Goal: Task Accomplishment & Management: Manage account settings

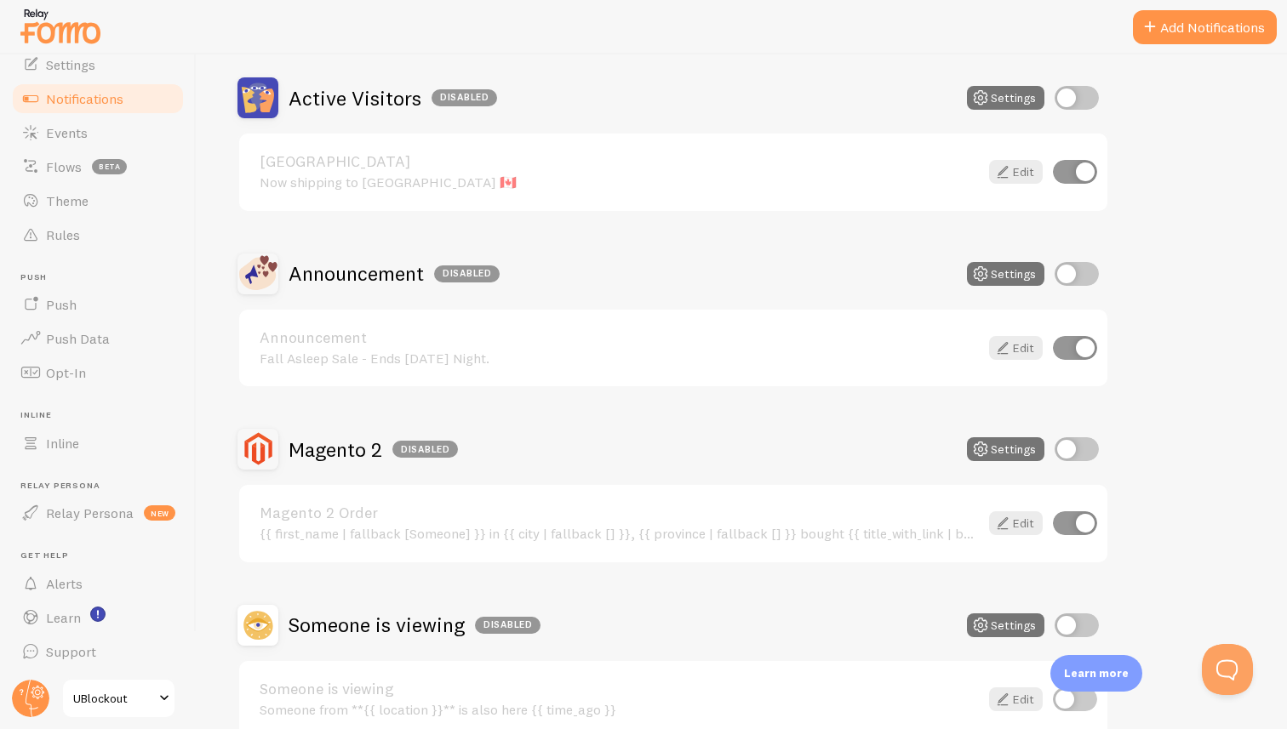
scroll to position [170, 0]
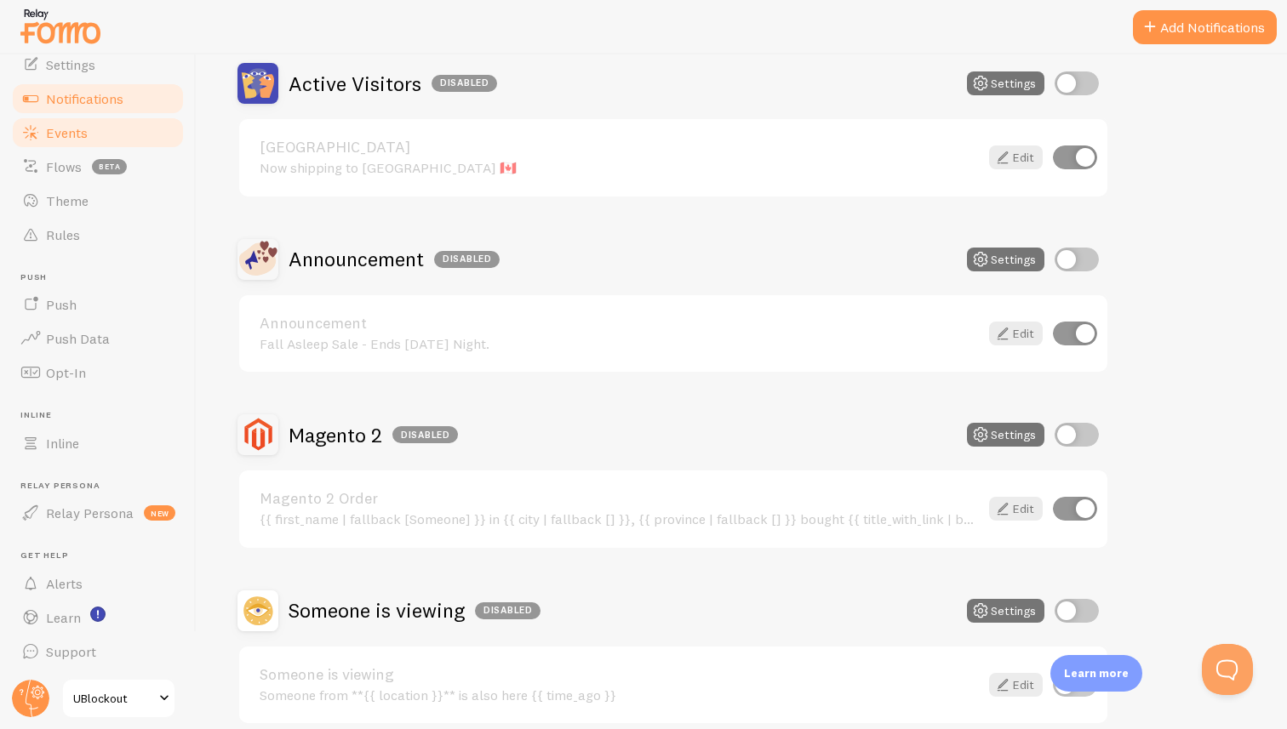
click at [83, 131] on span "Events" at bounding box center [67, 132] width 42 height 17
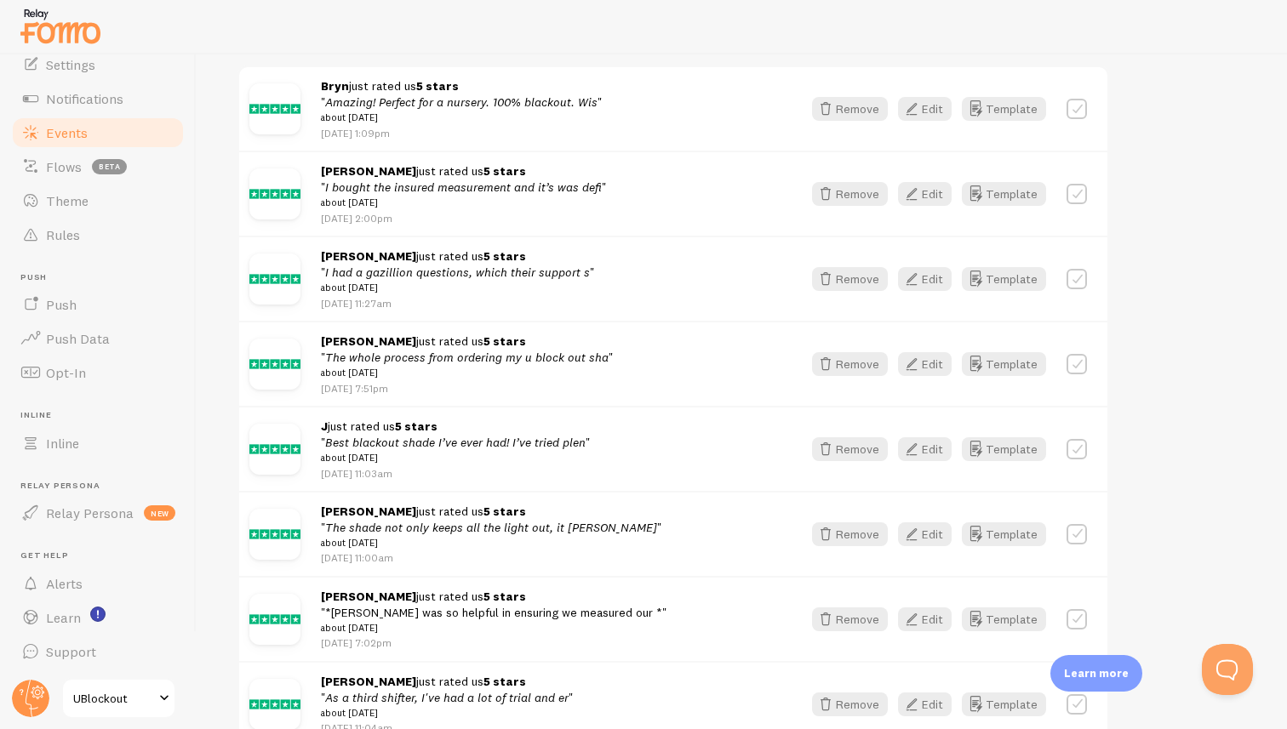
scroll to position [277, 0]
click at [494, 365] on em "The whole process from ordering my u block out sha" at bounding box center [466, 358] width 283 height 15
click at [929, 373] on button "Edit" at bounding box center [925, 366] width 54 height 24
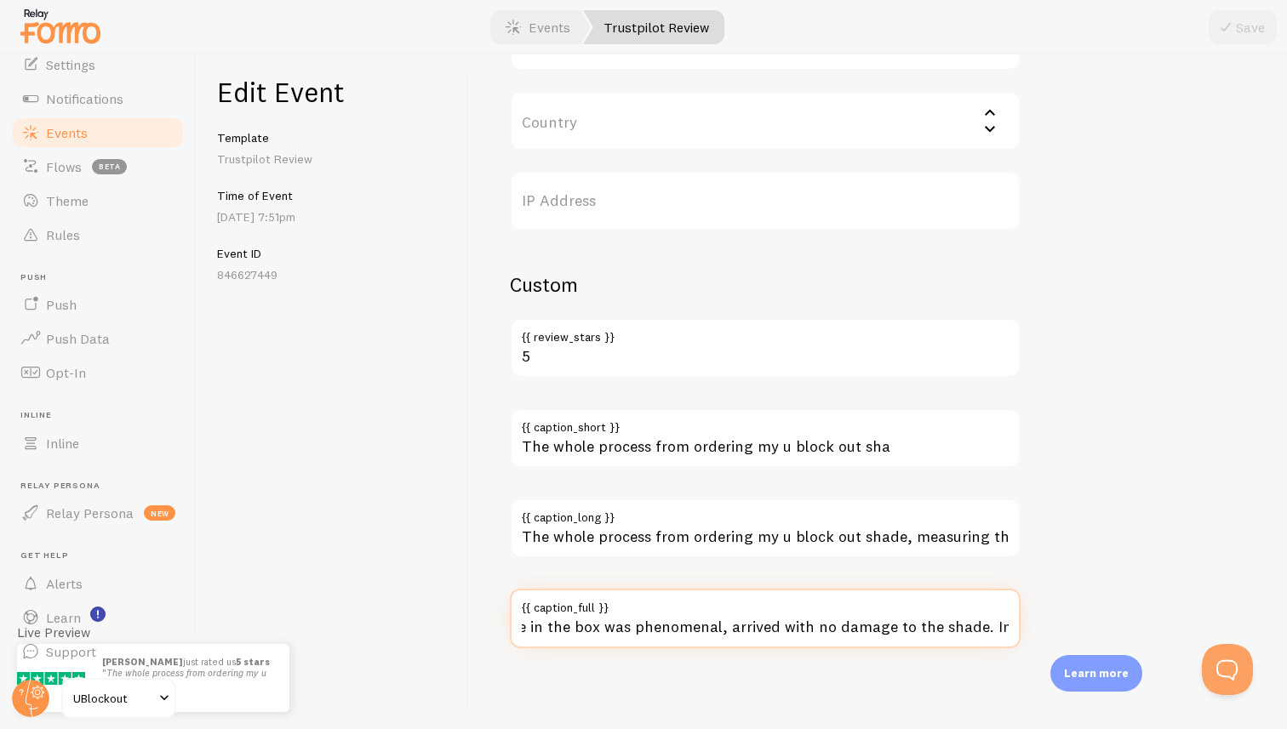
scroll to position [0, 3461]
drag, startPoint x: 627, startPoint y: 625, endPoint x: 1009, endPoint y: 631, distance: 382.2
click at [1009, 631] on input "The whole process from ordering my u block out shade, measuring the opening and…" at bounding box center [765, 619] width 511 height 60
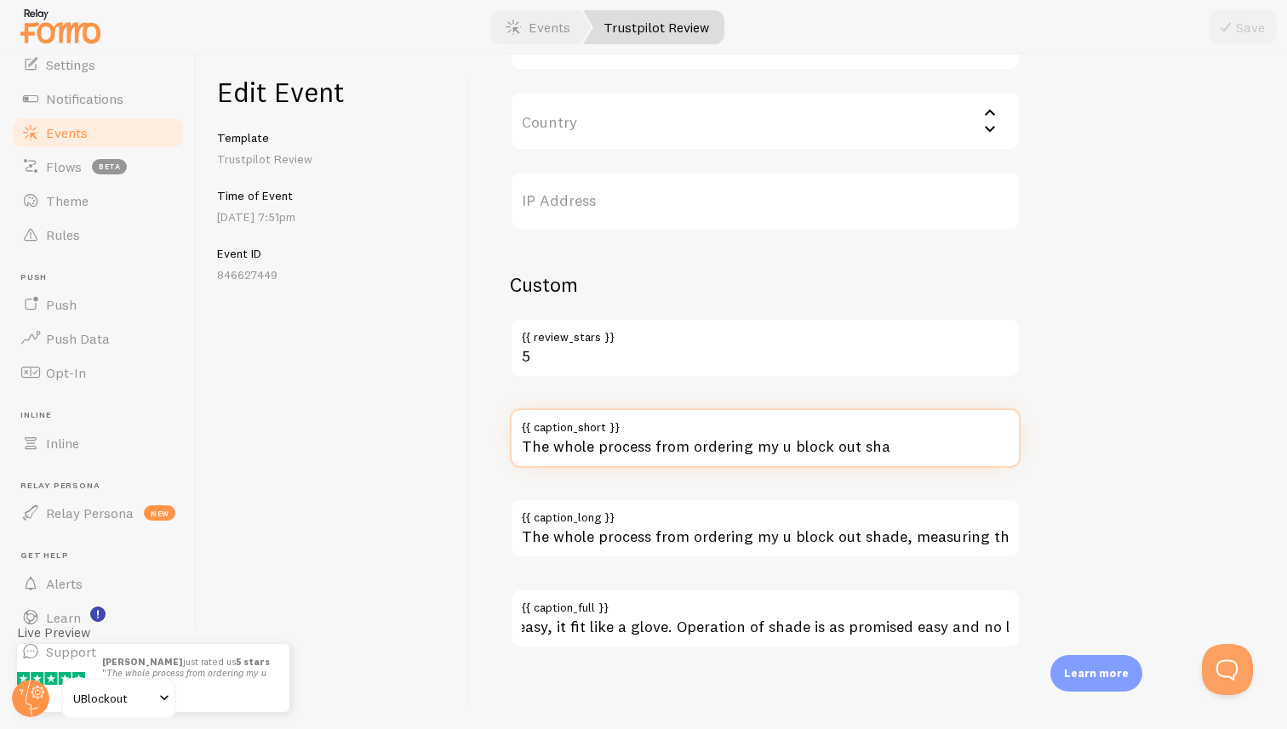
scroll to position [0, 0]
click at [818, 456] on input "The whole process from ordering my u block out sha" at bounding box center [765, 439] width 511 height 60
paste input "packing of the shade in the box was phenomenal, arrived with no damage to the s…"
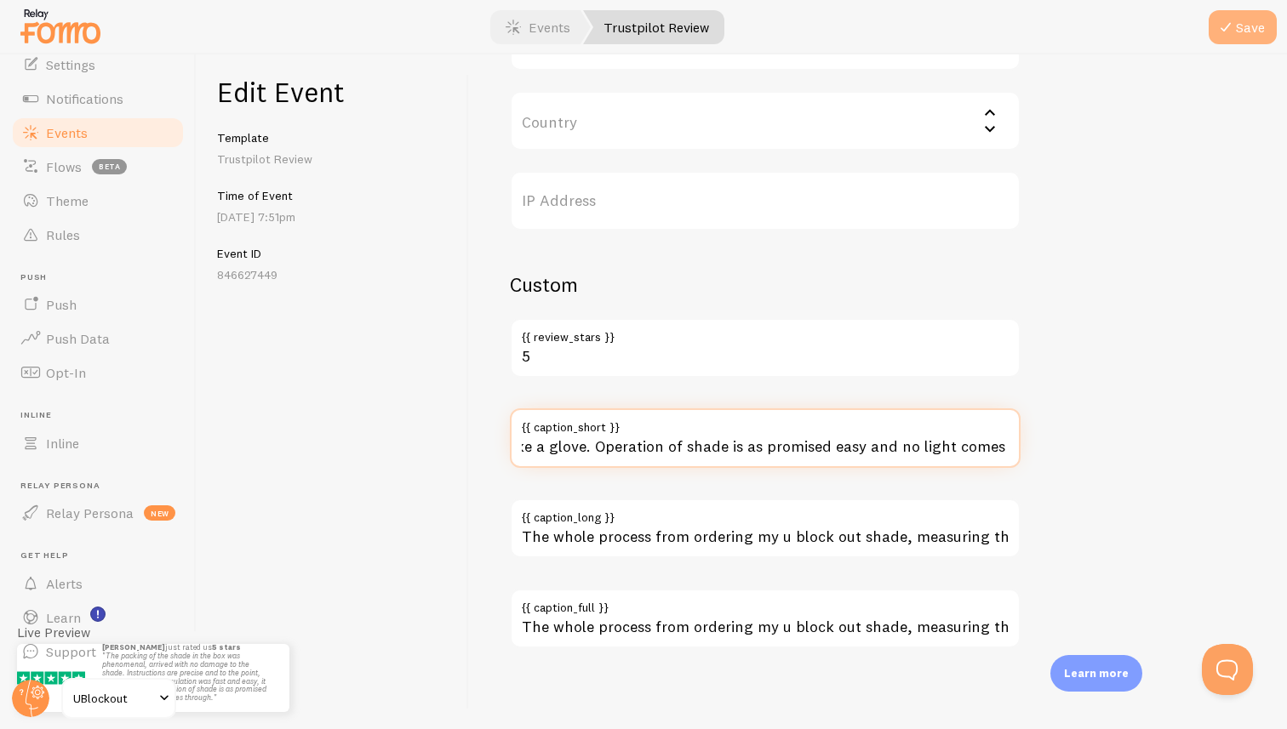
type input "The packing of the shade in the box was phenomenal, arrived with no damage to t…"
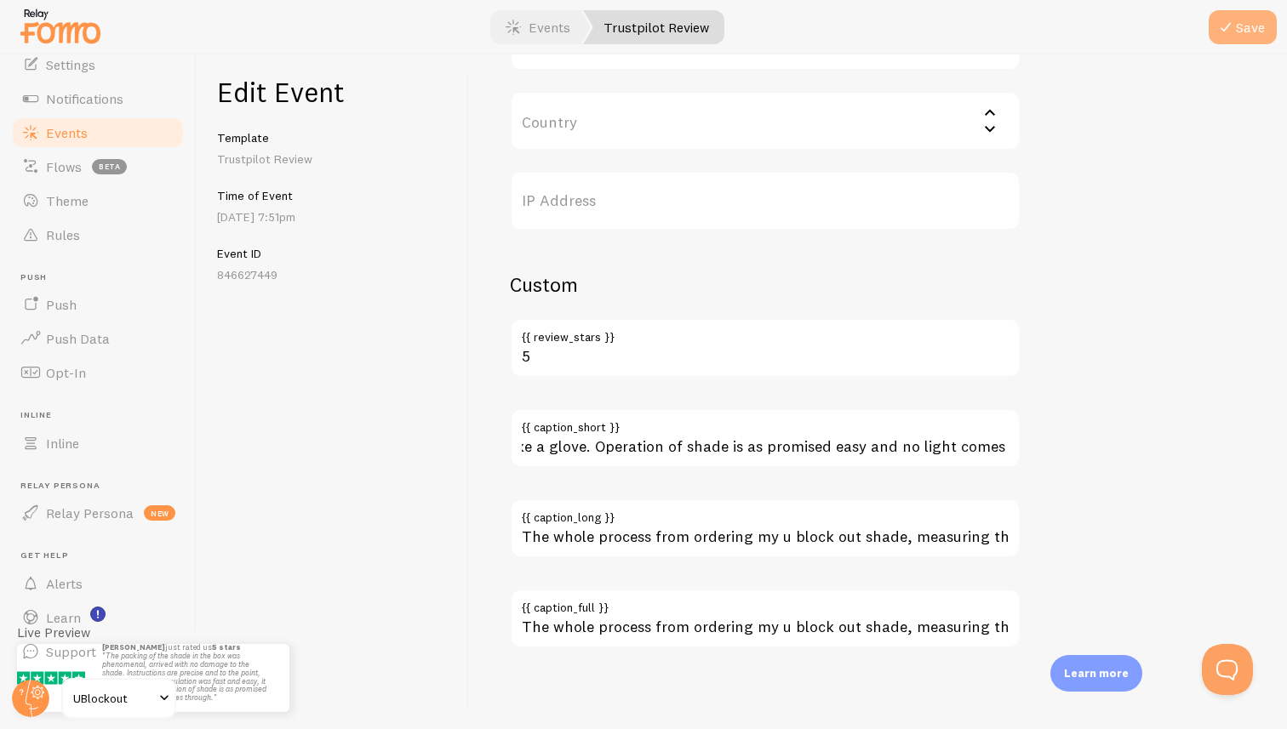
scroll to position [0, 0]
click at [1239, 33] on button "Save" at bounding box center [1243, 27] width 68 height 34
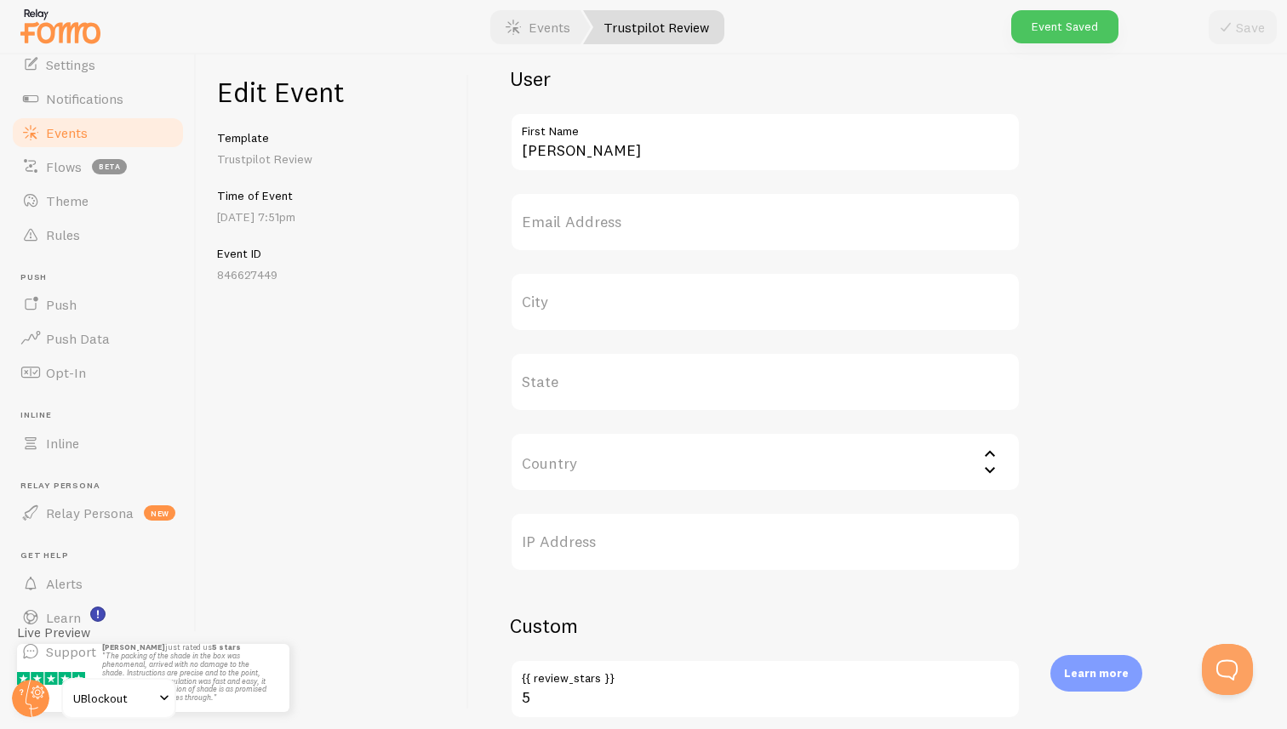
scroll to position [580, 0]
click at [734, 459] on input "Country" at bounding box center [765, 465] width 511 height 60
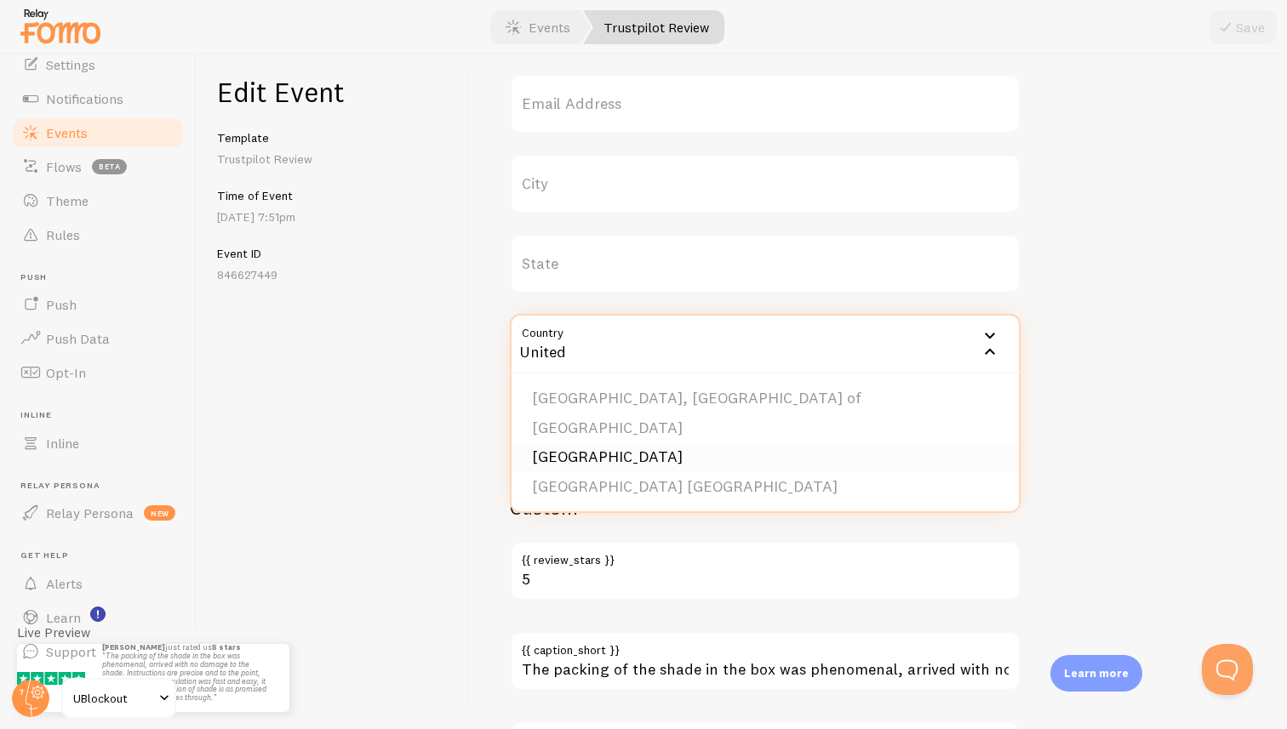
scroll to position [710, 0]
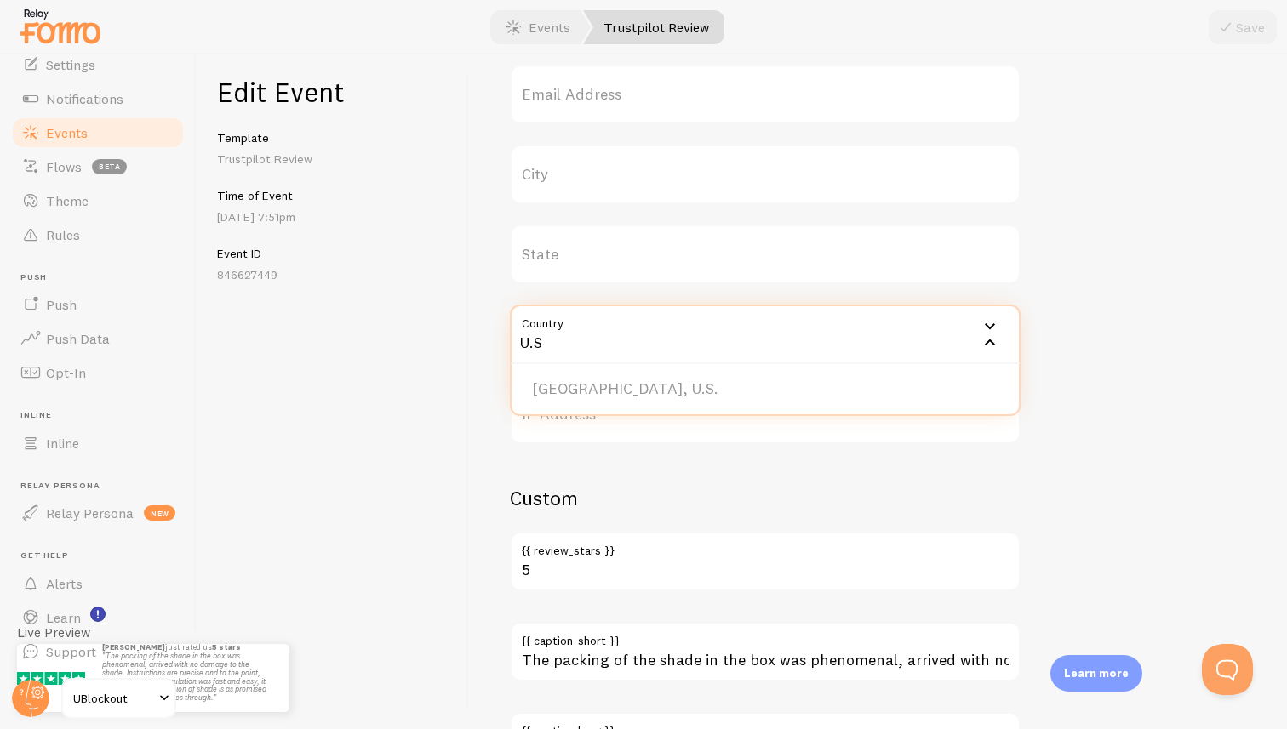
type input "u"
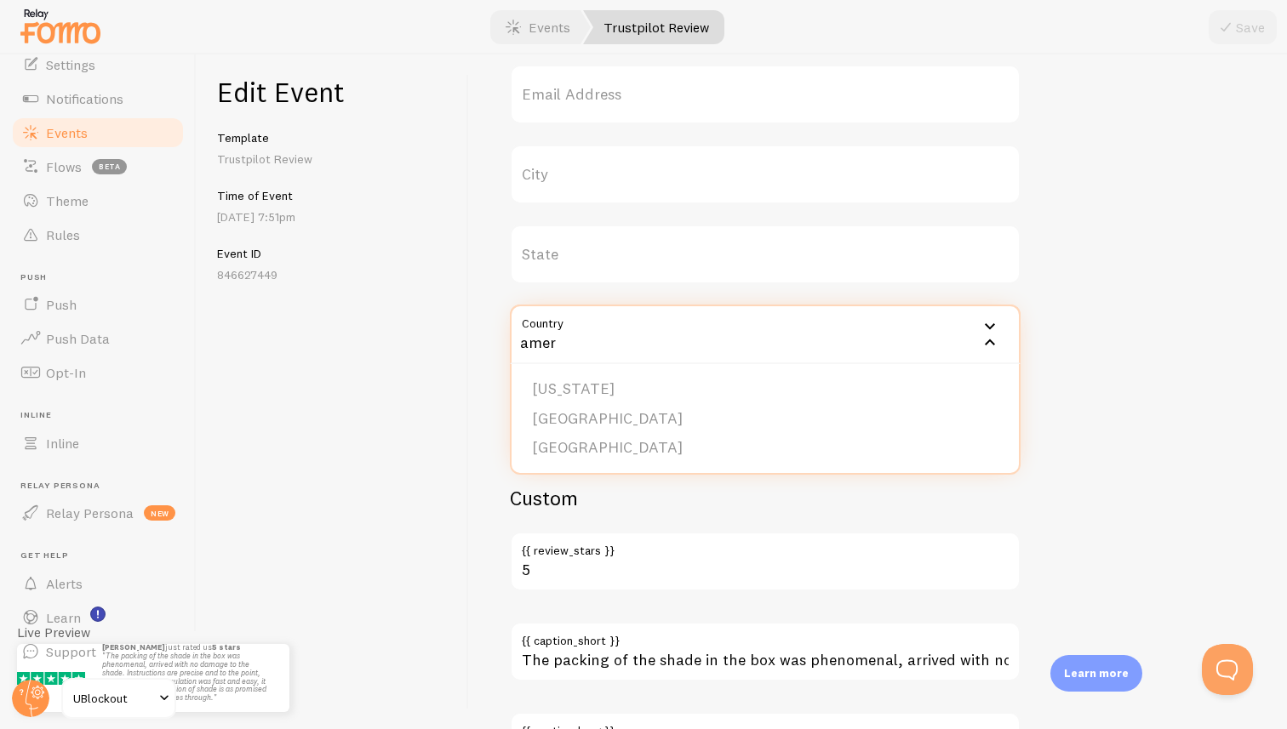
type input "ameri"
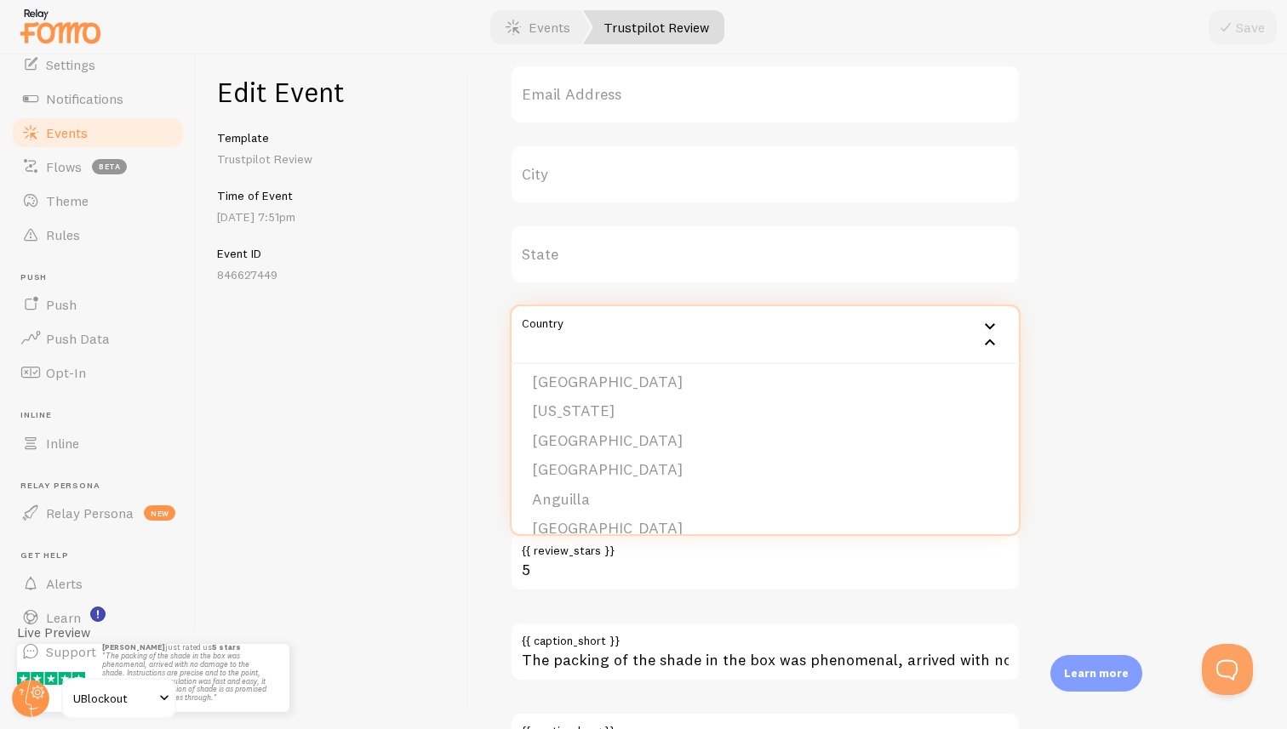
scroll to position [0, 0]
click at [1101, 397] on div "Meta Flawless install and operation Title This text will be bolded in your noti…" at bounding box center [878, 124] width 736 height 1477
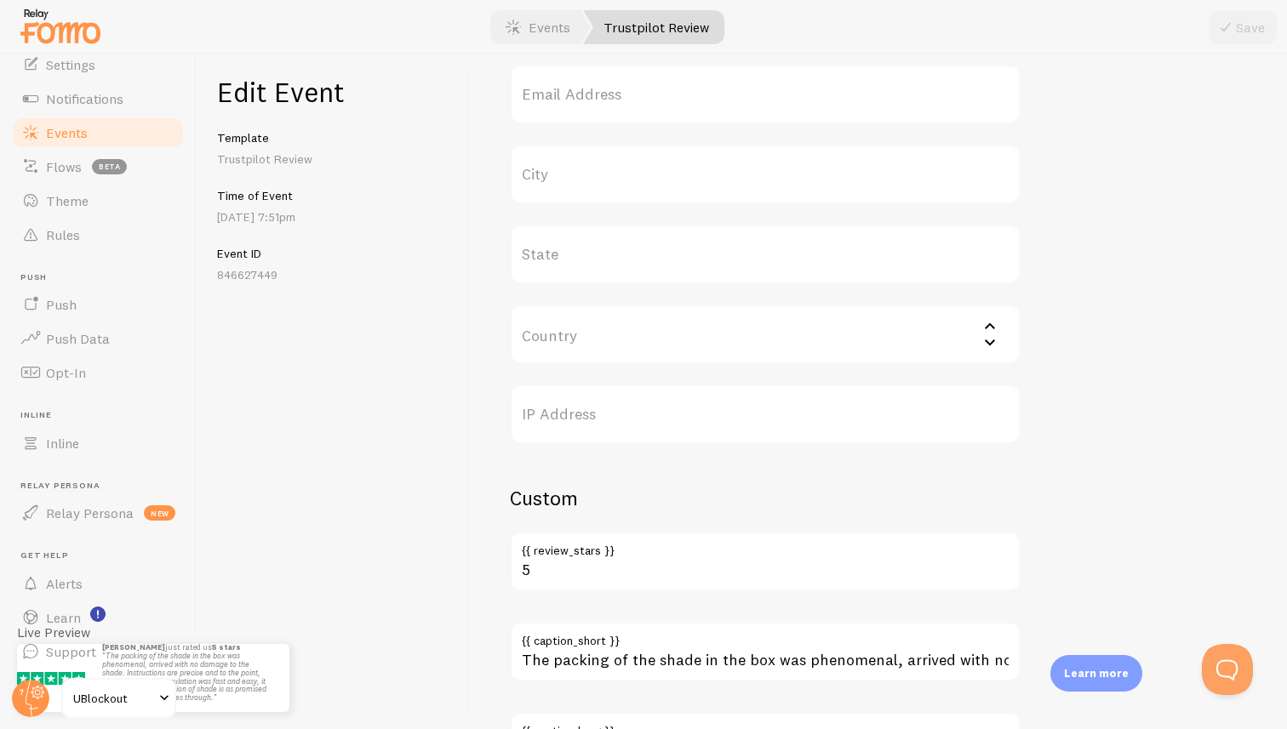
click at [808, 334] on input "Country" at bounding box center [765, 335] width 511 height 60
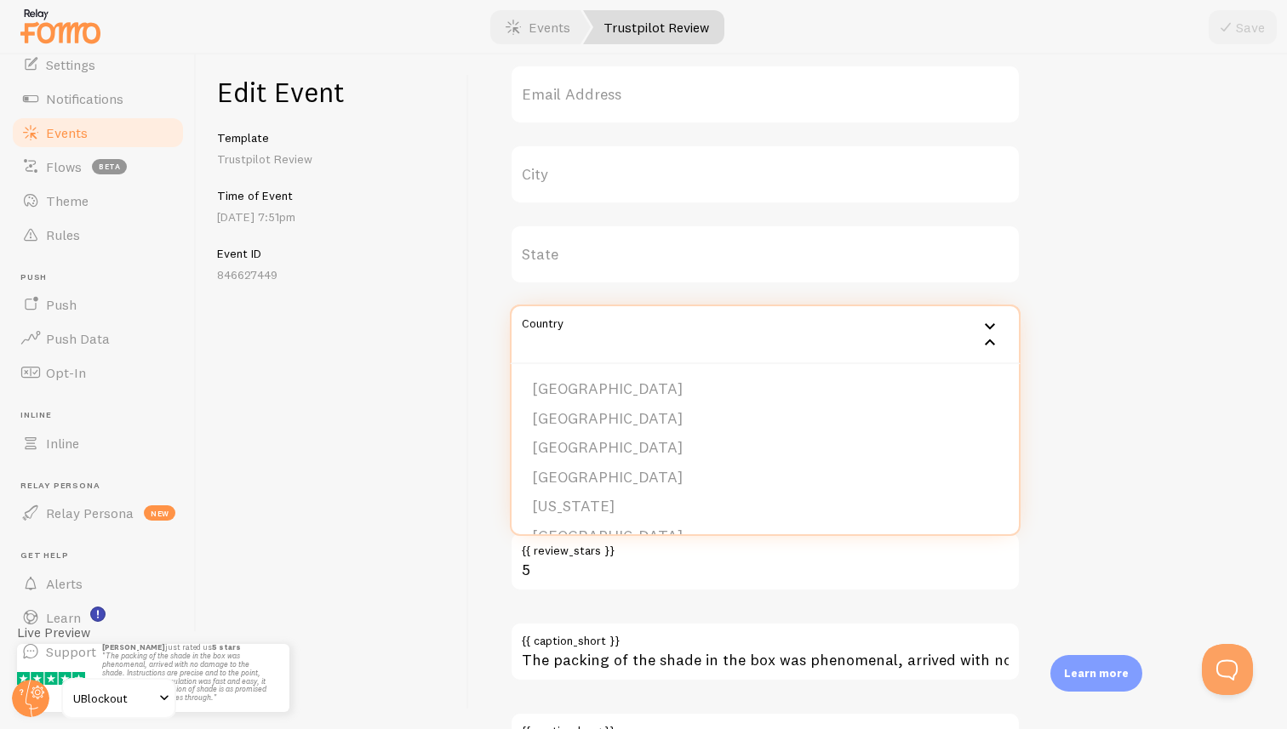
drag, startPoint x: 1157, startPoint y: 268, endPoint x: 1112, endPoint y: 285, distance: 49.0
click at [1157, 268] on div "Meta Flawless install and operation Title This text will be bolded in your noti…" at bounding box center [878, 124] width 736 height 1477
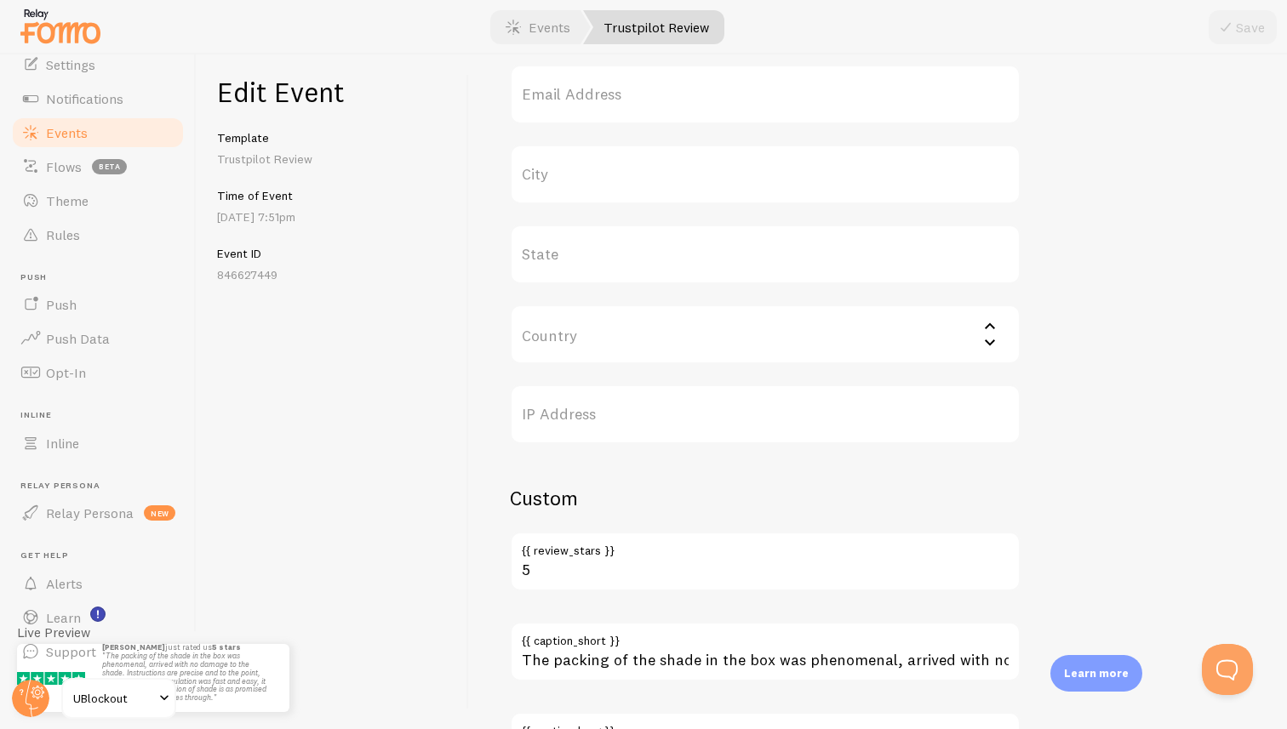
click at [626, 346] on input "Country" at bounding box center [765, 335] width 511 height 60
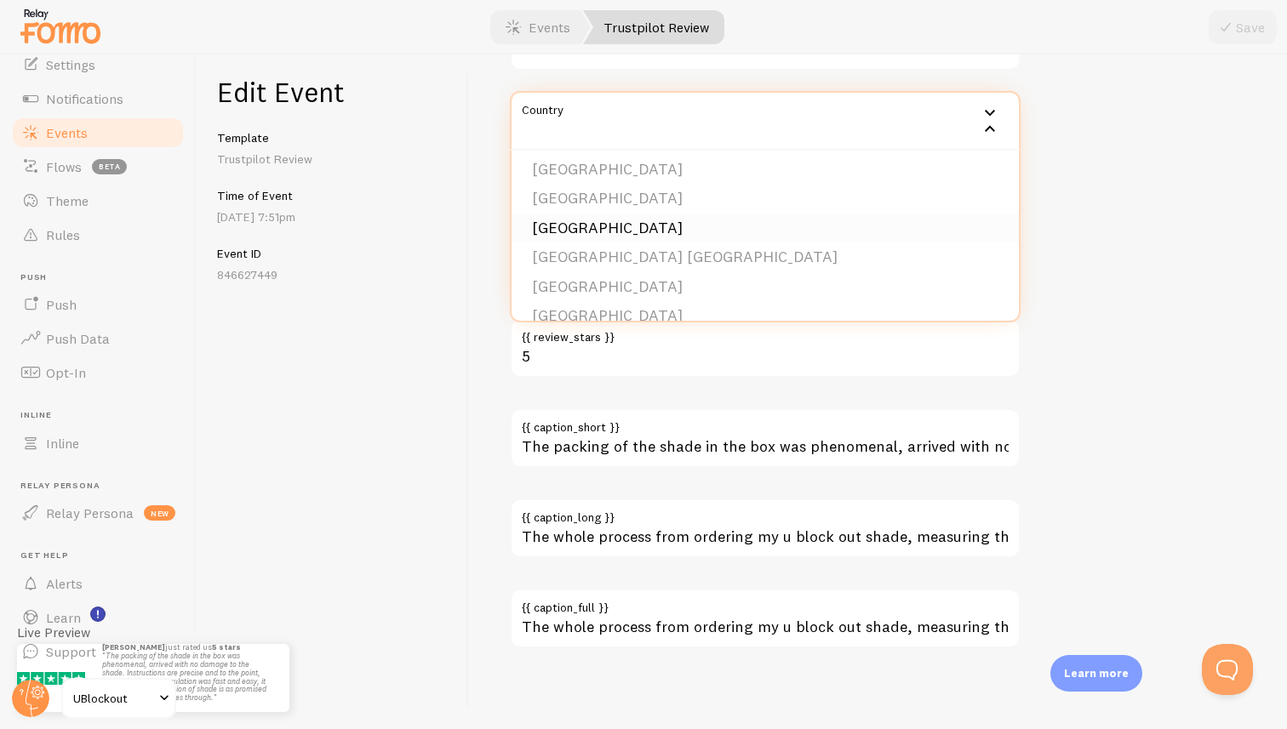
scroll to position [6730, 0]
click at [573, 237] on li "[GEOGRAPHIC_DATA]" at bounding box center [765, 229] width 507 height 30
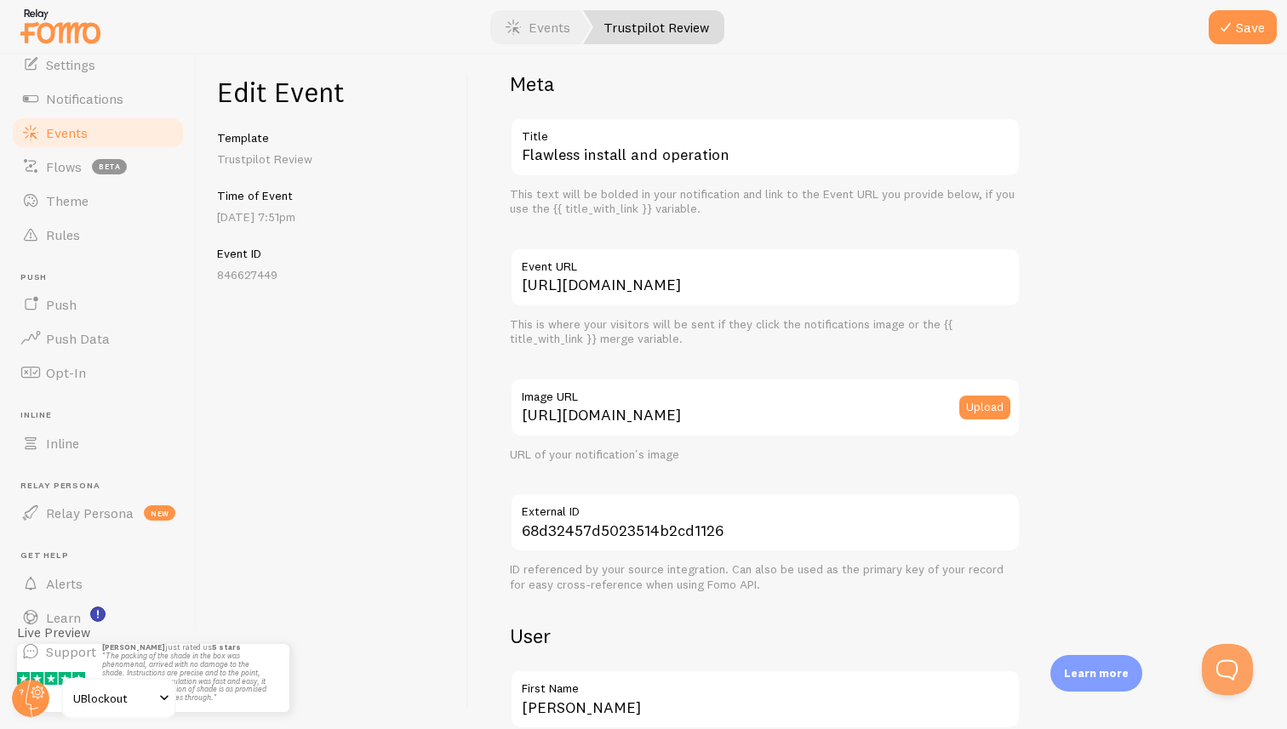
scroll to position [0, 0]
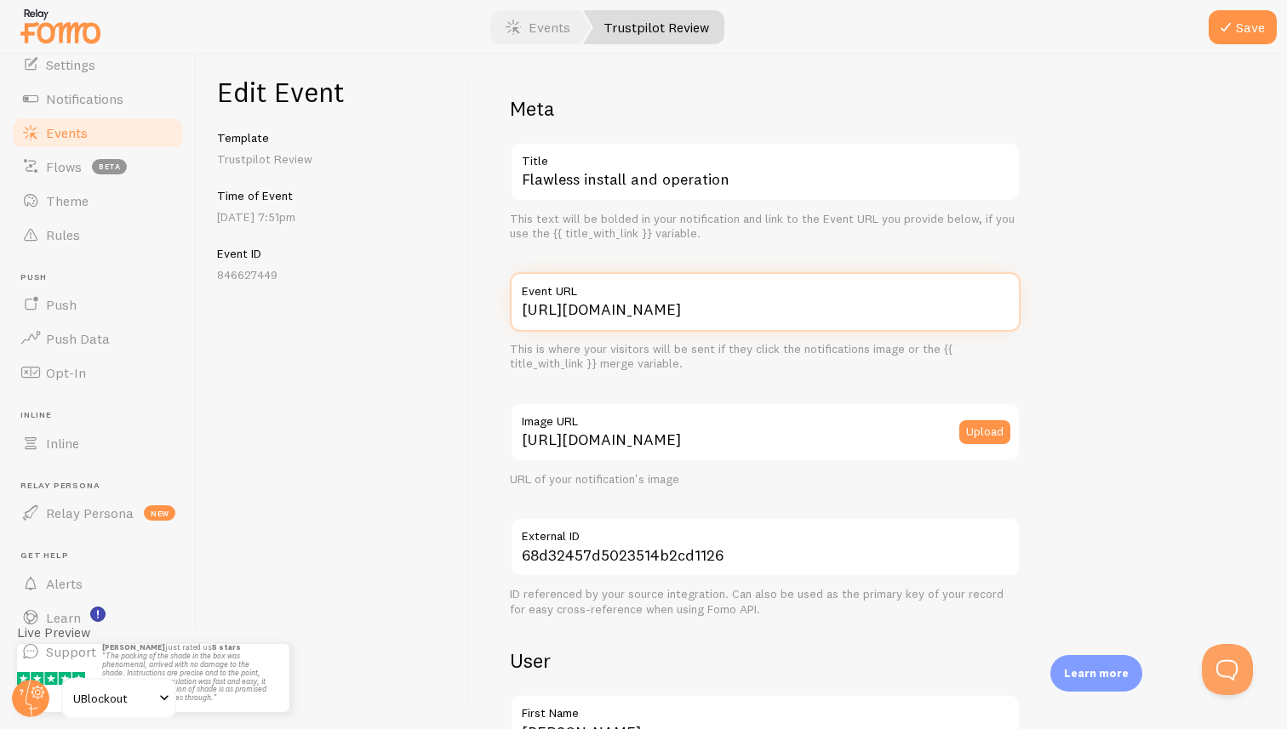
click at [730, 317] on input "[URL][DOMAIN_NAME]" at bounding box center [765, 302] width 511 height 60
type input "https://ublockout.com/reviews"
click at [1262, 30] on button "Save" at bounding box center [1243, 27] width 68 height 34
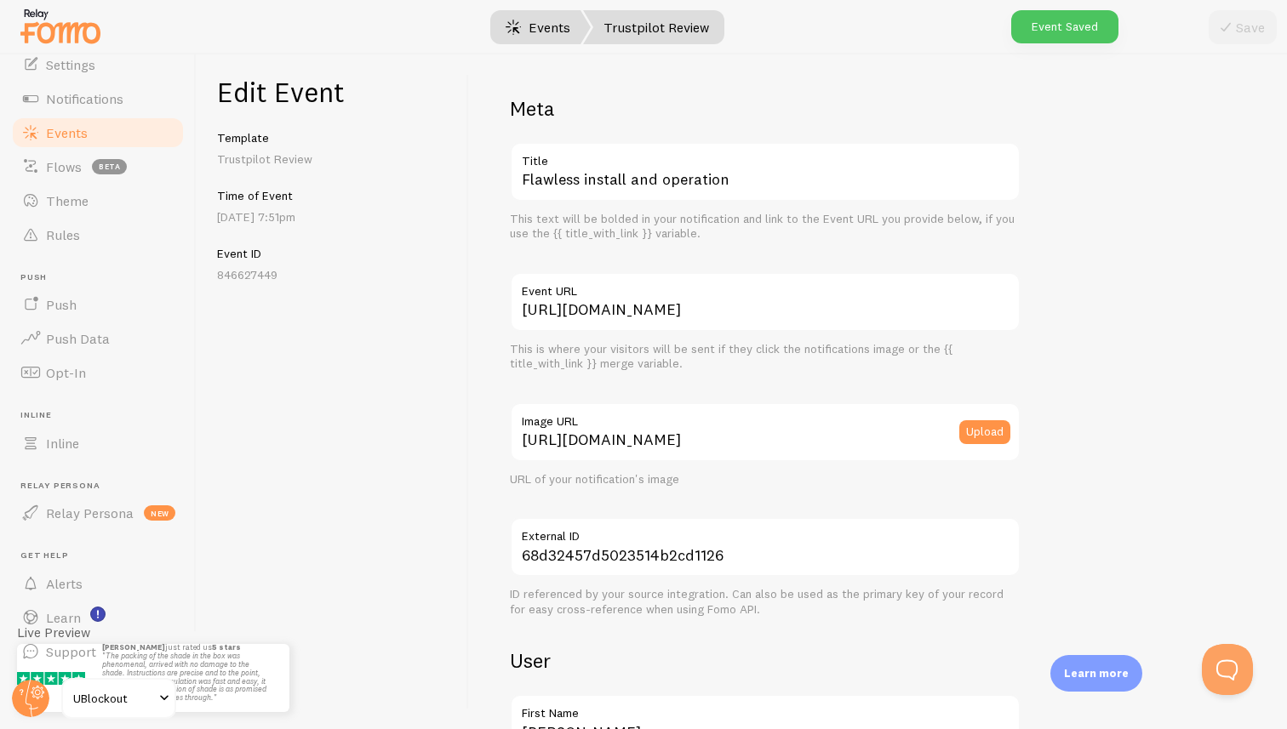
click at [554, 31] on link "Events" at bounding box center [538, 27] width 106 height 34
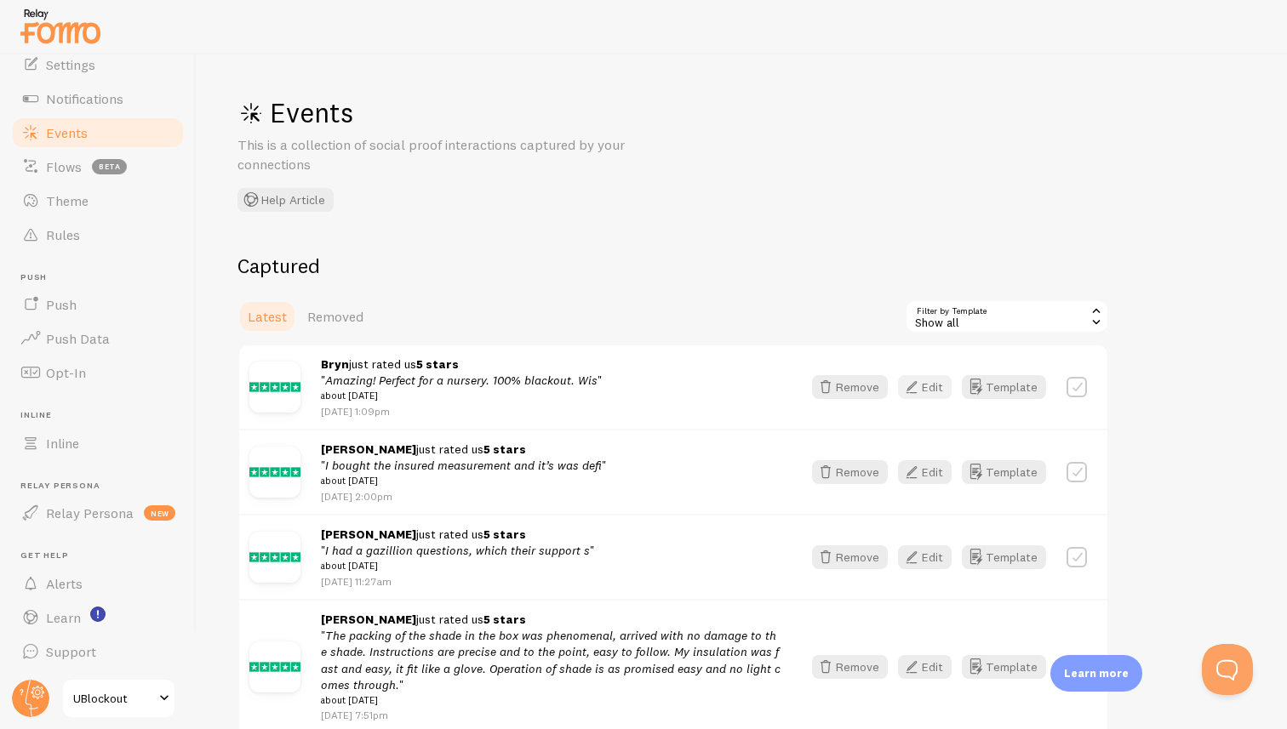
click at [928, 385] on button "Edit" at bounding box center [925, 387] width 54 height 24
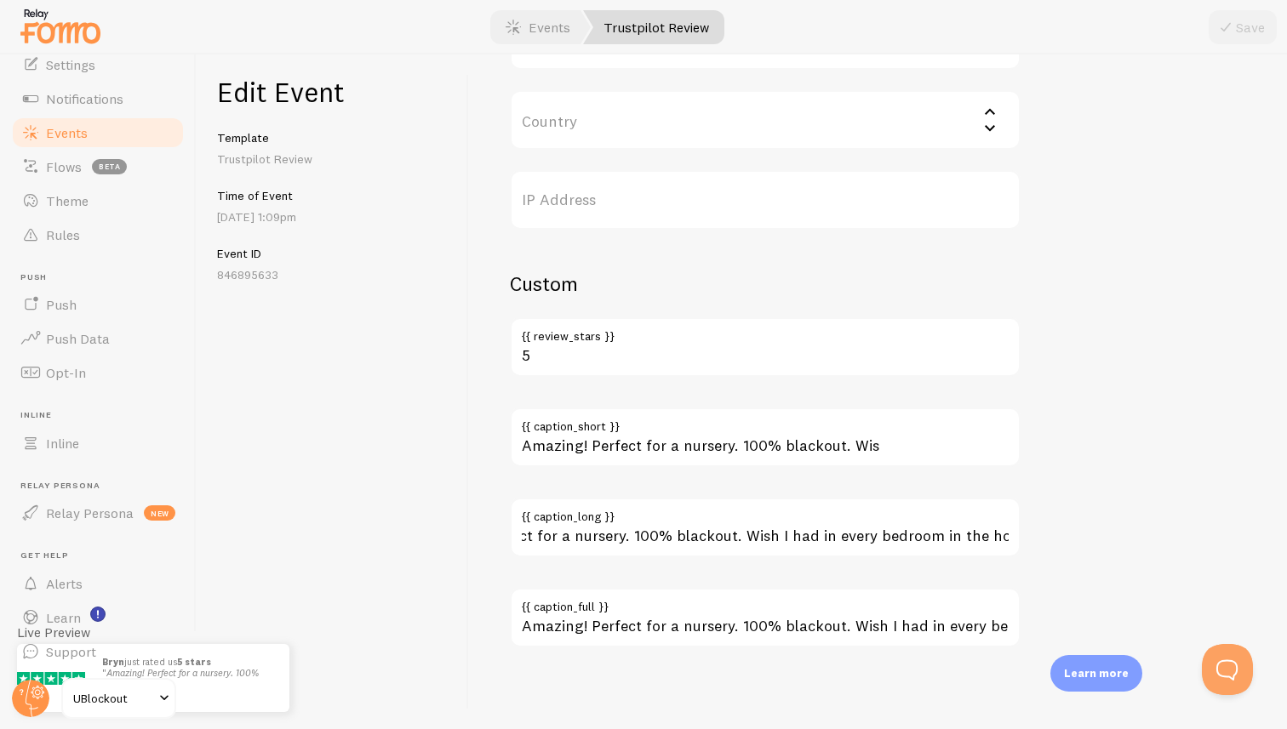
scroll to position [0, 119]
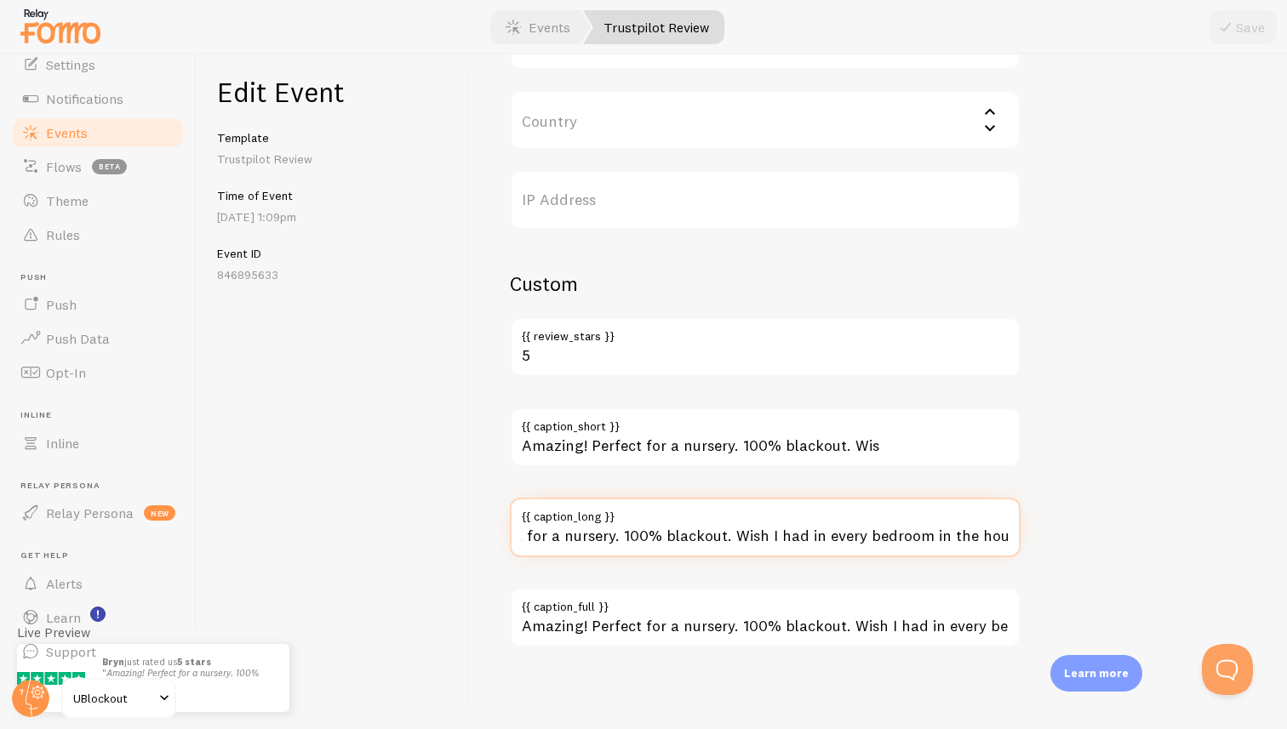
click at [951, 540] on input "Amazing! Perfect for a nursery. 100% blackout. Wish I had in every bedroom in t…" at bounding box center [765, 528] width 511 height 60
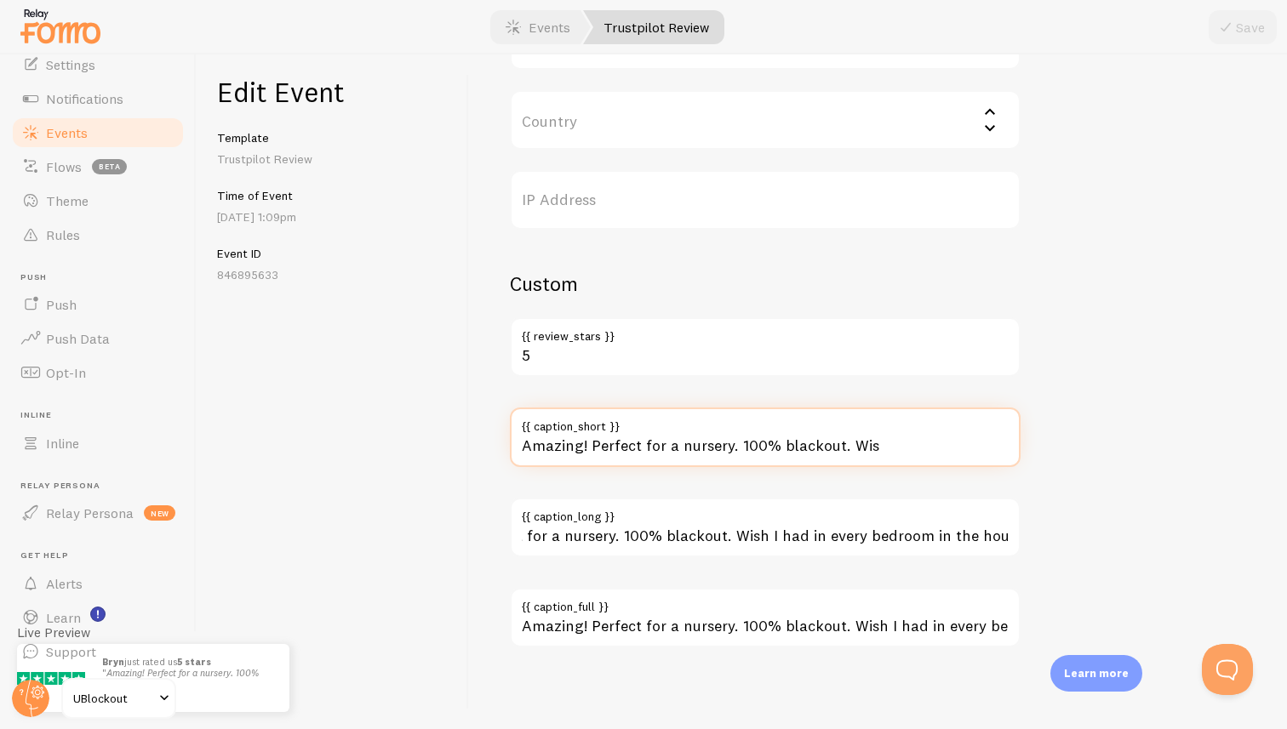
scroll to position [0, 0]
click at [900, 455] on input "Amazing! Perfect for a nursery. 100% blackout. Wis" at bounding box center [765, 438] width 511 height 60
paste input "h I had in every bedroom in the house!"
type input "Amazing! Perfect for a nursery. 100% blackout. Wish I had in every bedroom in t…"
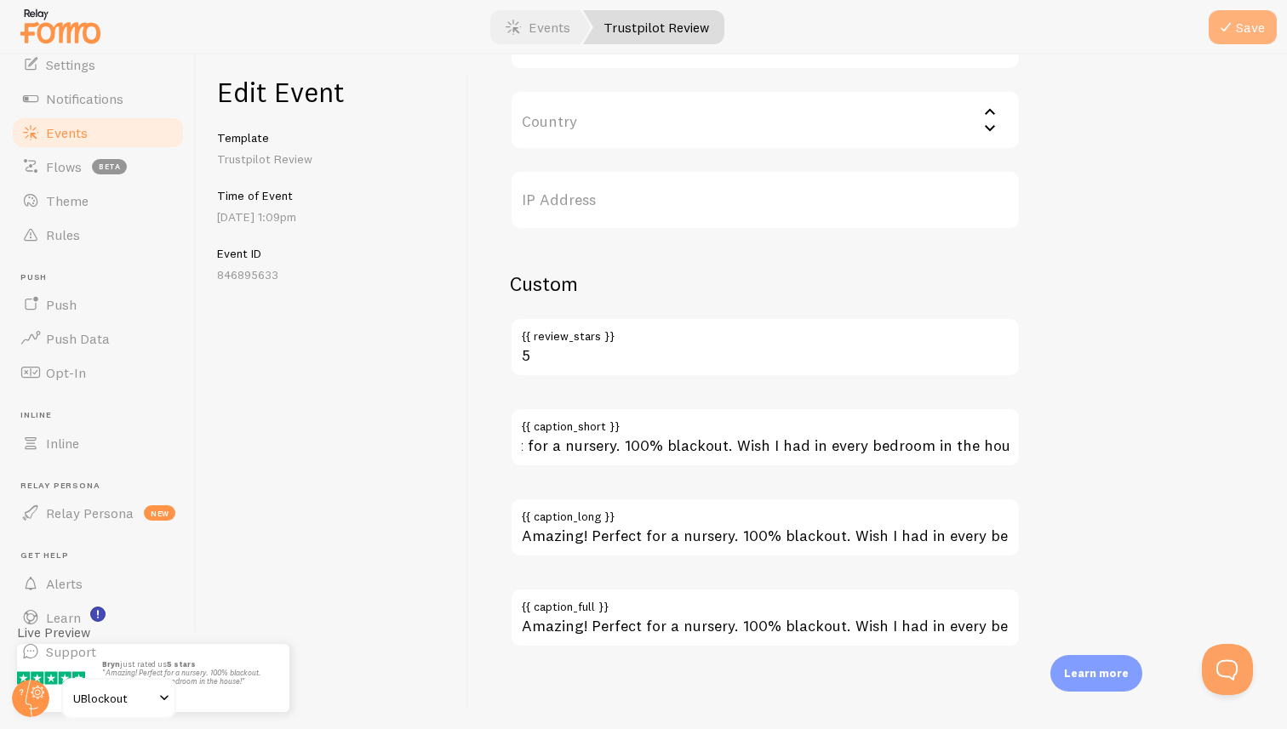
scroll to position [0, 0]
click at [1249, 27] on button "Save" at bounding box center [1243, 27] width 68 height 34
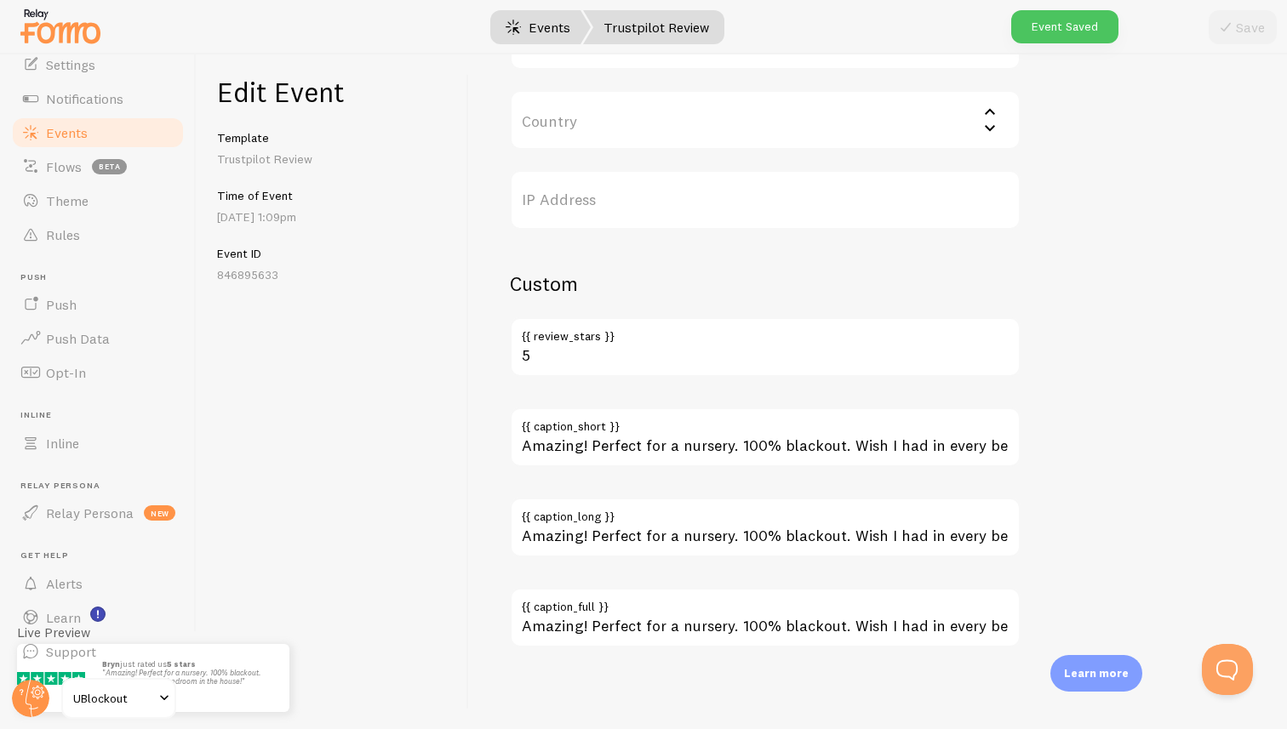
click at [537, 34] on link "Events" at bounding box center [538, 27] width 106 height 34
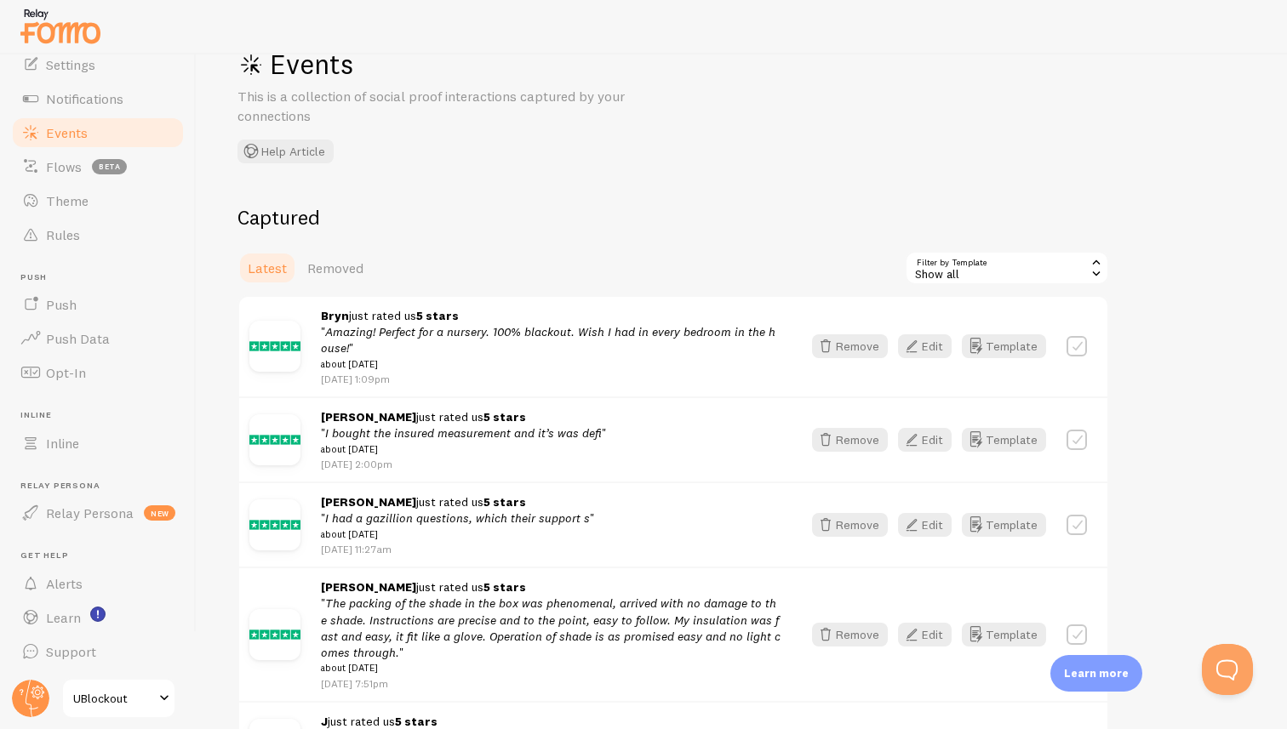
scroll to position [53, 0]
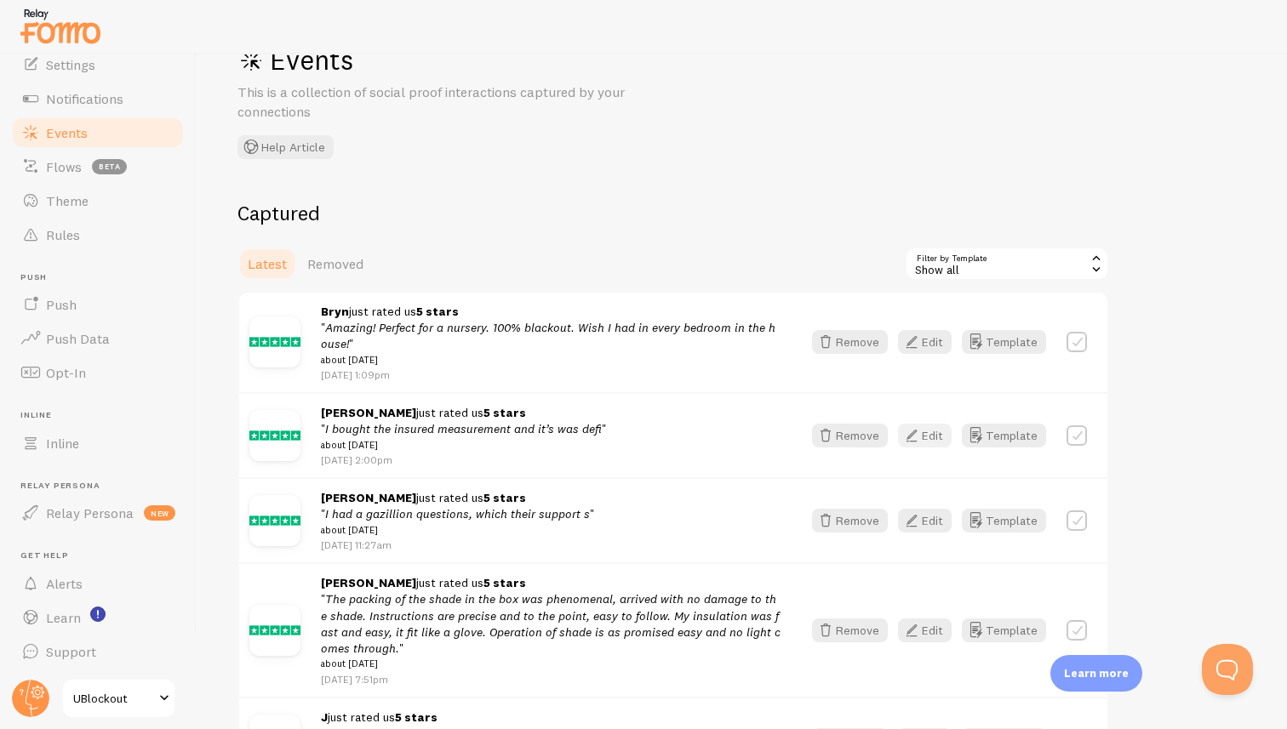
click at [927, 437] on button "Edit" at bounding box center [925, 436] width 54 height 24
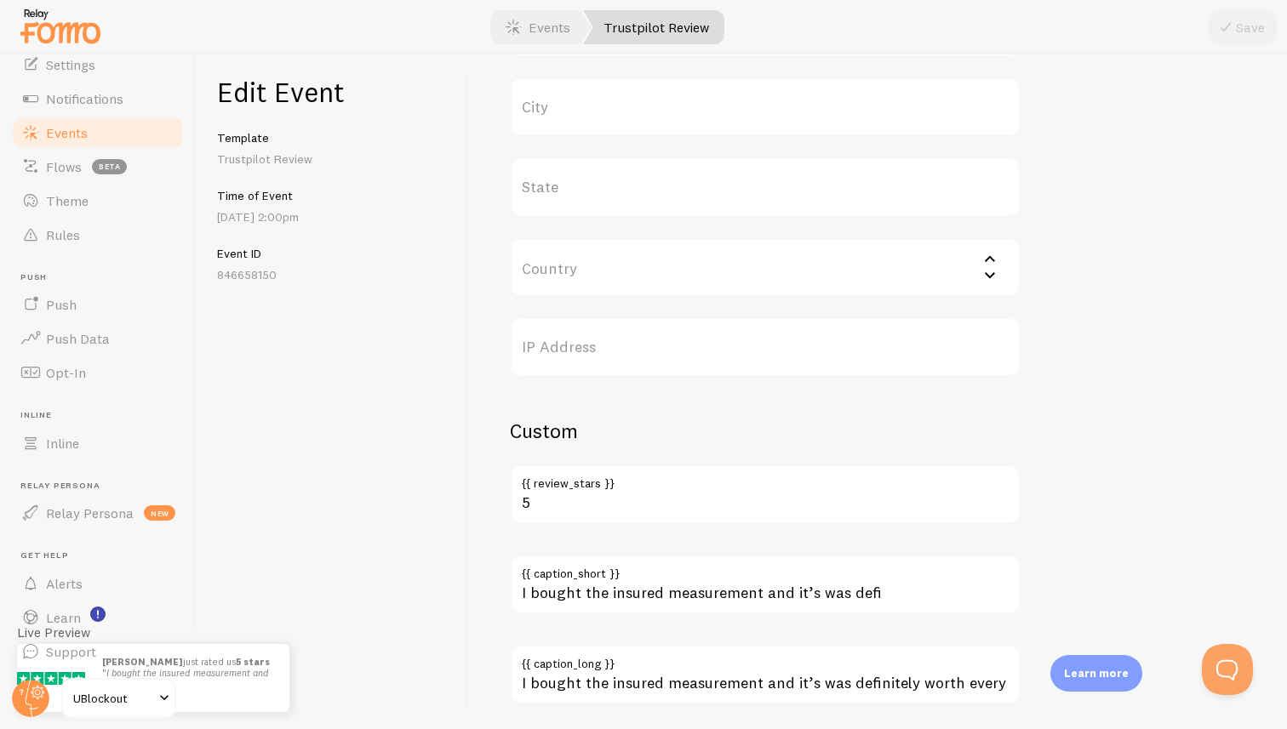
scroll to position [924, 0]
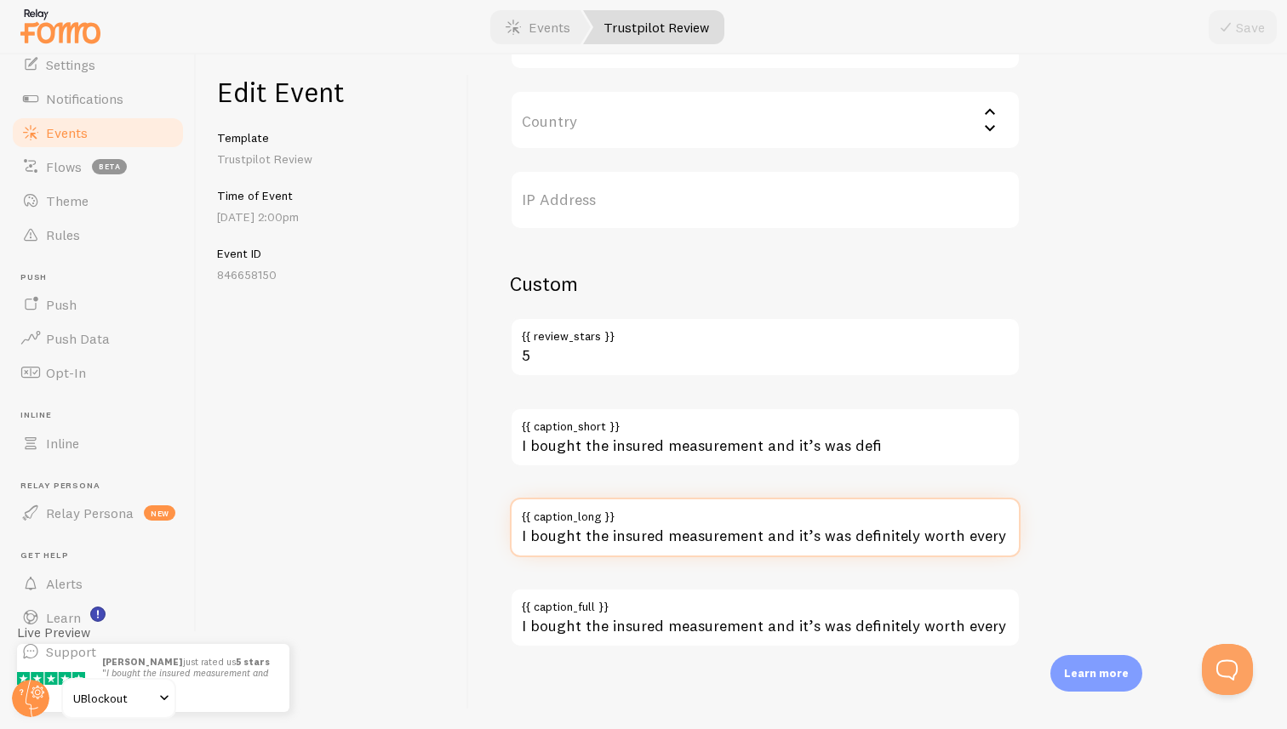
click at [803, 533] on input "I bought the insured measurement and it’s was definitely worth every dollar, ca…" at bounding box center [765, 528] width 511 height 60
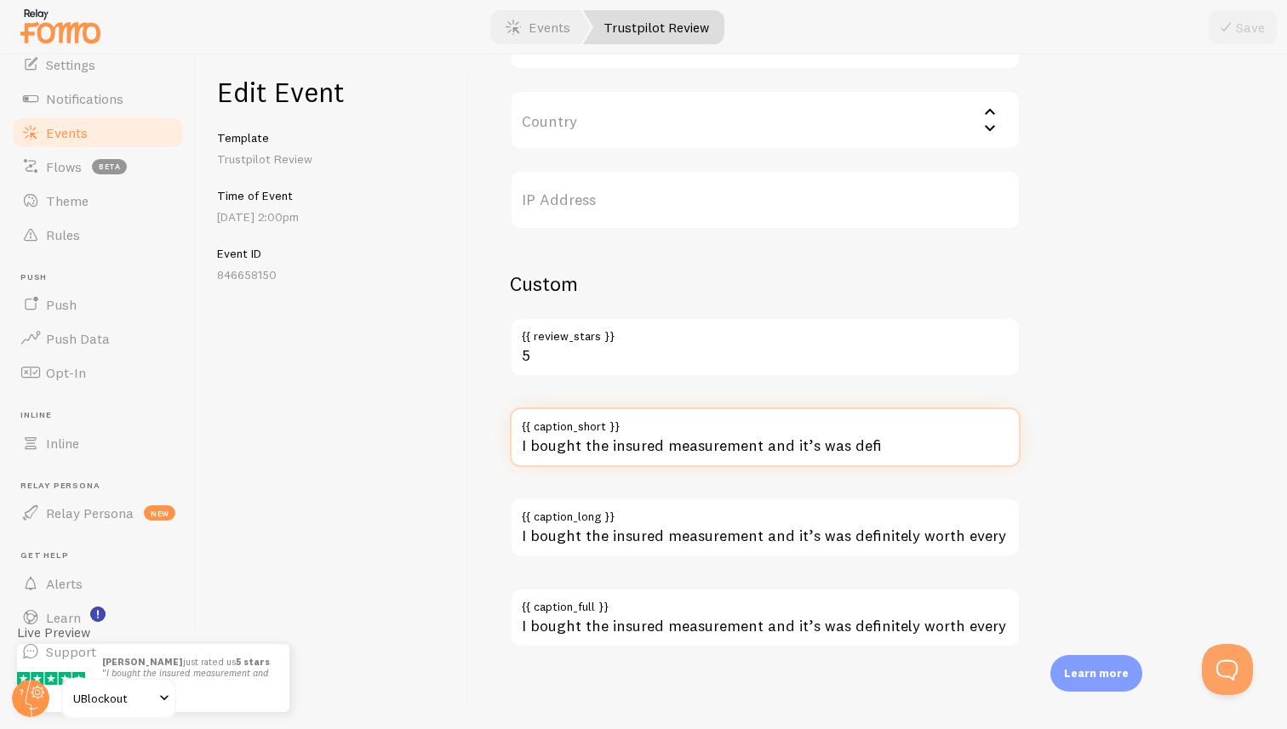
click at [882, 444] on input "I bought the insured measurement and it’s was defi" at bounding box center [765, 438] width 511 height 60
paste input "nitely worth every dollar, came out perfect!"
click at [623, 449] on input "I bought the insured measurement and it’s was definitely worth every dollar, ca…" at bounding box center [765, 438] width 511 height 60
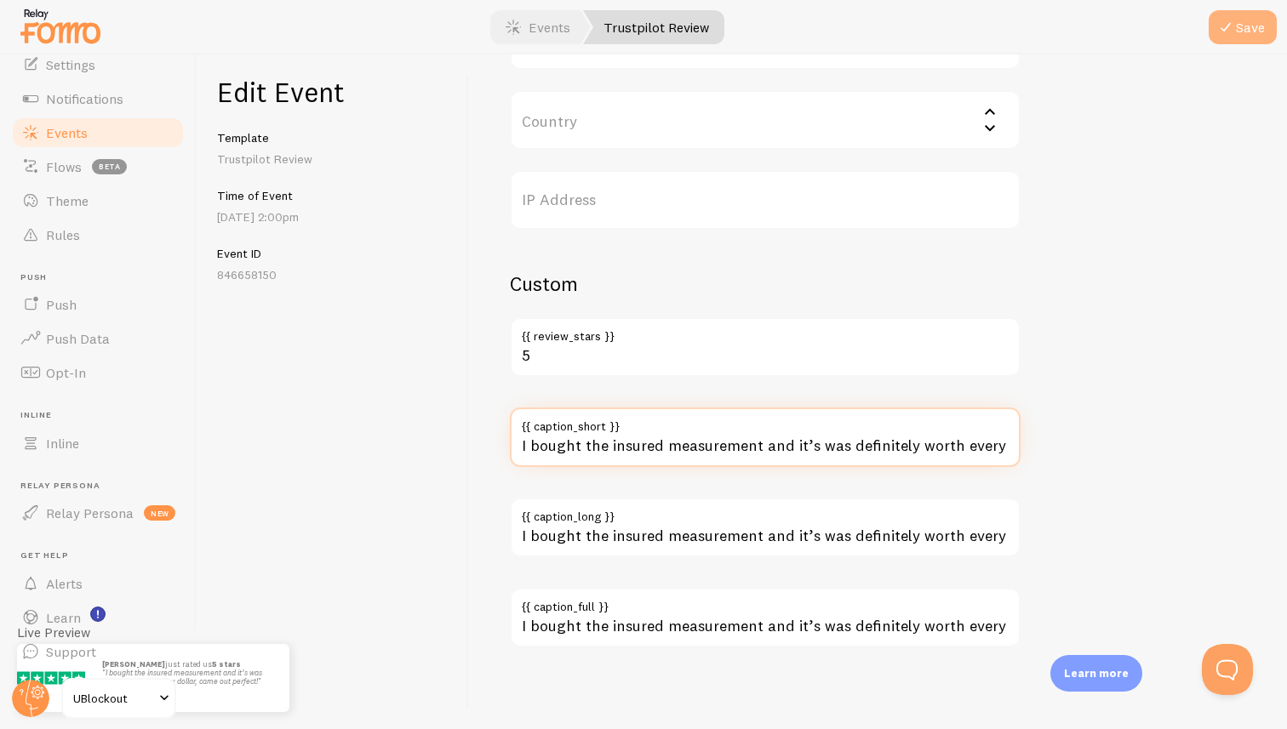
type input "I bought the insured measurement and it’s was definitely worth every dollar, ca…"
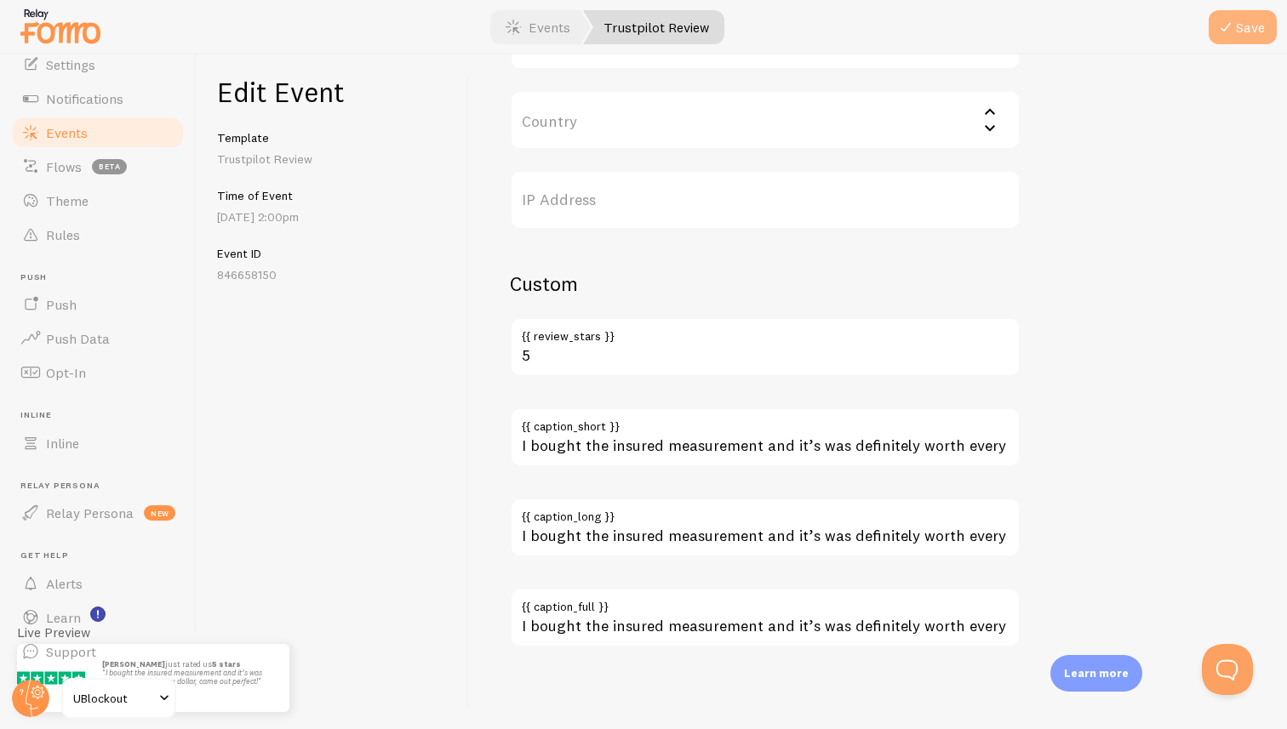
click at [1259, 29] on button "Save" at bounding box center [1243, 27] width 68 height 34
click at [651, 134] on input "Country" at bounding box center [765, 120] width 511 height 60
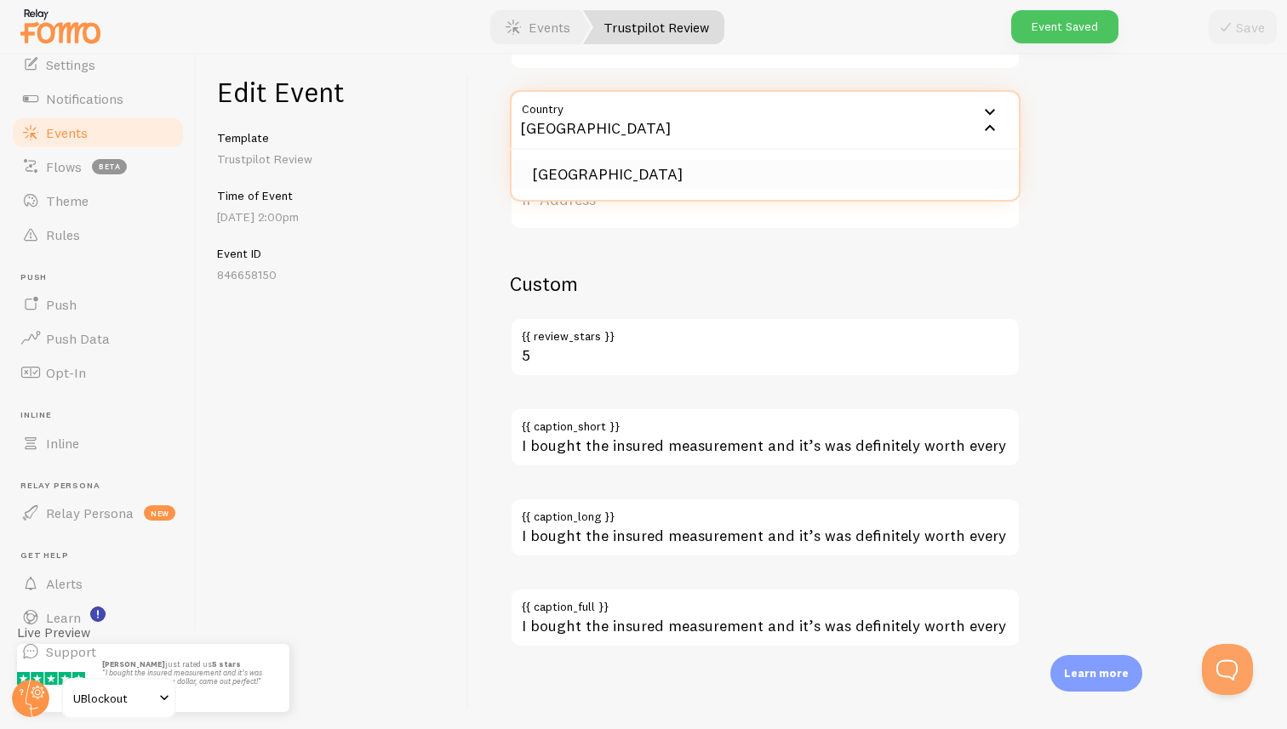
type input "[GEOGRAPHIC_DATA]"
click at [619, 182] on li "[GEOGRAPHIC_DATA]" at bounding box center [765, 175] width 507 height 30
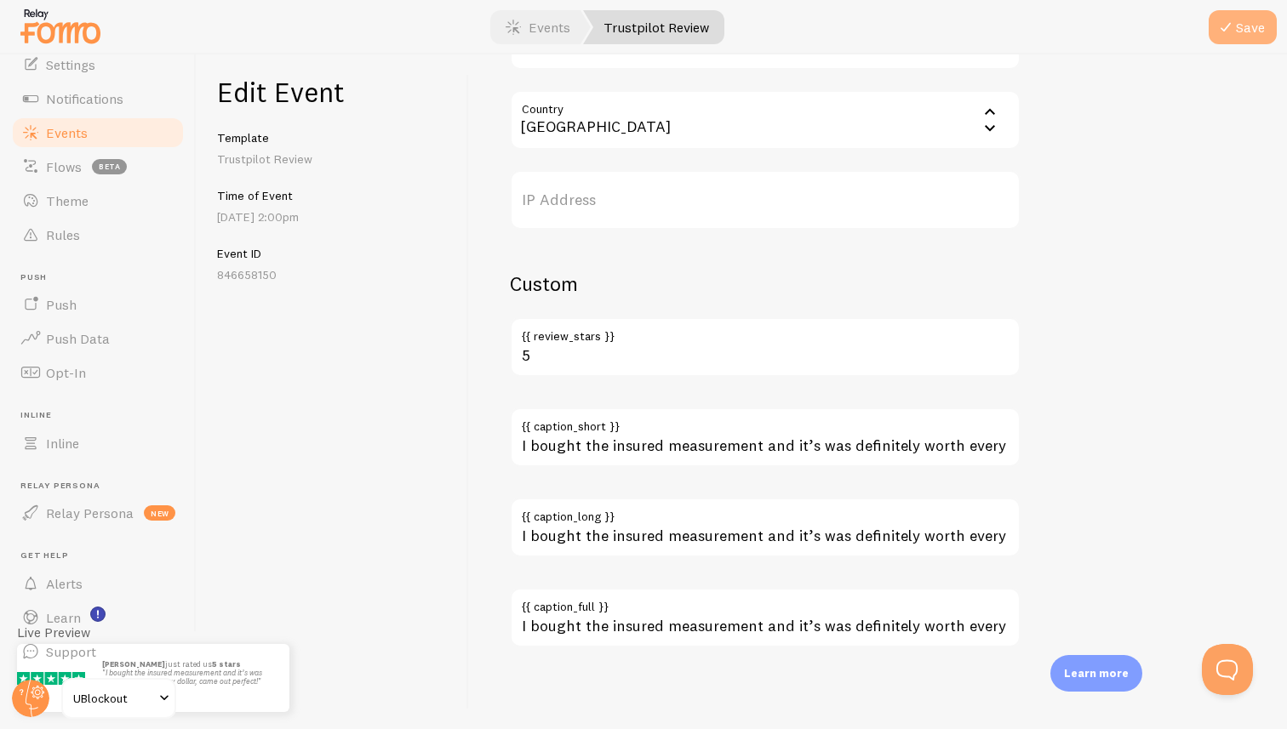
click at [1255, 16] on button "Save" at bounding box center [1243, 27] width 68 height 34
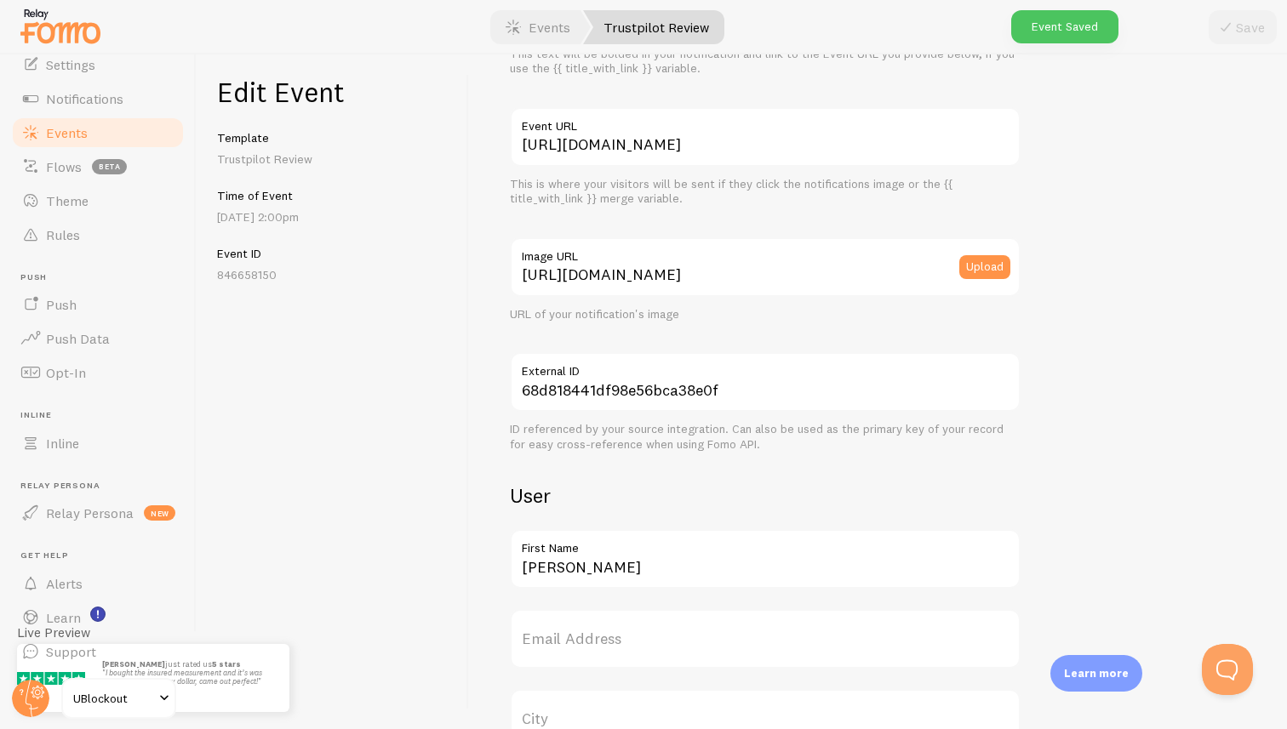
scroll to position [63, 0]
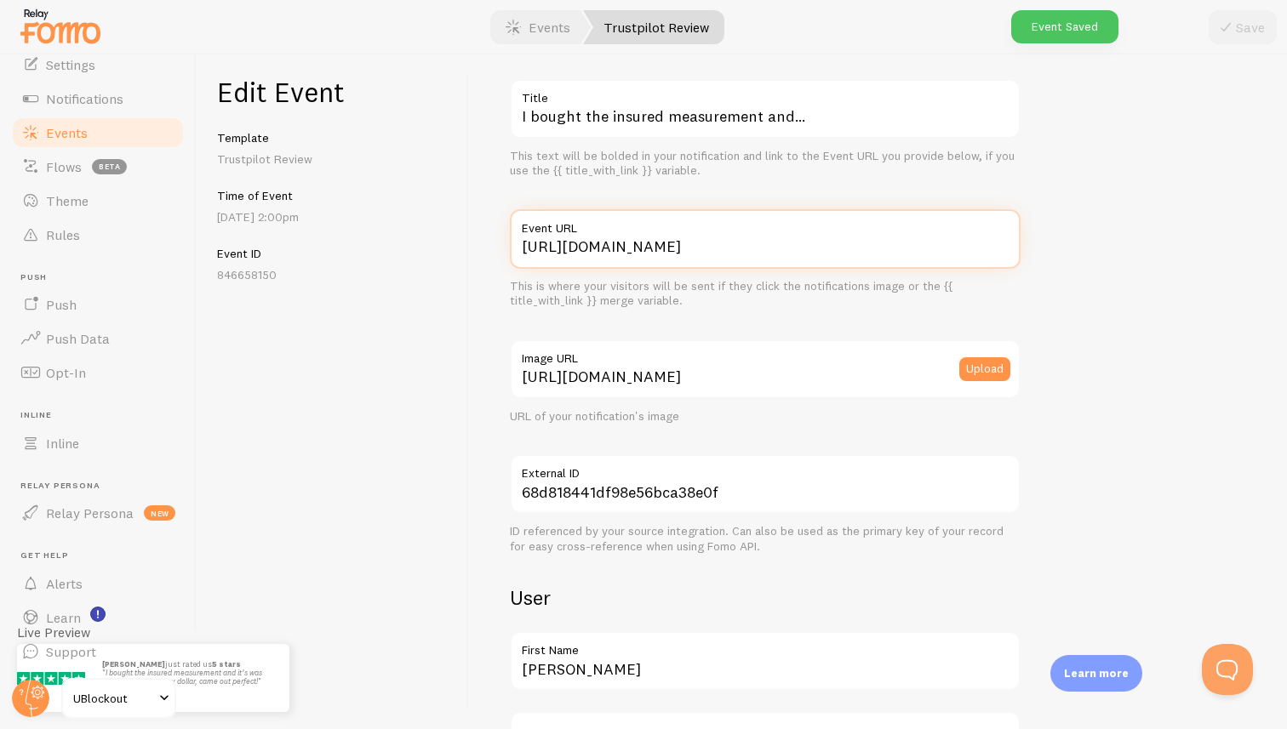
click at [702, 243] on input "[URL][DOMAIN_NAME]" at bounding box center [765, 239] width 511 height 60
type input "https://ublockout.com/reviews"
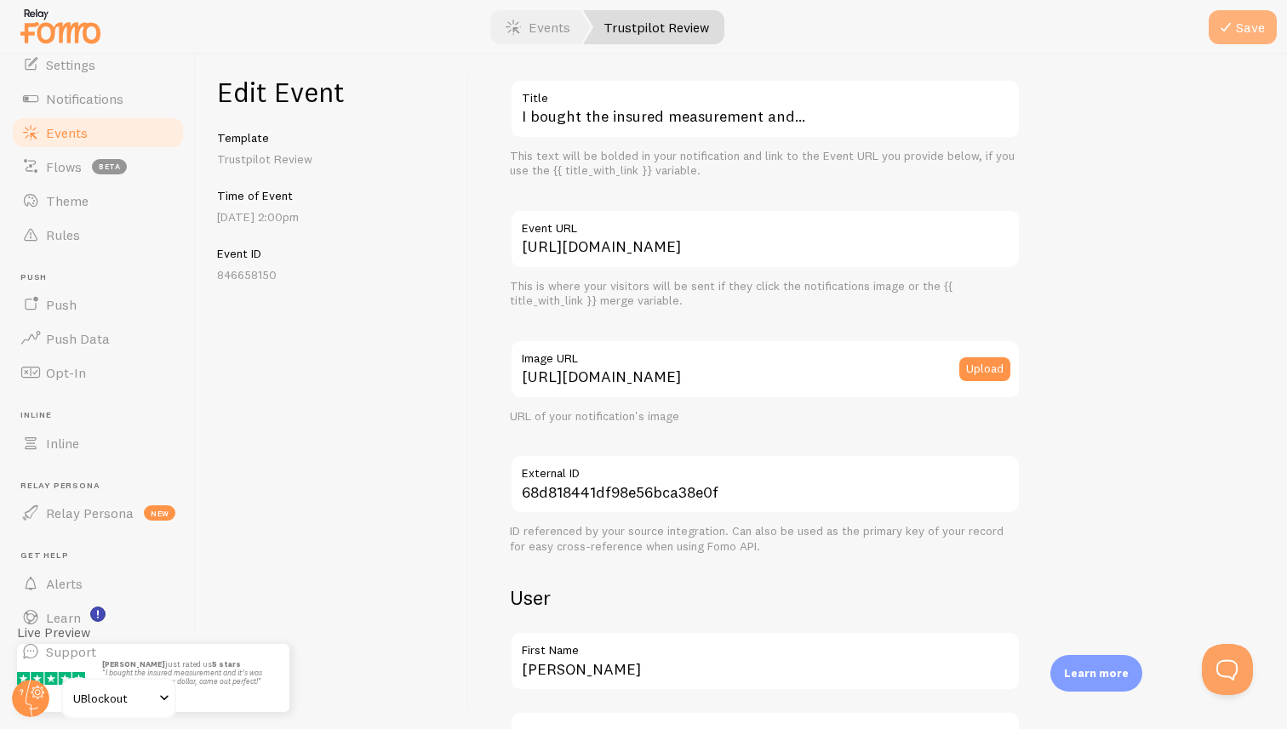
click at [1237, 23] on button "Save" at bounding box center [1243, 27] width 68 height 34
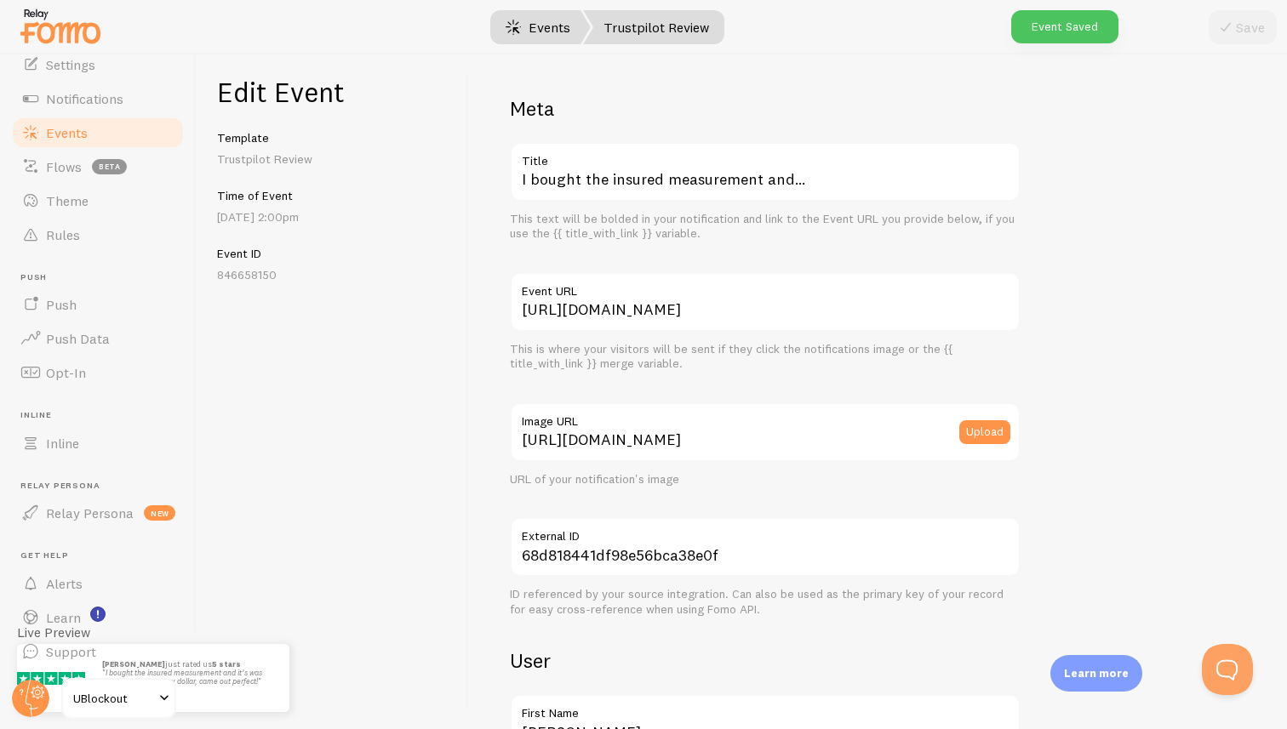
click at [544, 28] on link "Events" at bounding box center [538, 27] width 106 height 34
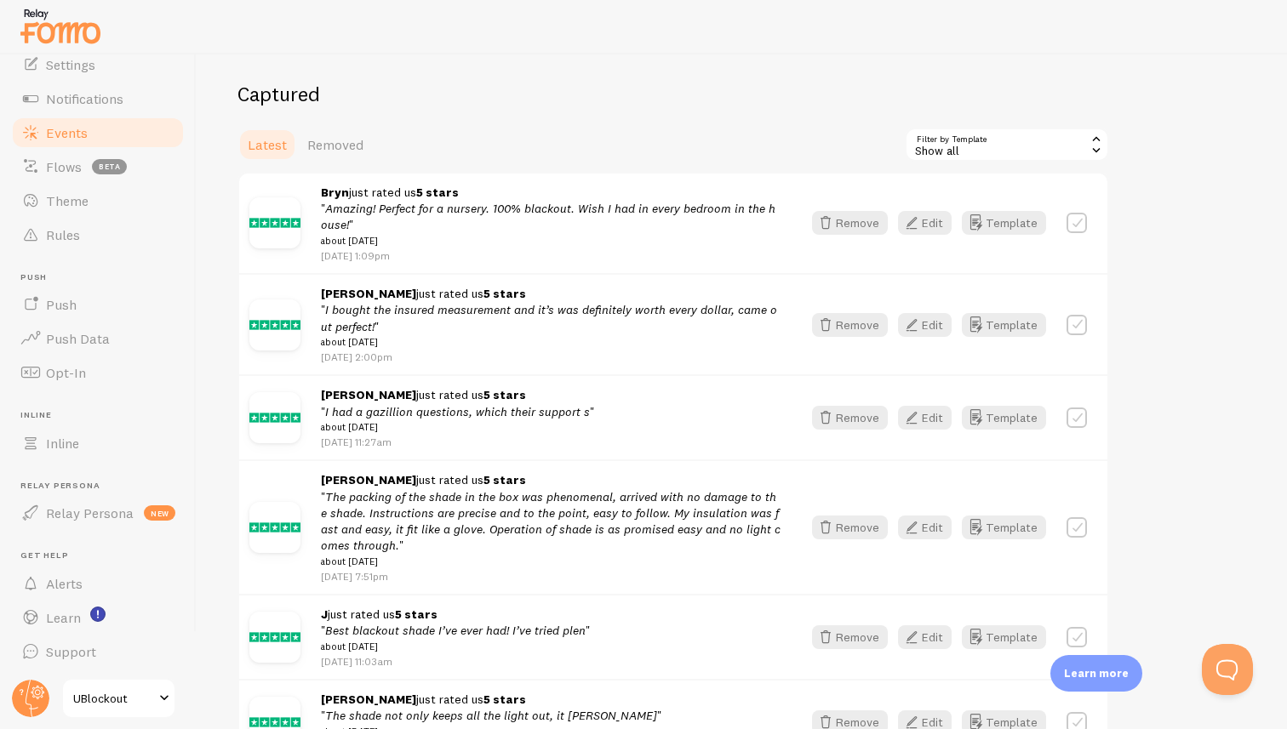
scroll to position [207, 0]
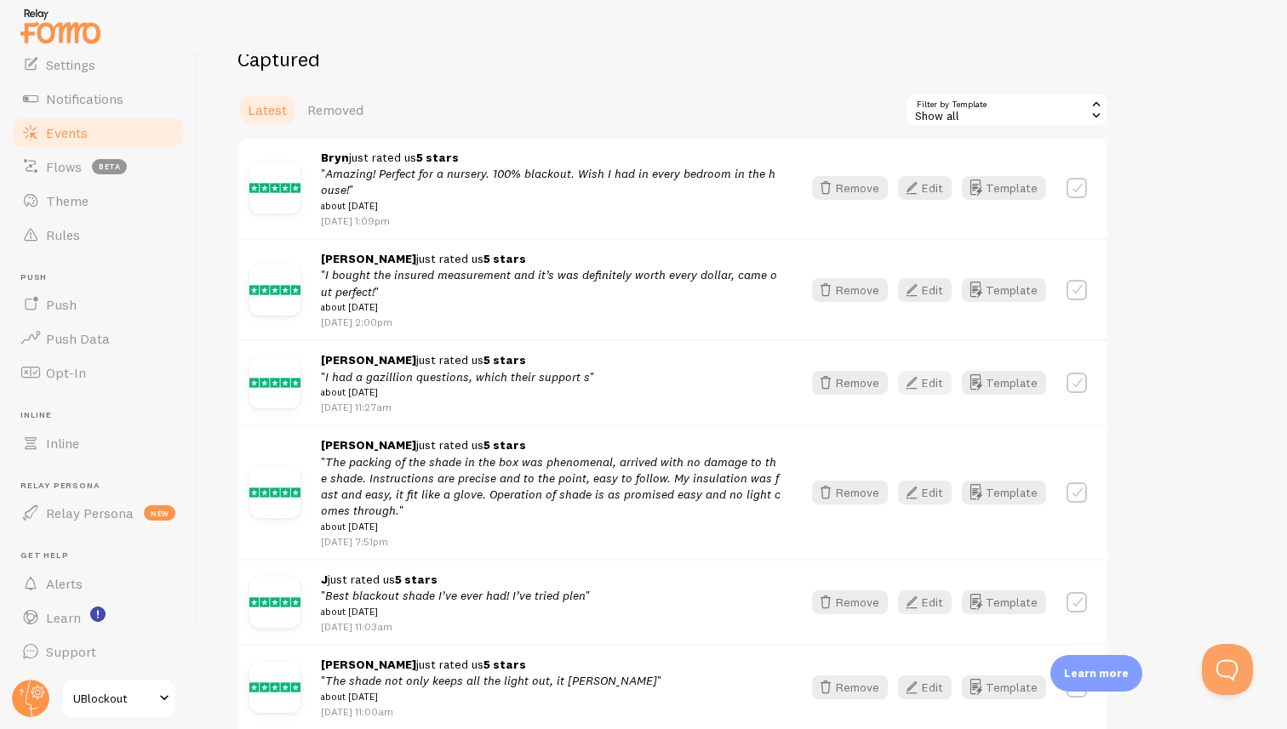
click at [937, 386] on button "Edit" at bounding box center [925, 383] width 54 height 24
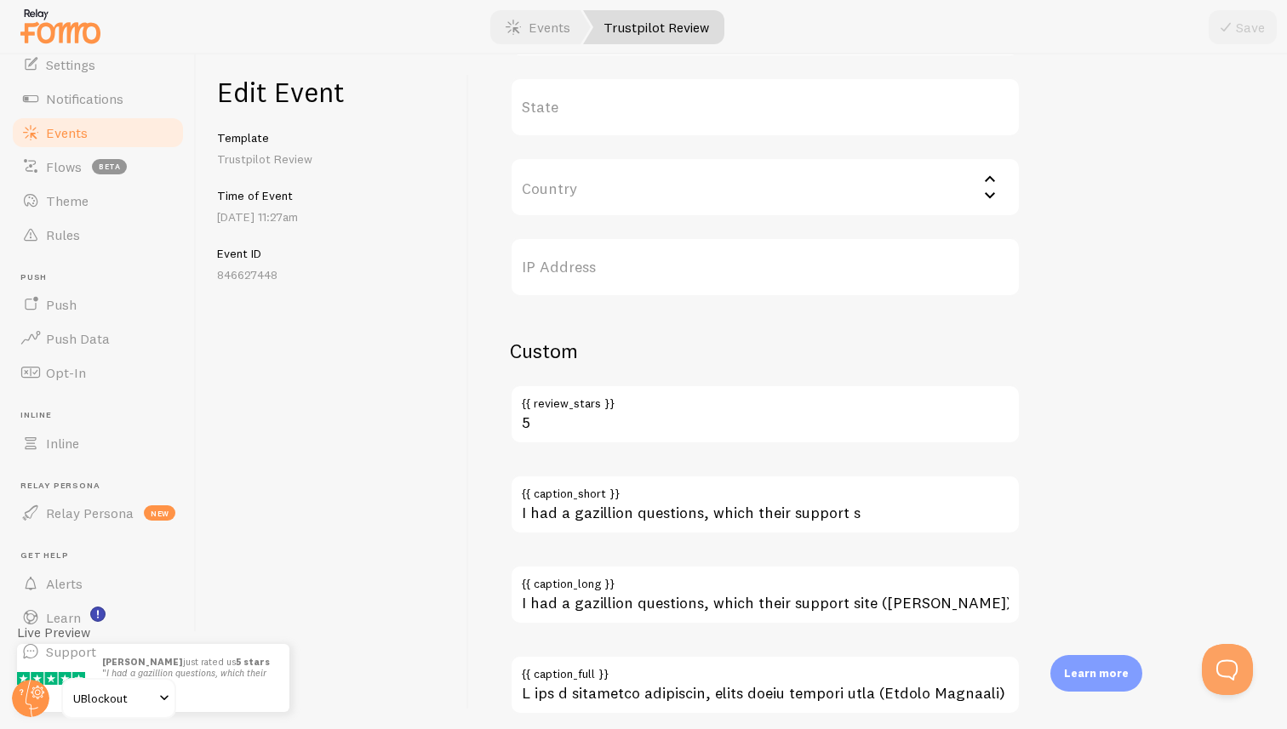
scroll to position [855, 0]
click at [731, 195] on input "Country" at bounding box center [765, 189] width 511 height 60
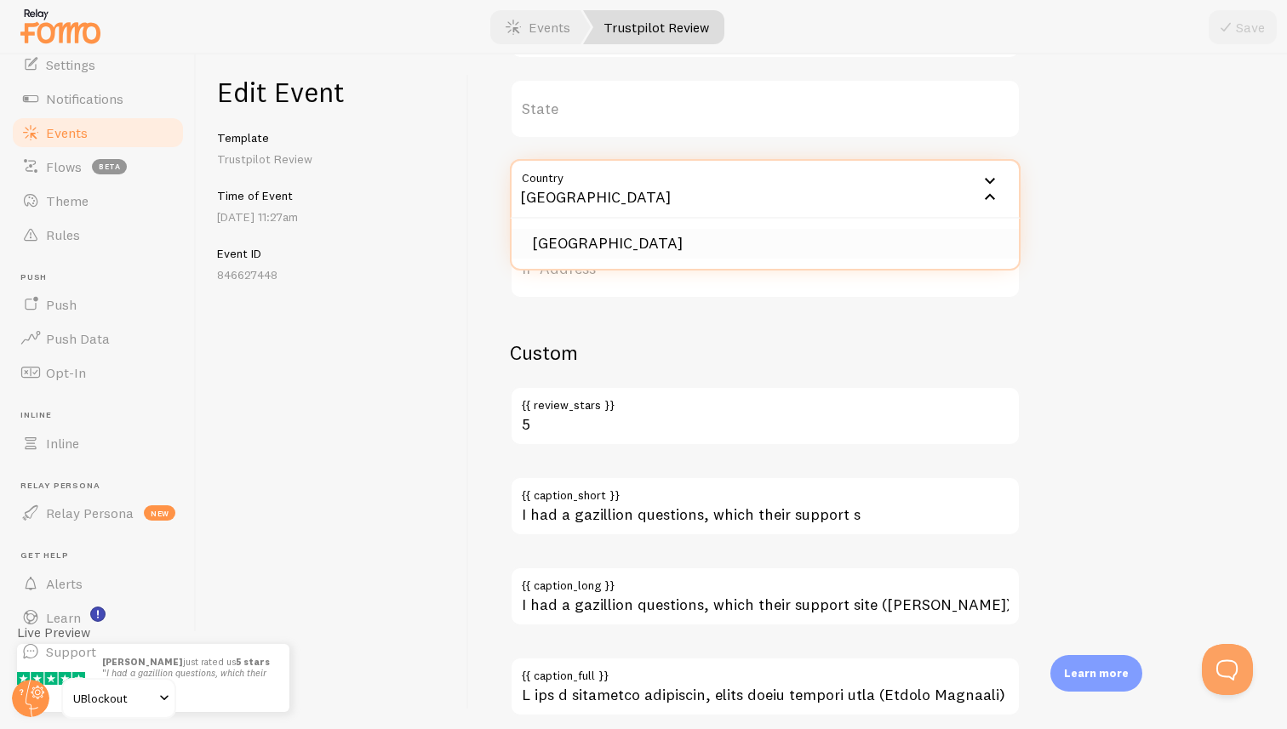
type input "[GEOGRAPHIC_DATA]"
click at [672, 243] on li "[GEOGRAPHIC_DATA]" at bounding box center [765, 244] width 507 height 30
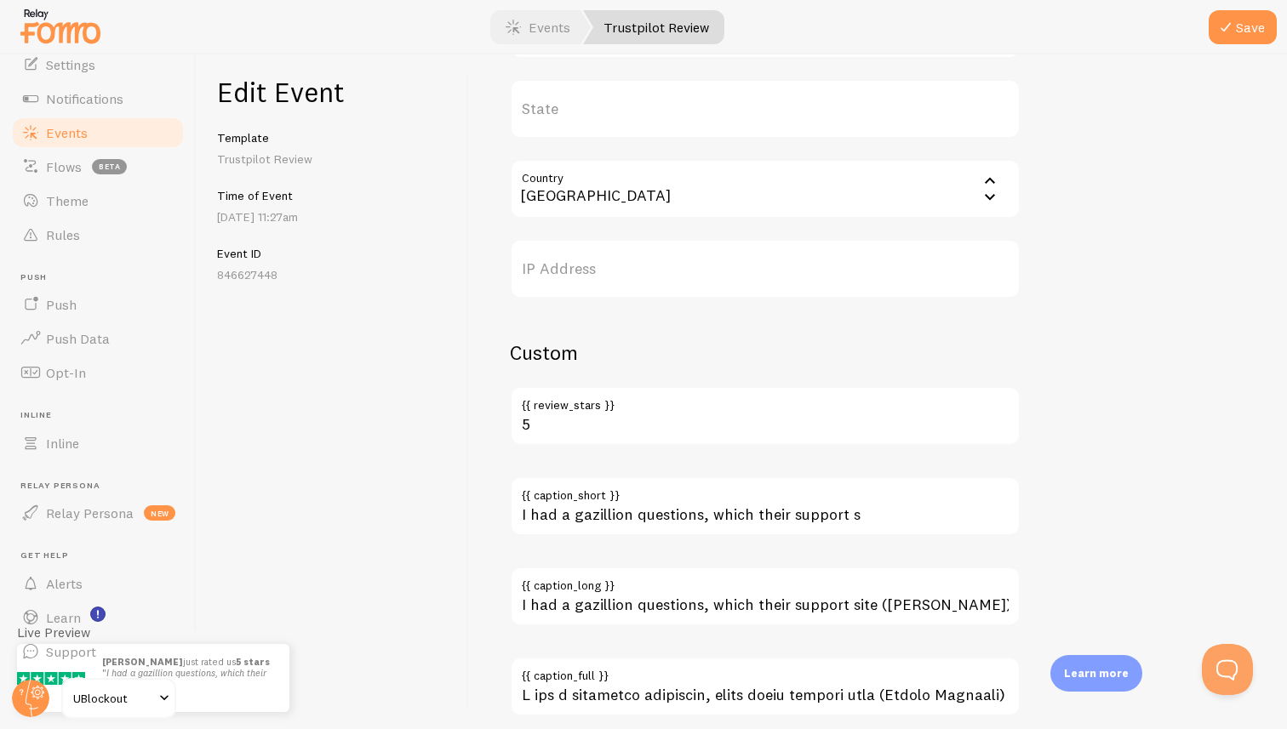
scroll to position [924, 0]
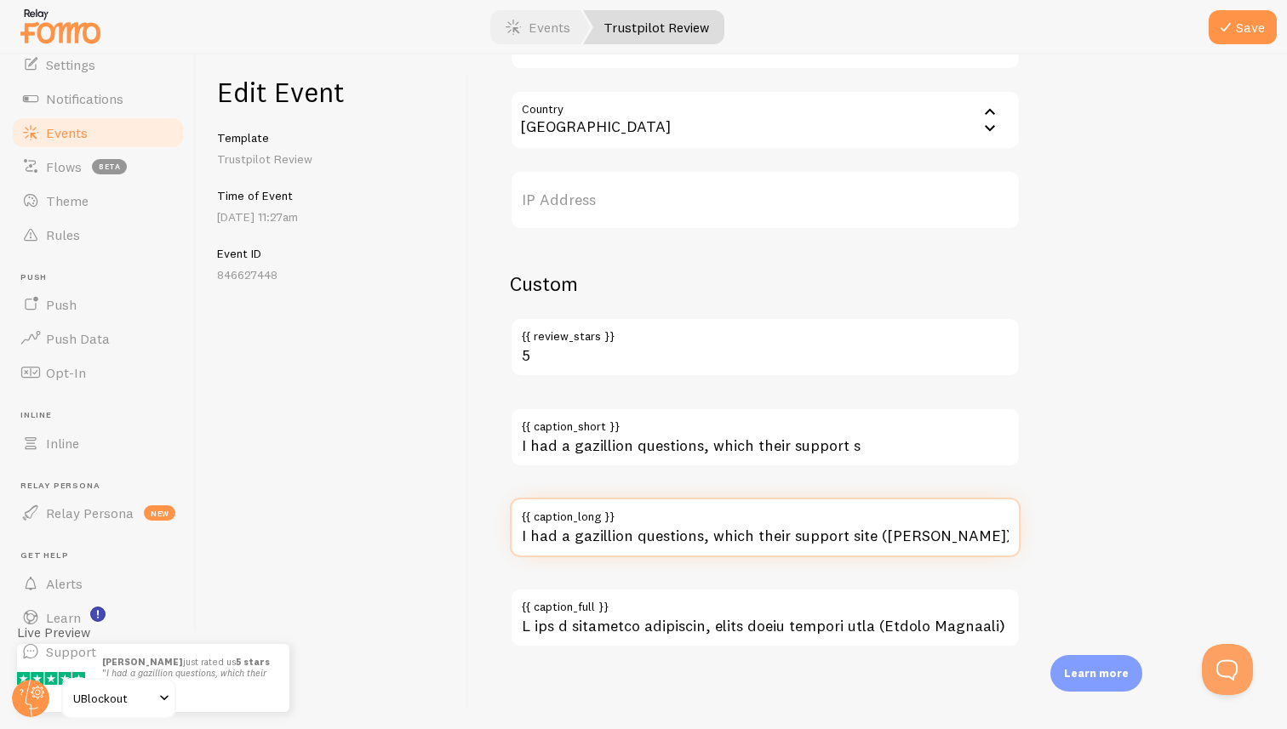
click at [861, 540] on input "I had a gazillion questions, which their support site (Joshua Hartnett) answere…" at bounding box center [765, 528] width 511 height 60
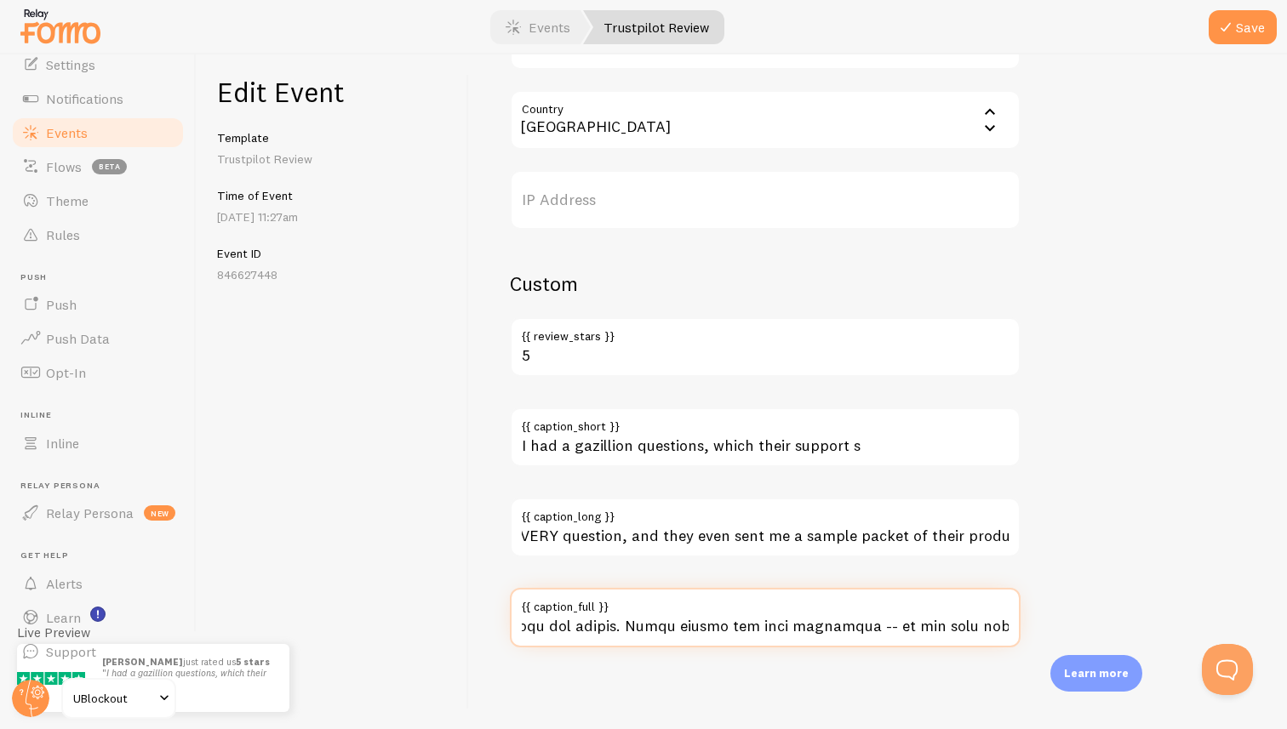
scroll to position [0, 0]
drag, startPoint x: 642, startPoint y: 629, endPoint x: 888, endPoint y: 627, distance: 246.0
click at [888, 627] on input "{{ caption_full }}" at bounding box center [765, 618] width 511 height 60
click at [905, 628] on input "{{ caption_full }}" at bounding box center [765, 618] width 511 height 60
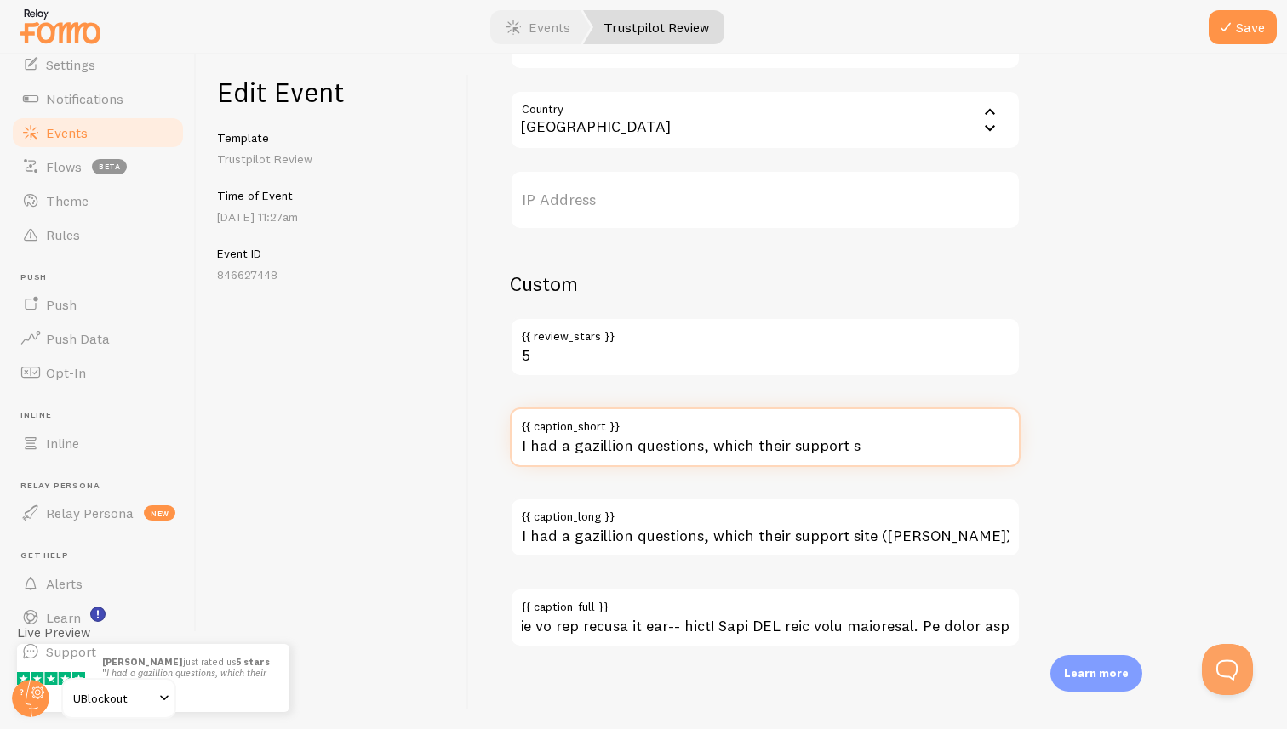
scroll to position [0, 0]
click at [703, 446] on input "I had a gazillion questions, which their support s" at bounding box center [765, 438] width 511 height 60
paste input "These shades are just fantastic -- we had that real "WOW" moment when they were…"
type input "These shades are just fantastic -- we had that real "WOW" moment when they were…"
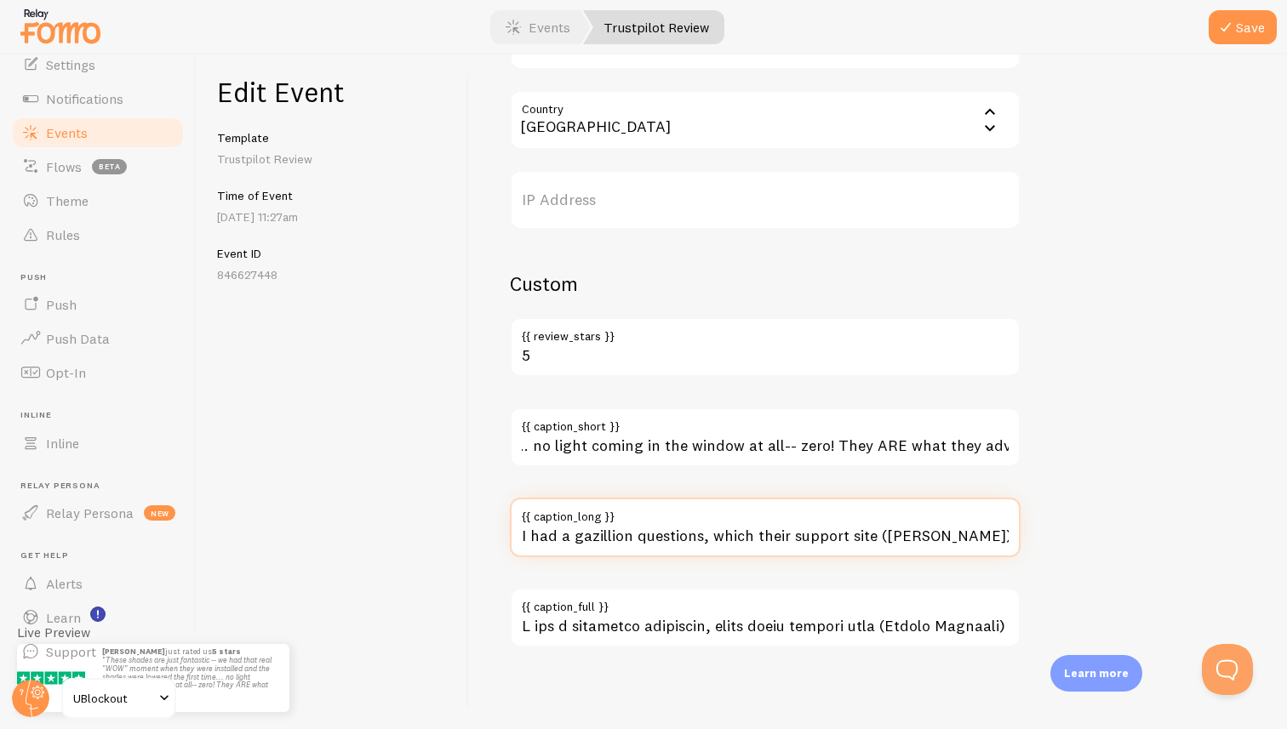
scroll to position [0, 0]
click at [822, 534] on input "I had a gazillion questions, which their support site (Joshua Hartnett) answere…" at bounding box center [765, 528] width 511 height 60
paste input "These shades are just fantastic -- we had that real "WOW" moment when they were…"
type input "These shades are just fantastic -- we had that real "WOW" moment when they were…"
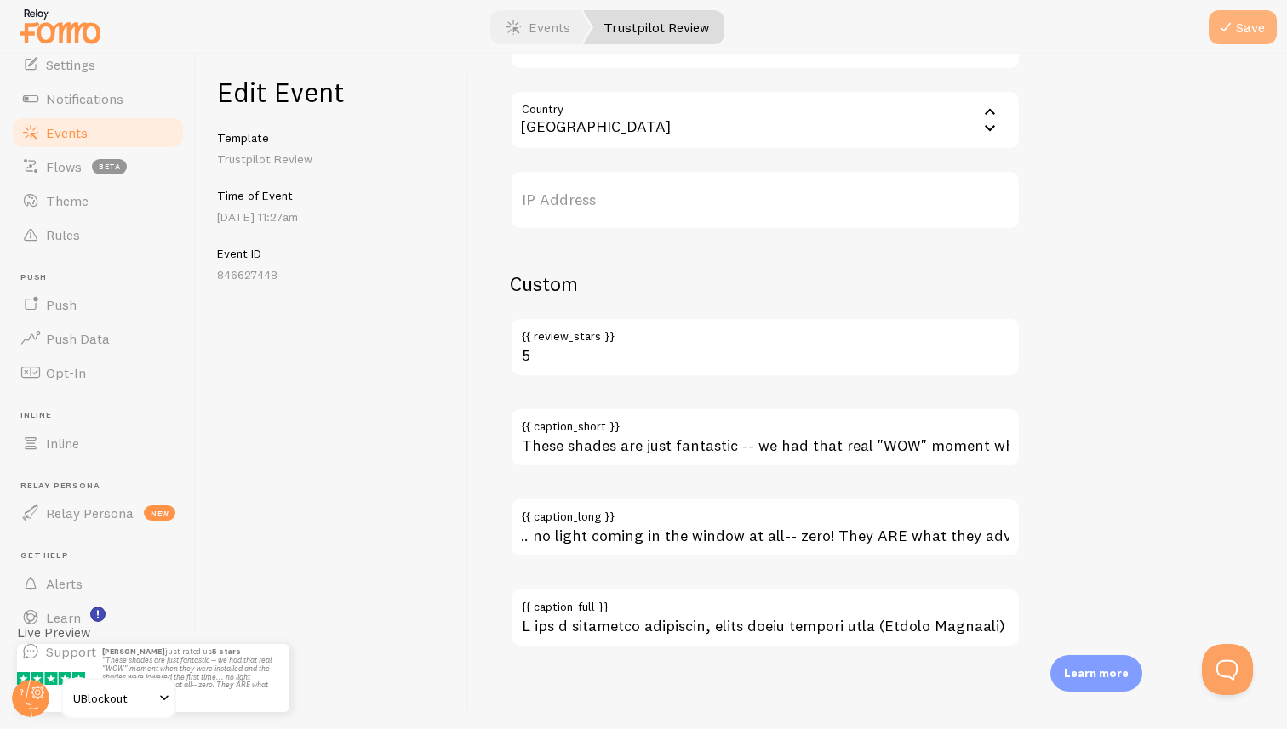
scroll to position [0, 0]
click at [1254, 31] on button "Save" at bounding box center [1243, 27] width 68 height 34
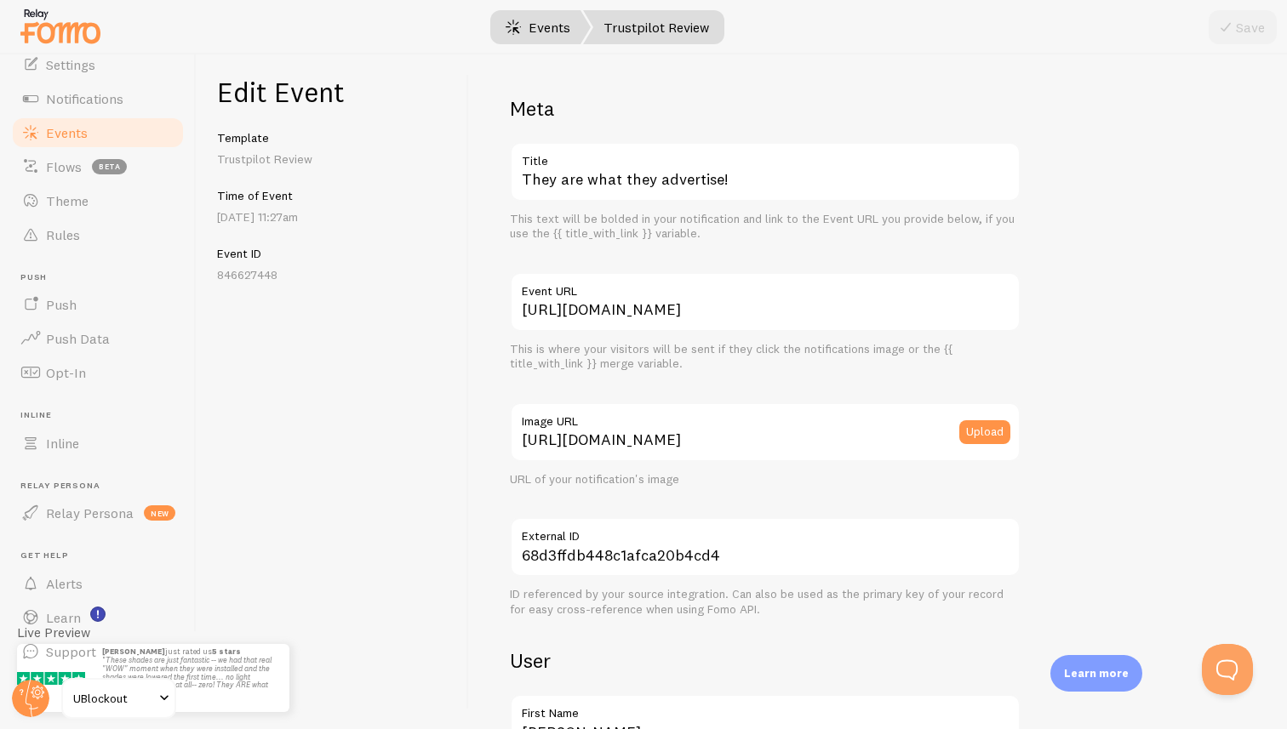
click at [540, 36] on link "Events" at bounding box center [538, 27] width 106 height 34
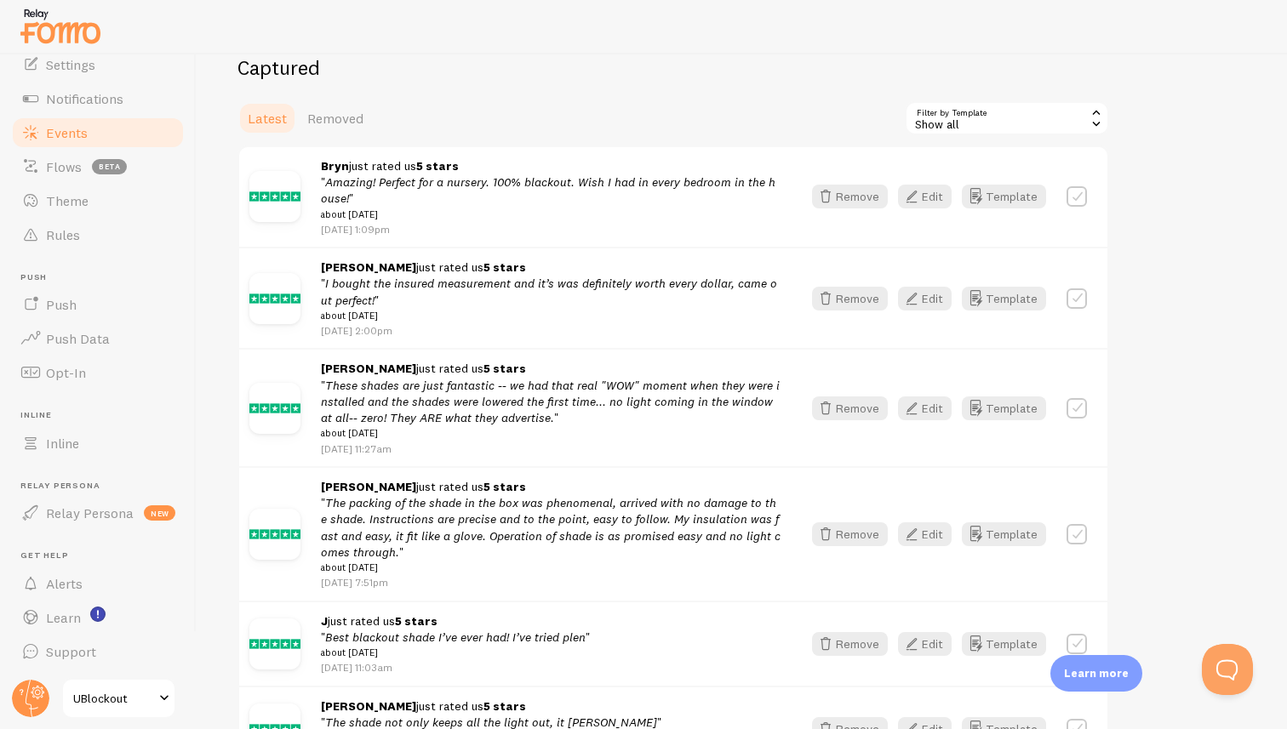
scroll to position [201, 0]
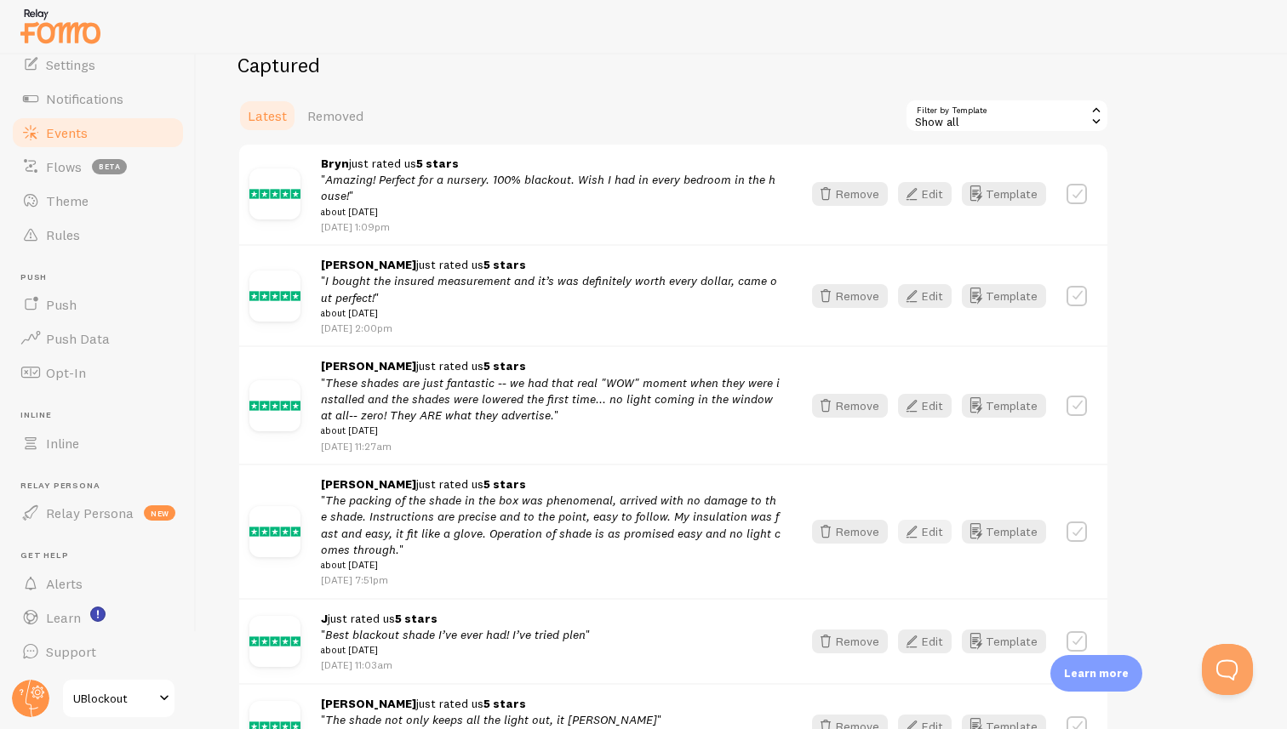
click at [923, 540] on button "Edit" at bounding box center [925, 532] width 54 height 24
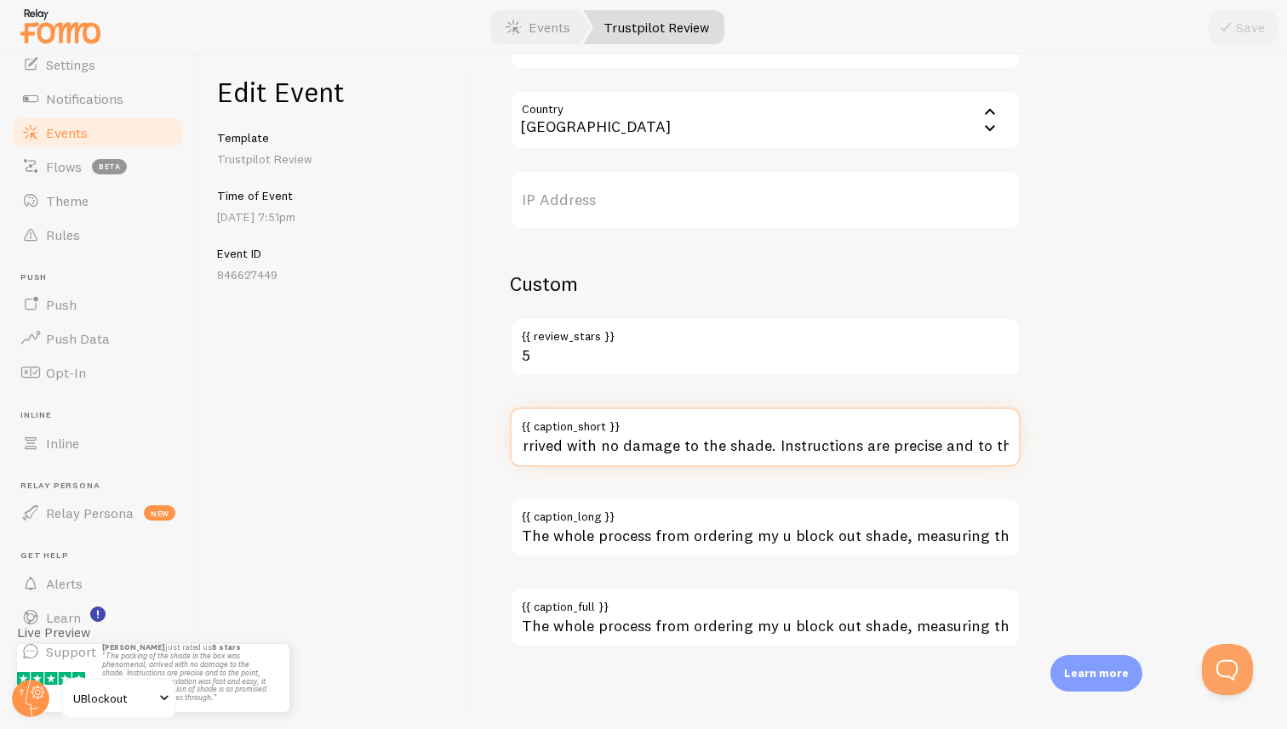
scroll to position [0, 1322]
drag, startPoint x: 676, startPoint y: 454, endPoint x: 1049, endPoint y: 460, distance: 373.7
click at [894, 454] on input "The packing of the shade in the box was phenomenal, arrived with no damage to t…" at bounding box center [765, 438] width 511 height 60
drag, startPoint x: 546, startPoint y: 446, endPoint x: 695, endPoint y: 446, distance: 149.8
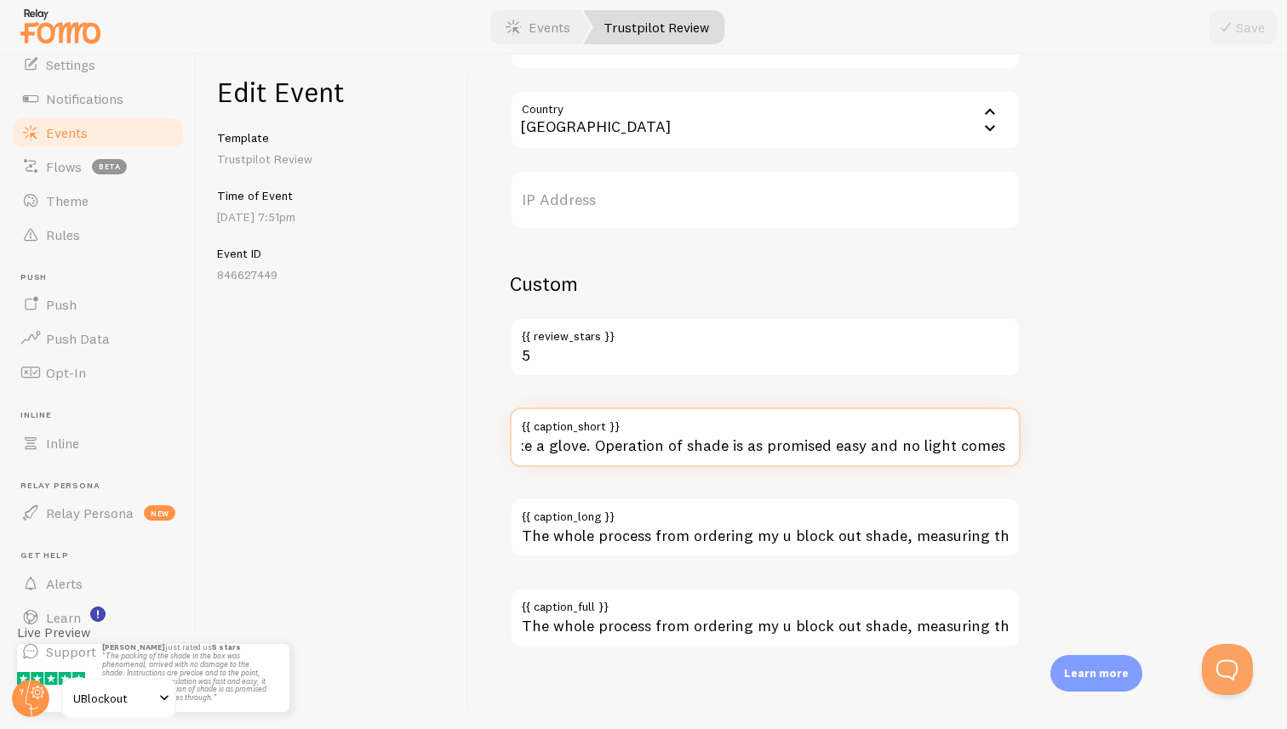
click at [925, 448] on input "The packing of the shade in the box was phenomenal, arrived with no damage to t…" at bounding box center [765, 438] width 511 height 60
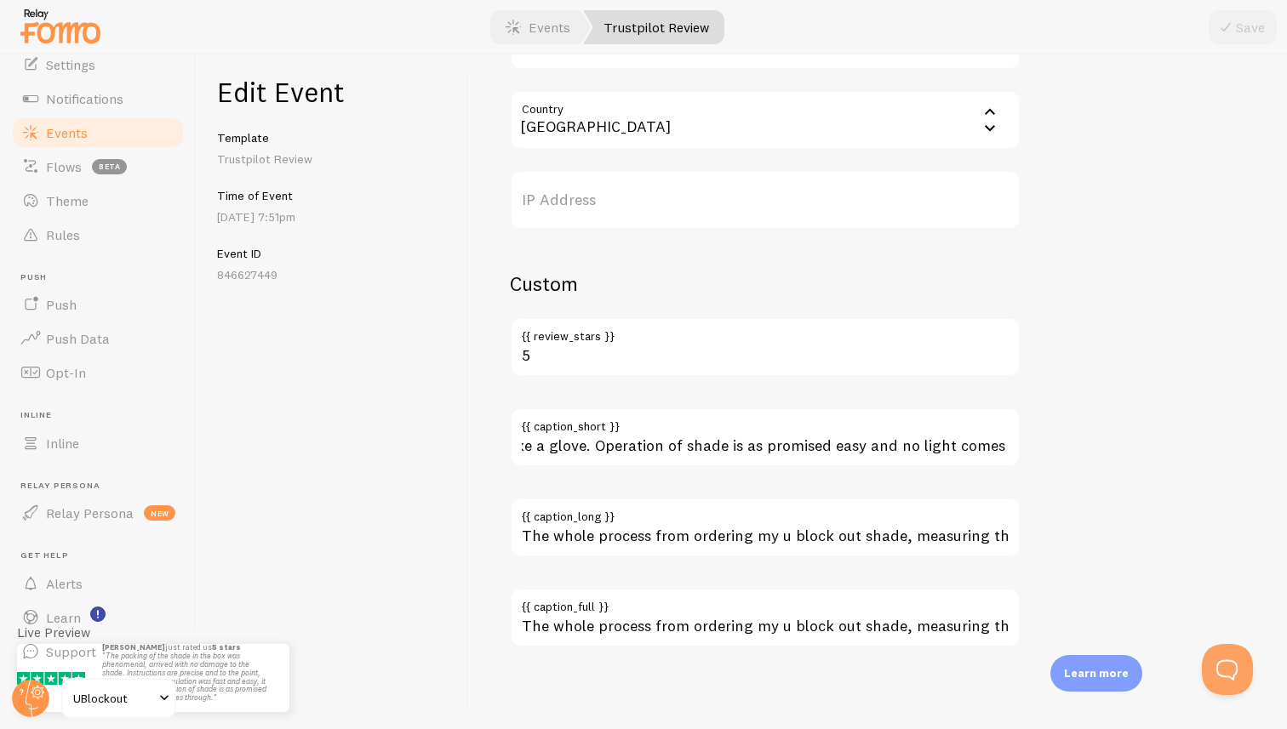
scroll to position [0, 0]
click at [388, 463] on div "Edit Event Template Trustpilot Review Time of Event Sep 23rd @ 7:51pm Event ID …" at bounding box center [333, 391] width 272 height 675
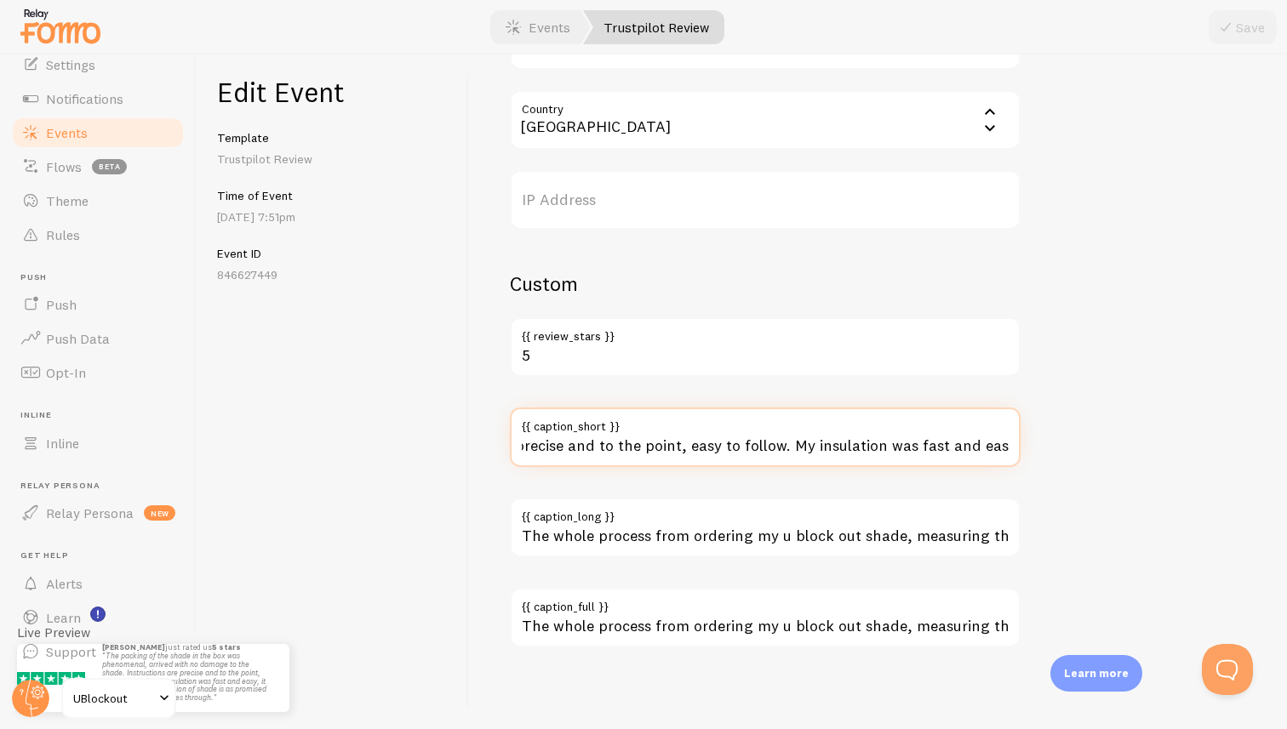
scroll to position [0, 1322]
drag, startPoint x: 920, startPoint y: 447, endPoint x: 1141, endPoint y: 449, distance: 221.3
type input "The packing of the shade in the box was phenomenal, arrived with no damage to t…"
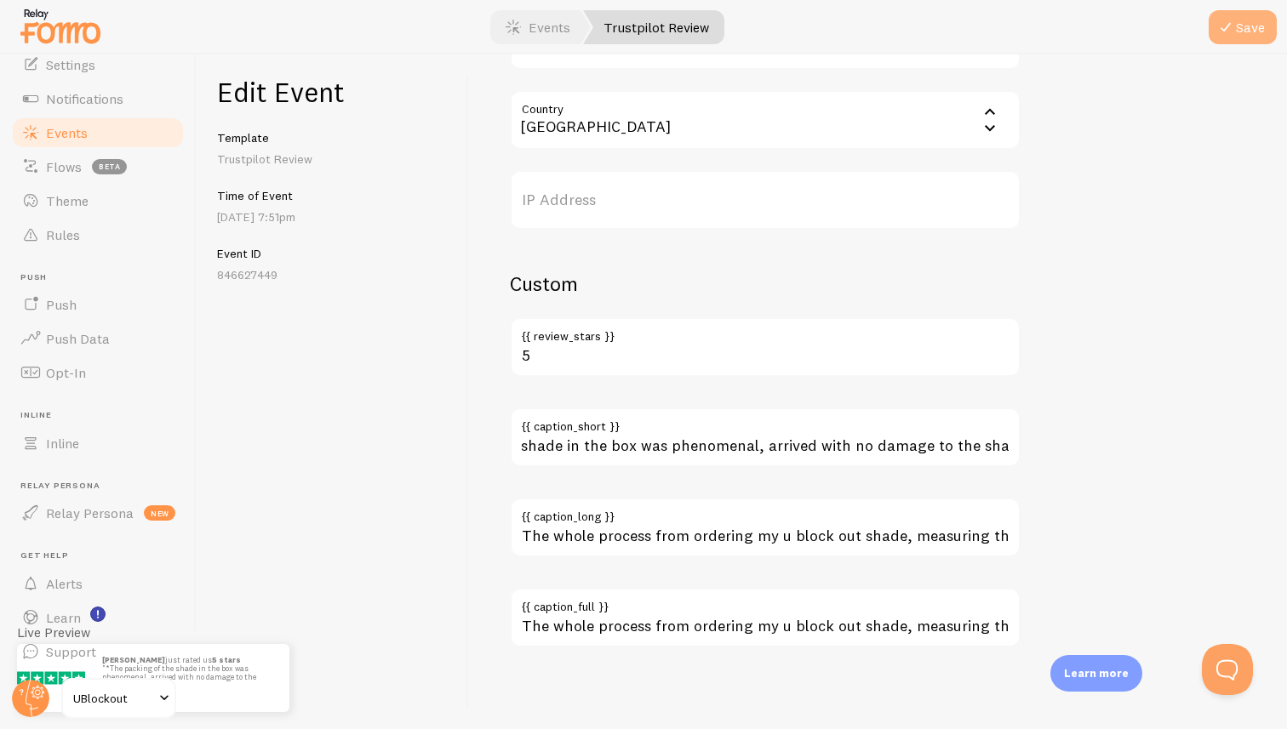
scroll to position [0, 0]
click at [1239, 31] on button "Save" at bounding box center [1243, 27] width 68 height 34
click at [515, 25] on span at bounding box center [513, 27] width 20 height 20
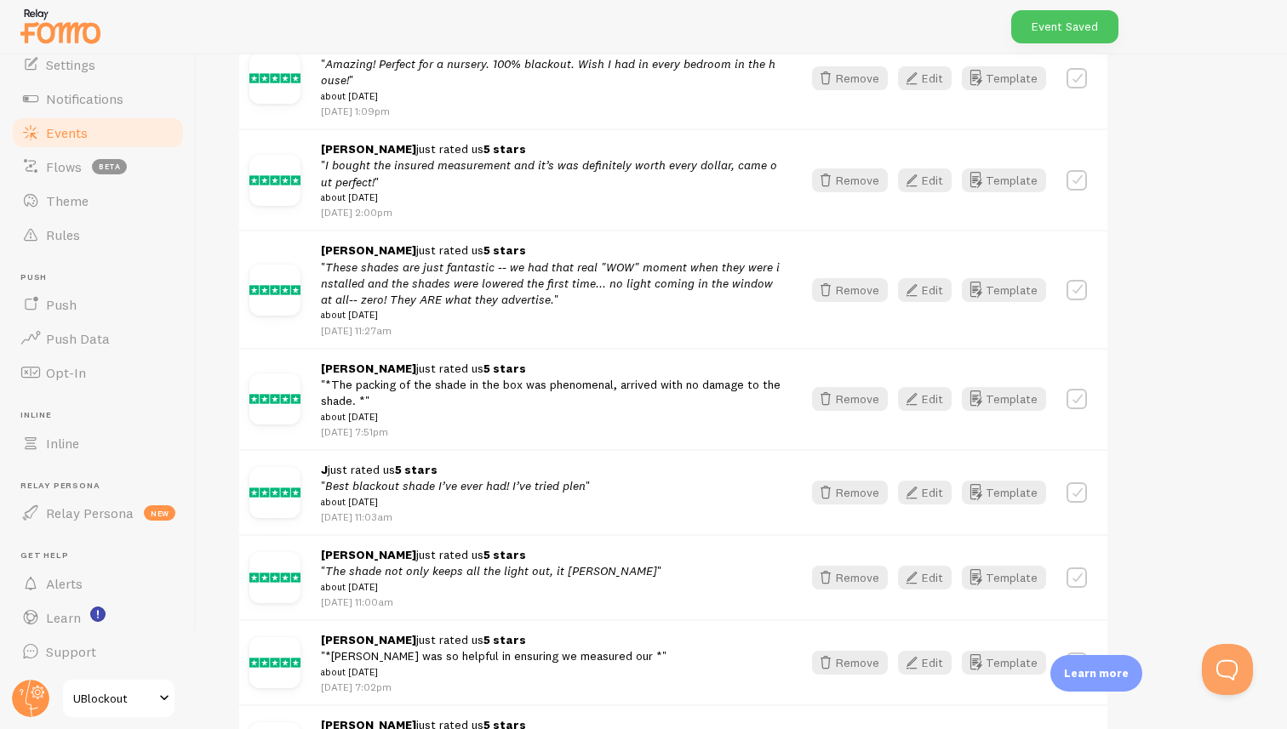
scroll to position [318, 0]
click at [932, 499] on button "Edit" at bounding box center [925, 491] width 54 height 24
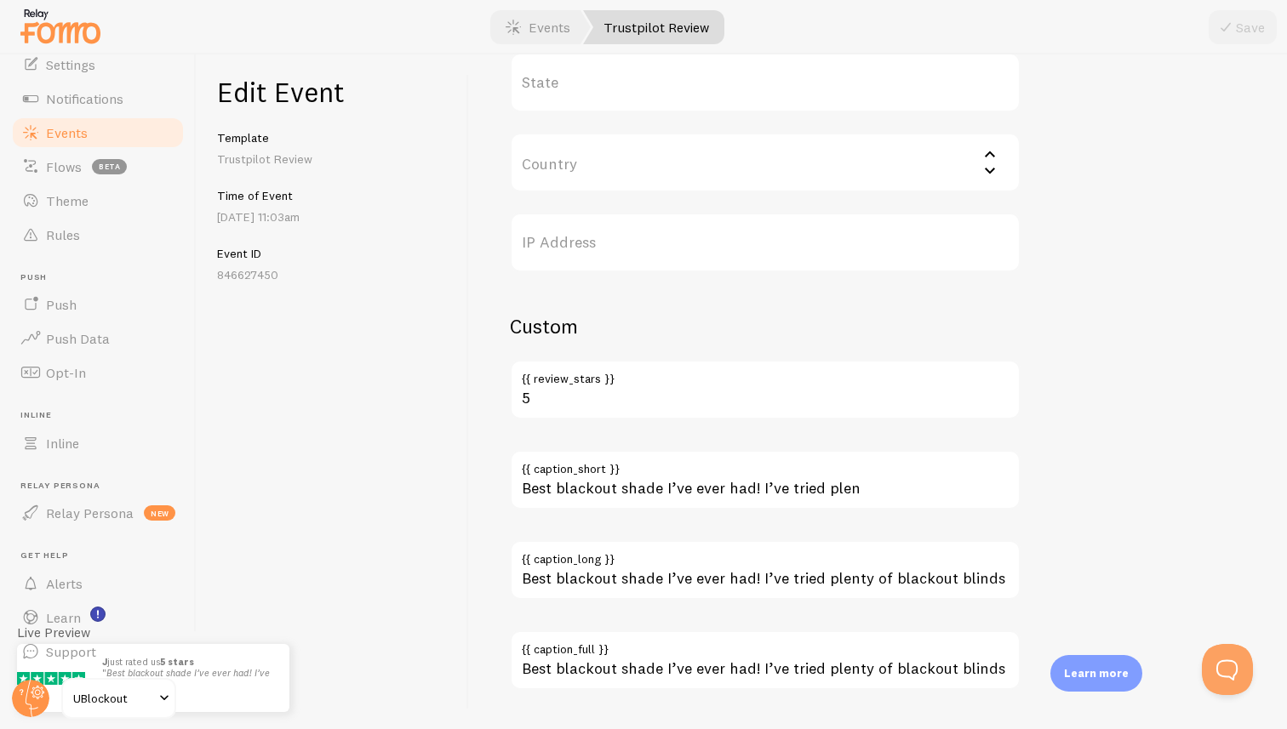
scroll to position [924, 0]
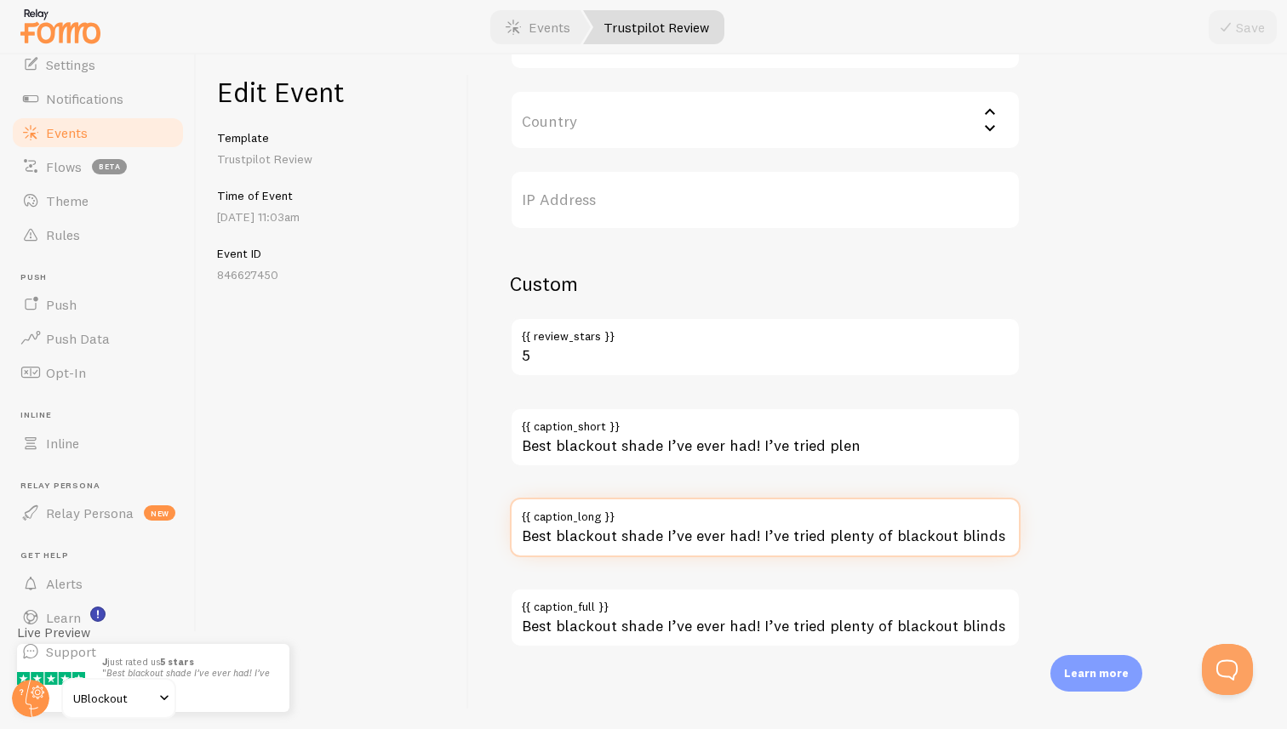
click at [888, 538] on input "Best blackout shade I’ve ever had! I’ve tried plenty of blackout blinds and sha…" at bounding box center [765, 528] width 511 height 60
click at [939, 534] on input "Best blackout shade I’ve ever had! I’ve tried plenty of blackout blinds and sha…" at bounding box center [765, 528] width 511 height 60
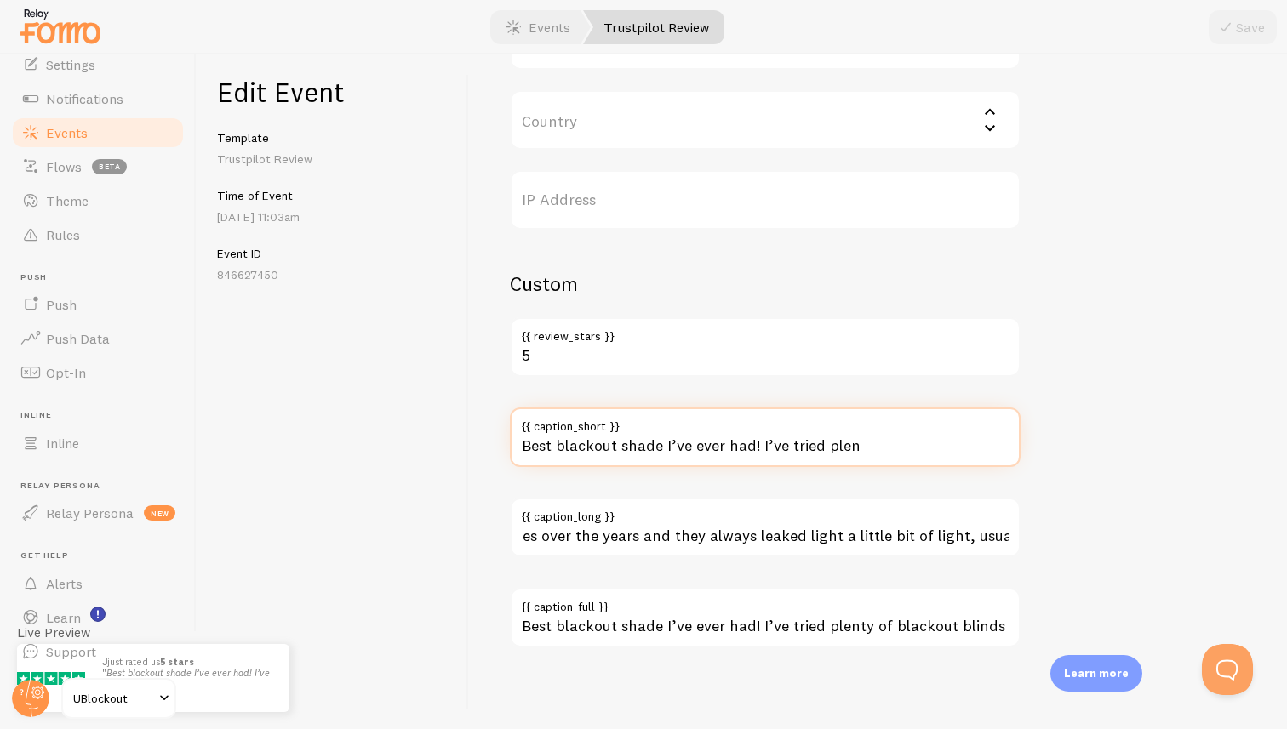
scroll to position [0, 0]
click at [887, 447] on input "Best blackout shade I’ve ever had! I’ve tried plen" at bounding box center [765, 438] width 511 height 60
paste input "ty of blackout blinds and shades over the years and they always leaked light a …"
type input "Best blackout shade I’ve ever had! I’ve tried plenty of blackout blinds and sha…"
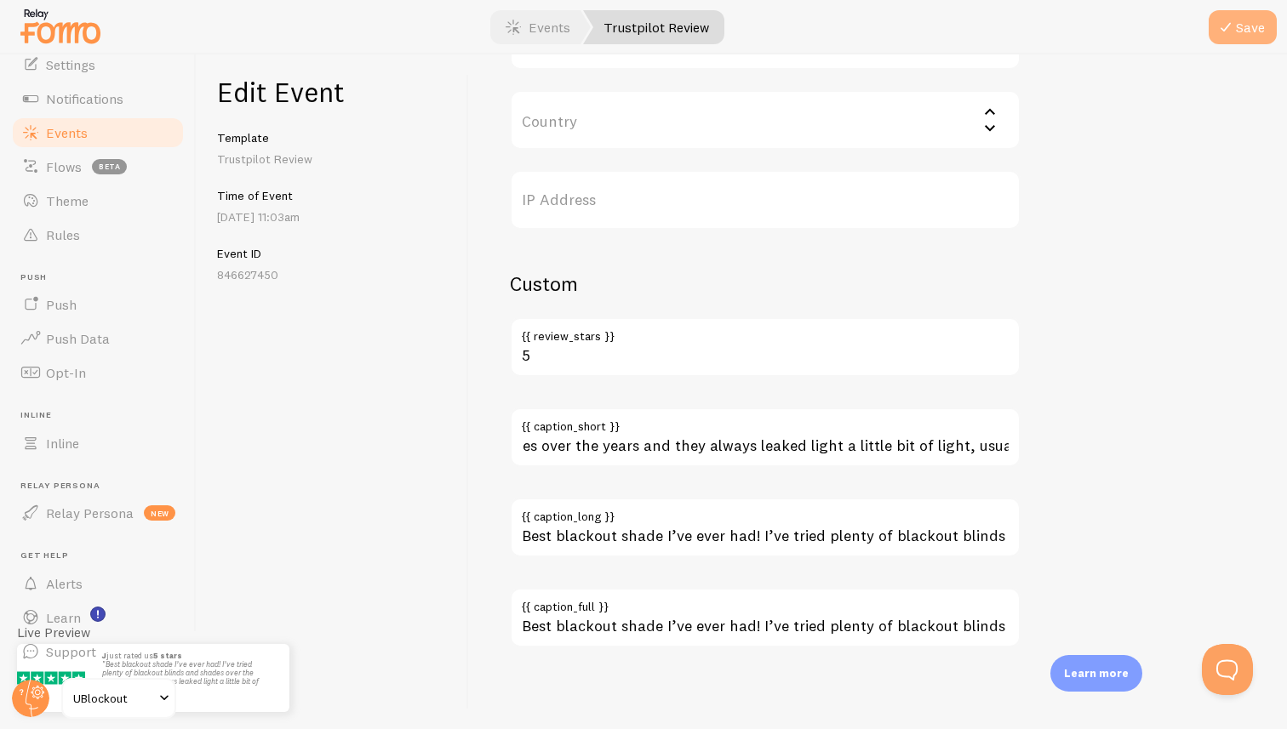
scroll to position [0, 0]
click at [1247, 14] on button "Save" at bounding box center [1243, 27] width 68 height 34
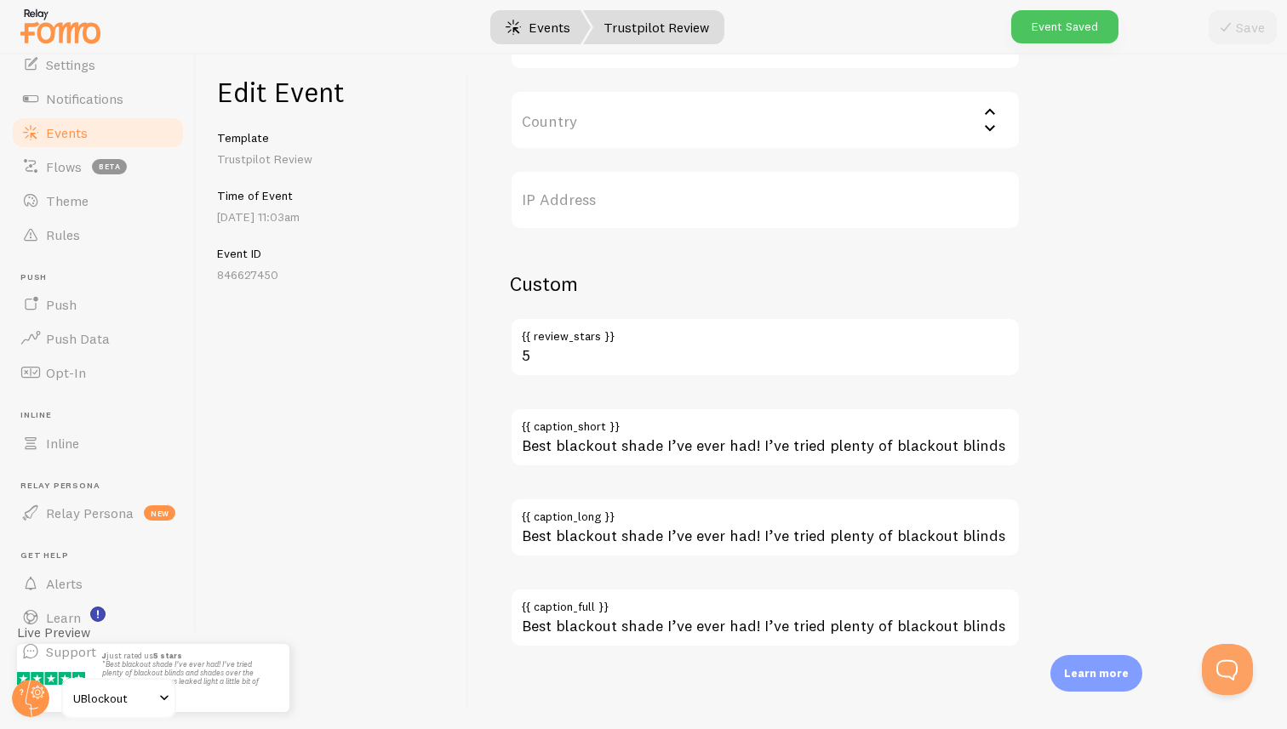
click at [540, 17] on link "Events" at bounding box center [538, 27] width 106 height 34
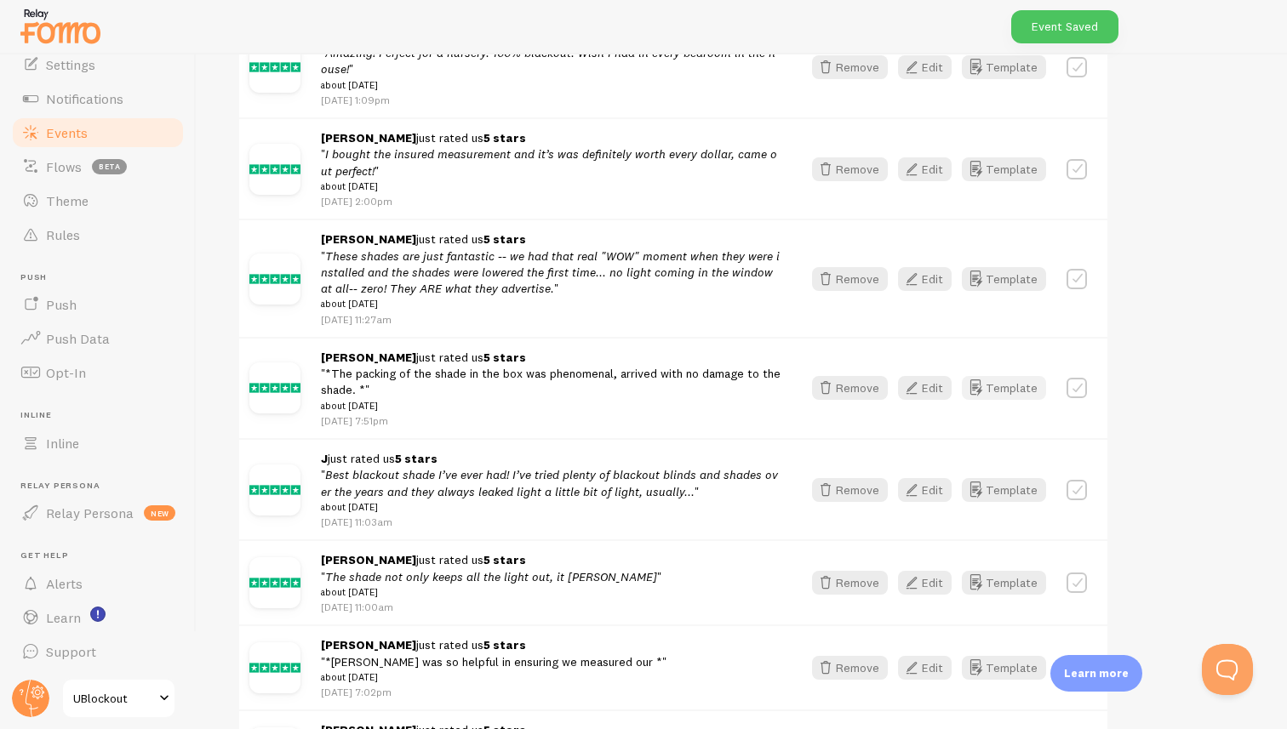
scroll to position [324, 0]
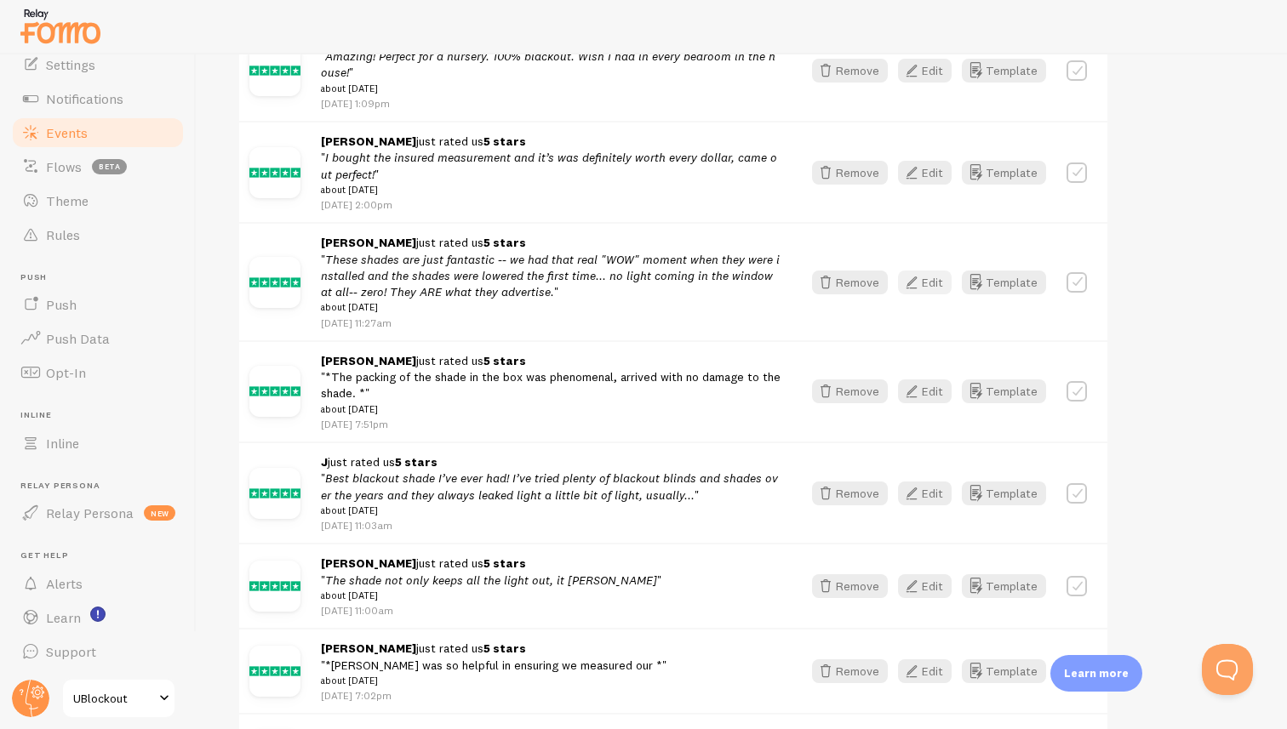
click at [934, 289] on button "Edit" at bounding box center [925, 283] width 54 height 24
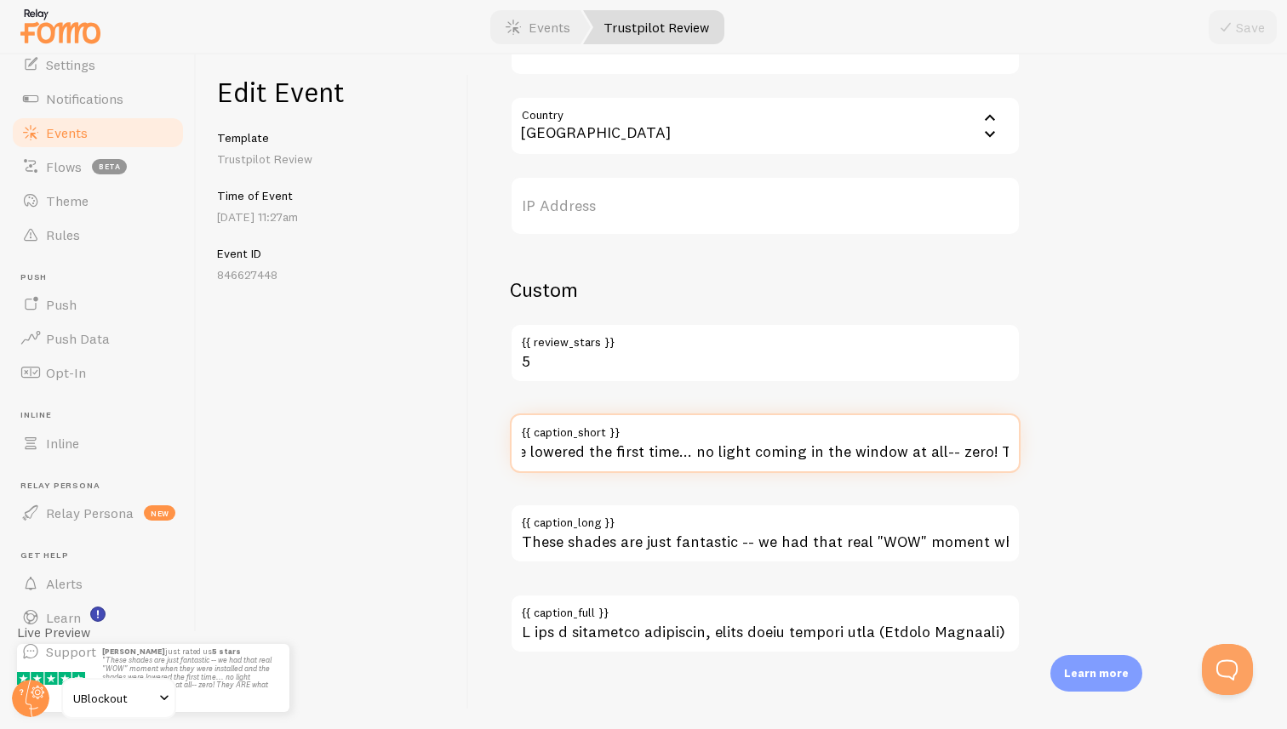
scroll to position [0, 952]
drag, startPoint x: 915, startPoint y: 452, endPoint x: 1135, endPoint y: 449, distance: 220.5
type input "These shades are just fantastic -- we had that real "WOW" moment when they were…"
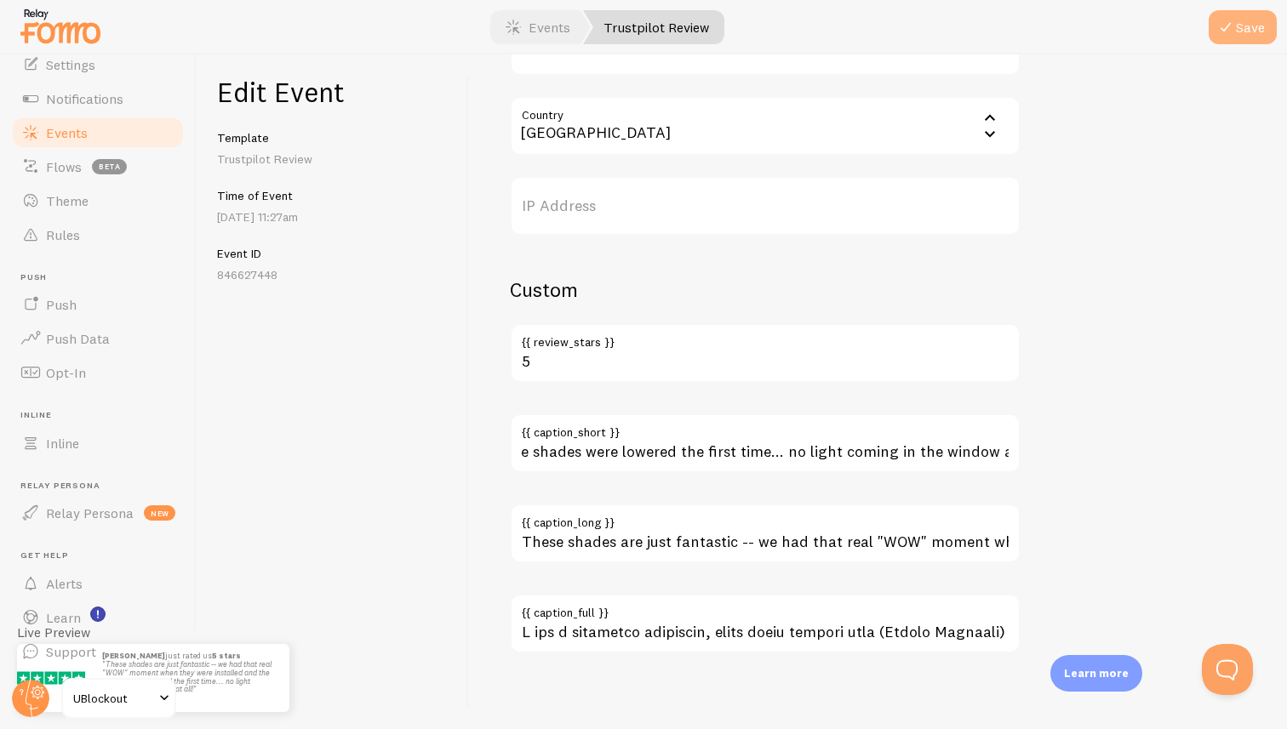
scroll to position [0, 0]
click at [1234, 26] on icon "submit" at bounding box center [1225, 27] width 20 height 20
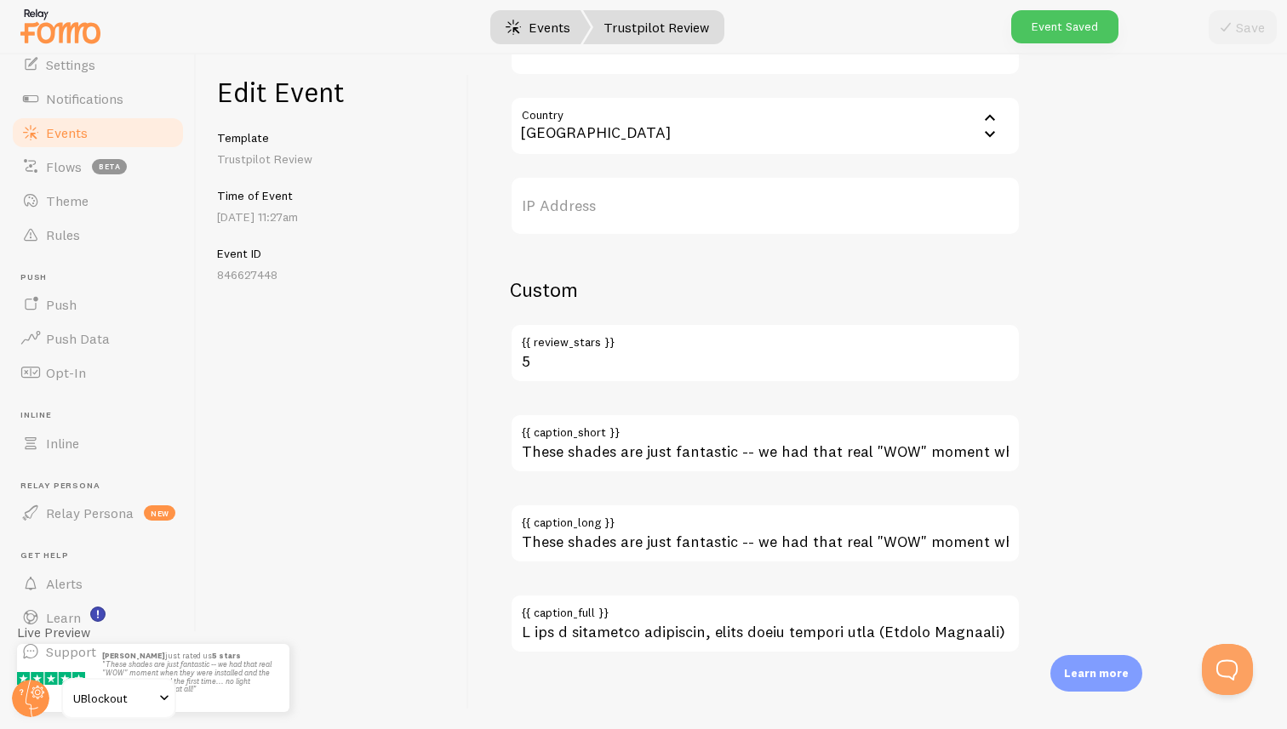
click at [531, 21] on link "Events" at bounding box center [538, 27] width 106 height 34
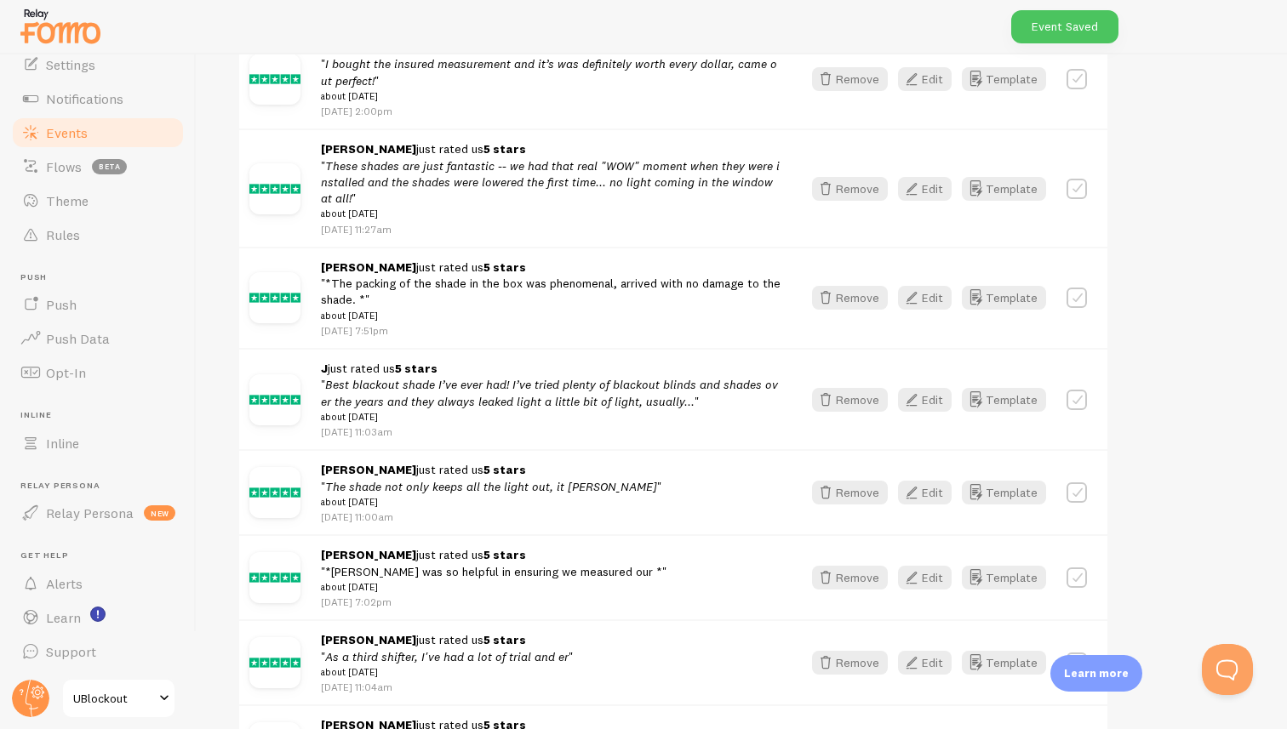
scroll to position [420, 0]
click at [920, 582] on icon "button" at bounding box center [911, 576] width 20 height 20
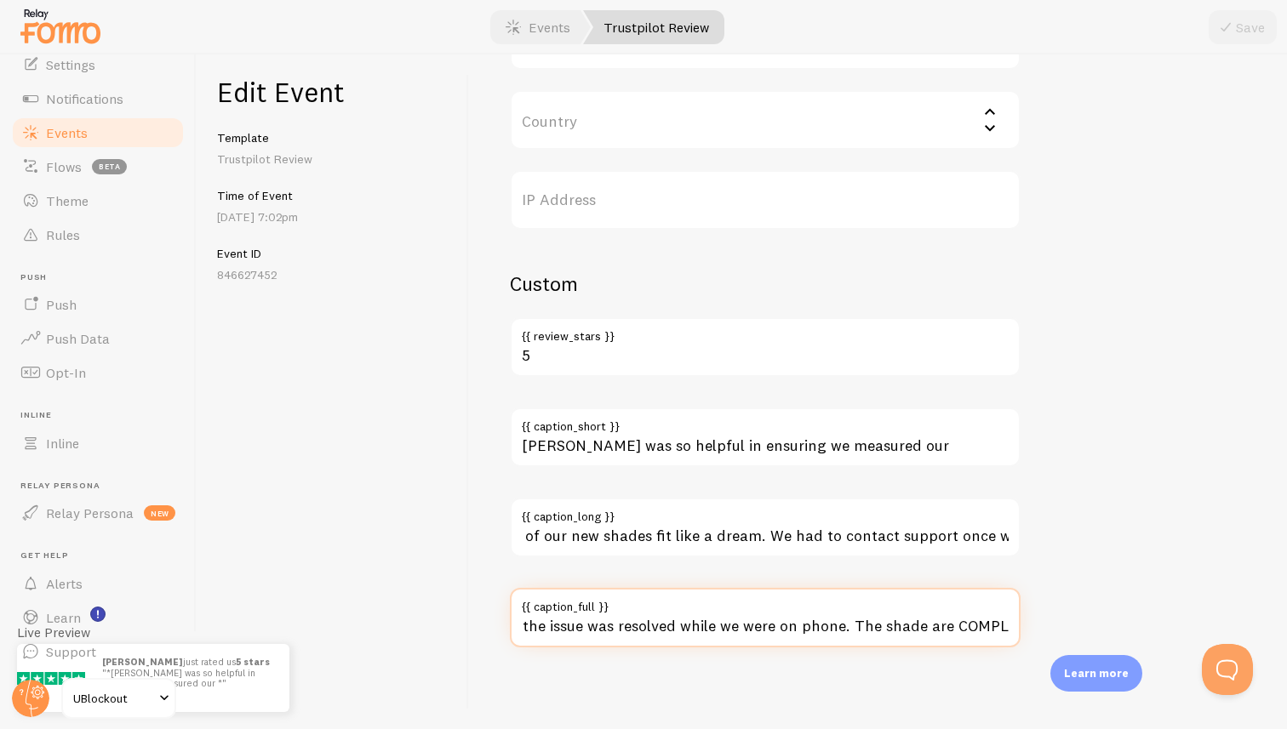
scroll to position [0, 1984]
drag, startPoint x: 731, startPoint y: 630, endPoint x: 1075, endPoint y: 640, distance: 344.0
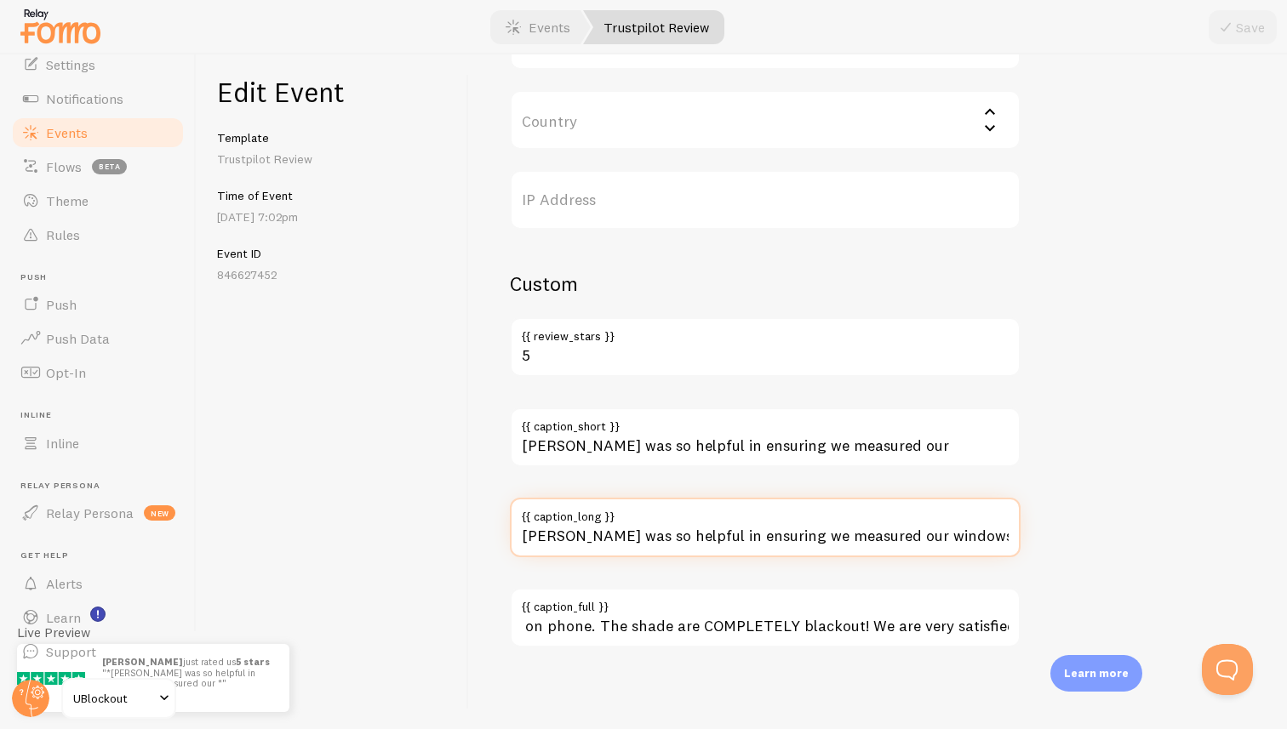
scroll to position [0, 0]
click at [832, 535] on input "Olivia was so helpful in ensuring we measured our windows so that the fit of ou…" at bounding box center [765, 528] width 511 height 60
drag, startPoint x: 875, startPoint y: 537, endPoint x: 1199, endPoint y: 535, distance: 324.3
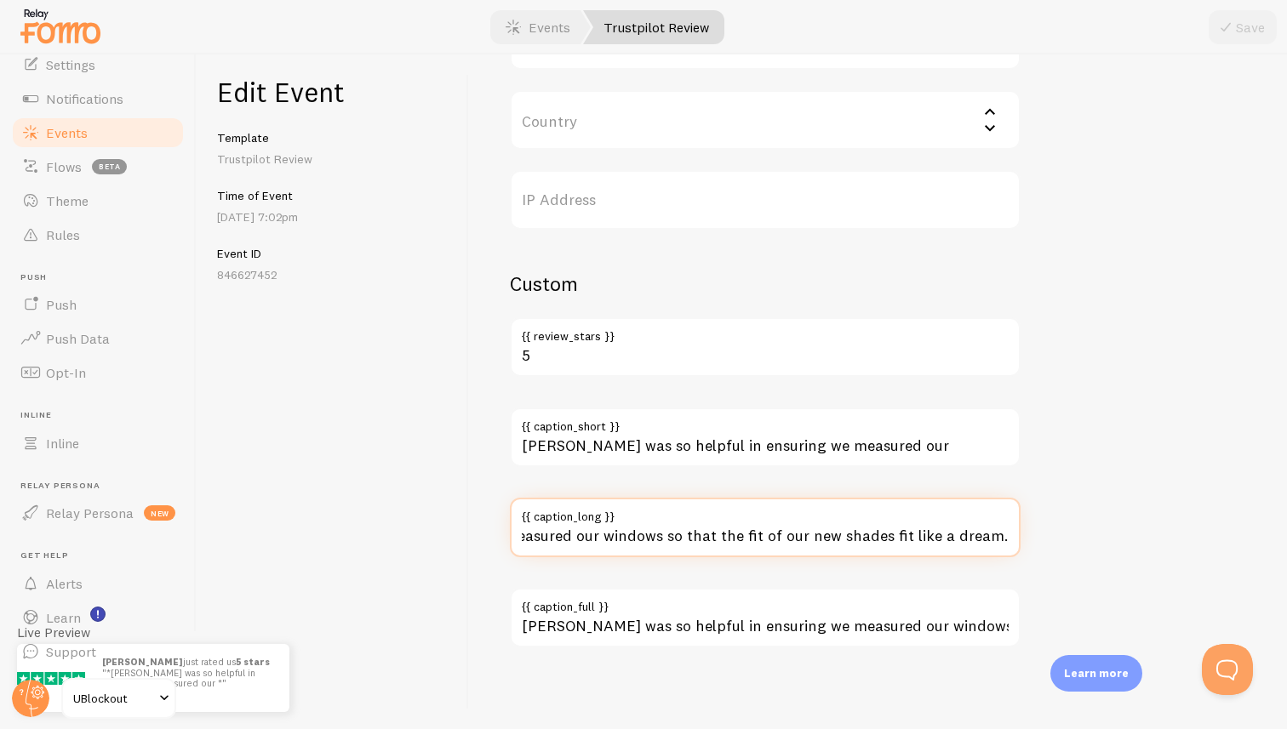
scroll to position [0, 251]
type input "[PERSON_NAME] was so helpful in ensuring we measured our windows so that the fi…"
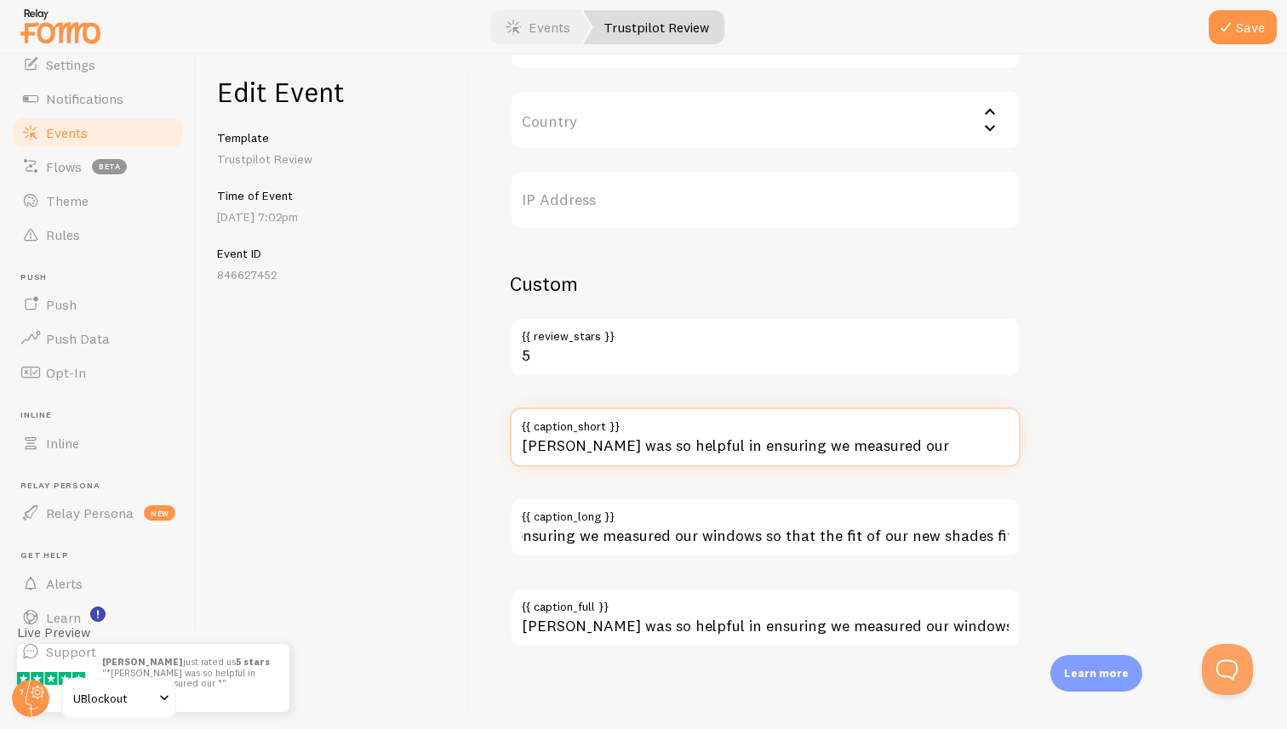
scroll to position [0, 0]
click at [797, 447] on input "Olivia was so helpful in ensuring we measured our" at bounding box center [765, 438] width 511 height 60
paste input "windows so that the fit of our new shades fit like a dream."
type input "[PERSON_NAME] was so helpful in ensuring we measured our windows so that the fi…"
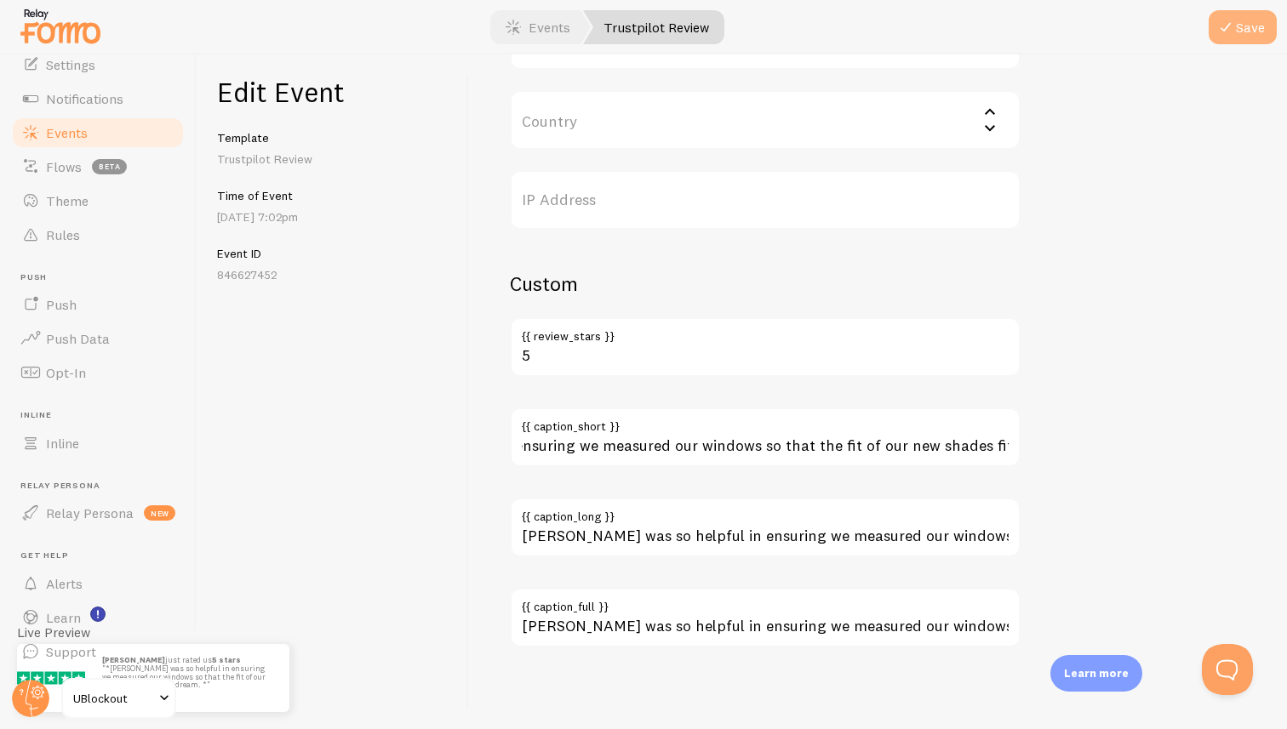
scroll to position [0, 0]
click at [1241, 25] on button "Save" at bounding box center [1243, 27] width 68 height 34
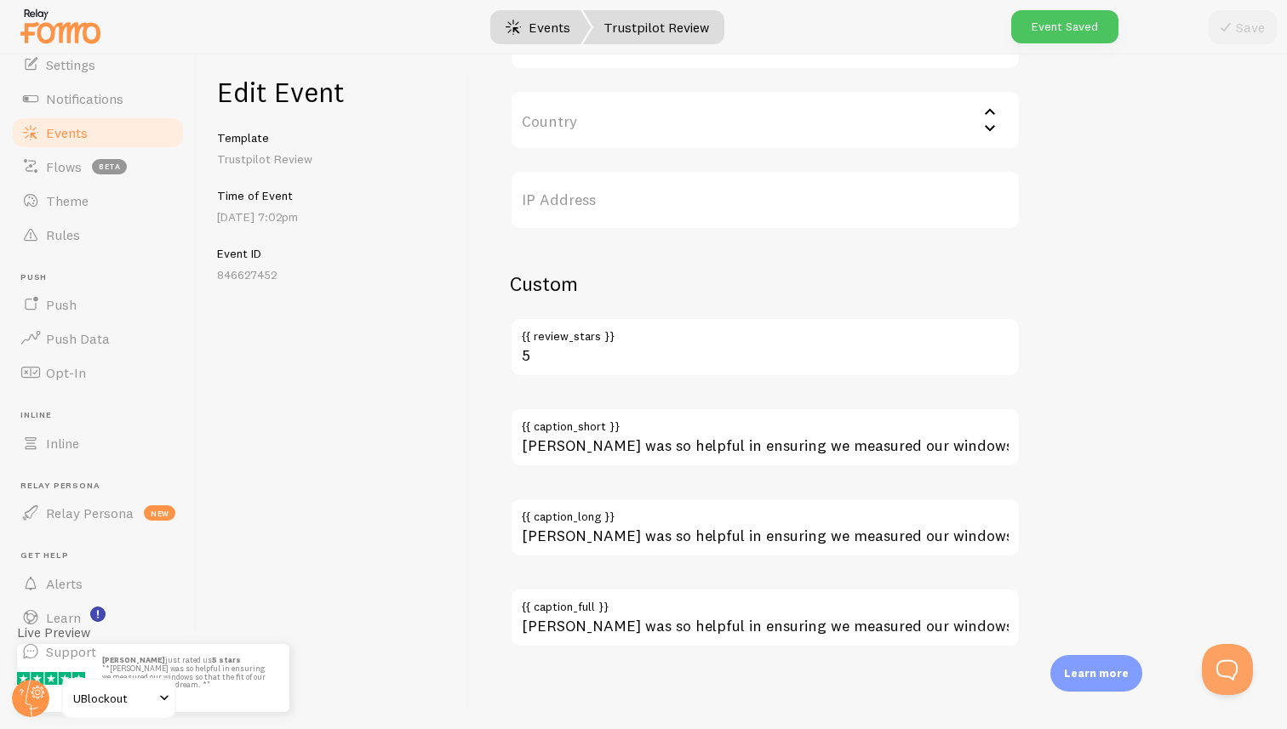
click at [529, 15] on link "Events" at bounding box center [538, 27] width 106 height 34
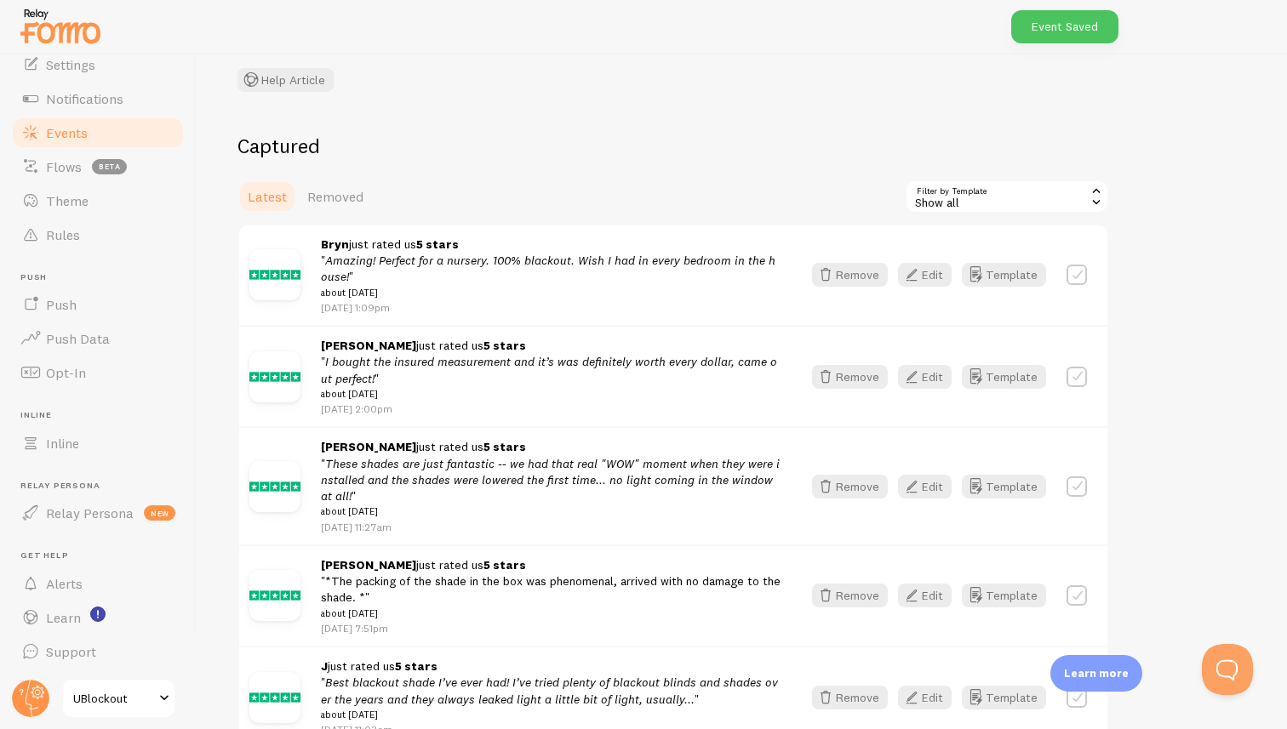
scroll to position [124, 0]
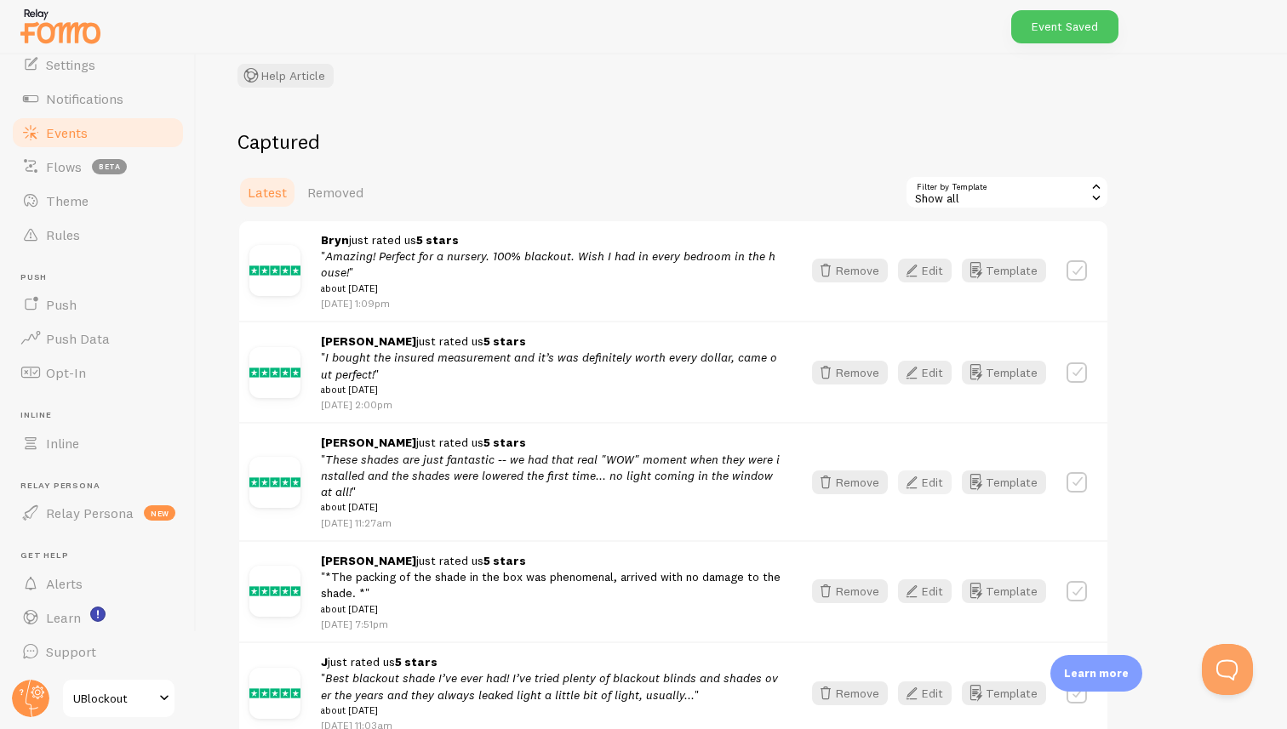
click at [912, 488] on icon "button" at bounding box center [911, 482] width 20 height 20
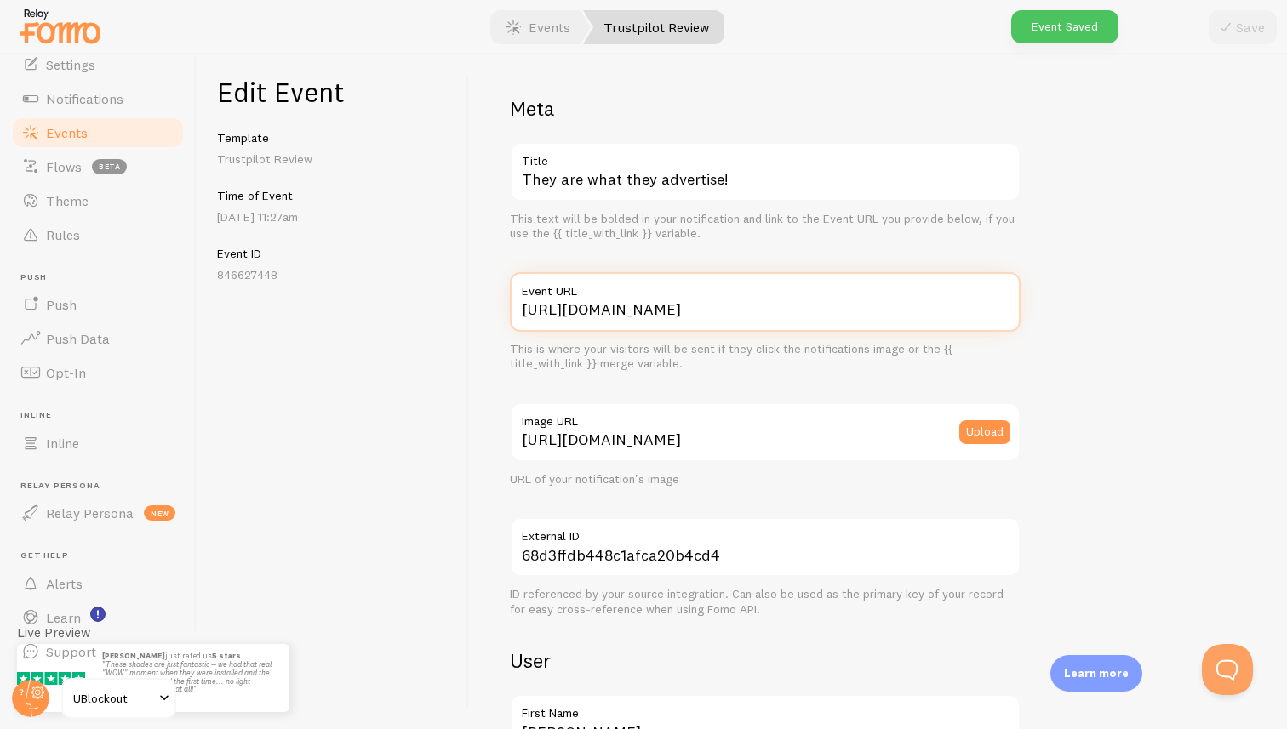
click at [694, 307] on input "[URL][DOMAIN_NAME]" at bounding box center [765, 302] width 511 height 60
type input "https://ublockout.com/reviews"
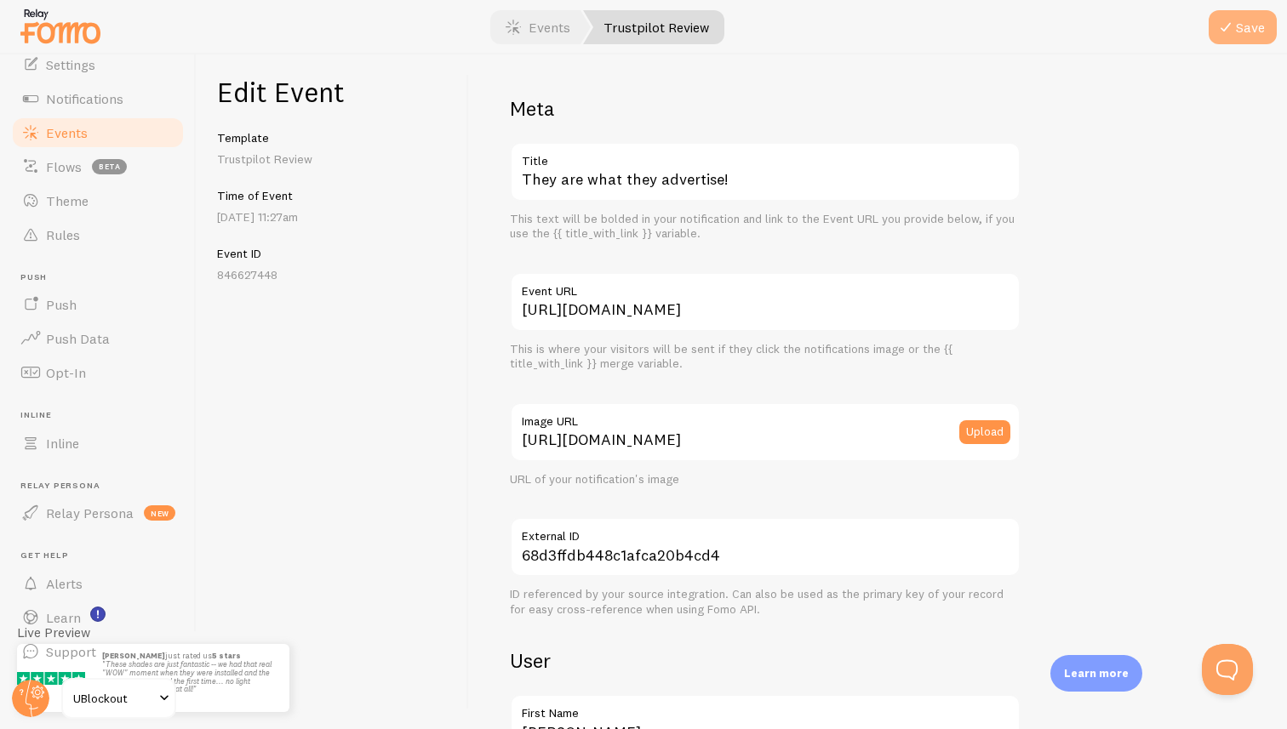
click at [1232, 39] on button "Save" at bounding box center [1243, 27] width 68 height 34
click at [558, 26] on link "Events" at bounding box center [538, 27] width 106 height 34
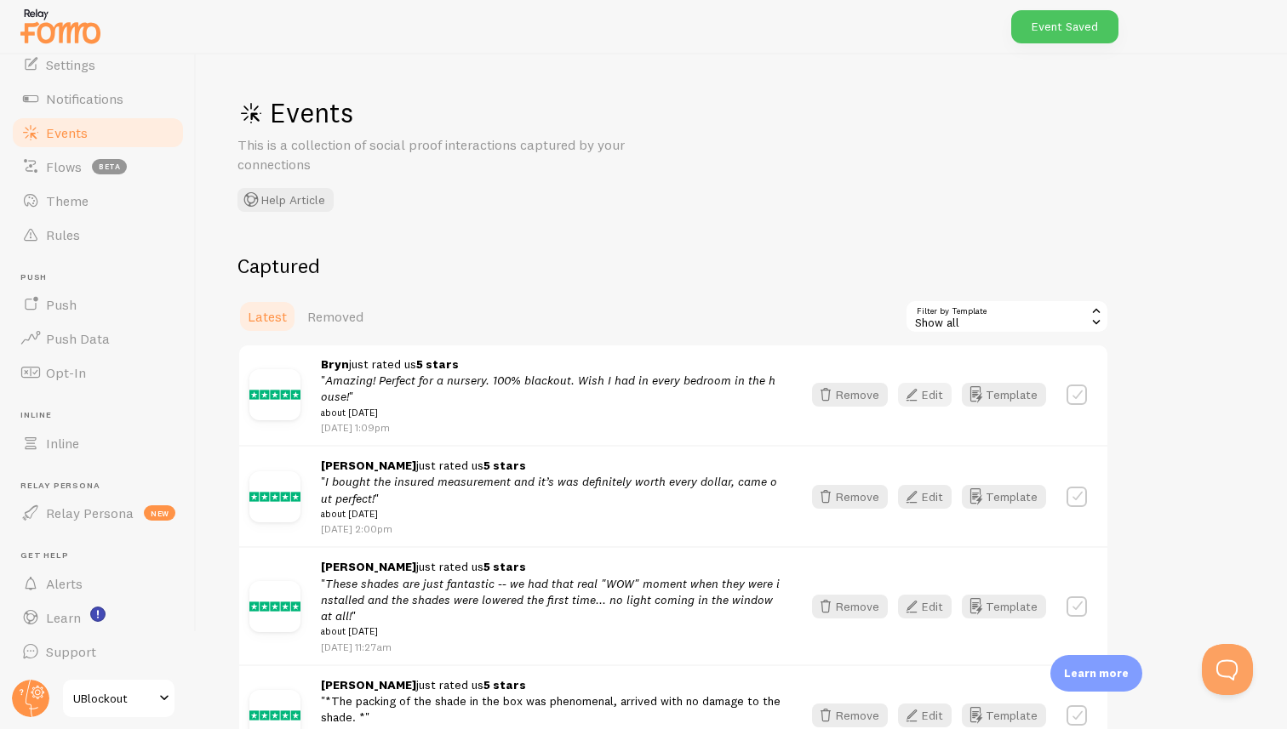
click at [929, 397] on button "Edit" at bounding box center [925, 395] width 54 height 24
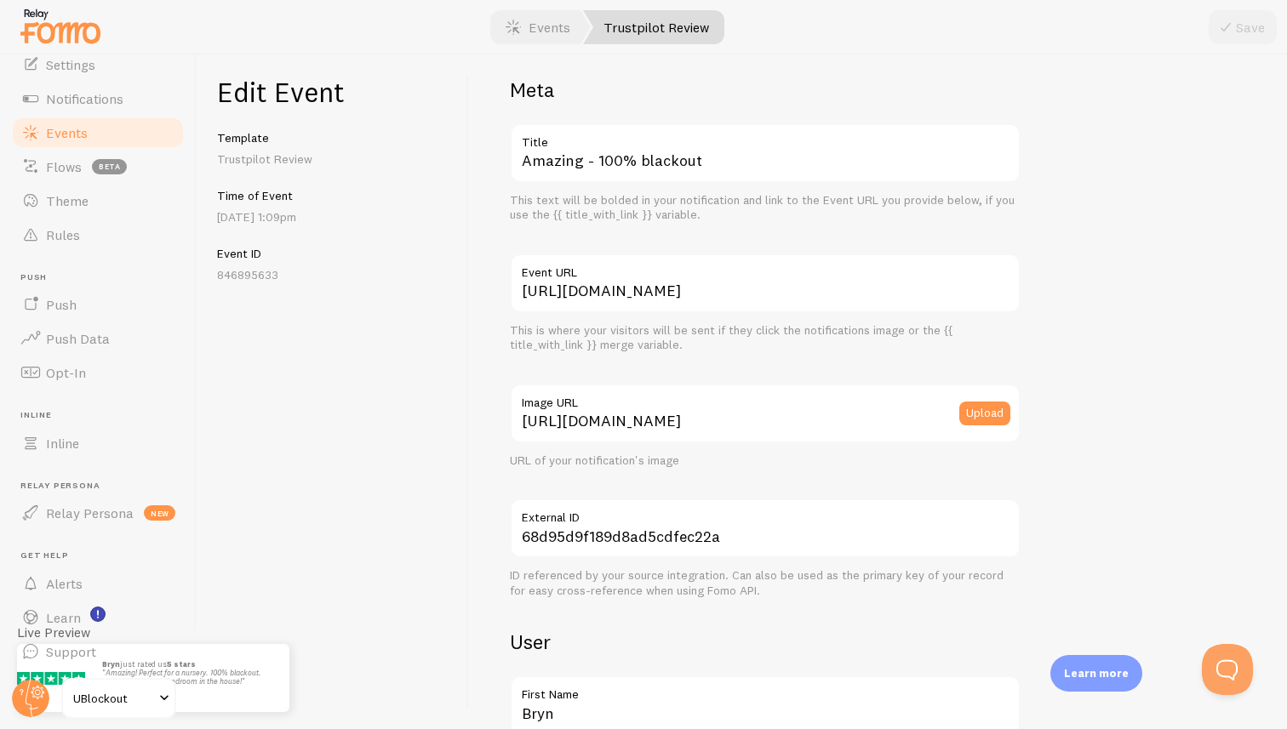
scroll to position [10, 0]
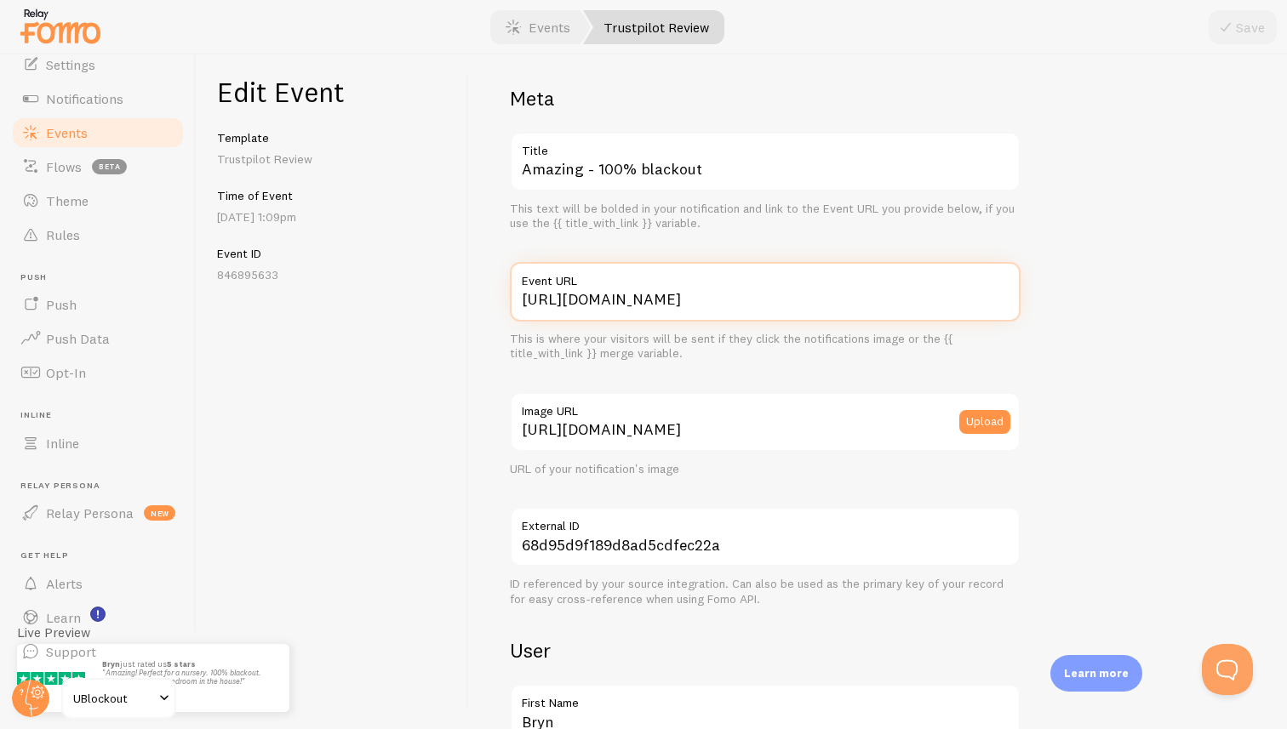
click at [734, 303] on input "[URL][DOMAIN_NAME]" at bounding box center [765, 292] width 511 height 60
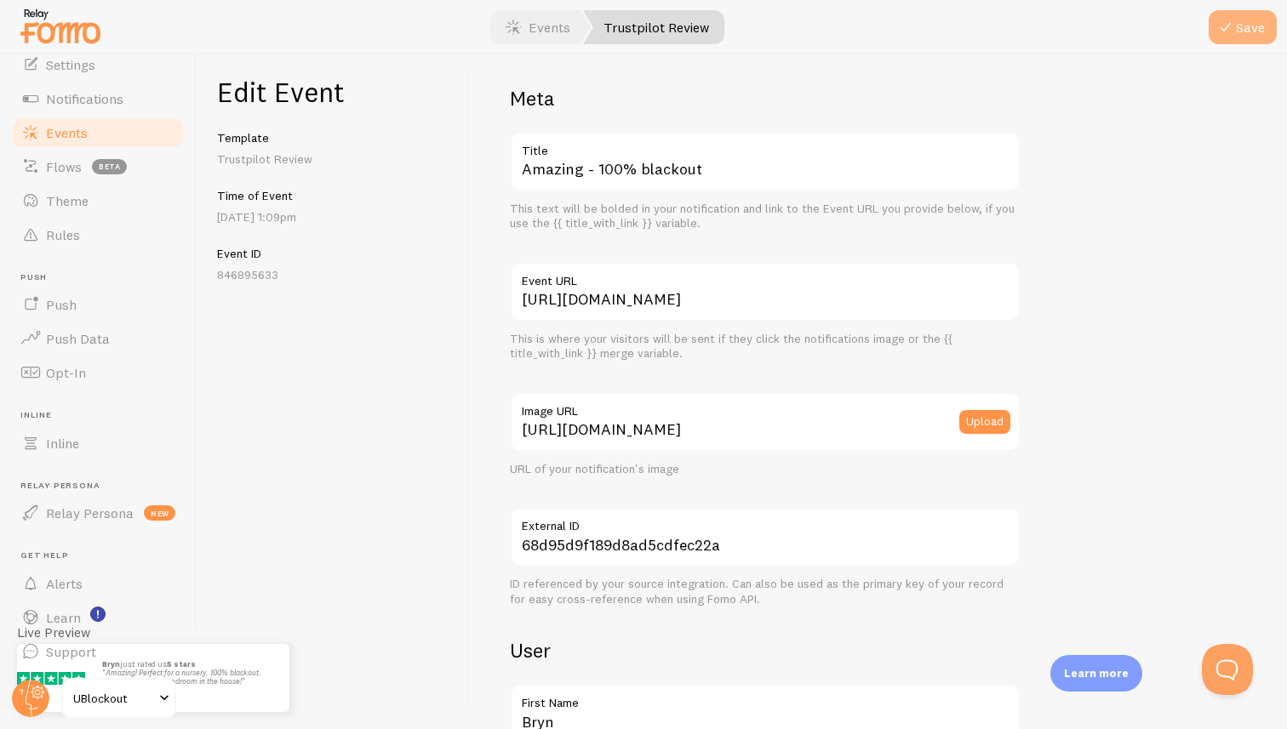
click at [1240, 31] on button "Save" at bounding box center [1243, 27] width 68 height 34
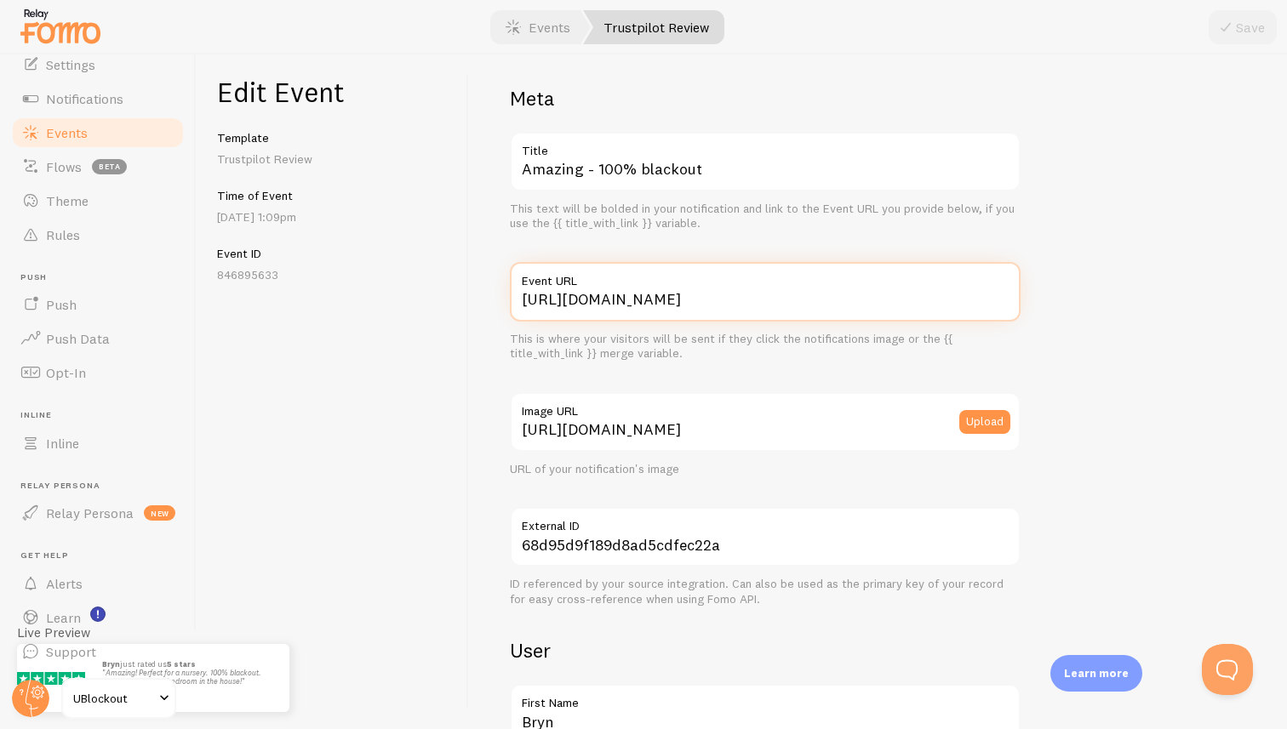
click at [726, 300] on input "https://ublockout.com/reviews" at bounding box center [765, 292] width 511 height 60
paste input "www.trustpilot.com/review/www.ublockout.com"
type input "[URL][DOMAIN_NAME][DOMAIN_NAME]"
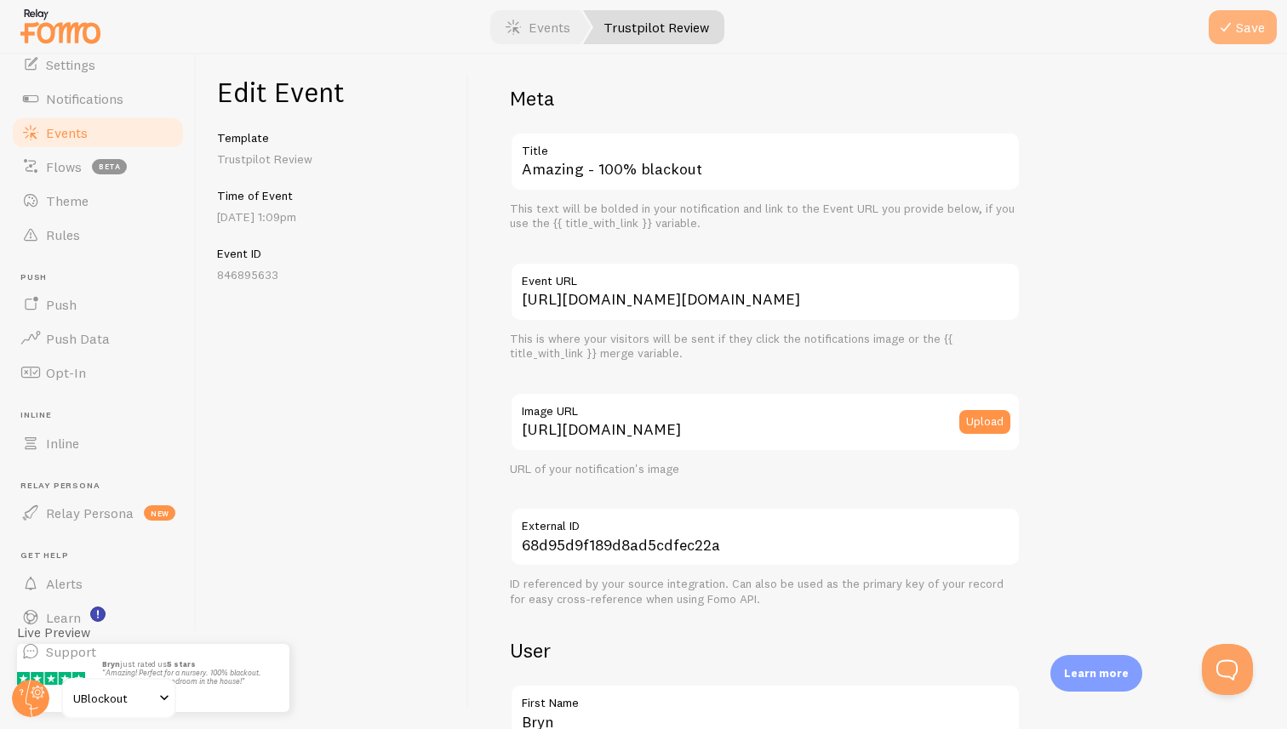
click at [1251, 27] on button "Save" at bounding box center [1243, 27] width 68 height 34
click at [541, 21] on link "Events" at bounding box center [538, 27] width 106 height 34
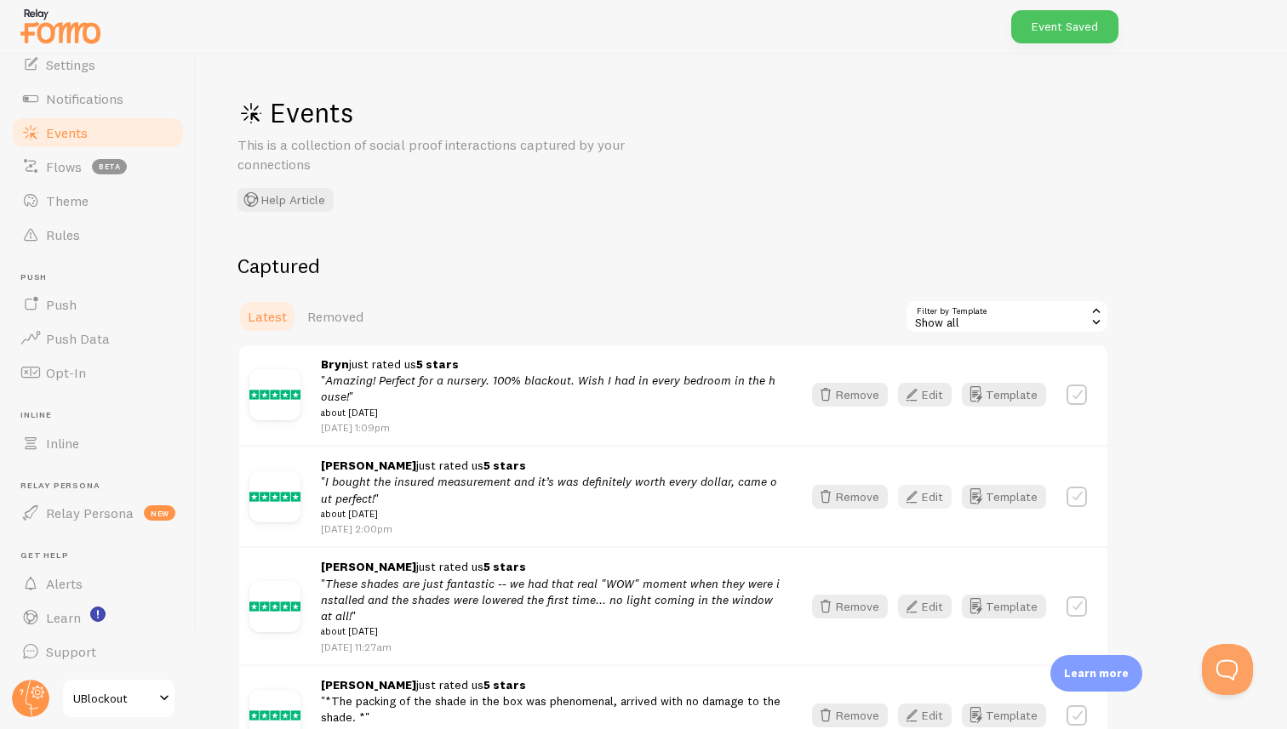
click at [930, 500] on button "Edit" at bounding box center [925, 497] width 54 height 24
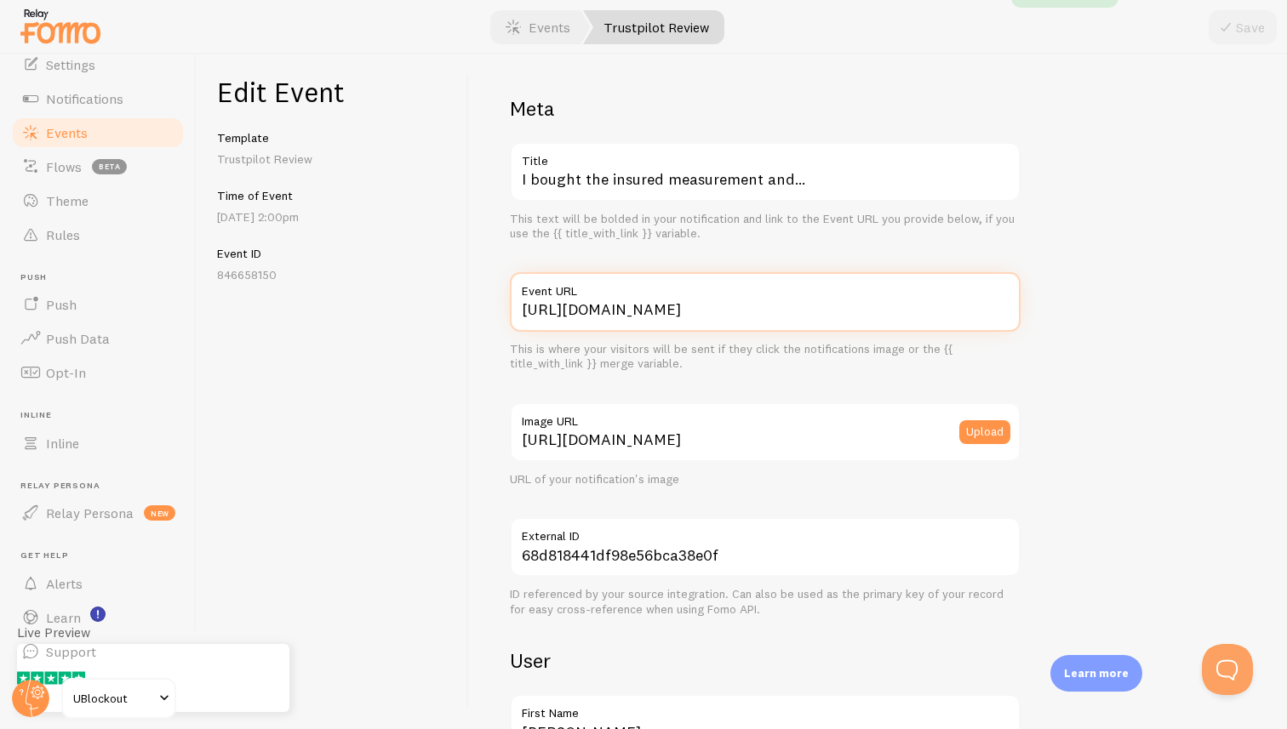
click at [725, 306] on input "https://ublockout.com/reviews" at bounding box center [765, 302] width 511 height 60
click at [730, 309] on input "https://ublockout.com/reviews" at bounding box center [765, 302] width 511 height 60
paste input "www.trustpilot.com/review/www.ublockout.com"
type input "[URL][DOMAIN_NAME][DOMAIN_NAME]"
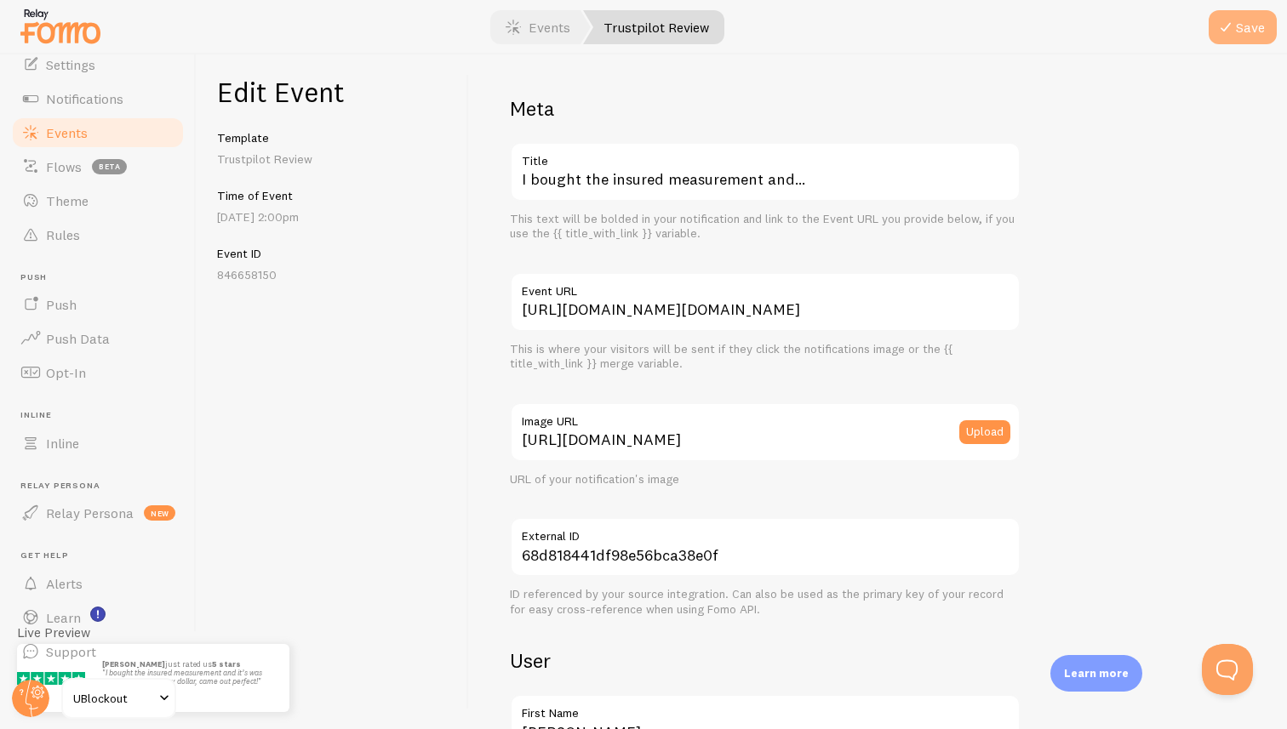
click at [1222, 35] on icon "submit" at bounding box center [1225, 27] width 20 height 20
click at [549, 35] on link "Events" at bounding box center [538, 27] width 106 height 34
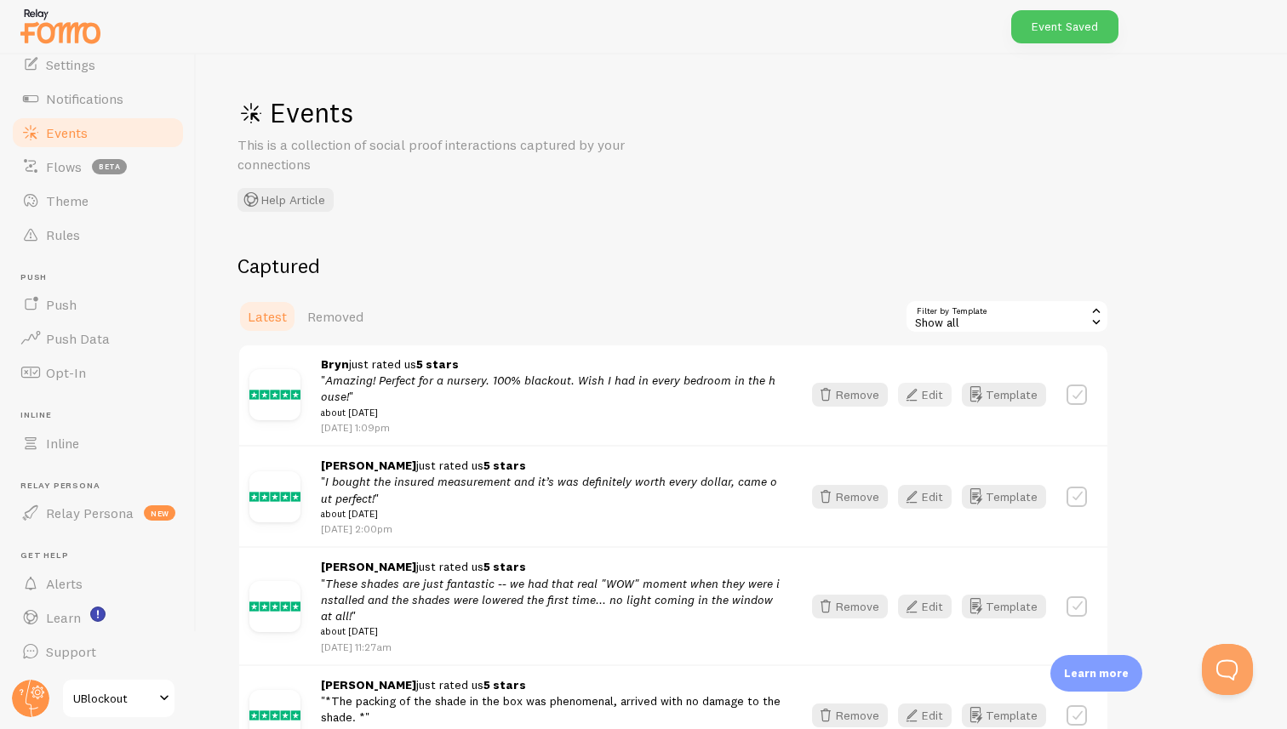
click at [923, 392] on button "Edit" at bounding box center [925, 395] width 54 height 24
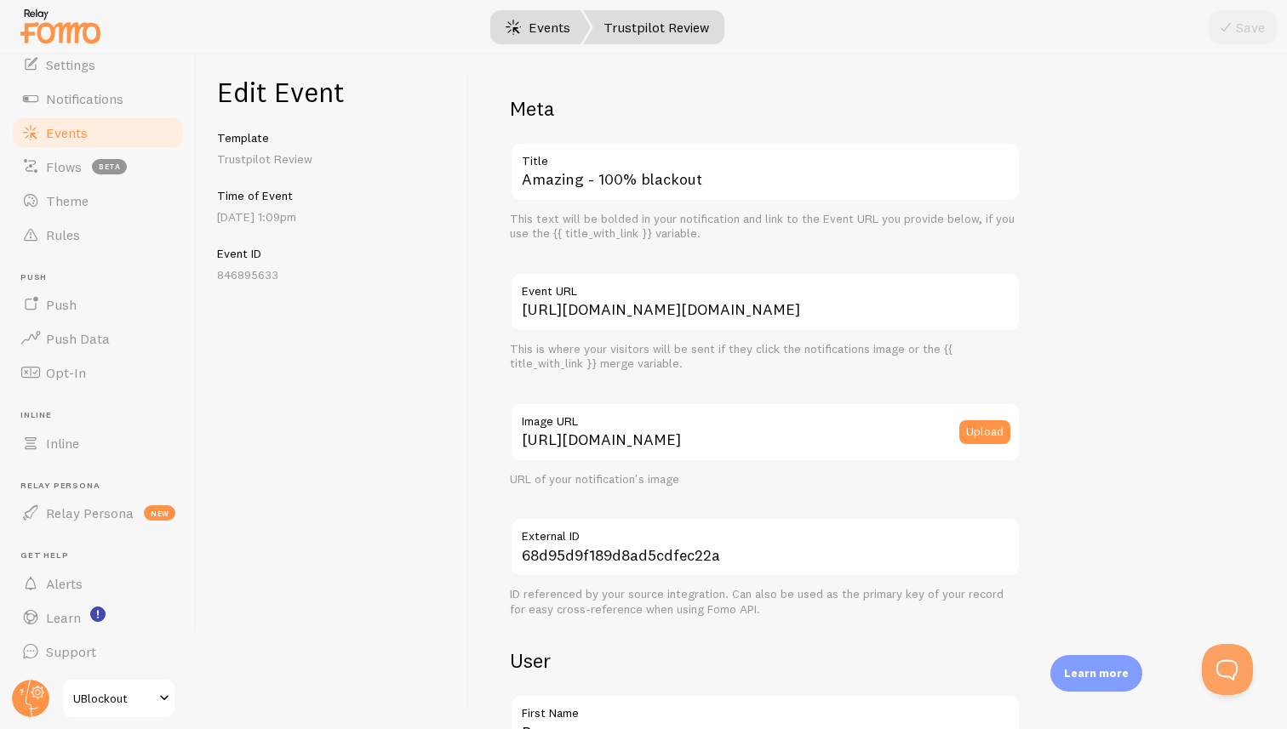
click at [524, 22] on link "Events" at bounding box center [538, 27] width 106 height 34
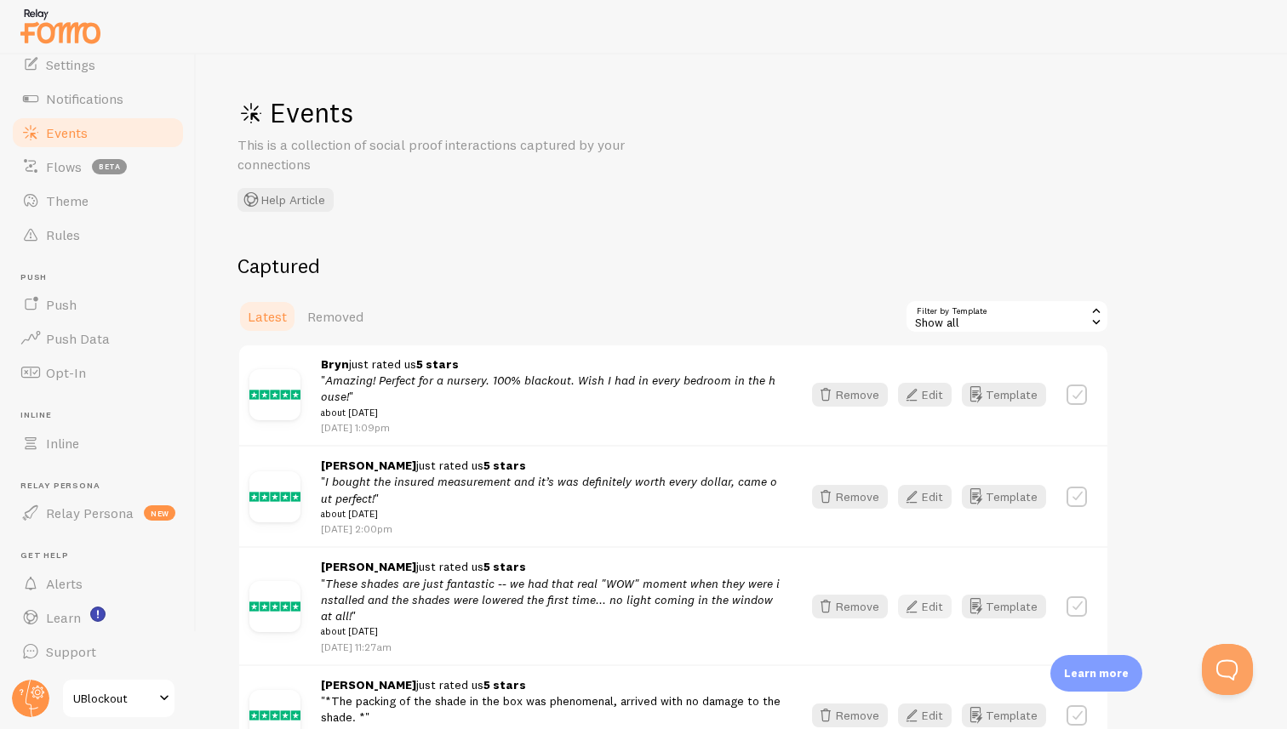
click at [932, 612] on button "Edit" at bounding box center [925, 607] width 54 height 24
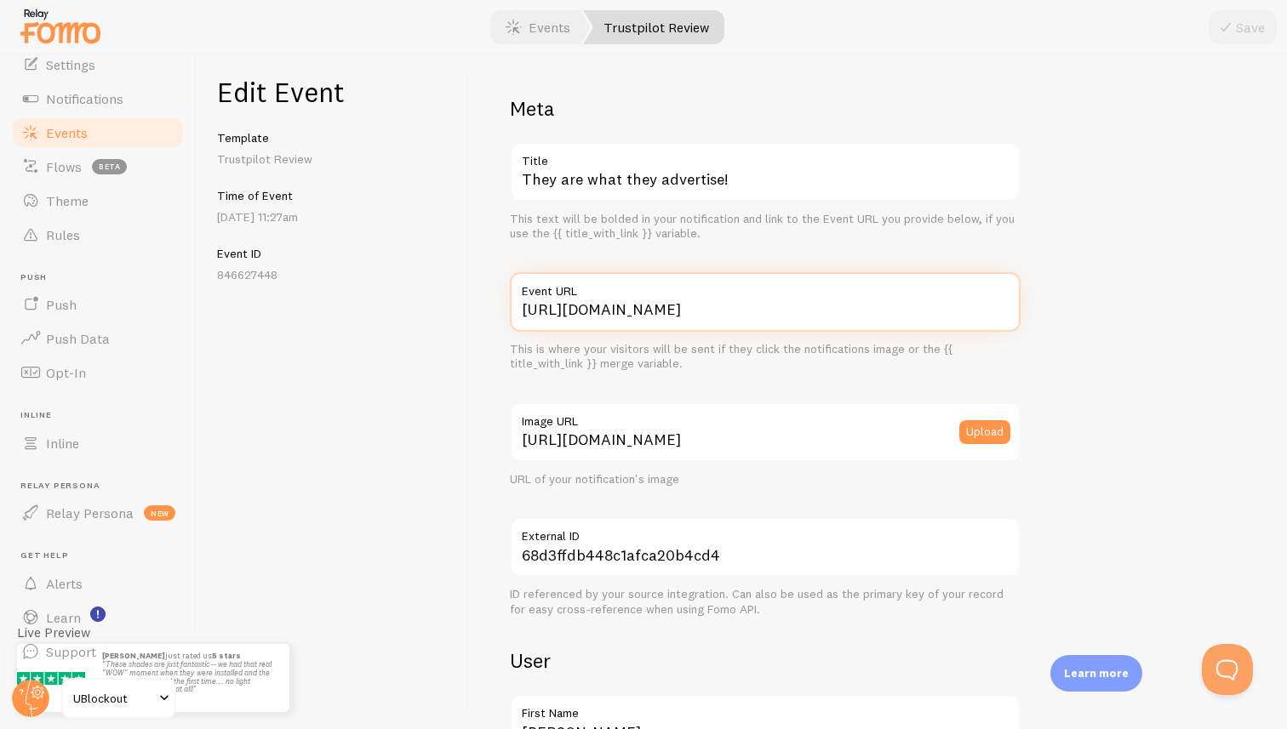
click at [753, 320] on input "https://ublockout.com/reviews" at bounding box center [765, 302] width 511 height 60
paste input "www.trustpilot.com/review/www.ublockout.com"
type input "[URL][DOMAIN_NAME][DOMAIN_NAME]"
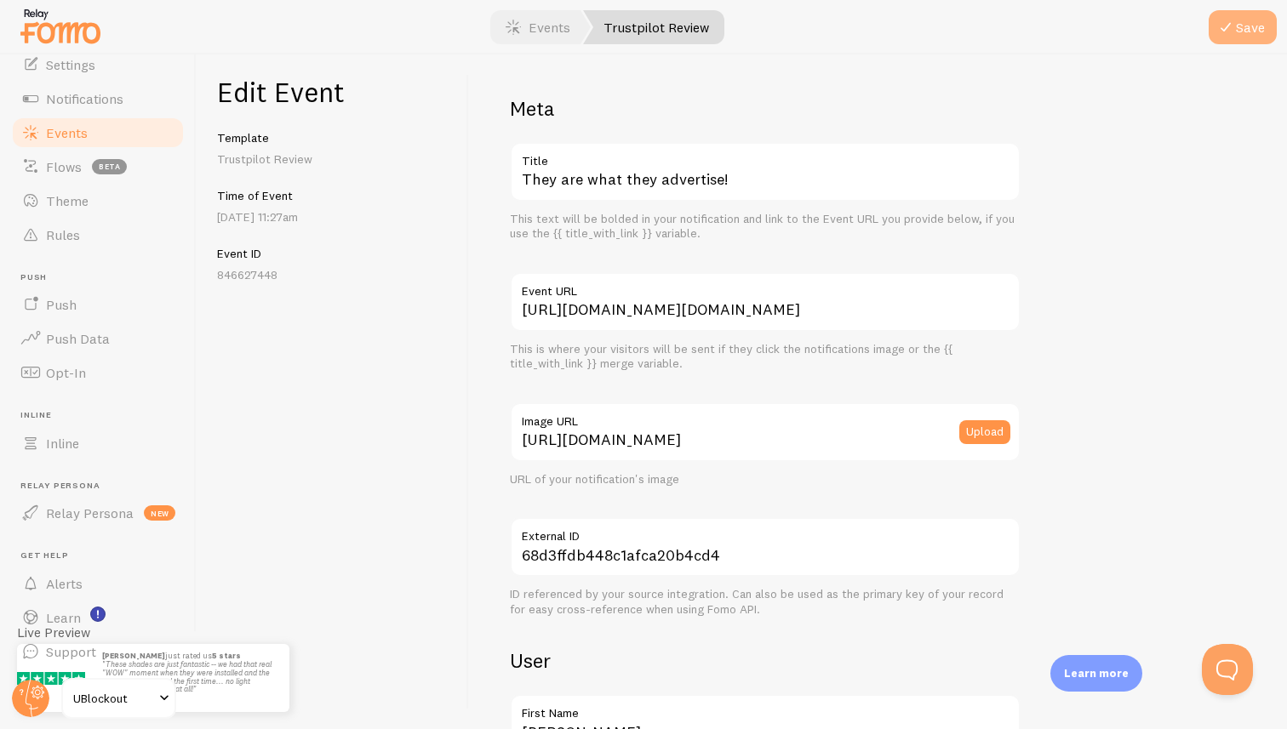
click at [1256, 19] on button "Save" at bounding box center [1243, 27] width 68 height 34
click at [543, 27] on link "Events" at bounding box center [538, 27] width 106 height 34
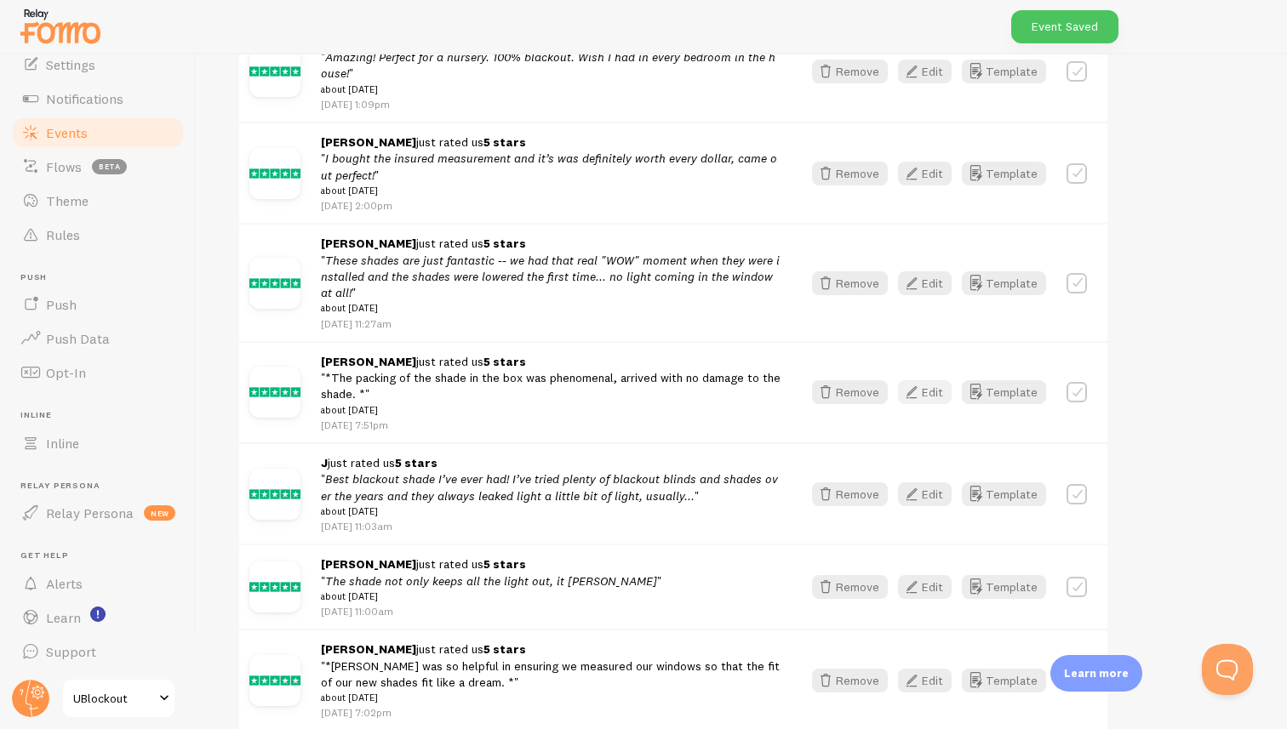
scroll to position [324, 0]
click at [943, 397] on button "Edit" at bounding box center [925, 392] width 54 height 24
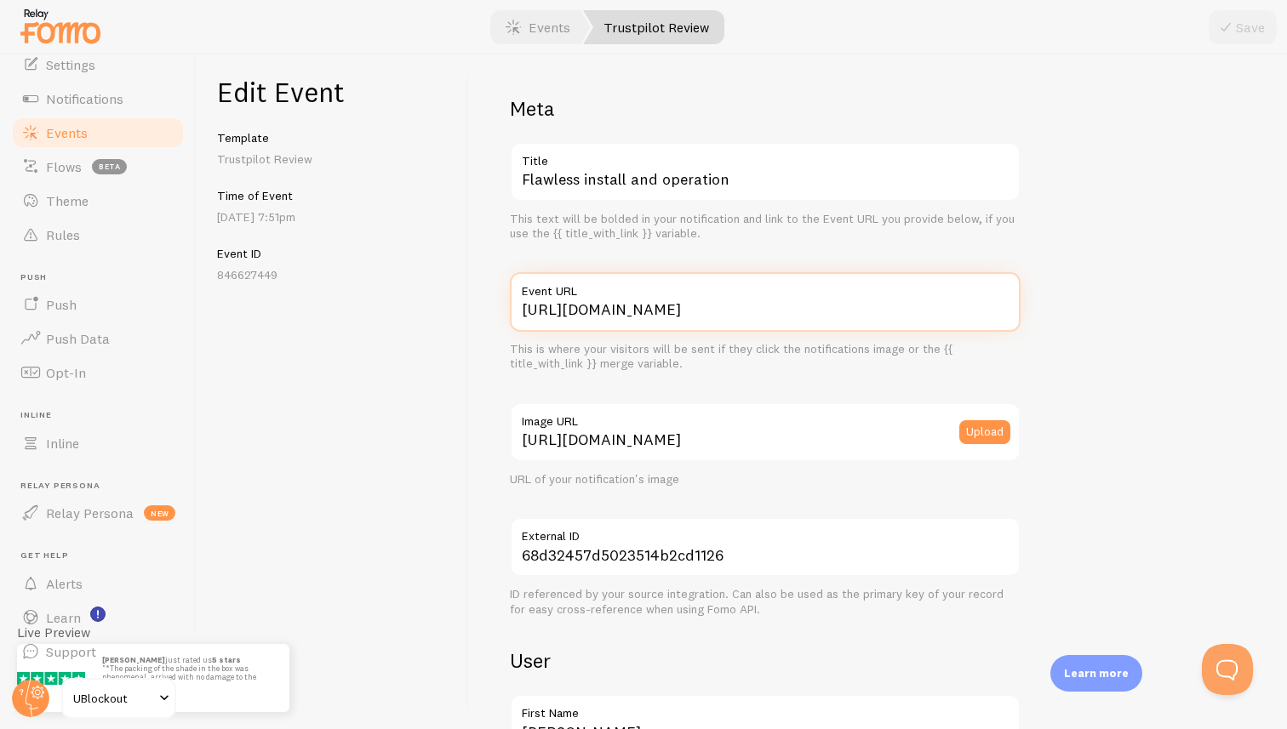
click at [718, 312] on input "https://ublockout.com/reviews" at bounding box center [765, 302] width 511 height 60
paste input "www.trustpilot.com/review/www.ublockout.com"
type input "[URL][DOMAIN_NAME][DOMAIN_NAME]"
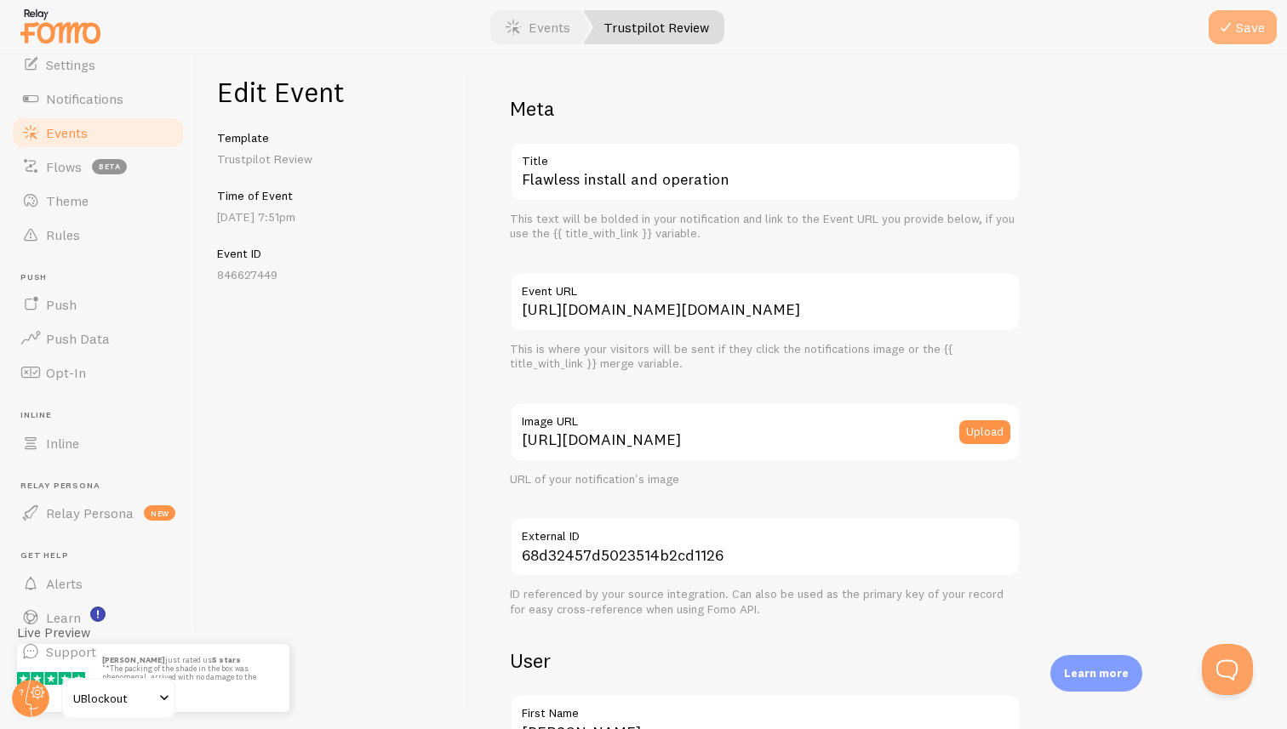
click at [1230, 30] on icon "submit" at bounding box center [1225, 27] width 20 height 20
click at [569, 37] on link "Events" at bounding box center [538, 27] width 106 height 34
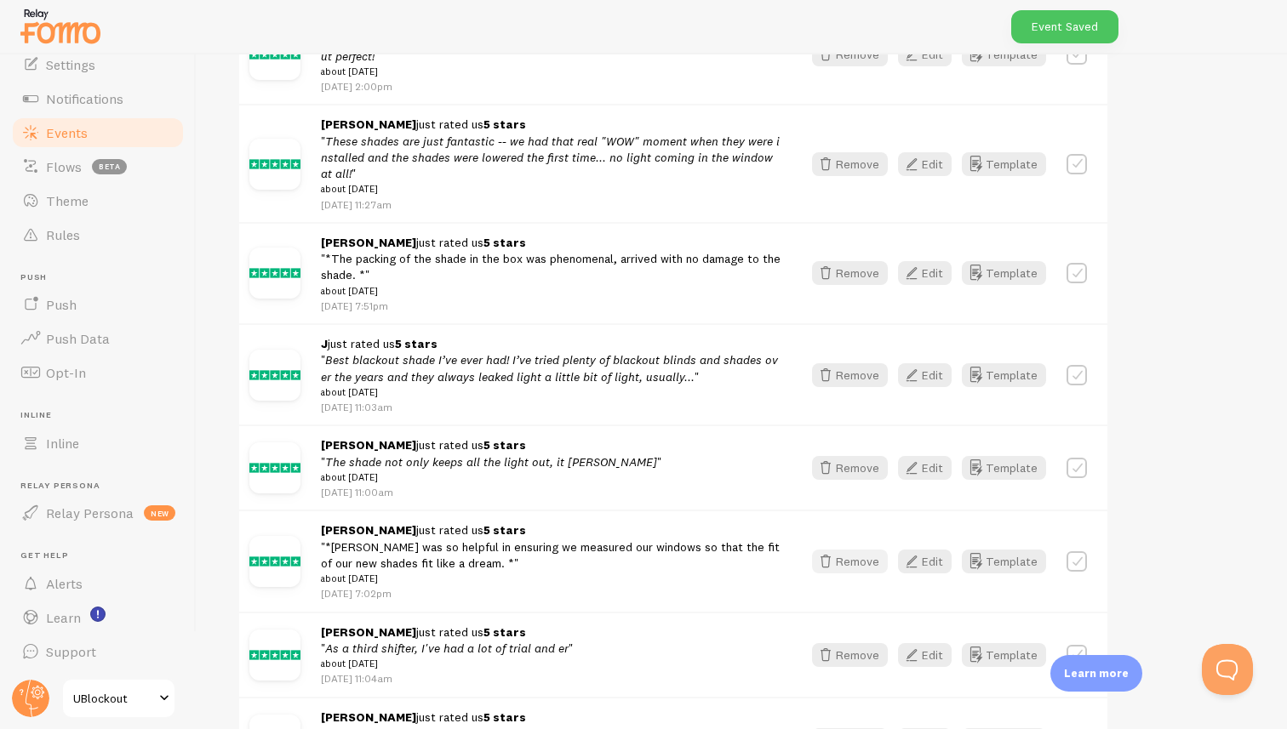
scroll to position [462, 0]
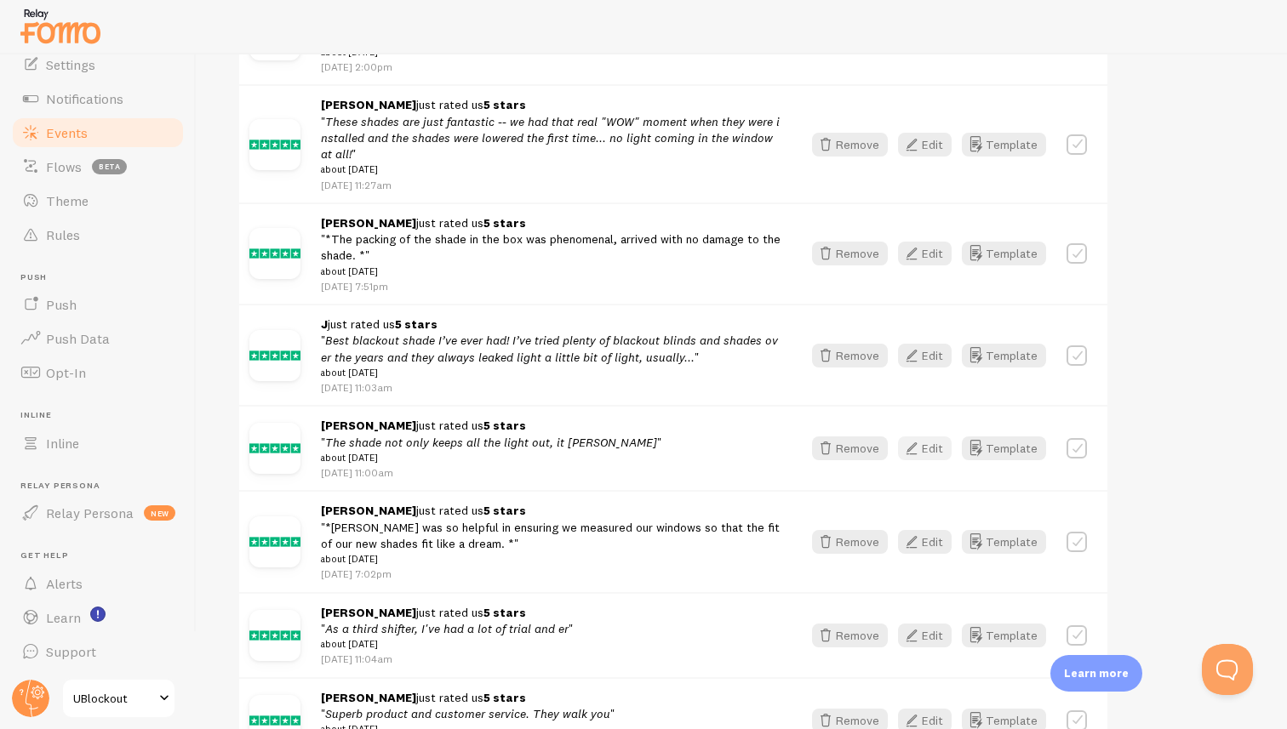
click at [939, 455] on button "Edit" at bounding box center [925, 449] width 54 height 24
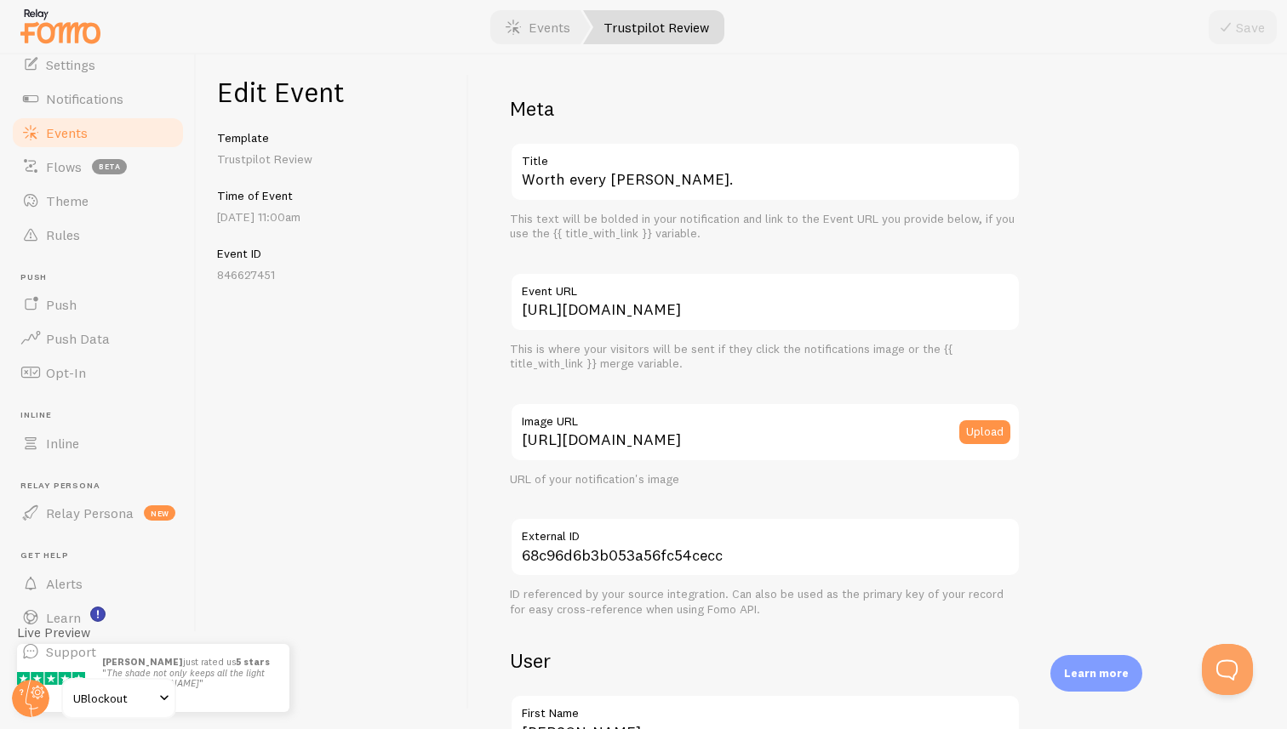
click at [788, 284] on label "Event URL" at bounding box center [765, 286] width 511 height 29
click at [788, 284] on input "[URL][DOMAIN_NAME]" at bounding box center [765, 302] width 511 height 60
click at [774, 309] on input "[URL][DOMAIN_NAME]" at bounding box center [765, 302] width 511 height 60
paste input "www.trustpilot.com/review/www."
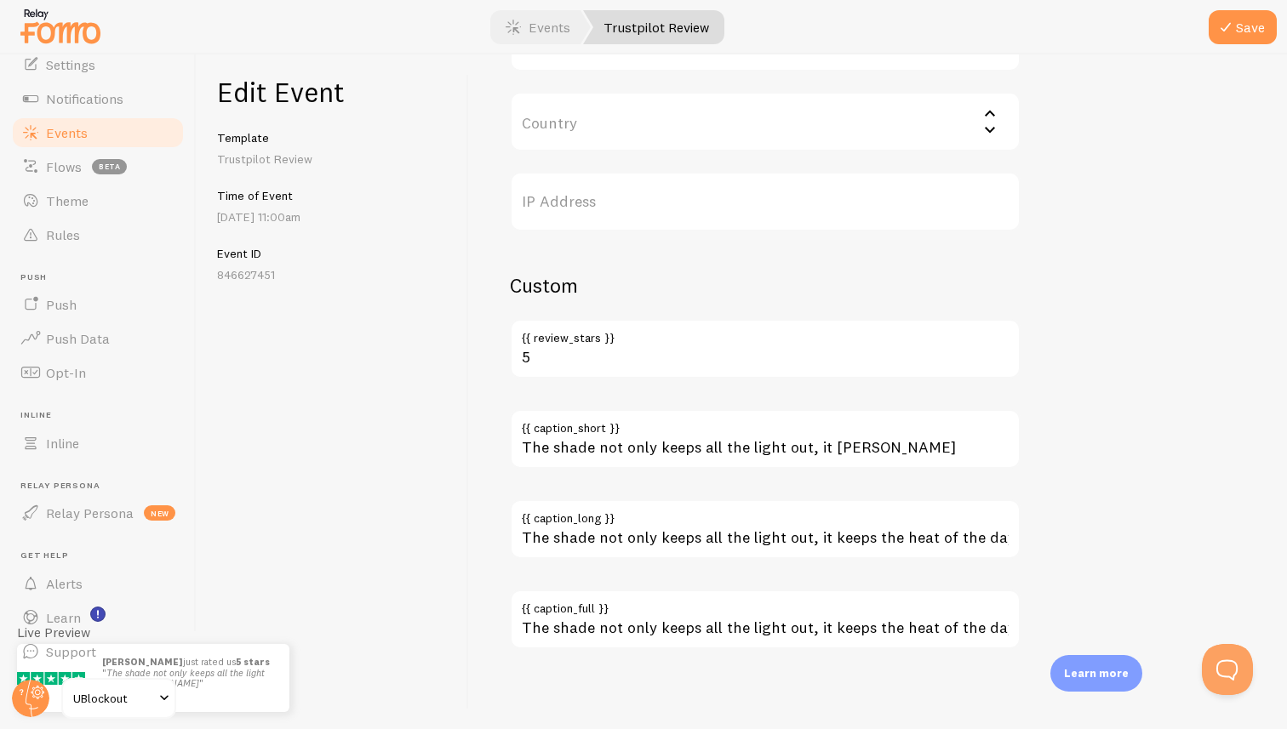
scroll to position [924, 0]
type input "[URL][DOMAIN_NAME][DOMAIN_NAME]"
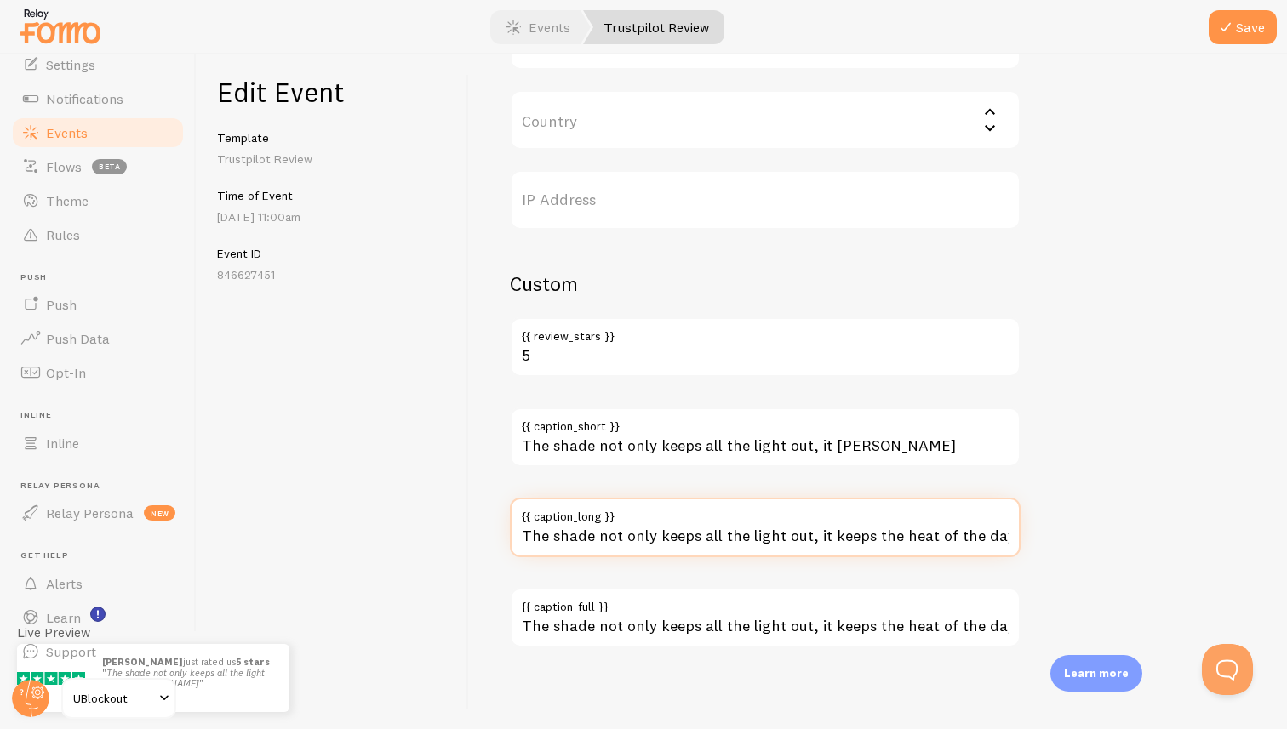
click at [866, 541] on input "The shade not only keeps all the light out, it keeps the heat of the day outsid…" at bounding box center [765, 528] width 511 height 60
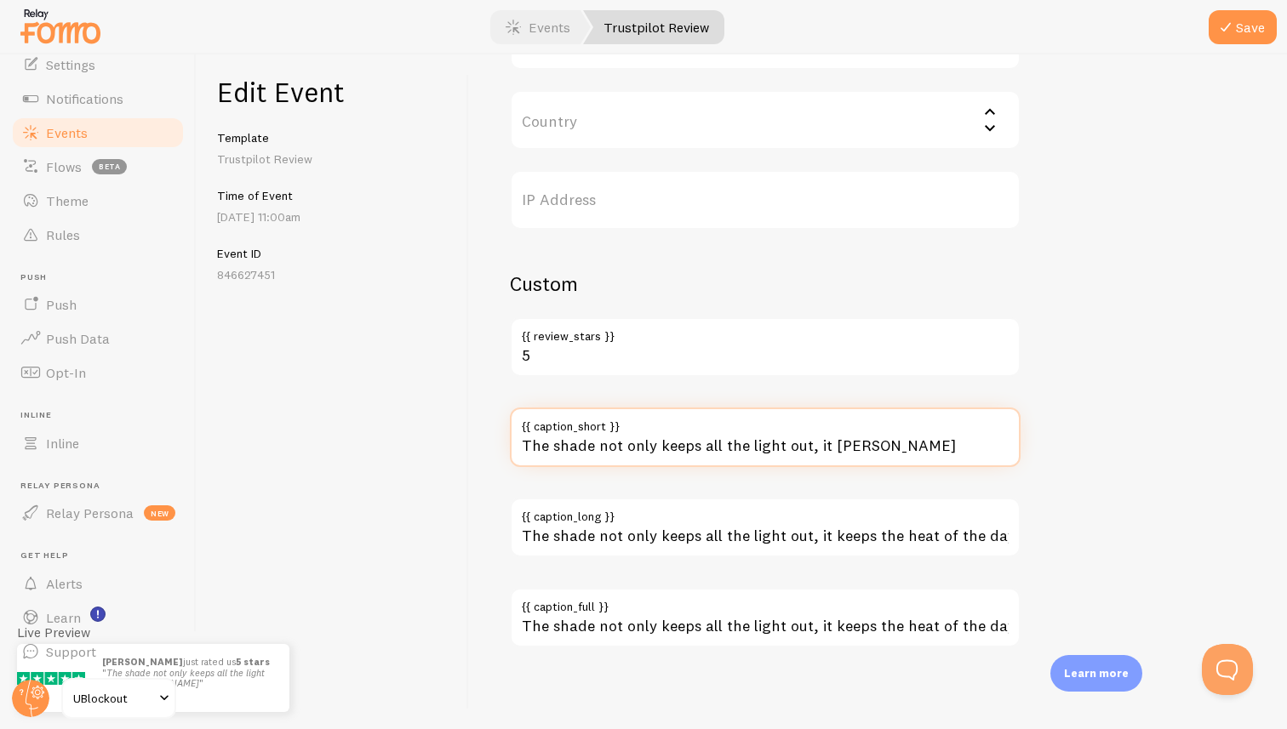
click at [851, 447] on input "The shade not only keeps all the light out, it kee" at bounding box center [765, 438] width 511 height 60
paste input "ps the heat of the day outside where it belongs. My son installs them for me an…"
drag, startPoint x: 864, startPoint y: 445, endPoint x: 1320, endPoint y: 449, distance: 456.2
click at [1286, 449] on html "Pop-ups Dashboard Settings Notifications Events Flows beta Theme Rules Push Pus…" at bounding box center [643, 364] width 1287 height 729
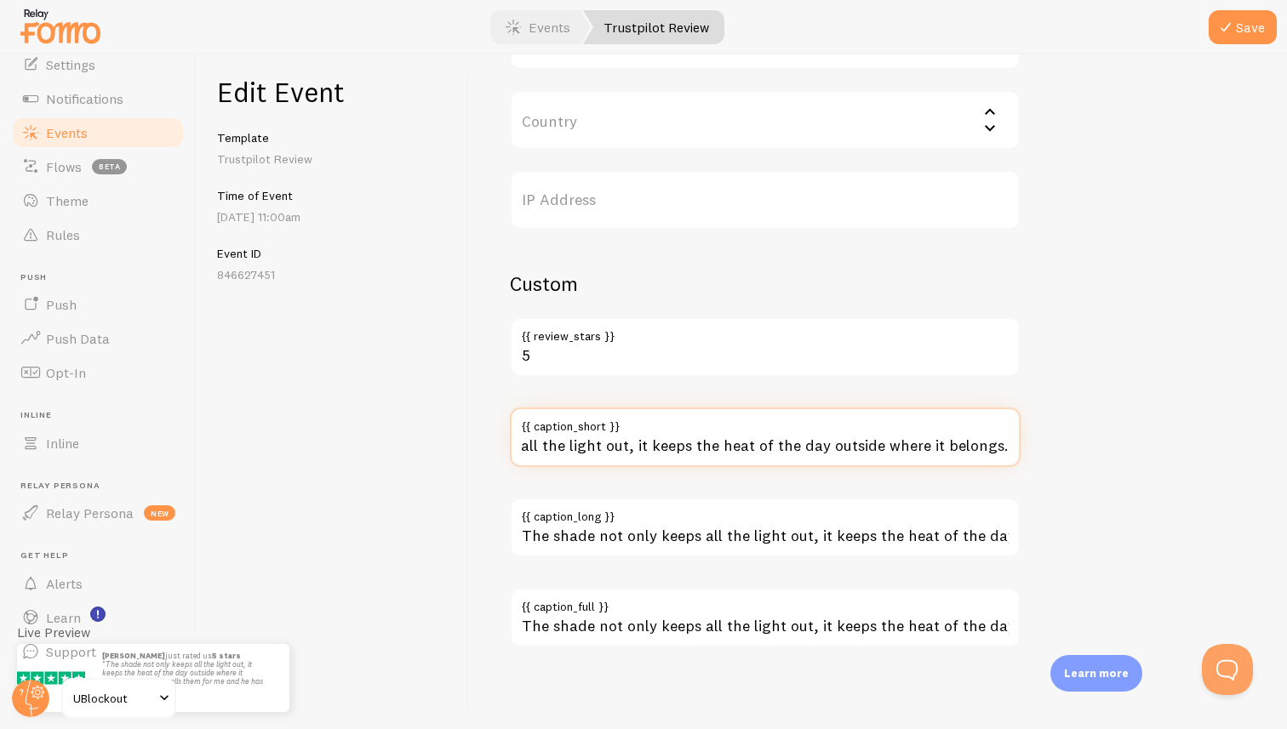
scroll to position [0, 164]
type input "The shade not only keeps all the light out, it keeps the heat of the day outsid…"
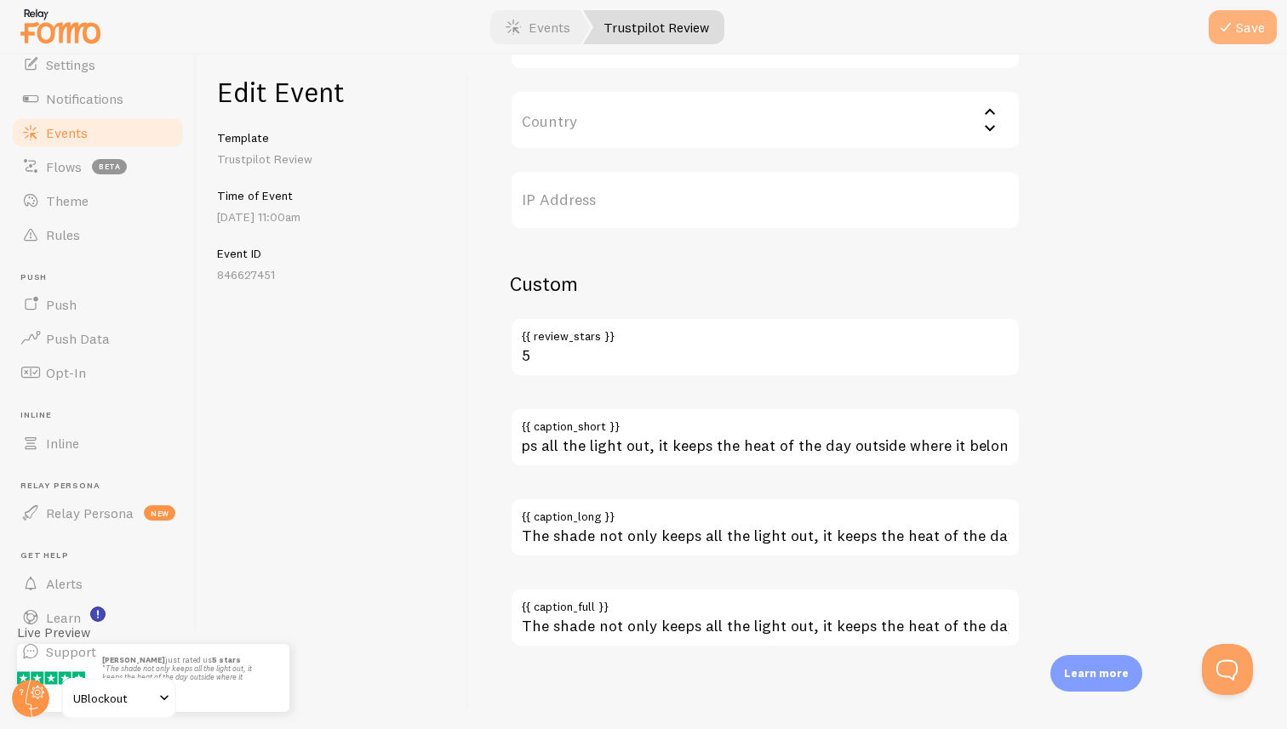
scroll to position [0, 0]
click at [1252, 9] on div "Pop-ups Dashboard Settings Notifications Events Flows beta Theme Rules Push Pus…" at bounding box center [643, 364] width 1287 height 729
click at [1253, 12] on button "Save" at bounding box center [1243, 27] width 68 height 34
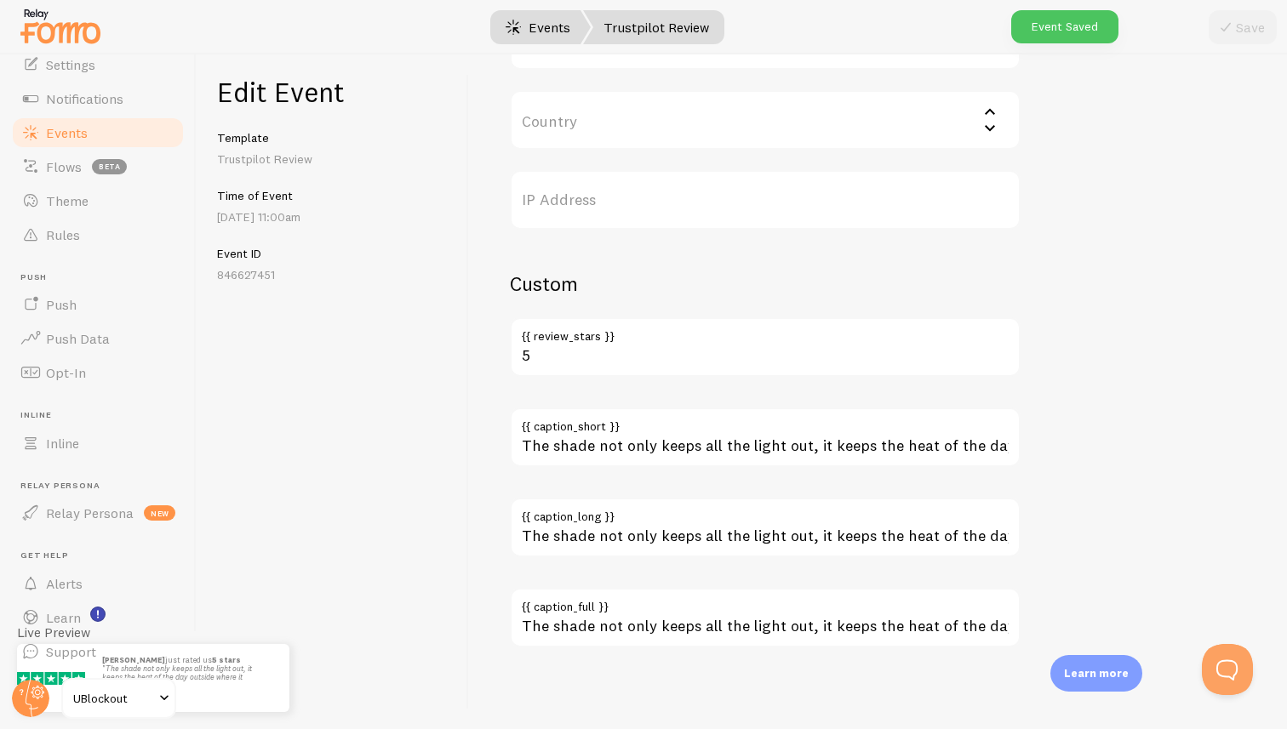
click at [518, 18] on span at bounding box center [513, 27] width 20 height 20
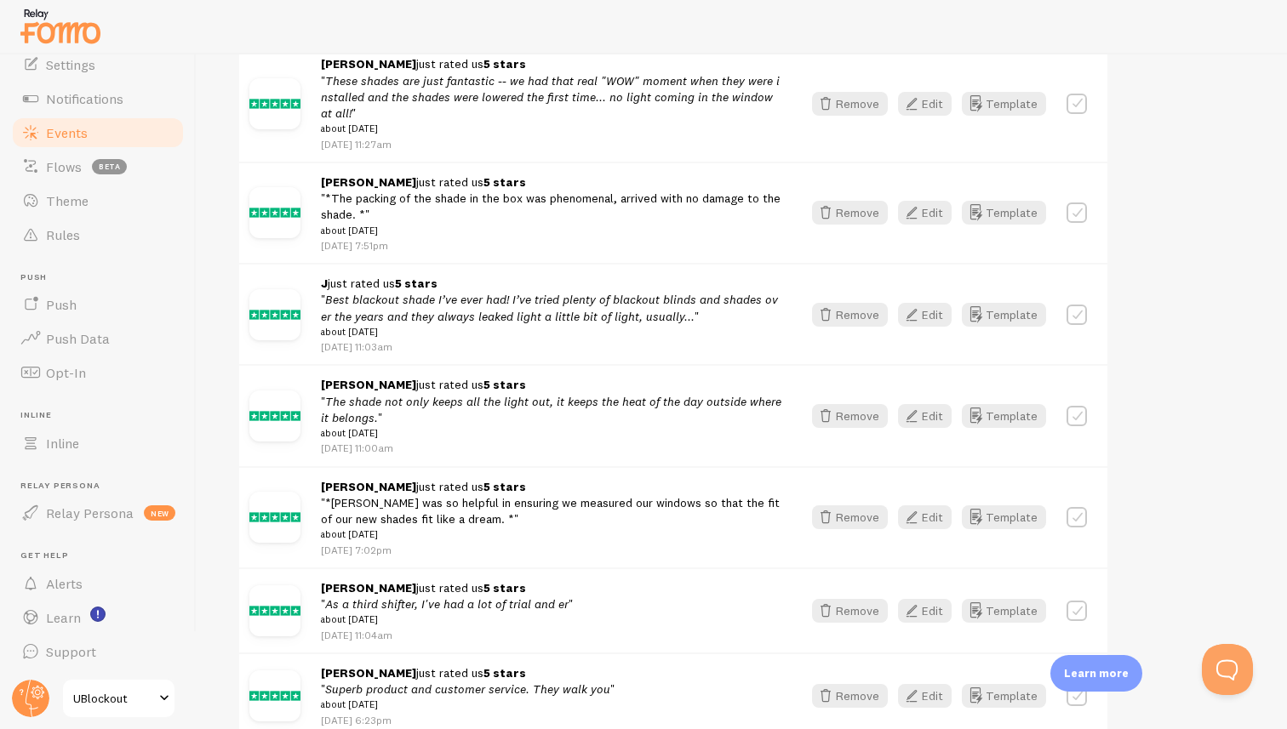
scroll to position [630, 0]
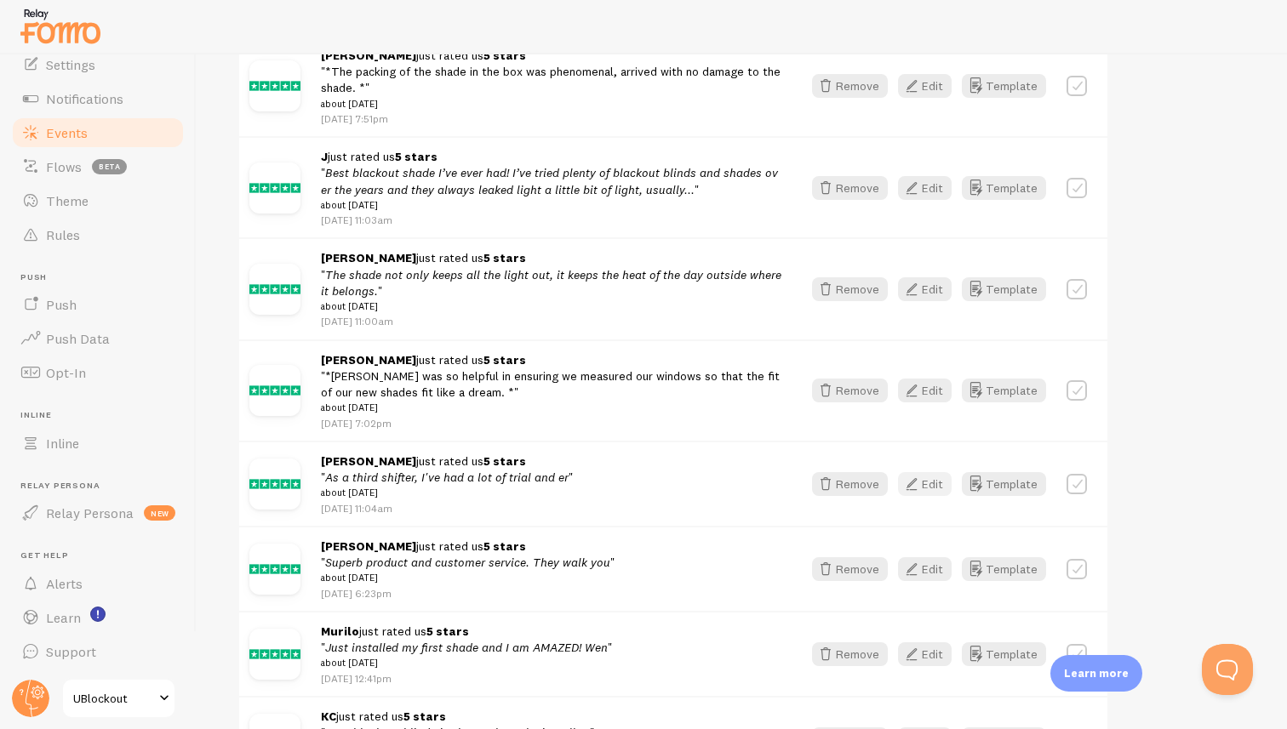
click at [935, 495] on button "Edit" at bounding box center [925, 484] width 54 height 24
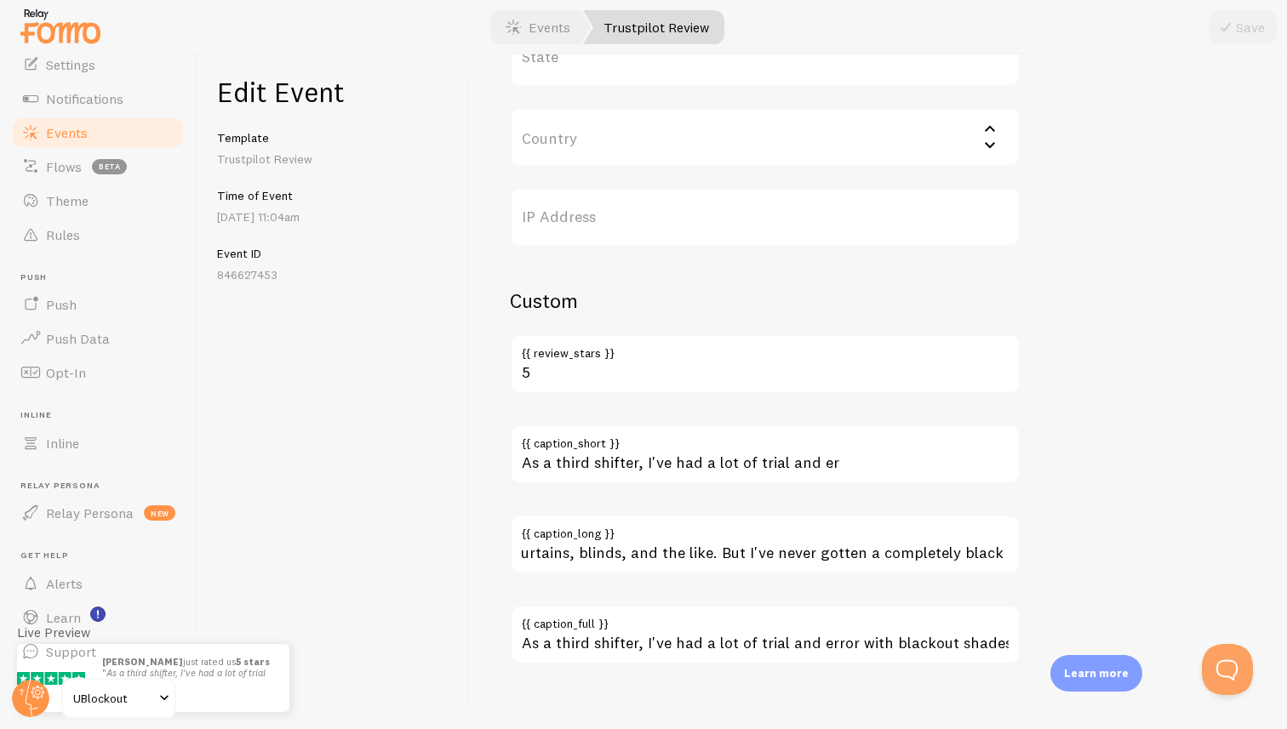
scroll to position [0, 526]
click at [841, 551] on input "As a third shifter, I've had a lot of trial and error with blackout shades, cur…" at bounding box center [765, 545] width 511 height 60
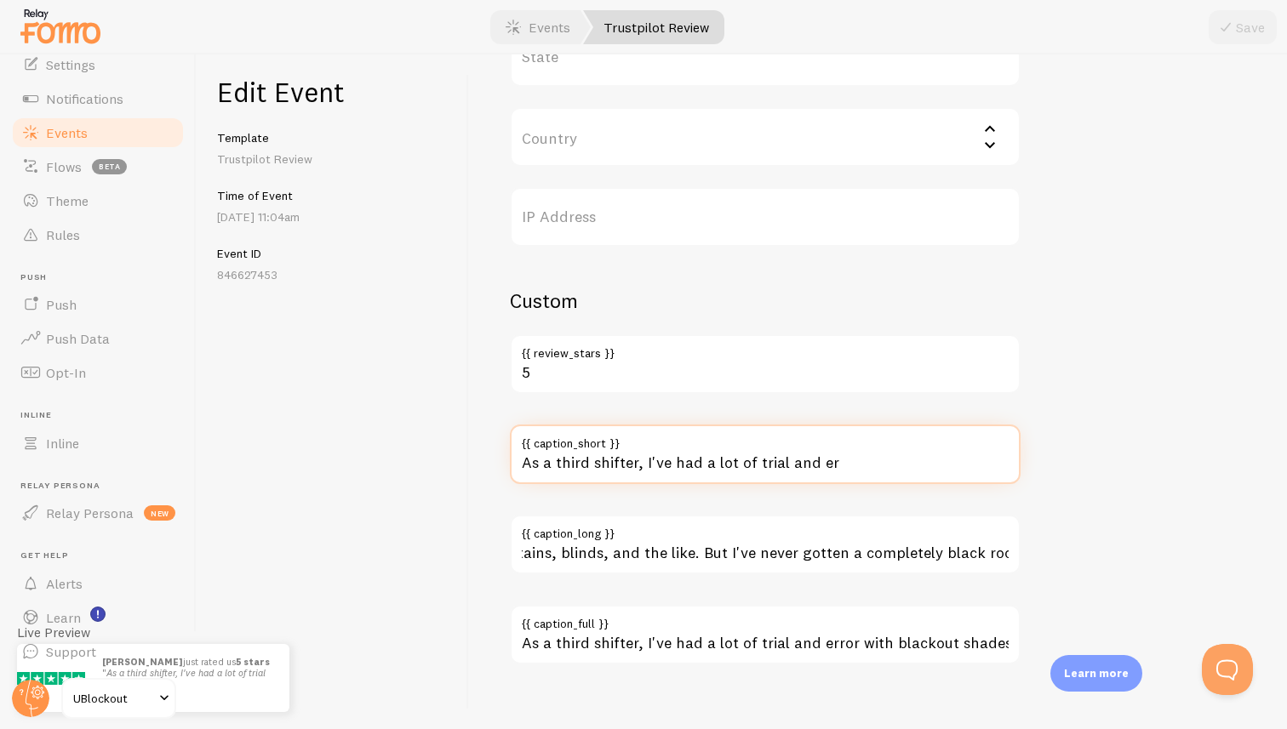
click at [841, 460] on input "As a third shifter, I've had a lot of trial and er" at bounding box center [765, 455] width 511 height 60
paste input "ror with blackout shades, curtains, blinds, and the like. But I've never gotten…"
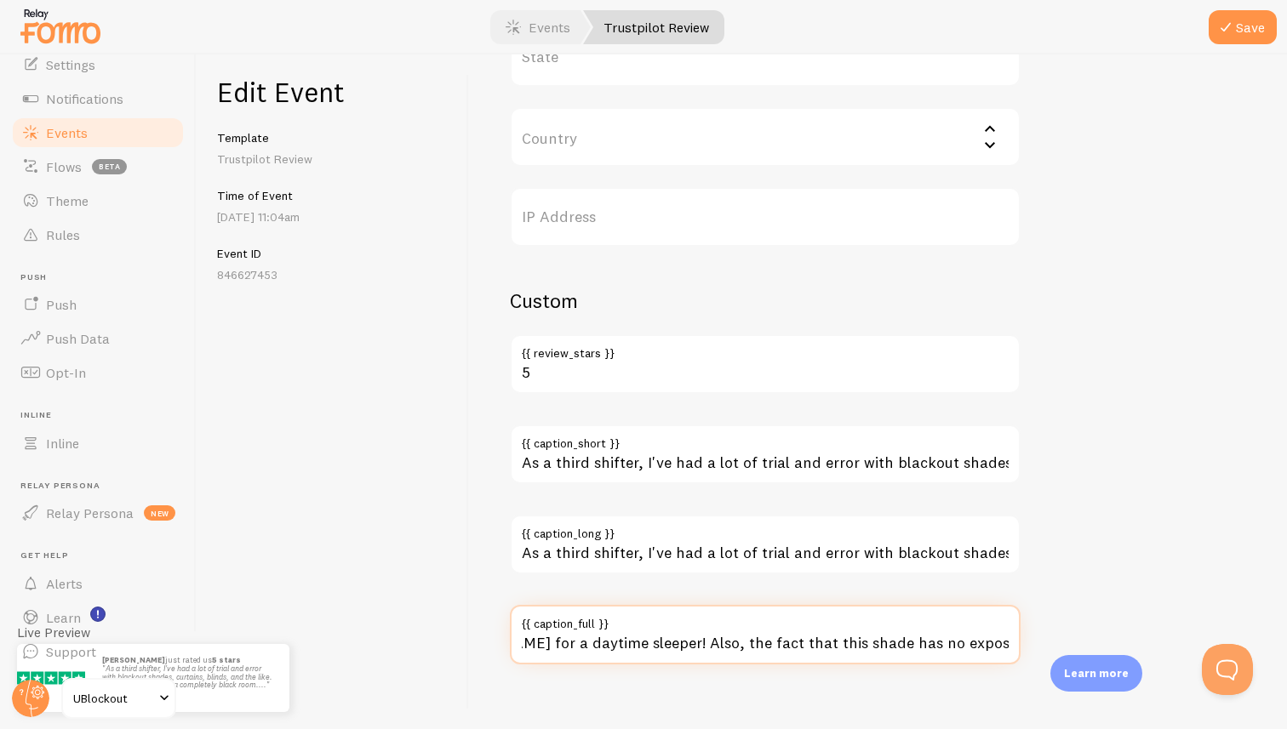
scroll to position [0, 2079]
drag, startPoint x: 658, startPoint y: 643, endPoint x: 551, endPoint y: 647, distance: 107.3
click at [551, 647] on input "As a third shifter, I've had a lot of trial and error with blackout shades, cur…" at bounding box center [765, 635] width 511 height 60
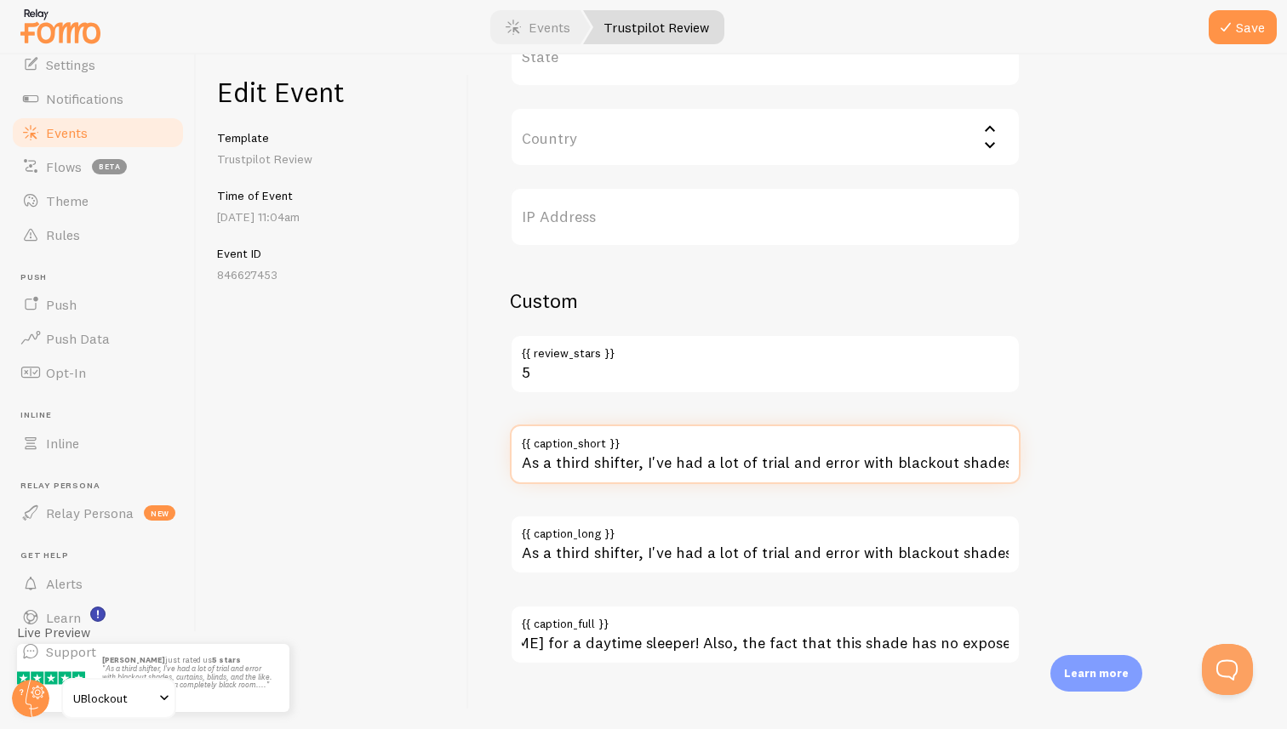
scroll to position [0, 0]
click at [661, 468] on input "As a third shifter, I've had a lot of trial and error with blackout shades, cur…" at bounding box center [765, 455] width 511 height 60
paste input "TOTAL BLACK! The installation, TOO EASY! Took less than 20 minutes. The price? …"
type input "TOTAL BLACK! The installation, TOO EASY! Took less than 20 minutes. The price? …"
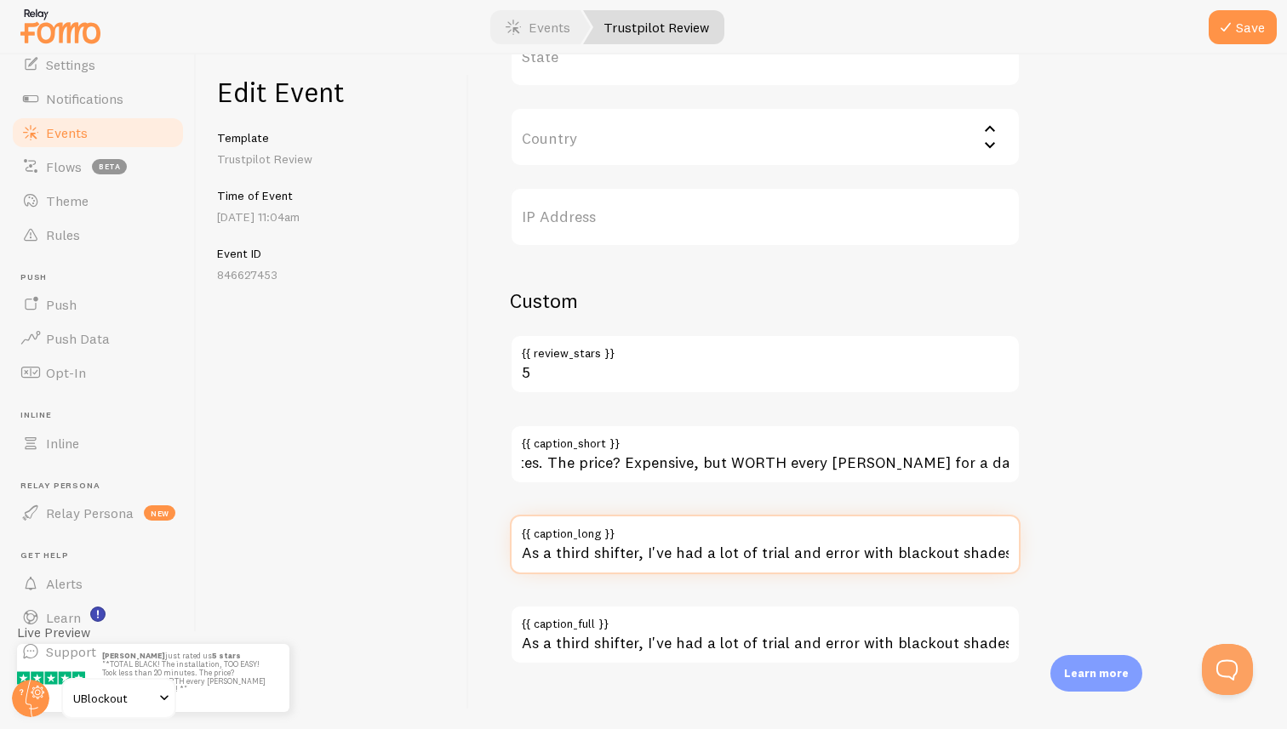
scroll to position [0, 0]
click at [726, 554] on input "As a third shifter, I've had a lot of trial and error with blackout shades, cur…" at bounding box center [765, 545] width 511 height 60
paste input "TOTAL BLACK! The installation, TOO EASY! Took less than 20 minutes. The price? …"
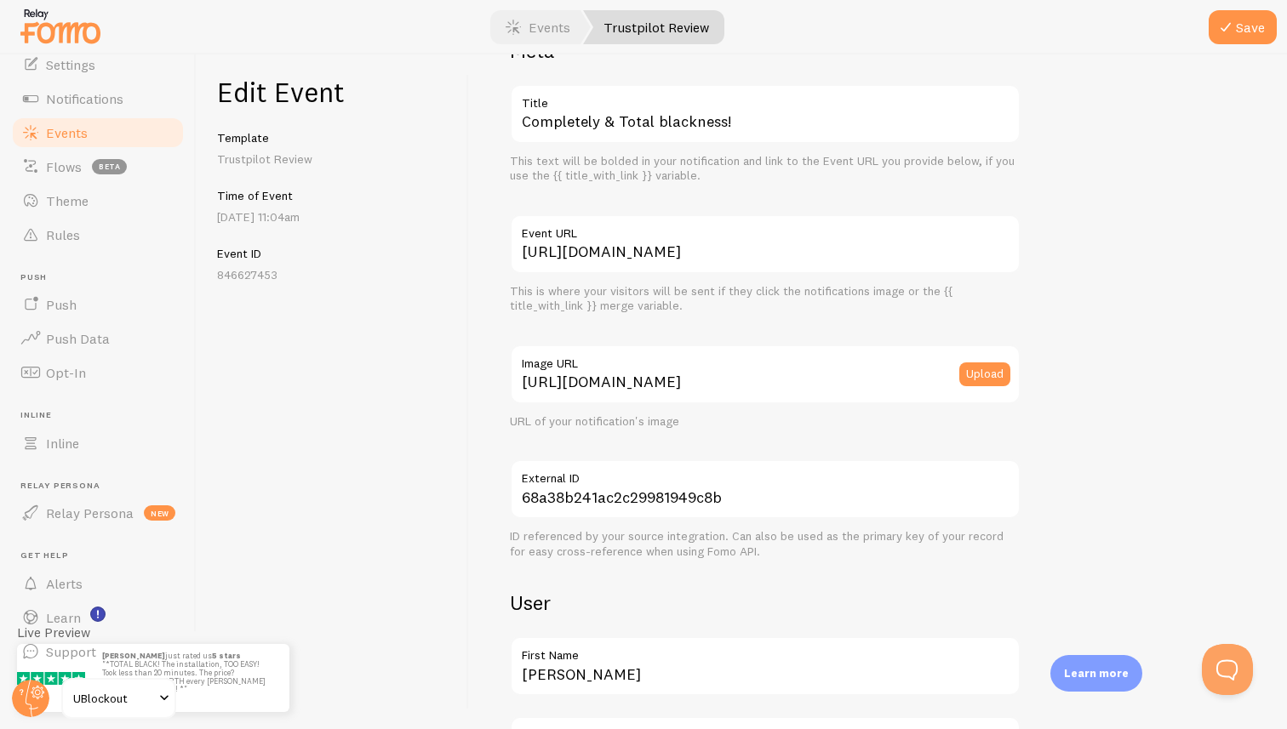
scroll to position [57, 0]
type input "TOTAL BLACK! The installation, TOO EASY! Took less than 20 minutes. The price? …"
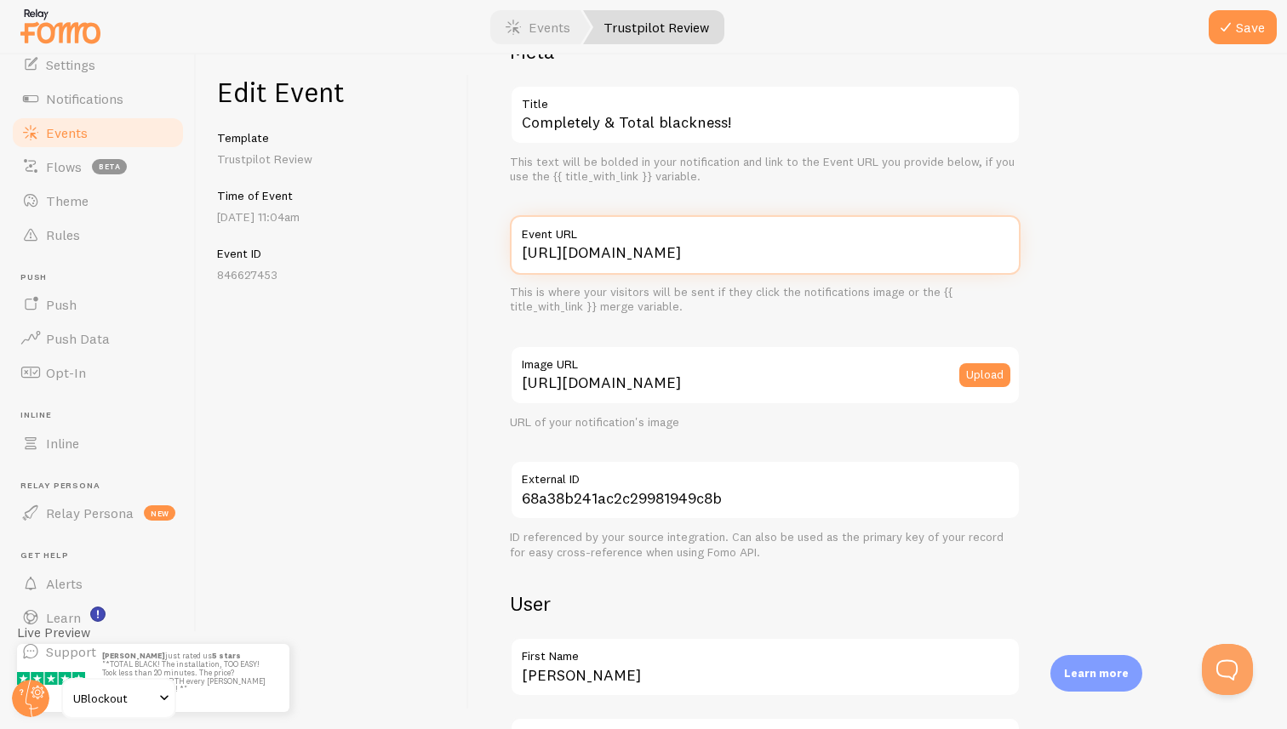
click at [738, 262] on input "[URL][DOMAIN_NAME]" at bounding box center [765, 245] width 511 height 60
paste input "www.trustpilot.com/review/www."
type input "[URL][DOMAIN_NAME][DOMAIN_NAME]"
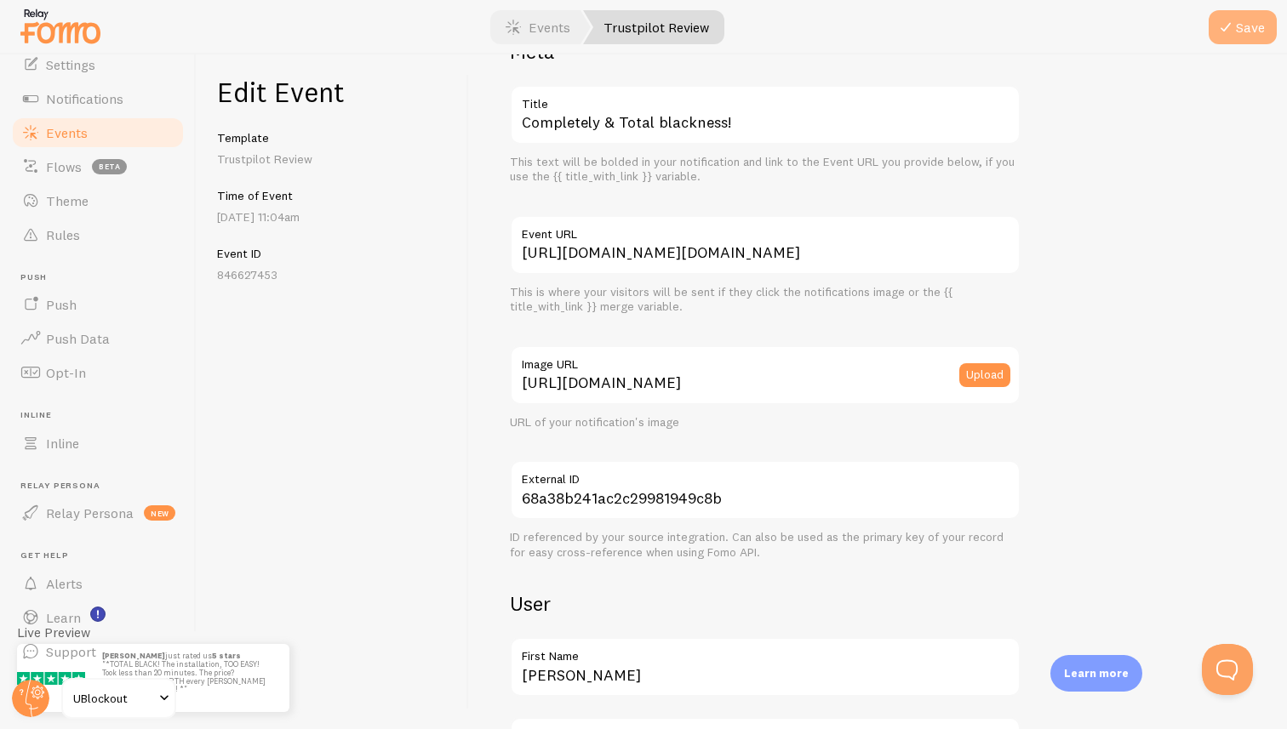
click at [1233, 39] on button "Save" at bounding box center [1243, 27] width 68 height 34
click at [544, 33] on link "Events" at bounding box center [538, 27] width 106 height 34
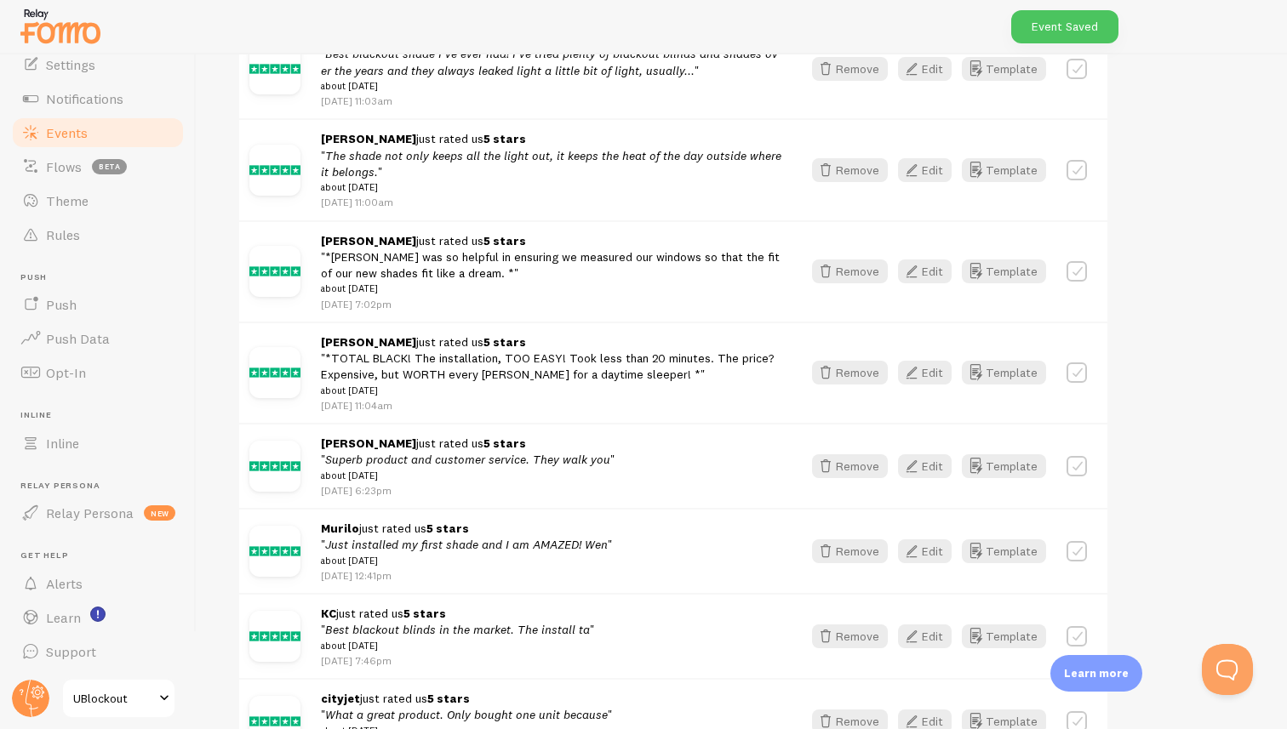
scroll to position [766, 0]
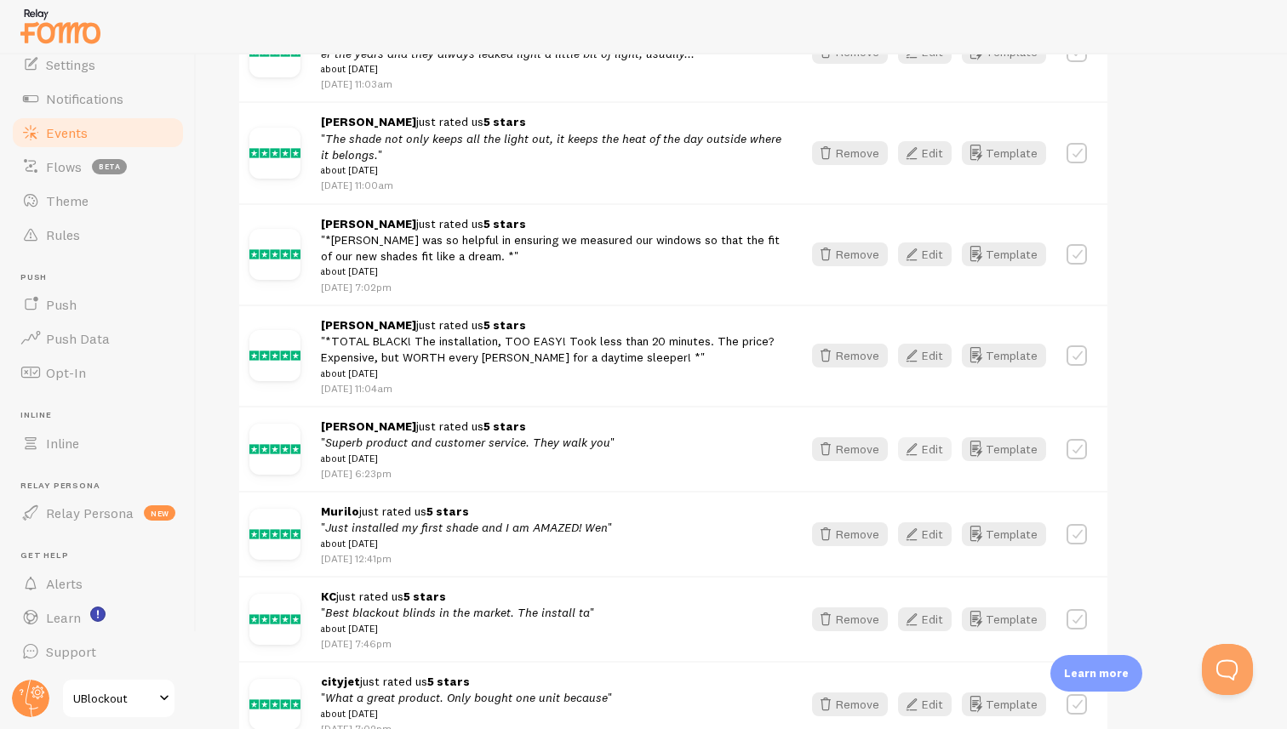
click at [928, 452] on button "Edit" at bounding box center [925, 449] width 54 height 24
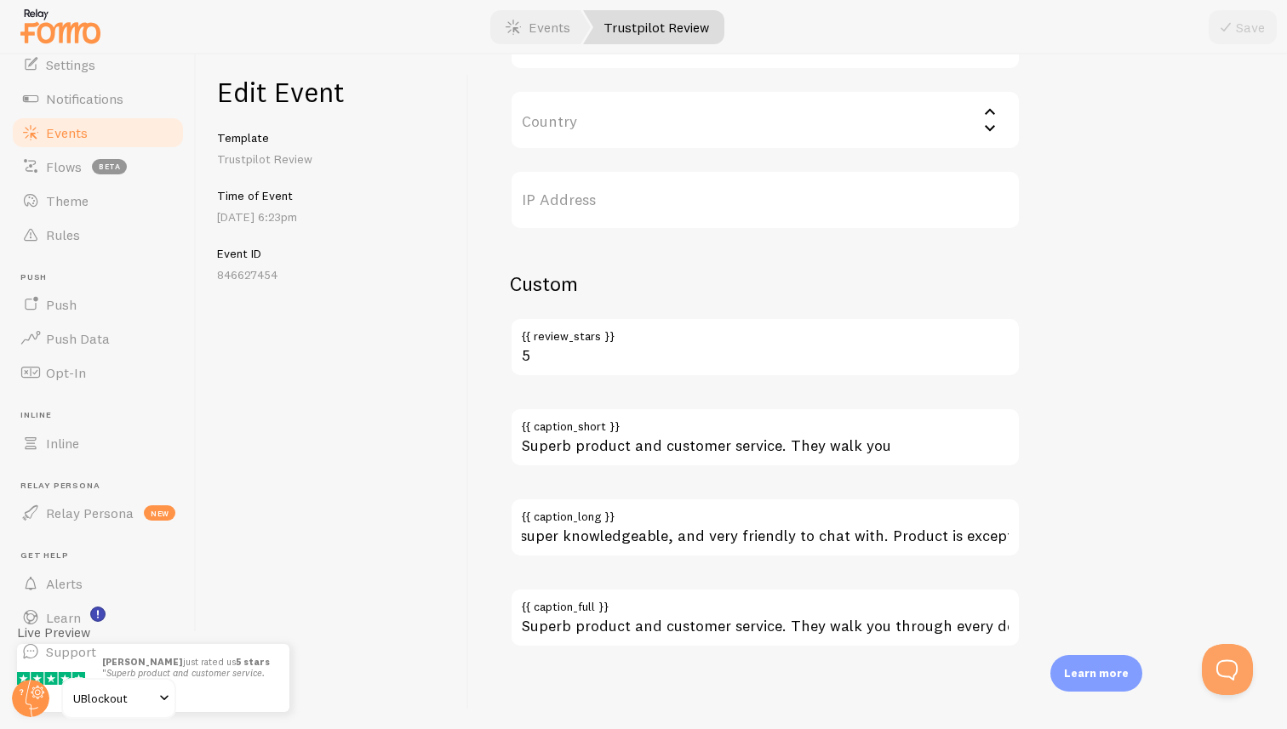
scroll to position [0, 580]
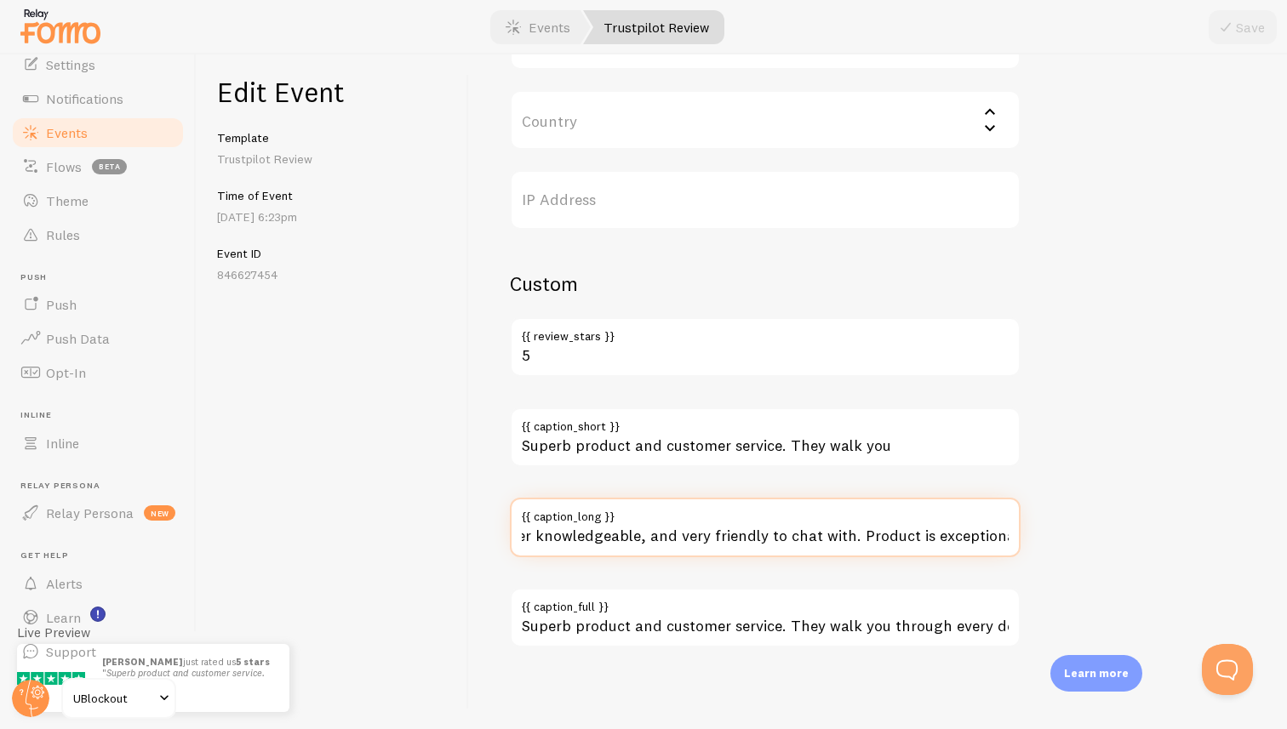
click at [856, 541] on input "Superb product and customer service. They walk you through every detail, are su…" at bounding box center [765, 528] width 511 height 60
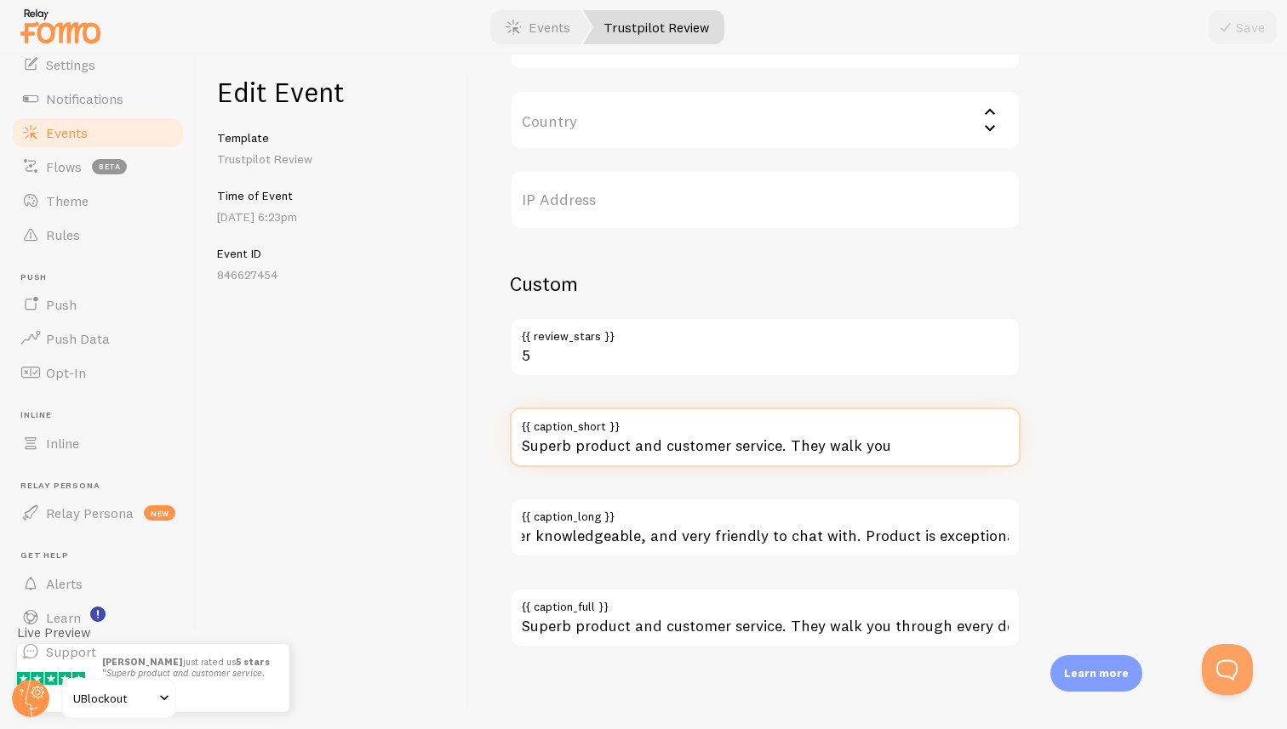
scroll to position [0, 0]
click at [905, 441] on input "Superb product and customer service. They walk you" at bounding box center [765, 438] width 511 height 60
paste input "through every detail, are super knowledgeable, and very friendly to chat with. …"
type input "Superb product and customer service. They walk you through every detail, are su…"
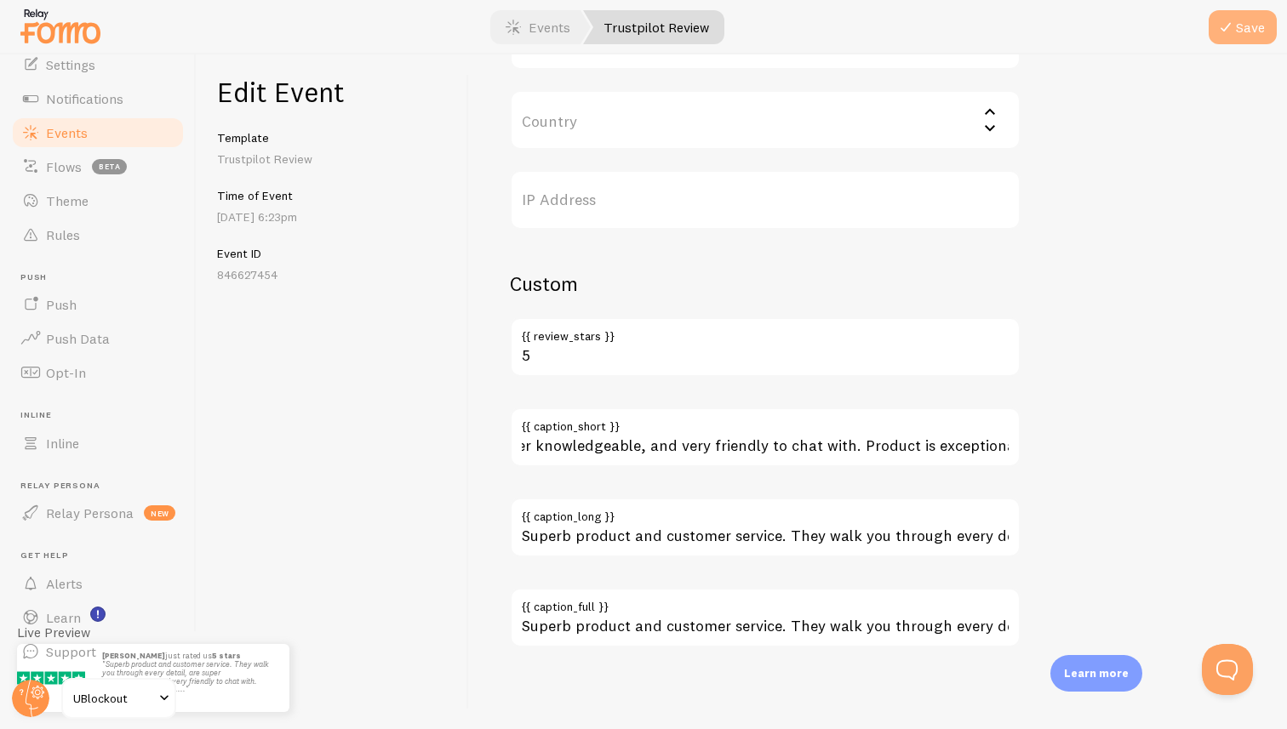
scroll to position [0, 0]
click at [1236, 20] on button "Save" at bounding box center [1243, 27] width 68 height 34
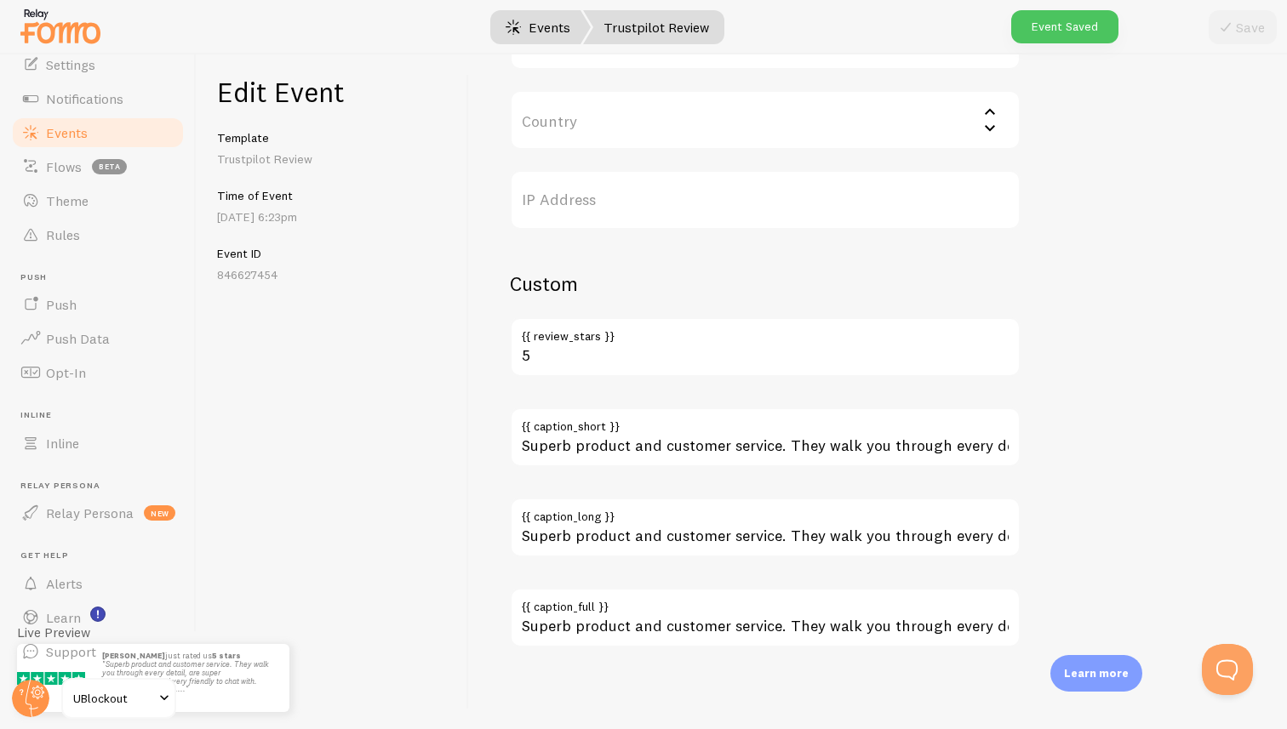
click at [550, 34] on link "Events" at bounding box center [538, 27] width 106 height 34
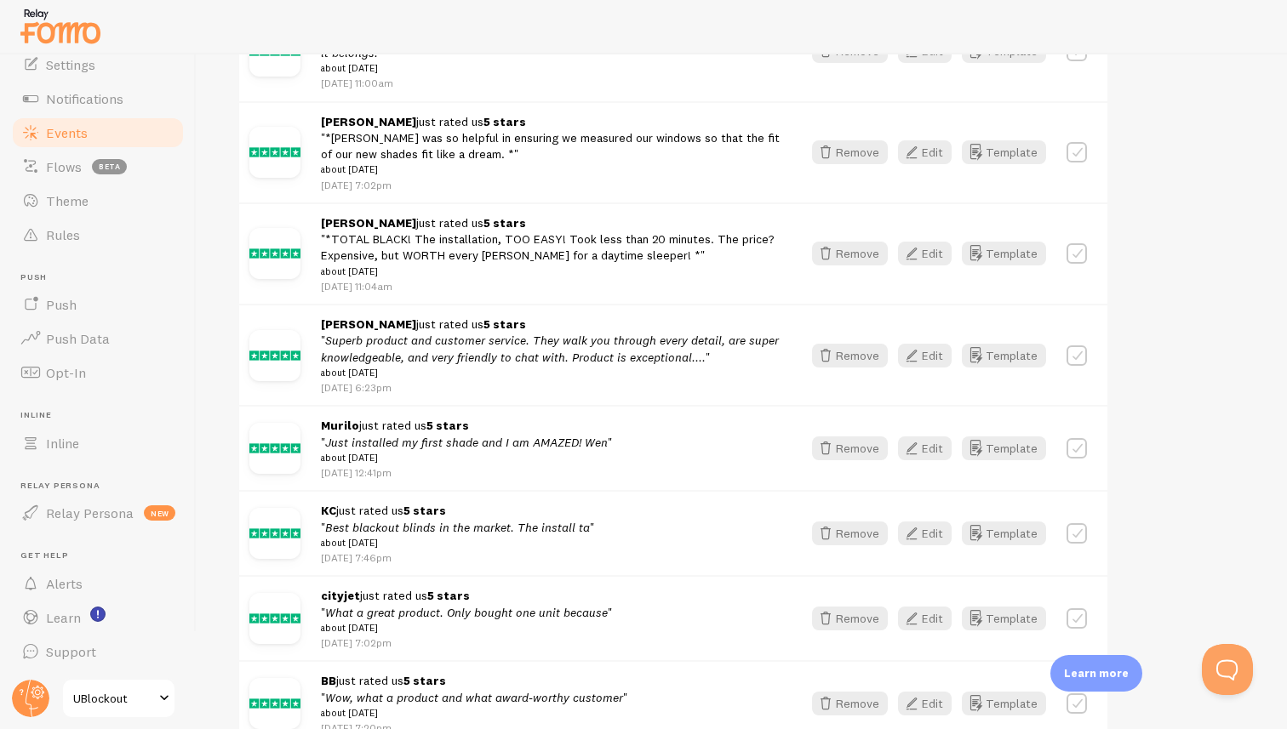
scroll to position [866, 0]
click at [921, 460] on icon "button" at bounding box center [911, 450] width 20 height 20
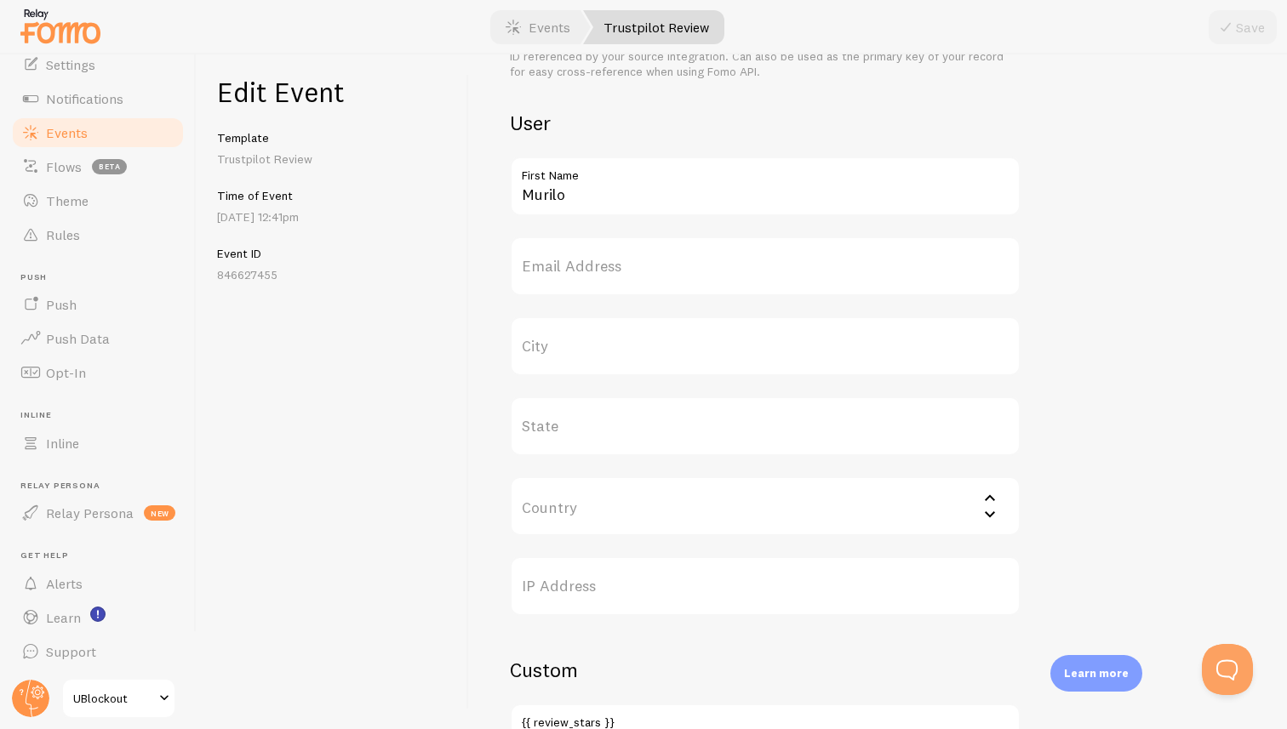
scroll to position [924, 0]
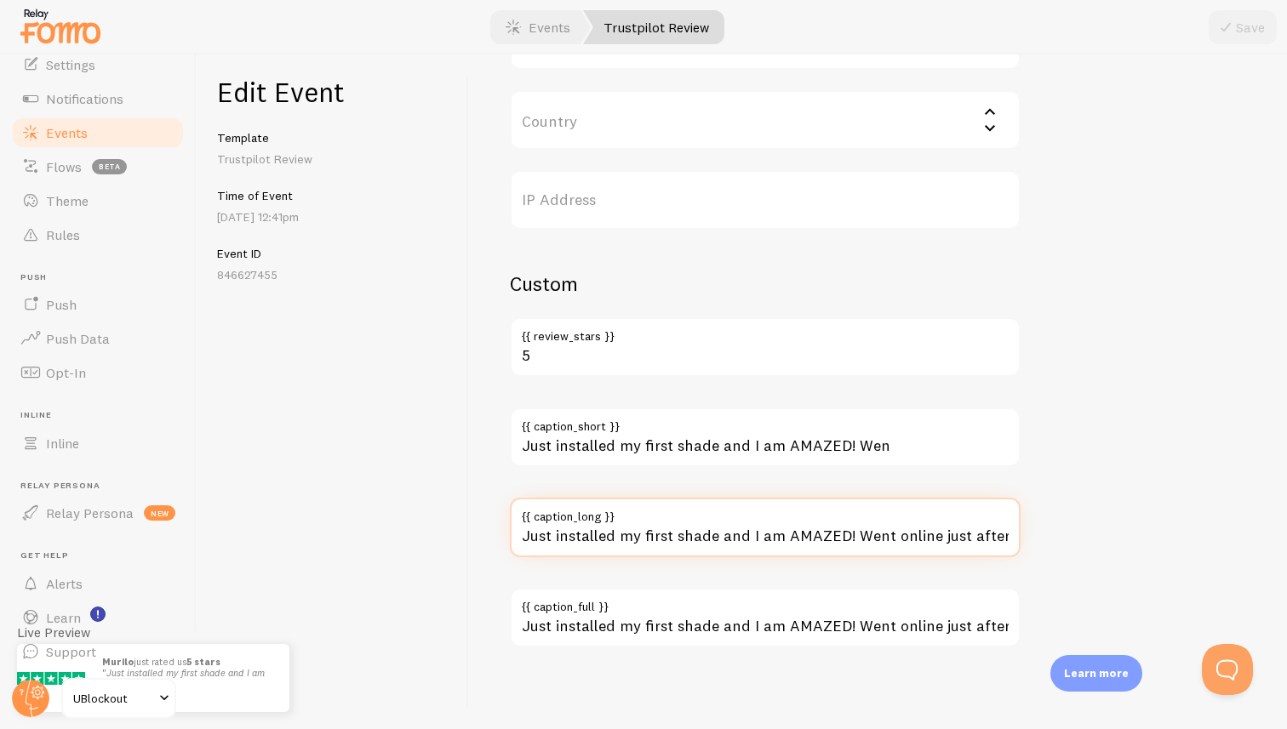
click at [854, 537] on input "Just installed my first shade and I am AMAZED! Went online just after to buy an…" at bounding box center [765, 528] width 511 height 60
click at [870, 538] on input "Just installed my first shade and I am AMAZED! Went online just after to buy an…" at bounding box center [765, 528] width 511 height 60
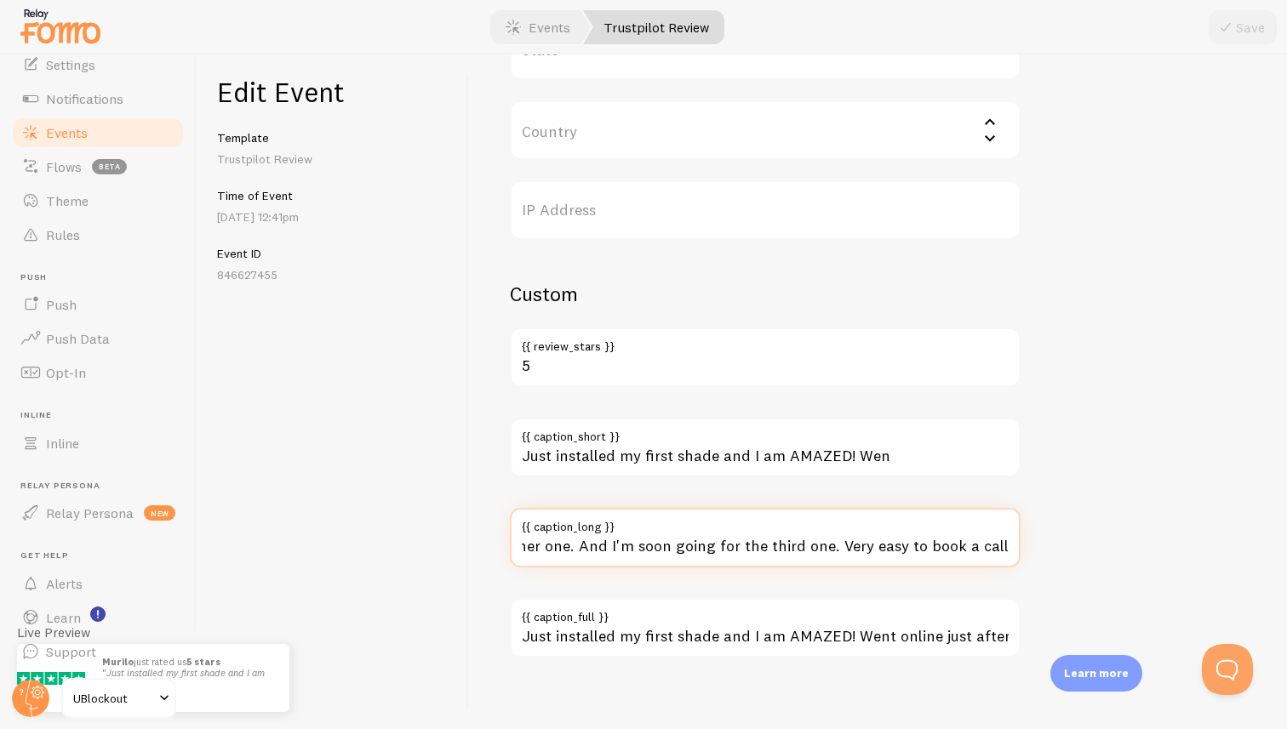
click at [869, 546] on input "Just installed my first shade and I am AMAZED! Went online just after to buy an…" at bounding box center [765, 538] width 511 height 60
drag, startPoint x: 809, startPoint y: 553, endPoint x: 470, endPoint y: 539, distance: 339.9
click at [469, 539] on div "Meta I was missing out for years. My sleep paid the price. Title This text will…" at bounding box center [878, 391] width 818 height 675
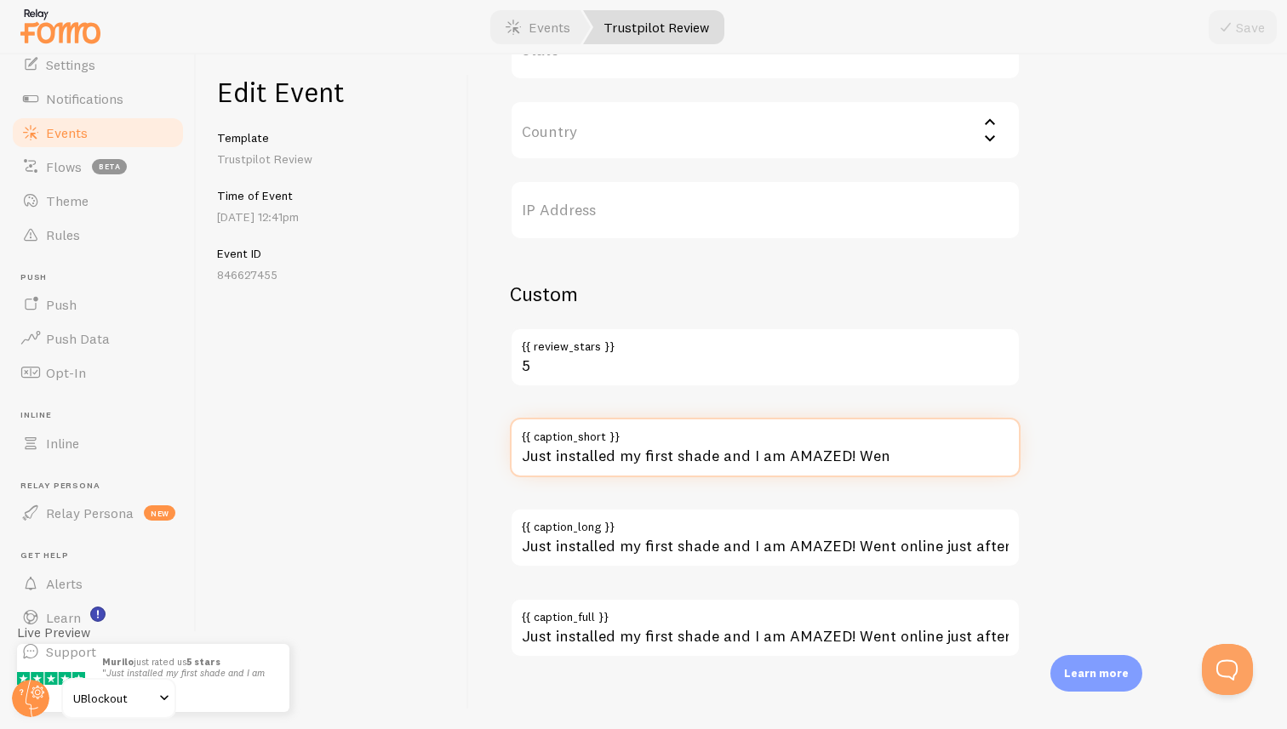
click at [787, 452] on input "Just installed my first shade and I am AMAZED! Wen" at bounding box center [765, 448] width 511 height 60
paste input "t online just after to buy another one. And I'm soon going for the third one."
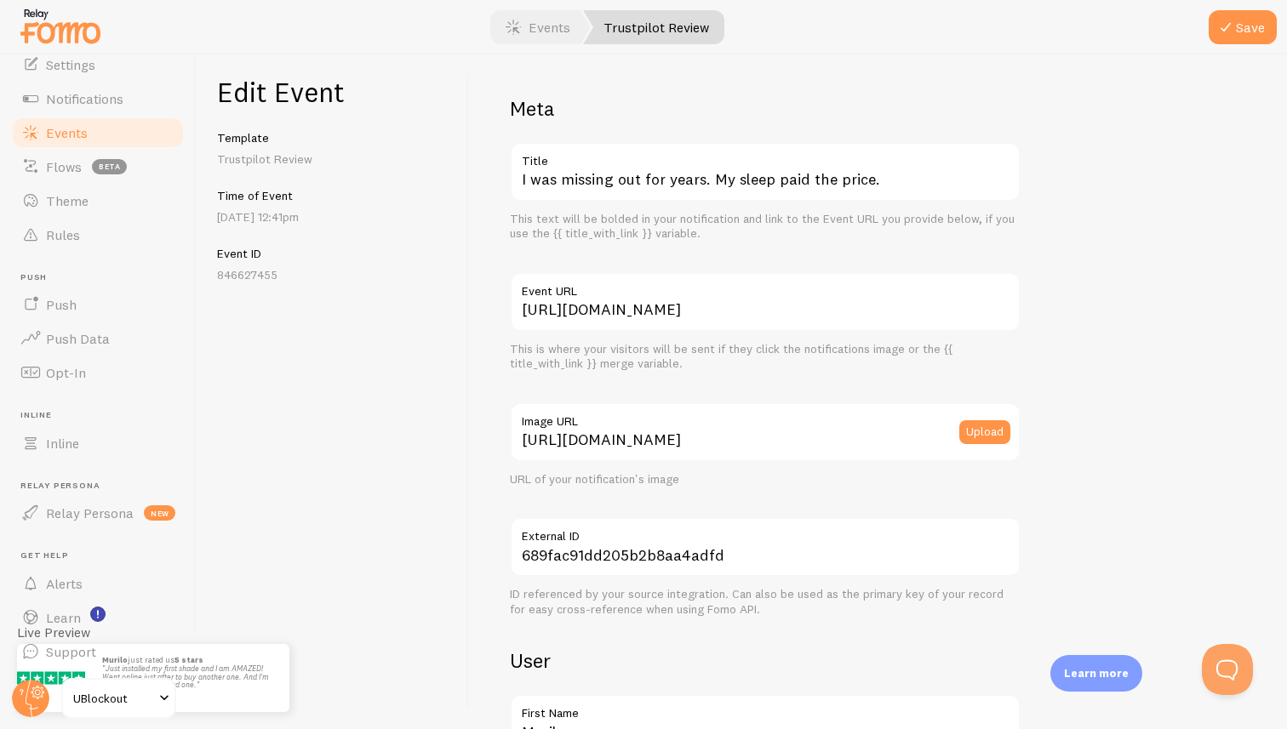
type input "Just installed my first shade and I am AMAZED! Went online just after to buy an…"
click at [679, 318] on input "[URL][DOMAIN_NAME]" at bounding box center [765, 302] width 511 height 60
paste input "www.trustpilot.com/review/www."
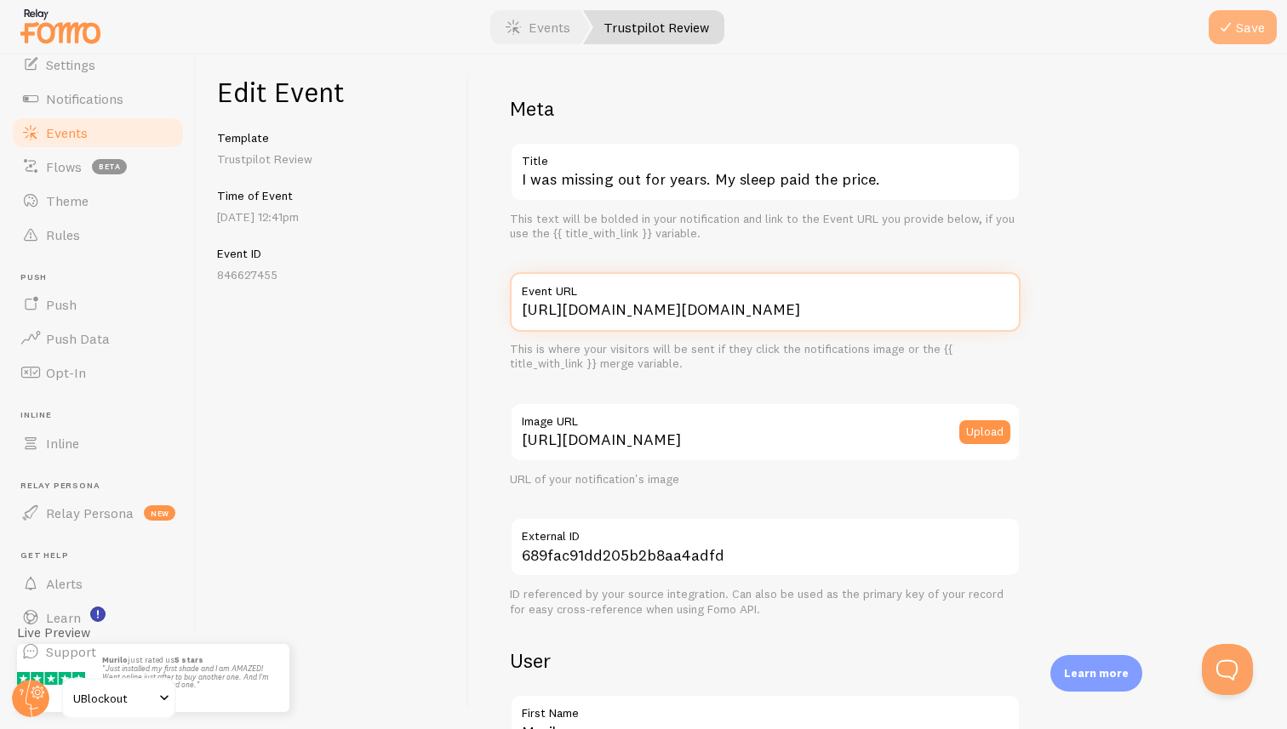
type input "[URL][DOMAIN_NAME][DOMAIN_NAME]"
click at [1230, 26] on icon "submit" at bounding box center [1225, 27] width 20 height 20
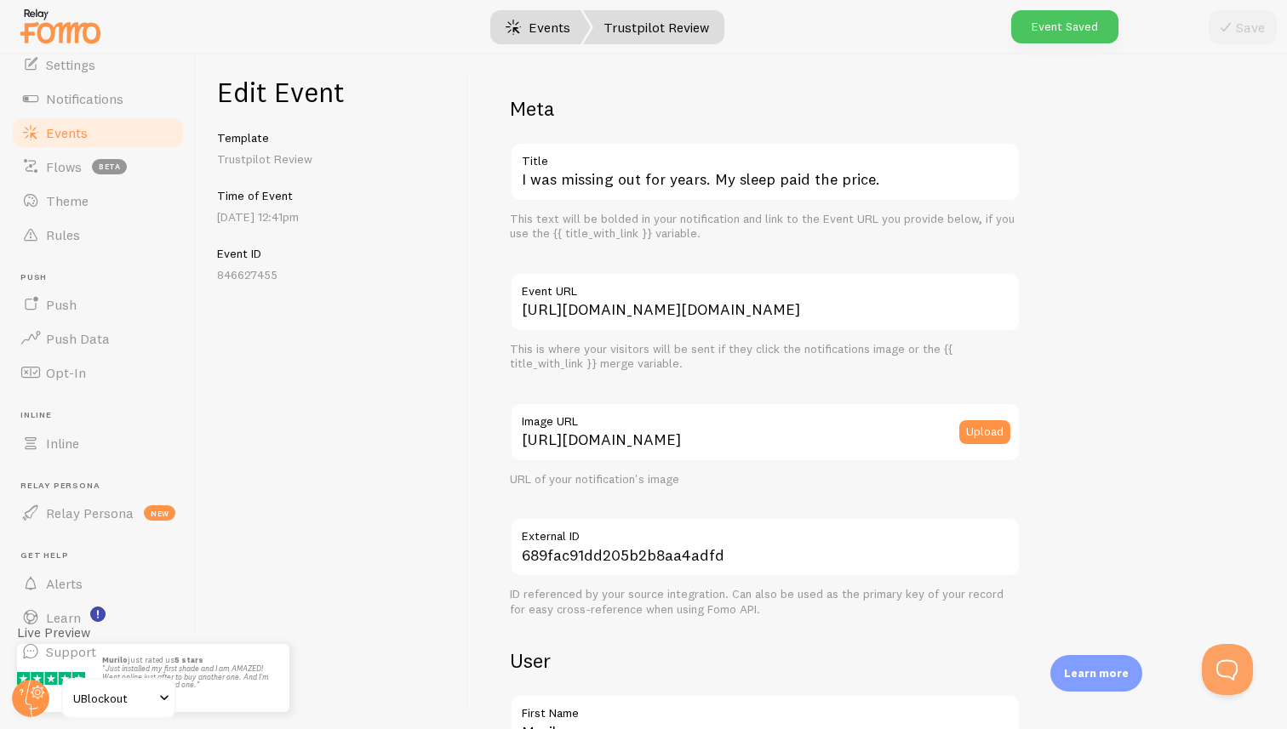
click at [523, 29] on link "Events" at bounding box center [538, 27] width 106 height 34
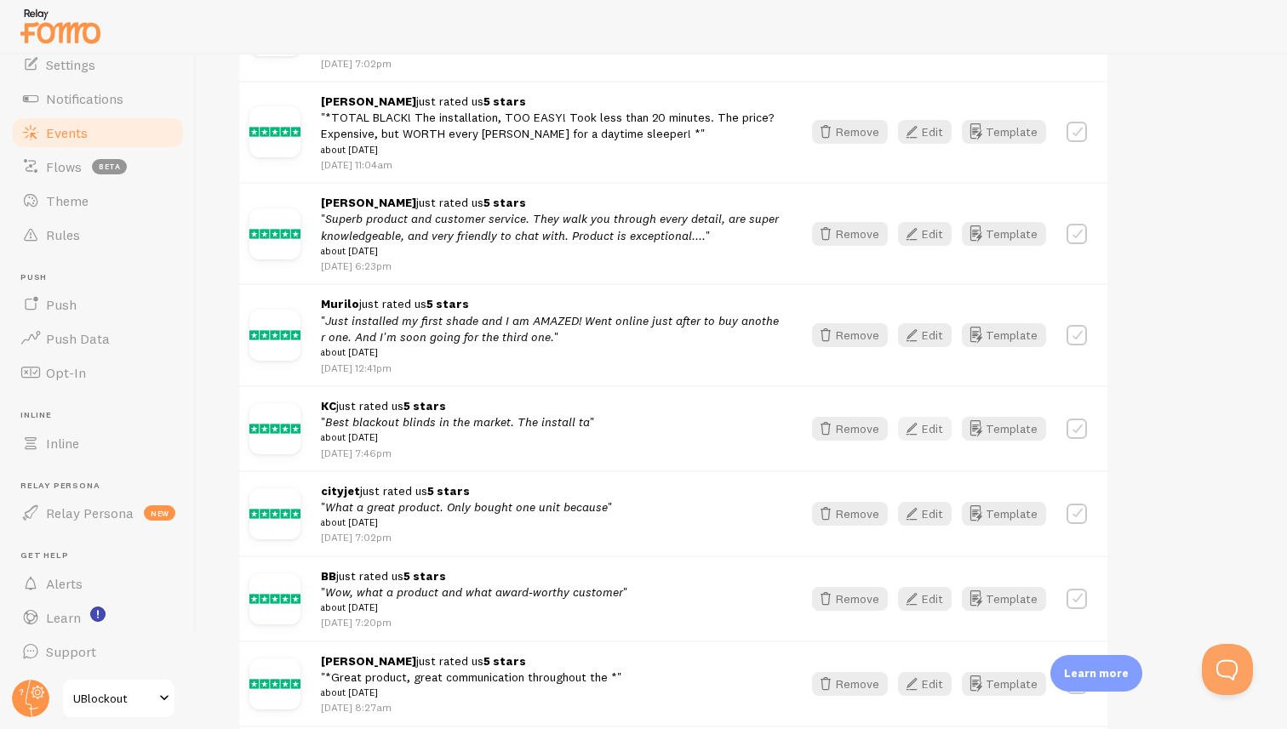
scroll to position [986, 0]
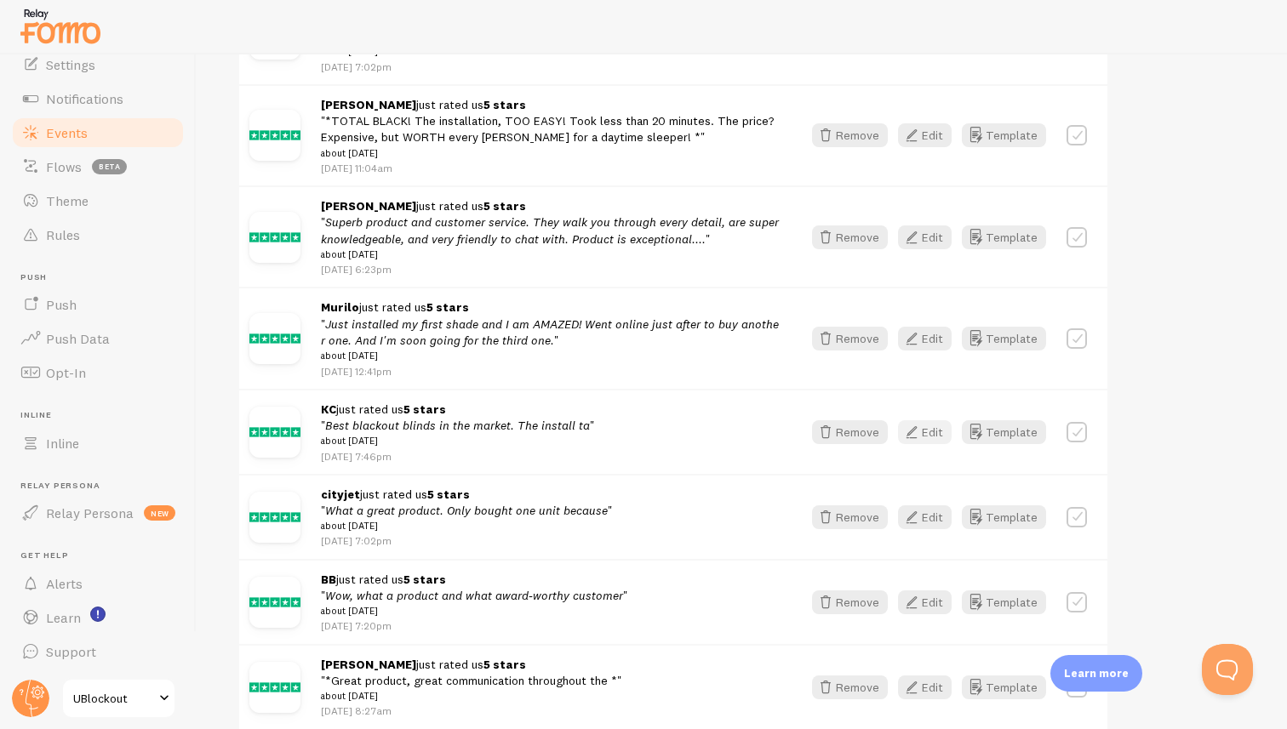
click at [919, 443] on icon "button" at bounding box center [911, 432] width 20 height 20
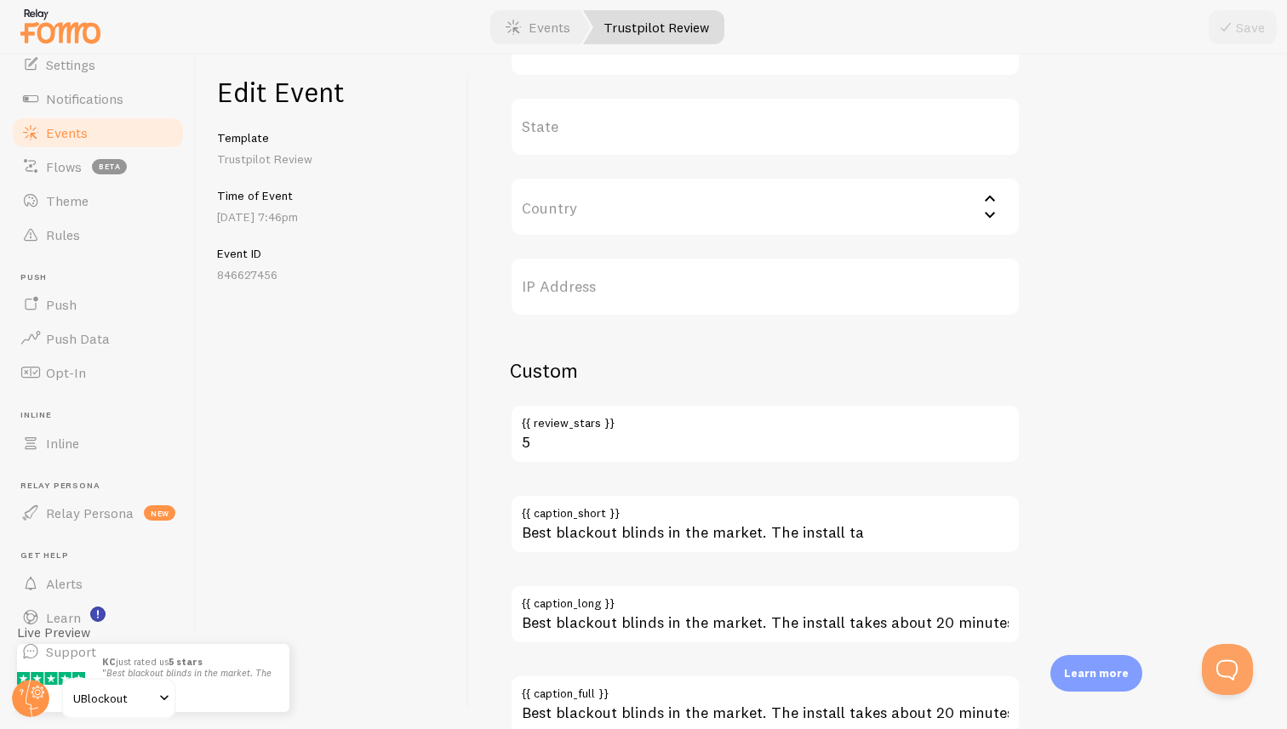
scroll to position [924, 0]
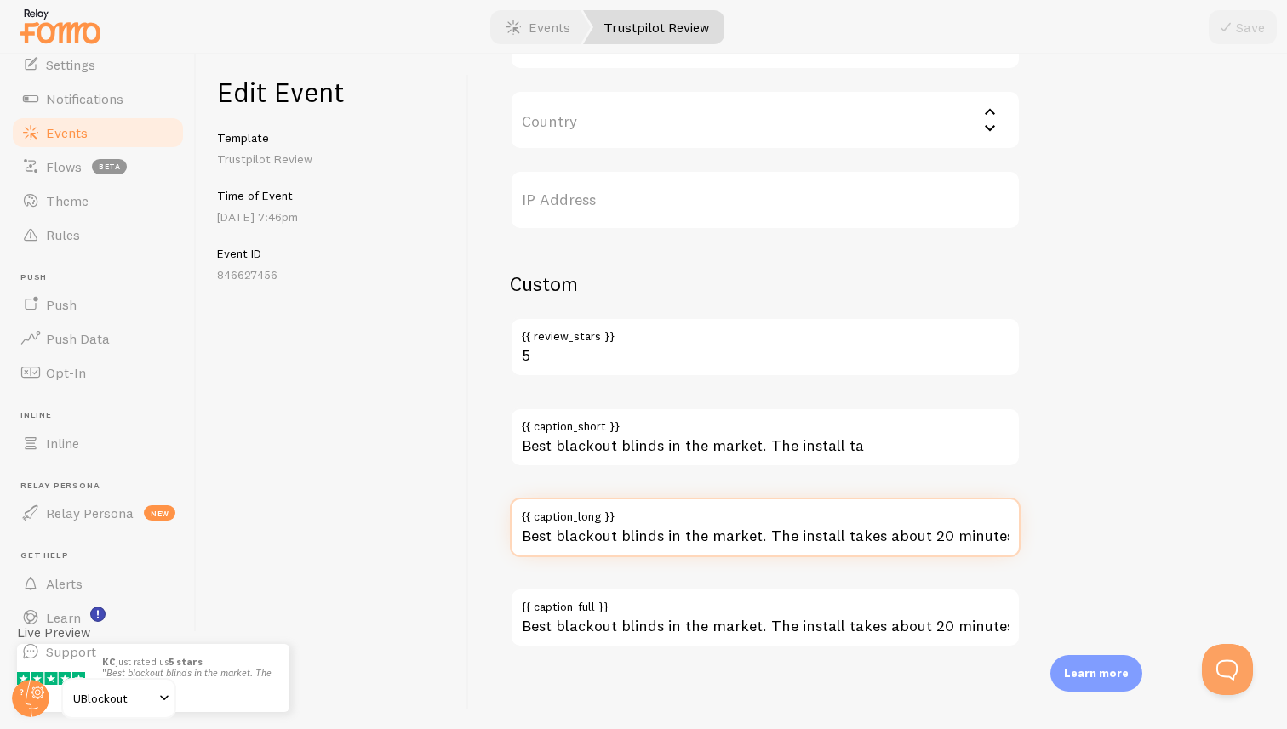
click at [822, 537] on input "Best blackout blinds in the market. The install takes about 20 minutes. Be sure…" at bounding box center [765, 528] width 511 height 60
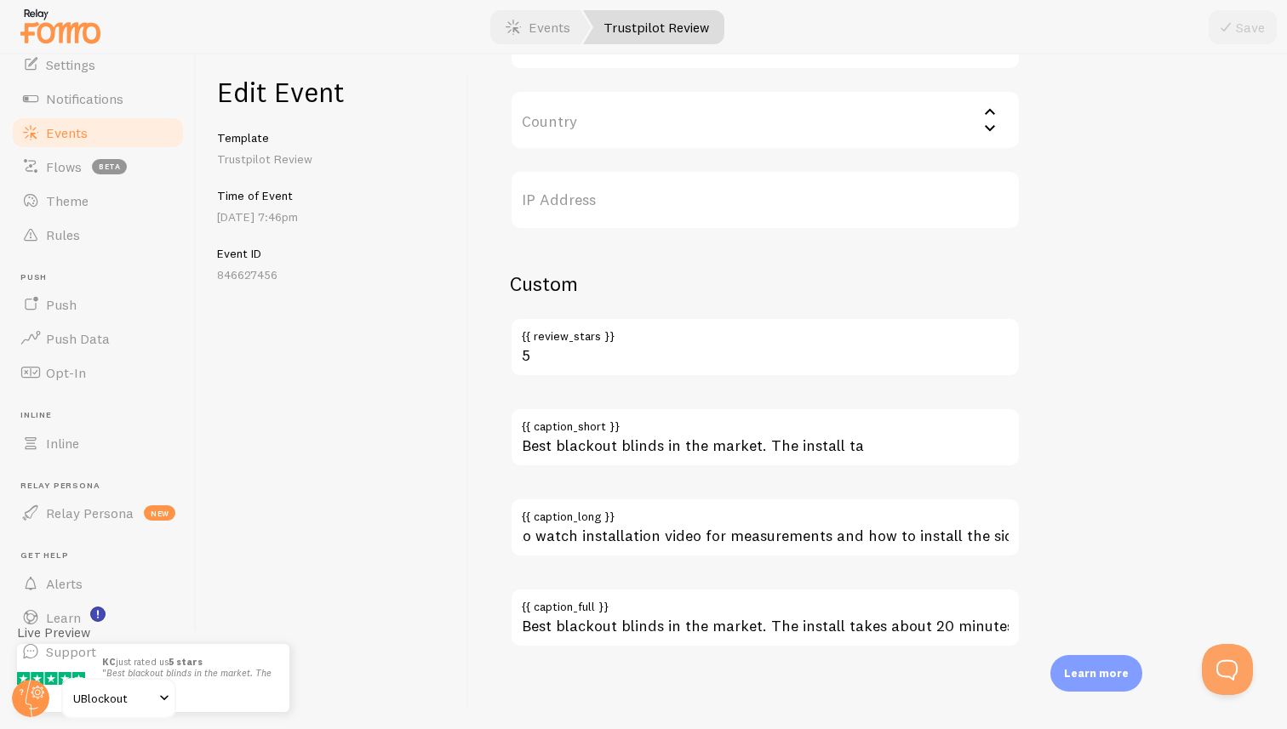
scroll to position [0, 0]
click at [843, 433] on label "{{ caption_short }}" at bounding box center [765, 422] width 511 height 29
click at [843, 433] on input "Best blackout blinds in the market. The install ta" at bounding box center [765, 438] width 511 height 60
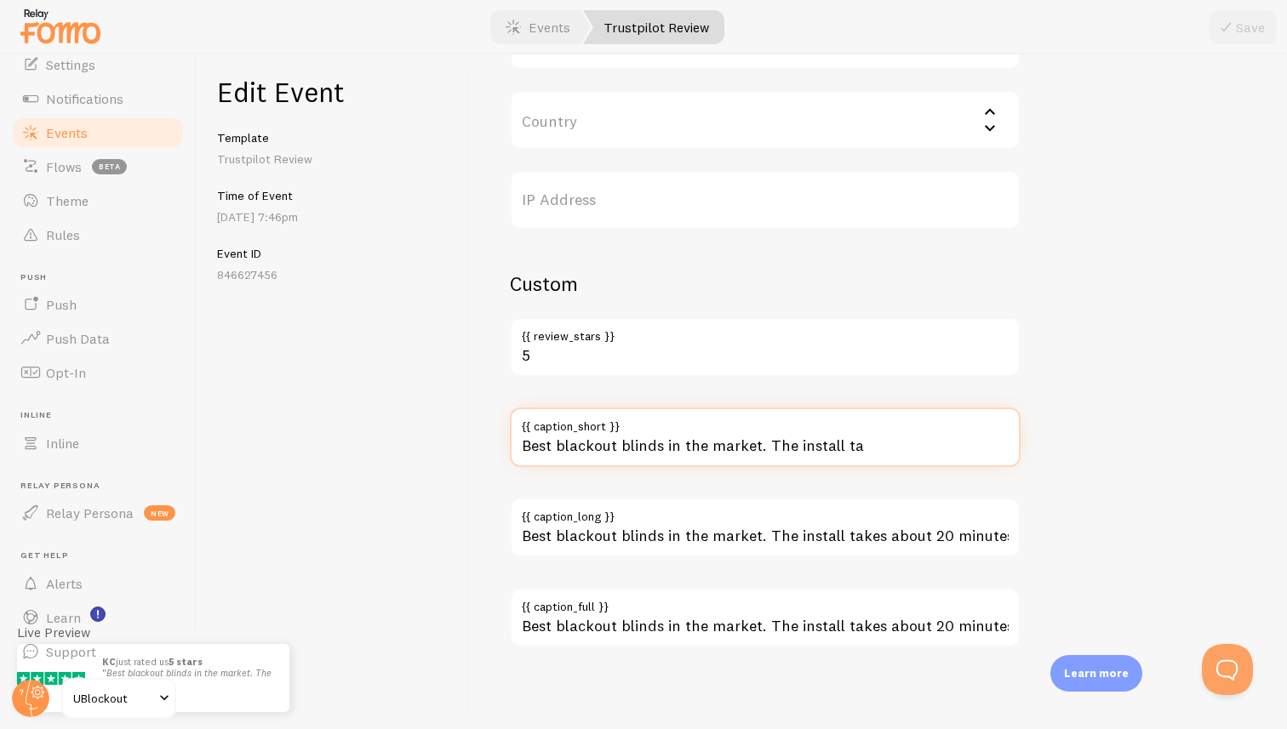
paste input "kes about 20 minutes. Be sure to watch installation video for measurements and …"
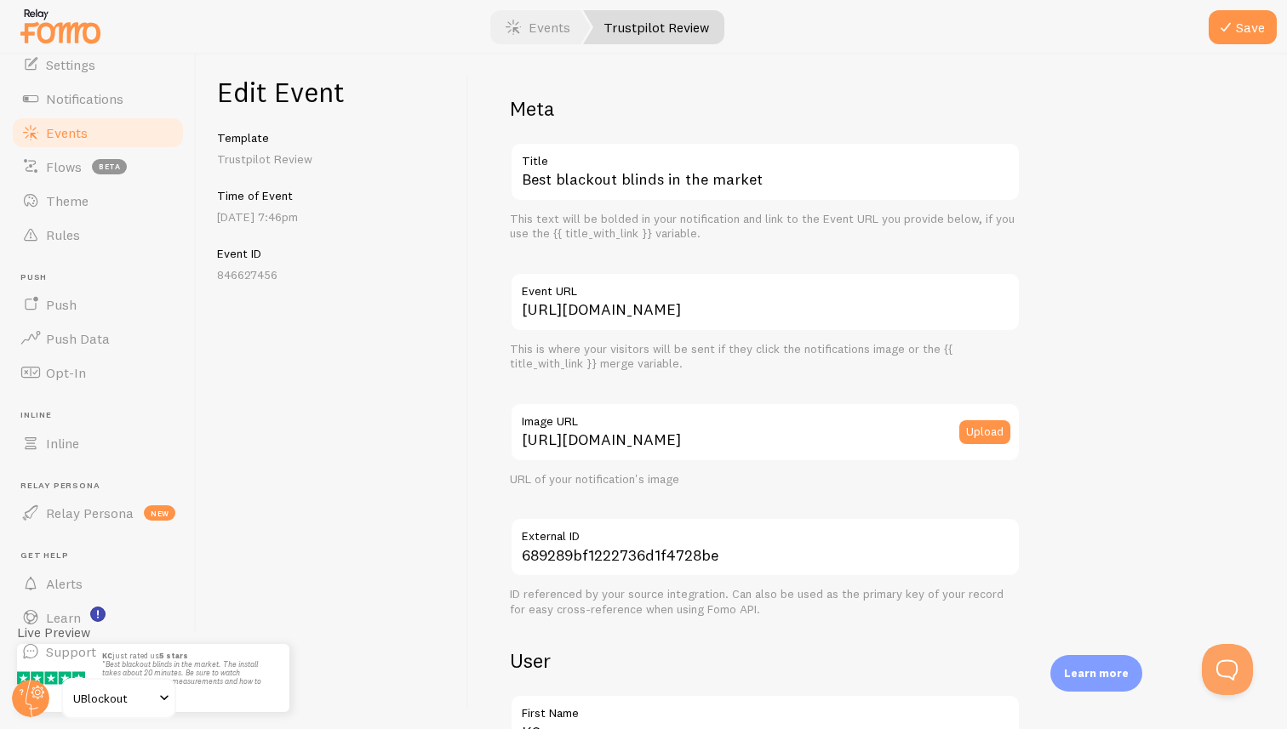
type input "Best blackout blinds in the market. The install takes about 20 minutes. Be sure…"
click at [681, 305] on input "[URL][DOMAIN_NAME]" at bounding box center [765, 302] width 511 height 60
paste input "www.trustpilot.com/review/www."
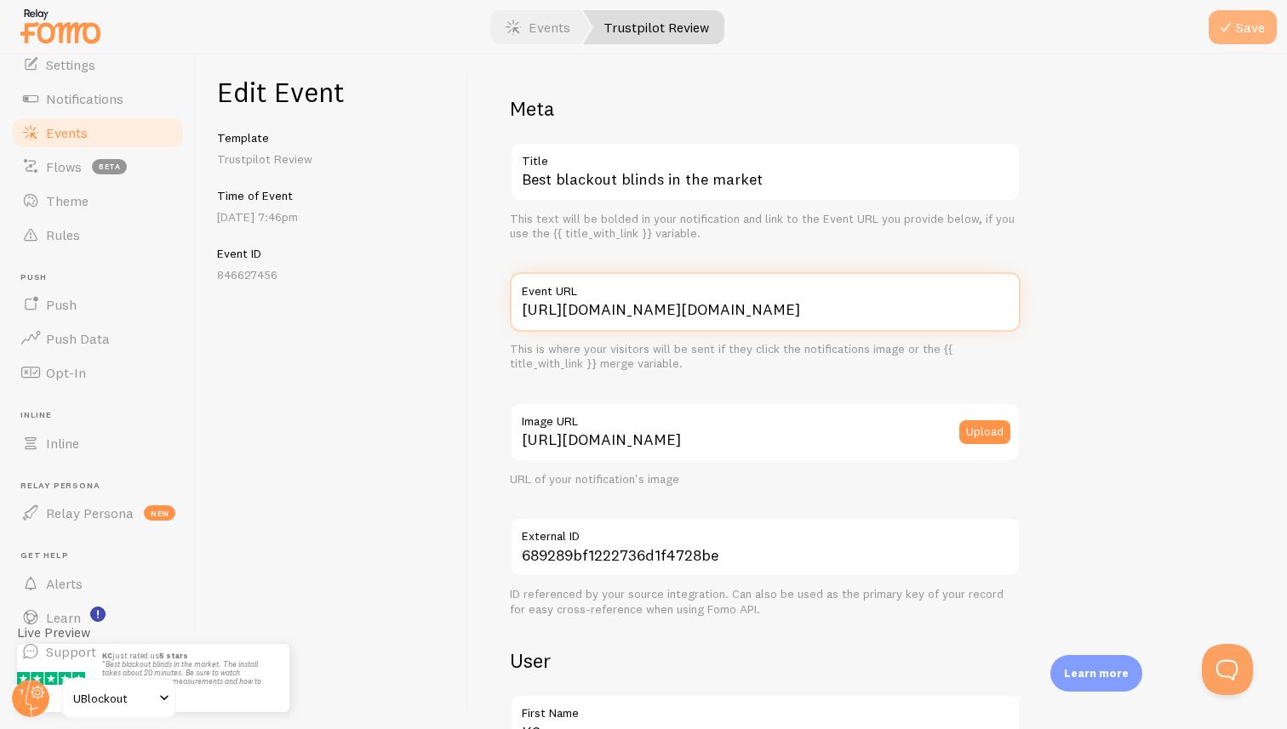
type input "[URL][DOMAIN_NAME][DOMAIN_NAME]"
click at [1226, 21] on icon "submit" at bounding box center [1225, 27] width 20 height 20
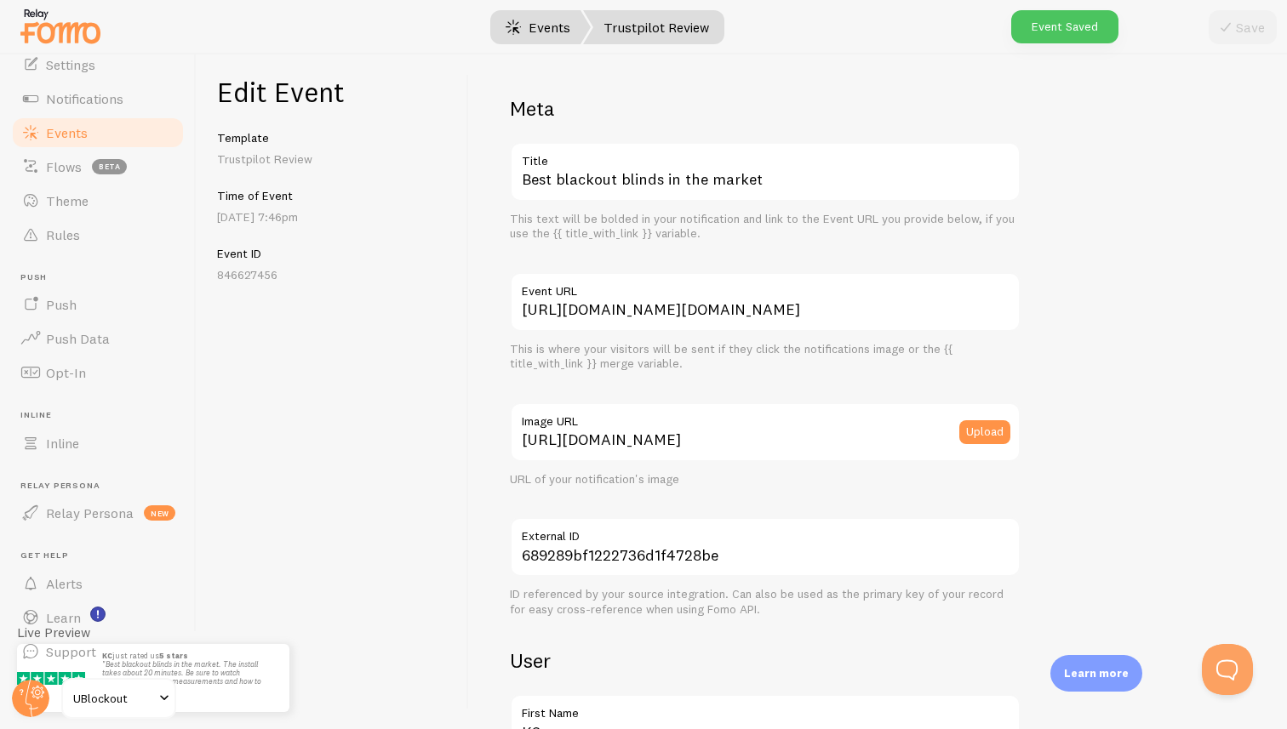
click at [536, 16] on link "Events" at bounding box center [538, 27] width 106 height 34
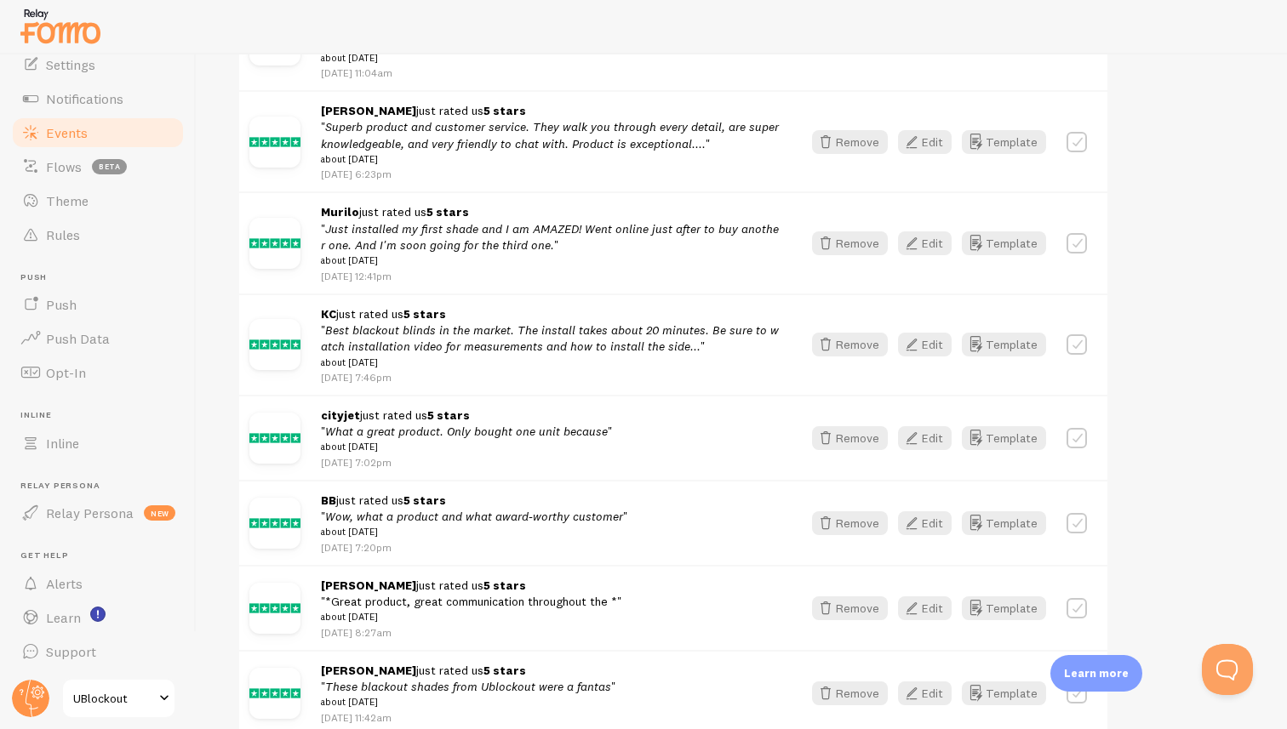
scroll to position [1083, 0]
click at [912, 447] on icon "button" at bounding box center [911, 436] width 20 height 20
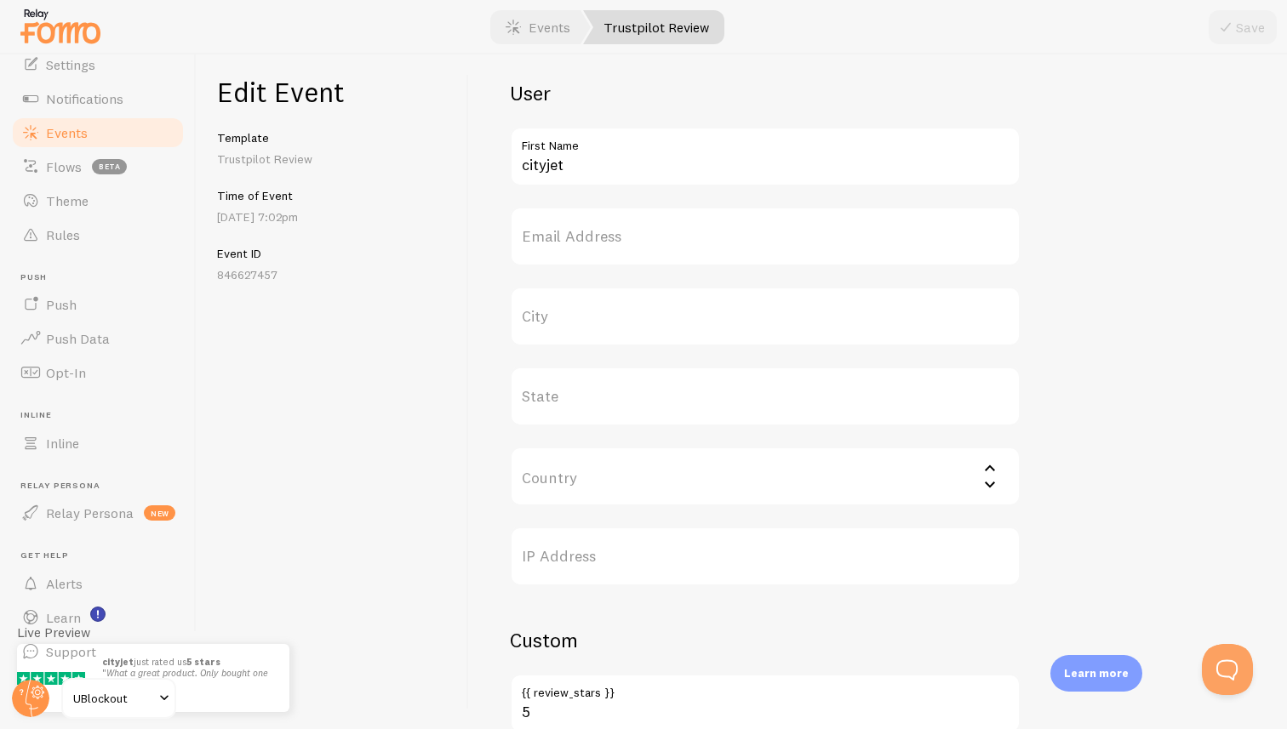
scroll to position [897, 0]
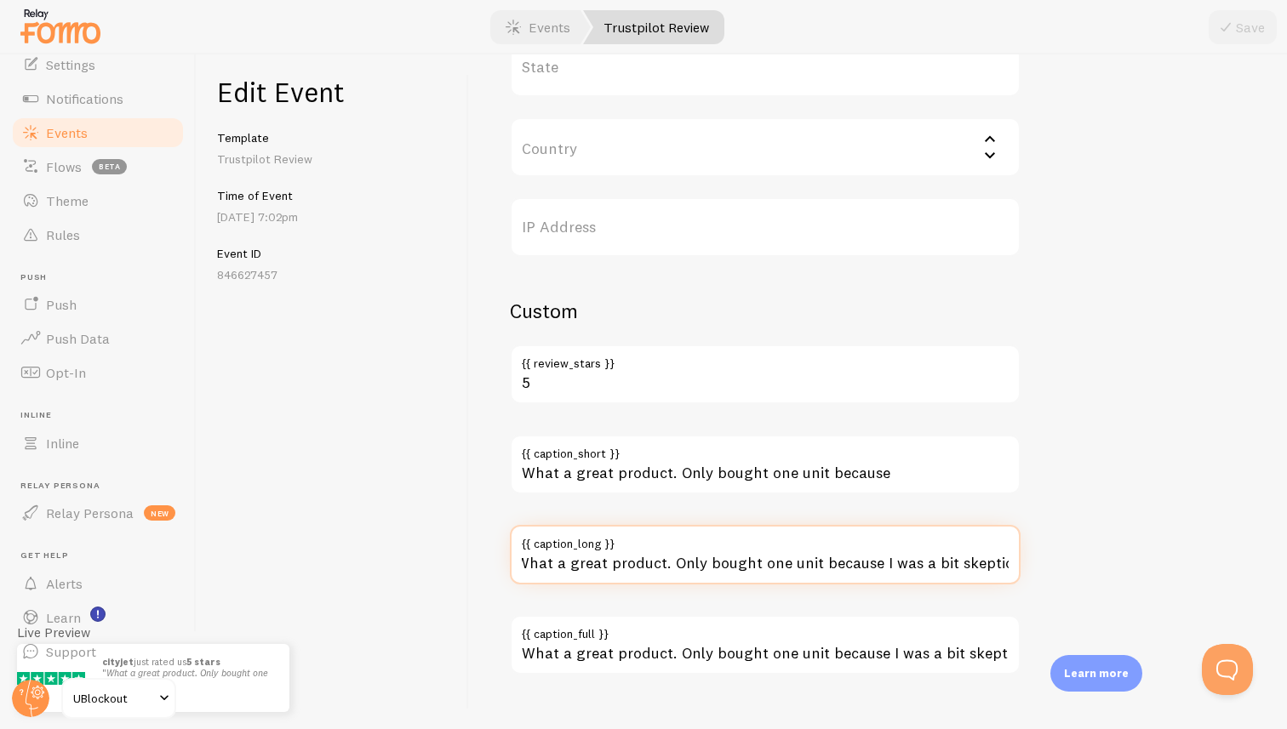
drag, startPoint x: 727, startPoint y: 567, endPoint x: 927, endPoint y: 570, distance: 200.0
click at [918, 572] on input "What a great product. Only bought one unit because I was a bit skeptical if thi…" at bounding box center [765, 555] width 511 height 60
click at [908, 569] on input "What a great product. Only bought one unit because I was a bit skeptical if thi…" at bounding box center [765, 555] width 511 height 60
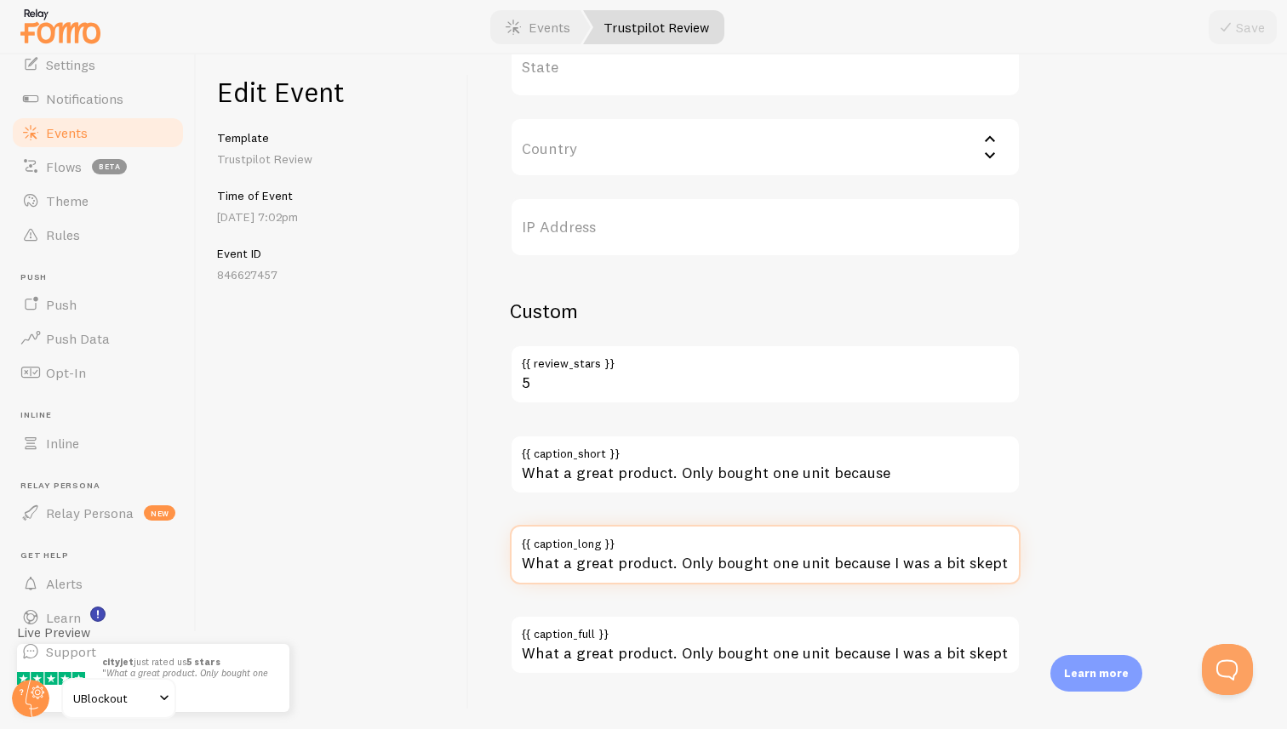
drag, startPoint x: 869, startPoint y: 563, endPoint x: 486, endPoint y: 555, distance: 383.1
click at [486, 555] on div "Meta What a great product Title This text will be bolded in your notification a…" at bounding box center [878, 391] width 818 height 675
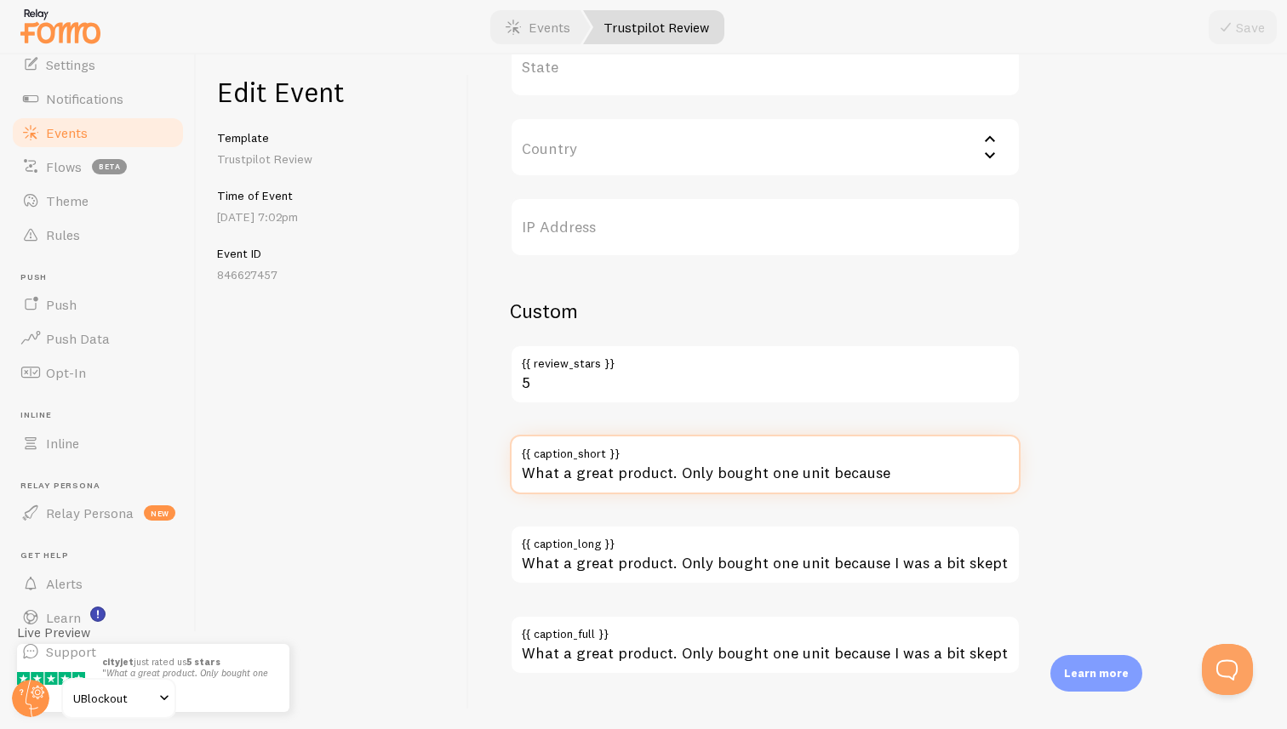
click at [661, 478] on input "What a great product. Only bought one unit because" at bounding box center [765, 465] width 511 height 60
paste input "I was a bit skeptical if this product would achieve “total blackout” or not."
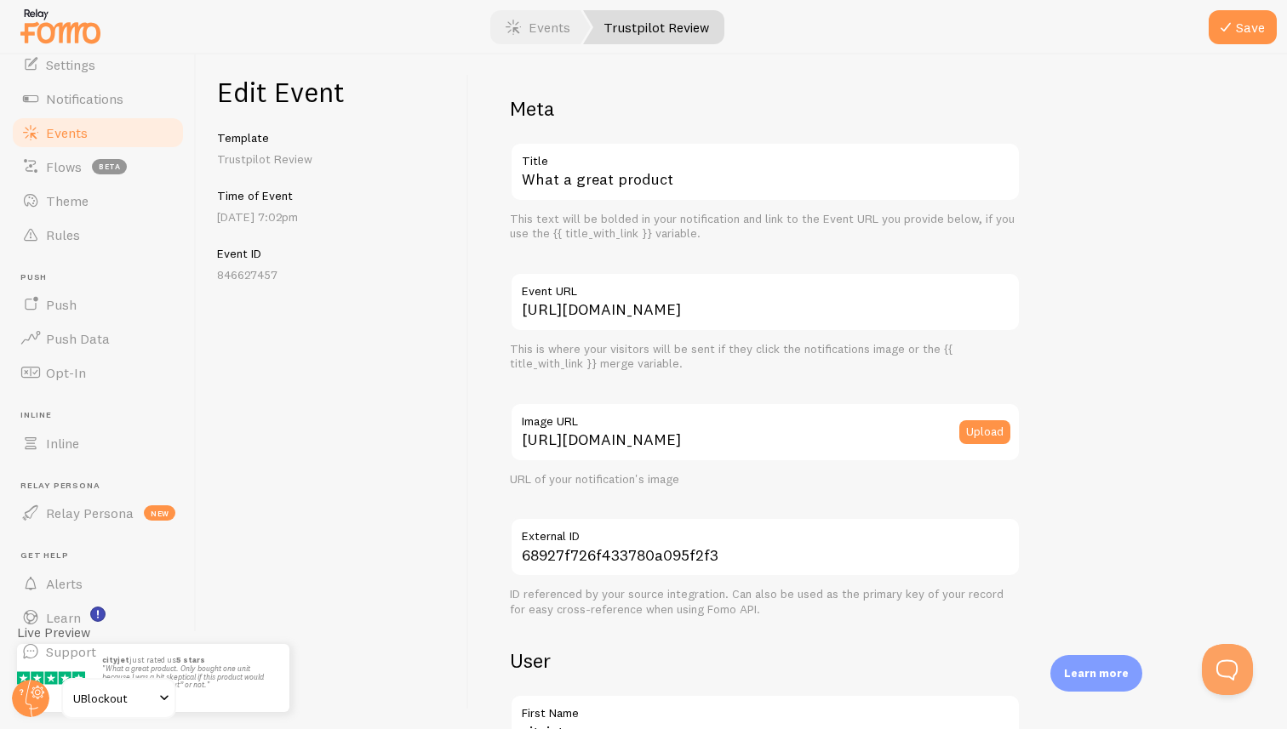
type input "What a great product. Only bought one unit because I was a bit skeptical if thi…"
click at [650, 318] on input "[URL][DOMAIN_NAME]" at bounding box center [765, 302] width 511 height 60
paste input "www.trustpilot.com/review/www."
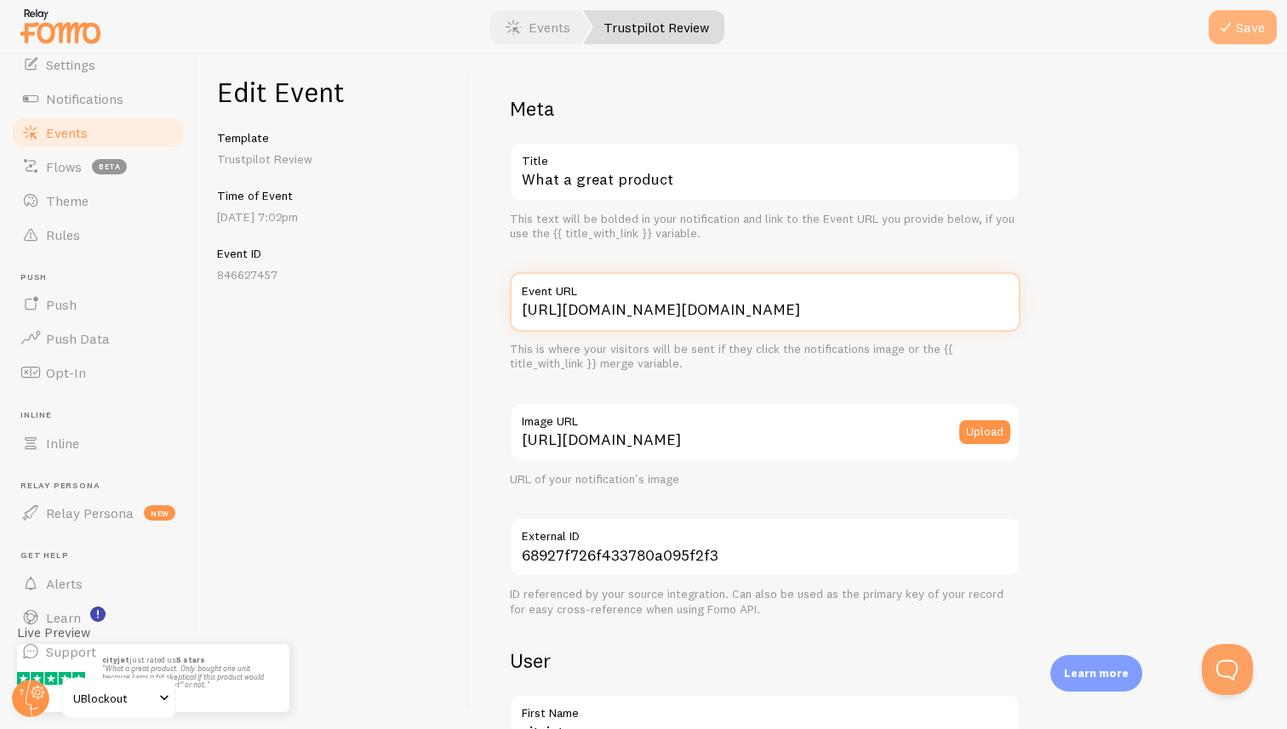
type input "[URL][DOMAIN_NAME][DOMAIN_NAME]"
click at [1253, 26] on button "Save" at bounding box center [1243, 27] width 68 height 34
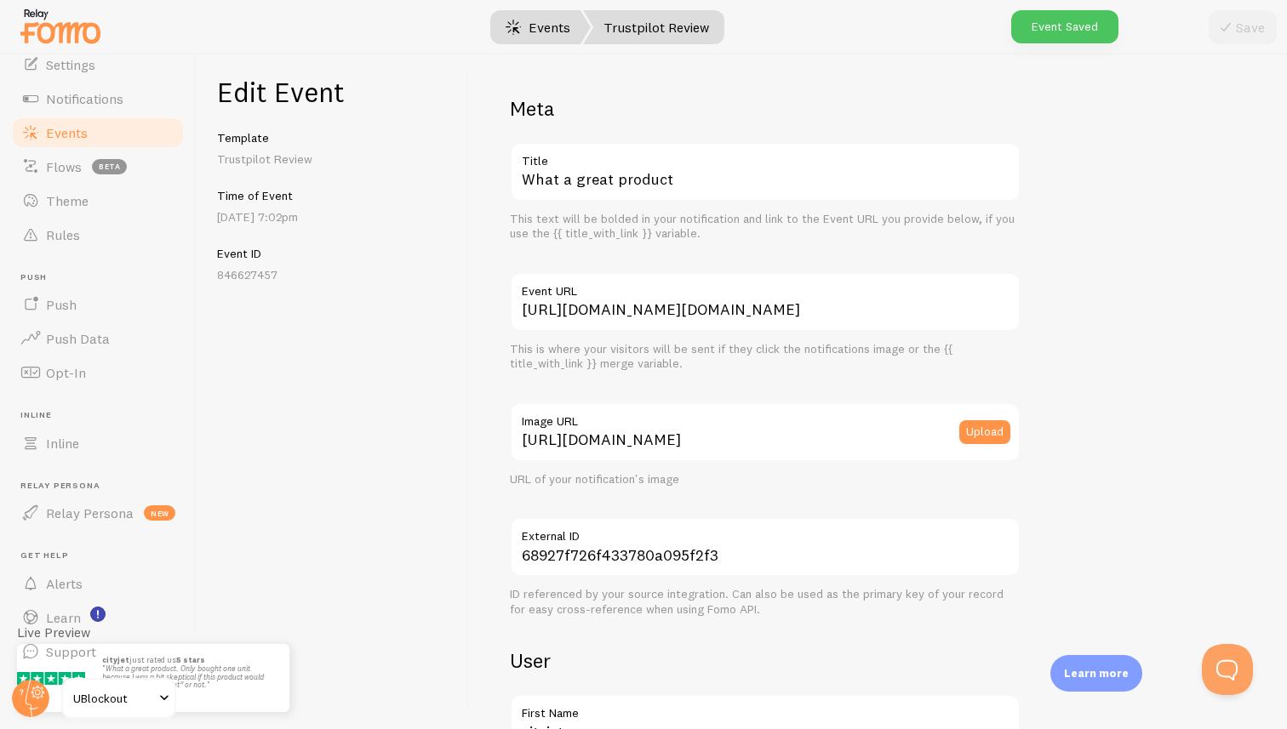
click at [528, 27] on link "Events" at bounding box center [538, 27] width 106 height 34
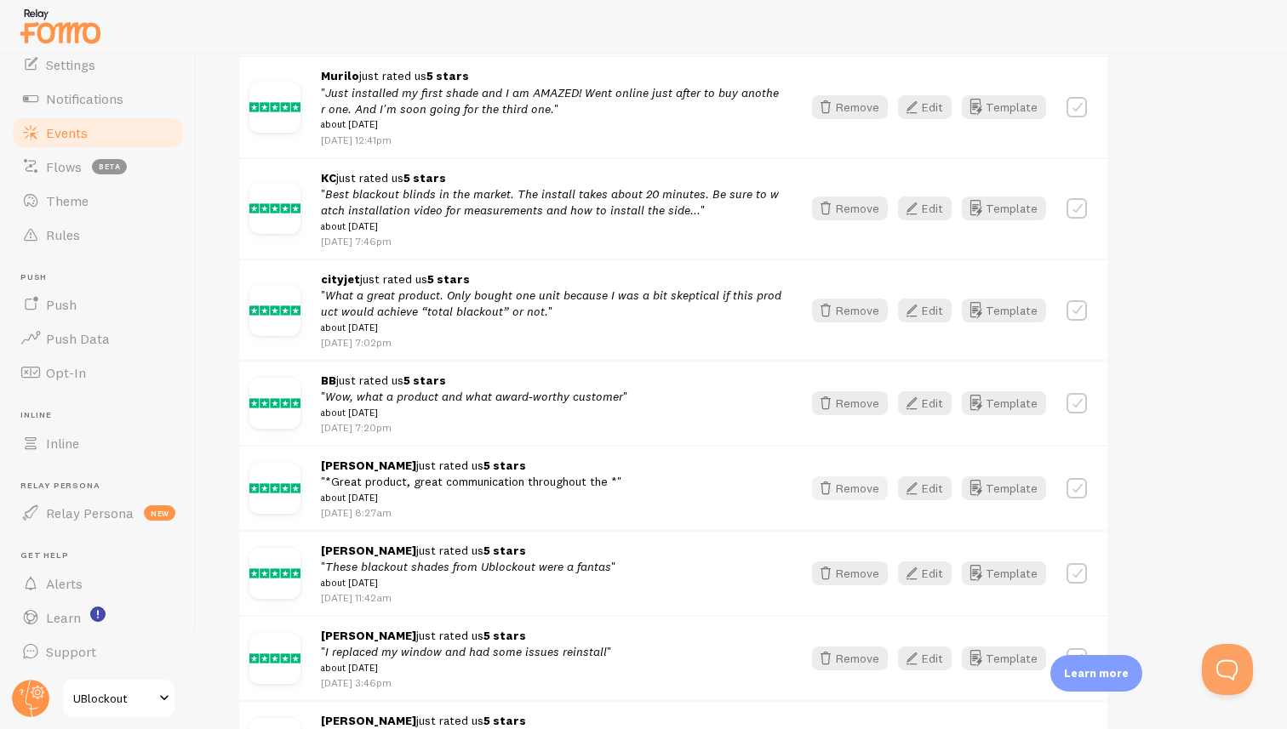
scroll to position [1214, 0]
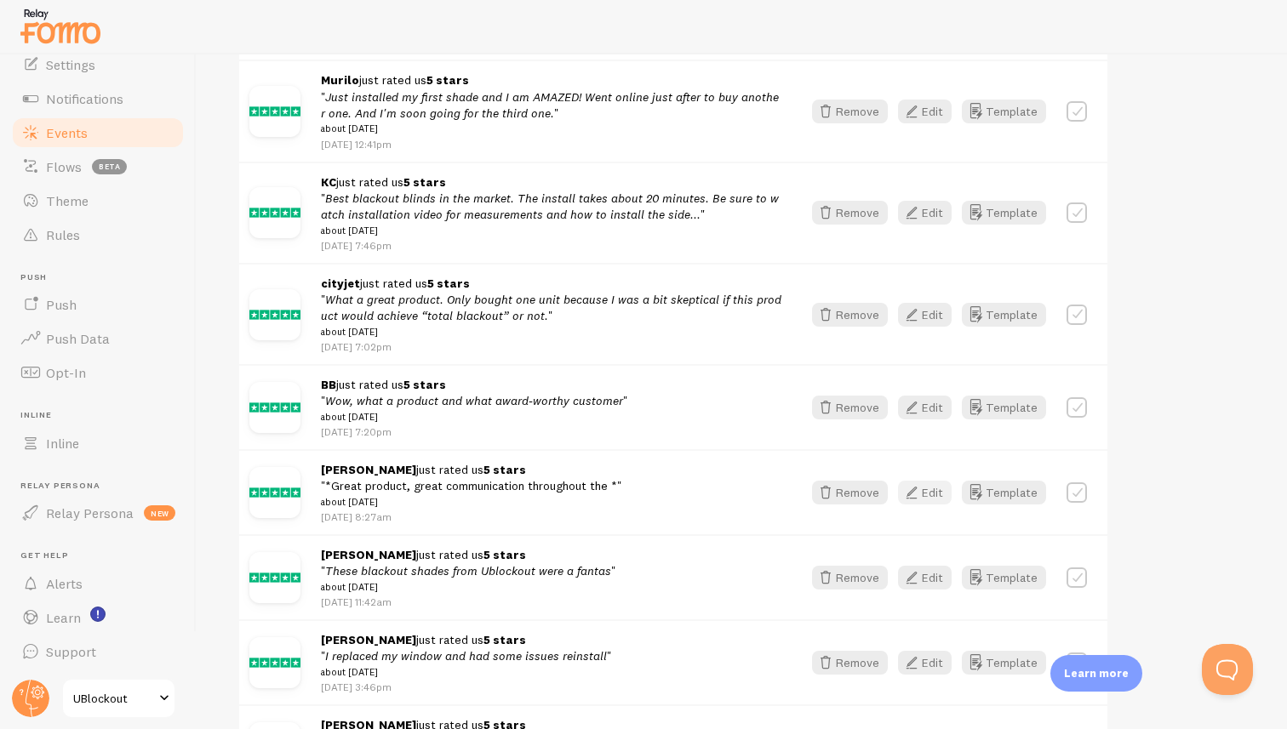
click at [929, 505] on button "Edit" at bounding box center [925, 493] width 54 height 24
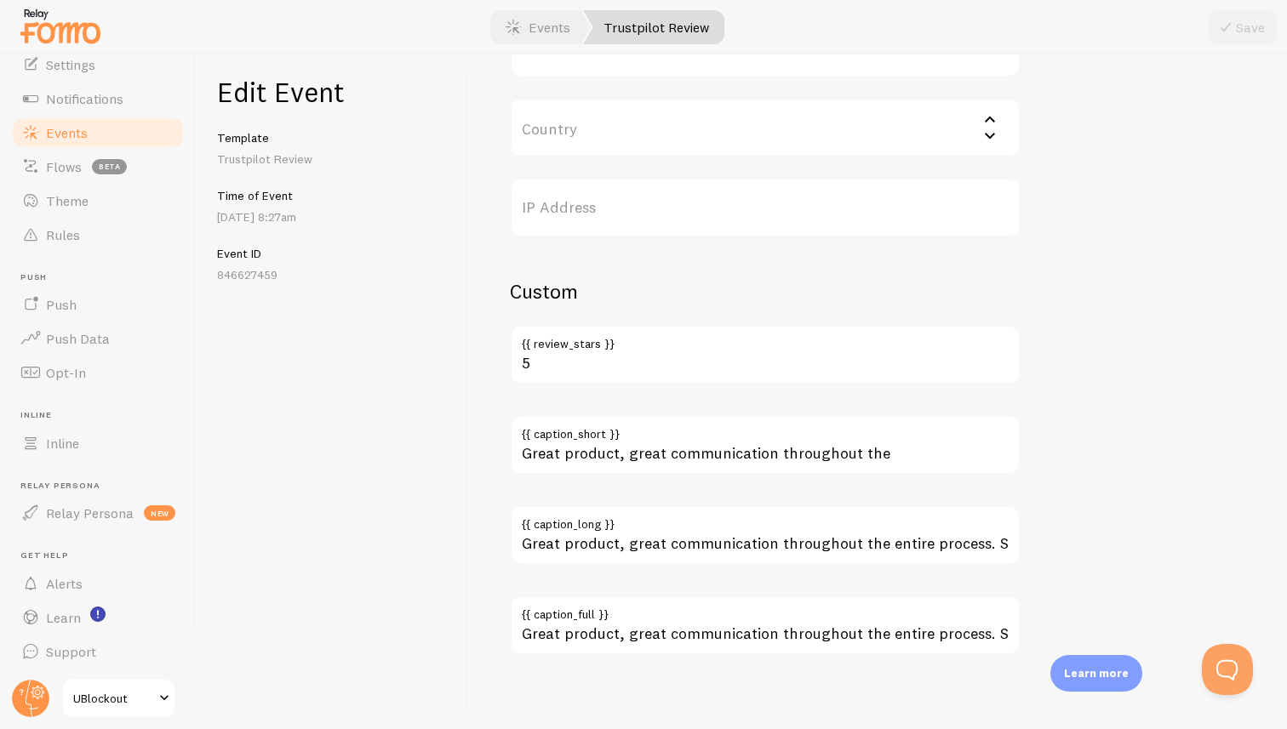
scroll to position [924, 0]
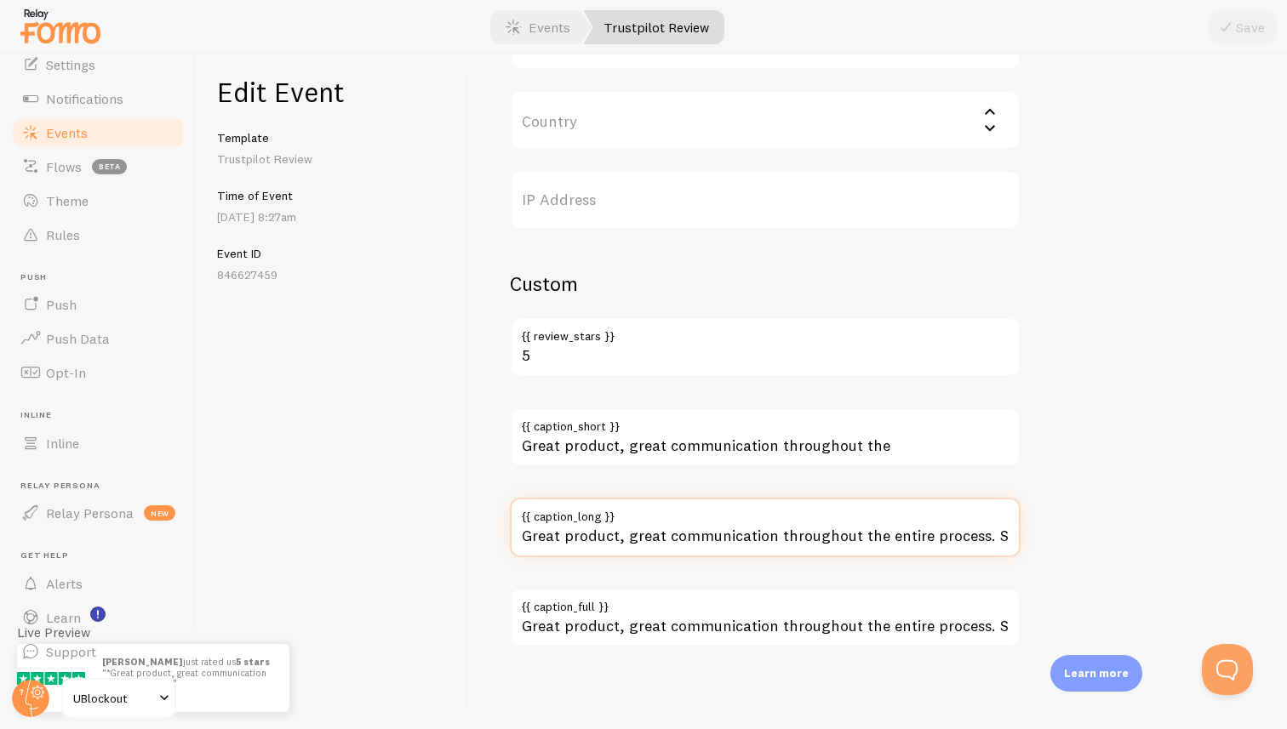
click at [891, 538] on input "Great product, great communication throughout the entire process. Shipped prett…" at bounding box center [765, 528] width 511 height 60
click at [941, 538] on input "Great product, great communication throughout the entire process. Shipped prett…" at bounding box center [765, 528] width 511 height 60
drag, startPoint x: 809, startPoint y: 536, endPoint x: 469, endPoint y: 536, distance: 339.6
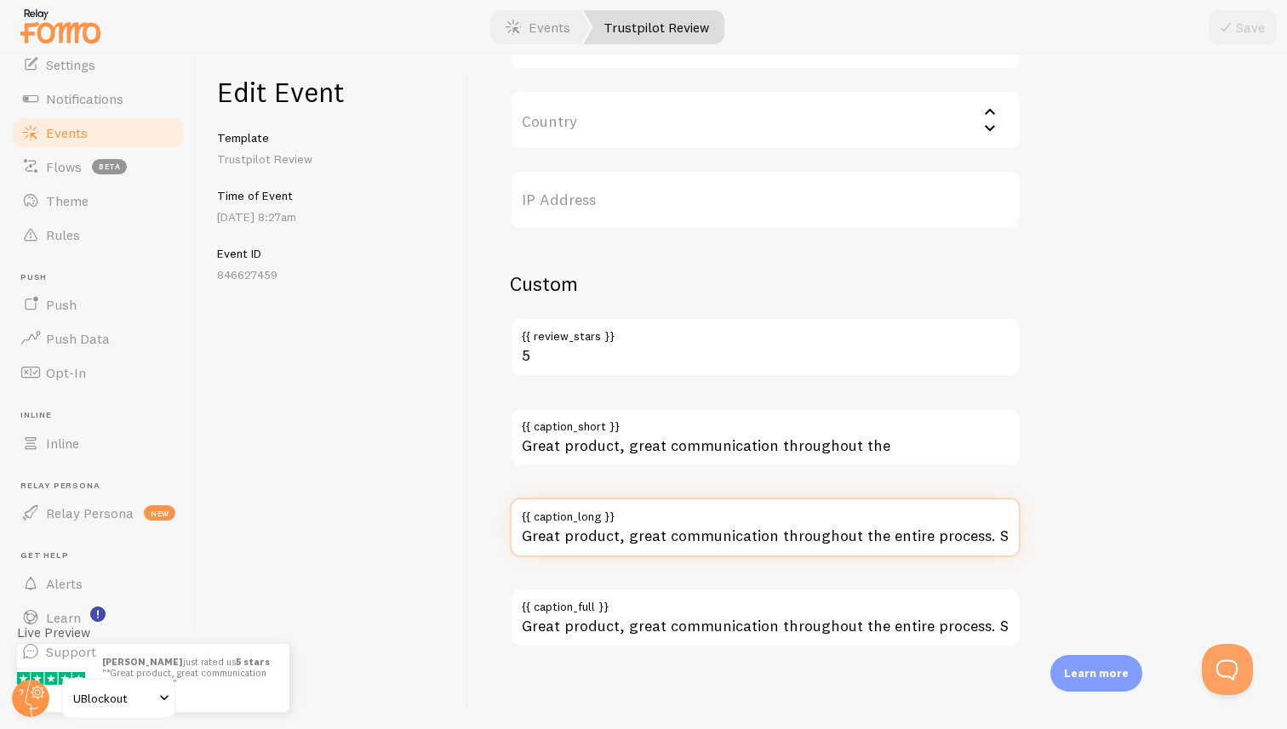
click at [469, 536] on div "Meta Great product & company Title This text will be bolded in your notificatio…" at bounding box center [878, 391] width 818 height 675
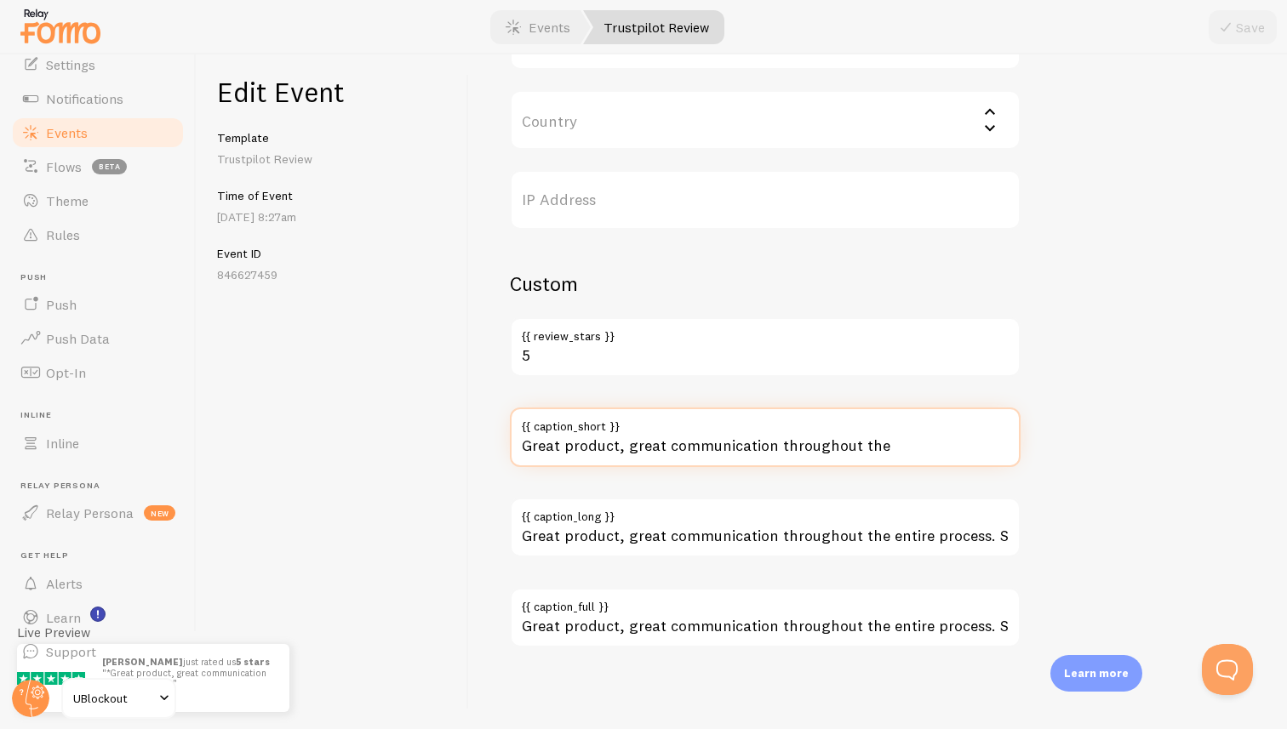
click at [773, 444] on input "Great product, great communication throughout the" at bounding box center [765, 438] width 511 height 60
paste input "entire process. Shipped pretty quickly for a custom product. Easy install."
type input "Great product, great communication throughout the entire process. Shipped prett…"
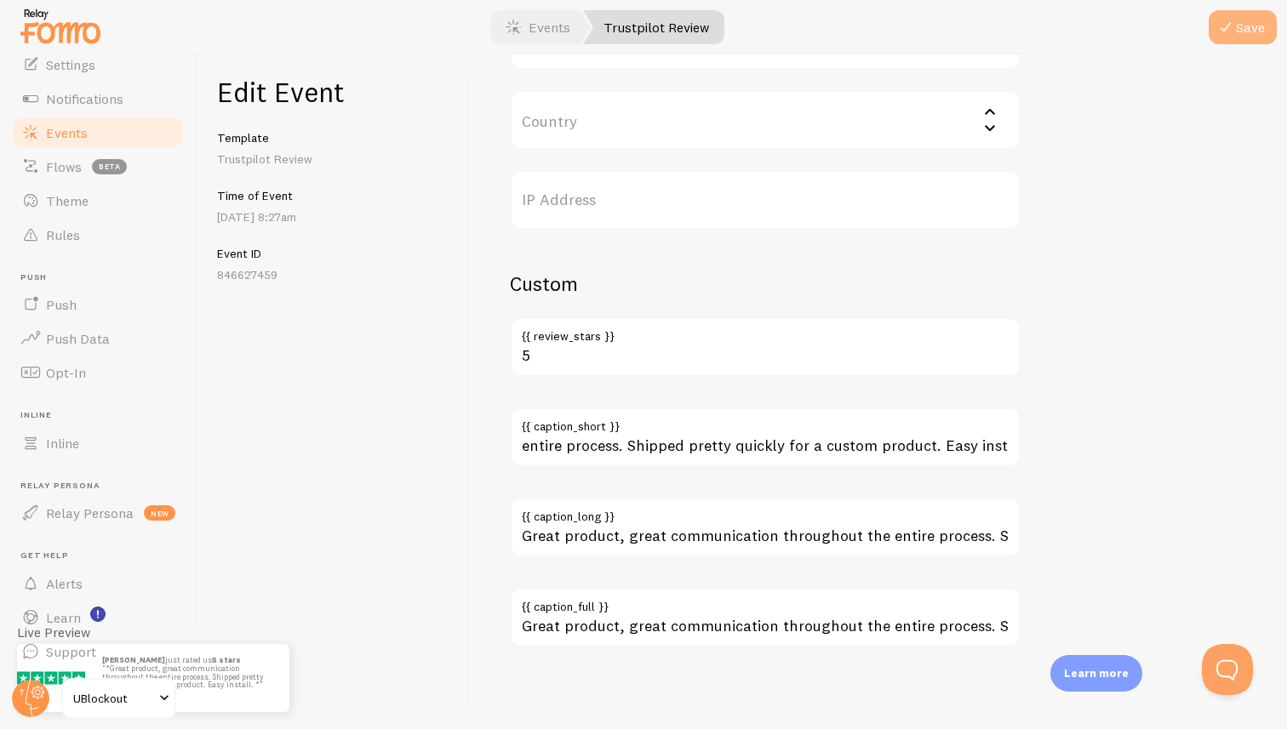
scroll to position [0, 0]
click at [1239, 40] on button "Save" at bounding box center [1243, 27] width 68 height 34
click at [557, 17] on link "Events" at bounding box center [538, 27] width 106 height 34
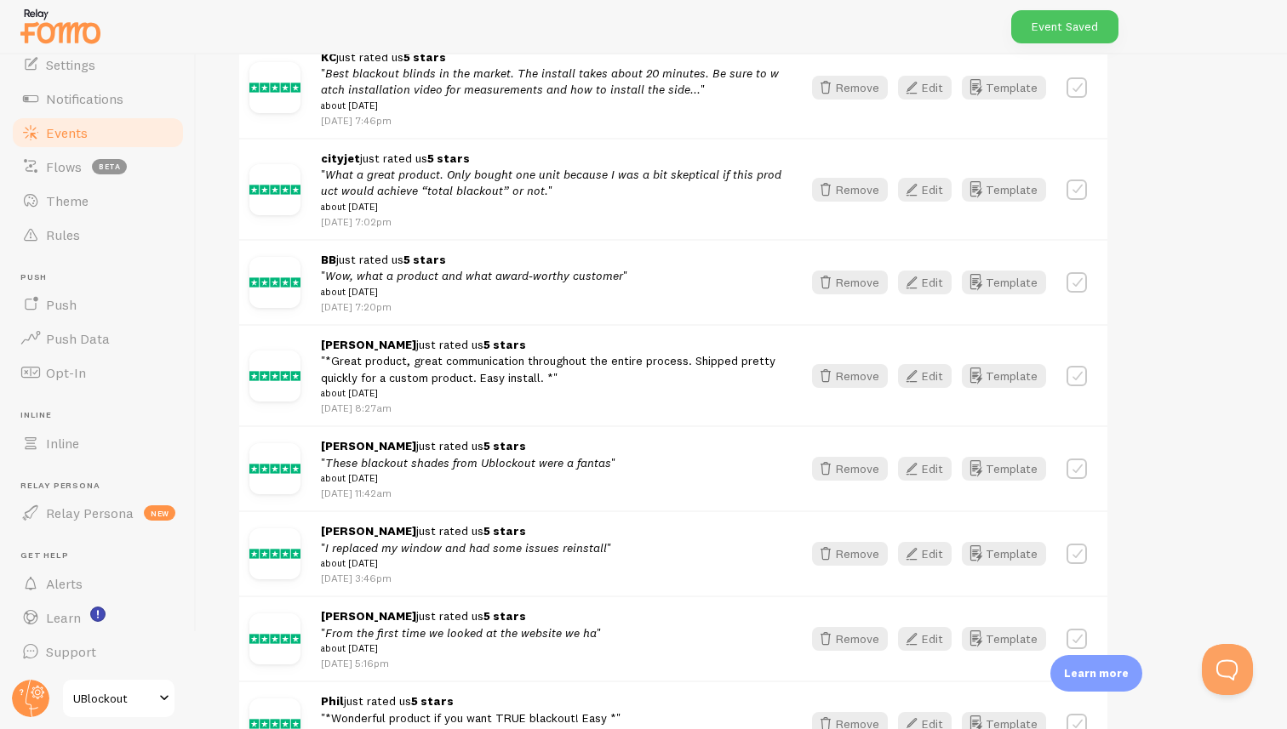
scroll to position [1346, 0]
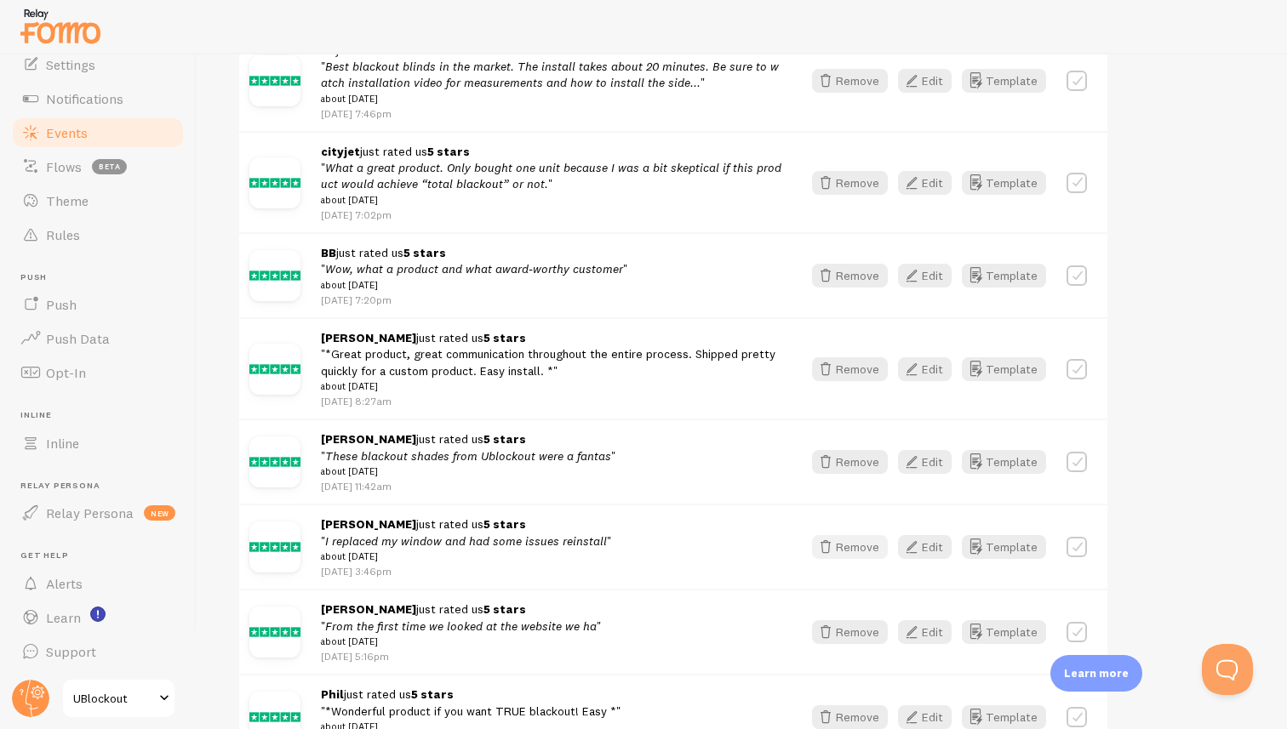
click at [831, 557] on icon "button" at bounding box center [825, 547] width 20 height 20
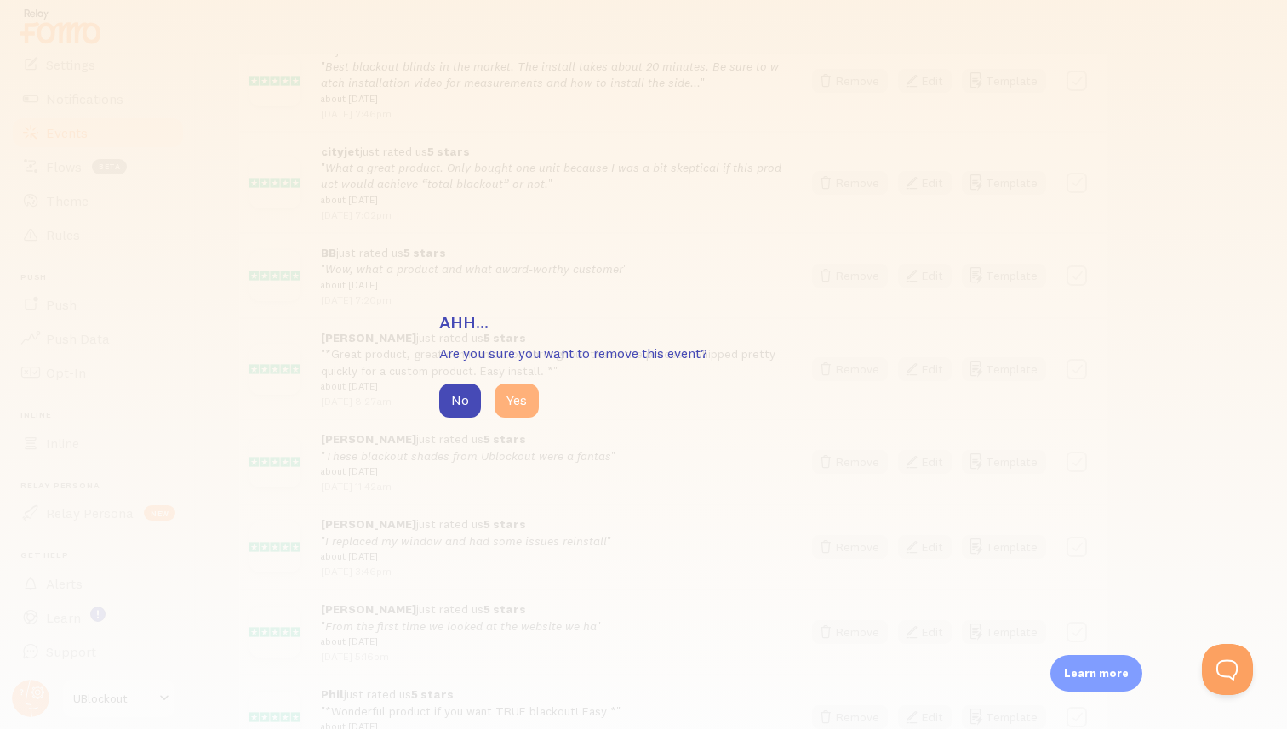
click at [501, 392] on button "Yes" at bounding box center [516, 401] width 44 height 34
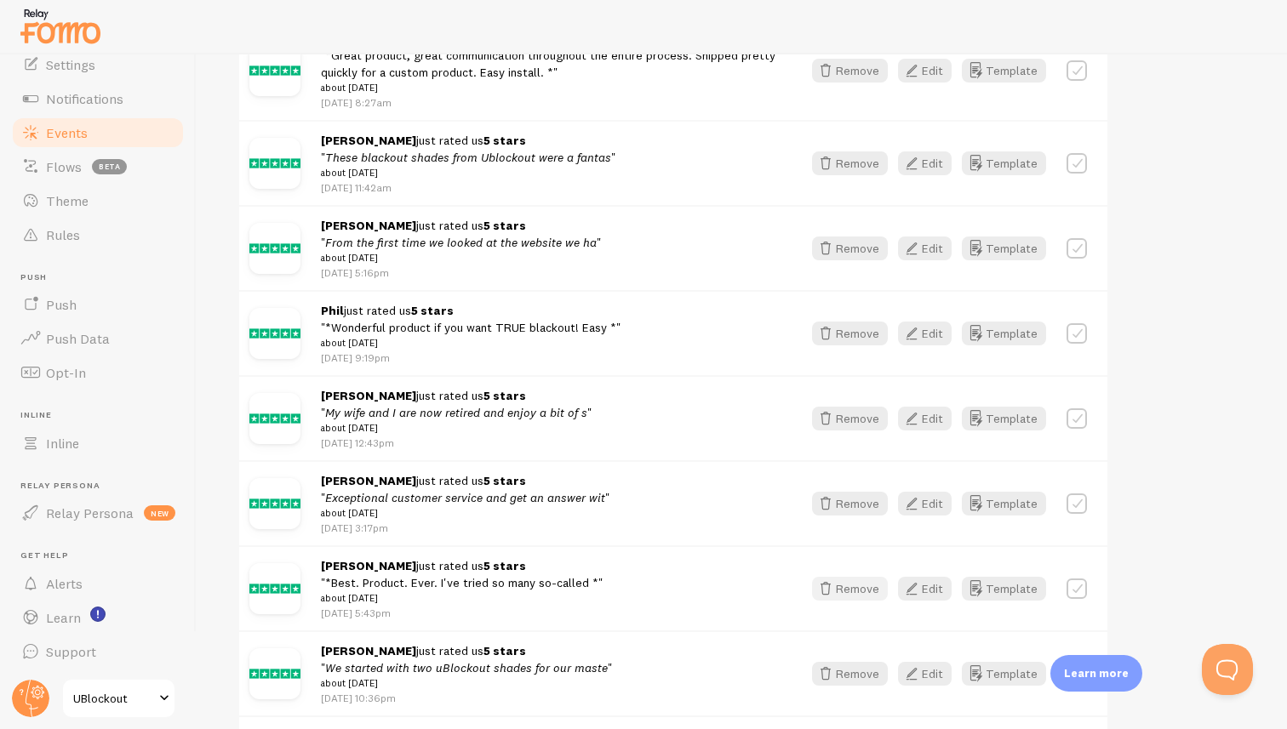
scroll to position [1650, 0]
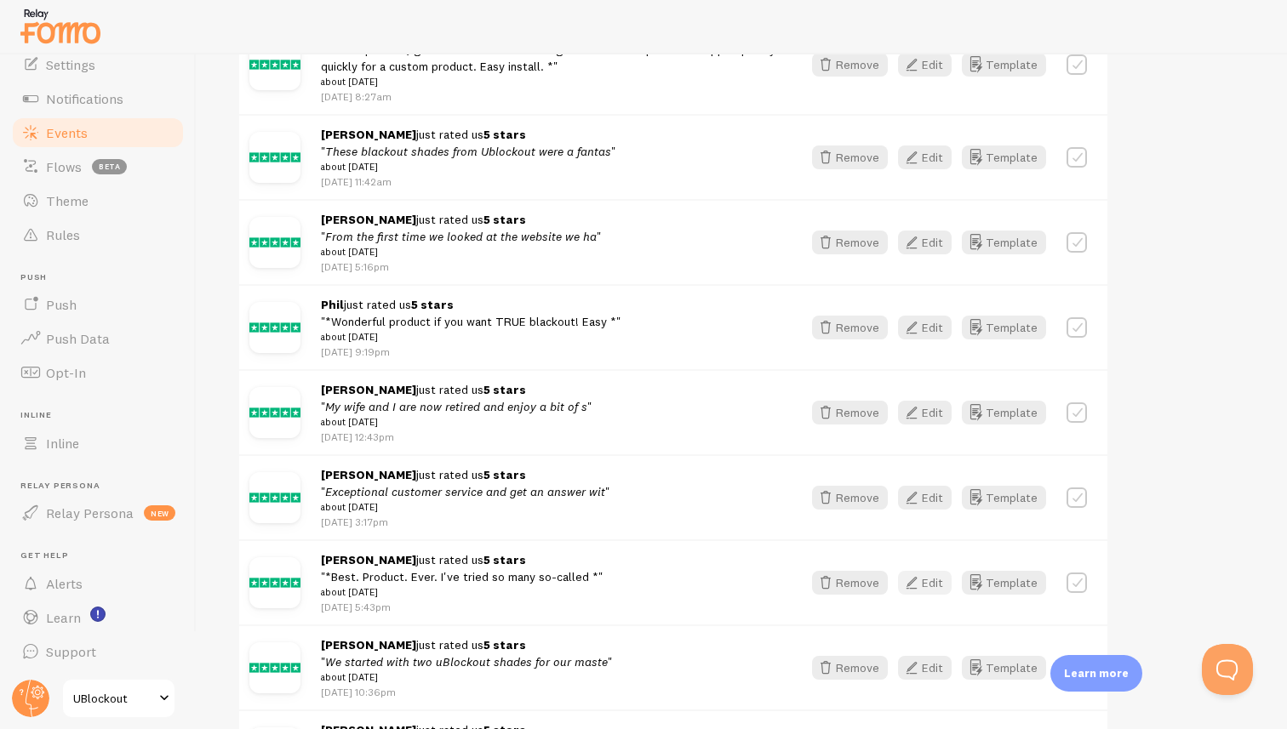
click at [934, 595] on button "Edit" at bounding box center [925, 583] width 54 height 24
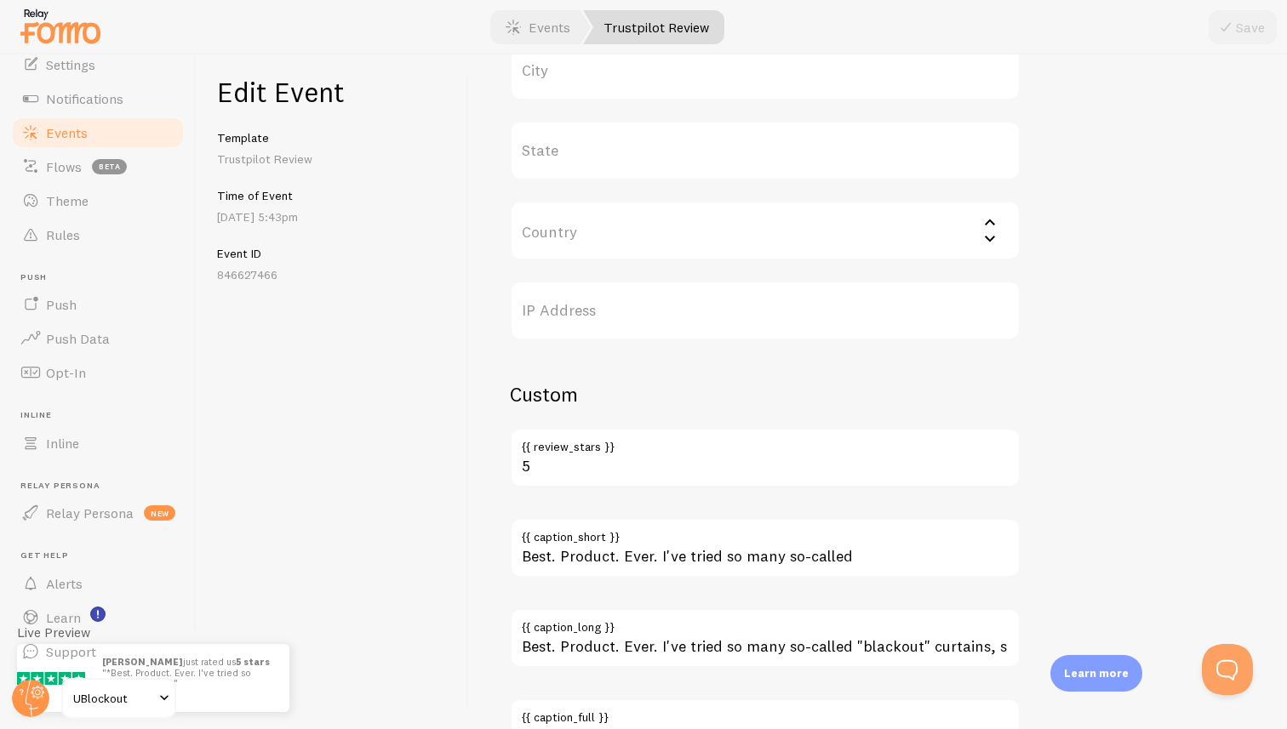
scroll to position [924, 0]
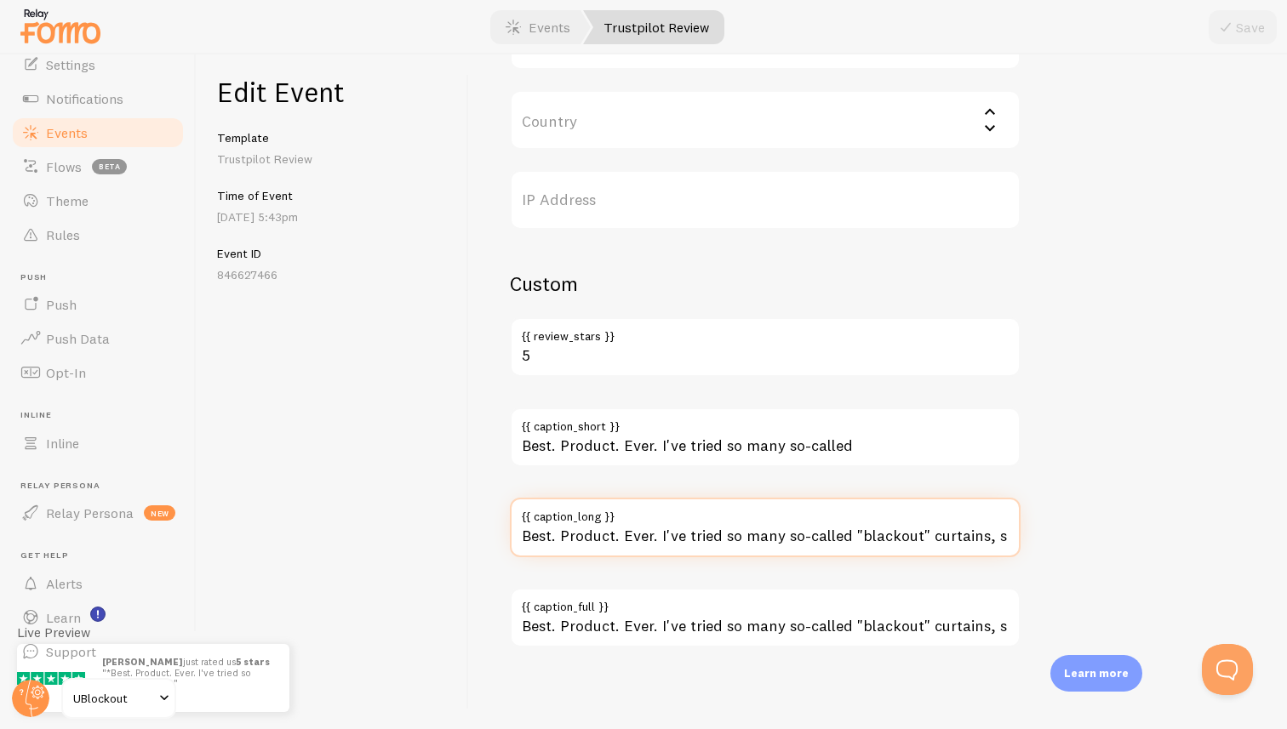
click at [862, 541] on input "Best. Product. Ever. I've tried so many so-called "blackout" curtains, shades, …" at bounding box center [765, 528] width 511 height 60
click at [859, 539] on input "Best. Product. Ever. I've tried so many so-called "blackout" curtains, shades, …" at bounding box center [765, 528] width 511 height 60
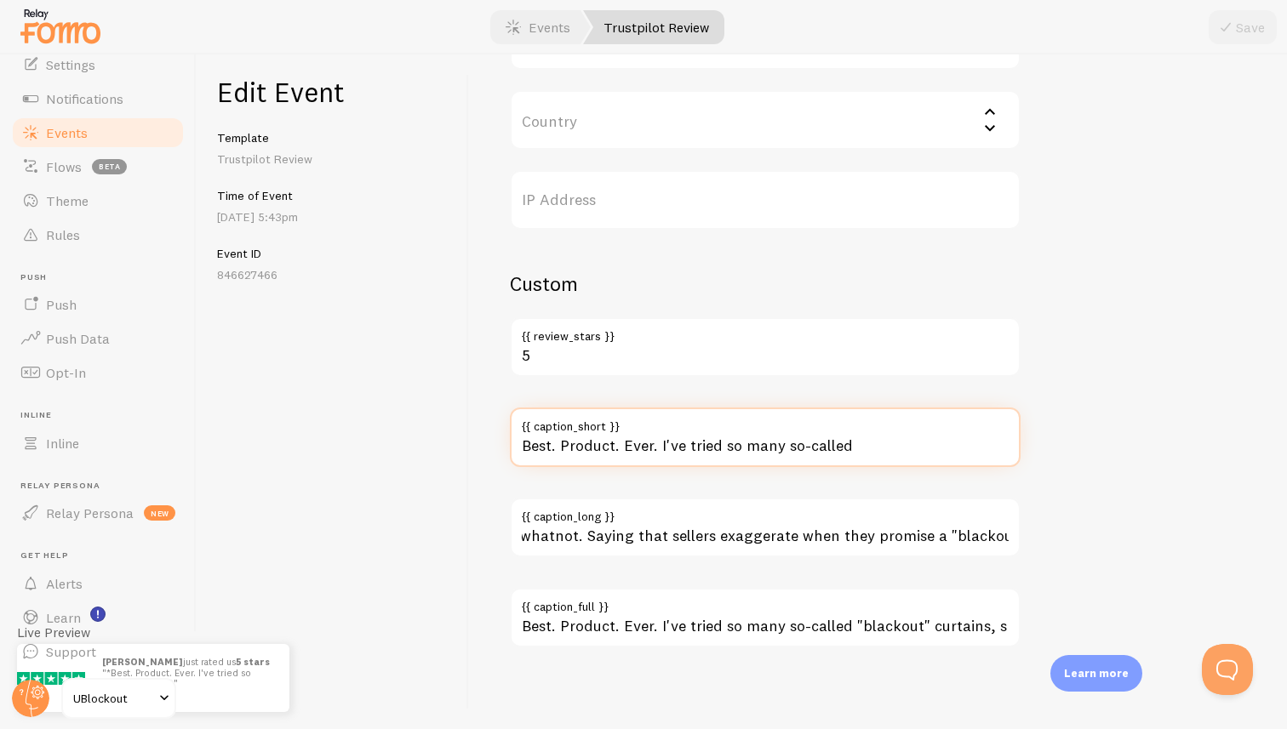
scroll to position [0, 0]
click at [848, 447] on input "Best. Product. Ever. I've tried so many so-called" at bounding box center [765, 438] width 511 height 60
paste input ""blackout" curtains, shades, and whatnot. Saying that sellers exaggerate when t…"
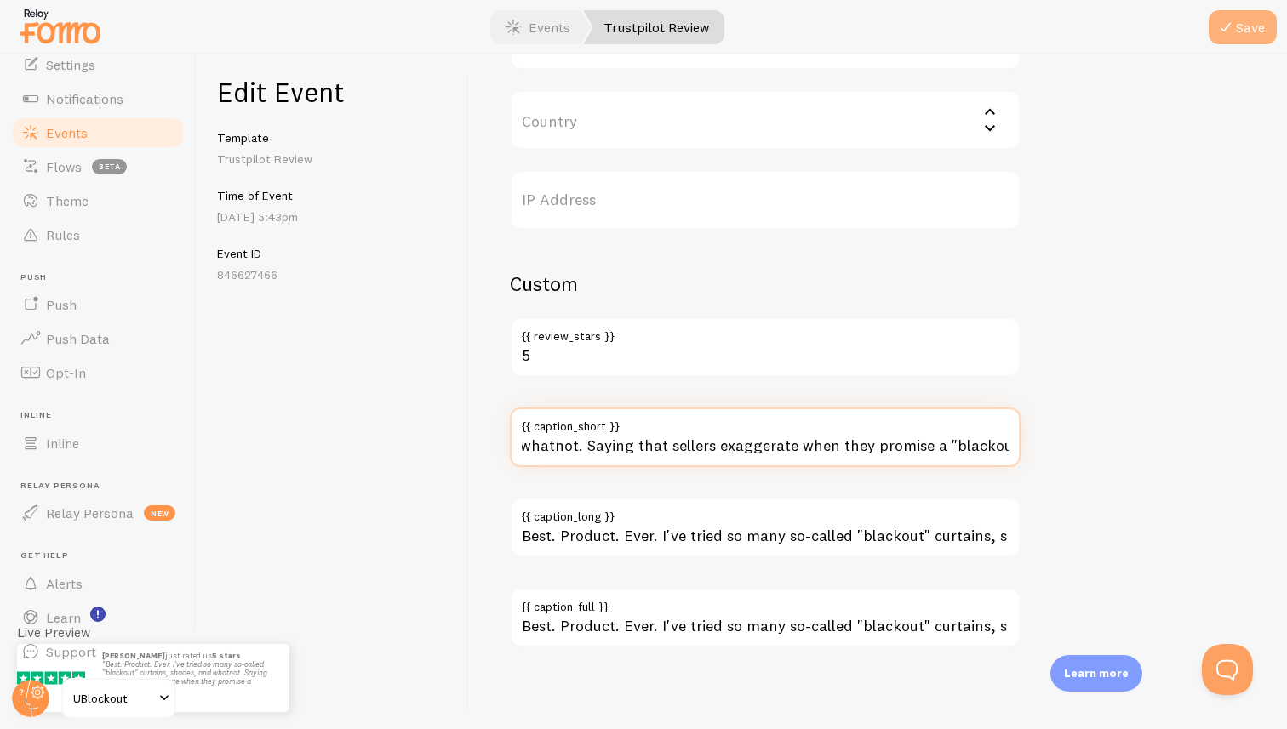
type input "Best. Product. Ever. I've tried so many so-called "blackout" curtains, shades, …"
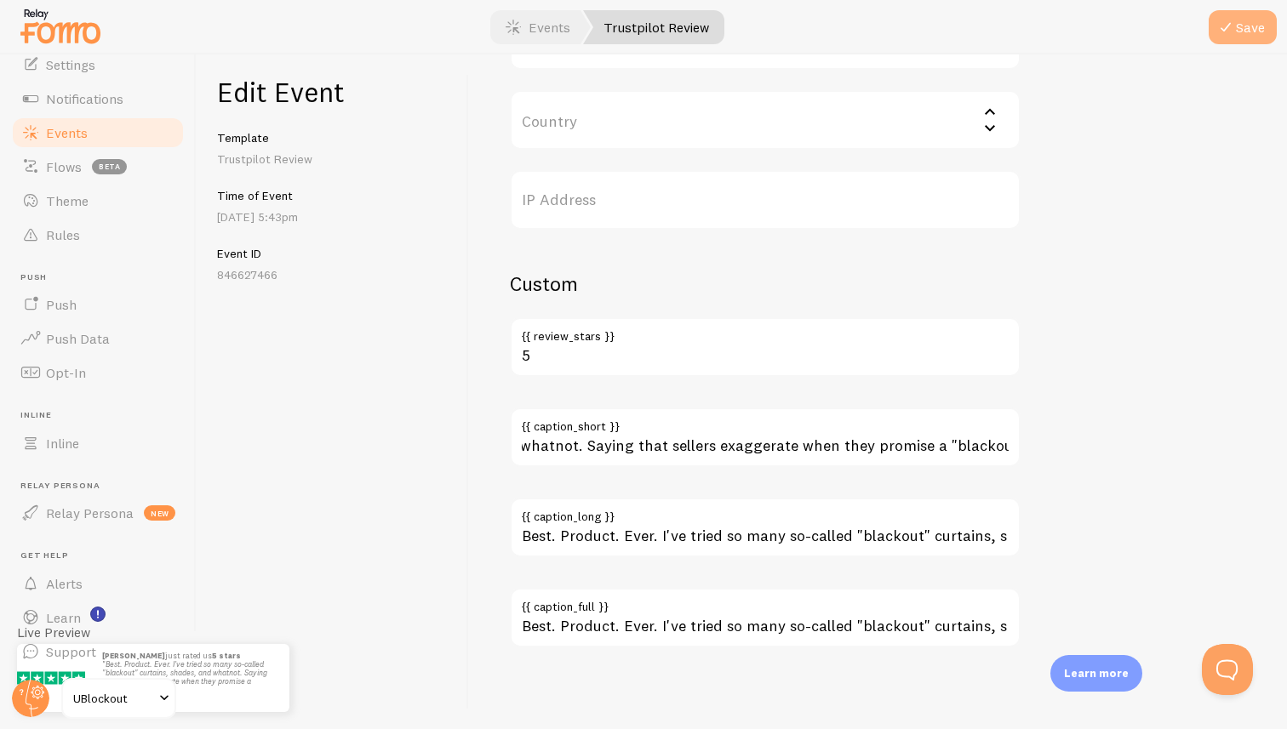
scroll to position [0, 0]
click at [1260, 21] on button "Save" at bounding box center [1243, 27] width 68 height 34
click at [562, 18] on link "Events" at bounding box center [538, 27] width 106 height 34
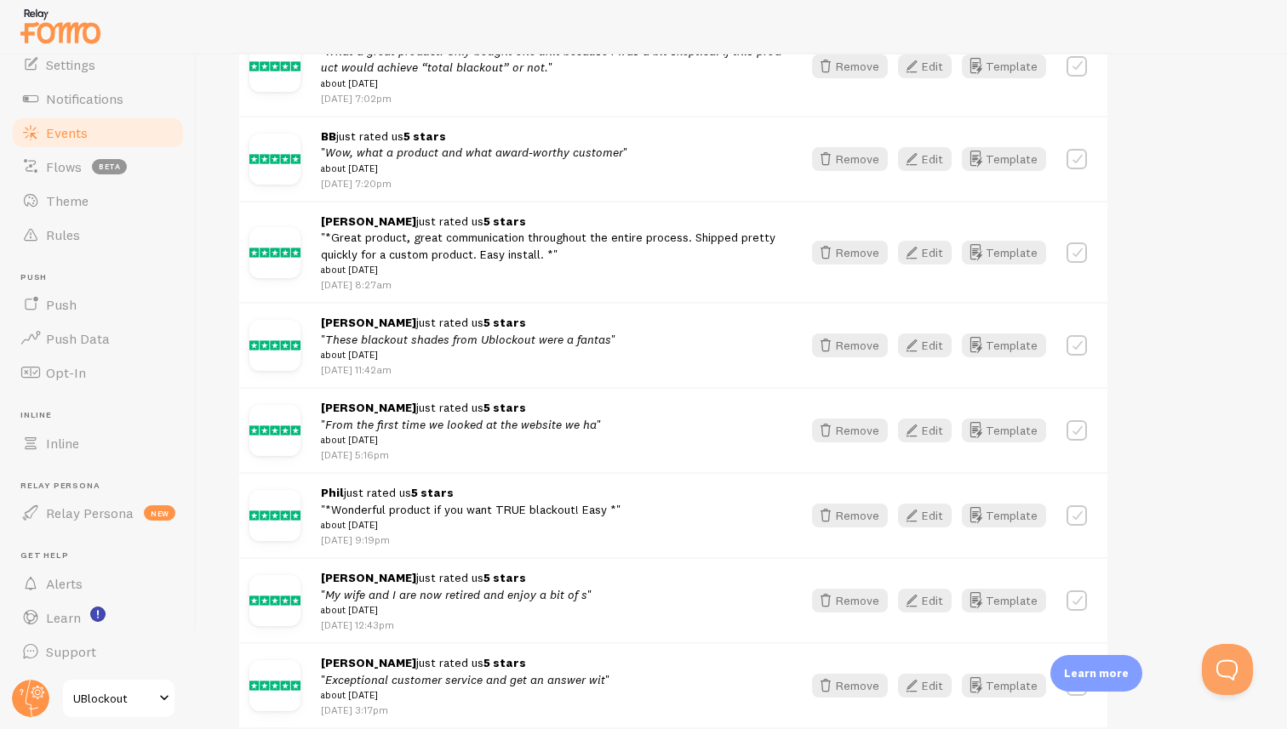
scroll to position [1479, 0]
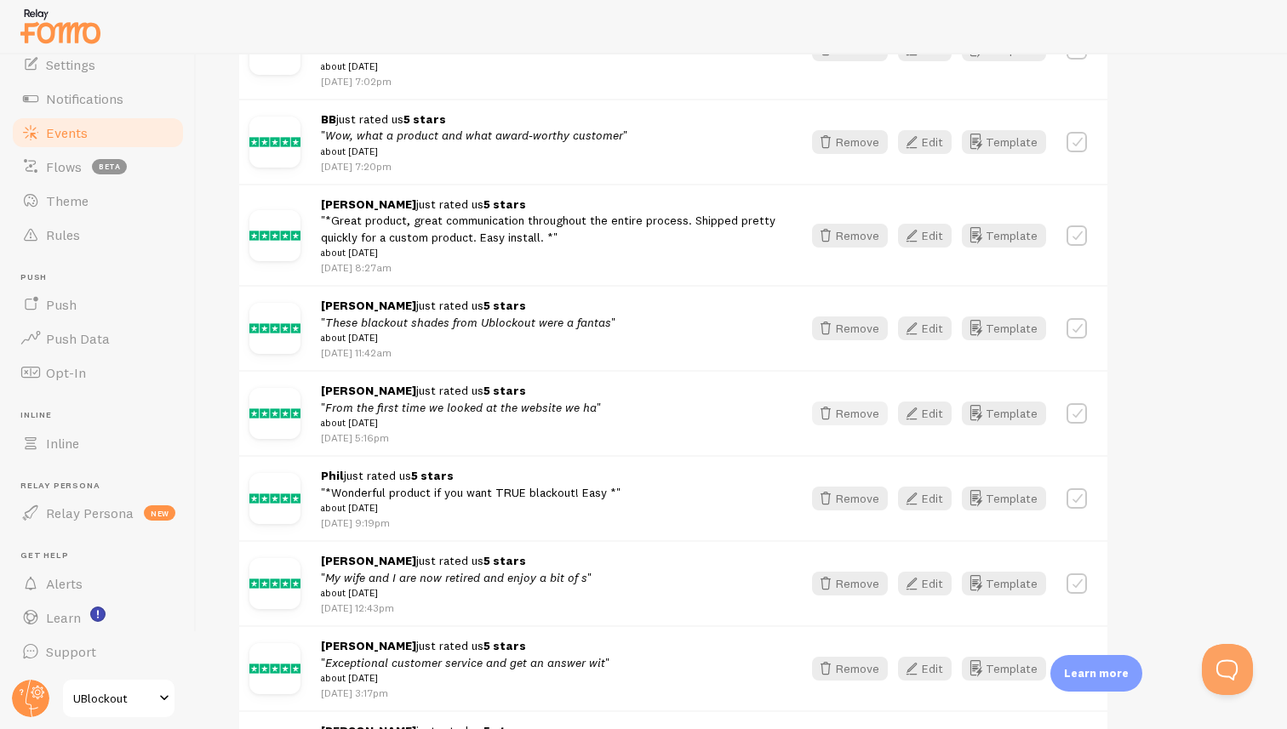
click at [839, 426] on button "Remove" at bounding box center [850, 414] width 76 height 24
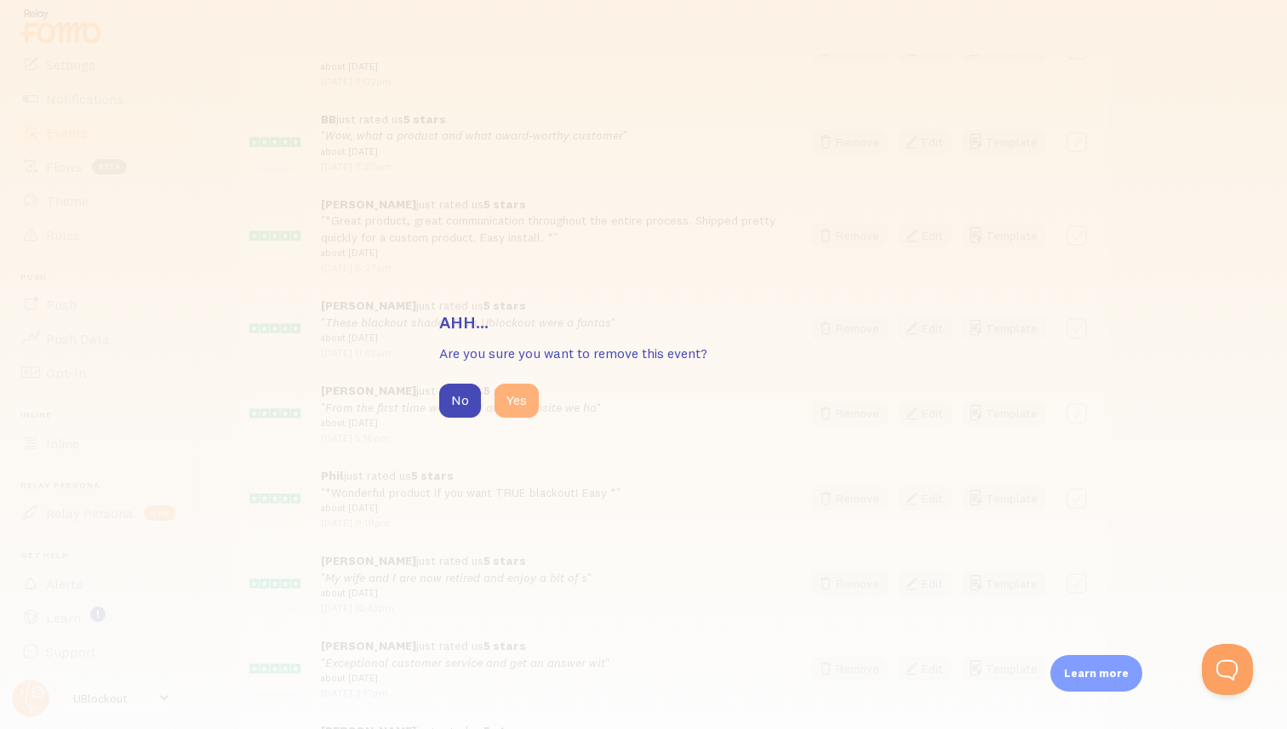
click at [523, 398] on button "Yes" at bounding box center [516, 401] width 44 height 34
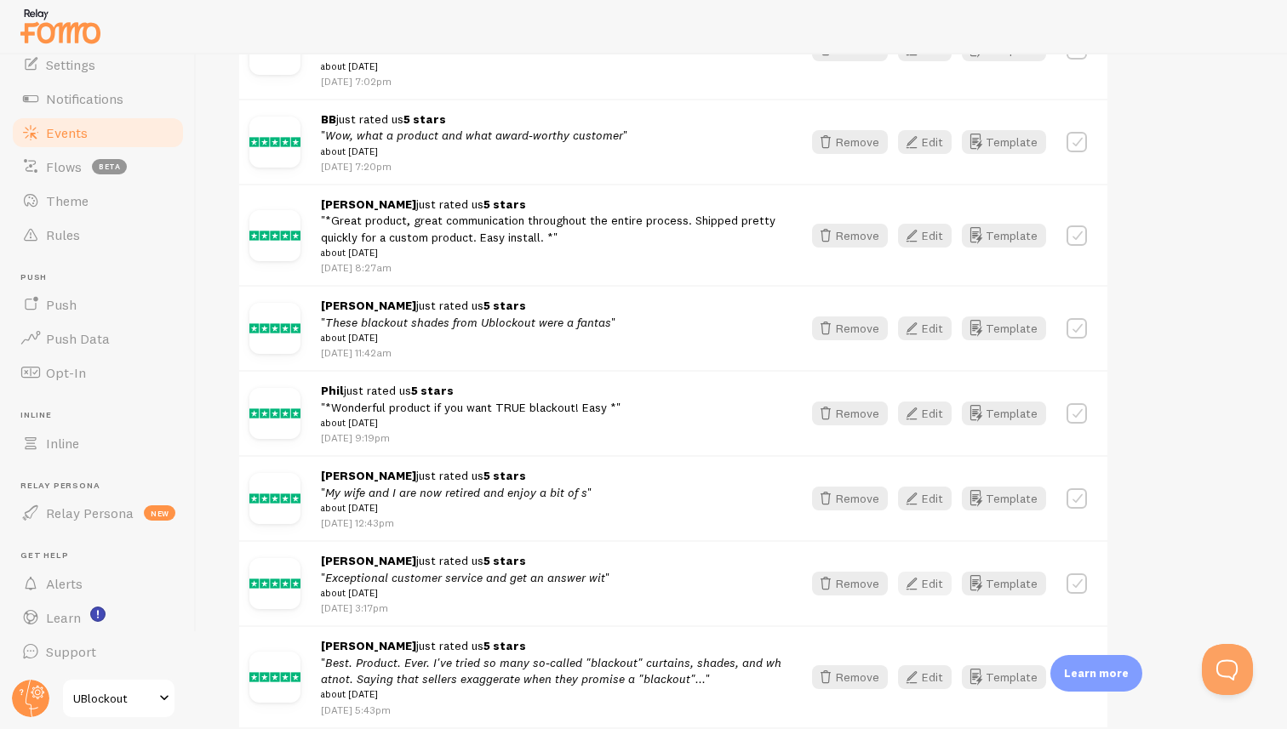
click at [906, 594] on icon "button" at bounding box center [911, 584] width 20 height 20
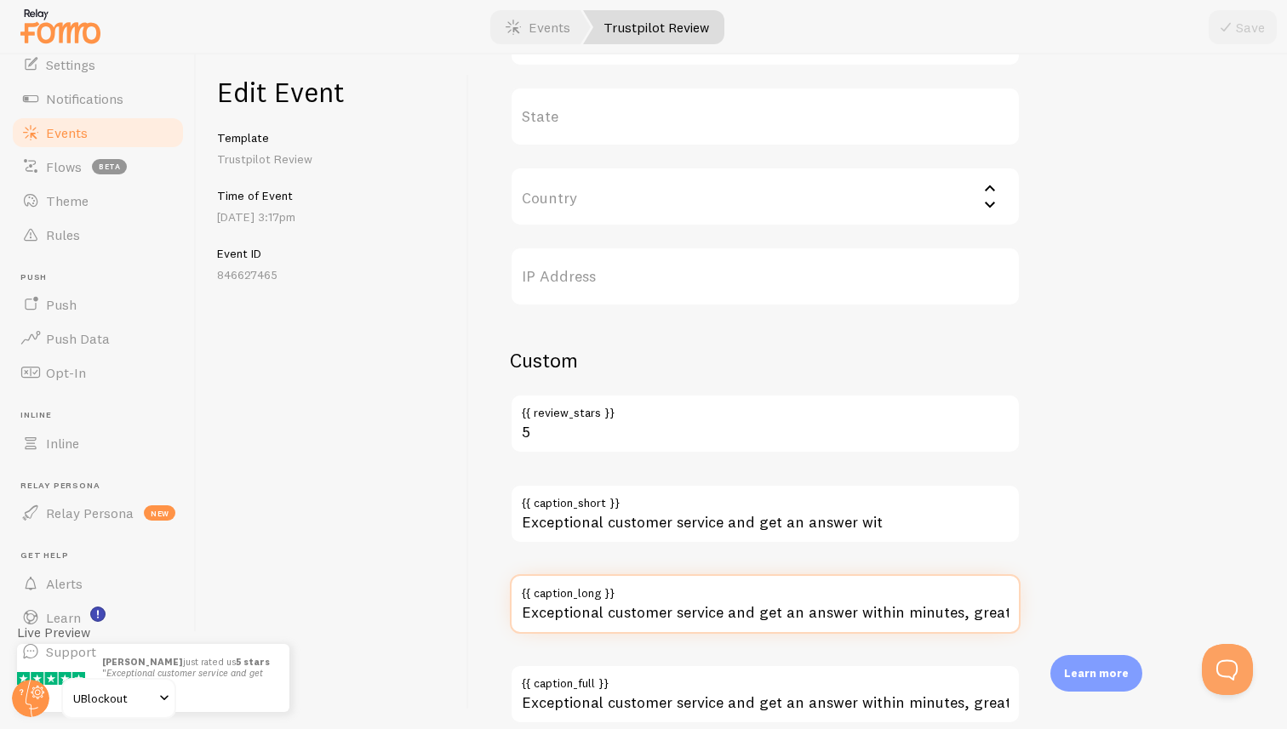
drag, startPoint x: 913, startPoint y: 614, endPoint x: 498, endPoint y: 609, distance: 415.4
click at [498, 609] on div "Meta 2nd to NONE Title This text will be bolded in your notification and link t…" at bounding box center [878, 391] width 818 height 675
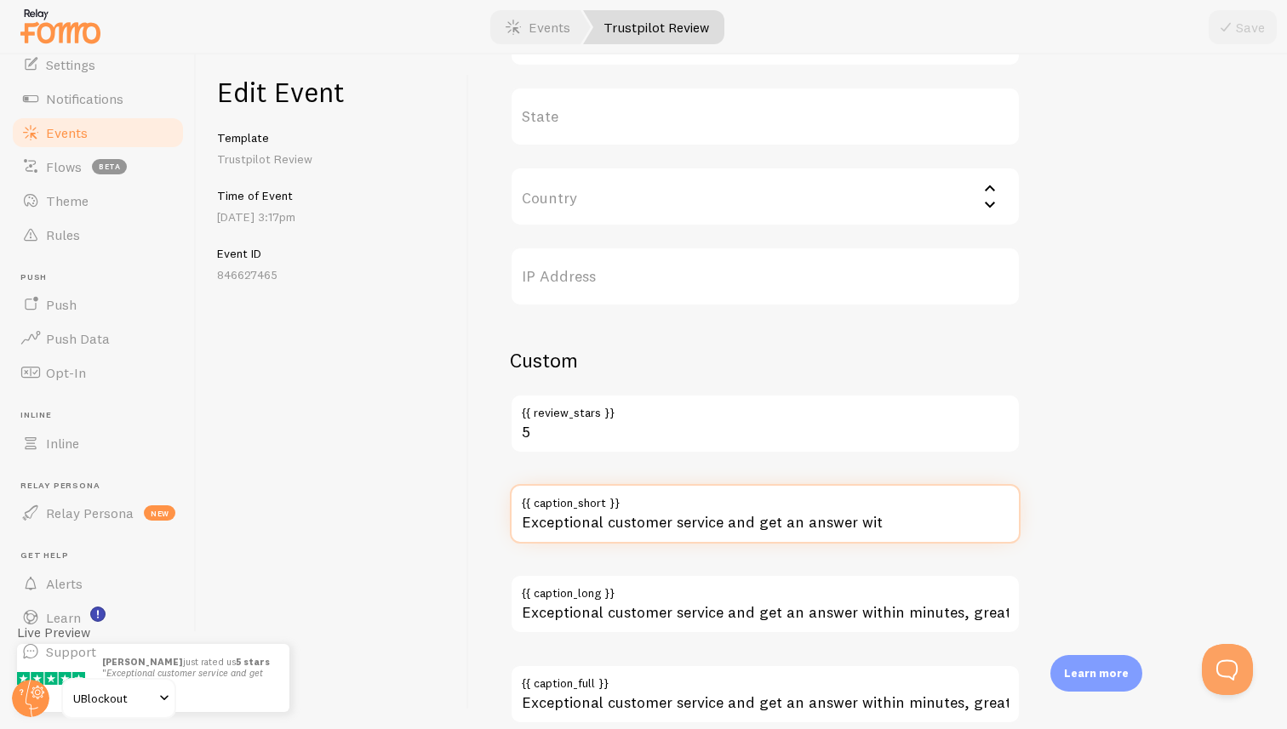
click at [712, 537] on input "Exceptional customer service and get an answer wit" at bounding box center [765, 514] width 511 height 60
paste input "hin minutes, great quality, extremely fast shipping"
type input "Exceptional customer service and get an answer within minutes, great quality, e…"
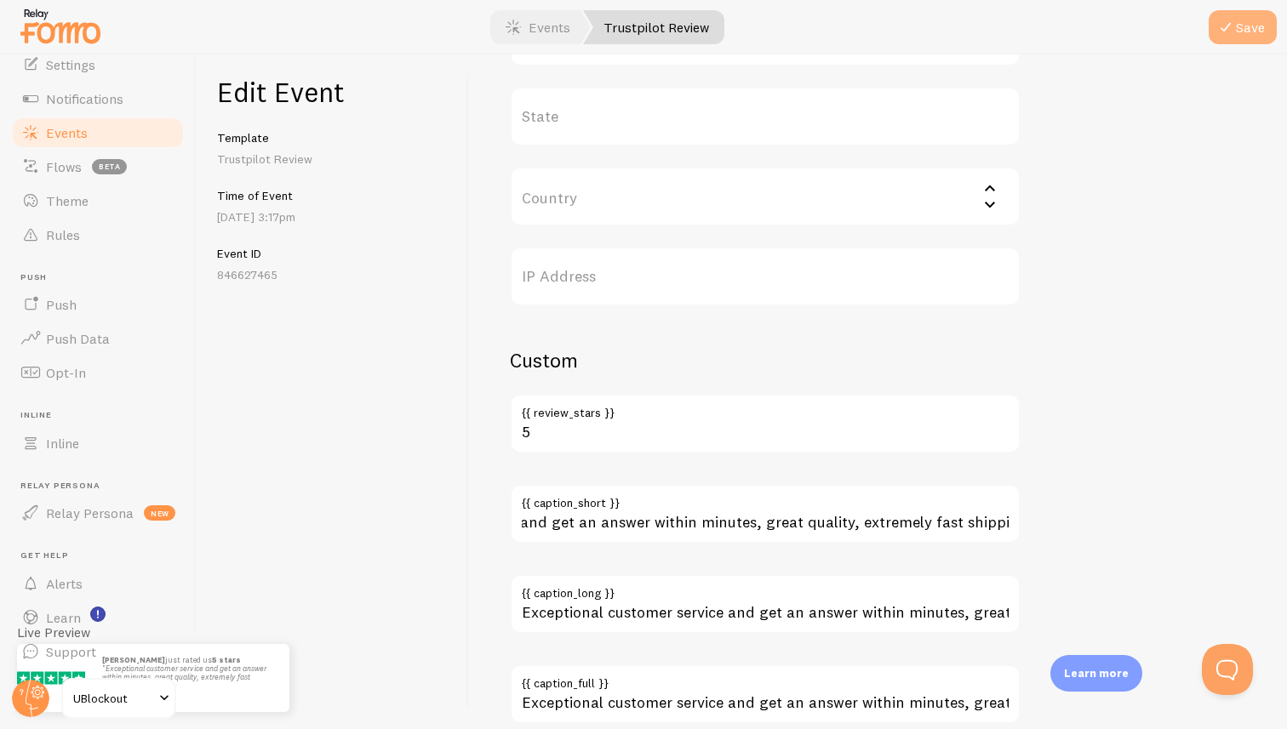
click at [1247, 12] on button "Save" at bounding box center [1243, 27] width 68 height 34
click at [554, 24] on link "Events" at bounding box center [538, 27] width 106 height 34
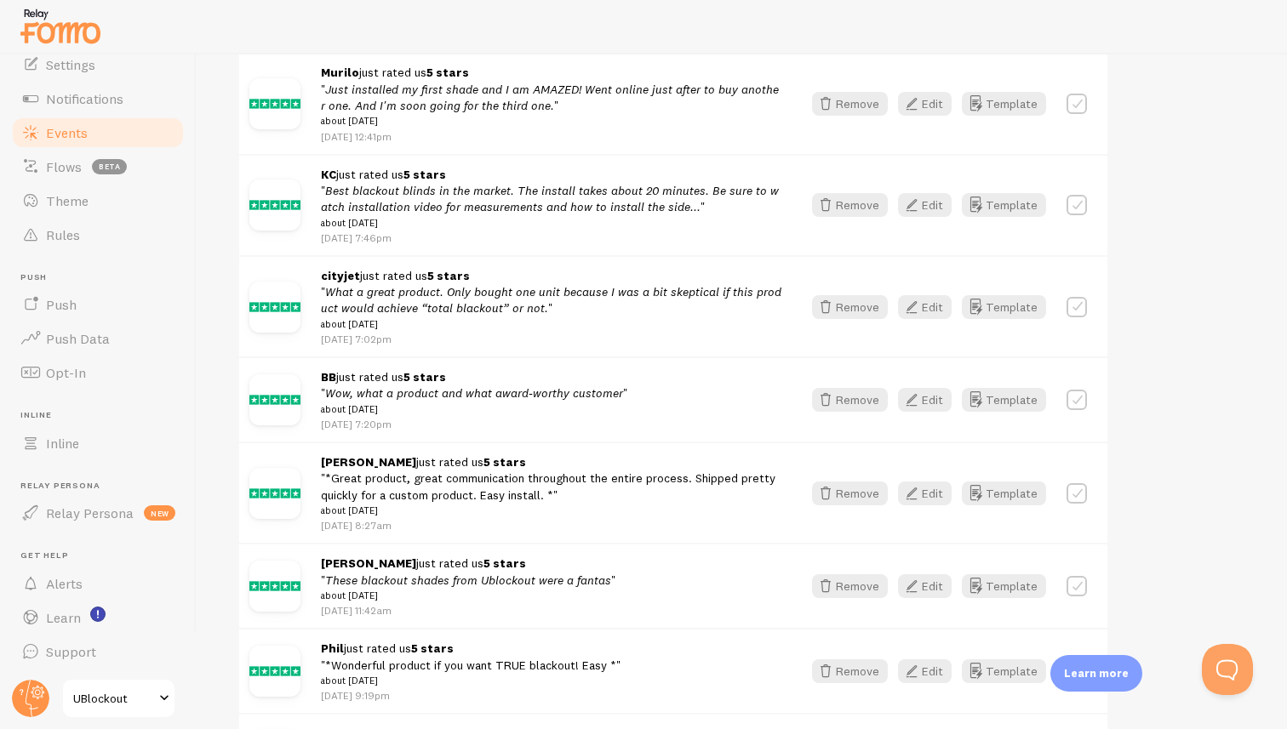
scroll to position [1390, 0]
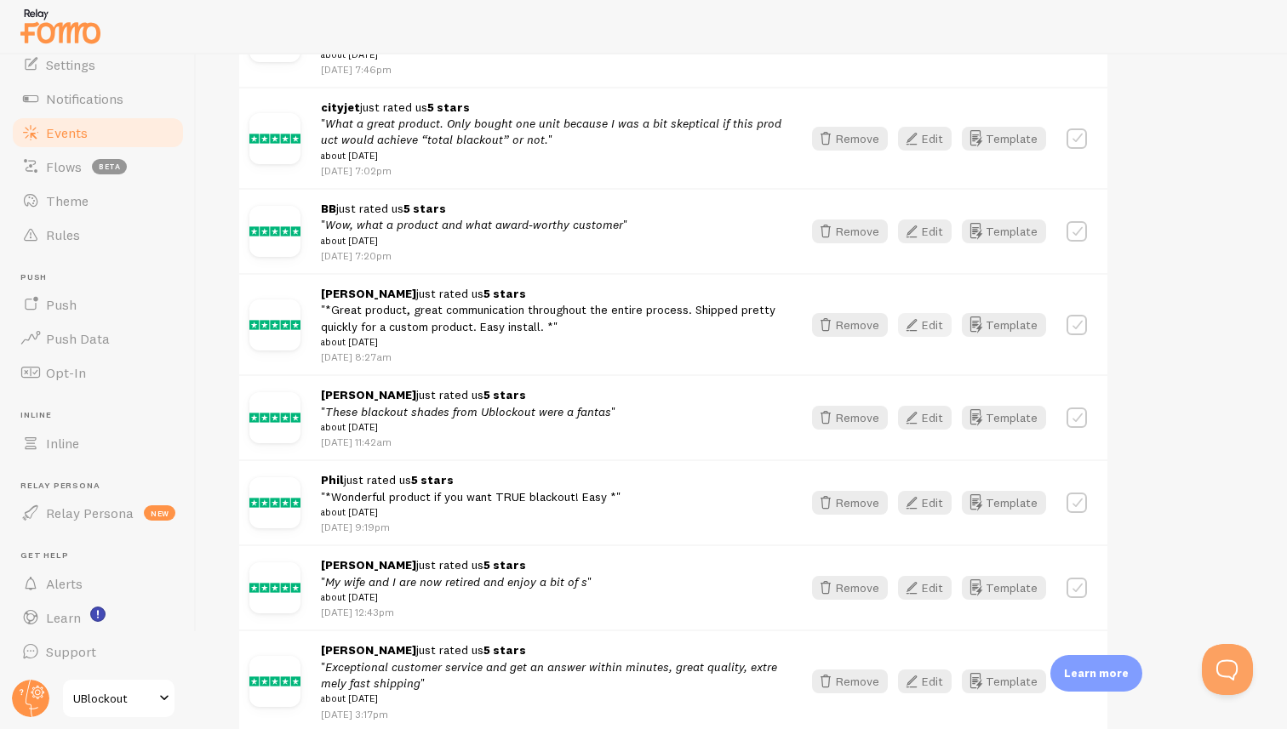
click at [910, 335] on icon "button" at bounding box center [911, 325] width 20 height 20
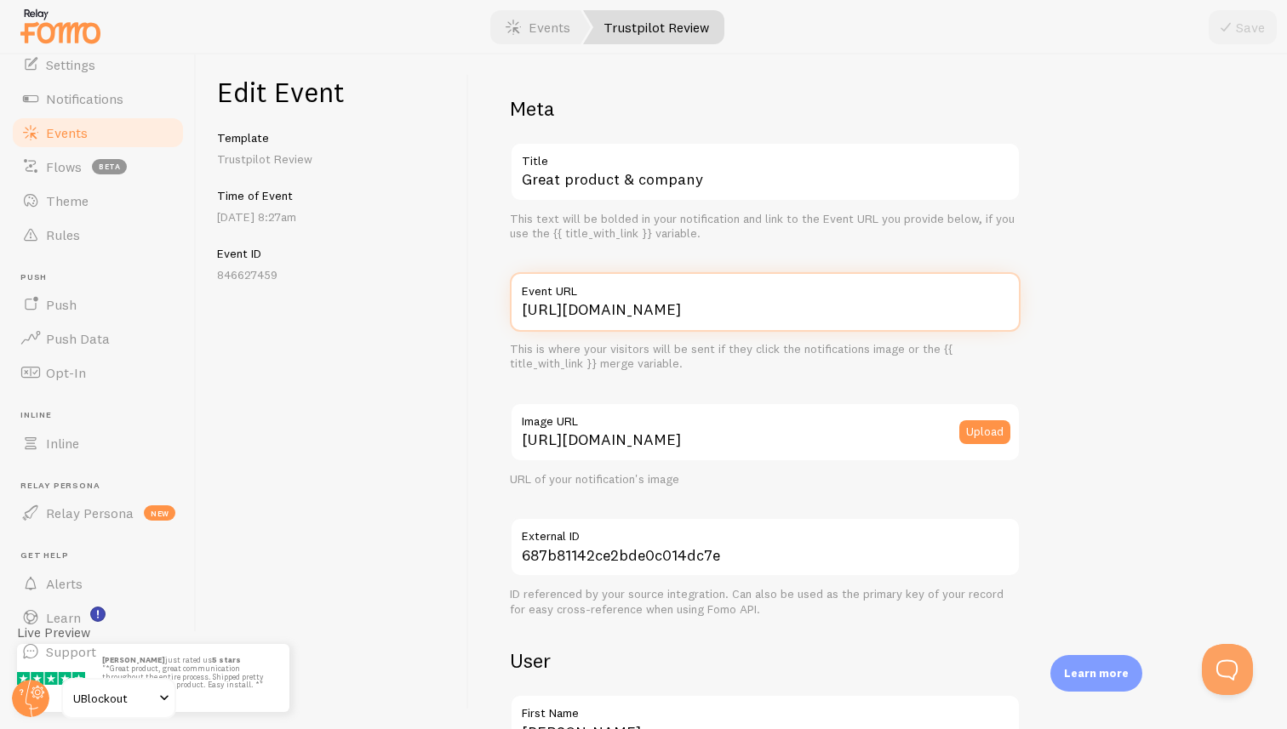
click at [708, 317] on input "[URL][DOMAIN_NAME]" at bounding box center [765, 302] width 511 height 60
paste input "www.trustpilot.com/review/www."
type input "[URL][DOMAIN_NAME][DOMAIN_NAME]"
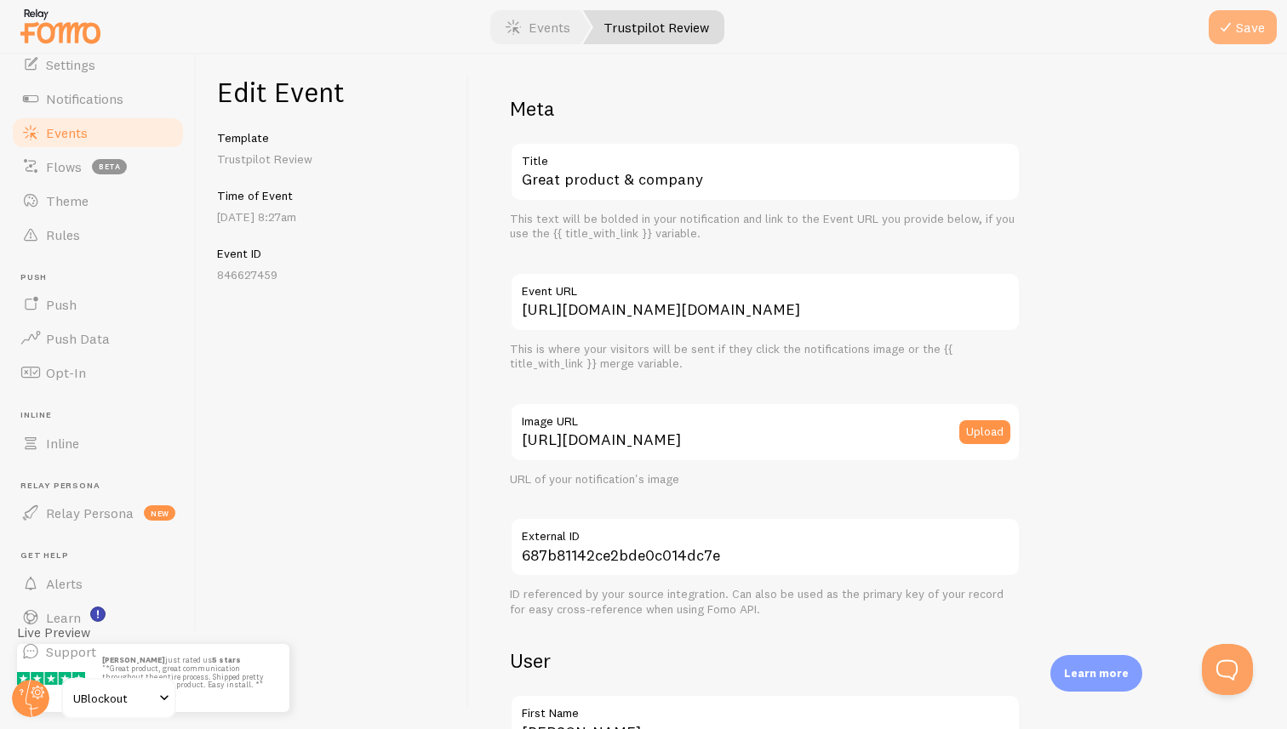
click at [1232, 23] on icon "submit" at bounding box center [1225, 27] width 20 height 20
click at [540, 29] on link "Events" at bounding box center [538, 27] width 106 height 34
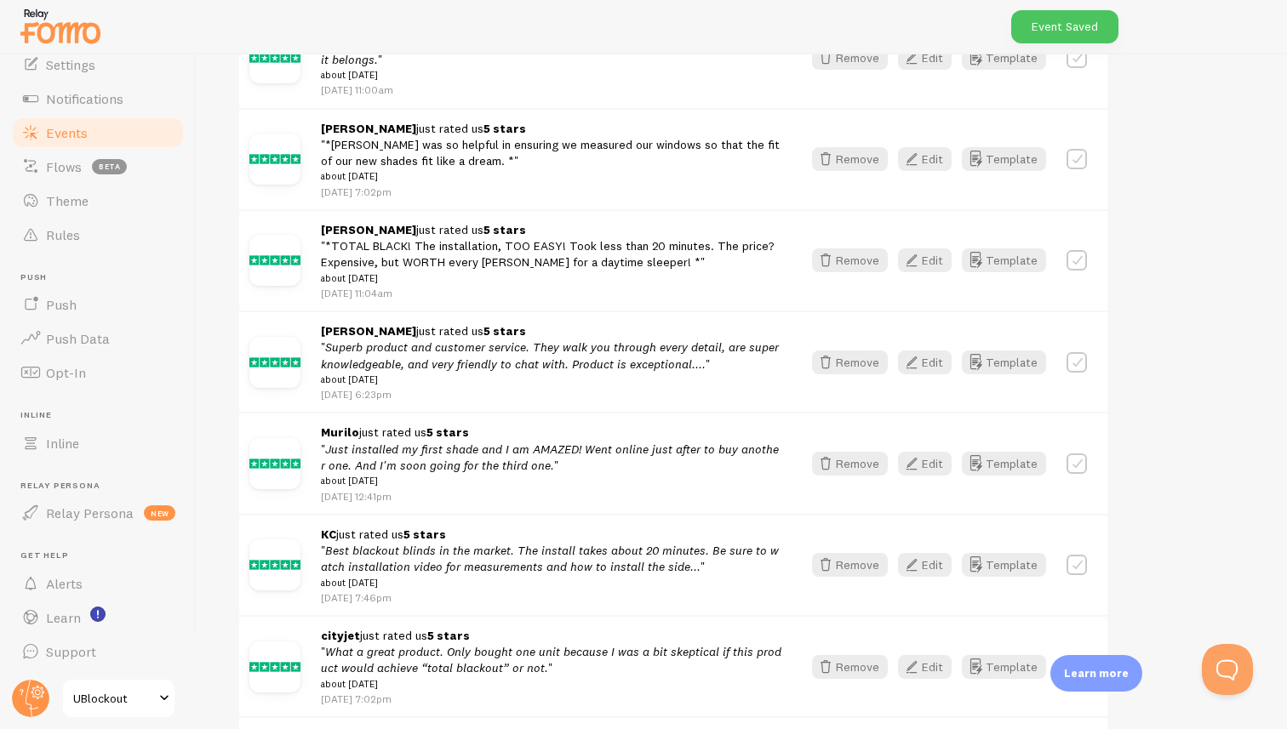
scroll to position [925, 0]
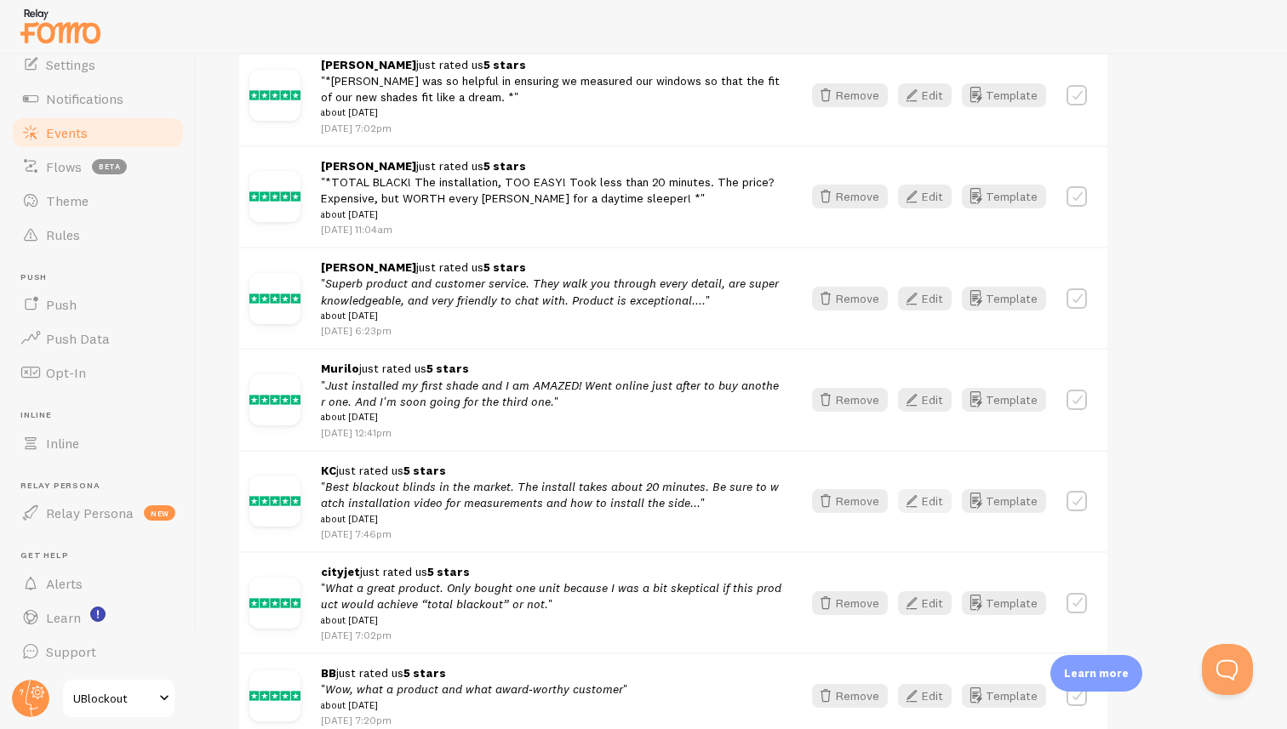
click at [923, 511] on button "Edit" at bounding box center [925, 501] width 54 height 24
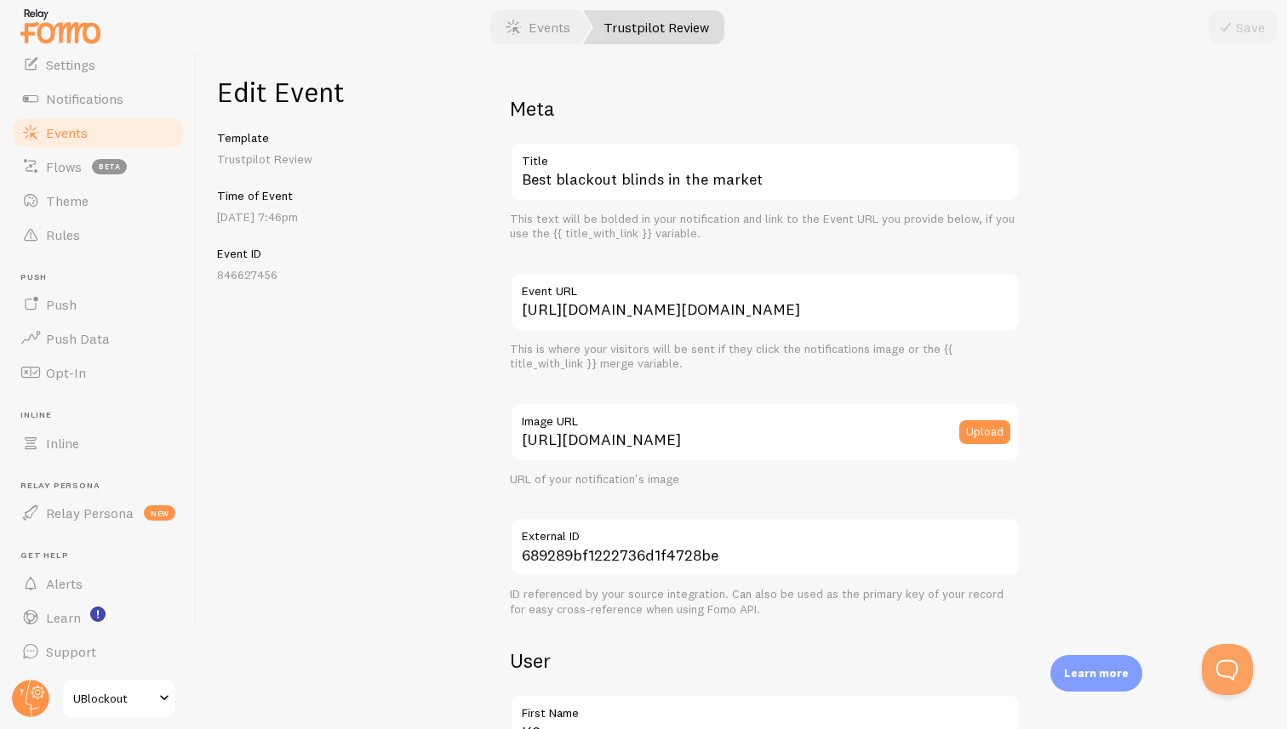
click at [511, 30] on span at bounding box center [513, 27] width 20 height 20
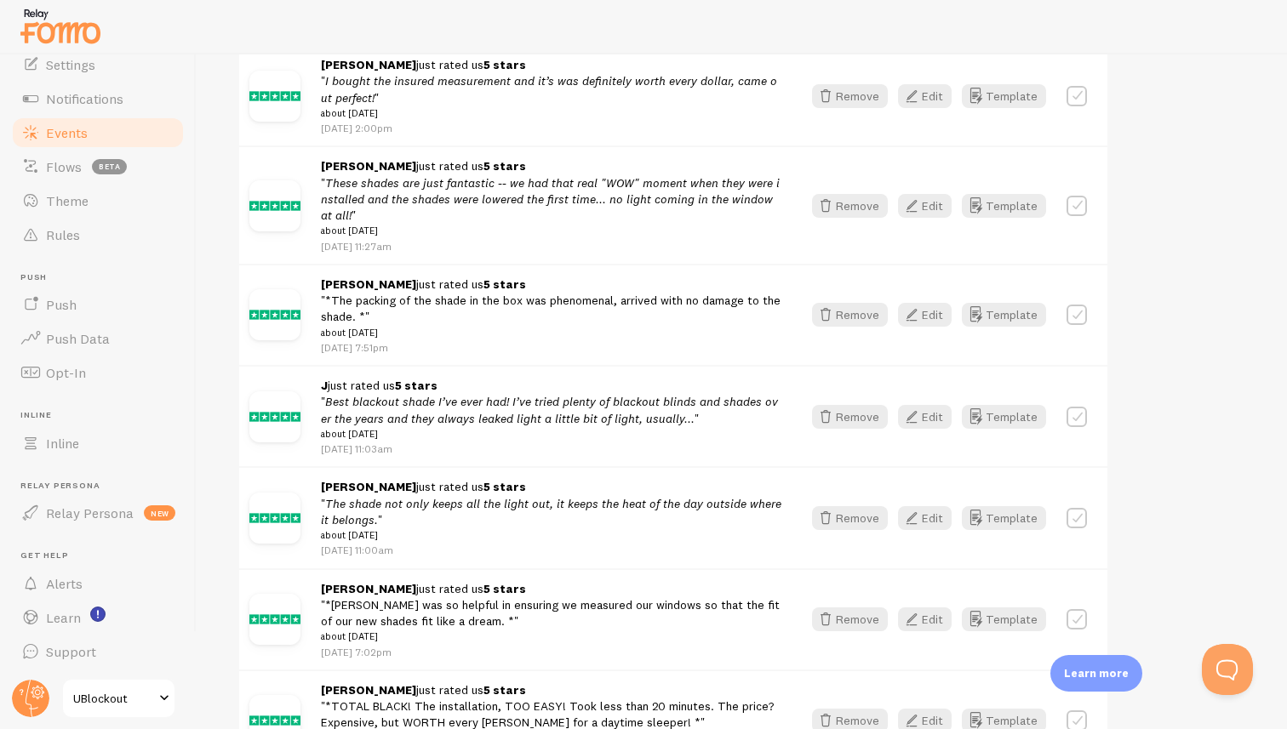
scroll to position [489, 0]
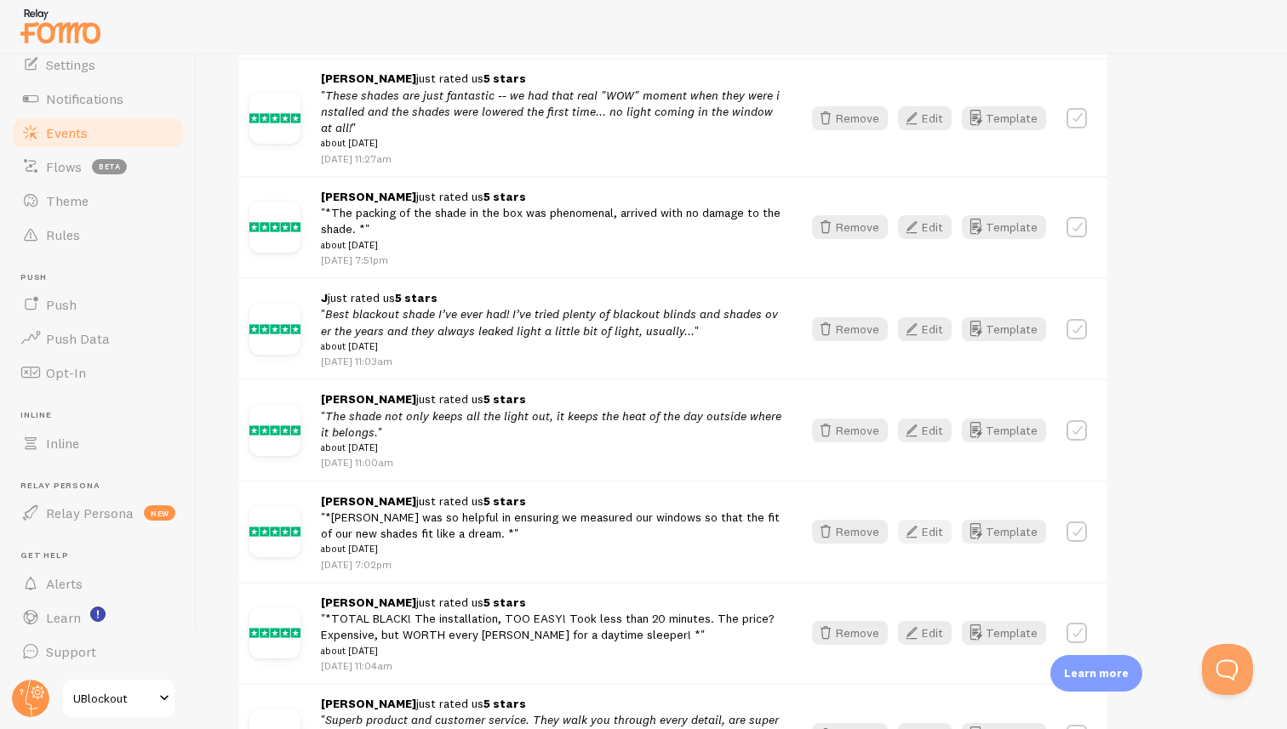
click at [924, 537] on button "Edit" at bounding box center [925, 532] width 54 height 24
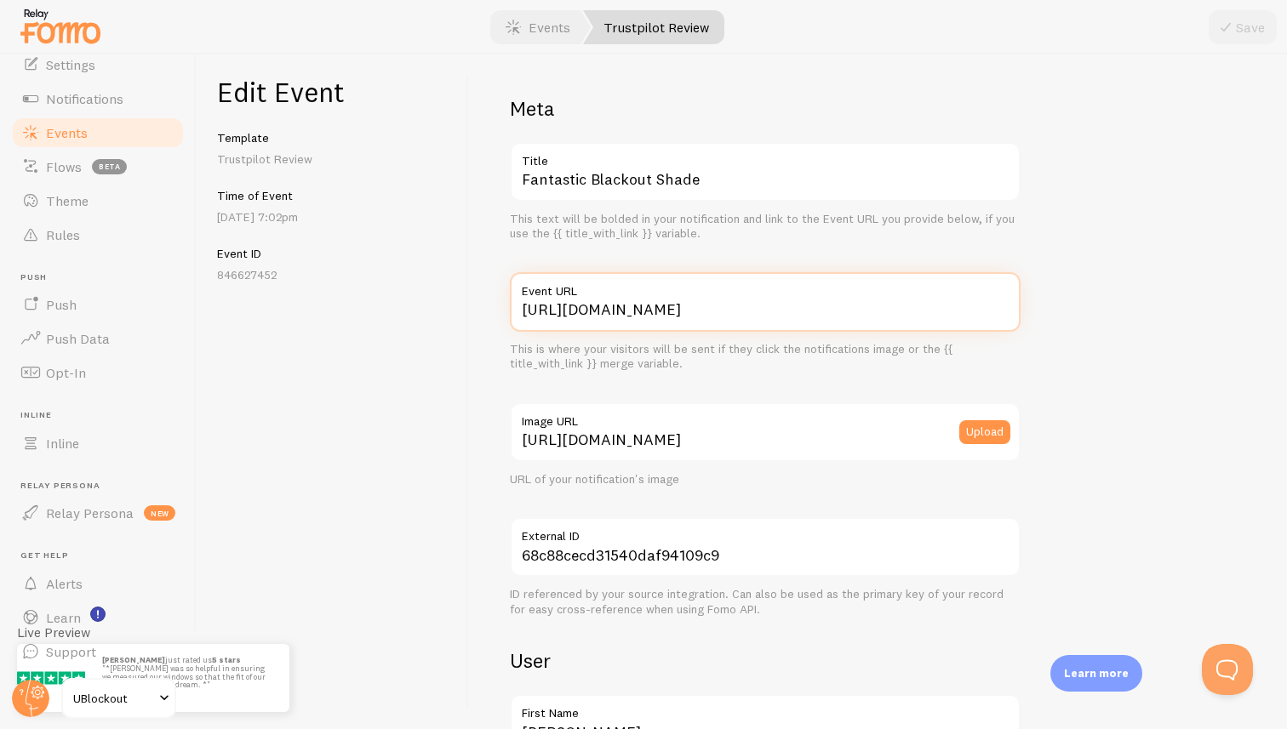
click at [688, 304] on input "[URL][DOMAIN_NAME]" at bounding box center [765, 302] width 511 height 60
paste input "www.trustpilot.com/review/www."
type input "[URL][DOMAIN_NAME][DOMAIN_NAME]"
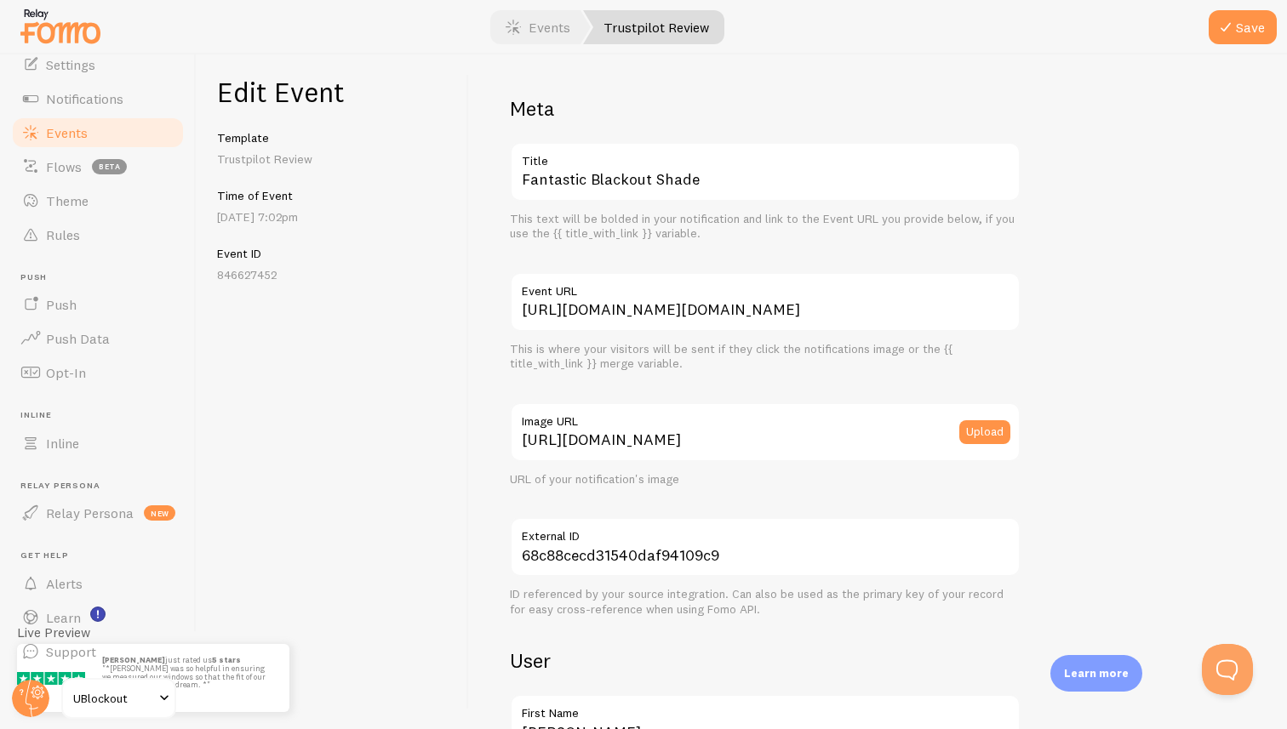
drag, startPoint x: 1232, startPoint y: 22, endPoint x: 720, endPoint y: 33, distance: 512.5
click at [1232, 22] on icon "submit" at bounding box center [1225, 27] width 20 height 20
click at [494, 28] on link "Events" at bounding box center [538, 27] width 106 height 34
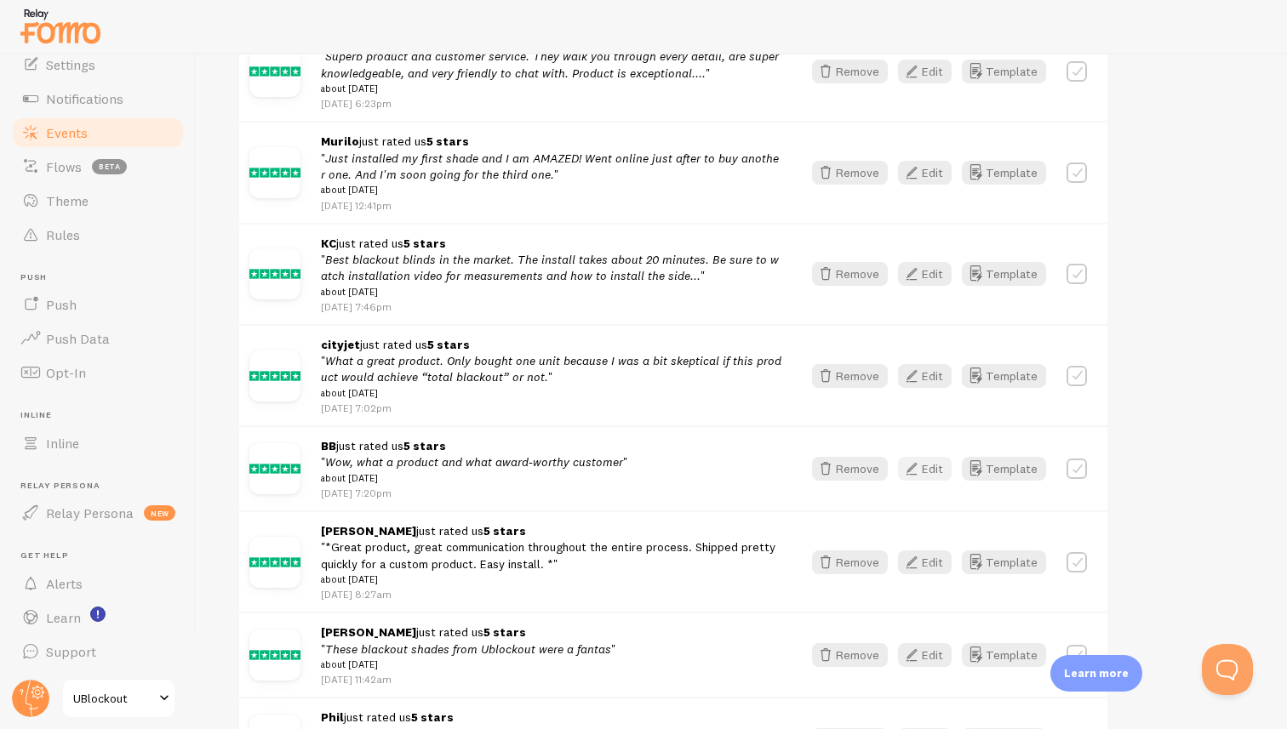
scroll to position [1160, 0]
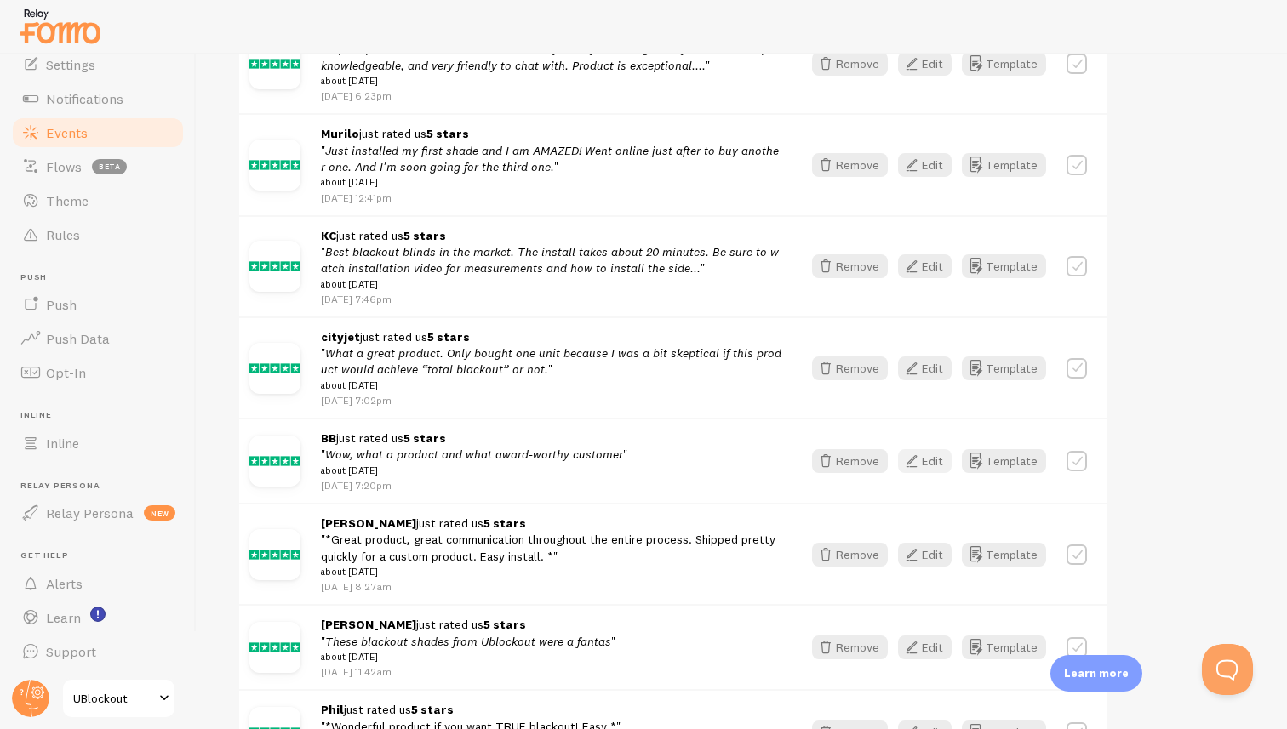
click at [952, 472] on button "Edit" at bounding box center [925, 461] width 54 height 24
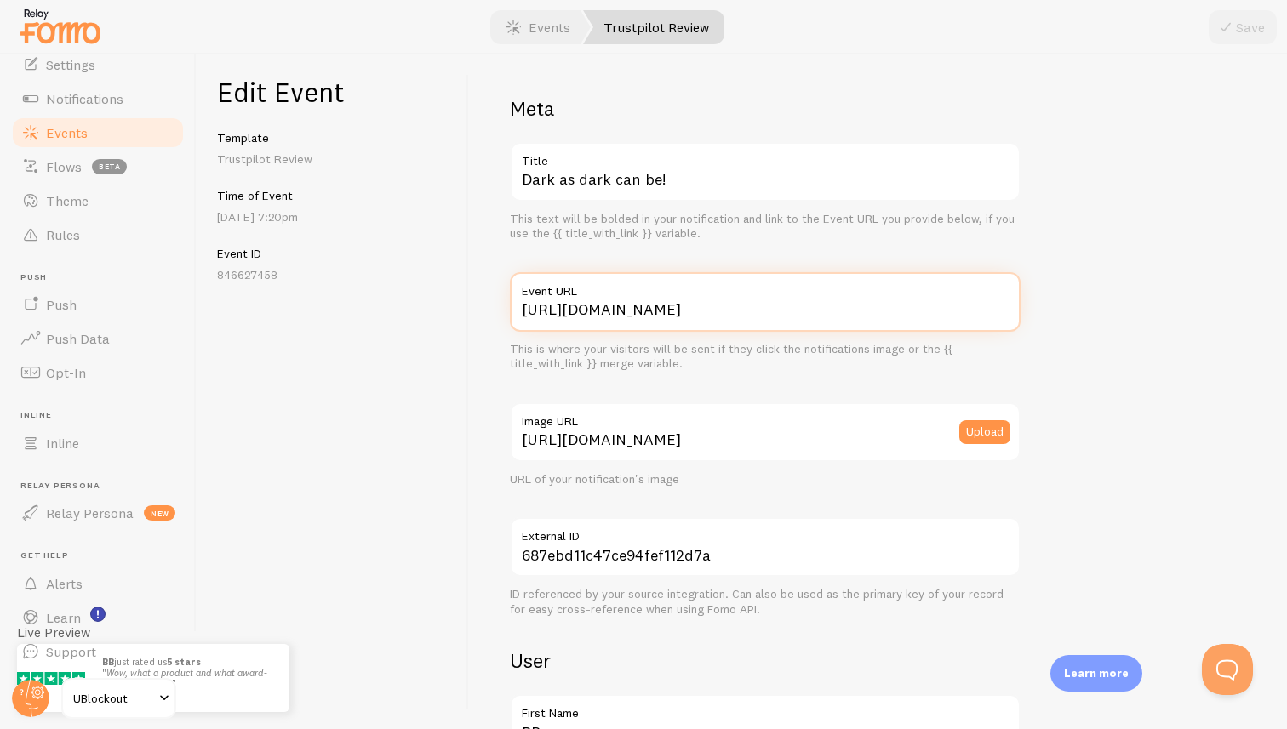
click at [737, 317] on input "[URL][DOMAIN_NAME]" at bounding box center [765, 302] width 511 height 60
paste input "www.trustpilot.com/review/www."
type input "[URL][DOMAIN_NAME][DOMAIN_NAME]"
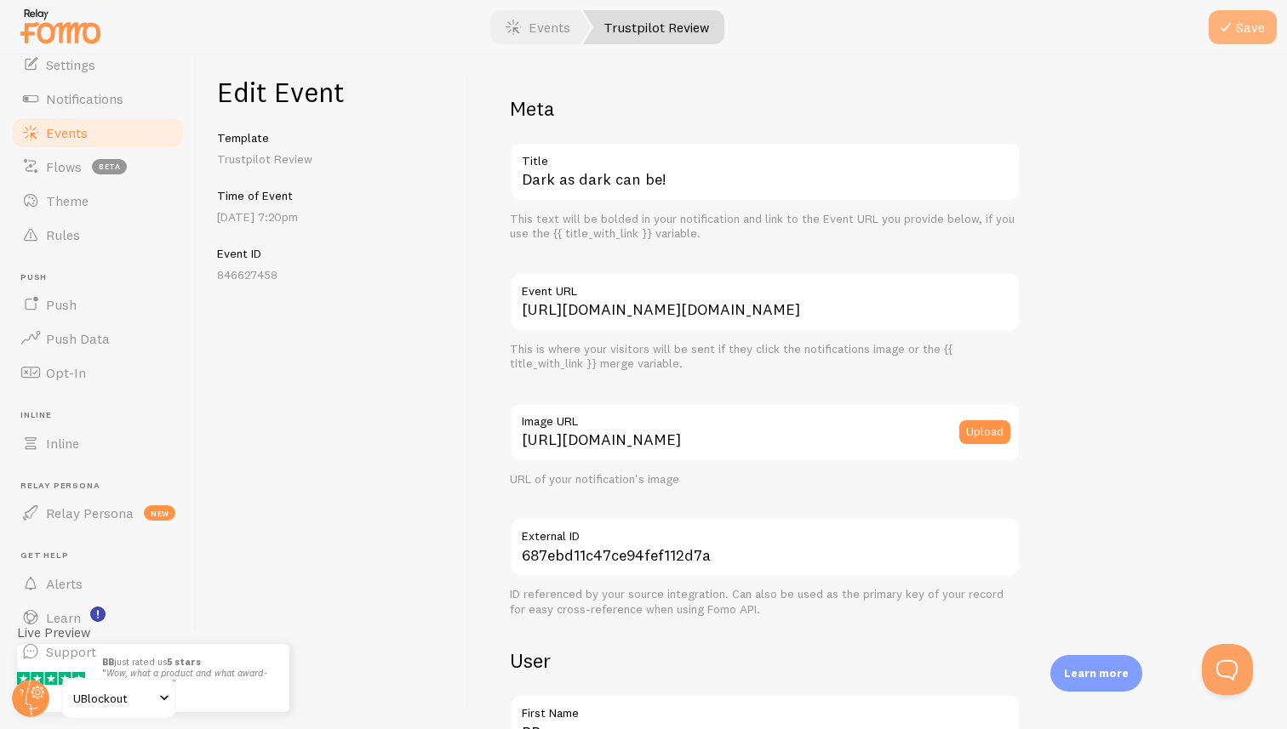
click at [1231, 35] on icon "submit" at bounding box center [1225, 27] width 20 height 20
click at [539, 22] on link "Events" at bounding box center [538, 27] width 106 height 34
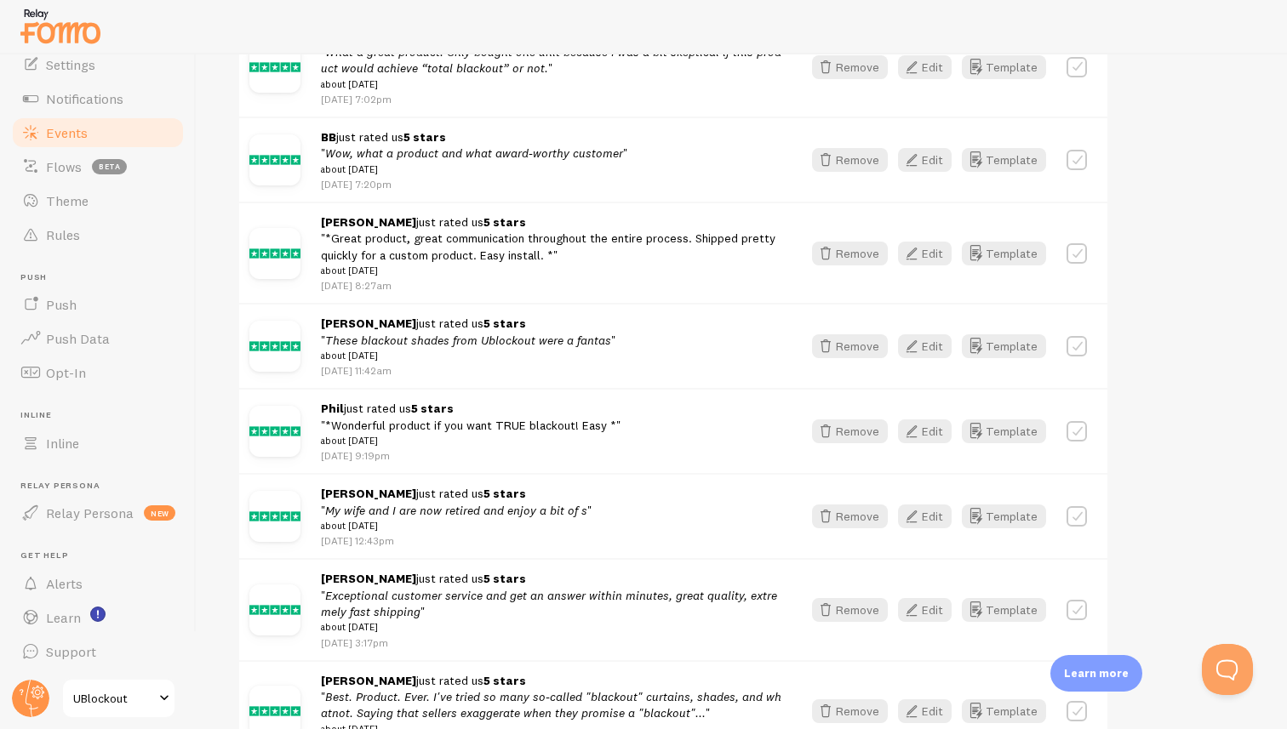
scroll to position [1492, 0]
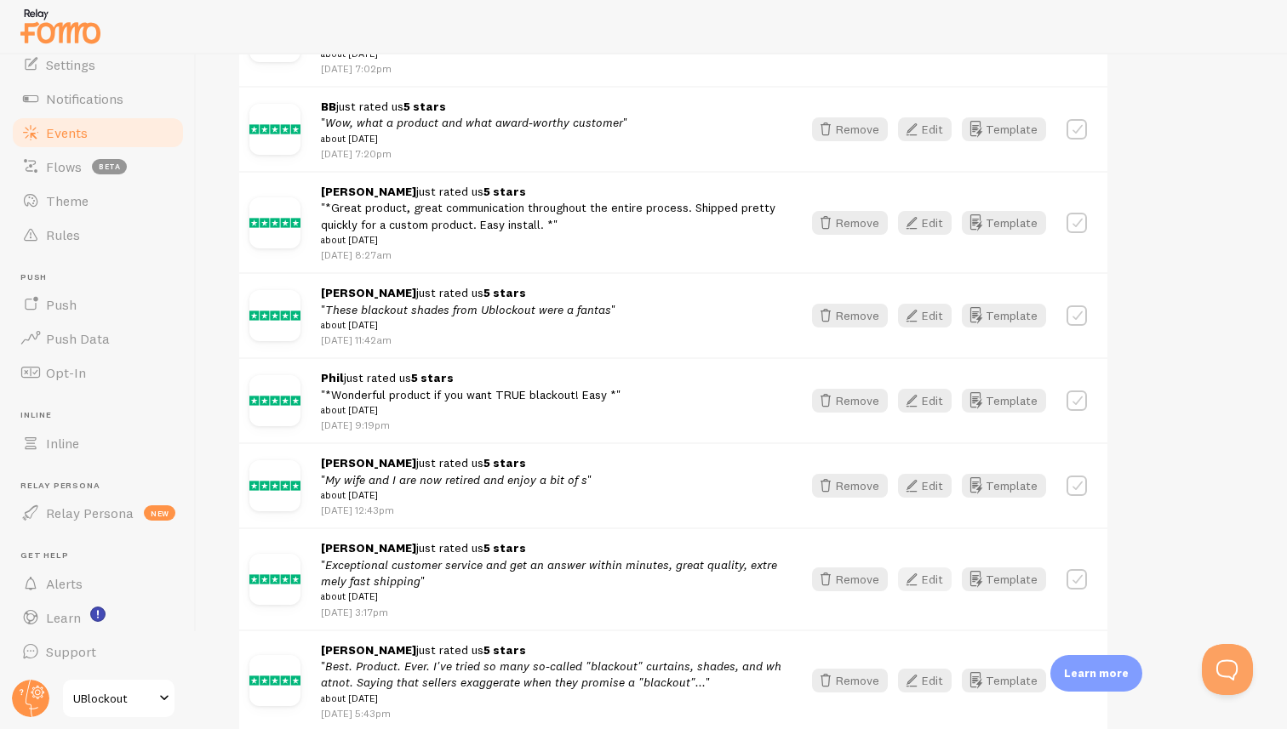
click at [931, 592] on button "Edit" at bounding box center [925, 580] width 54 height 24
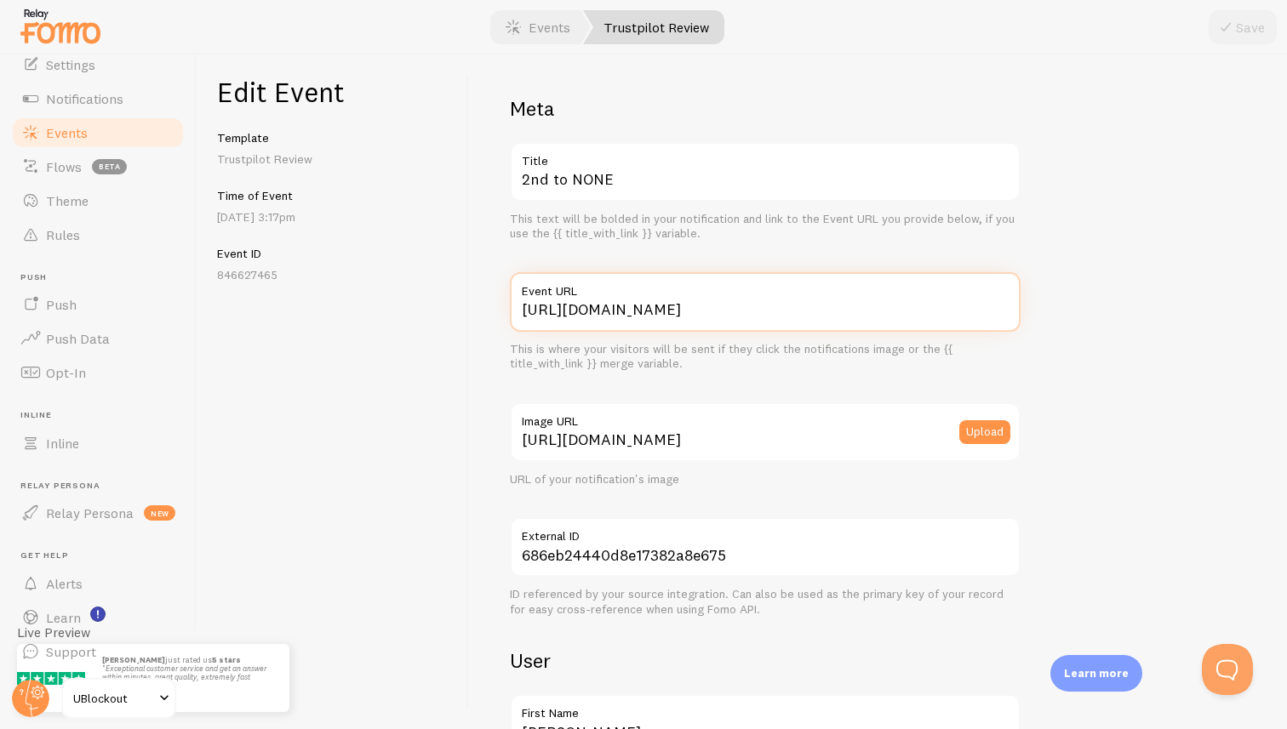
click at [686, 306] on input "[URL][DOMAIN_NAME]" at bounding box center [765, 302] width 511 height 60
paste input "www.trustpilot.com/review/www."
type input "[URL][DOMAIN_NAME][DOMAIN_NAME]"
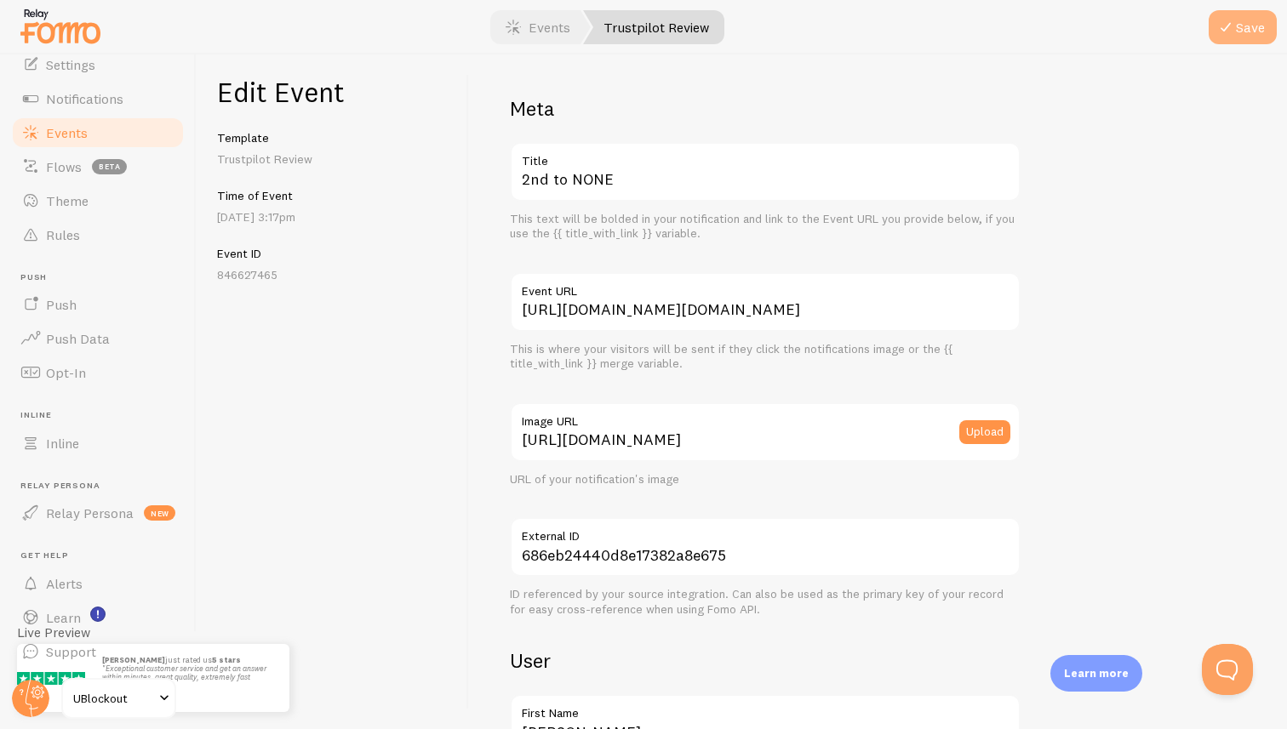
click at [1246, 28] on button "Save" at bounding box center [1243, 27] width 68 height 34
click at [508, 29] on span at bounding box center [513, 27] width 20 height 20
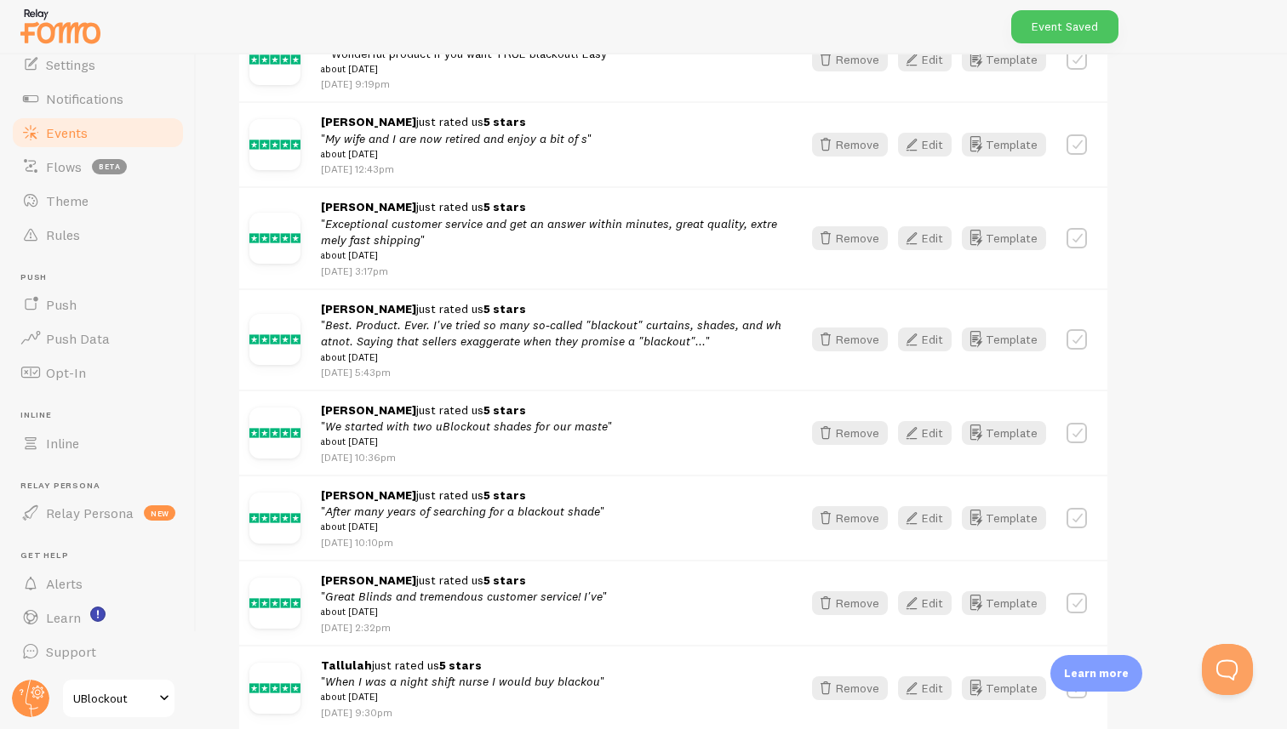
scroll to position [1920, 0]
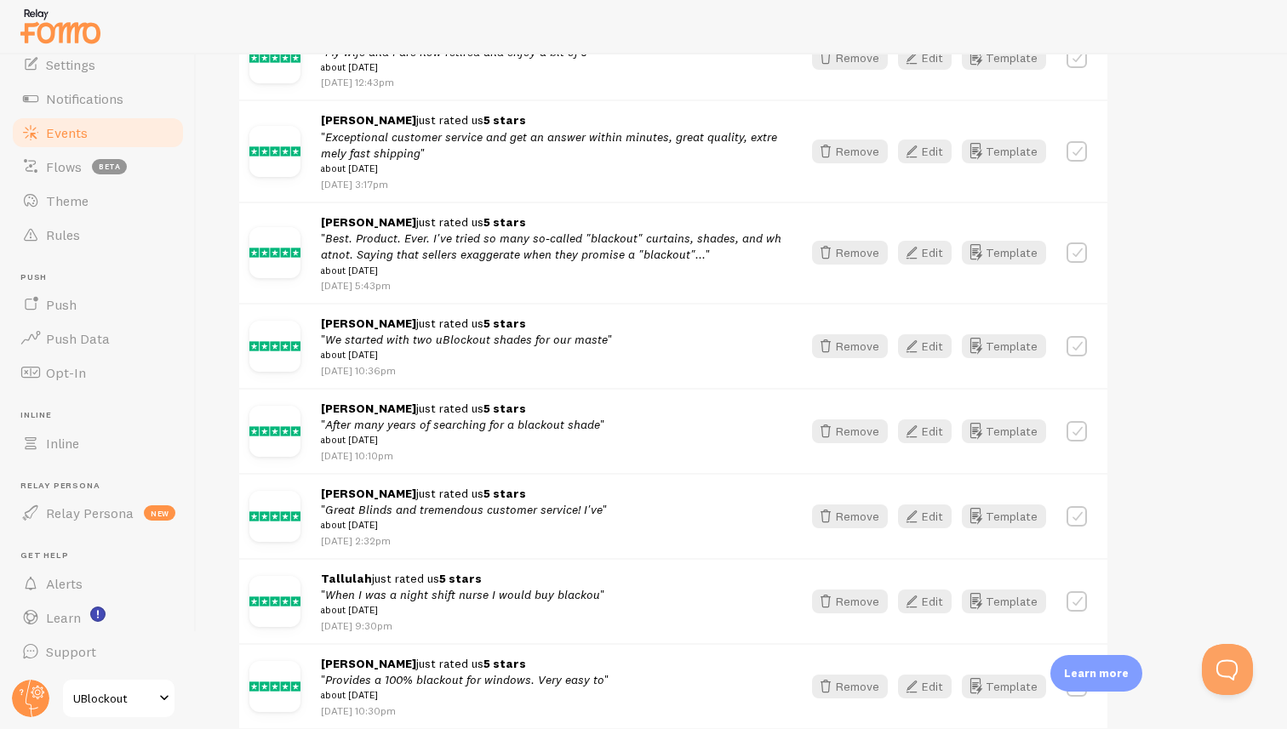
click at [278, 457] on img at bounding box center [274, 431] width 51 height 51
click at [924, 443] on button "Edit" at bounding box center [925, 432] width 54 height 24
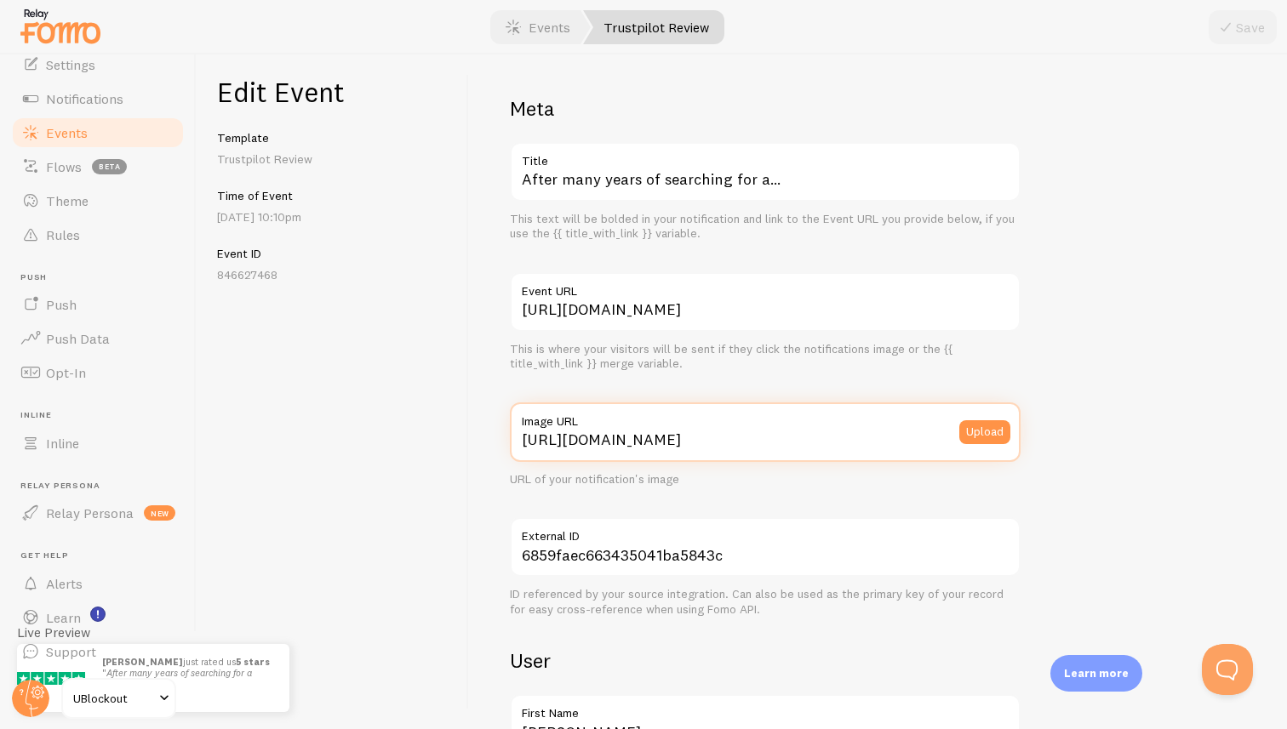
click at [838, 440] on input "[URL][DOMAIN_NAME]" at bounding box center [765, 433] width 511 height 60
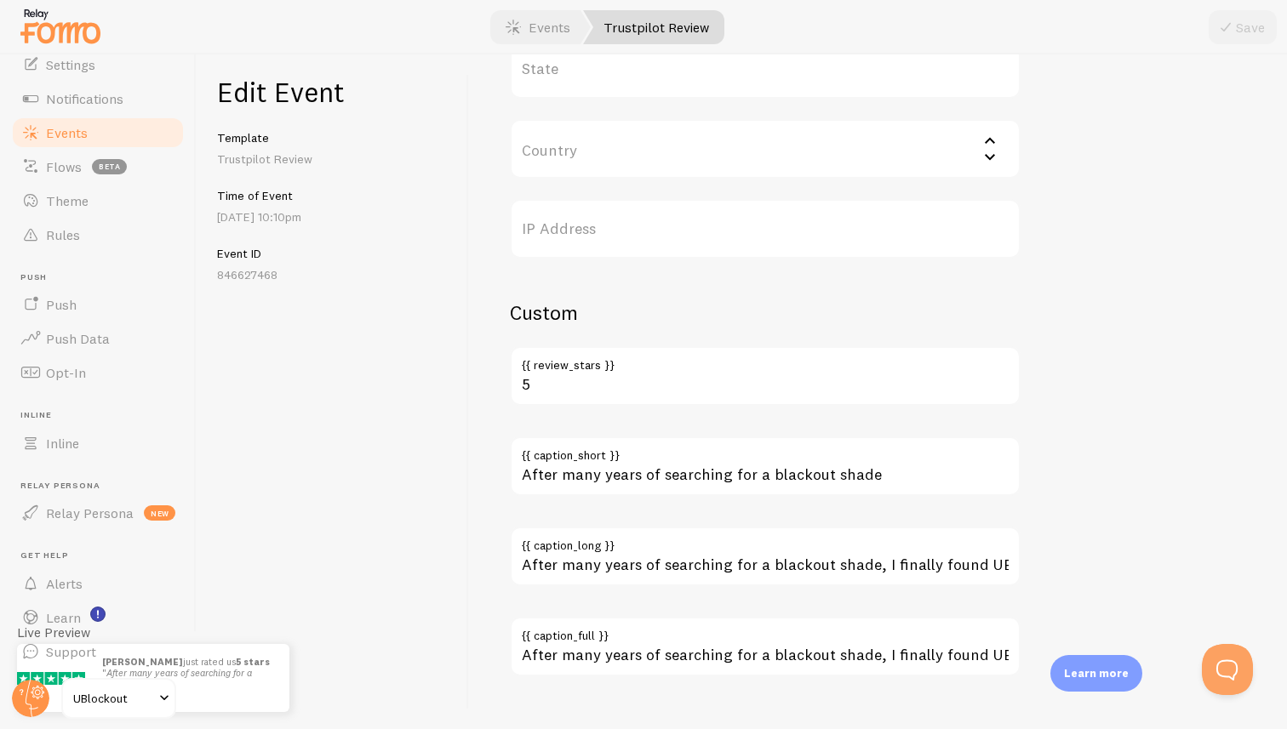
scroll to position [924, 0]
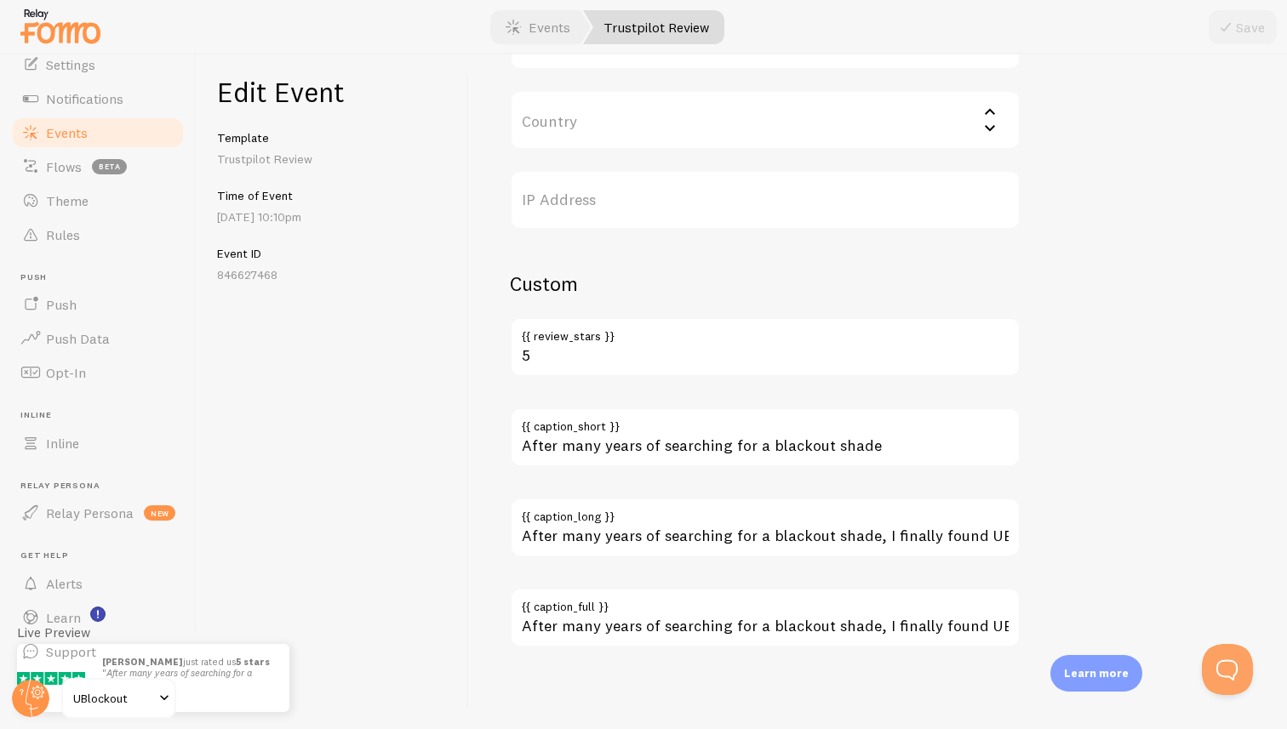
click at [642, 128] on input "Country" at bounding box center [765, 120] width 511 height 60
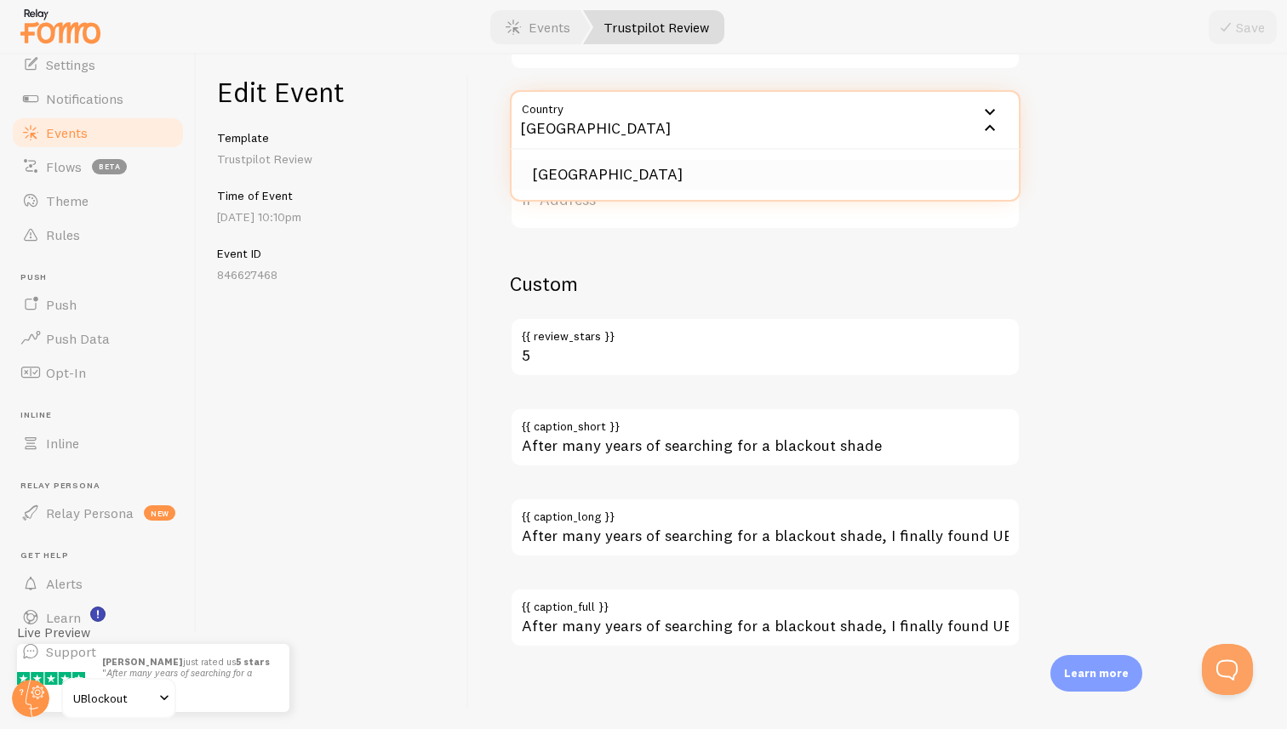
type input "[GEOGRAPHIC_DATA]"
click at [640, 172] on li "[GEOGRAPHIC_DATA]" at bounding box center [765, 175] width 507 height 30
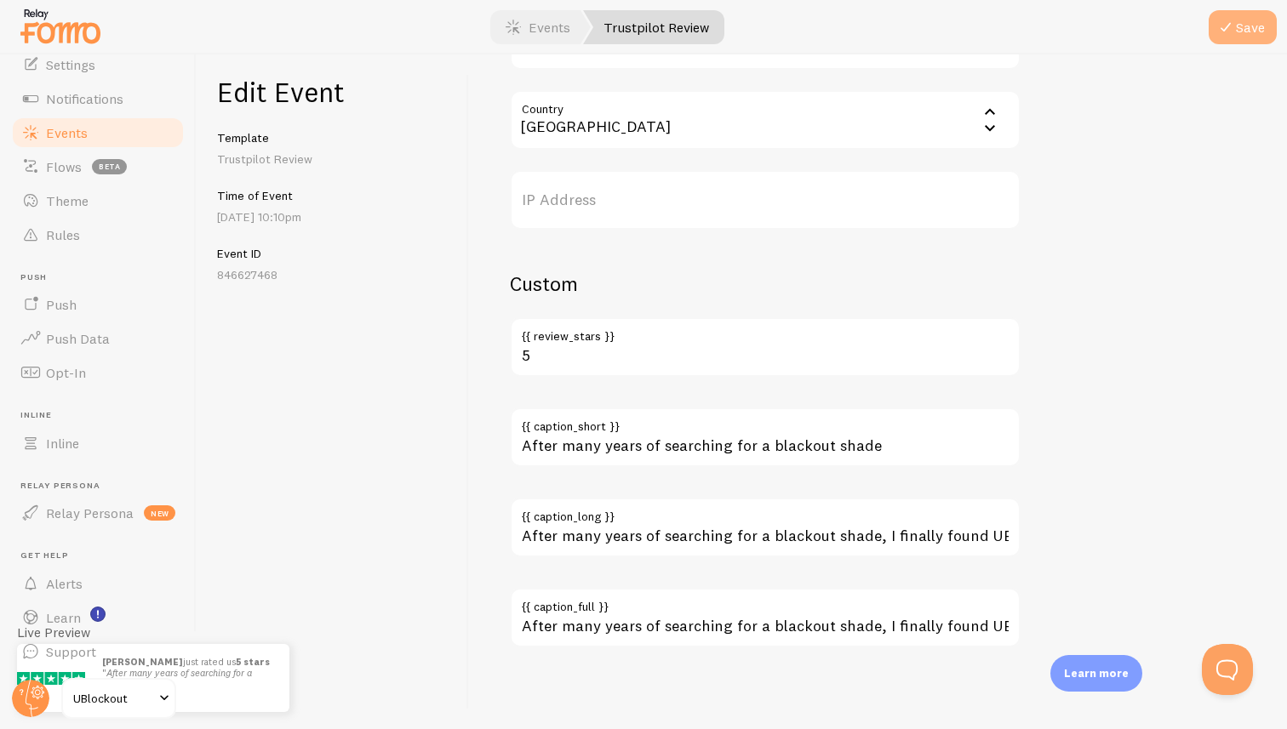
click at [1249, 21] on button "Save" at bounding box center [1243, 27] width 68 height 34
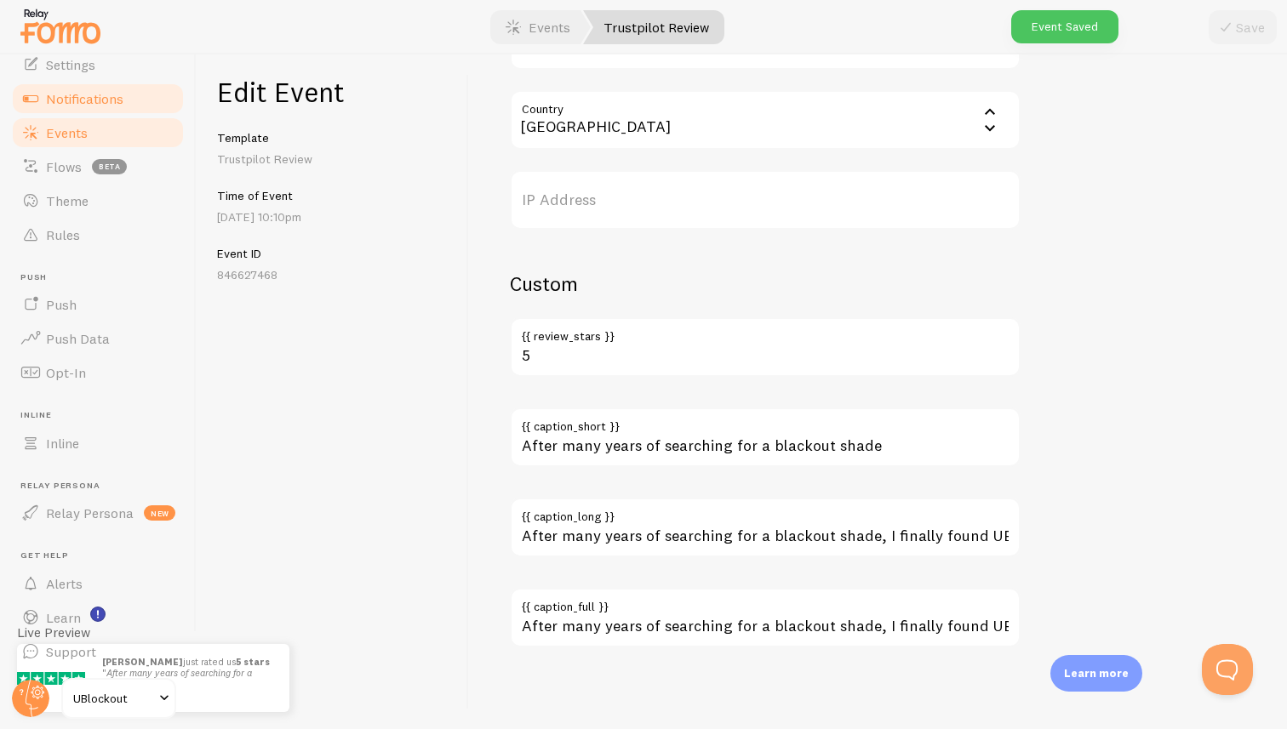
click at [94, 94] on span "Notifications" at bounding box center [84, 98] width 77 height 17
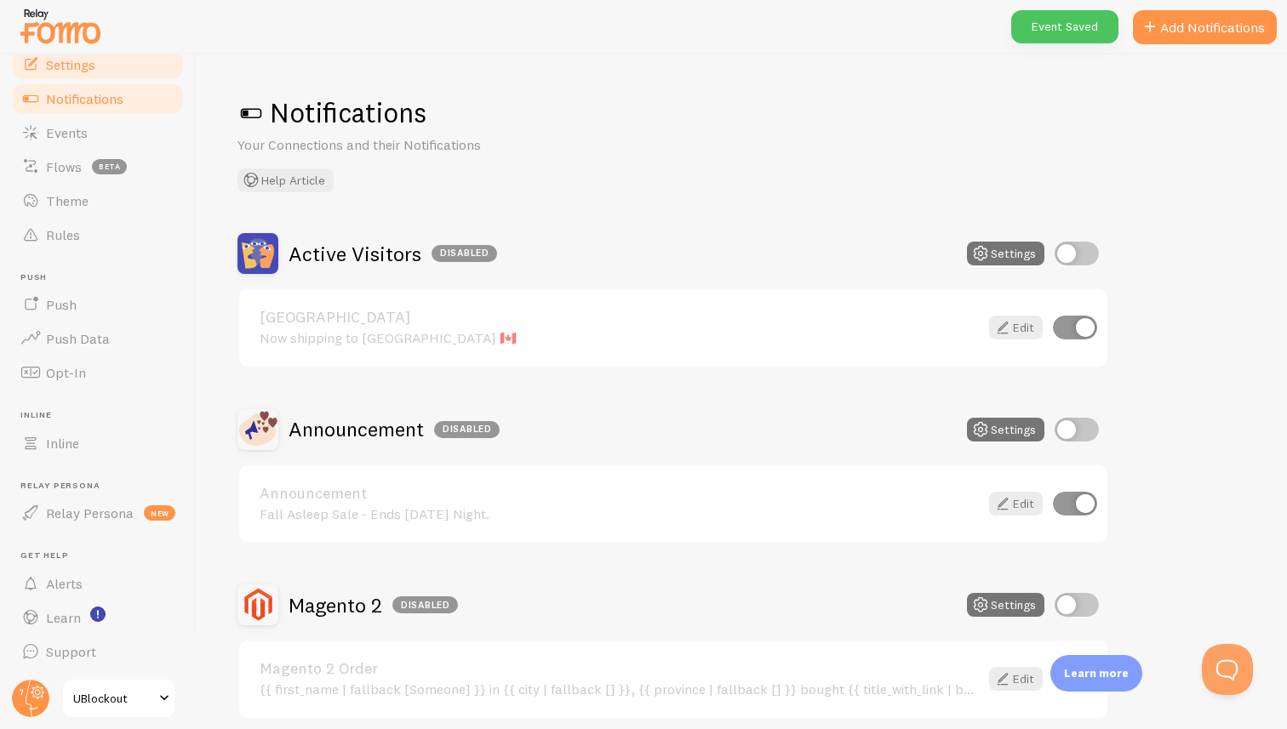
click at [49, 65] on span "Settings" at bounding box center [70, 64] width 49 height 17
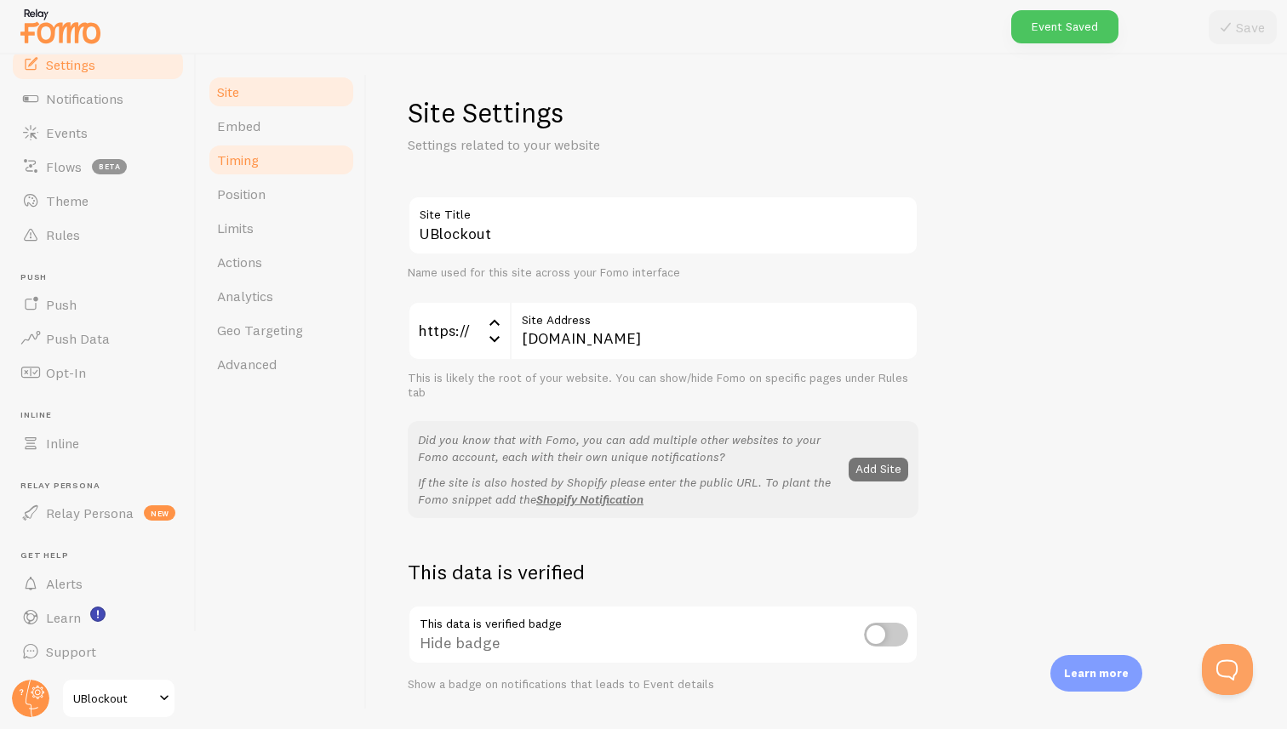
click at [266, 170] on link "Timing" at bounding box center [281, 160] width 149 height 34
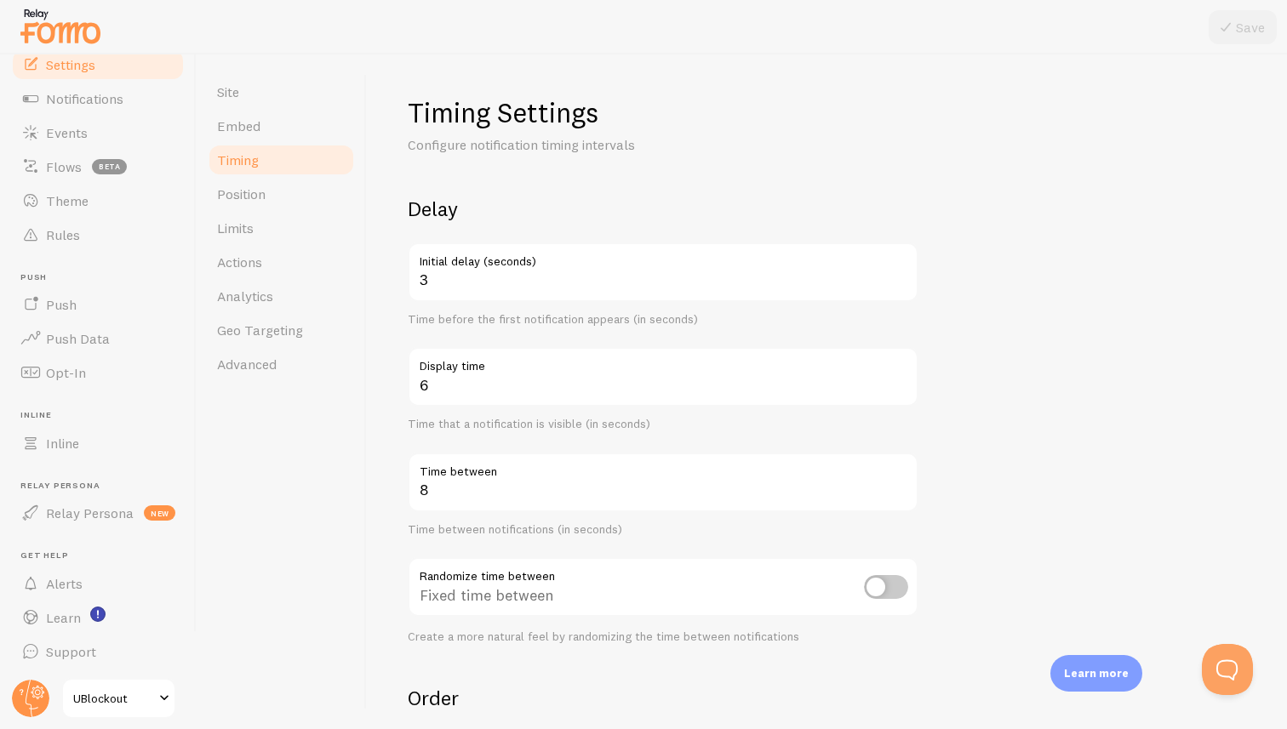
click at [889, 580] on input "checkbox" at bounding box center [886, 587] width 44 height 24
checkbox input "true"
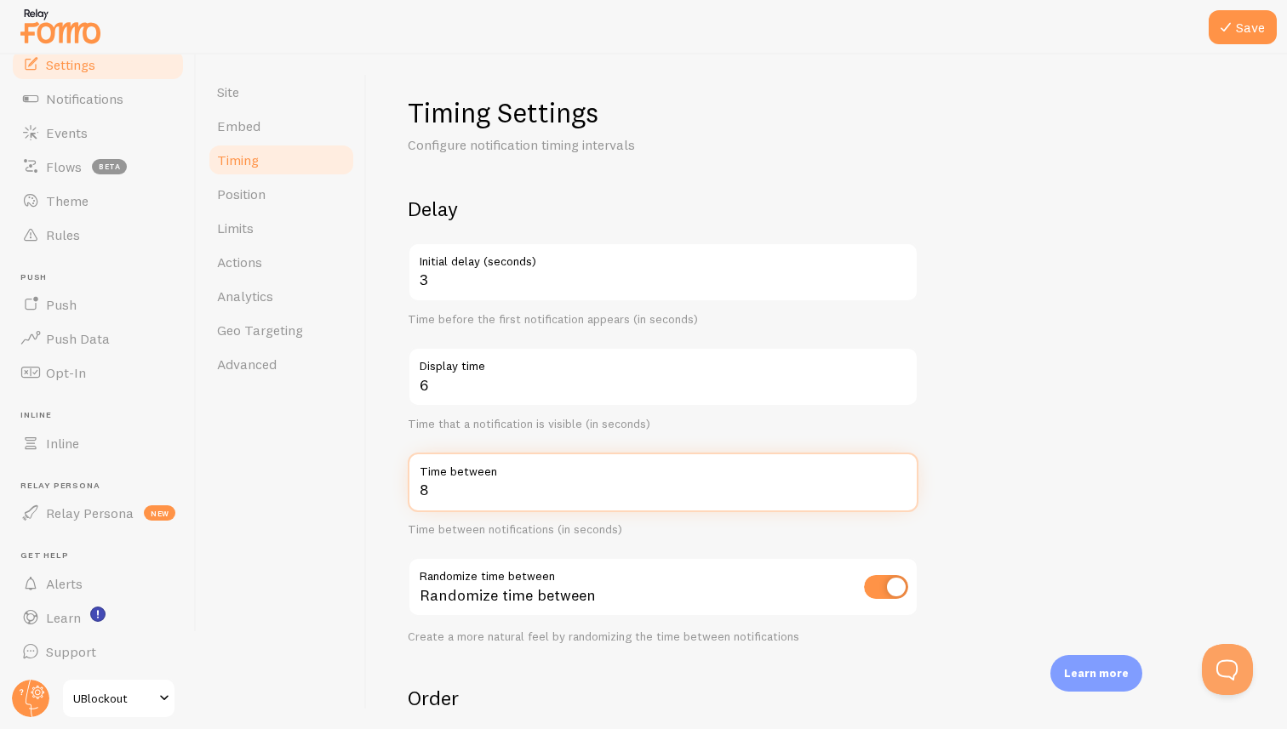
drag, startPoint x: 449, startPoint y: 494, endPoint x: 409, endPoint y: 489, distance: 40.3
click at [409, 489] on input "8" at bounding box center [663, 483] width 511 height 60
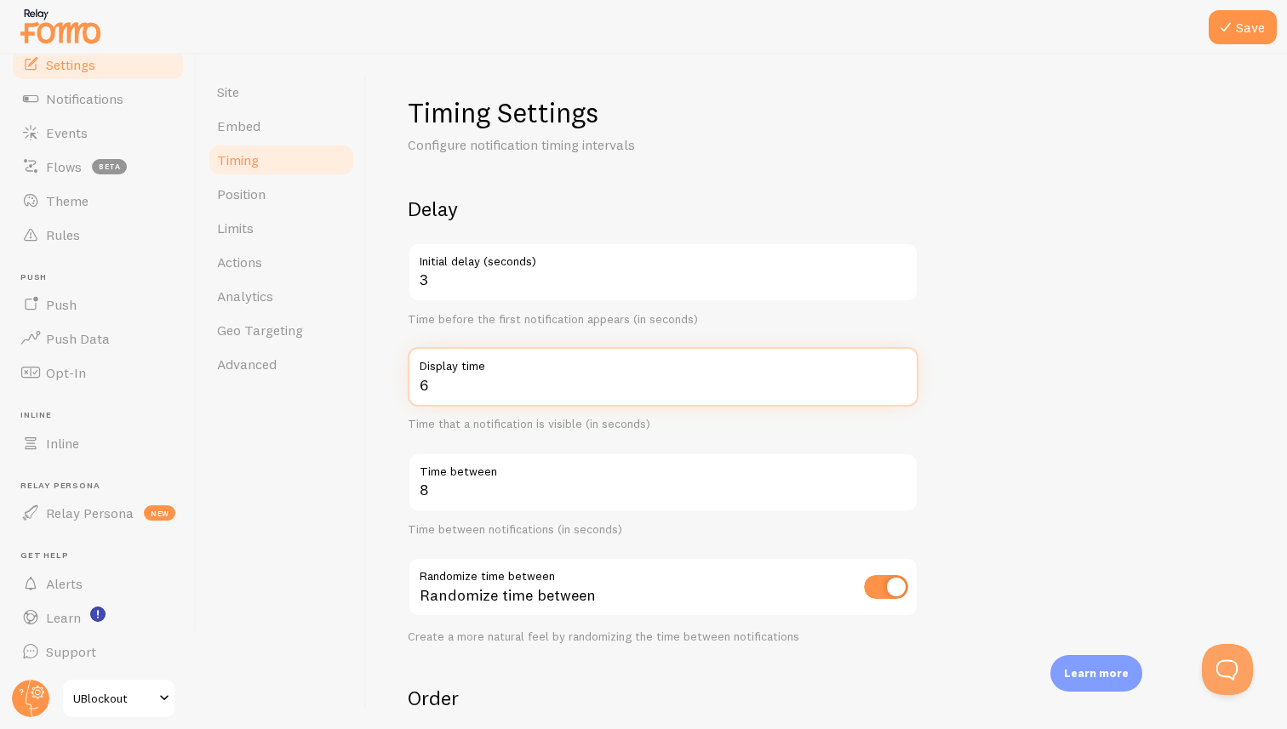
drag, startPoint x: 463, startPoint y: 389, endPoint x: 420, endPoint y: 390, distance: 43.4
click at [420, 390] on input "6" at bounding box center [663, 377] width 511 height 60
type input "7"
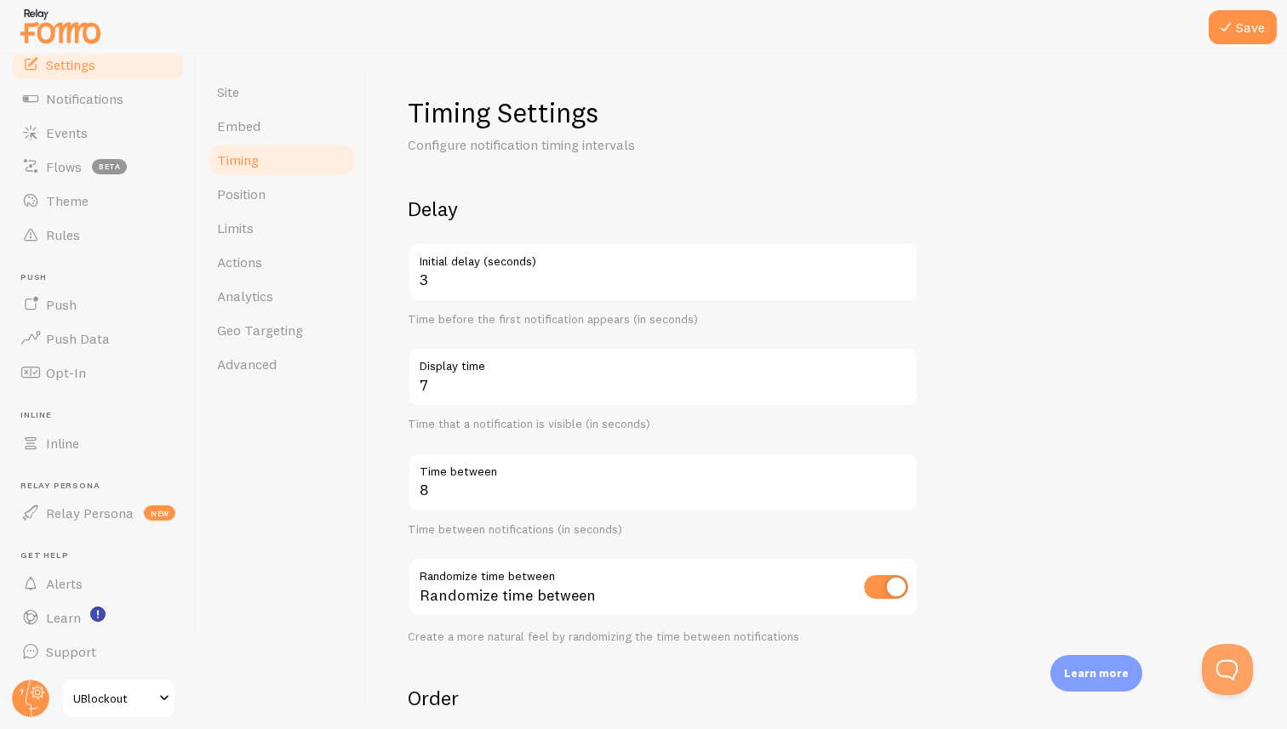
click at [1065, 319] on form "Delay 3 Initial delay (seconds) Time before the first notification appears (in …" at bounding box center [827, 561] width 838 height 730
click at [1254, 38] on button "Save" at bounding box center [1243, 27] width 68 height 34
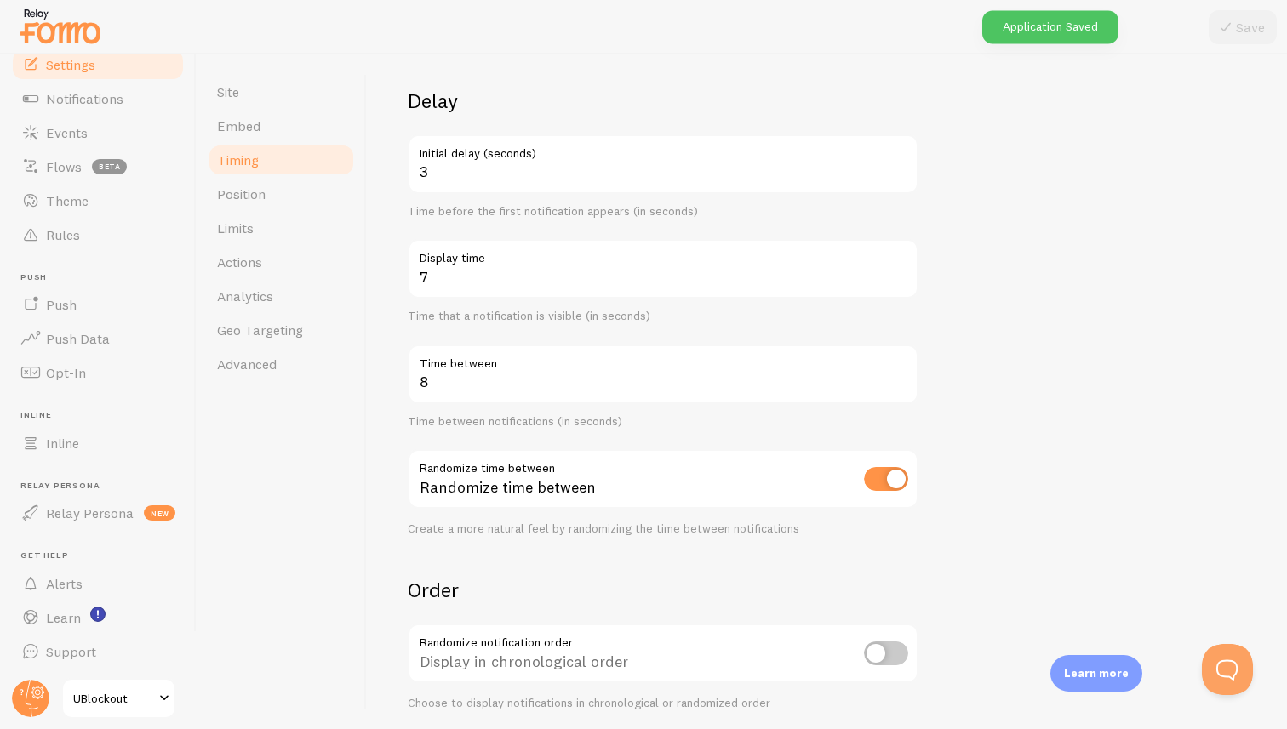
scroll to position [278, 0]
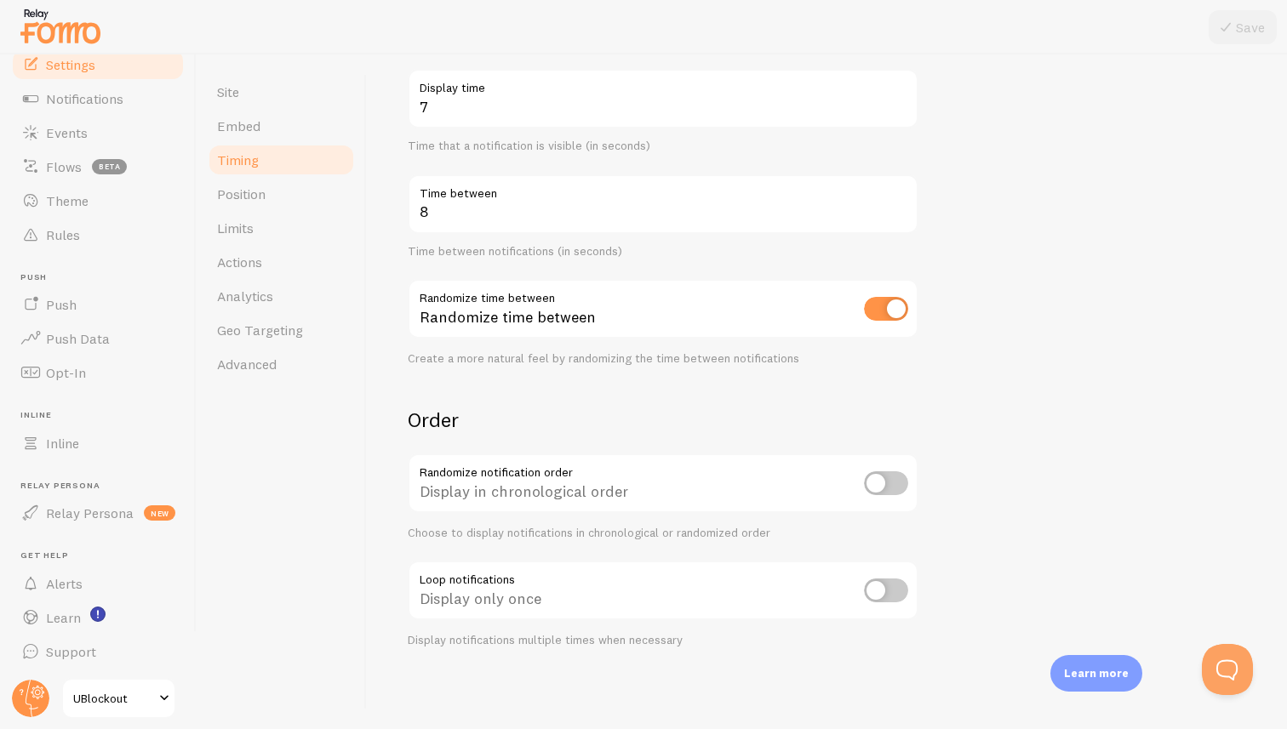
click at [1098, 490] on form "Delay 3 Initial delay (seconds) Time before the first notification appears (in …" at bounding box center [827, 282] width 838 height 730
click at [890, 481] on input "checkbox" at bounding box center [886, 484] width 44 height 24
click at [898, 477] on input "checkbox" at bounding box center [886, 484] width 44 height 24
checkbox input "true"
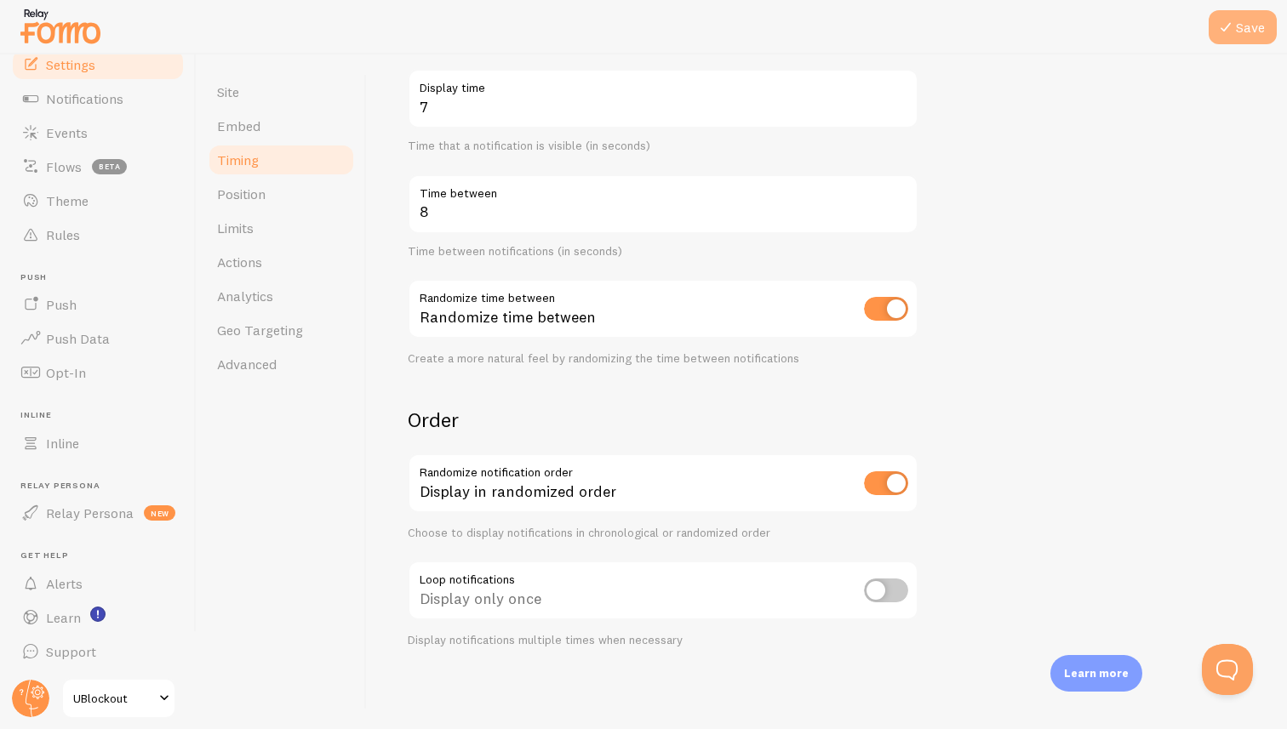
click at [1240, 25] on button "Save" at bounding box center [1243, 27] width 68 height 34
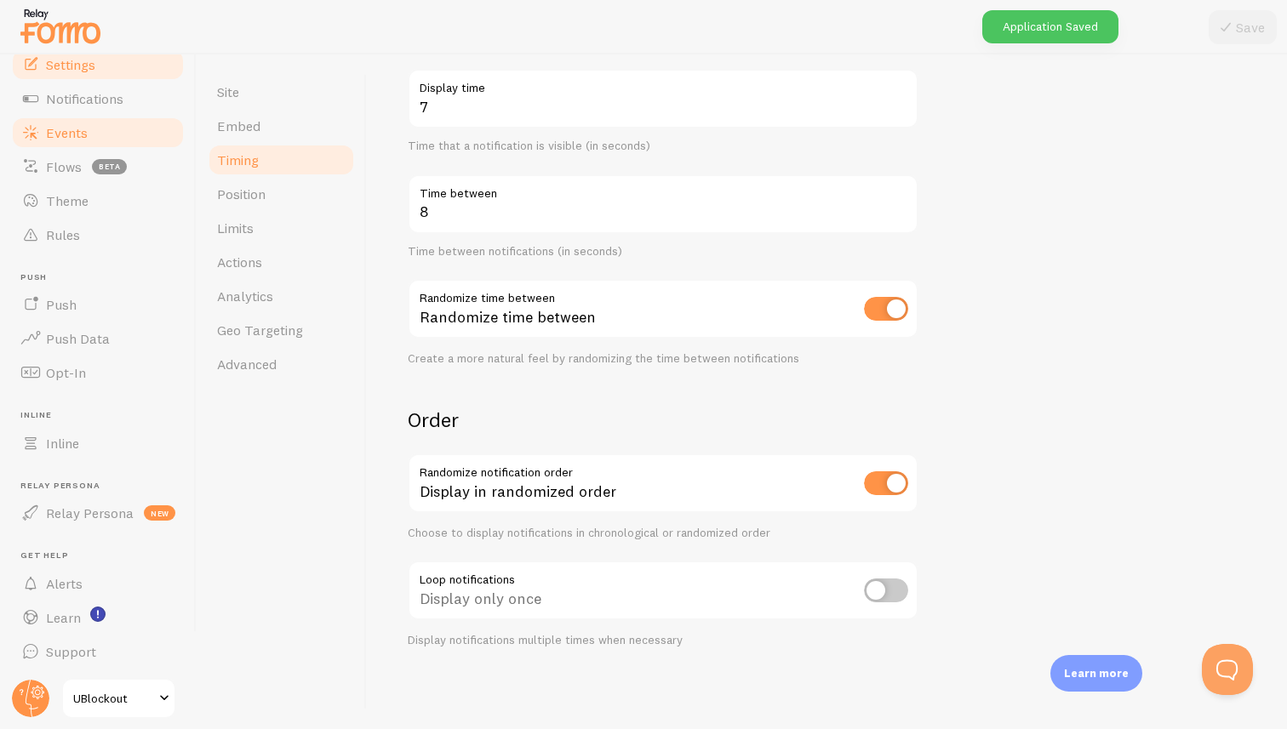
click at [142, 139] on link "Events" at bounding box center [97, 133] width 175 height 34
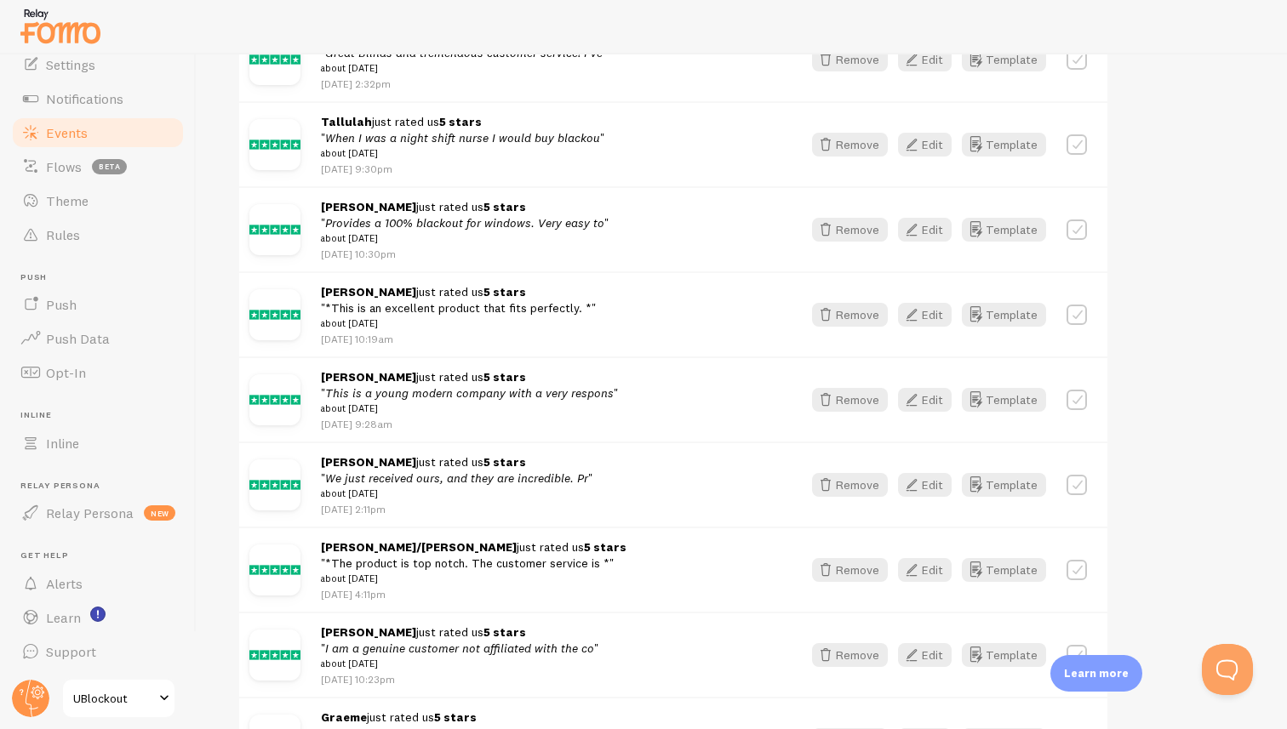
scroll to position [2621, 0]
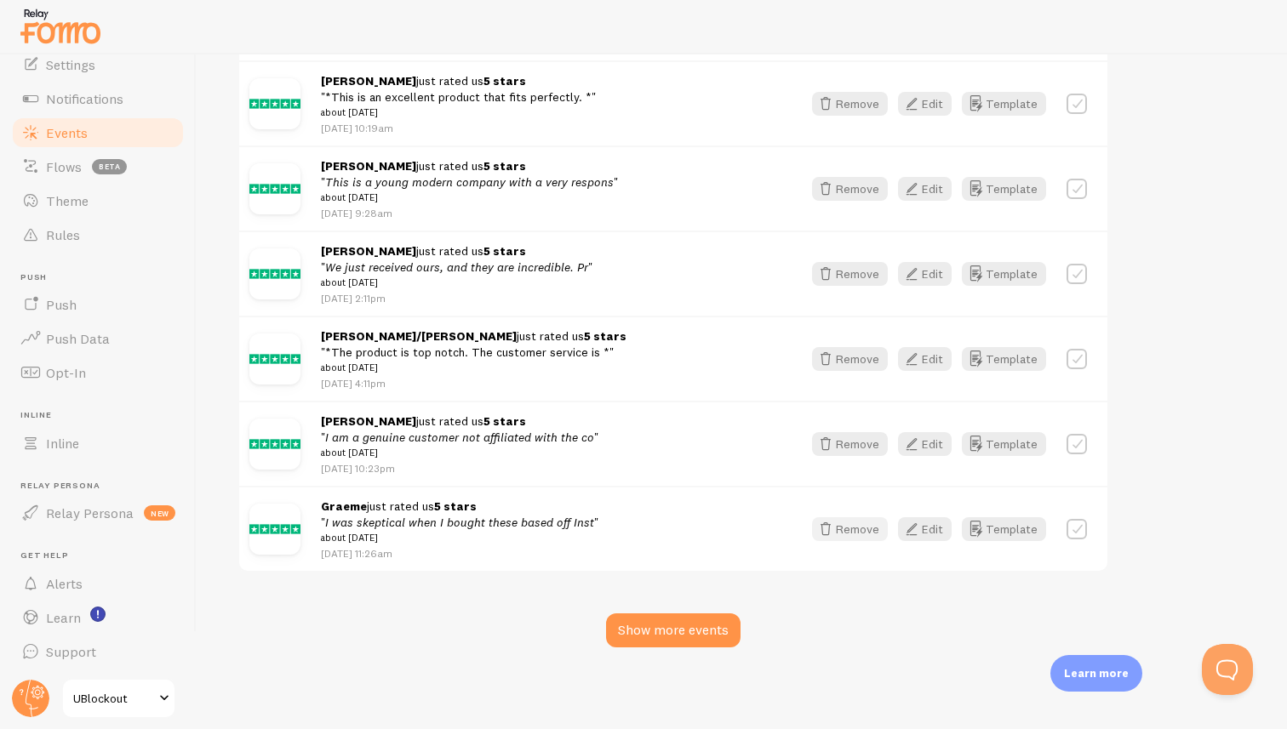
click at [866, 534] on button "Remove" at bounding box center [850, 529] width 76 height 24
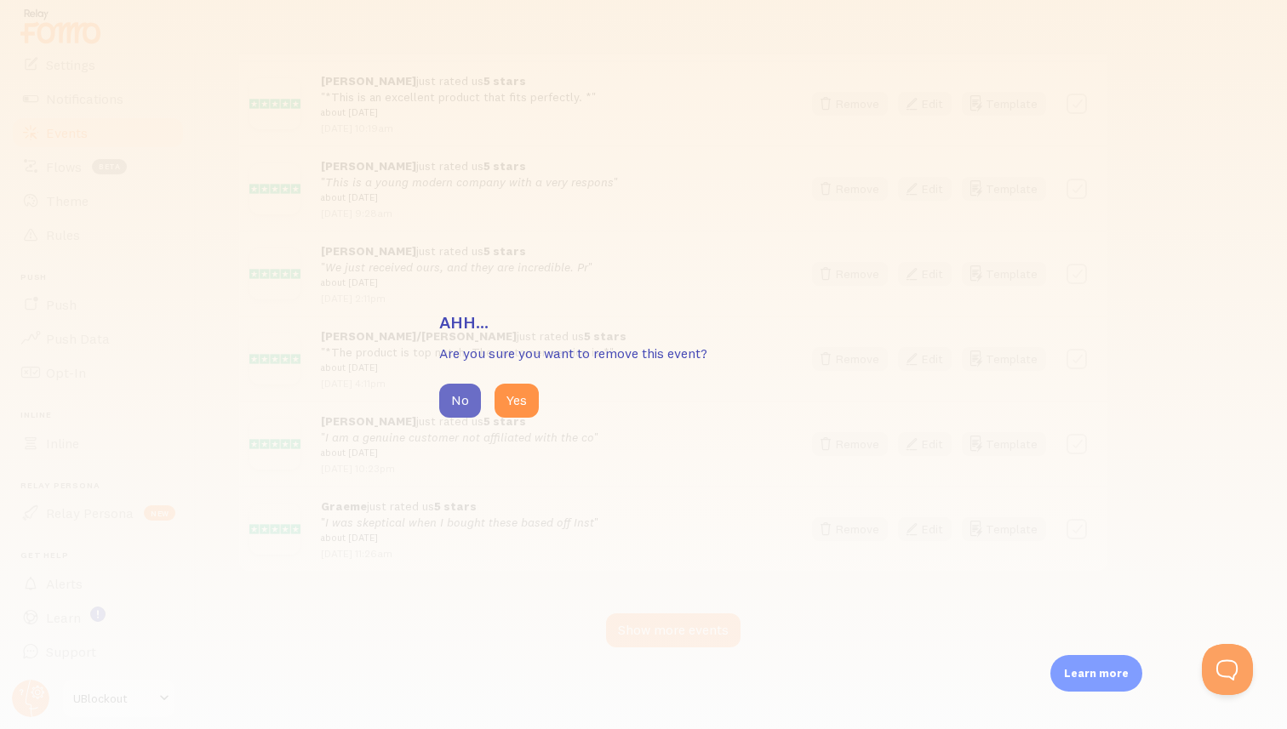
click at [446, 397] on button "No" at bounding box center [460, 401] width 42 height 34
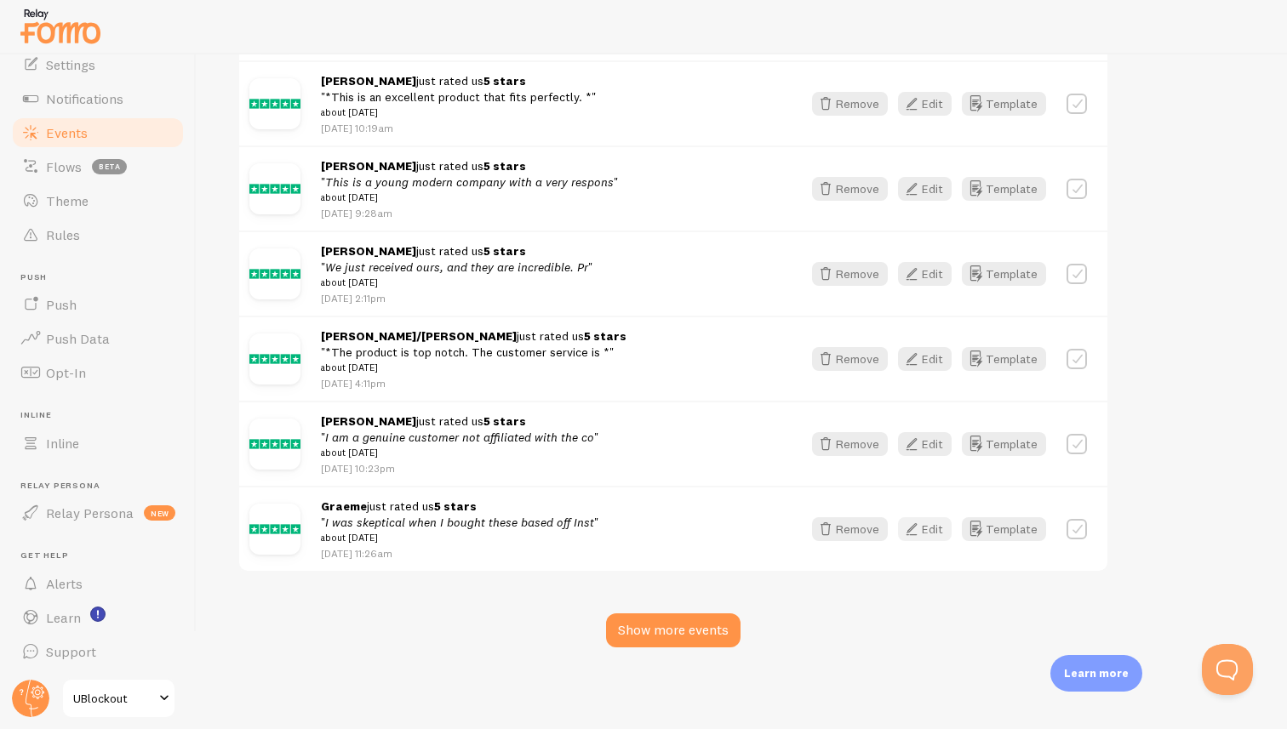
click at [909, 532] on icon "button" at bounding box center [911, 529] width 20 height 20
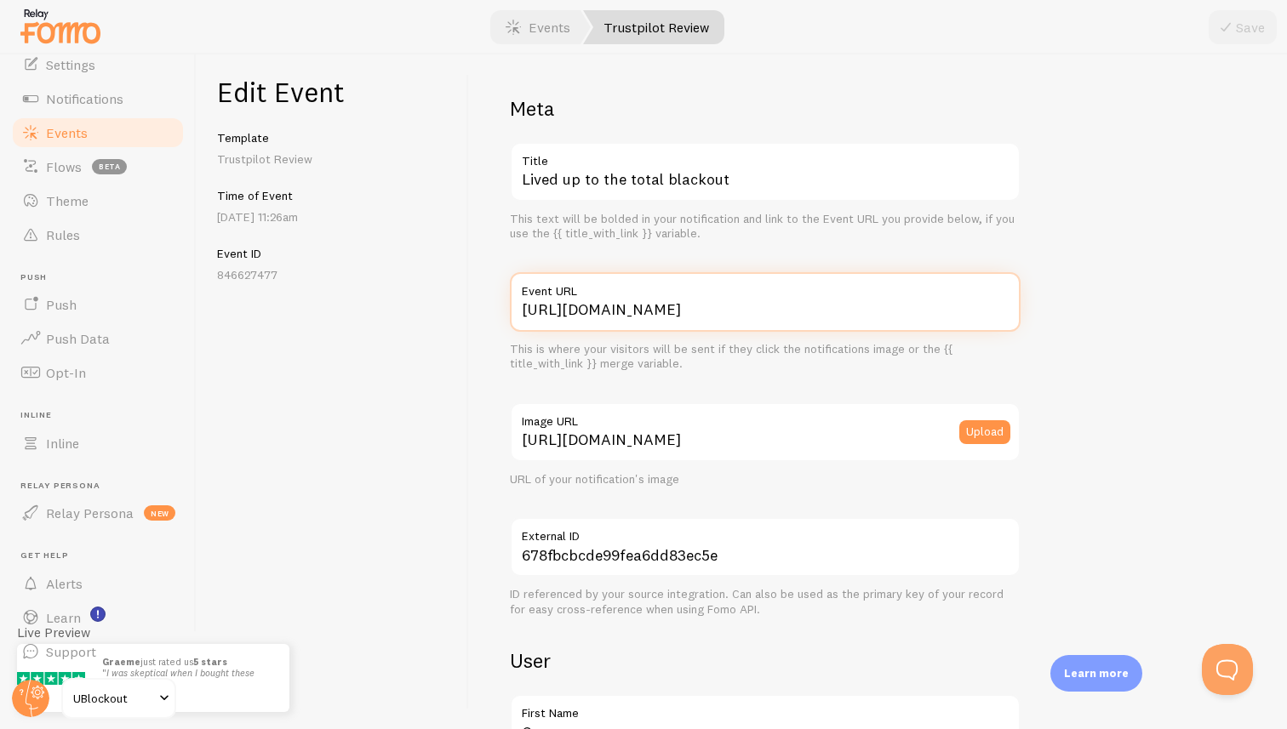
click at [740, 305] on input "[URL][DOMAIN_NAME]" at bounding box center [765, 302] width 511 height 60
paste input "www.trustpilot.com/review/www."
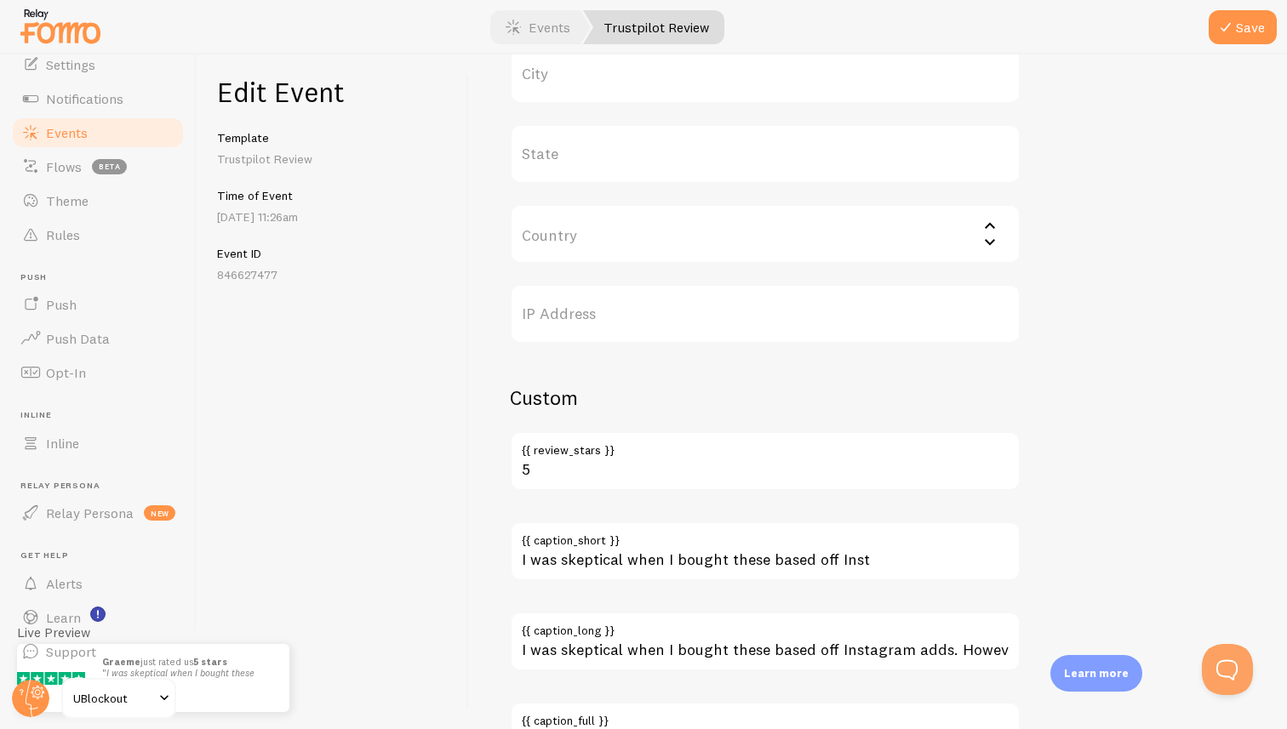
scroll to position [924, 0]
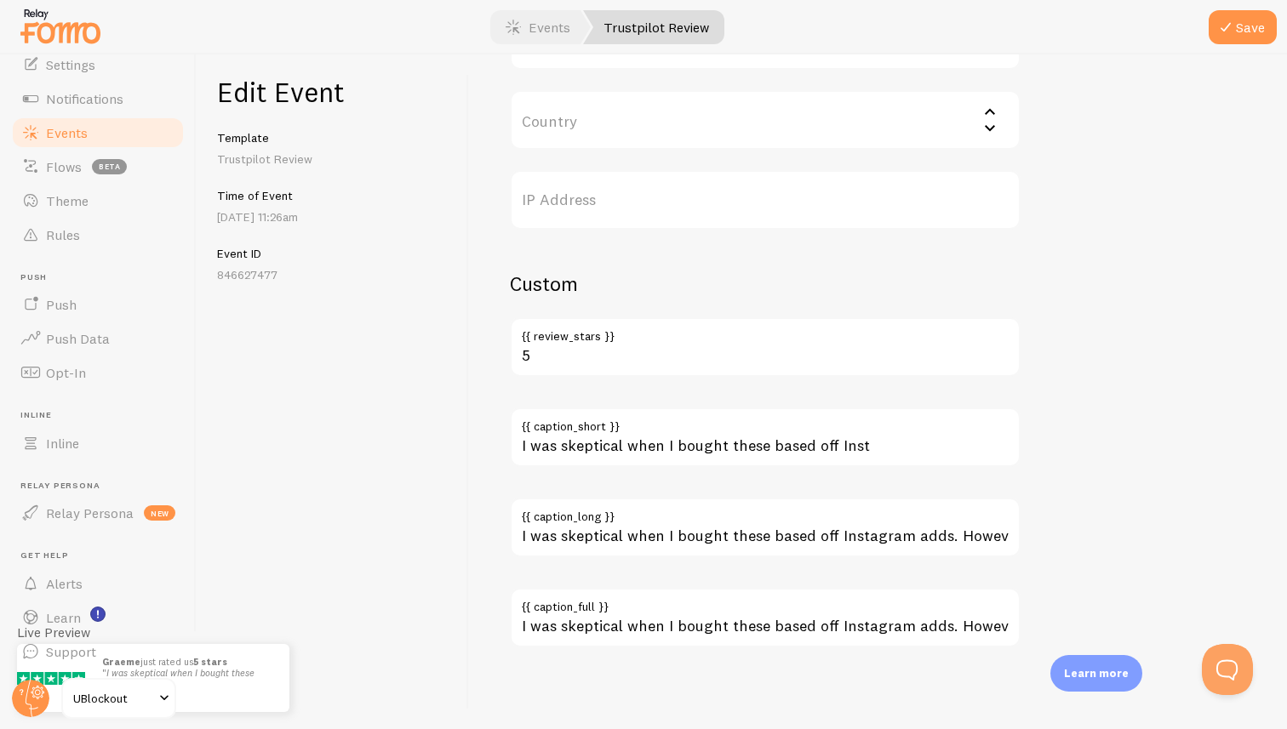
type input "[URL][DOMAIN_NAME][DOMAIN_NAME]"
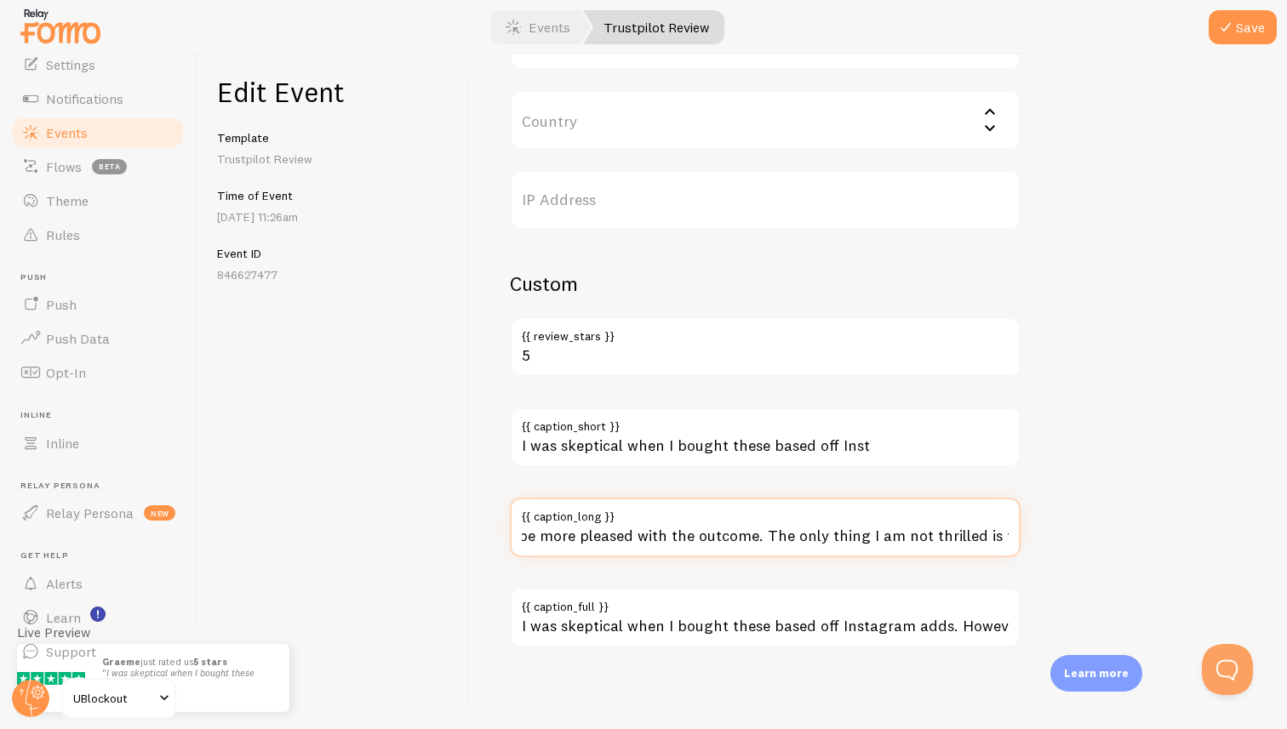
drag, startPoint x: 874, startPoint y: 542, endPoint x: 977, endPoint y: 548, distance: 103.2
click at [983, 547] on input "I was skeptical when I bought these based off Instagram adds. However I couldn’…" at bounding box center [765, 528] width 511 height 60
drag, startPoint x: 893, startPoint y: 531, endPoint x: 802, endPoint y: 539, distance: 91.4
click at [892, 531] on input "I was skeptical when I bought these based off Instagram adds. However I couldn’…" at bounding box center [765, 528] width 511 height 60
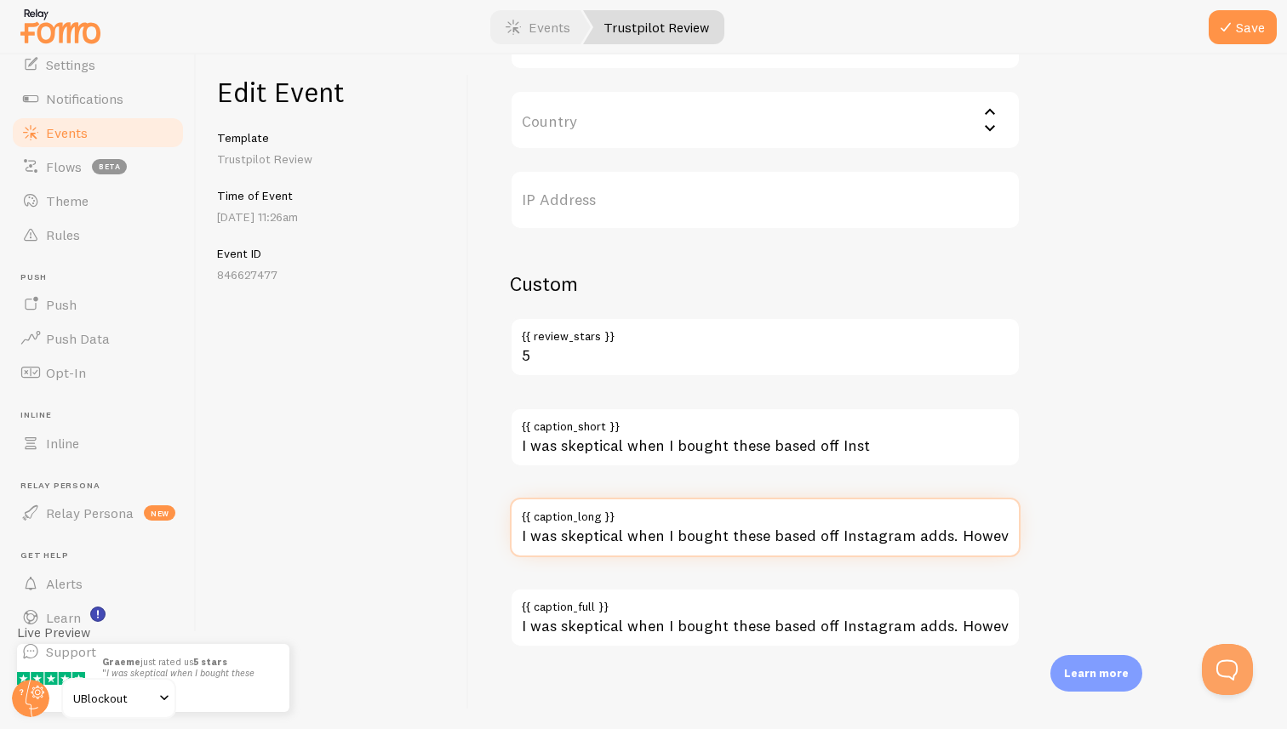
drag, startPoint x: 735, startPoint y: 538, endPoint x: 520, endPoint y: 539, distance: 215.3
click at [520, 539] on input "I was skeptical when I bought these based off Instagram adds. However I couldn’…" at bounding box center [765, 528] width 511 height 60
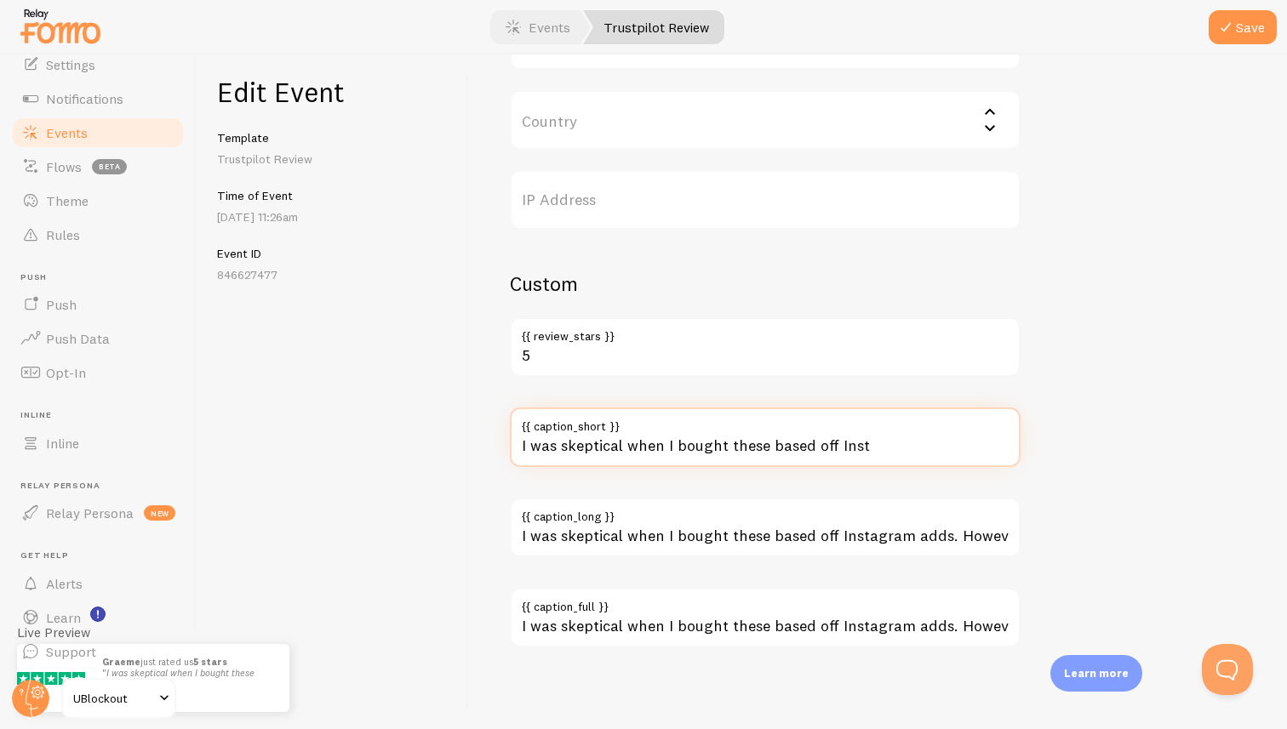
click at [679, 446] on input "I was skeptical when I bought these based off Inst" at bounding box center [765, 438] width 511 height 60
paste input "agram adds. However I couldn’t be more pleased with the outcome."
click at [712, 448] on input "I was skeptical when I bought these based off Instagram adds. However I couldn’…" at bounding box center [765, 438] width 511 height 60
type input "I was skeptical when I bought these based off Instagram adds. However I couldn’…"
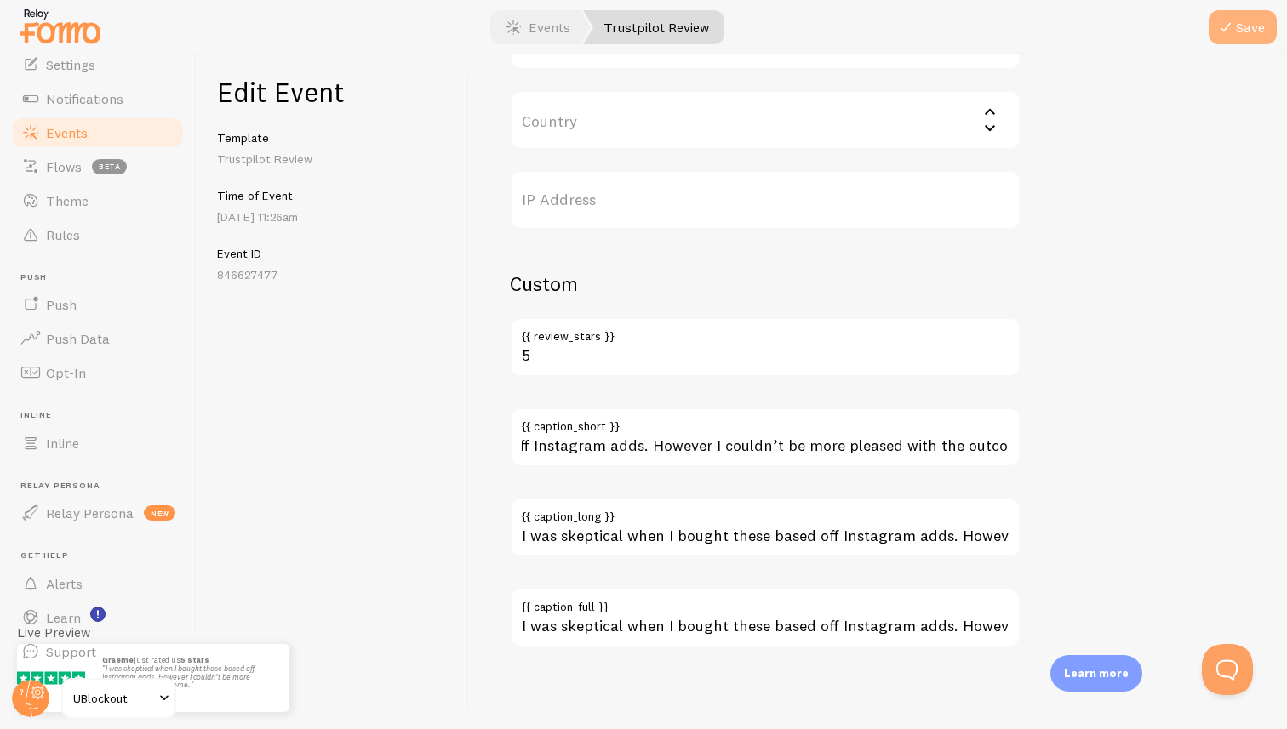
scroll to position [0, 0]
click at [1250, 31] on button "Save" at bounding box center [1243, 27] width 68 height 34
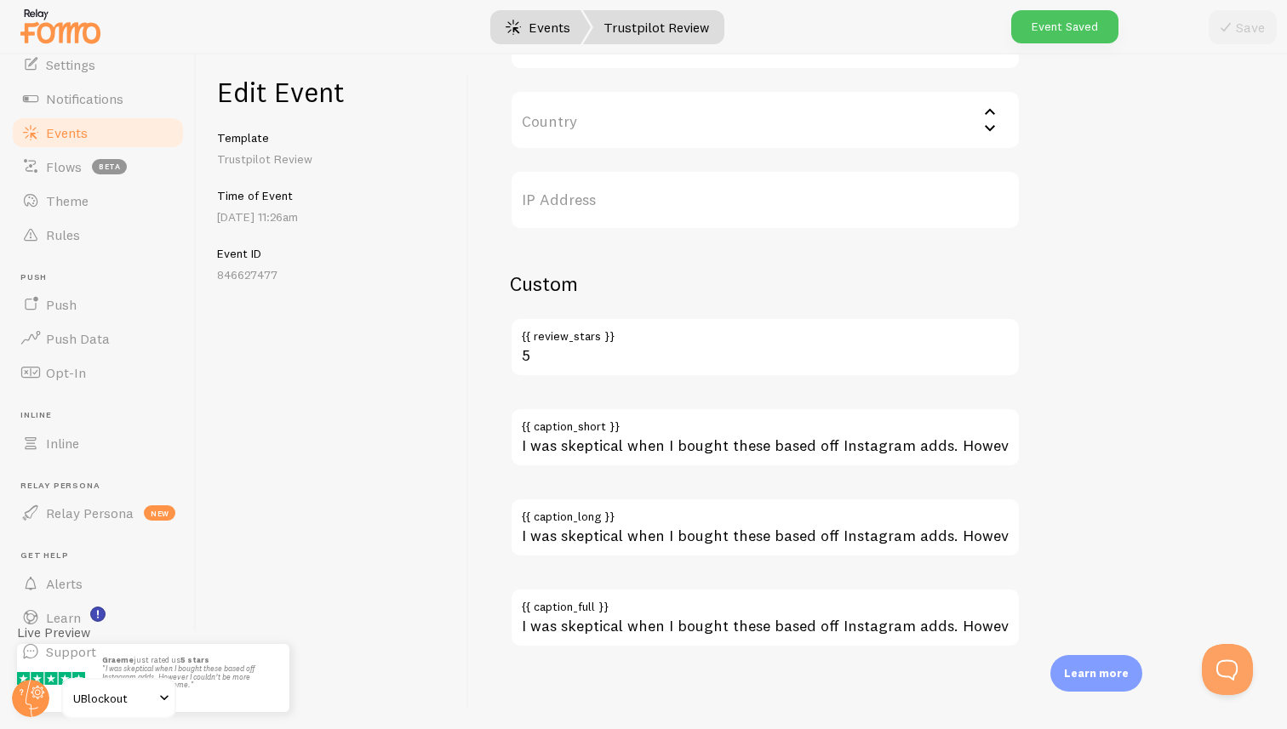
click at [502, 12] on link "Events" at bounding box center [538, 27] width 106 height 34
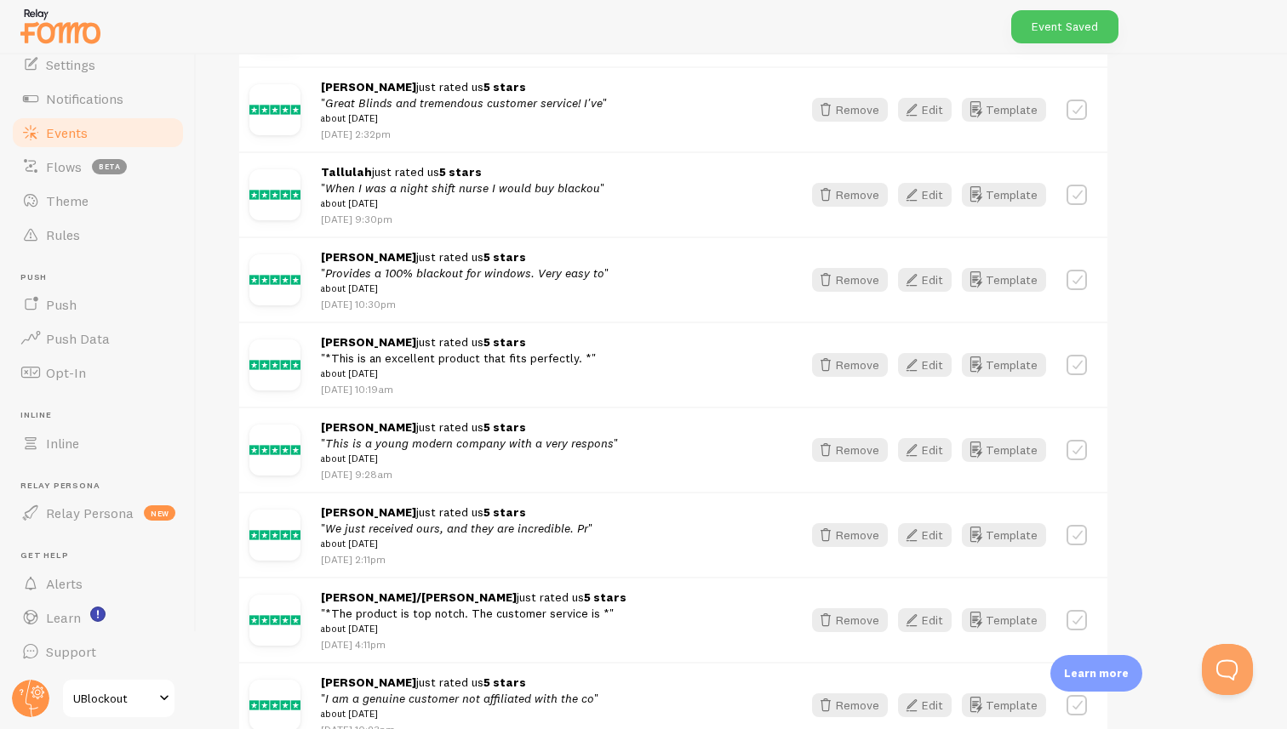
scroll to position [2333, 0]
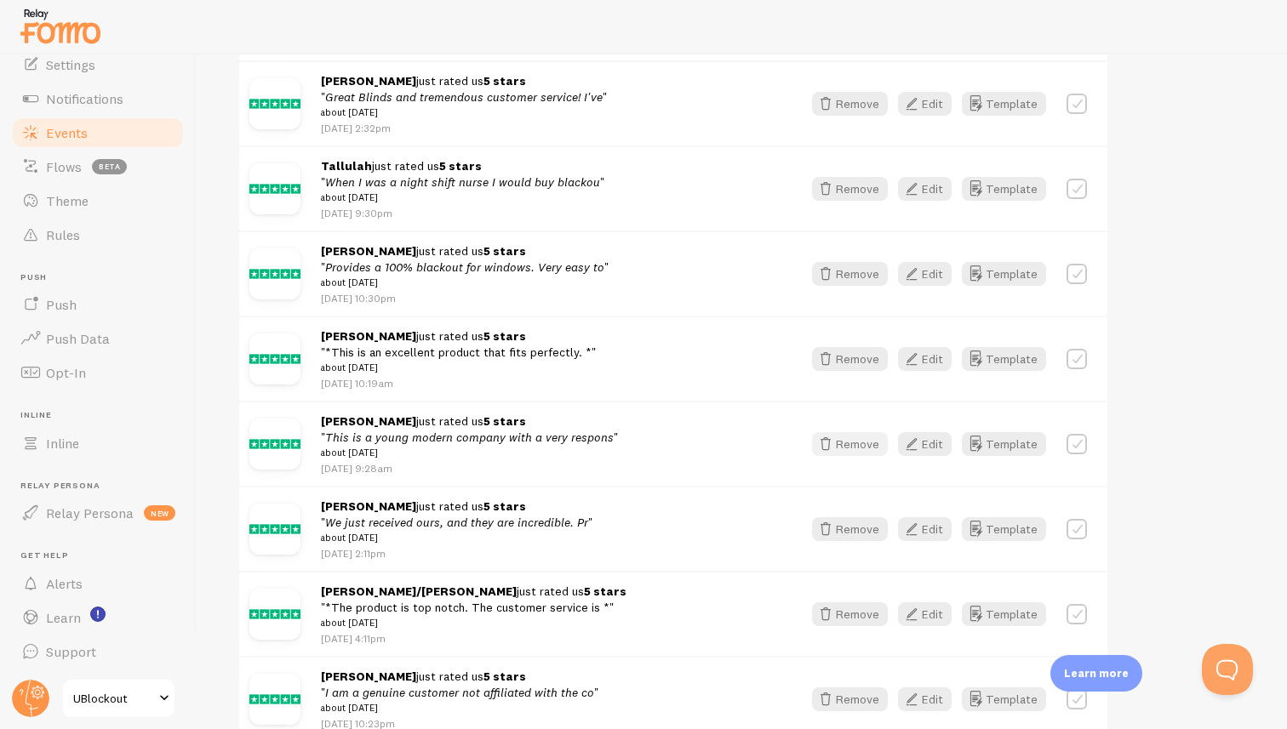
click at [842, 456] on button "Remove" at bounding box center [850, 444] width 76 height 24
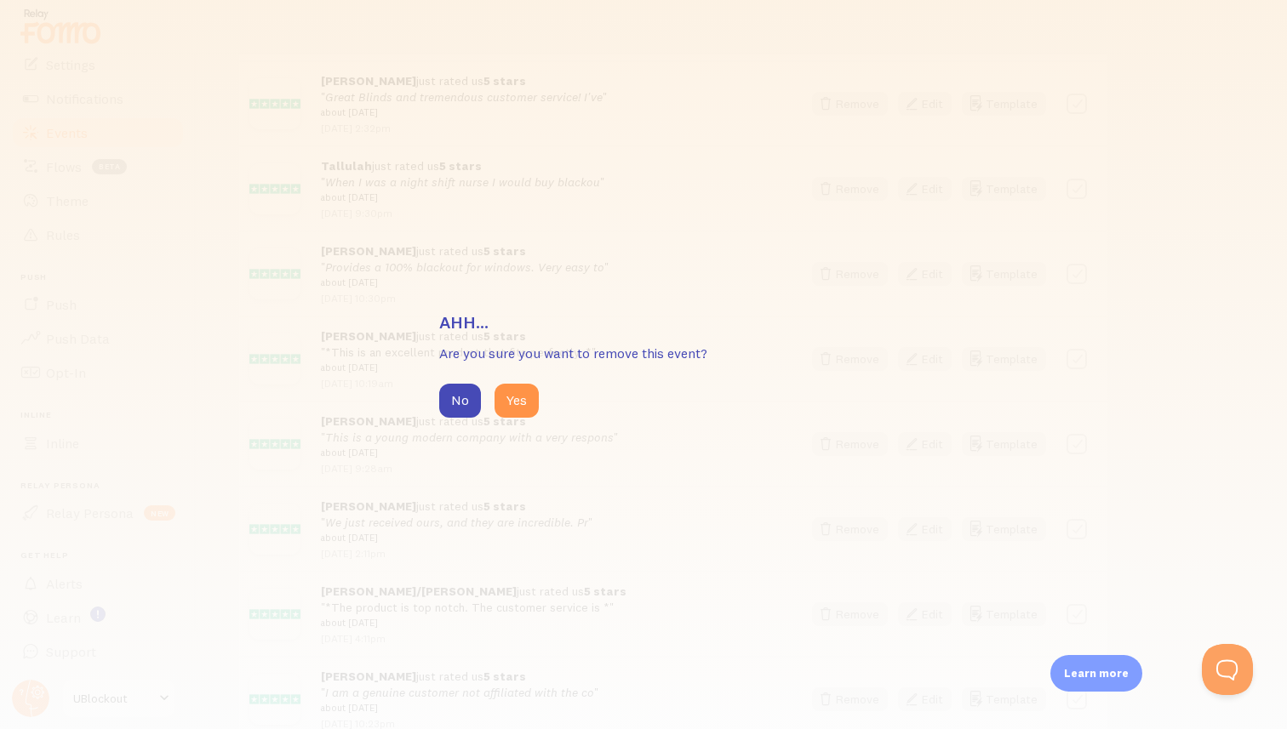
click at [523, 402] on button "Yes" at bounding box center [516, 401] width 44 height 34
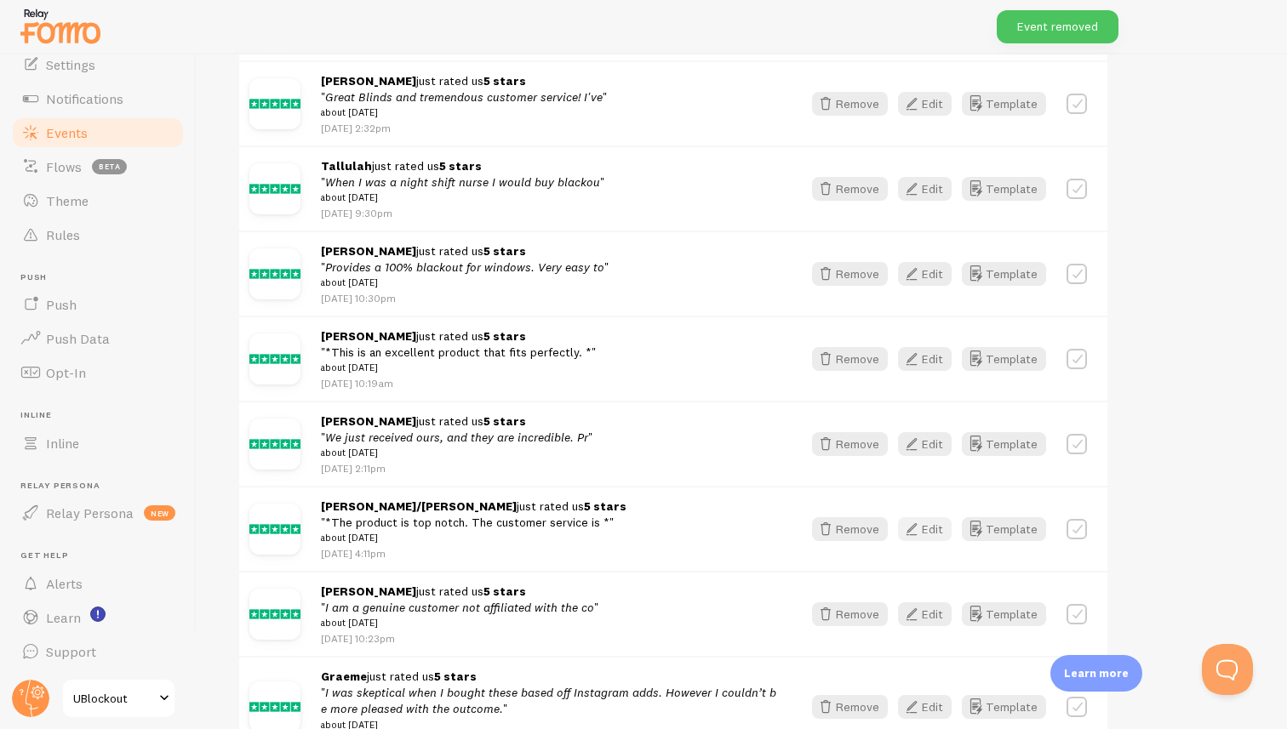
click at [914, 540] on icon "button" at bounding box center [911, 529] width 20 height 20
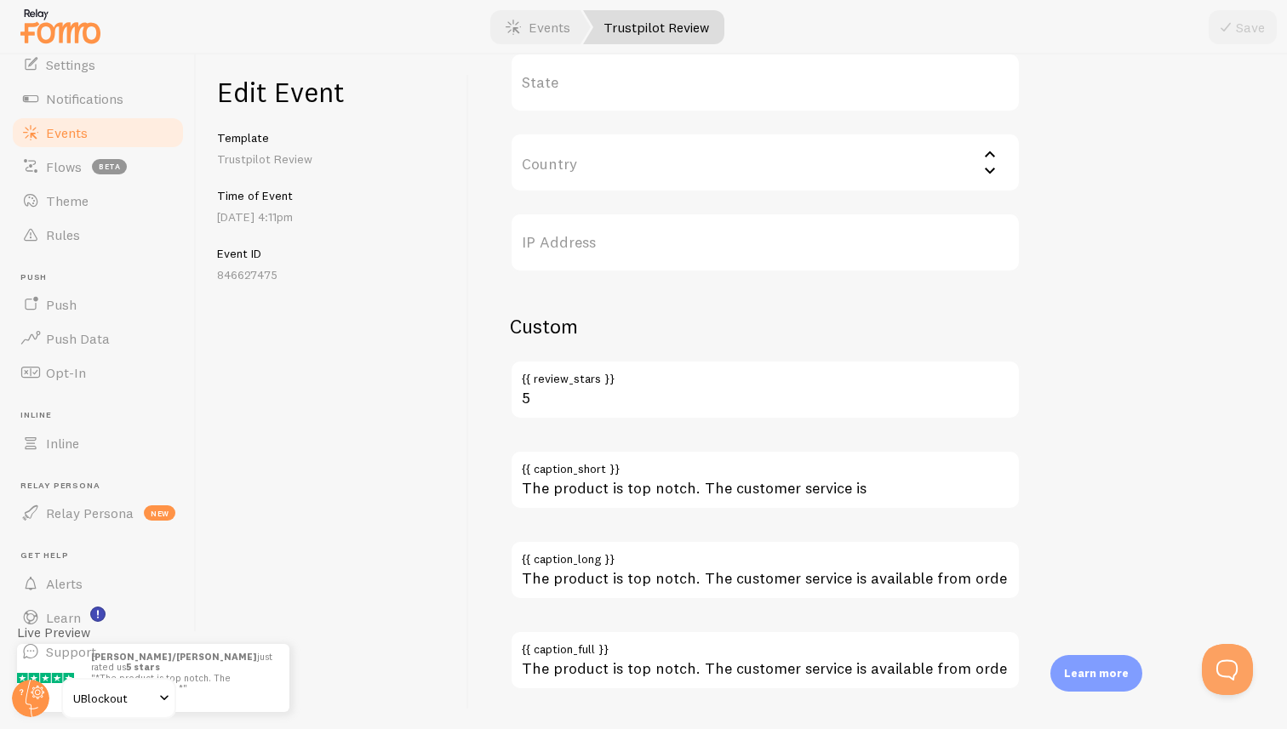
scroll to position [887, 0]
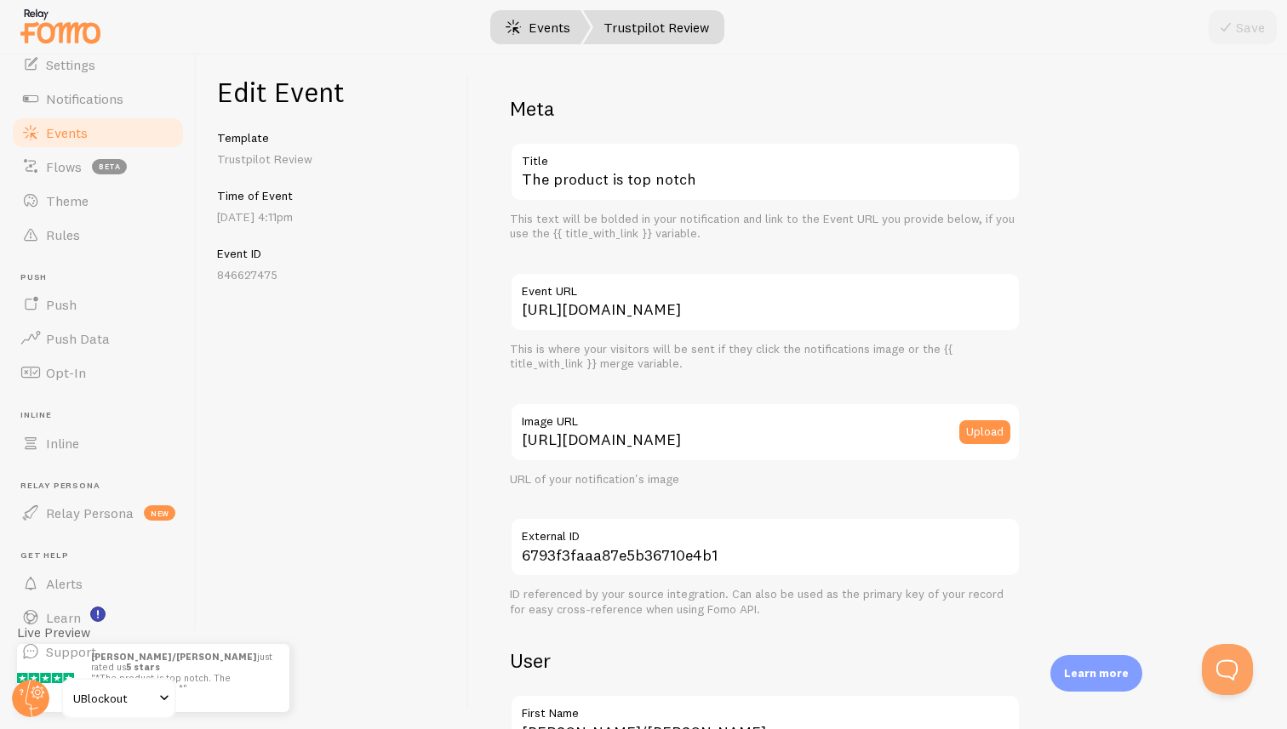
click at [557, 30] on link "Events" at bounding box center [538, 27] width 106 height 34
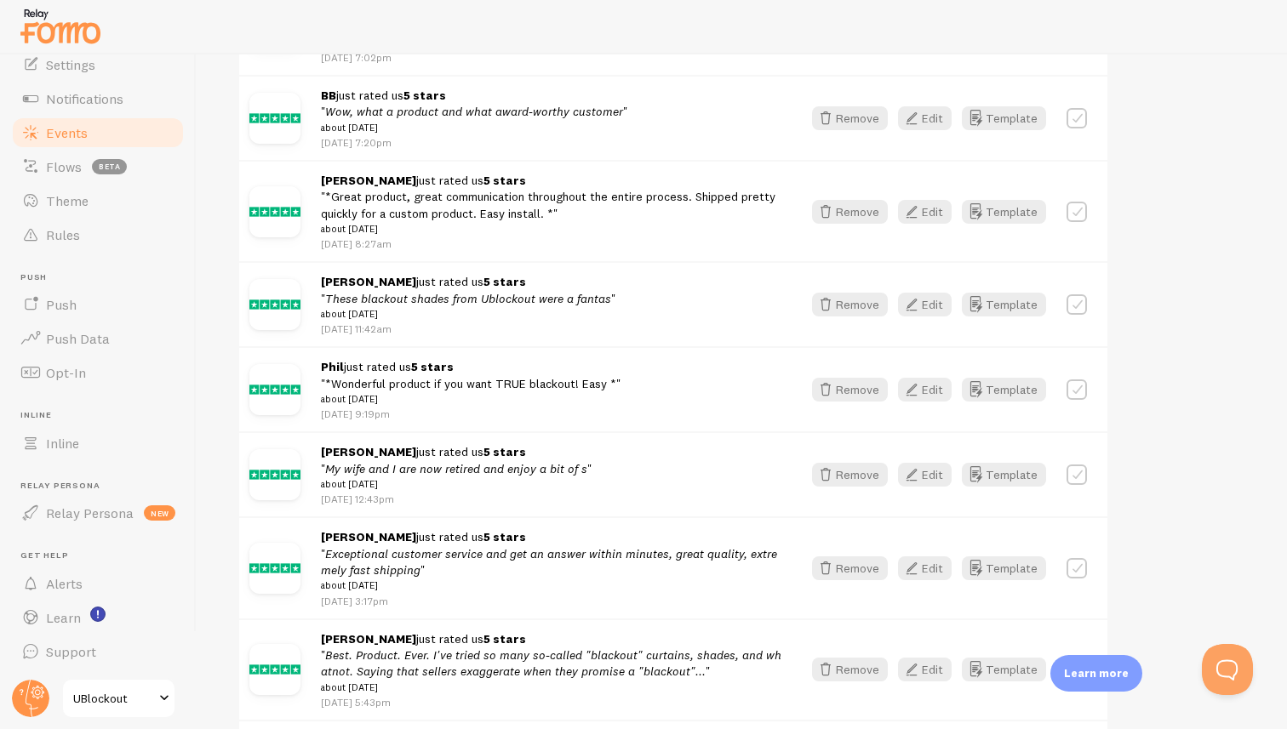
scroll to position [1509, 0]
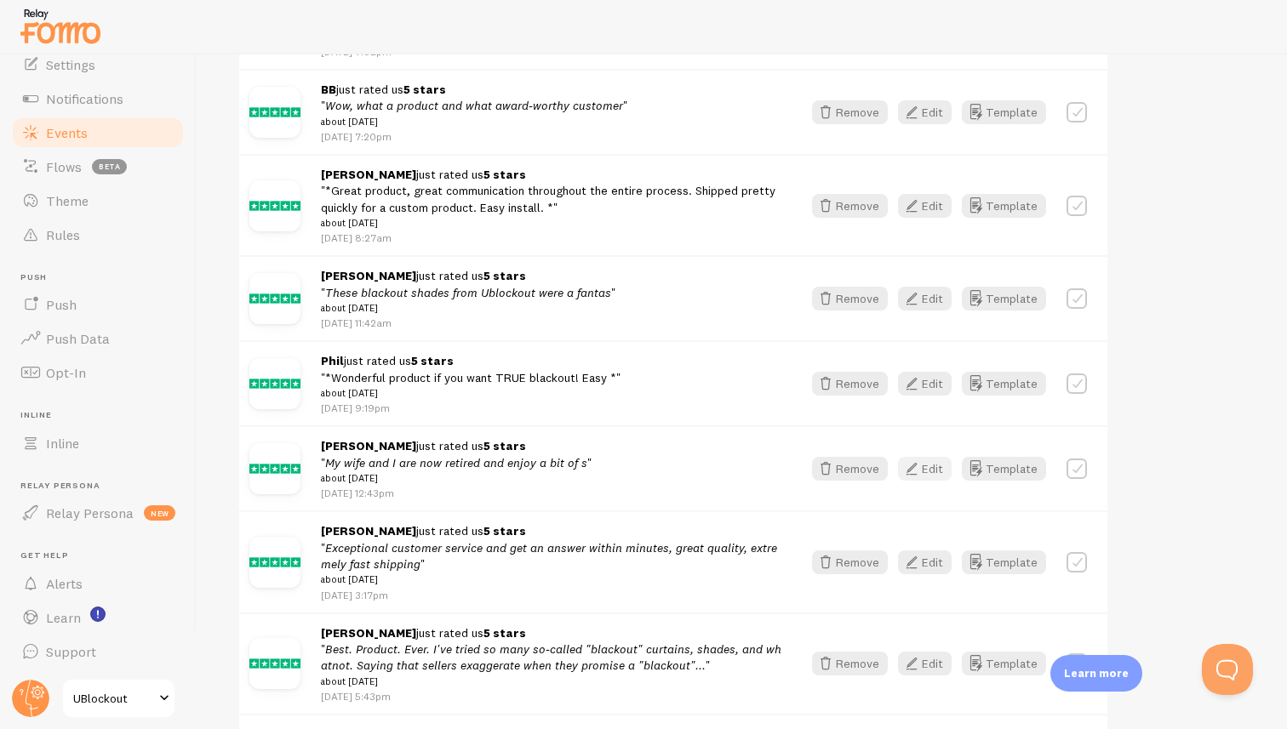
click at [905, 479] on icon "button" at bounding box center [911, 469] width 20 height 20
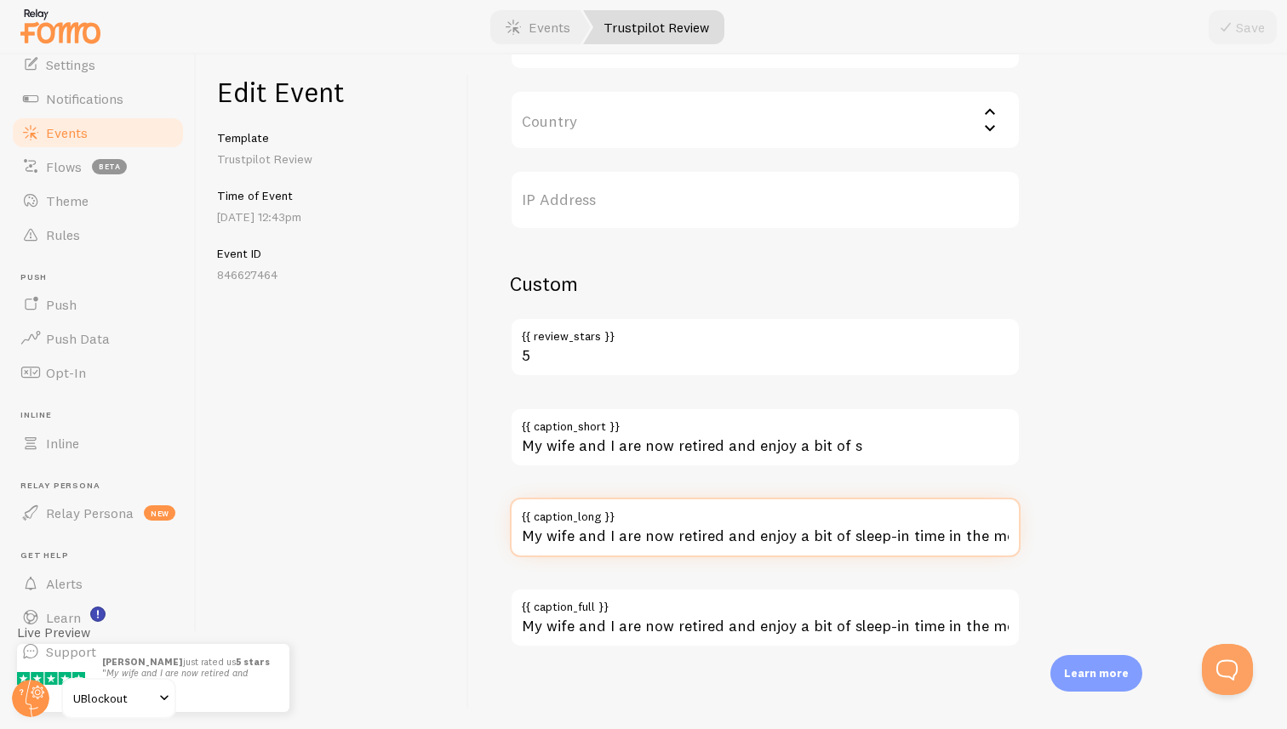
drag, startPoint x: 791, startPoint y: 534, endPoint x: 496, endPoint y: 534, distance: 294.5
click at [496, 534] on div "Meta Excellent Light-Blocking Shade! Title This text will be bolded in your not…" at bounding box center [878, 391] width 818 height 675
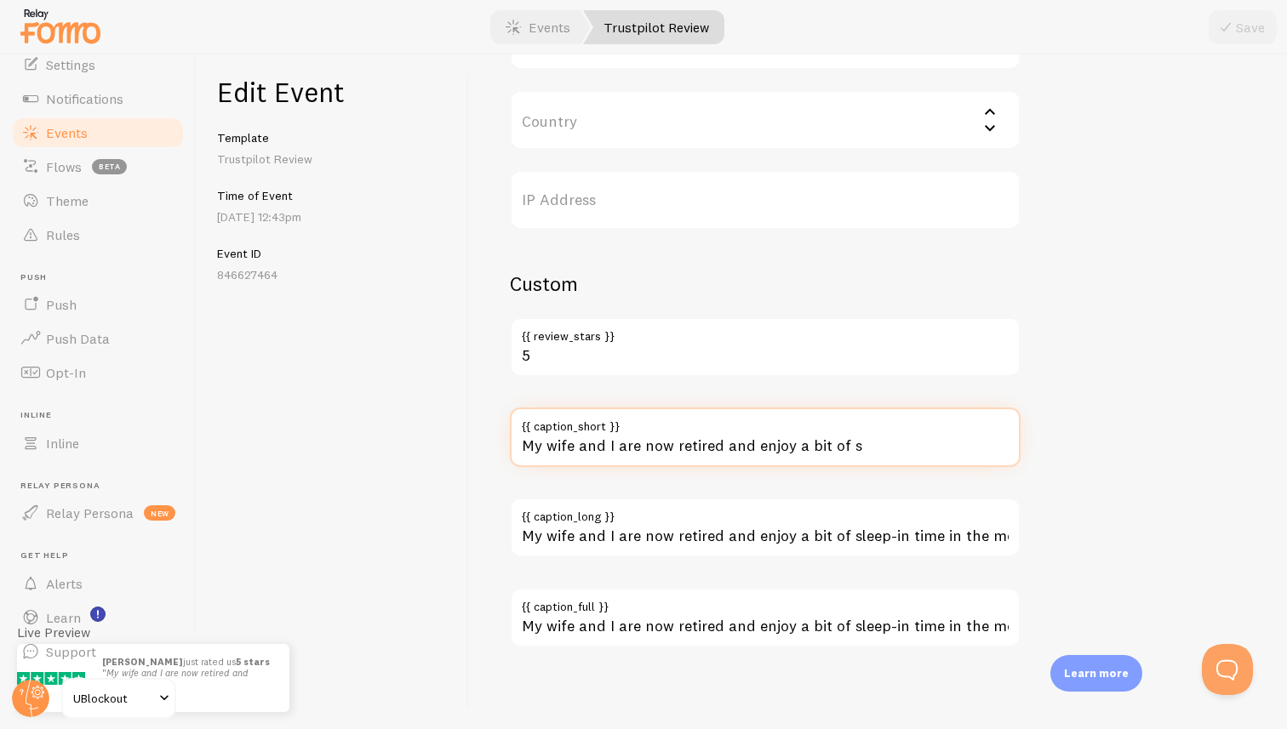
click at [654, 451] on input "My wife and I are now retired and enjoy a bit of s" at bounding box center [765, 438] width 511 height 60
paste input "leep-in time in the morning."
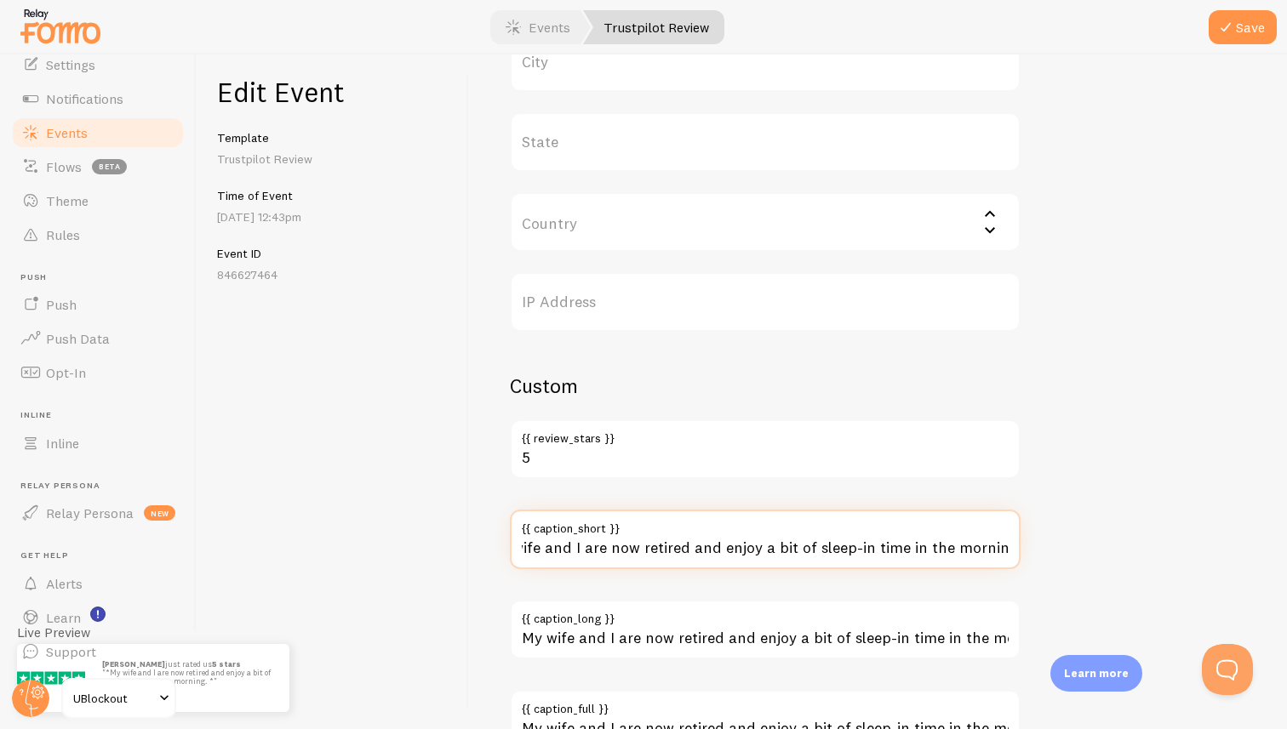
scroll to position [907, 0]
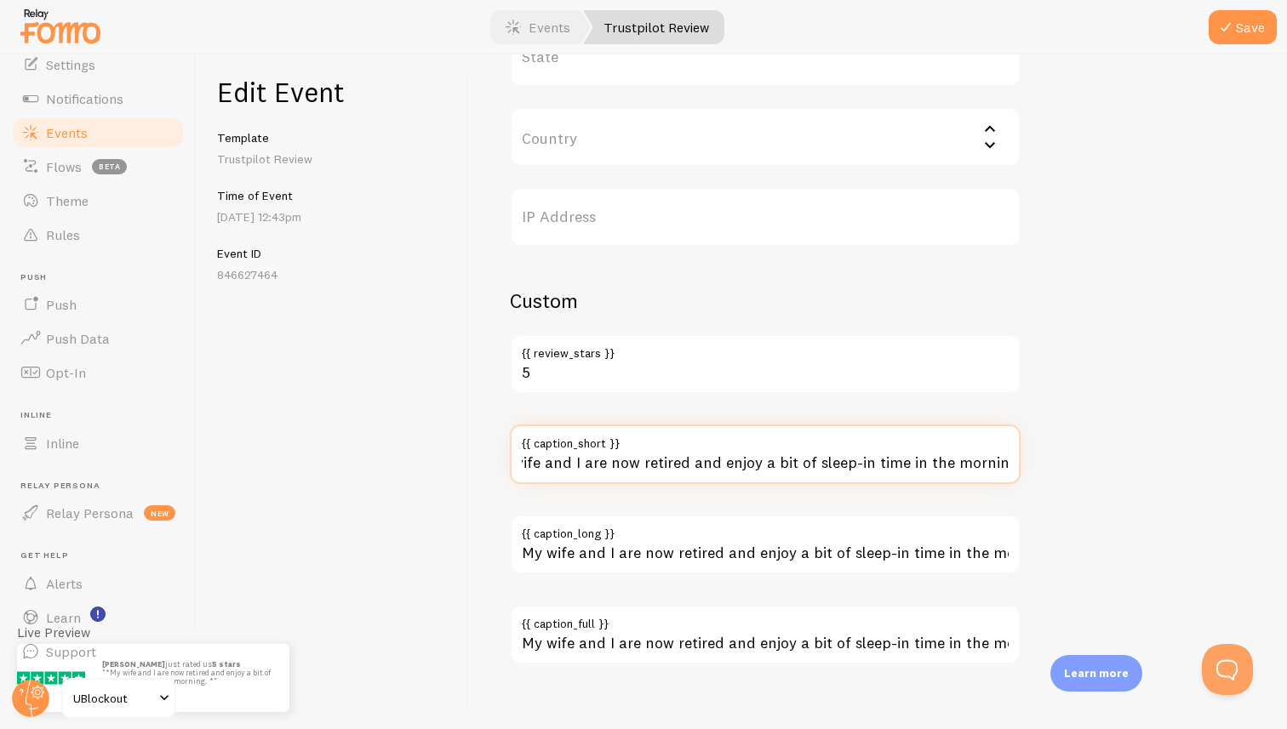
type input "My wife and I are now retired and enjoy a bit of sleep-in time in the morning."
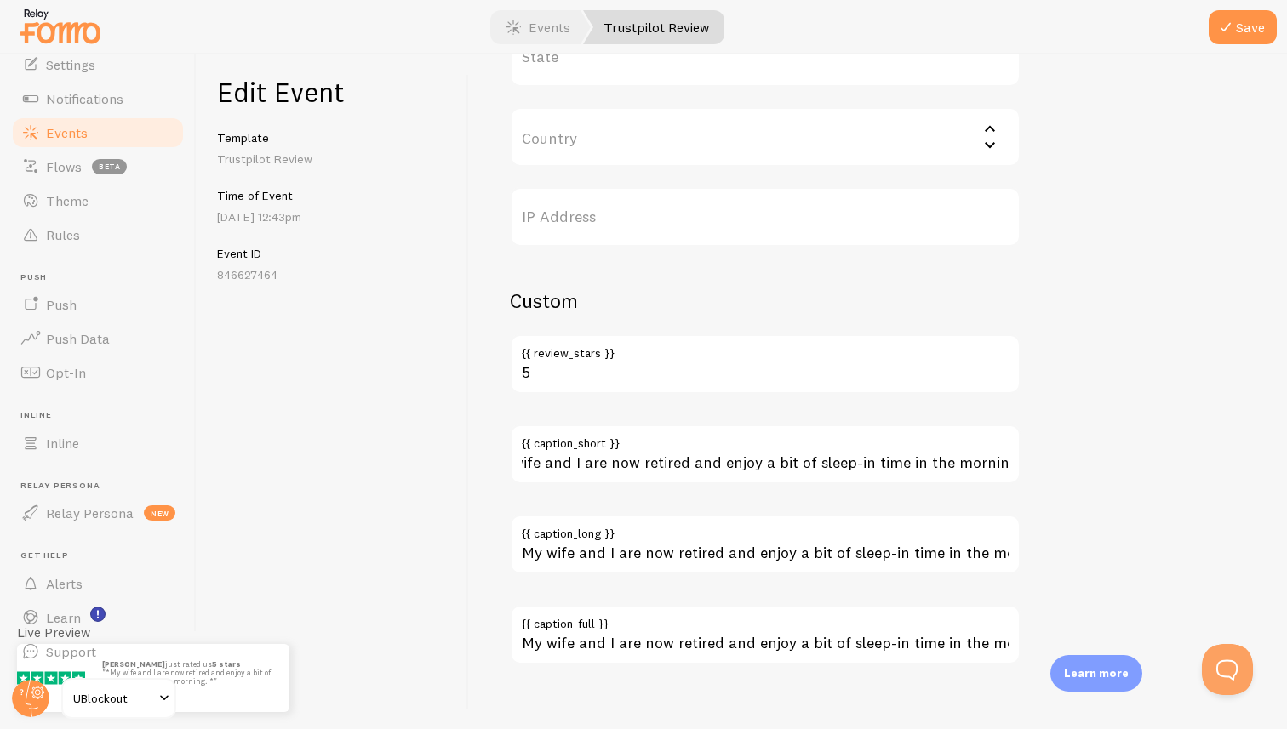
scroll to position [0, 0]
click at [622, 145] on input "Country" at bounding box center [765, 137] width 511 height 60
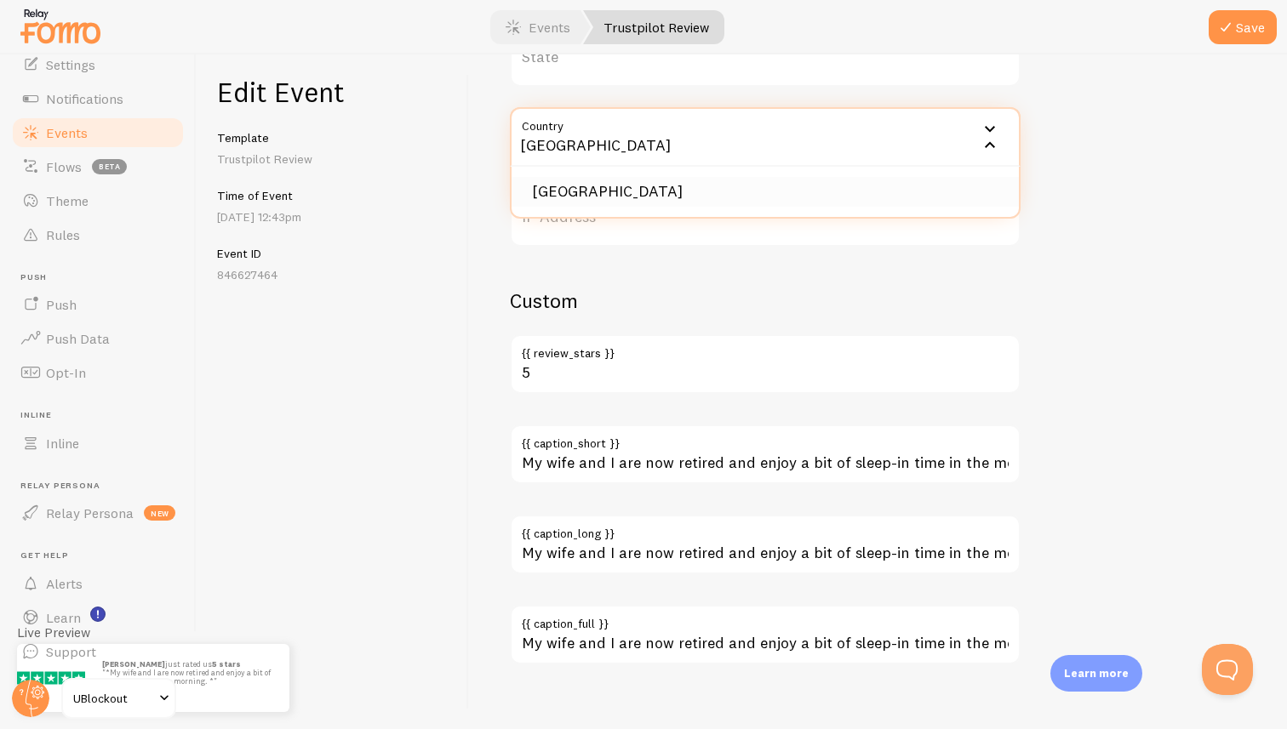
type input "[GEOGRAPHIC_DATA]"
click at [594, 199] on li "[GEOGRAPHIC_DATA]" at bounding box center [765, 192] width 507 height 30
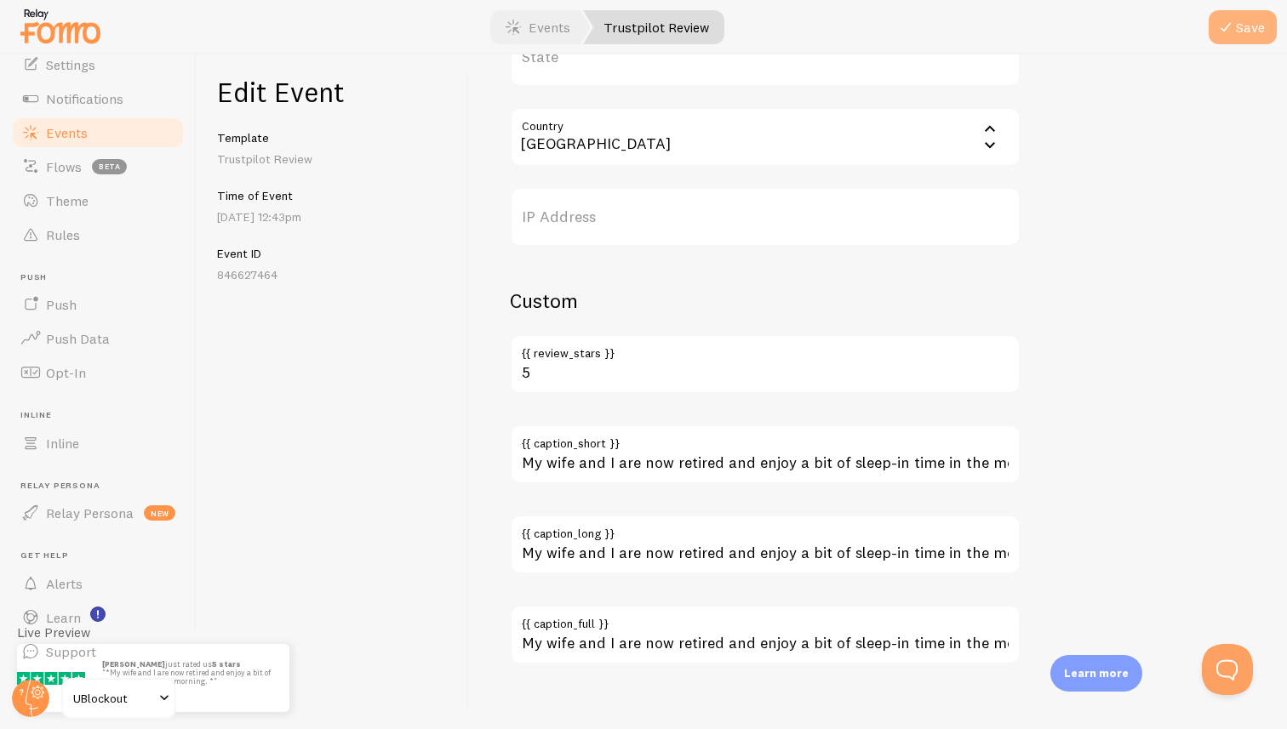
click at [1240, 17] on button "Save" at bounding box center [1243, 27] width 68 height 34
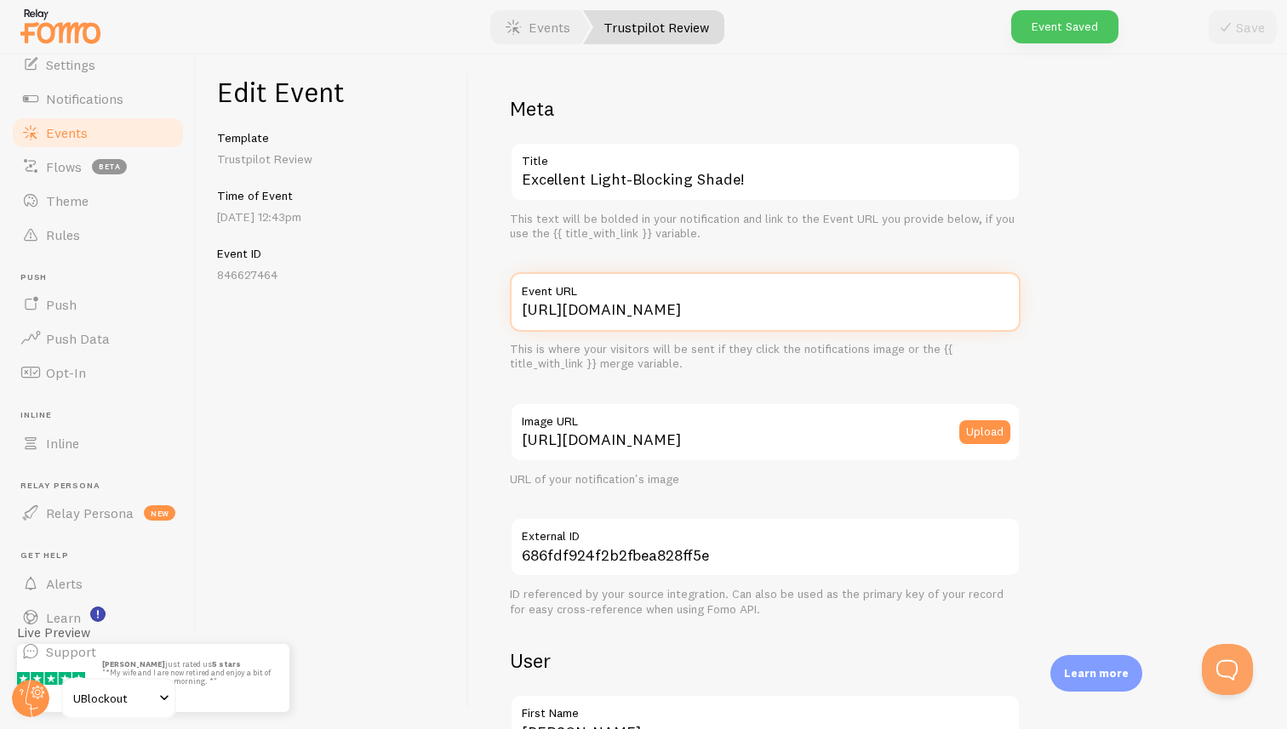
click at [697, 314] on input "[URL][DOMAIN_NAME]" at bounding box center [765, 302] width 511 height 60
paste input "My wife and I are now retired and enjoy a bit of sleep-in time in the morning."
type input "My wife and I are now retired and enjoy a bit of sleep-in time in the morning."
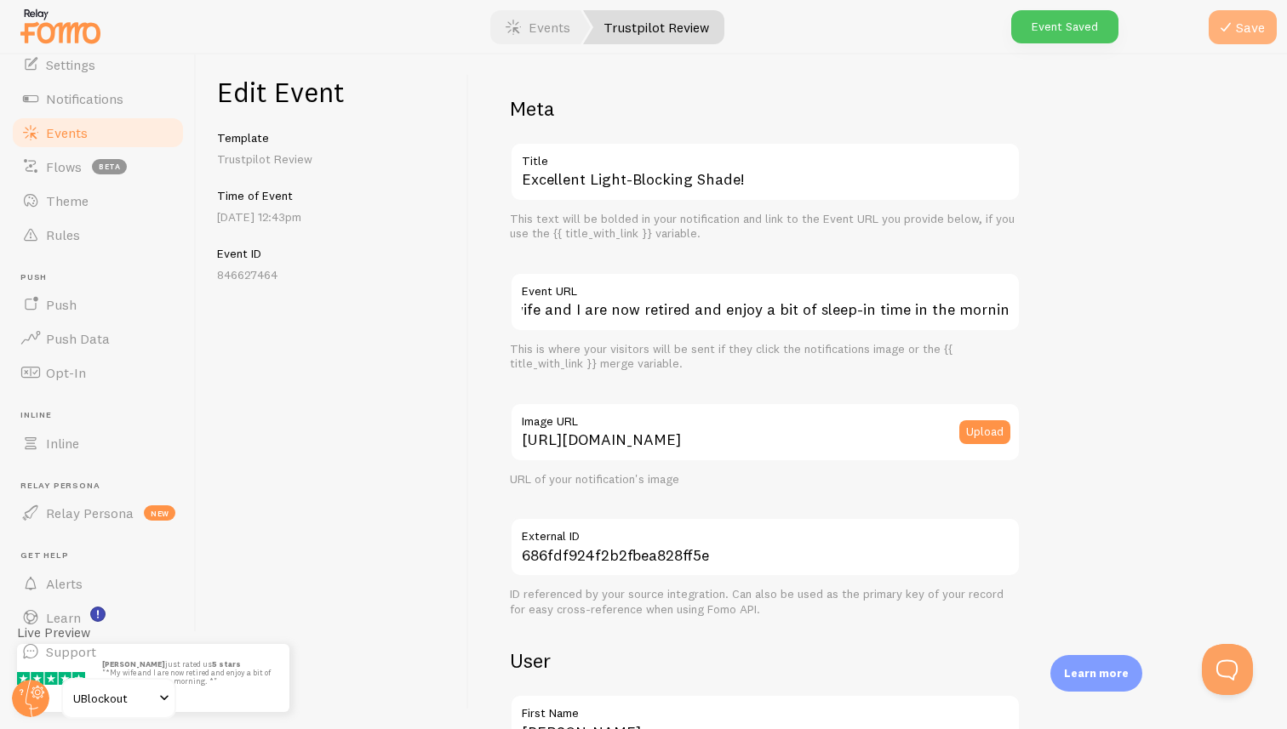
scroll to position [0, 0]
click at [1250, 25] on button "Save" at bounding box center [1243, 27] width 68 height 34
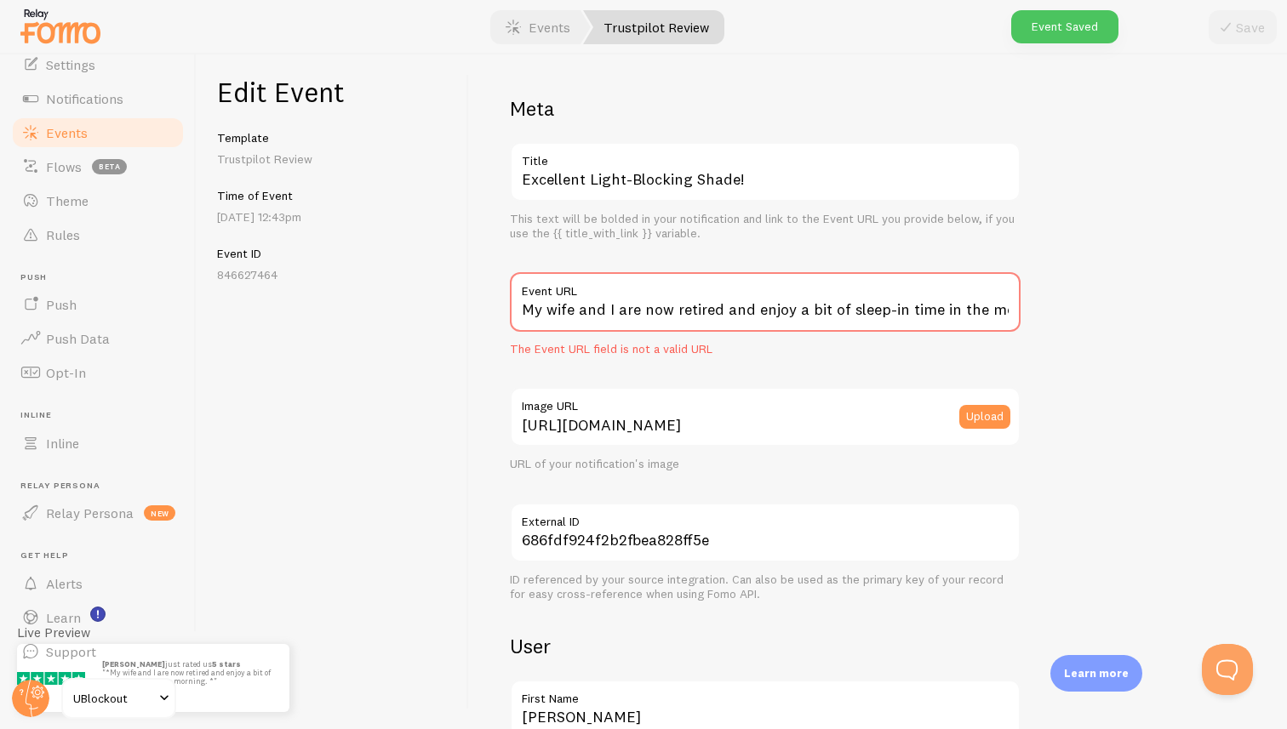
drag, startPoint x: 547, startPoint y: 26, endPoint x: 643, endPoint y: 23, distance: 95.4
click at [547, 26] on link "Events" at bounding box center [538, 27] width 106 height 34
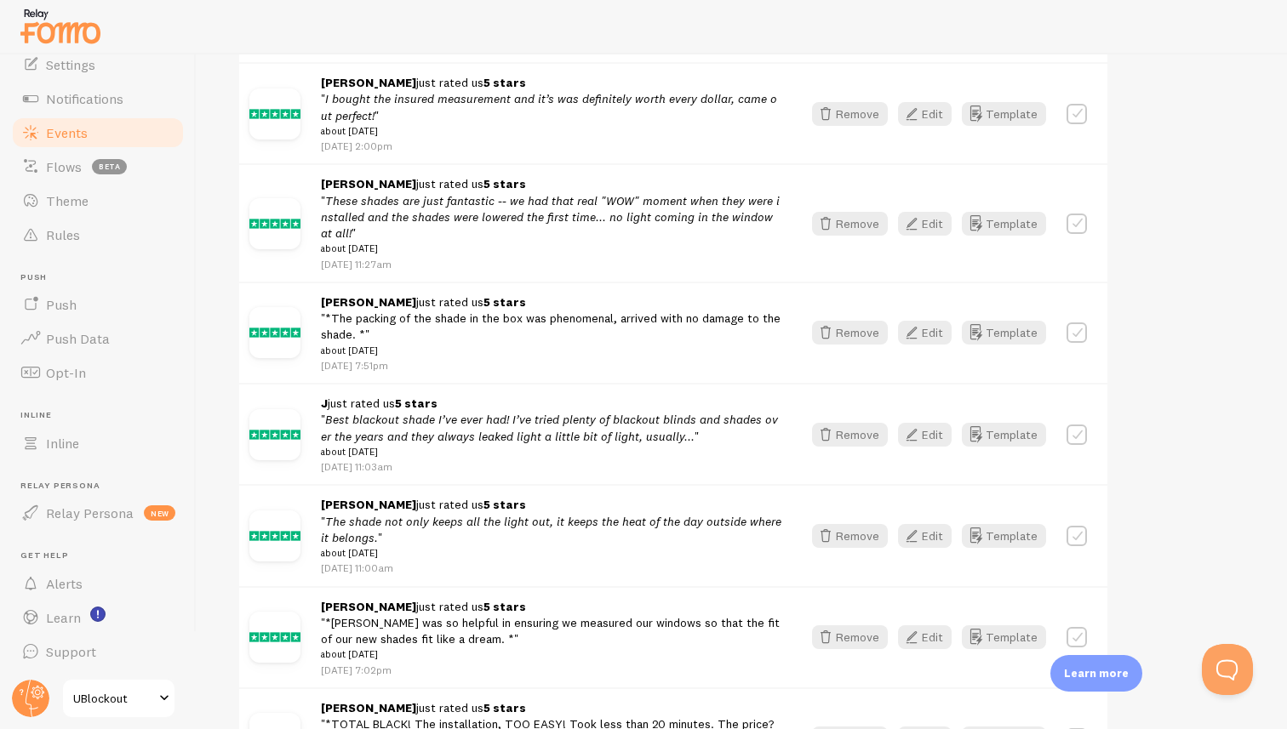
scroll to position [397, 0]
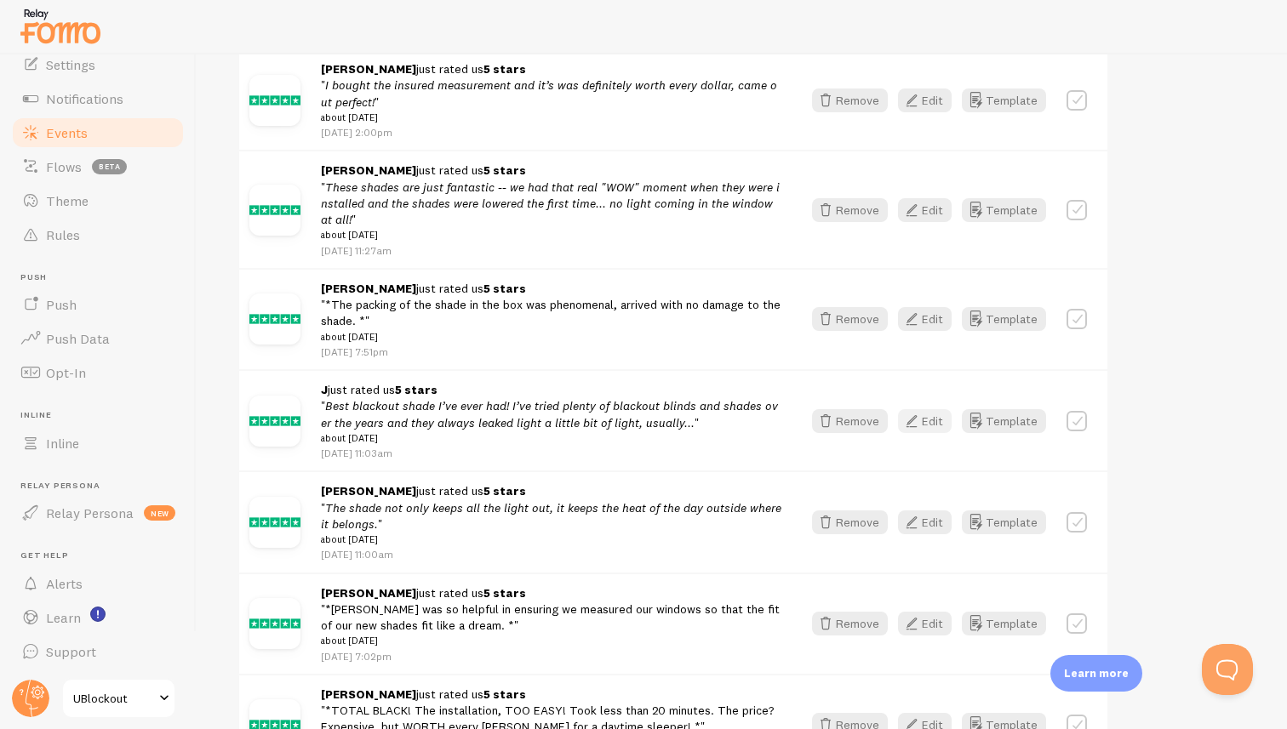
click at [934, 423] on button "Edit" at bounding box center [925, 421] width 54 height 24
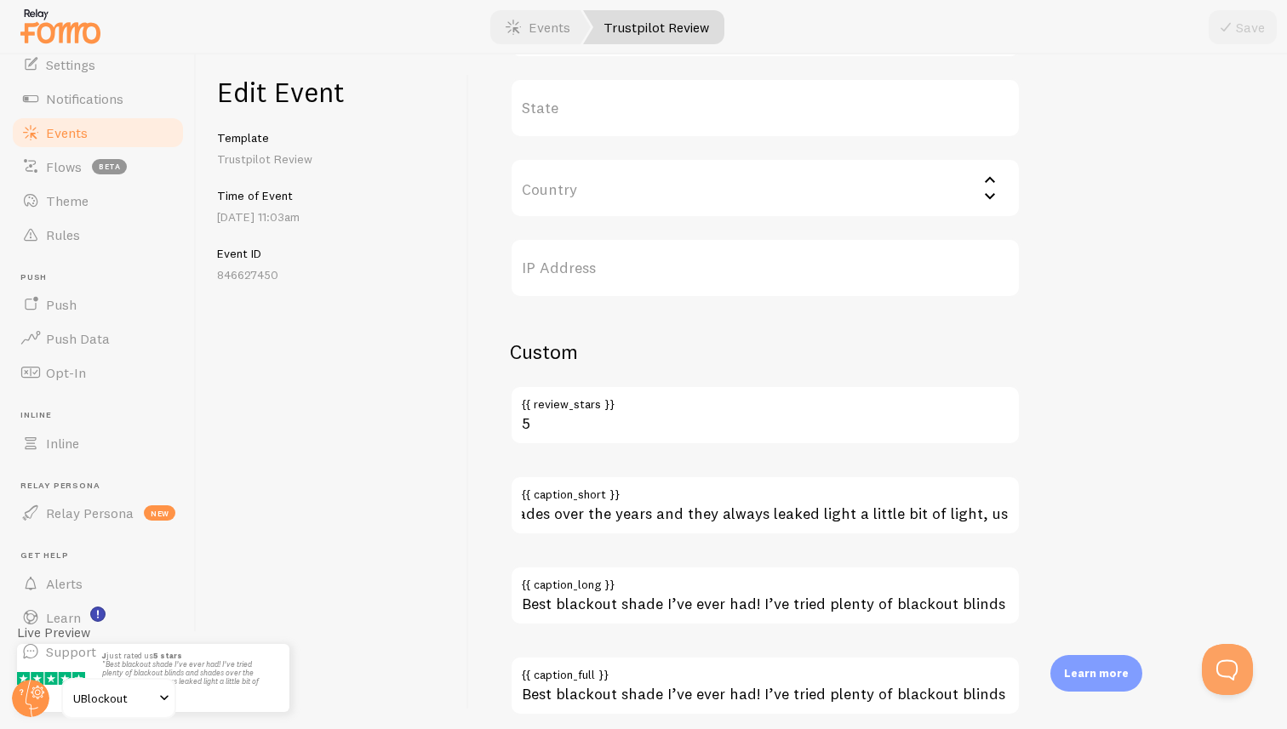
scroll to position [0, 552]
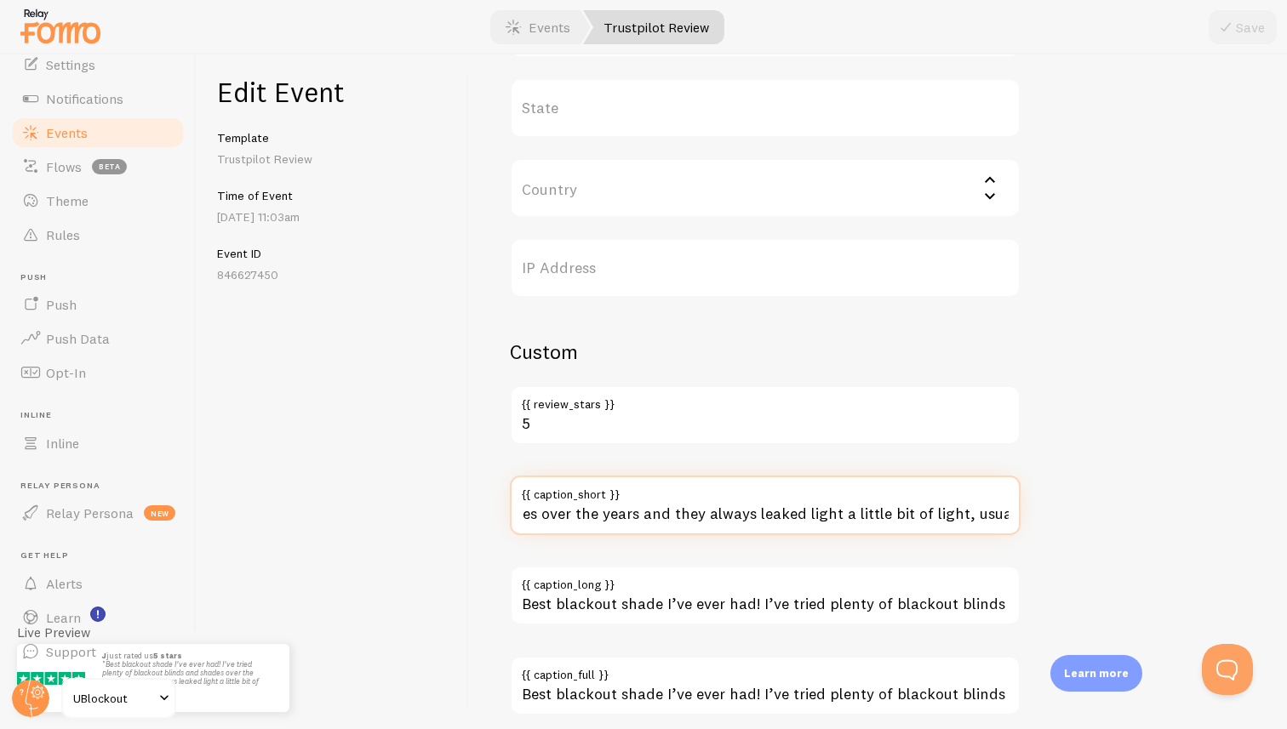
drag, startPoint x: 620, startPoint y: 515, endPoint x: 994, endPoint y: 510, distance: 374.5
click at [994, 510] on input "Best blackout shade I’ve ever had! I’ve tried plenty of blackout blinds and sha…" at bounding box center [765, 506] width 511 height 60
type input "Best blackout shade I’ve ever had! I’ve tried plenty of blackout blinds and sha…"
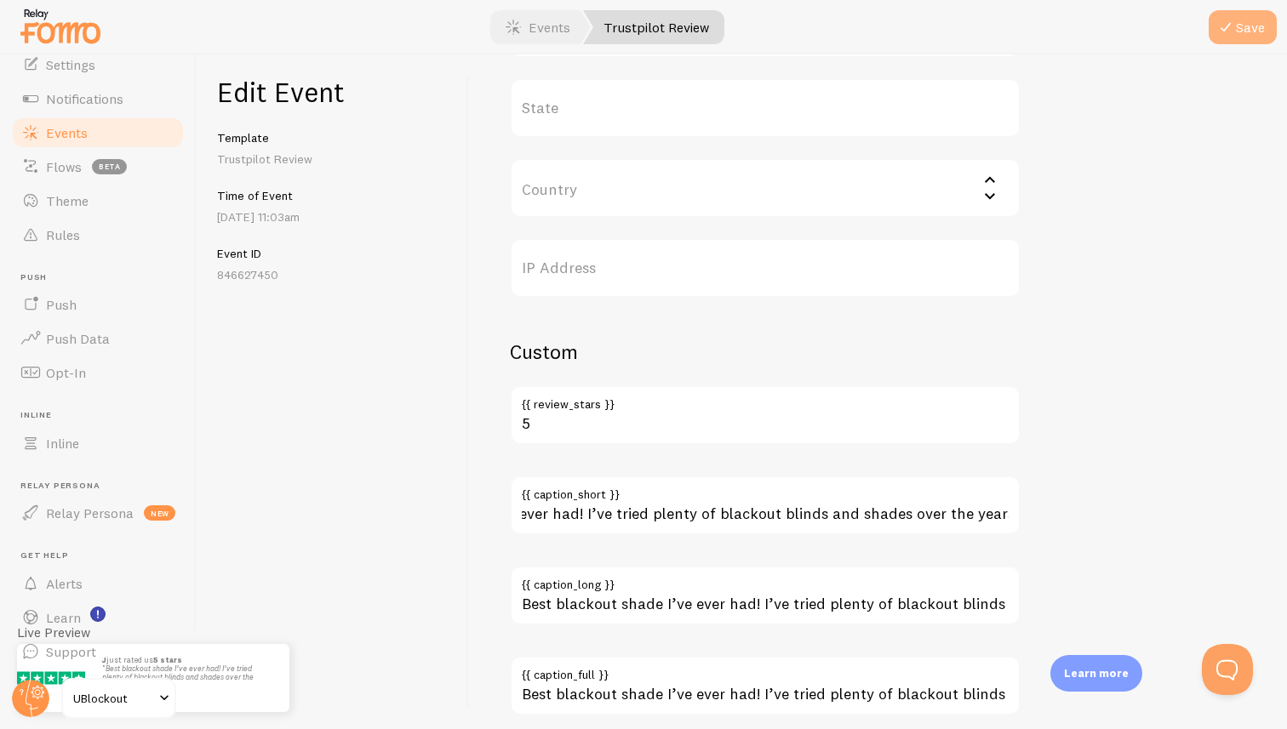
click at [1233, 26] on icon "submit" at bounding box center [1225, 27] width 20 height 20
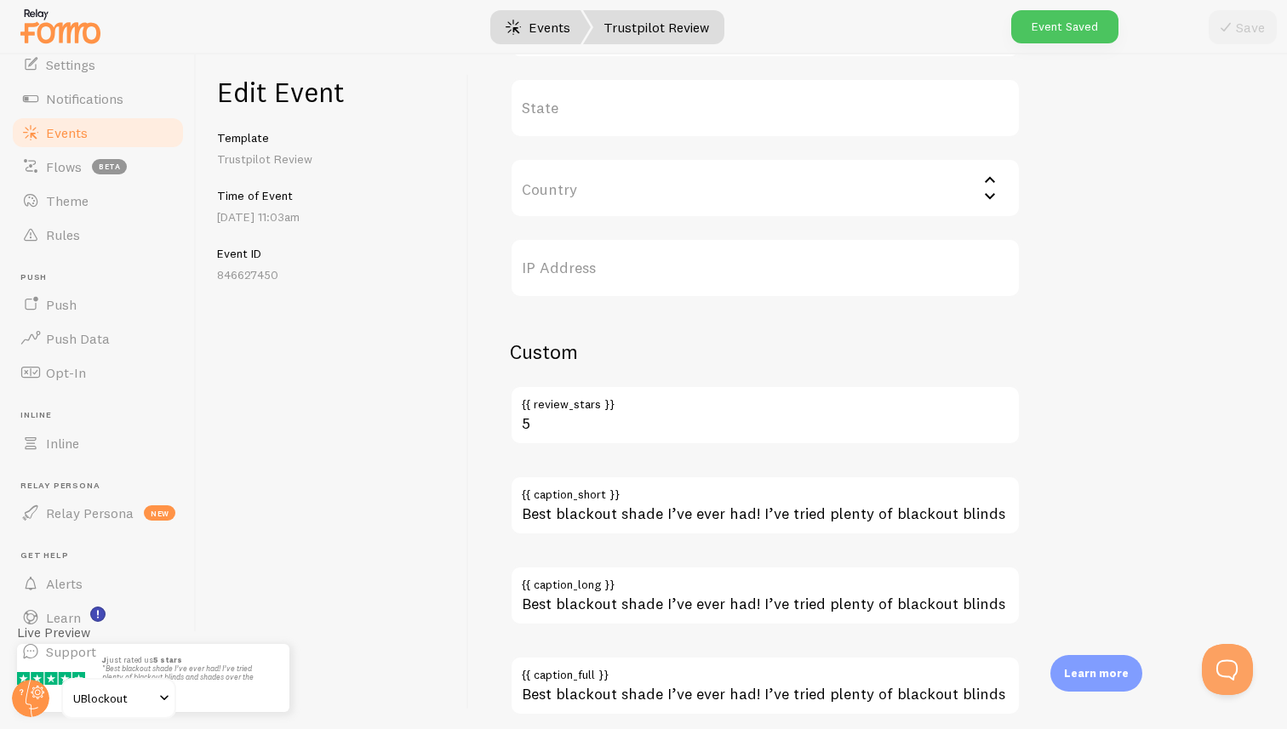
click at [575, 24] on link "Events" at bounding box center [538, 27] width 106 height 34
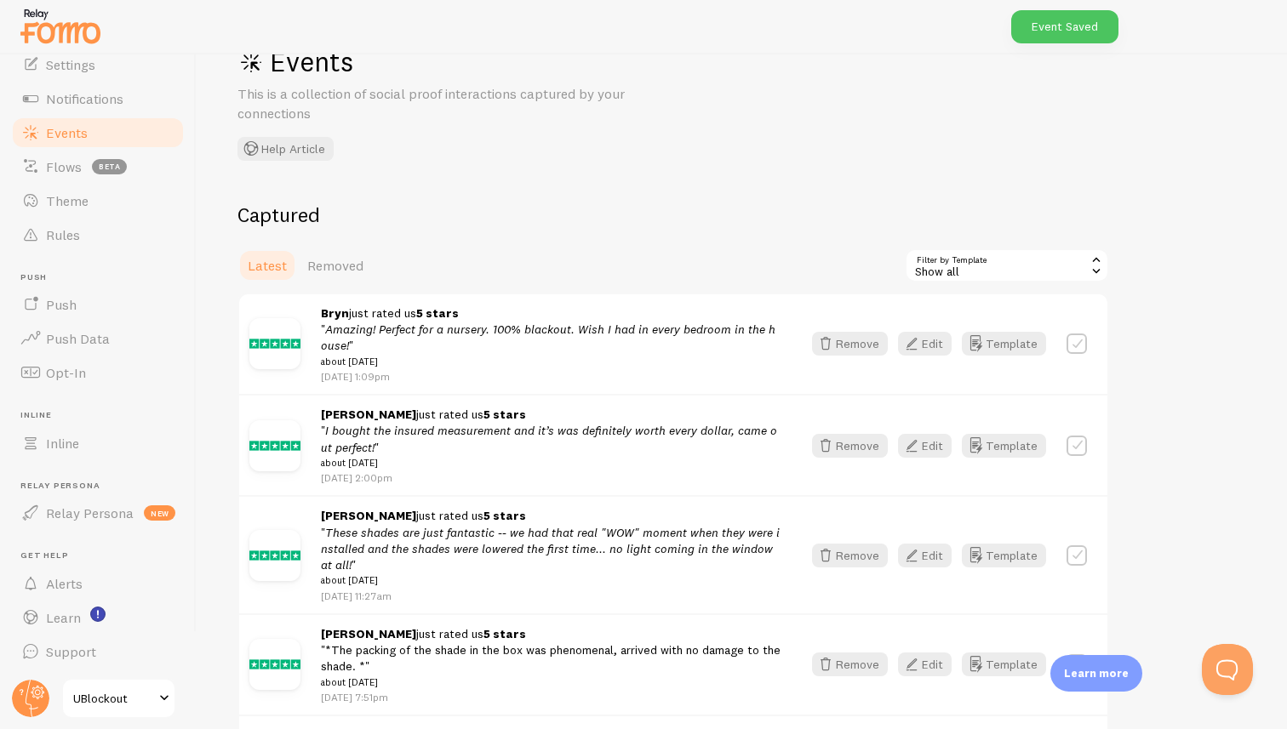
scroll to position [79, 0]
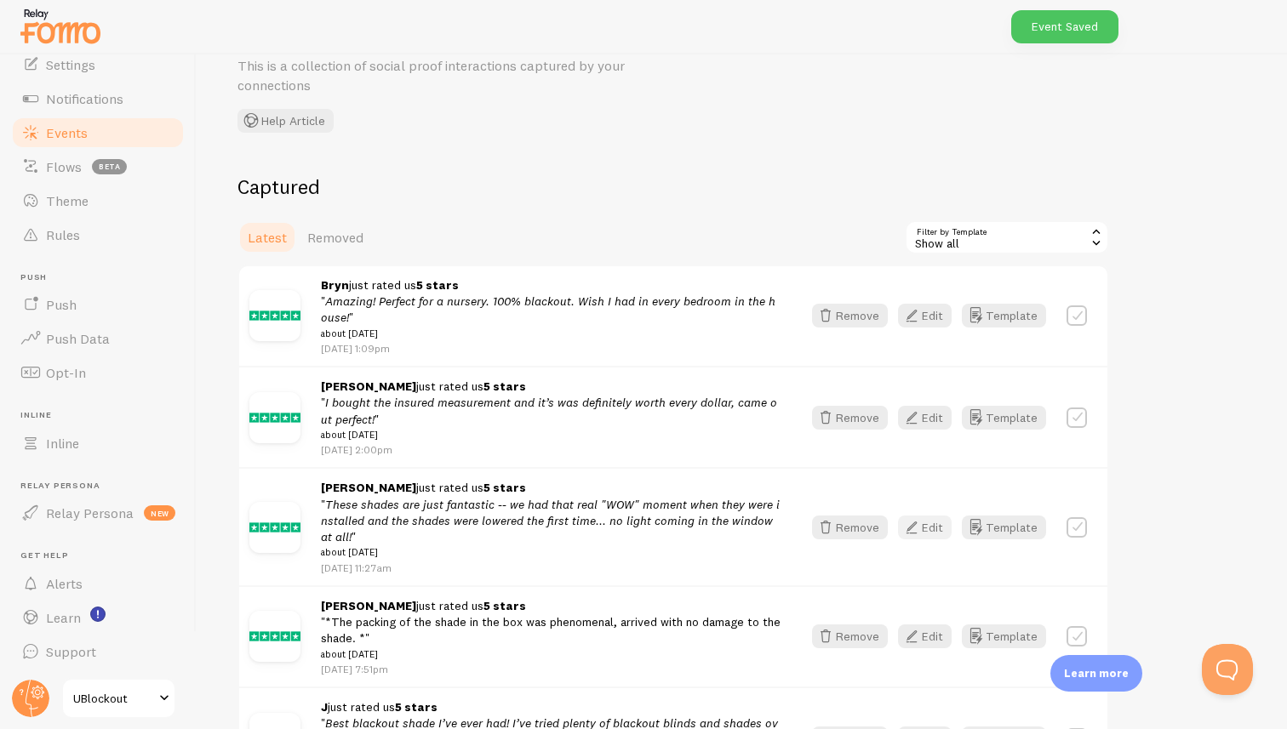
click at [919, 531] on icon "button" at bounding box center [911, 527] width 20 height 20
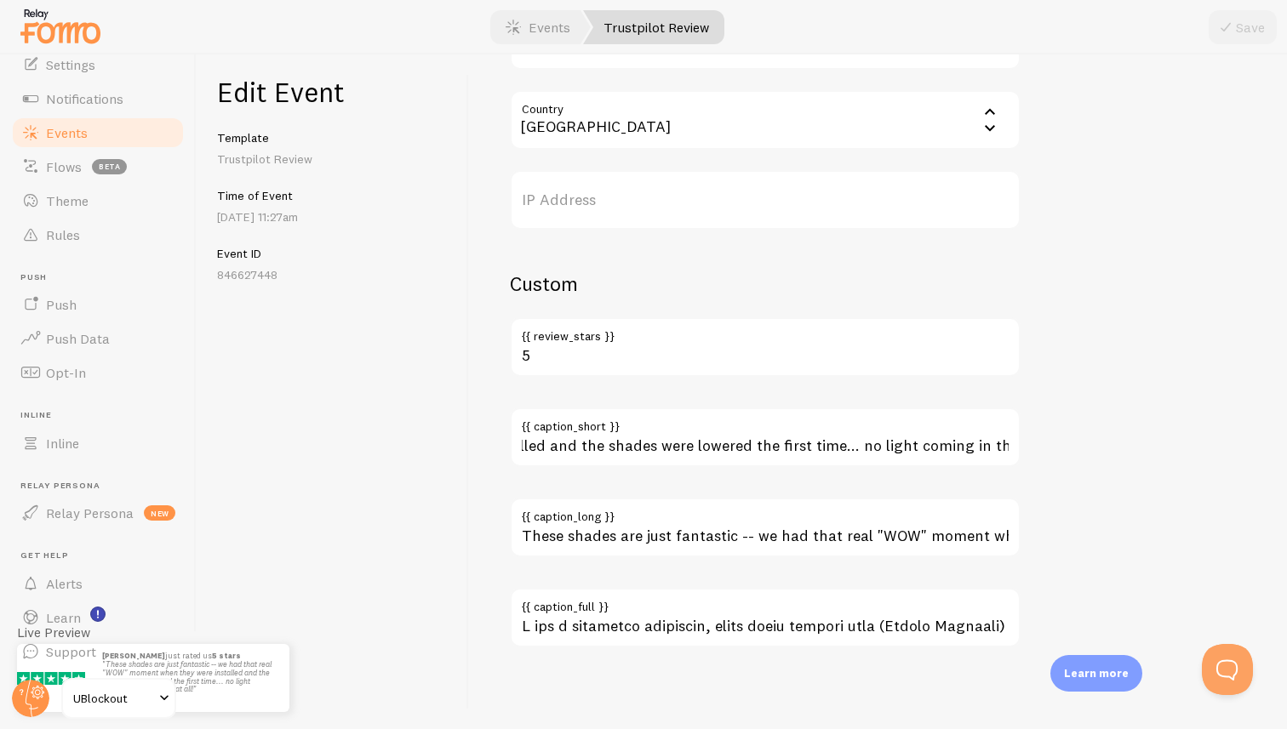
scroll to position [0, 622]
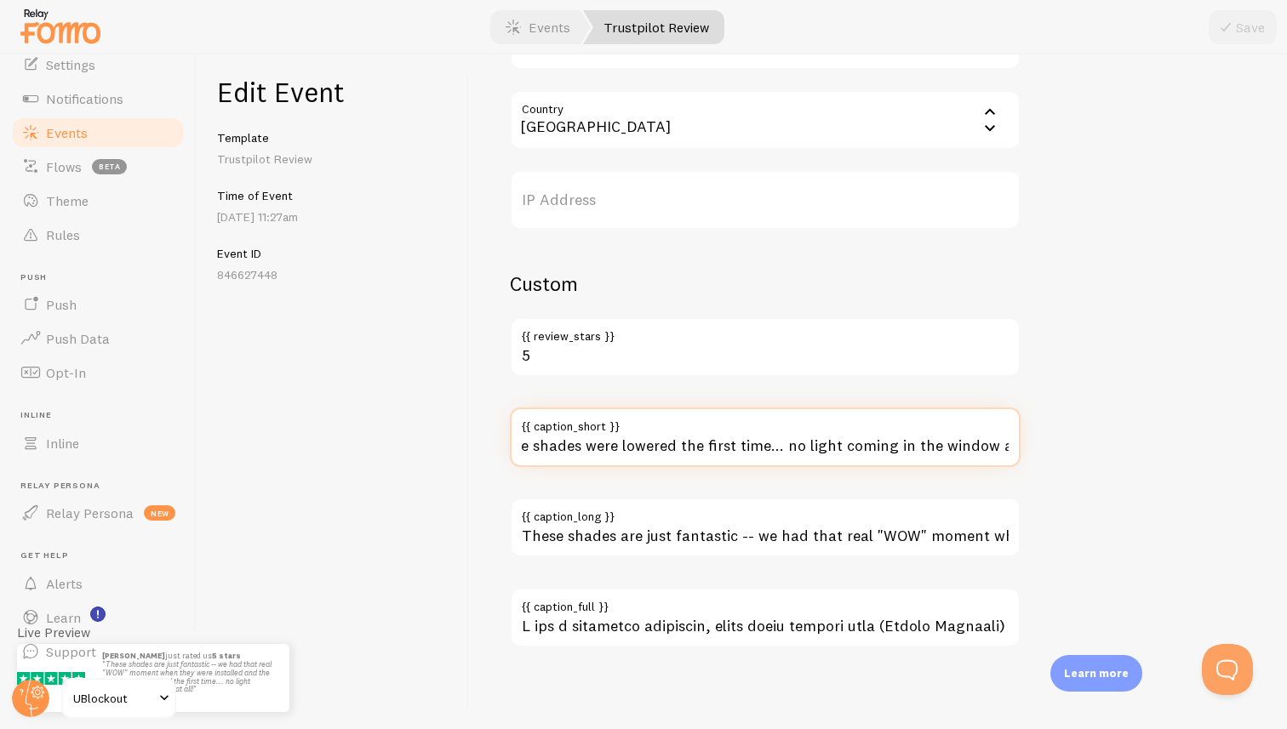
drag, startPoint x: 968, startPoint y: 449, endPoint x: 1080, endPoint y: 454, distance: 112.5
type input "These shades are just fantastic -- we had that real "WOW" moment when they were…"
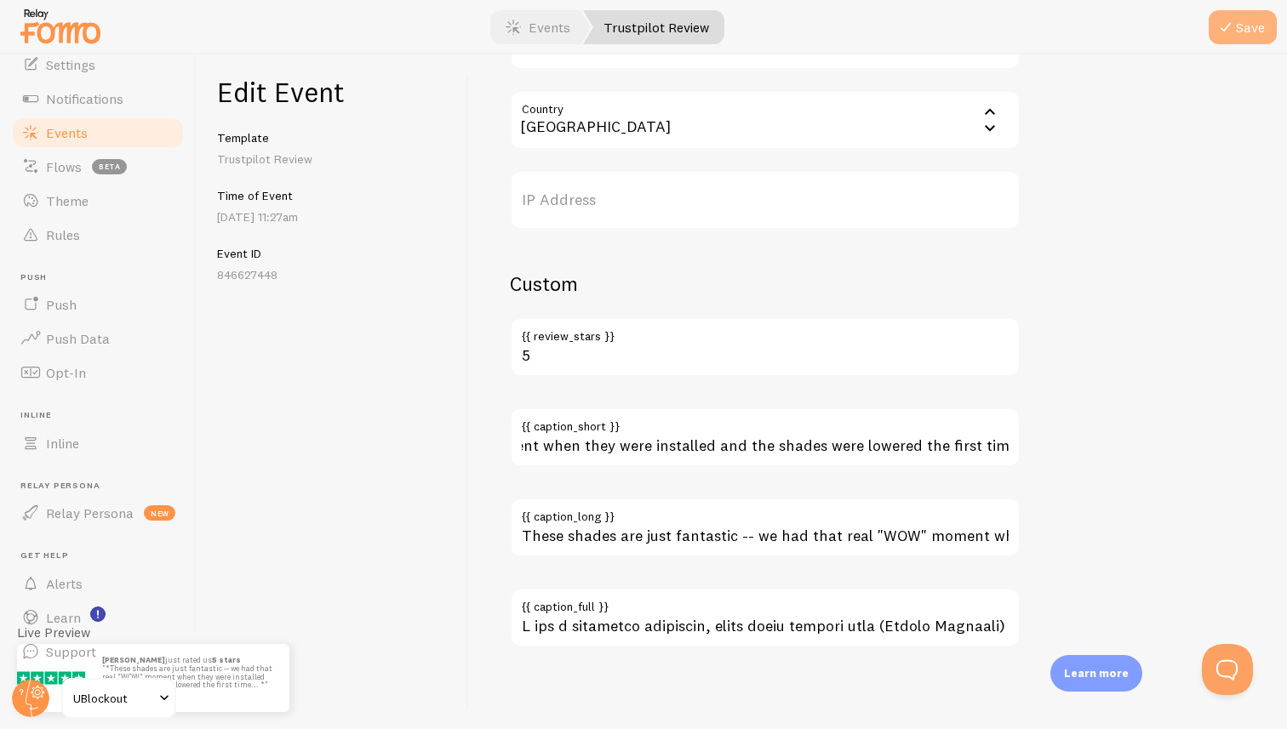
scroll to position [0, 0]
click at [1227, 26] on icon "submit" at bounding box center [1225, 27] width 20 height 20
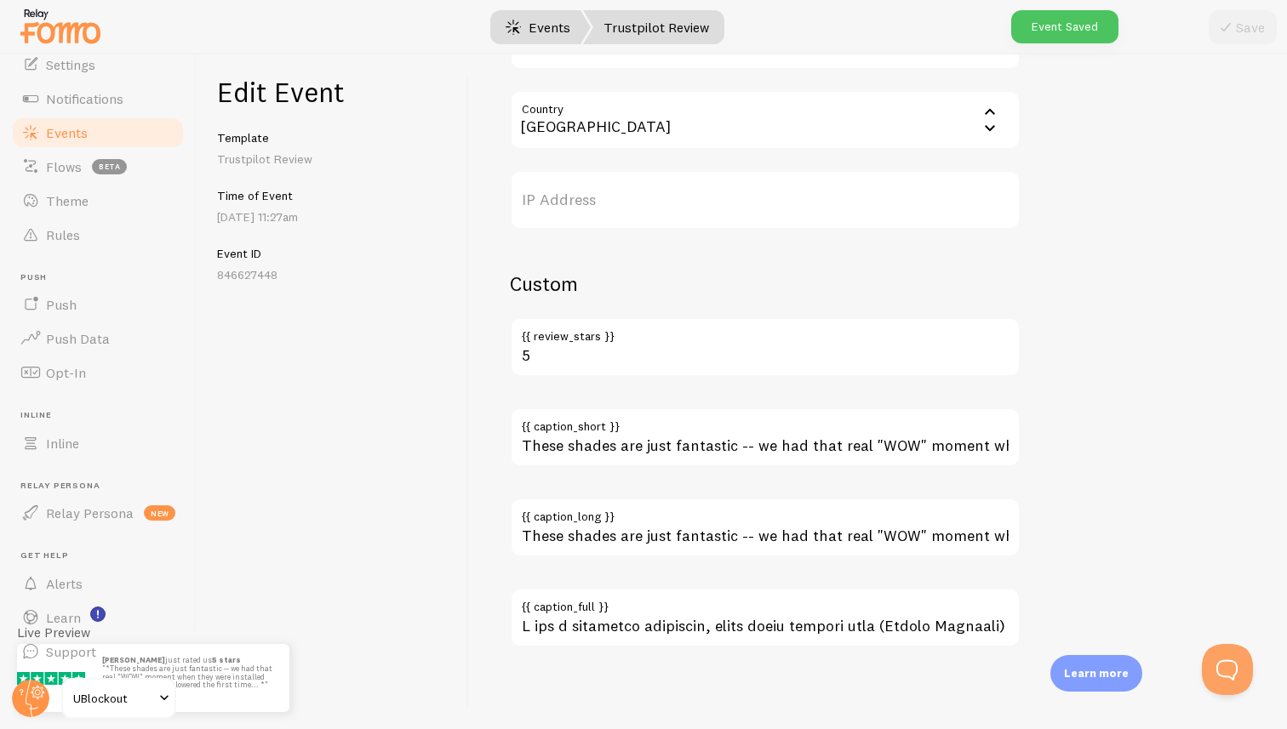
click at [524, 31] on link "Events" at bounding box center [538, 27] width 106 height 34
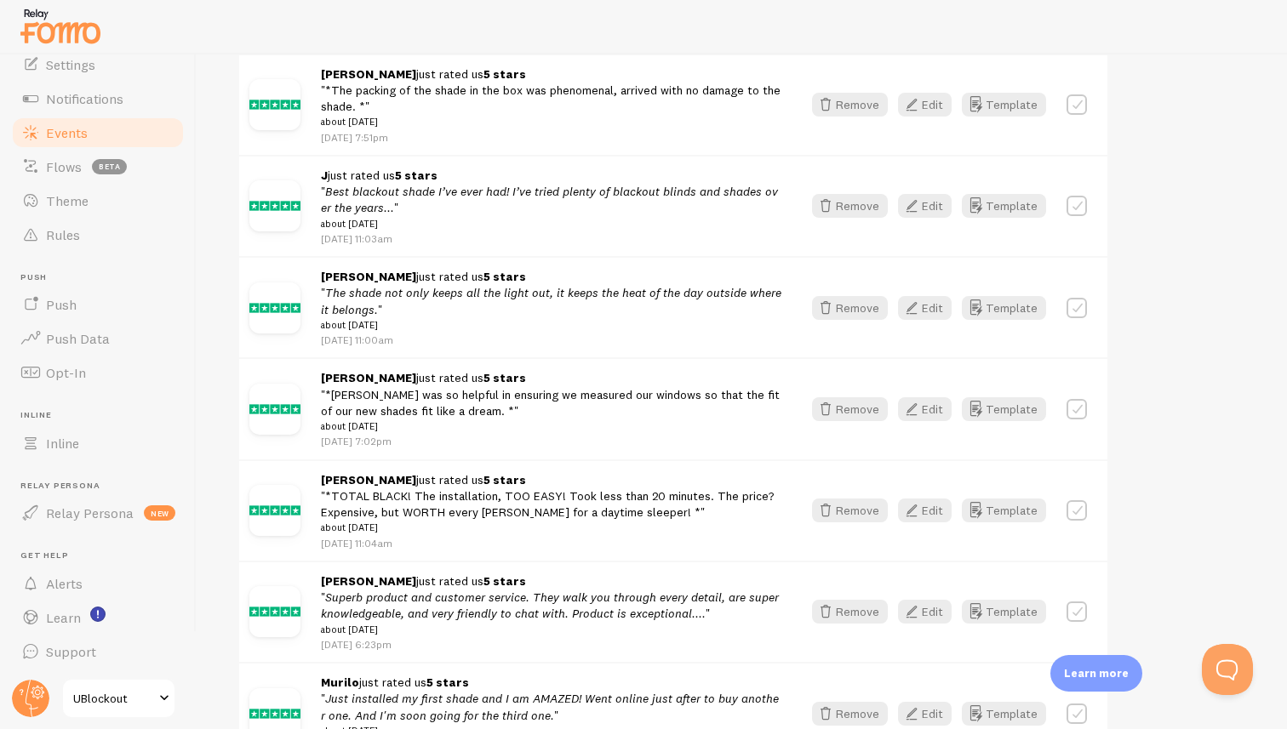
scroll to position [621, 0]
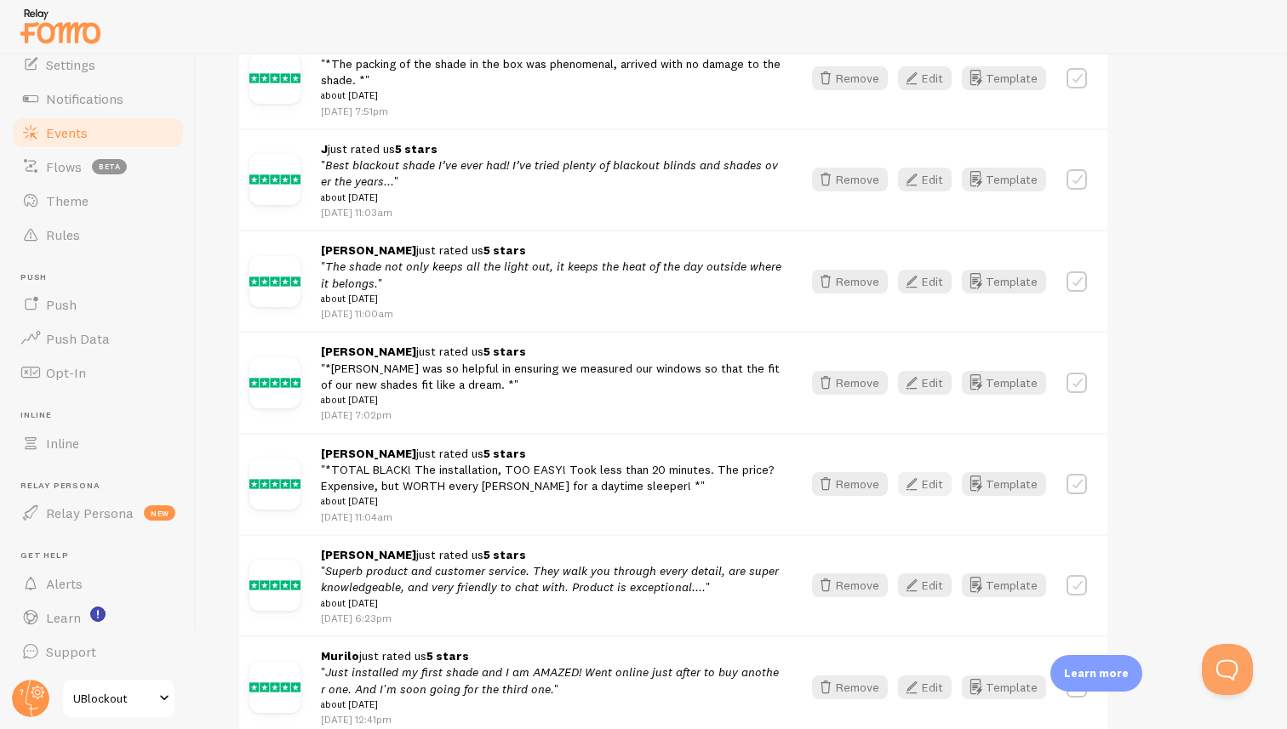
click at [925, 496] on button "Edit" at bounding box center [925, 484] width 54 height 24
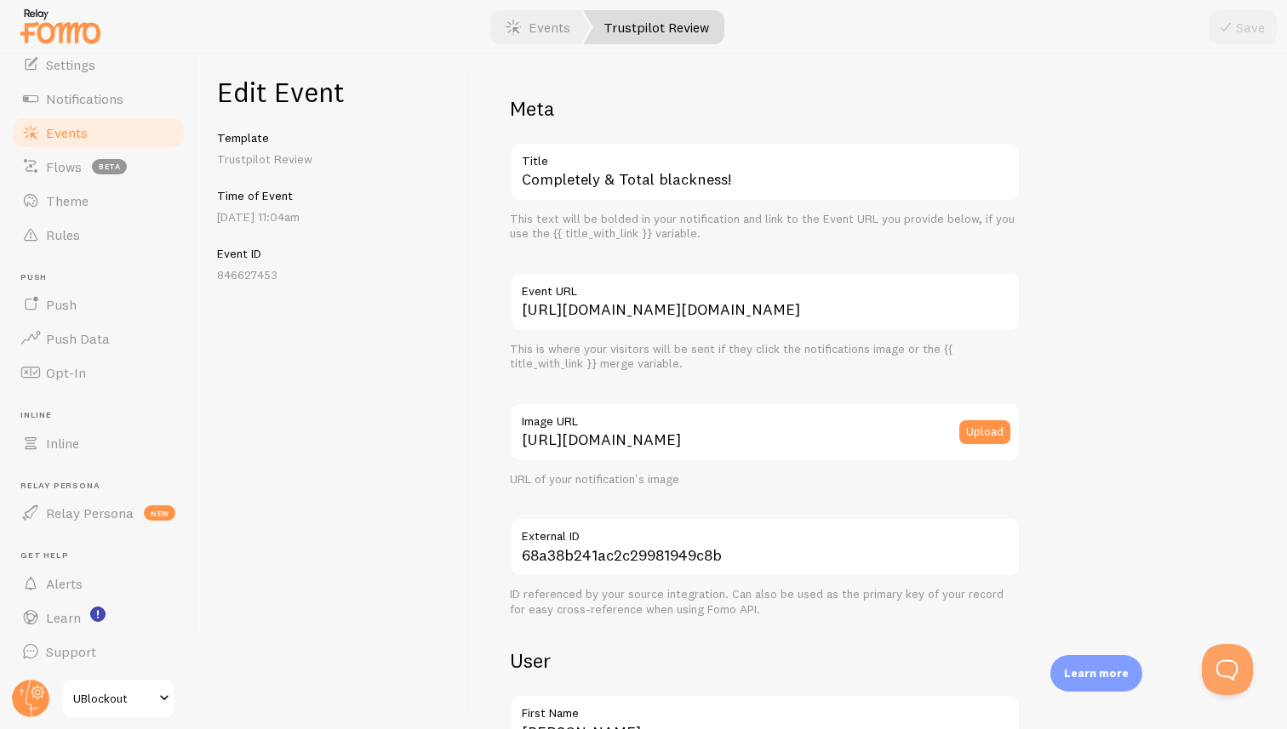
scroll to position [9, 0]
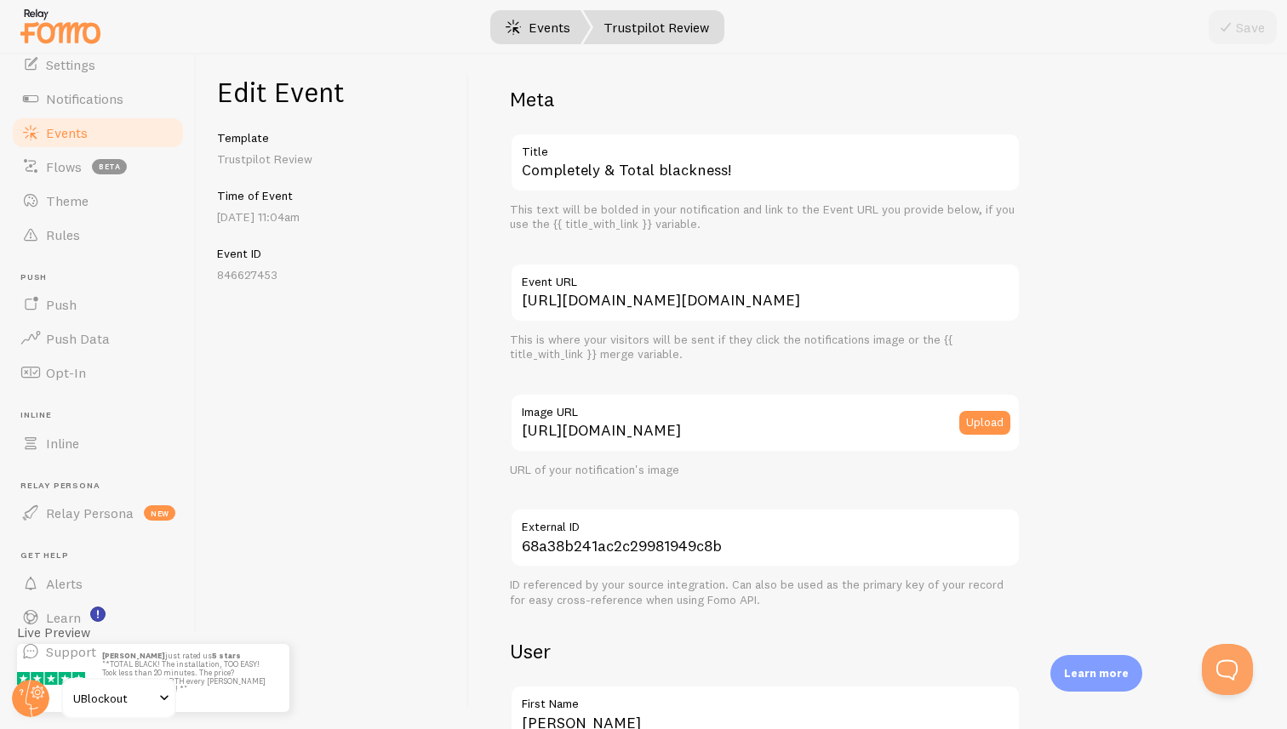
click at [512, 20] on span at bounding box center [513, 27] width 20 height 20
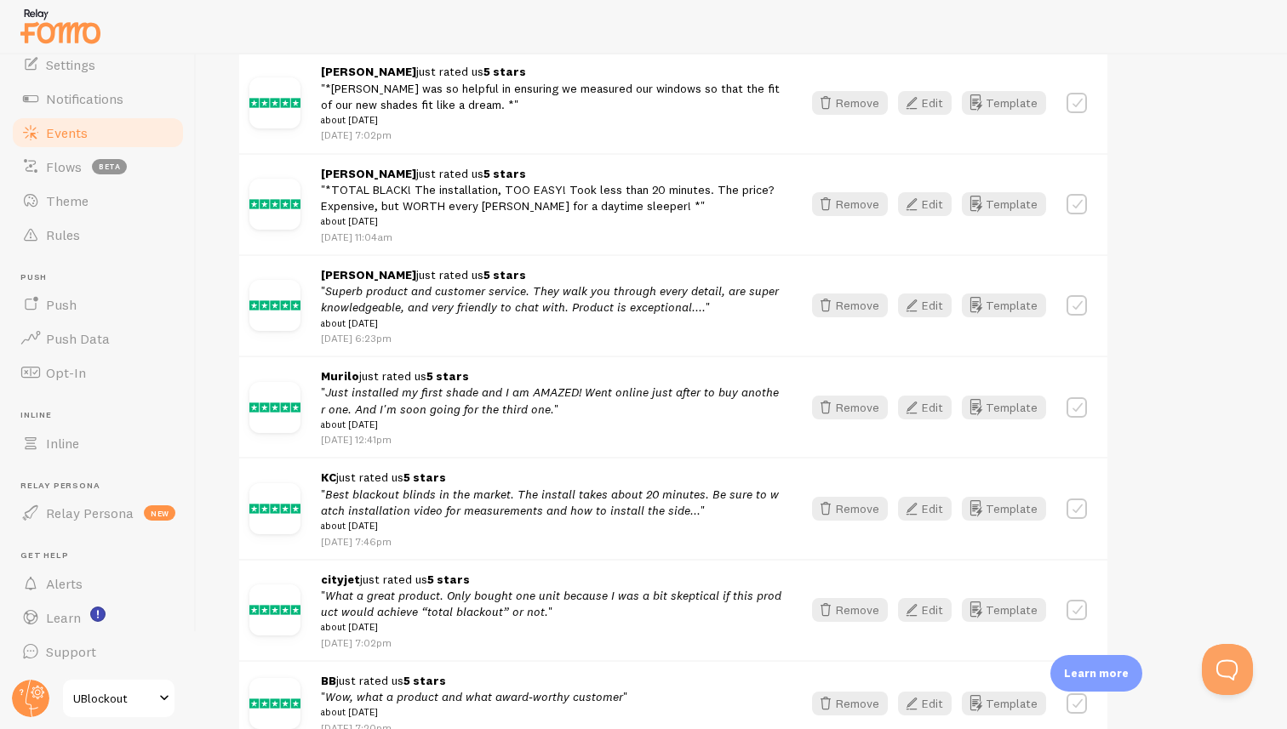
scroll to position [906, 0]
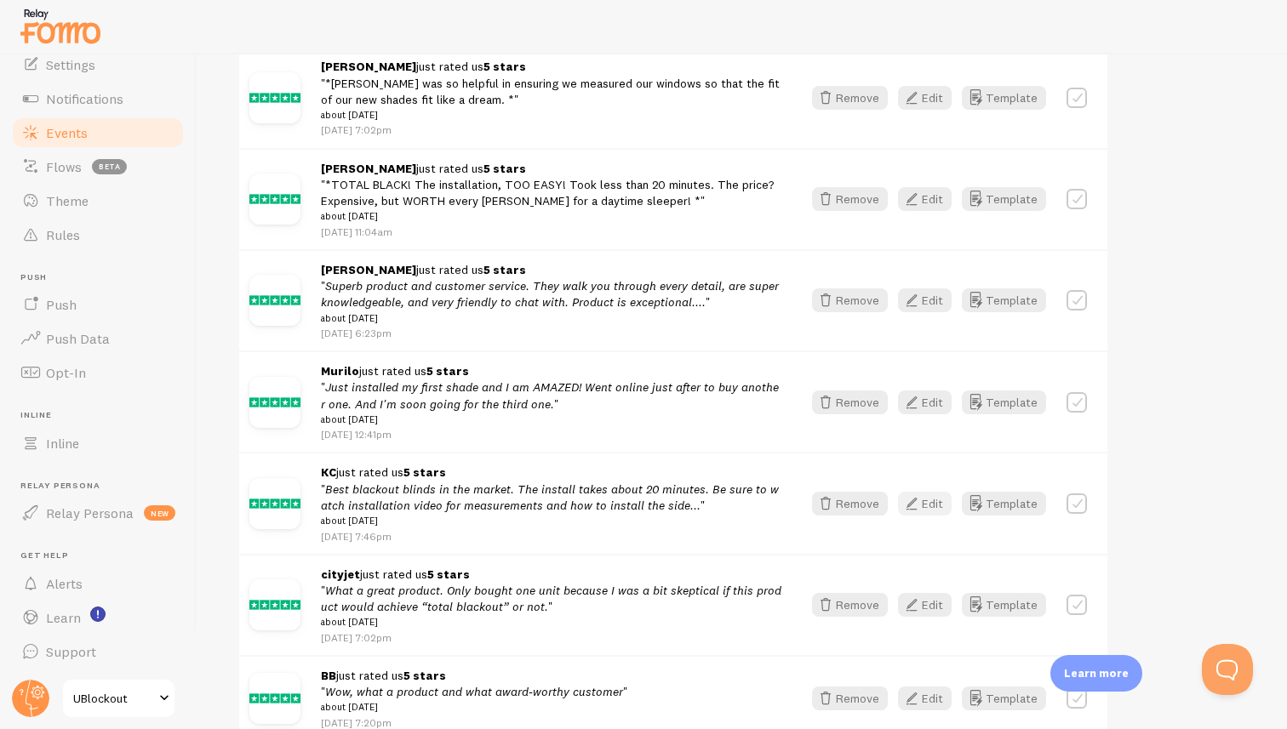
click at [909, 514] on icon "button" at bounding box center [911, 504] width 20 height 20
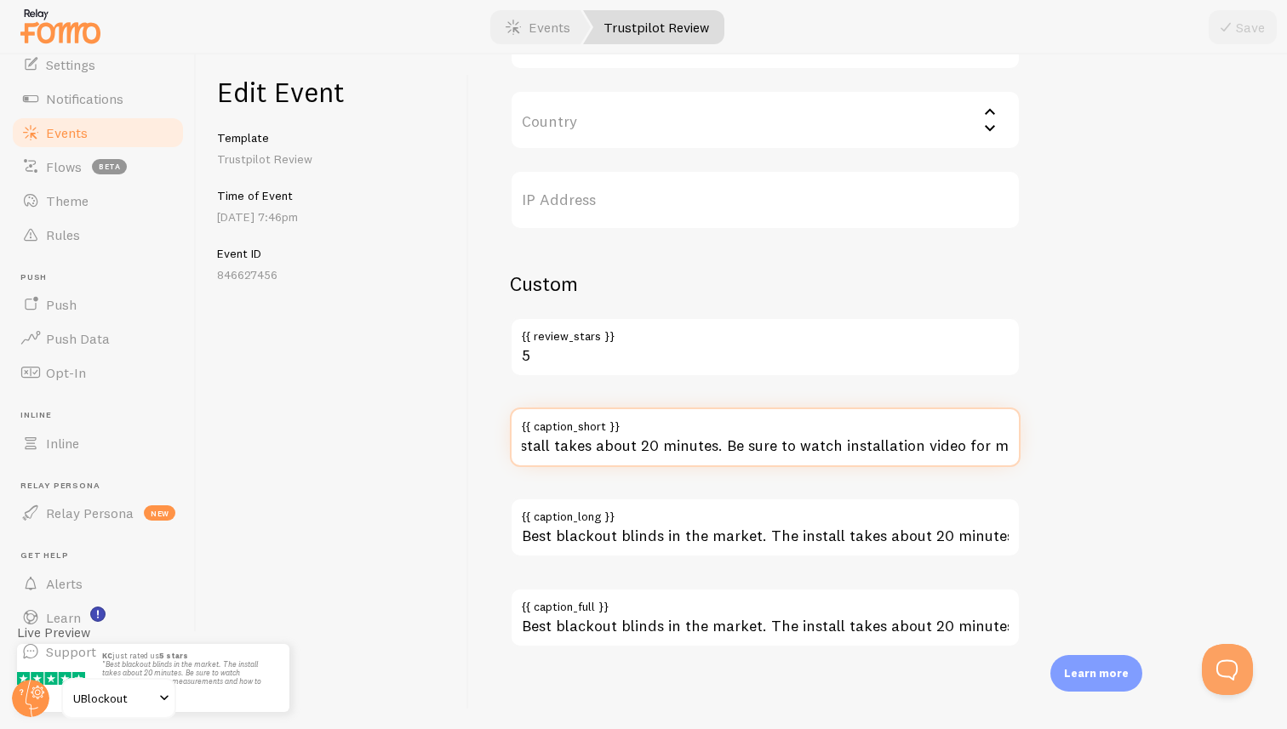
scroll to position [0, 560]
drag, startPoint x: 715, startPoint y: 448, endPoint x: 1077, endPoint y: 444, distance: 362.6
type input "Best blackout blinds in the market. The install takes about 20 minutes."
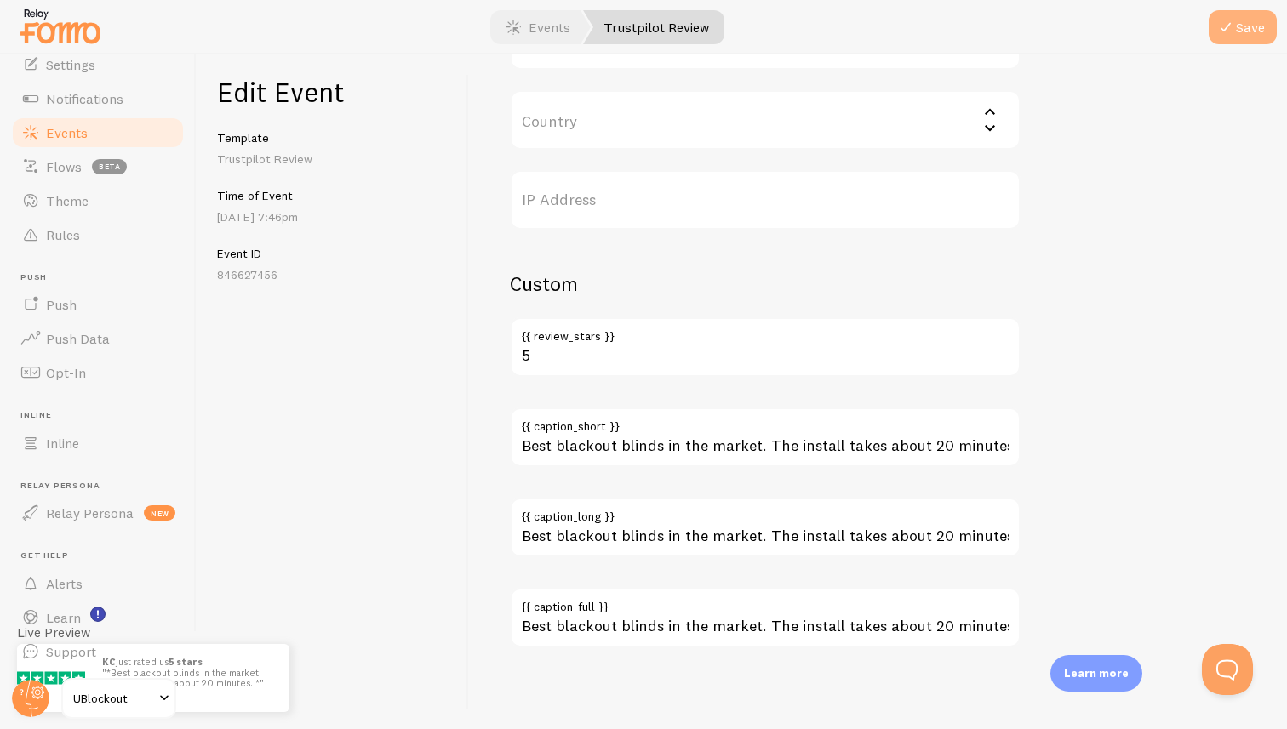
click at [1242, 34] on button "Save" at bounding box center [1243, 27] width 68 height 34
click at [523, 33] on link "Events" at bounding box center [538, 27] width 106 height 34
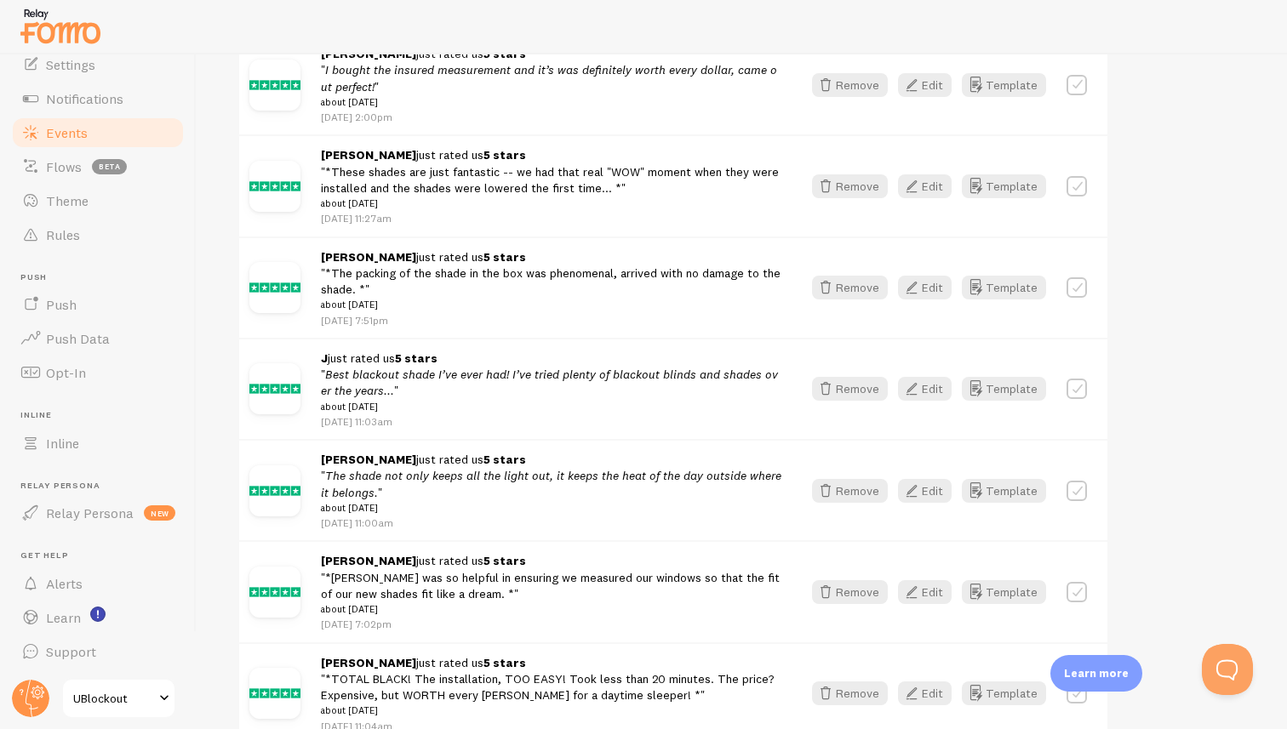
scroll to position [70, 0]
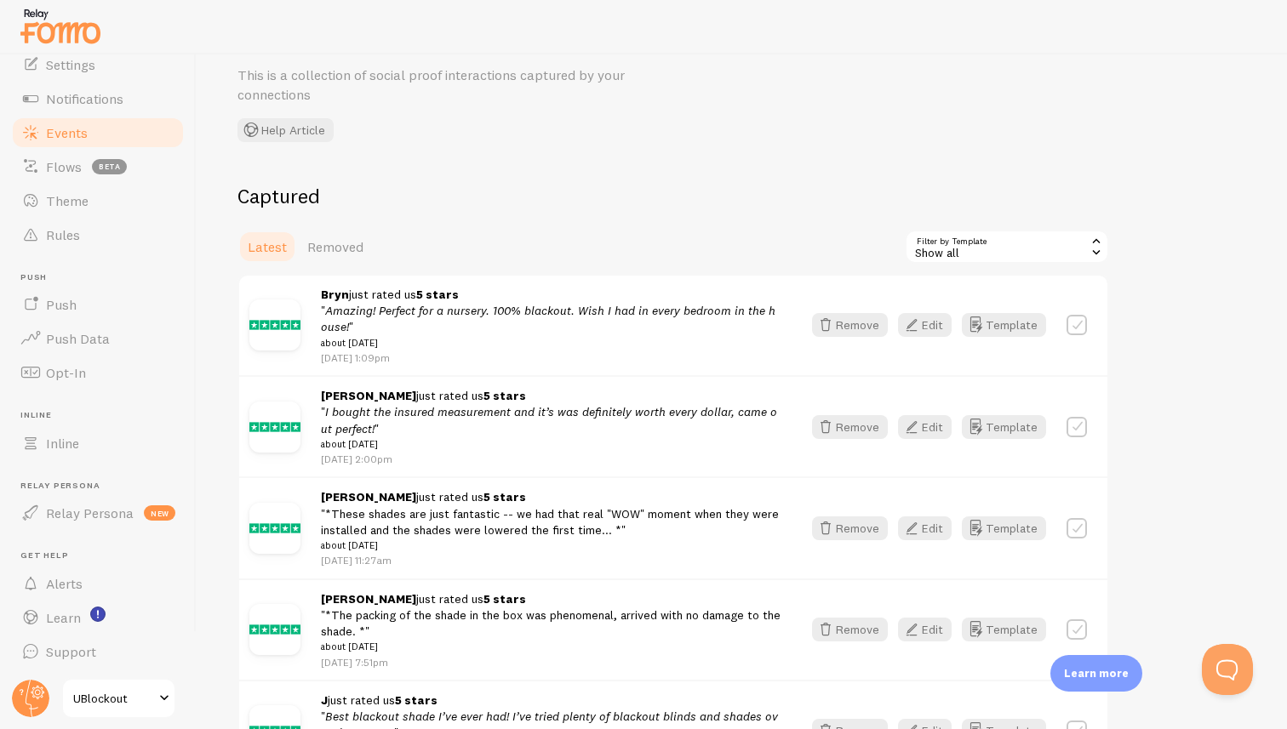
drag, startPoint x: 274, startPoint y: 325, endPoint x: 861, endPoint y: 57, distance: 645.6
click at [0, 0] on div "Pop-ups Dashboard Settings Notifications Events Flows beta Theme Rules Push Pus…" at bounding box center [643, 364] width 1287 height 729
click at [326, 289] on strong "Bryn" at bounding box center [335, 294] width 28 height 15
click at [100, 192] on link "Theme" at bounding box center [97, 201] width 175 height 34
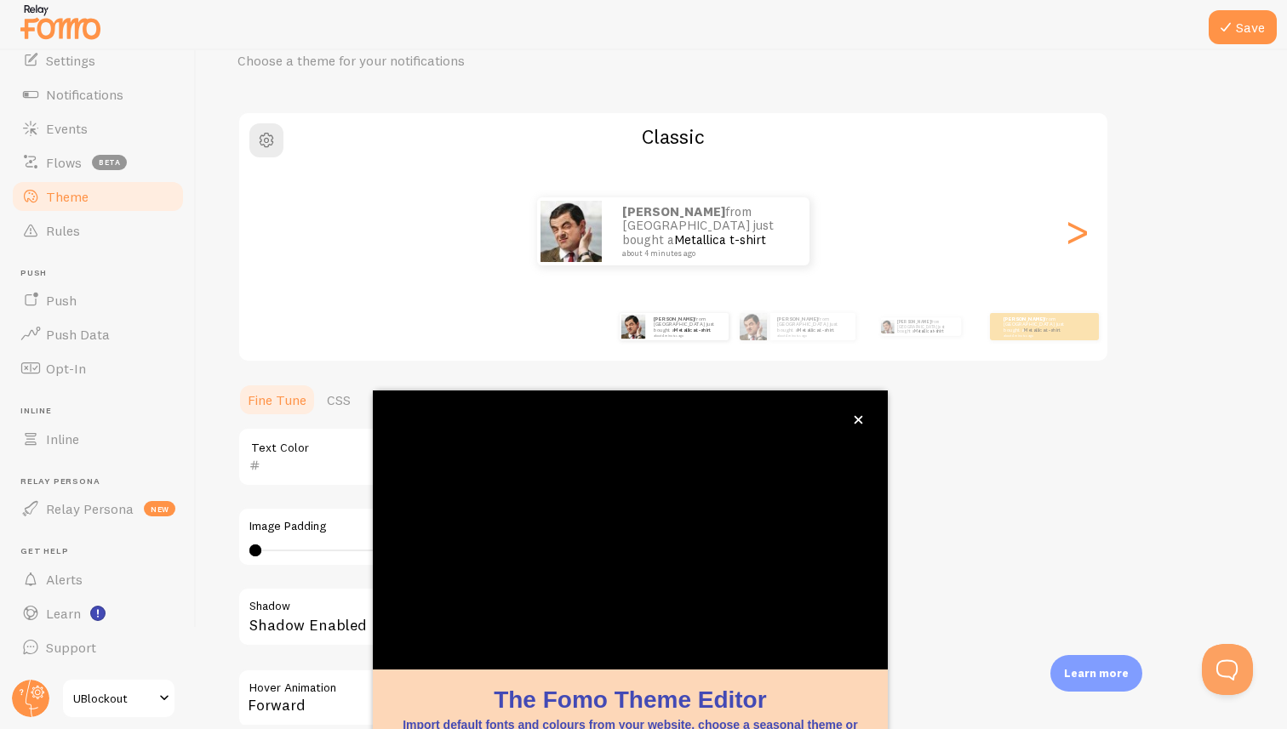
scroll to position [92, 0]
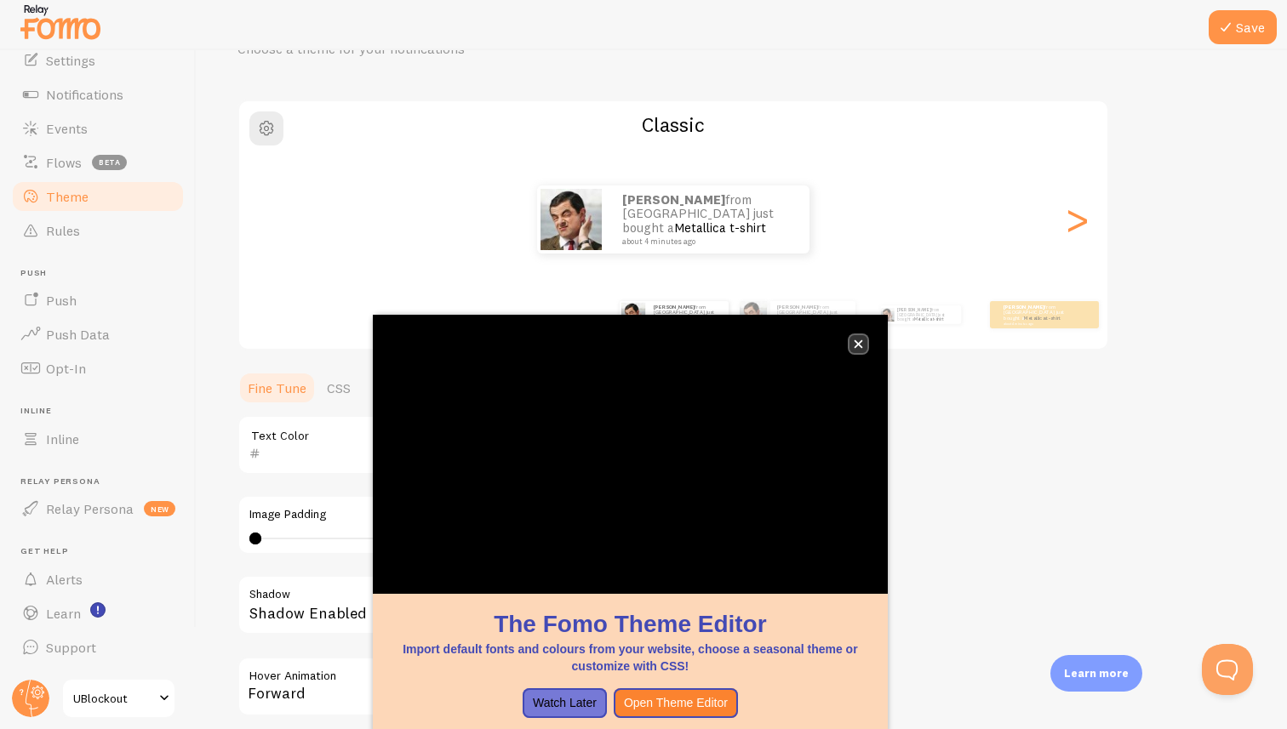
click at [857, 343] on icon "close," at bounding box center [858, 344] width 9 height 9
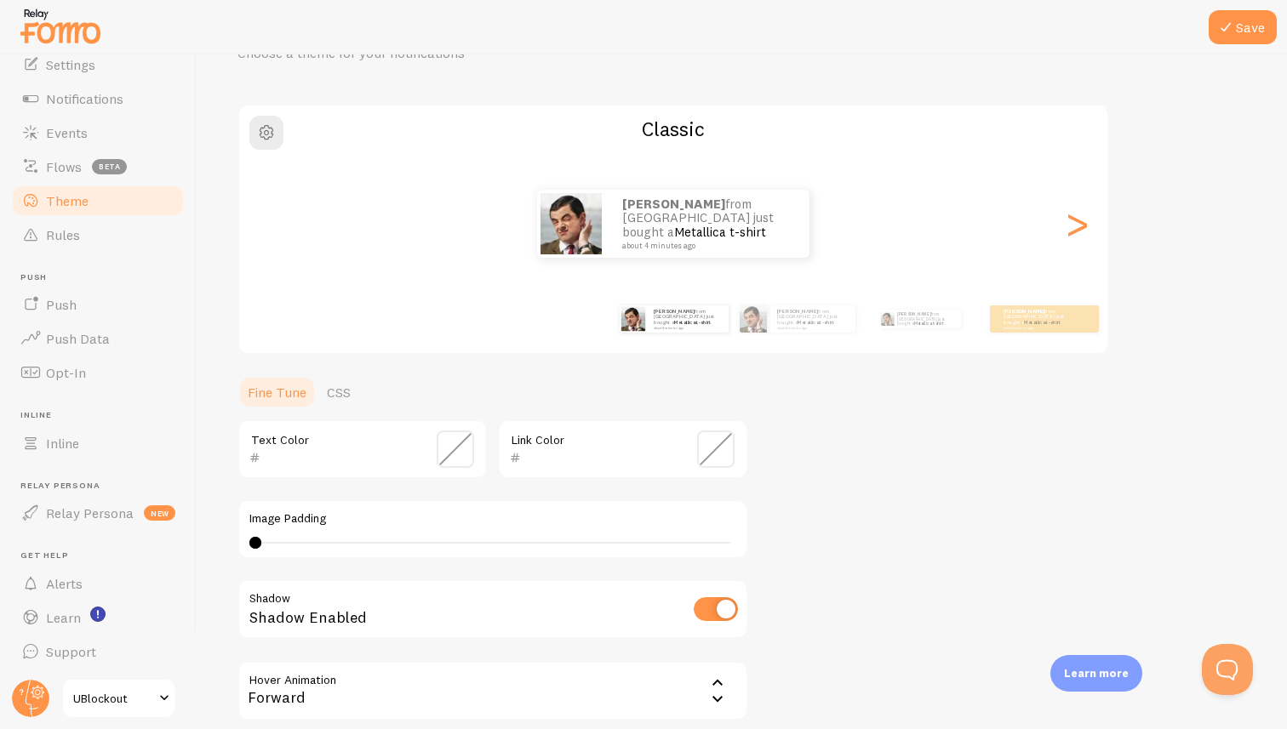
scroll to position [0, 0]
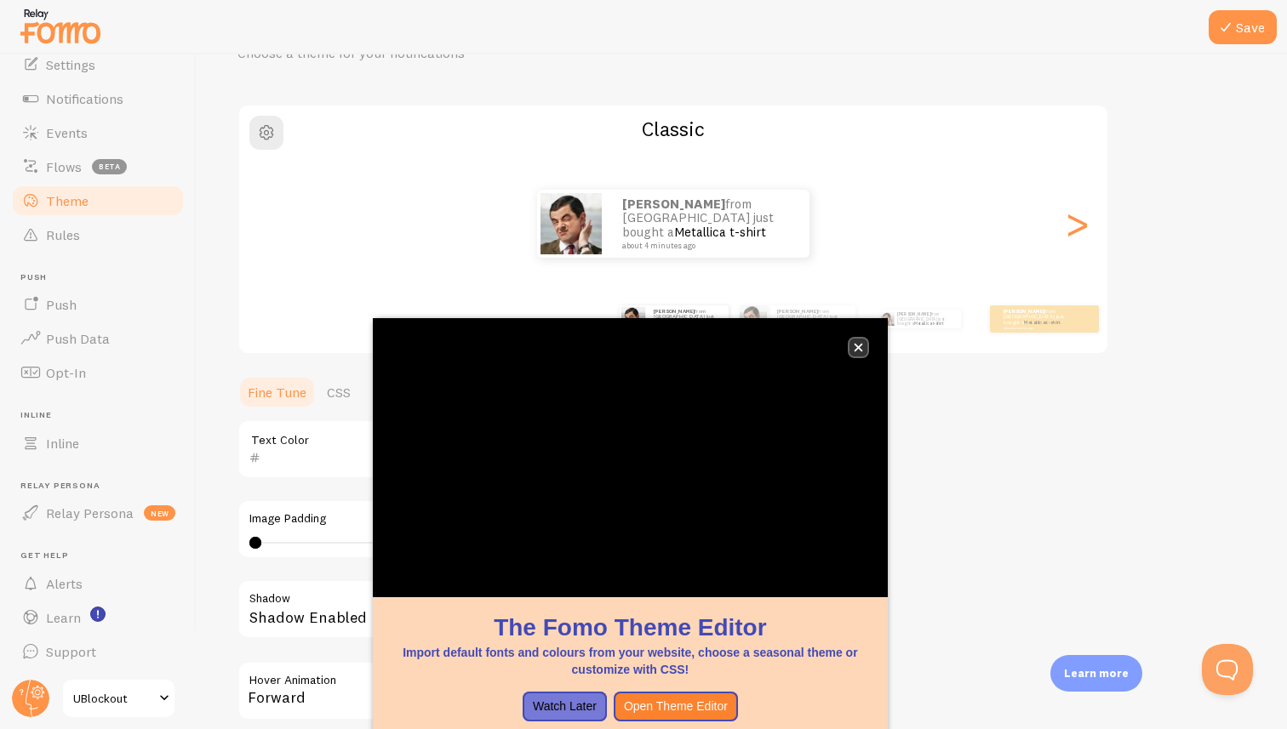
click at [861, 351] on icon "close," at bounding box center [858, 348] width 9 height 9
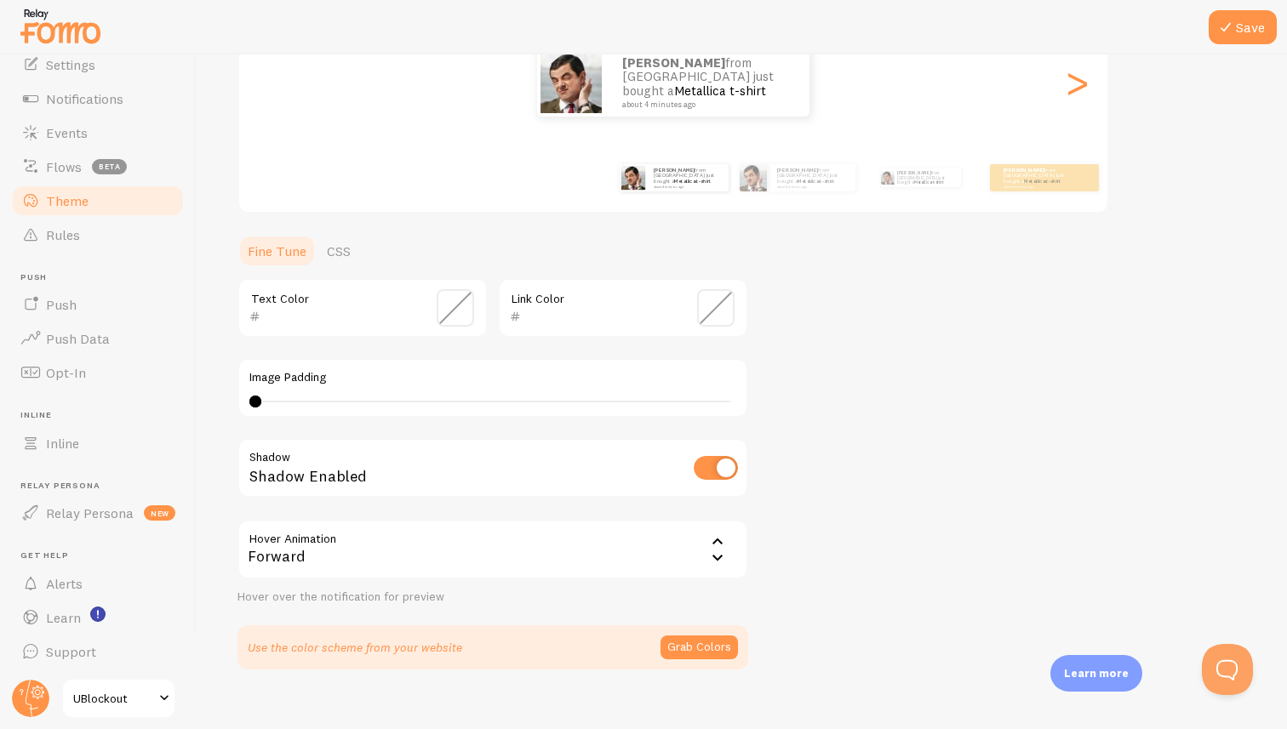
scroll to position [255, 0]
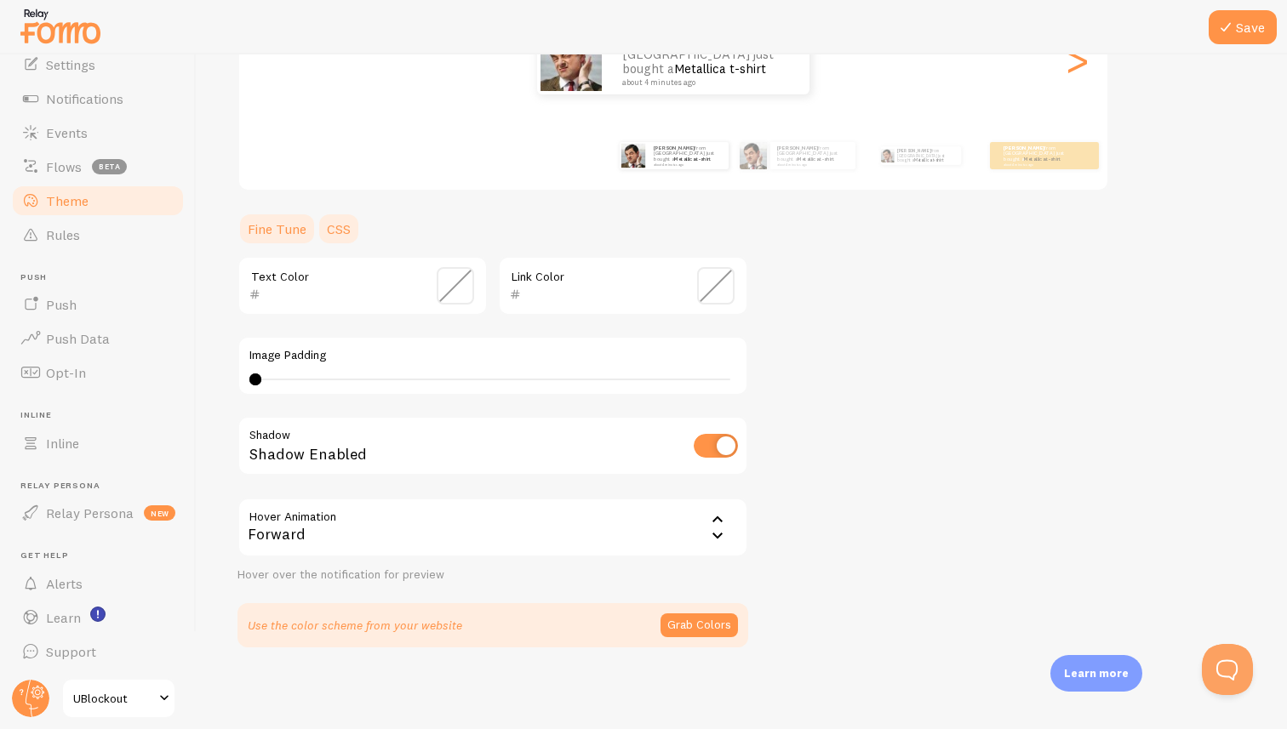
click at [345, 233] on link "CSS" at bounding box center [339, 229] width 44 height 34
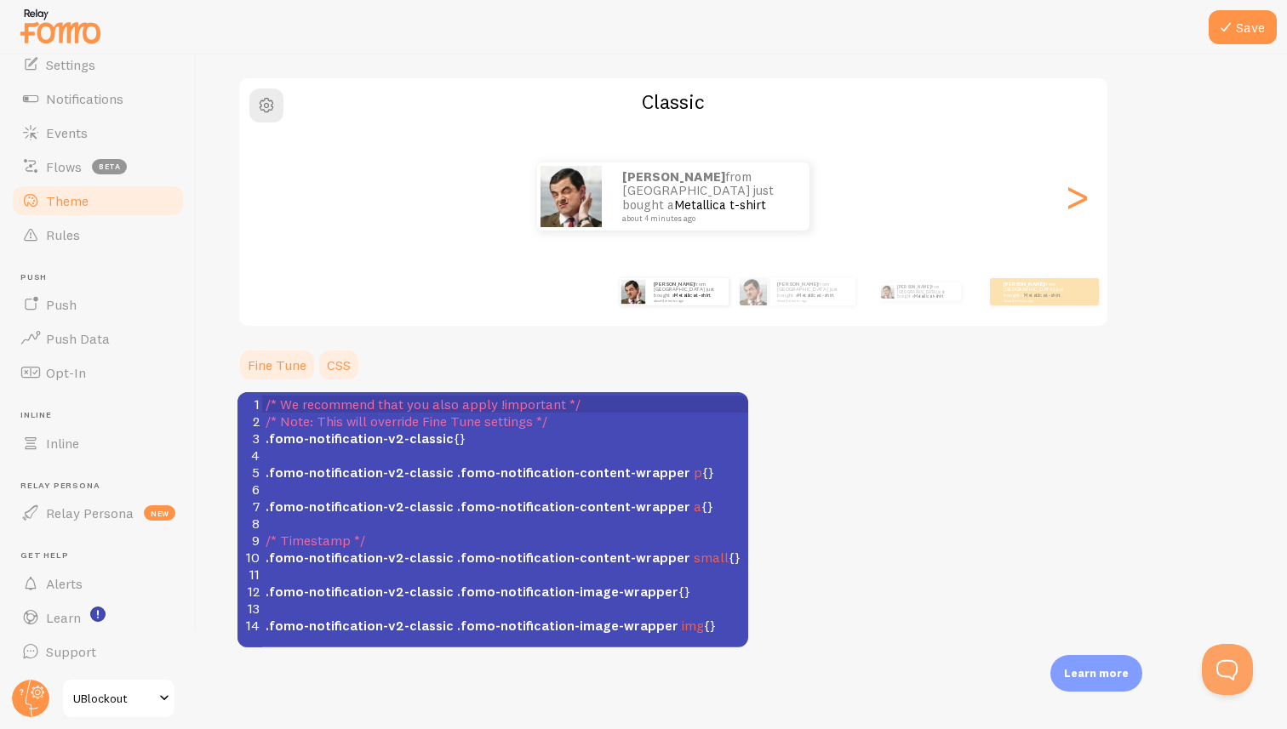
click at [282, 371] on link "Fine Tune" at bounding box center [276, 365] width 79 height 34
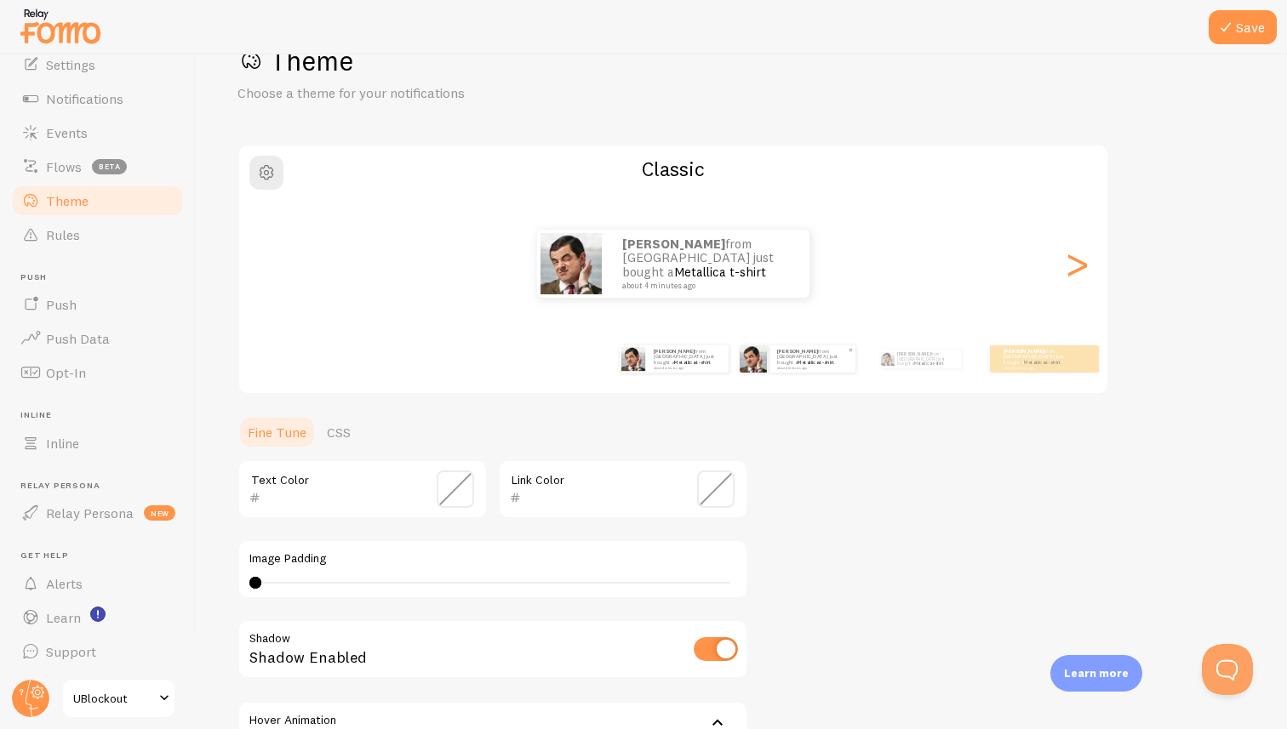
scroll to position [0, 0]
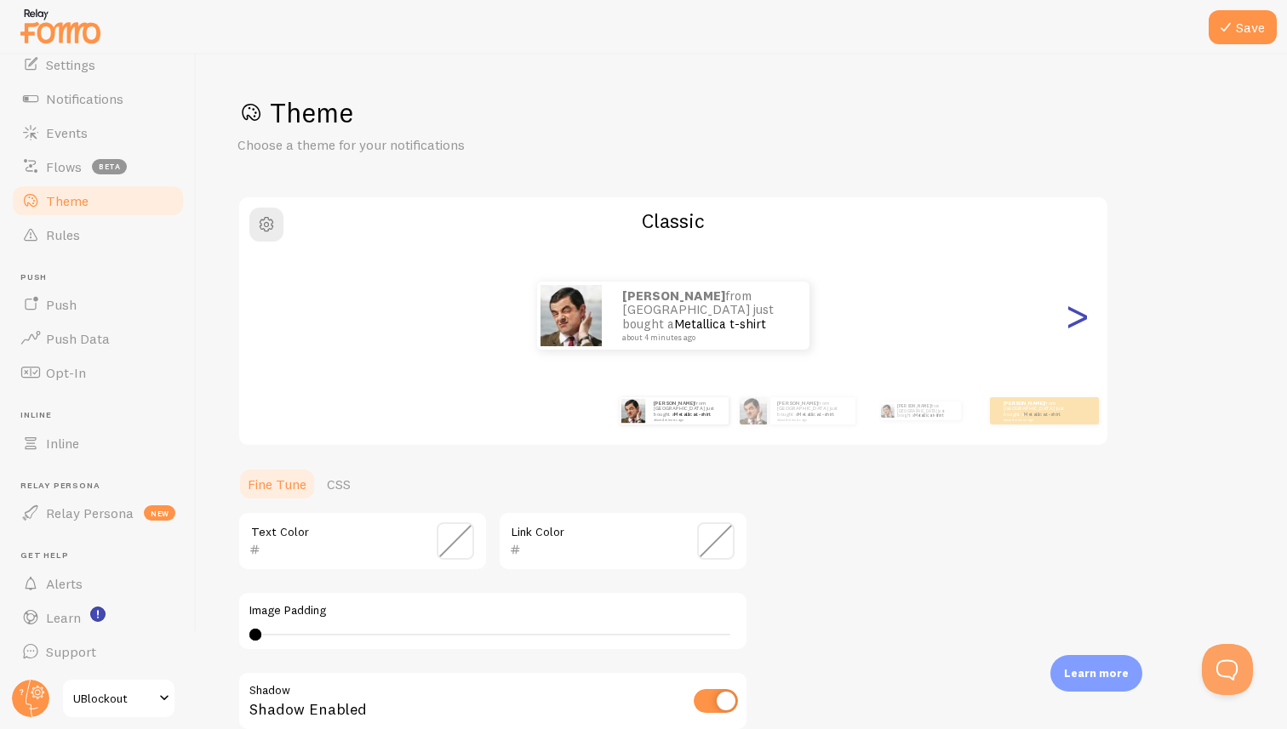
click at [1077, 309] on div ">" at bounding box center [1076, 315] width 20 height 123
type input "0"
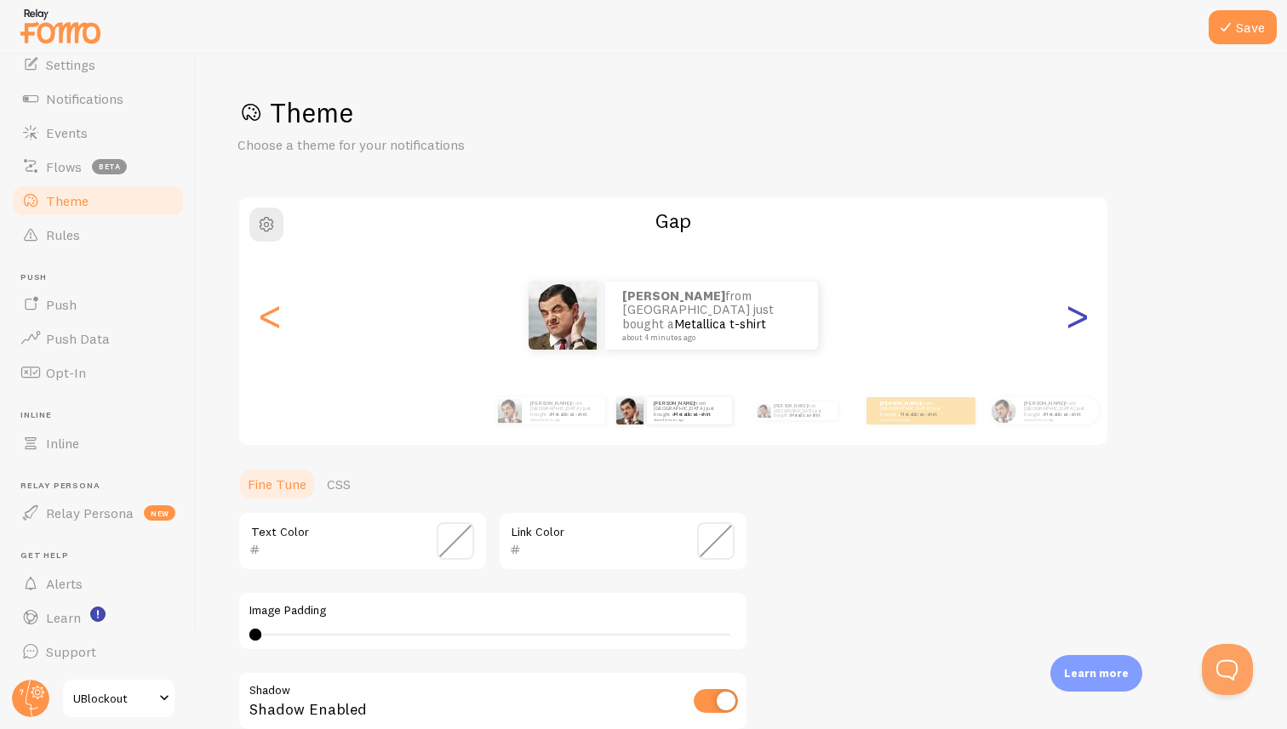
click at [1077, 309] on div ">" at bounding box center [1076, 315] width 20 height 123
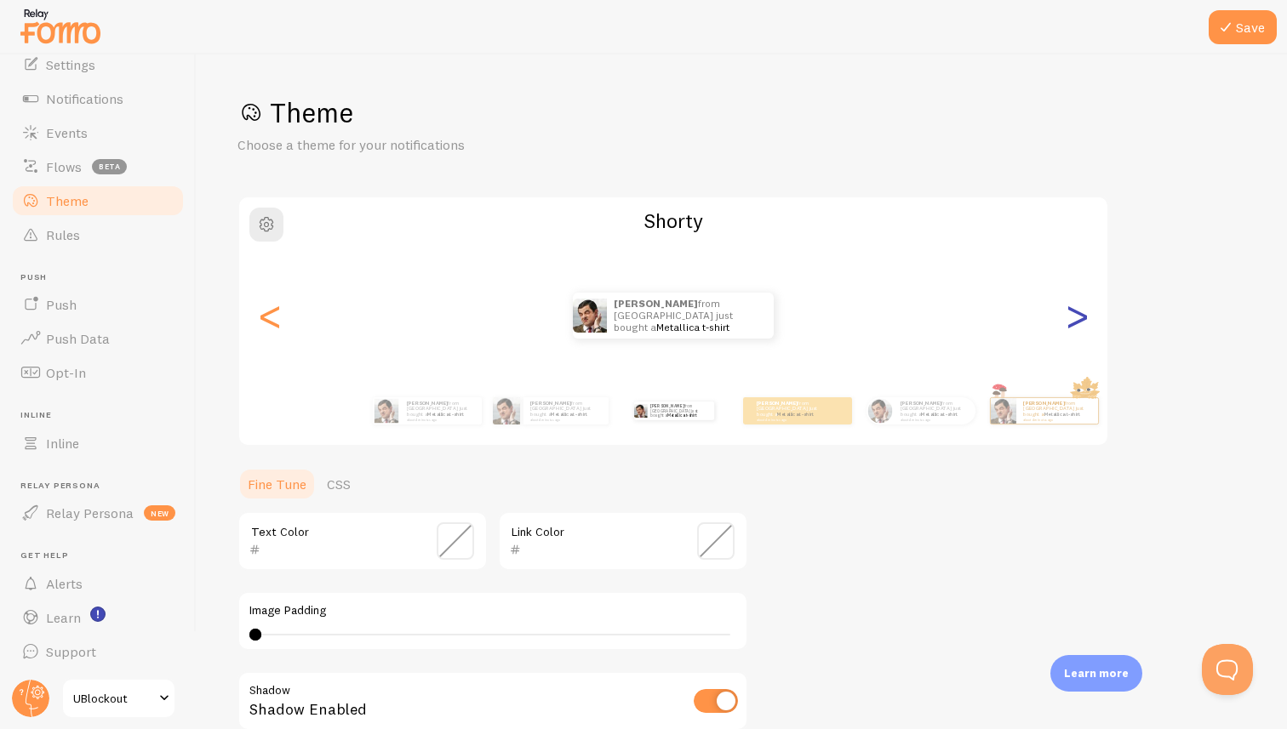
click at [1077, 309] on div ">" at bounding box center [1076, 315] width 20 height 123
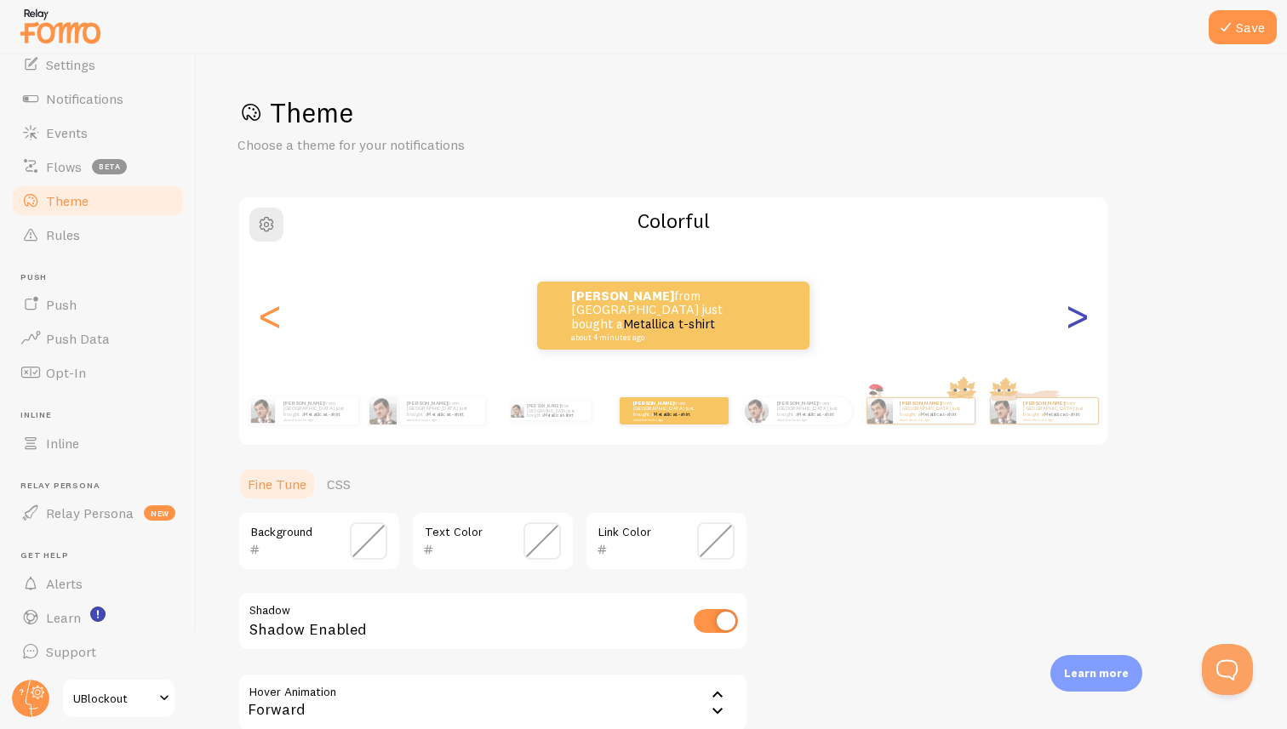
click at [1077, 309] on div ">" at bounding box center [1076, 315] width 20 height 123
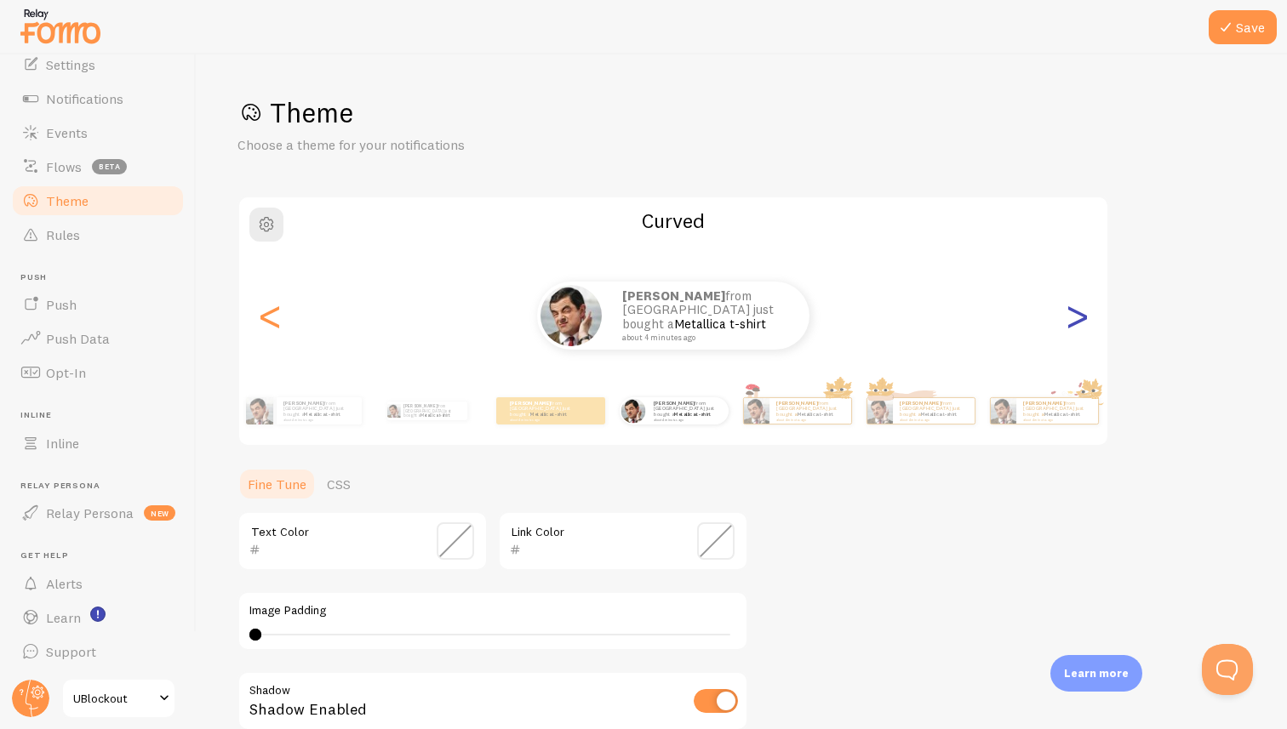
click at [1077, 309] on div ">" at bounding box center [1076, 315] width 20 height 123
type input "0"
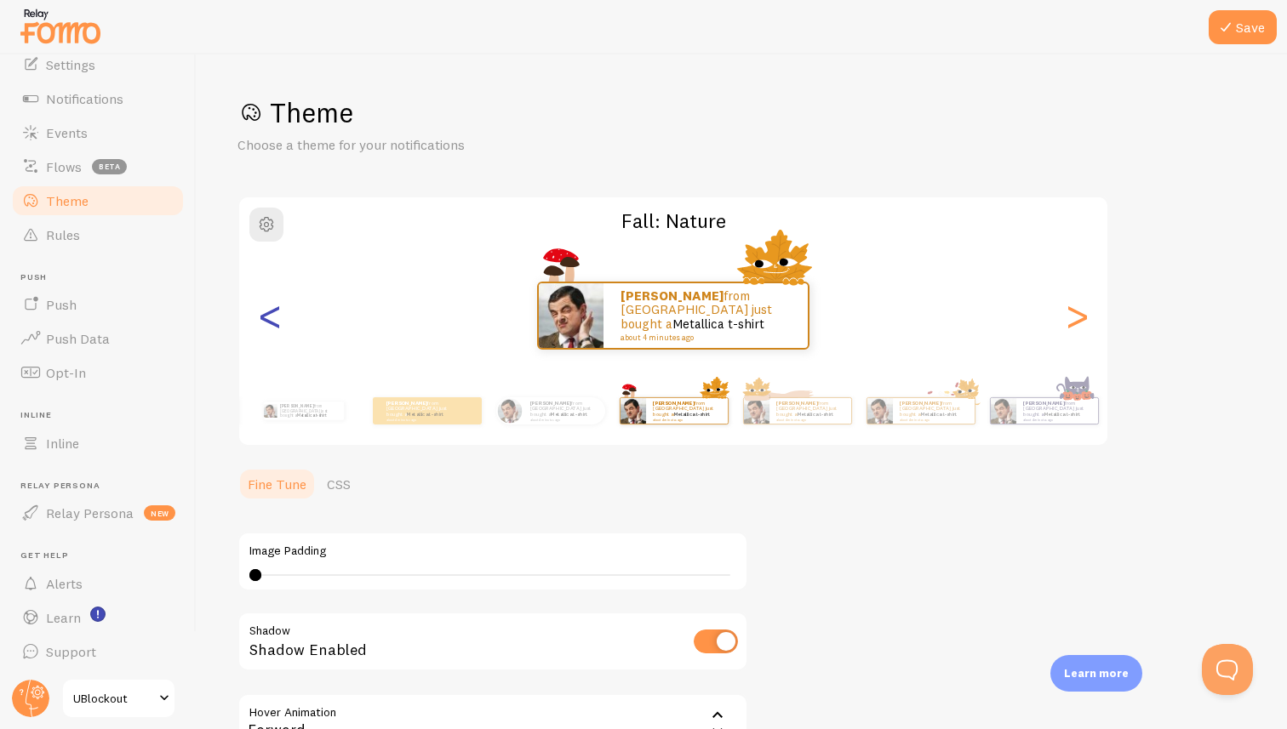
click at [274, 316] on div "<" at bounding box center [270, 315] width 20 height 123
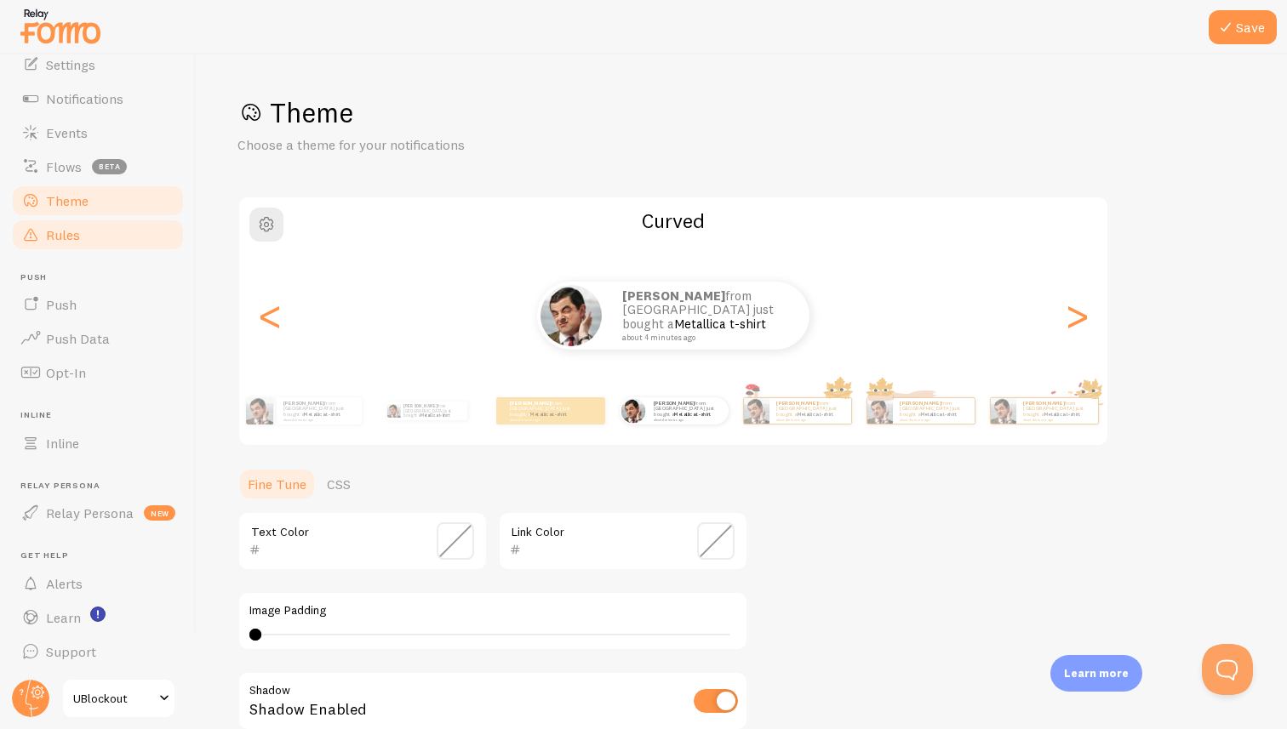
click at [73, 241] on span "Rules" at bounding box center [63, 234] width 34 height 17
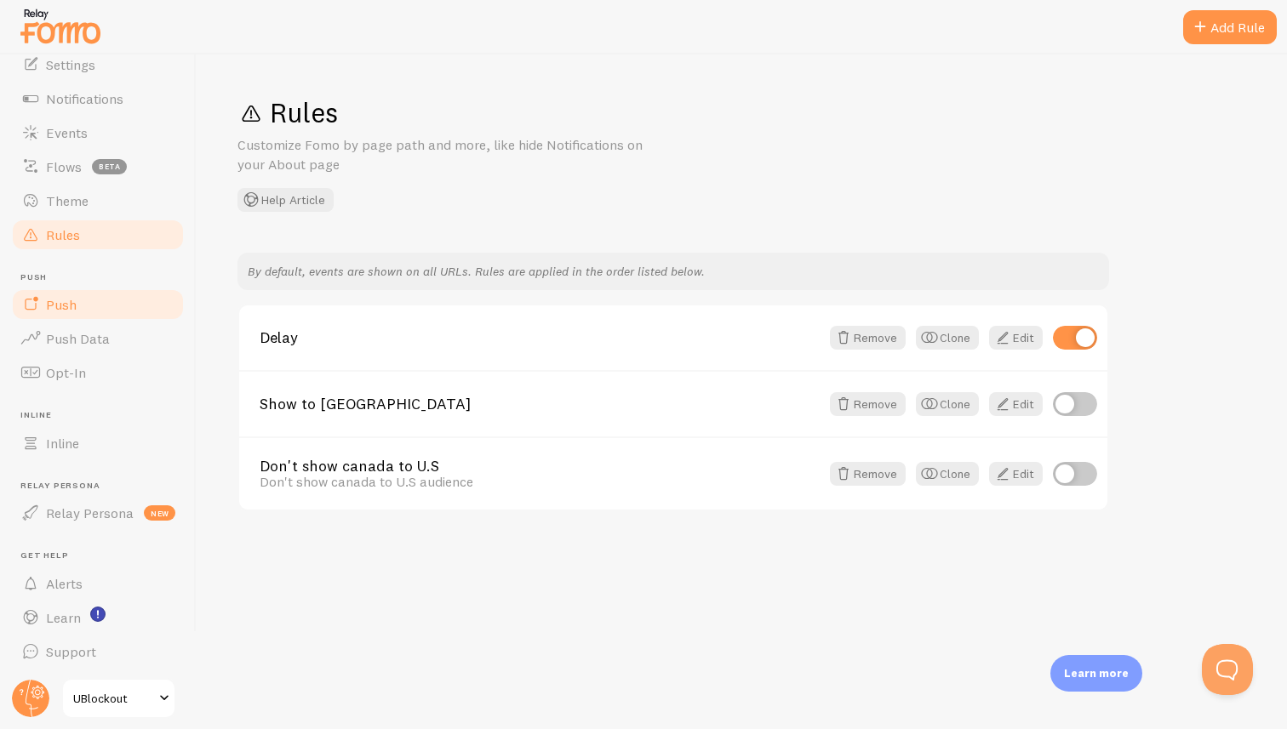
click at [72, 311] on span "Push" at bounding box center [61, 304] width 31 height 17
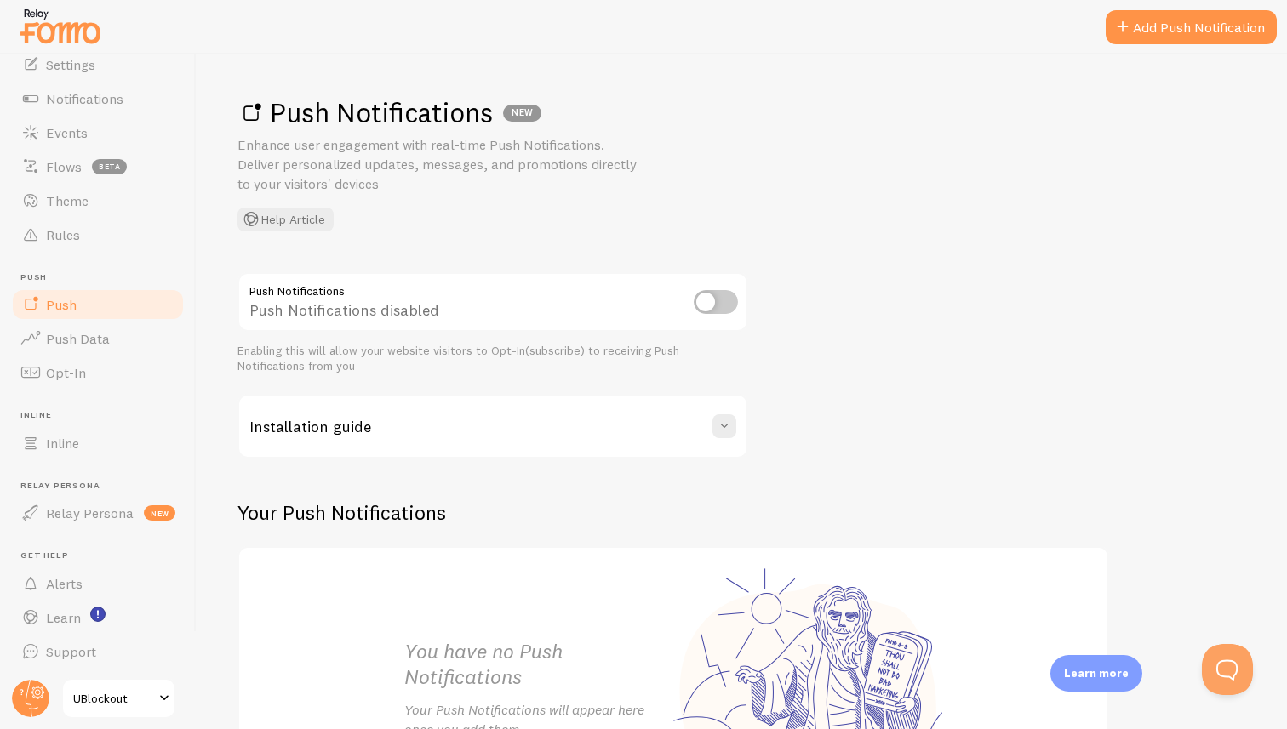
click at [1168, 206] on div "Push Notifications NEW Enhance user engagement with real-time Push Notification…" at bounding box center [741, 163] width 1009 height 136
click at [638, 83] on div "Push Notifications NEW Enhance user engagement with real-time Push Notification…" at bounding box center [742, 391] width 1090 height 675
click at [46, 211] on link "Theme" at bounding box center [97, 201] width 175 height 34
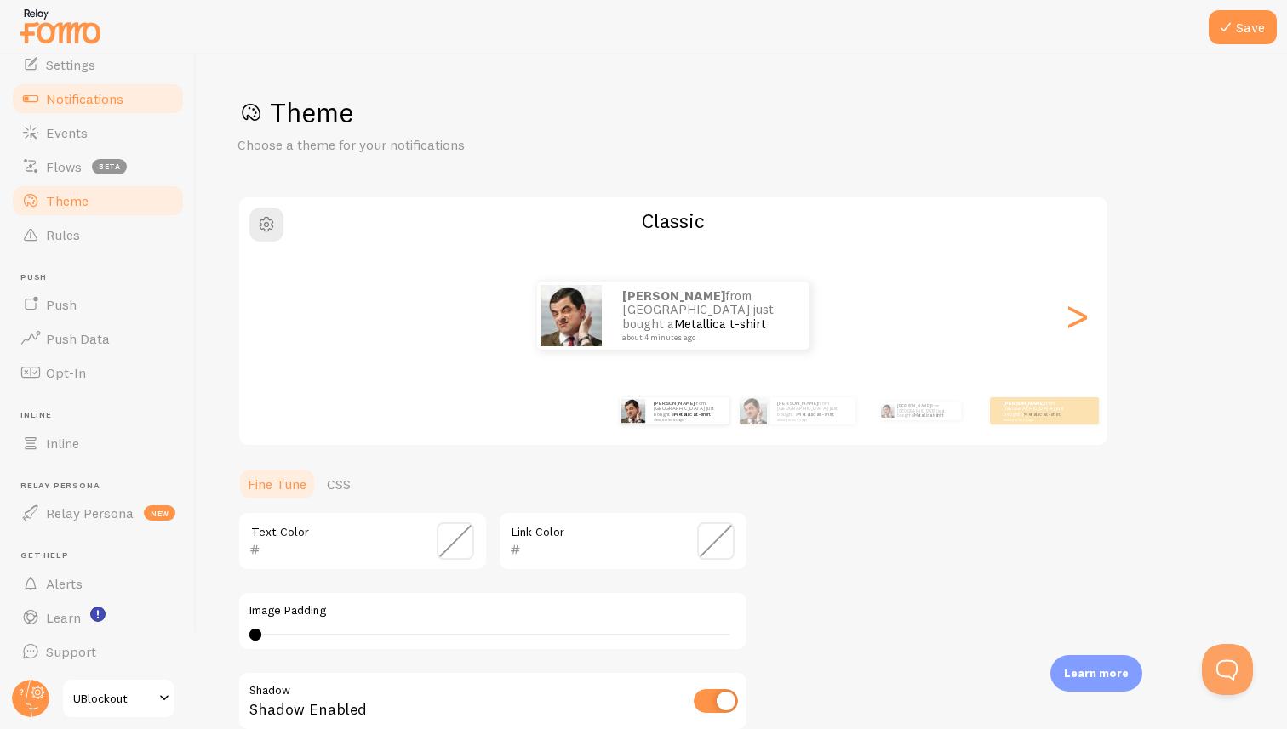
click at [80, 106] on link "Notifications" at bounding box center [97, 99] width 175 height 34
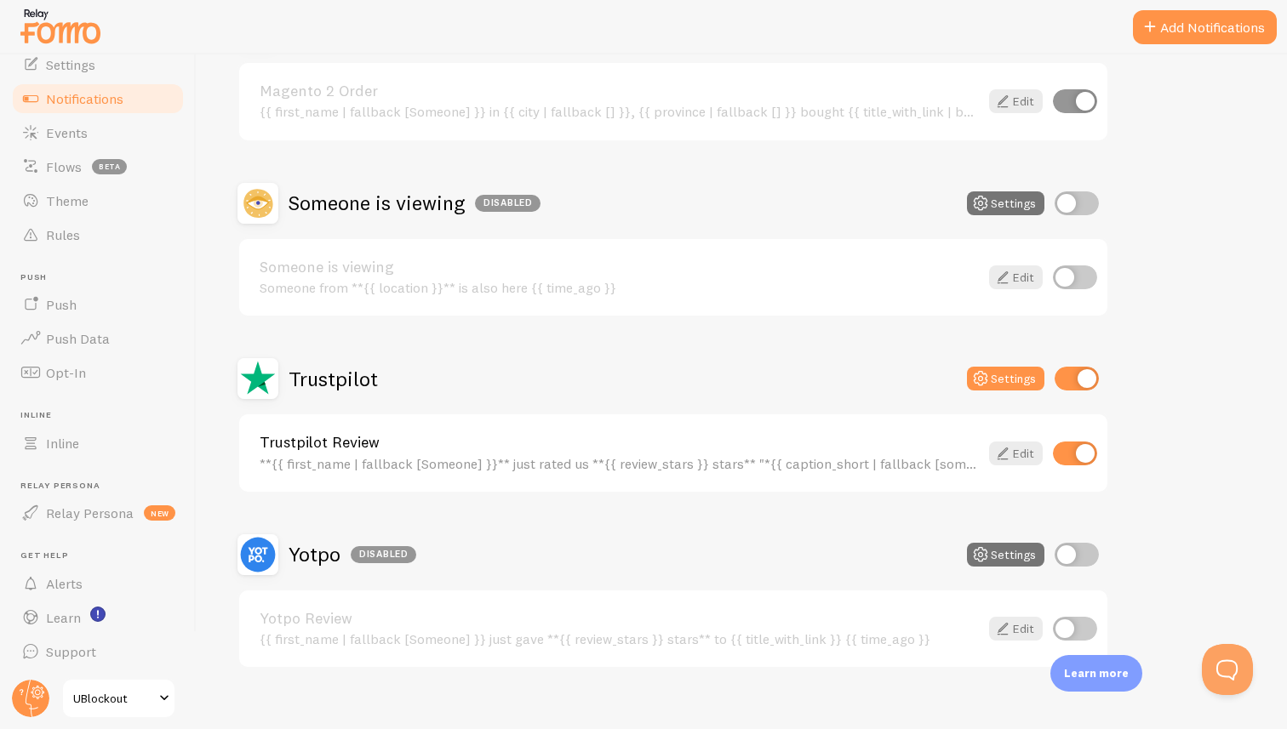
scroll to position [599, 0]
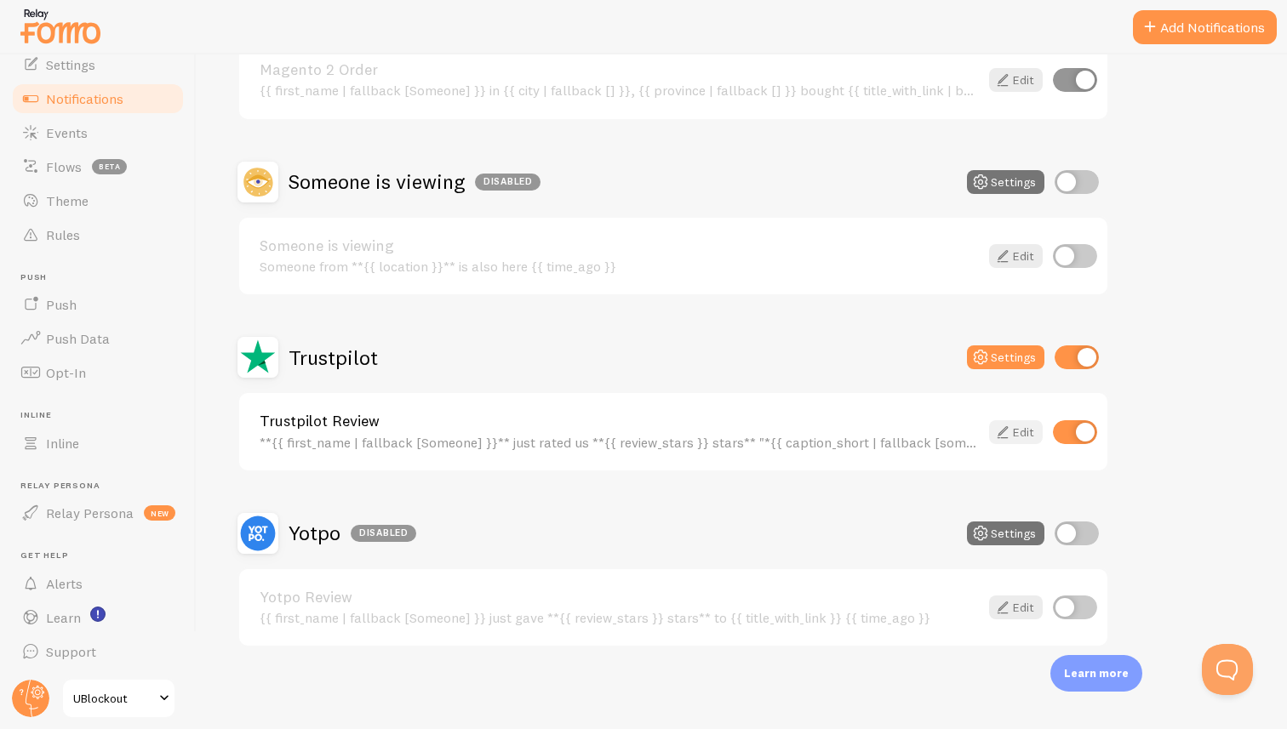
click at [1006, 432] on icon at bounding box center [1002, 432] width 20 height 20
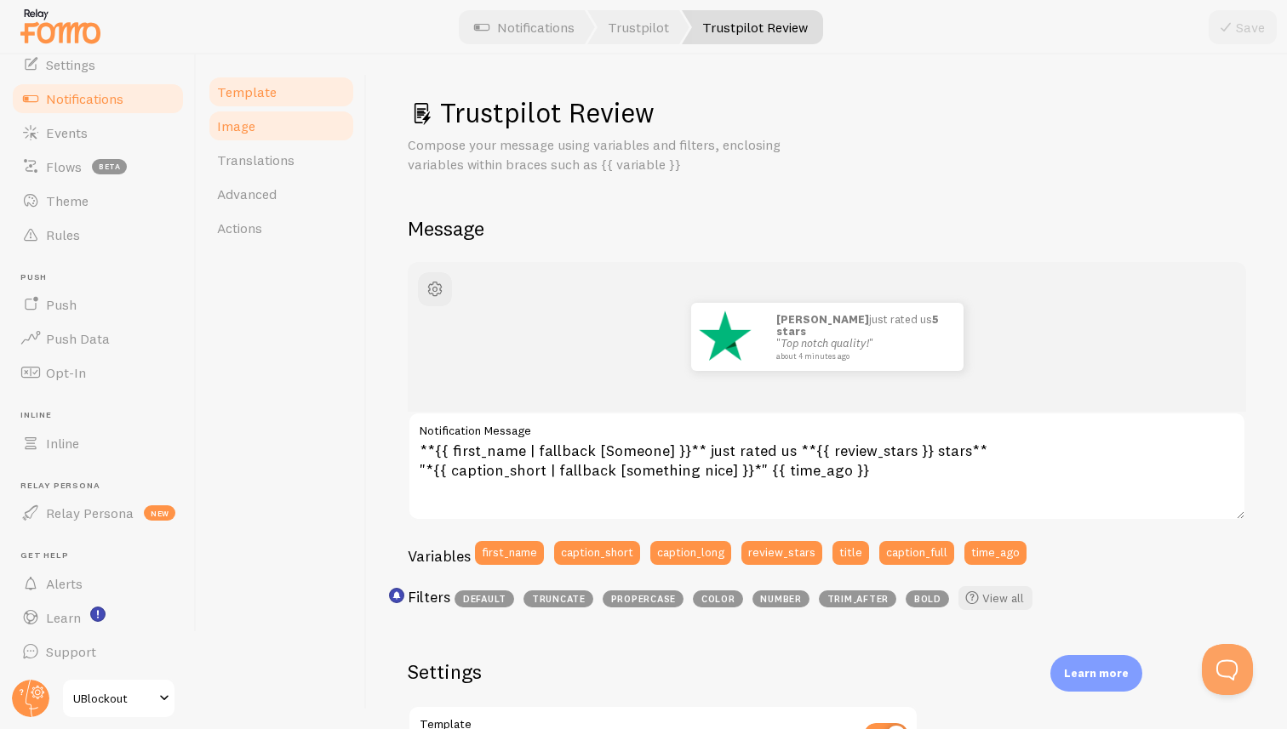
click at [248, 135] on link "Image" at bounding box center [281, 126] width 149 height 34
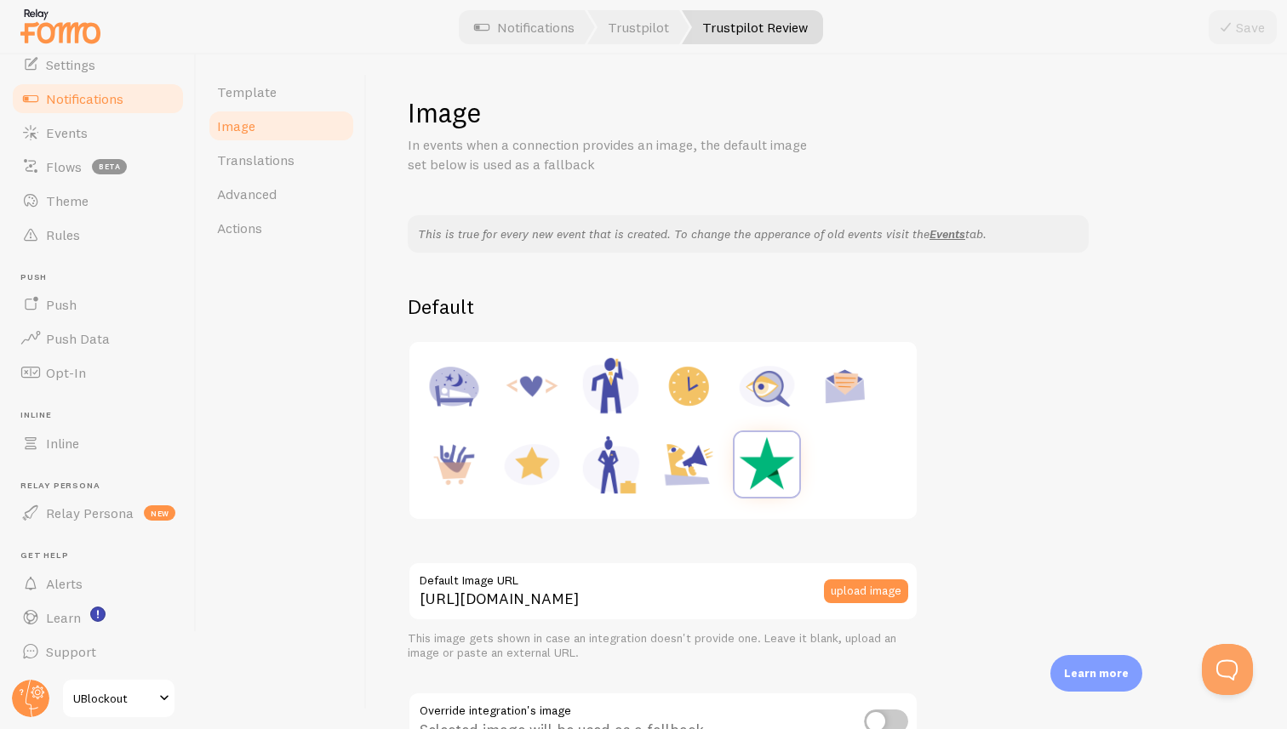
click at [755, 460] on img at bounding box center [766, 464] width 65 height 65
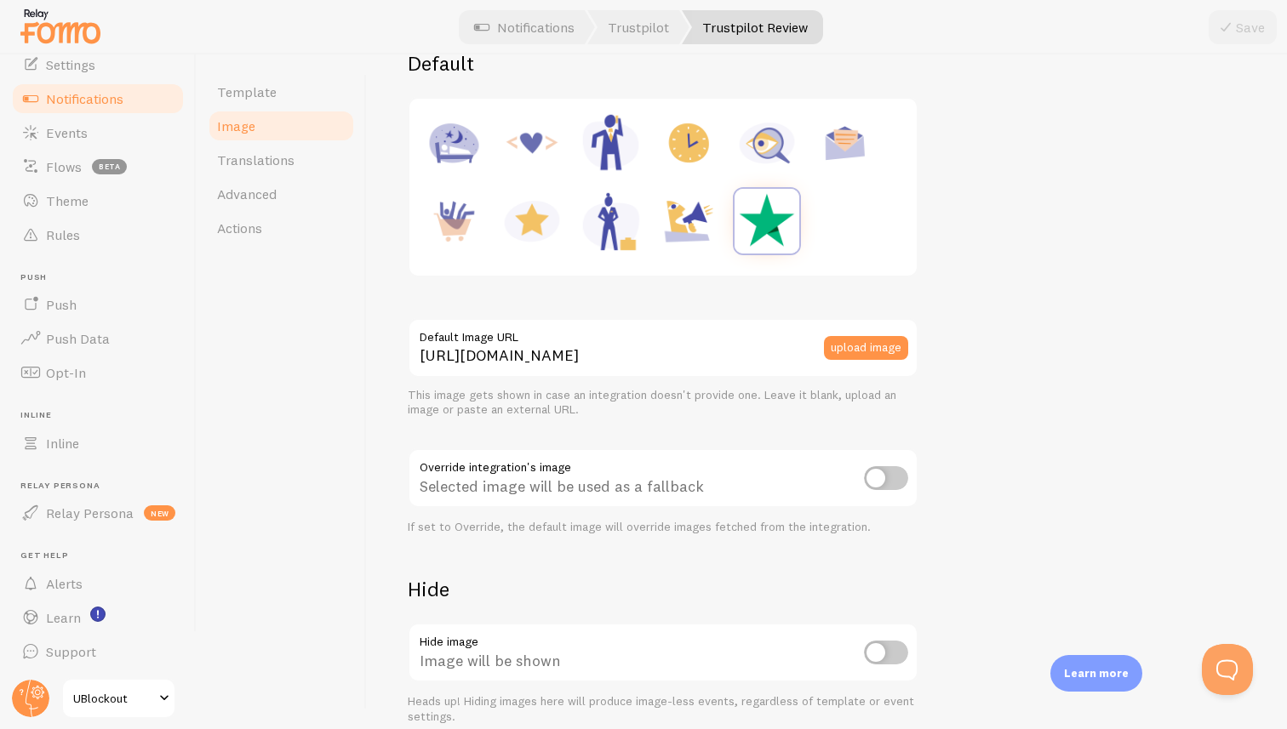
scroll to position [250, 0]
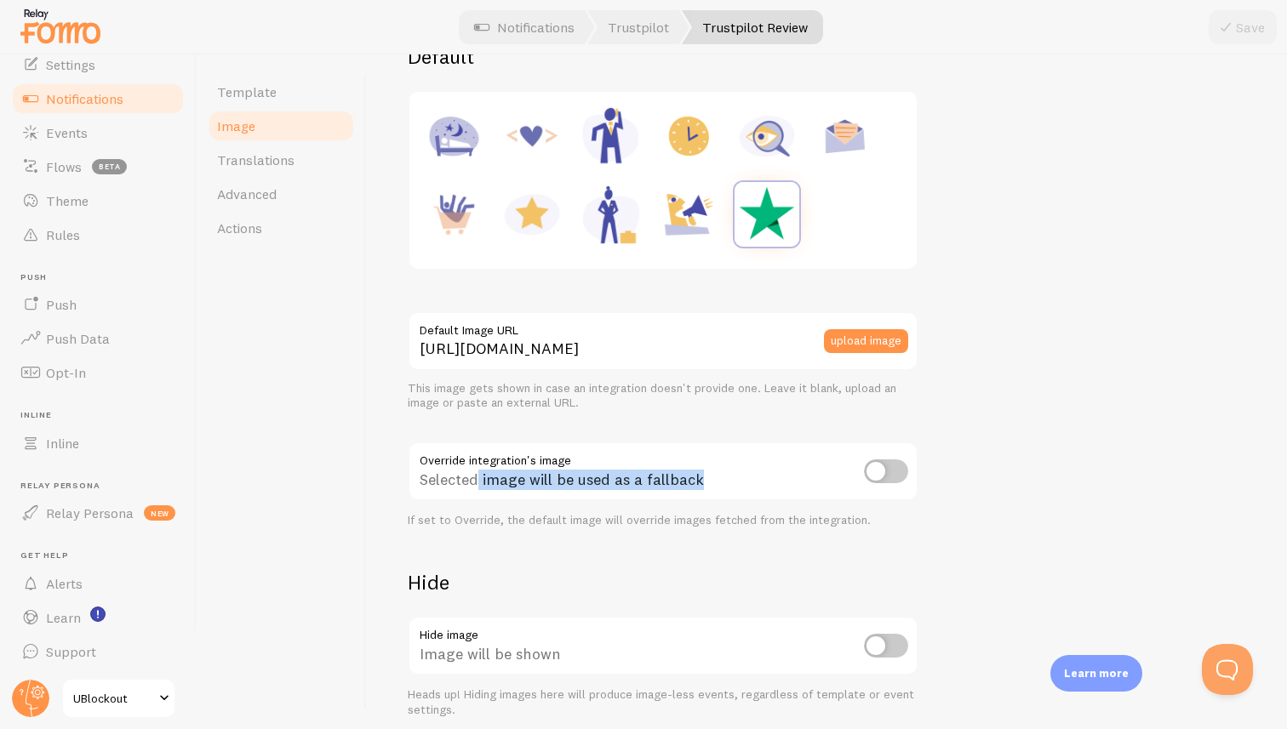
drag, startPoint x: 481, startPoint y: 485, endPoint x: 697, endPoint y: 481, distance: 216.2
click at [697, 481] on div "Selected image will be used as a fallback" at bounding box center [663, 473] width 511 height 62
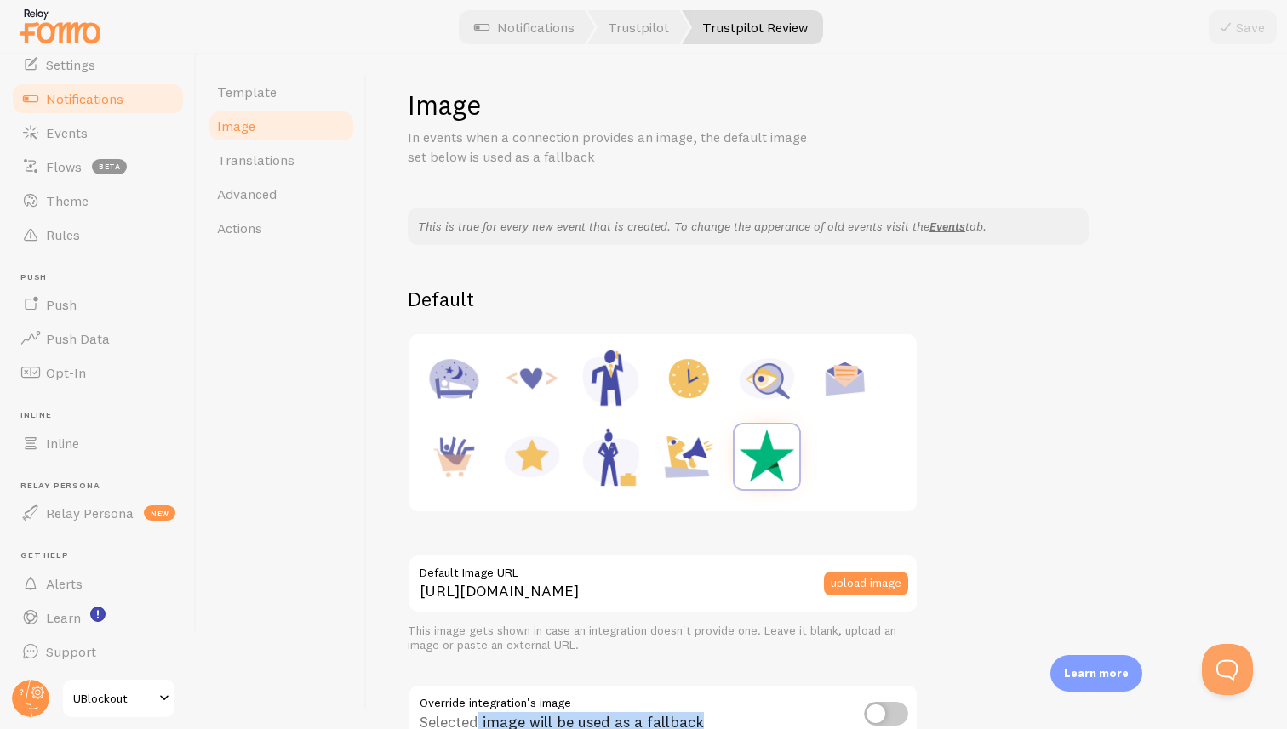
scroll to position [0, 0]
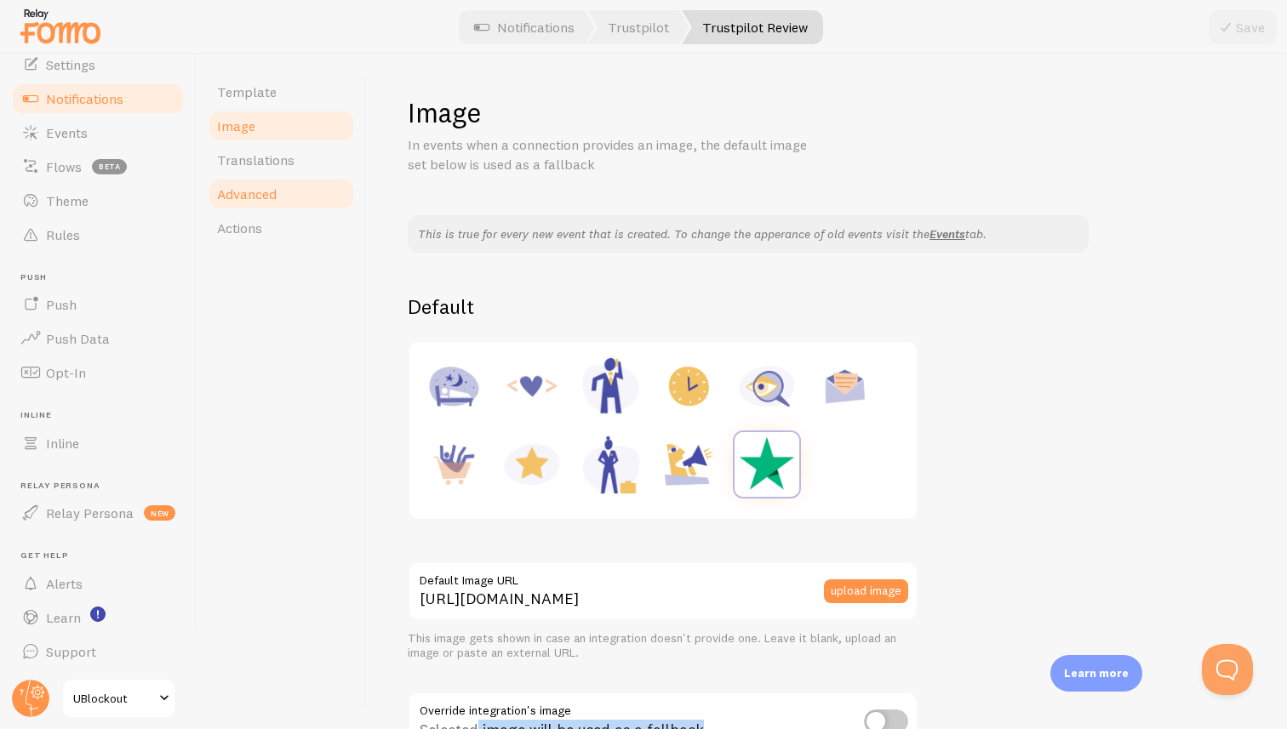
click at [240, 178] on link "Advanced" at bounding box center [281, 194] width 149 height 34
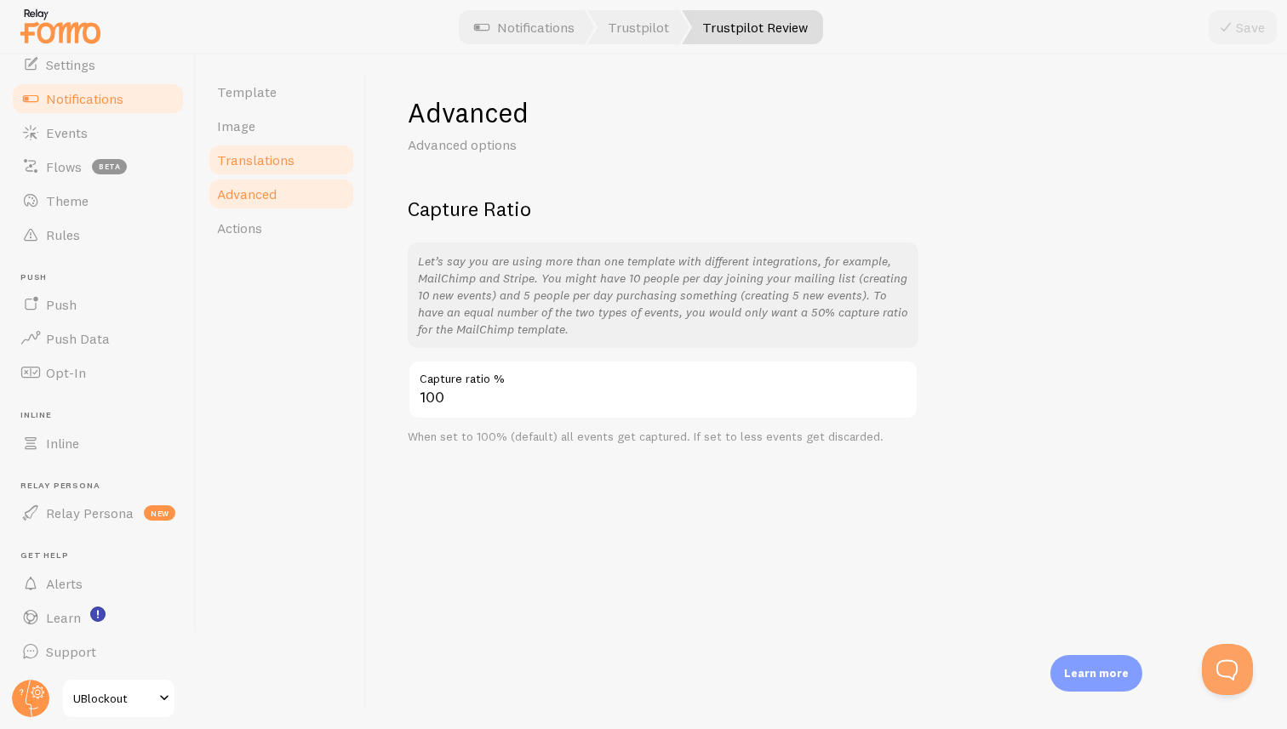
click at [246, 153] on span "Translations" at bounding box center [255, 159] width 77 height 17
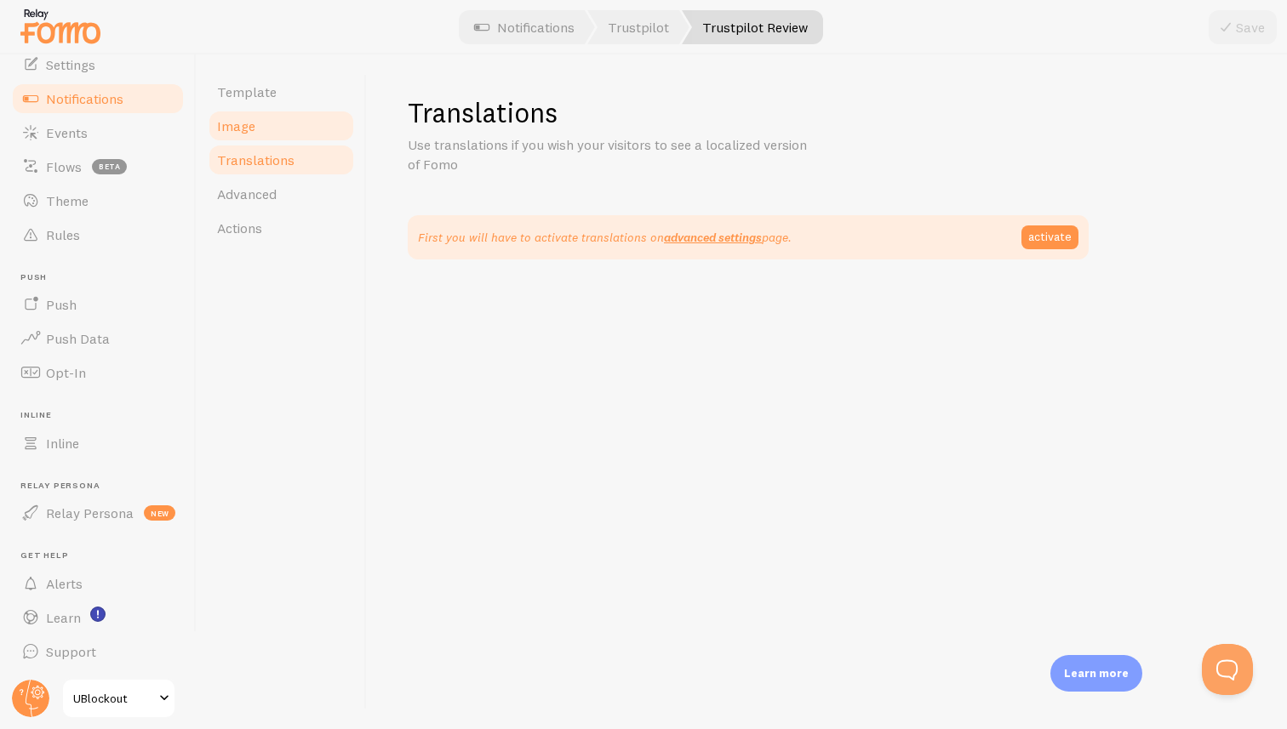
click at [249, 134] on span "Image" at bounding box center [236, 125] width 38 height 17
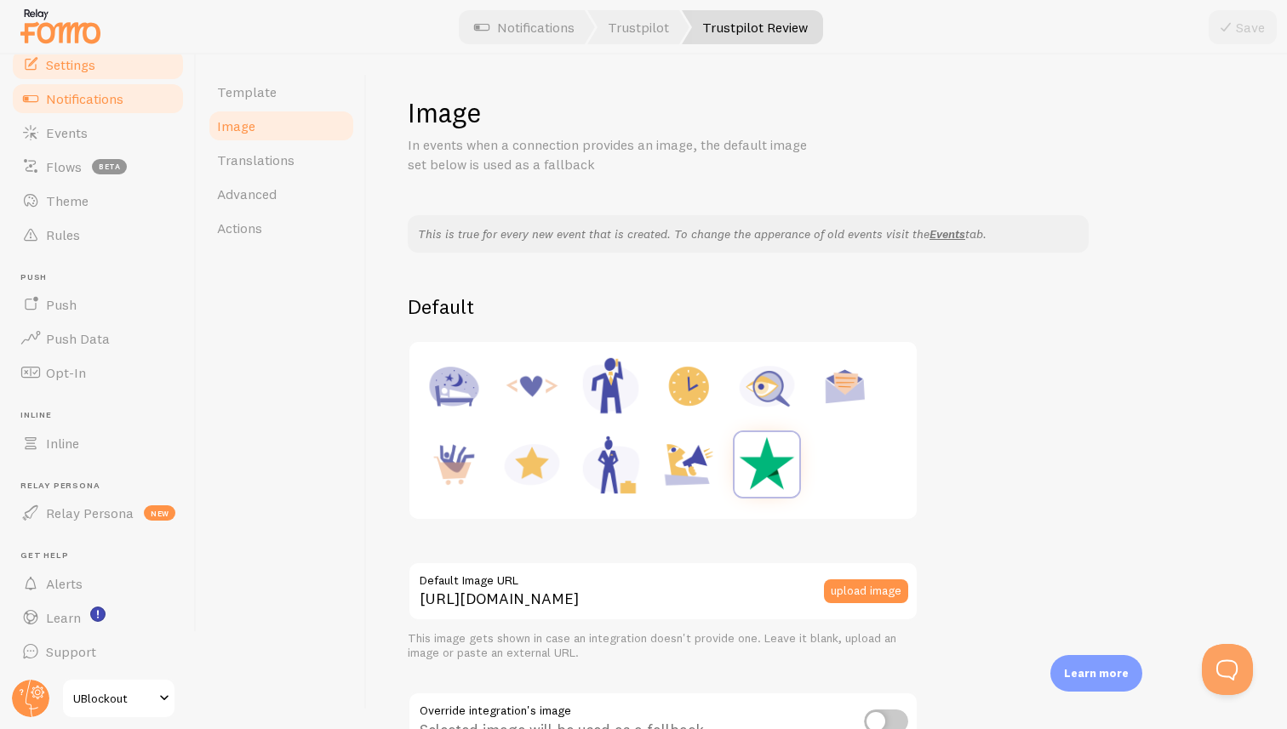
click at [94, 69] on span "Settings" at bounding box center [70, 64] width 49 height 17
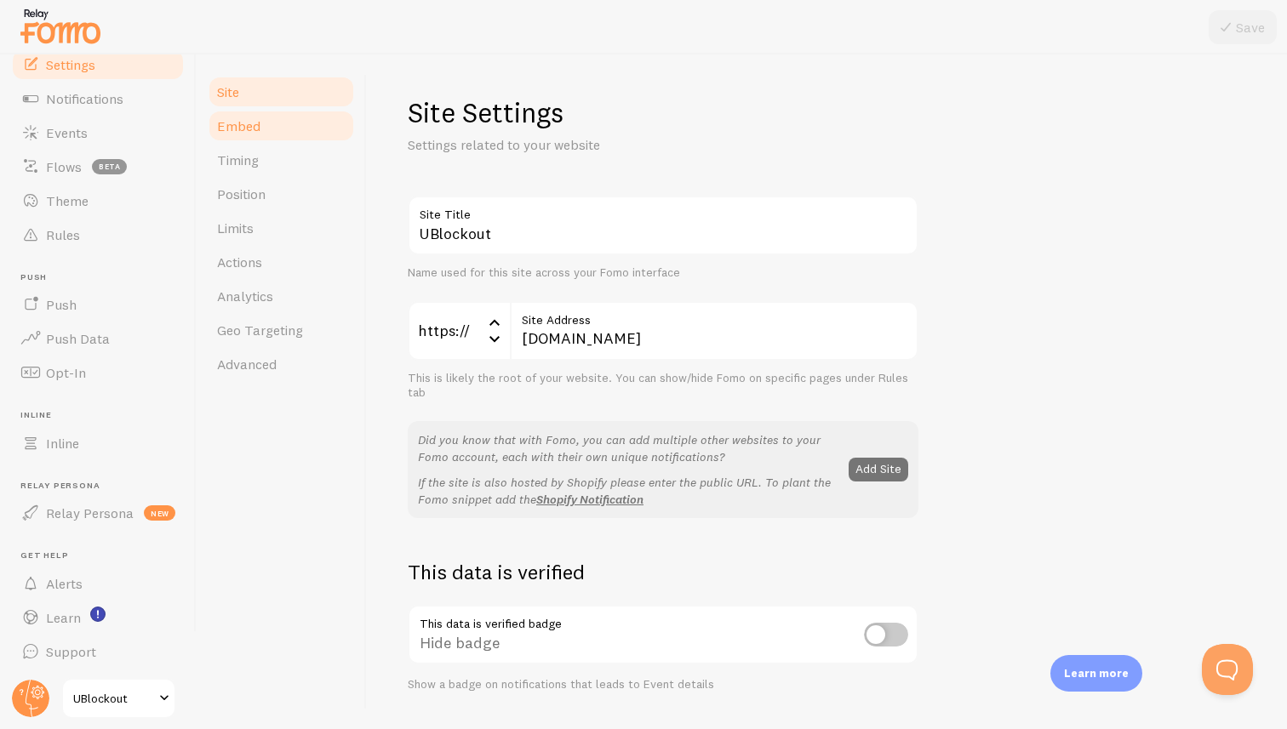
click at [249, 132] on span "Embed" at bounding box center [238, 125] width 43 height 17
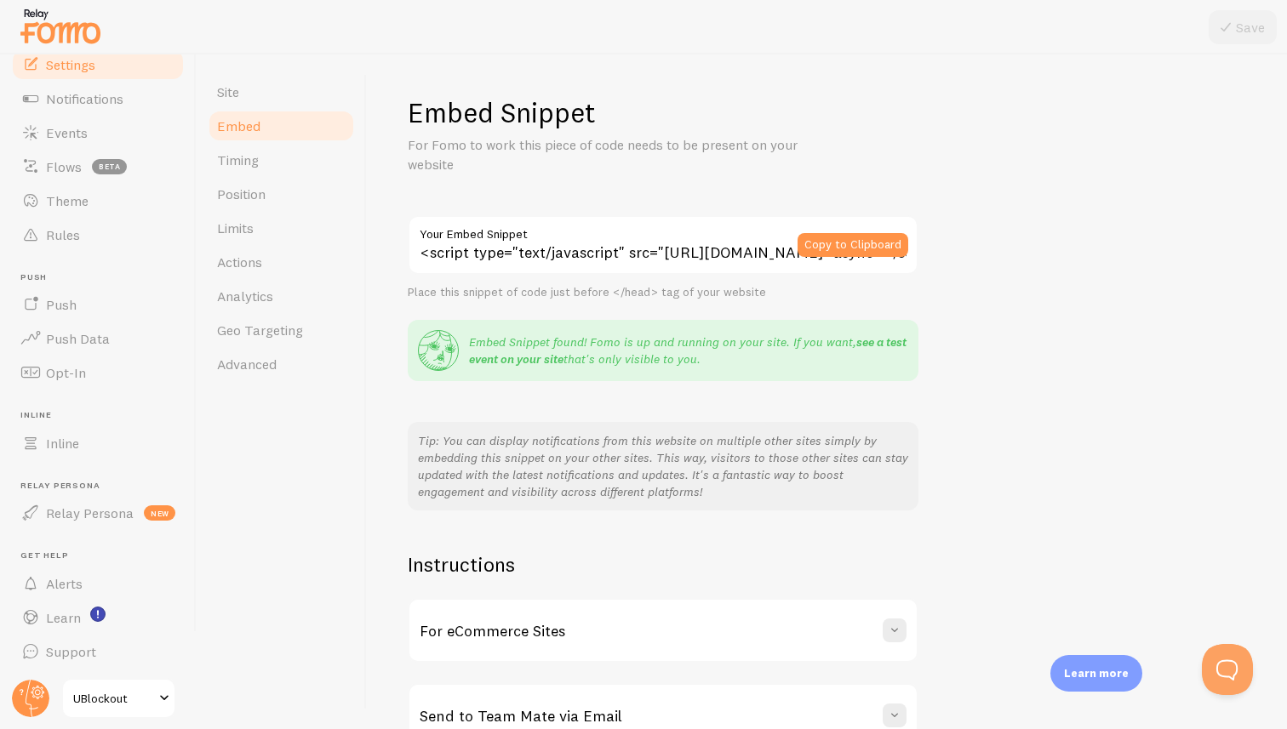
scroll to position [100, 0]
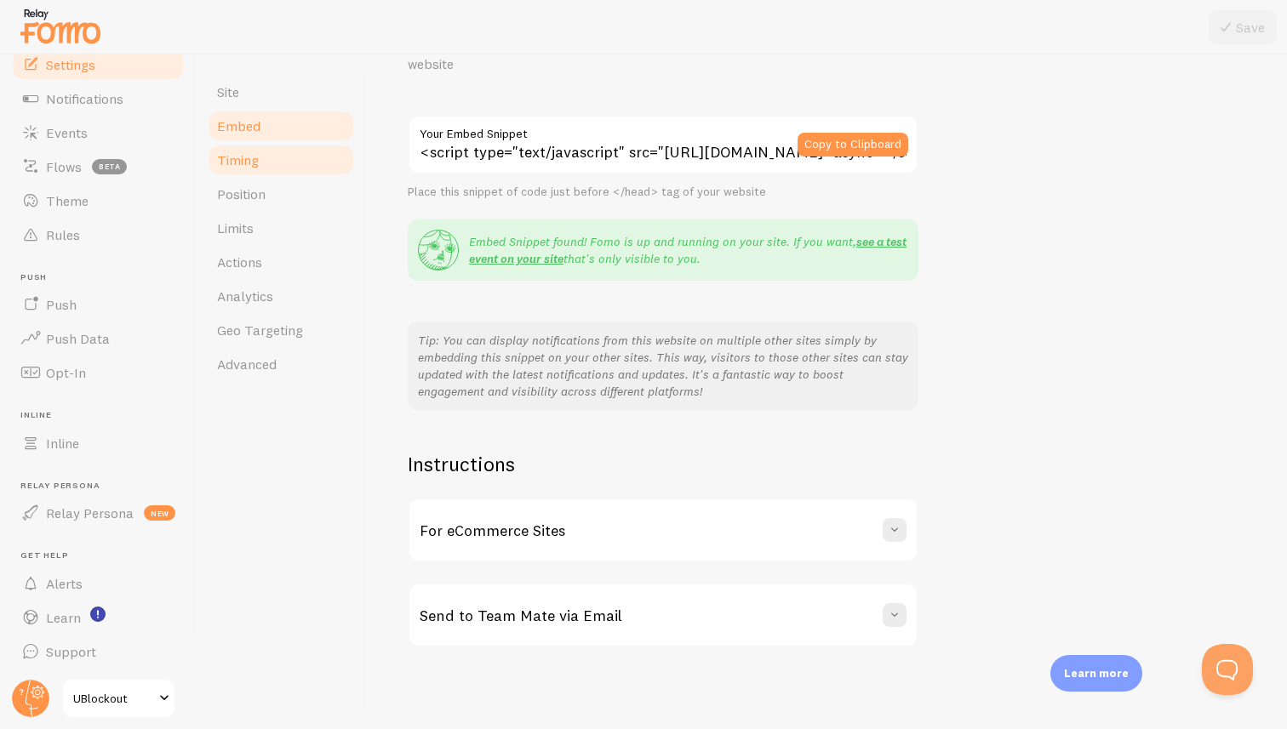
click at [271, 155] on link "Timing" at bounding box center [281, 160] width 149 height 34
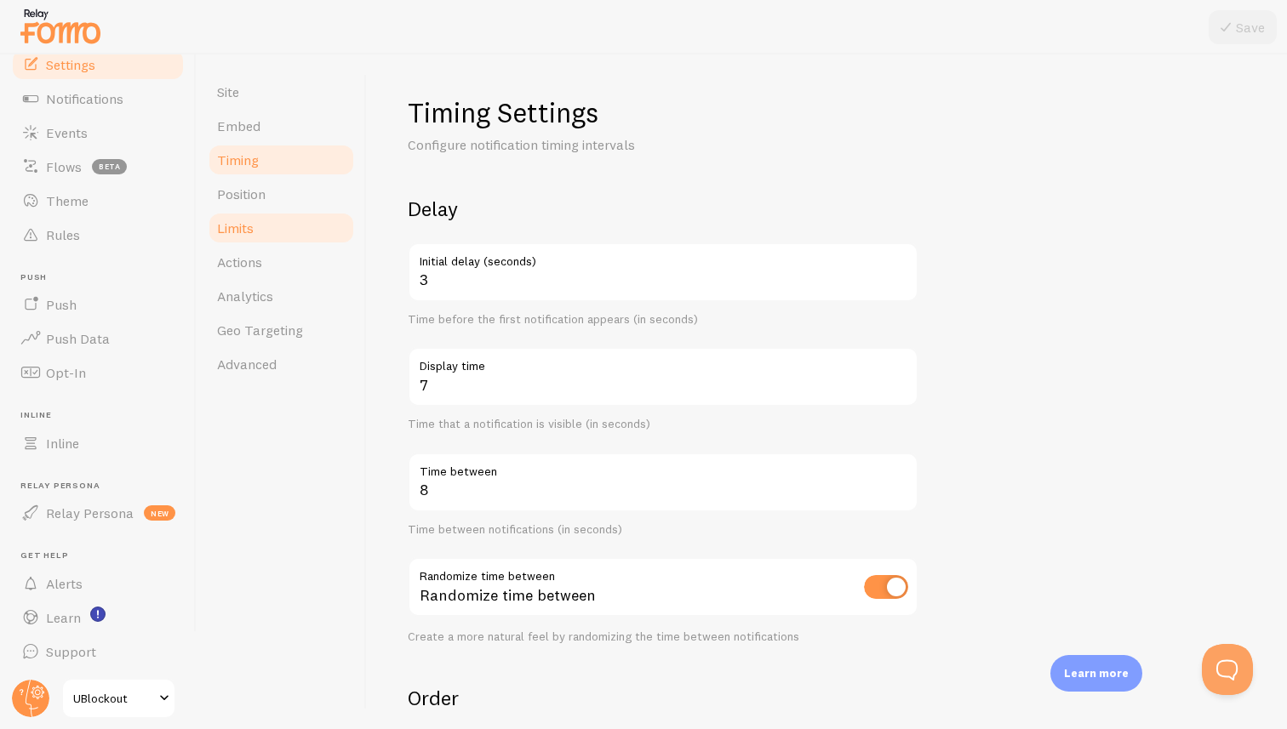
click at [277, 212] on link "Limits" at bounding box center [281, 228] width 149 height 34
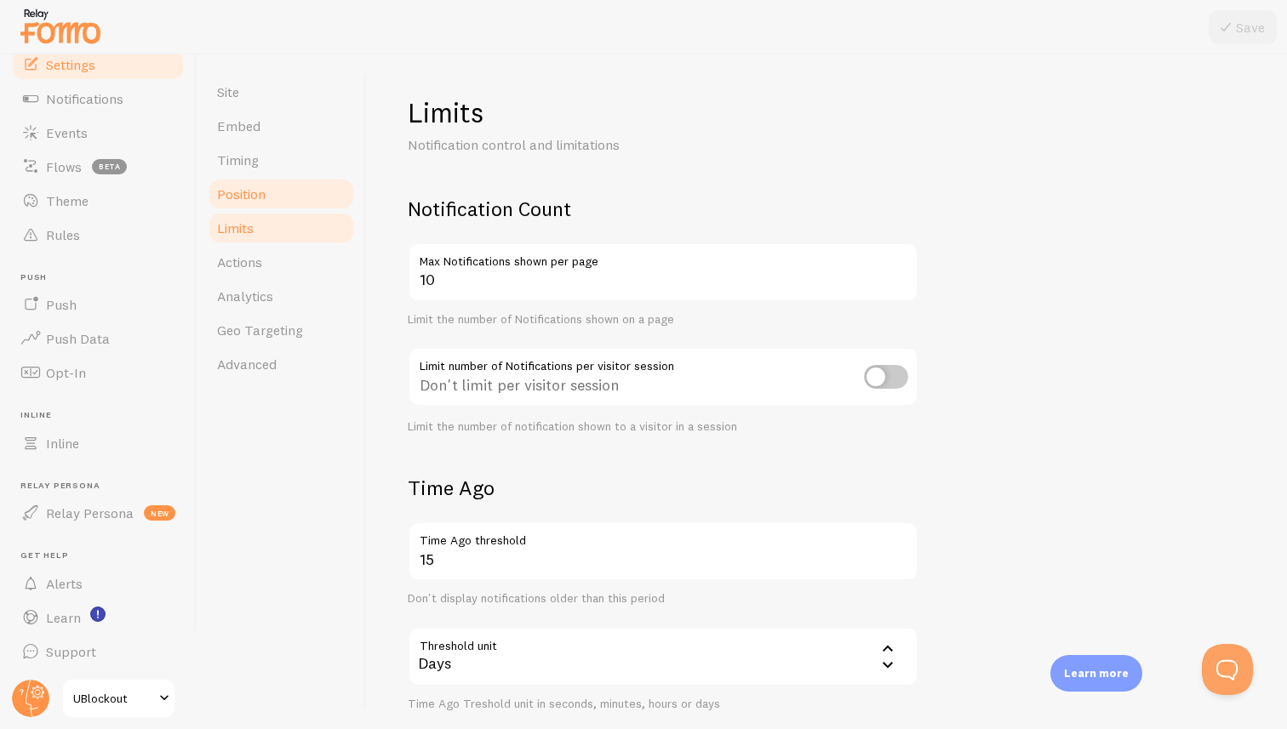
click at [281, 191] on link "Position" at bounding box center [281, 194] width 149 height 34
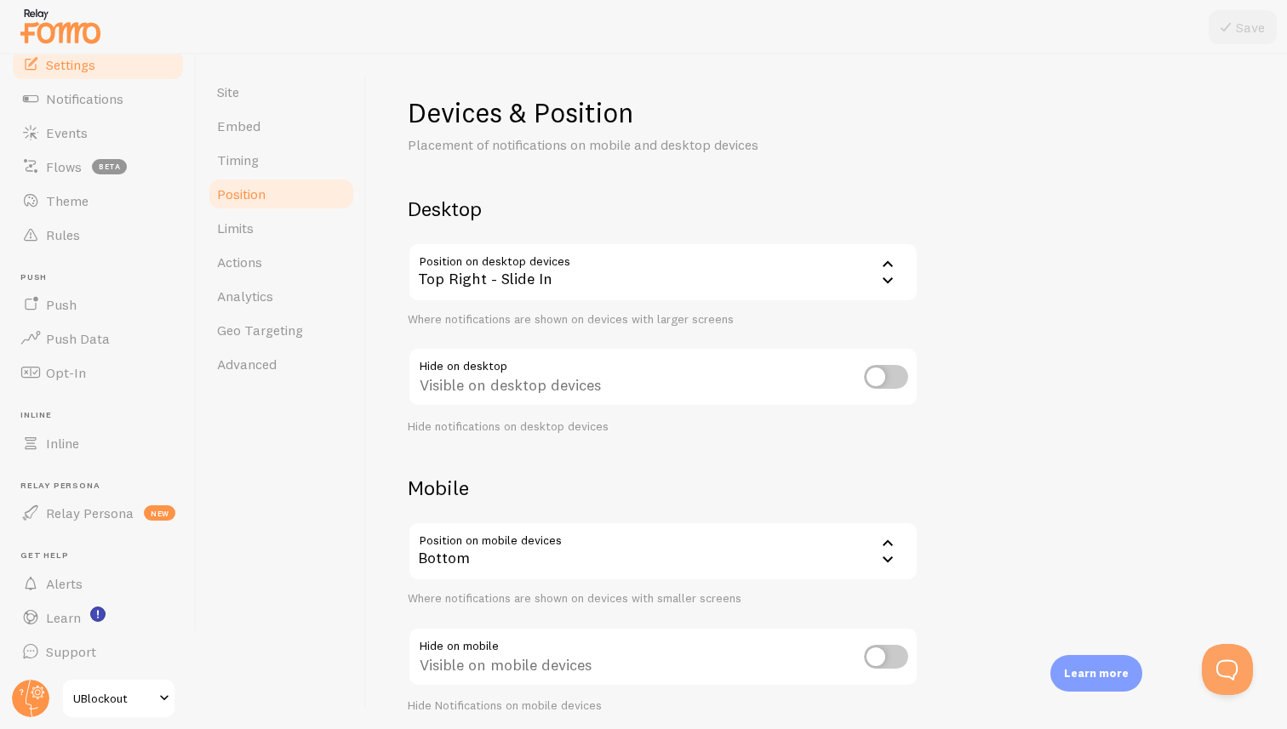
scroll to position [66, 0]
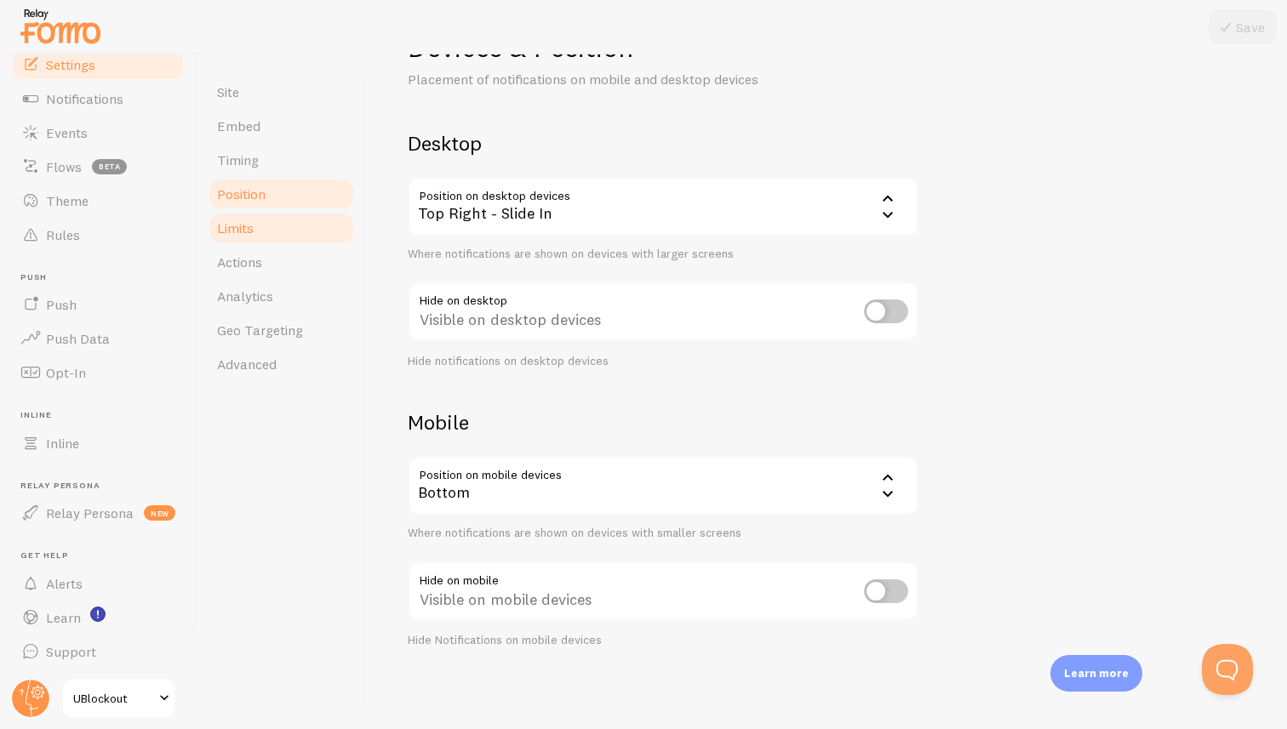
click at [319, 231] on link "Limits" at bounding box center [281, 228] width 149 height 34
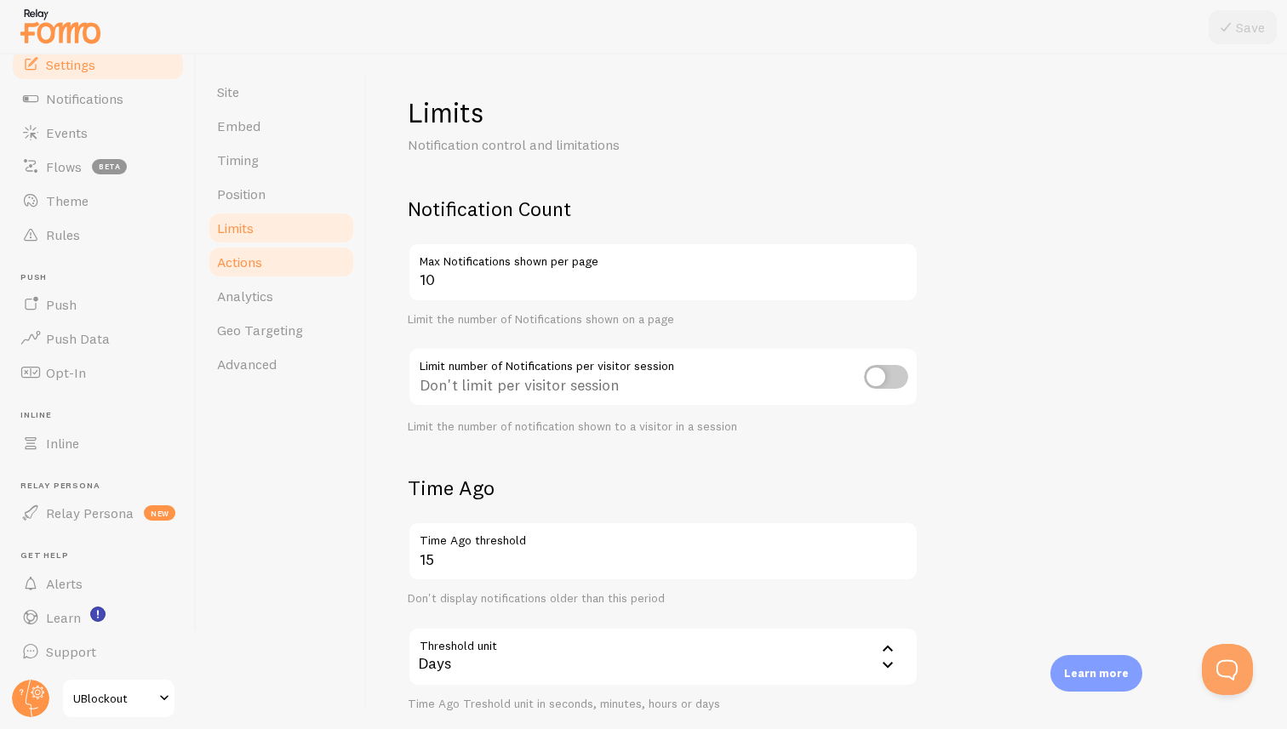
click at [296, 265] on link "Actions" at bounding box center [281, 262] width 149 height 34
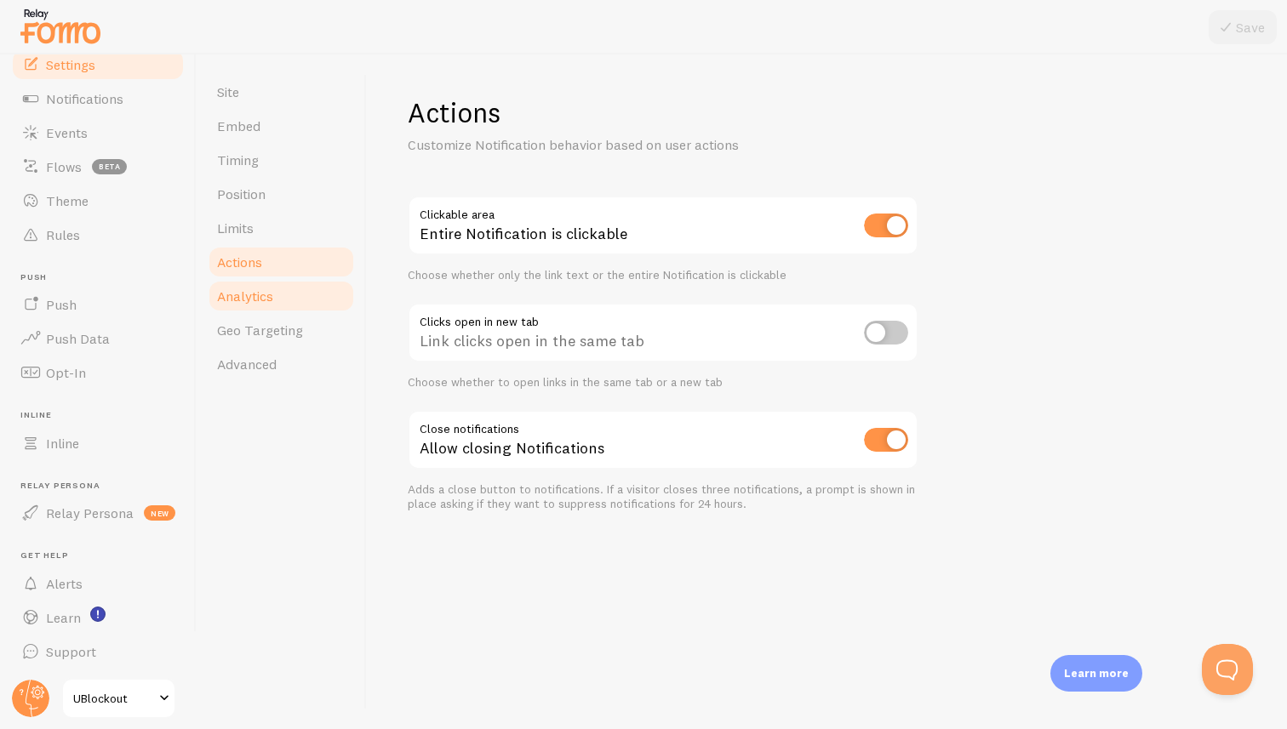
click at [287, 292] on link "Analytics" at bounding box center [281, 296] width 149 height 34
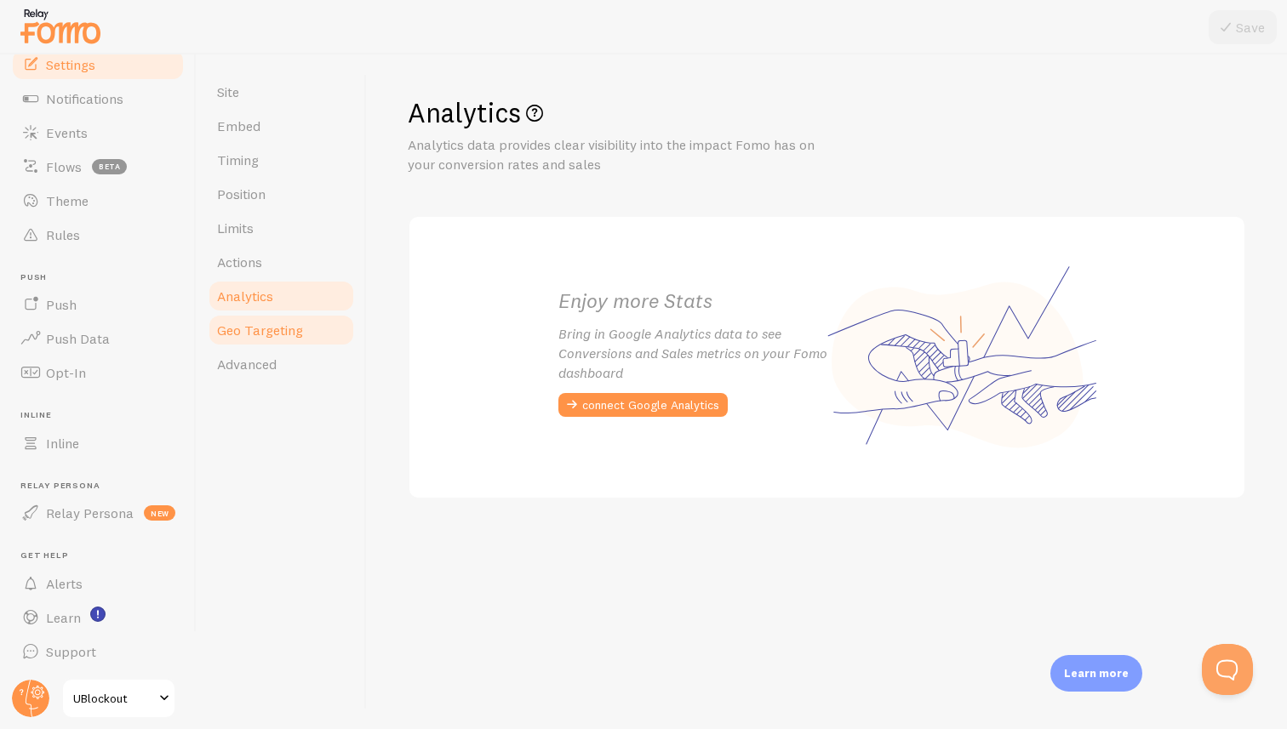
click at [312, 331] on link "Geo Targeting" at bounding box center [281, 330] width 149 height 34
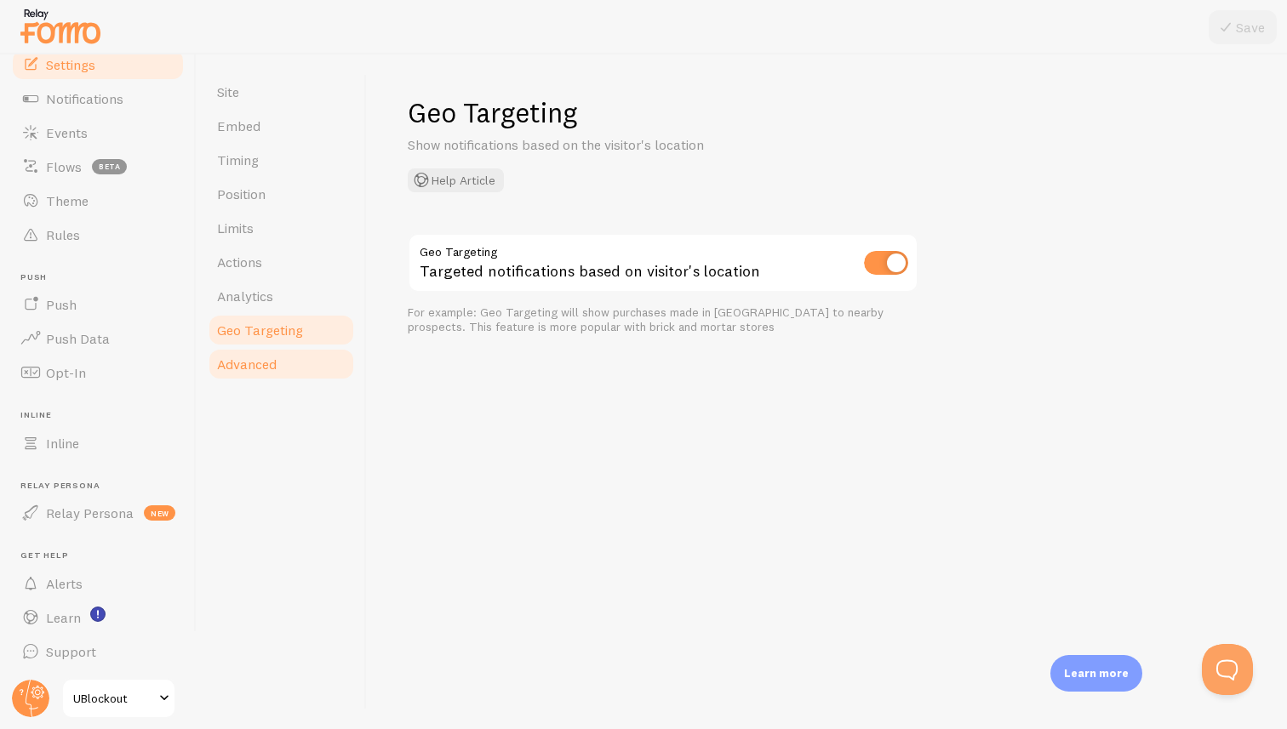
click at [303, 358] on link "Advanced" at bounding box center [281, 364] width 149 height 34
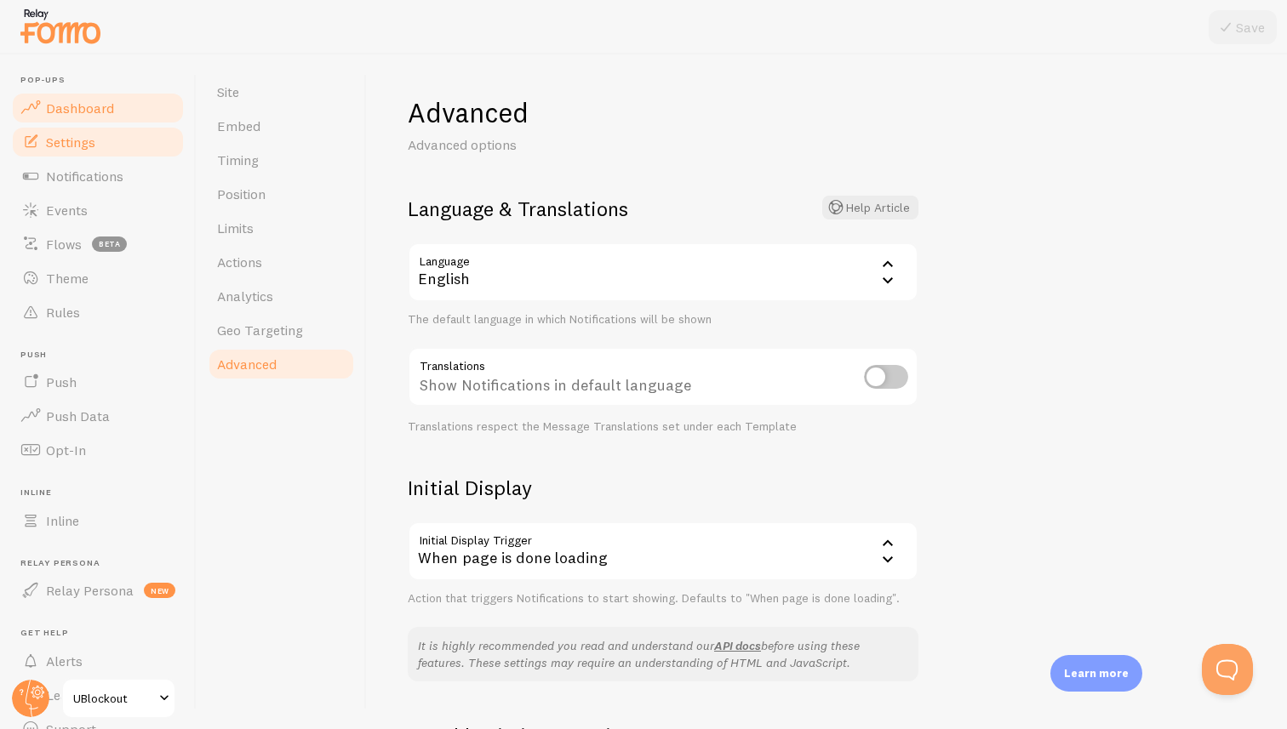
click at [89, 109] on span "Dashboard" at bounding box center [80, 108] width 68 height 17
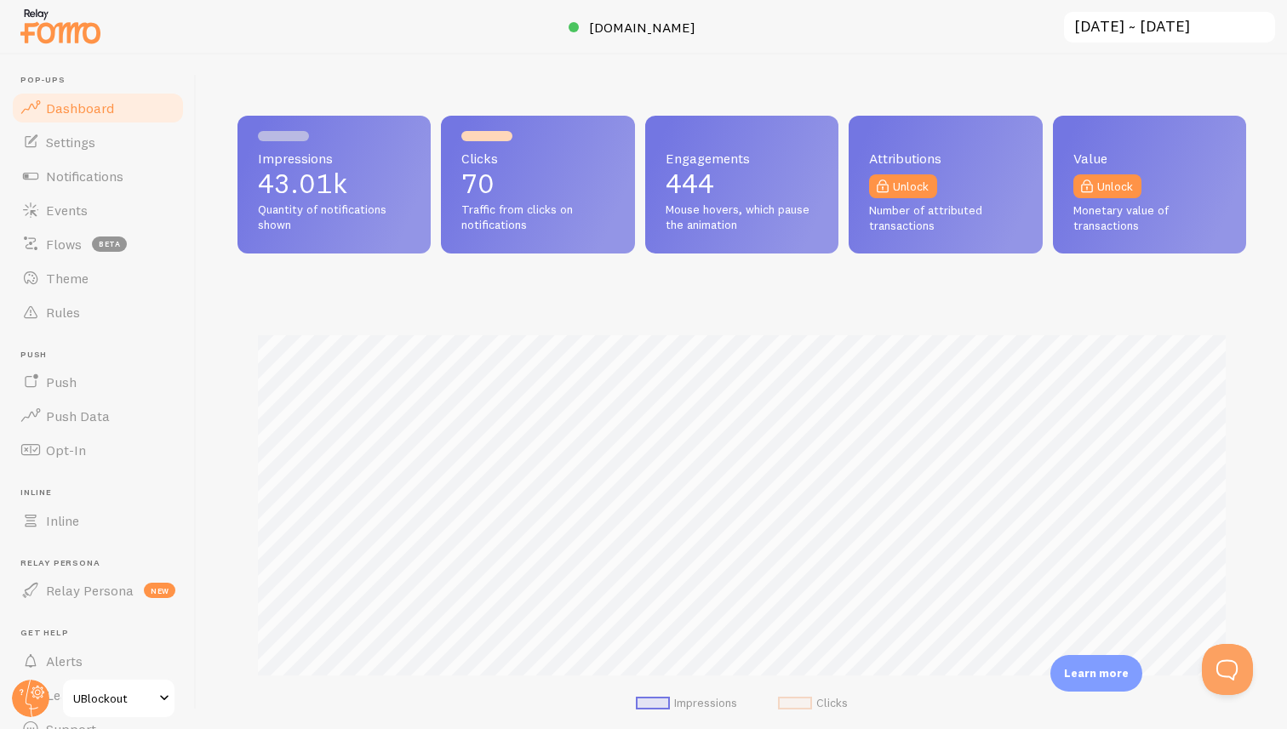
scroll to position [447, 1009]
click at [69, 214] on span "Events" at bounding box center [67, 210] width 42 height 17
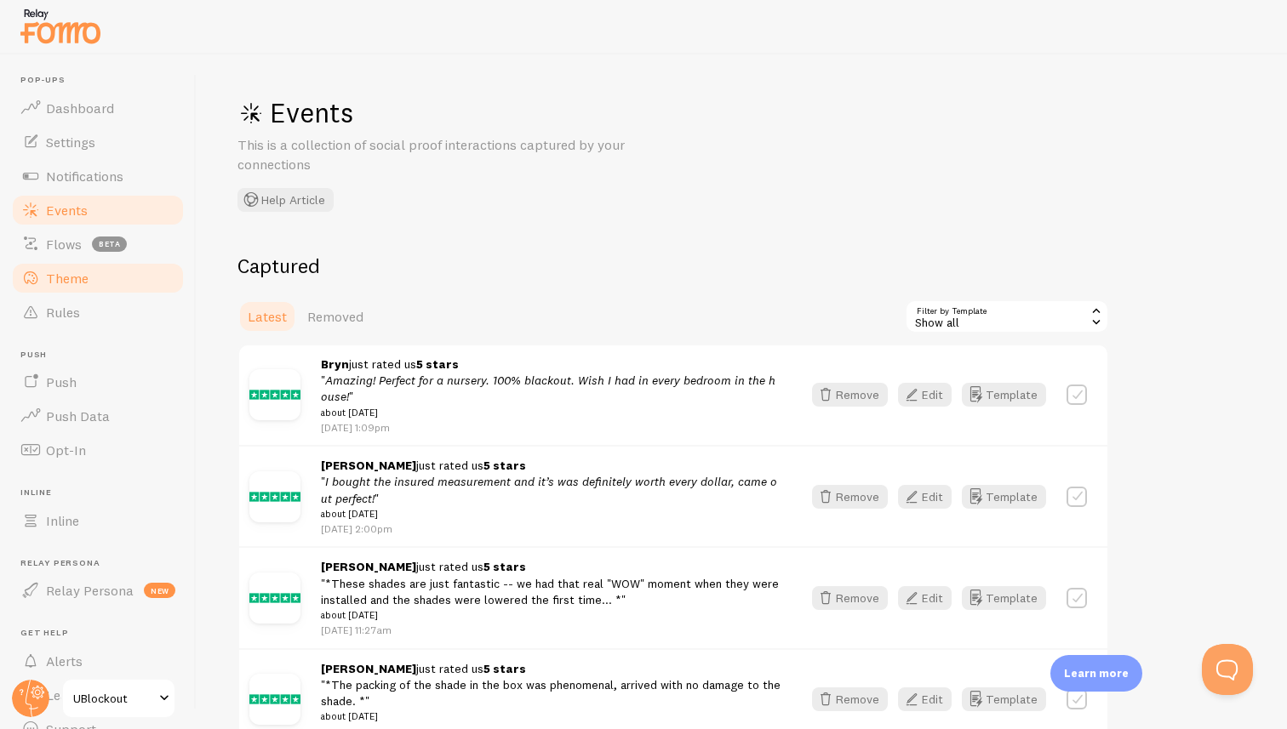
click at [67, 283] on span "Theme" at bounding box center [67, 278] width 43 height 17
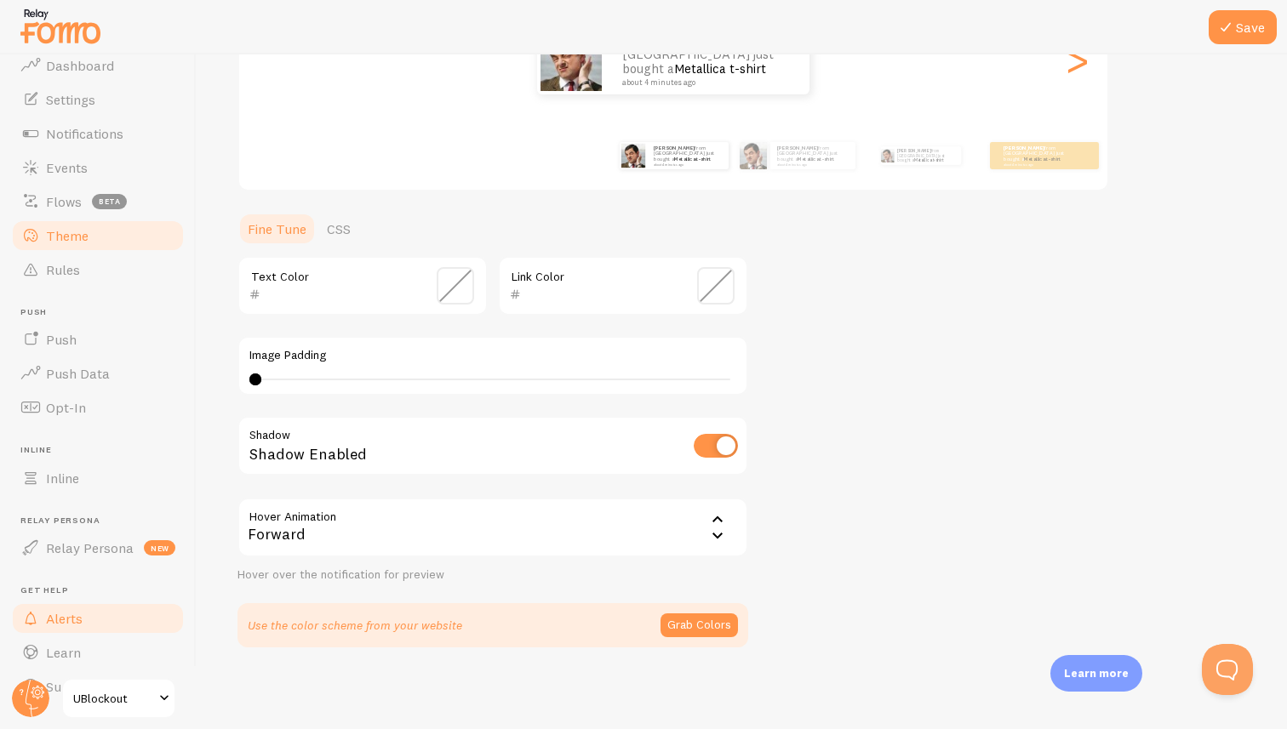
scroll to position [77, 0]
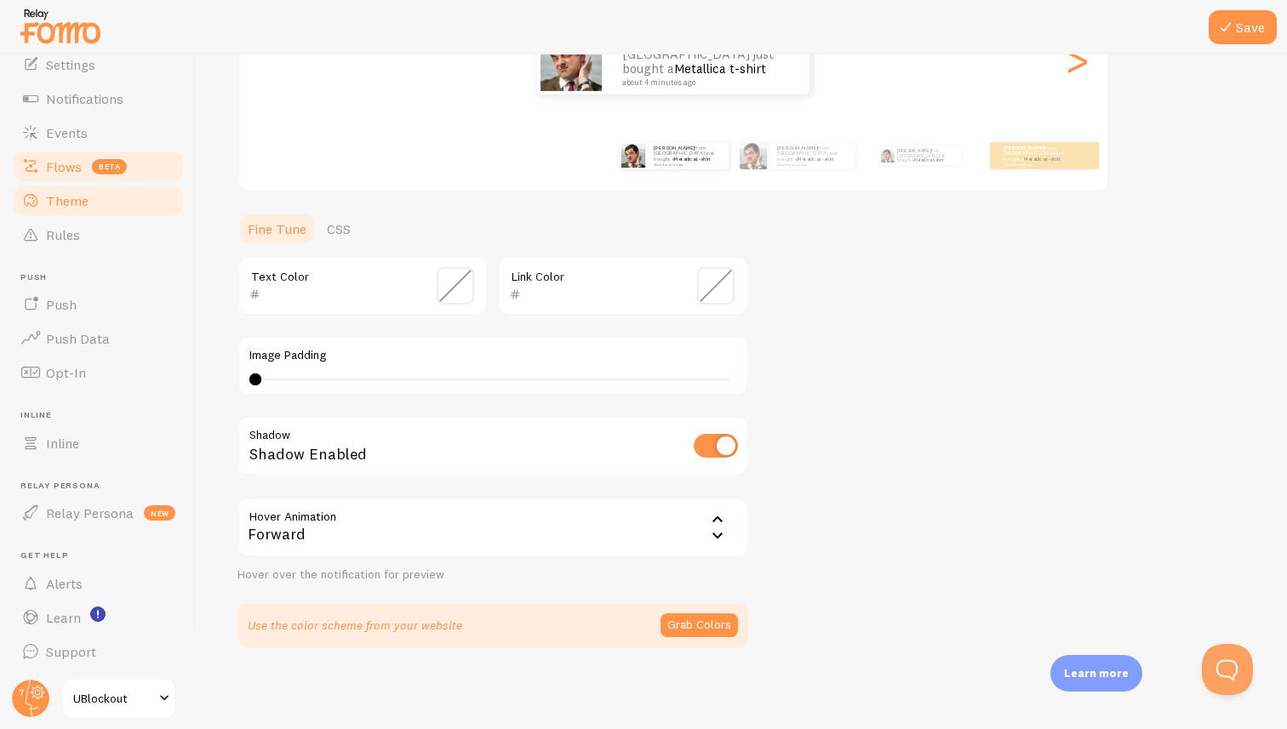
click at [70, 177] on link "Flows beta" at bounding box center [97, 167] width 175 height 34
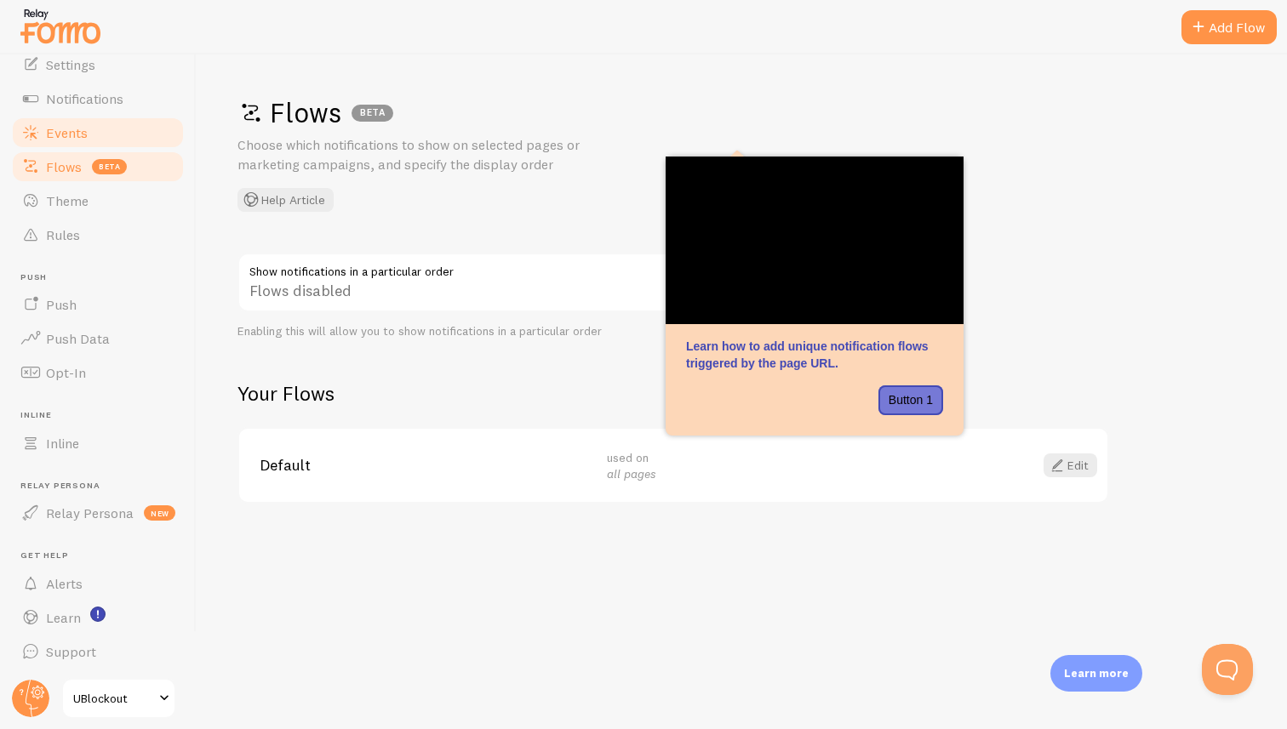
click at [77, 132] on span "Events" at bounding box center [67, 132] width 42 height 17
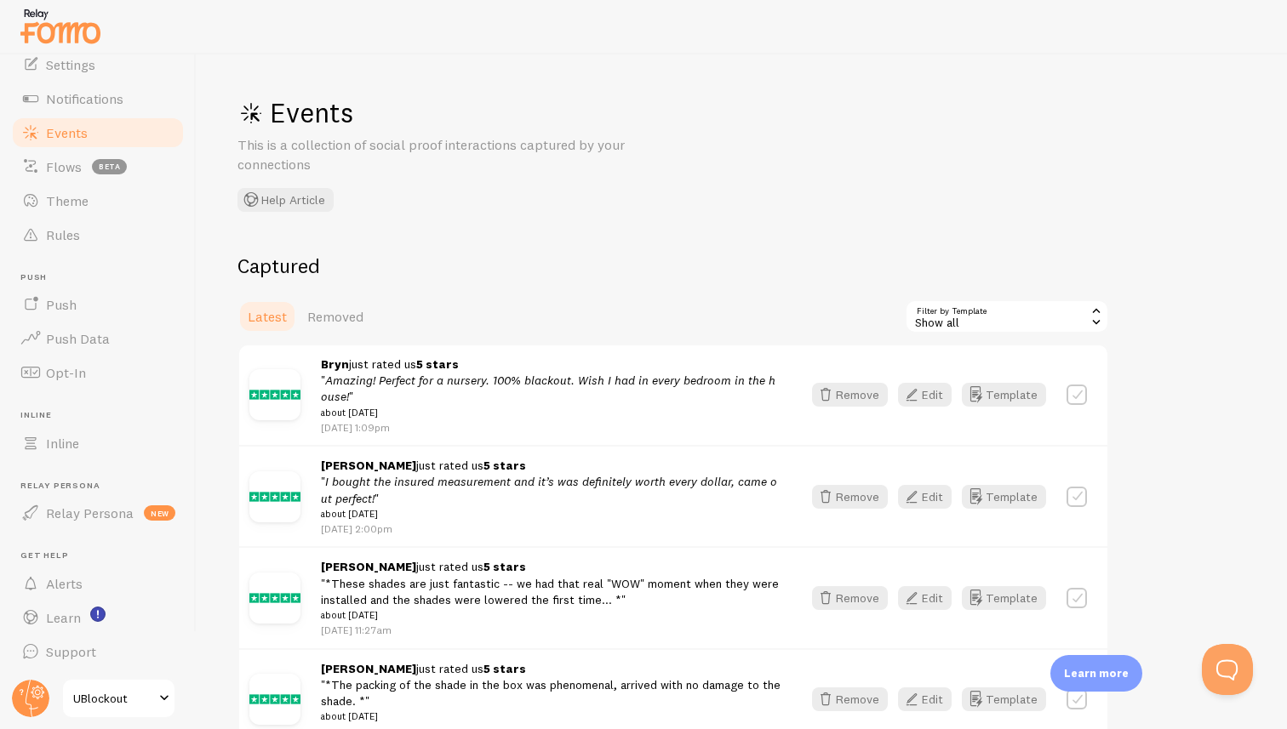
click at [276, 398] on img at bounding box center [274, 394] width 51 height 51
click at [986, 394] on icon "button" at bounding box center [975, 395] width 20 height 20
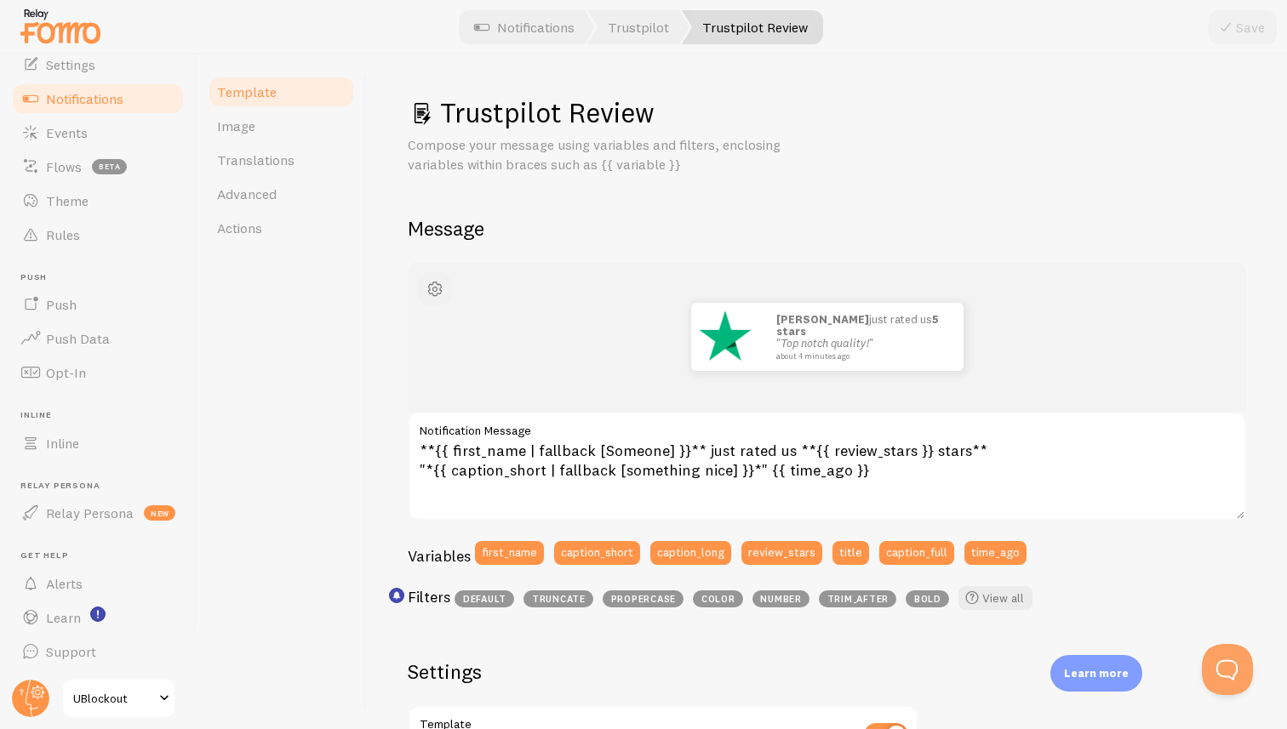
click at [441, 295] on span "button" at bounding box center [435, 289] width 20 height 20
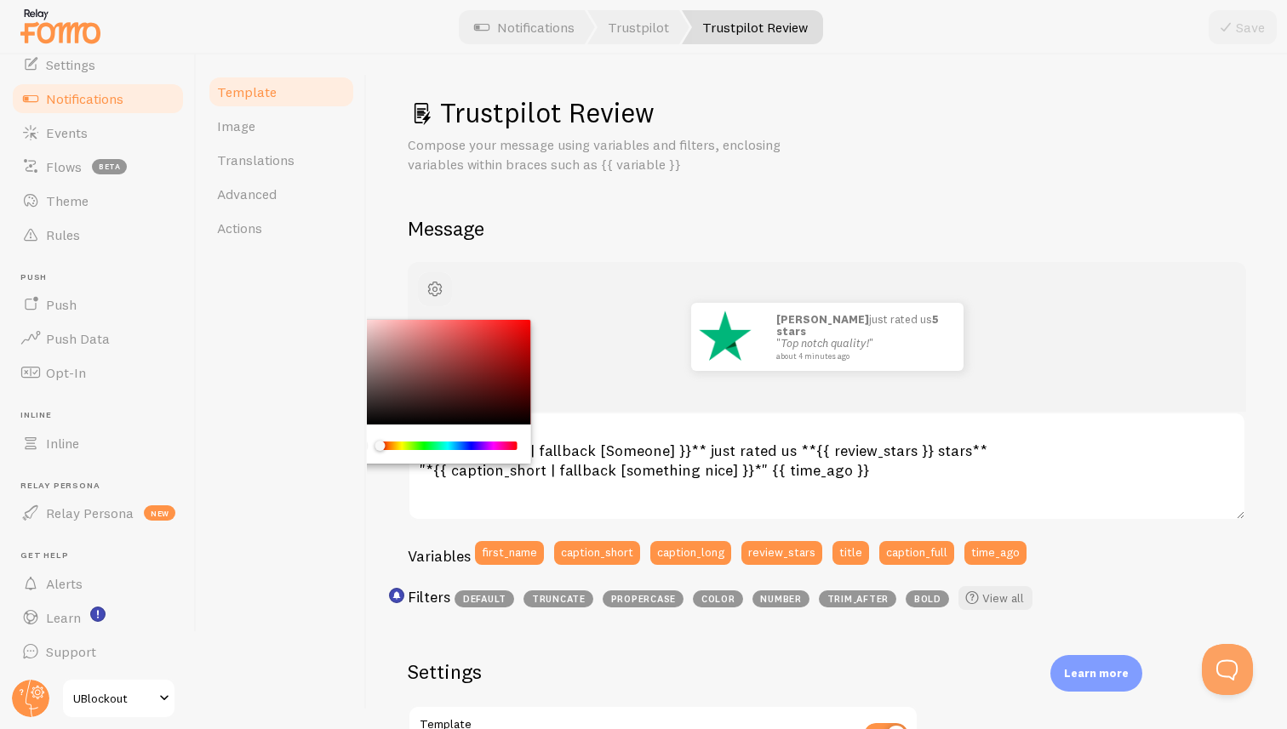
click at [440, 291] on span "button" at bounding box center [435, 289] width 20 height 20
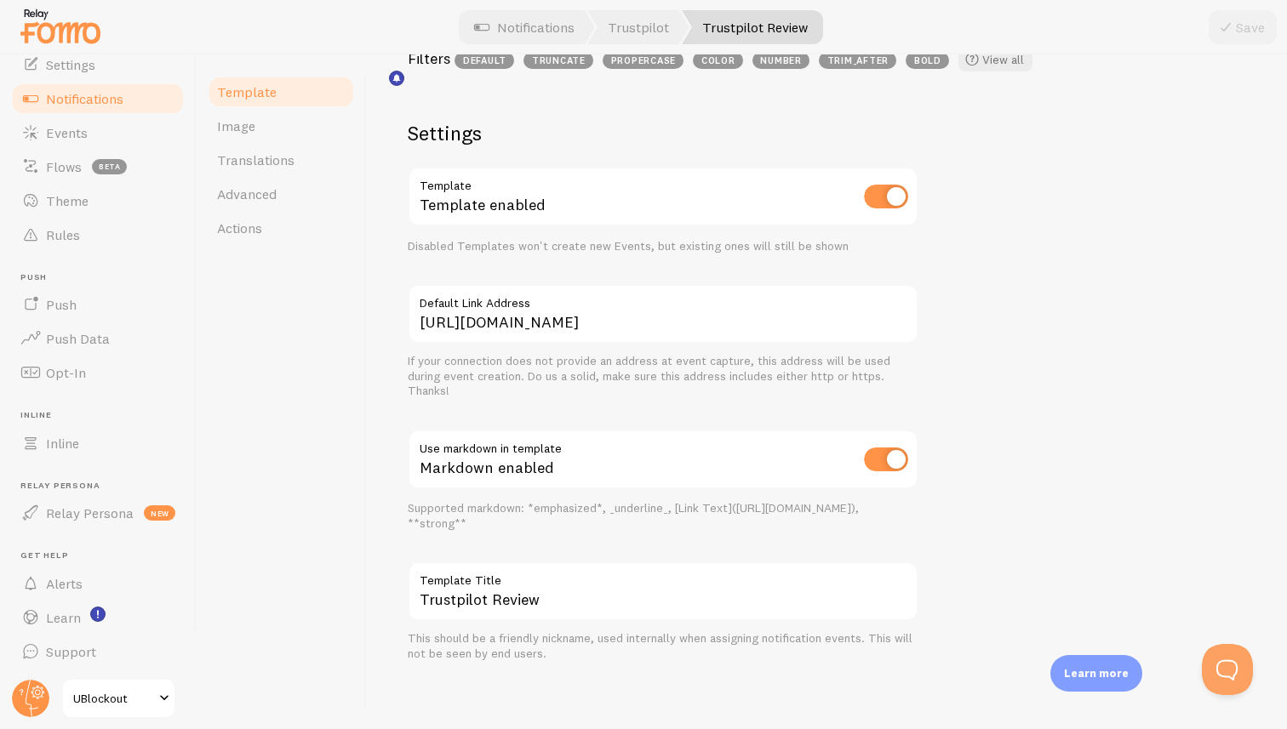
scroll to position [542, 0]
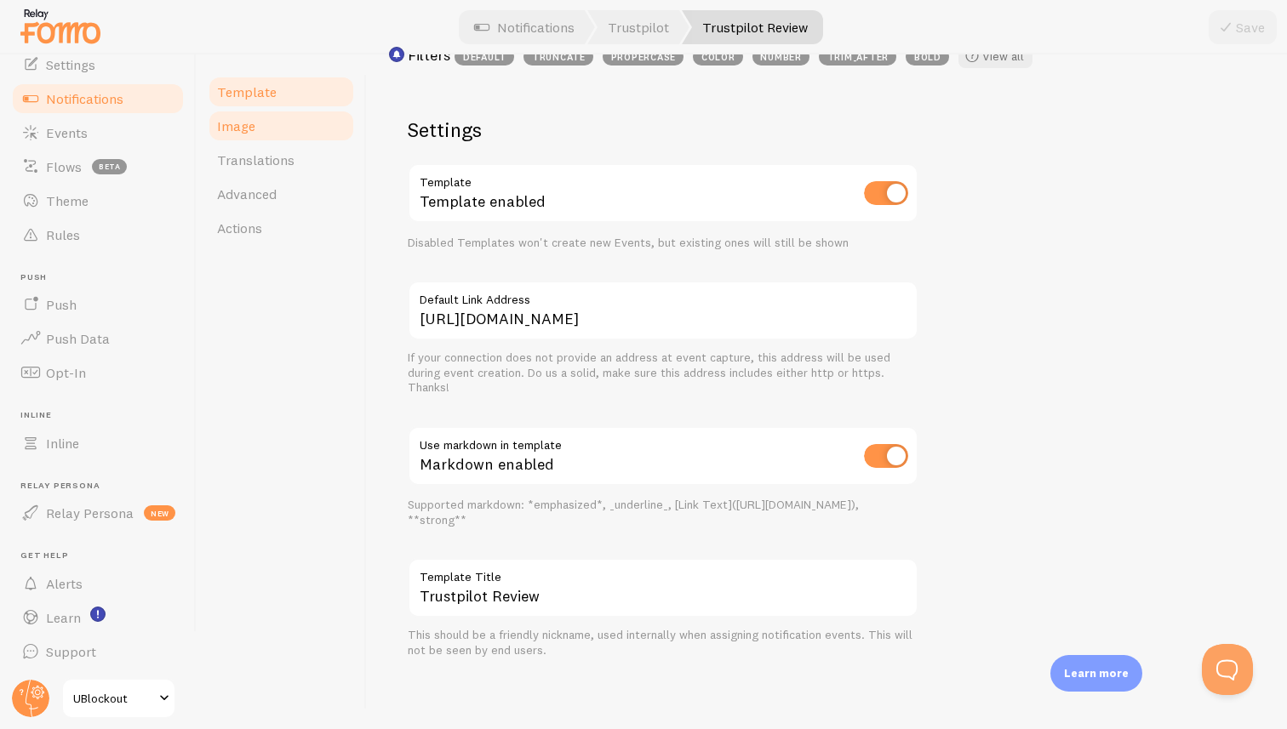
click at [263, 117] on link "Image" at bounding box center [281, 126] width 149 height 34
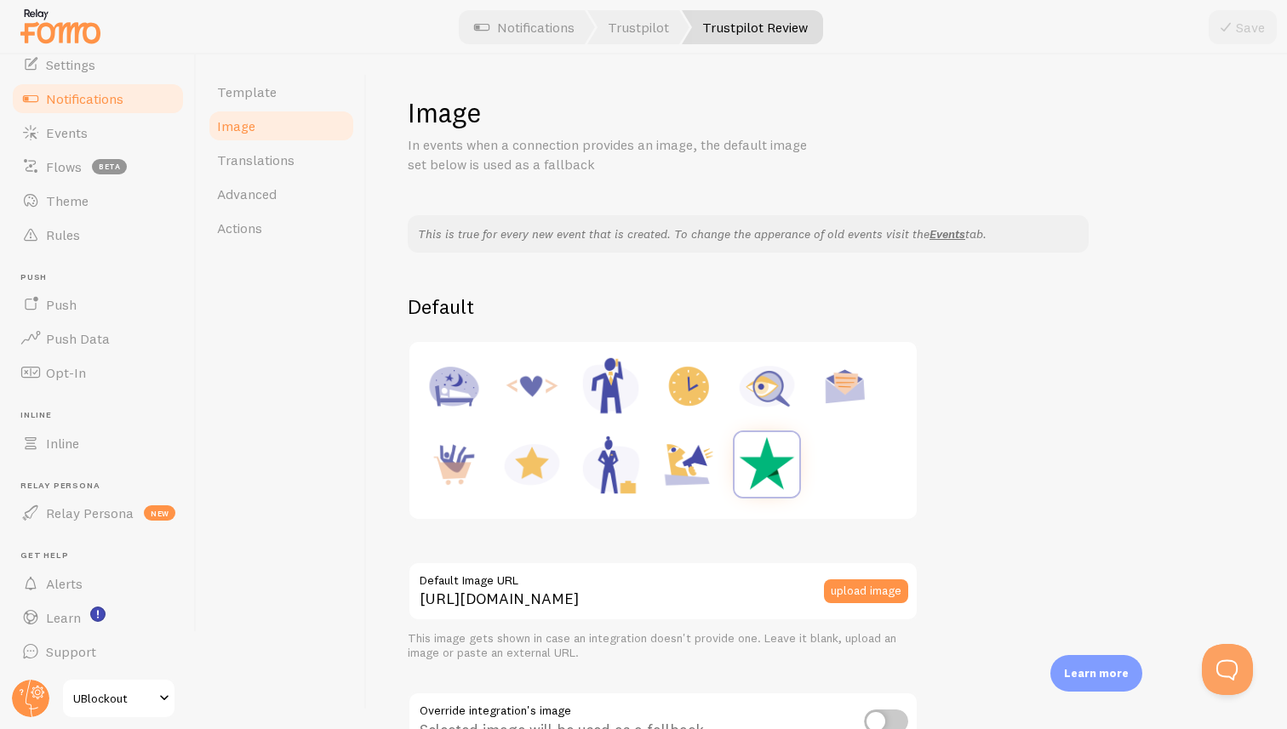
click at [510, 415] on img at bounding box center [532, 386] width 65 height 65
click at [774, 472] on img at bounding box center [766, 464] width 65 height 65
type input "https://fomo.com/images/widget/template_defaults/integrations/trustpilot.png"
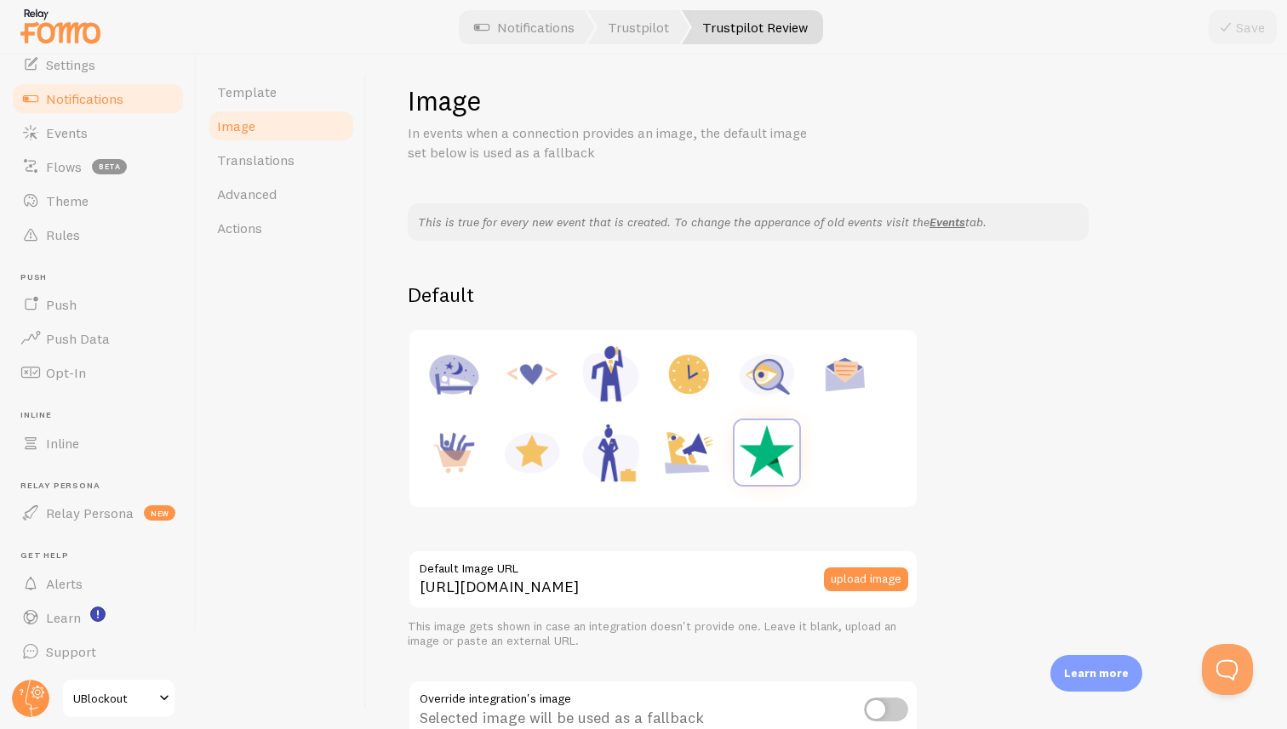
click at [837, 442] on div at bounding box center [663, 418] width 487 height 157
click at [860, 449] on div at bounding box center [663, 418] width 487 height 157
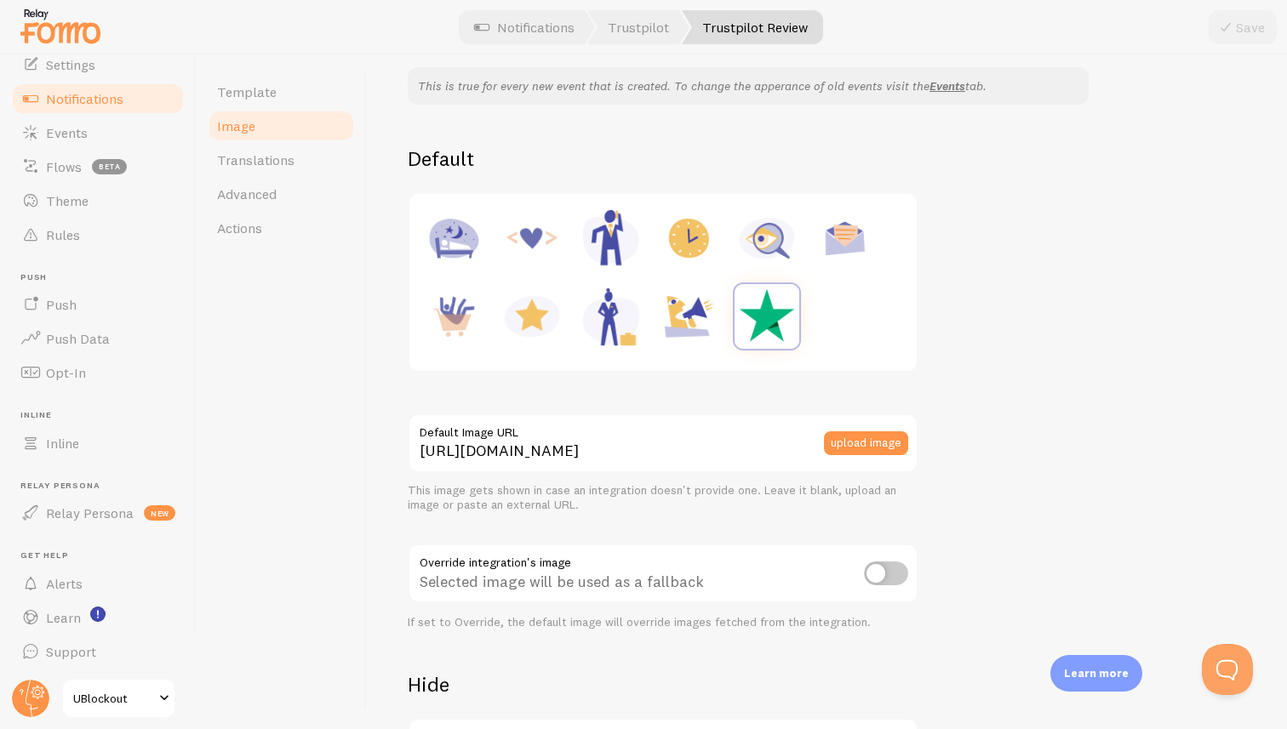
scroll to position [163, 0]
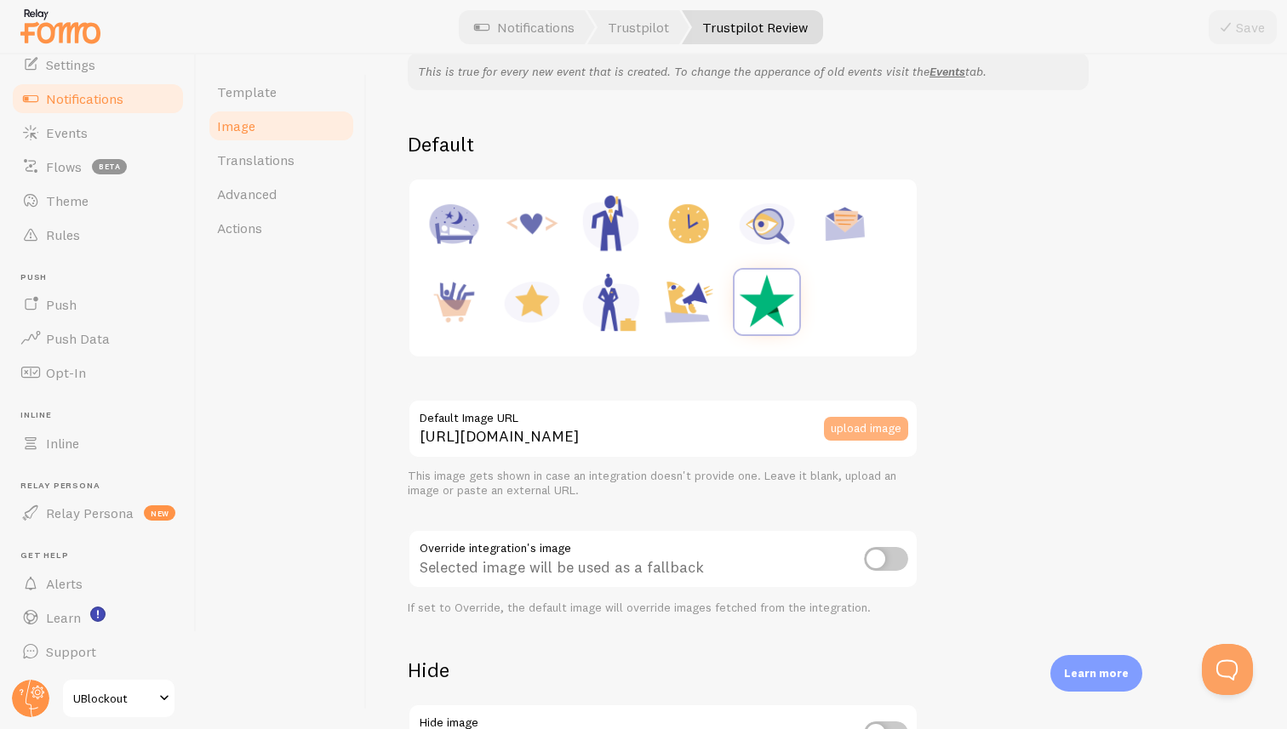
click at [883, 425] on button "upload image" at bounding box center [866, 429] width 84 height 24
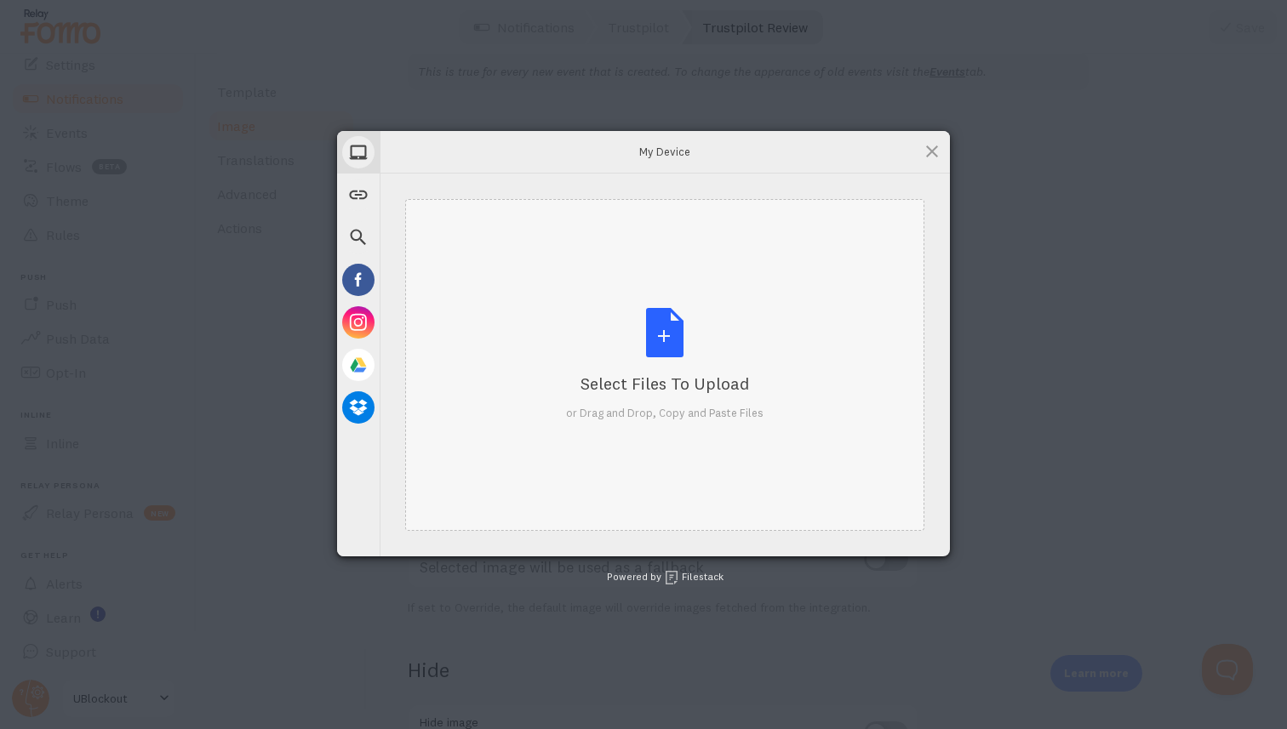
click at [648, 327] on div "Select Files to Upload or Drag and Drop, Copy and Paste Files" at bounding box center [664, 364] width 197 height 113
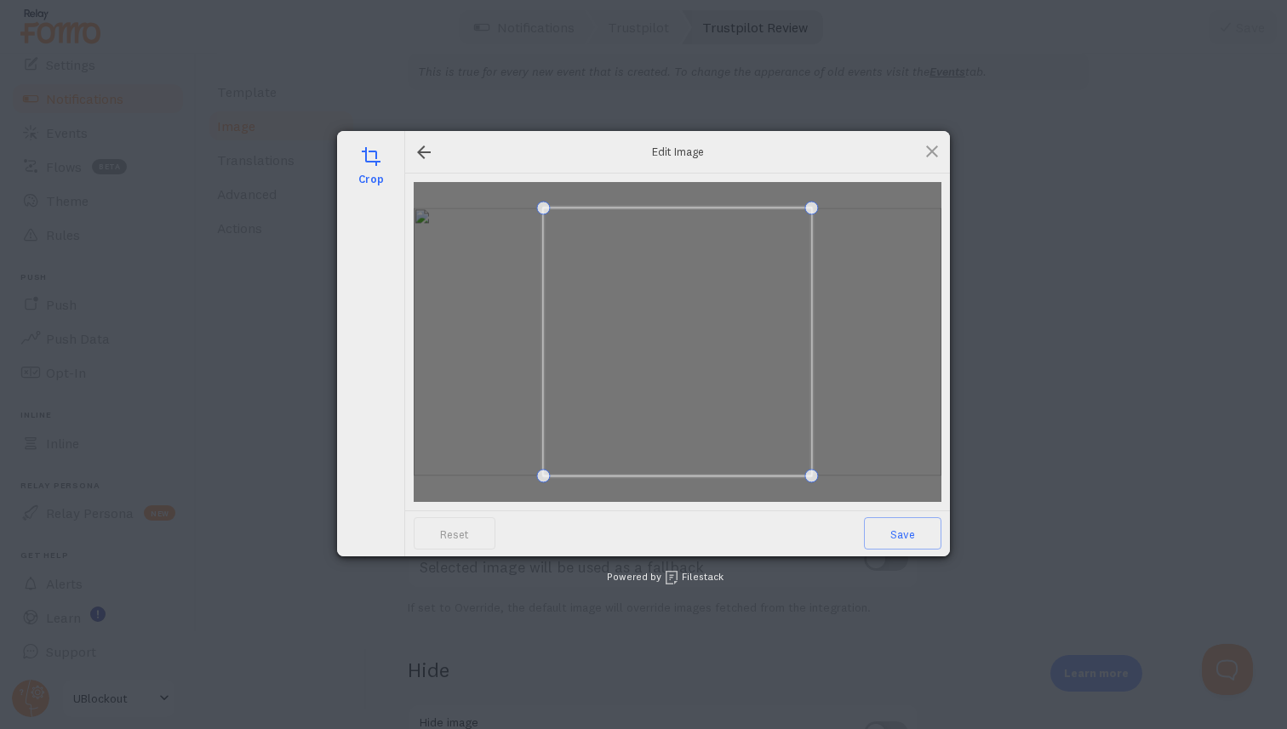
click at [917, 477] on div at bounding box center [678, 342] width 528 height 320
click at [1003, 274] on div "crop Edit Image Reset Save Powered by Filestack" at bounding box center [643, 364] width 1287 height 729
click at [489, 354] on div at bounding box center [678, 342] width 528 height 320
click at [489, 345] on div at bounding box center [678, 342] width 528 height 320
drag, startPoint x: 534, startPoint y: 255, endPoint x: 572, endPoint y: 283, distance: 47.5
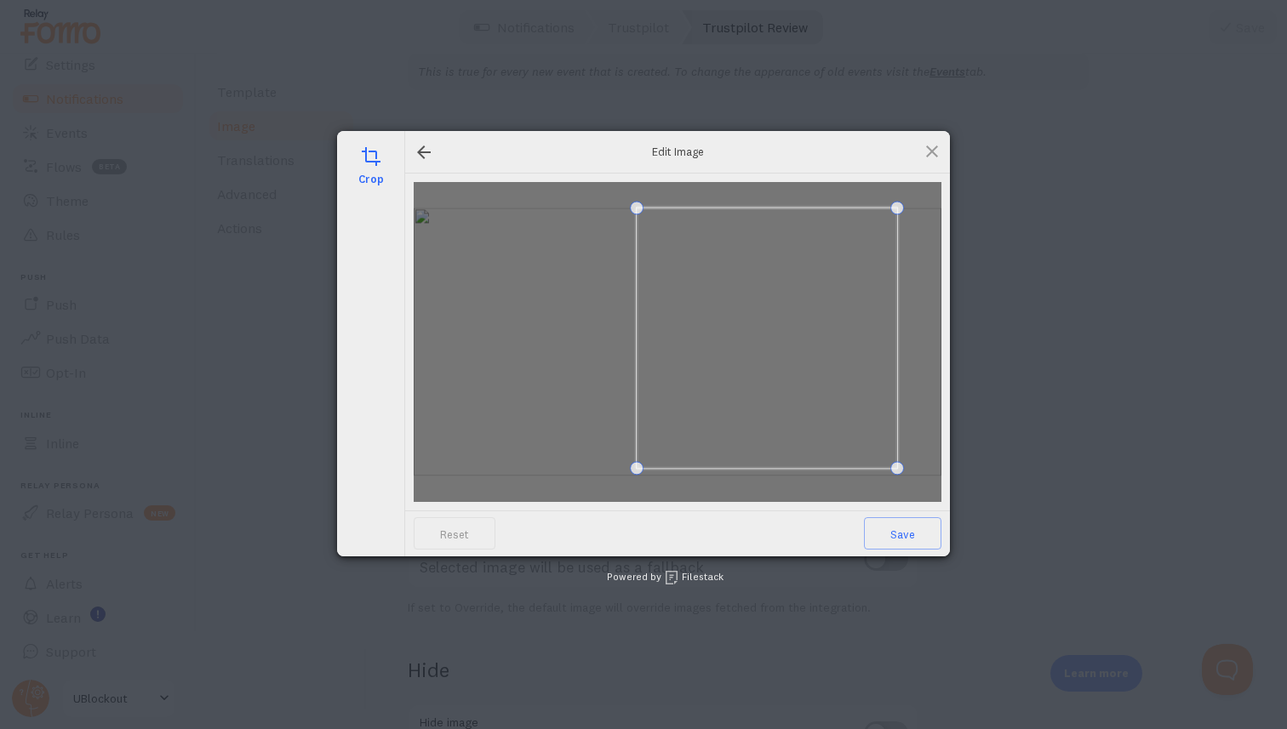
click at [580, 283] on div at bounding box center [678, 342] width 528 height 320
click at [595, 372] on div at bounding box center [678, 342] width 528 height 320
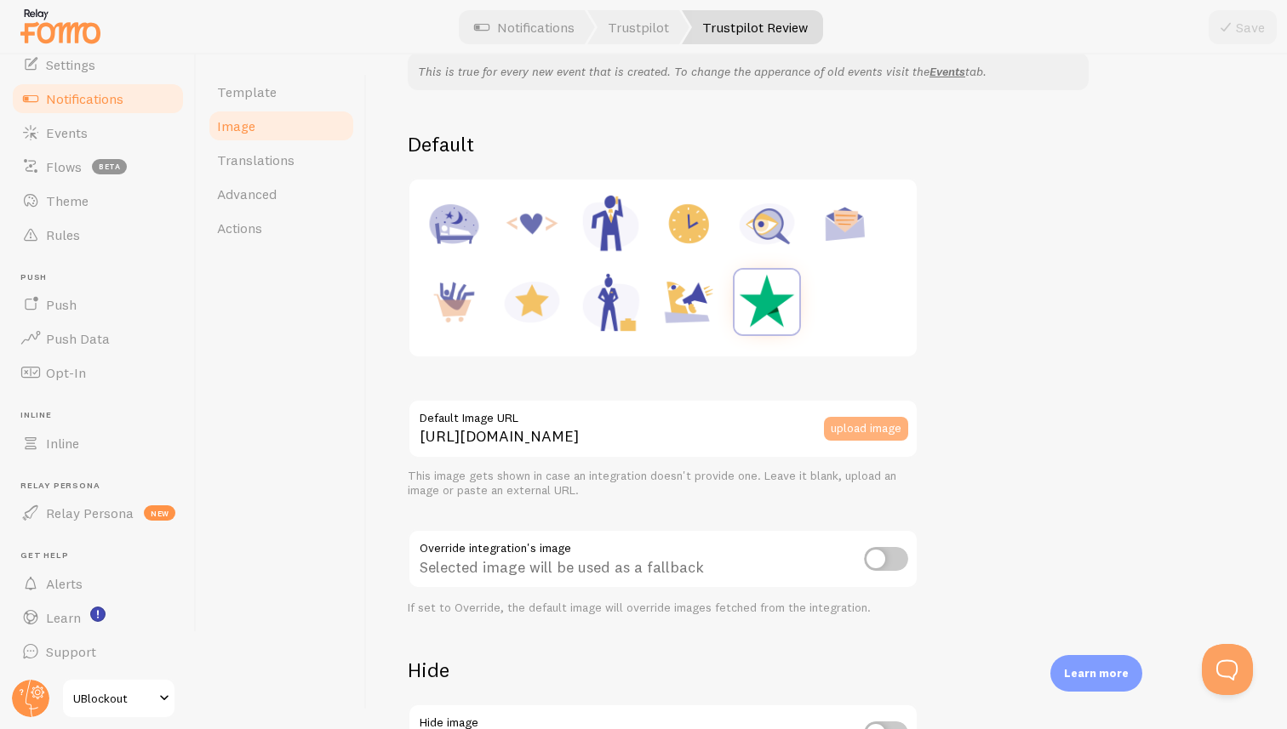
click at [866, 430] on button "upload image" at bounding box center [866, 429] width 84 height 24
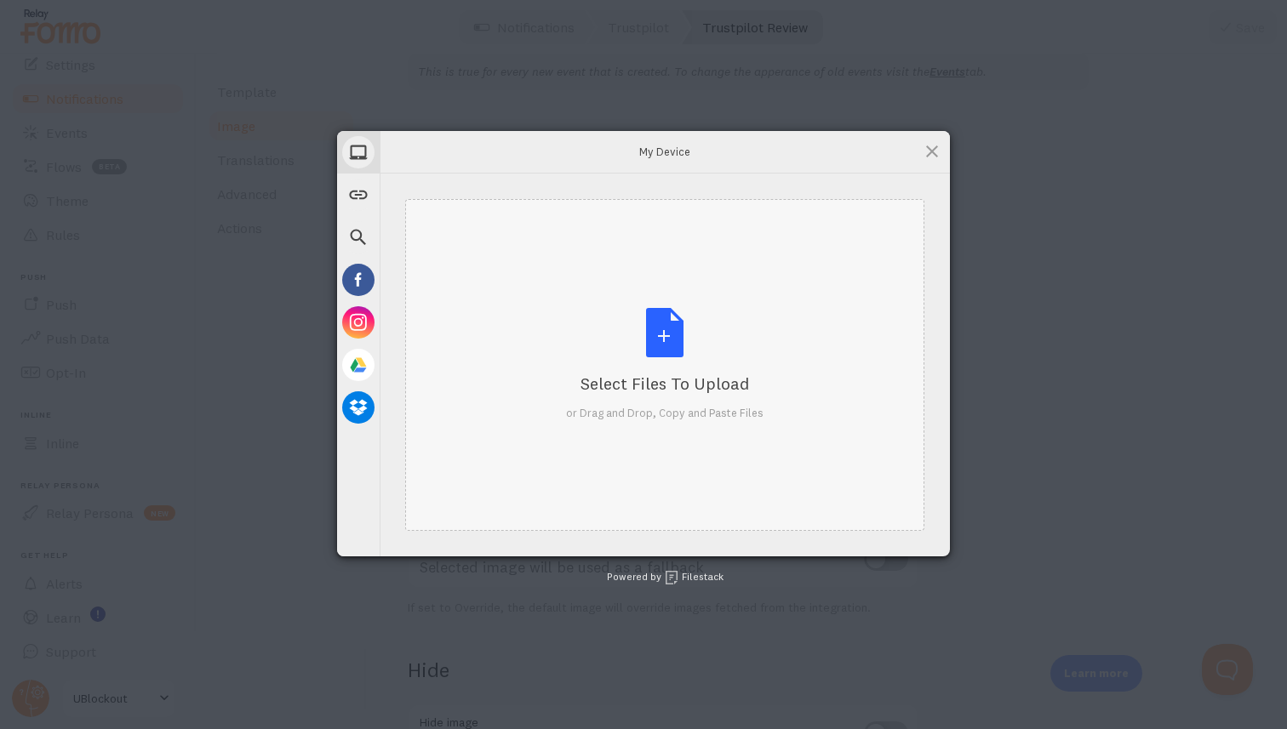
click at [707, 382] on div "Select Files to Upload" at bounding box center [664, 384] width 197 height 24
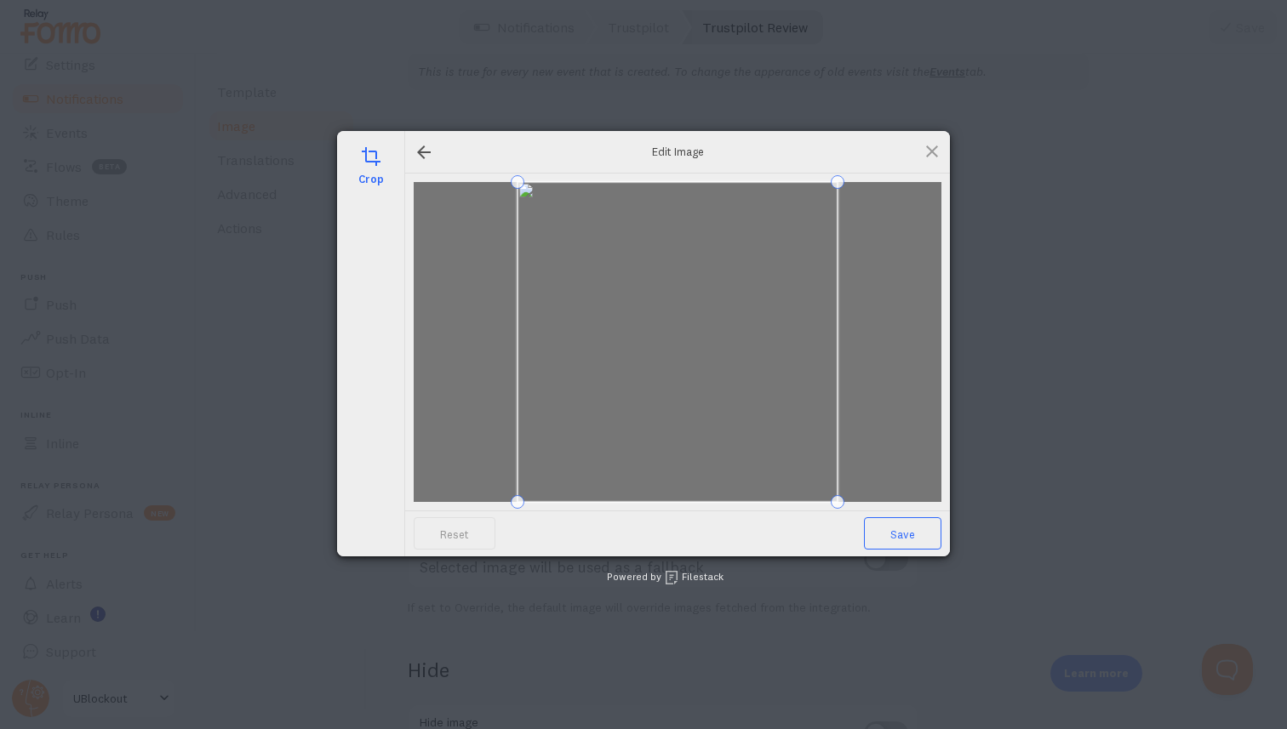
click at [916, 534] on span "Save" at bounding box center [902, 533] width 77 height 32
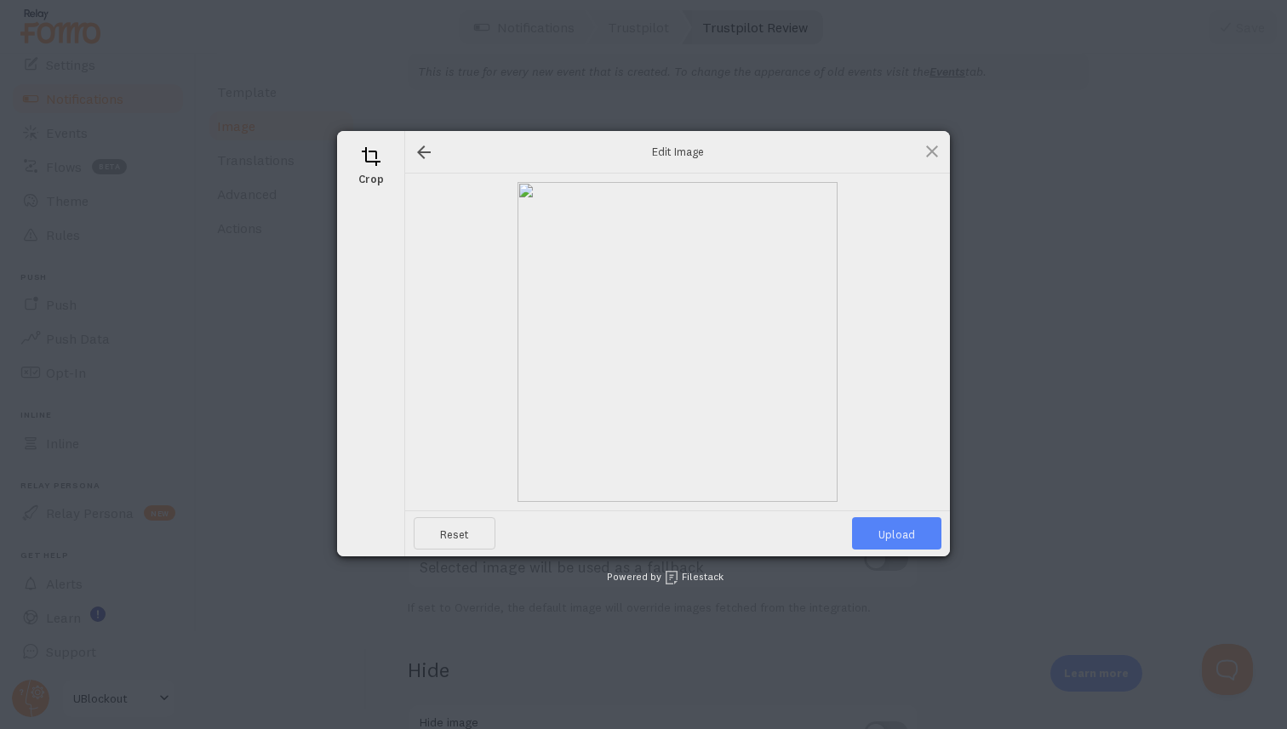
click at [916, 534] on span "Upload" at bounding box center [896, 533] width 89 height 32
type input "[URL][DOMAIN_NAME][DOMAIN_NAME]"
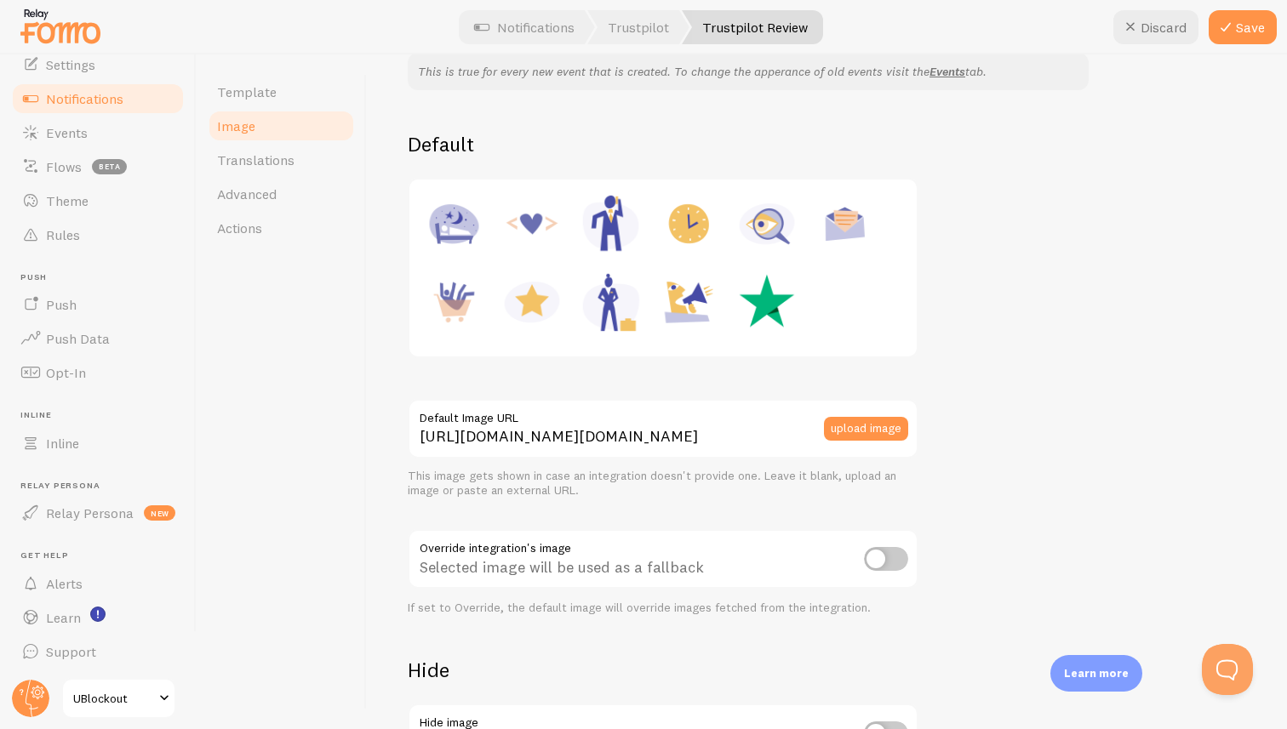
scroll to position [0, 0]
click at [623, 439] on input "[URL][DOMAIN_NAME][DOMAIN_NAME]" at bounding box center [663, 429] width 511 height 60
click at [880, 560] on input "checkbox" at bounding box center [886, 559] width 44 height 24
checkbox input "true"
click at [1240, 28] on button "Save" at bounding box center [1243, 27] width 68 height 34
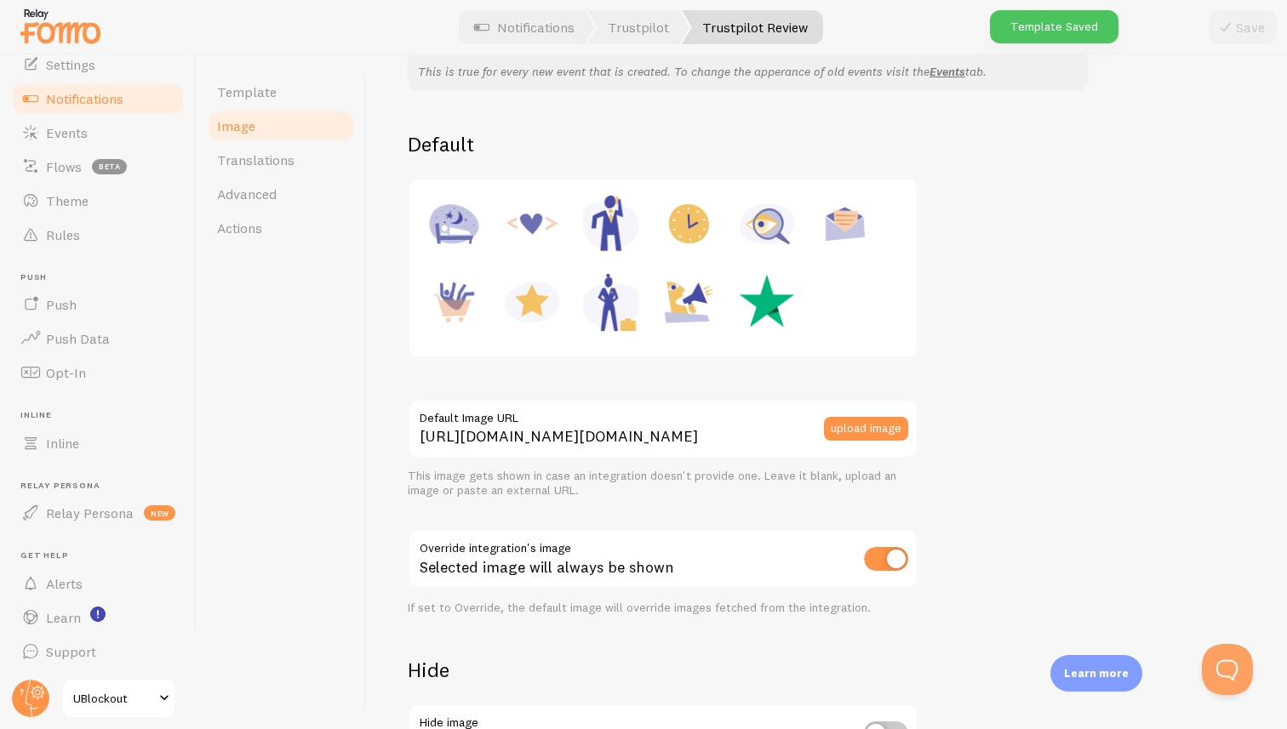
click at [1232, 262] on div "This is true for every new event that is created. To change the apperance of ol…" at bounding box center [827, 429] width 838 height 752
click at [82, 140] on link "Events" at bounding box center [97, 133] width 175 height 34
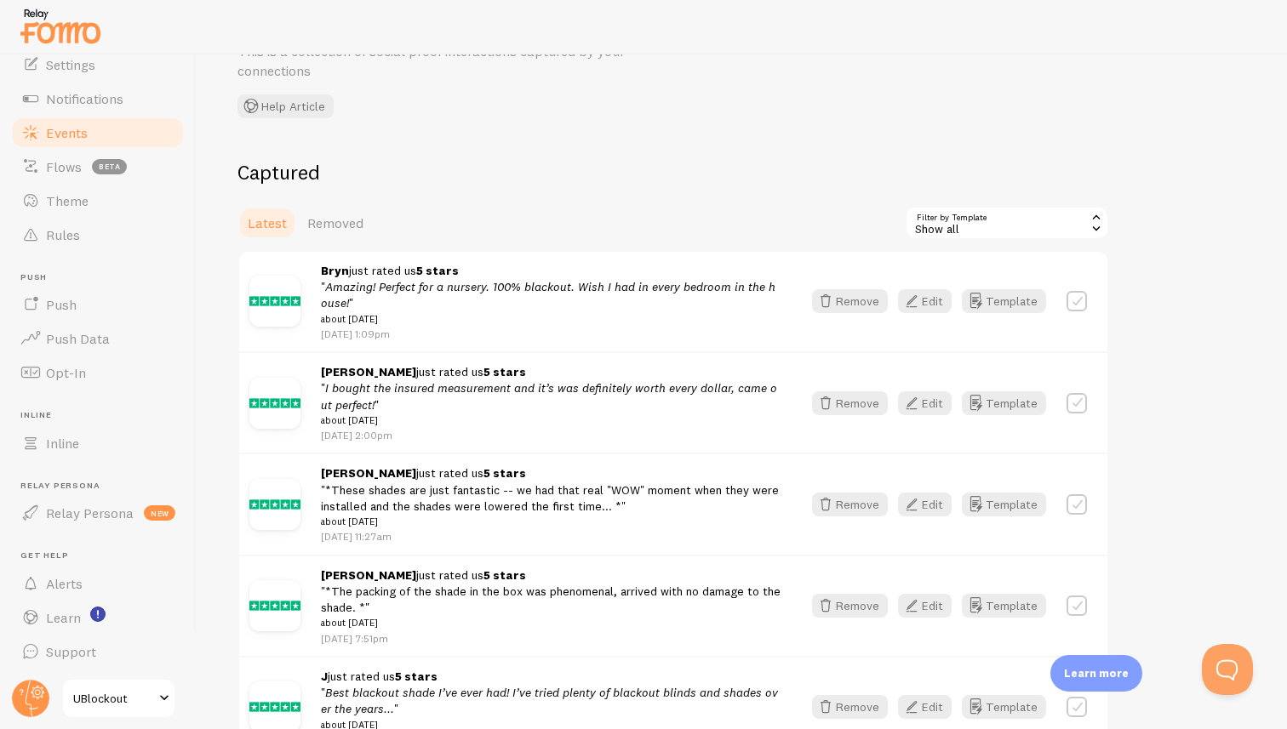
scroll to position [124, 0]
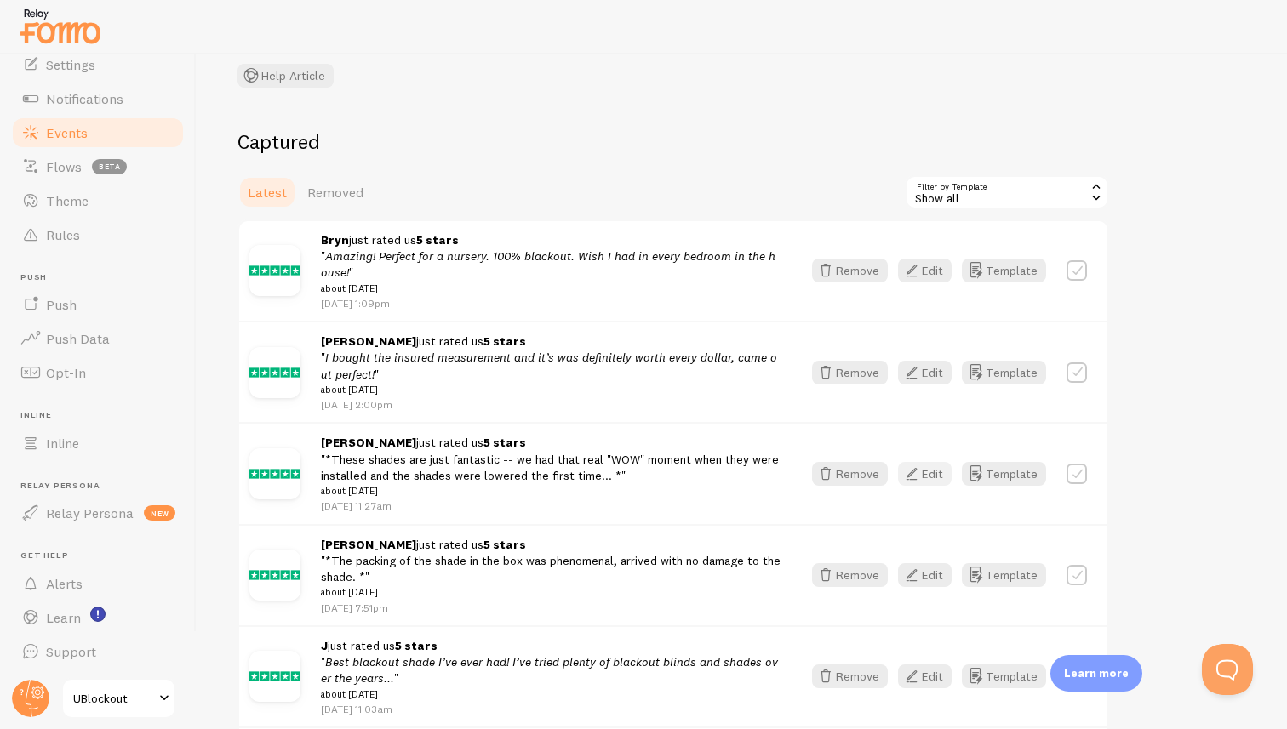
click at [926, 479] on button "Edit" at bounding box center [925, 474] width 54 height 24
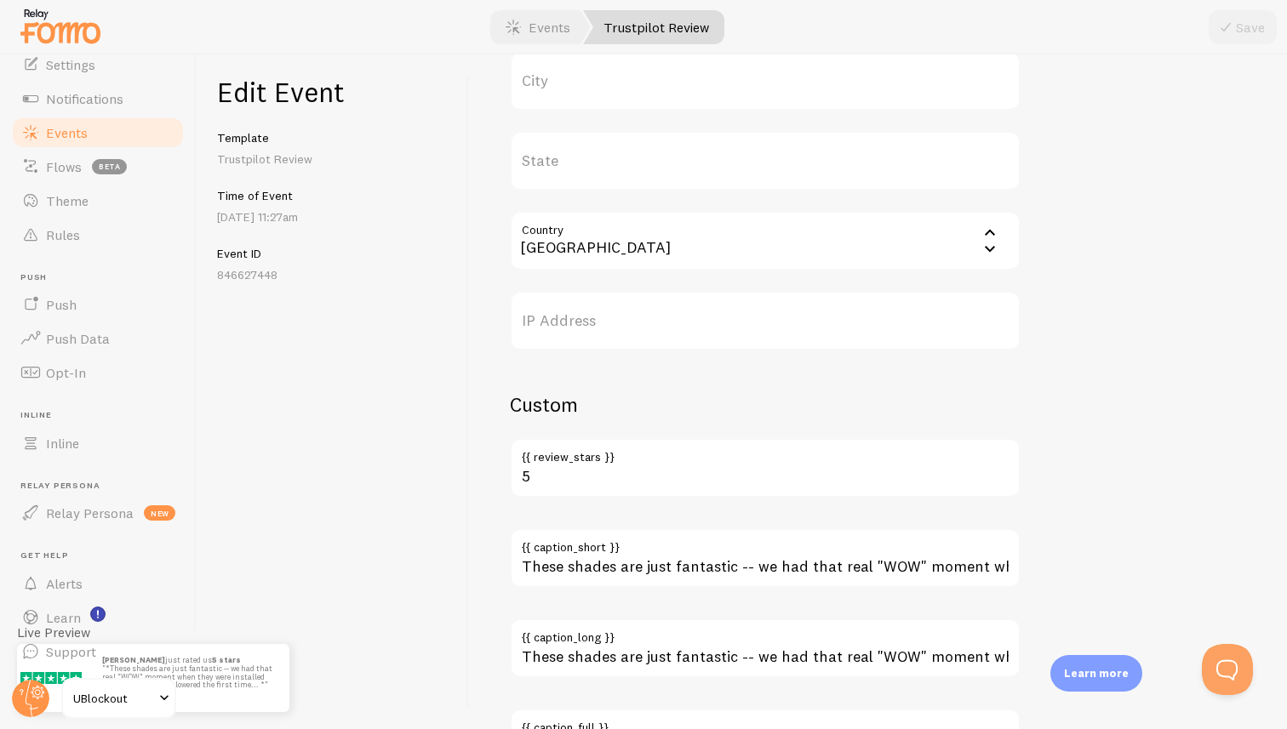
scroll to position [815, 0]
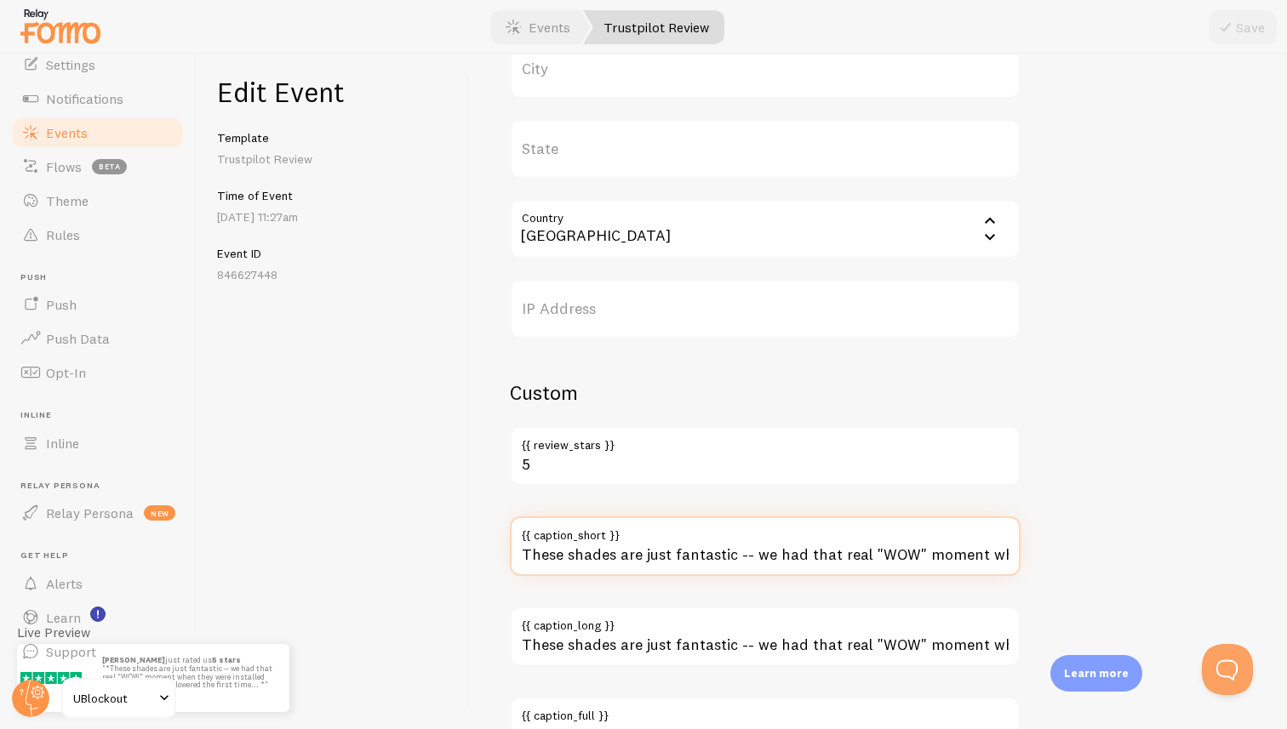
click at [563, 554] on input "These shades are just fantastic -- we had that real "WOW" moment when they were…" at bounding box center [765, 547] width 511 height 60
drag, startPoint x: 524, startPoint y: 555, endPoint x: 484, endPoint y: 555, distance: 40.0
click at [484, 555] on div "Meta They are what they advertise! Title This text will be bolded in your notif…" at bounding box center [878, 391] width 818 height 675
click at [80, 134] on span "Events" at bounding box center [67, 132] width 42 height 17
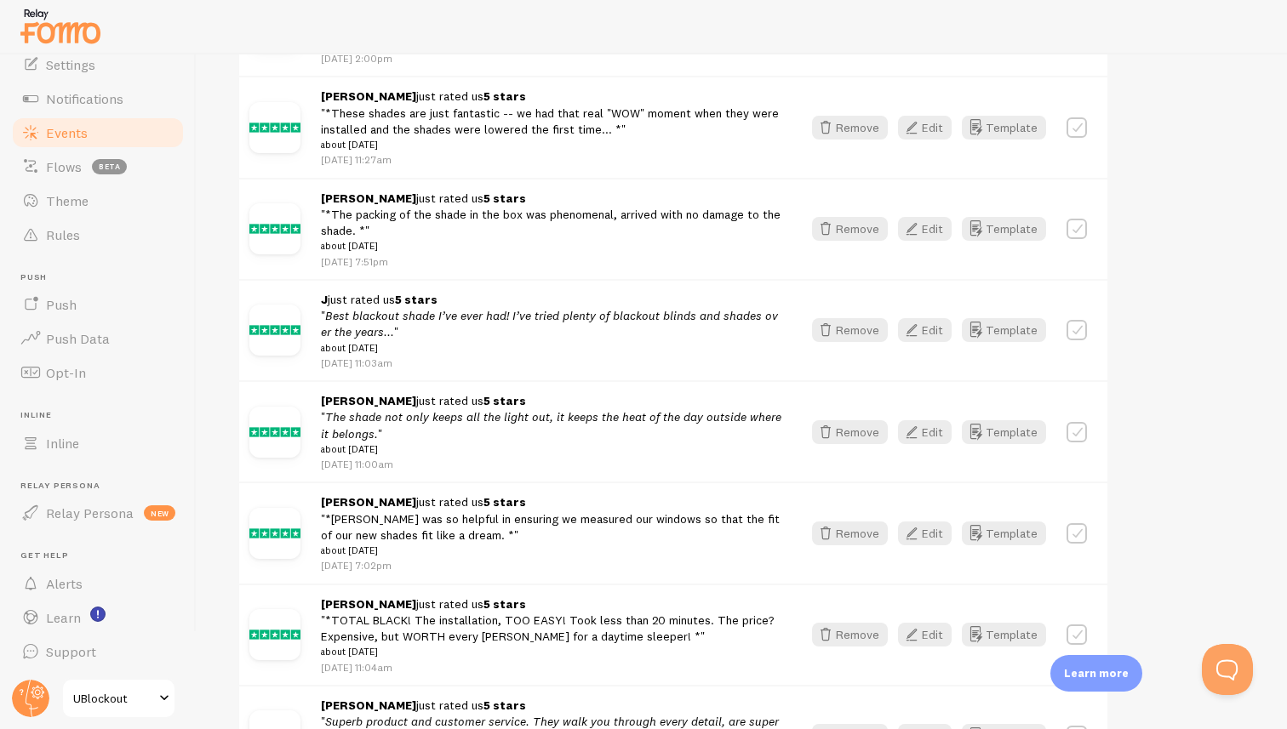
scroll to position [472, 0]
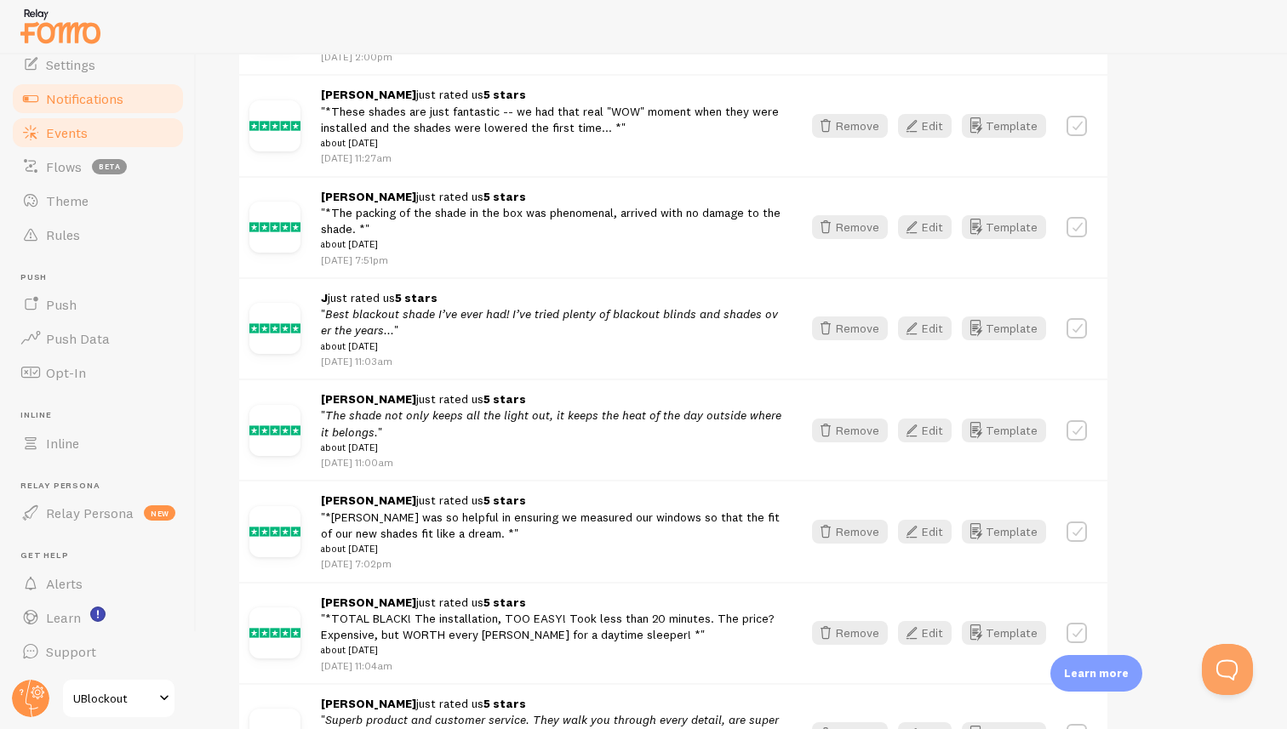
click at [105, 101] on span "Notifications" at bounding box center [84, 98] width 77 height 17
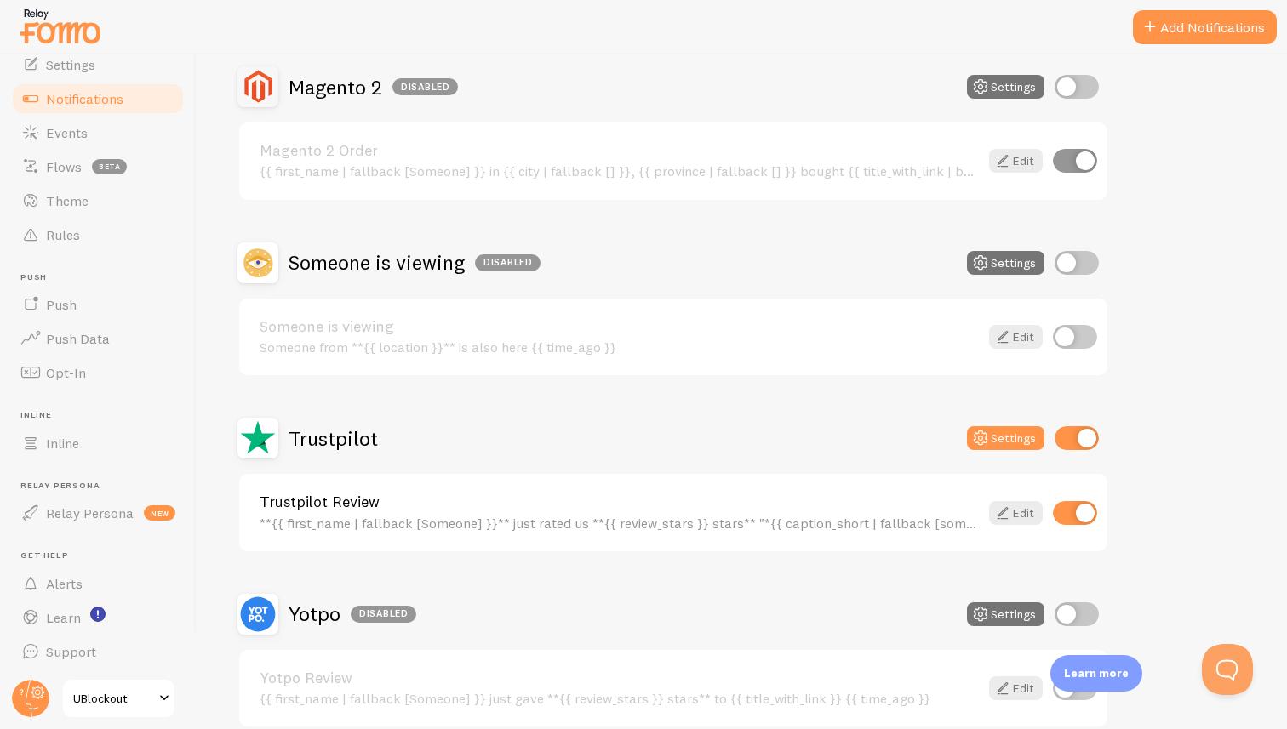
scroll to position [519, 0]
click at [819, 515] on div "**{{ first_name | fallback [Someone] }}** just rated us **{{ review_stars }} st…" at bounding box center [619, 522] width 719 height 15
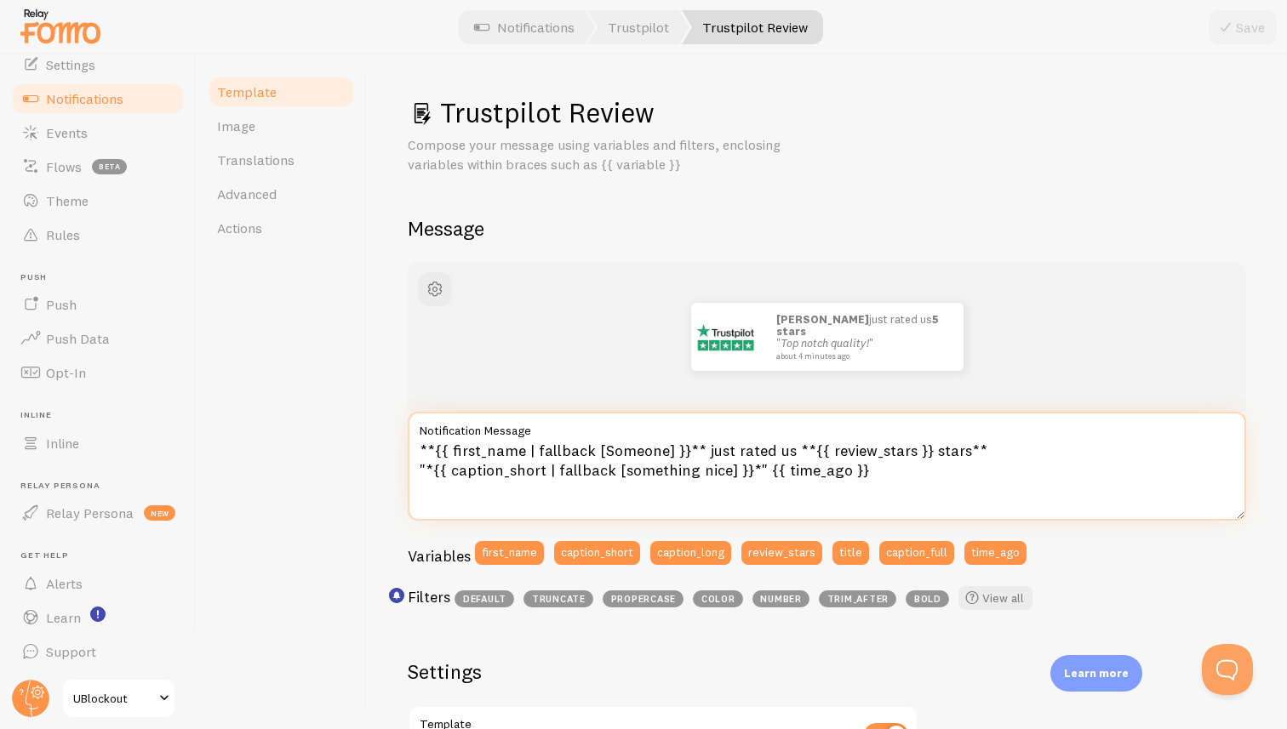
click at [432, 471] on textarea "**{{ first_name | fallback [Someone] }}** just rated us **{{ review_stars }} st…" at bounding box center [827, 466] width 838 height 109
click at [898, 474] on textarea "**{{ first_name | fallback [Someone] }}** just rated us **{{ review_stars }} st…" at bounding box center [827, 466] width 838 height 109
click at [757, 472] on textarea "**{{ first_name | fallback [Someone] }}** just rated us **{{ review_stars }} st…" at bounding box center [827, 466] width 838 height 109
type textarea "**{{ first_name | fallback [Someone] }}** just rated us **{{ review_stars }} st…"
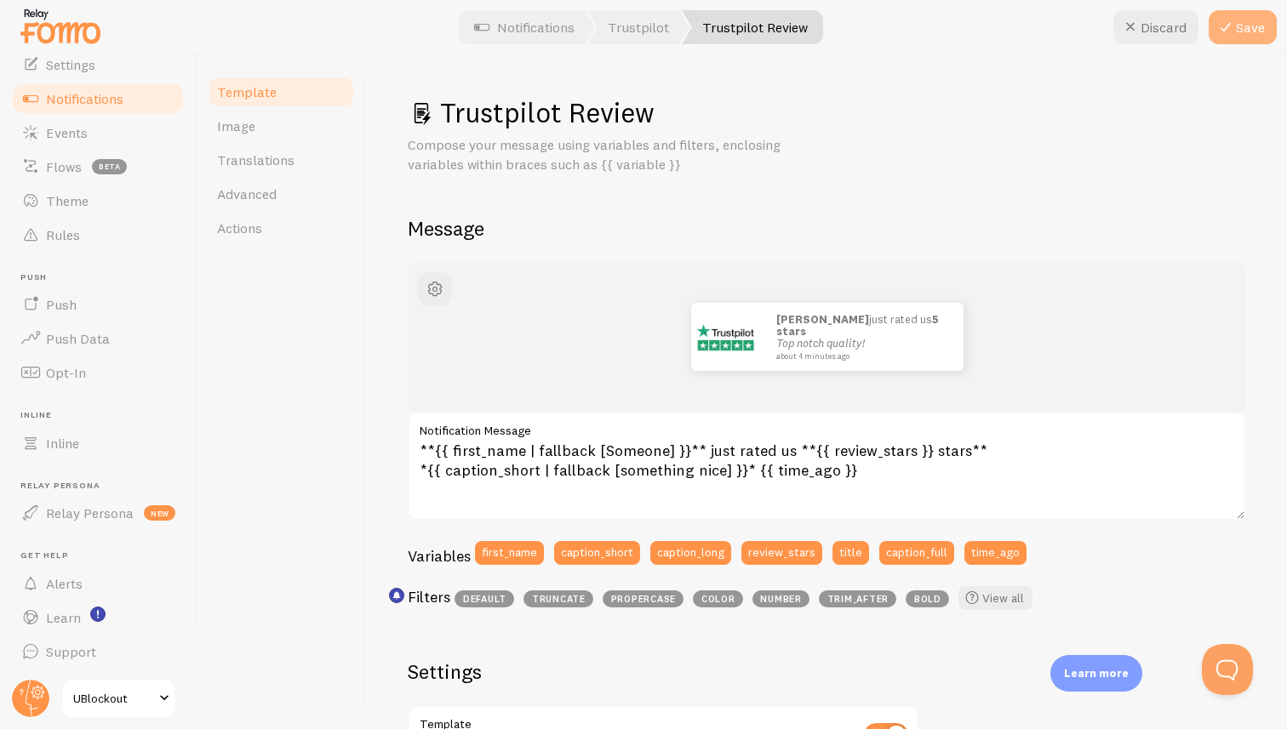
click at [1232, 37] on icon at bounding box center [1225, 27] width 20 height 20
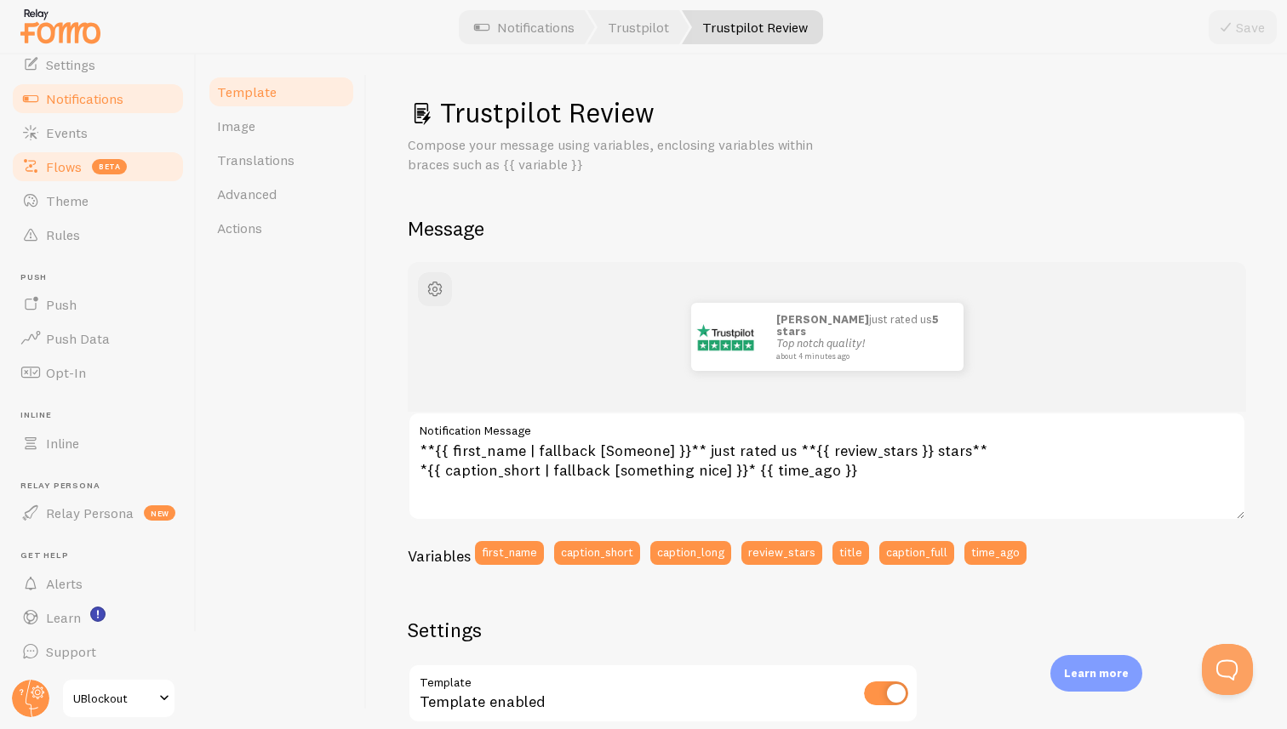
click at [54, 168] on span "Flows" at bounding box center [64, 166] width 36 height 17
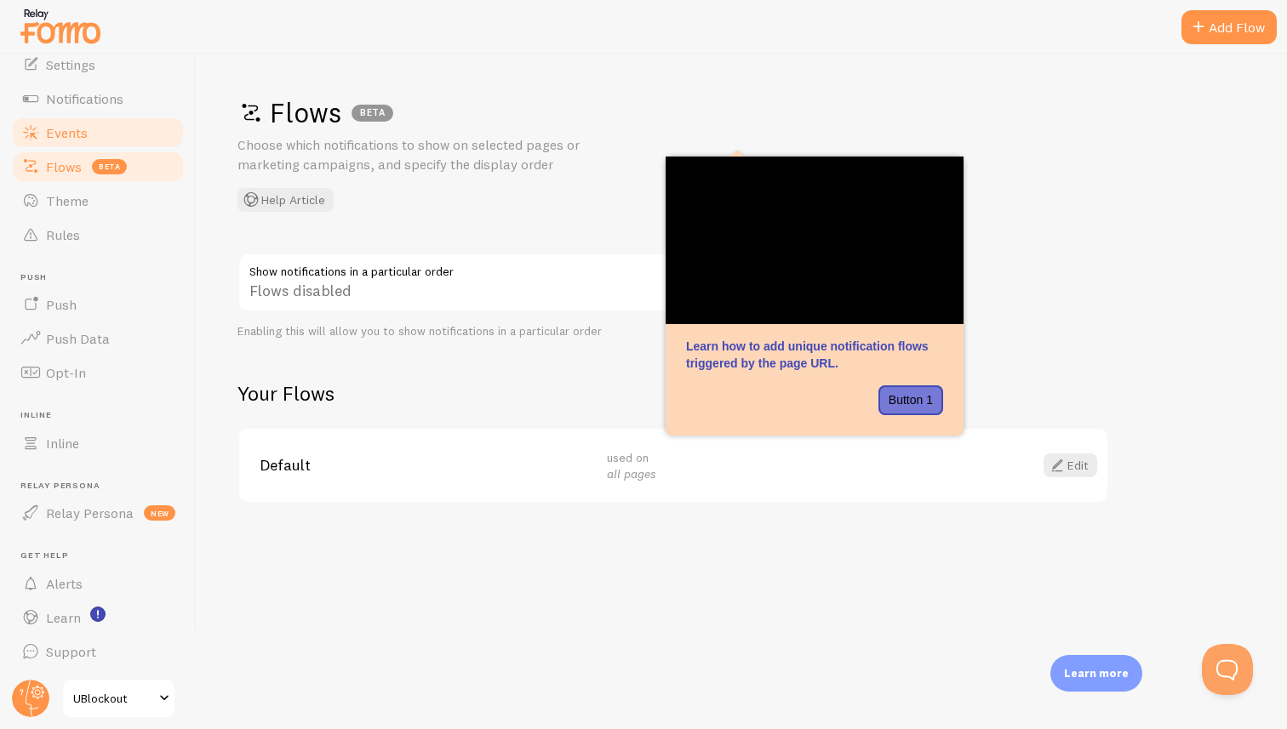
click at [62, 130] on span "Events" at bounding box center [67, 132] width 42 height 17
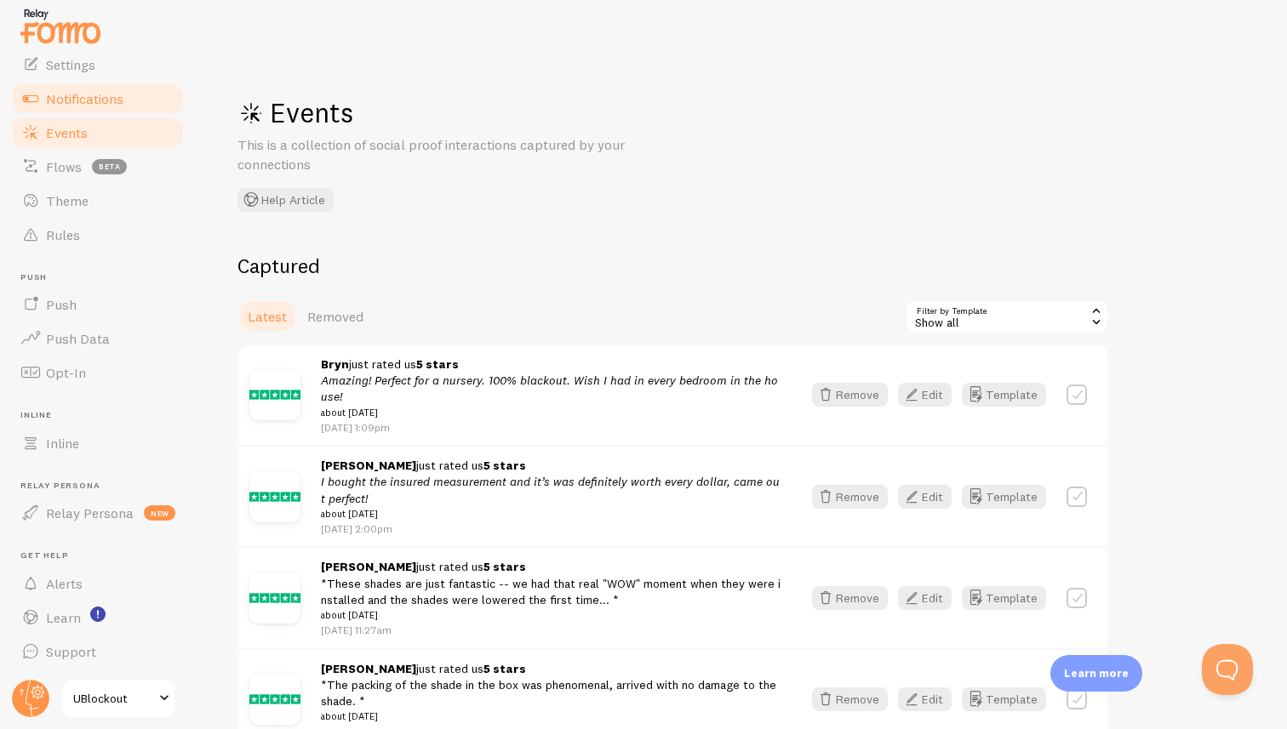
click at [89, 97] on span "Notifications" at bounding box center [84, 98] width 77 height 17
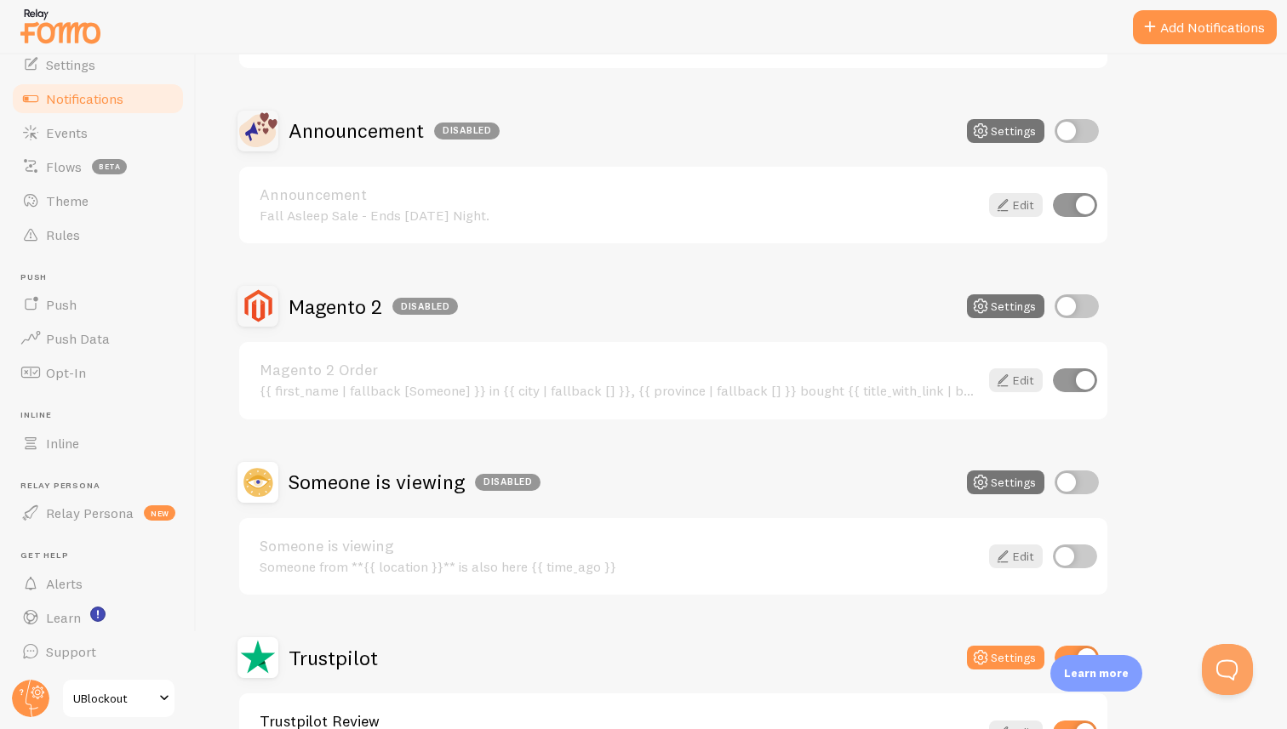
scroll to position [572, 0]
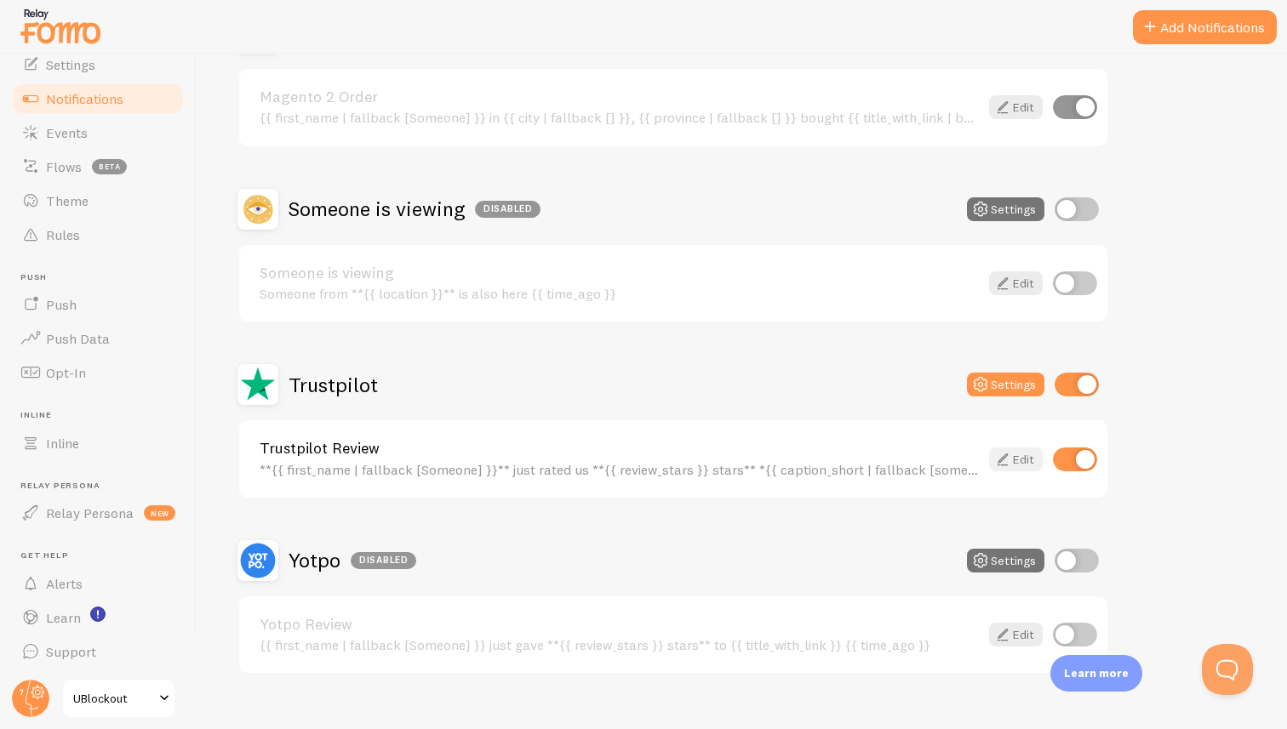
click at [1008, 463] on icon at bounding box center [1002, 459] width 20 height 20
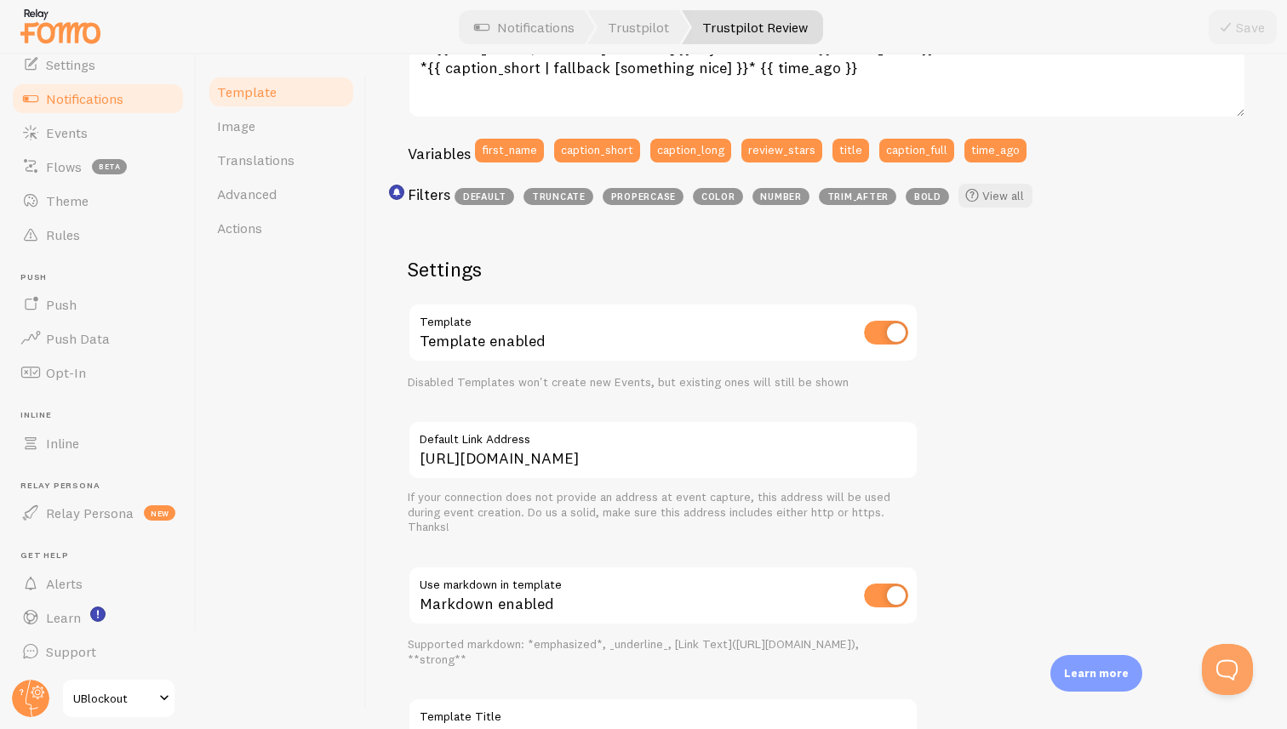
scroll to position [401, 0]
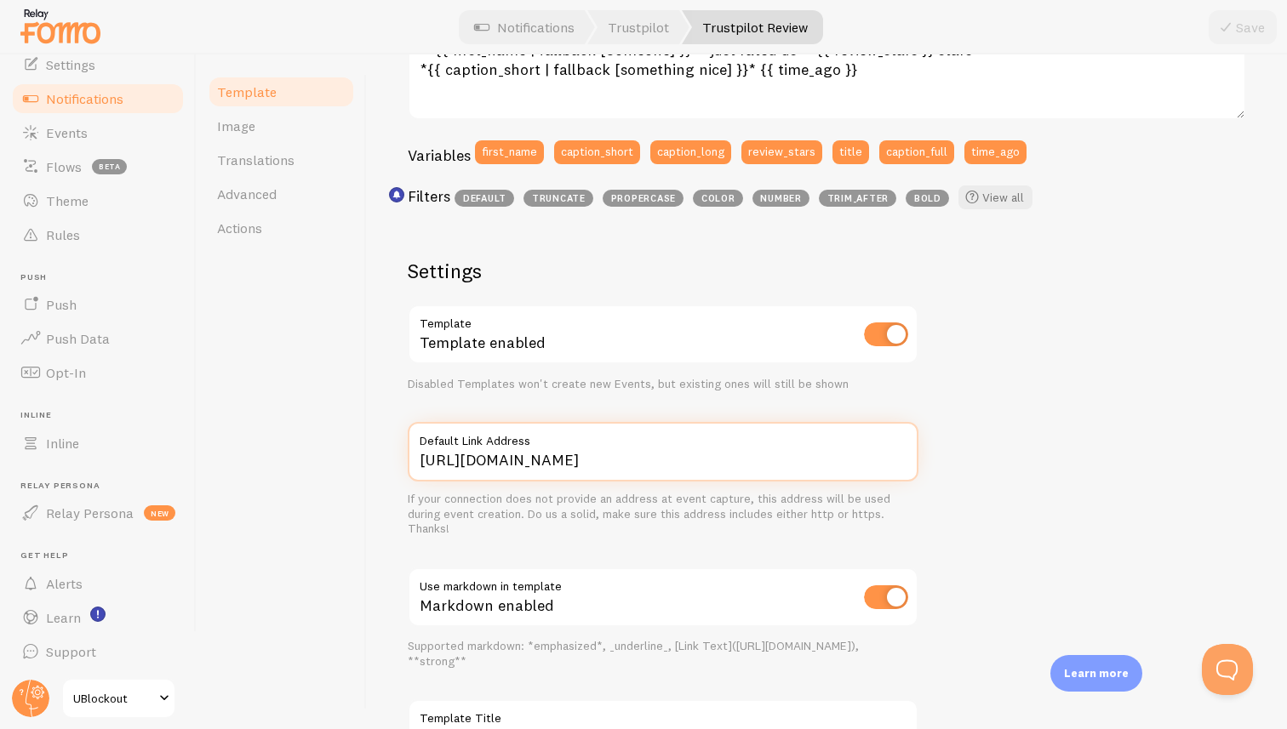
click at [483, 455] on input "https://www.ublockout.com/reviews" at bounding box center [663, 452] width 511 height 60
paste input "ultimate-blackout-shade"
click at [600, 460] on input "https://www.ublockout.com/ultimate-blackout-shade" at bounding box center [663, 452] width 511 height 60
paste input "trustpilot.com/review/www.ublockout.com"
type input "[URL][DOMAIN_NAME][DOMAIN_NAME]"
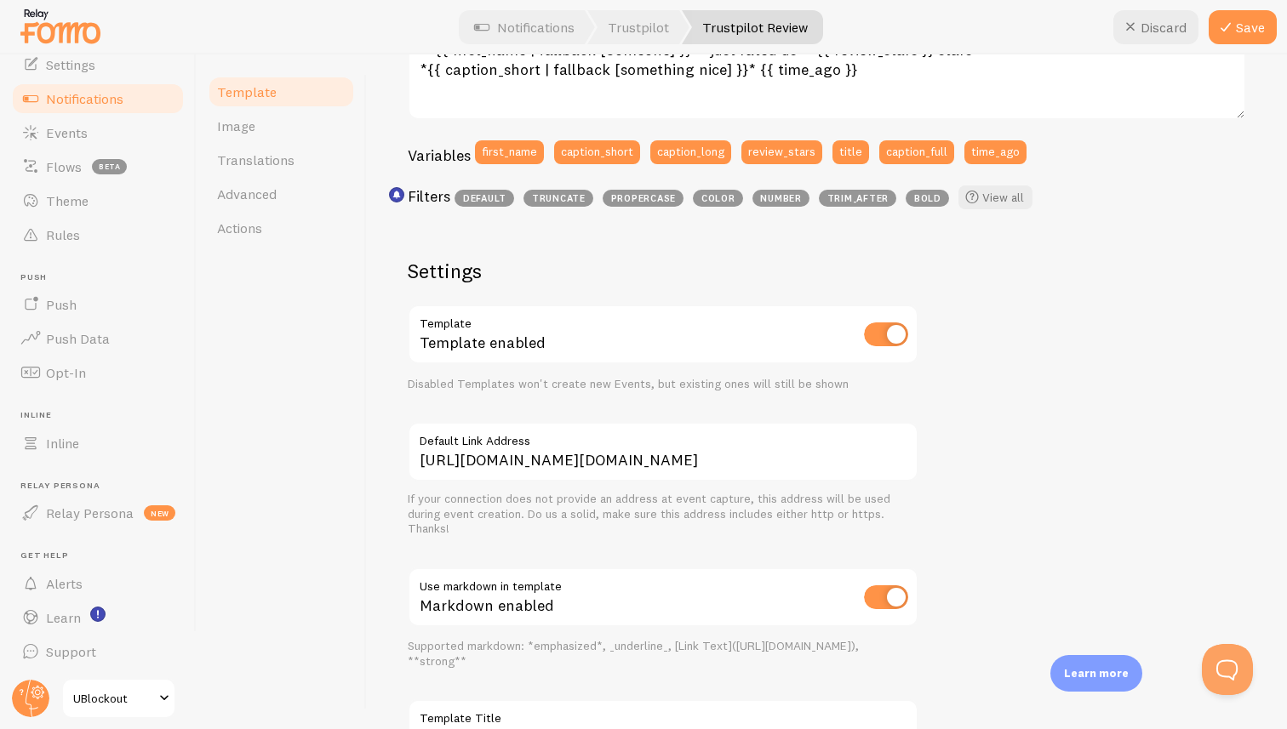
click at [1065, 406] on div "John just rated us 5 stars Top notch quality! about 4 minutes ago **{{ first_na…" at bounding box center [827, 330] width 838 height 939
click at [1251, 24] on button "Save" at bounding box center [1243, 27] width 68 height 34
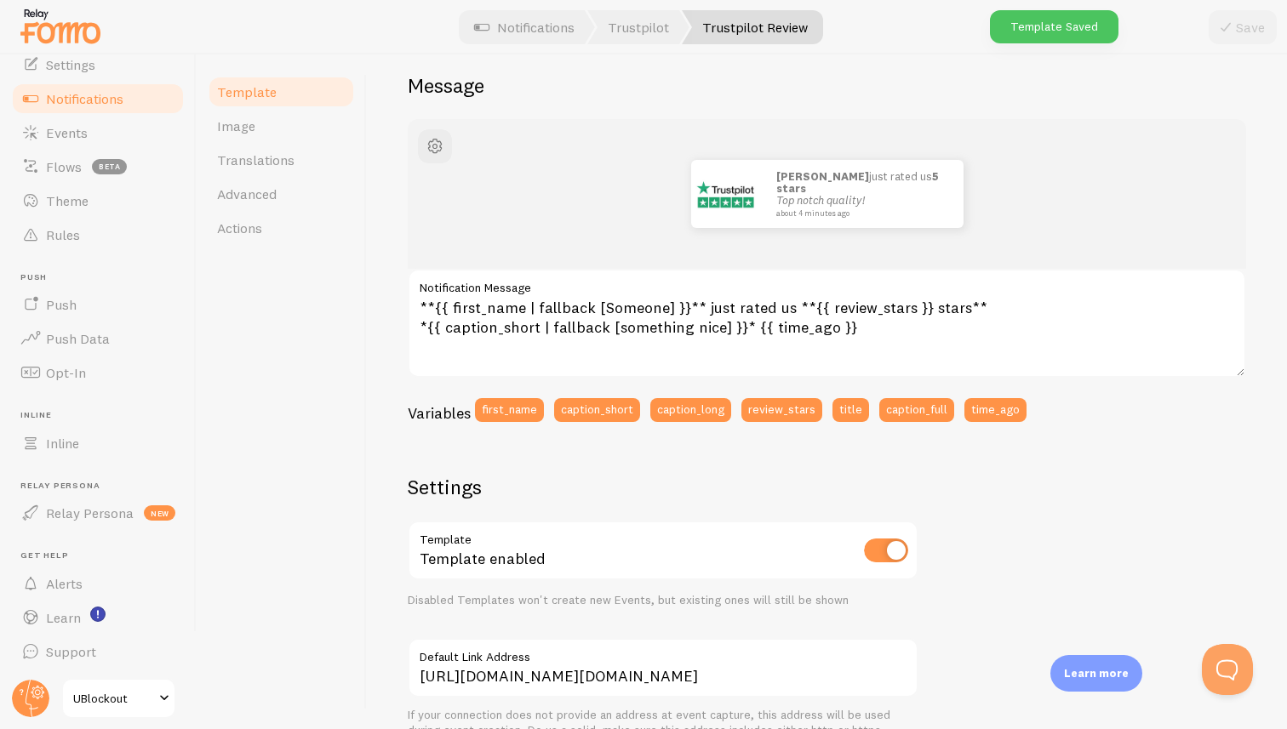
scroll to position [141, 0]
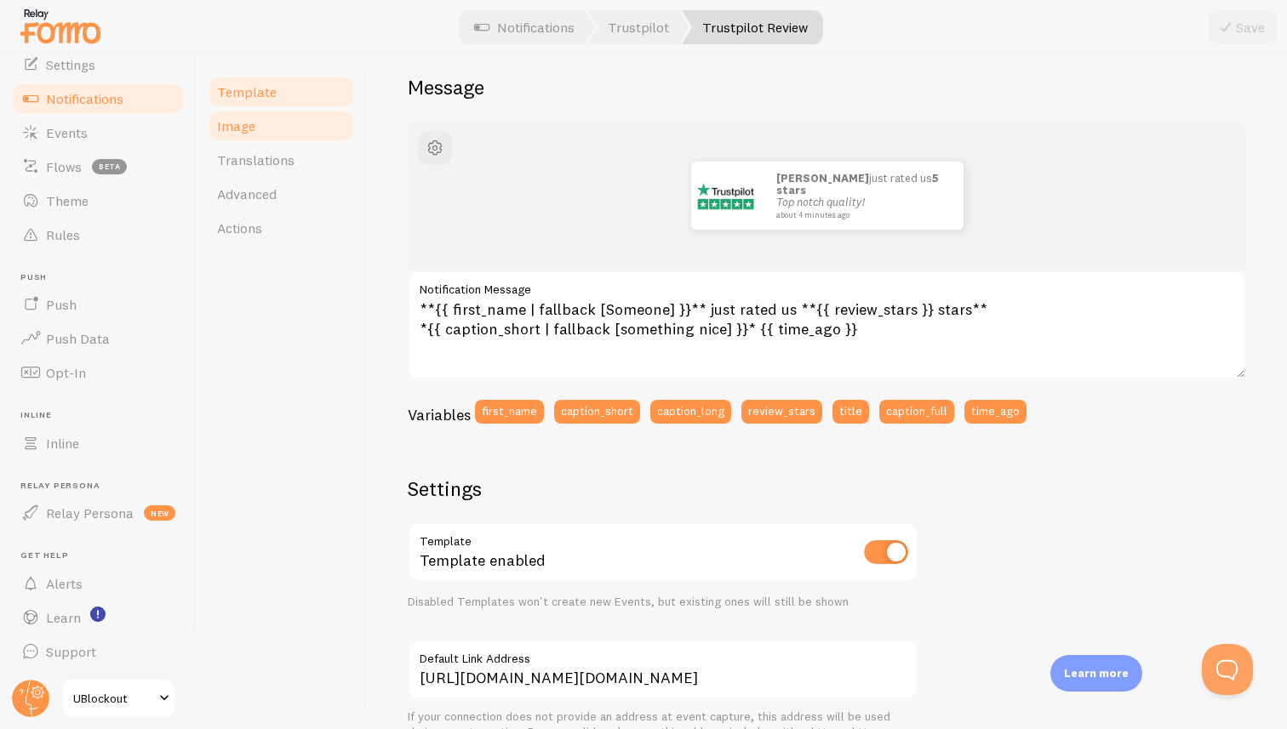
click at [277, 134] on link "Image" at bounding box center [281, 126] width 149 height 34
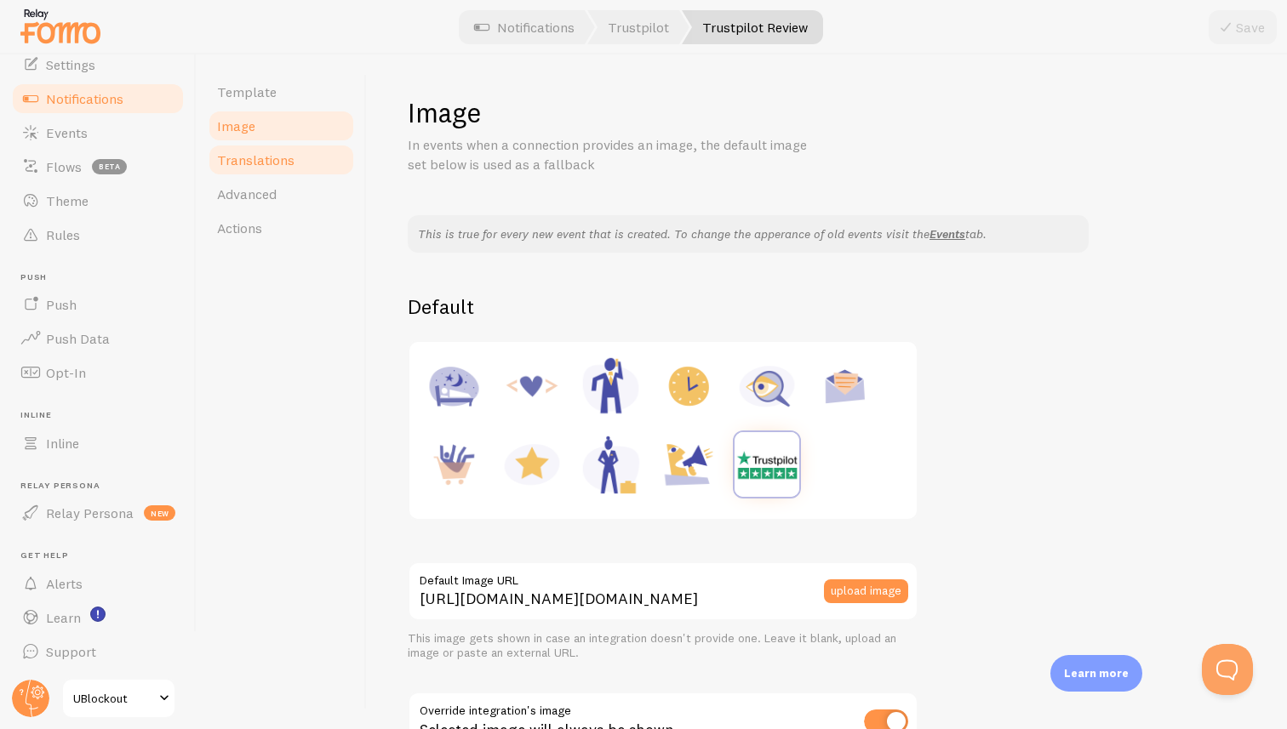
click at [283, 165] on span "Translations" at bounding box center [255, 159] width 77 height 17
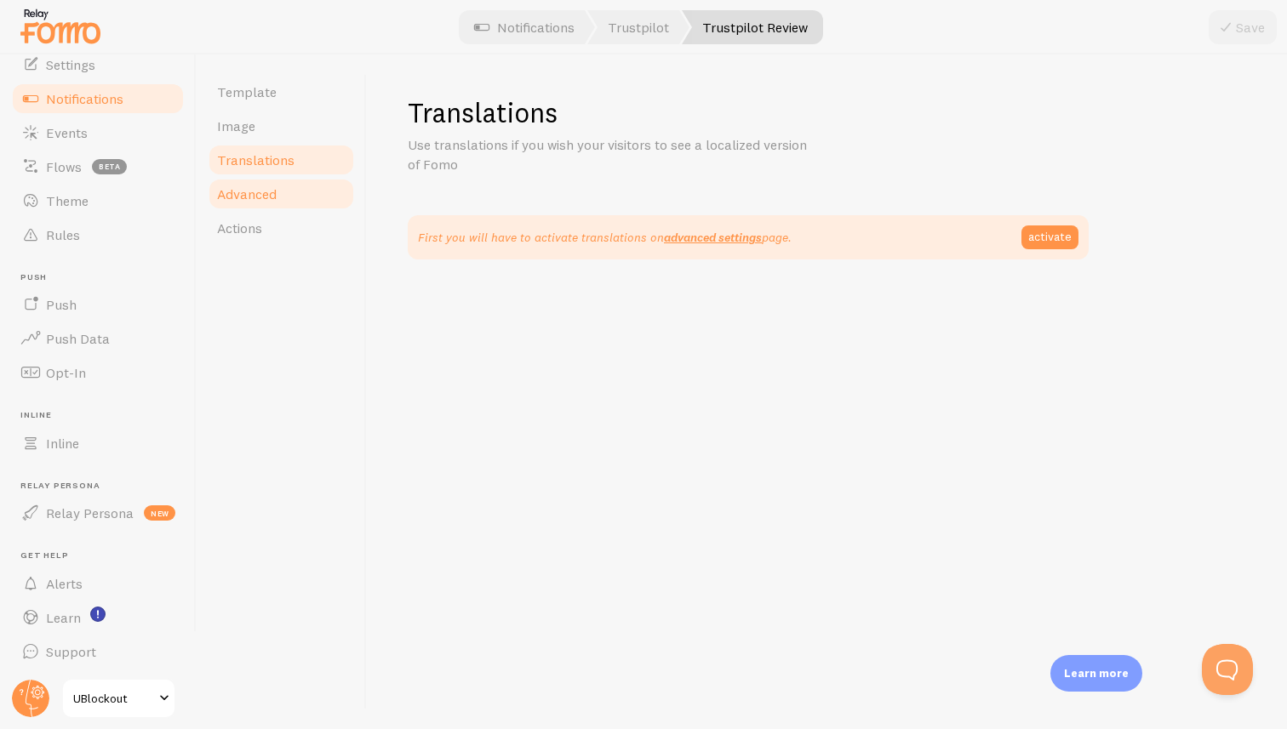
click at [276, 188] on span "Advanced" at bounding box center [247, 194] width 60 height 17
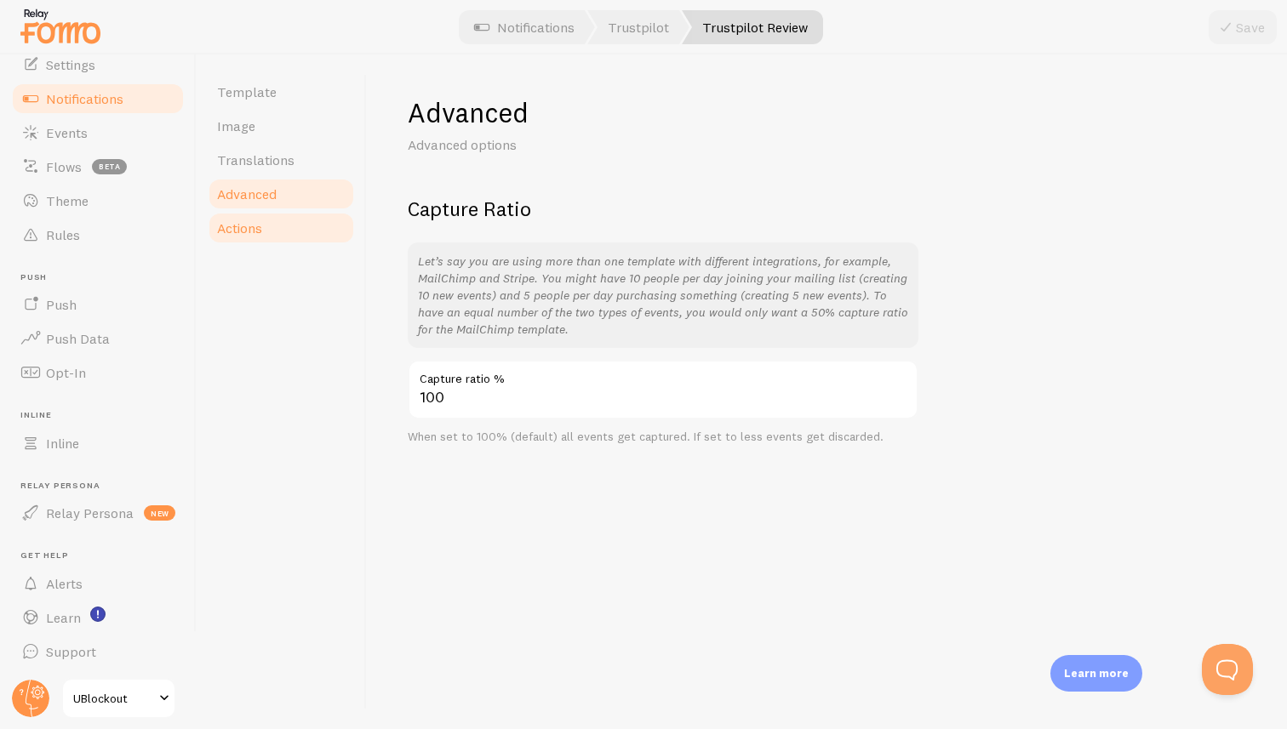
click at [268, 220] on link "Actions" at bounding box center [281, 228] width 149 height 34
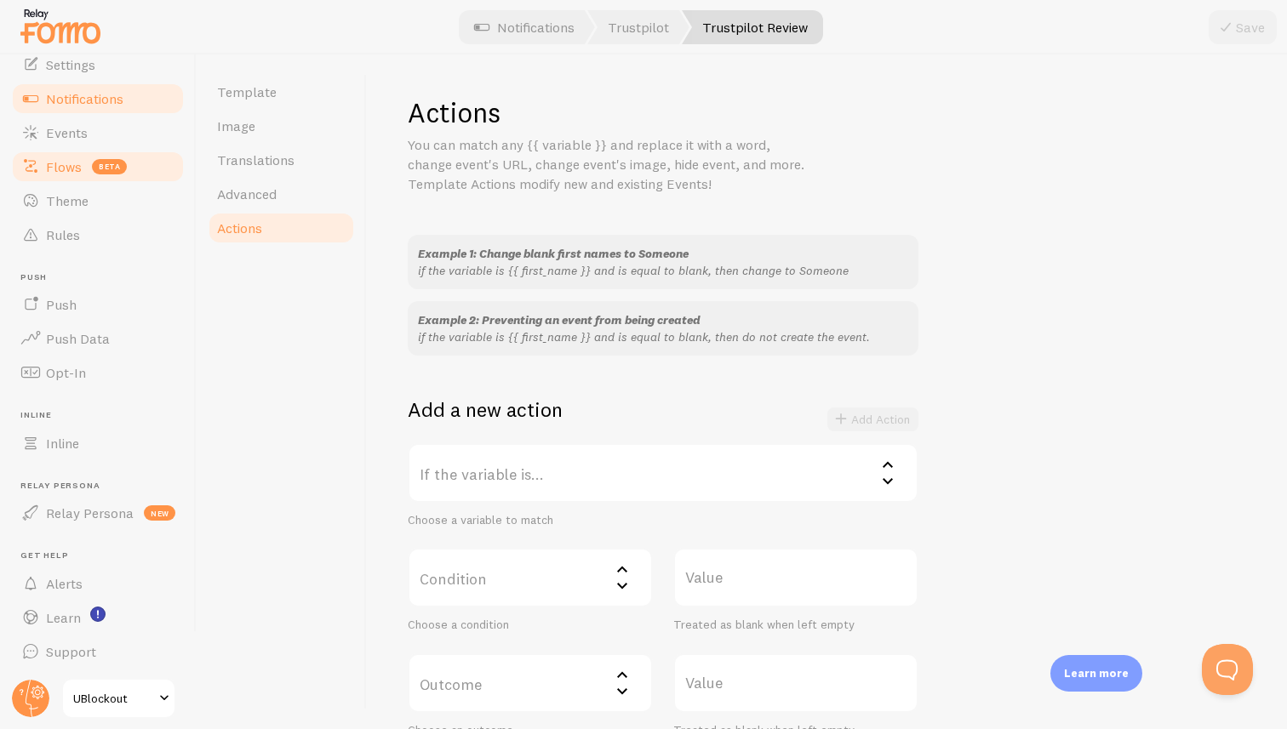
click at [65, 176] on link "Flows beta" at bounding box center [97, 167] width 175 height 34
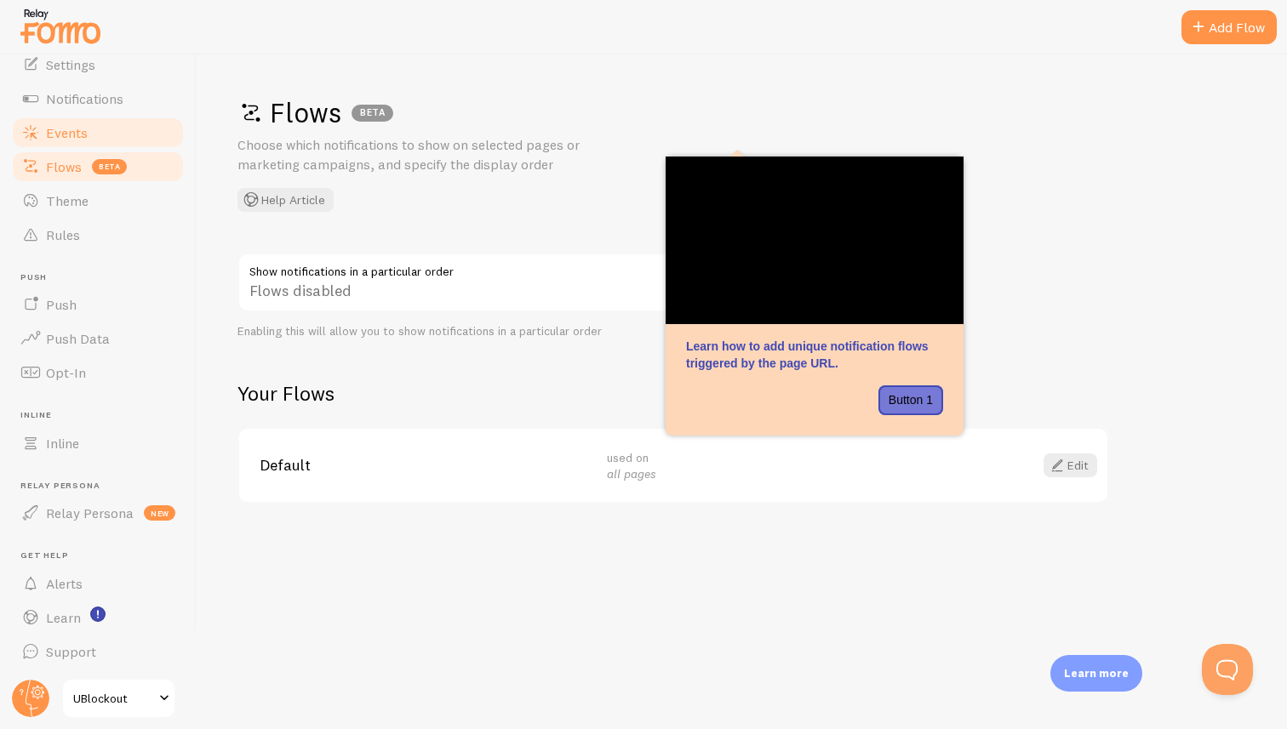
click at [79, 140] on link "Events" at bounding box center [97, 133] width 175 height 34
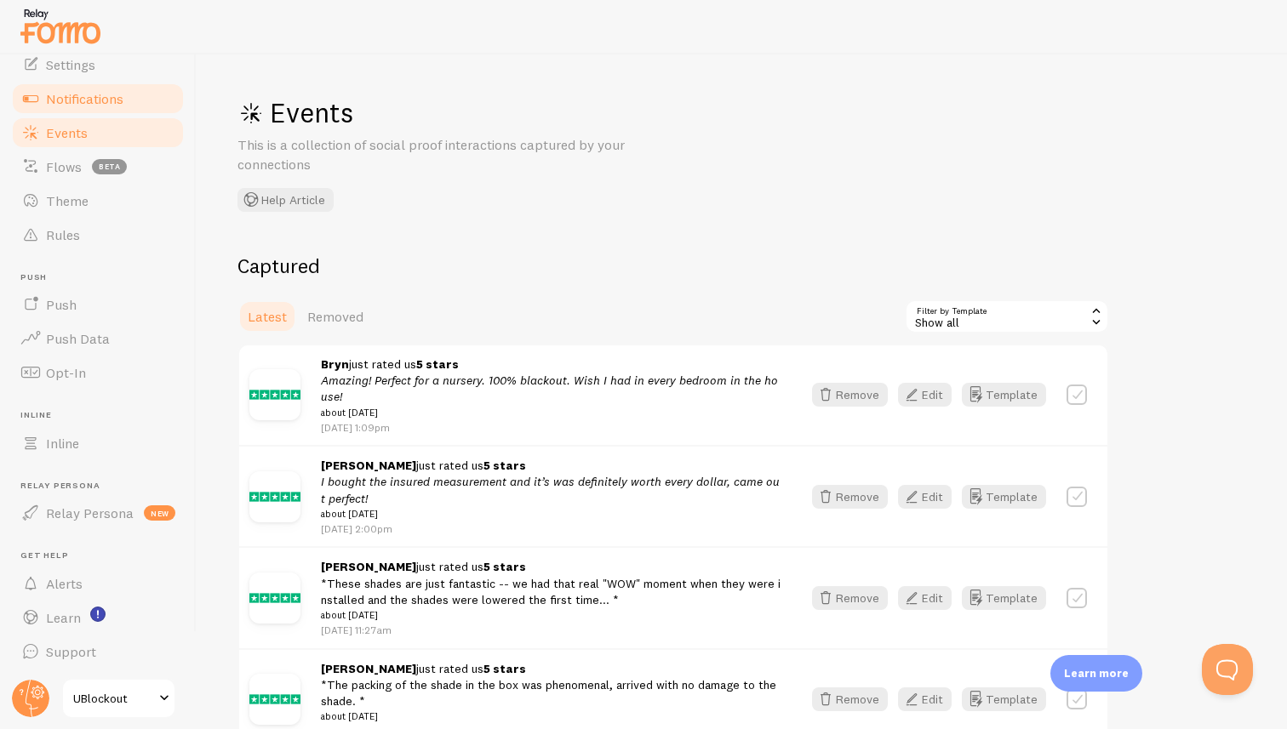
click at [86, 99] on span "Notifications" at bounding box center [84, 98] width 77 height 17
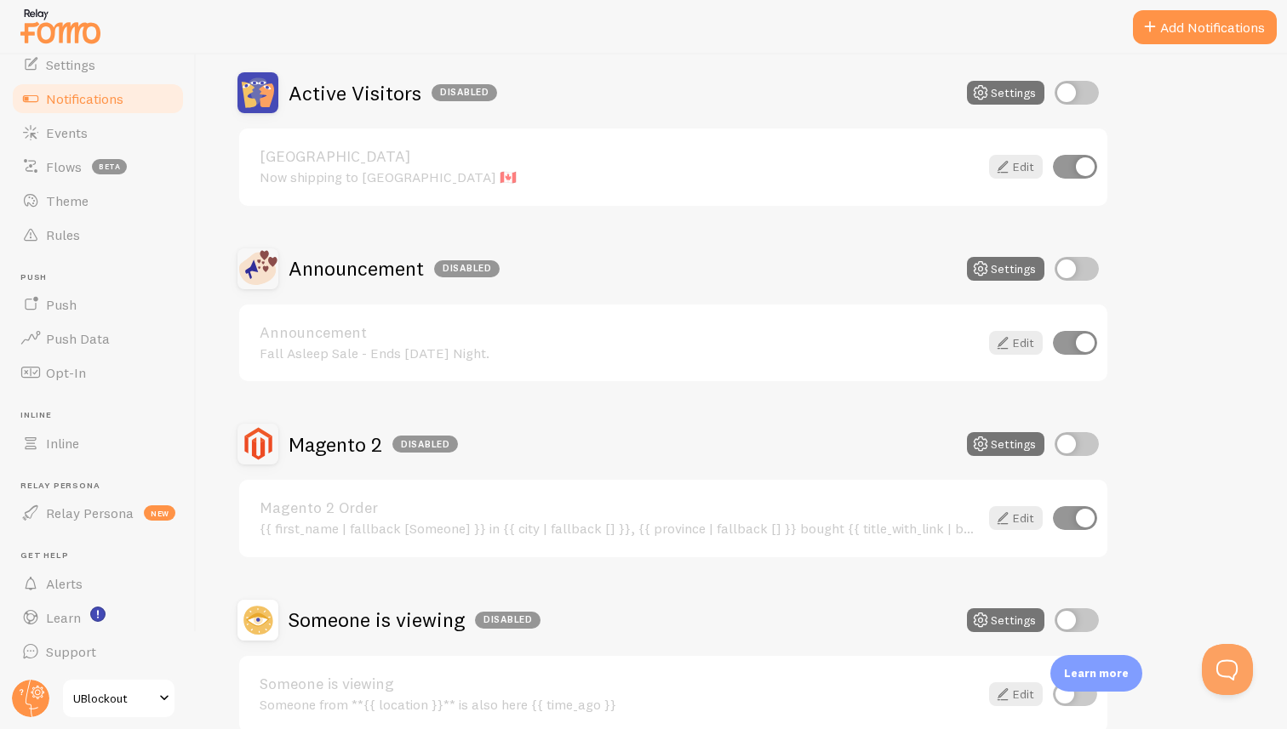
scroll to position [599, 0]
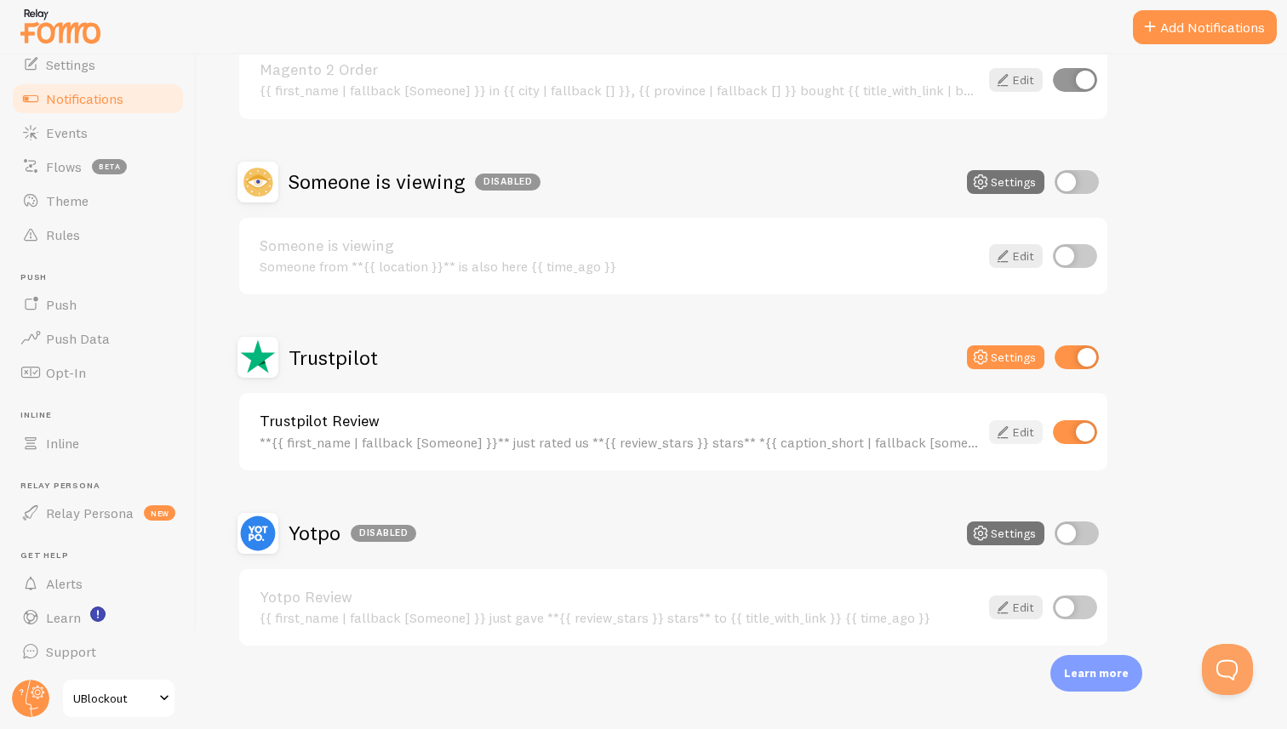
click at [1016, 428] on link "Edit" at bounding box center [1016, 432] width 54 height 24
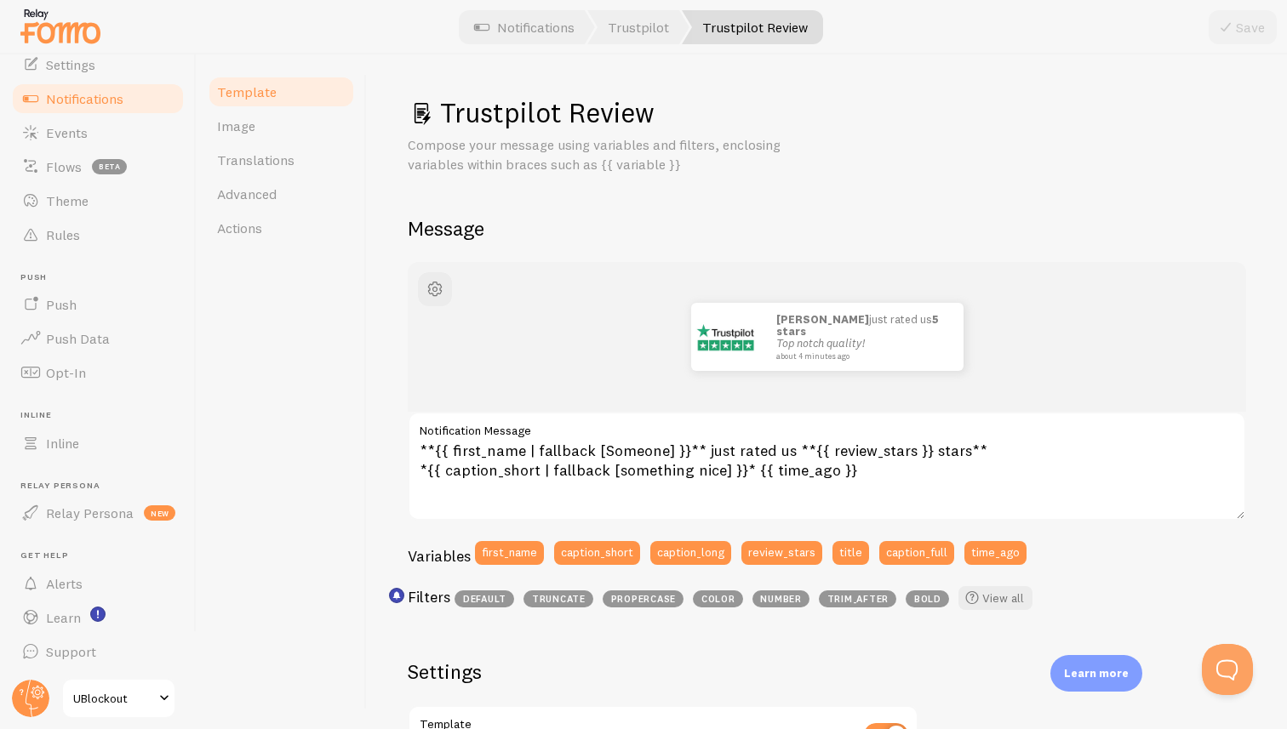
scroll to position [542, 0]
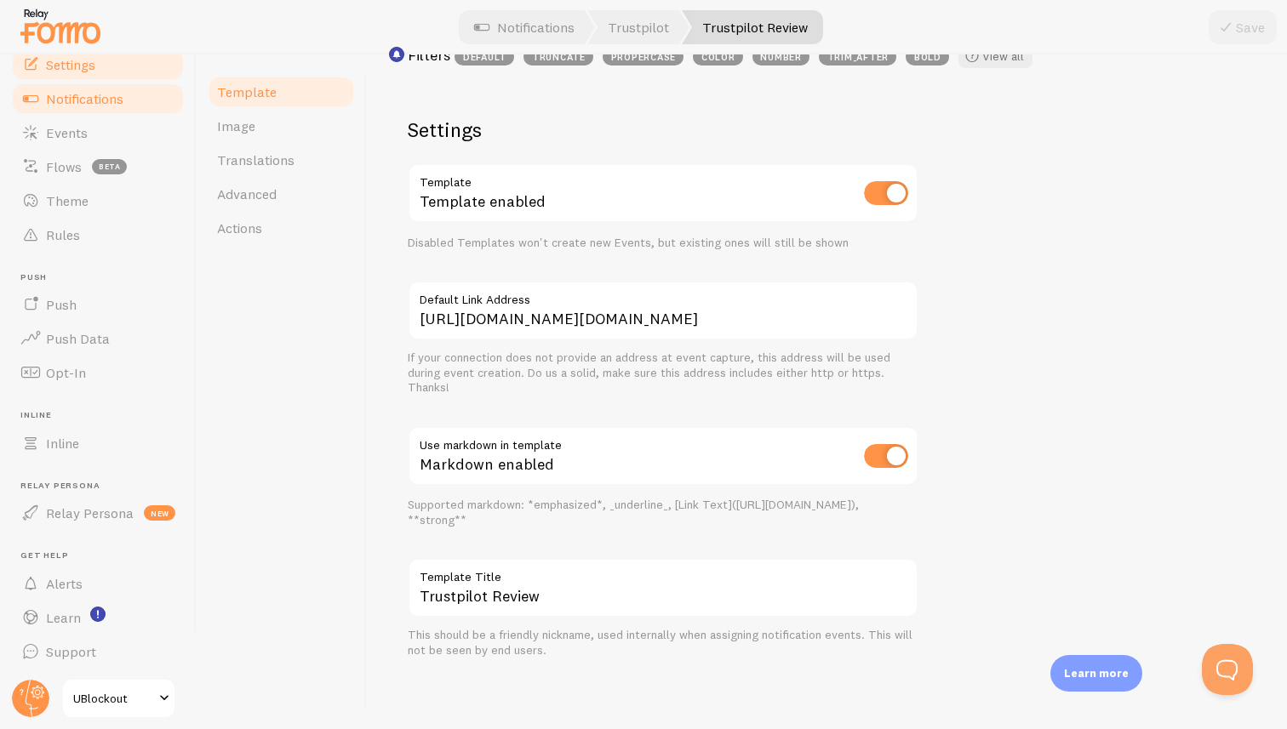
click at [66, 73] on link "Settings" at bounding box center [97, 65] width 175 height 34
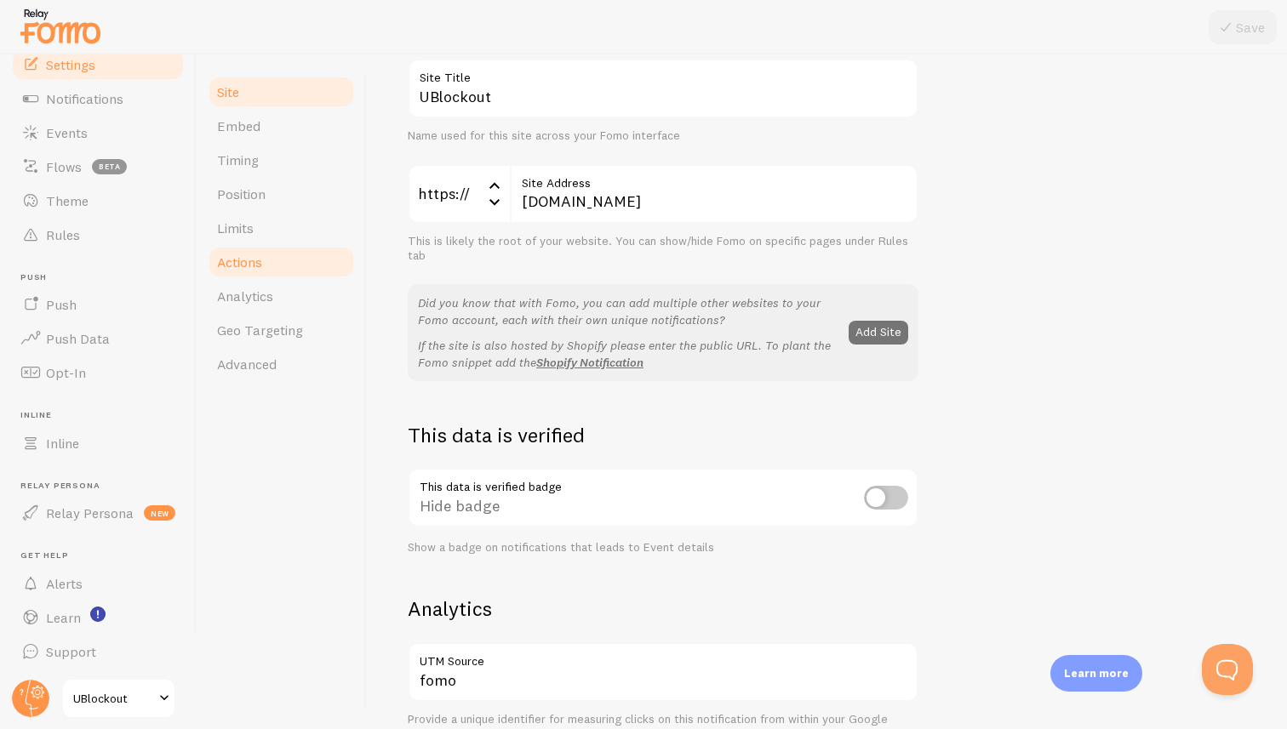
scroll to position [142, 0]
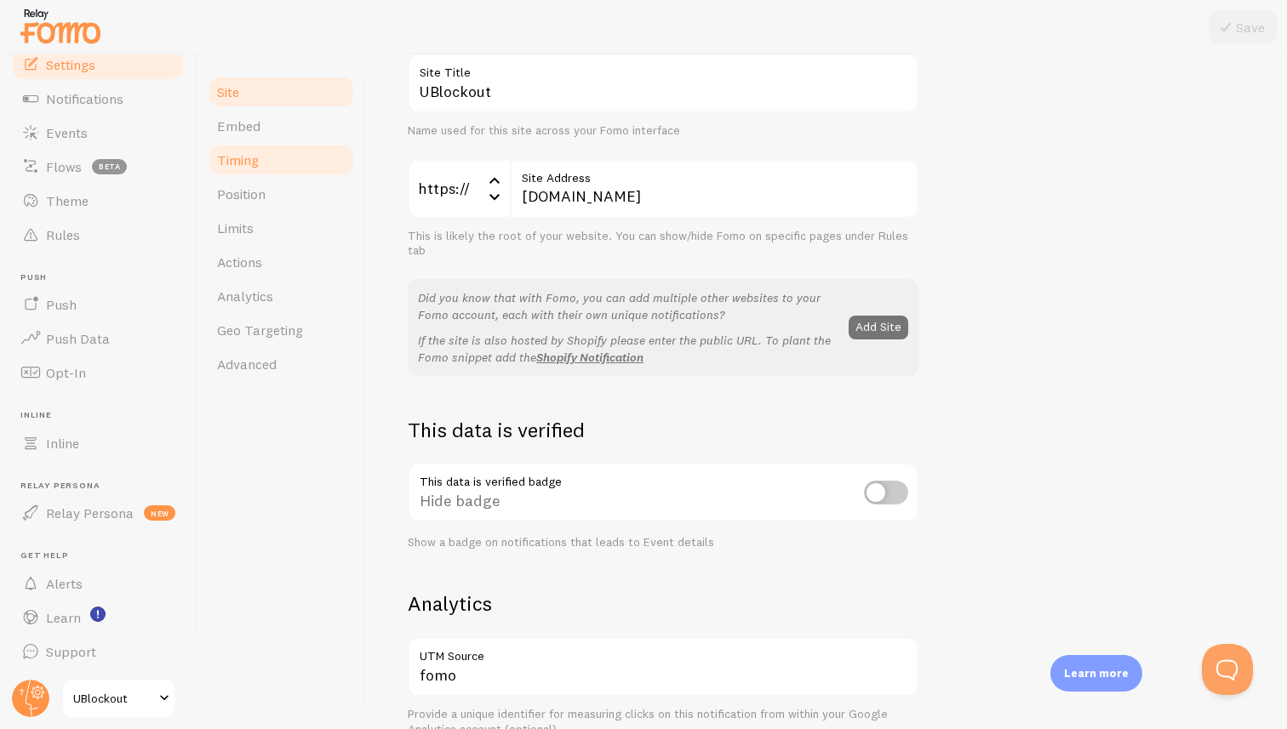
click at [264, 166] on link "Timing" at bounding box center [281, 160] width 149 height 34
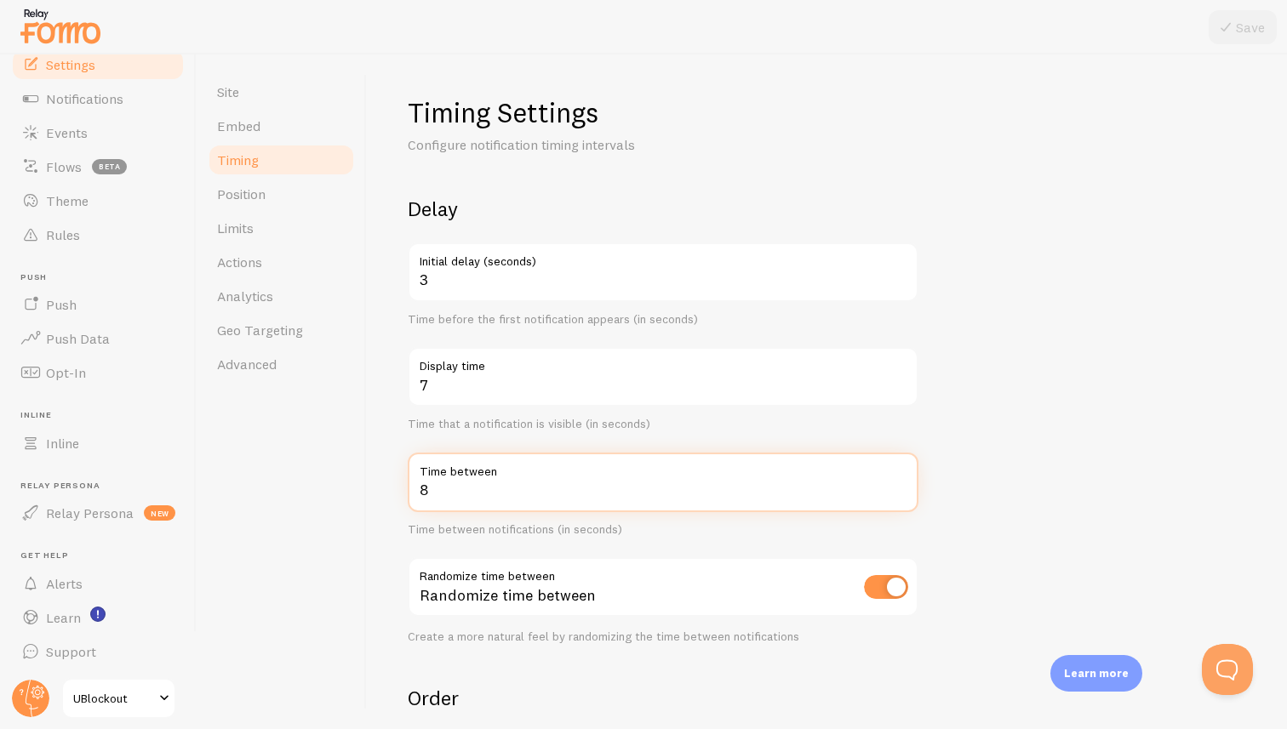
drag, startPoint x: 437, startPoint y: 500, endPoint x: 384, endPoint y: 492, distance: 53.3
click at [384, 492] on div "Timing Settings Configure notification timing intervals Delay 3 Initial delay (…" at bounding box center [827, 391] width 920 height 675
type input "6"
click at [1078, 478] on form "Delay 3 Initial delay (seconds) Time before the first notification appears (in …" at bounding box center [827, 561] width 838 height 730
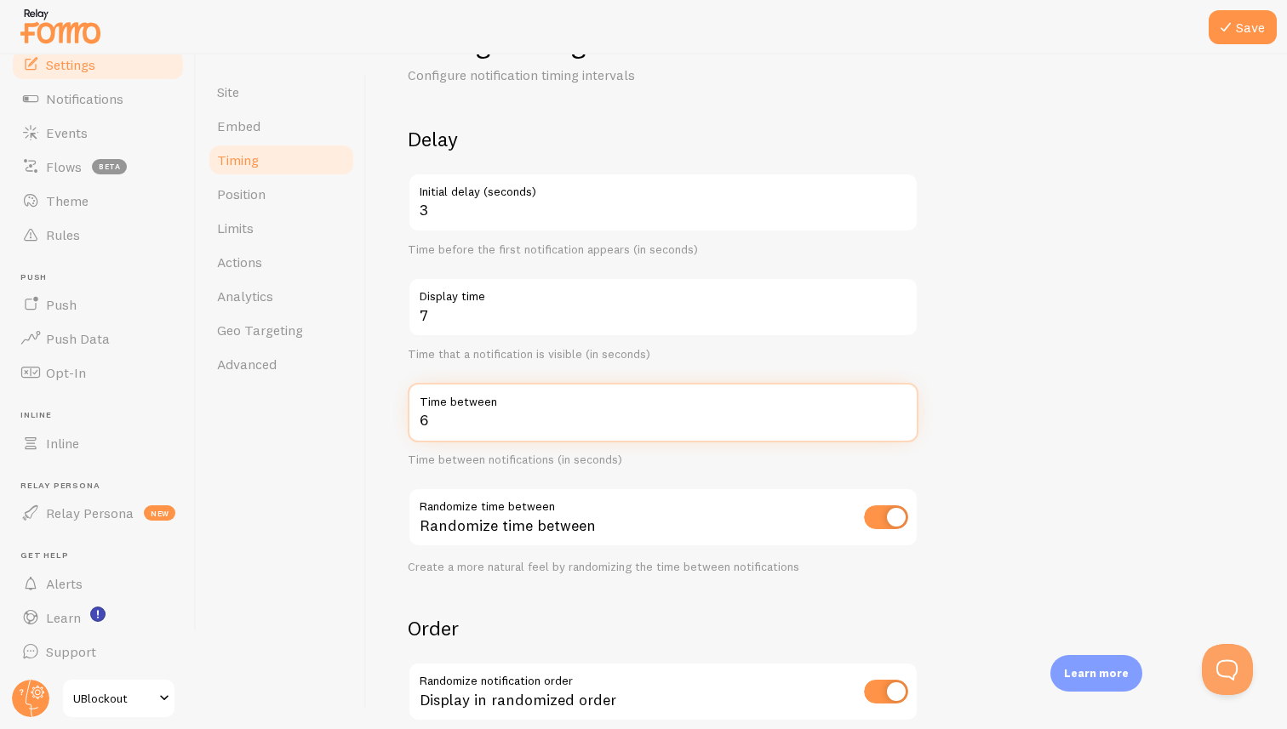
scroll to position [81, 0]
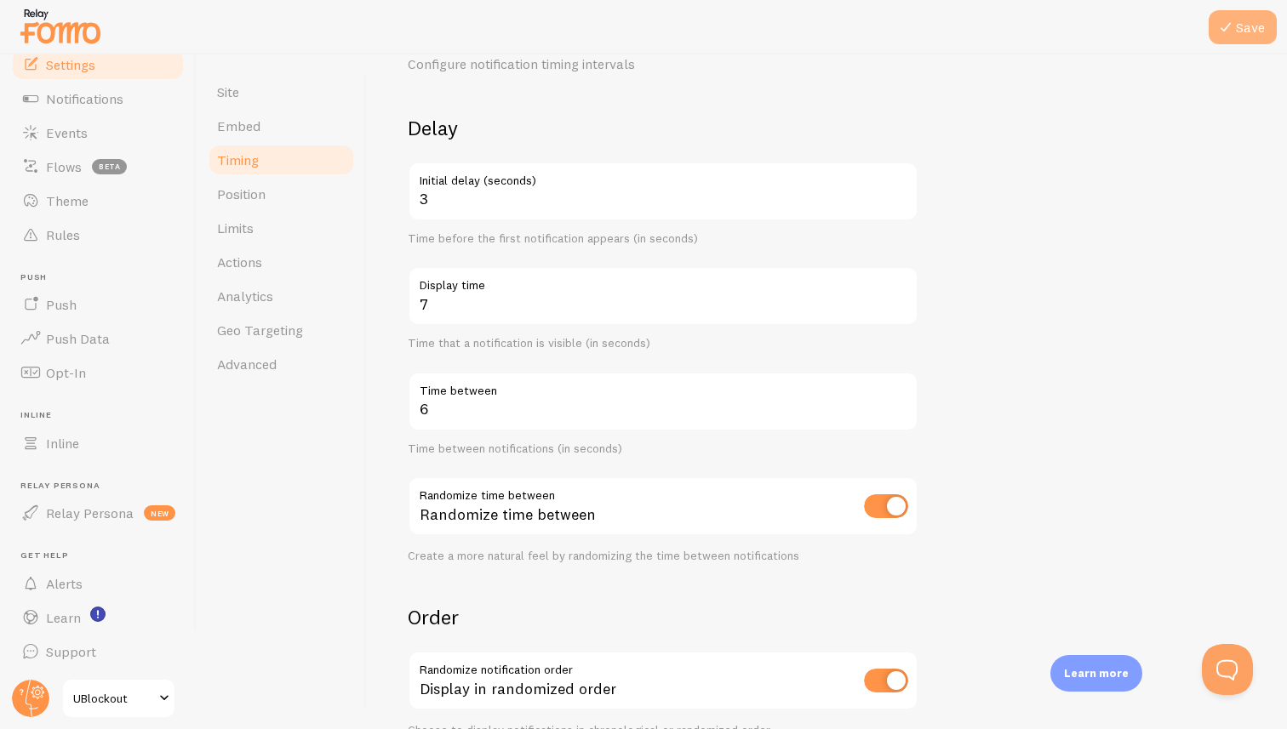
click at [1237, 20] on button "Save" at bounding box center [1243, 27] width 68 height 34
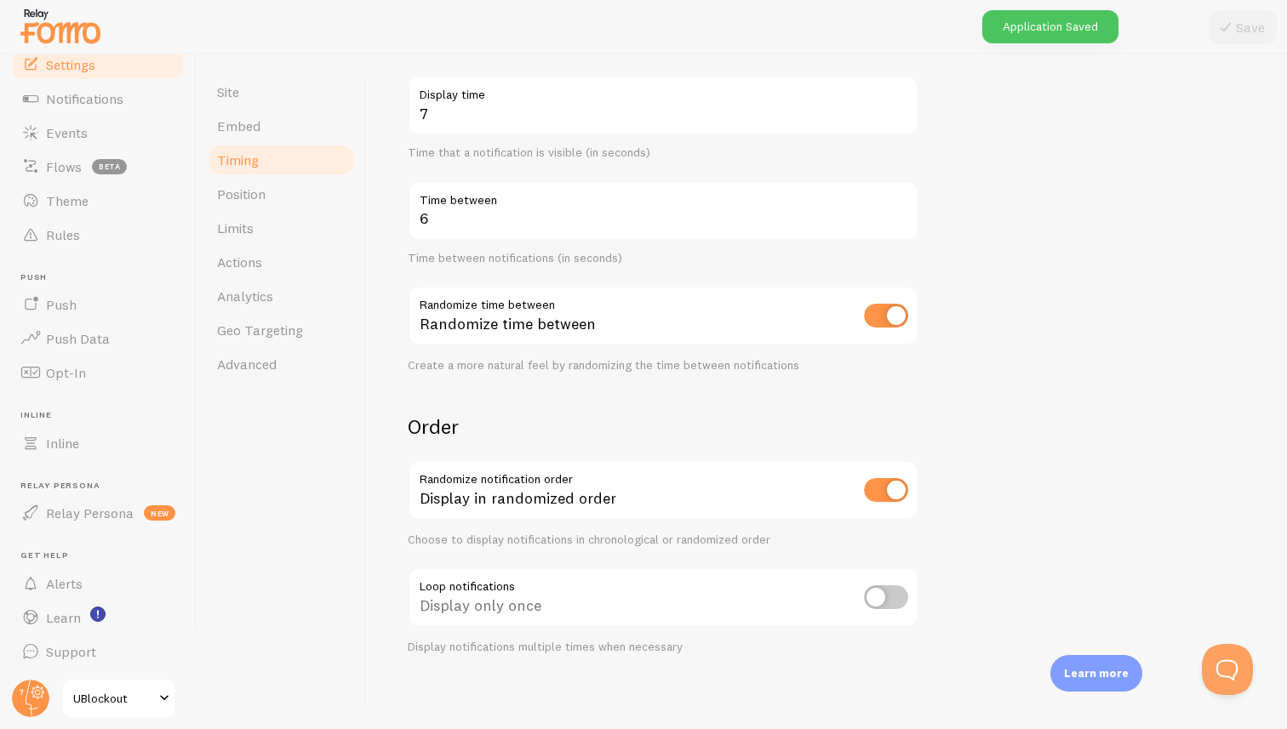
scroll to position [278, 0]
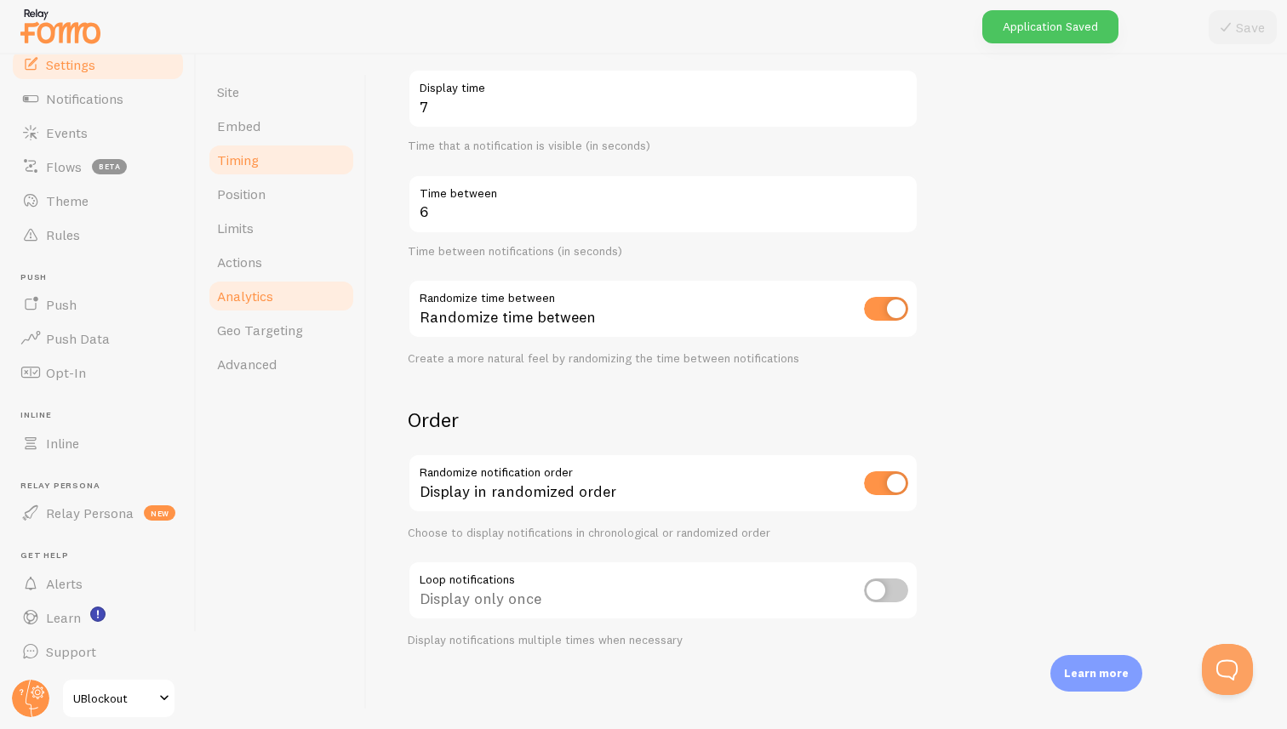
click at [229, 302] on span "Analytics" at bounding box center [245, 296] width 56 height 17
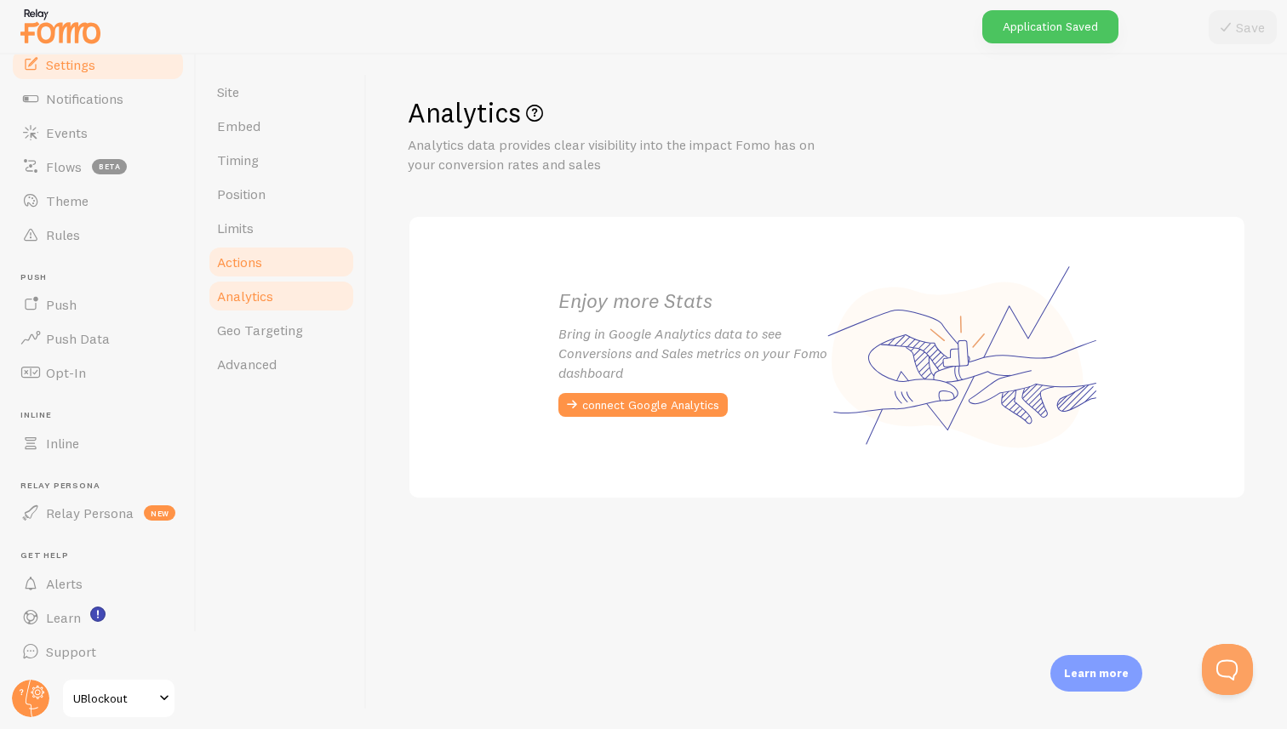
click at [234, 260] on span "Actions" at bounding box center [239, 262] width 45 height 17
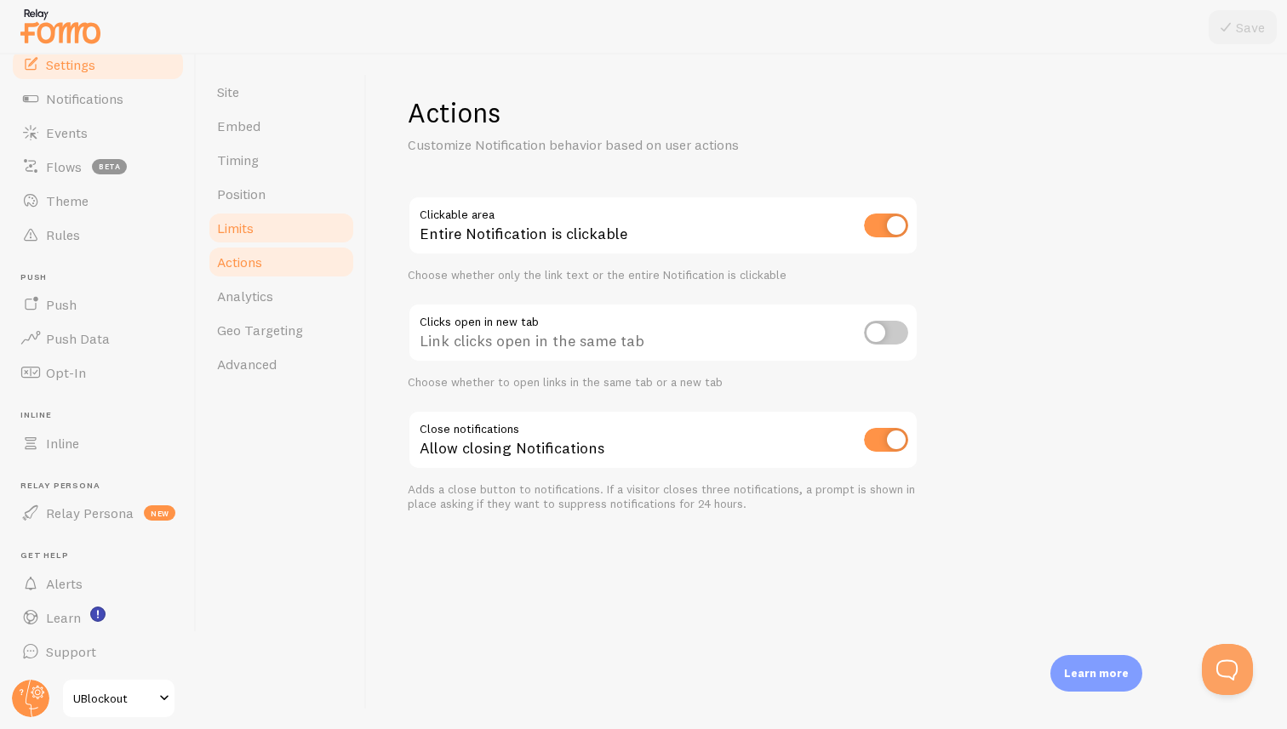
click at [238, 228] on span "Limits" at bounding box center [235, 228] width 37 height 17
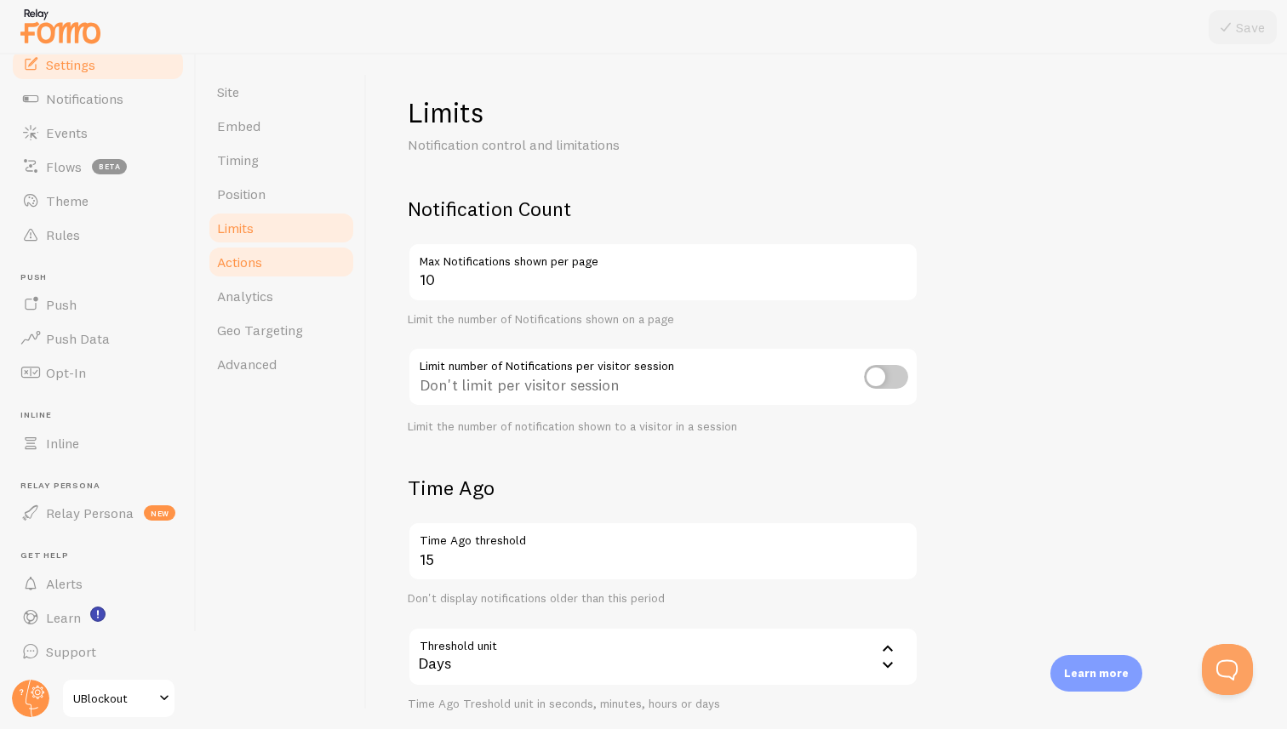
click at [232, 262] on span "Actions" at bounding box center [239, 262] width 45 height 17
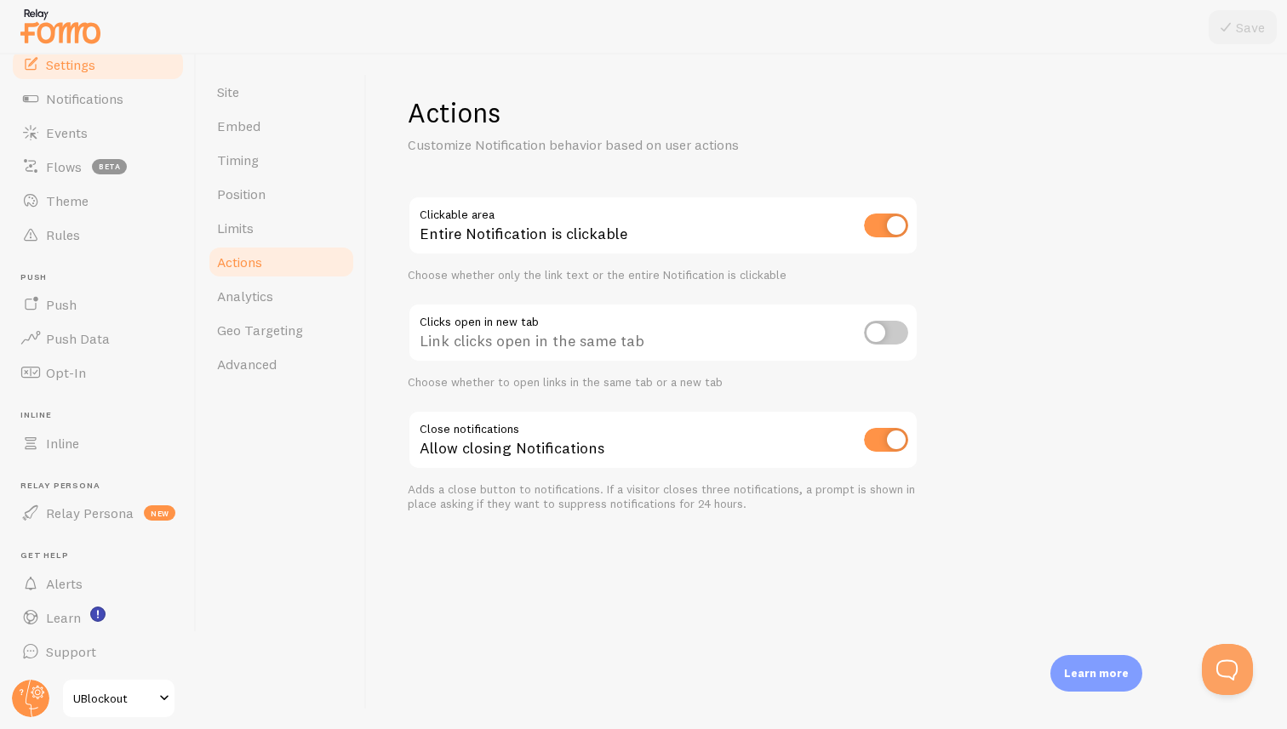
click at [877, 329] on input "checkbox" at bounding box center [886, 333] width 44 height 24
checkbox input "true"
click at [1240, 31] on button "Save" at bounding box center [1243, 27] width 68 height 34
click at [267, 307] on link "Analytics" at bounding box center [281, 296] width 149 height 34
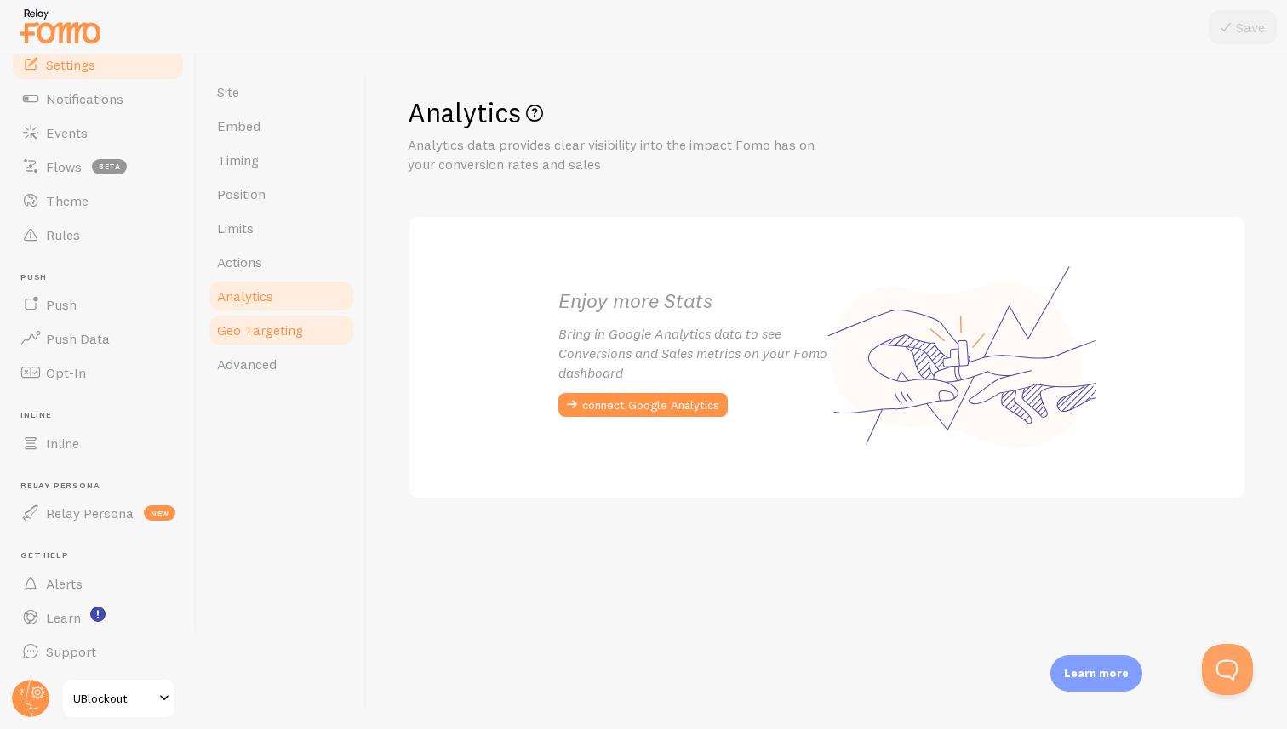
click at [253, 336] on span "Geo Targeting" at bounding box center [260, 330] width 86 height 17
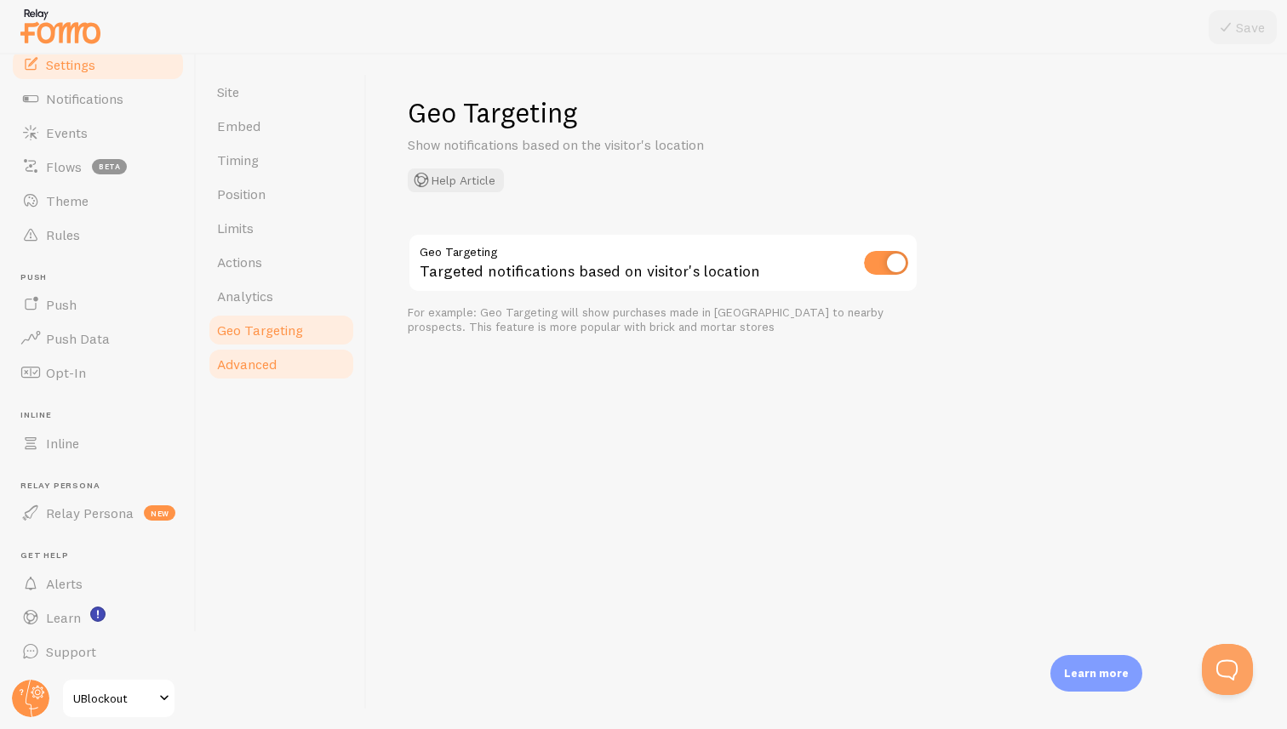
click at [249, 363] on span "Advanced" at bounding box center [247, 364] width 60 height 17
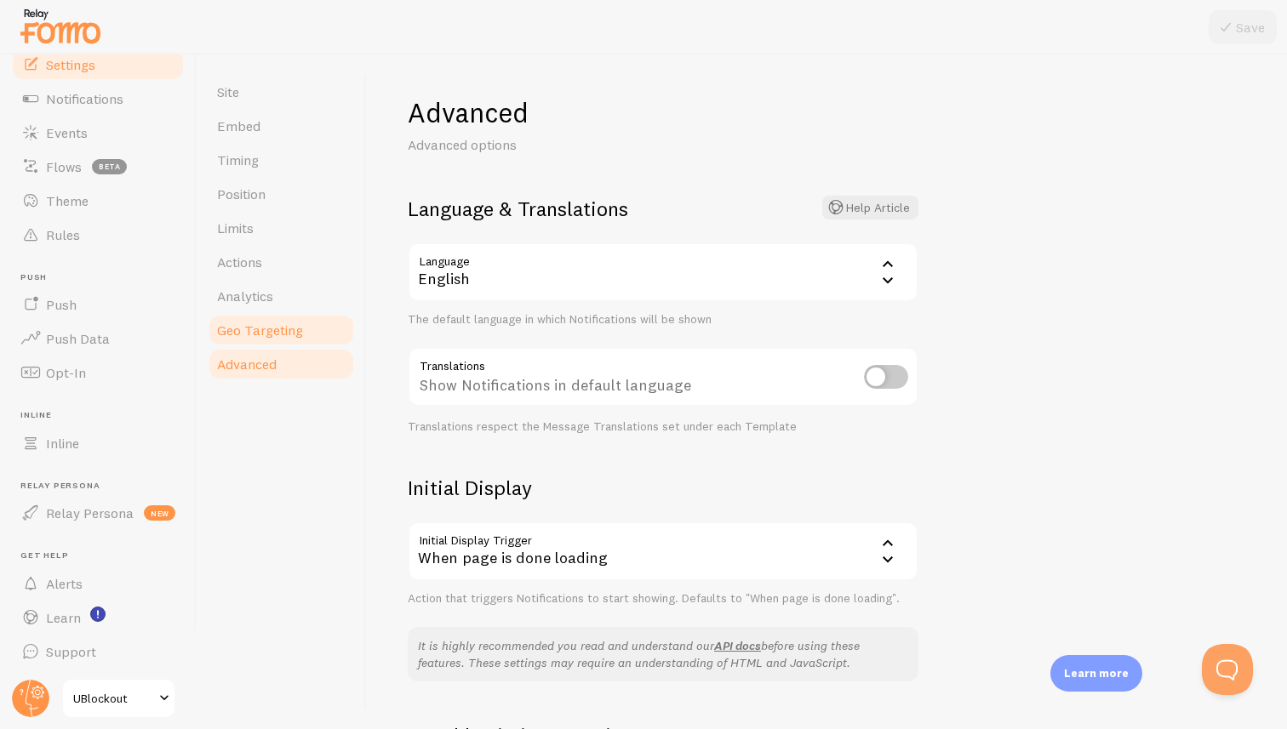
click at [250, 336] on span "Geo Targeting" at bounding box center [260, 330] width 86 height 17
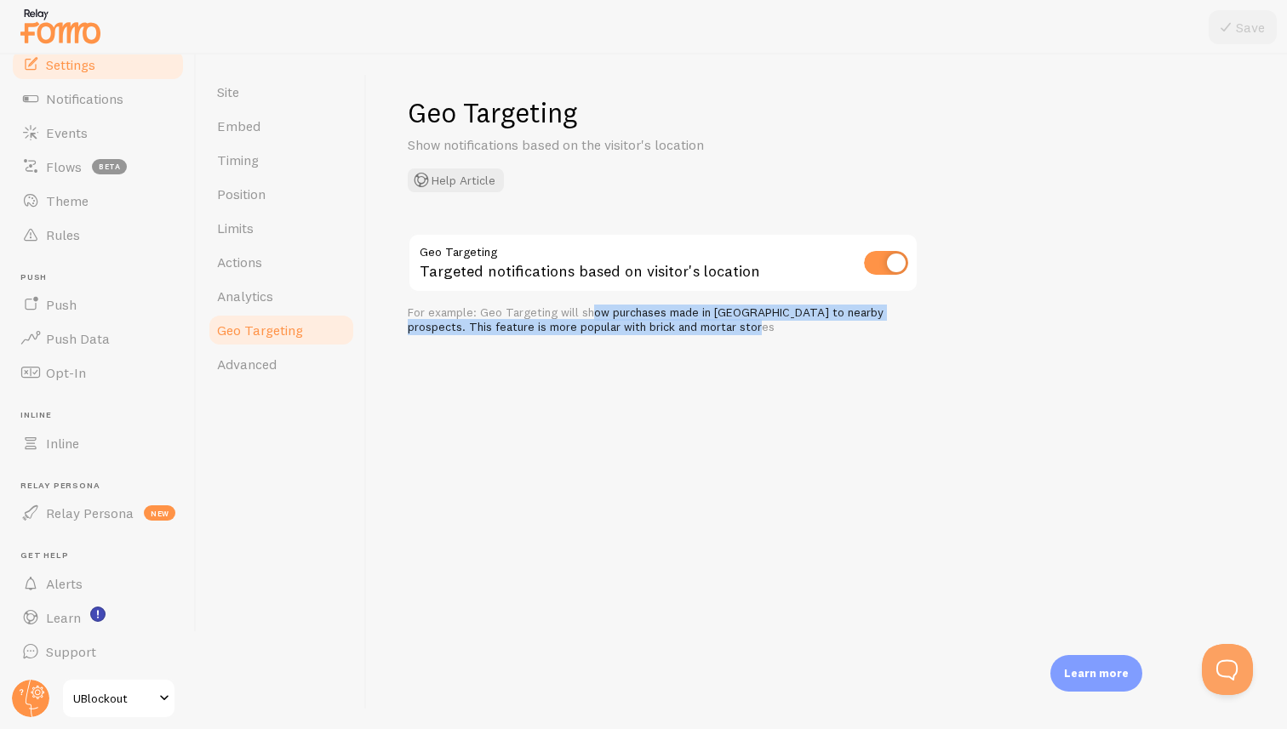
drag, startPoint x: 547, startPoint y: 306, endPoint x: 745, endPoint y: 330, distance: 198.9
click at [745, 330] on div "For example: Geo Targeting will show purchases made in Austin to nearby prospec…" at bounding box center [663, 321] width 511 height 30
click at [578, 358] on div "Geo Targeting Show notifications based on the visitor's location Help Article G…" at bounding box center [827, 391] width 920 height 675
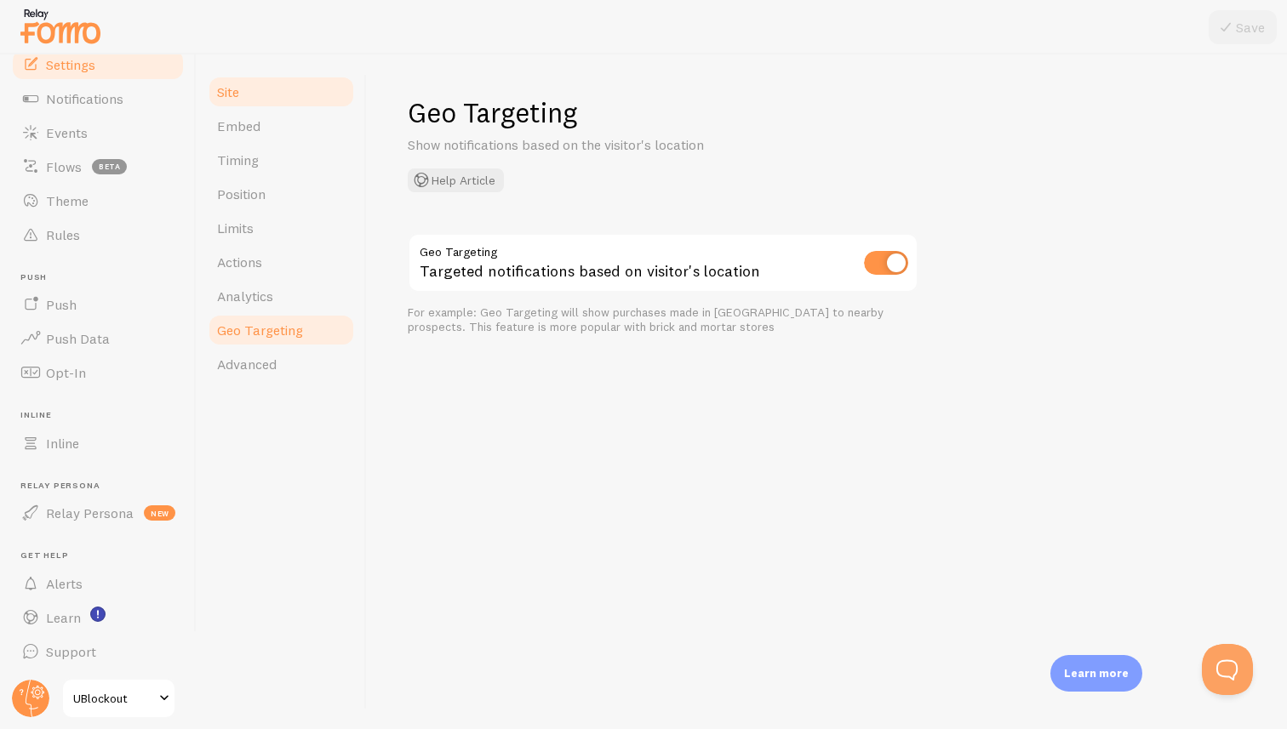
click at [258, 98] on link "Site" at bounding box center [281, 92] width 149 height 34
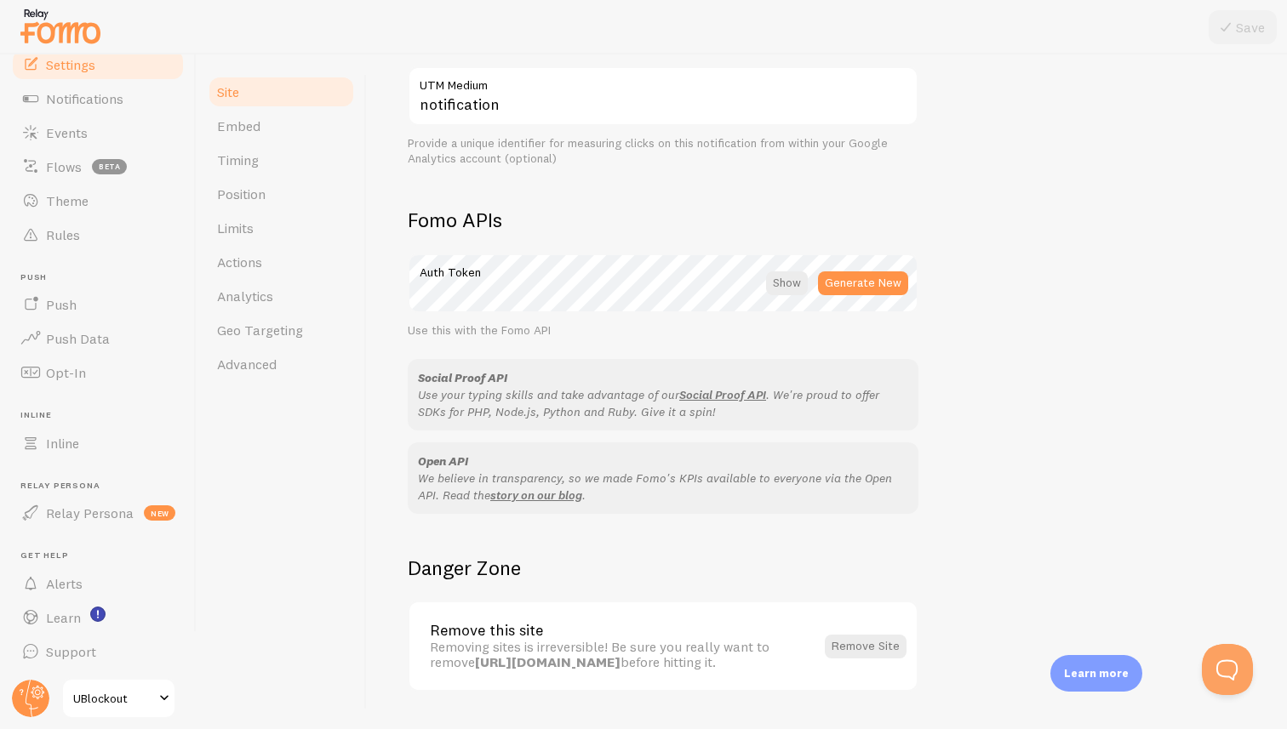
scroll to position [877, 0]
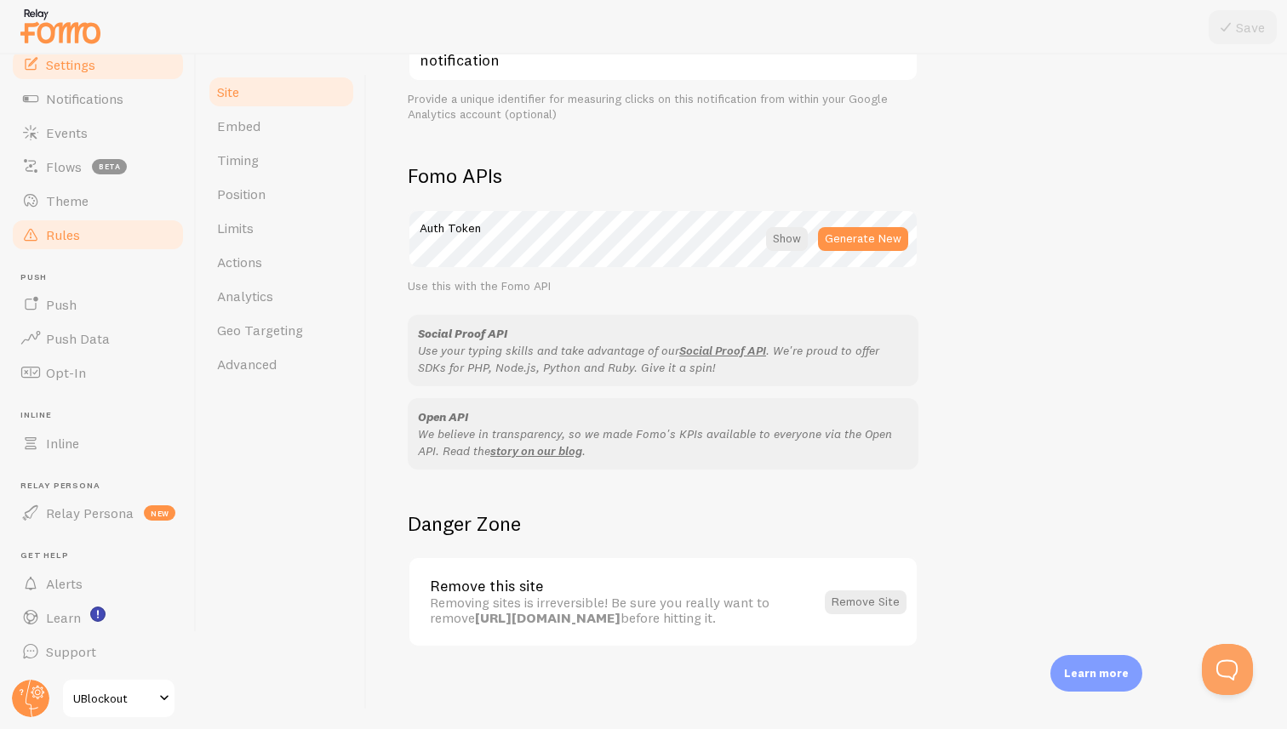
click at [85, 218] on link "Rules" at bounding box center [97, 235] width 175 height 34
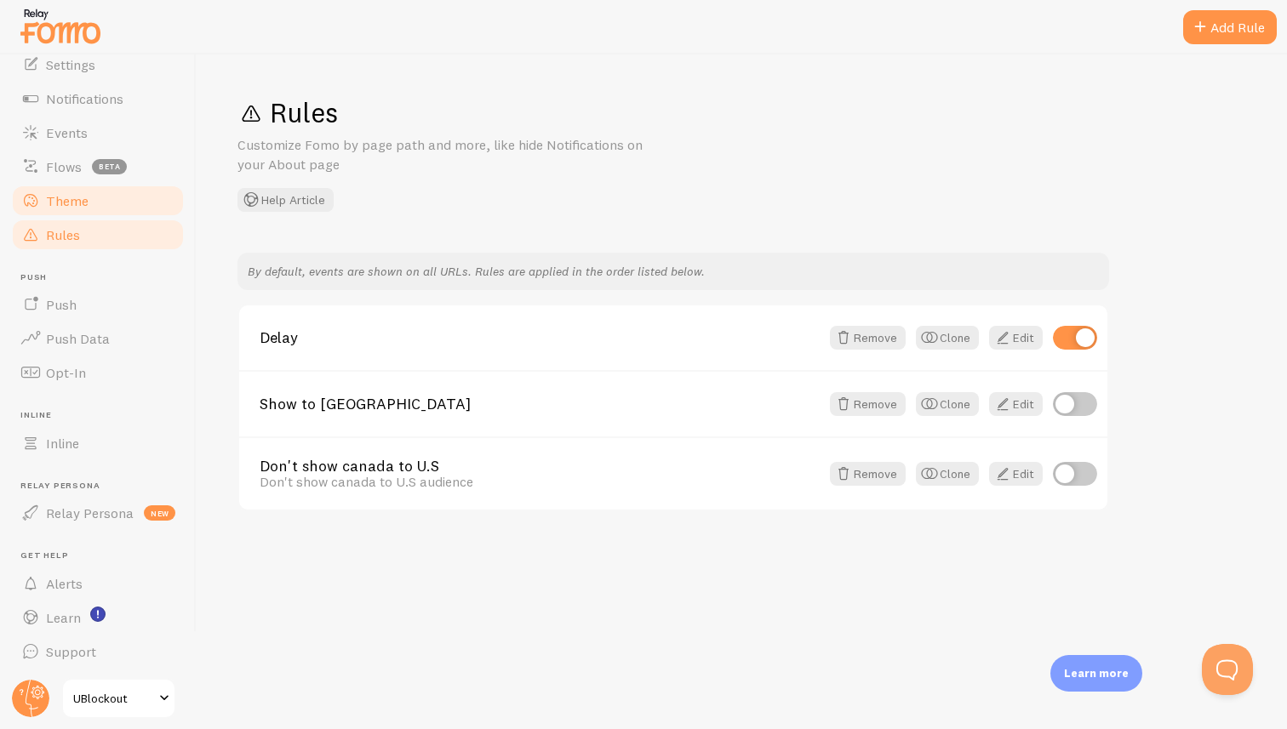
click at [76, 197] on span "Theme" at bounding box center [67, 200] width 43 height 17
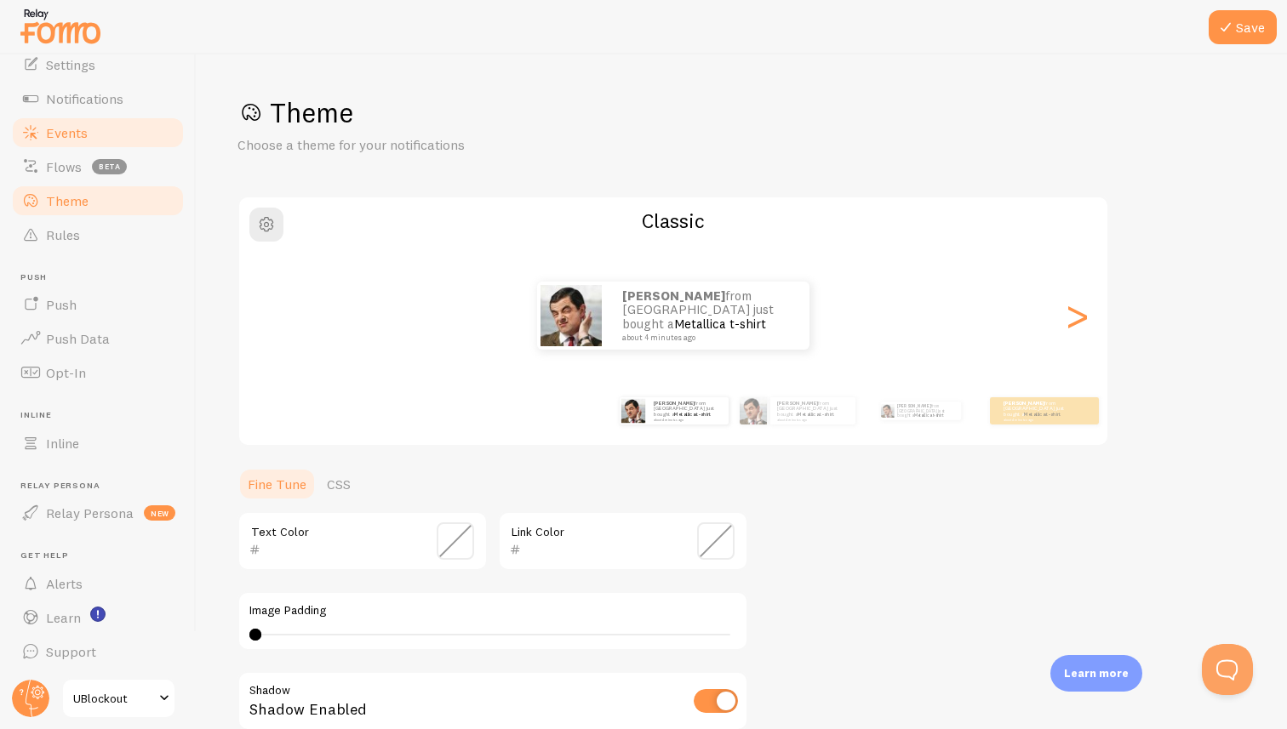
click at [64, 140] on span "Events" at bounding box center [67, 132] width 42 height 17
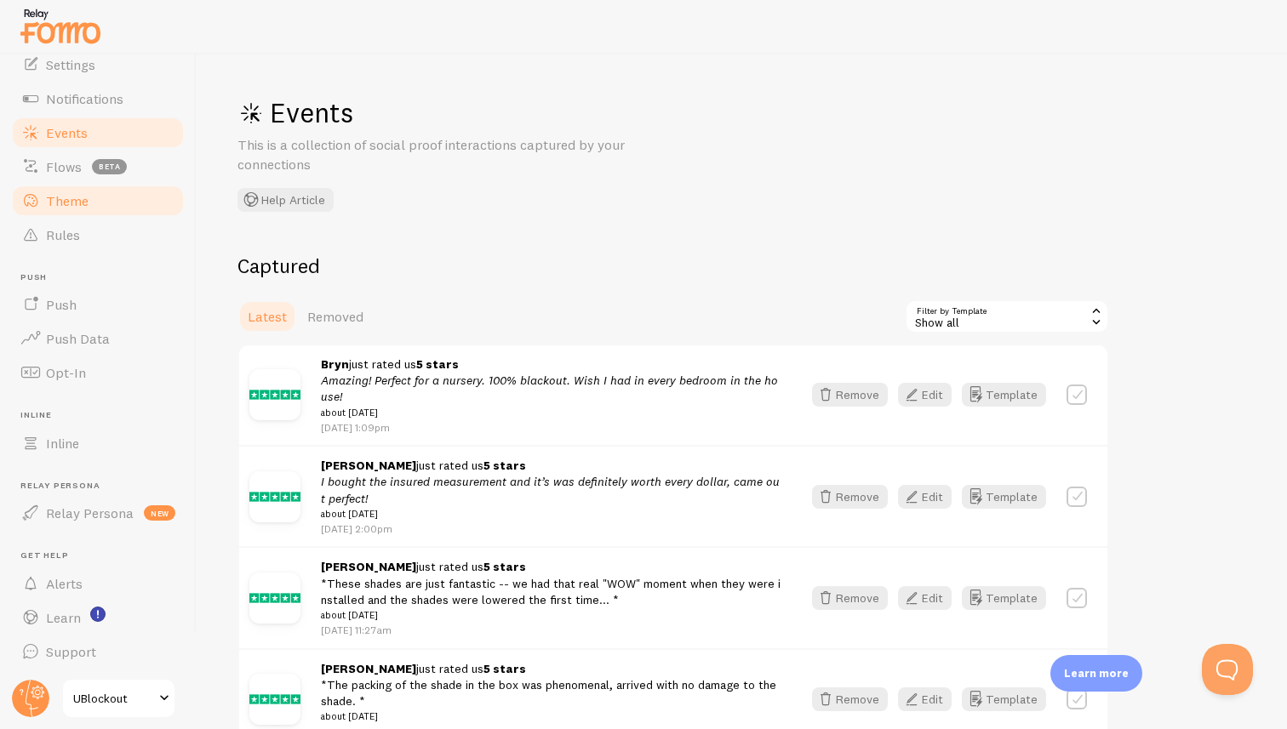
click at [60, 194] on span "Theme" at bounding box center [67, 200] width 43 height 17
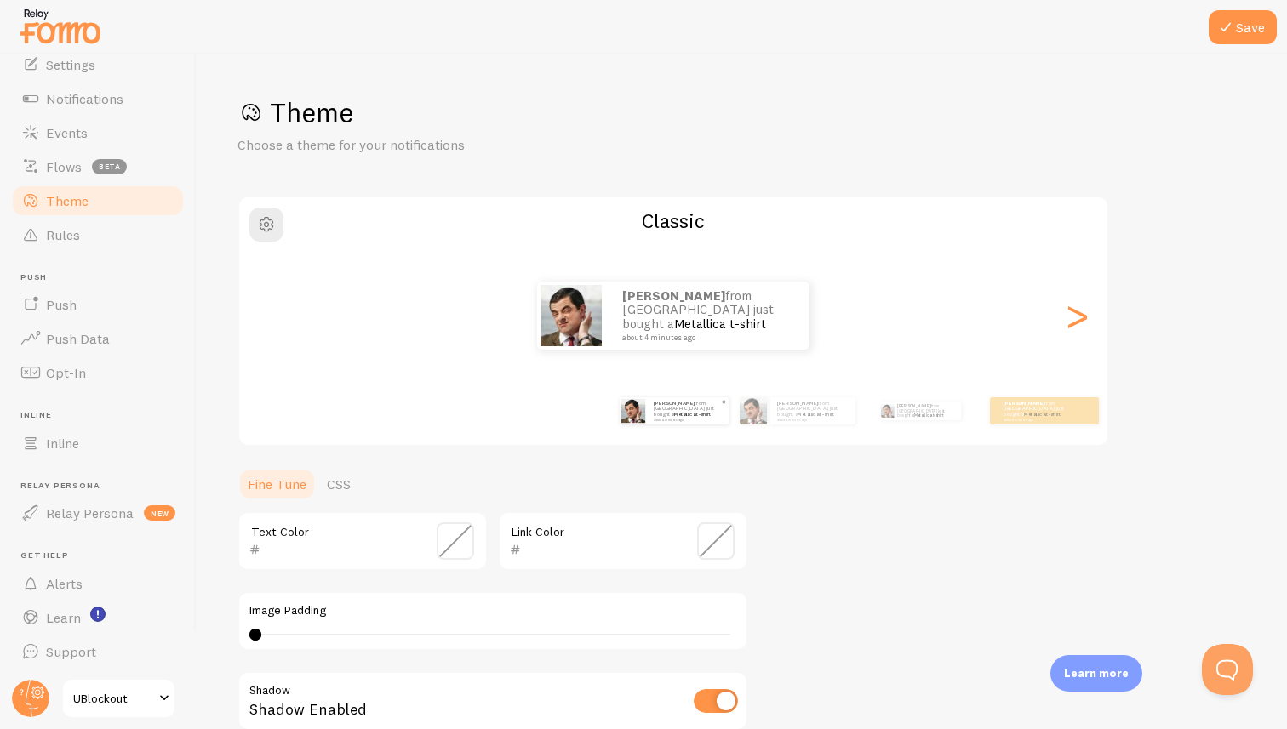
click at [690, 418] on small "about 4 minutes ago" at bounding box center [687, 419] width 66 height 3
click at [784, 413] on p "[PERSON_NAME] from [GEOGRAPHIC_DATA] just bought a Metallica t-shirt about 4 mi…" at bounding box center [812, 410] width 71 height 21
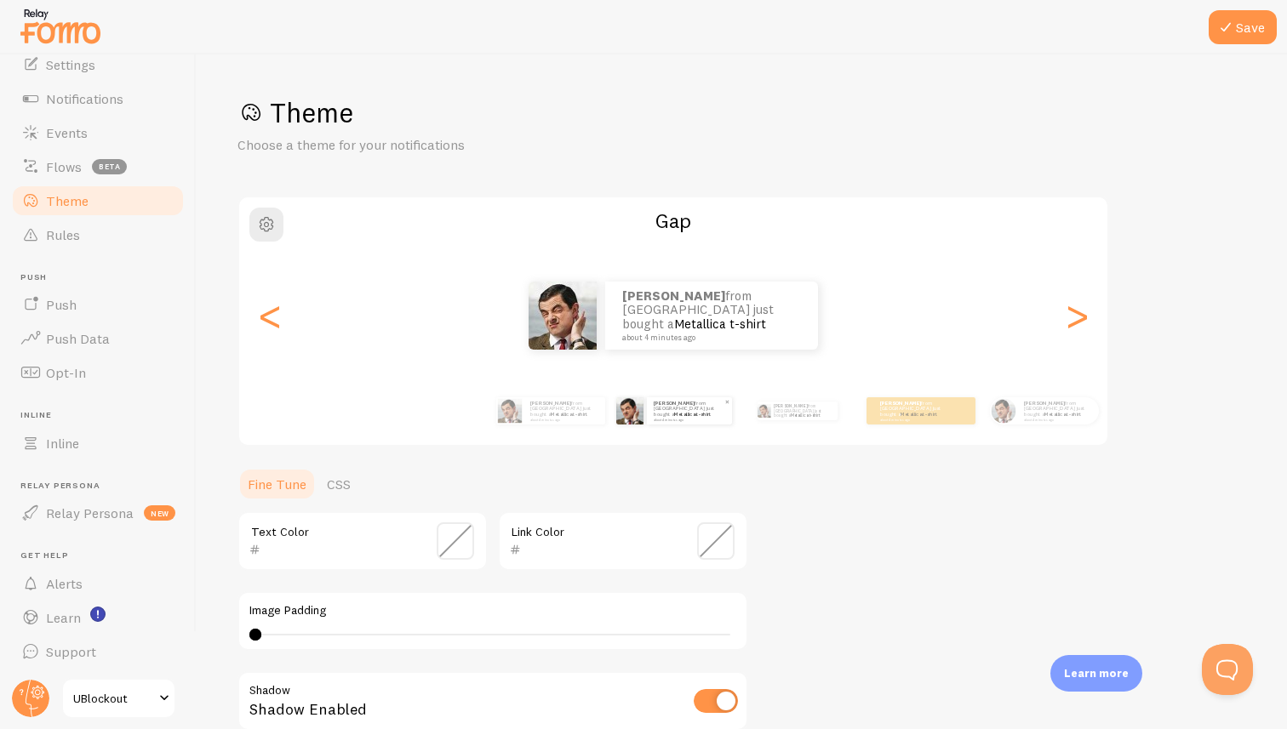
type input "0"
click at [556, 426] on div "[PERSON_NAME] from [GEOGRAPHIC_DATA] just bought a Metallica t-shirt about 4 mi…" at bounding box center [550, 411] width 110 height 48
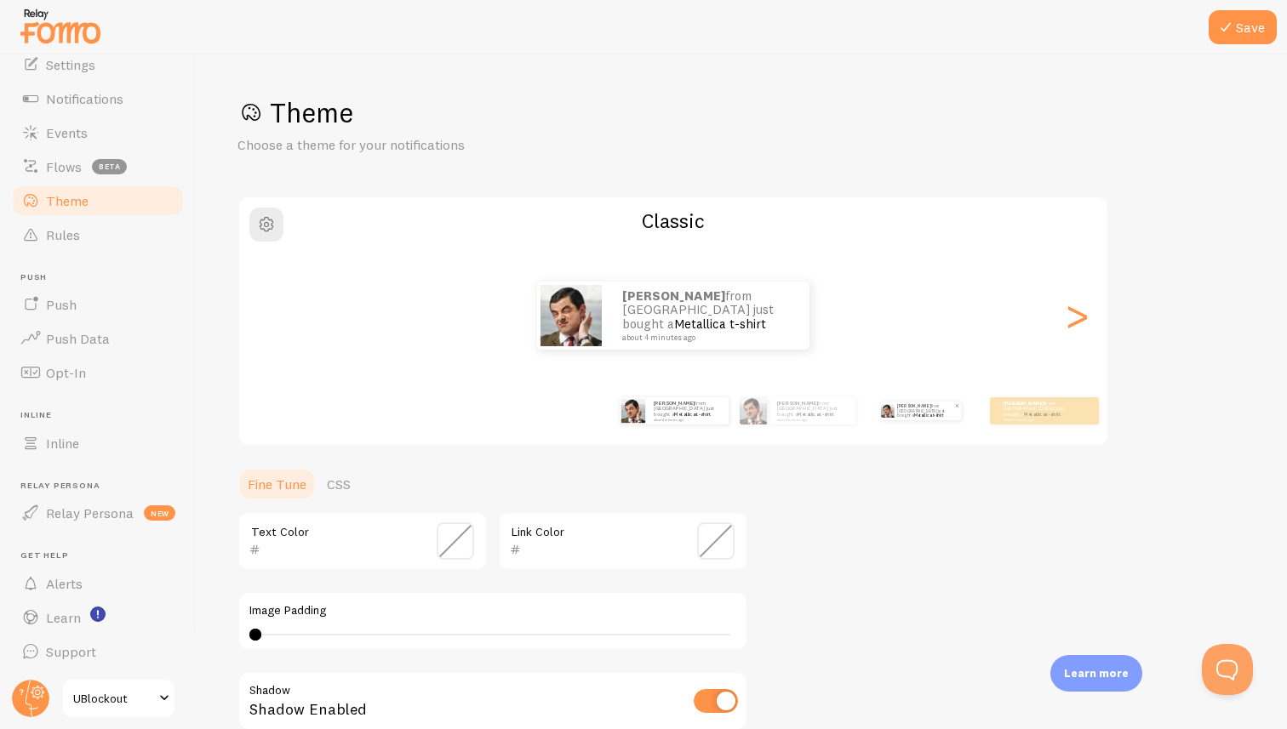
click at [942, 413] on link "Metallica t-shirt" at bounding box center [928, 415] width 29 height 5
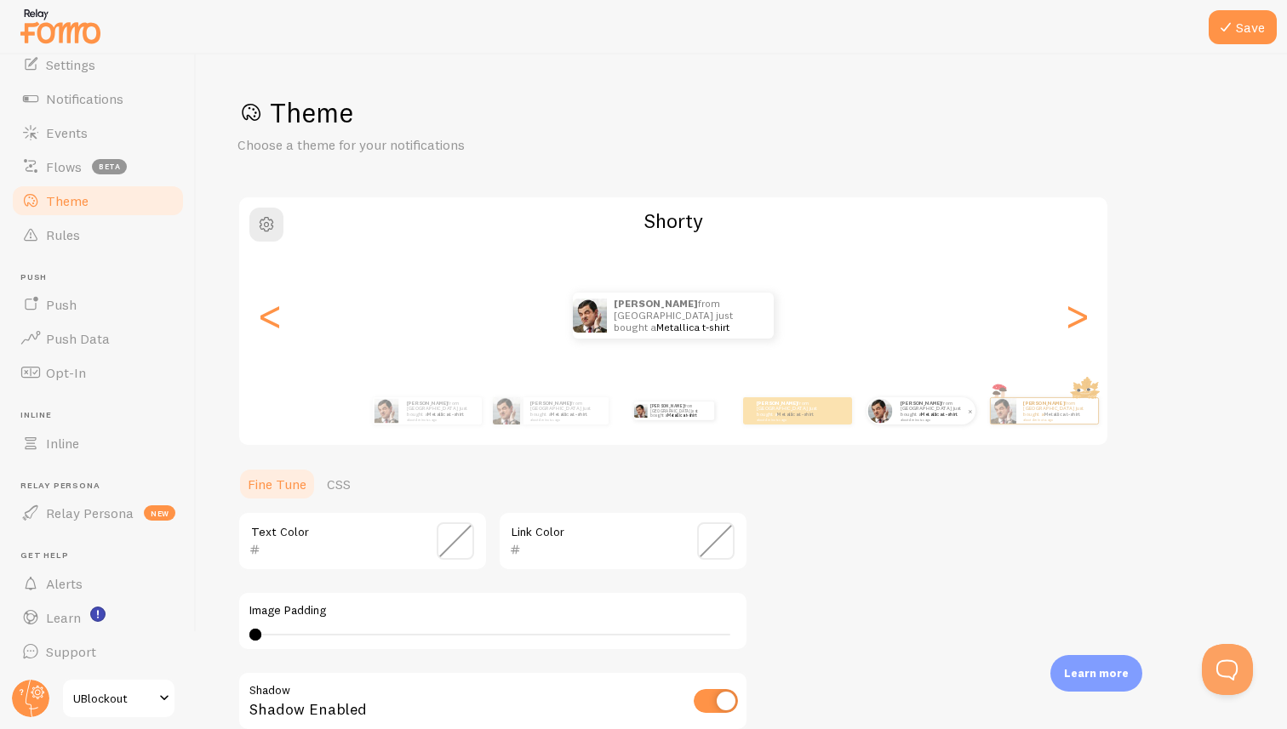
click at [927, 421] on div "[PERSON_NAME] from [GEOGRAPHIC_DATA] just bought a Metallica t-shirt about 4 mi…" at bounding box center [935, 410] width 82 height 27
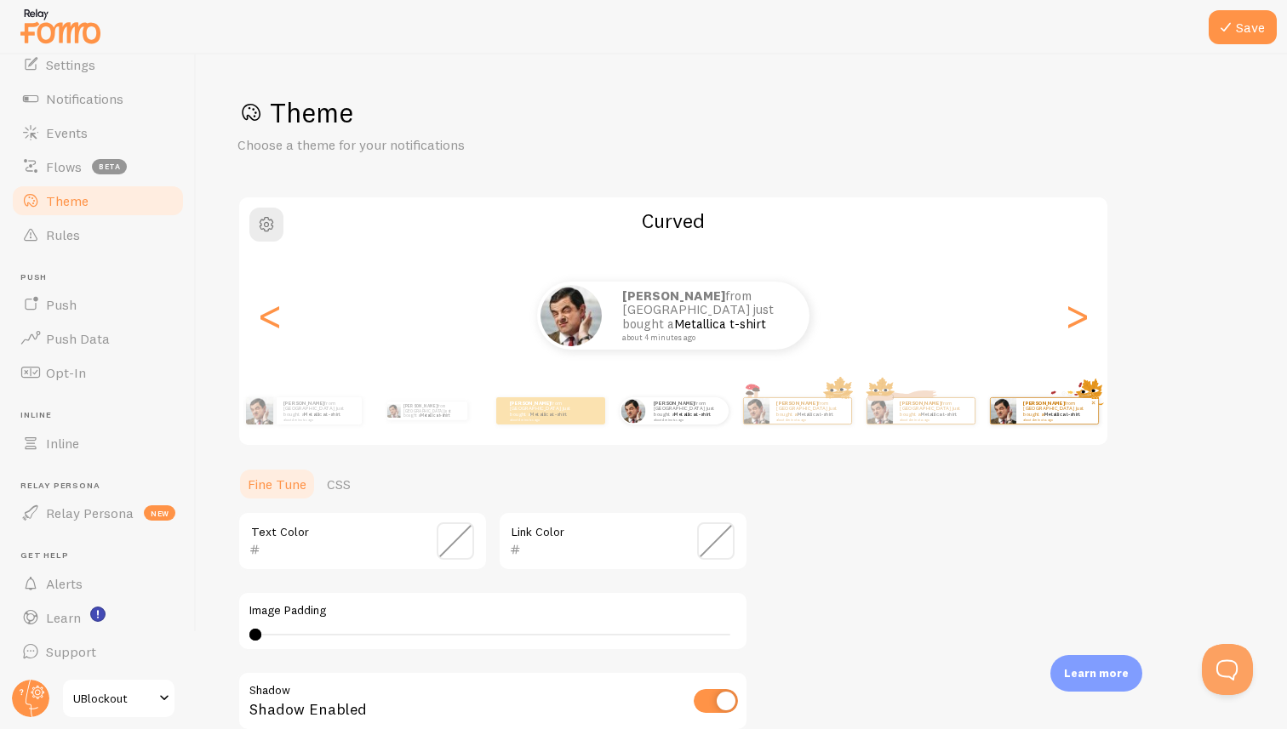
click at [1036, 414] on p "[PERSON_NAME] from [GEOGRAPHIC_DATA] just bought a Metallica t-shirt about 4 mi…" at bounding box center [1057, 410] width 68 height 21
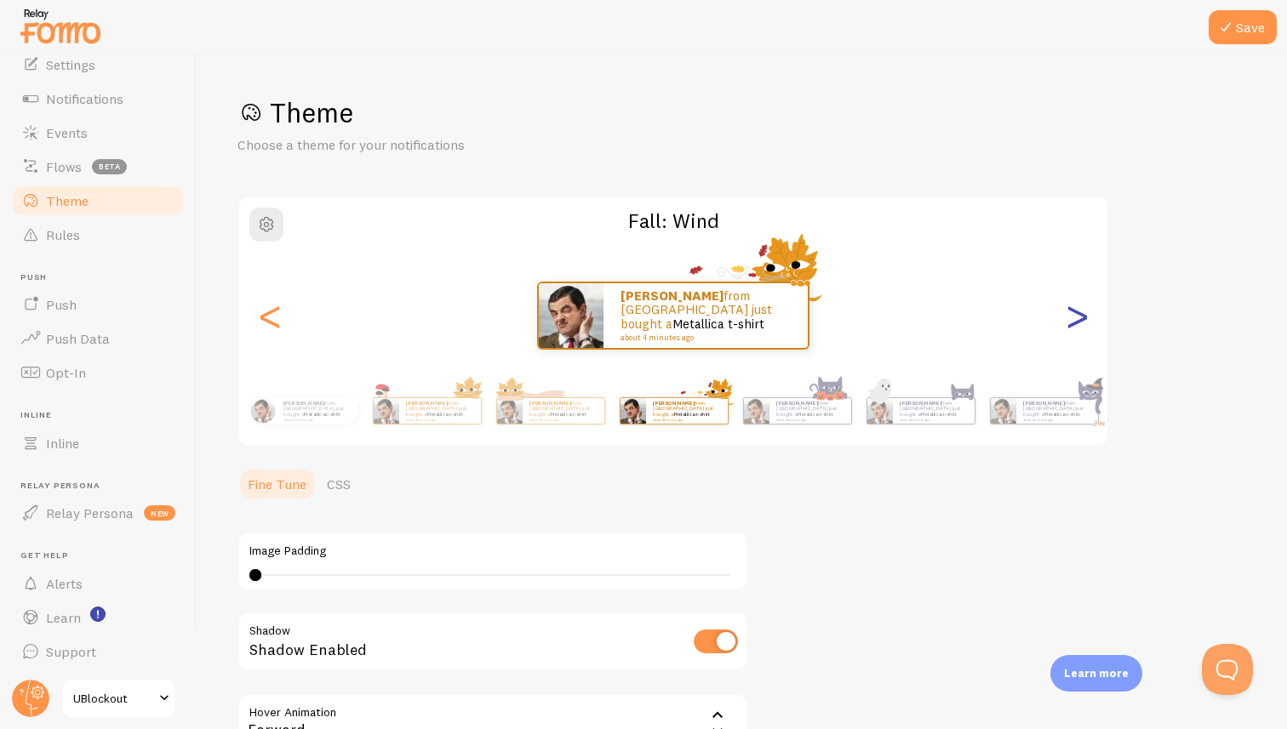
click at [1073, 329] on div ">" at bounding box center [1076, 315] width 20 height 123
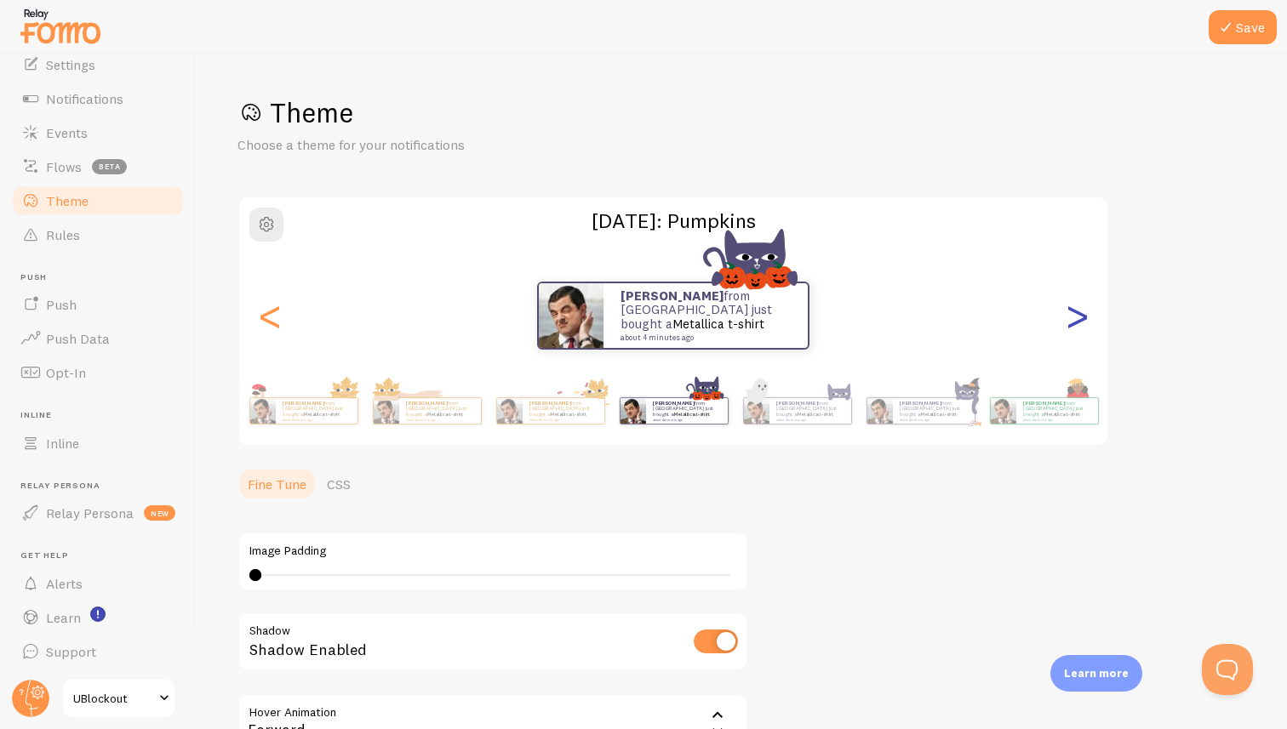
click at [1073, 325] on div ">" at bounding box center [1076, 315] width 20 height 123
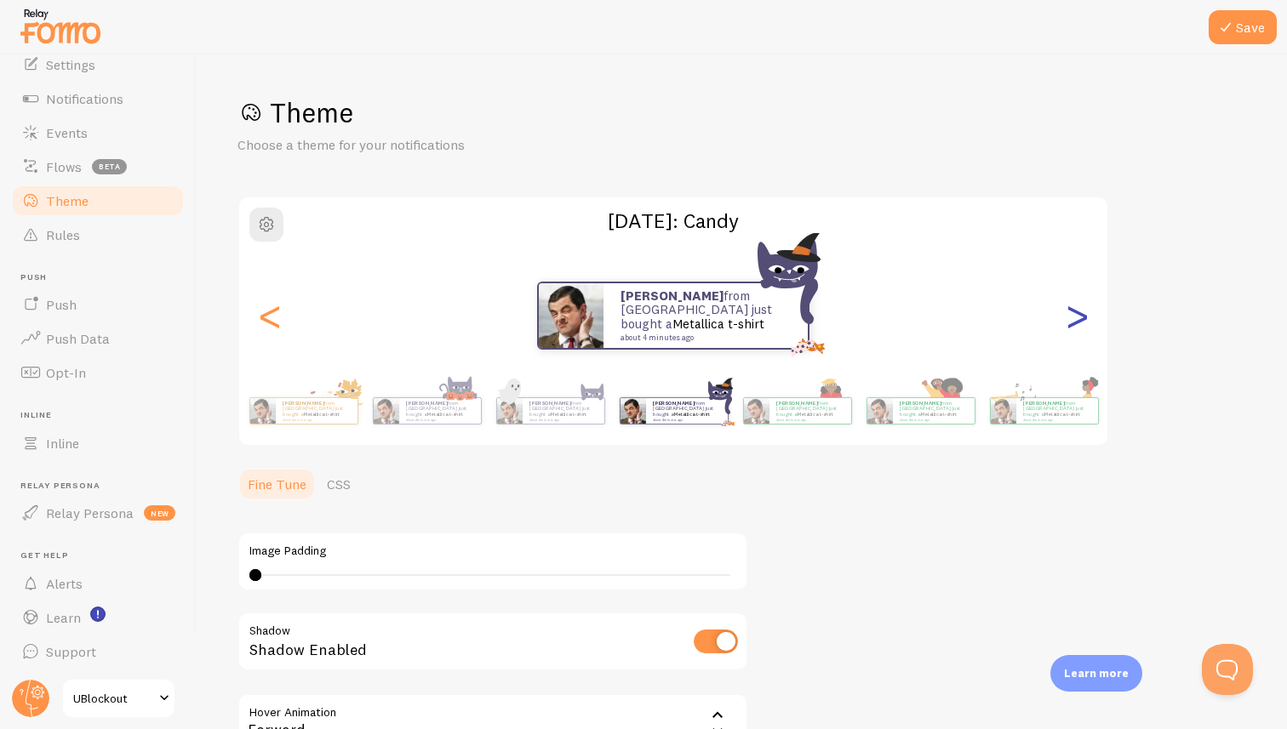
click at [1073, 325] on div ">" at bounding box center [1076, 315] width 20 height 123
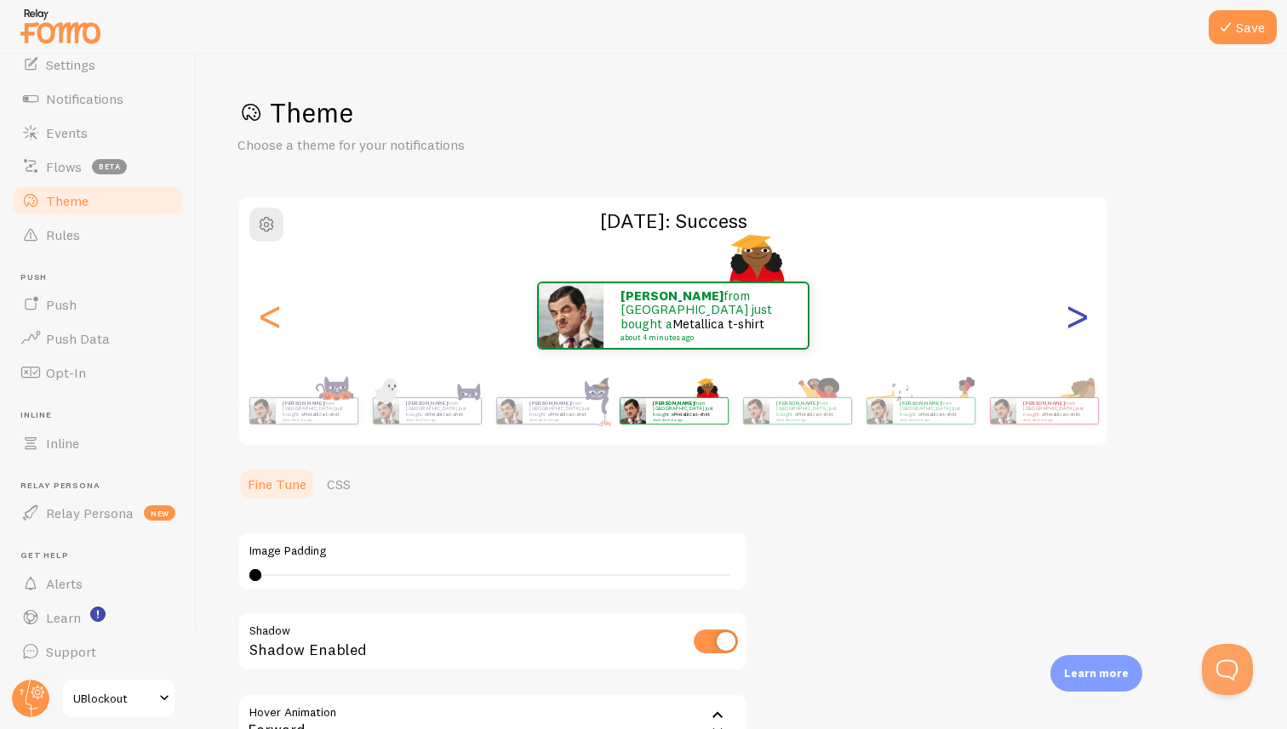
click at [1073, 325] on div ">" at bounding box center [1076, 315] width 20 height 123
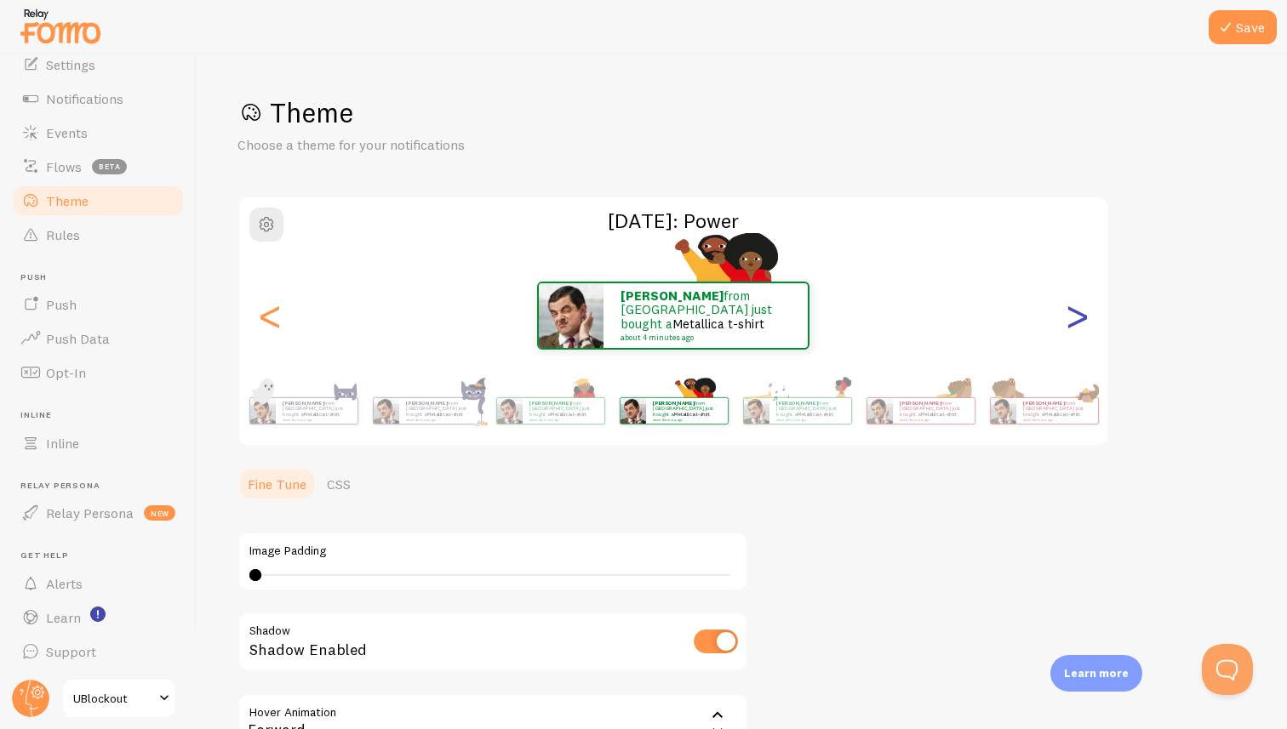
click at [1071, 325] on div ">" at bounding box center [1076, 315] width 20 height 123
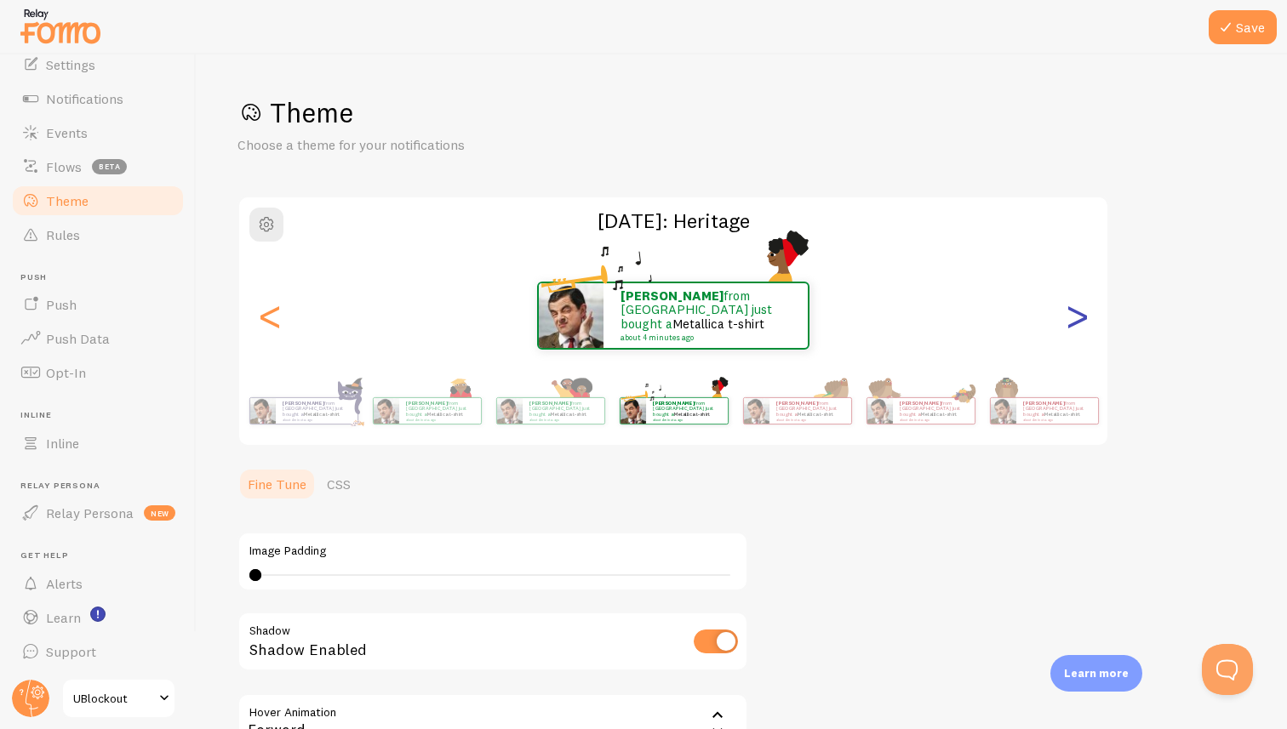
click at [1071, 325] on div ">" at bounding box center [1076, 315] width 20 height 123
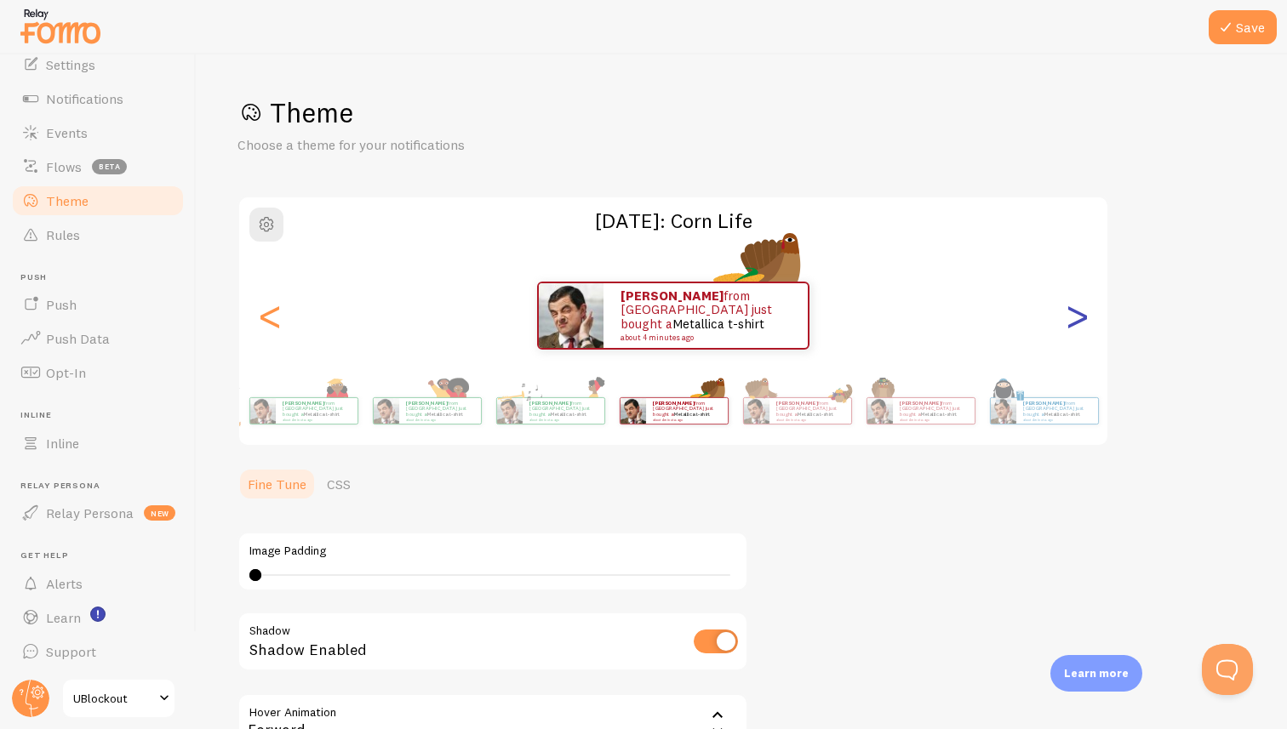
click at [1071, 325] on div ">" at bounding box center [1076, 315] width 20 height 123
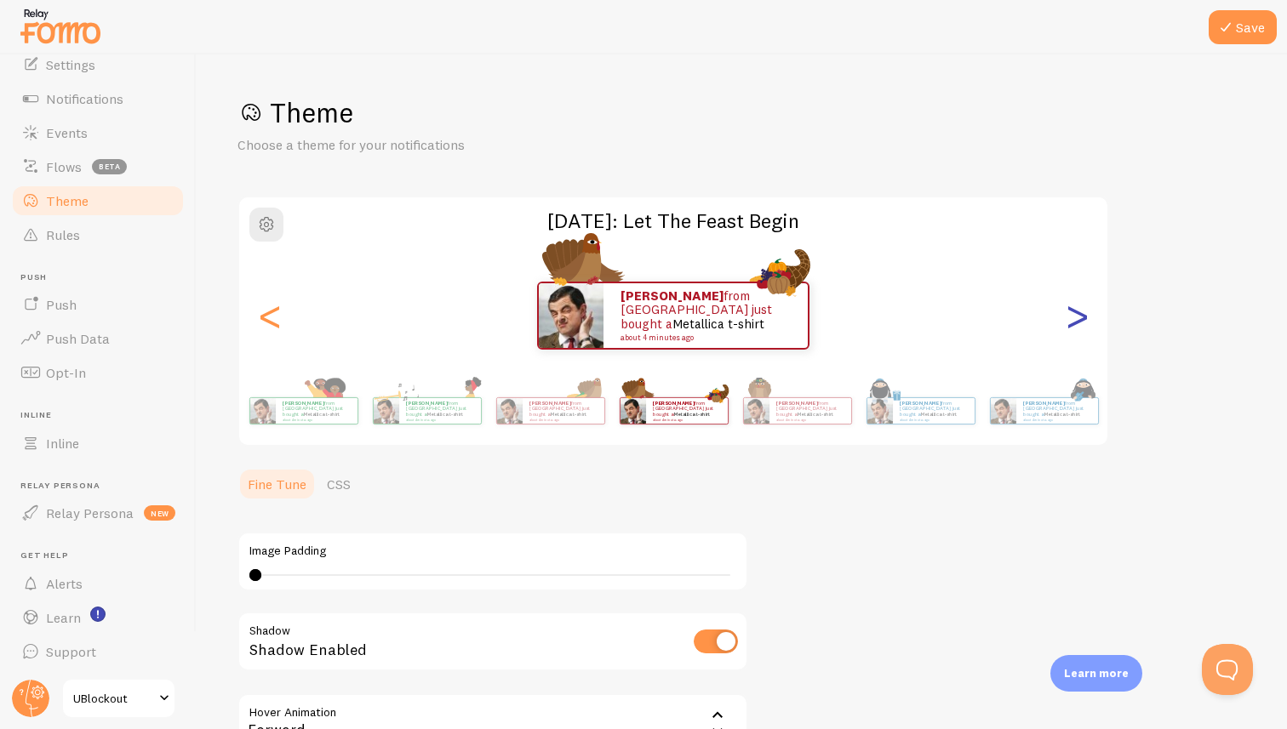
click at [1071, 325] on div ">" at bounding box center [1076, 315] width 20 height 123
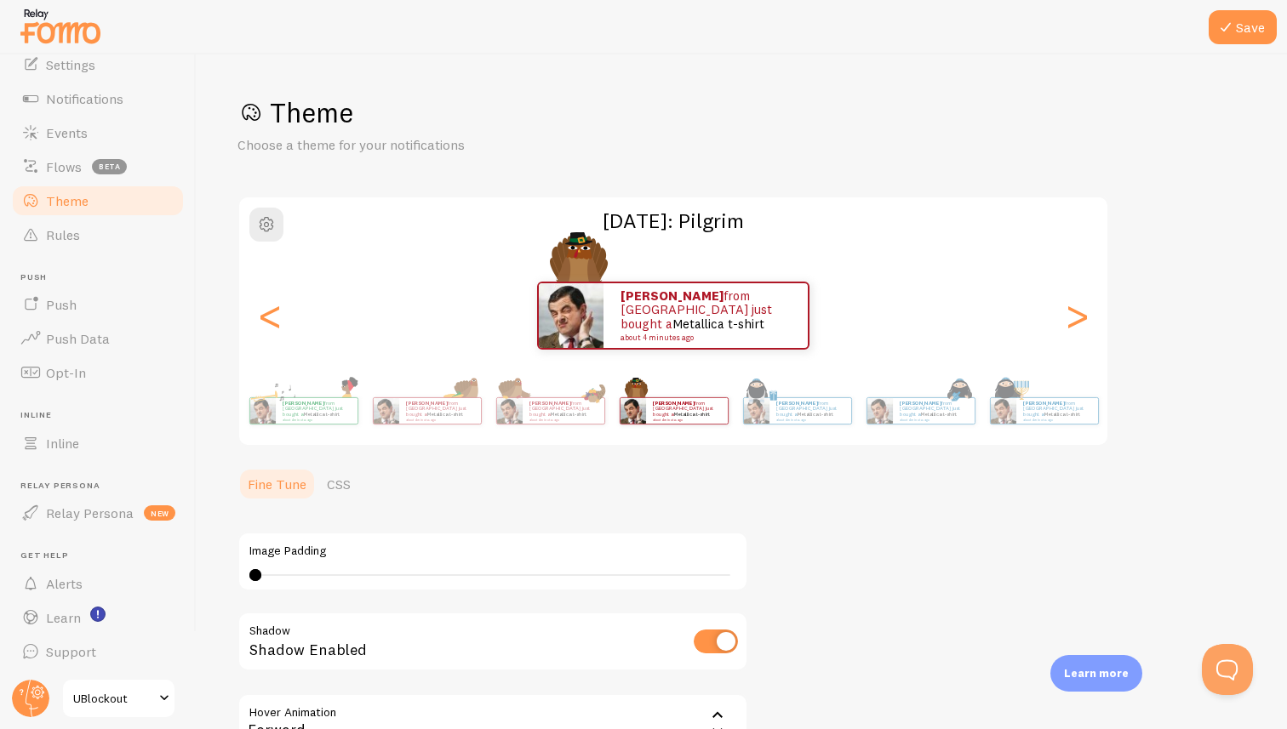
click at [1169, 301] on div "Theme Choose a theme for your notifications [DATE]: [PERSON_NAME] from [GEOGRAP…" at bounding box center [741, 469] width 1009 height 748
click at [257, 218] on span "button" at bounding box center [266, 224] width 20 height 20
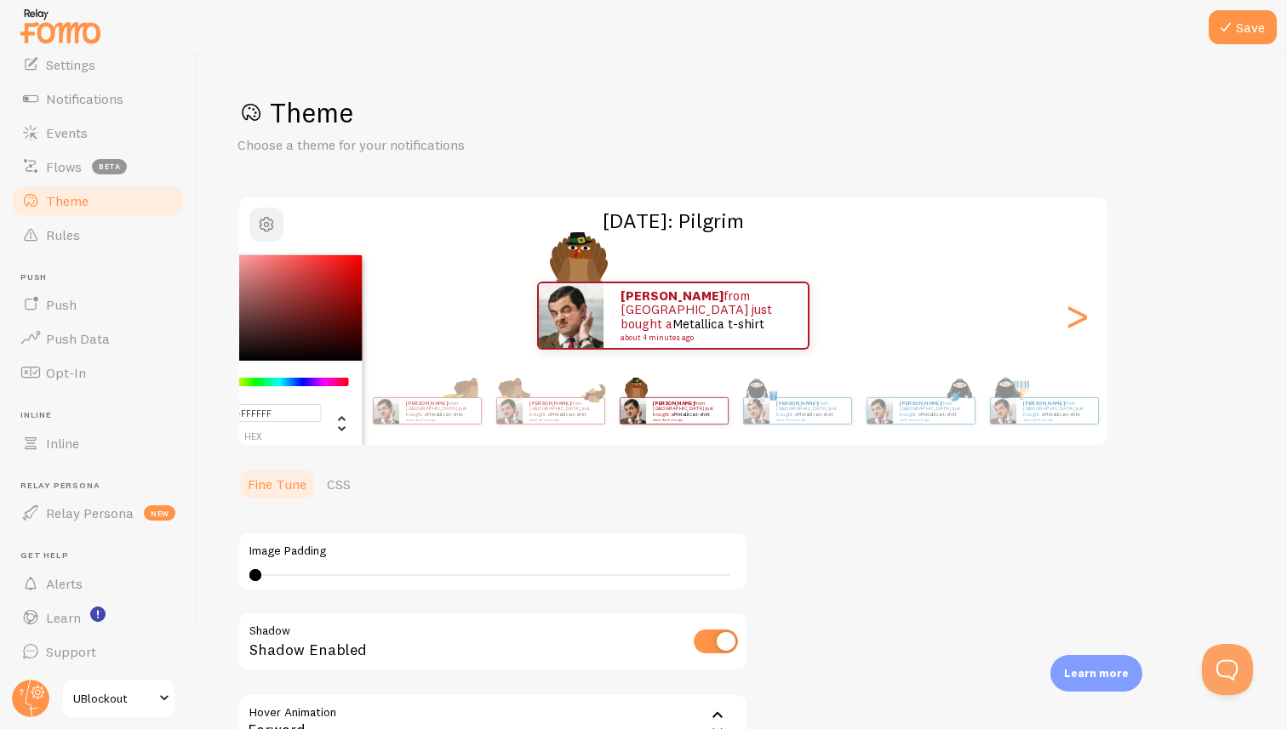
click at [258, 220] on span "button" at bounding box center [266, 224] width 20 height 20
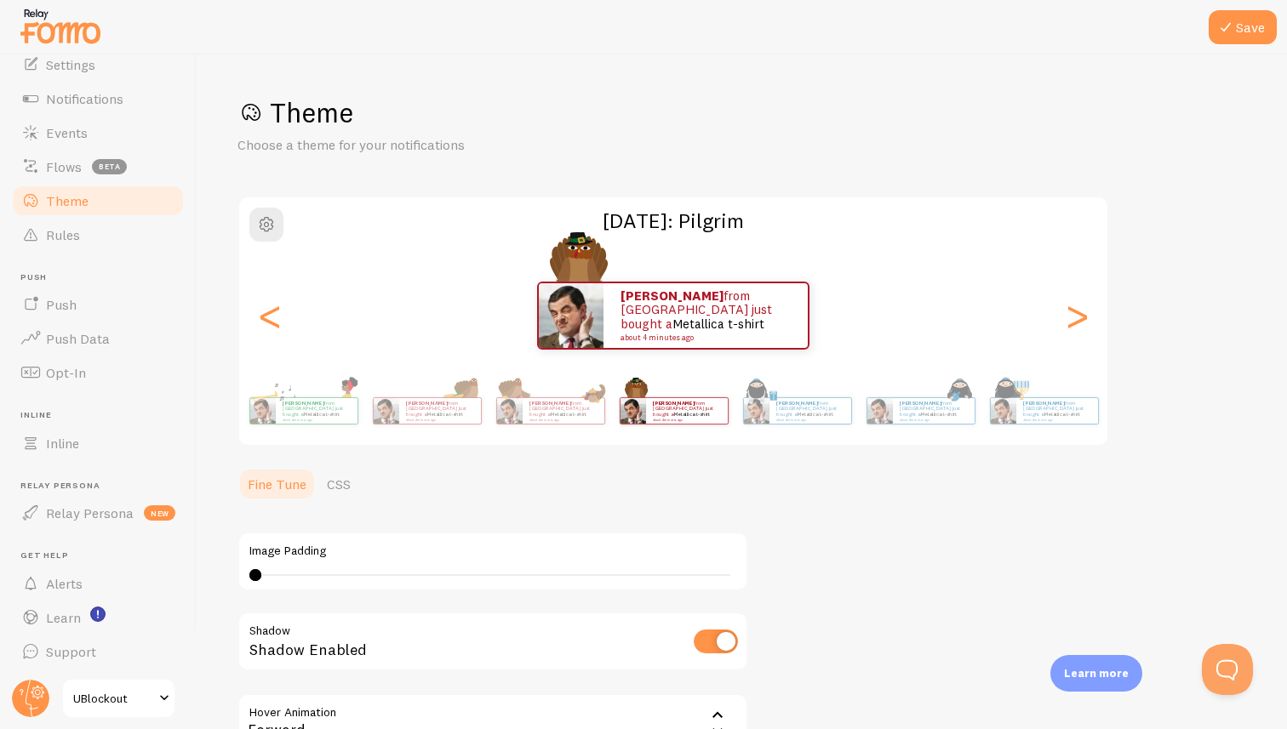
click at [784, 565] on div "Theme Choose a theme for your notifications [DATE]: [PERSON_NAME] from [GEOGRAP…" at bounding box center [741, 469] width 1009 height 748
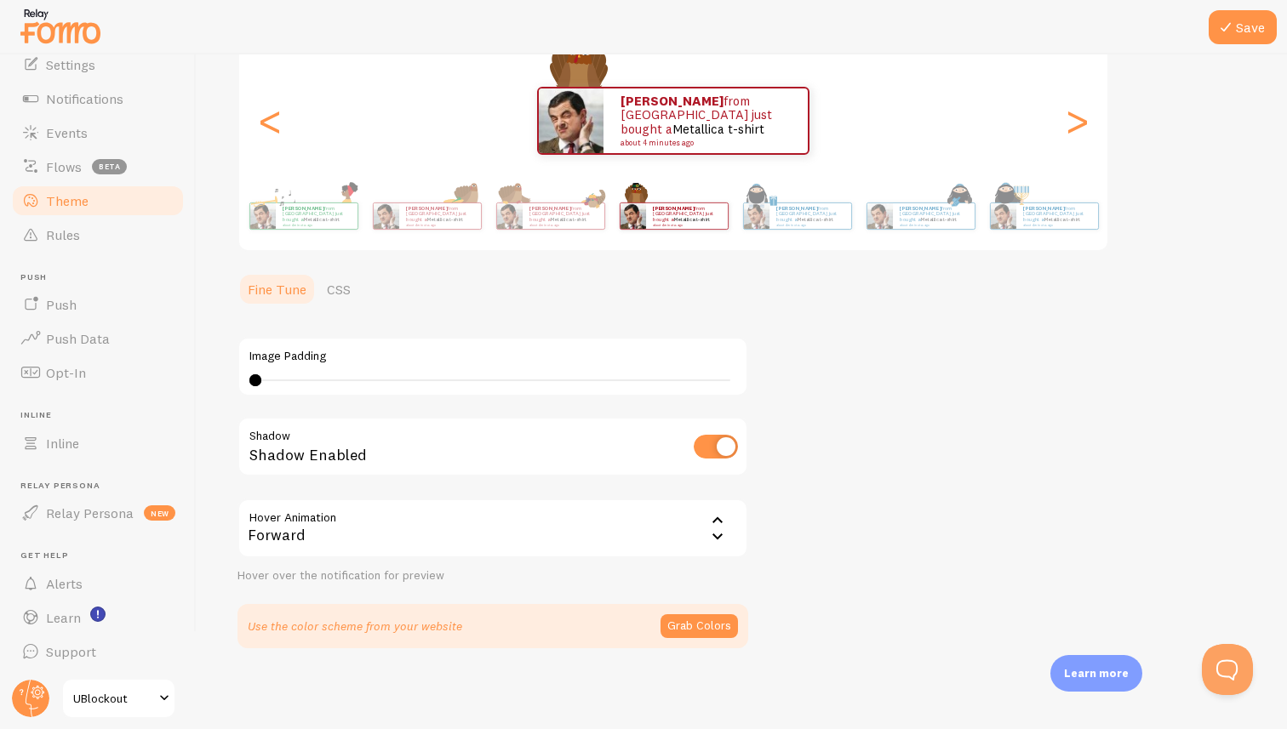
scroll to position [196, 0]
click at [45, 243] on link "Rules" at bounding box center [97, 235] width 175 height 34
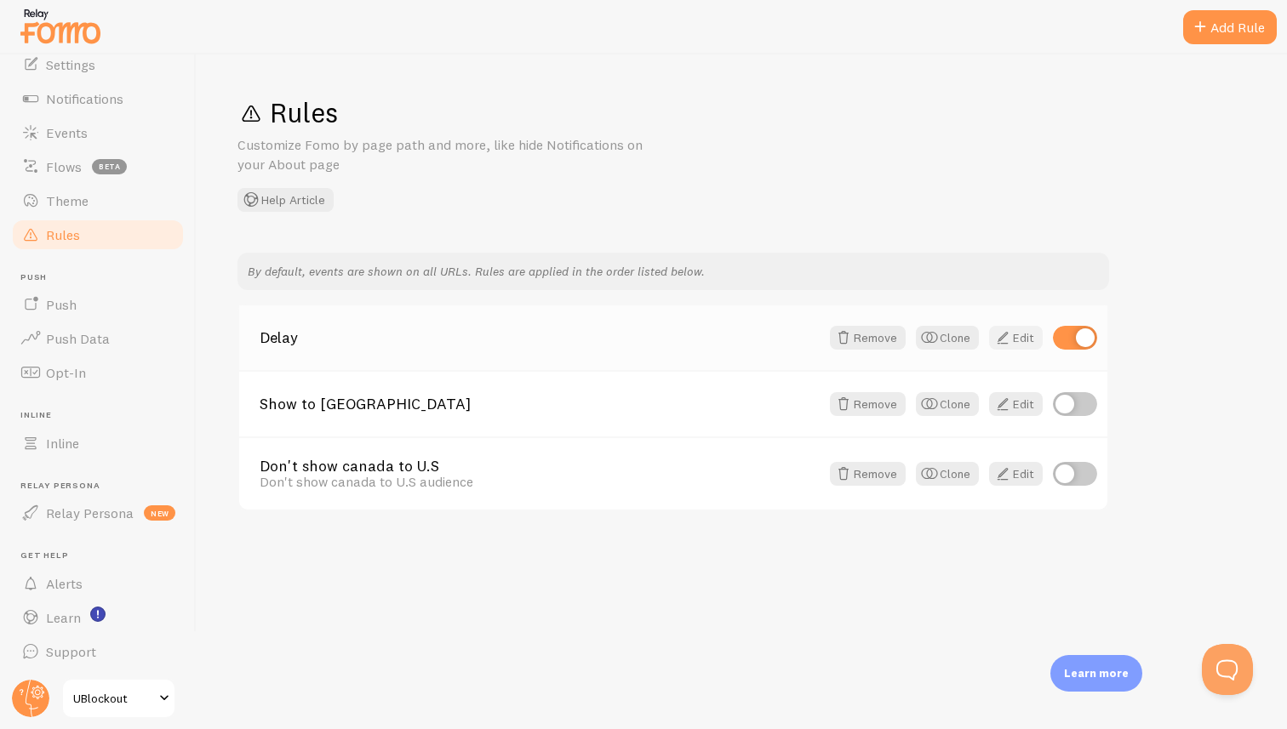
click at [1007, 336] on span at bounding box center [1002, 338] width 20 height 20
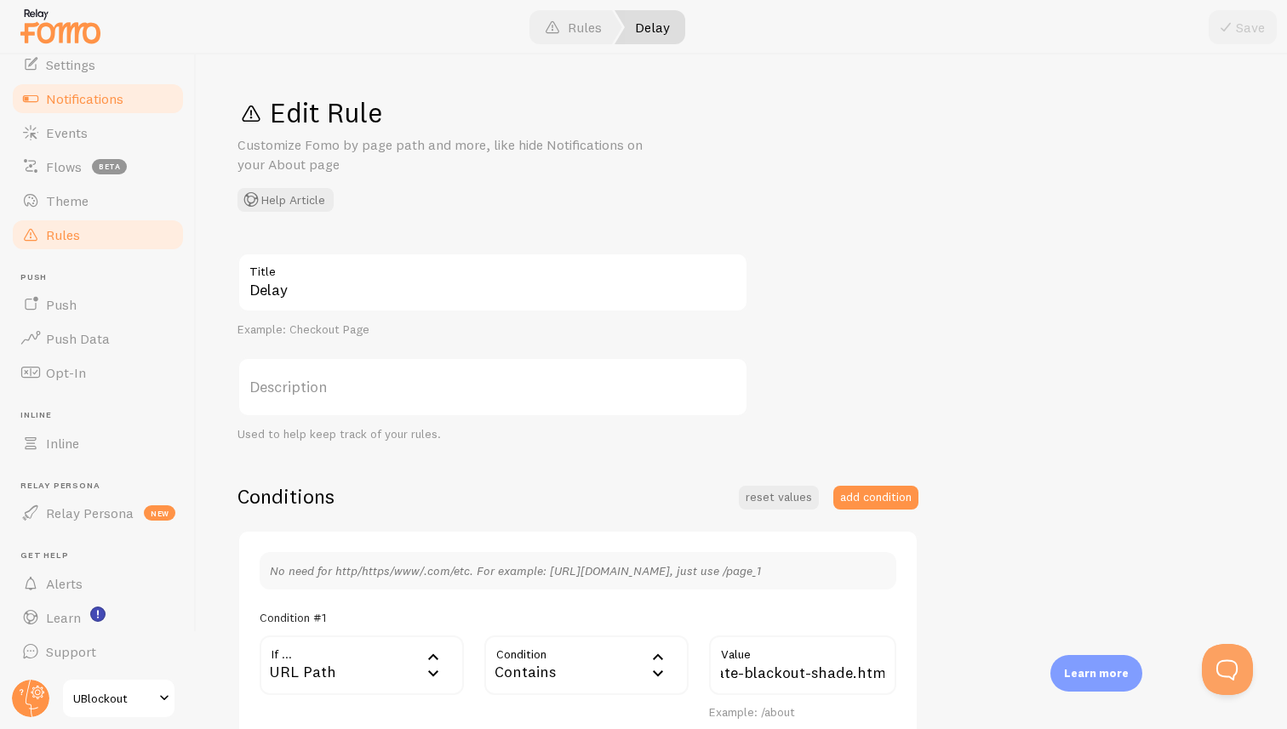
click at [104, 107] on link "Notifications" at bounding box center [97, 99] width 175 height 34
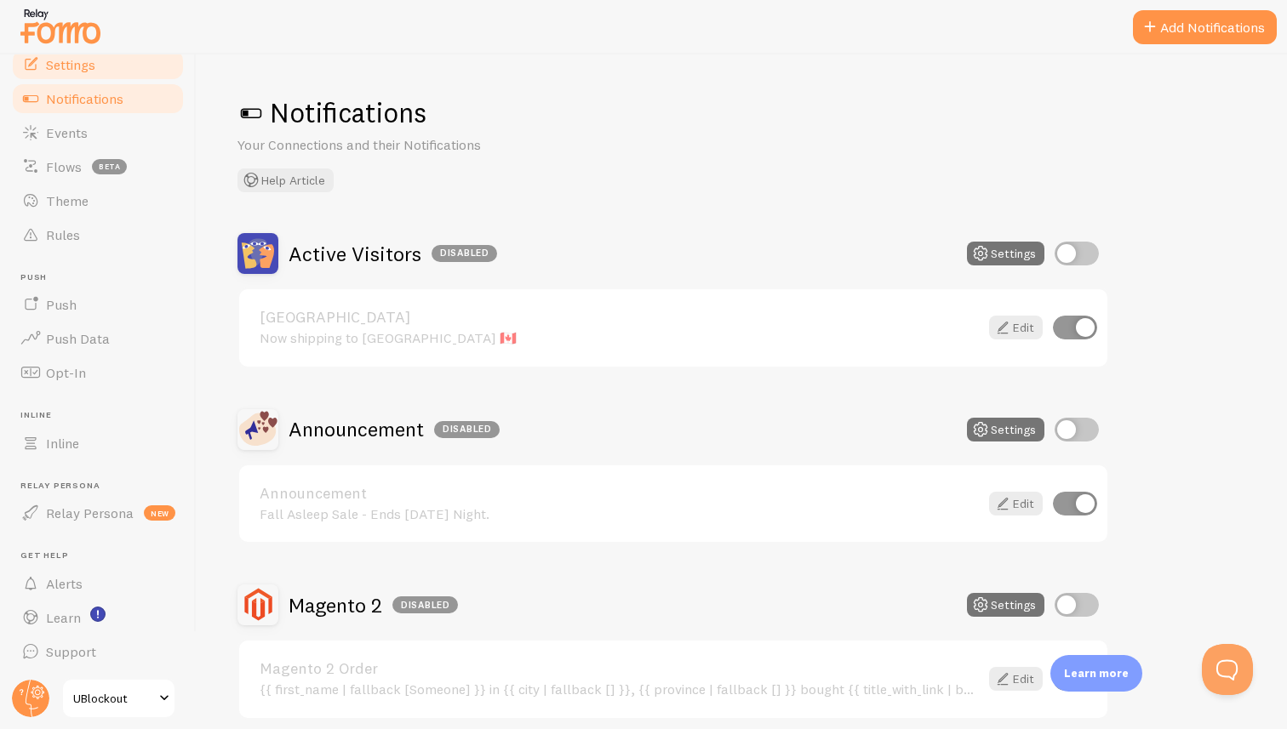
click at [106, 66] on link "Settings" at bounding box center [97, 65] width 175 height 34
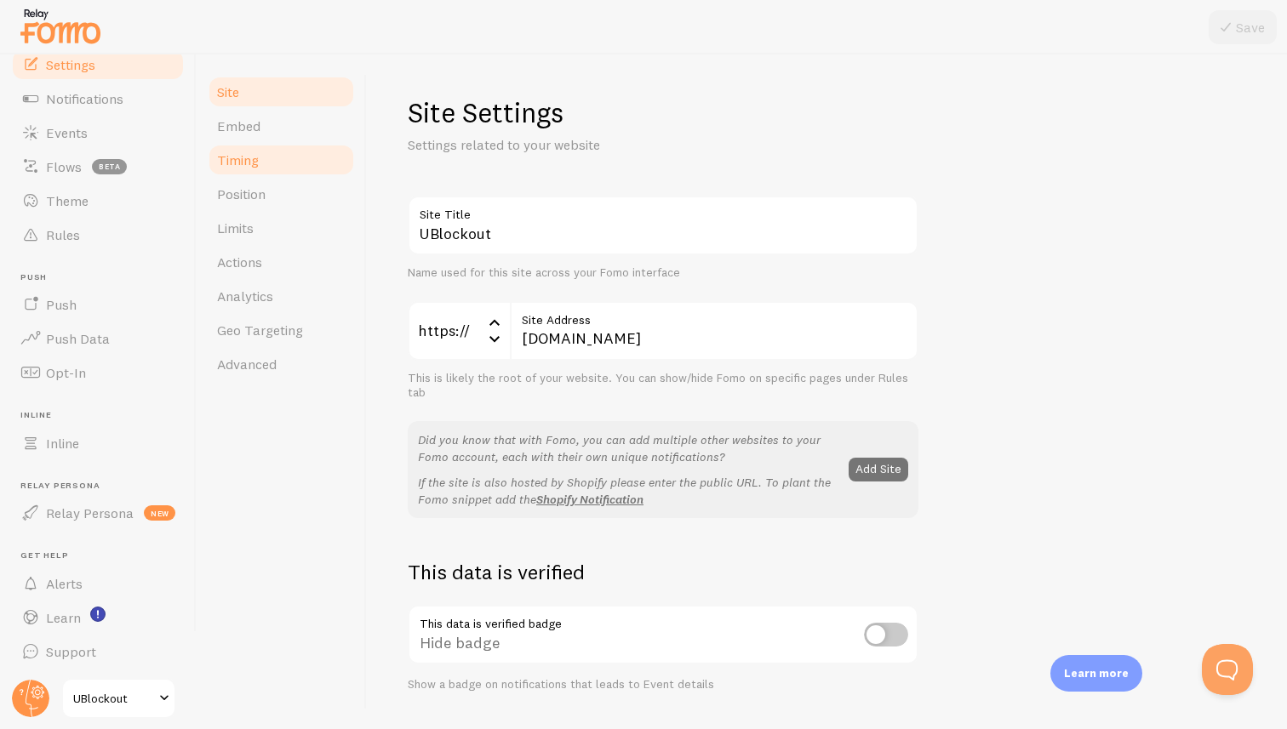
click at [261, 155] on link "Timing" at bounding box center [281, 160] width 149 height 34
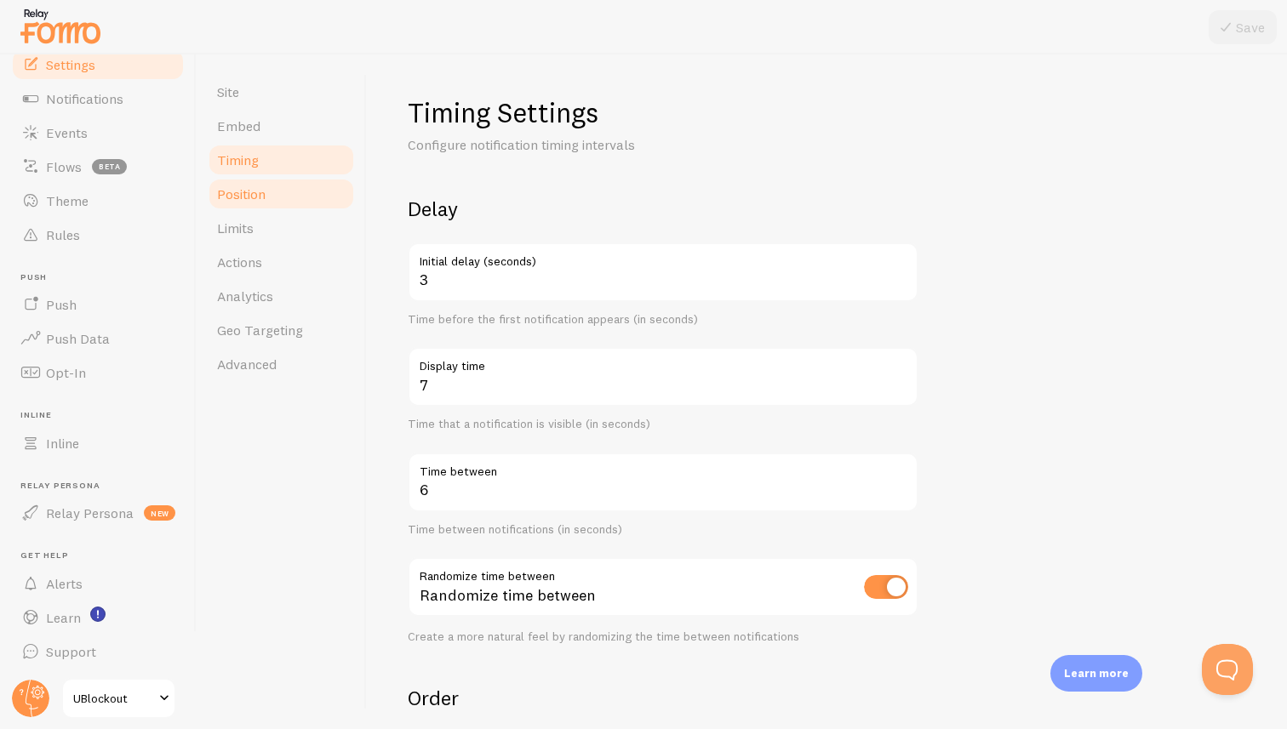
click at [280, 203] on link "Position" at bounding box center [281, 194] width 149 height 34
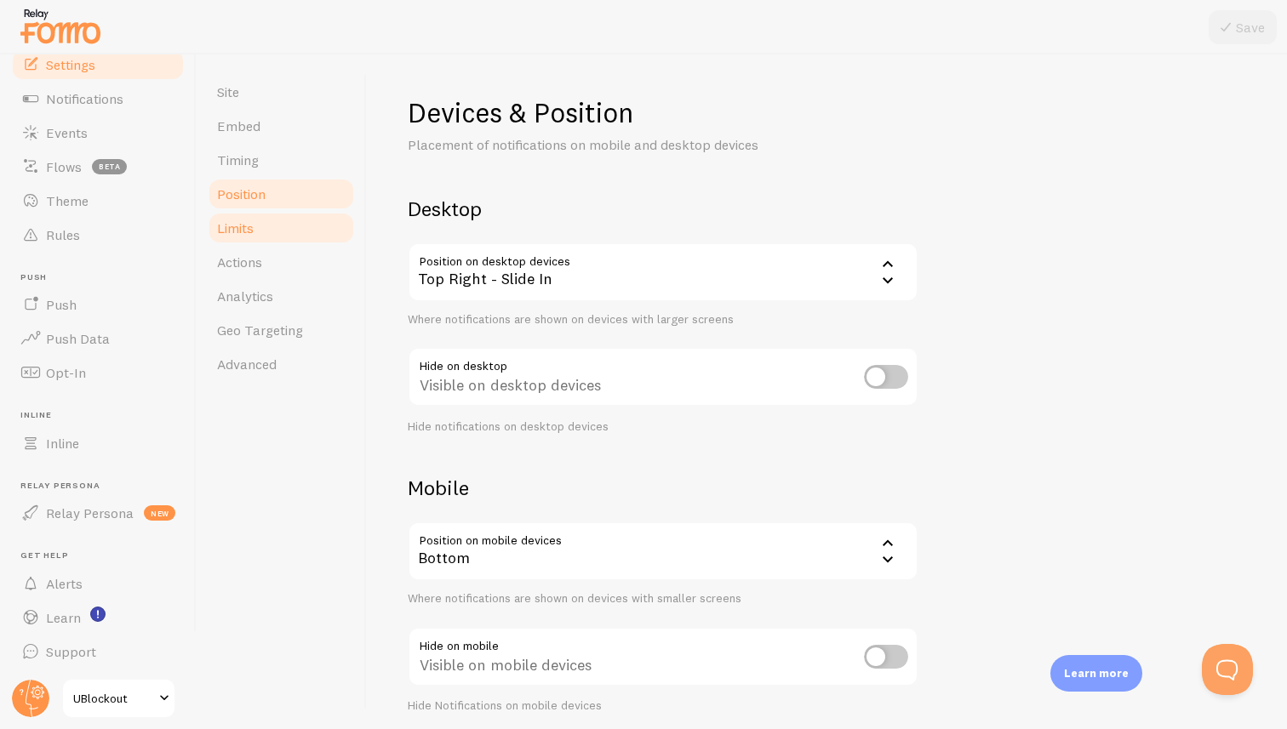
click at [266, 233] on link "Limits" at bounding box center [281, 228] width 149 height 34
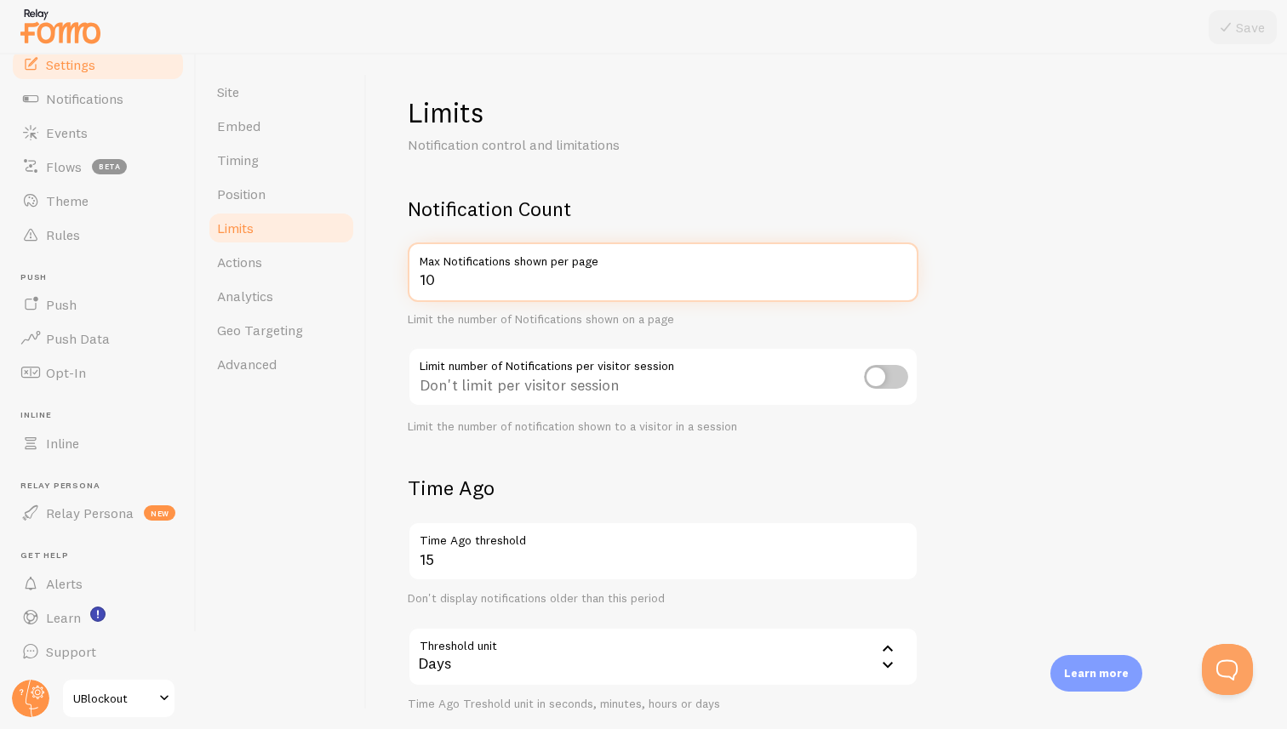
drag, startPoint x: 457, startPoint y: 282, endPoint x: 380, endPoint y: 281, distance: 77.5
click at [380, 281] on div "Limits Notification control and limitations Notification Count 10 Max Notificat…" at bounding box center [827, 391] width 920 height 675
type input "15"
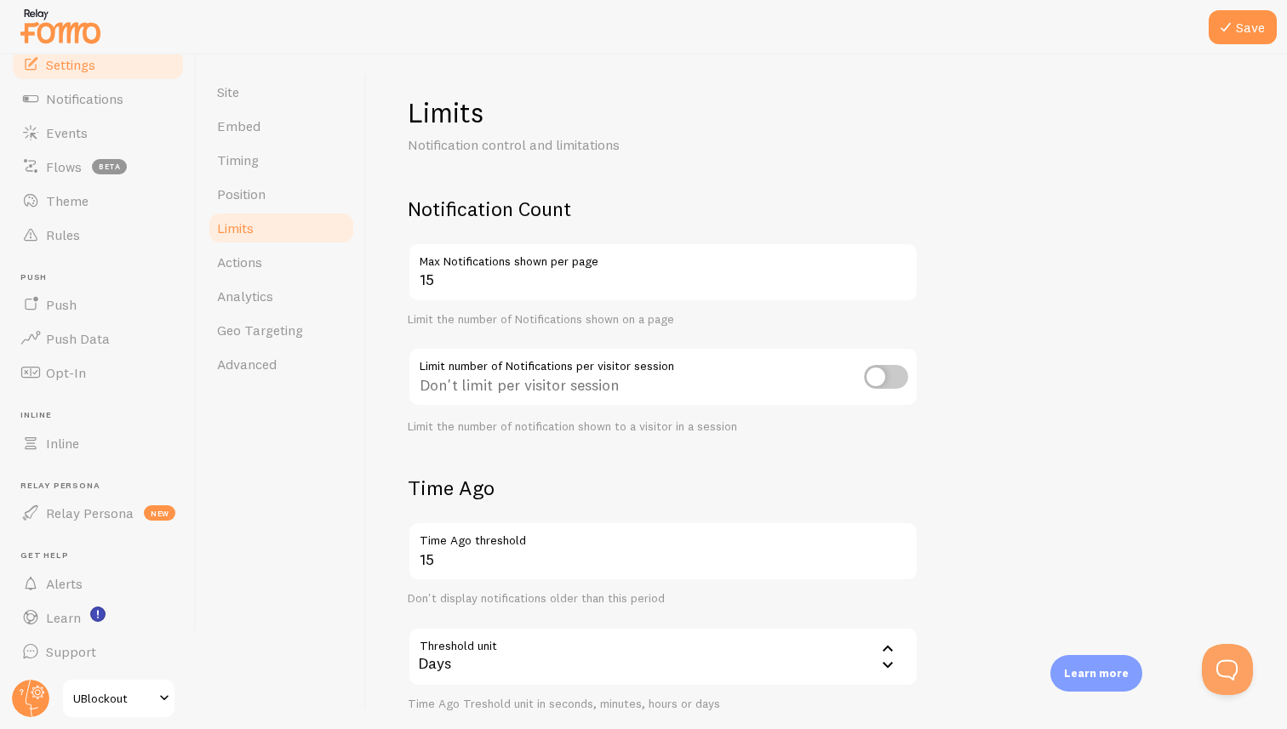
click at [875, 381] on input "checkbox" at bounding box center [886, 377] width 44 height 24
checkbox input "true"
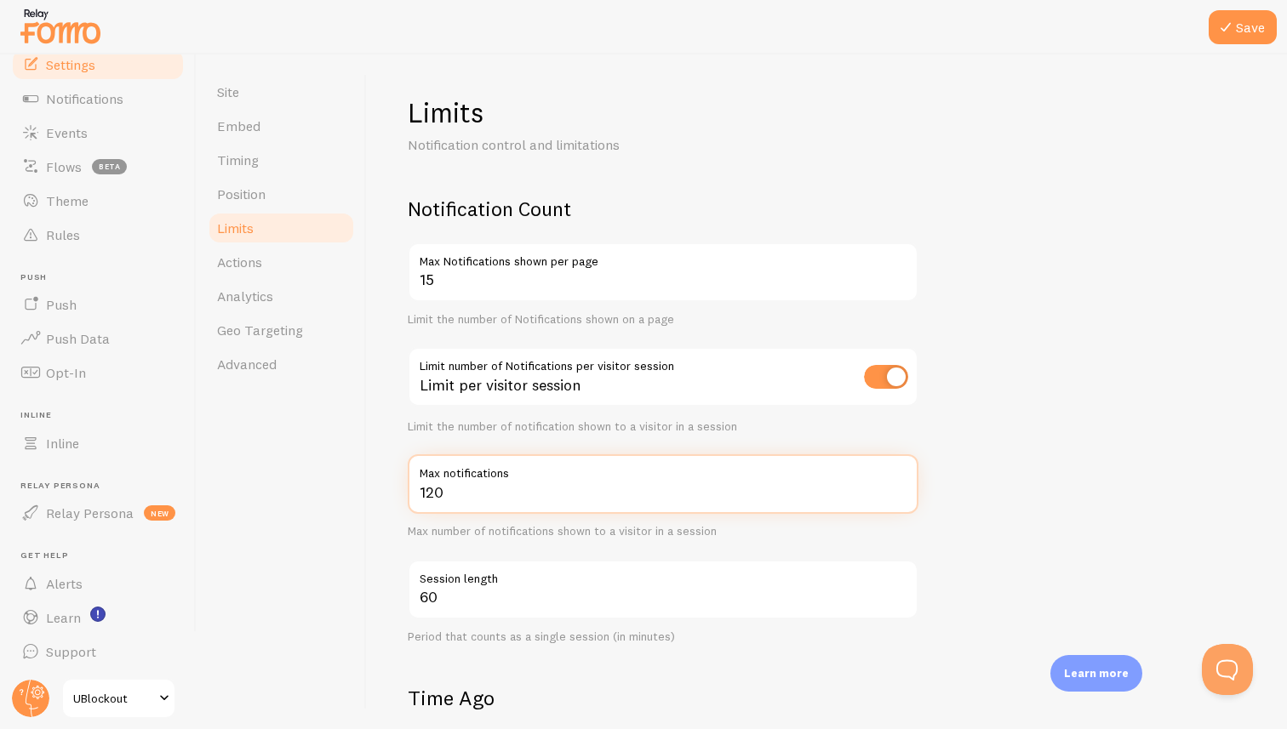
drag, startPoint x: 476, startPoint y: 496, endPoint x: 373, endPoint y: 495, distance: 103.0
click at [373, 495] on div "Limits Notification control and limitations Notification Count 15 Max Notificat…" at bounding box center [827, 391] width 920 height 675
type input "30"
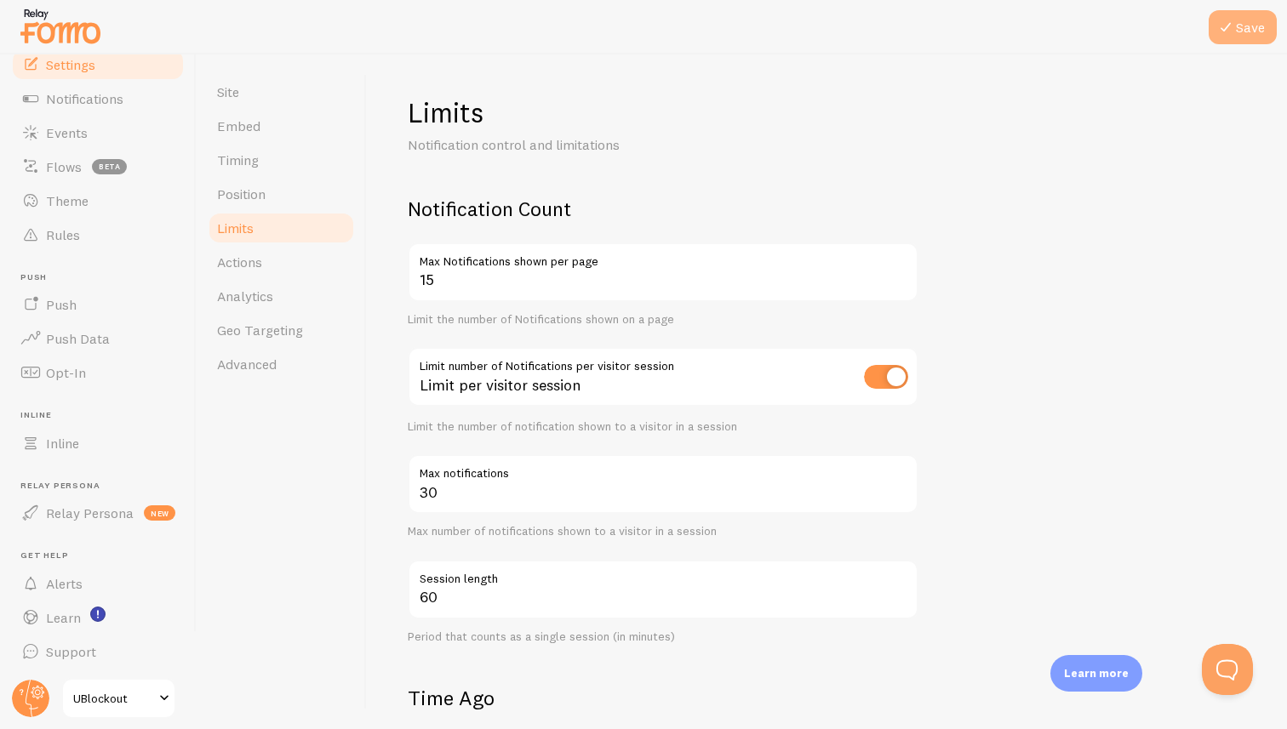
click at [1261, 33] on button "Save" at bounding box center [1243, 27] width 68 height 34
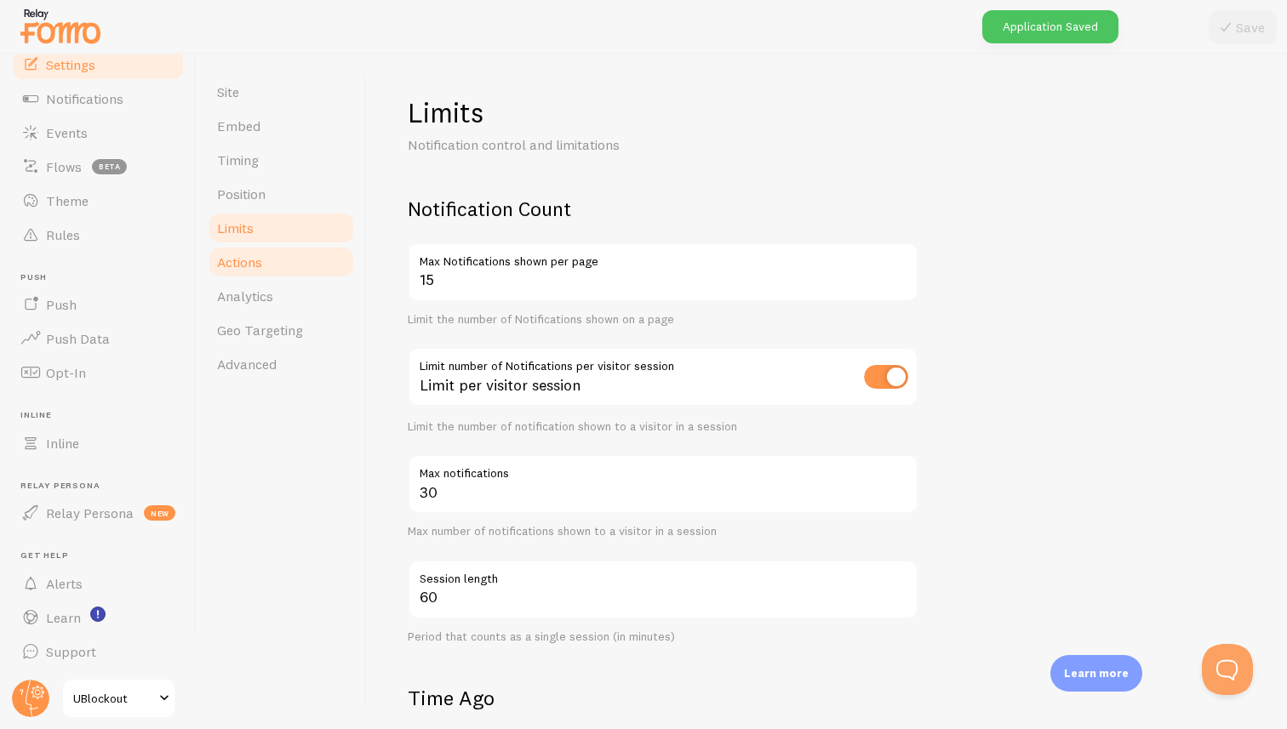
click at [242, 266] on span "Actions" at bounding box center [239, 262] width 45 height 17
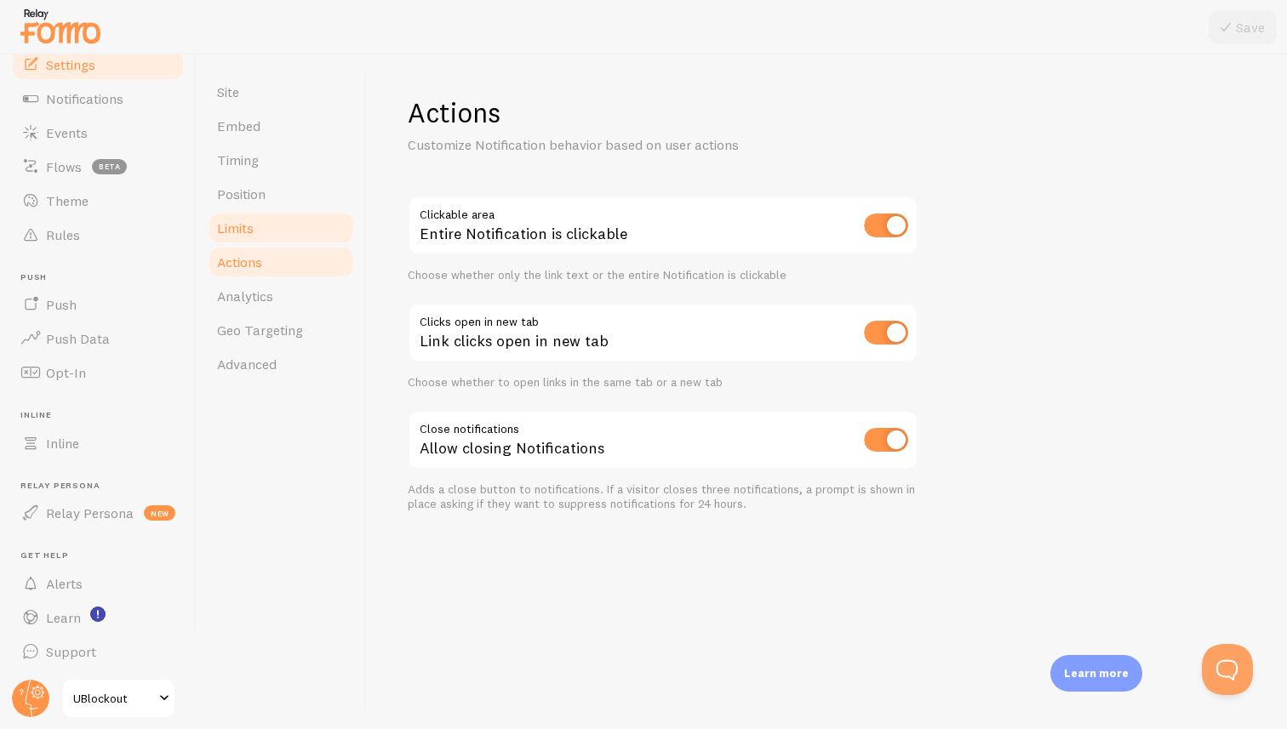
click at [266, 235] on link "Limits" at bounding box center [281, 228] width 149 height 34
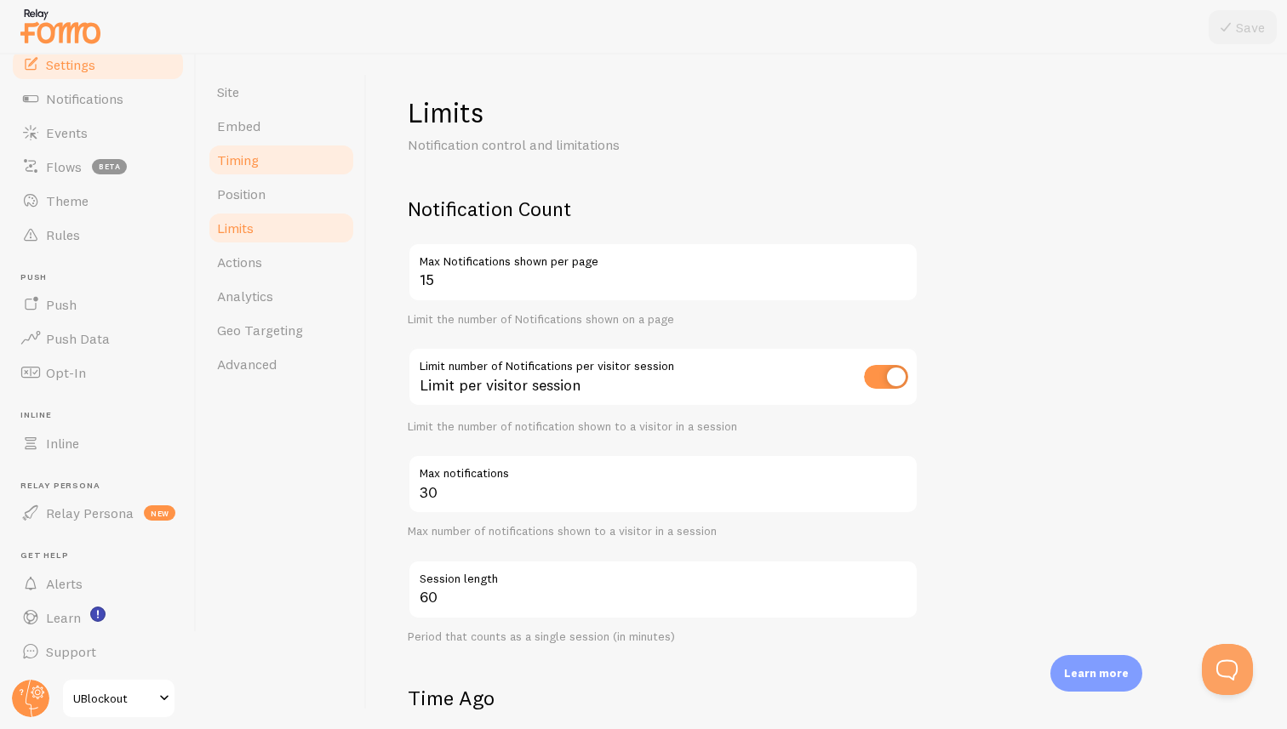
click at [249, 167] on span "Timing" at bounding box center [238, 159] width 42 height 17
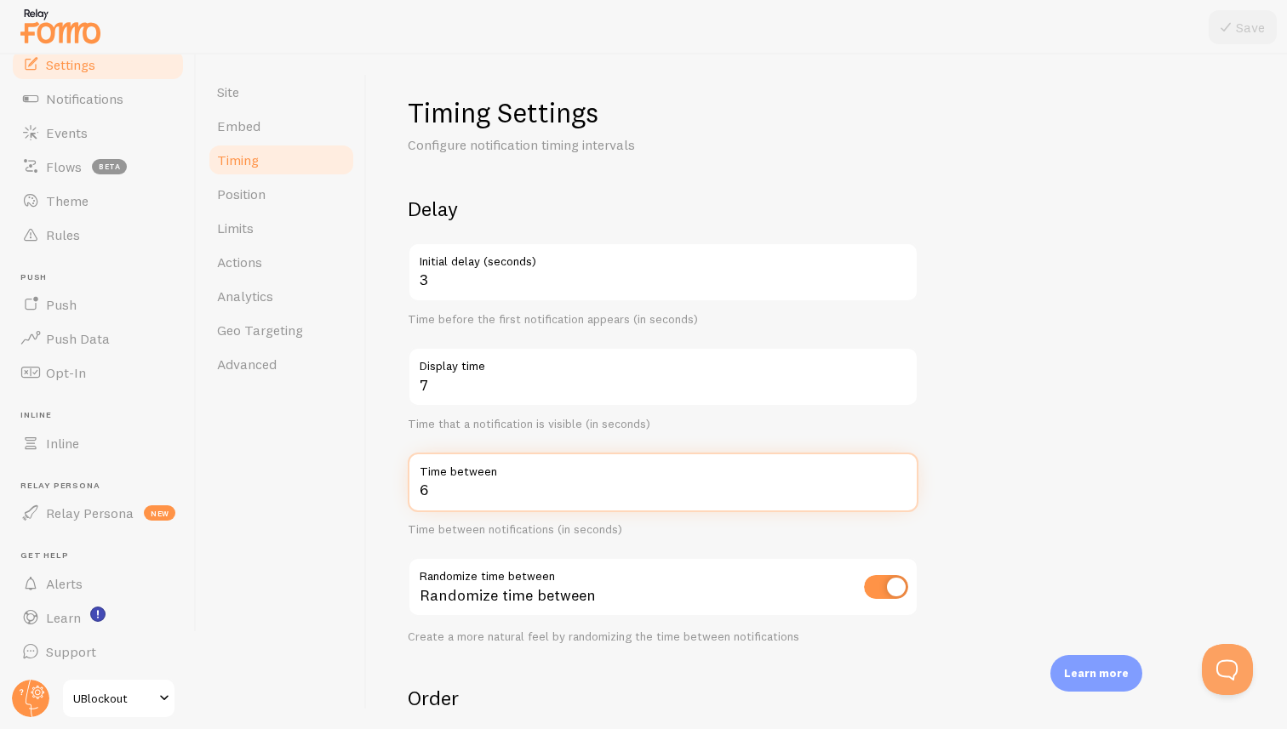
drag, startPoint x: 468, startPoint y: 487, endPoint x: 377, endPoint y: 497, distance: 91.6
click at [377, 497] on div "Timing Settings Configure notification timing intervals Delay 3 Initial delay (…" at bounding box center [827, 391] width 920 height 675
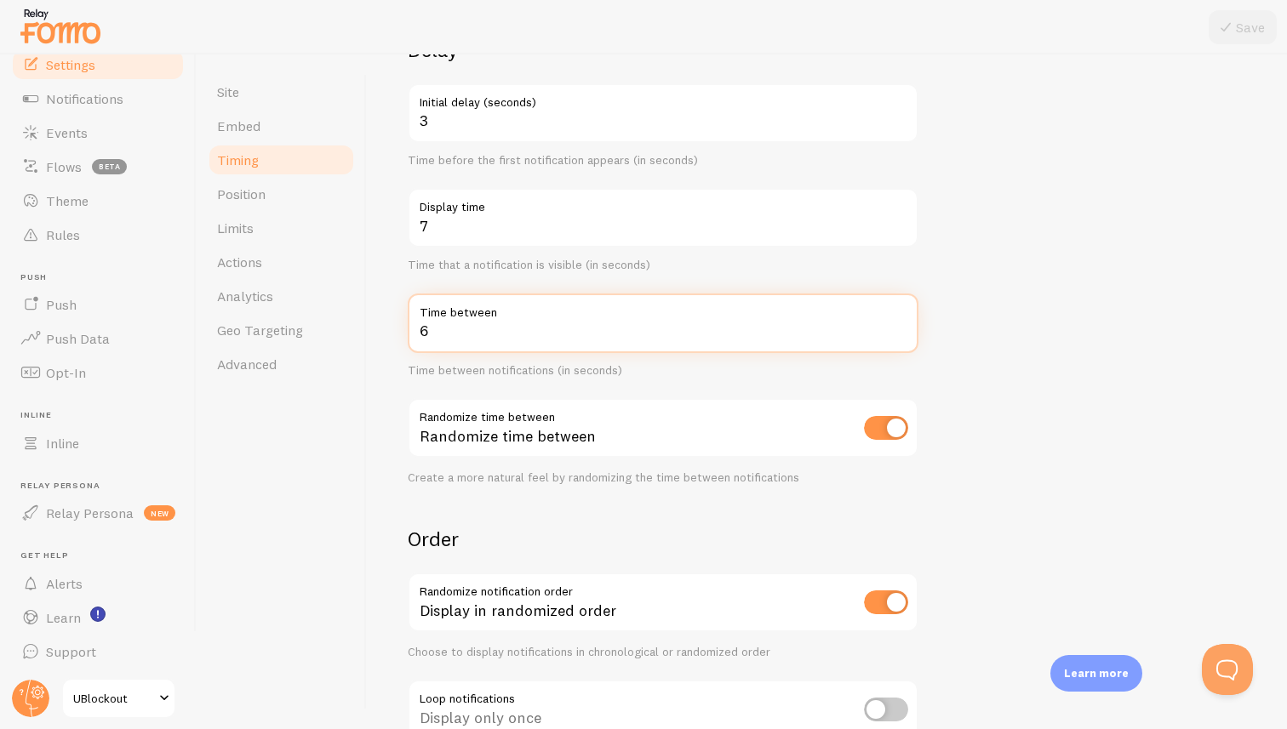
scroll to position [161, 0]
type input "15"
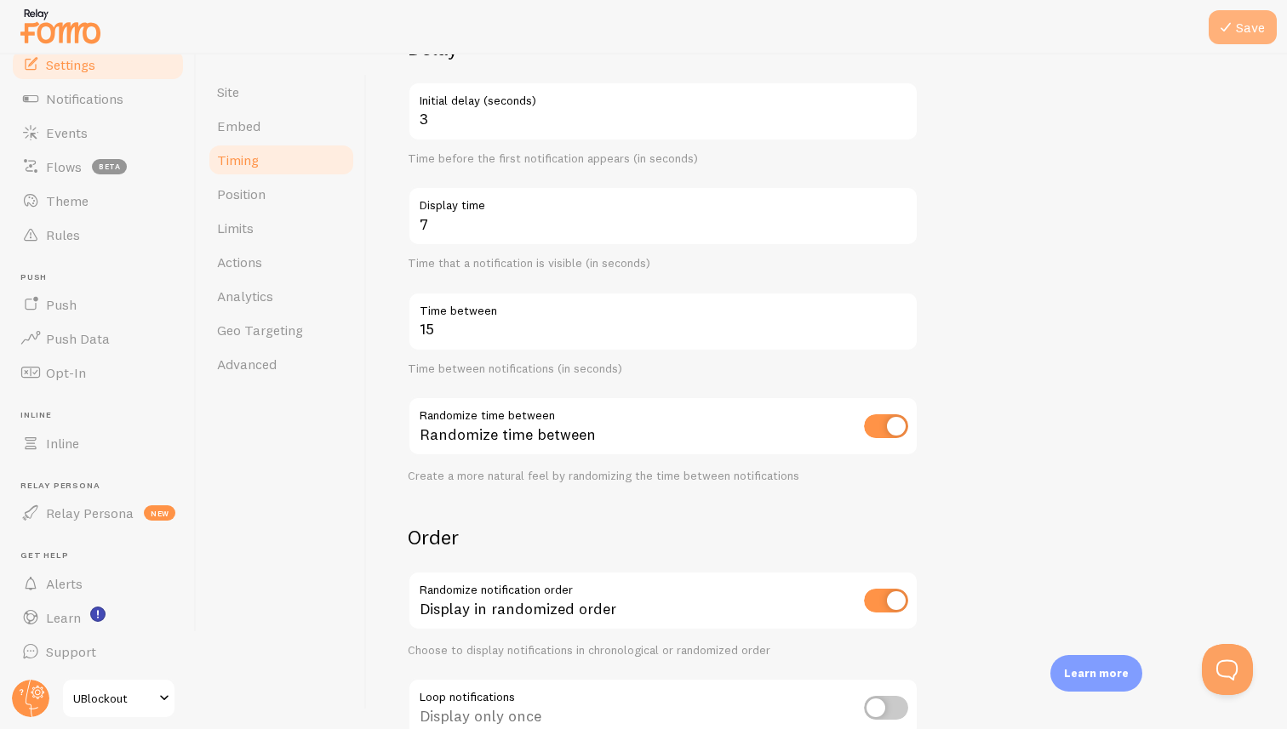
click at [1242, 32] on button "Save" at bounding box center [1243, 27] width 68 height 34
click at [286, 198] on link "Position" at bounding box center [281, 194] width 149 height 34
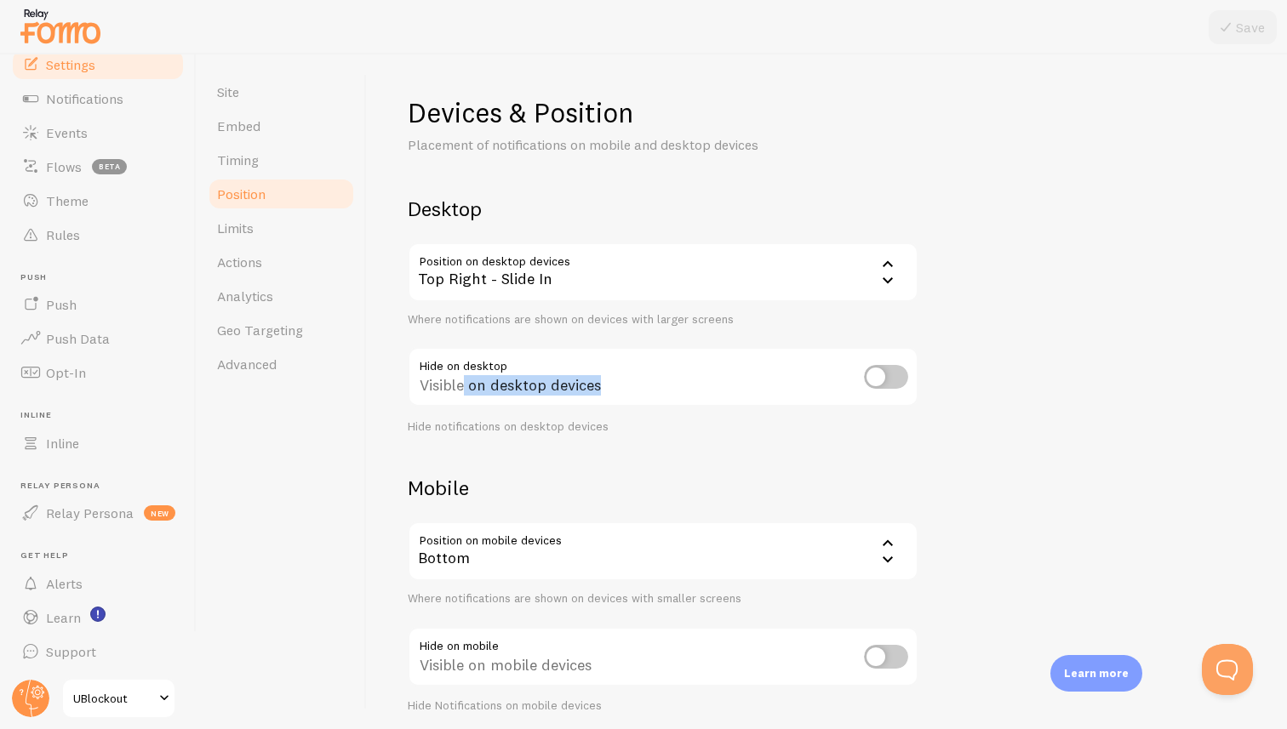
drag, startPoint x: 466, startPoint y: 388, endPoint x: 597, endPoint y: 386, distance: 131.1
click at [597, 386] on div "Visible on desktop devices" at bounding box center [663, 378] width 511 height 62
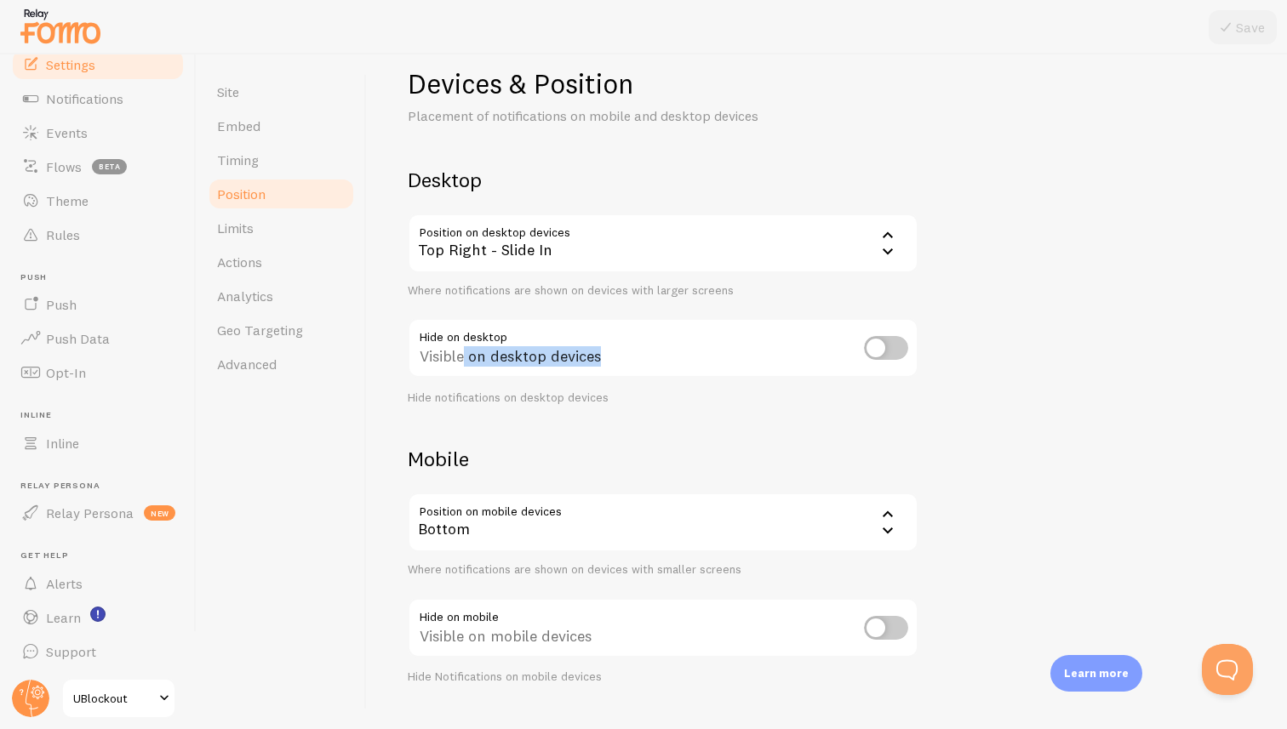
scroll to position [66, 0]
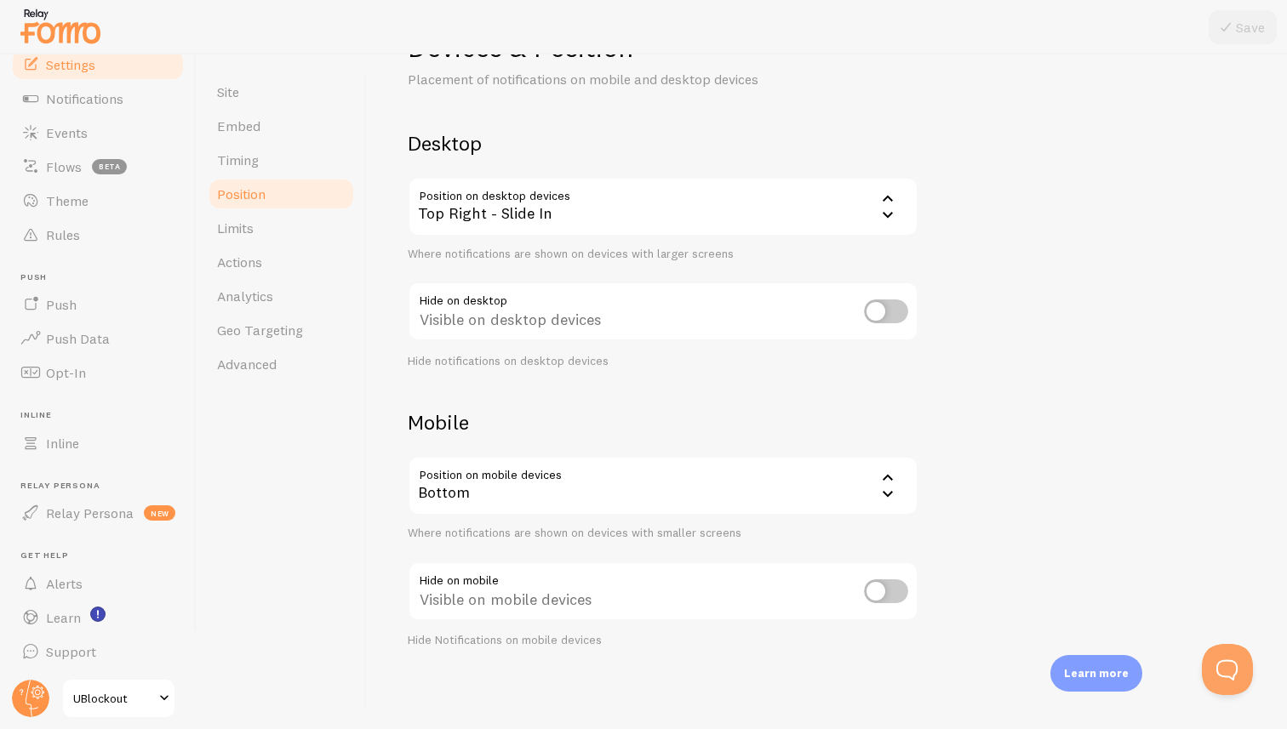
click at [664, 489] on div "Bottom" at bounding box center [663, 486] width 511 height 60
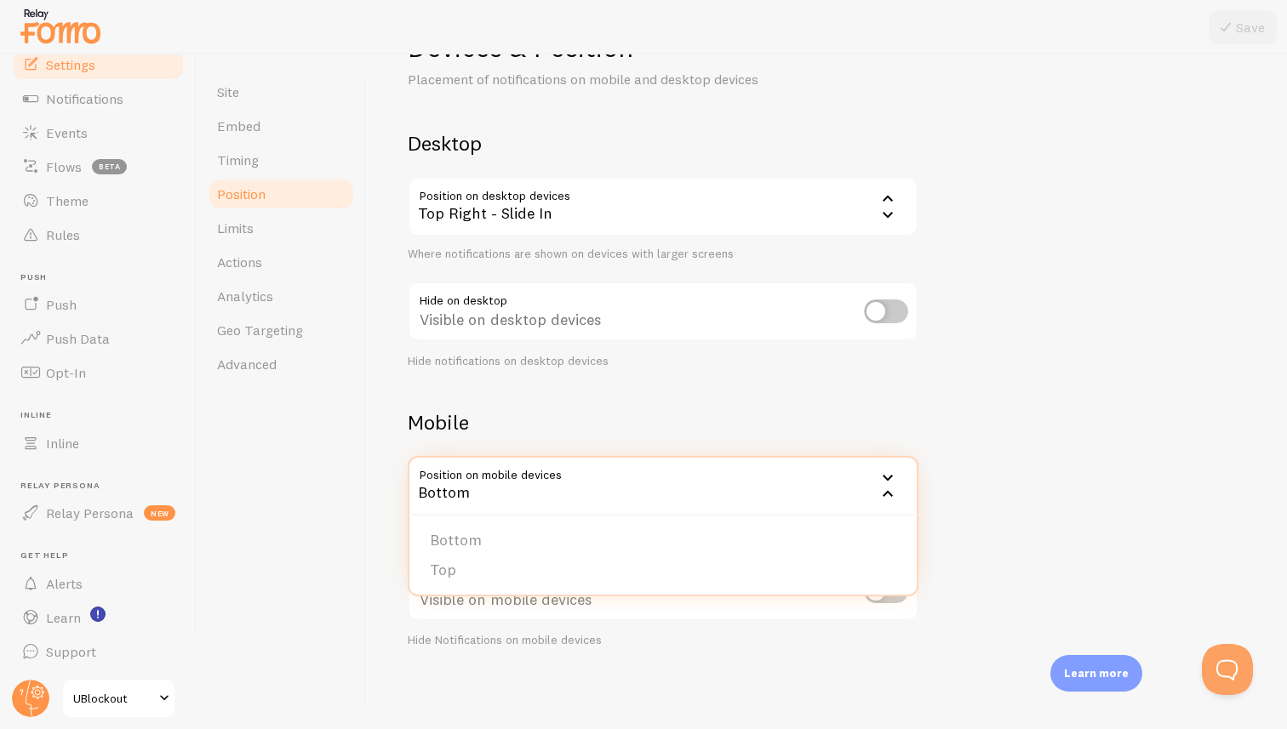
drag, startPoint x: 1049, startPoint y: 515, endPoint x: 986, endPoint y: 546, distance: 70.0
click at [1047, 517] on div "Devices & Position Placement of notifications on mobile and desktop devices Des…" at bounding box center [827, 339] width 838 height 619
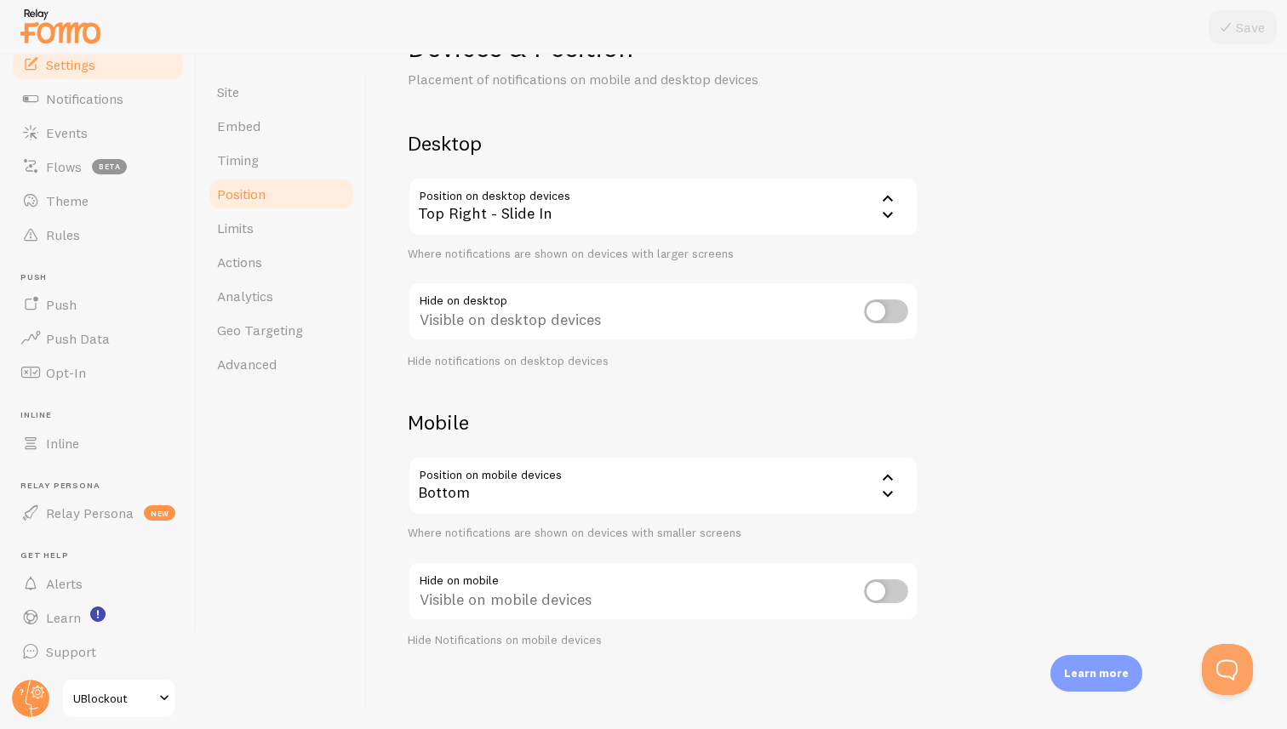
click at [894, 590] on input "checkbox" at bounding box center [886, 592] width 44 height 24
click at [752, 490] on div "Bottom" at bounding box center [663, 486] width 511 height 60
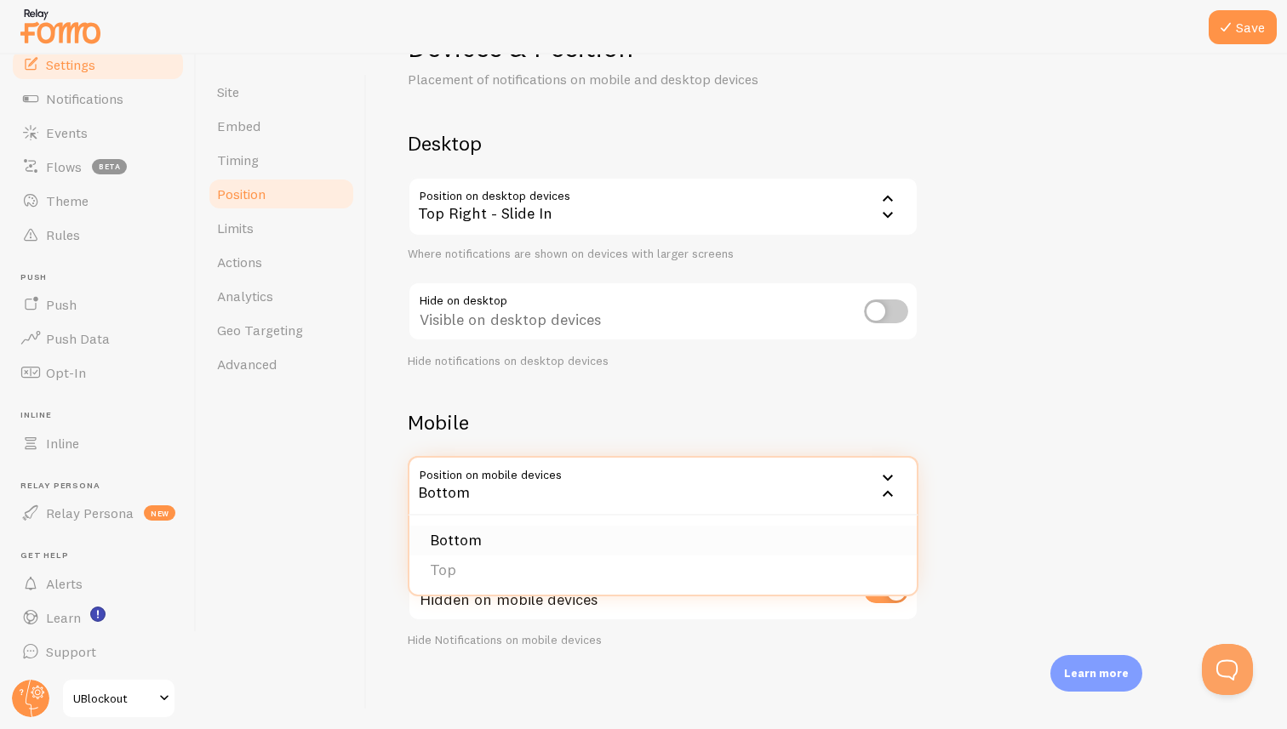
click at [679, 537] on li "Bottom" at bounding box center [662, 541] width 507 height 30
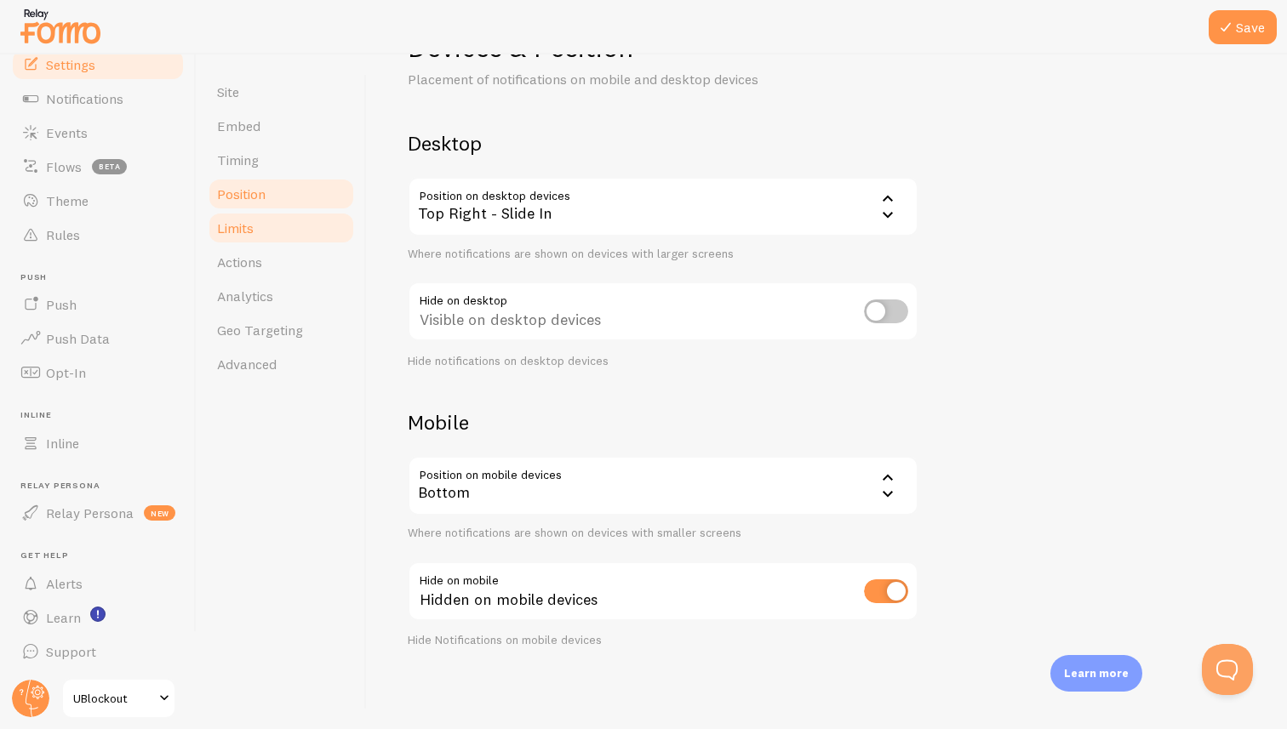
click at [260, 236] on link "Limits" at bounding box center [281, 228] width 149 height 34
drag, startPoint x: 877, startPoint y: 591, endPoint x: 860, endPoint y: 592, distance: 17.1
click at [877, 591] on input "checkbox" at bounding box center [886, 592] width 44 height 24
checkbox input "false"
click at [233, 229] on span "Limits" at bounding box center [235, 228] width 37 height 17
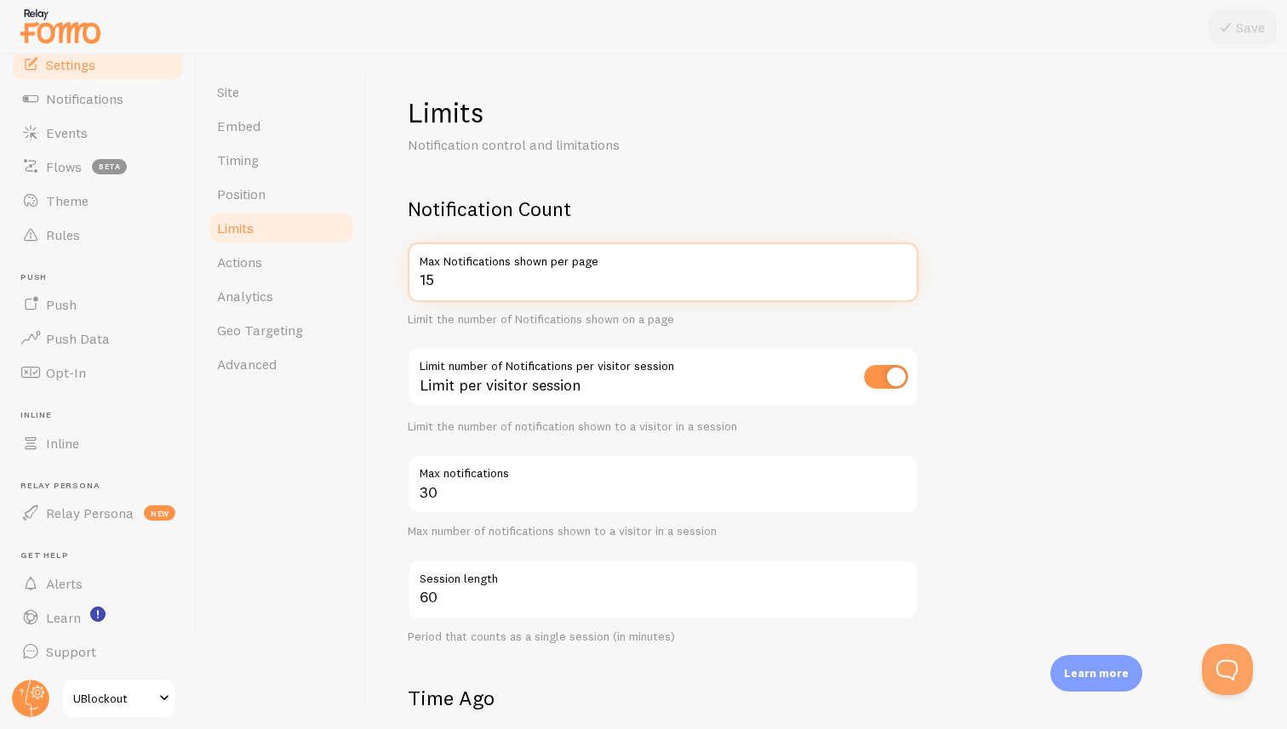
drag, startPoint x: 458, startPoint y: 280, endPoint x: 412, endPoint y: 280, distance: 46.0
click at [412, 280] on input "15" at bounding box center [663, 273] width 511 height 60
type input "8"
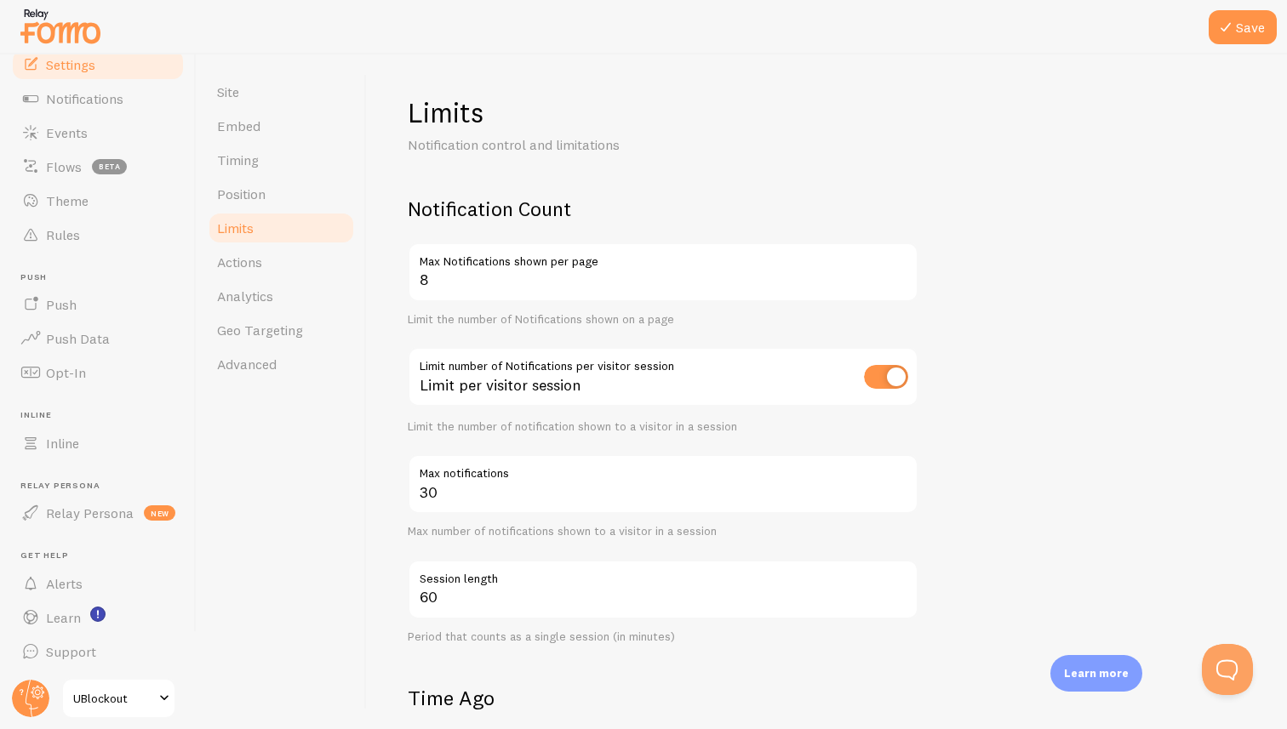
click at [1107, 329] on form "Notification Count 8 Max Notifications shown per page Limit the number of Notif…" at bounding box center [827, 697] width 838 height 1003
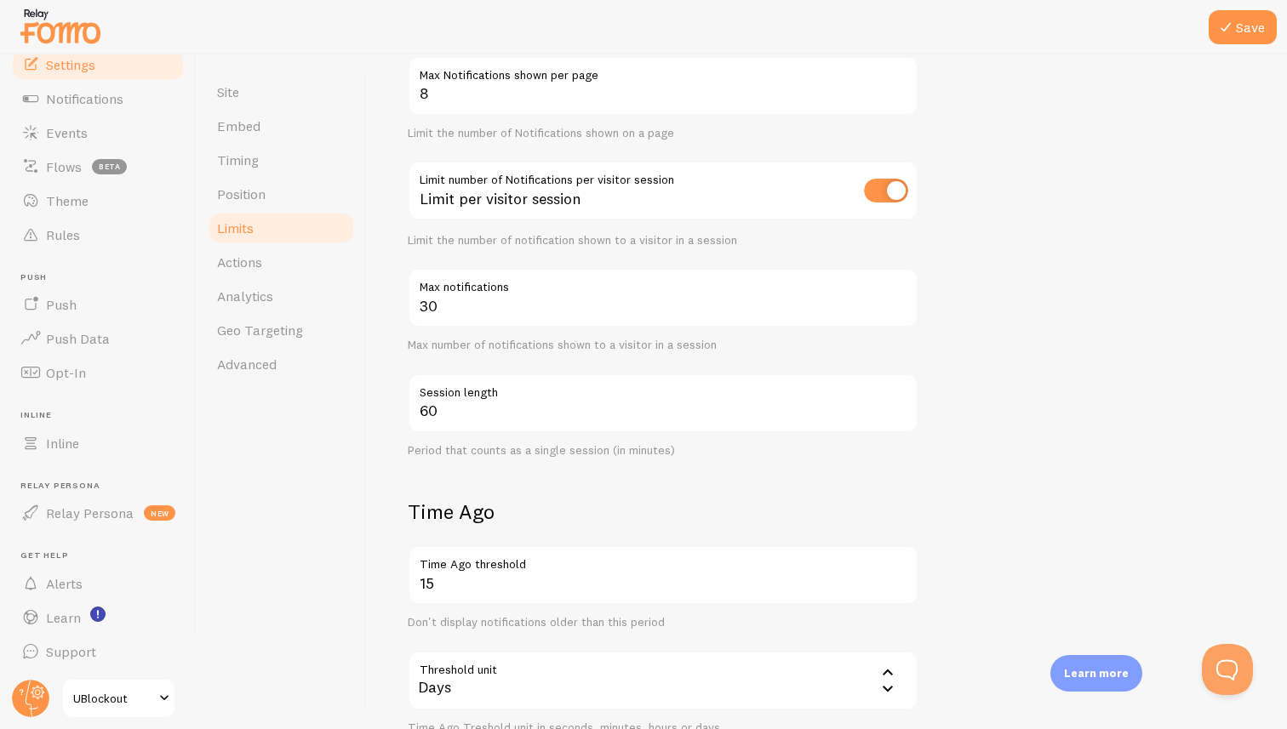
scroll to position [202, 0]
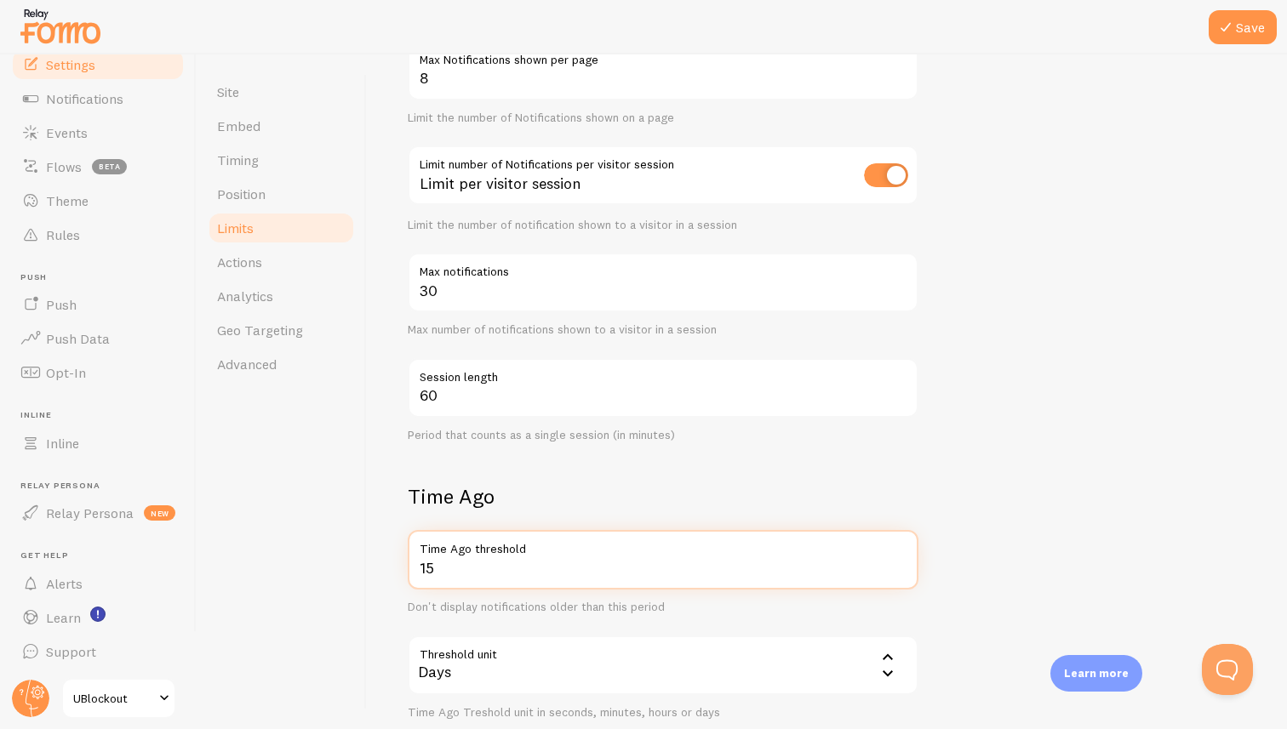
drag, startPoint x: 459, startPoint y: 573, endPoint x: 364, endPoint y: 570, distance: 94.5
click at [364, 570] on div "Site Embed Timing Position Limits Actions Analytics Geo Targeting Advanced Limi…" at bounding box center [742, 391] width 1090 height 675
type input "30"
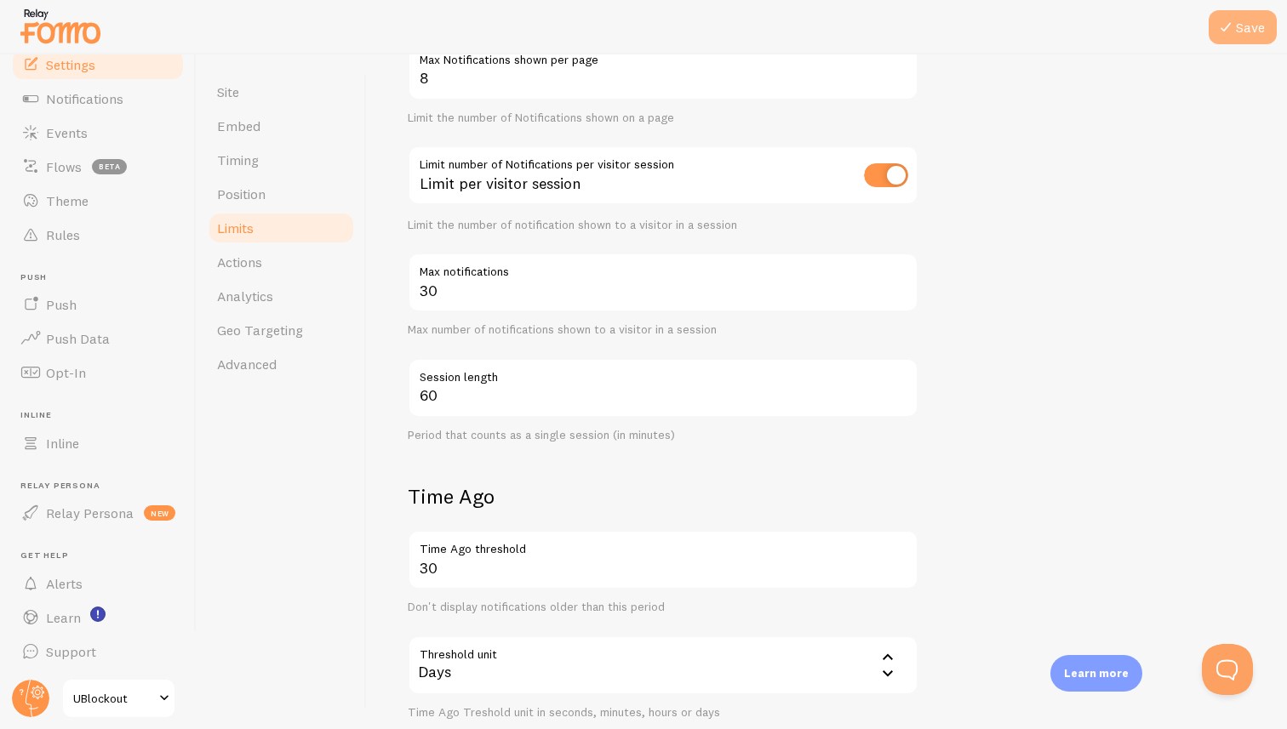
click at [1235, 35] on icon at bounding box center [1225, 27] width 20 height 20
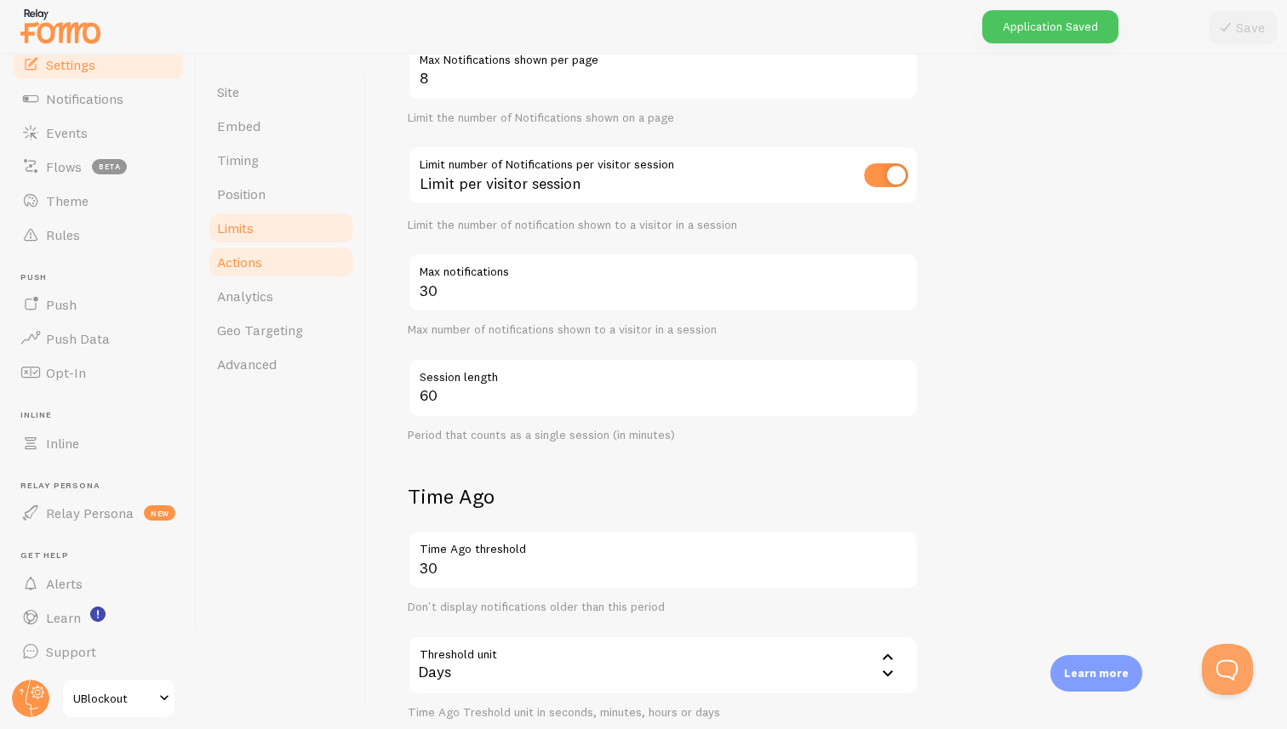
click at [288, 260] on link "Actions" at bounding box center [281, 262] width 149 height 34
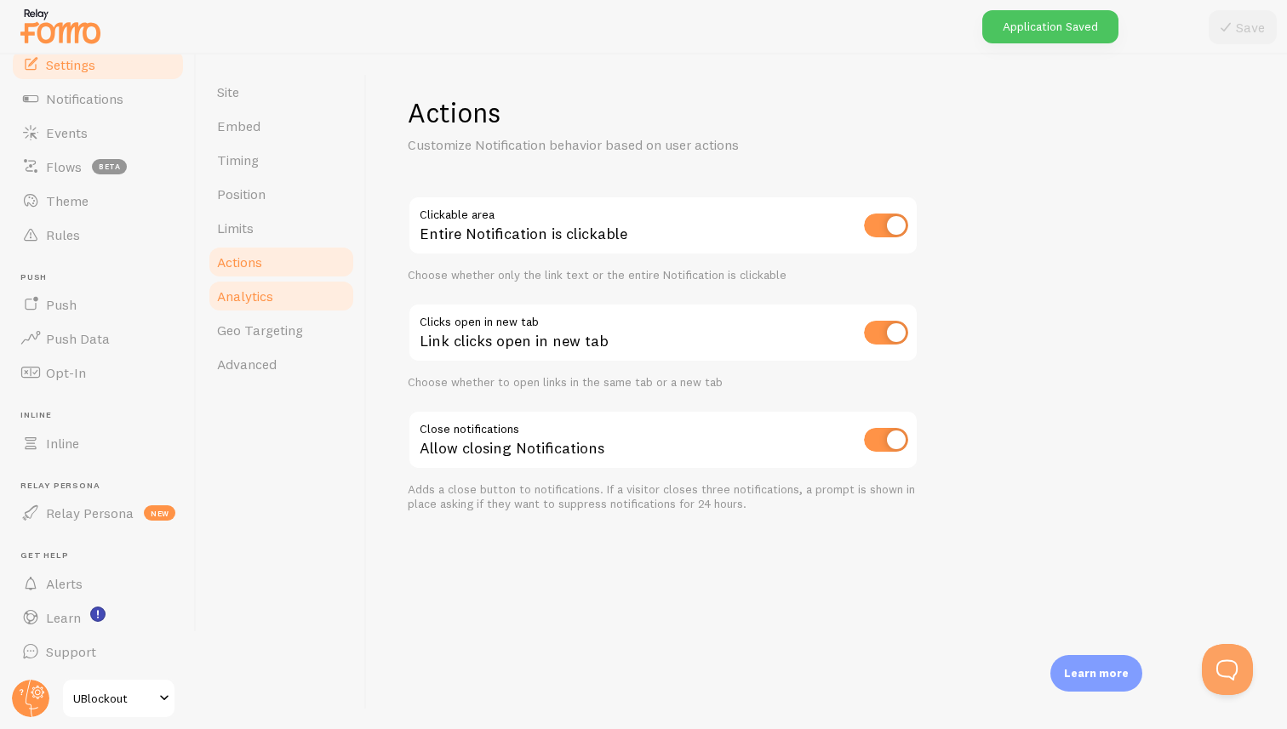
click at [256, 289] on span "Analytics" at bounding box center [245, 296] width 56 height 17
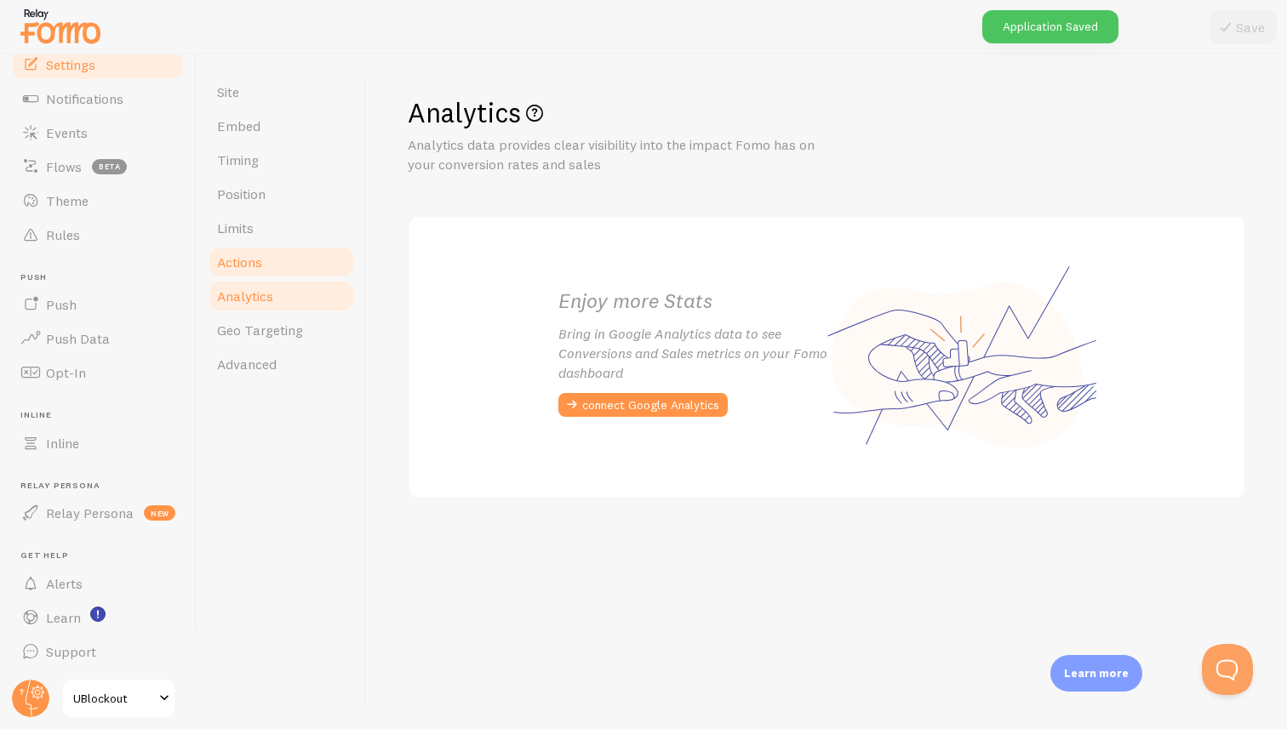
click at [265, 267] on link "Actions" at bounding box center [281, 262] width 149 height 34
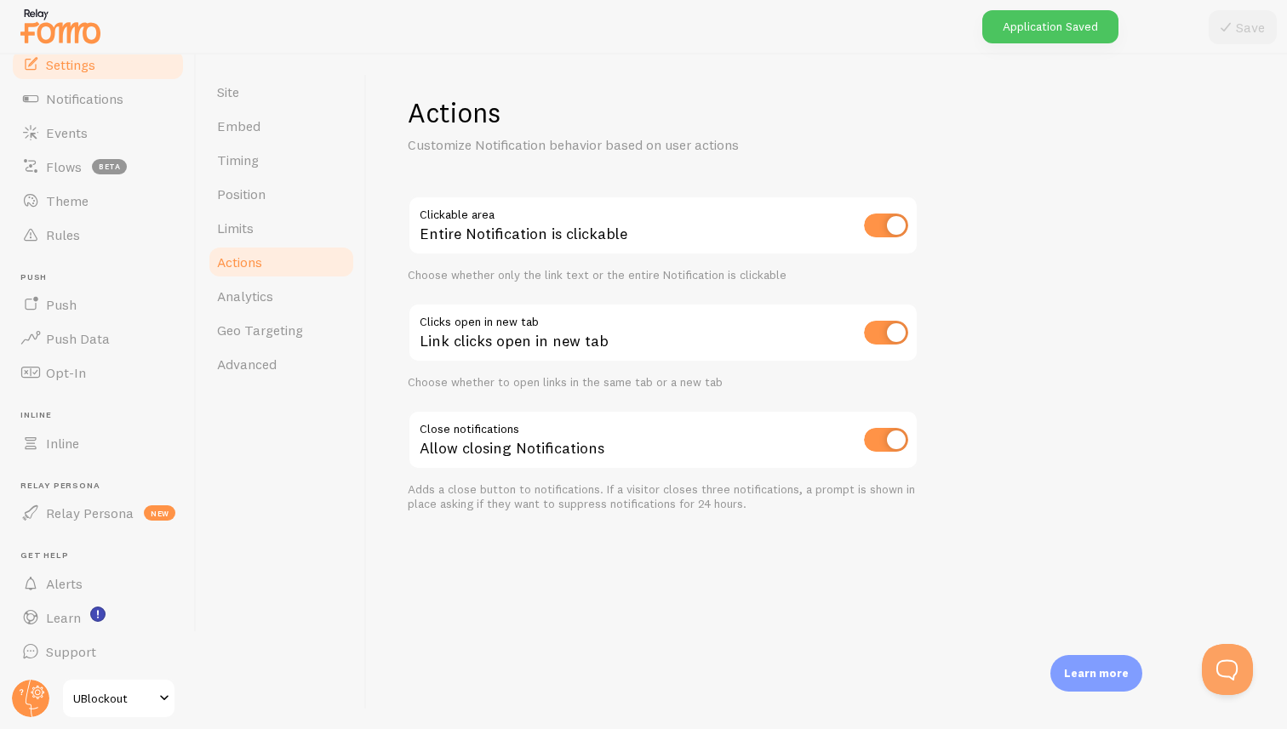
click at [902, 433] on input "checkbox" at bounding box center [886, 440] width 44 height 24
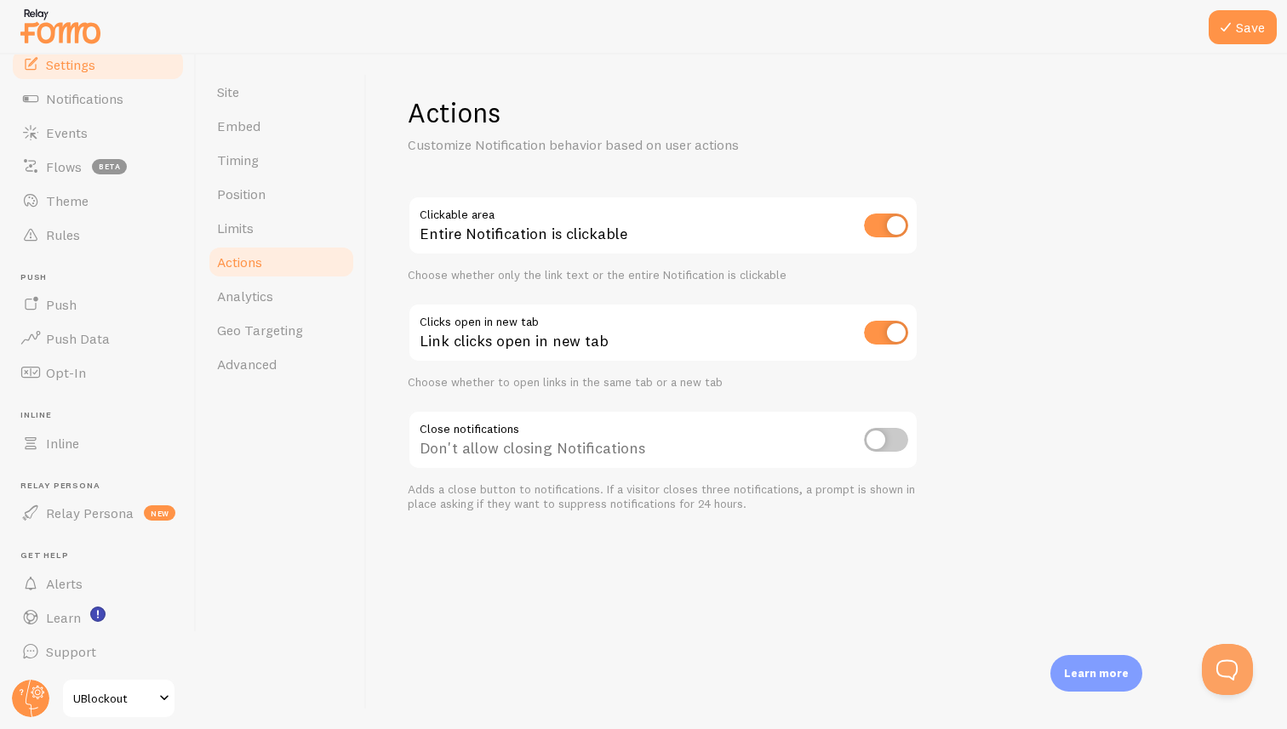
click at [899, 433] on input "checkbox" at bounding box center [886, 440] width 44 height 24
checkbox input "true"
click at [262, 226] on link "Limits" at bounding box center [281, 228] width 149 height 34
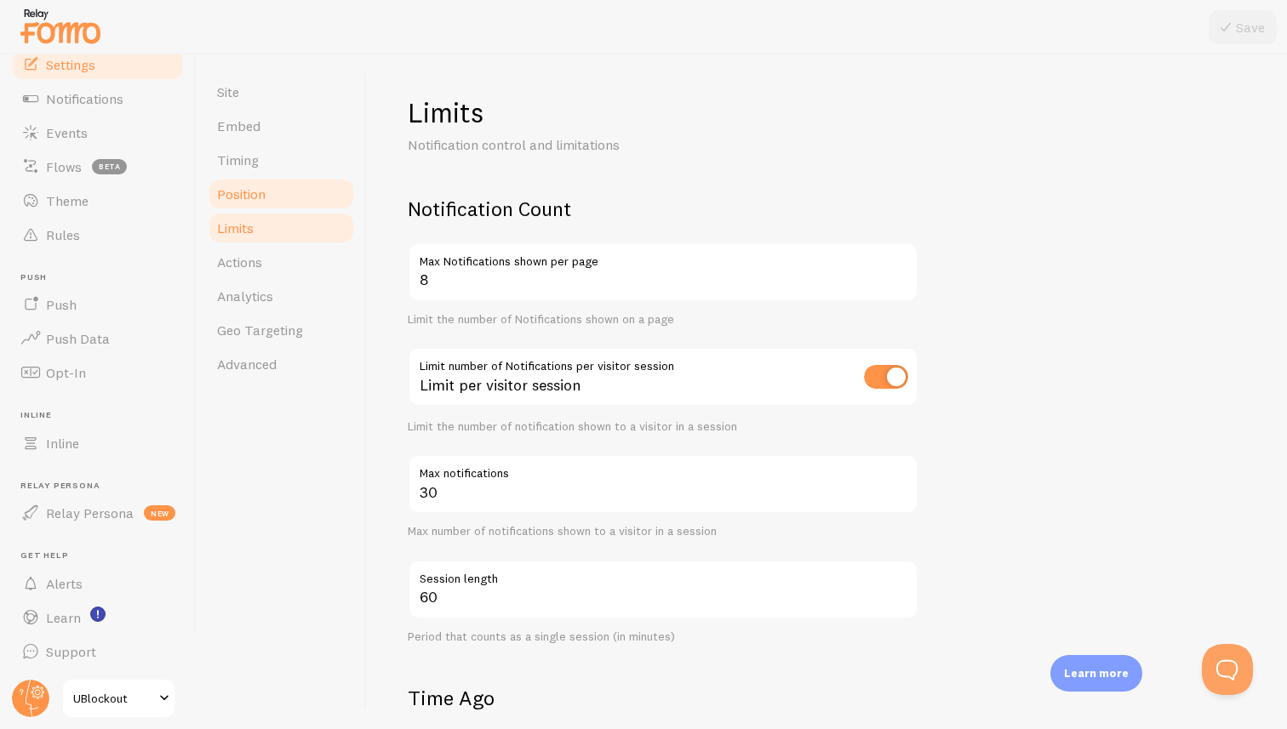
click at [270, 196] on link "Position" at bounding box center [281, 194] width 149 height 34
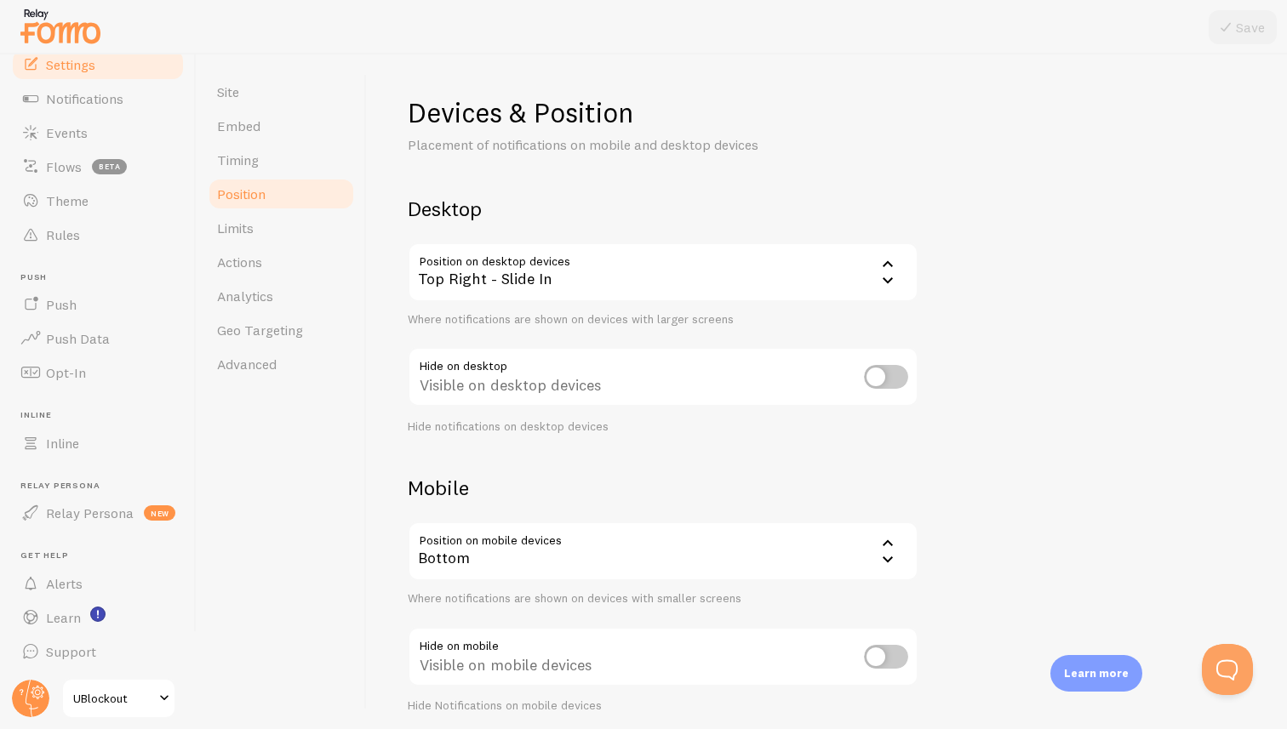
scroll to position [66, 0]
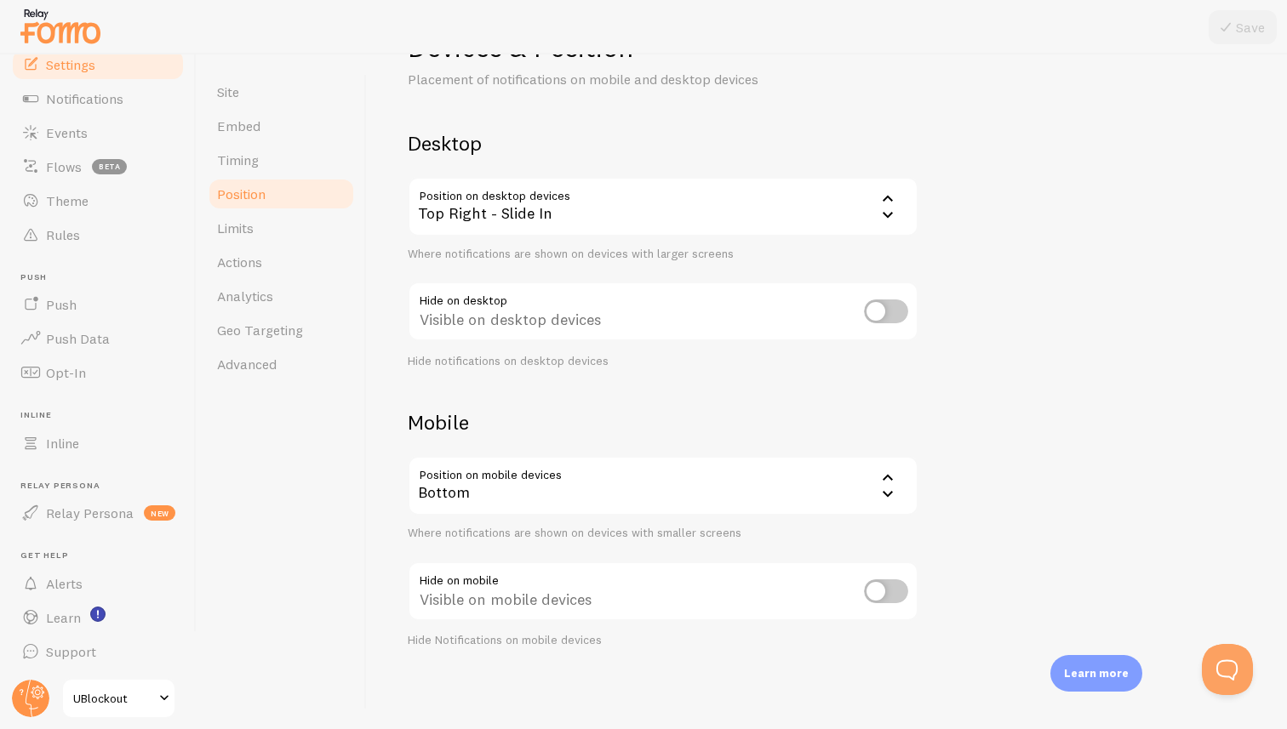
click at [1100, 140] on div "Devices & Position Placement of notifications on mobile and desktop devices Des…" at bounding box center [827, 339] width 838 height 619
click at [106, 100] on span "Notifications" at bounding box center [84, 98] width 77 height 17
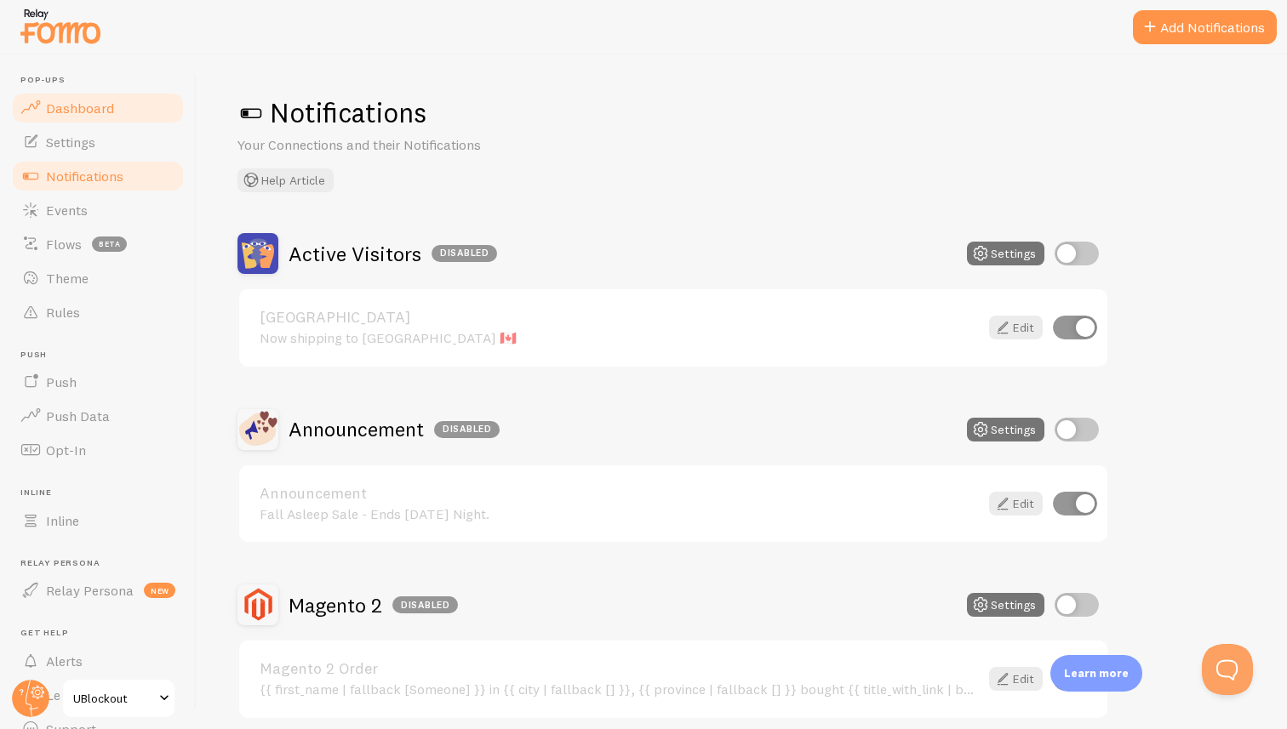
click at [88, 111] on span "Dashboard" at bounding box center [80, 108] width 68 height 17
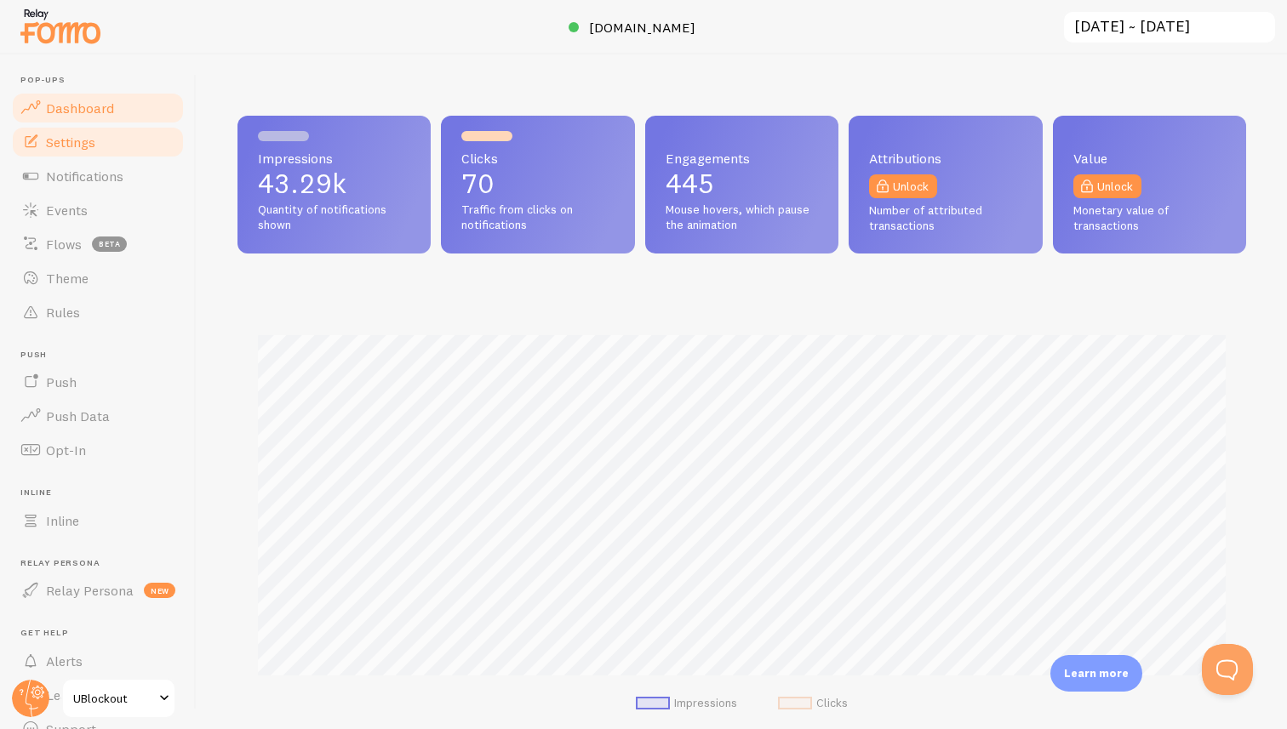
click at [74, 148] on span "Settings" at bounding box center [70, 142] width 49 height 17
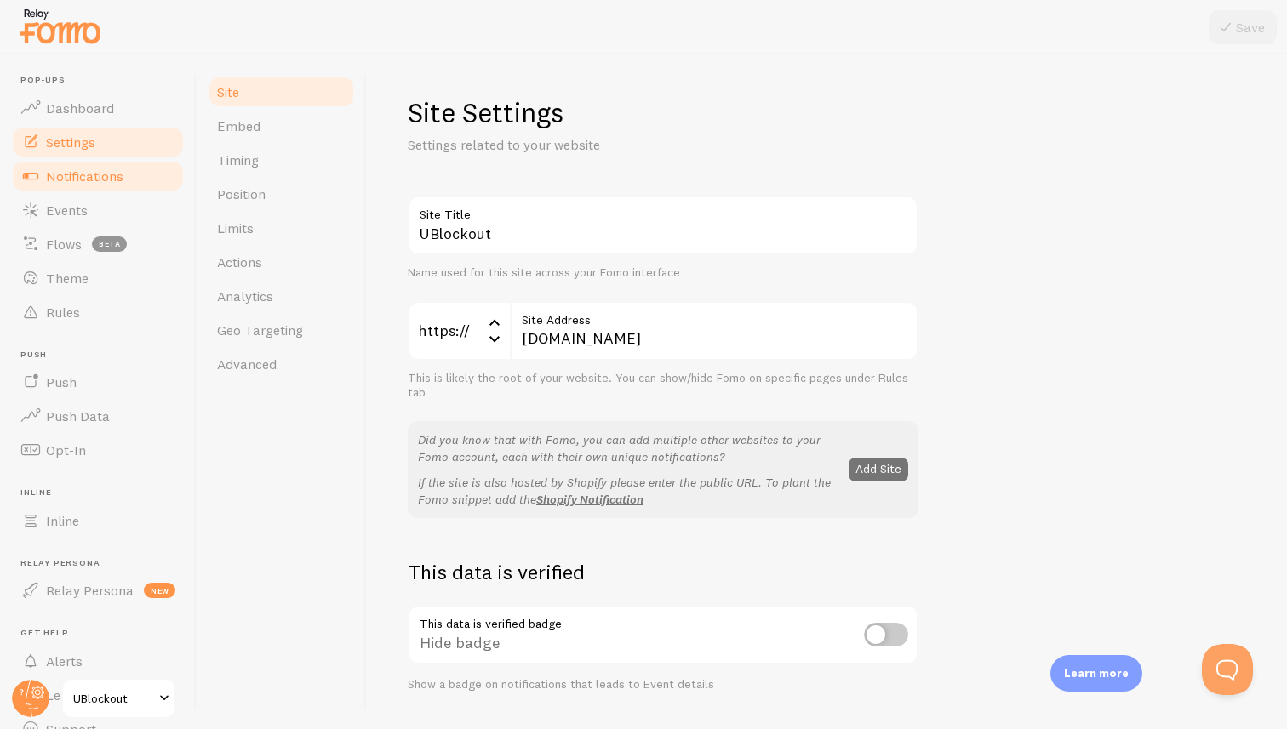
click at [106, 183] on span "Notifications" at bounding box center [84, 176] width 77 height 17
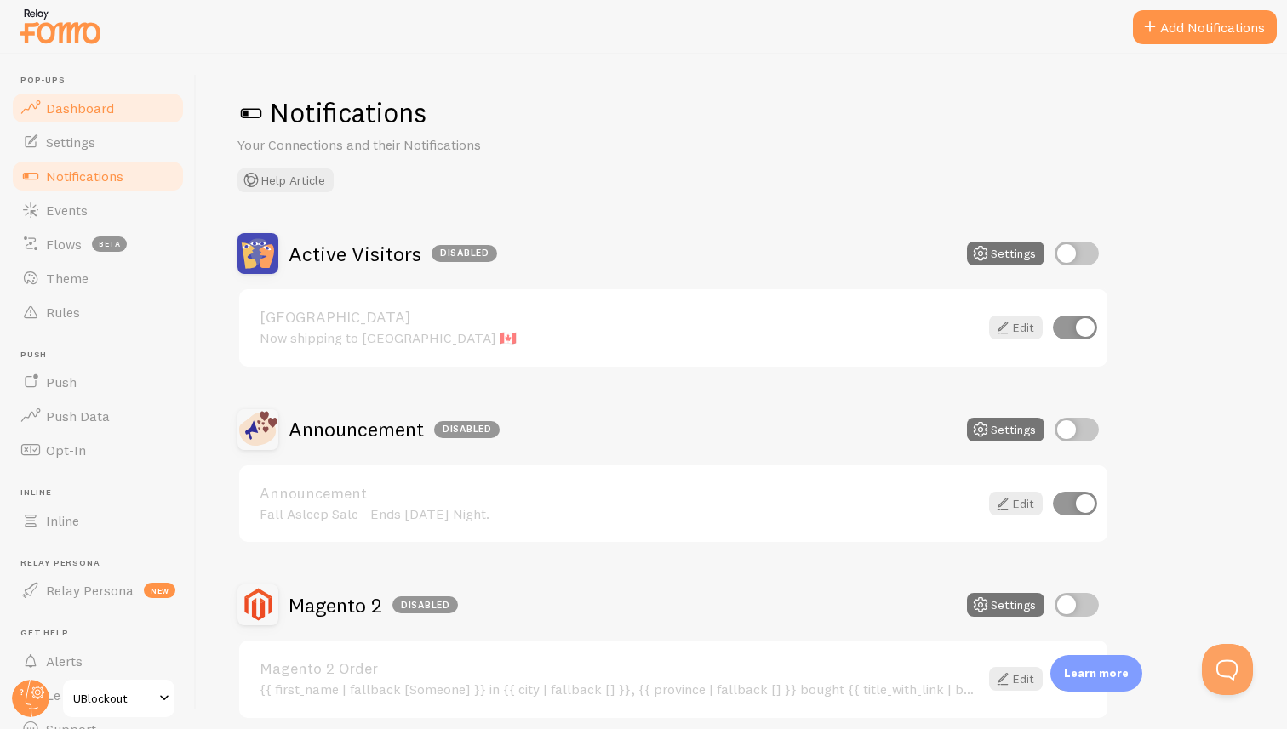
click at [107, 106] on span "Dashboard" at bounding box center [80, 108] width 68 height 17
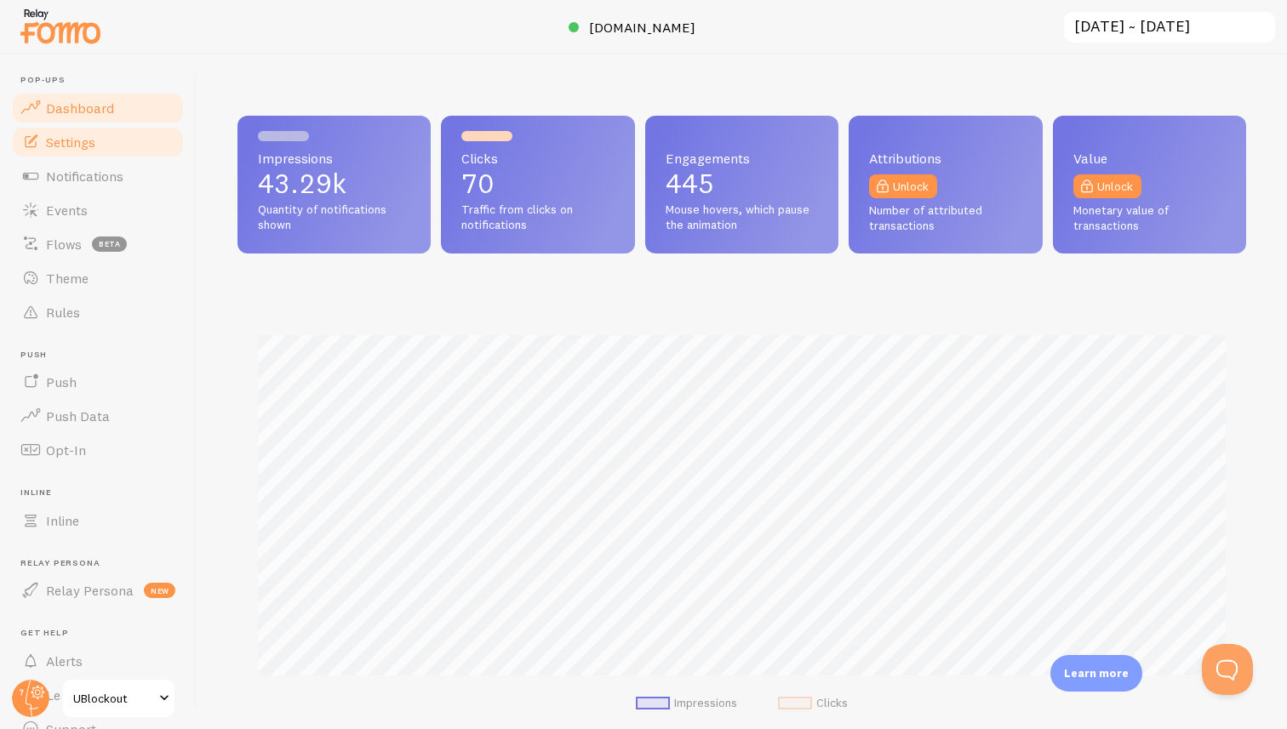
scroll to position [447, 1009]
click at [103, 146] on link "Settings" at bounding box center [97, 142] width 175 height 34
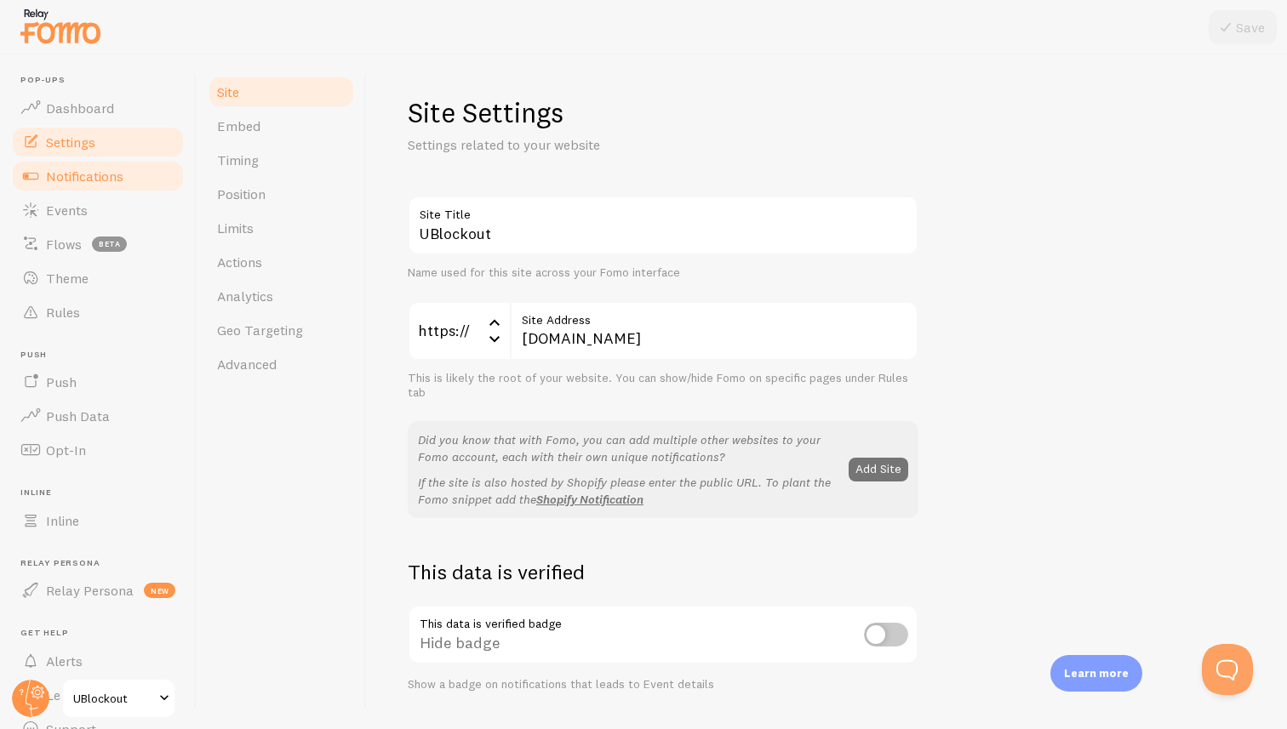
click at [64, 177] on span "Notifications" at bounding box center [84, 176] width 77 height 17
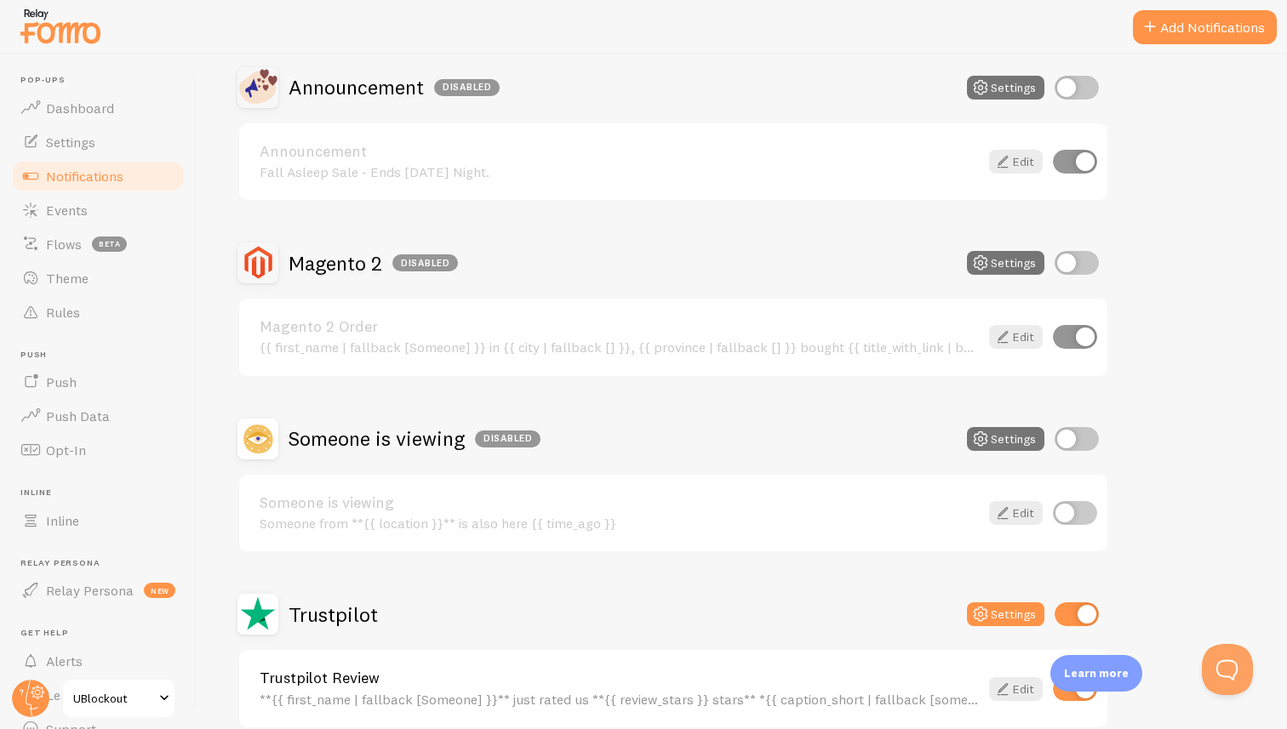
scroll to position [352, 0]
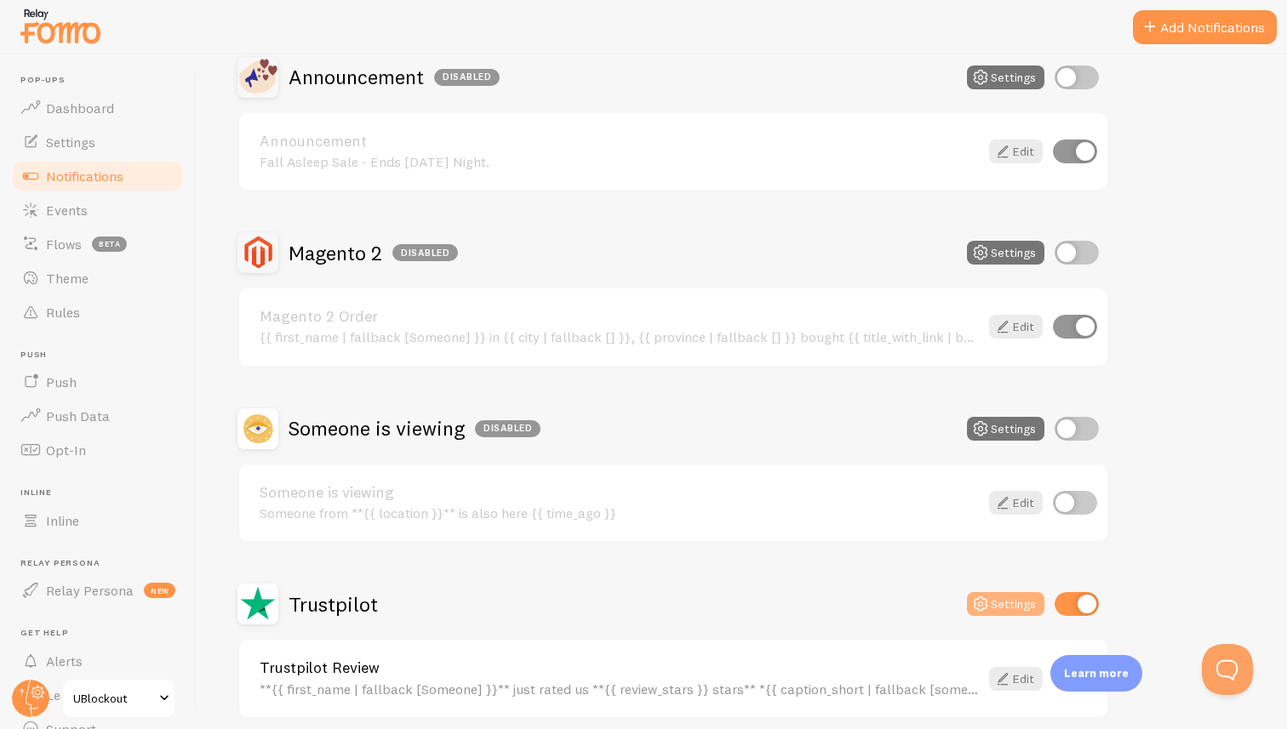
click at [981, 598] on icon at bounding box center [980, 604] width 20 height 20
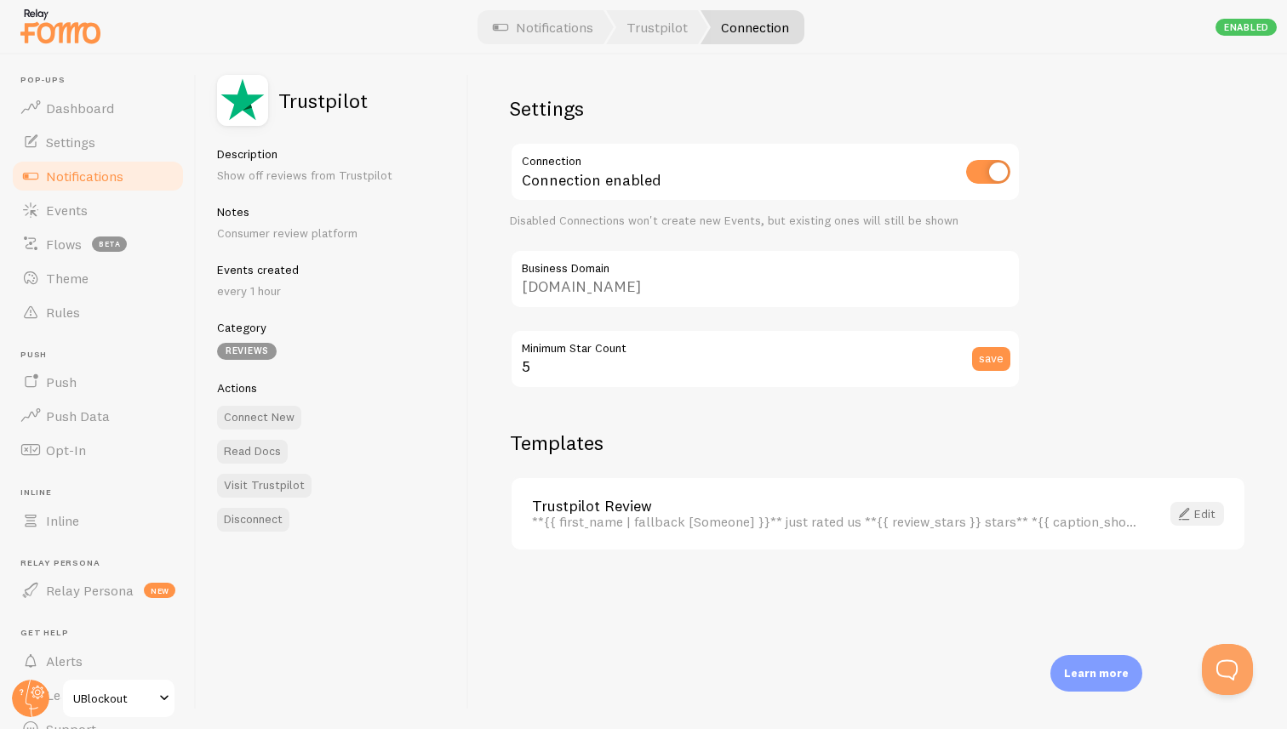
click at [1204, 520] on link "Edit" at bounding box center [1197, 514] width 54 height 24
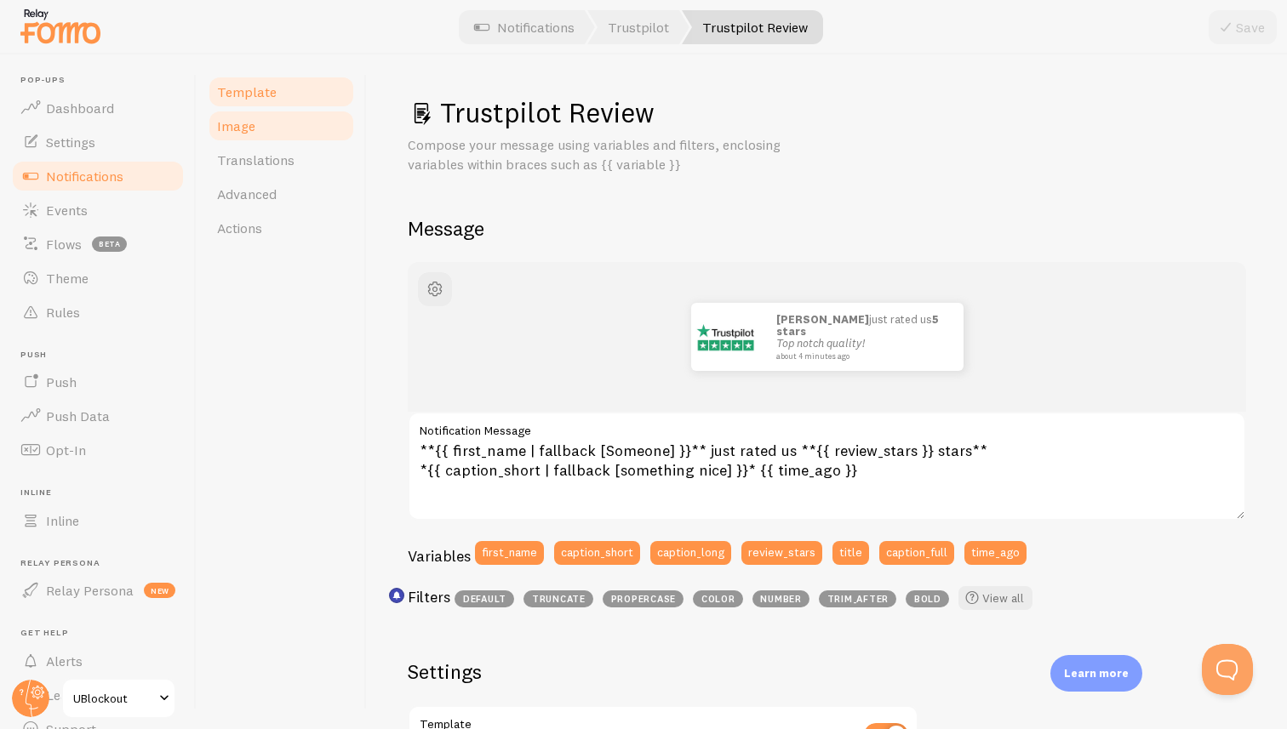
click at [276, 133] on link "Image" at bounding box center [281, 126] width 149 height 34
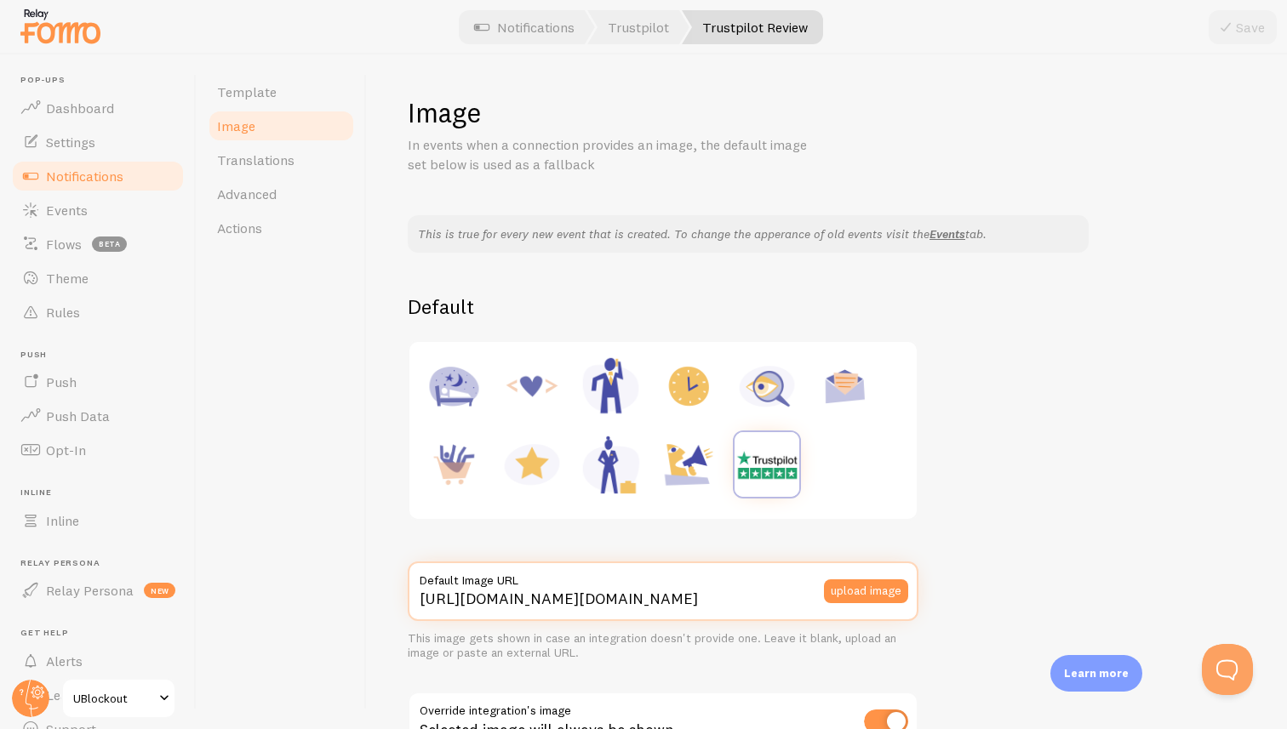
click at [716, 597] on input "[URL][DOMAIN_NAME][DOMAIN_NAME]" at bounding box center [663, 592] width 511 height 60
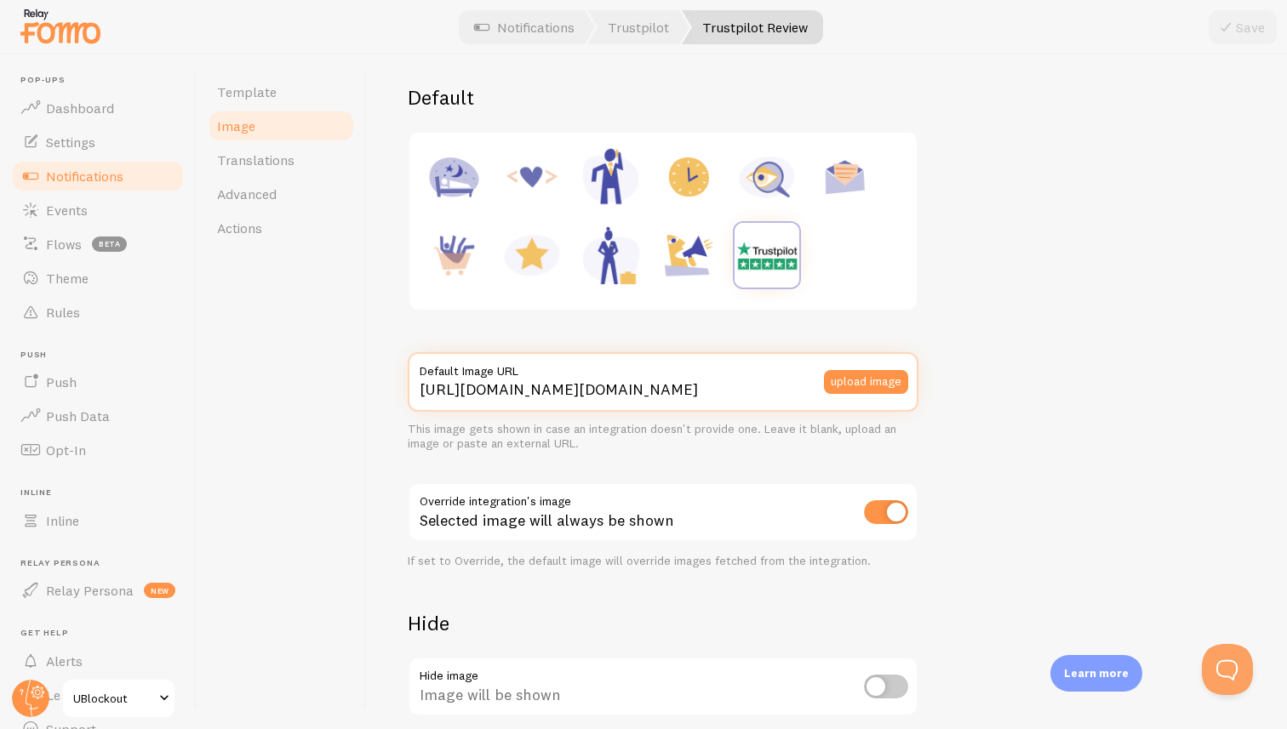
scroll to position [320, 0]
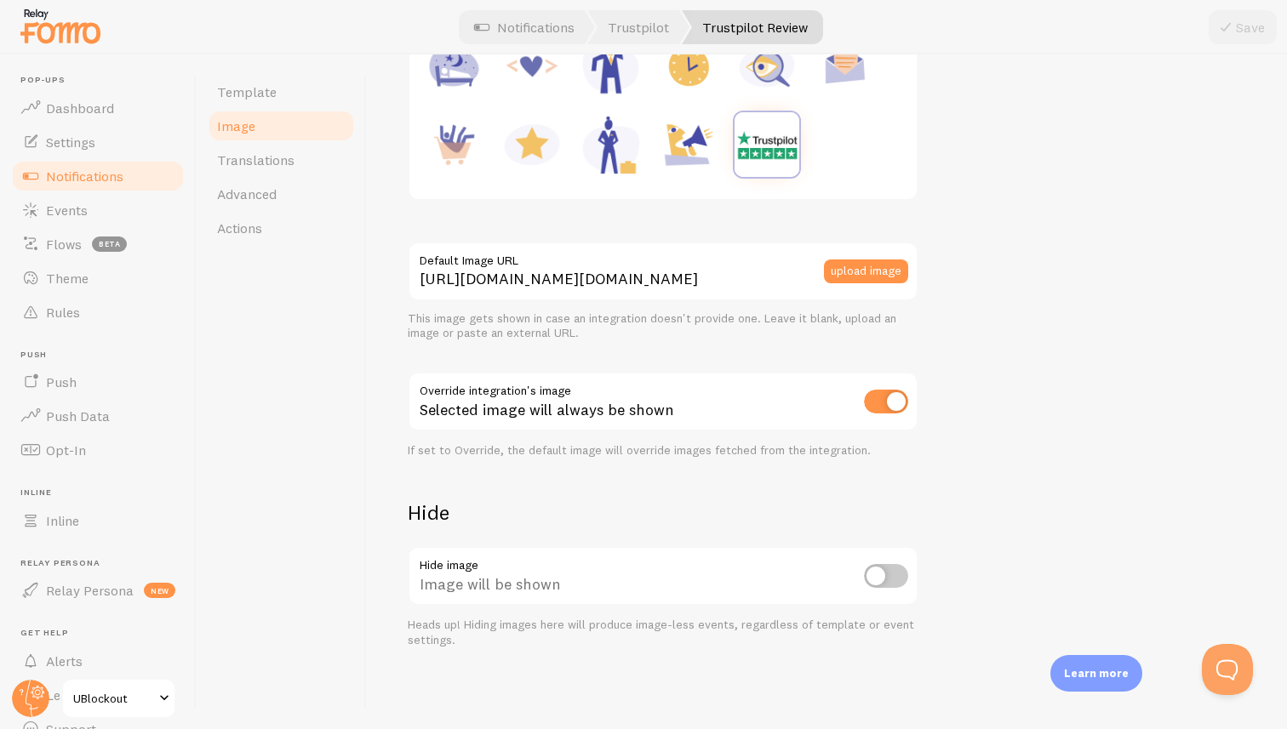
click at [882, 396] on input "checkbox" at bounding box center [886, 402] width 44 height 24
checkbox input "true"
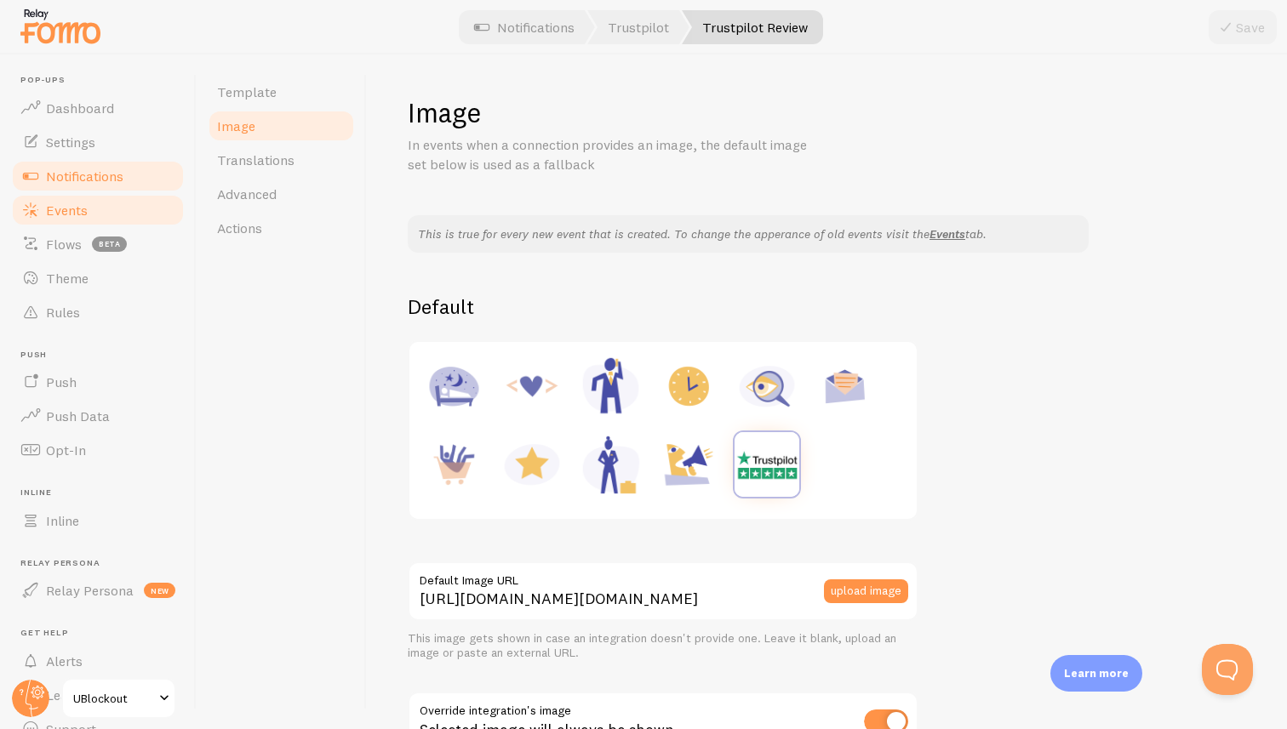
click at [88, 206] on link "Events" at bounding box center [97, 210] width 175 height 34
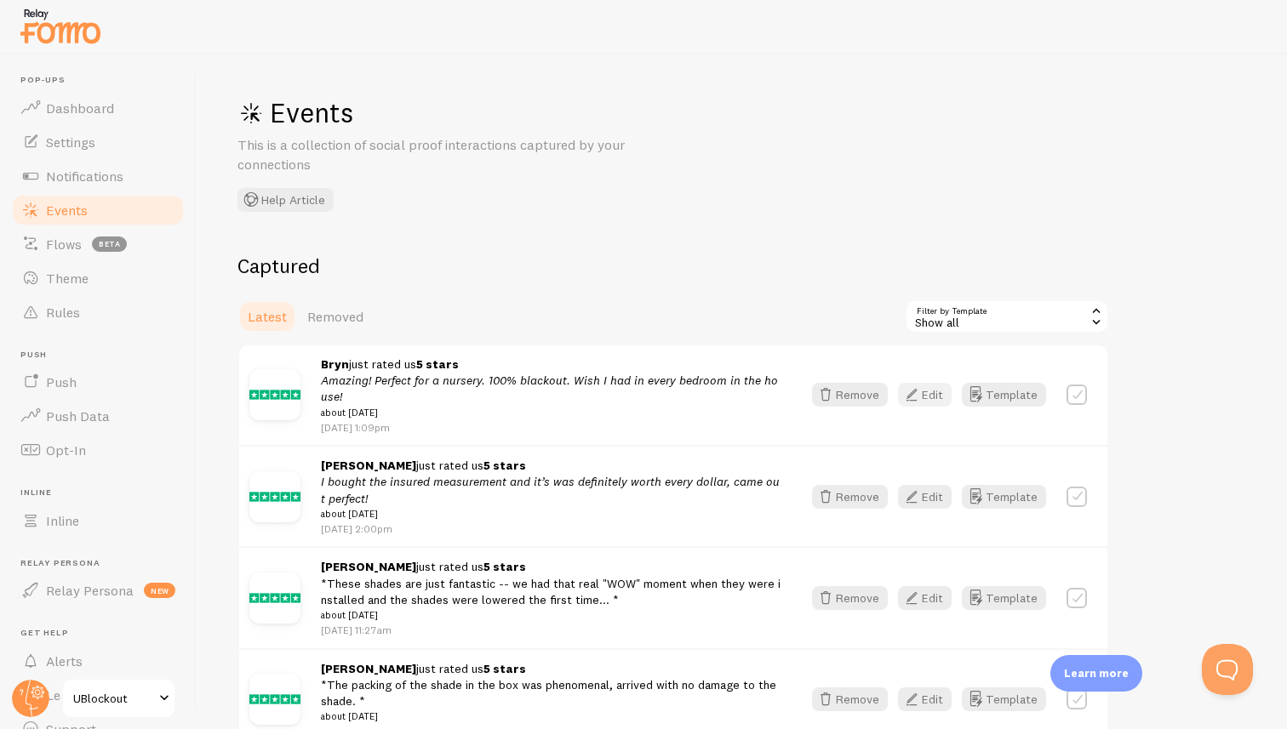
click at [935, 403] on button "Edit" at bounding box center [925, 395] width 54 height 24
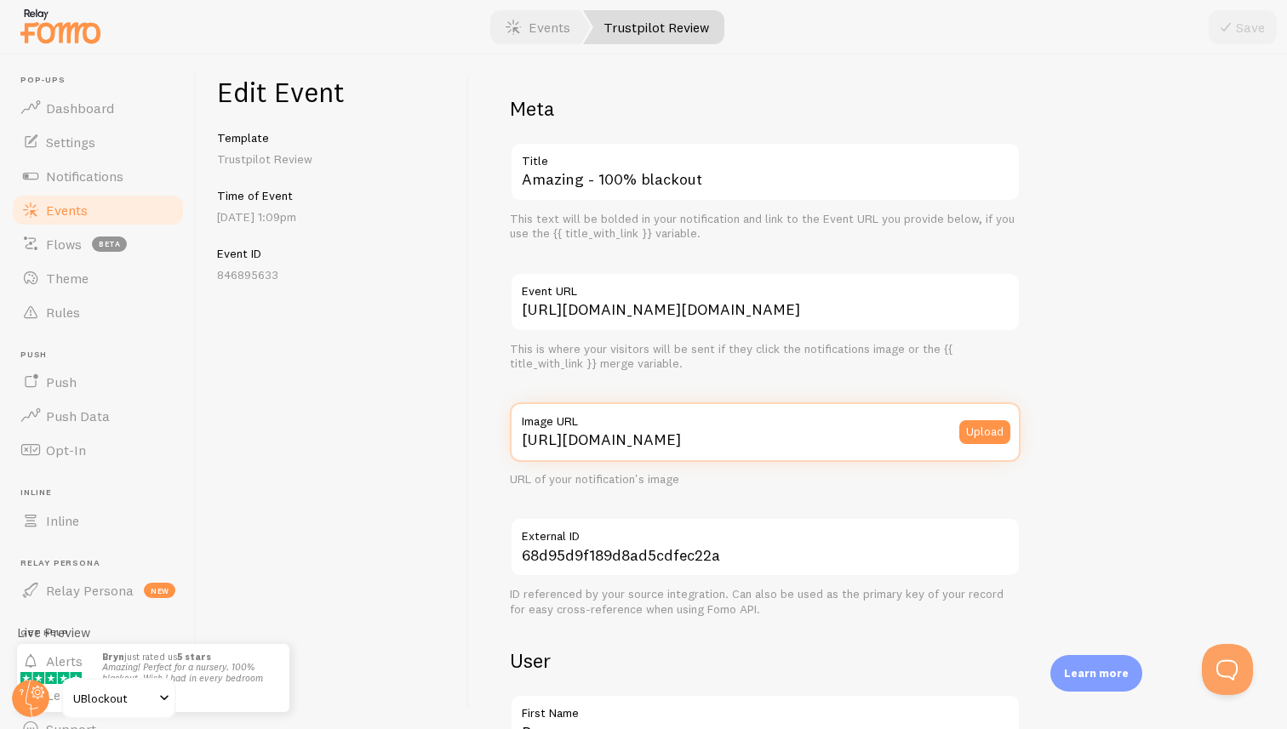
click at [678, 435] on input "[URL][DOMAIN_NAME]" at bounding box center [765, 433] width 511 height 60
paste input "[DOMAIN_NAME][URL][DOMAIN_NAME]"
type input "[URL][DOMAIN_NAME][DOMAIN_NAME]"
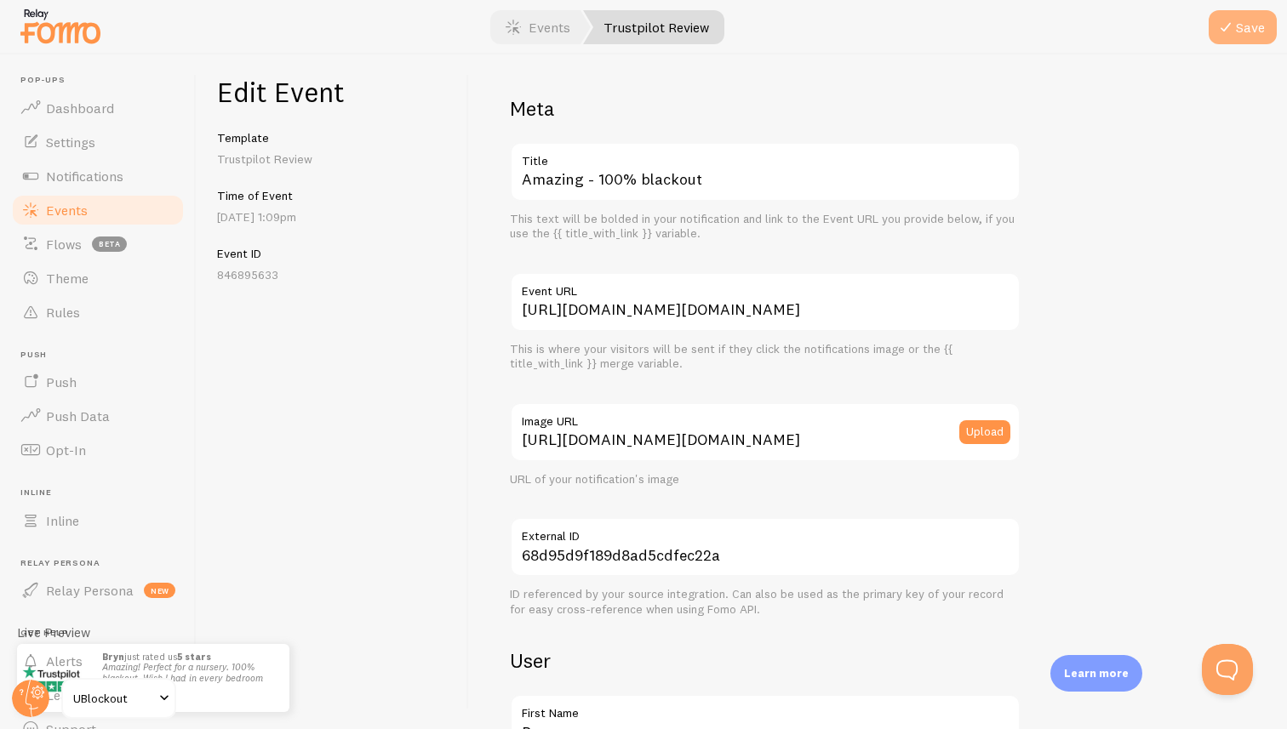
scroll to position [0, 0]
click at [1248, 31] on button "Save" at bounding box center [1243, 27] width 68 height 34
click at [549, 26] on link "Events" at bounding box center [538, 27] width 106 height 34
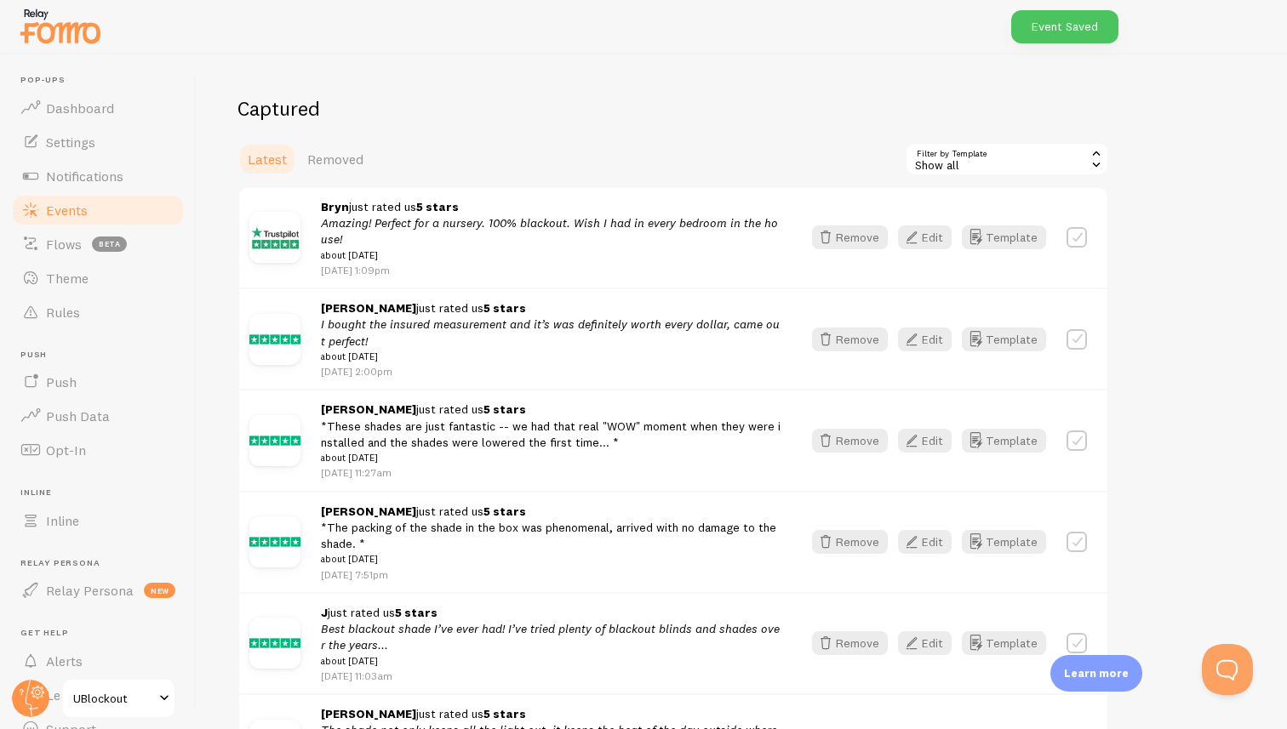
scroll to position [163, 0]
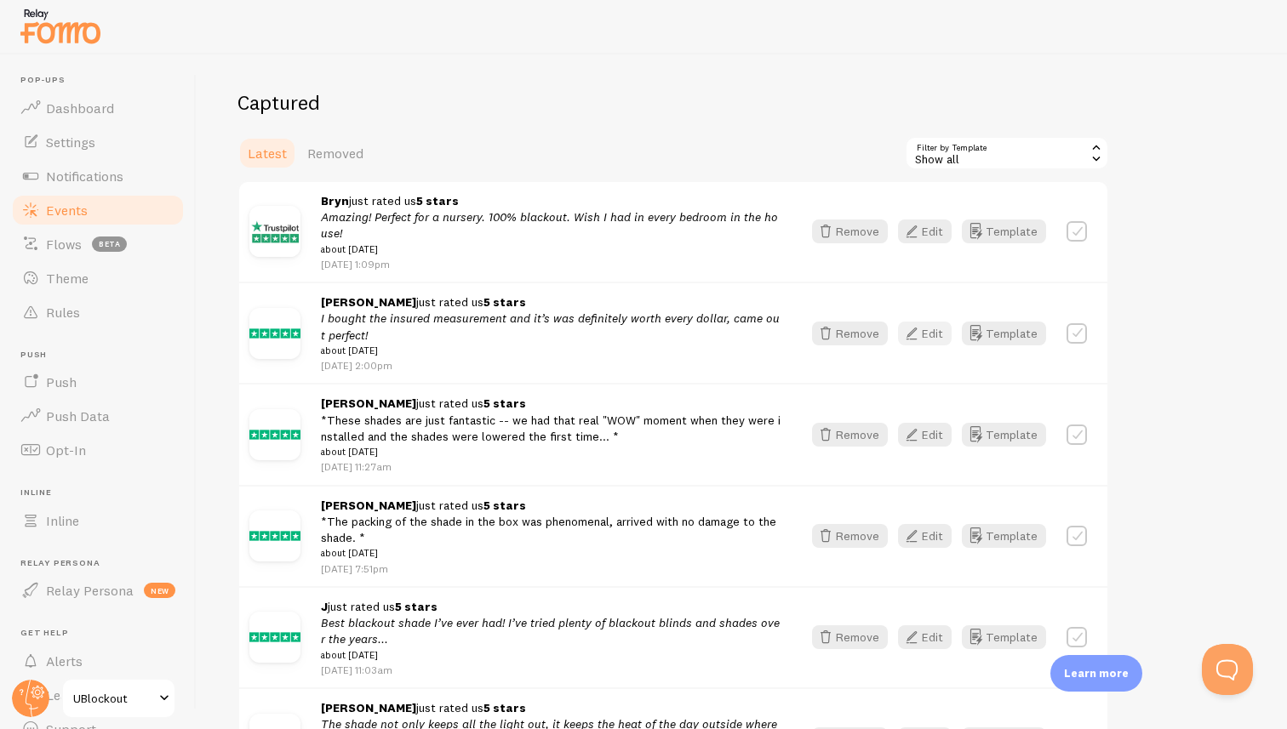
click at [924, 337] on button "Edit" at bounding box center [925, 334] width 54 height 24
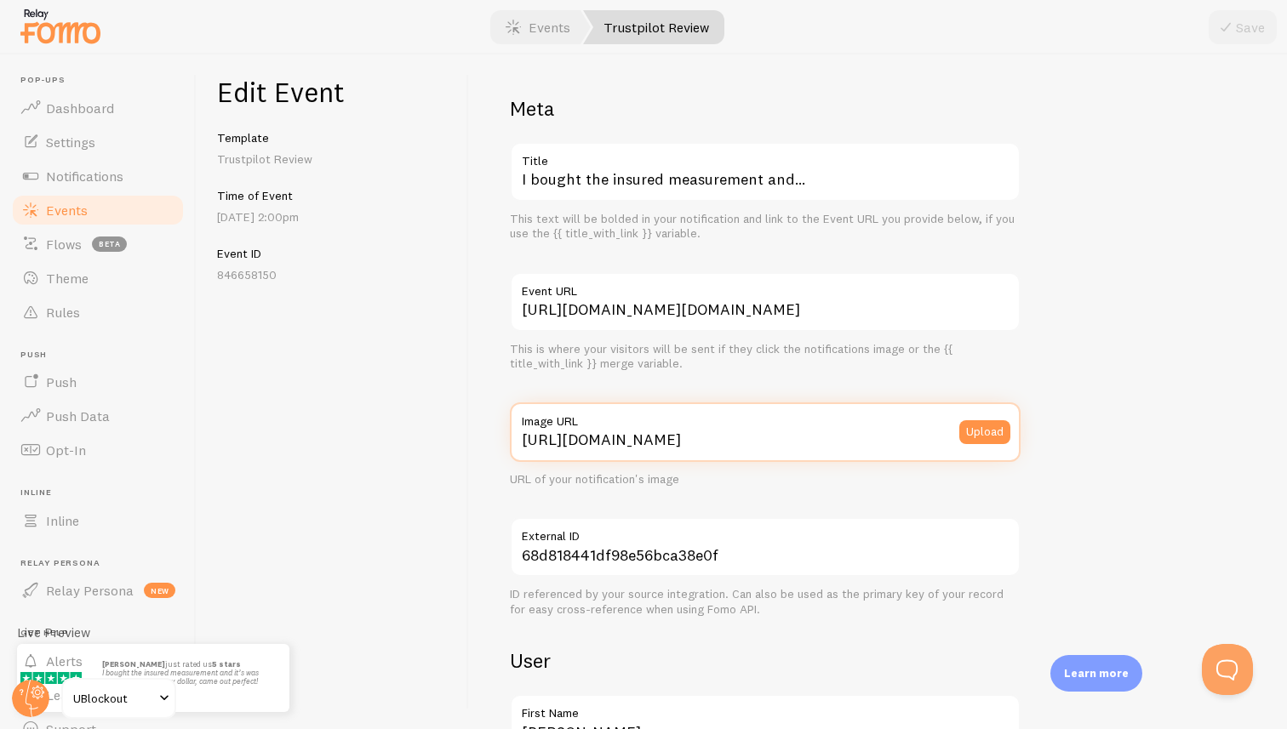
click at [841, 443] on input "[URL][DOMAIN_NAME]" at bounding box center [765, 433] width 511 height 60
paste input "[DOMAIN_NAME][URL][DOMAIN_NAME]"
type input "[URL][DOMAIN_NAME][DOMAIN_NAME]"
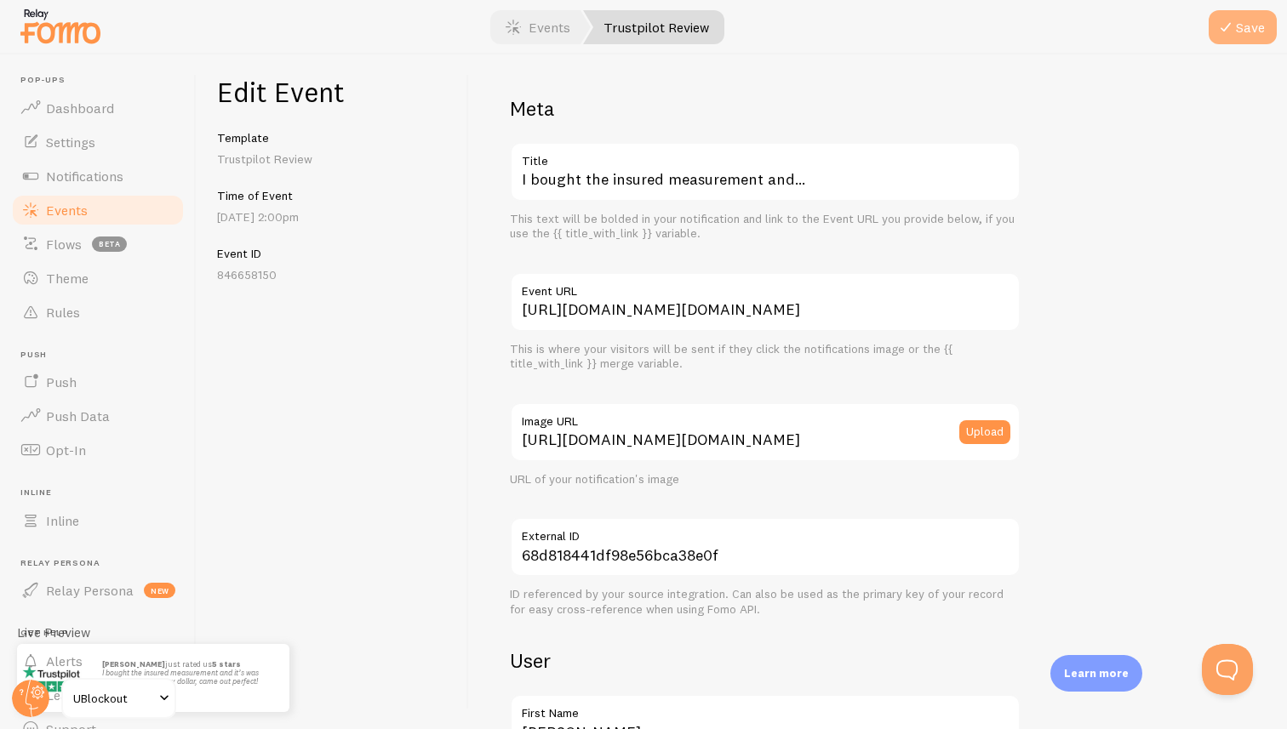
scroll to position [0, 0]
click at [1247, 21] on button "Save" at bounding box center [1243, 27] width 68 height 34
click at [557, 40] on link "Events" at bounding box center [538, 27] width 106 height 34
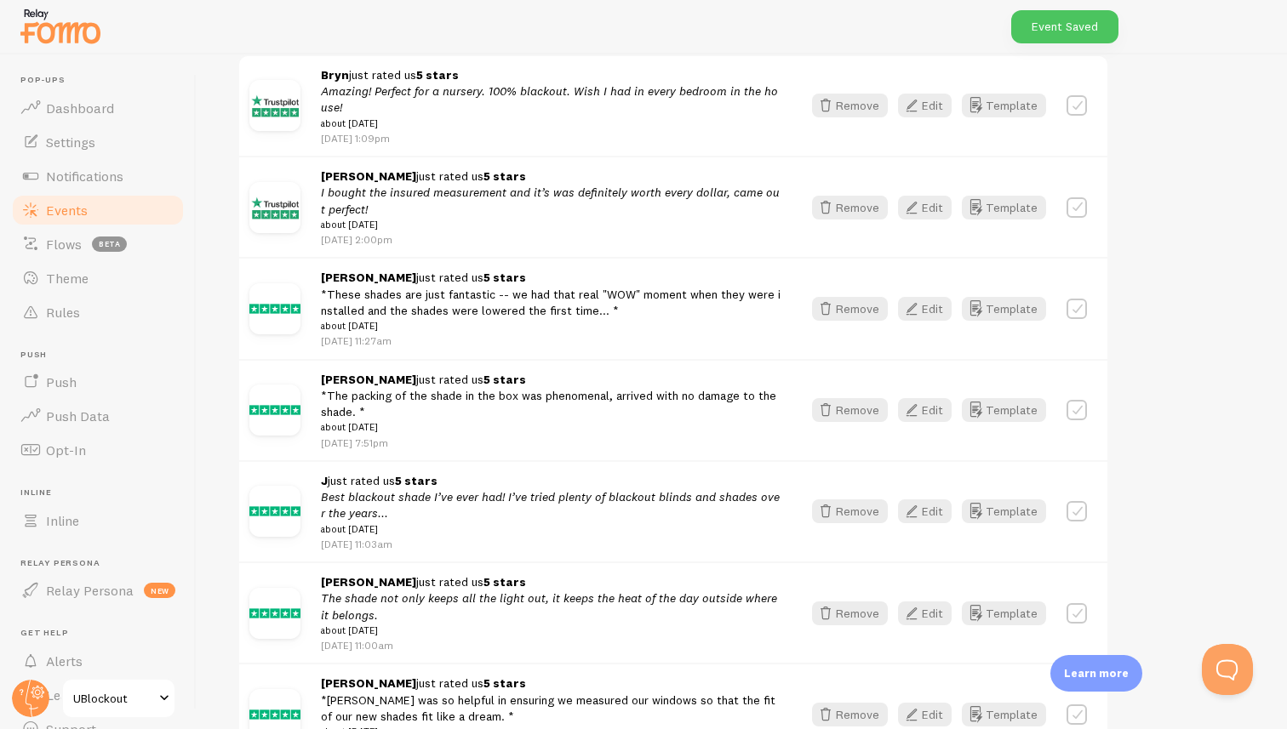
scroll to position [378, 0]
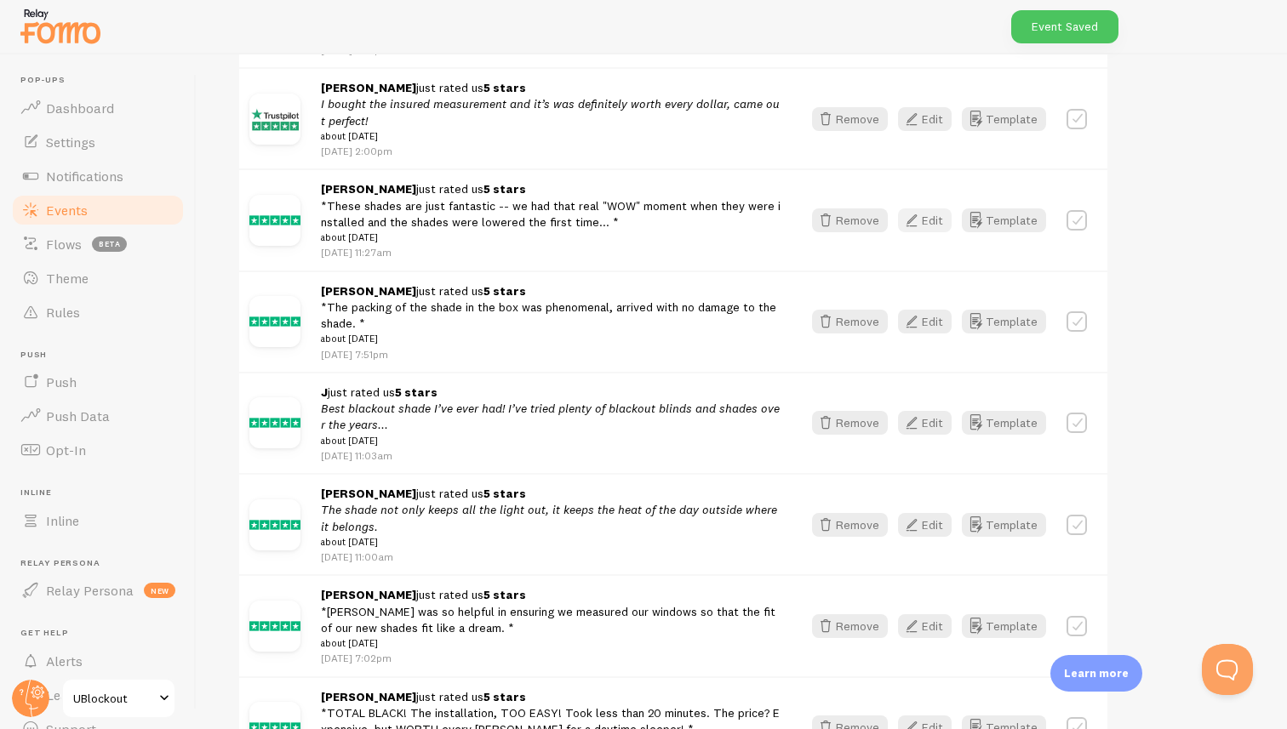
click at [927, 223] on button "Edit" at bounding box center [925, 221] width 54 height 24
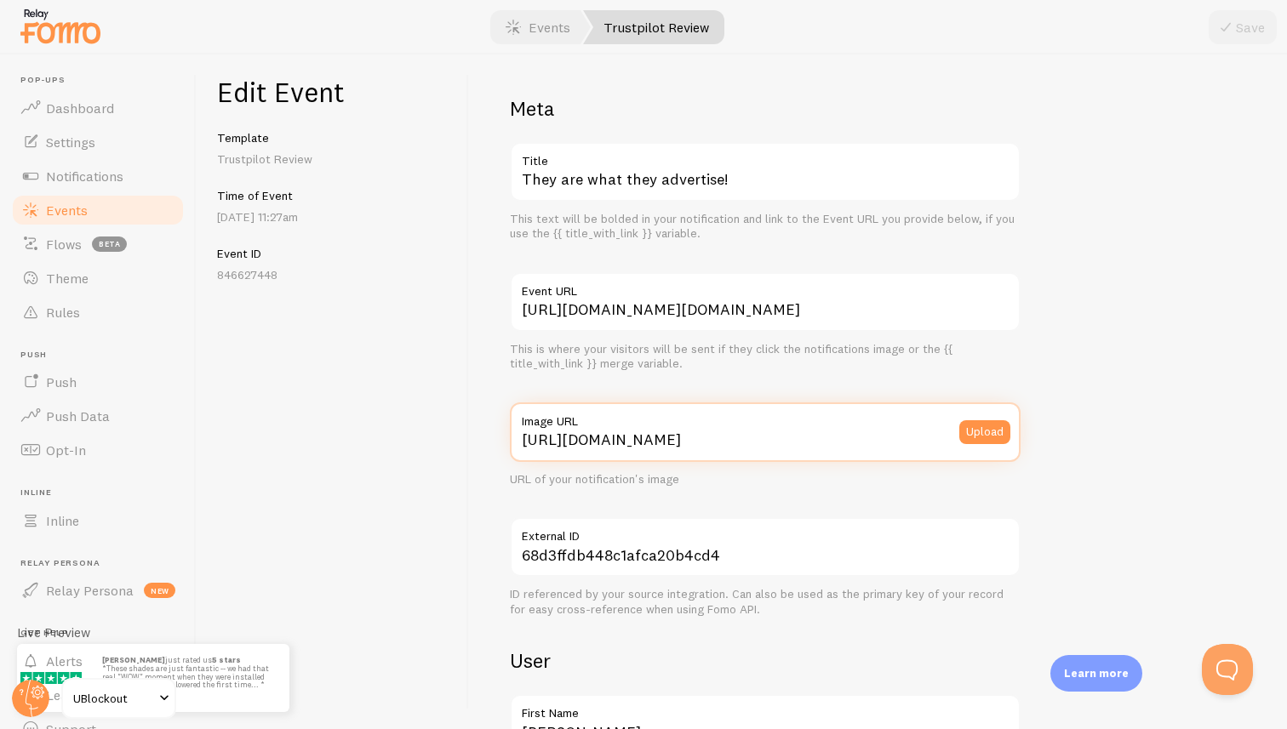
click at [735, 446] on input "[URL][DOMAIN_NAME]" at bounding box center [765, 433] width 511 height 60
paste input "[DOMAIN_NAME][URL][DOMAIN_NAME]"
type input "[URL][DOMAIN_NAME][DOMAIN_NAME]"
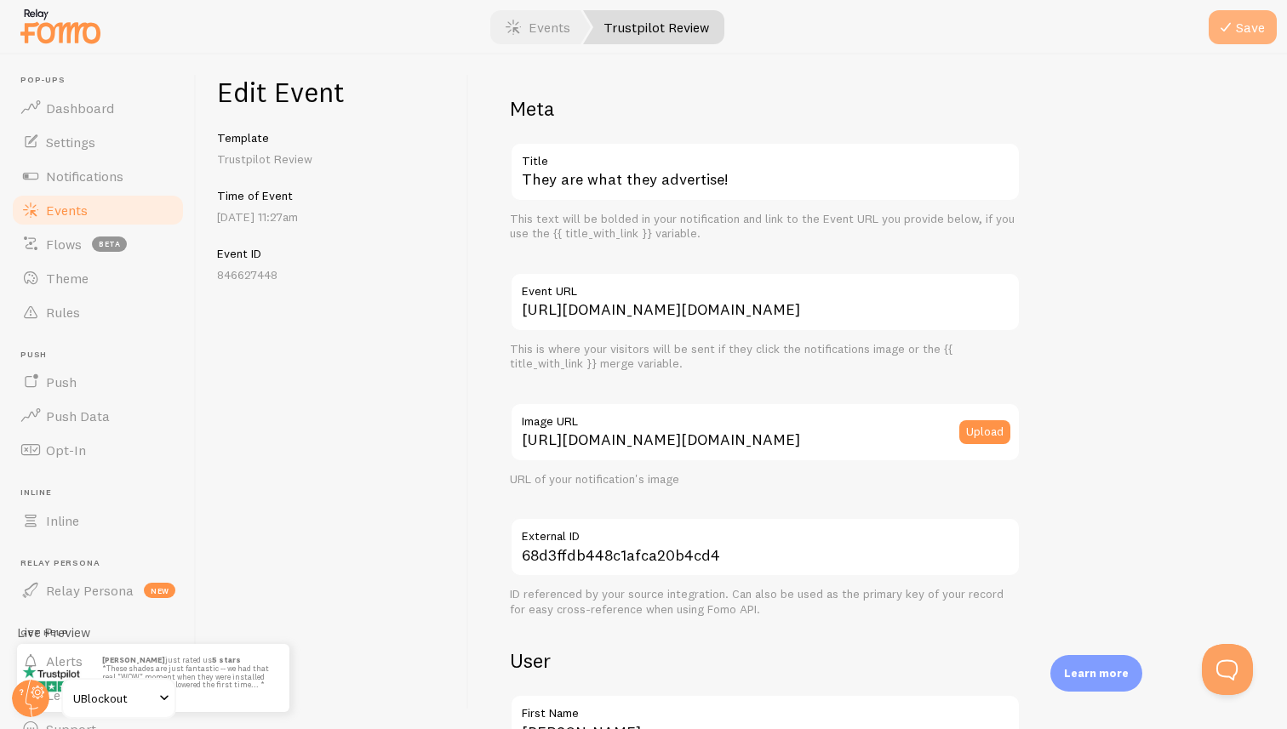
click at [1240, 23] on button "Save" at bounding box center [1243, 27] width 68 height 34
click at [534, 35] on link "Events" at bounding box center [538, 27] width 106 height 34
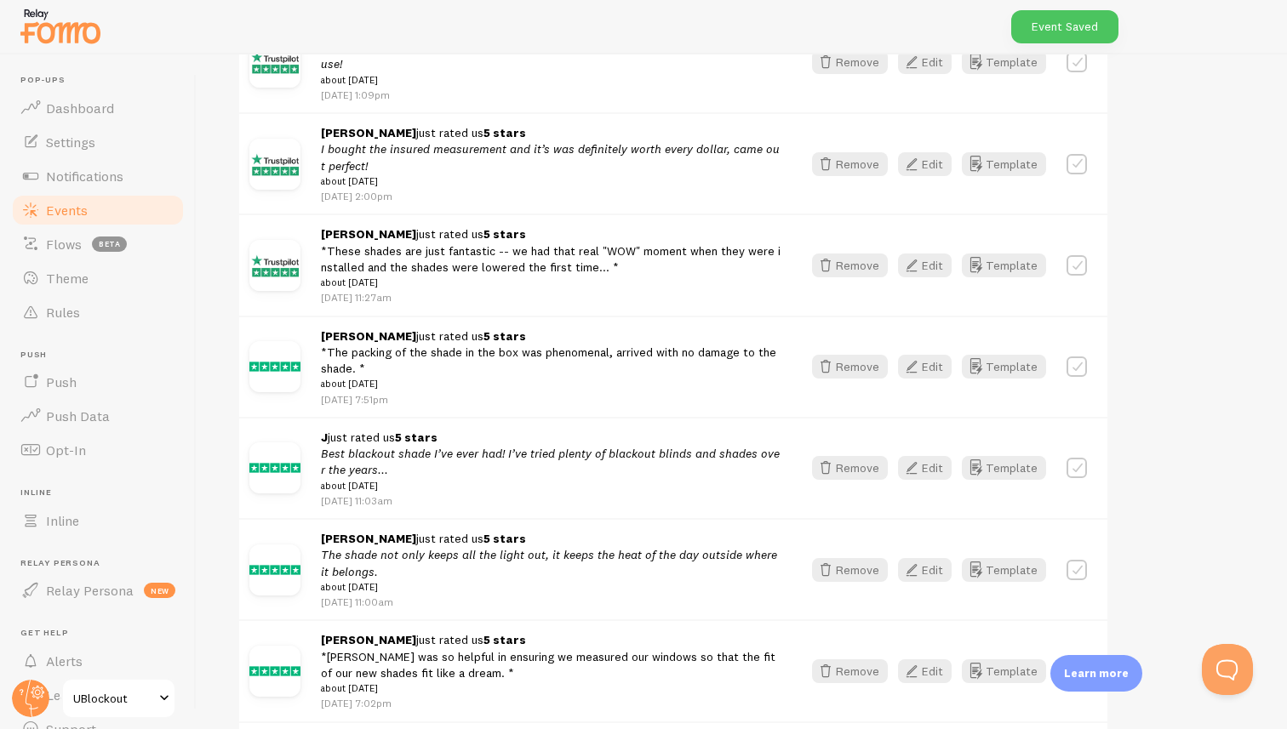
scroll to position [397, 0]
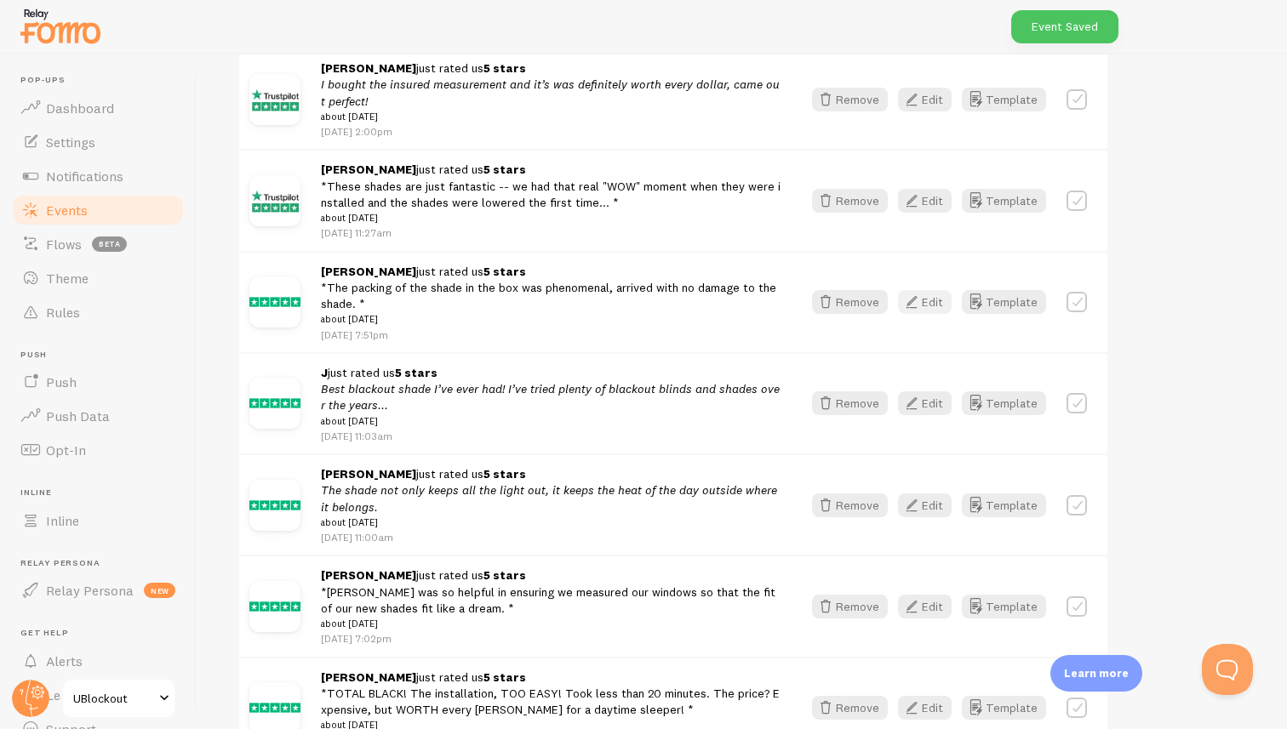
click at [922, 311] on icon "button" at bounding box center [911, 302] width 20 height 20
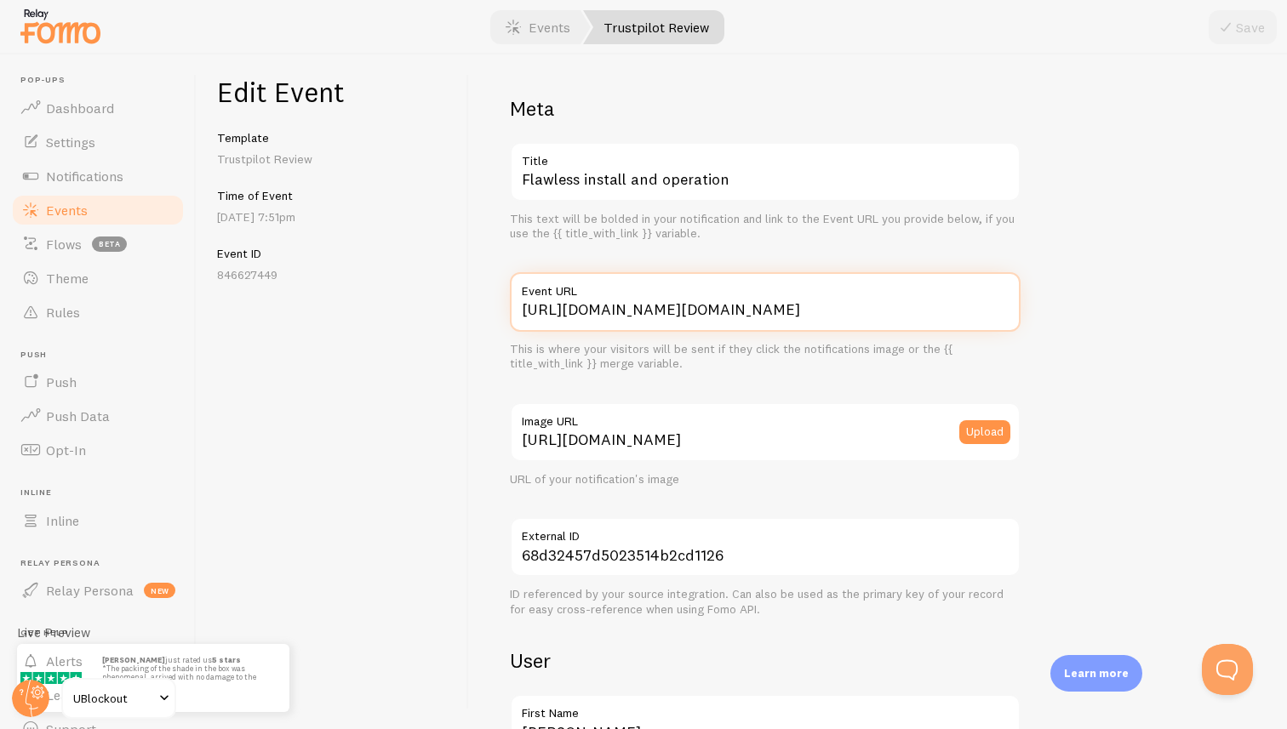
click at [764, 310] on input "[URL][DOMAIN_NAME][DOMAIN_NAME]" at bounding box center [765, 302] width 511 height 60
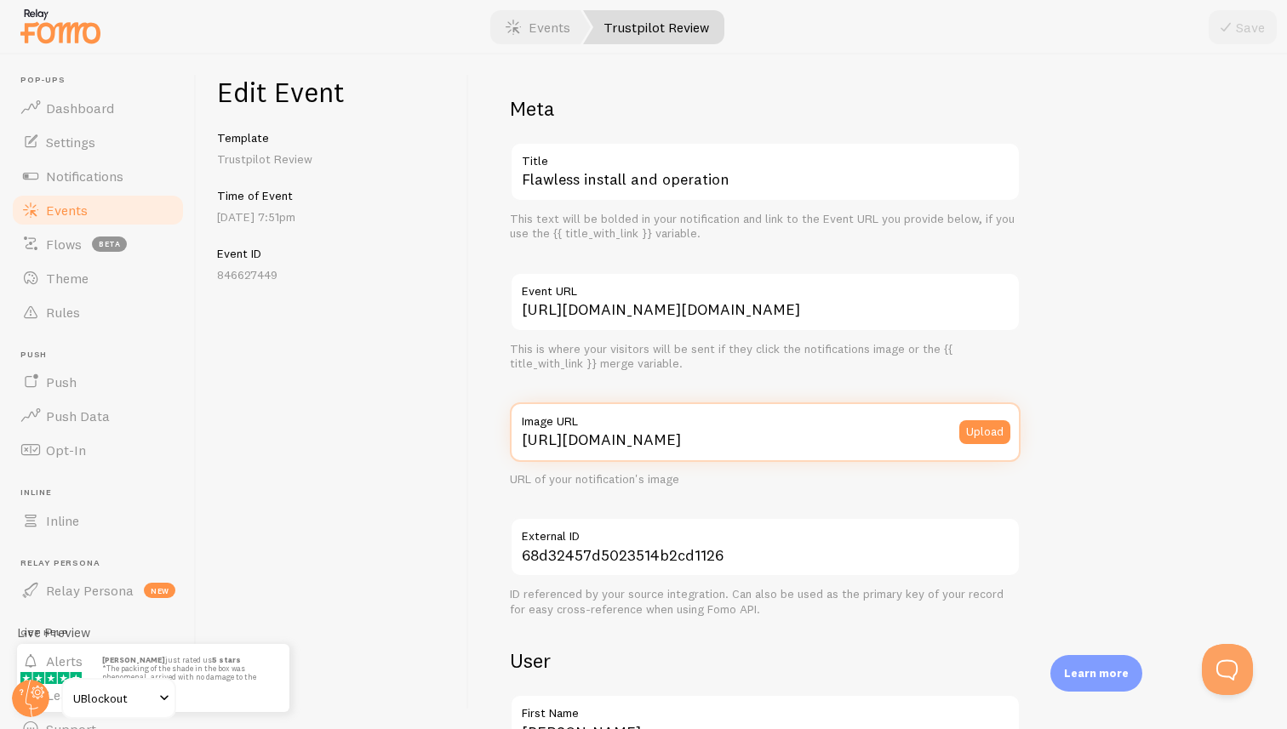
click at [734, 448] on input "[URL][DOMAIN_NAME]" at bounding box center [765, 433] width 511 height 60
paste input "[DOMAIN_NAME][URL][DOMAIN_NAME]"
type input "[URL][DOMAIN_NAME][DOMAIN_NAME]"
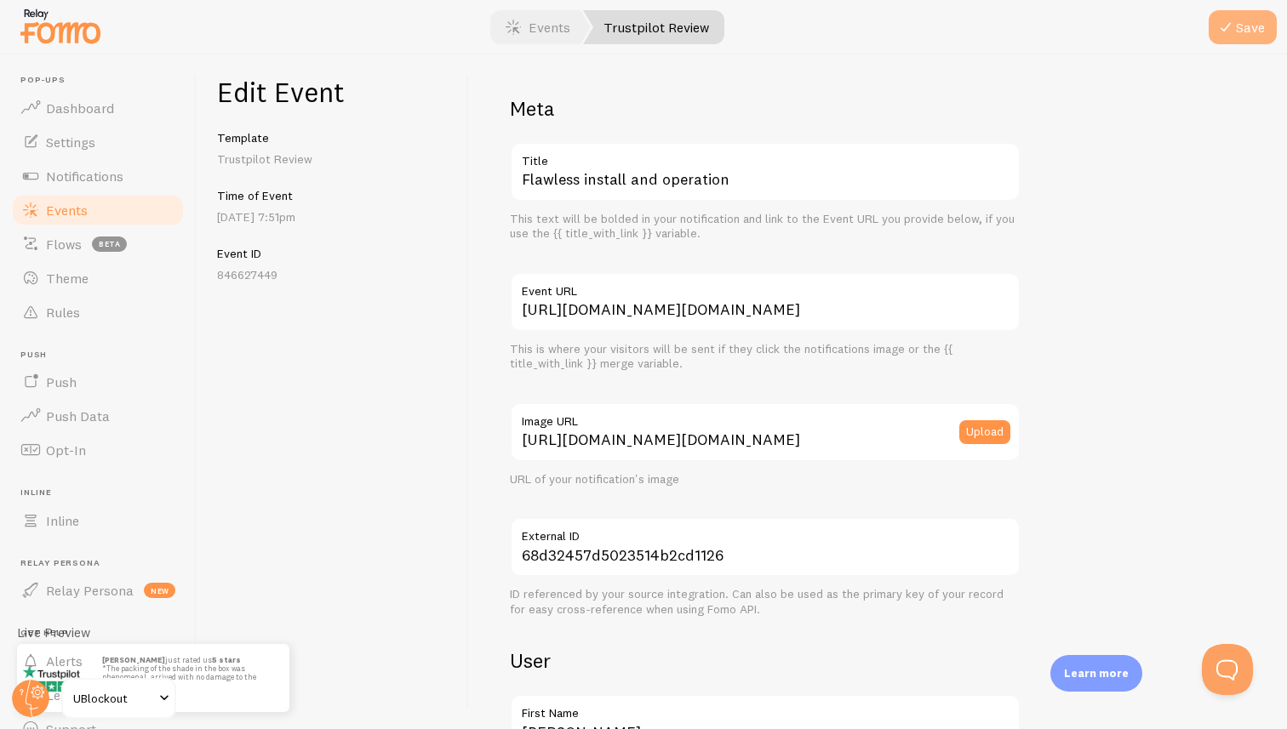
click at [1243, 29] on button "Save" at bounding box center [1243, 27] width 68 height 34
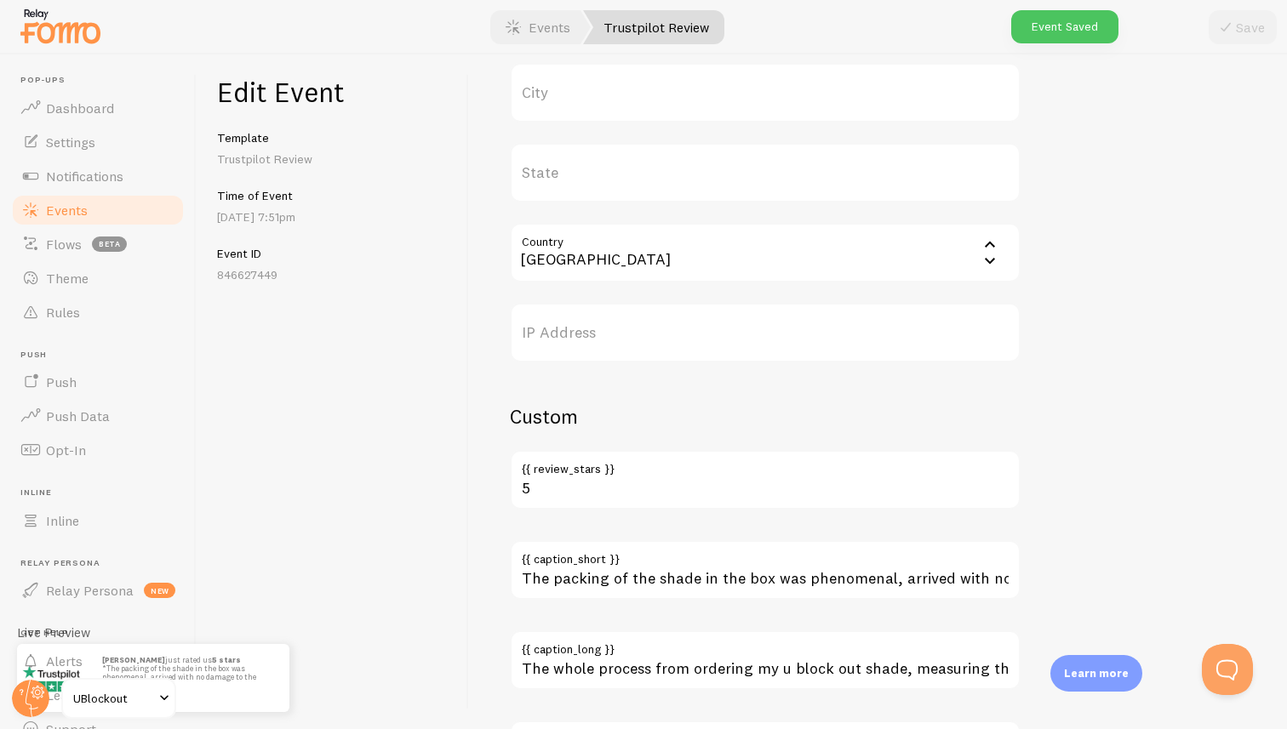
scroll to position [924, 0]
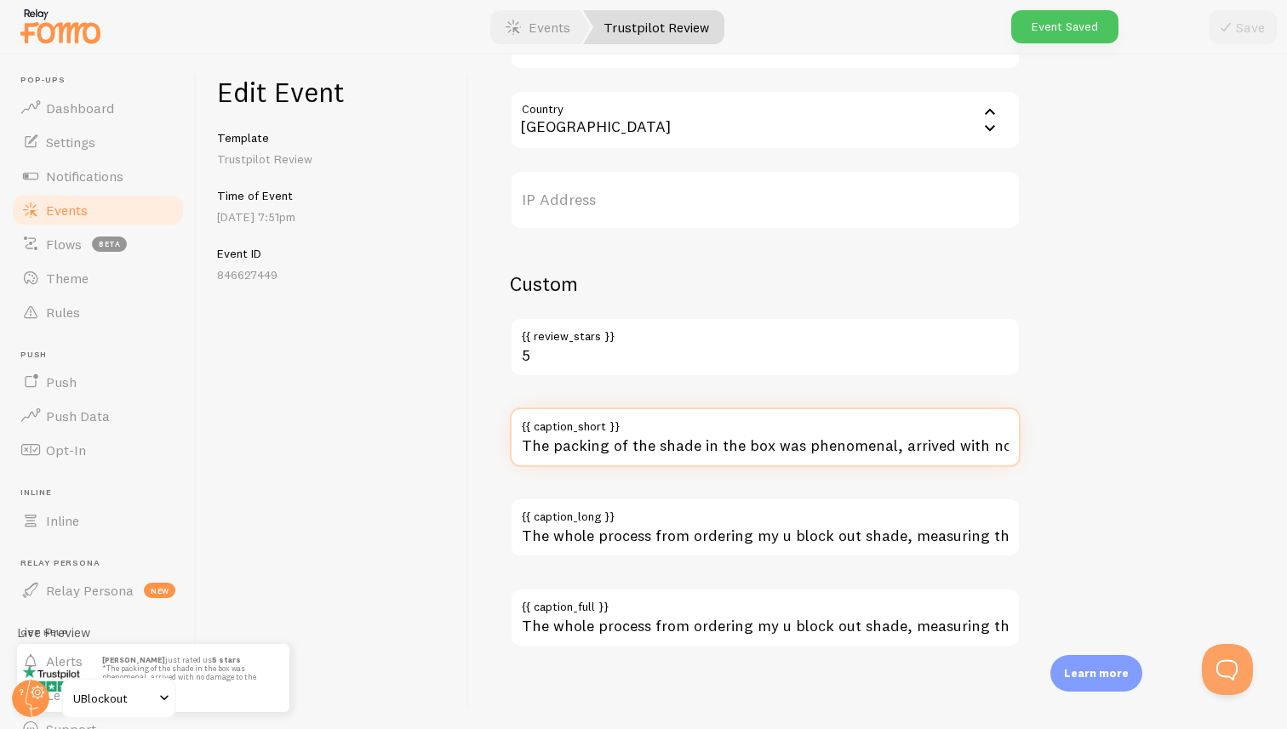
click at [827, 441] on input "The packing of the shade in the box was phenomenal, arrived with no damage to t…" at bounding box center [765, 438] width 511 height 60
drag, startPoint x: 912, startPoint y: 449, endPoint x: 1020, endPoint y: 449, distance: 108.1
click at [1020, 449] on input "The packing of the shade in the box was phenomenal, arrived with no damage to t…" at bounding box center [765, 438] width 511 height 60
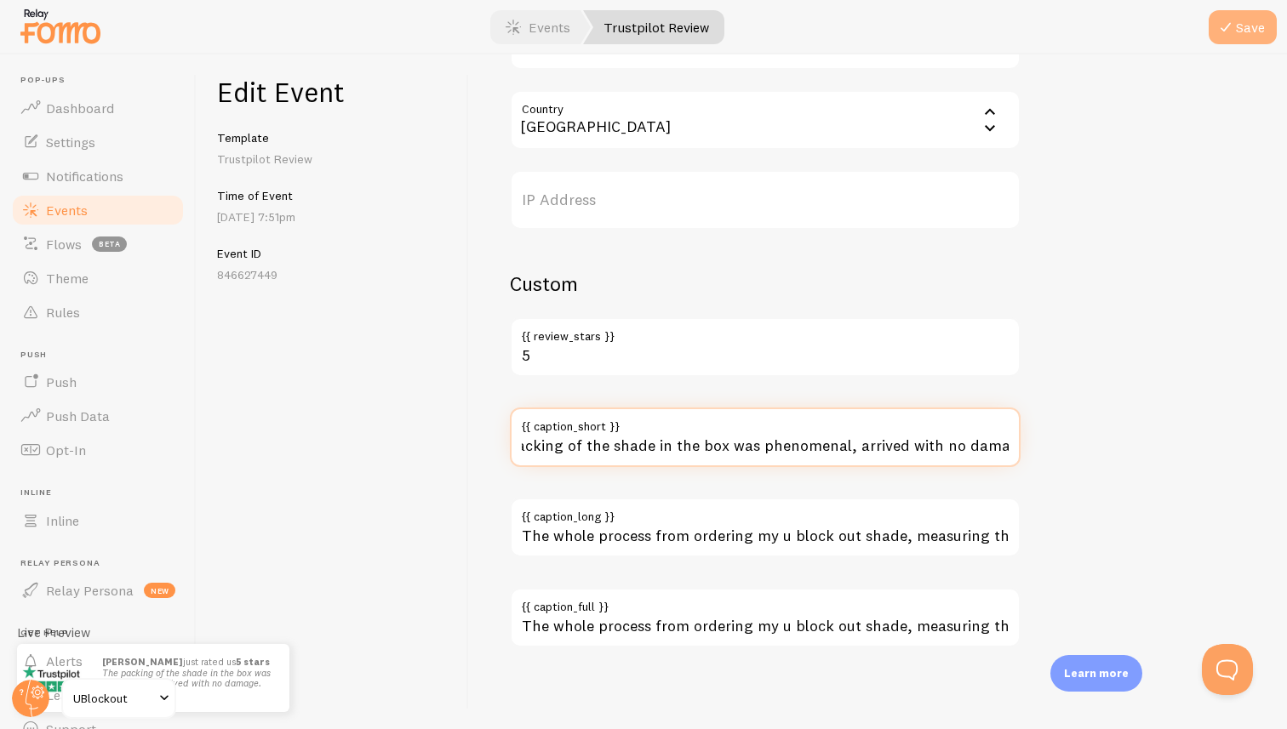
type input "The packing of the shade in the box was phenomenal, arrived with no damage."
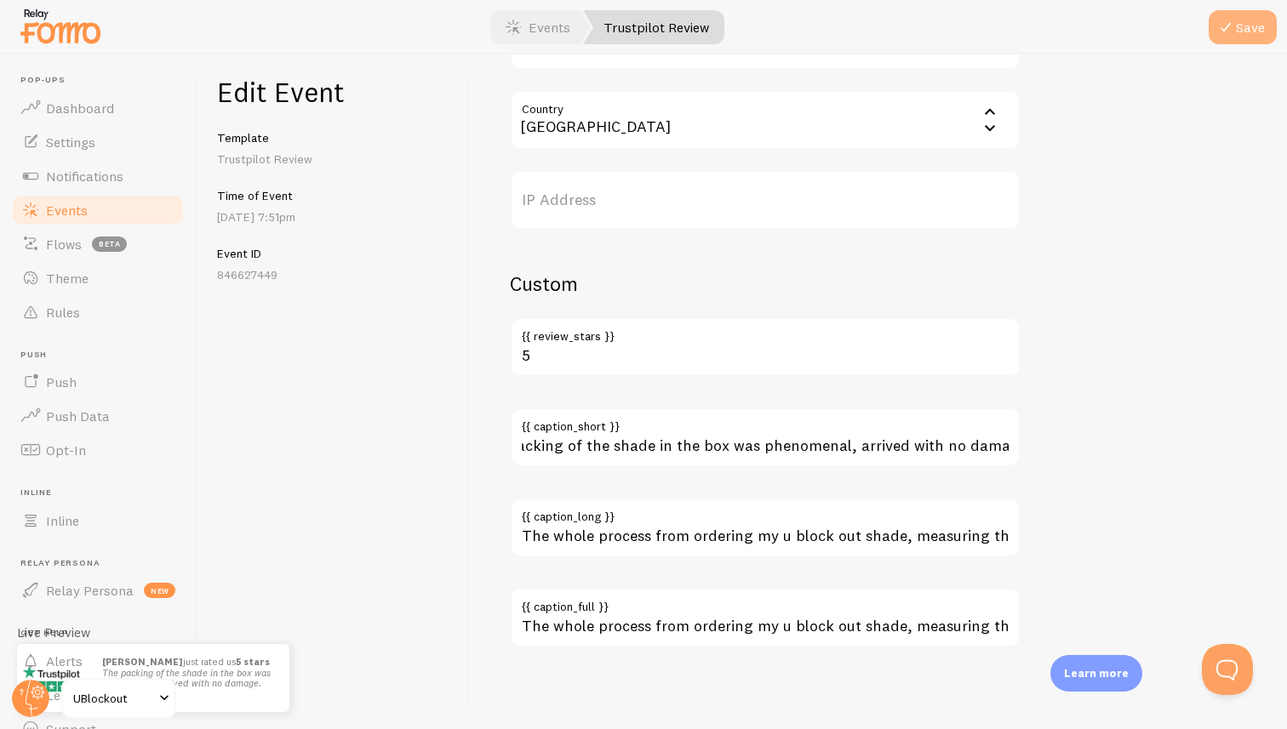
scroll to position [0, 0]
click at [1243, 32] on button "Save" at bounding box center [1243, 27] width 68 height 34
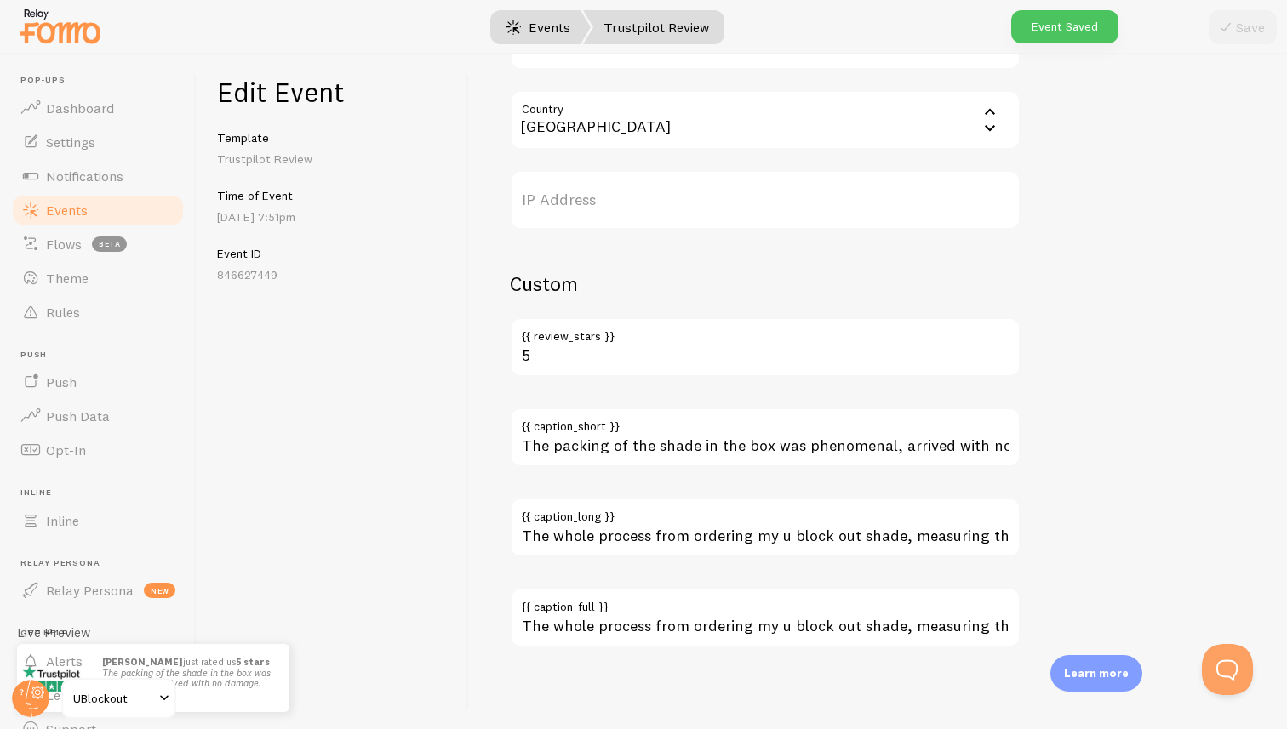
click at [514, 34] on span at bounding box center [513, 27] width 20 height 20
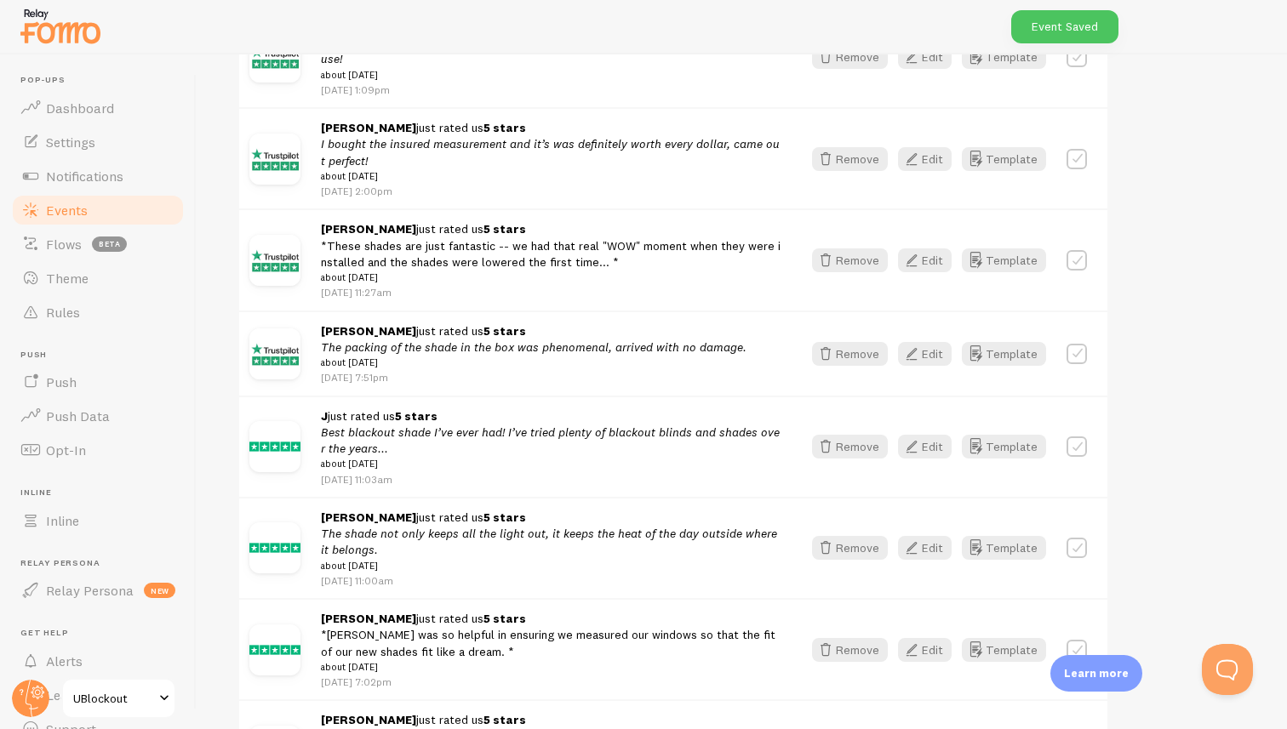
scroll to position [290, 0]
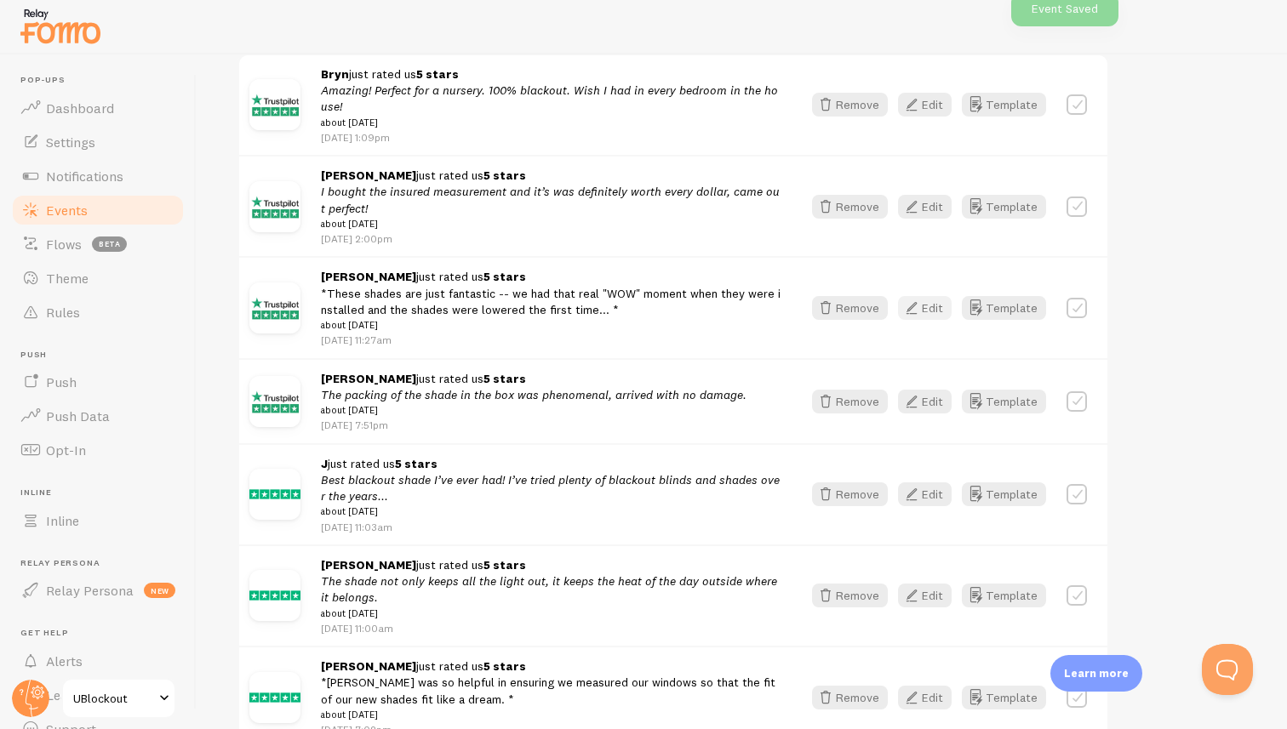
click at [930, 315] on button "Edit" at bounding box center [925, 308] width 54 height 24
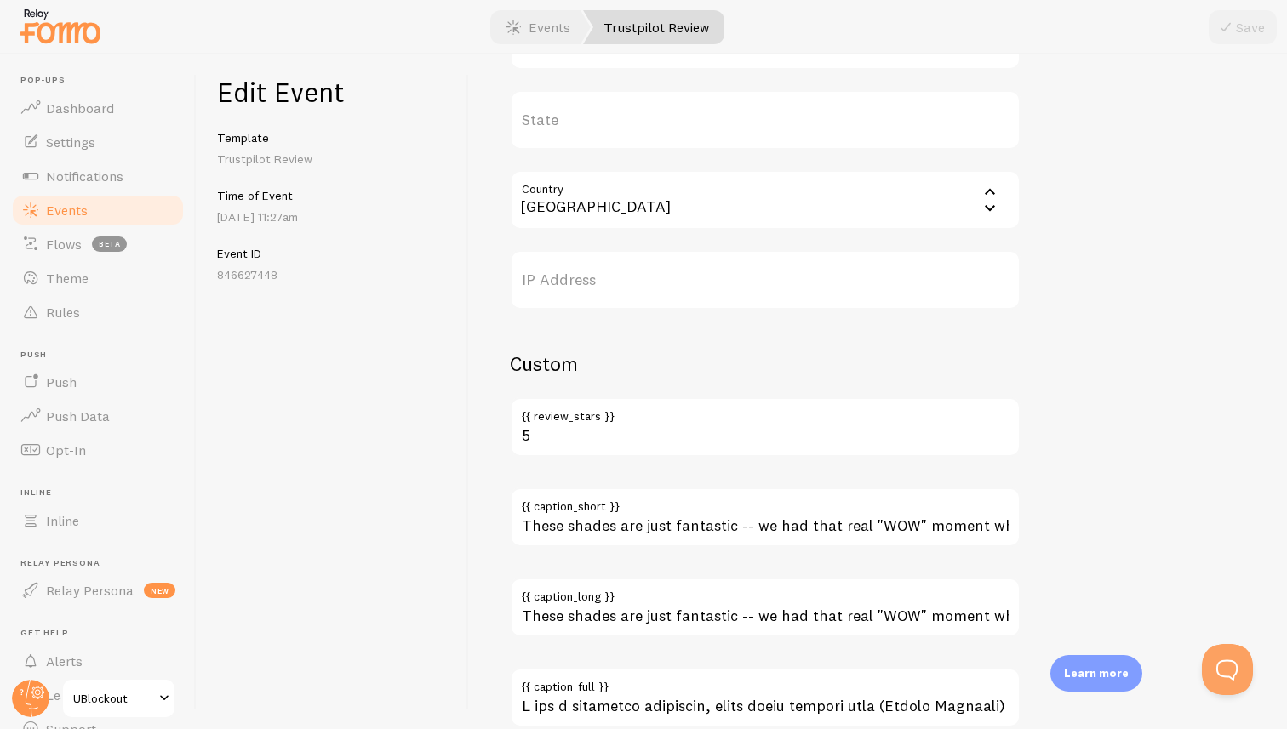
scroll to position [924, 0]
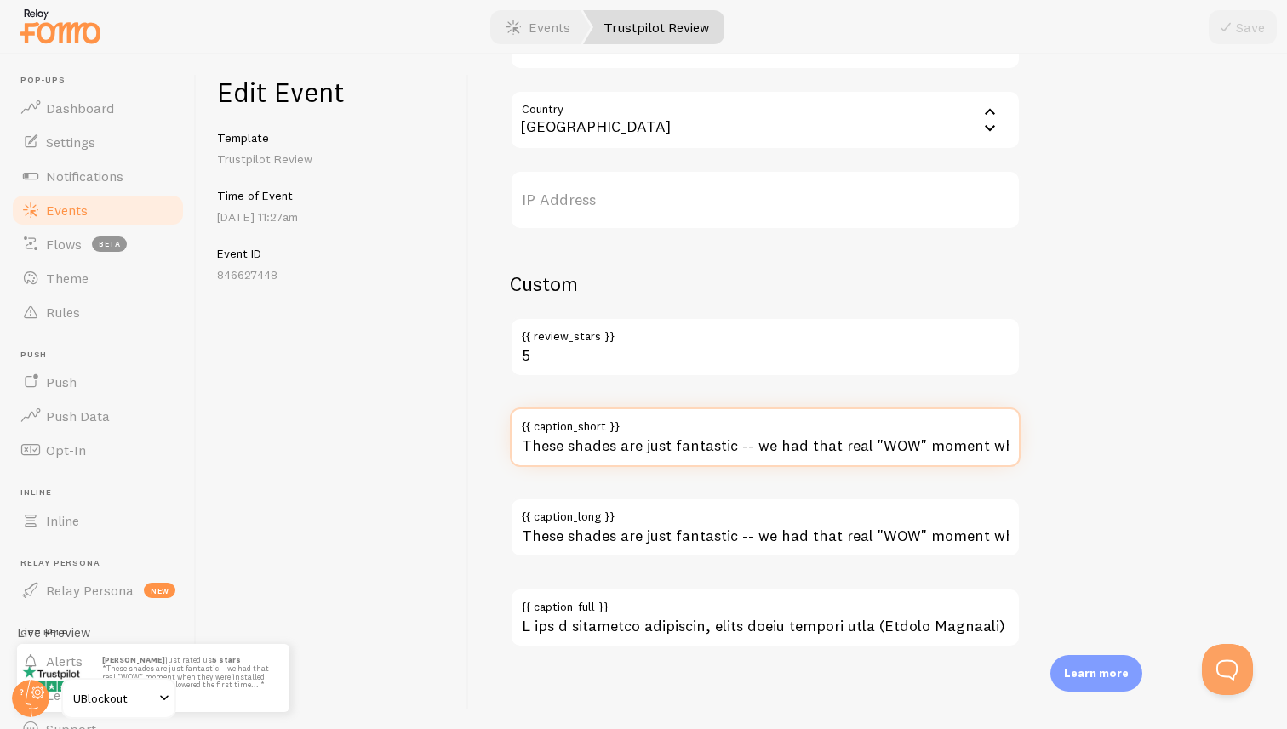
drag, startPoint x: 759, startPoint y: 445, endPoint x: 525, endPoint y: 446, distance: 234.1
click at [525, 446] on input "These shades are just fantastic -- we had that real "WOW" moment when they were…" at bounding box center [765, 438] width 511 height 60
type input "These shades are just fantastic -- we had that real "WOW" moment when they were…"
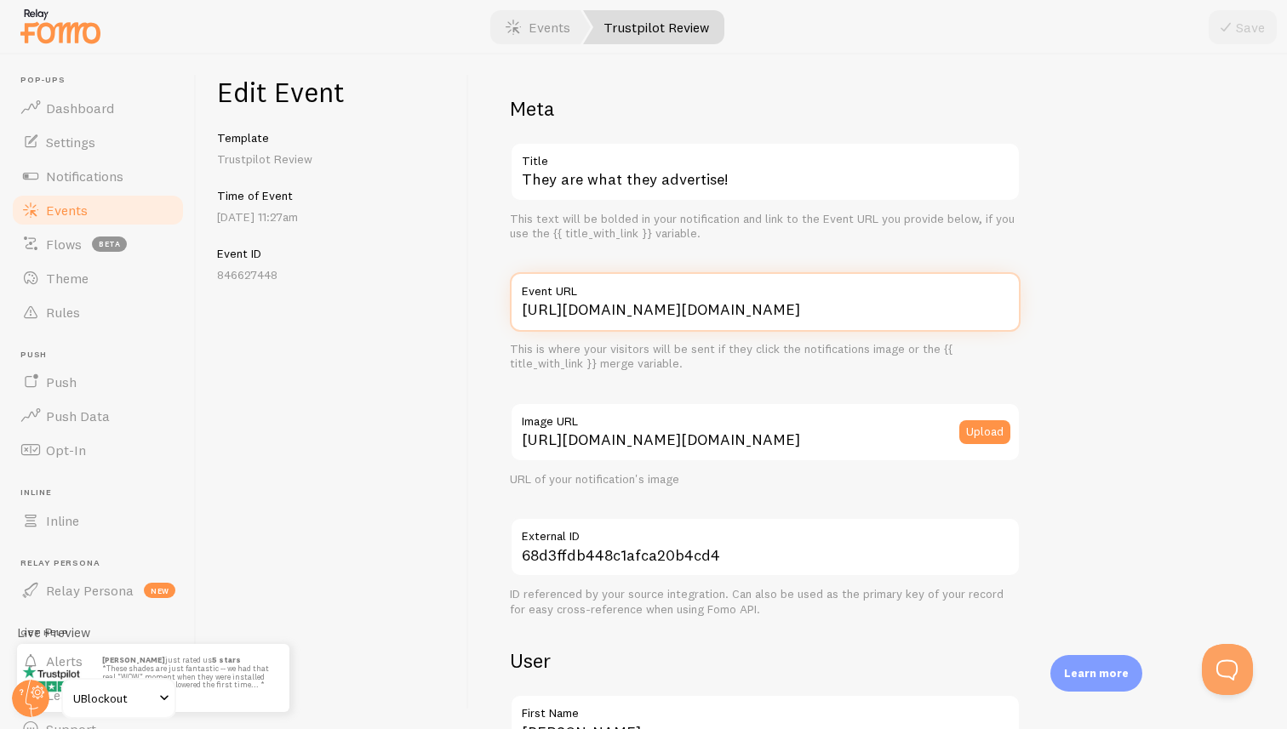
click at [859, 311] on input "[URL][DOMAIN_NAME][DOMAIN_NAME]" at bounding box center [765, 302] width 511 height 60
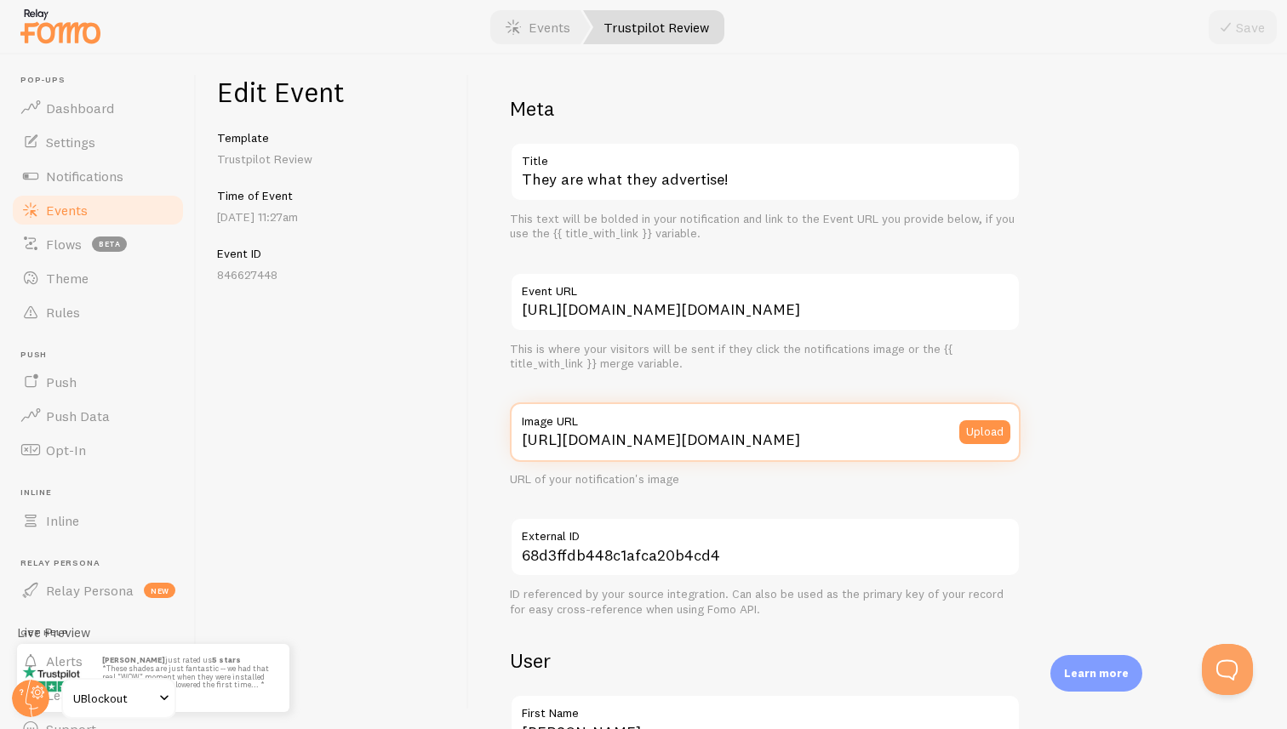
click at [780, 432] on input "[URL][DOMAIN_NAME][DOMAIN_NAME]" at bounding box center [765, 433] width 511 height 60
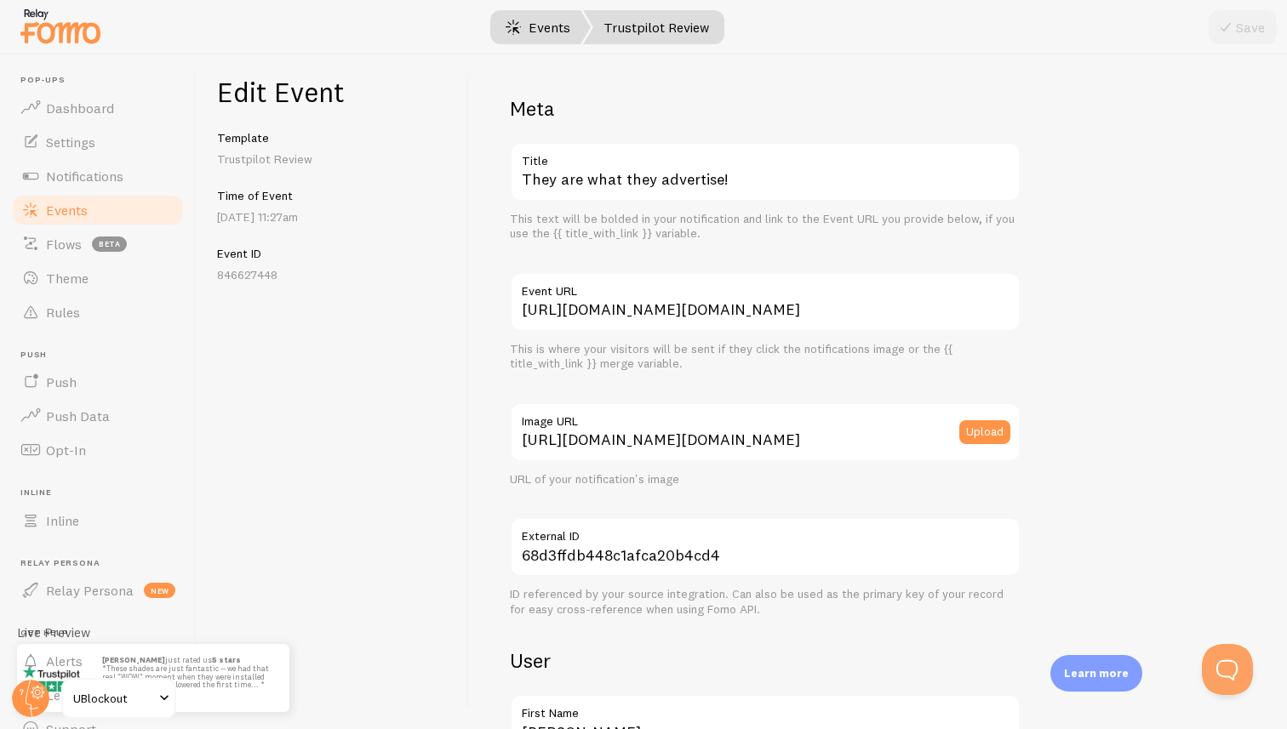
click at [518, 23] on span at bounding box center [513, 27] width 20 height 20
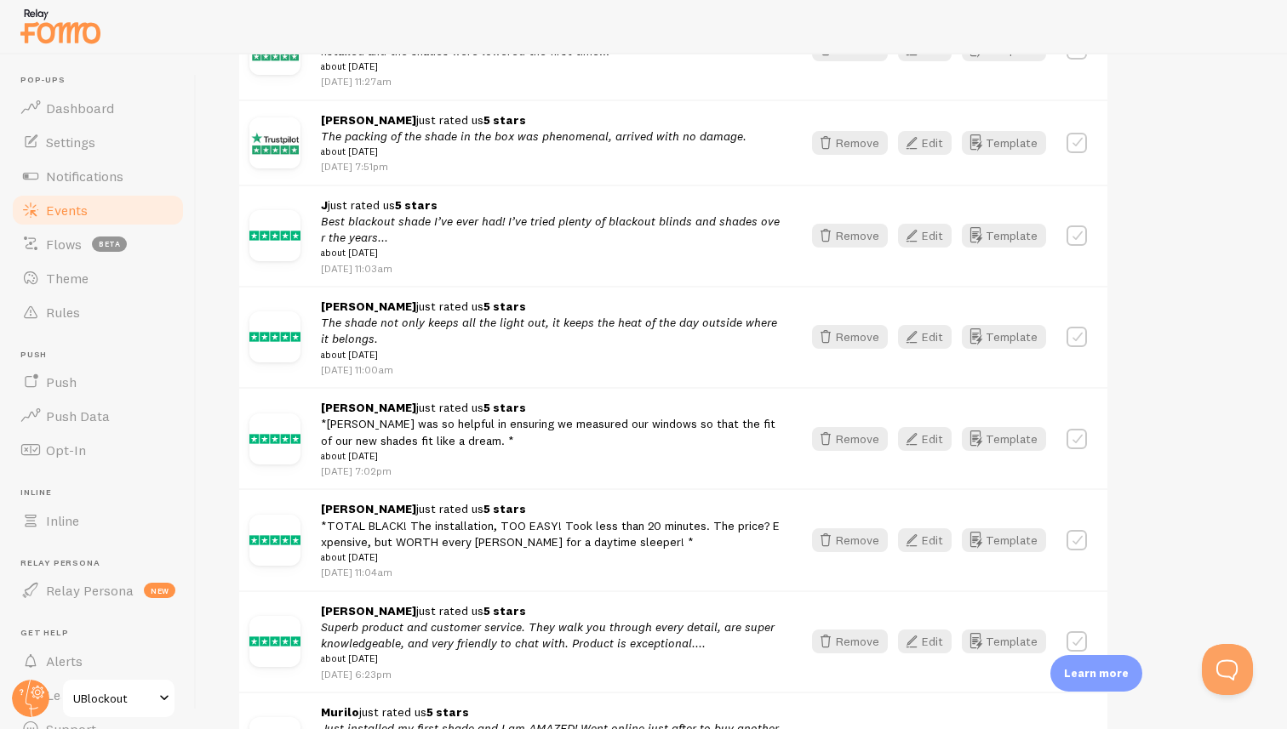
scroll to position [614, 0]
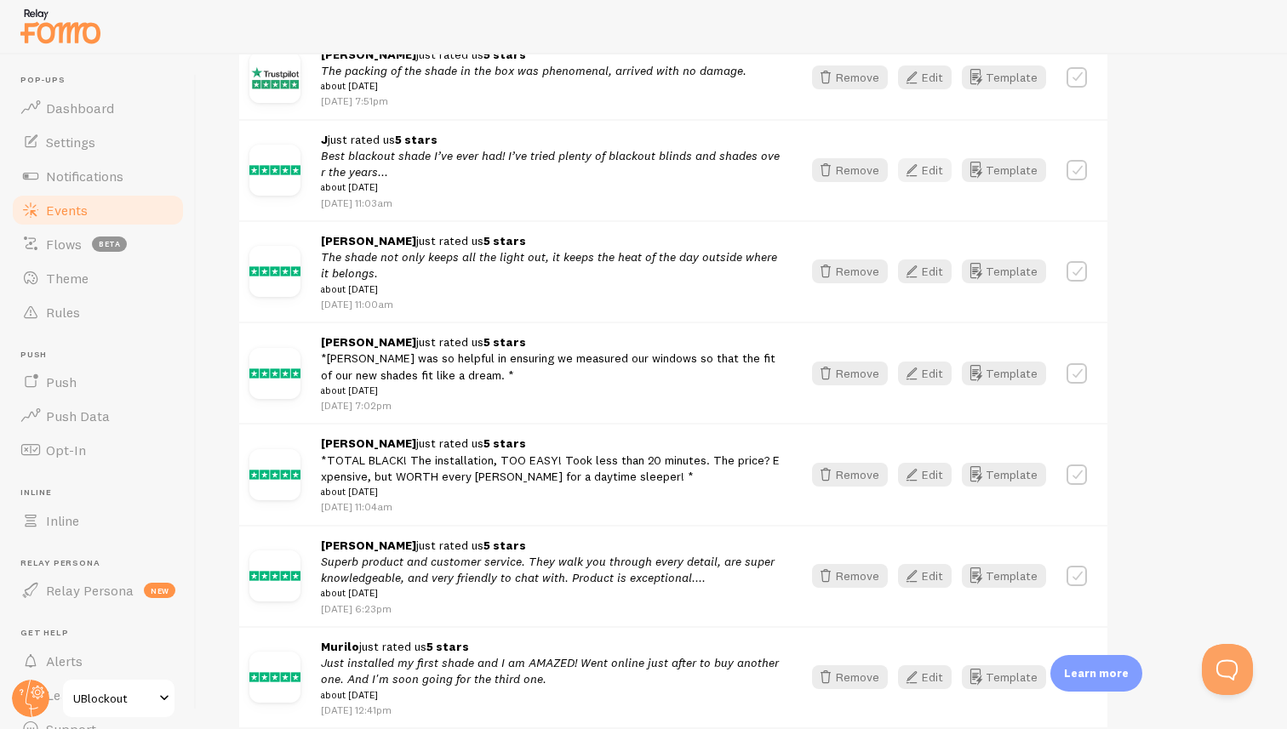
click at [917, 171] on icon "button" at bounding box center [911, 170] width 20 height 20
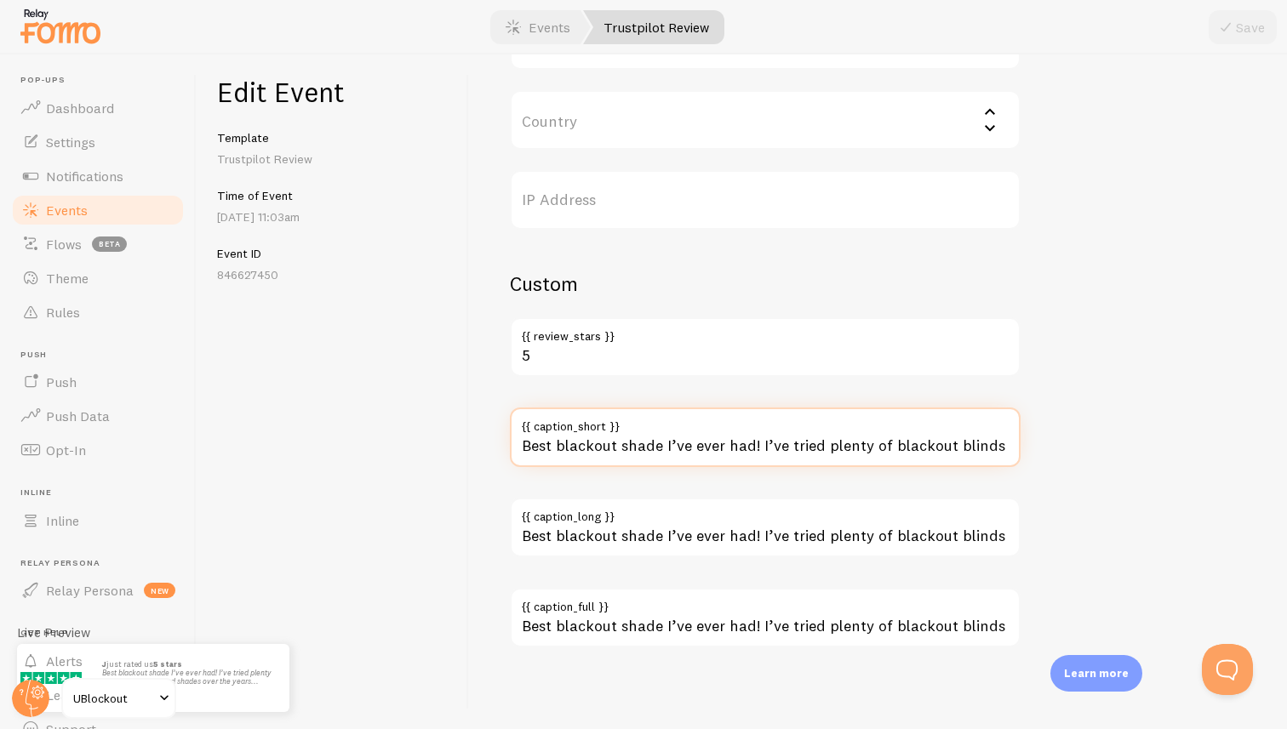
scroll to position [0, 177]
drag, startPoint x: 759, startPoint y: 444, endPoint x: 1097, endPoint y: 452, distance: 338.0
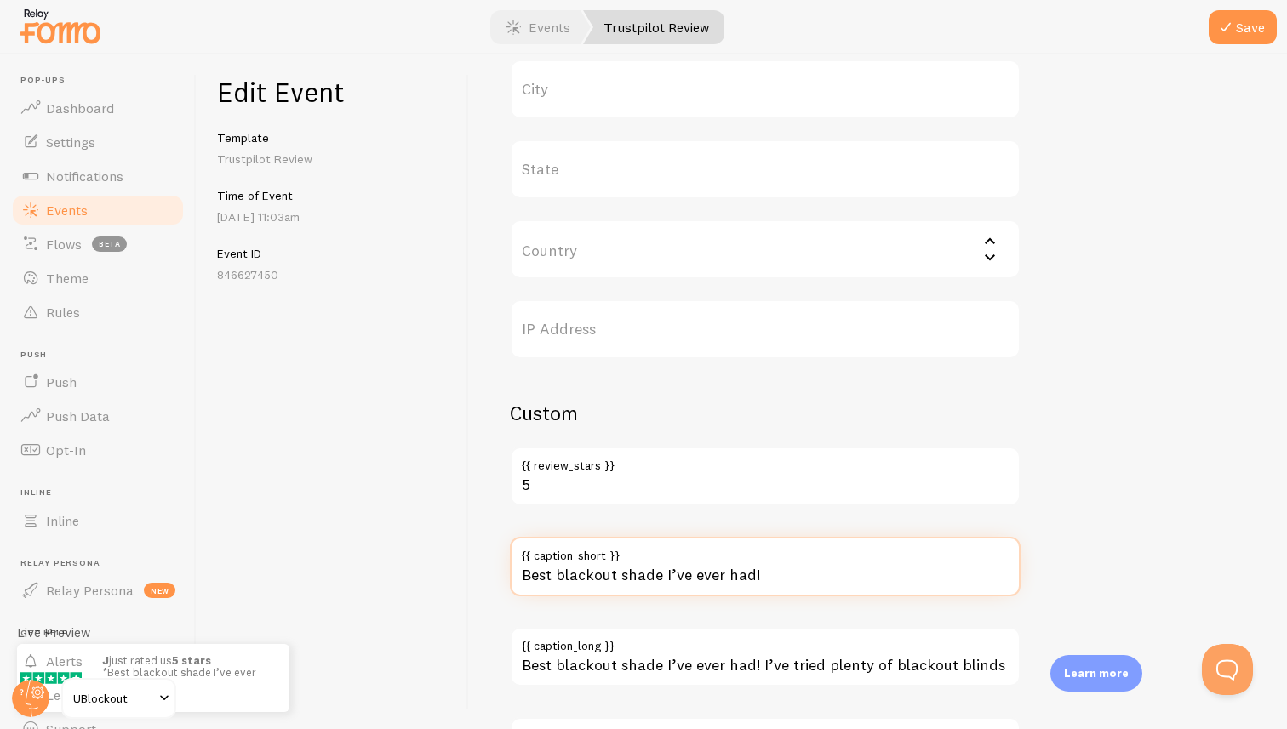
scroll to position [759, 0]
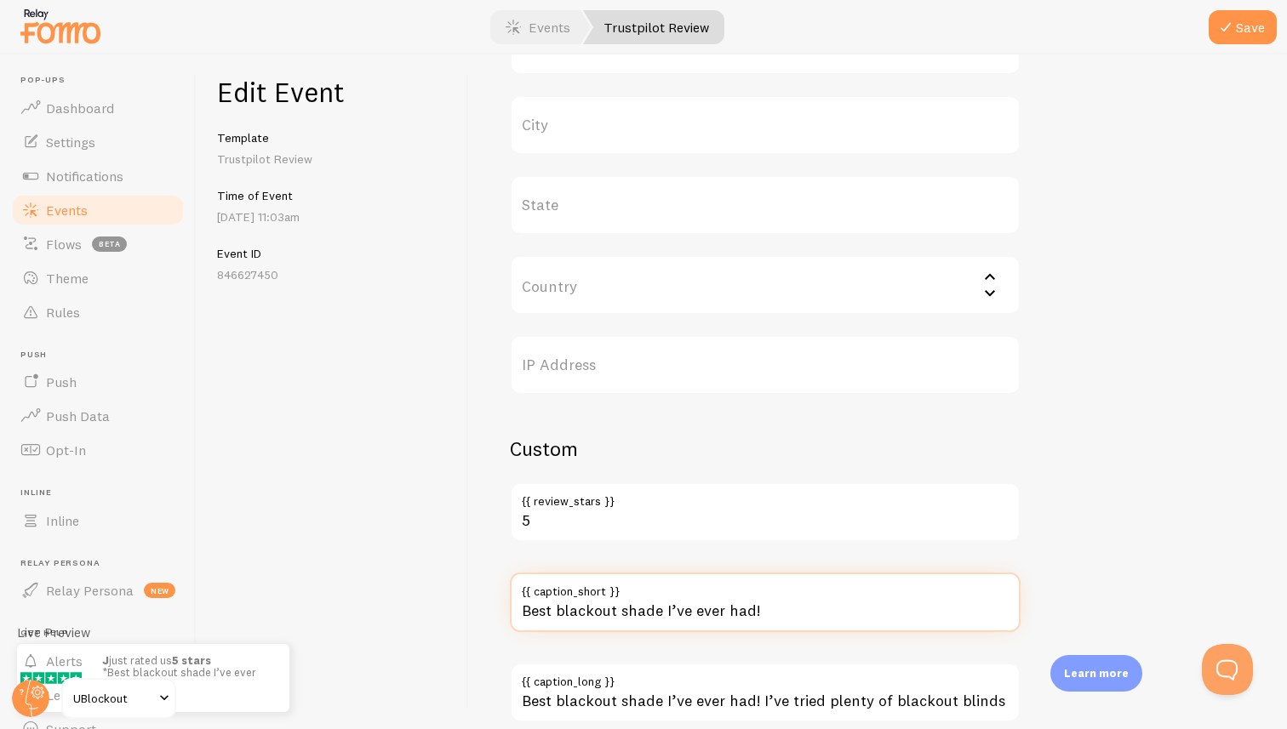
type input "Best blackout shade I’ve ever had!"
click at [702, 294] on input "Country" at bounding box center [765, 285] width 511 height 60
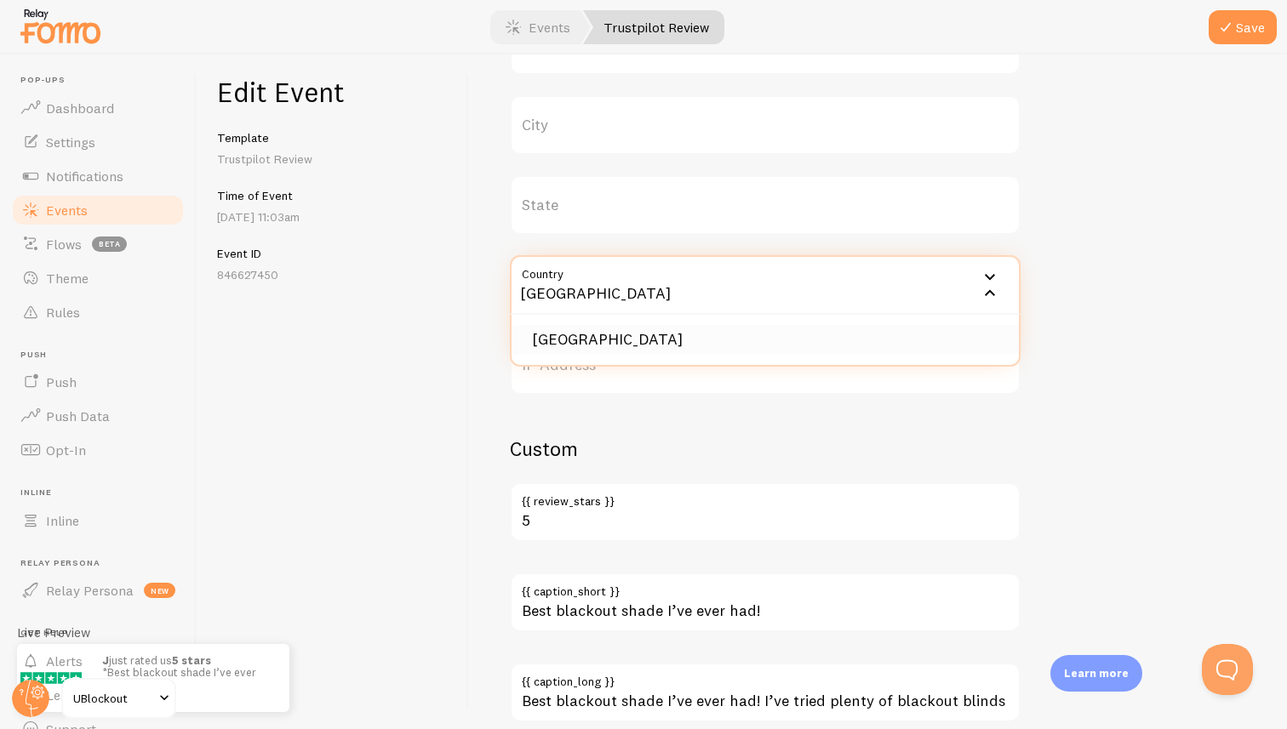
type input "[GEOGRAPHIC_DATA]"
click at [658, 343] on li "[GEOGRAPHIC_DATA]" at bounding box center [765, 340] width 507 height 30
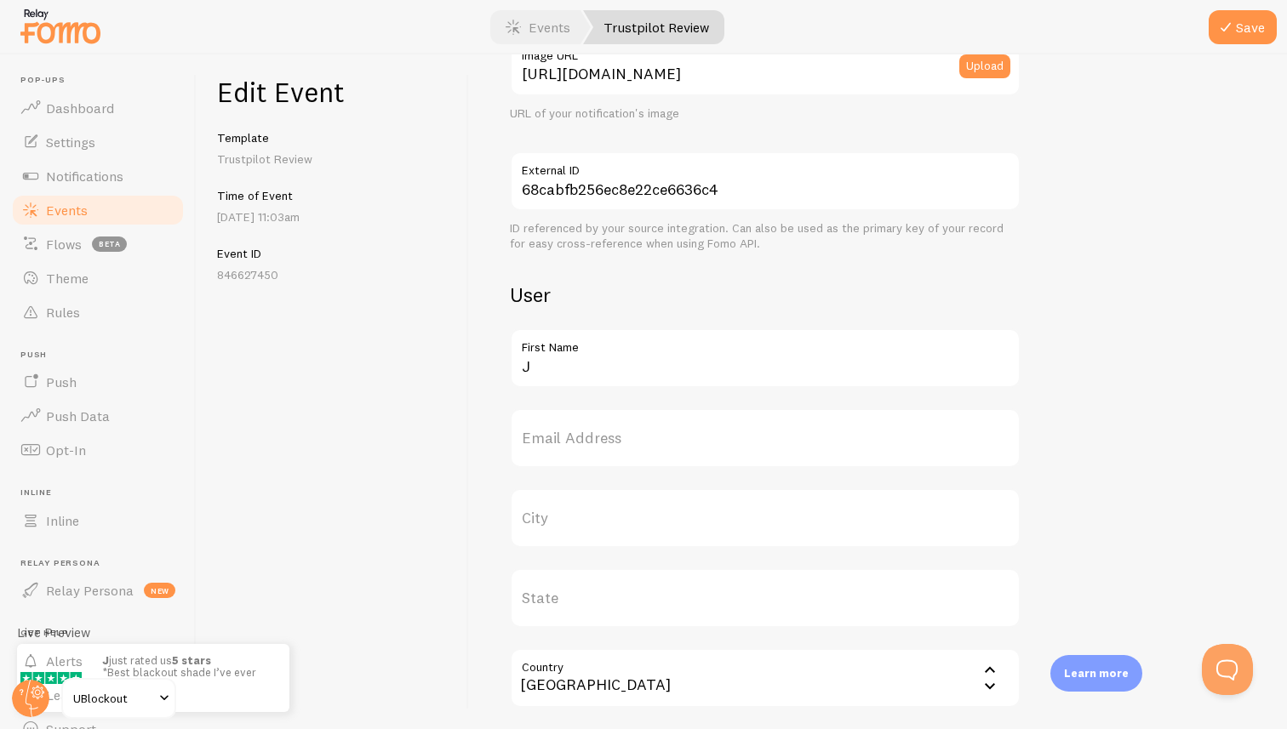
scroll to position [215, 0]
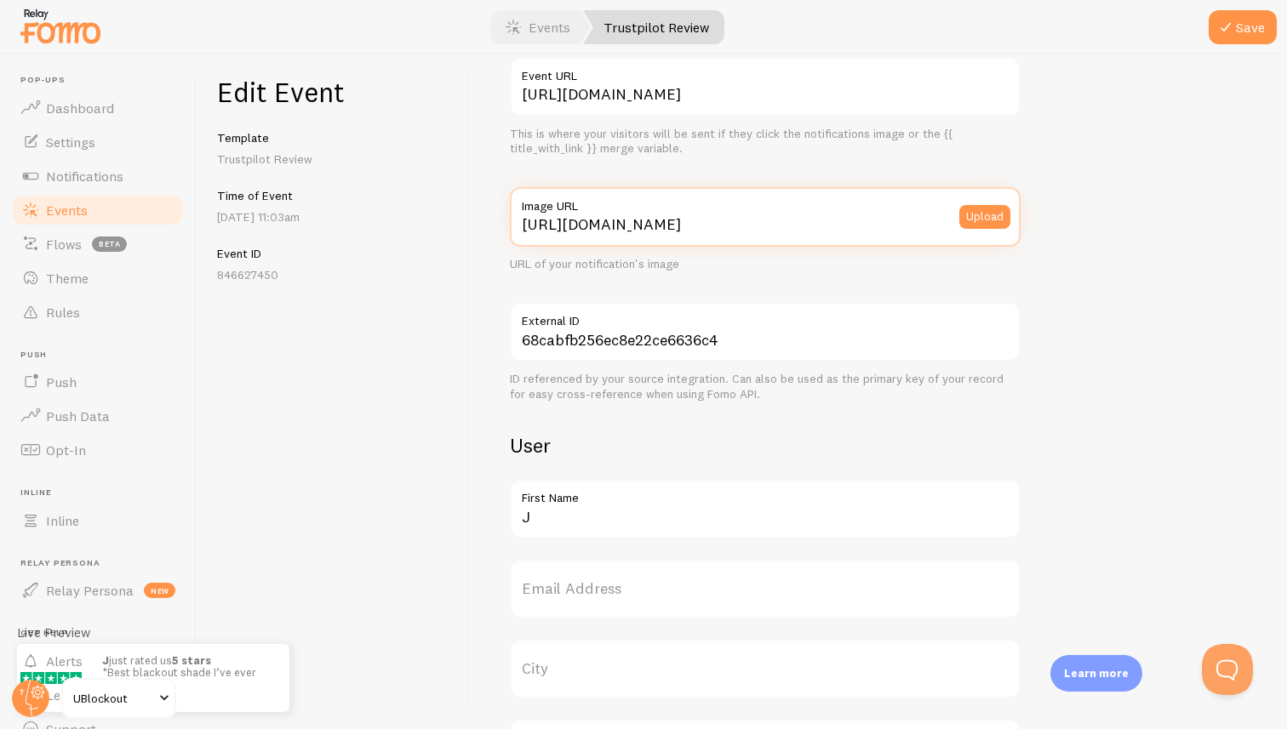
click at [774, 226] on input "[URL][DOMAIN_NAME]" at bounding box center [765, 217] width 511 height 60
paste input "[DOMAIN_NAME][URL][DOMAIN_NAME]"
type input "[URL][DOMAIN_NAME][DOMAIN_NAME]"
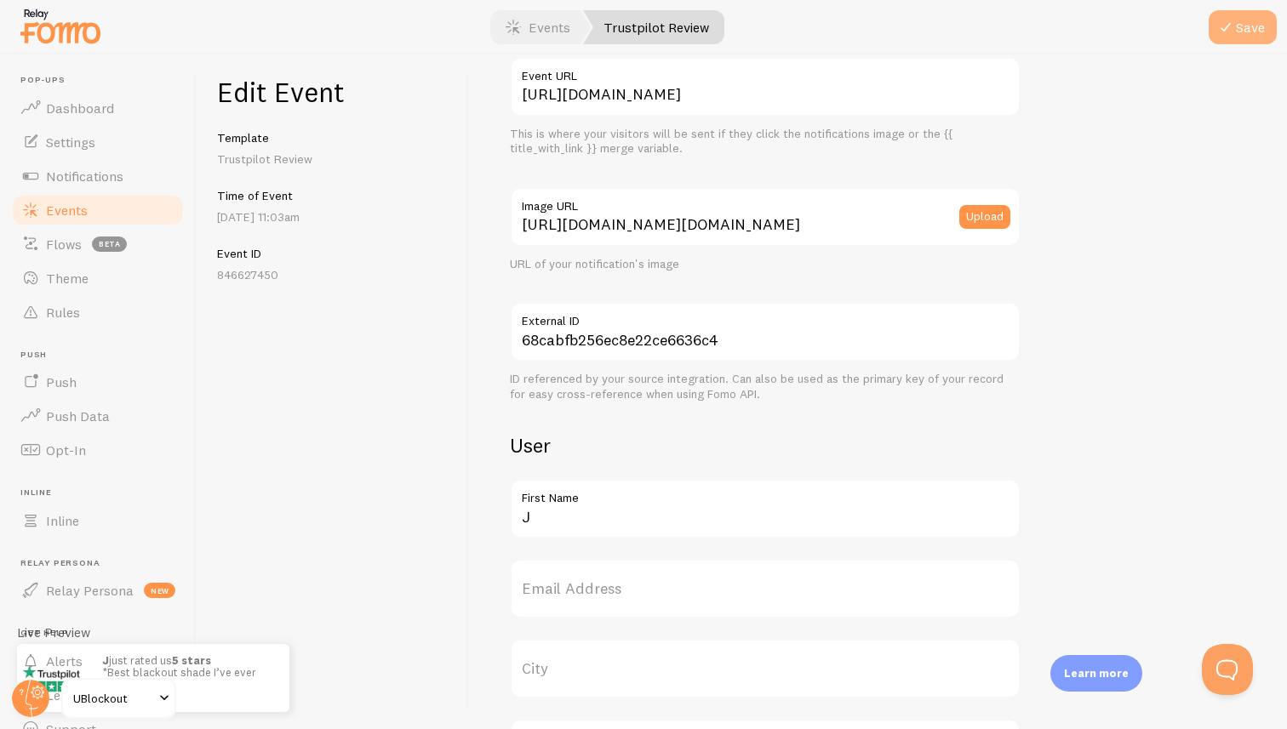
click at [1226, 34] on icon "submit" at bounding box center [1225, 27] width 20 height 20
click at [537, 29] on link "Events" at bounding box center [538, 27] width 106 height 34
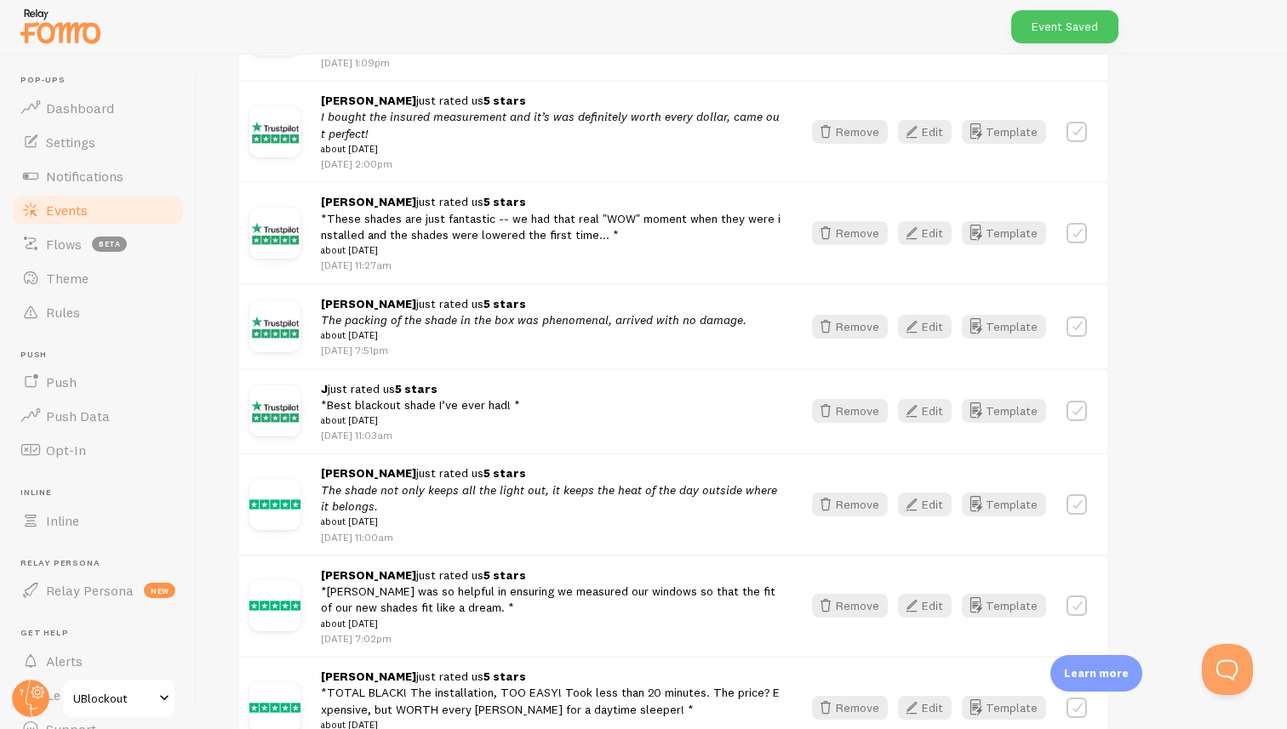
scroll to position [395, 0]
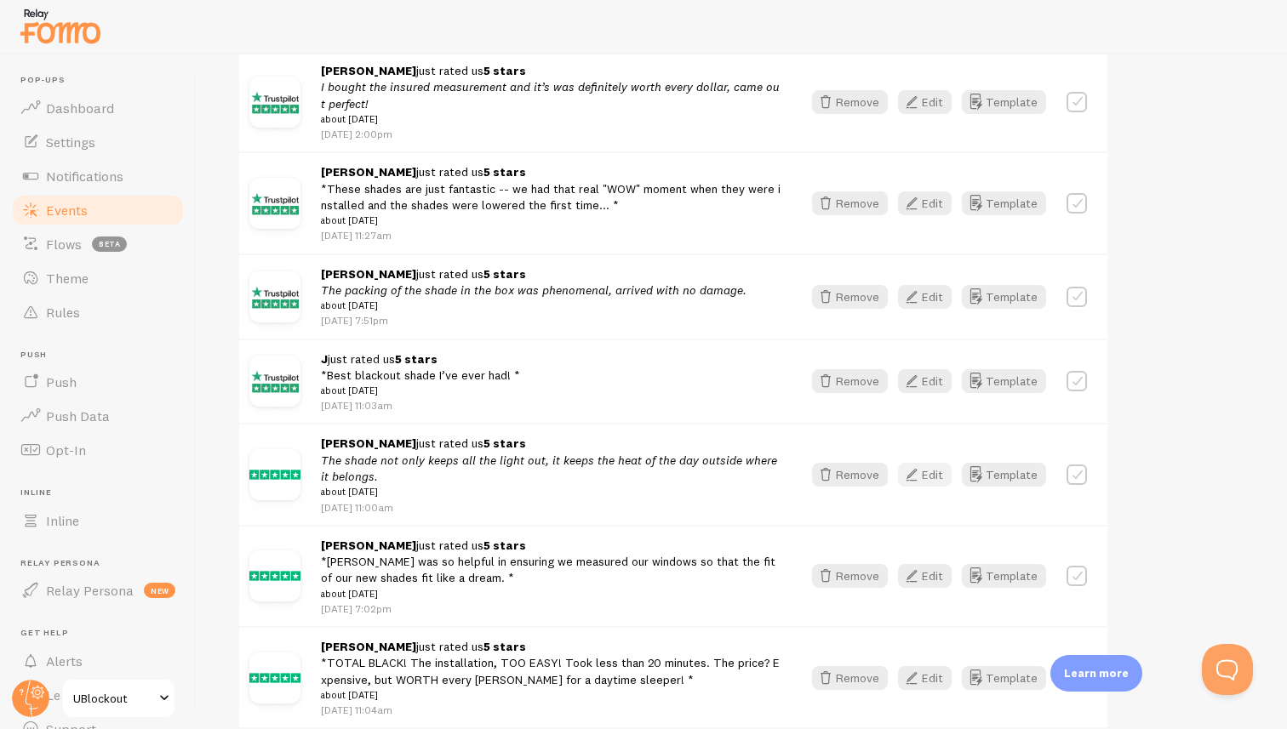
click at [926, 484] on button "Edit" at bounding box center [925, 475] width 54 height 24
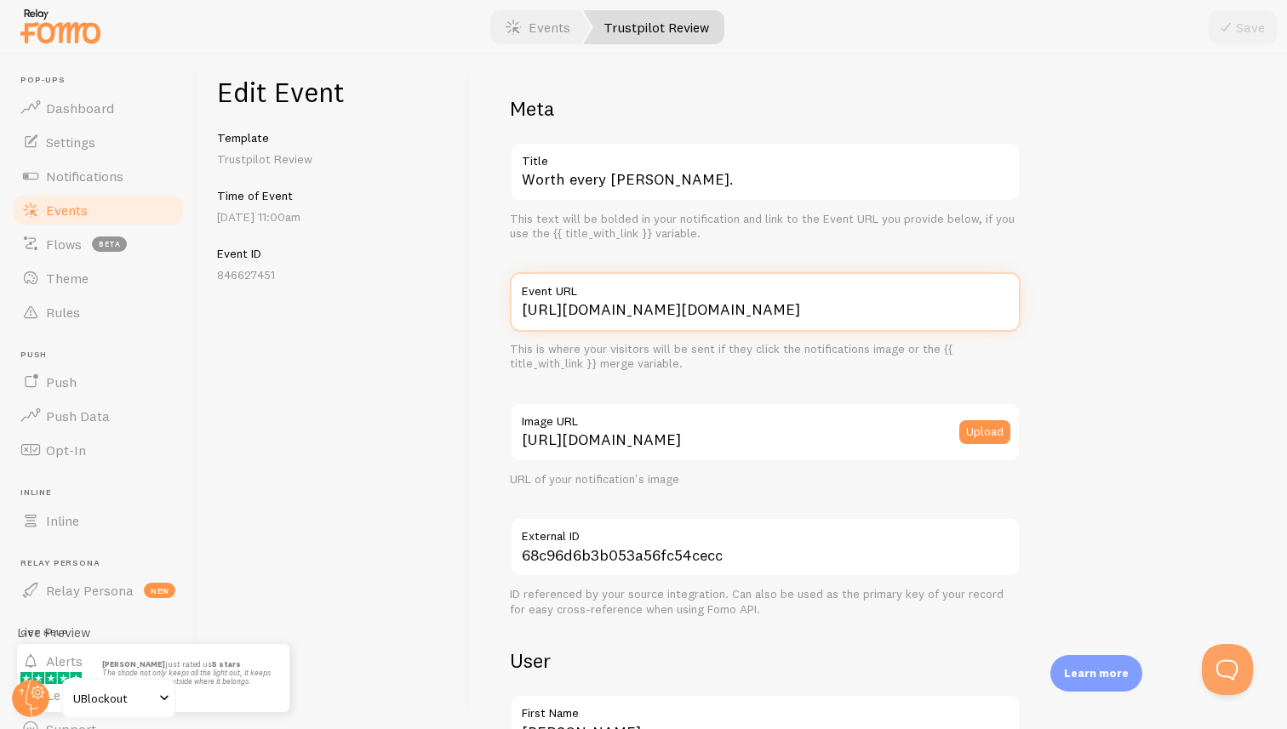
click at [771, 309] on input "[URL][DOMAIN_NAME][DOMAIN_NAME]" at bounding box center [765, 302] width 511 height 60
paste input "[DOMAIN_NAME][URL][DOMAIN_NAME]"
type input "[URL][DOMAIN_NAME][DOMAIN_NAME]"
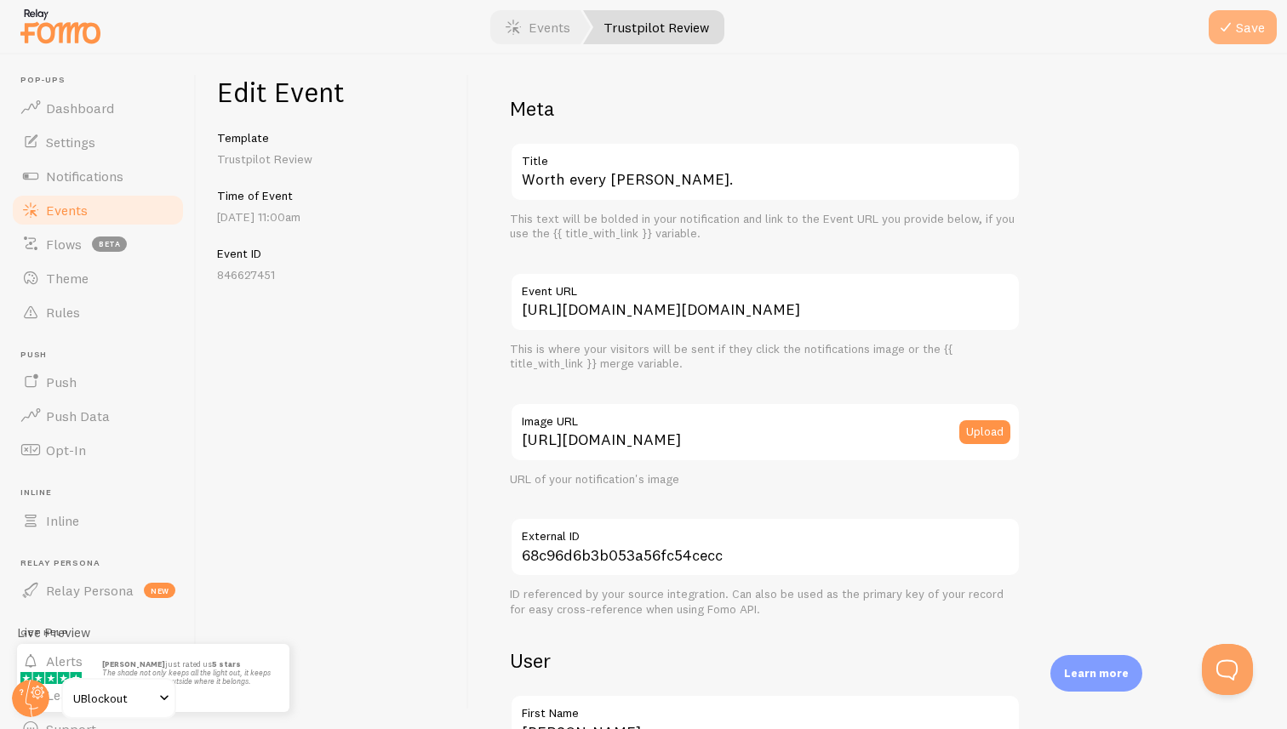
click at [1247, 37] on button "Save" at bounding box center [1243, 27] width 68 height 34
click at [552, 26] on link "Events" at bounding box center [538, 27] width 106 height 34
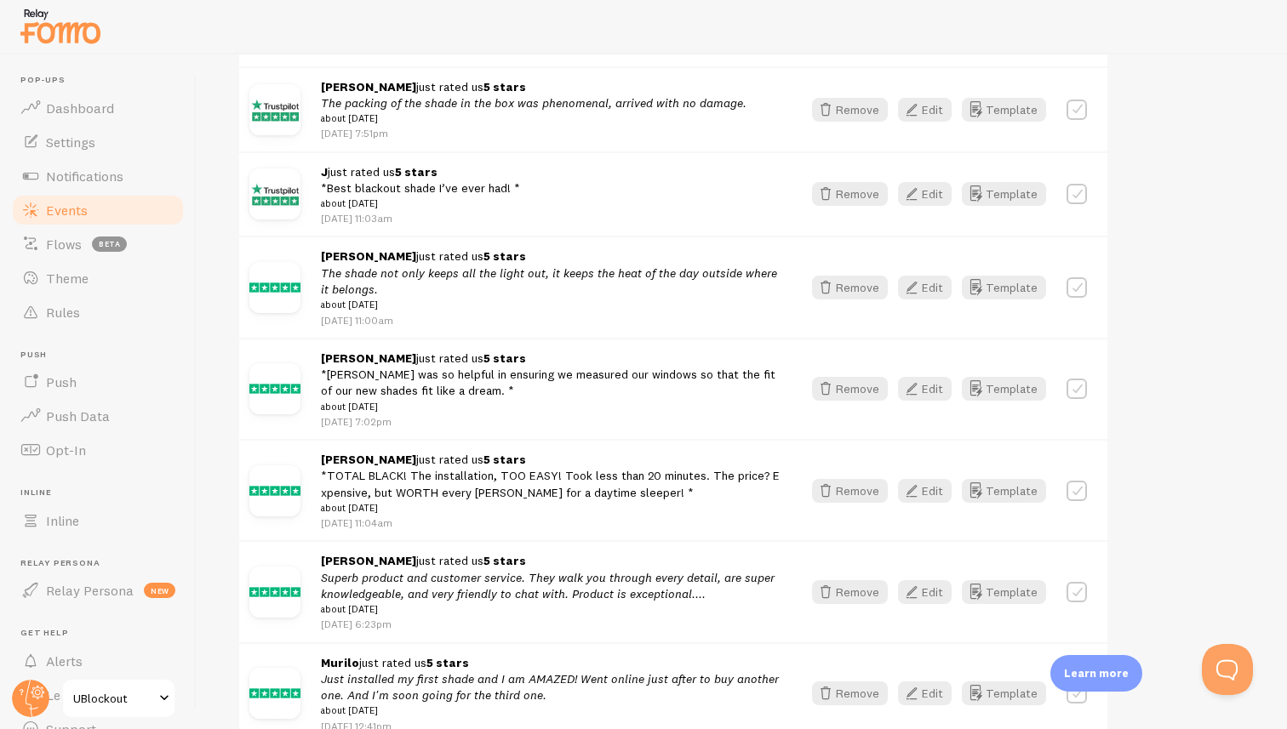
scroll to position [607, 0]
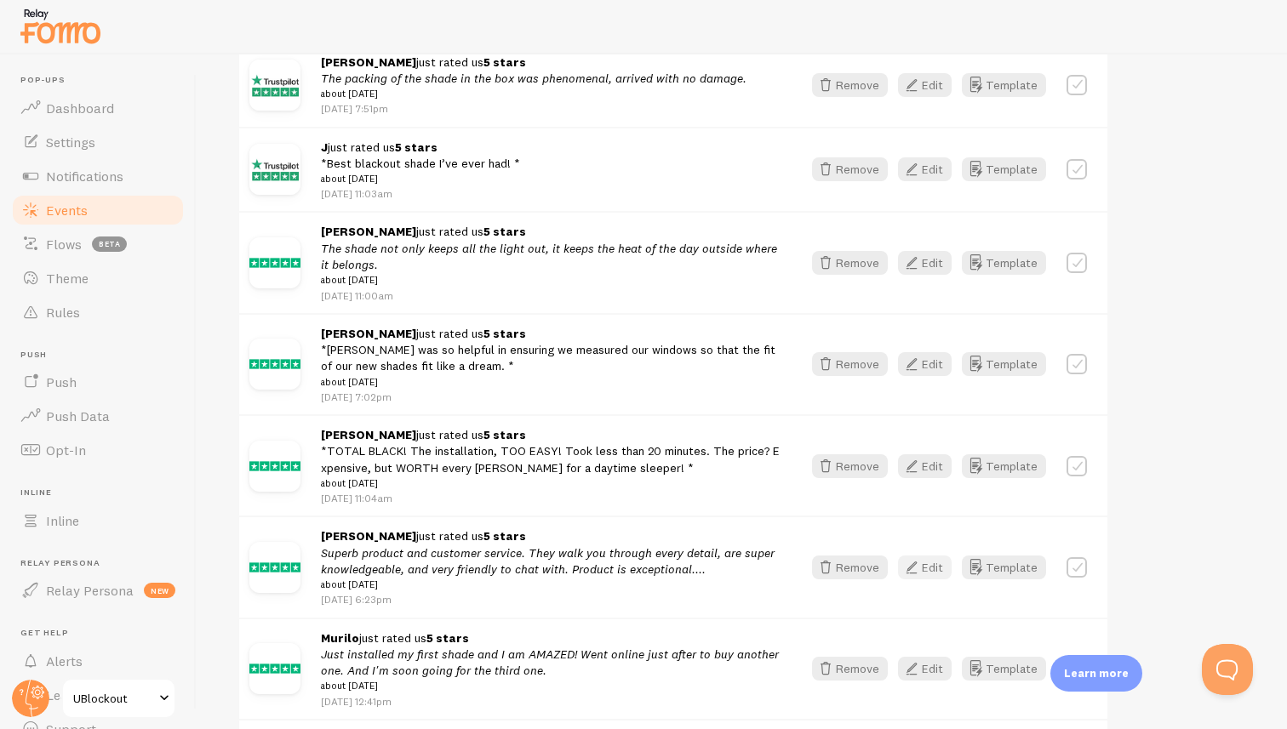
click at [938, 576] on button "Edit" at bounding box center [925, 568] width 54 height 24
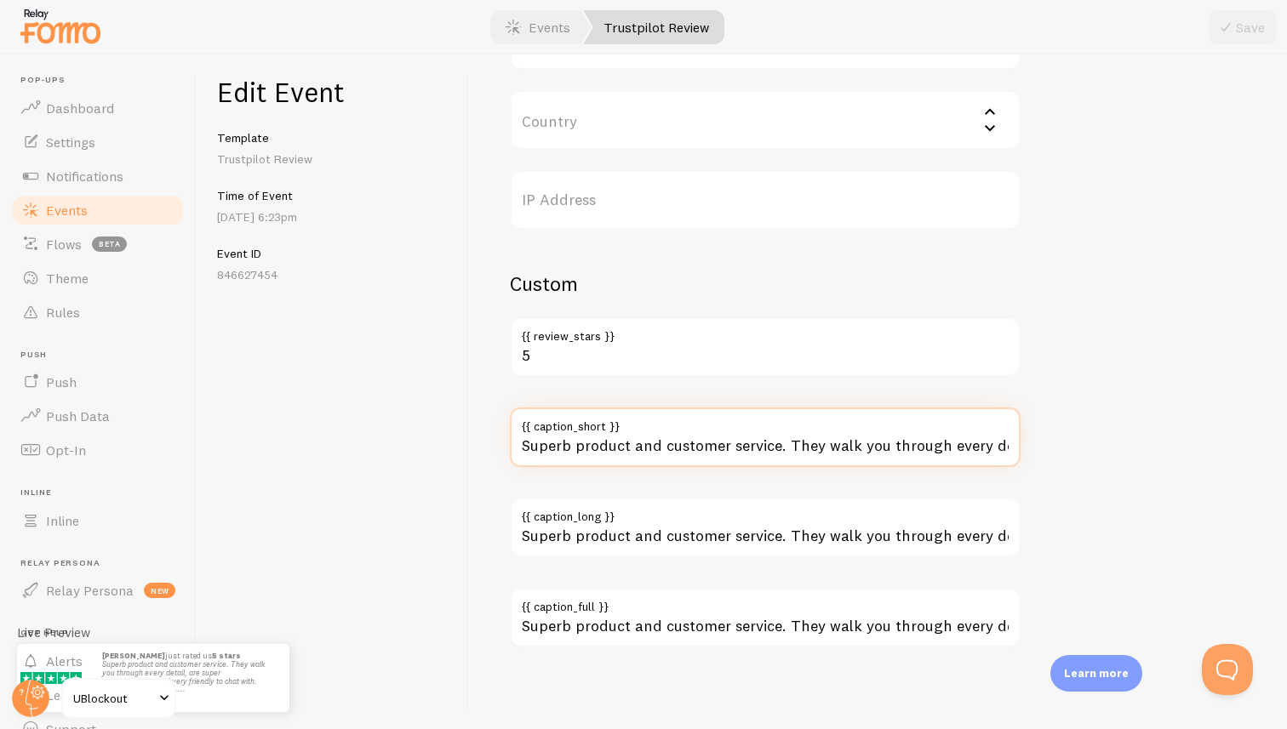
scroll to position [0, 580]
drag, startPoint x: 786, startPoint y: 442, endPoint x: 1181, endPoint y: 482, distance: 397.8
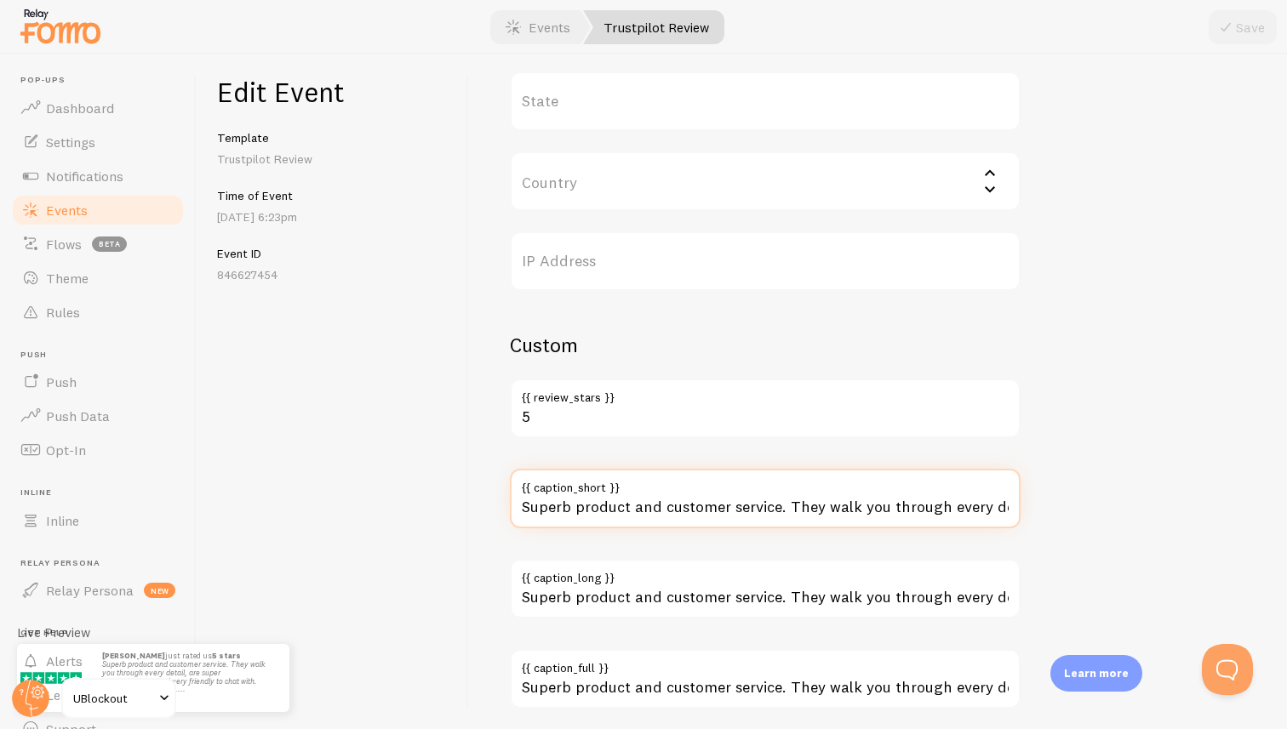
scroll to position [866, 0]
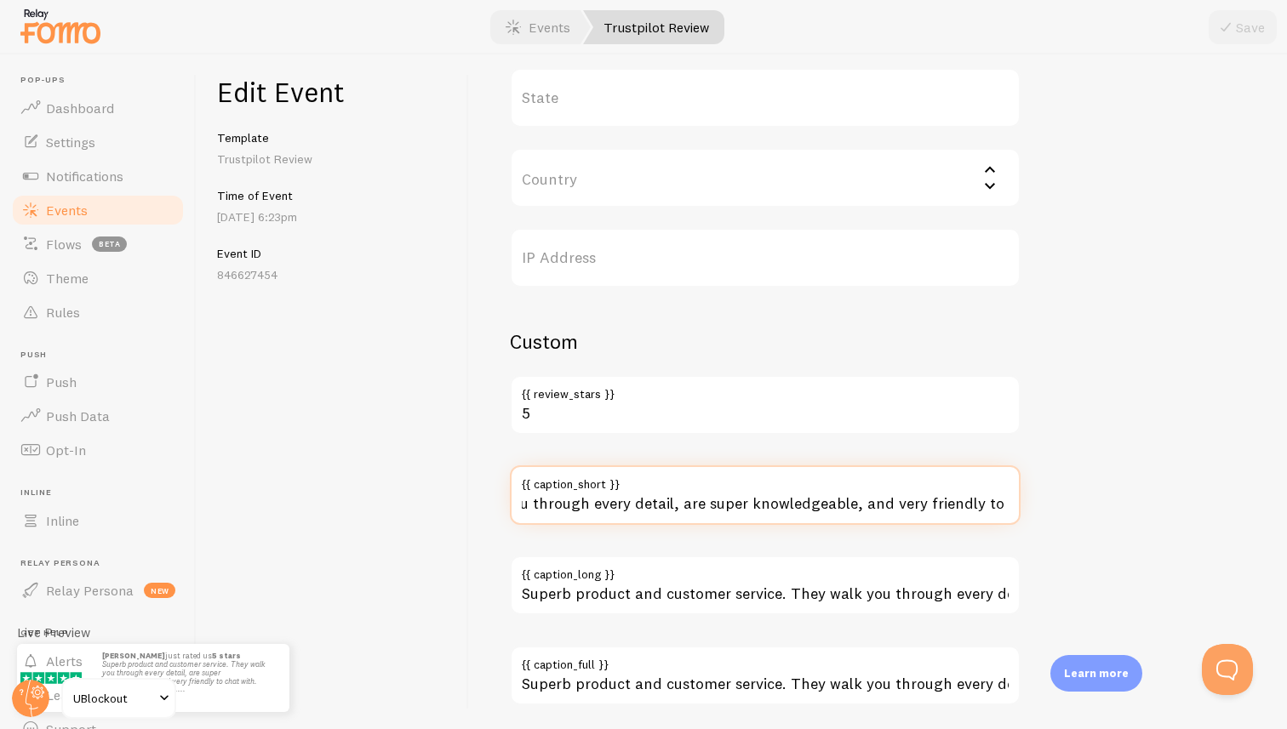
click at [889, 506] on input "Superb product and customer service. They walk you through every detail, are su…" at bounding box center [765, 496] width 511 height 60
drag, startPoint x: 839, startPoint y: 506, endPoint x: 789, endPoint y: 507, distance: 50.2
click at [789, 507] on input "Superb product and customer service. They walk you through every detail, are su…" at bounding box center [765, 496] width 511 height 60
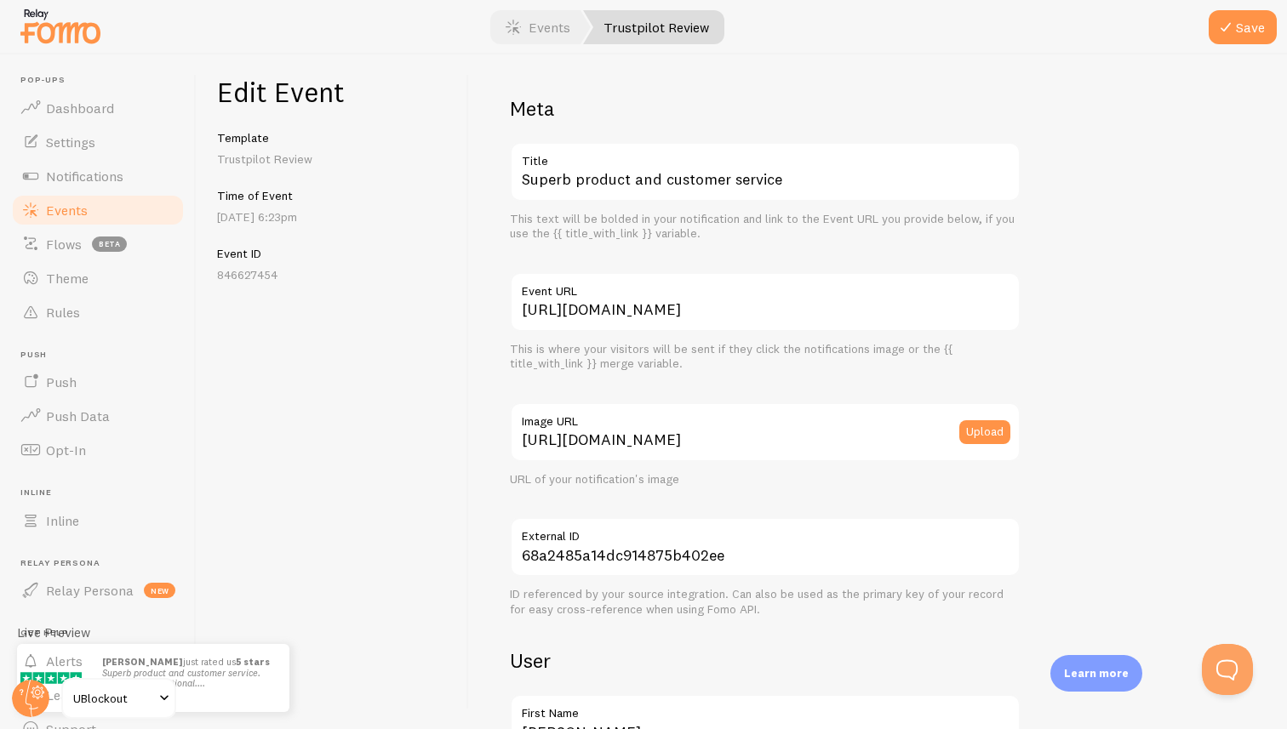
type input "Superb product and customer service. Product is exceptional...."
click at [788, 436] on input "[URL][DOMAIN_NAME]" at bounding box center [765, 433] width 511 height 60
paste input "[DOMAIN_NAME][URL][DOMAIN_NAME]"
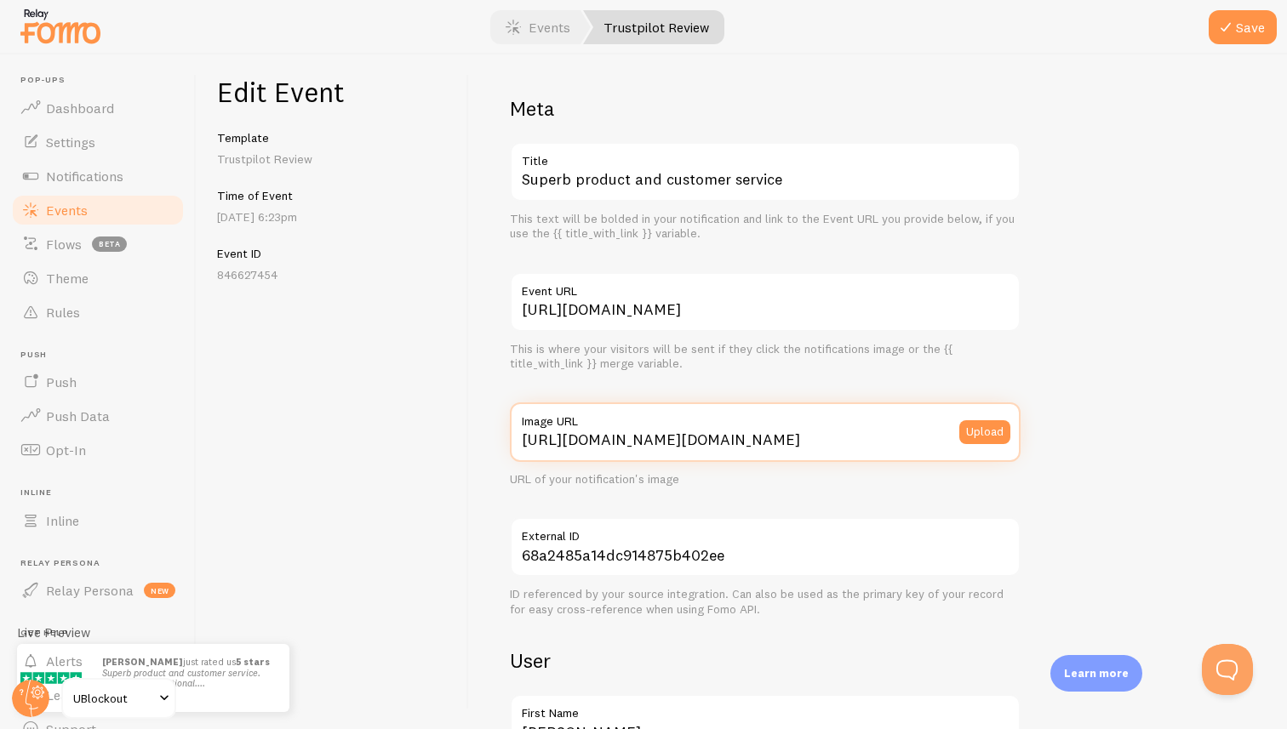
scroll to position [0, 517]
type input "[URL][DOMAIN_NAME][DOMAIN_NAME]"
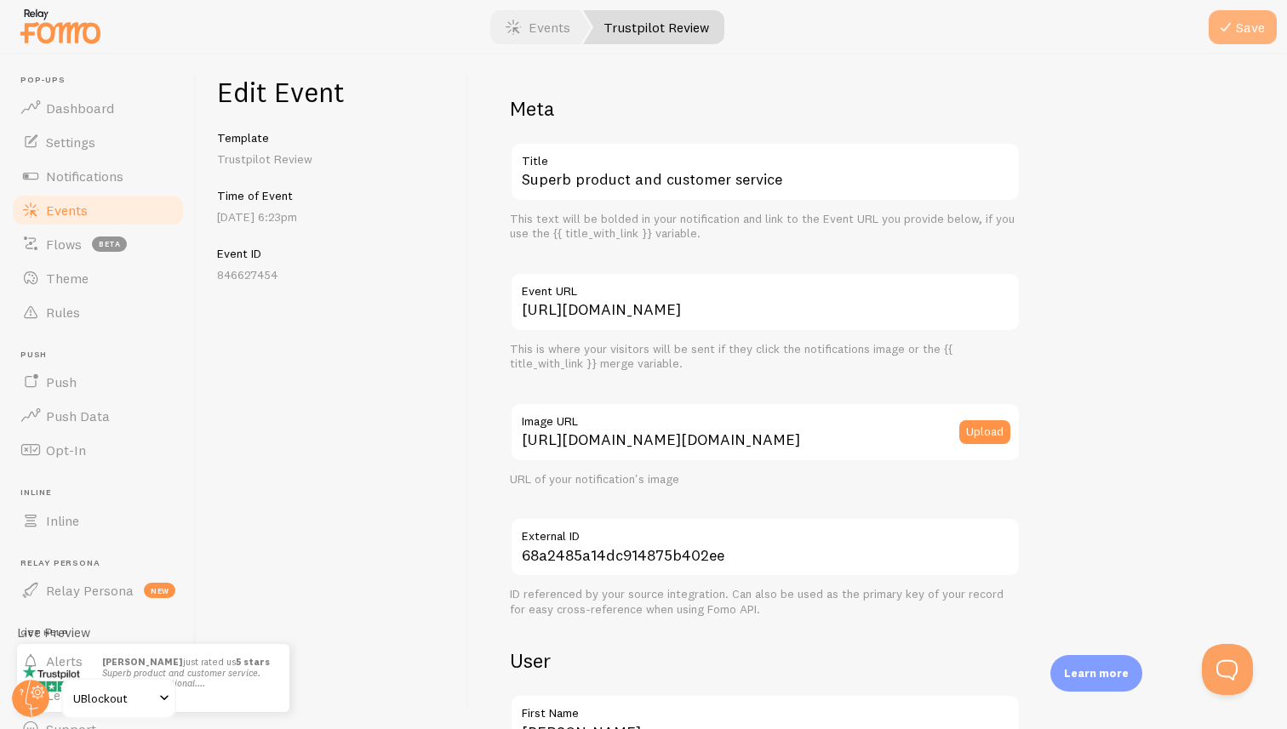
scroll to position [0, 0]
click at [1227, 28] on icon "submit" at bounding box center [1225, 27] width 20 height 20
click at [562, 31] on link "Events" at bounding box center [538, 27] width 106 height 34
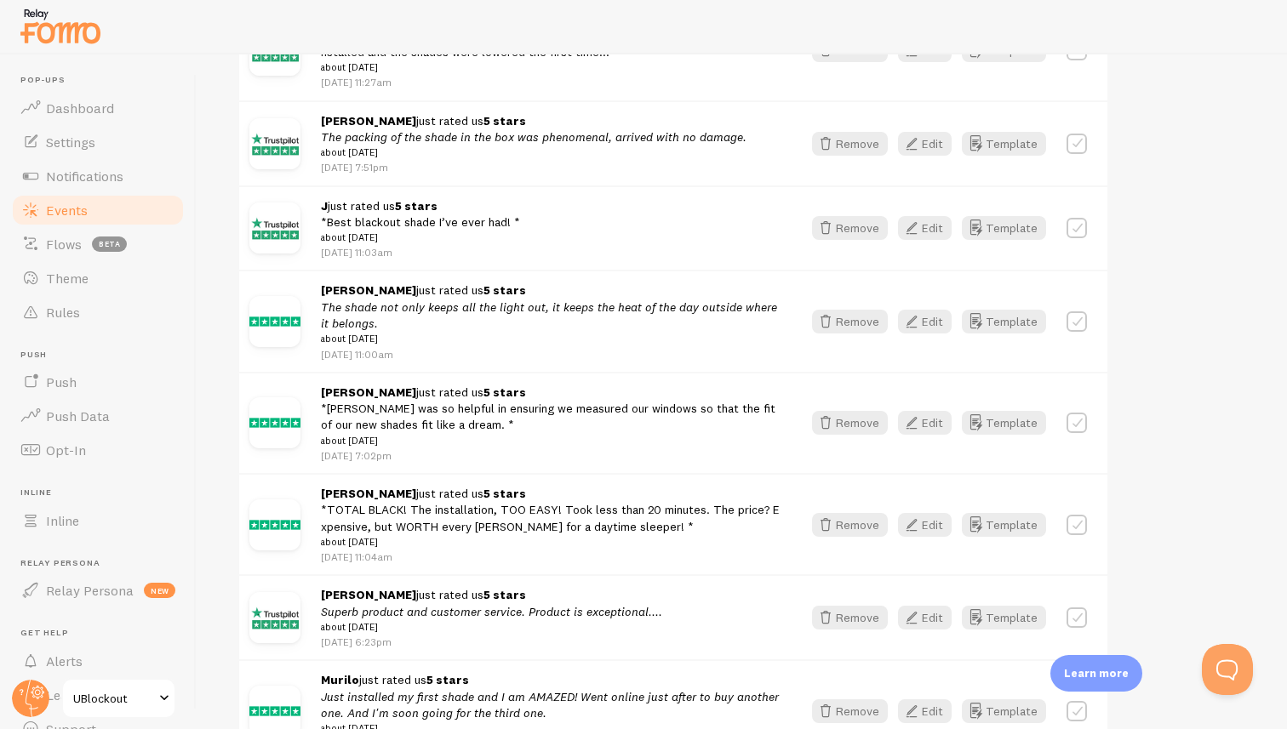
scroll to position [561, 0]
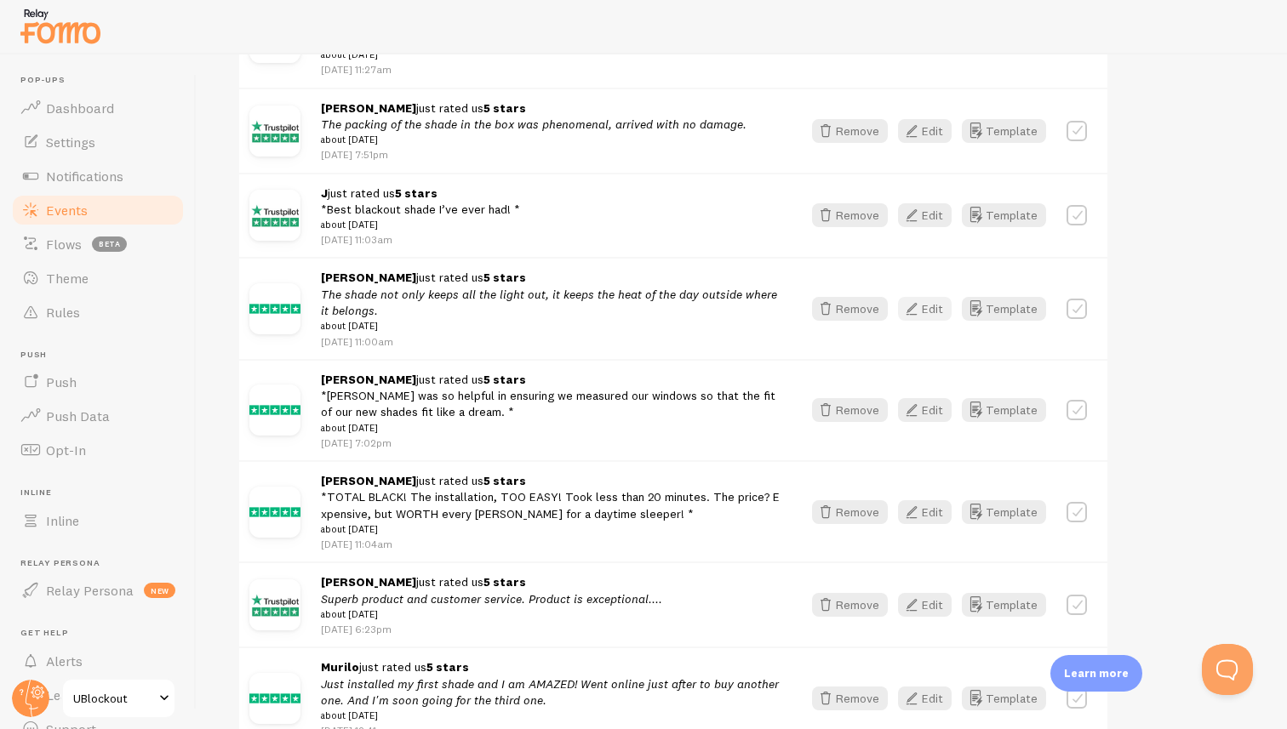
click at [930, 317] on button "Edit" at bounding box center [925, 309] width 54 height 24
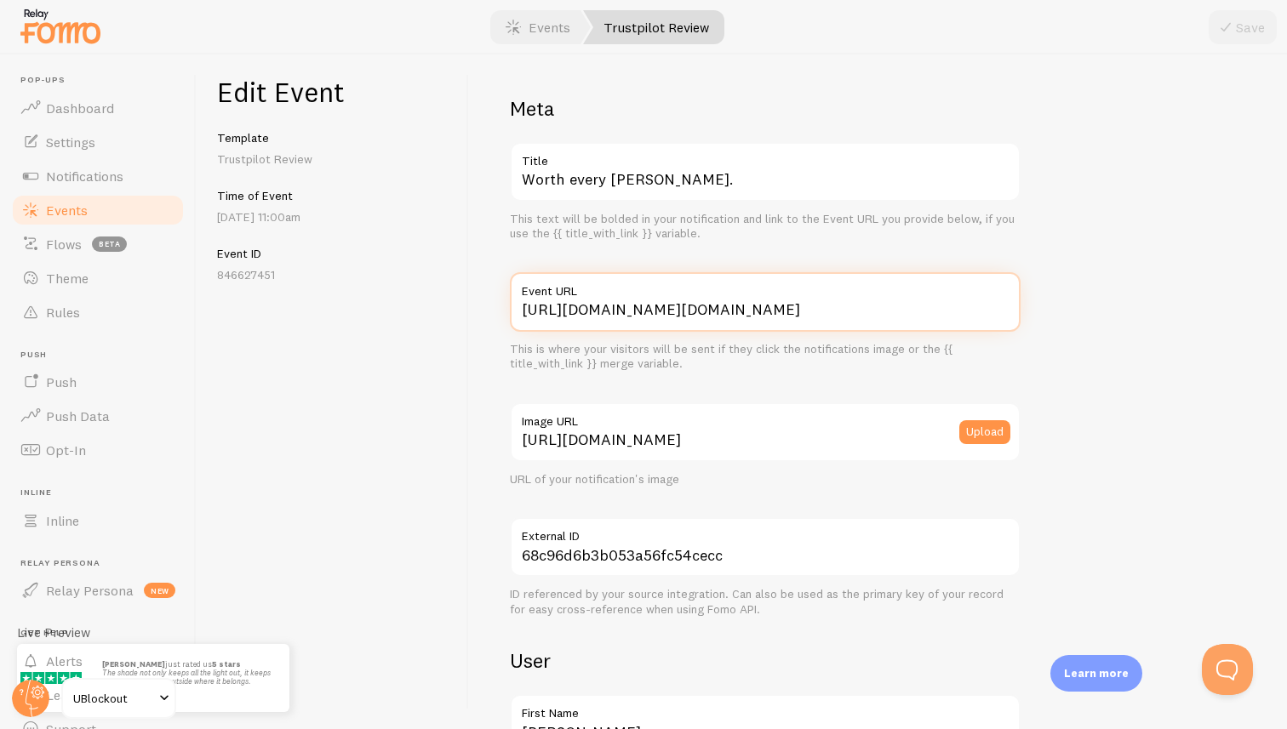
click at [716, 304] on input "[URL][DOMAIN_NAME][DOMAIN_NAME]" at bounding box center [765, 302] width 511 height 60
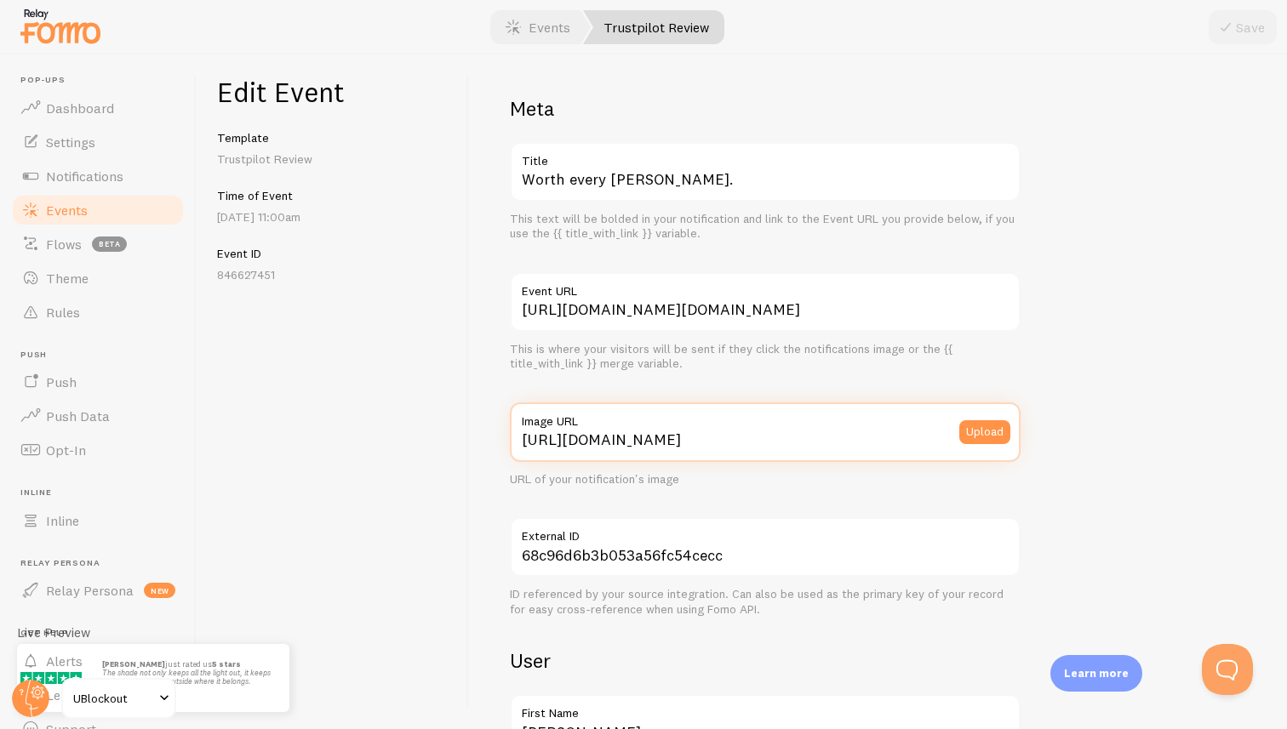
click at [835, 444] on input "[URL][DOMAIN_NAME]" at bounding box center [765, 433] width 511 height 60
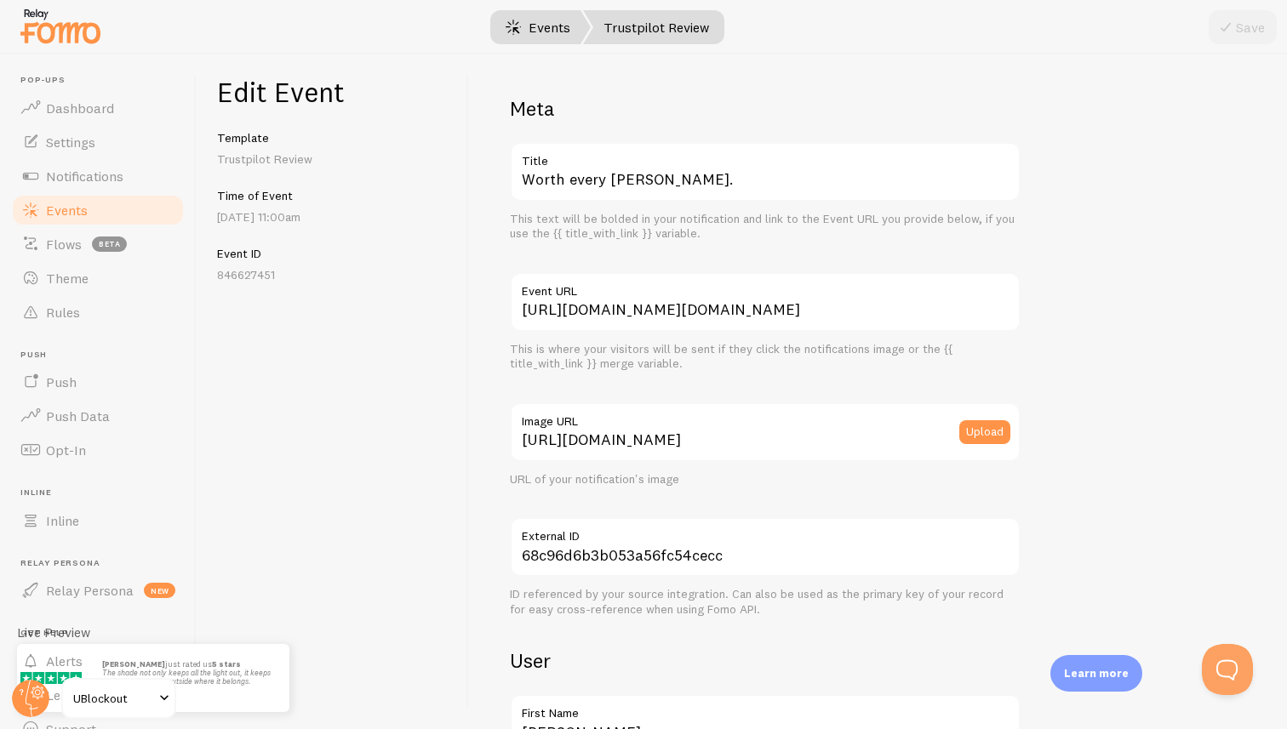
click at [542, 24] on link "Events" at bounding box center [538, 27] width 106 height 34
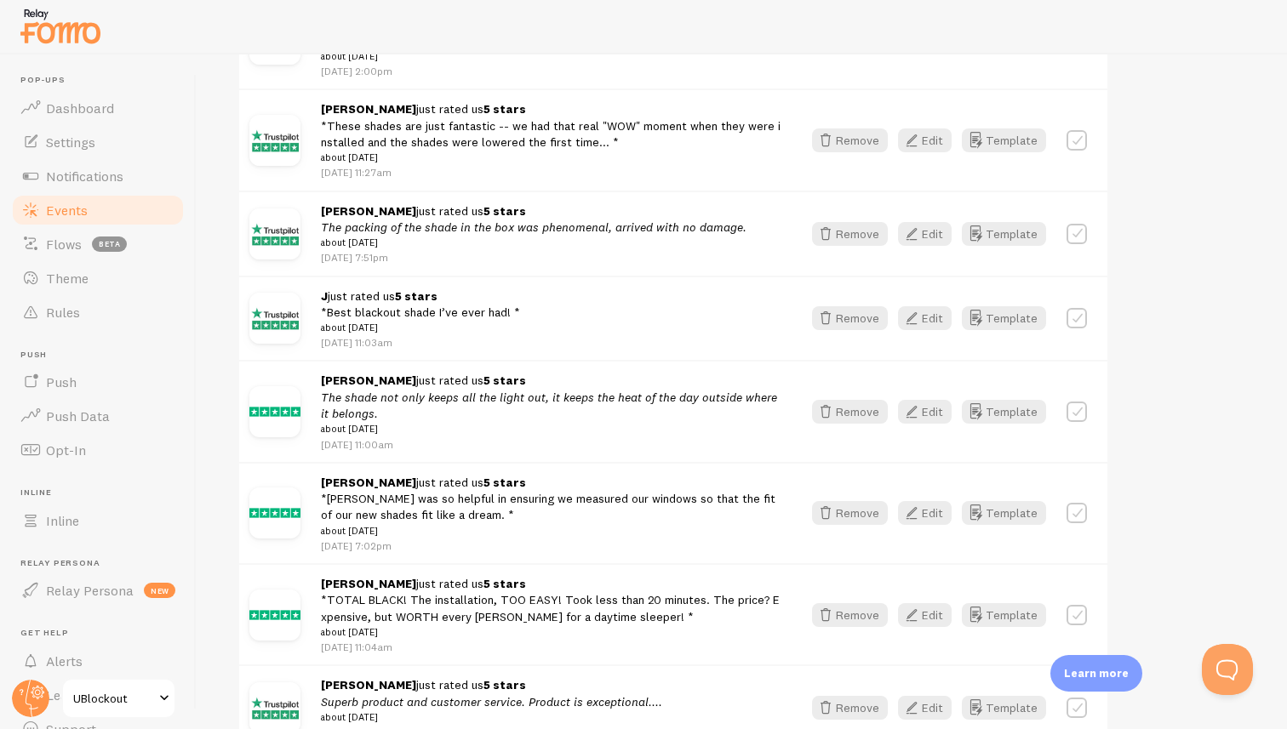
scroll to position [642, 0]
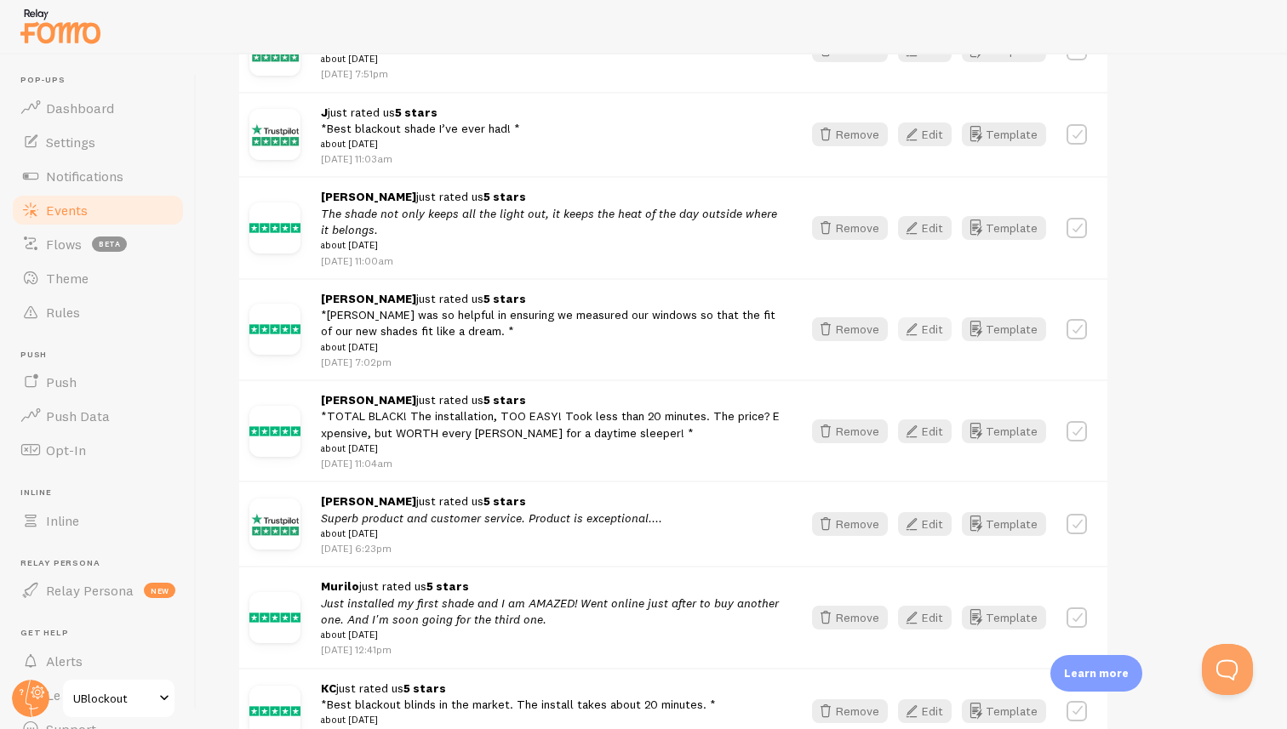
click at [931, 335] on button "Edit" at bounding box center [925, 329] width 54 height 24
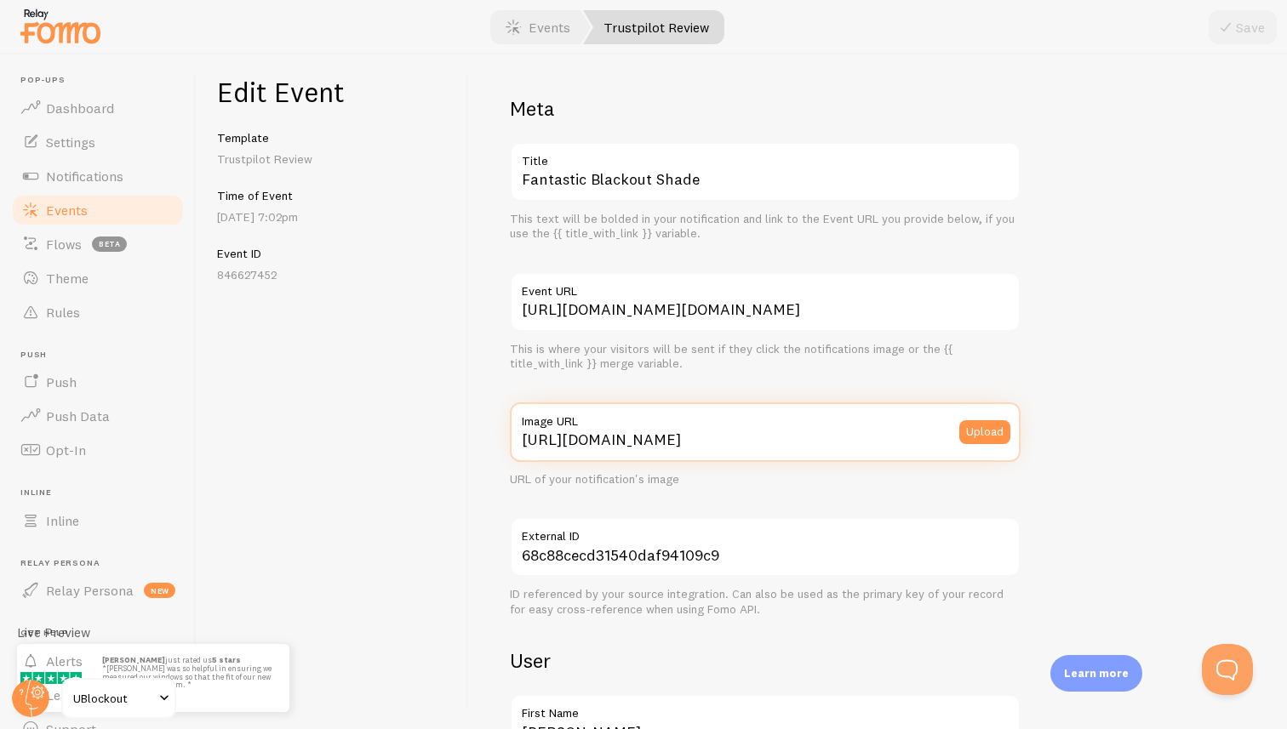
click at [823, 445] on input "[URL][DOMAIN_NAME]" at bounding box center [765, 433] width 511 height 60
paste input "[DOMAIN_NAME][URL][DOMAIN_NAME]"
type input "[URL][DOMAIN_NAME][DOMAIN_NAME]"
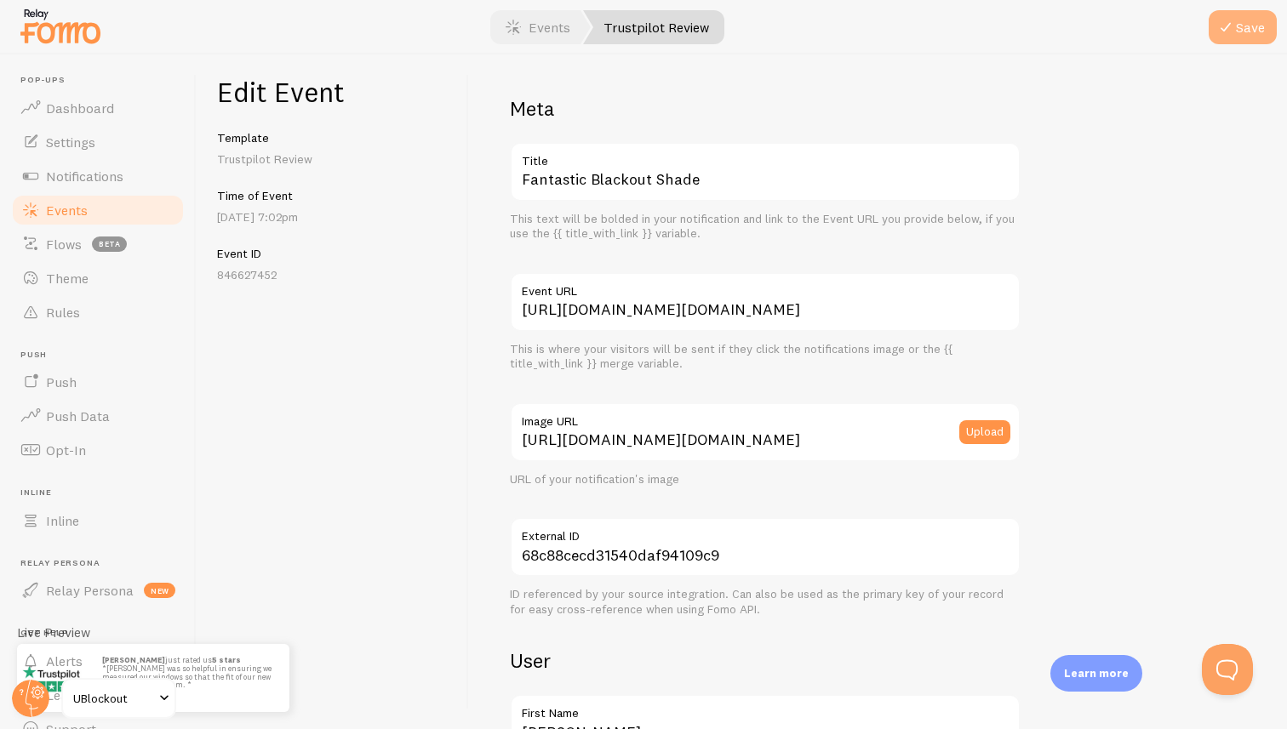
scroll to position [0, 0]
click at [1239, 37] on button "Save" at bounding box center [1243, 27] width 68 height 34
click at [561, 31] on link "Events" at bounding box center [538, 27] width 106 height 34
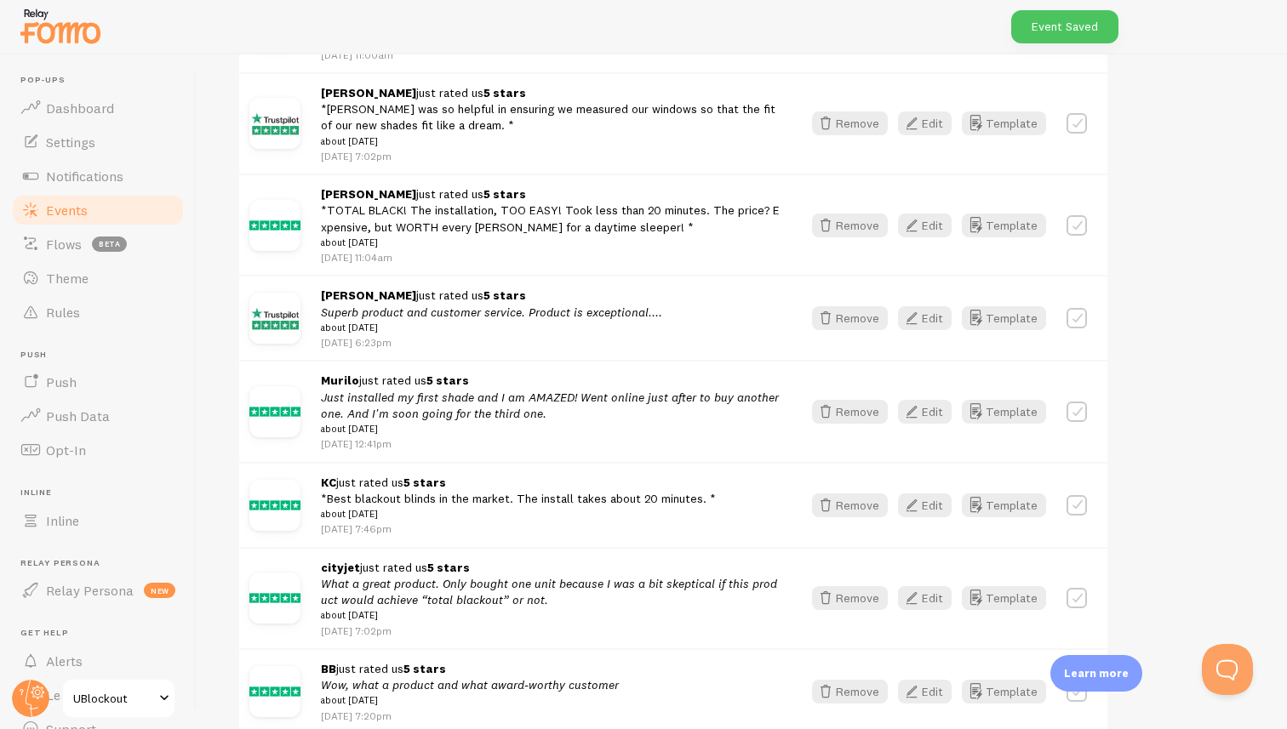
scroll to position [856, 0]
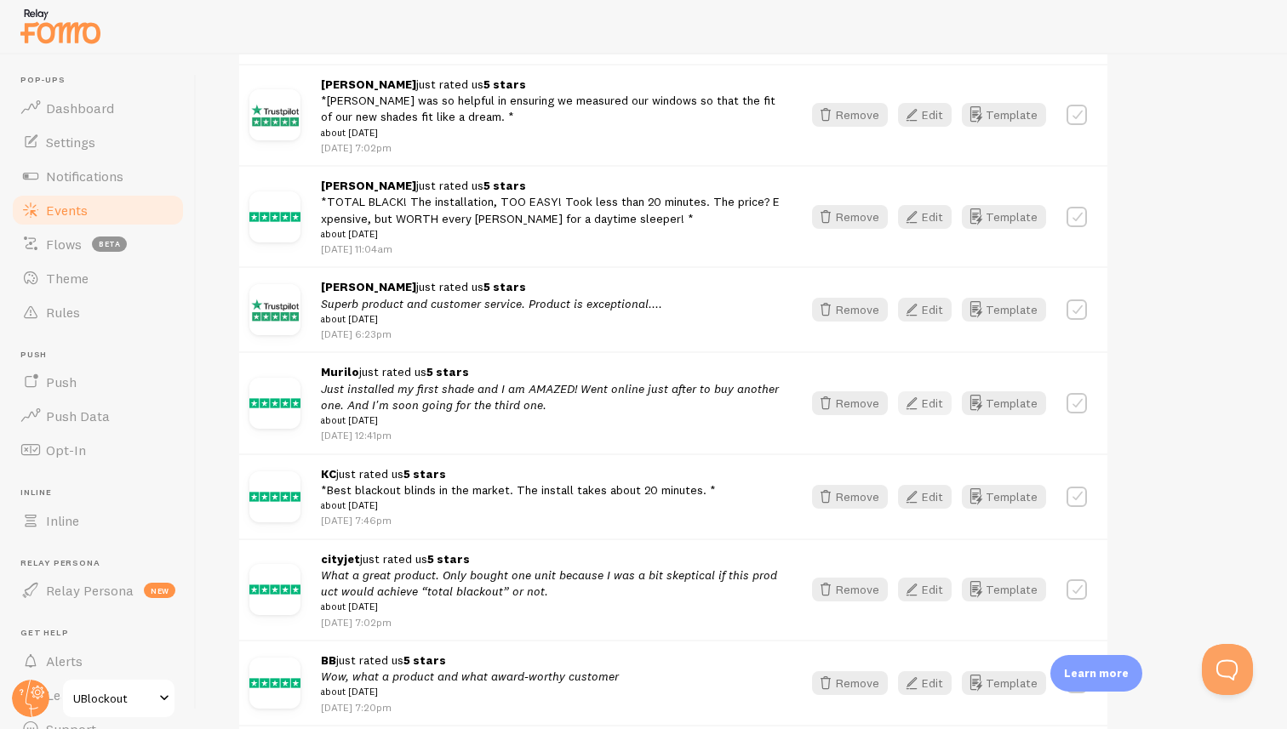
click at [922, 411] on icon "button" at bounding box center [911, 403] width 20 height 20
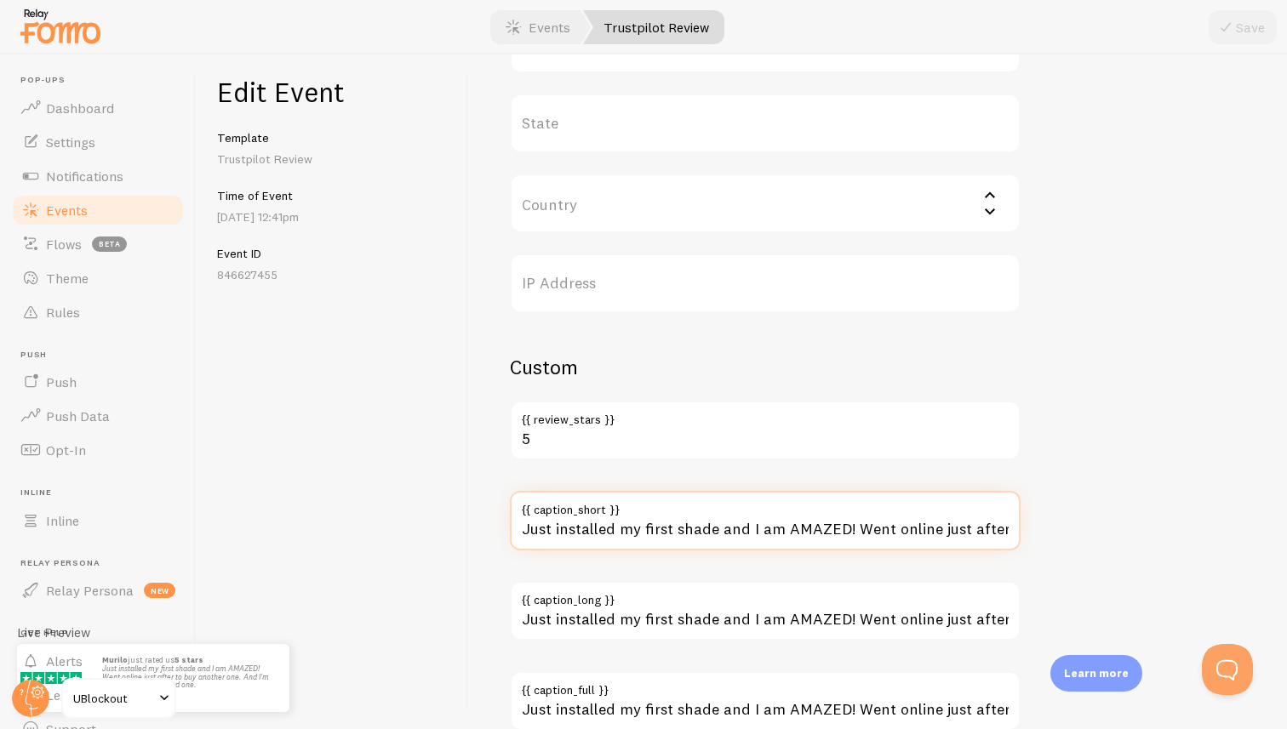
scroll to position [0, 378]
drag, startPoint x: 852, startPoint y: 528, endPoint x: 1123, endPoint y: 580, distance: 276.6
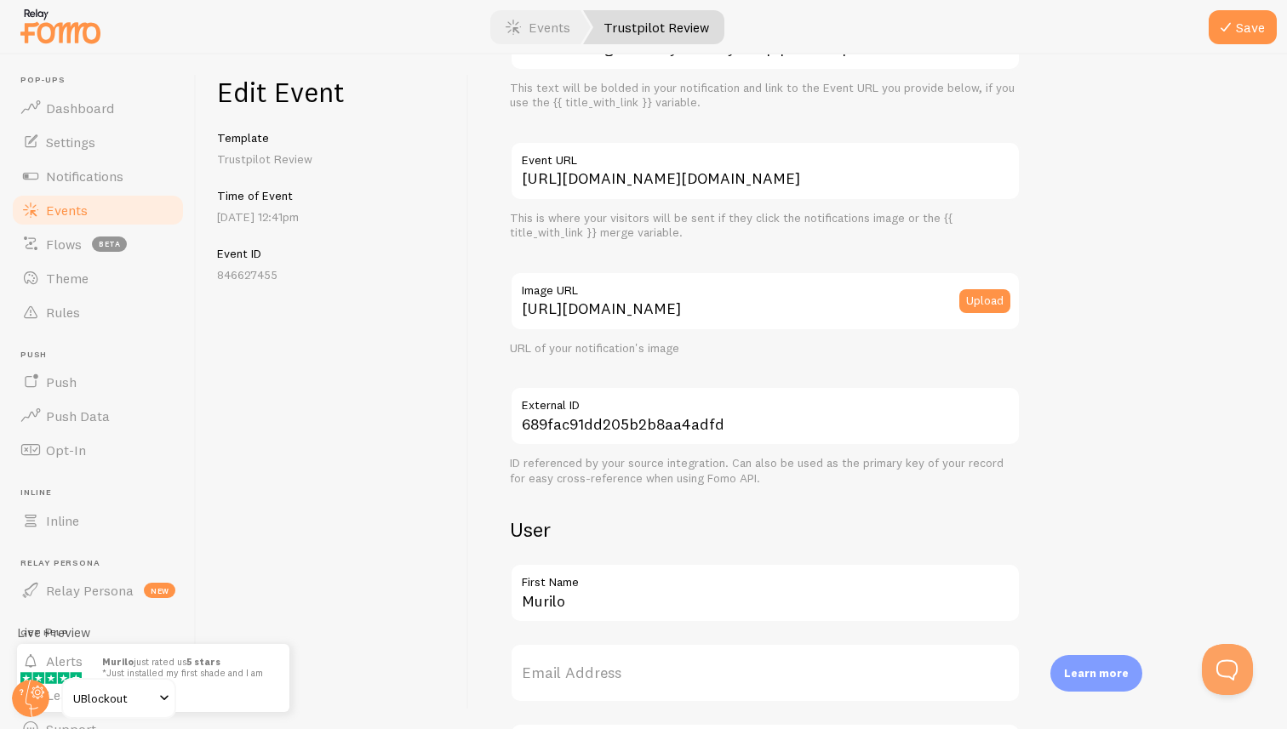
scroll to position [0, 0]
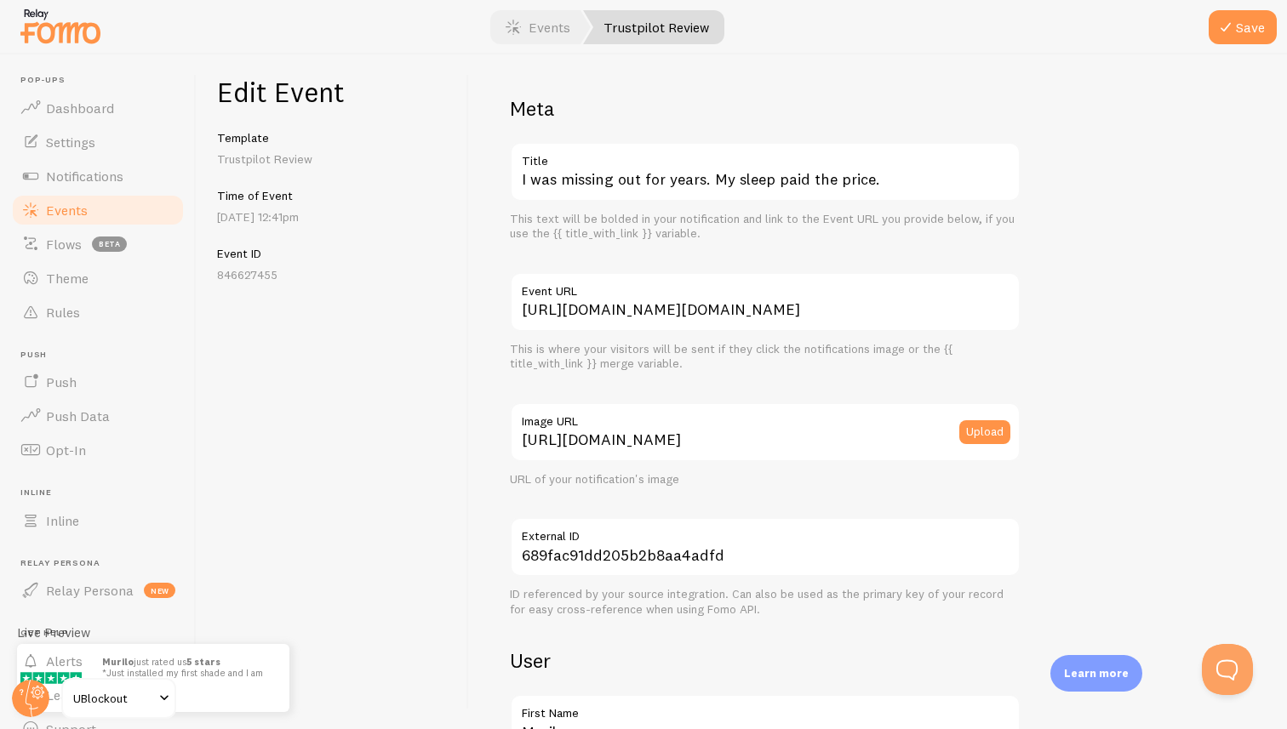
type input "Just installed my first shade and I am AMAZED!"
click at [797, 449] on input "[URL][DOMAIN_NAME]" at bounding box center [765, 433] width 511 height 60
paste input "[DOMAIN_NAME][URL][DOMAIN_NAME]"
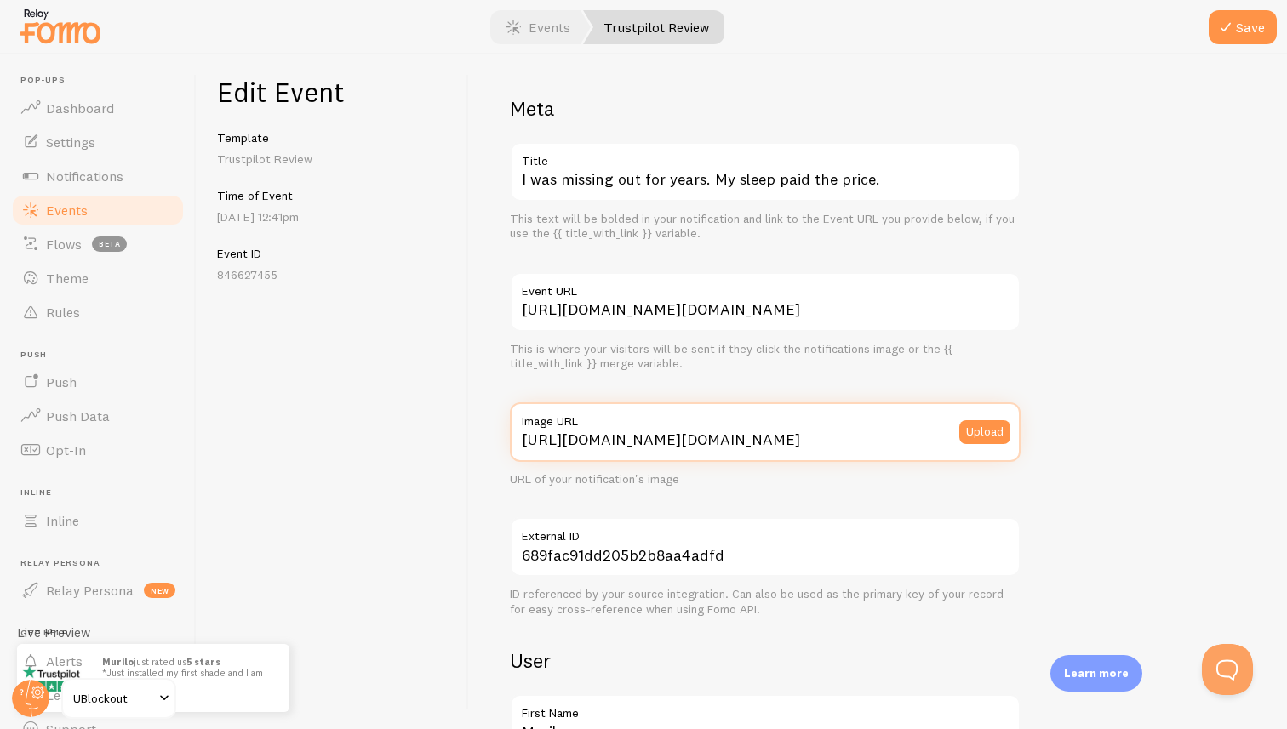
scroll to position [0, 517]
type input "[URL][DOMAIN_NAME][DOMAIN_NAME]"
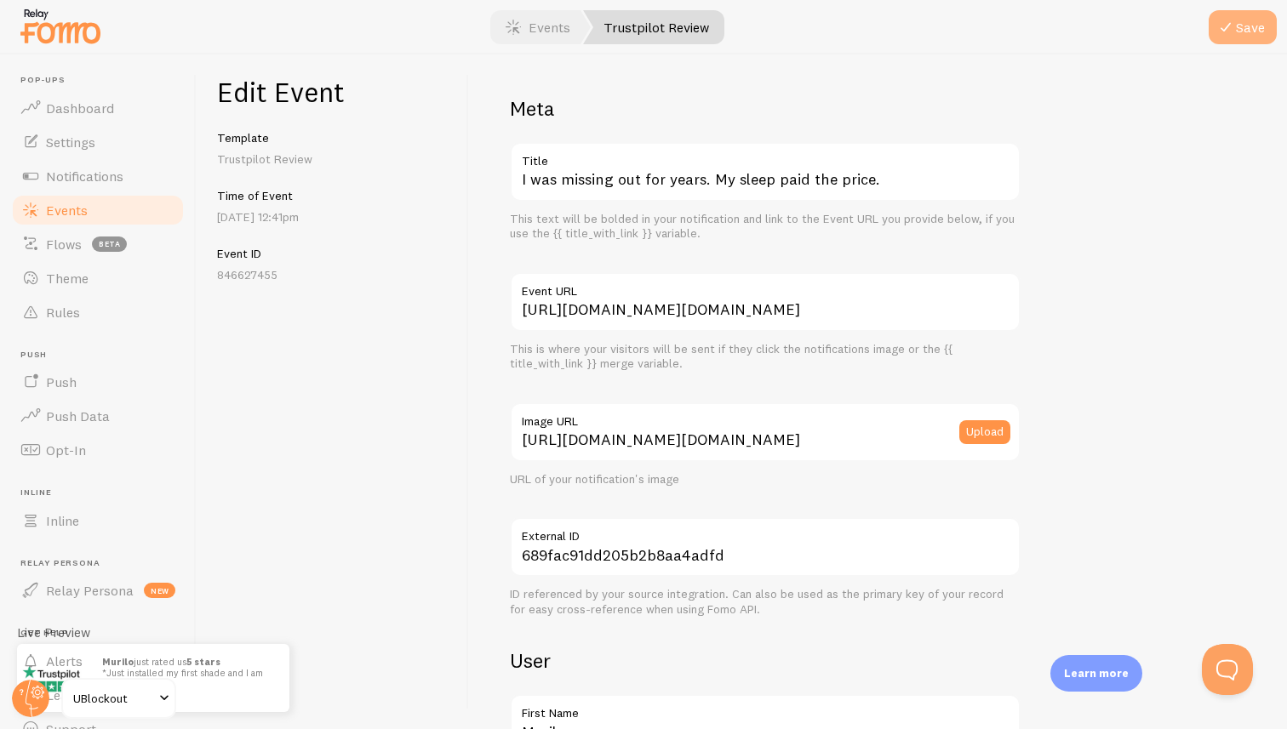
scroll to position [0, 0]
click at [1250, 25] on button "Save" at bounding box center [1243, 27] width 68 height 34
click at [551, 20] on link "Events" at bounding box center [538, 27] width 106 height 34
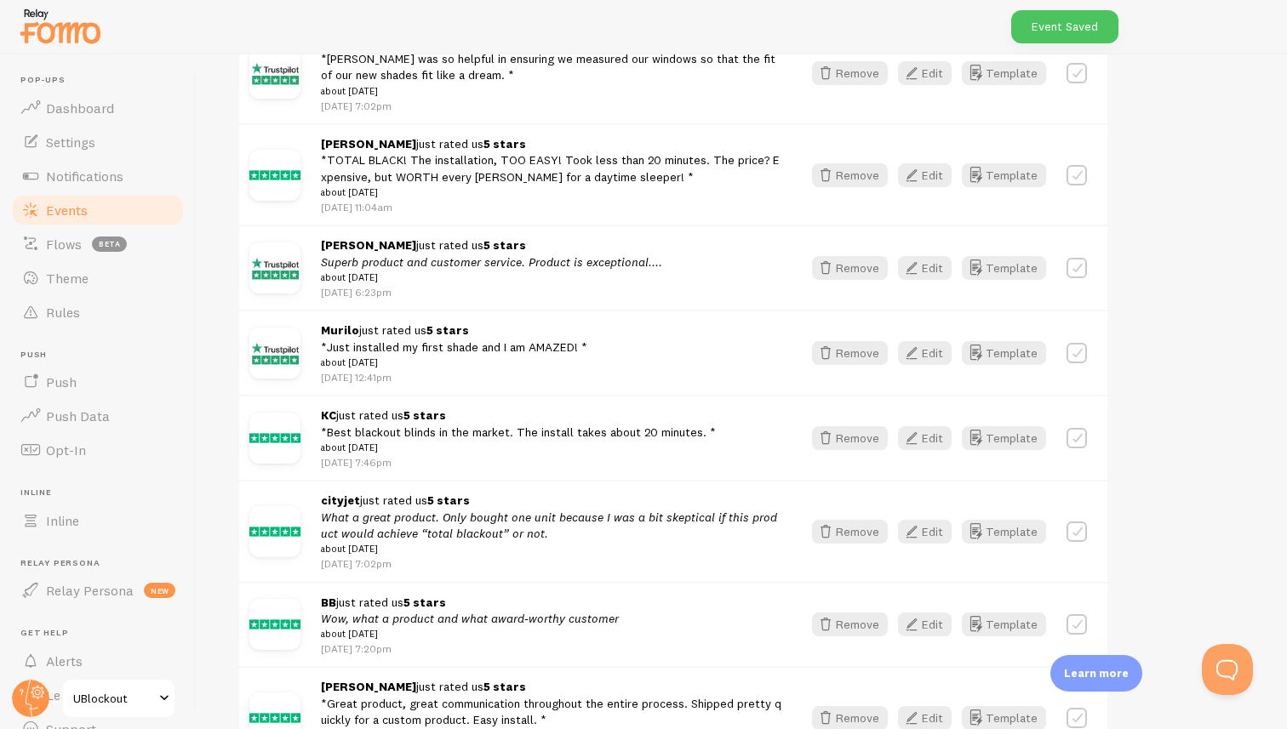
scroll to position [1026, 0]
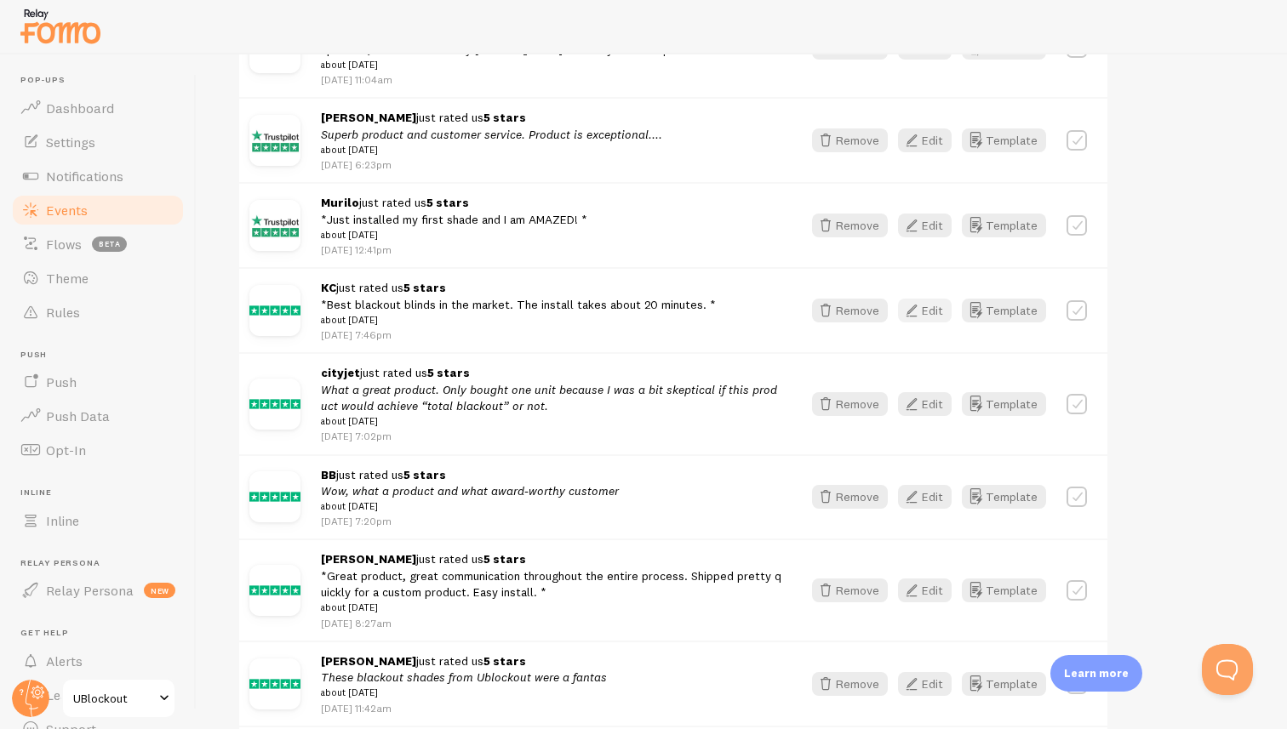
click at [923, 317] on button "Edit" at bounding box center [925, 311] width 54 height 24
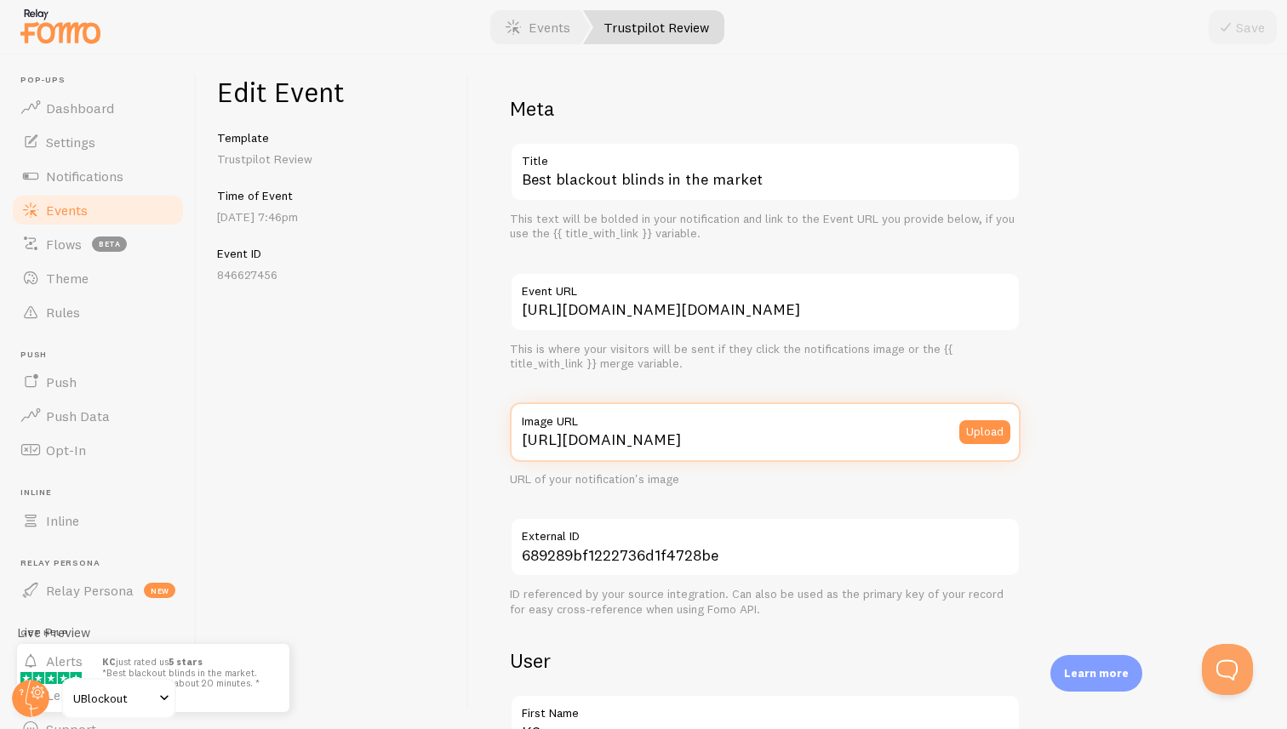
click at [670, 437] on input "[URL][DOMAIN_NAME]" at bounding box center [765, 433] width 511 height 60
paste input "[DOMAIN_NAME][URL][DOMAIN_NAME]"
type input "[URL][DOMAIN_NAME][DOMAIN_NAME]"
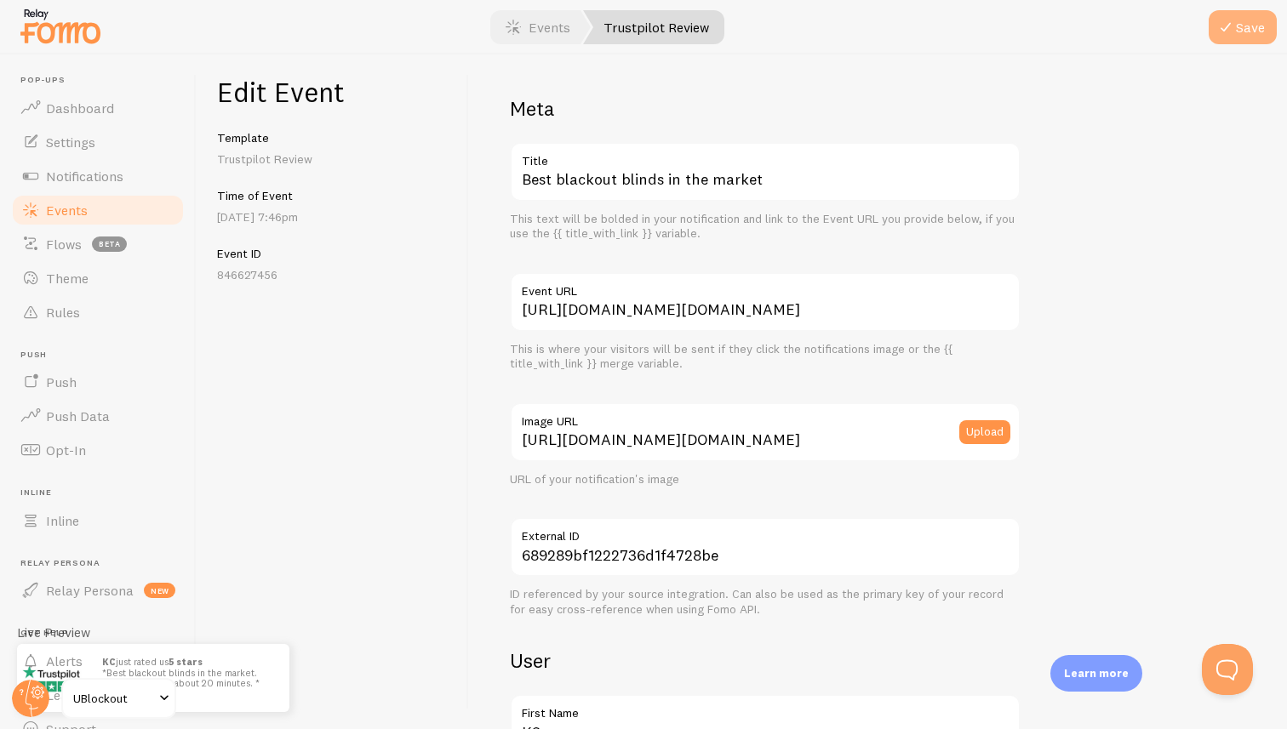
click at [1249, 28] on button "Save" at bounding box center [1243, 27] width 68 height 34
click at [549, 31] on link "Events" at bounding box center [538, 27] width 106 height 34
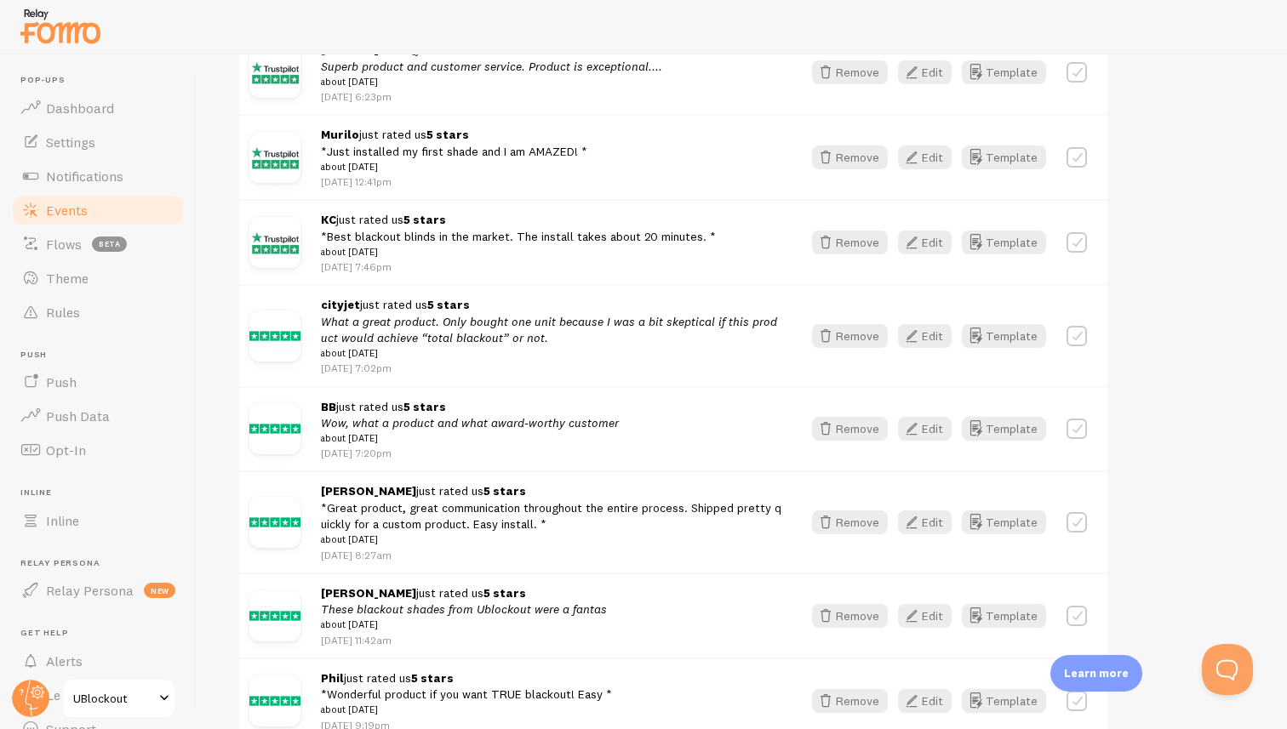
scroll to position [1121, 0]
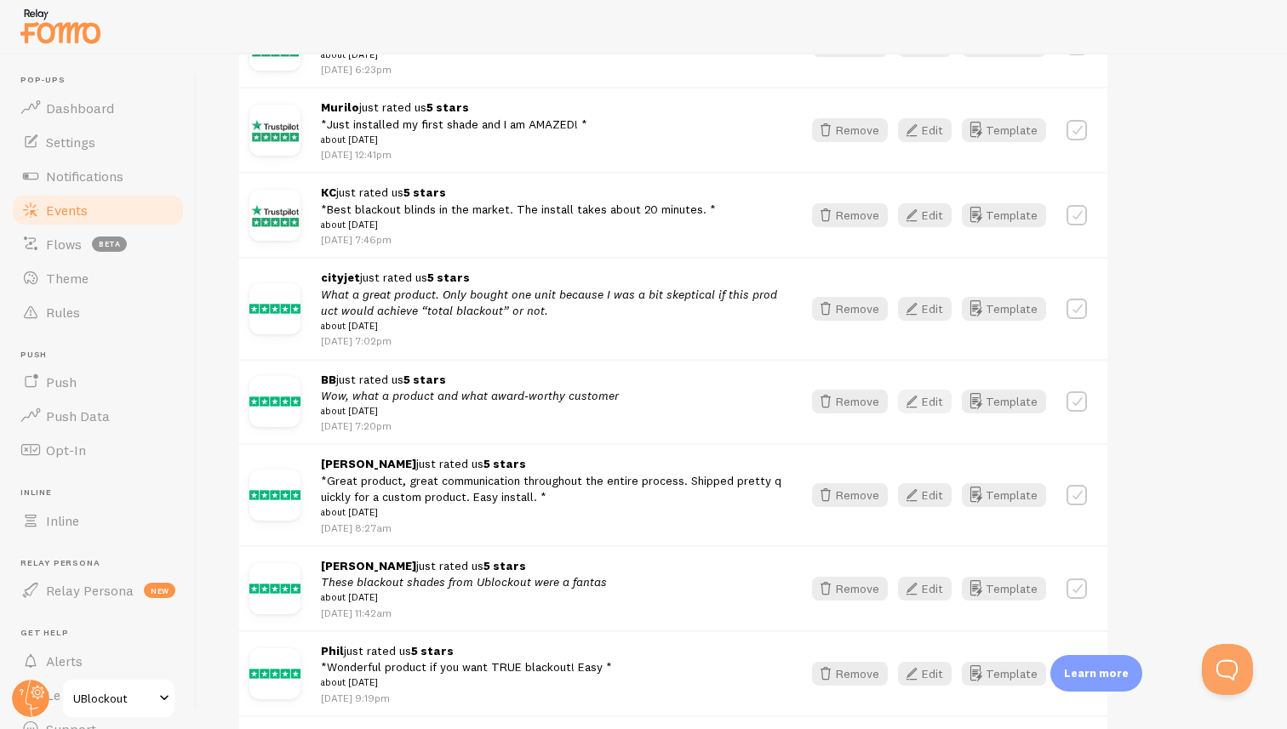
click at [901, 413] on button "Edit" at bounding box center [925, 402] width 54 height 24
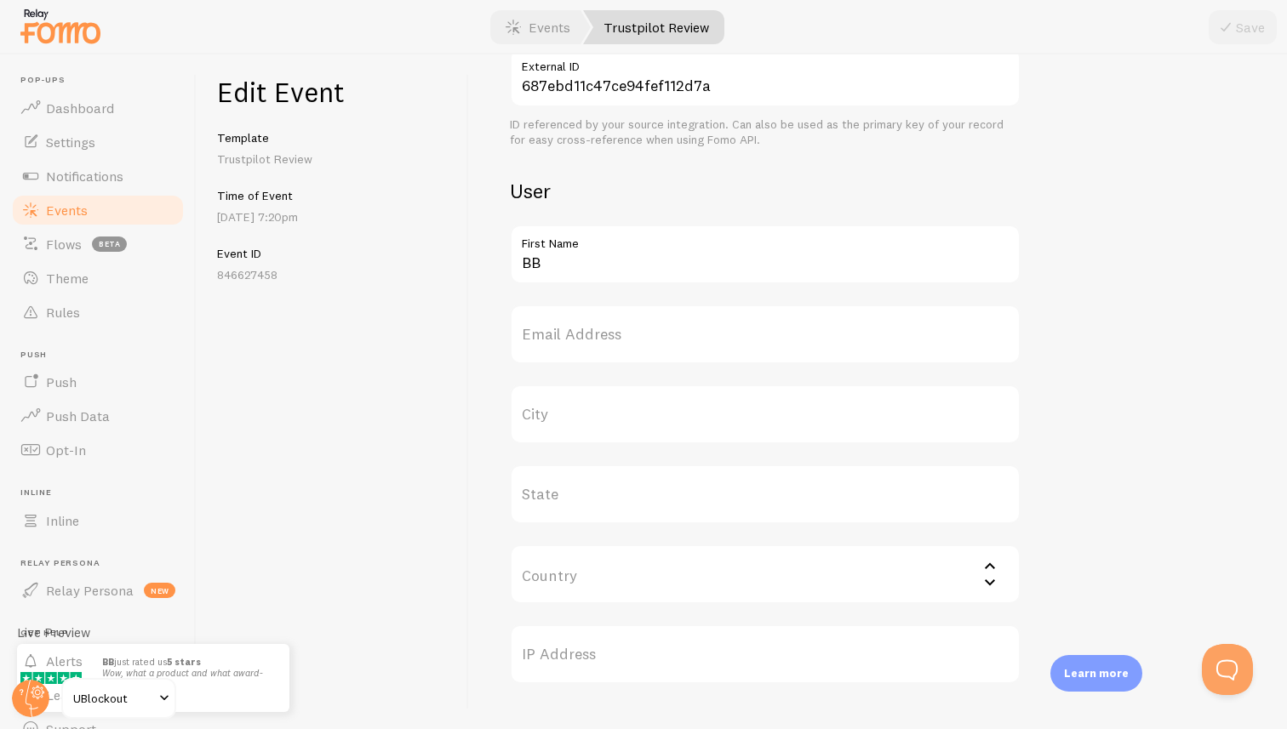
scroll to position [924, 0]
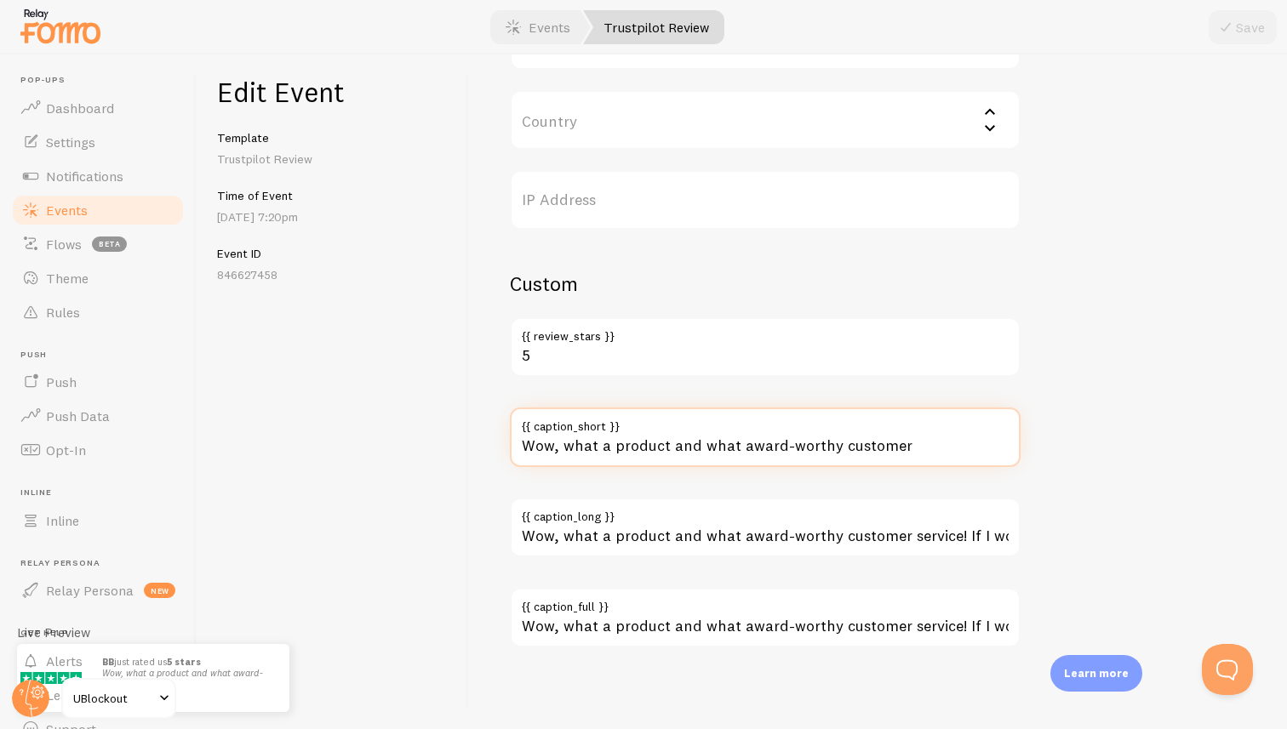
click at [923, 441] on input "Wow, what a product and what award-worthy customer" at bounding box center [765, 438] width 511 height 60
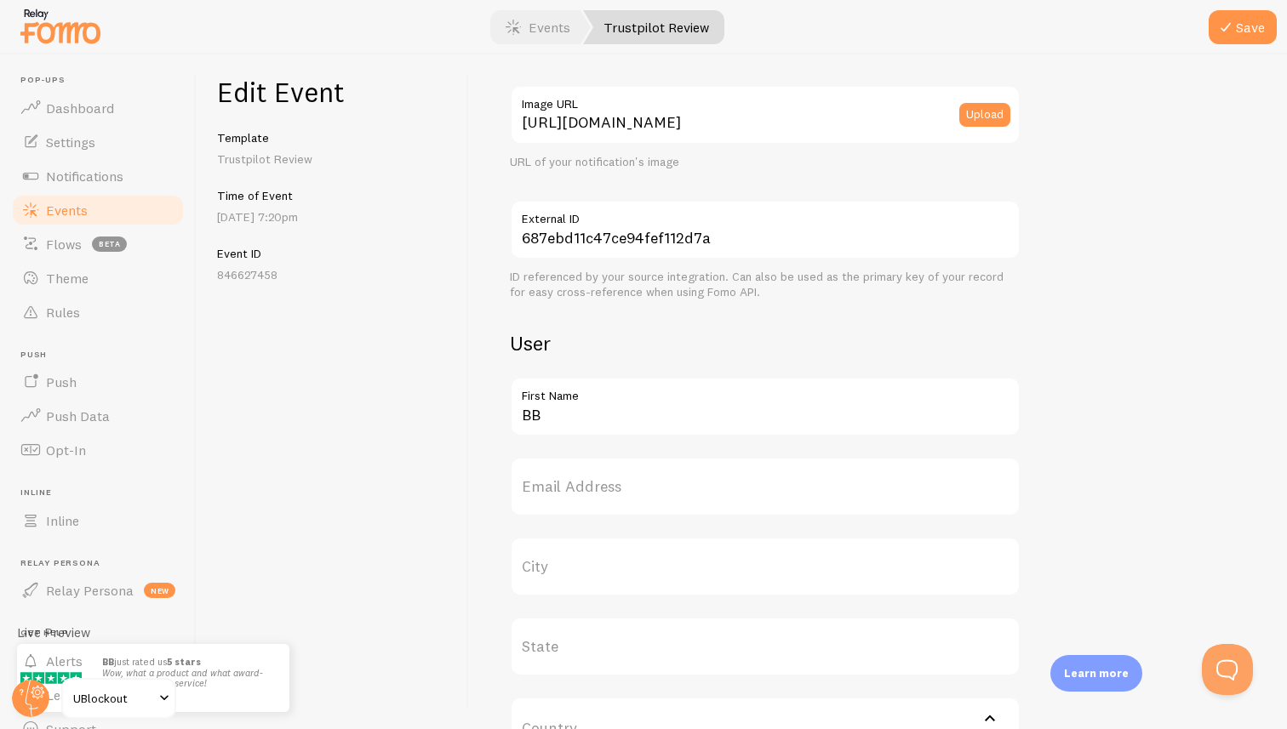
scroll to position [0, 0]
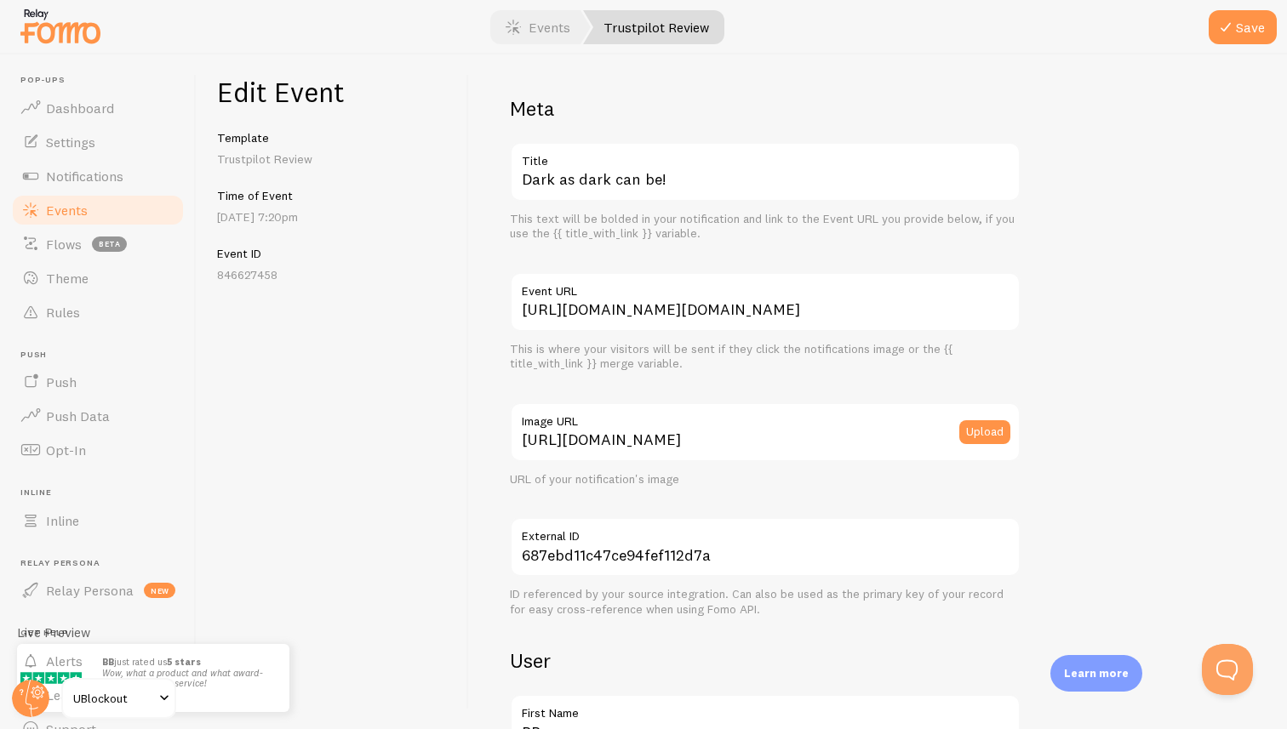
type input "Wow, what a product and what award-worthy customer service!"
click at [891, 443] on input "[URL][DOMAIN_NAME]" at bounding box center [765, 433] width 511 height 60
paste input "[DOMAIN_NAME][URL][DOMAIN_NAME]"
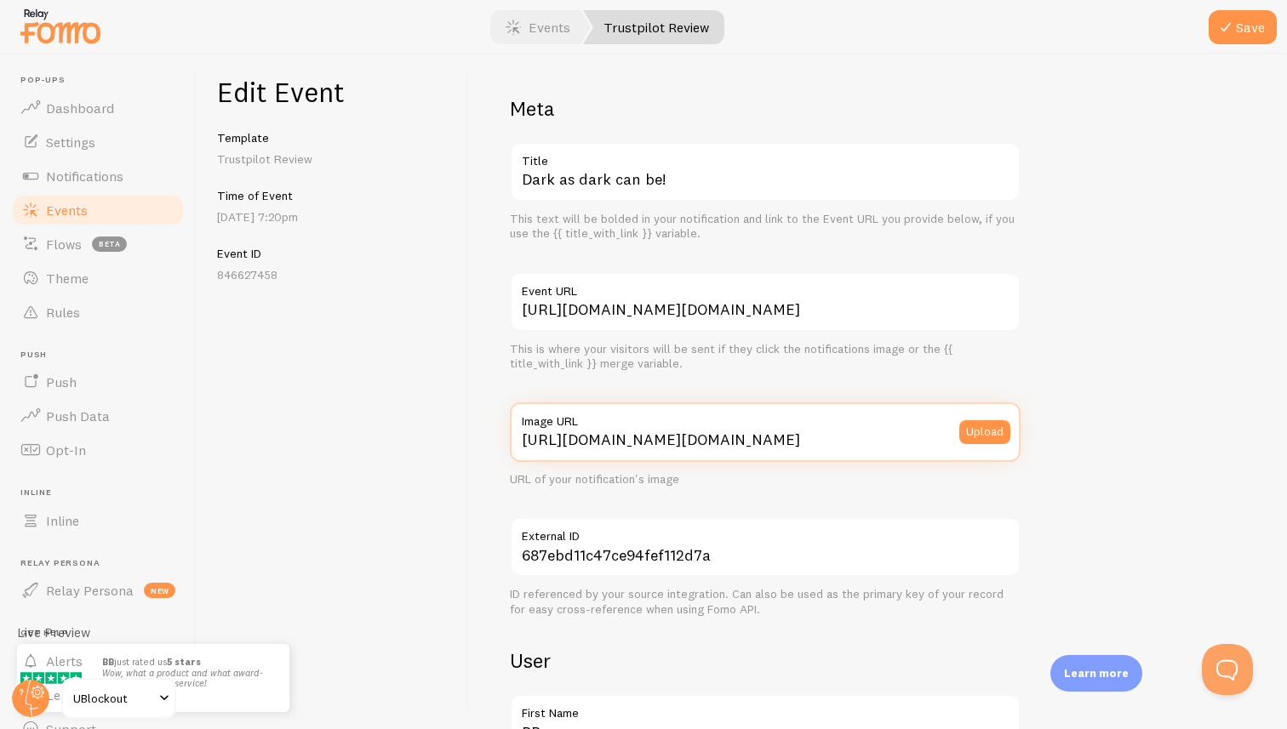
scroll to position [0, 517]
type input "[URL][DOMAIN_NAME][DOMAIN_NAME]"
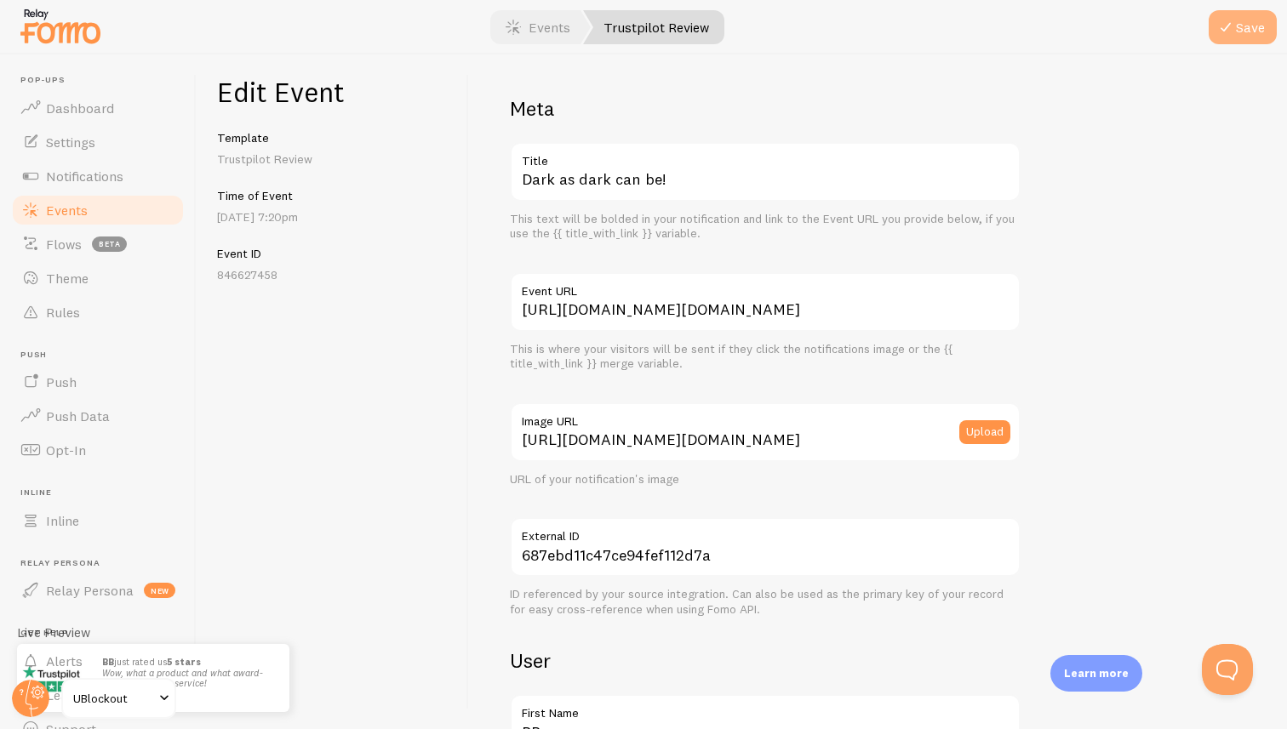
click at [1237, 26] on button "Save" at bounding box center [1243, 27] width 68 height 34
click at [540, 28] on link "Events" at bounding box center [538, 27] width 106 height 34
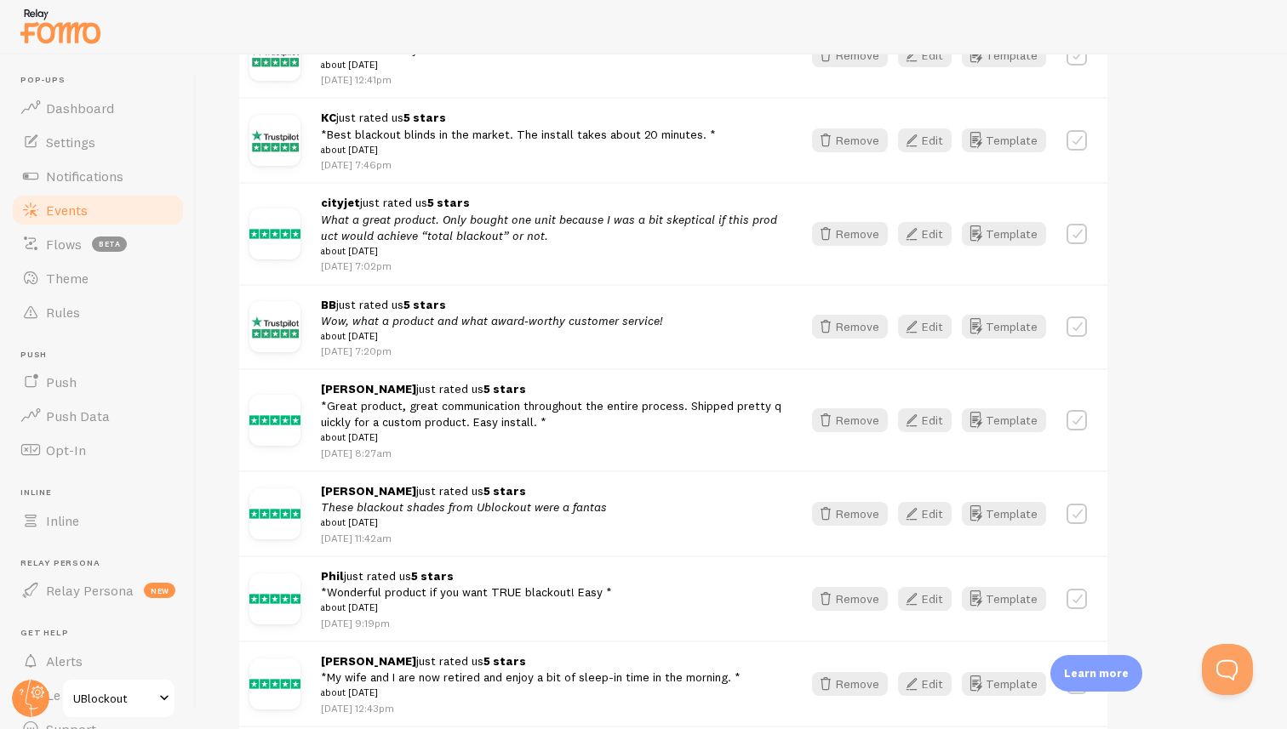
scroll to position [1203, 0]
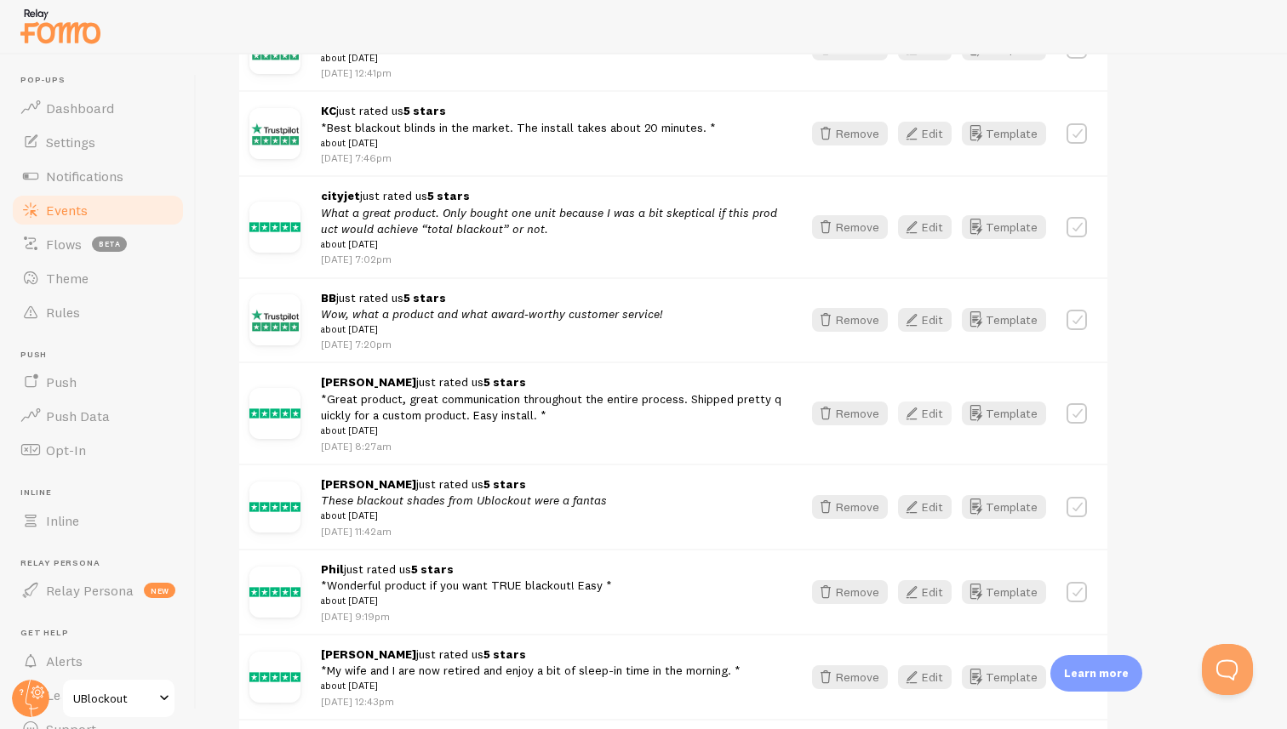
click at [929, 426] on button "Edit" at bounding box center [925, 414] width 54 height 24
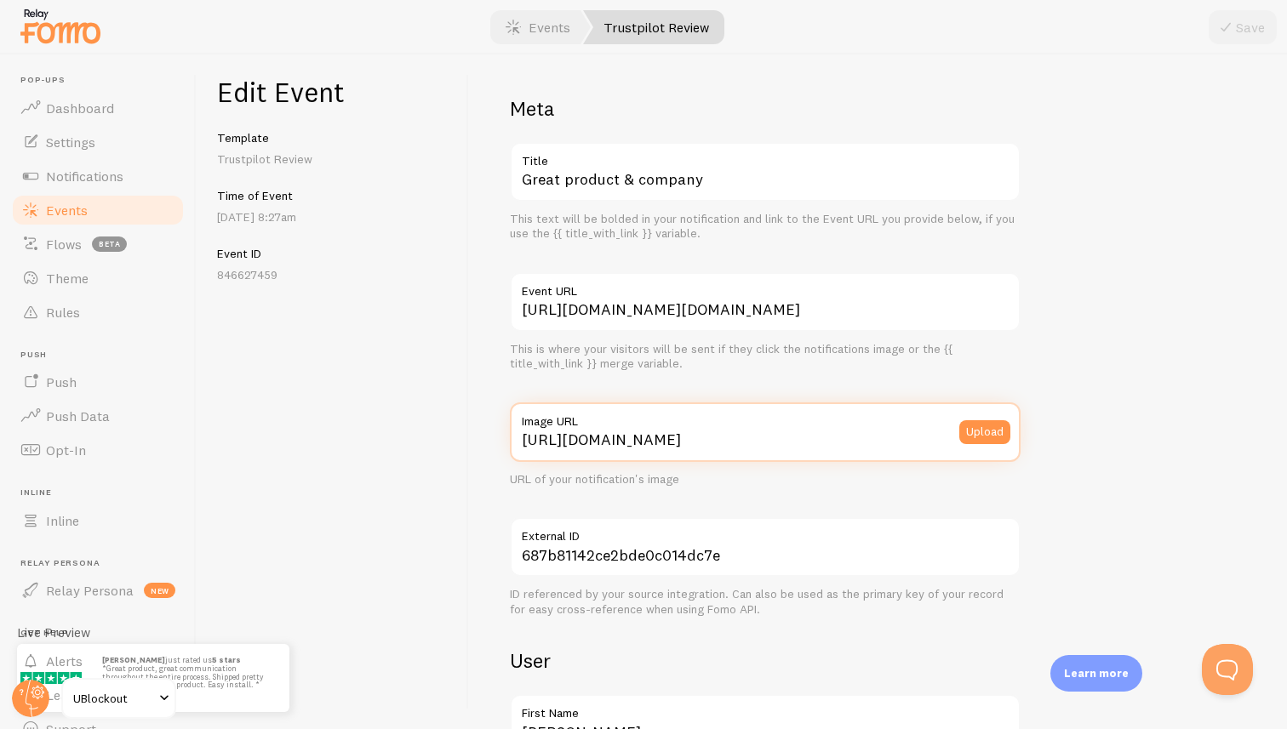
click at [872, 438] on input "[URL][DOMAIN_NAME]" at bounding box center [765, 433] width 511 height 60
paste input "[DOMAIN_NAME][URL][DOMAIN_NAME]"
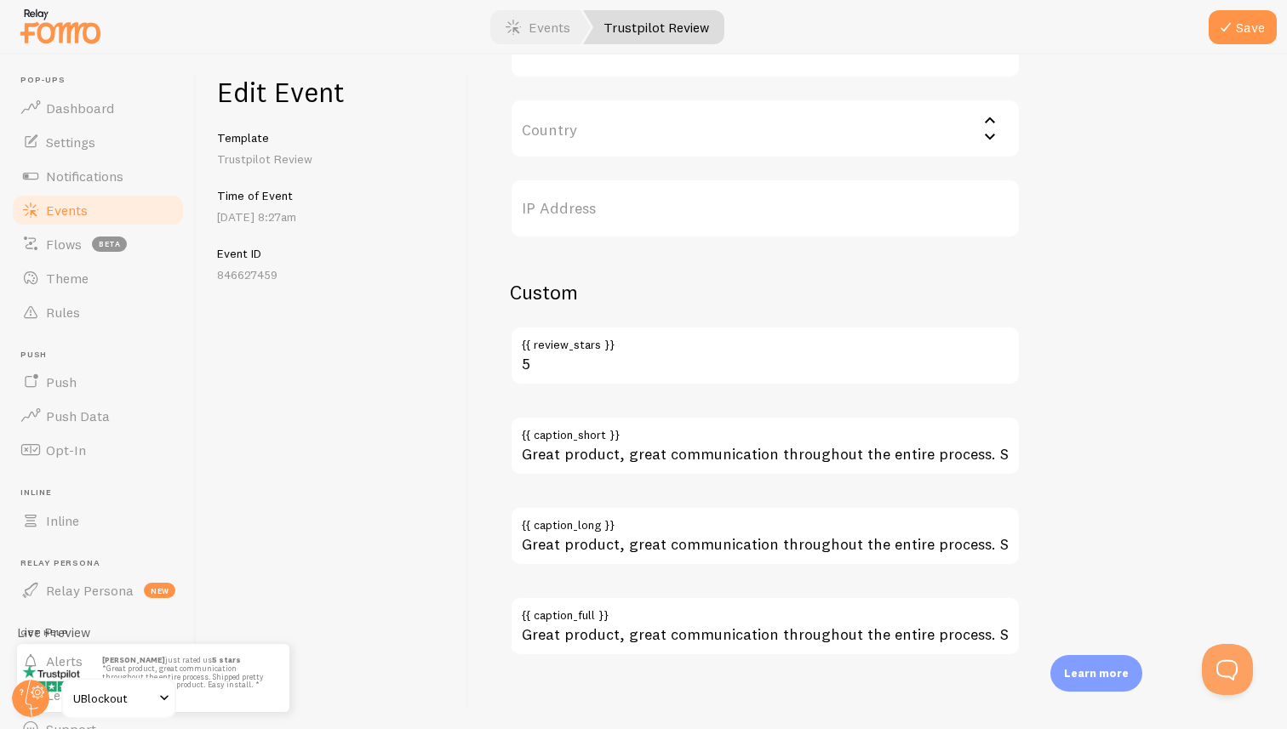
scroll to position [924, 0]
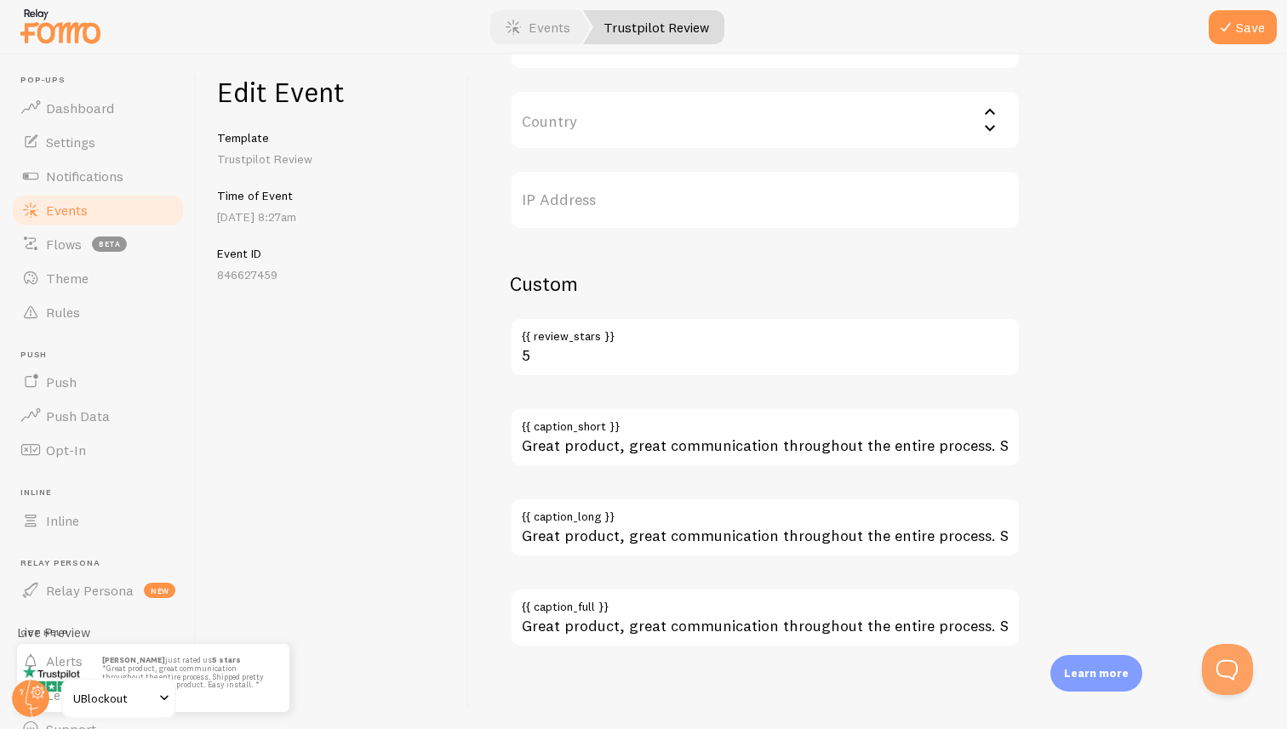
type input "[URL][DOMAIN_NAME][DOMAIN_NAME]"
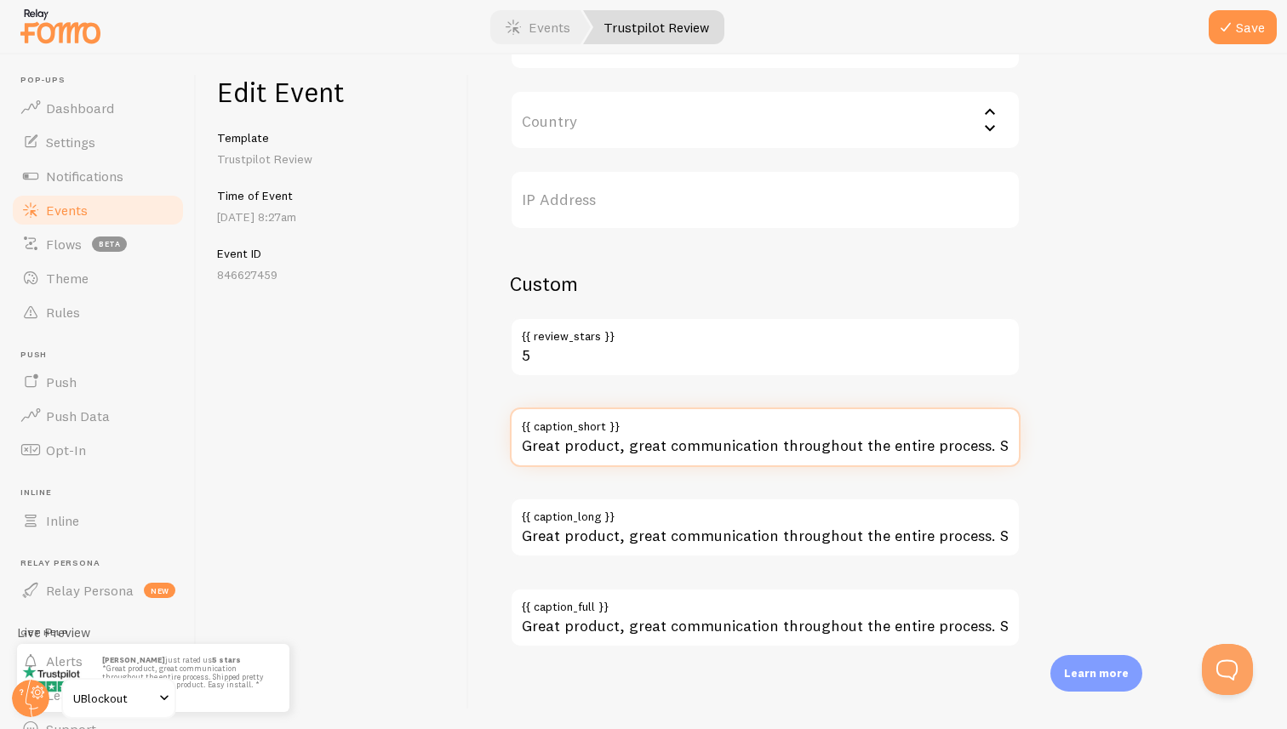
scroll to position [0, 374]
drag, startPoint x: 986, startPoint y: 442, endPoint x: 1135, endPoint y: 460, distance: 150.9
type input "Great product, great communication throughout the entire process."
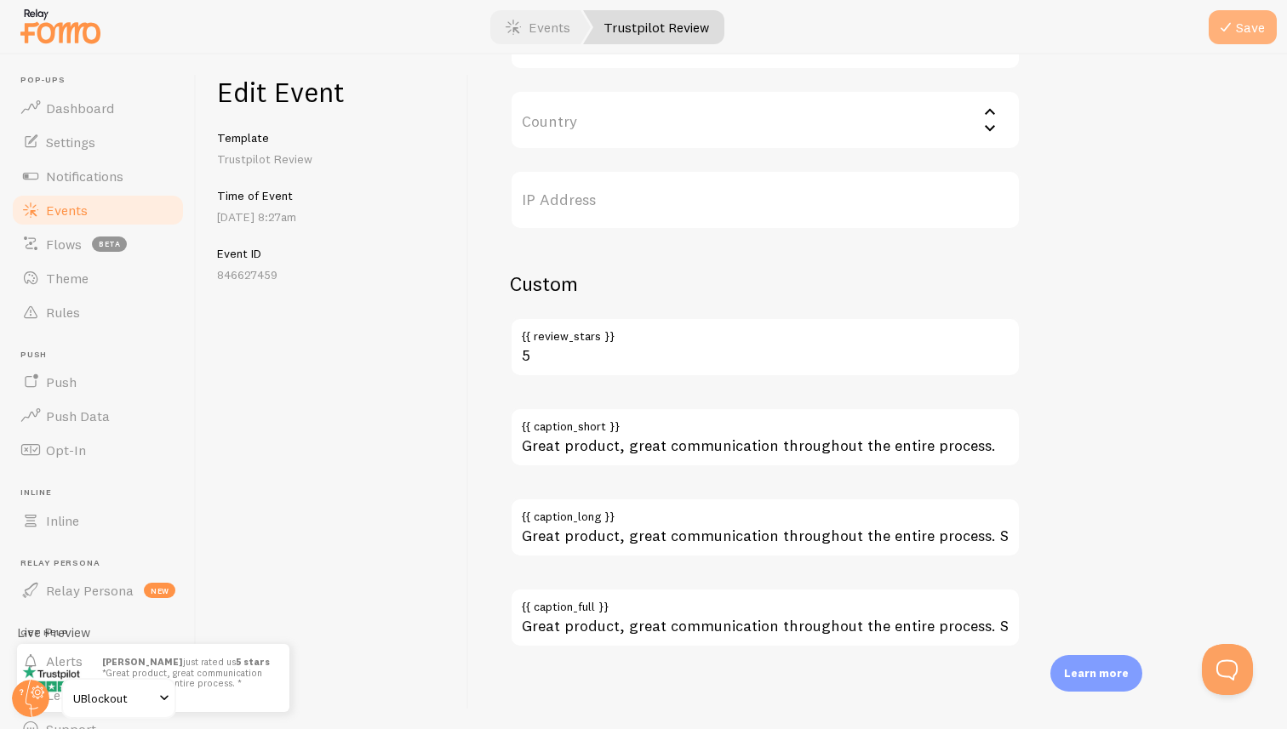
click at [1237, 26] on button "Save" at bounding box center [1243, 27] width 68 height 34
click at [537, 40] on link "Events" at bounding box center [538, 27] width 106 height 34
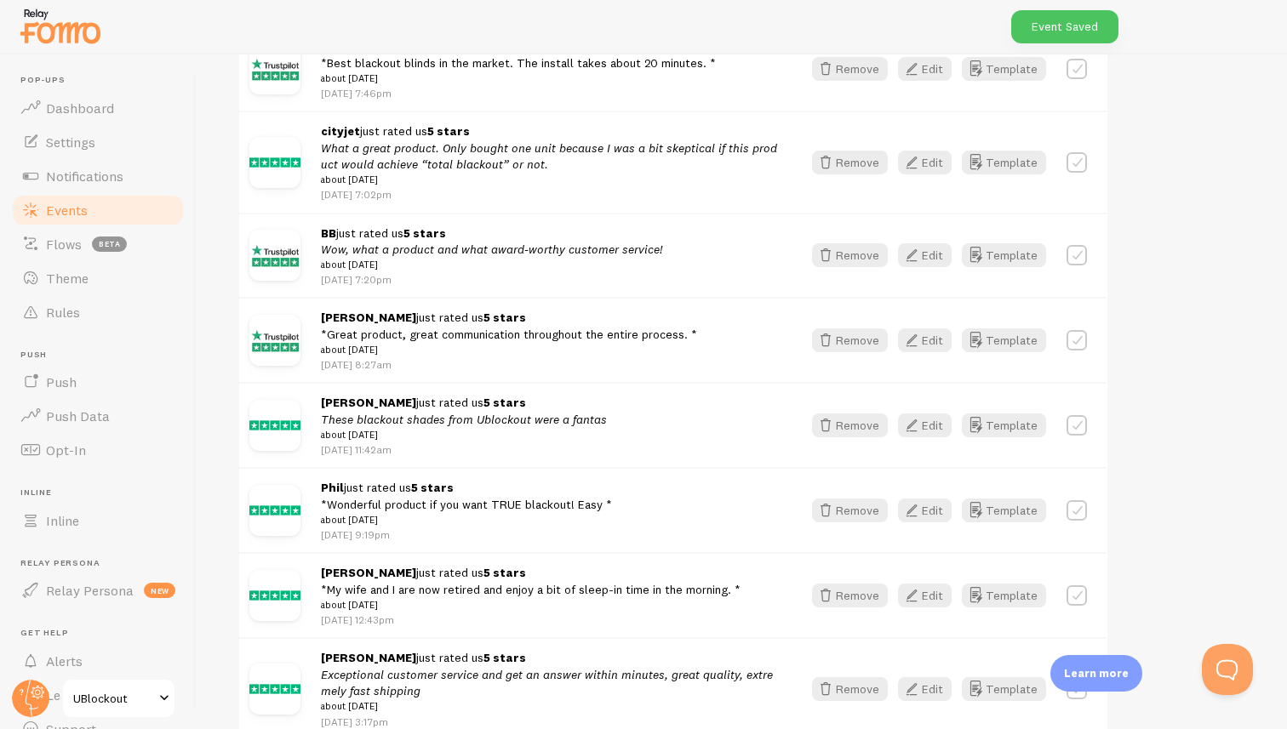
scroll to position [1269, 0]
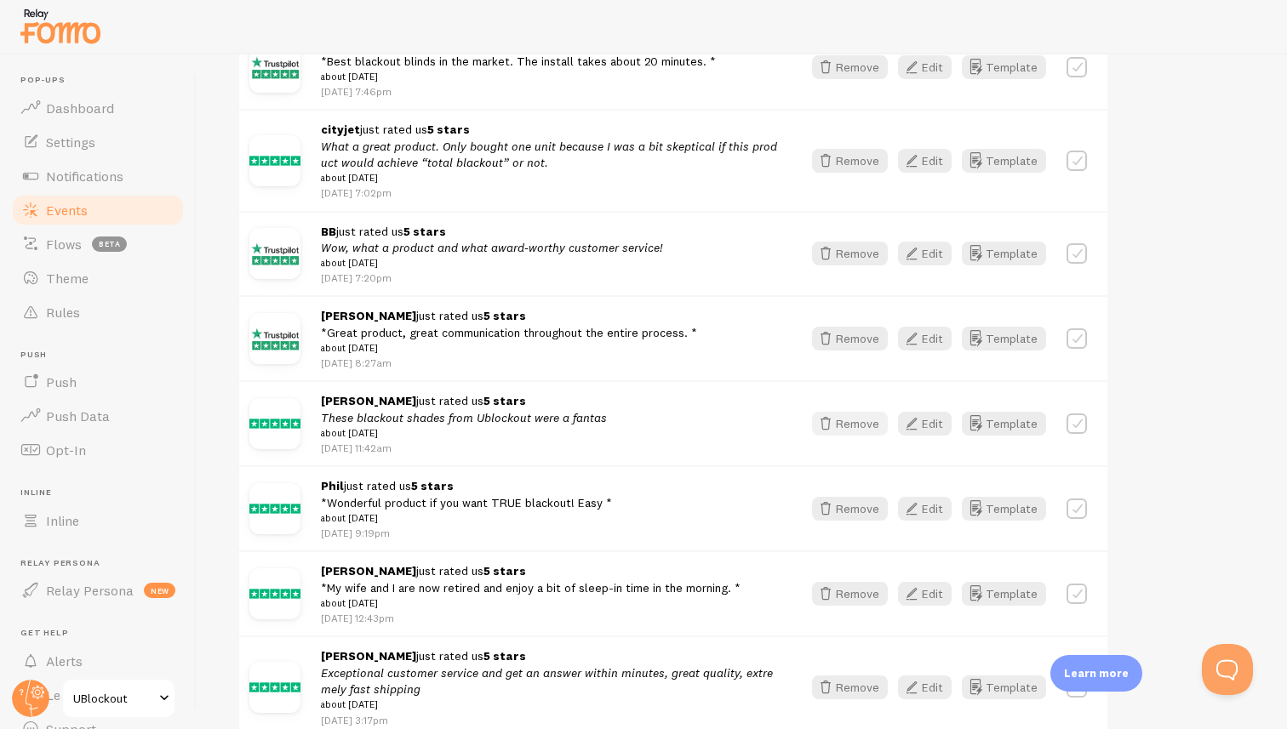
click at [833, 434] on icon "button" at bounding box center [825, 424] width 20 height 20
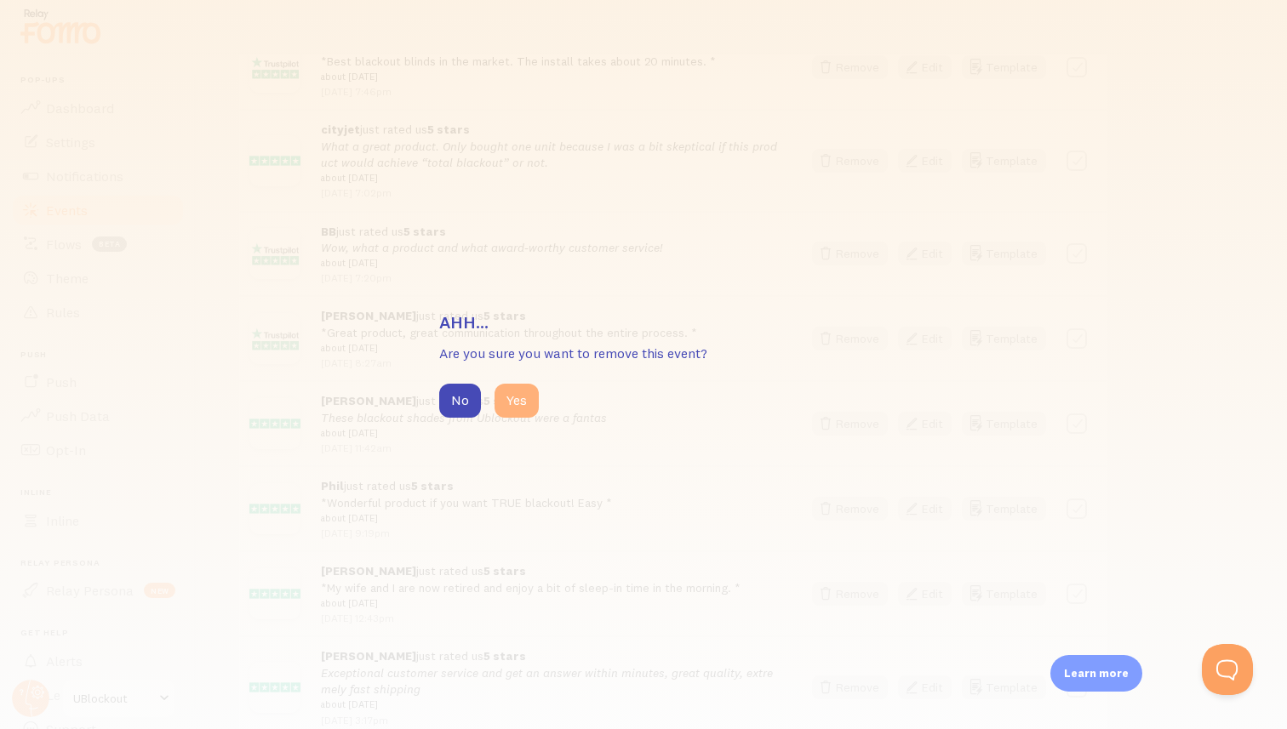
click at [510, 407] on button "Yes" at bounding box center [516, 401] width 44 height 34
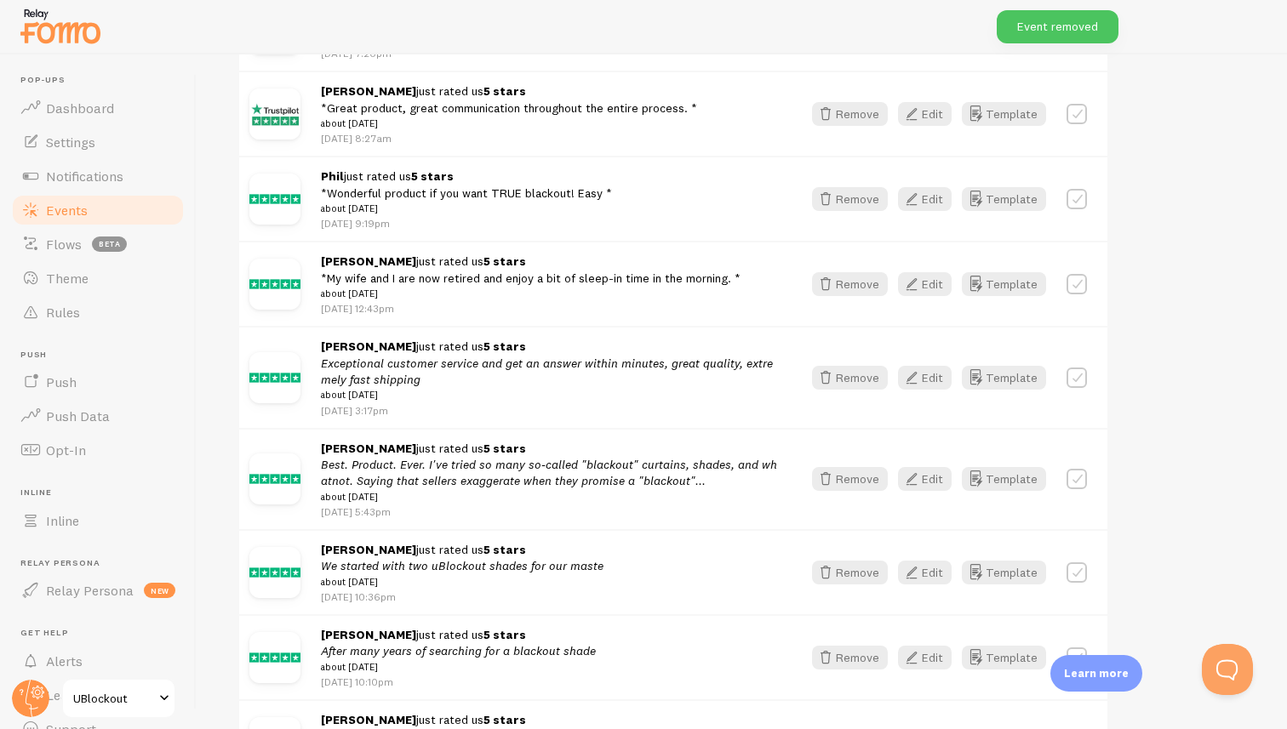
scroll to position [1529, 0]
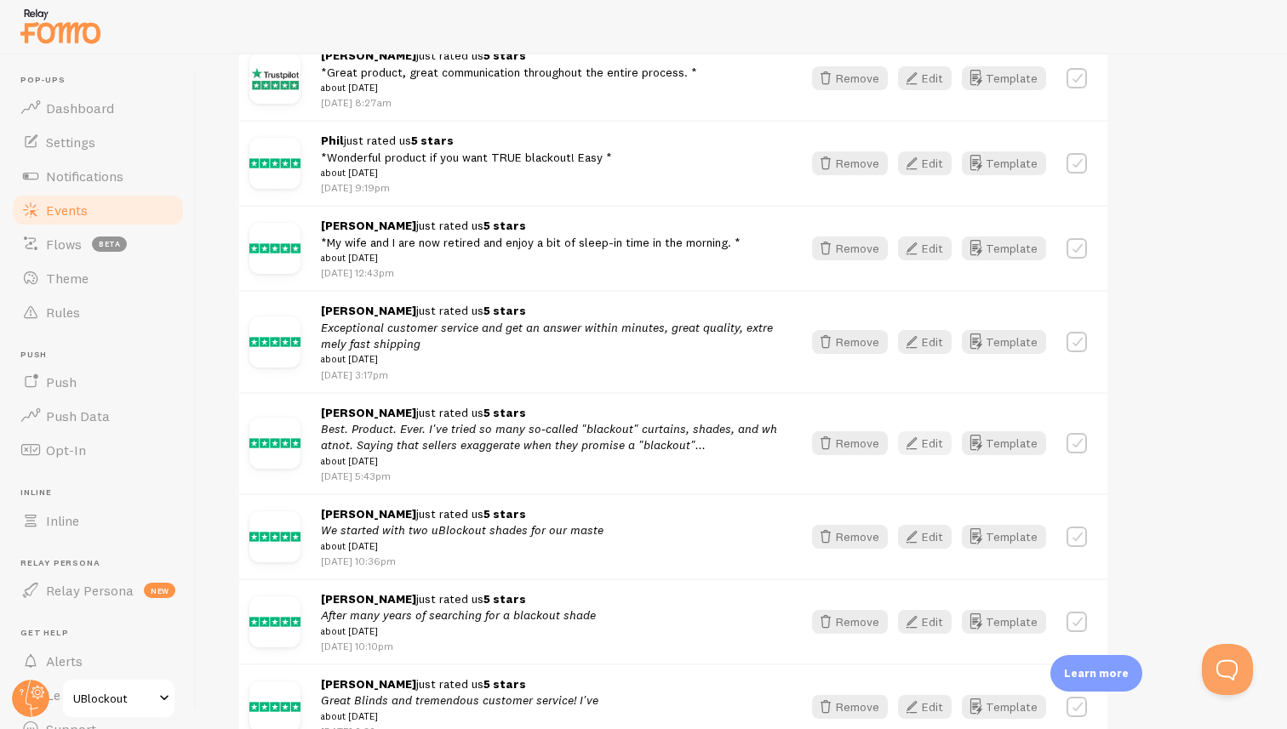
click at [920, 454] on icon "button" at bounding box center [911, 443] width 20 height 20
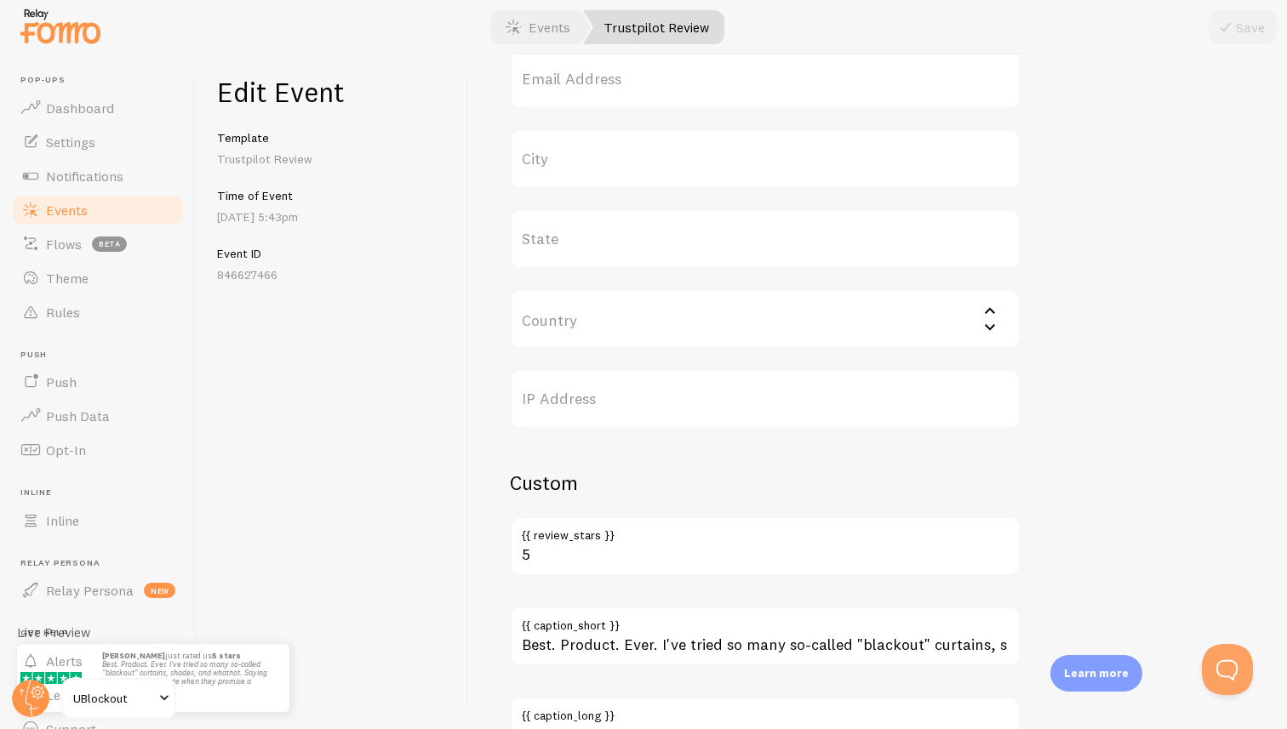
scroll to position [924, 0]
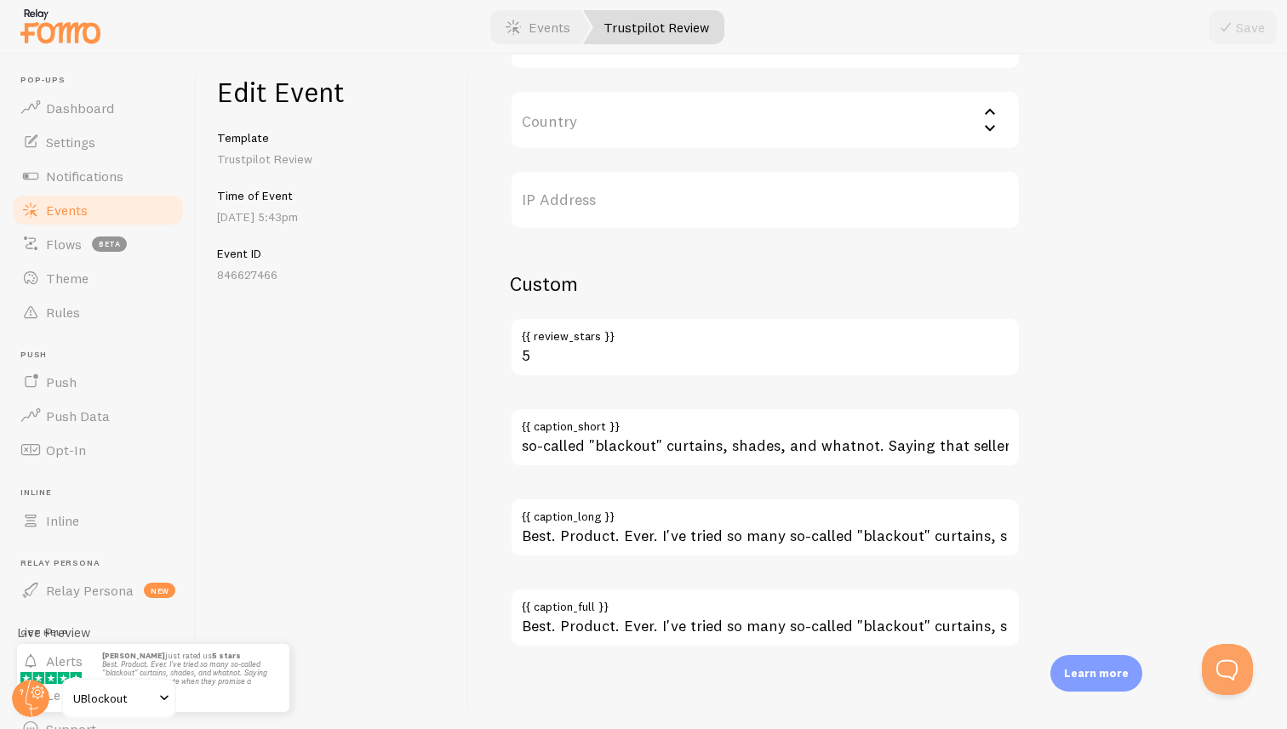
scroll to position [0, 569]
drag, startPoint x: 872, startPoint y: 449, endPoint x: 1117, endPoint y: 455, distance: 244.4
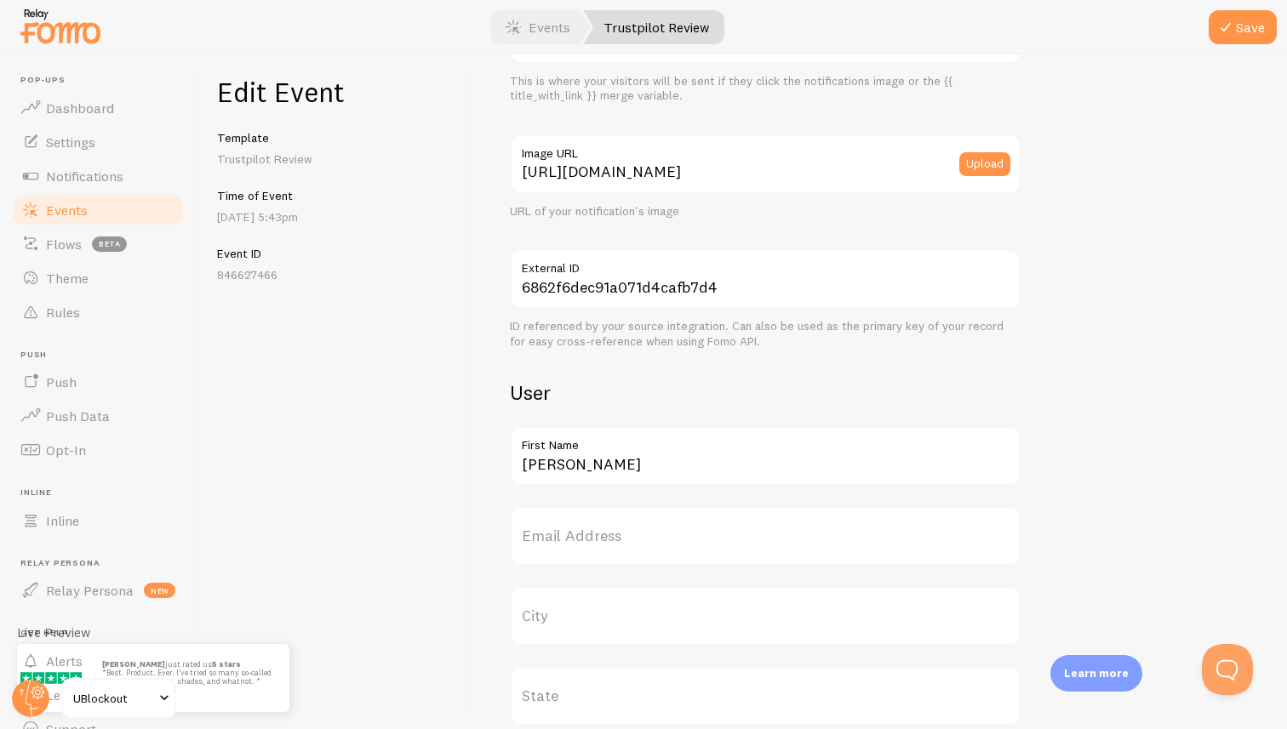
scroll to position [254, 0]
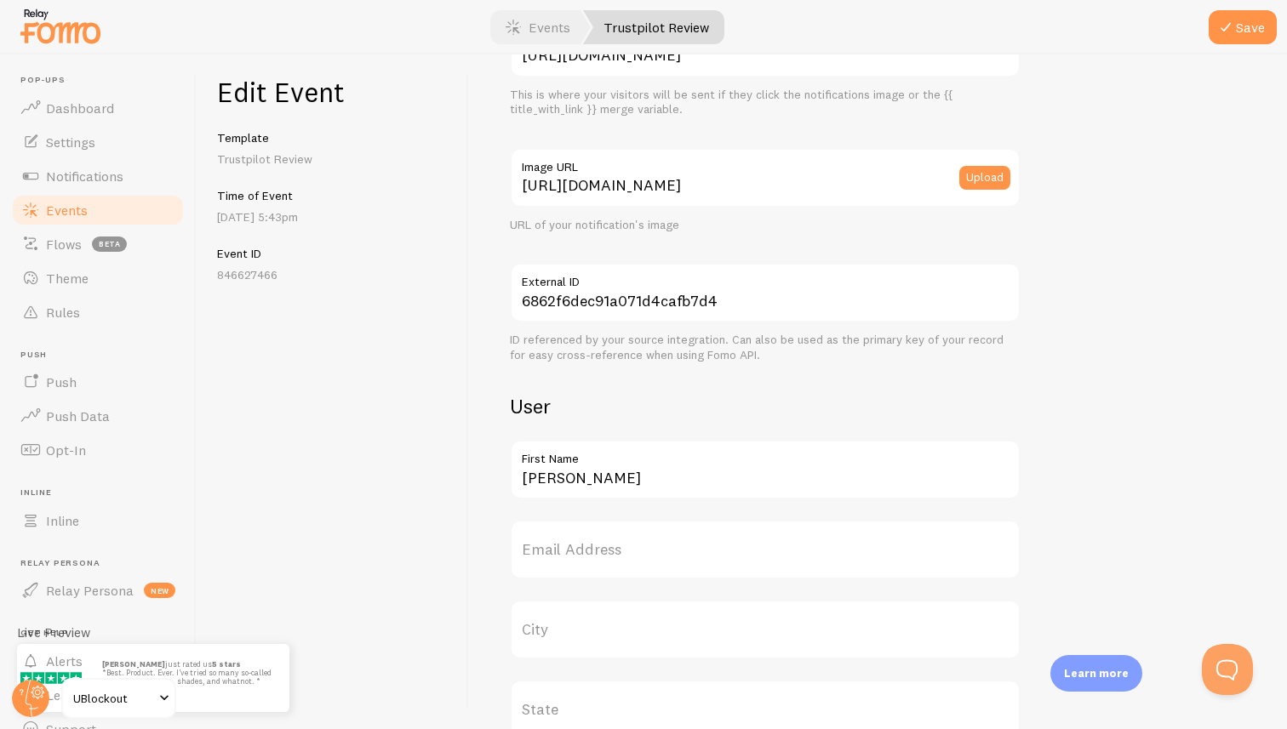
type input "Best. Product. Ever. I've tried so many so-called "blackout" curtains, shades, …"
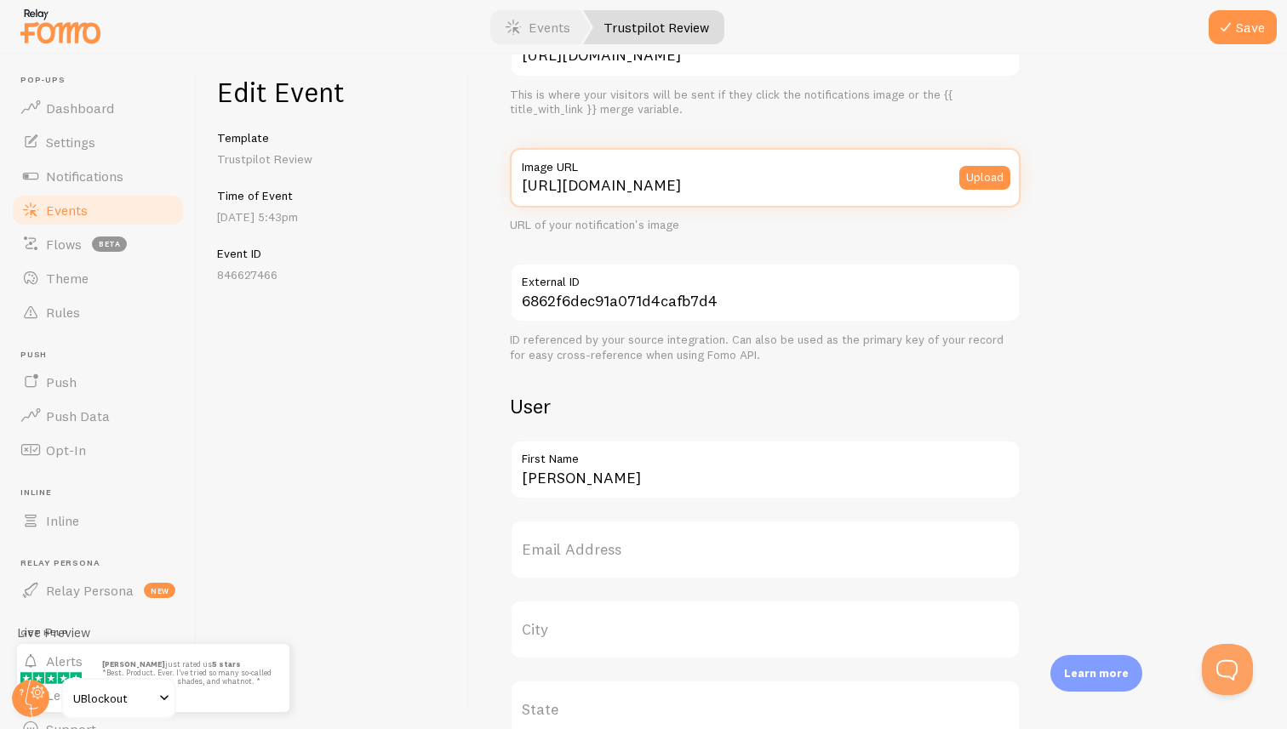
scroll to position [0, 0]
click at [788, 191] on input "[URL][DOMAIN_NAME]" at bounding box center [765, 178] width 511 height 60
paste input "[DOMAIN_NAME][URL][DOMAIN_NAME]"
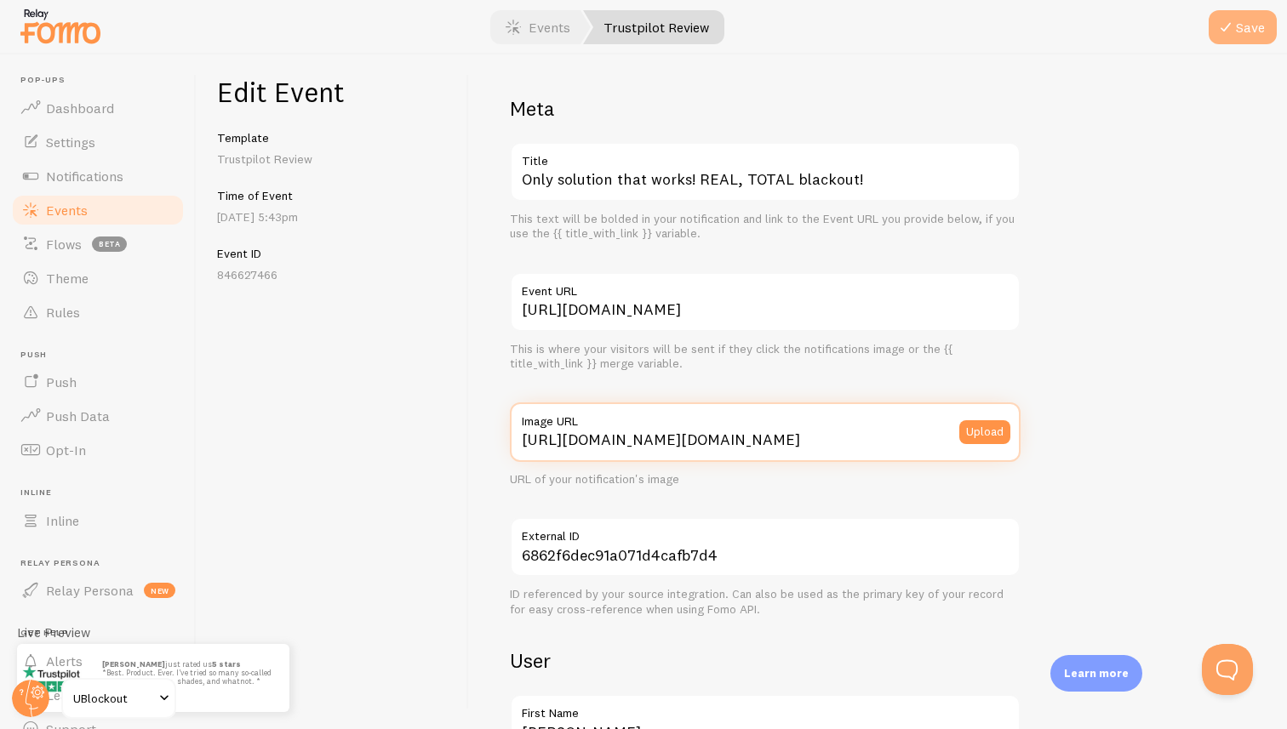
type input "[URL][DOMAIN_NAME][DOMAIN_NAME]"
click at [1236, 19] on button "Save" at bounding box center [1243, 27] width 68 height 34
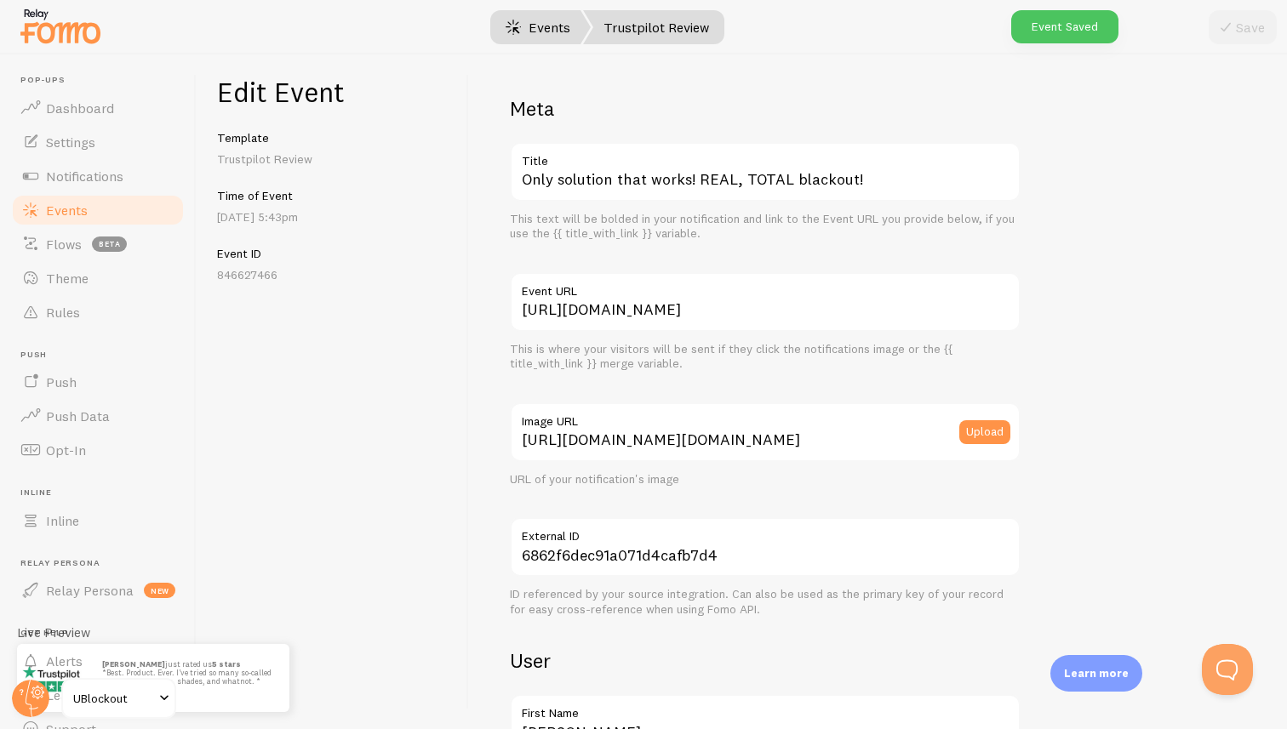
click at [534, 35] on link "Events" at bounding box center [538, 27] width 106 height 34
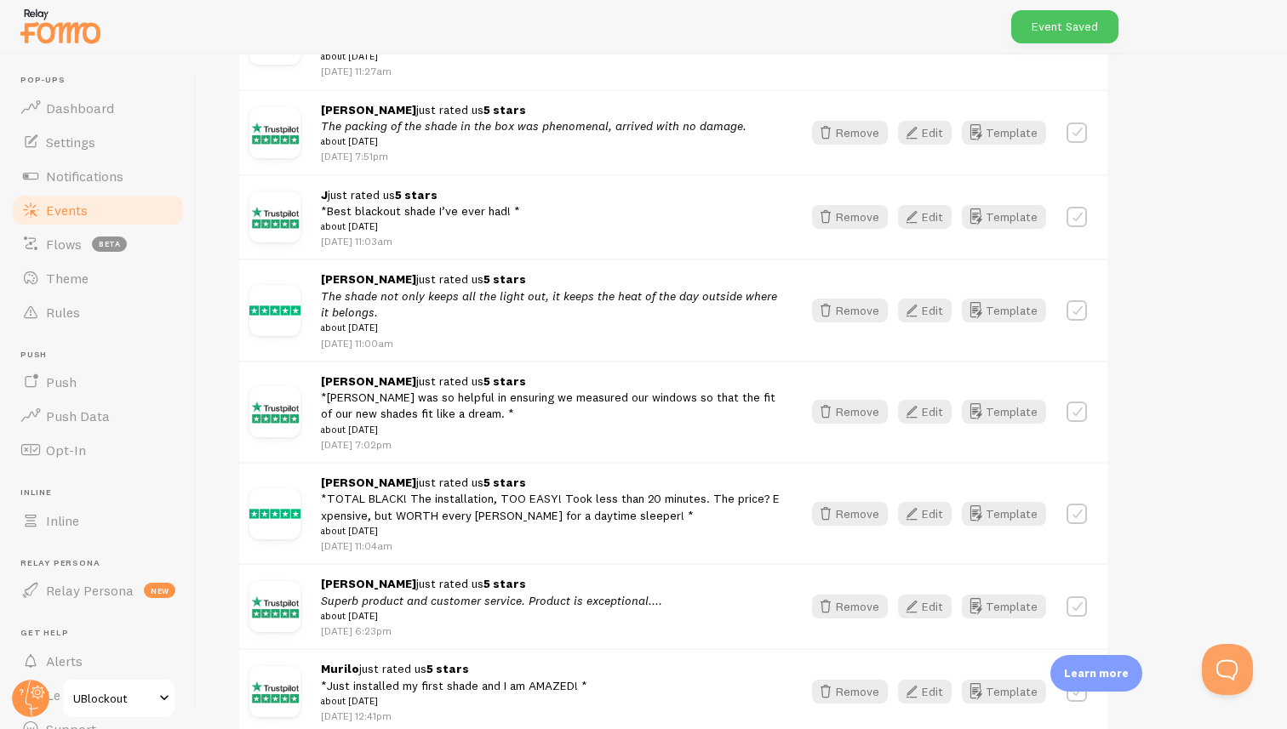
scroll to position [555, 0]
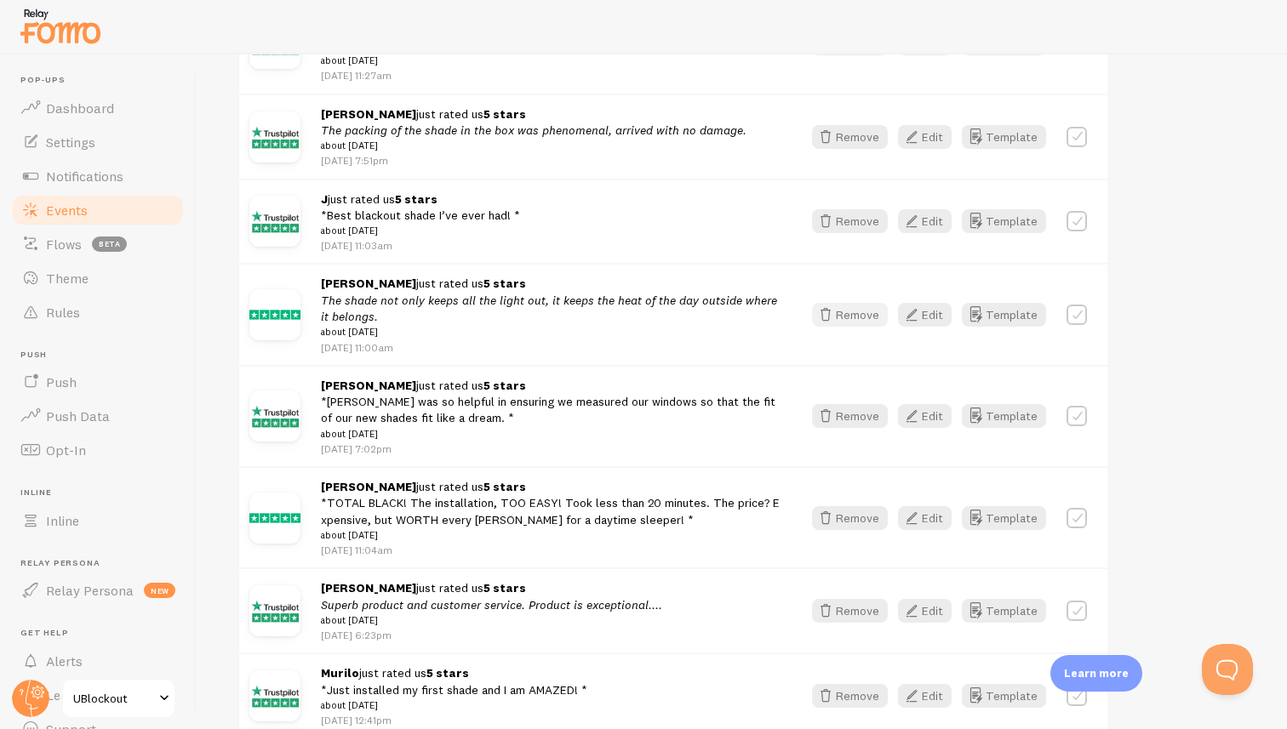
click at [842, 315] on button "Remove" at bounding box center [850, 315] width 76 height 24
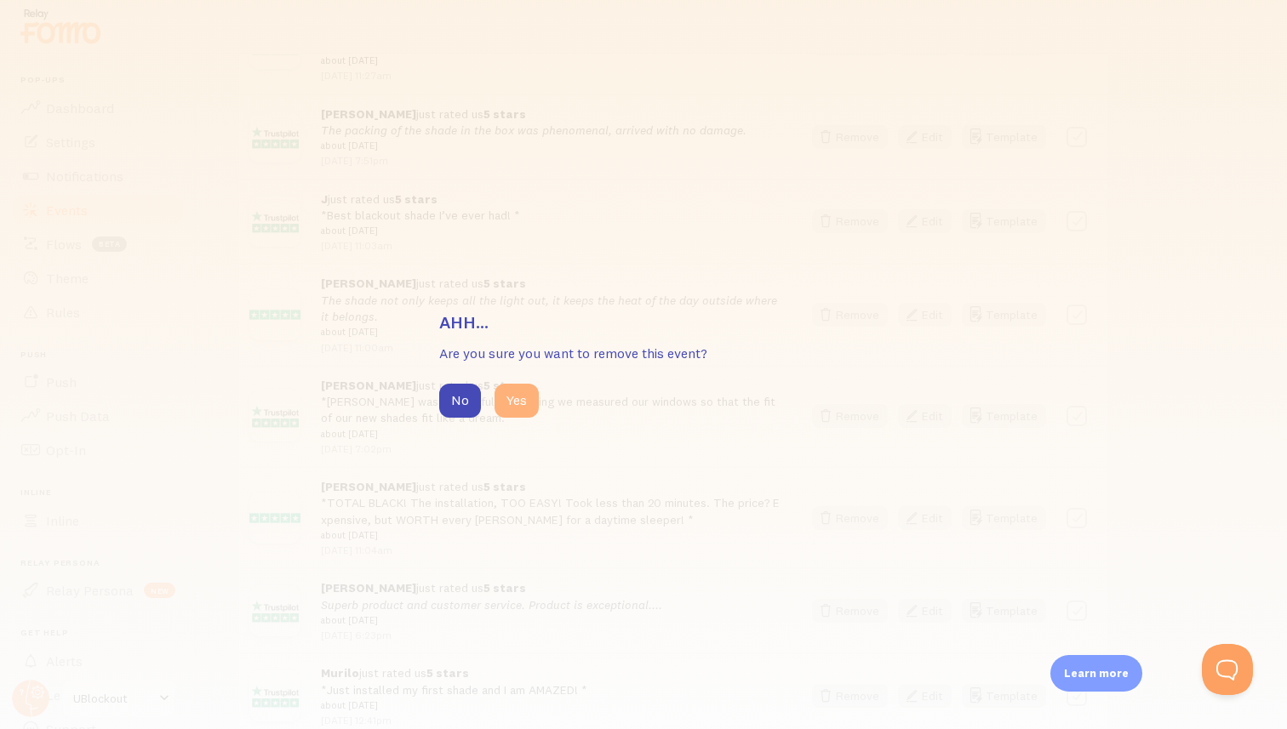
click at [517, 391] on button "Yes" at bounding box center [516, 401] width 44 height 34
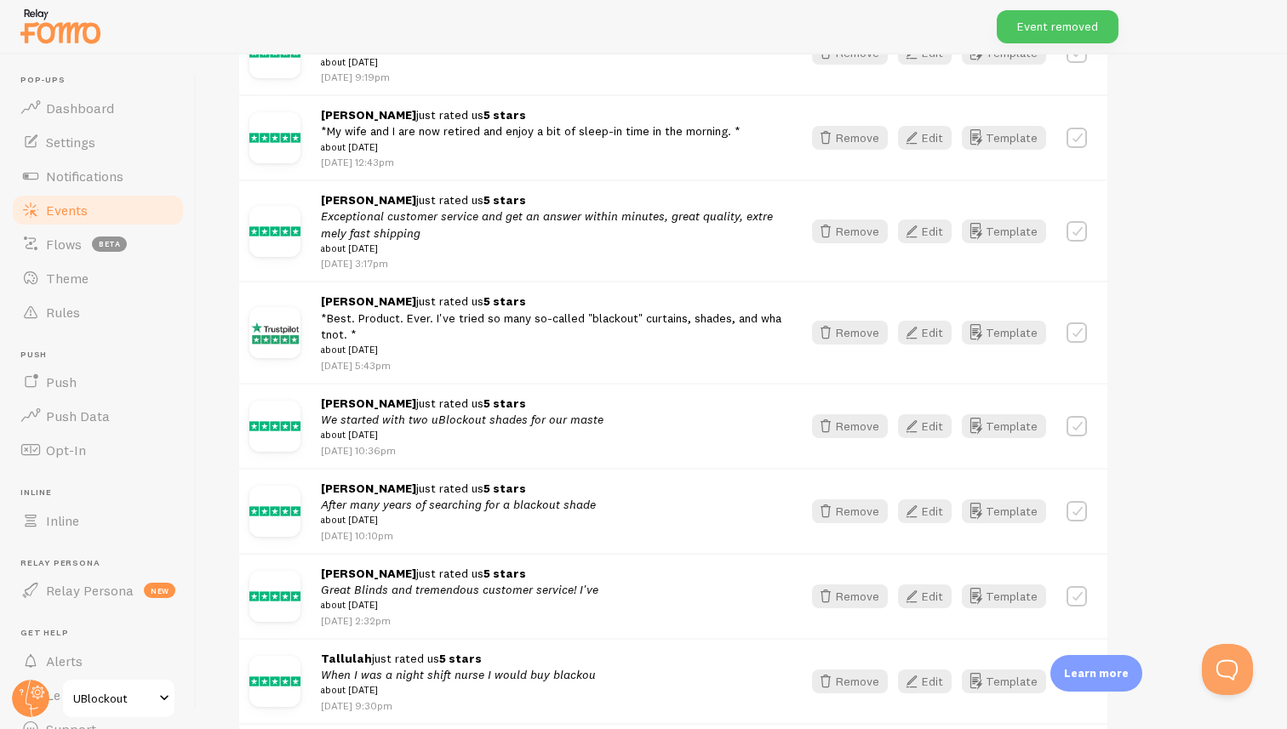
scroll to position [1571, 0]
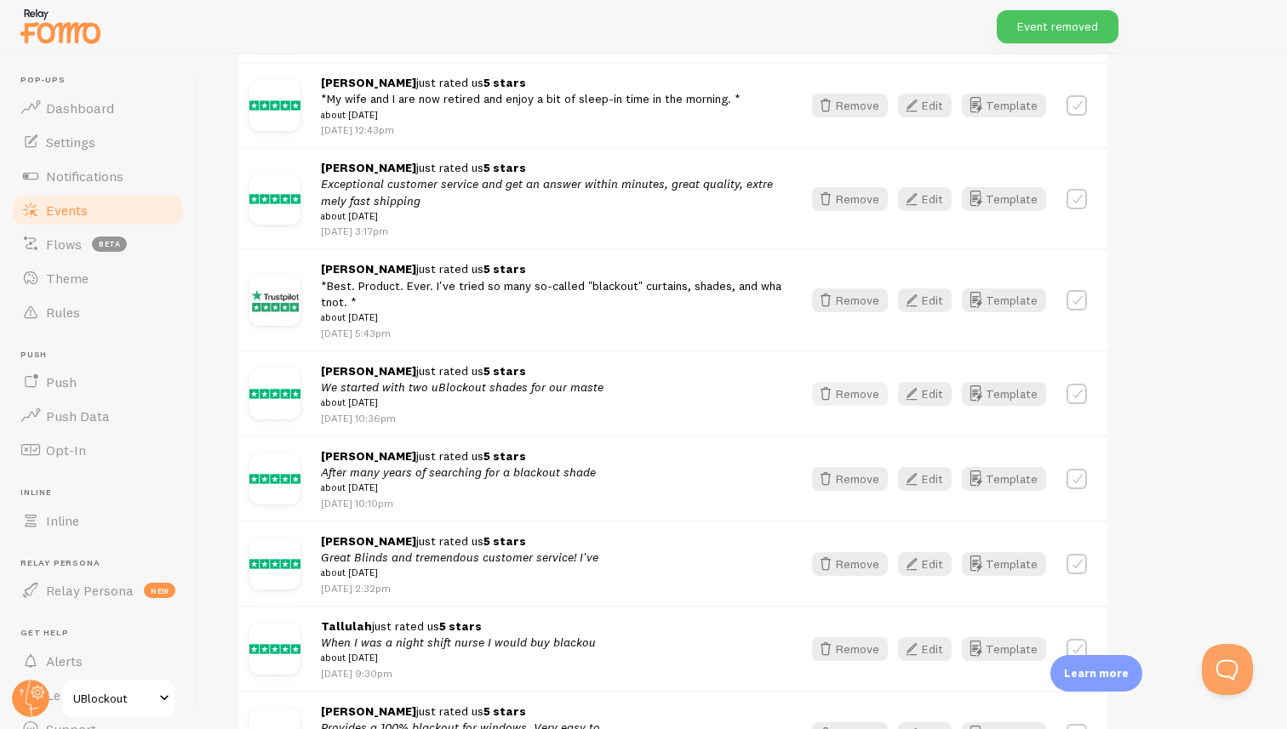
click at [855, 406] on button "Remove" at bounding box center [850, 394] width 76 height 24
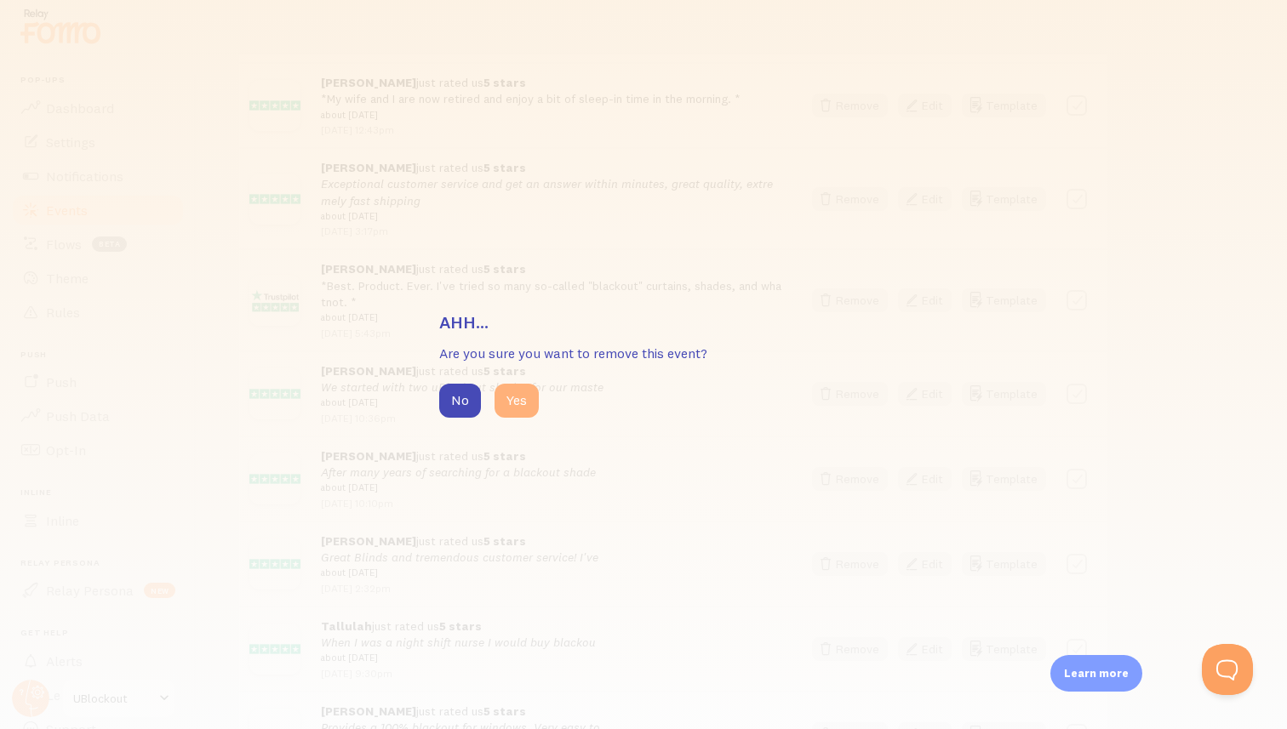
click at [523, 395] on button "Yes" at bounding box center [516, 401] width 44 height 34
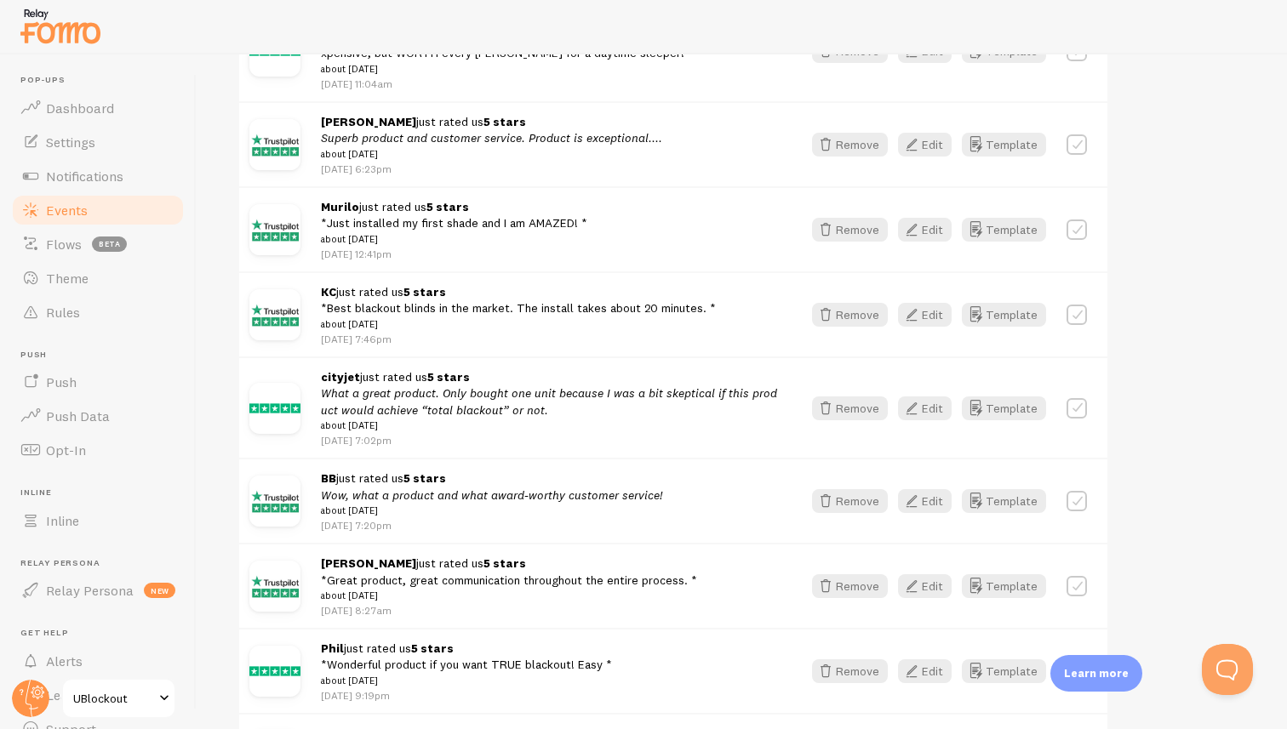
scroll to position [0, 0]
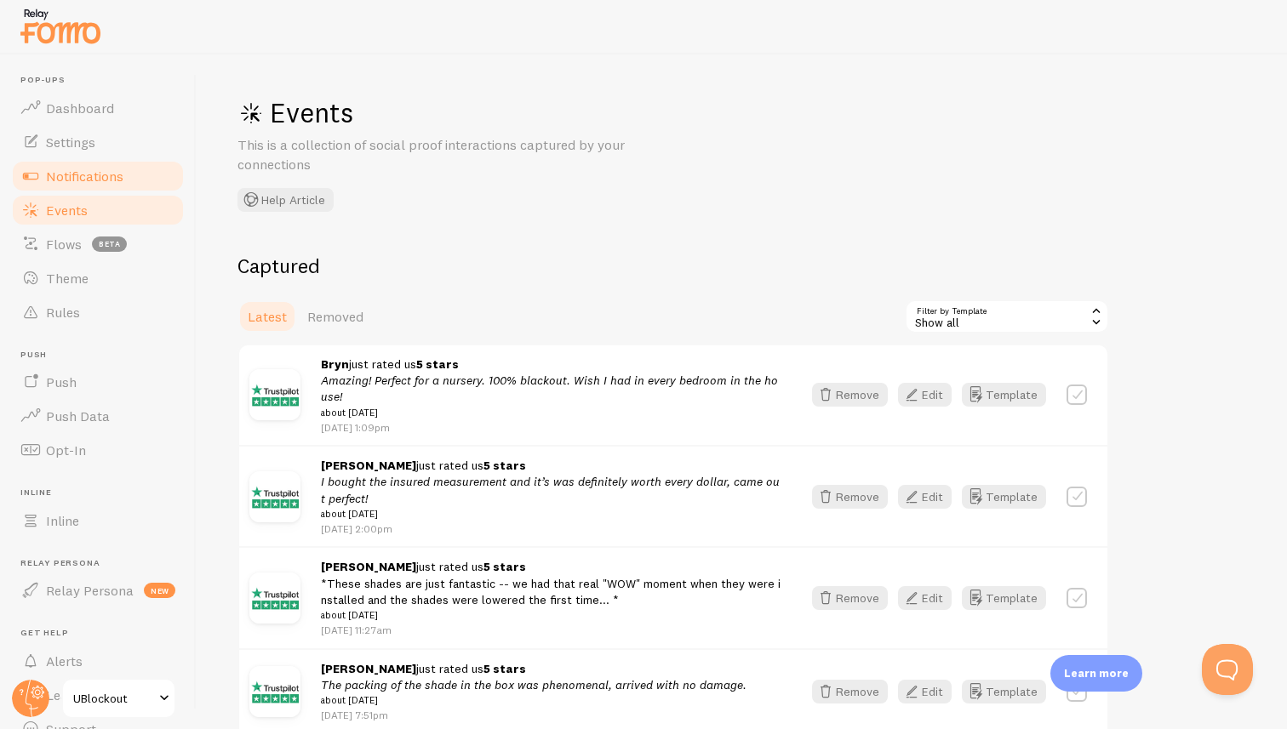
click at [111, 165] on link "Notifications" at bounding box center [97, 176] width 175 height 34
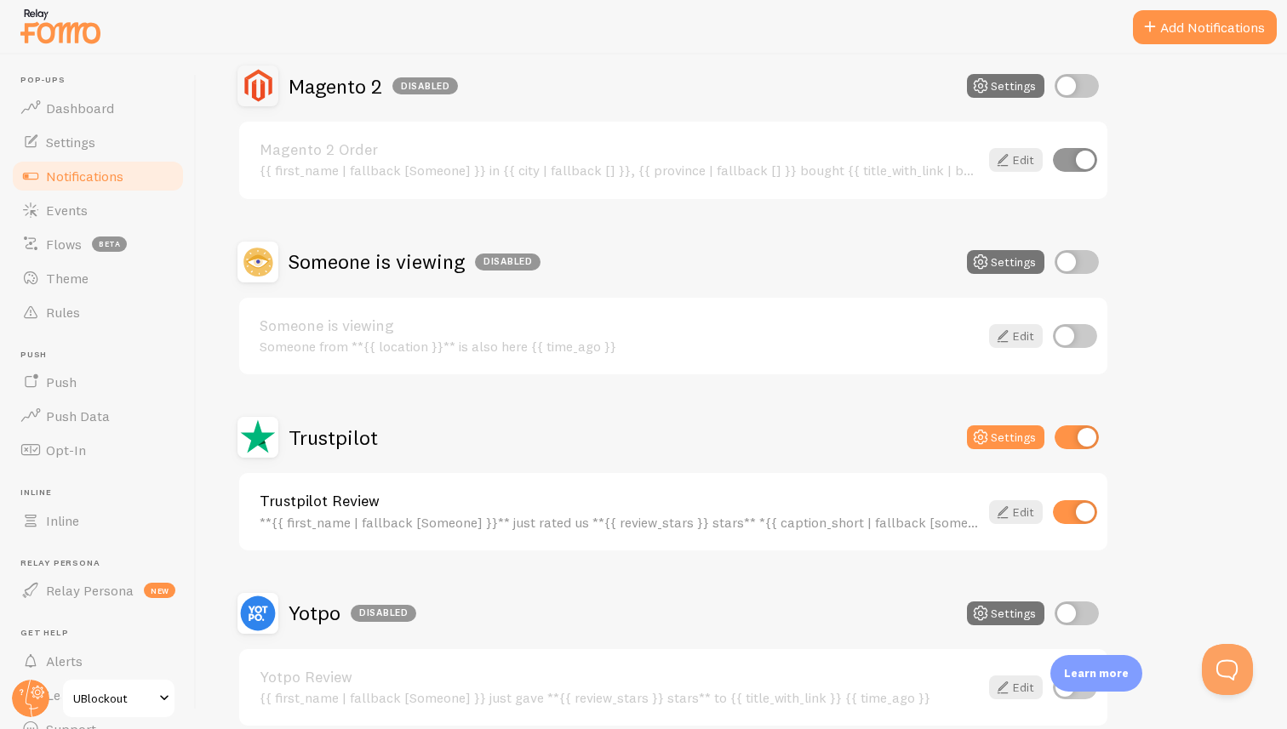
scroll to position [599, 0]
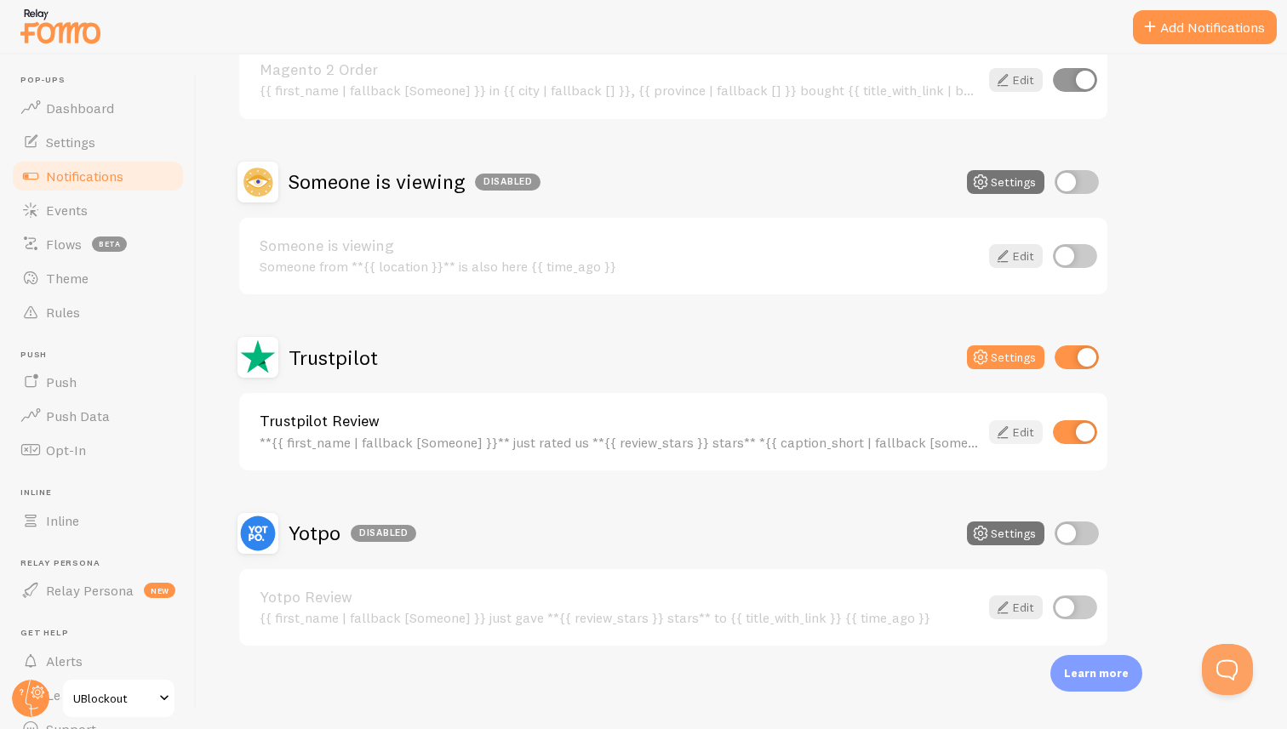
click at [1021, 429] on link "Edit" at bounding box center [1016, 432] width 54 height 24
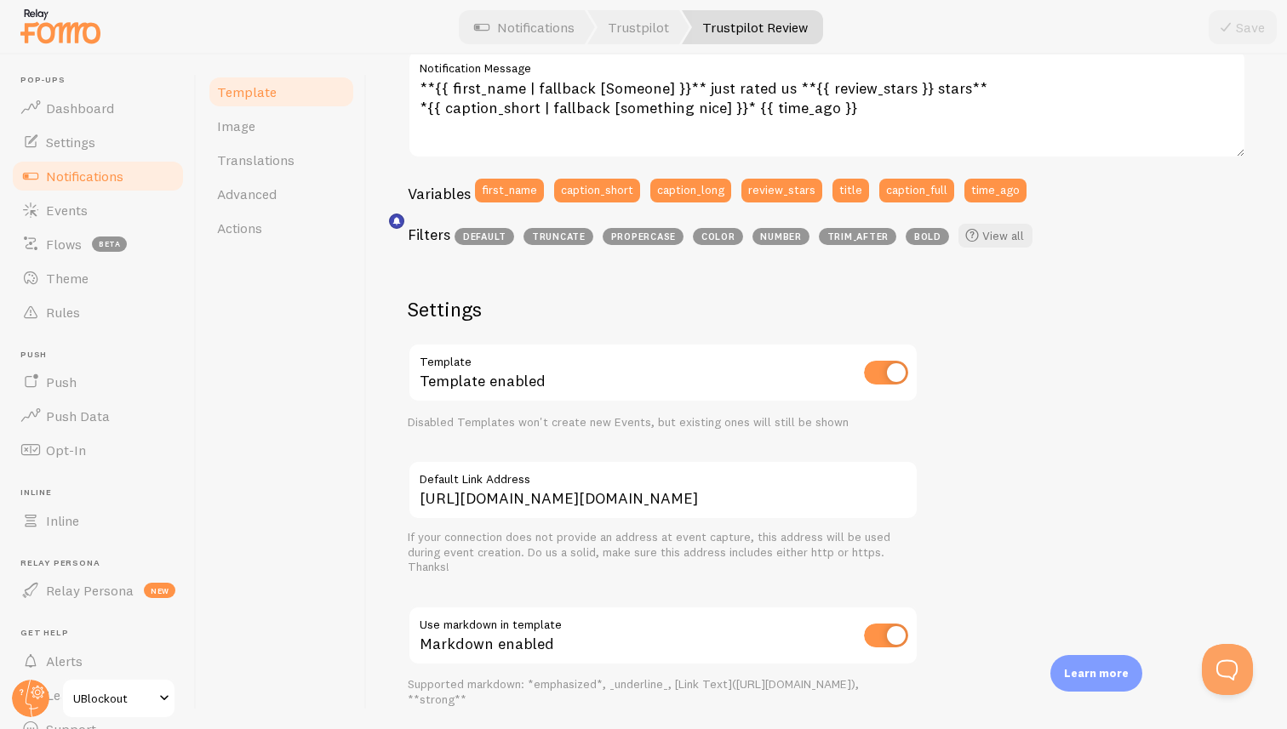
scroll to position [360, 0]
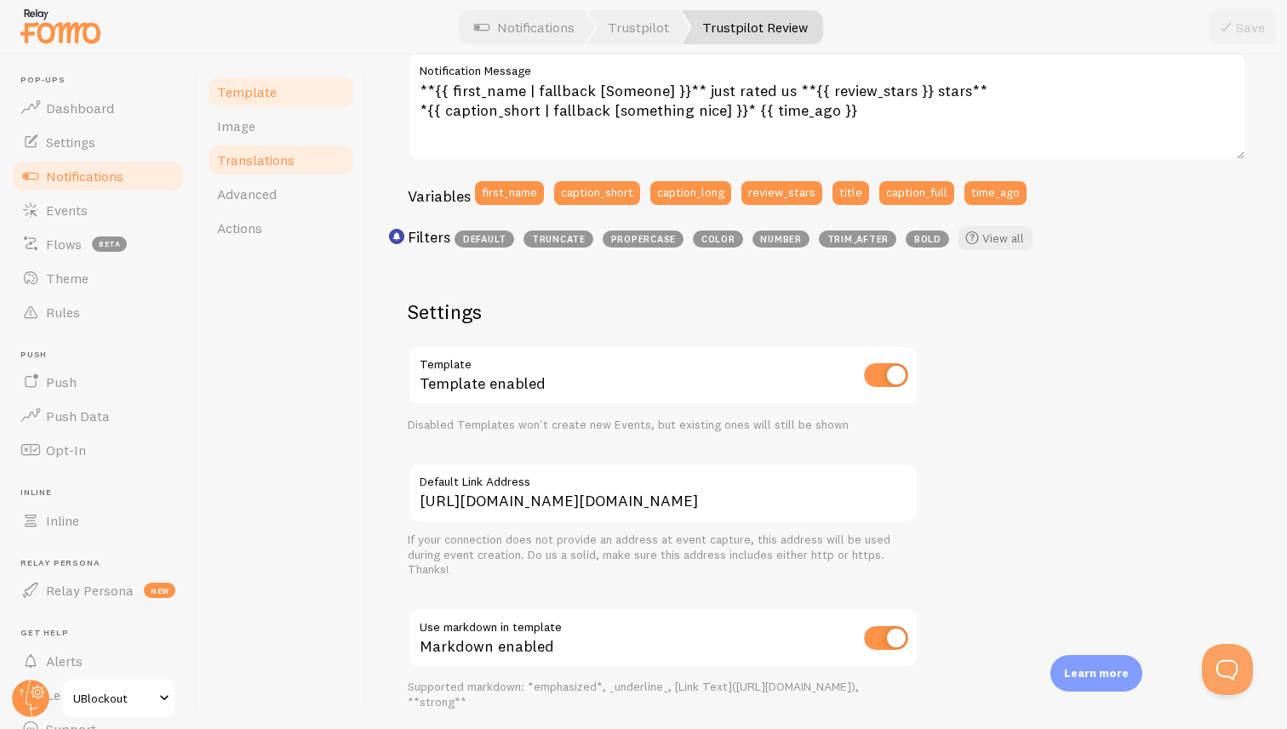
click at [279, 155] on span "Translations" at bounding box center [255, 159] width 77 height 17
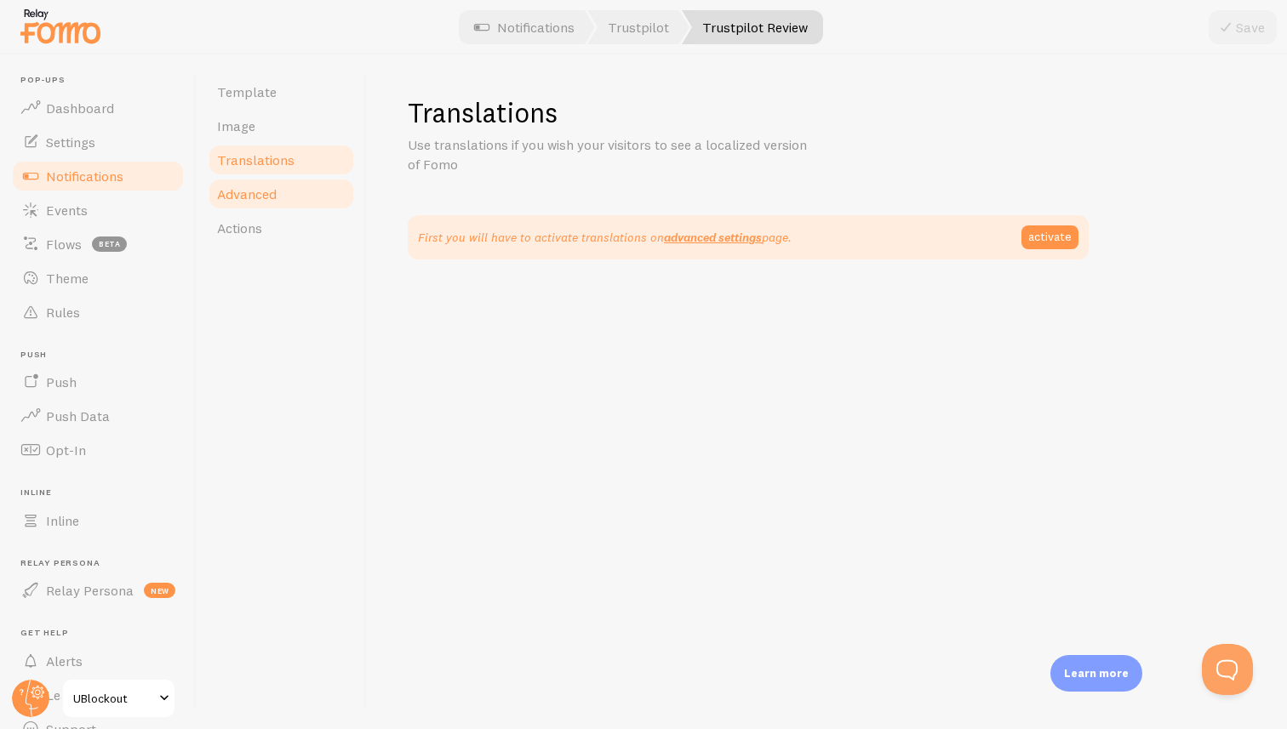
click at [272, 197] on span "Advanced" at bounding box center [247, 194] width 60 height 17
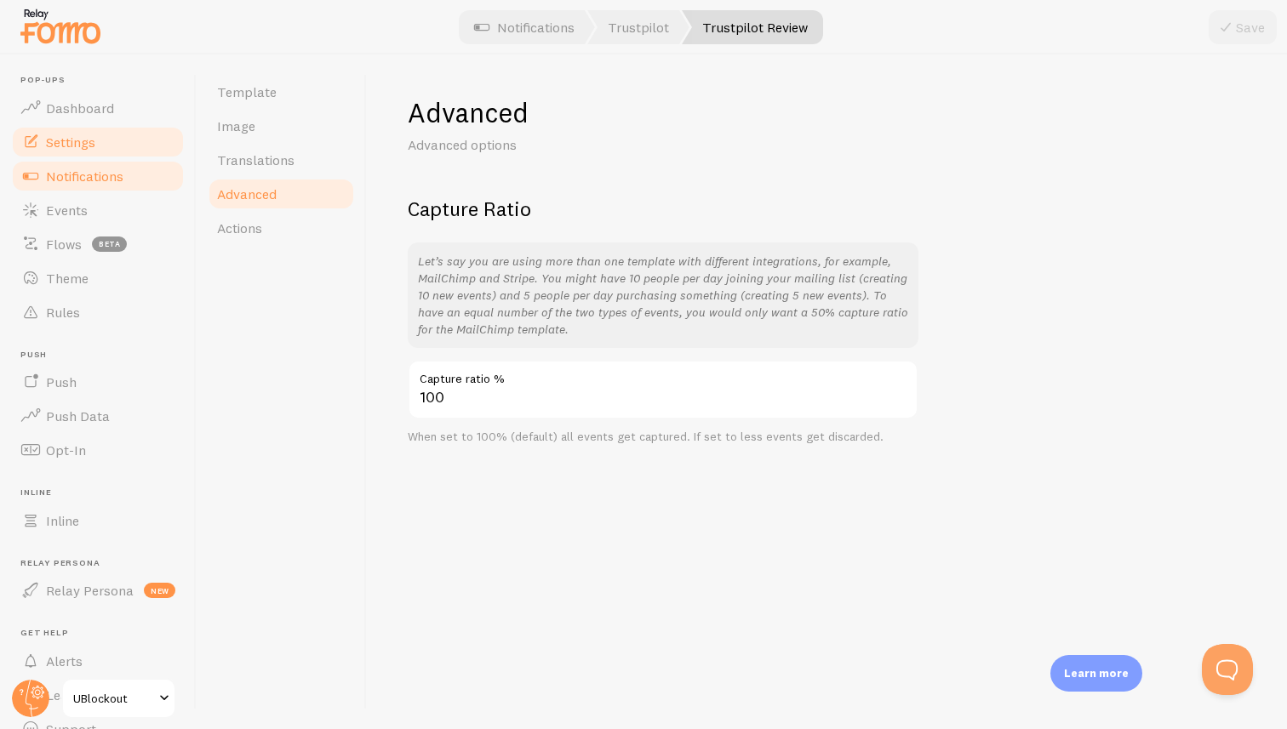
click at [108, 146] on link "Settings" at bounding box center [97, 142] width 175 height 34
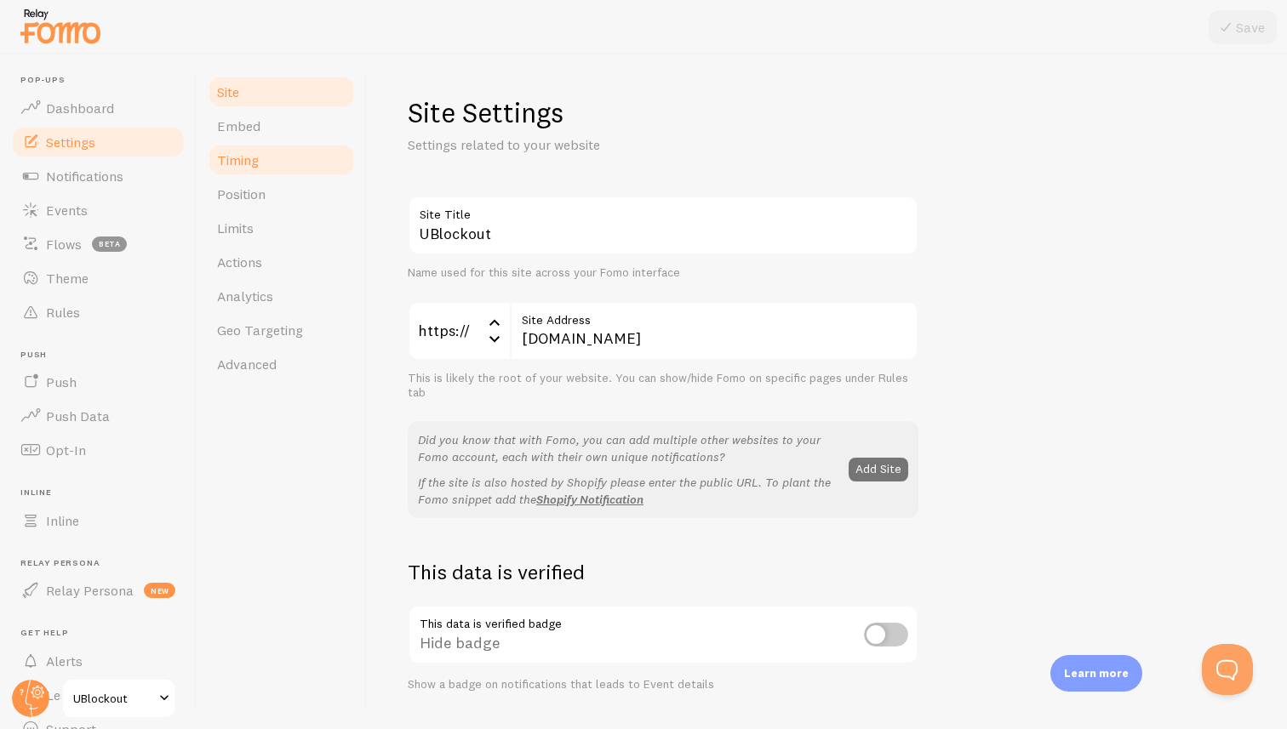
click at [295, 170] on link "Timing" at bounding box center [281, 160] width 149 height 34
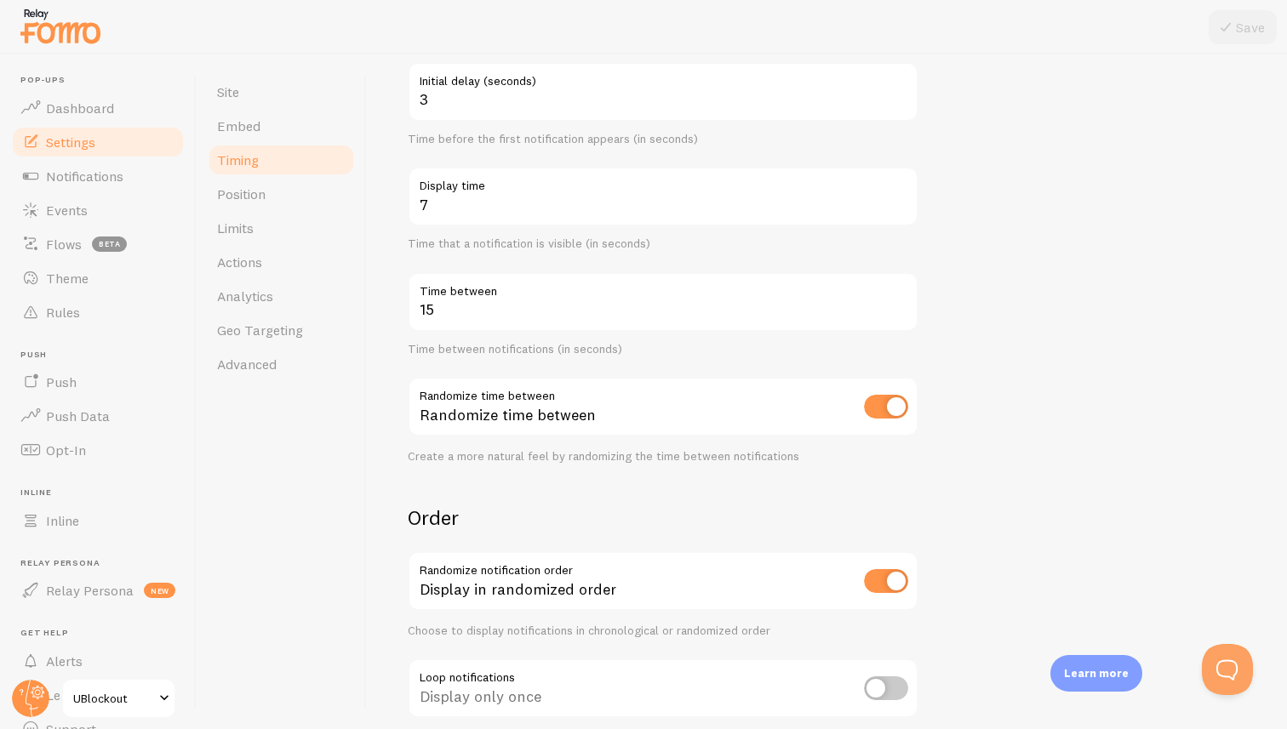
scroll to position [206, 0]
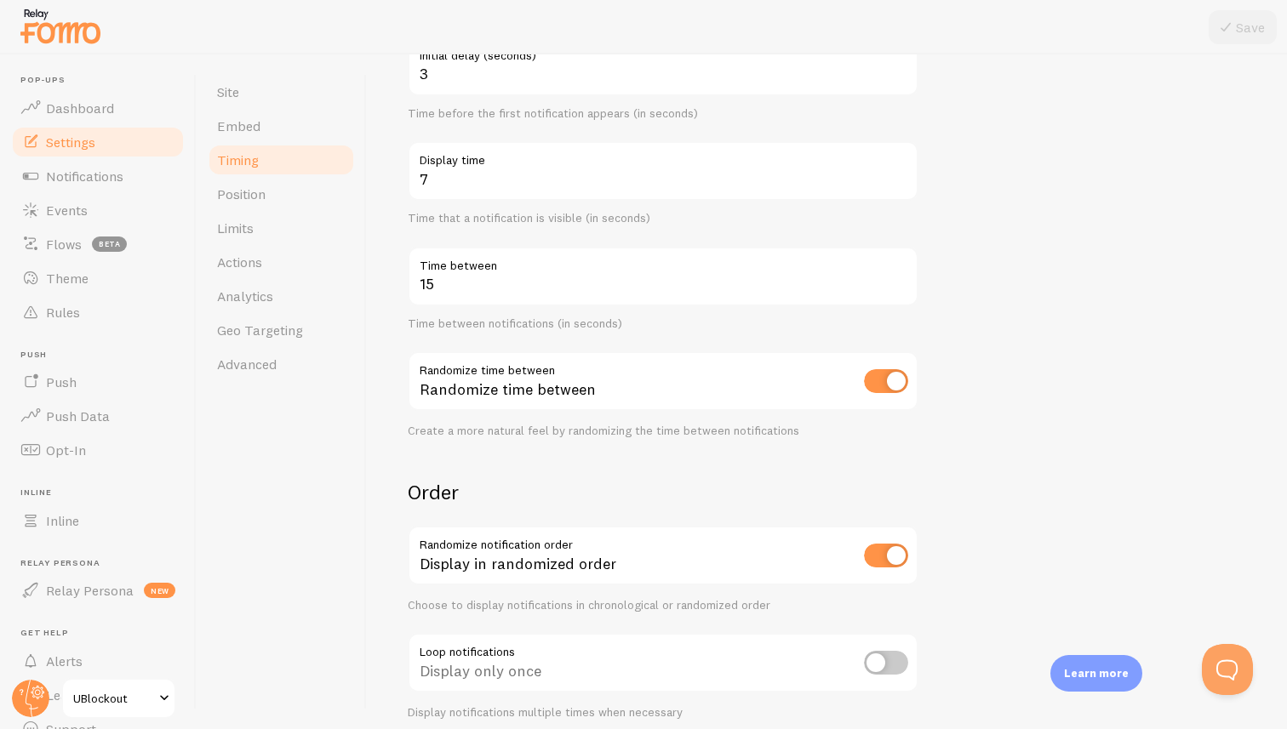
click at [889, 563] on input "checkbox" at bounding box center [886, 556] width 44 height 24
checkbox input "false"
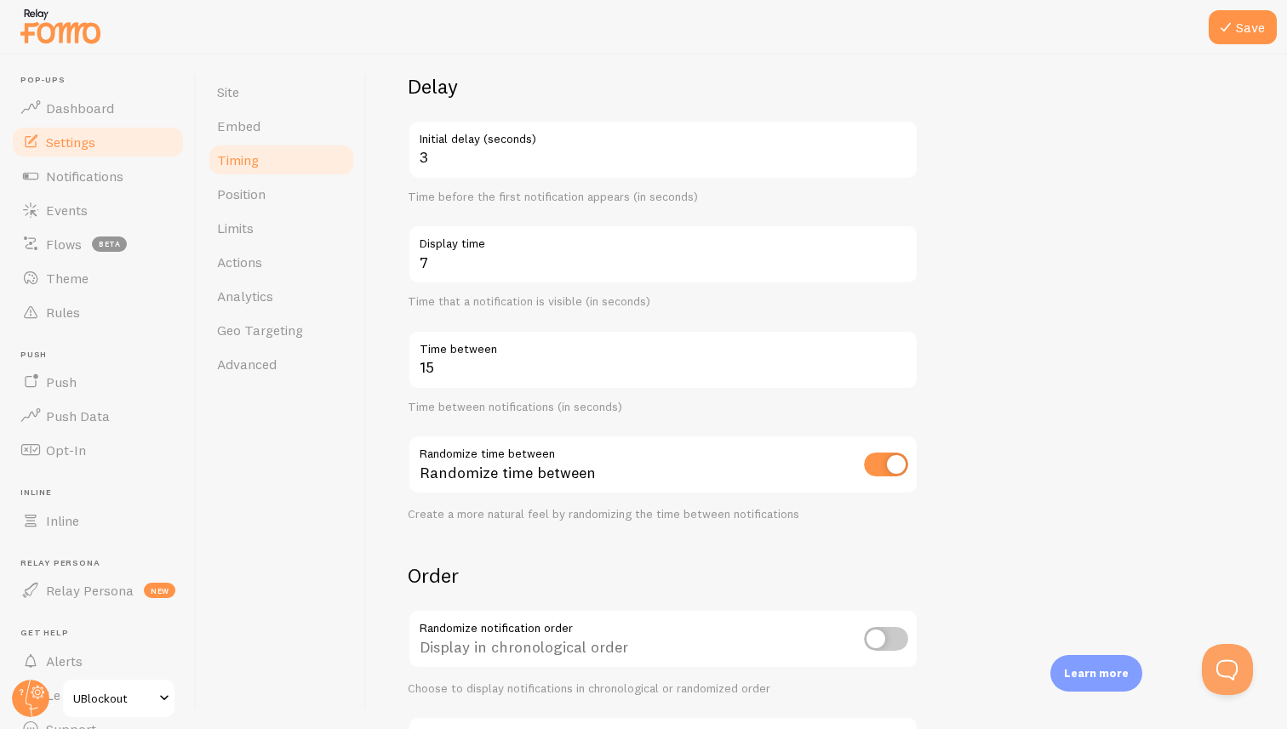
scroll to position [0, 0]
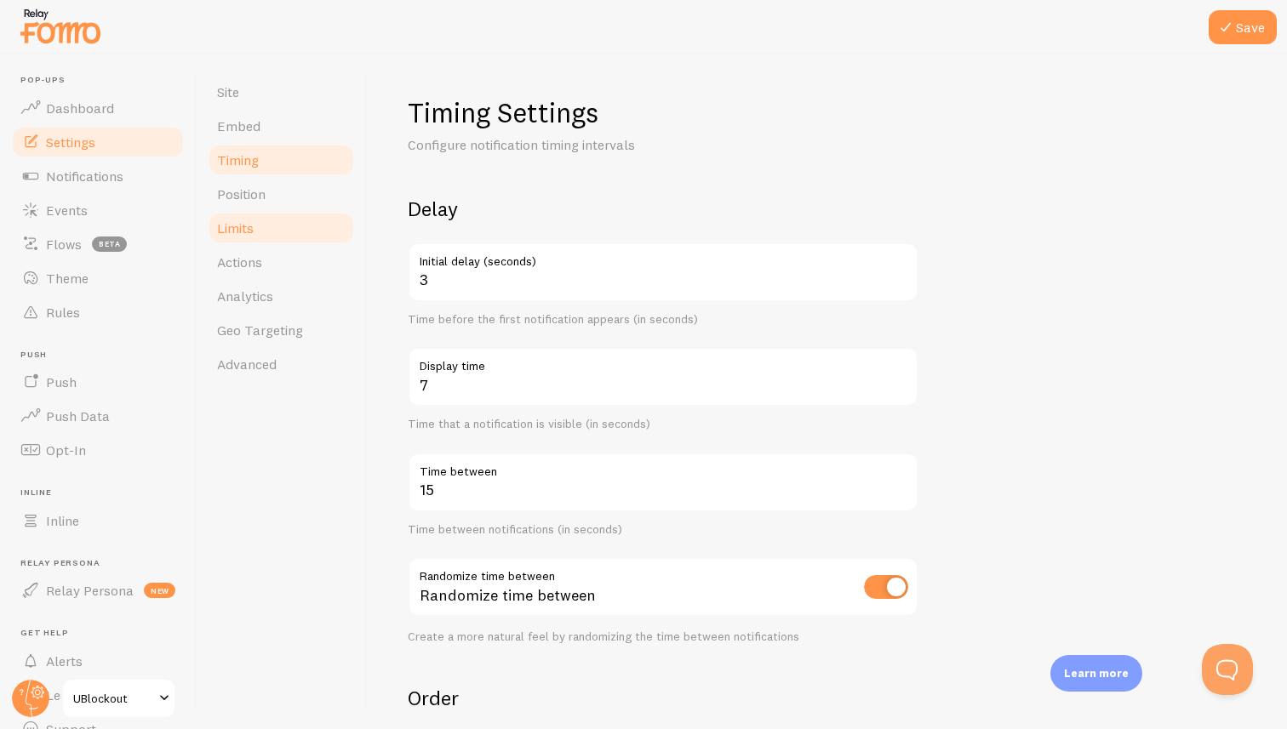
click at [256, 221] on link "Limits" at bounding box center [281, 228] width 149 height 34
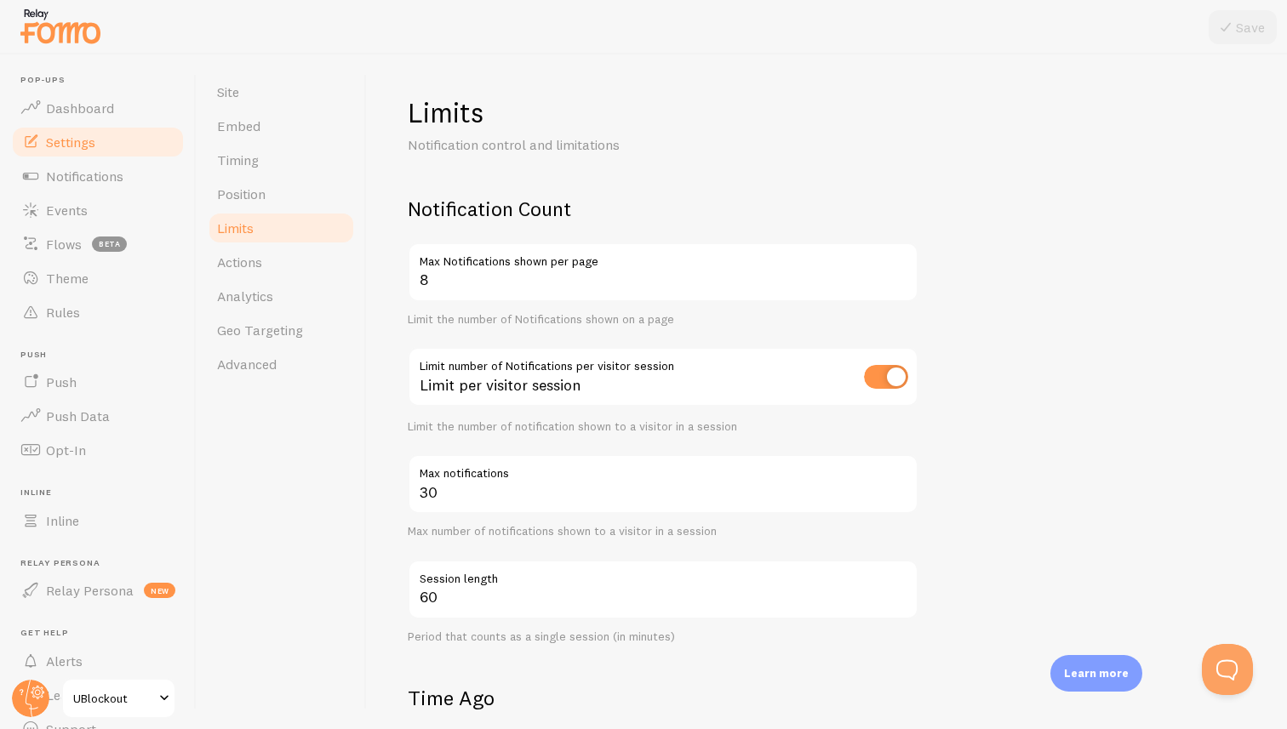
scroll to position [54, 0]
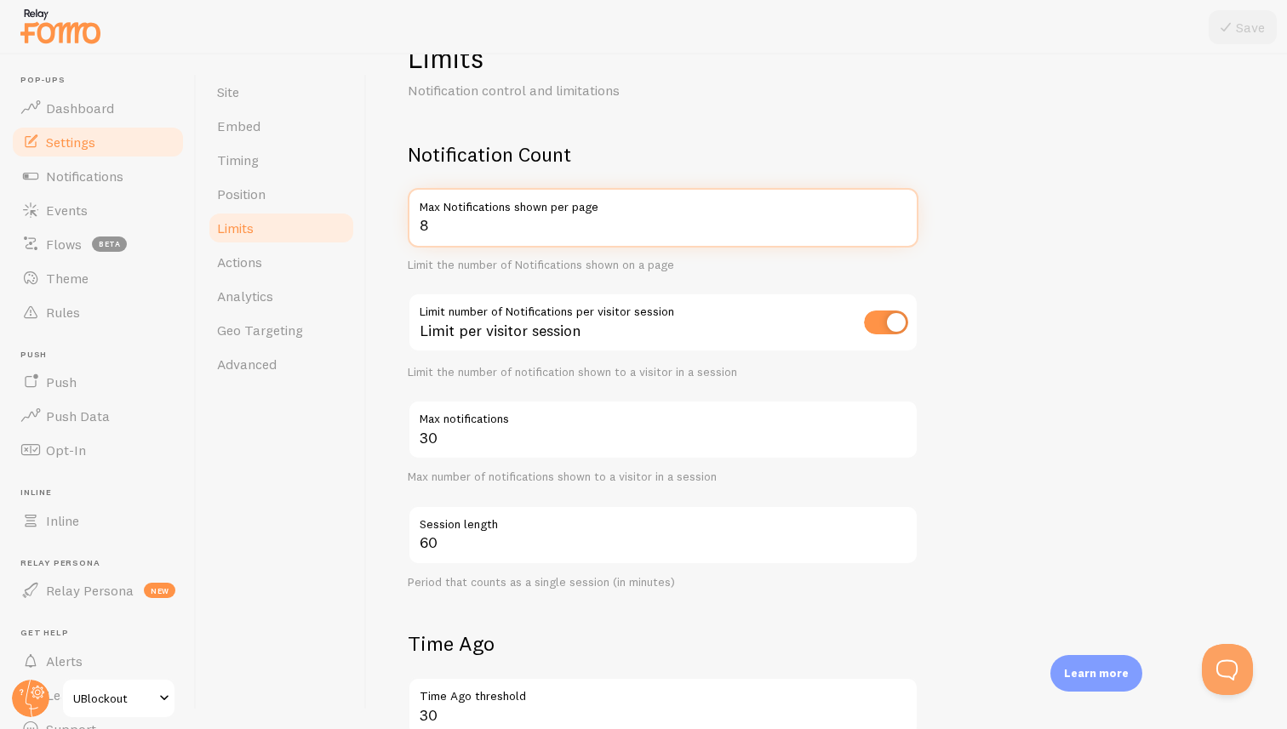
drag, startPoint x: 443, startPoint y: 230, endPoint x: 409, endPoint y: 223, distance: 33.9
click at [409, 223] on input "8" at bounding box center [663, 218] width 511 height 60
type input "5"
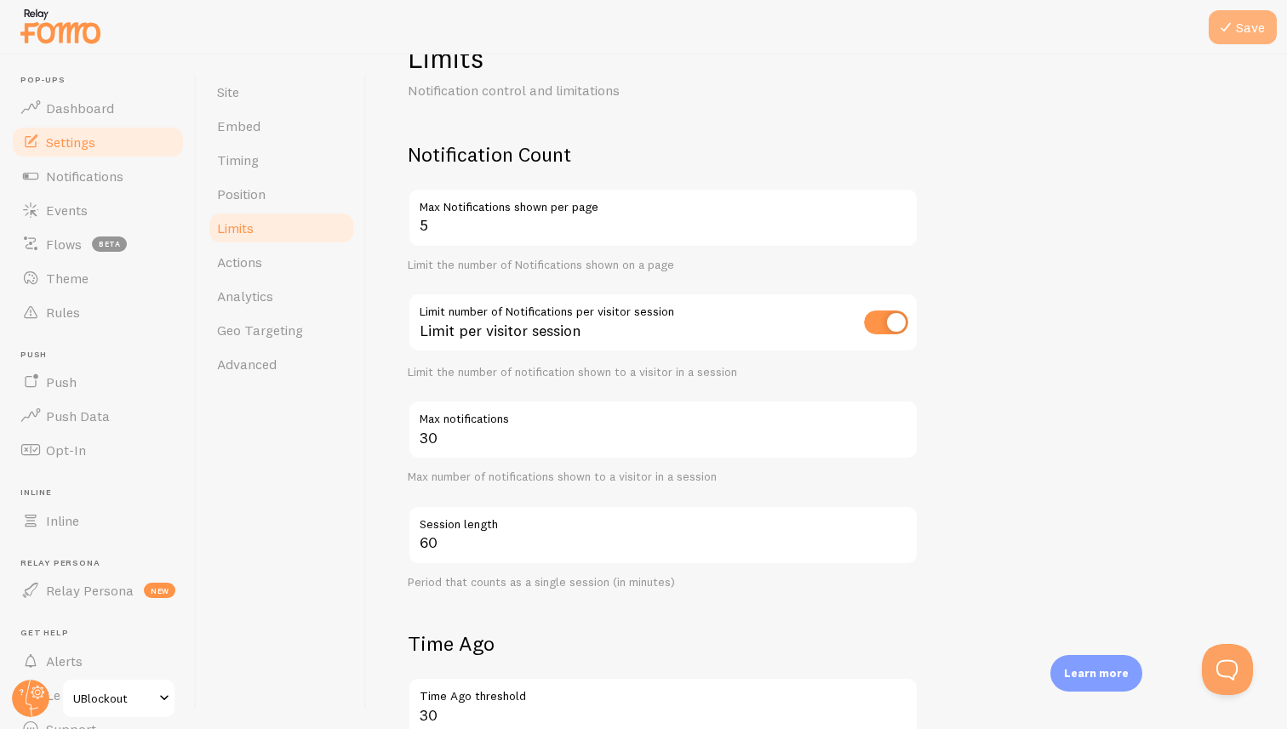
click at [1239, 29] on button "Save" at bounding box center [1243, 27] width 68 height 34
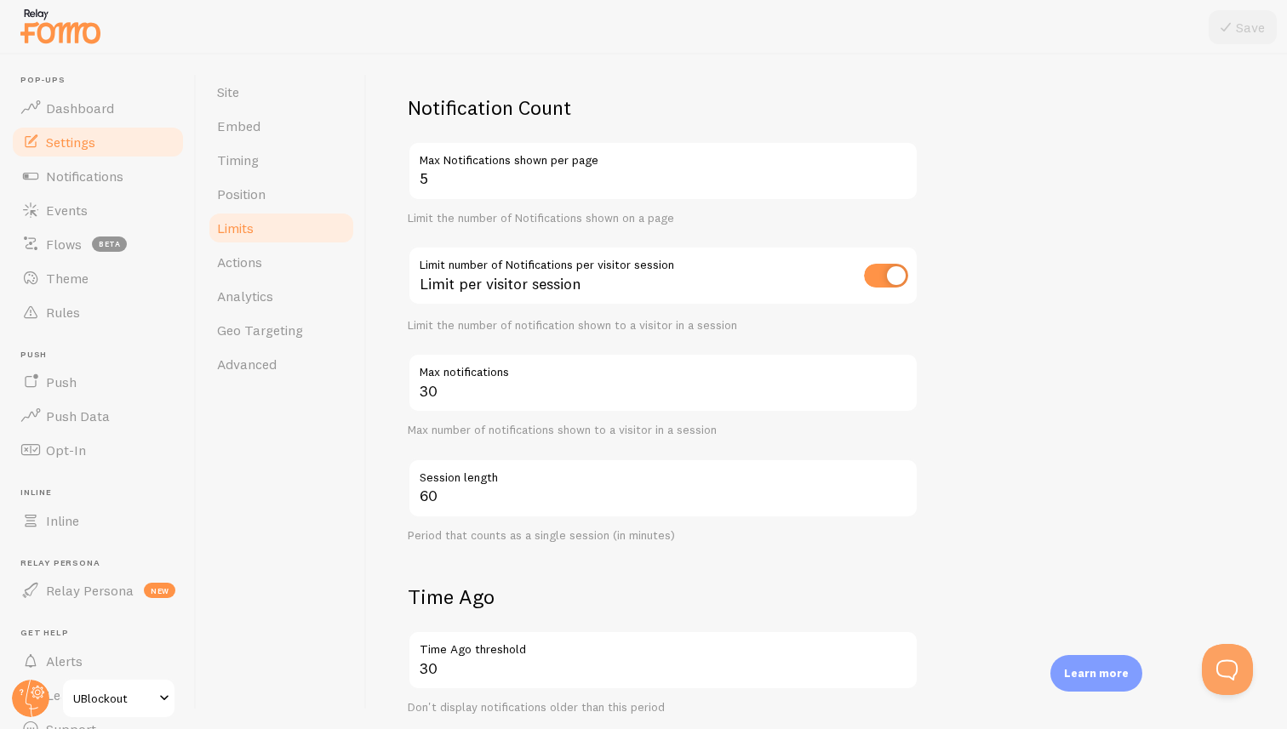
scroll to position [100, 0]
click at [53, 206] on span "Events" at bounding box center [67, 210] width 42 height 17
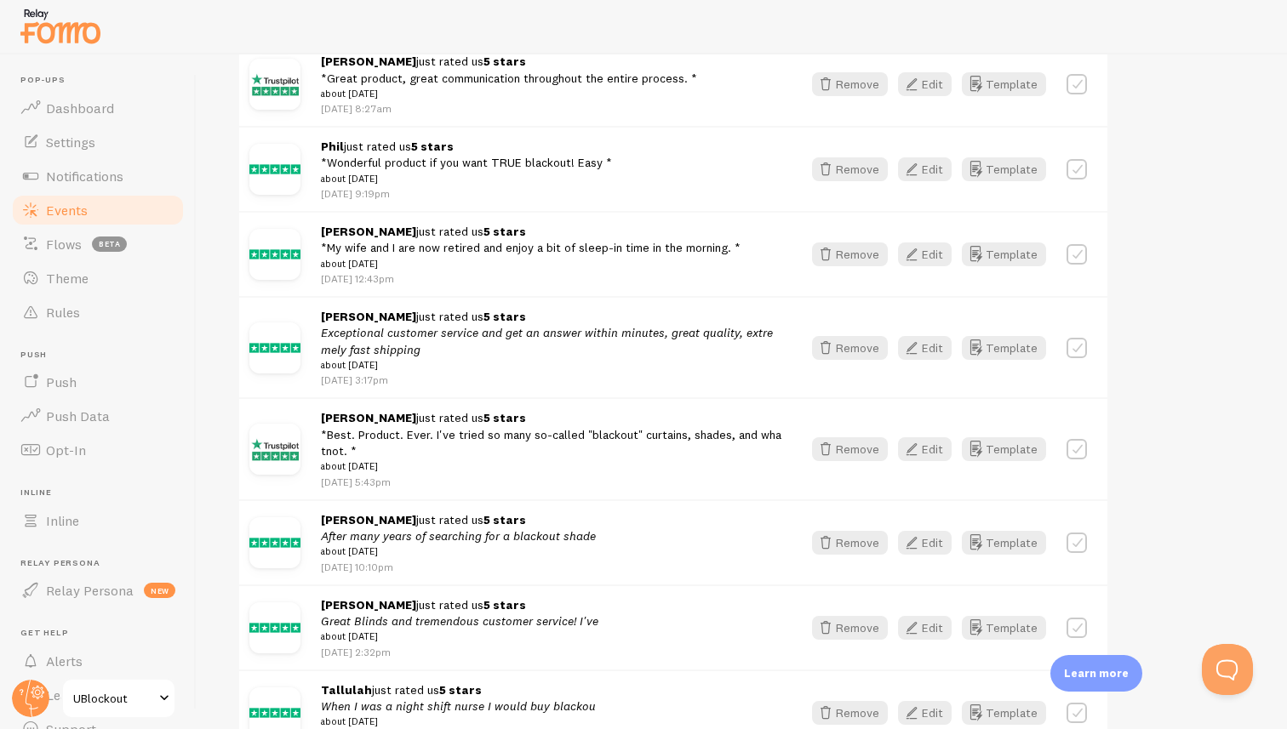
scroll to position [1497, 0]
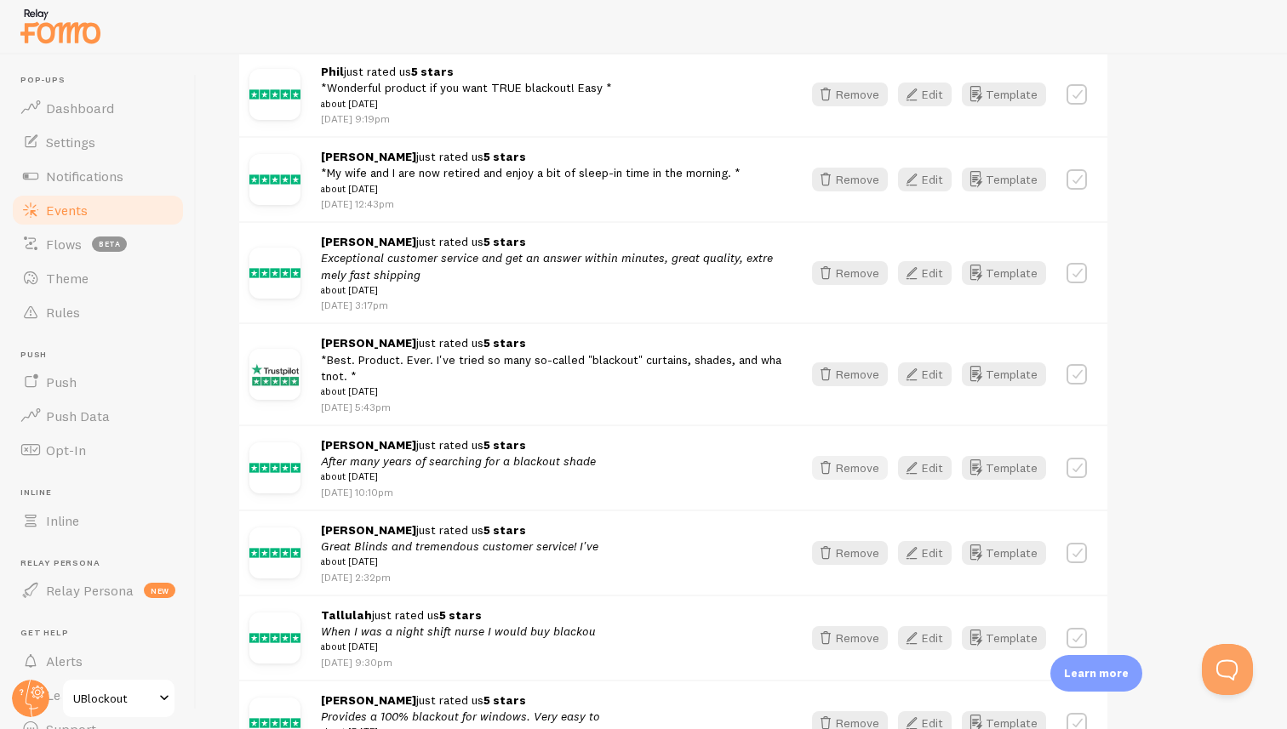
click at [854, 480] on button "Remove" at bounding box center [850, 468] width 76 height 24
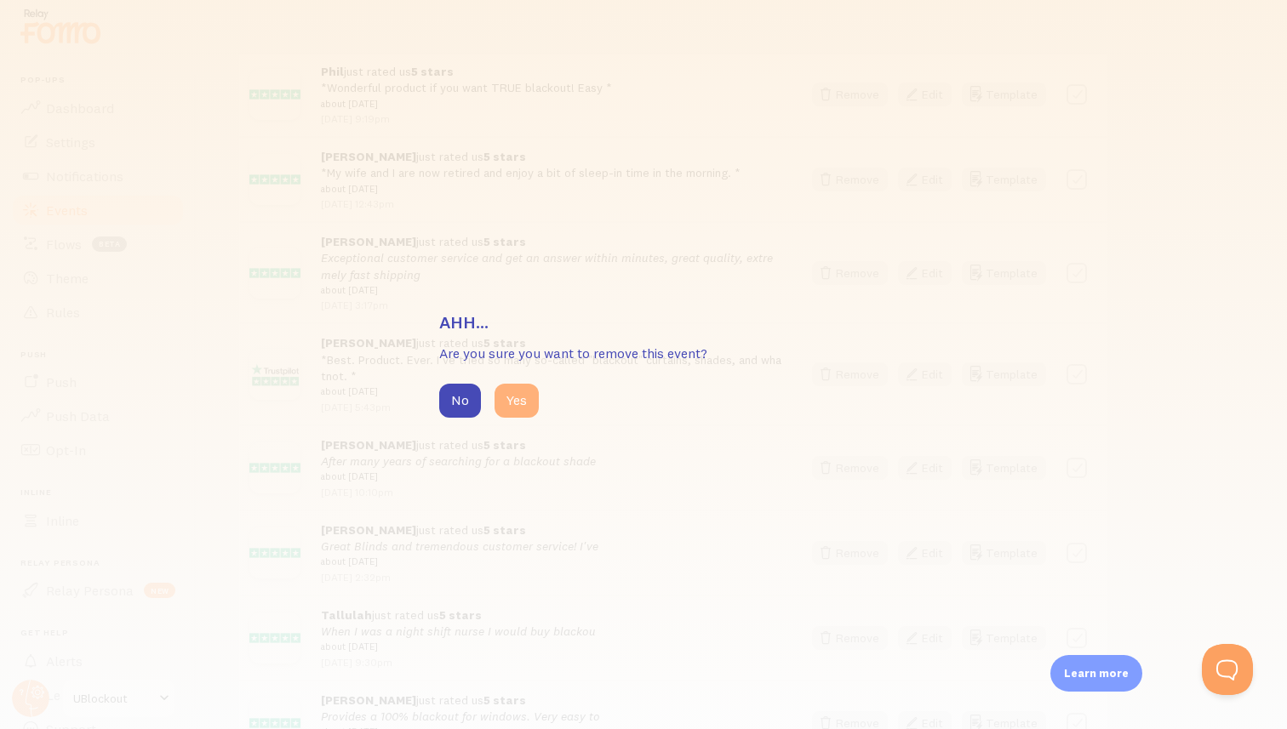
click at [522, 408] on button "Yes" at bounding box center [516, 401] width 44 height 34
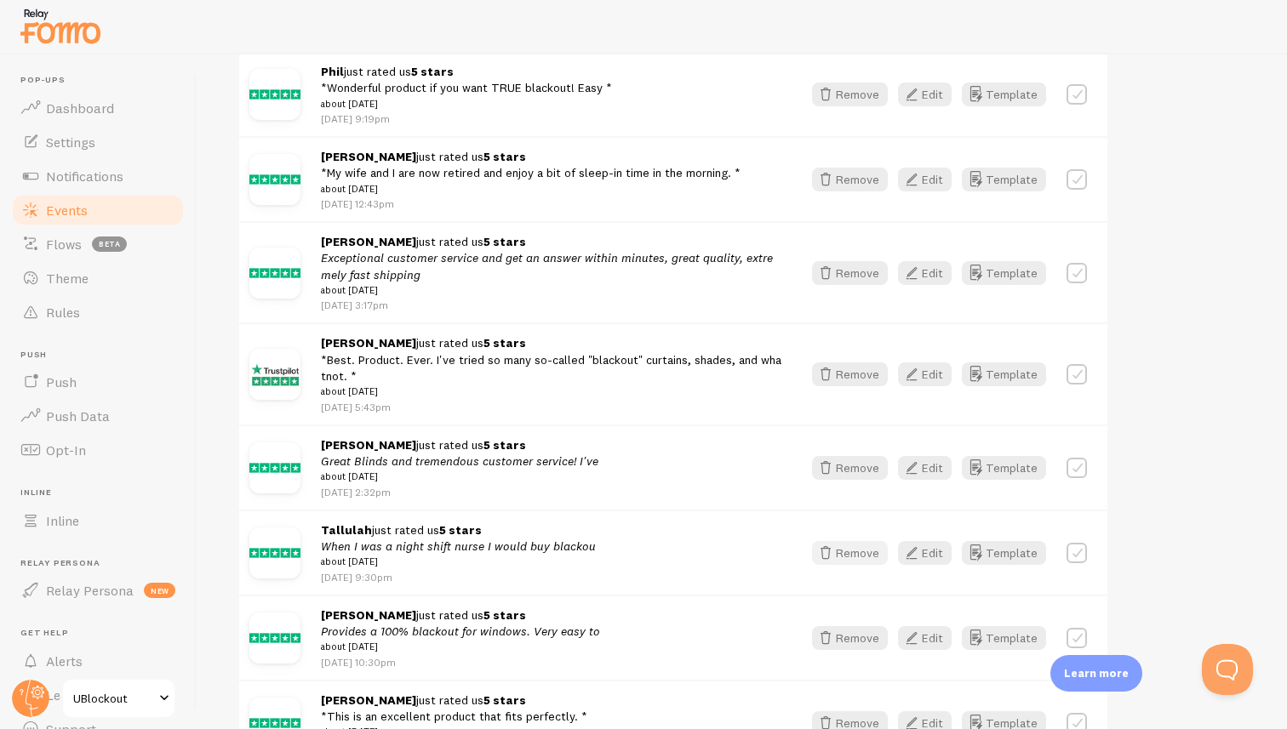
click at [866, 565] on button "Remove" at bounding box center [850, 553] width 76 height 24
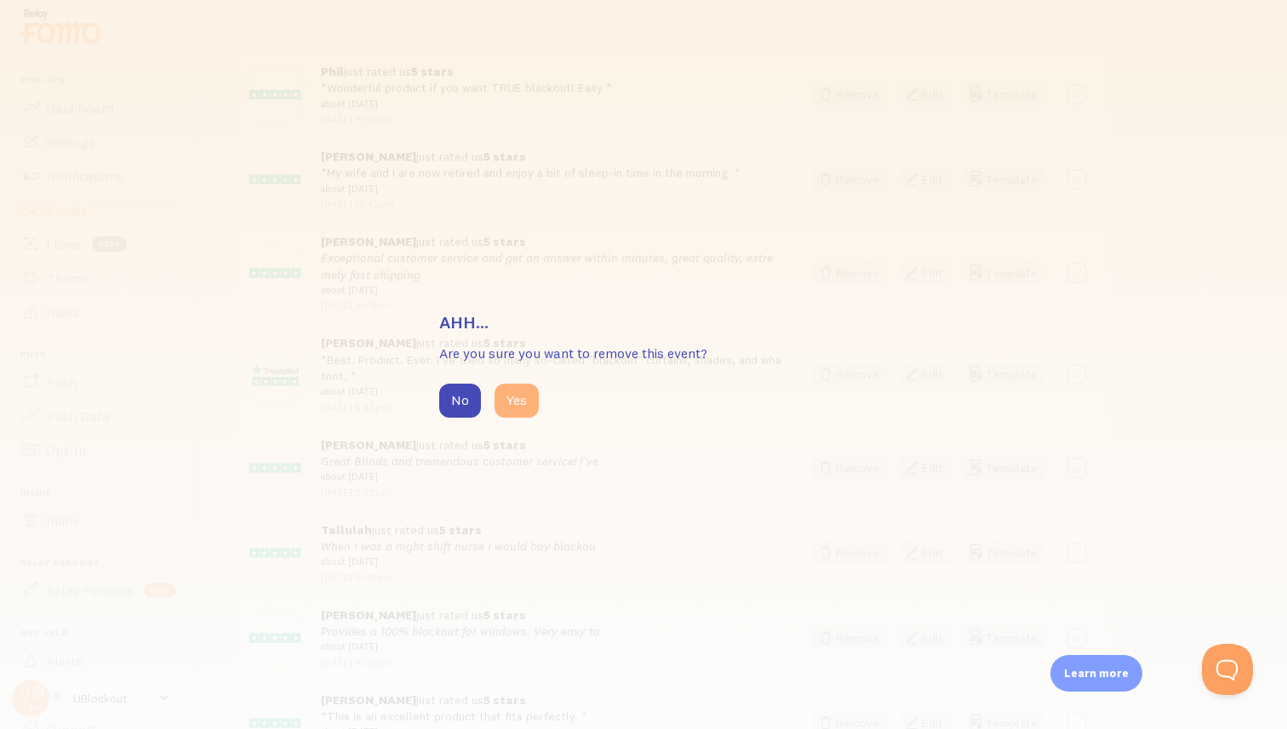
click at [523, 401] on button "Yes" at bounding box center [516, 401] width 44 height 34
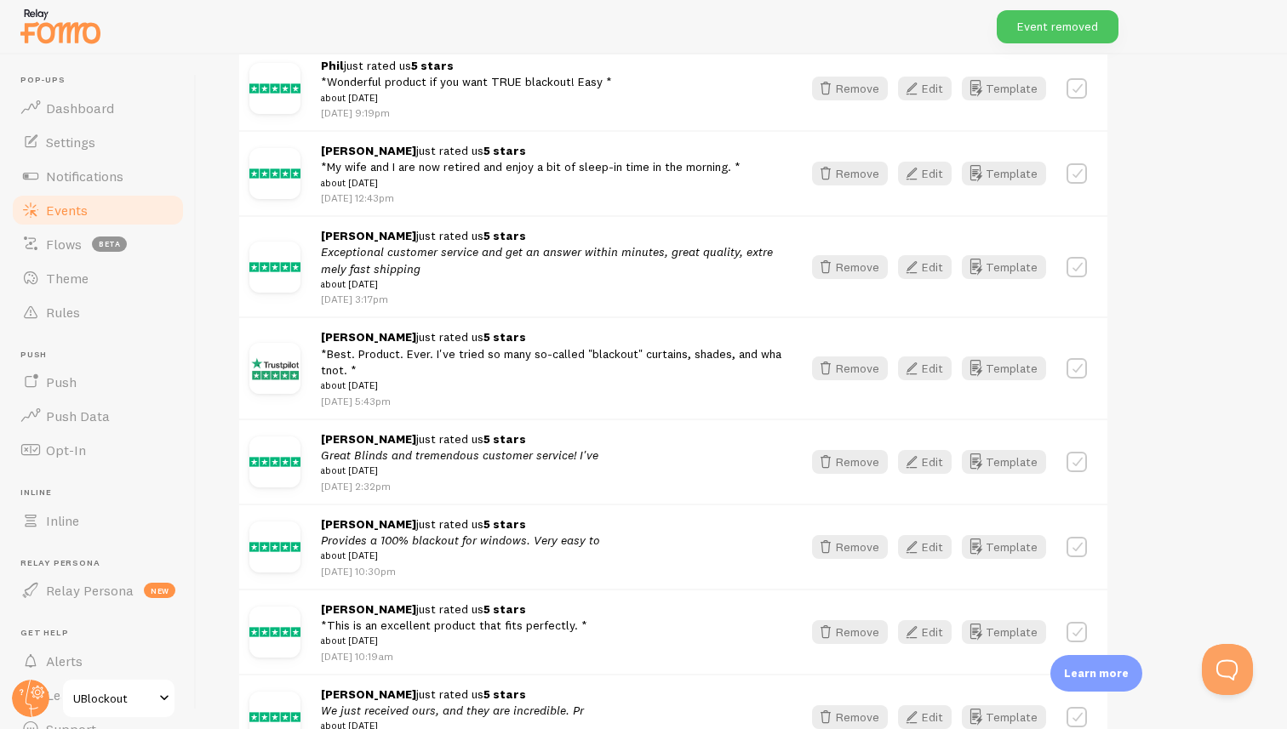
scroll to position [1681, 0]
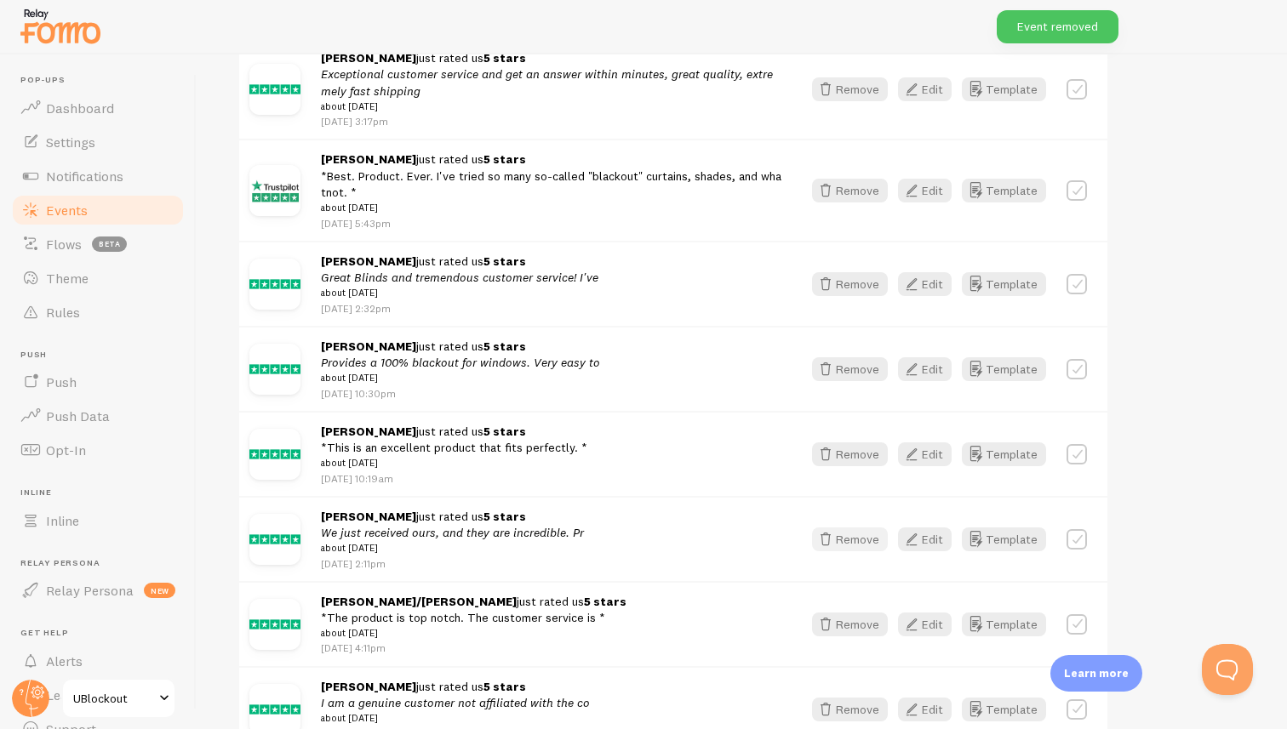
click at [877, 552] on button "Remove" at bounding box center [850, 540] width 76 height 24
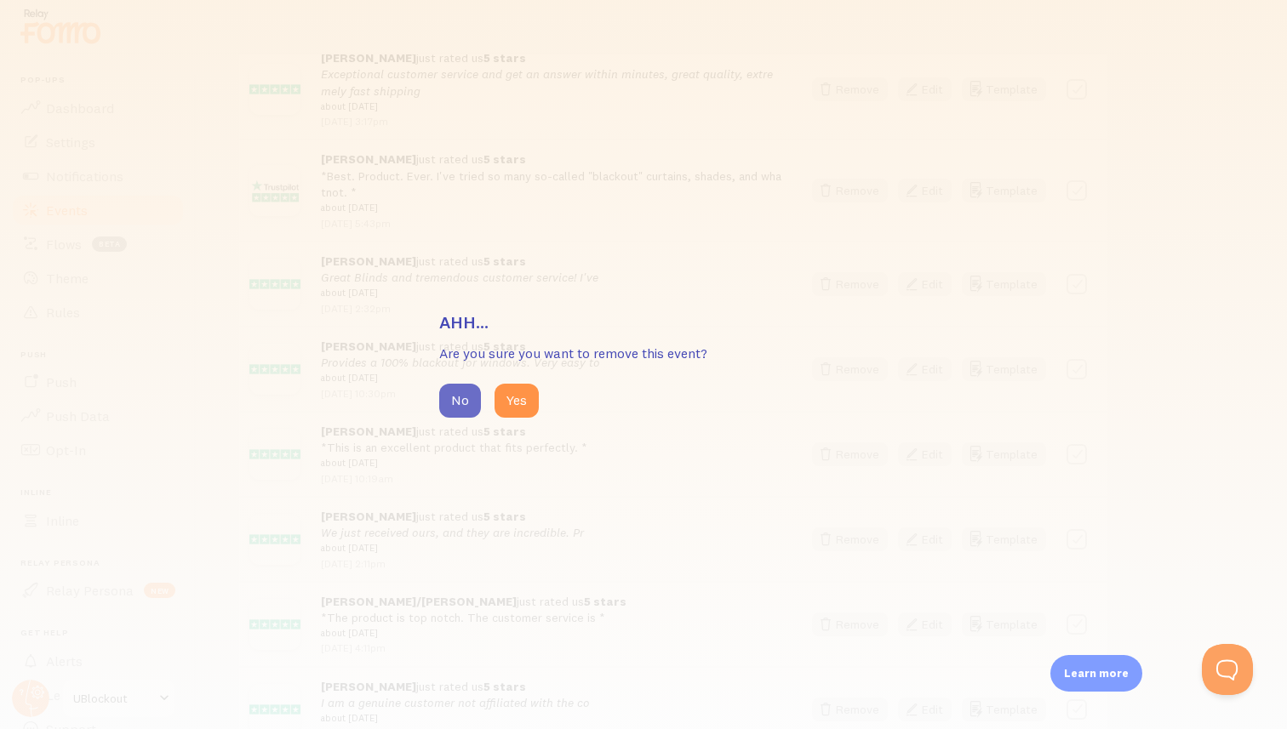
click at [476, 397] on button "No" at bounding box center [460, 401] width 42 height 34
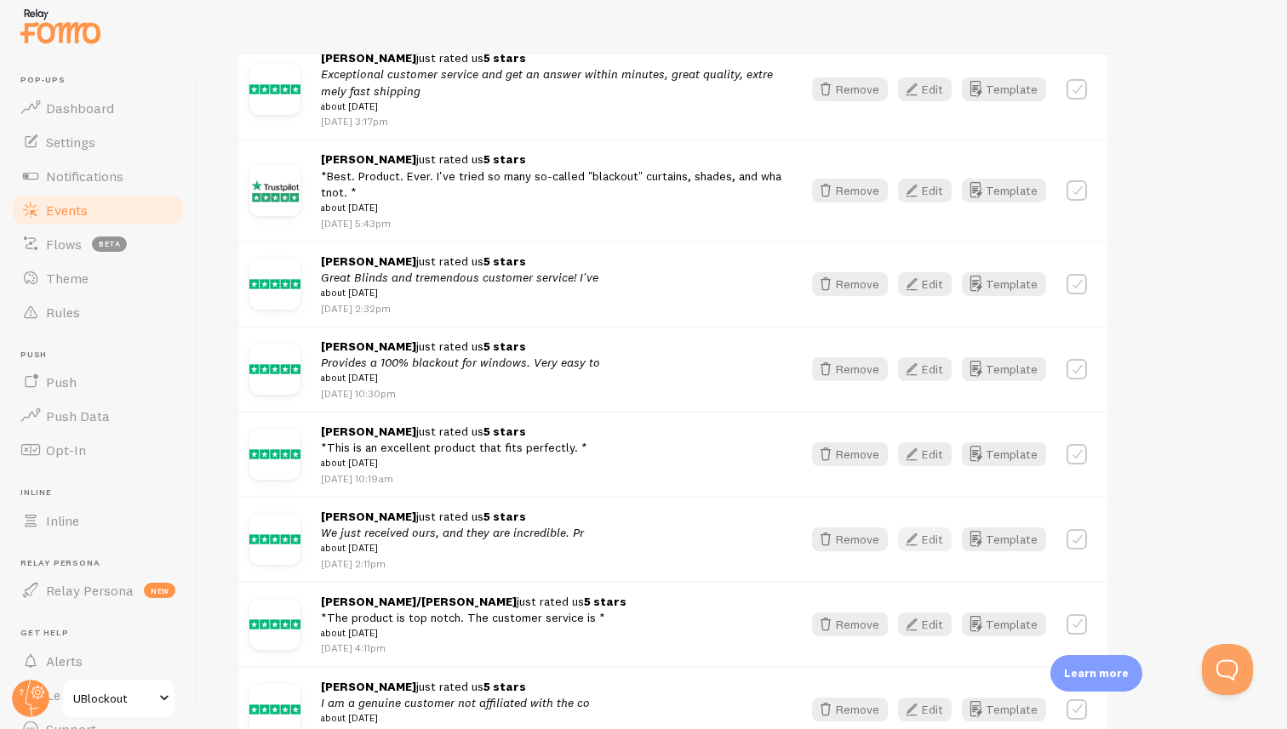
click at [938, 552] on button "Edit" at bounding box center [925, 540] width 54 height 24
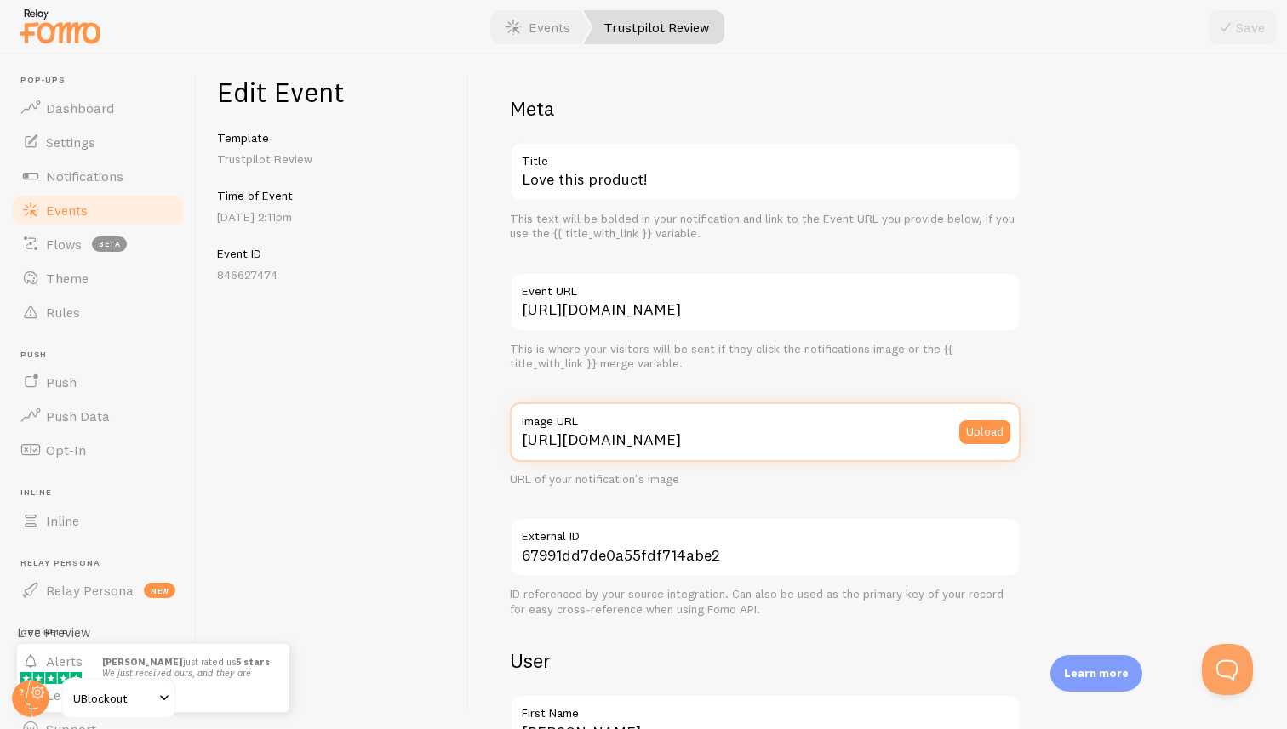
click at [844, 438] on input "[URL][DOMAIN_NAME]" at bounding box center [765, 433] width 511 height 60
paste input "www.ublockout.com/ultimate-blackout-shade"
type input "[URL][DOMAIN_NAME]"
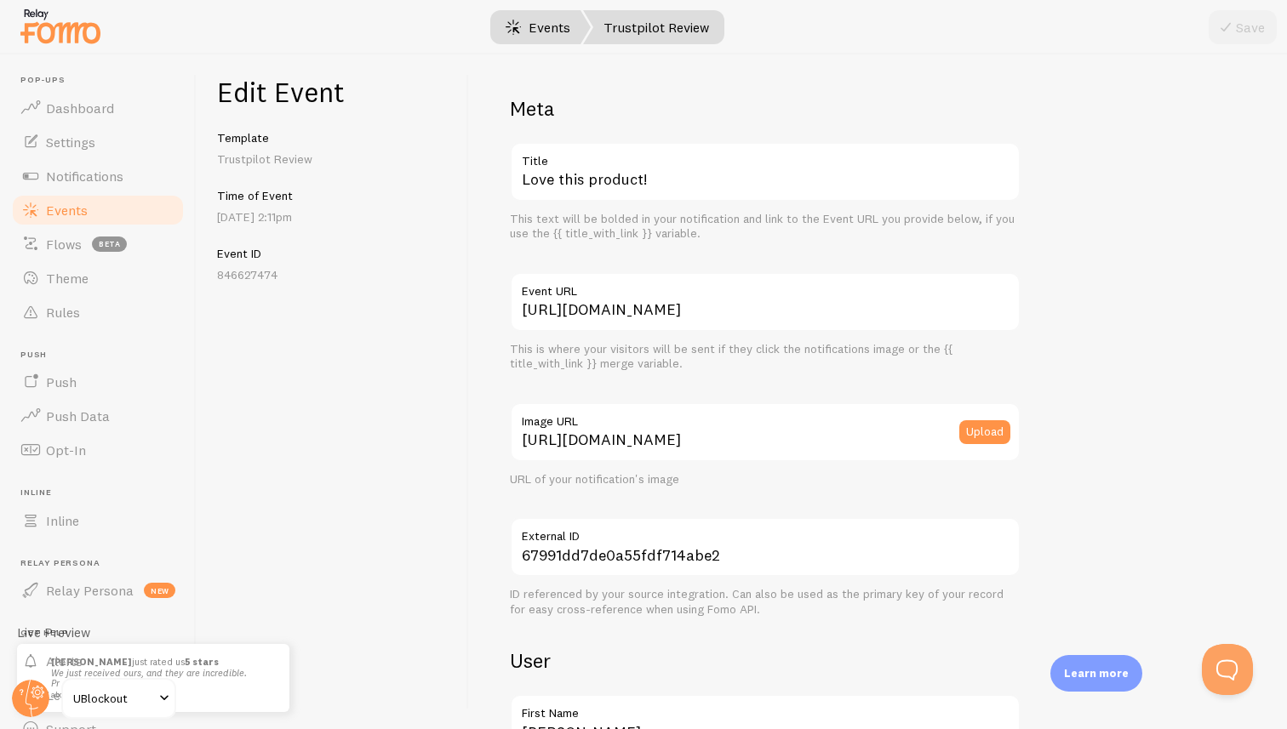
click at [529, 31] on link "Events" at bounding box center [538, 27] width 106 height 34
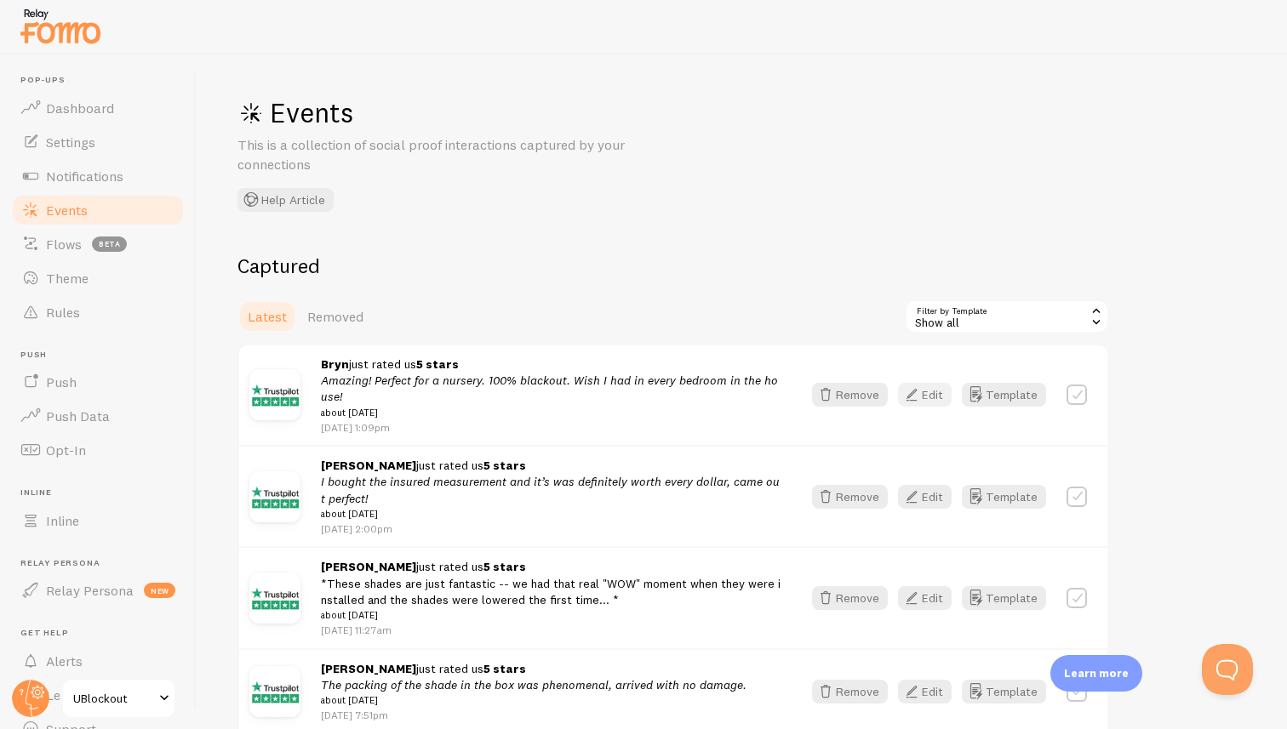
click at [926, 401] on button "Edit" at bounding box center [925, 395] width 54 height 24
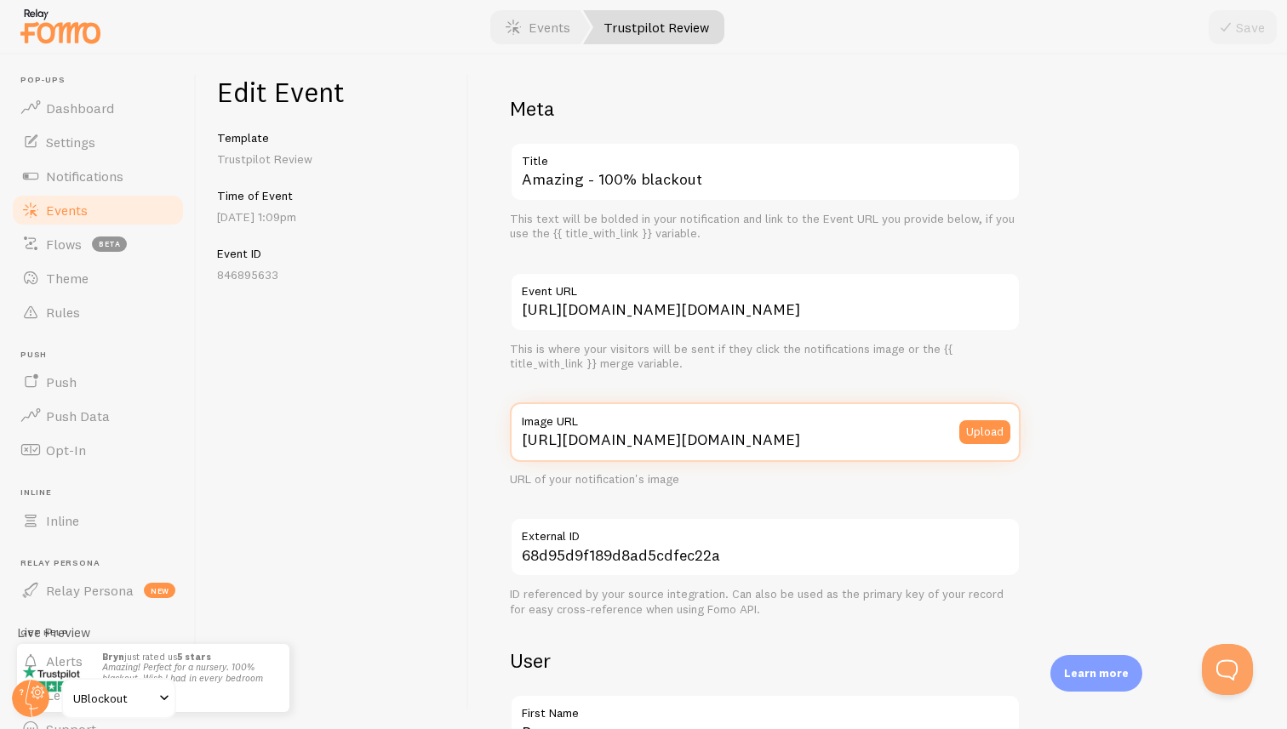
click at [737, 442] on input "[URL][DOMAIN_NAME][DOMAIN_NAME]" at bounding box center [765, 433] width 511 height 60
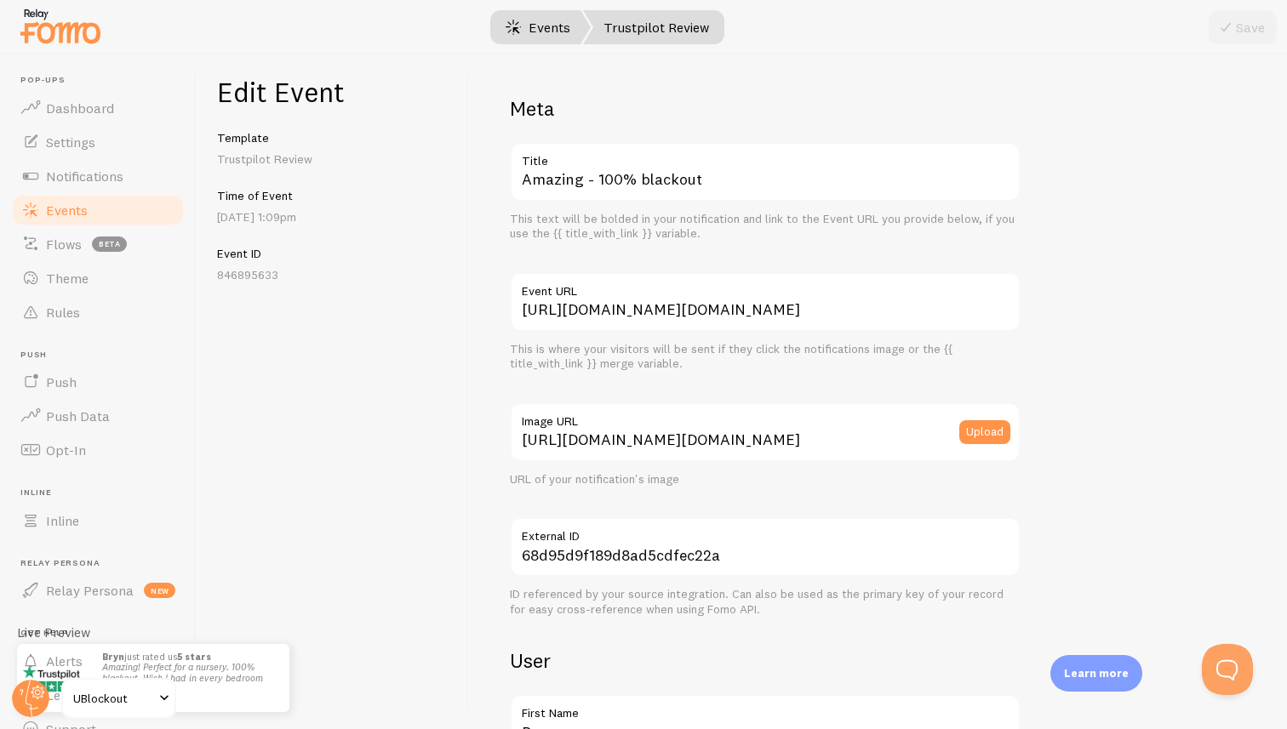
click at [529, 37] on link "Events" at bounding box center [538, 27] width 106 height 34
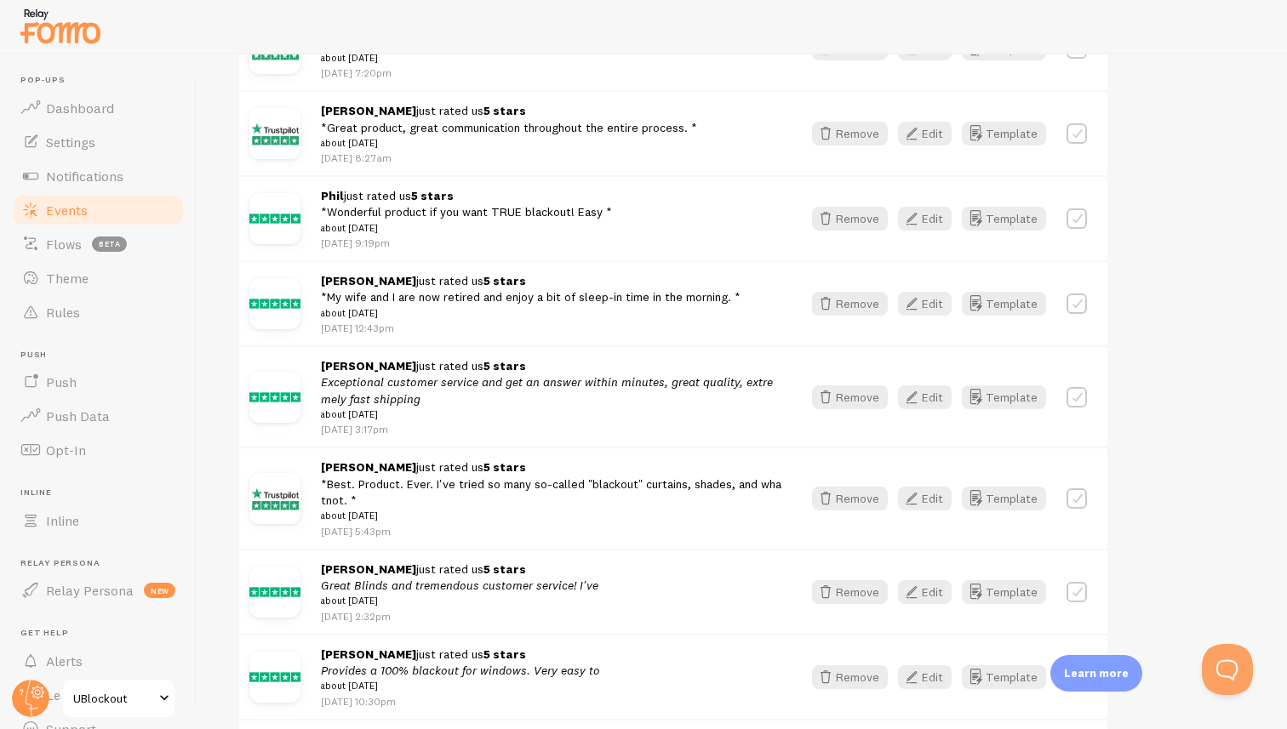
scroll to position [1375, 0]
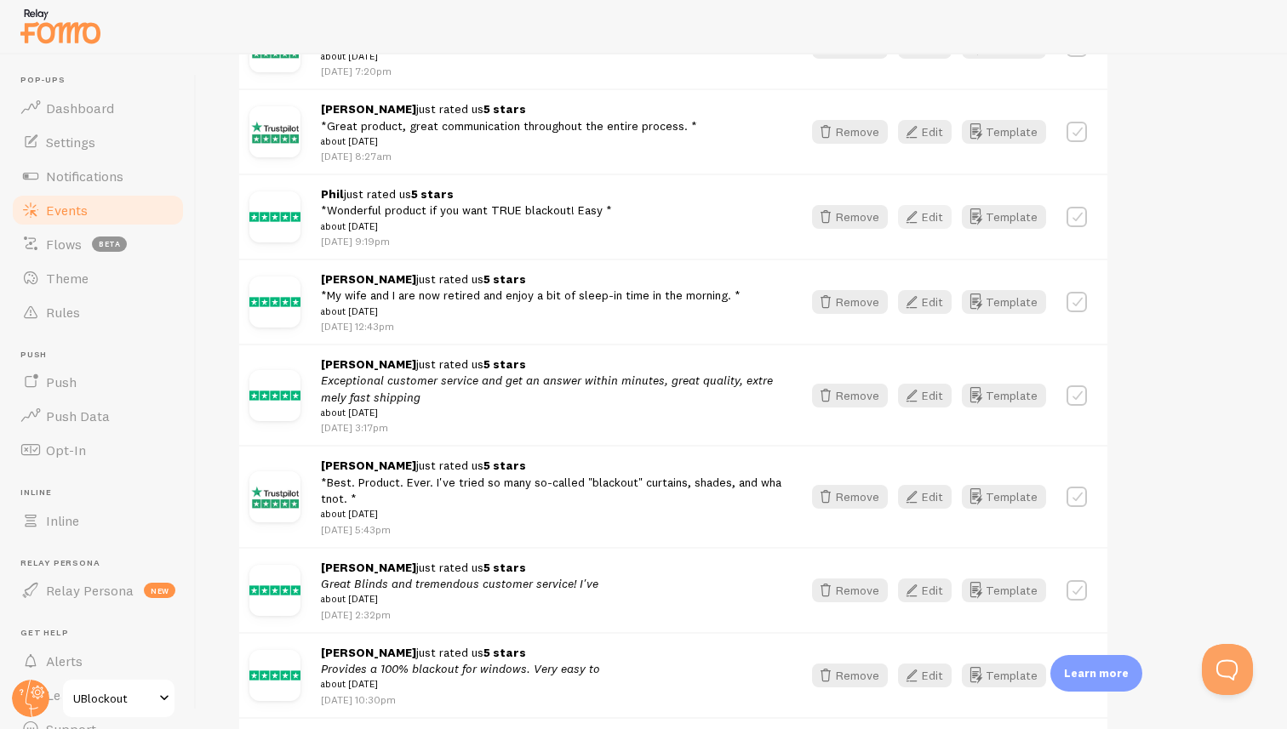
click at [921, 227] on icon "button" at bounding box center [911, 217] width 20 height 20
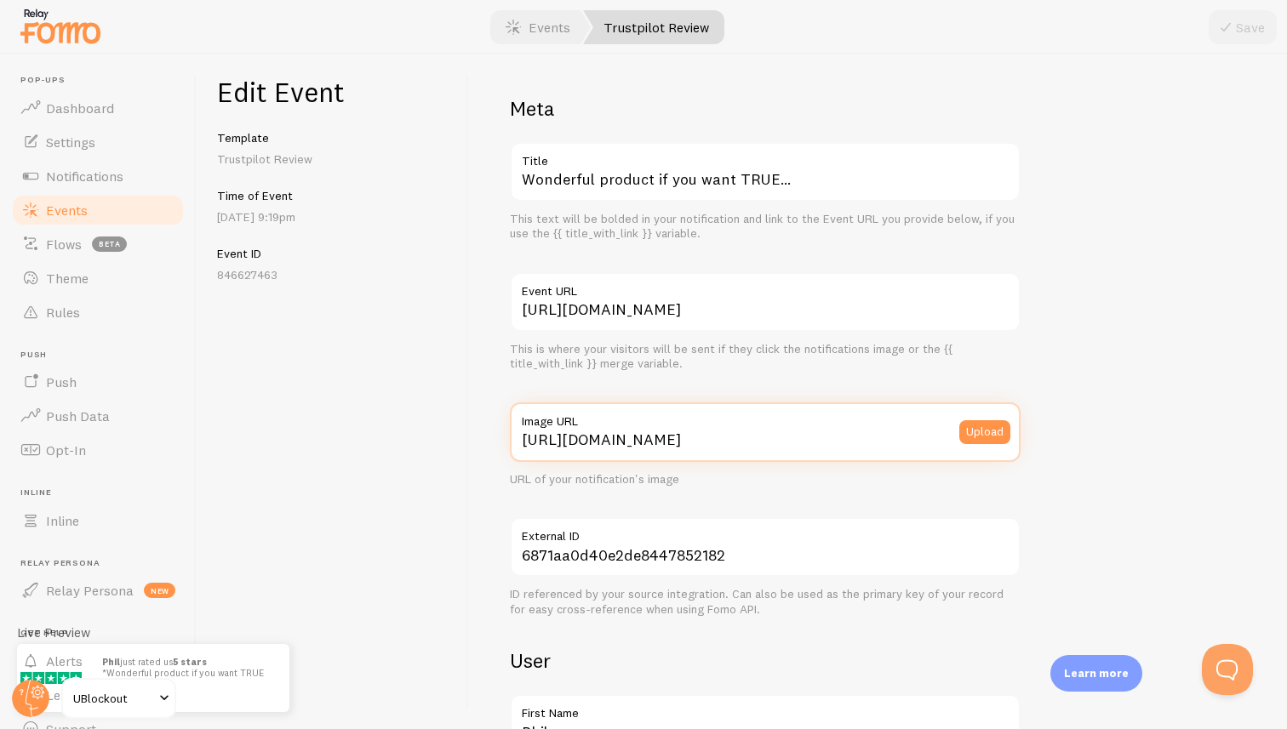
click at [707, 443] on input "[URL][DOMAIN_NAME]" at bounding box center [765, 433] width 511 height 60
paste input "[DOMAIN_NAME][URL][DOMAIN_NAME]"
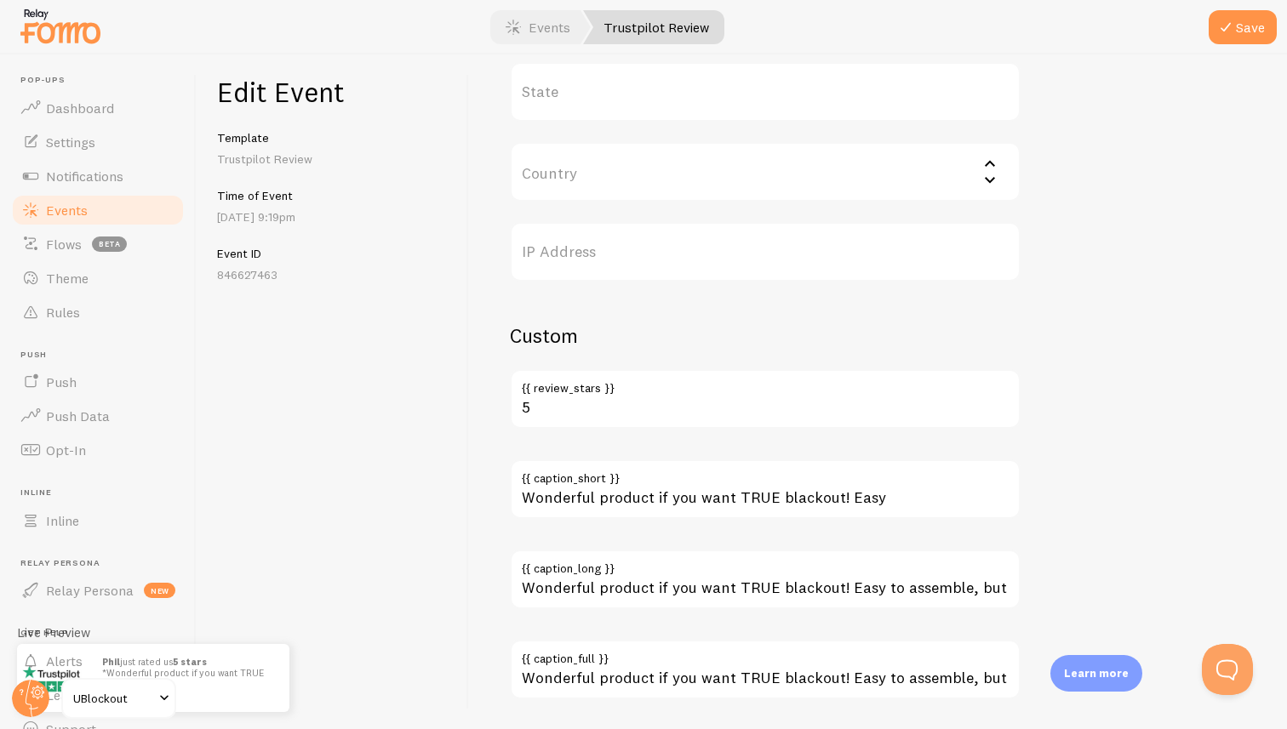
scroll to position [924, 0]
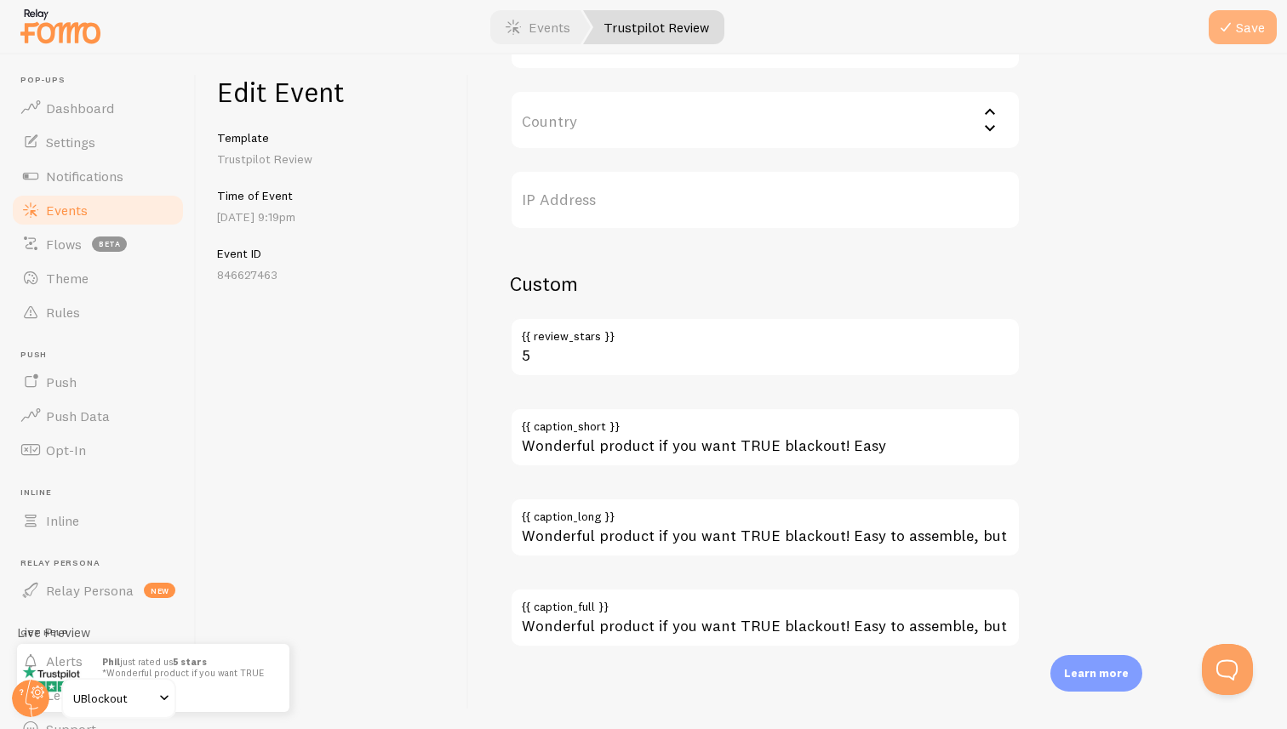
type input "[URL][DOMAIN_NAME][DOMAIN_NAME]"
click at [1228, 37] on button "Save" at bounding box center [1243, 27] width 68 height 34
click at [552, 20] on link "Events" at bounding box center [538, 27] width 106 height 34
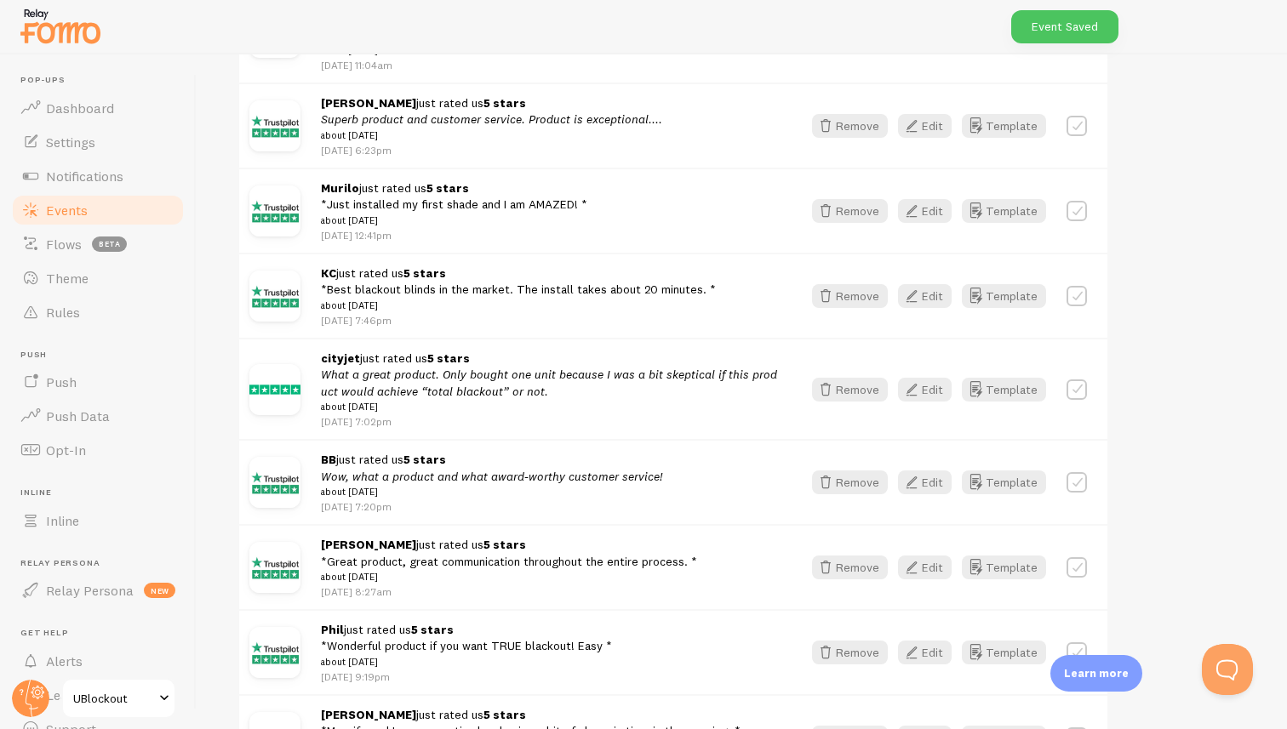
scroll to position [1518, 0]
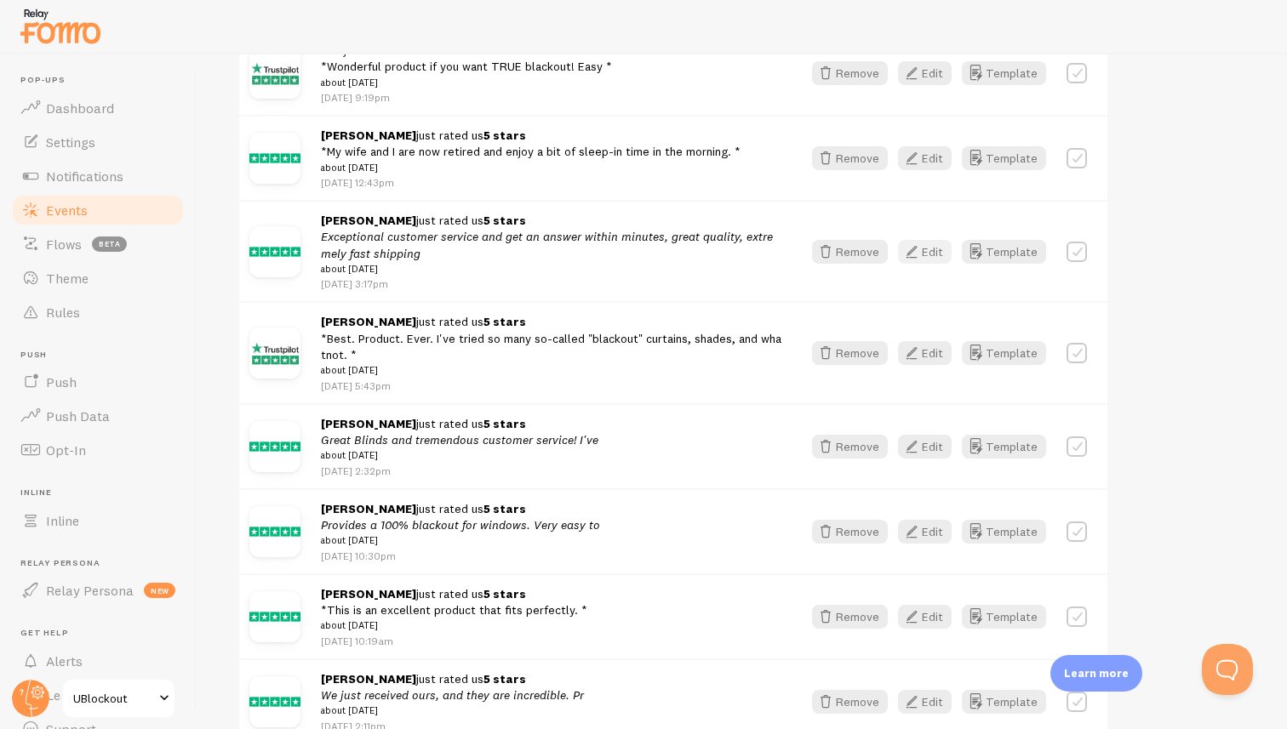
click at [928, 262] on button "Edit" at bounding box center [925, 252] width 54 height 24
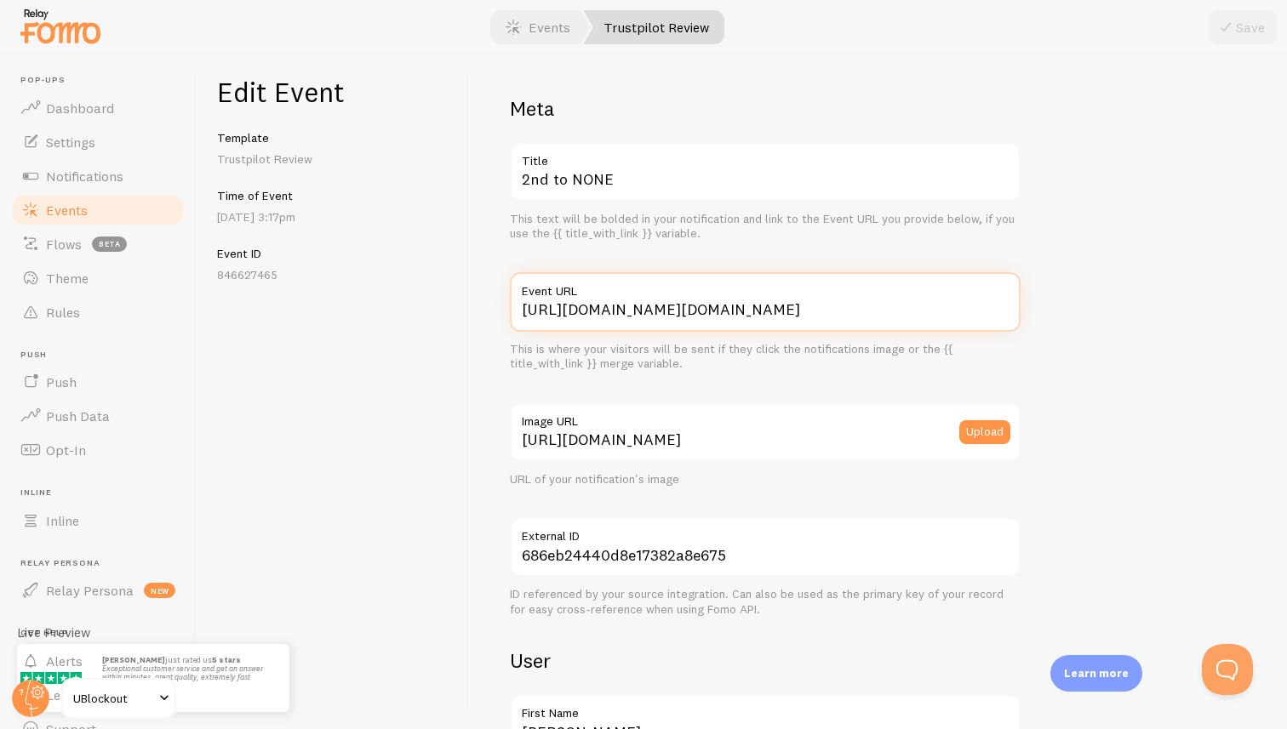
click at [895, 317] on input "[URL][DOMAIN_NAME][DOMAIN_NAME]" at bounding box center [765, 302] width 511 height 60
paste input "[DOMAIN_NAME][URL][DOMAIN_NAME]"
type input "[URL][DOMAIN_NAME][DOMAIN_NAME]"
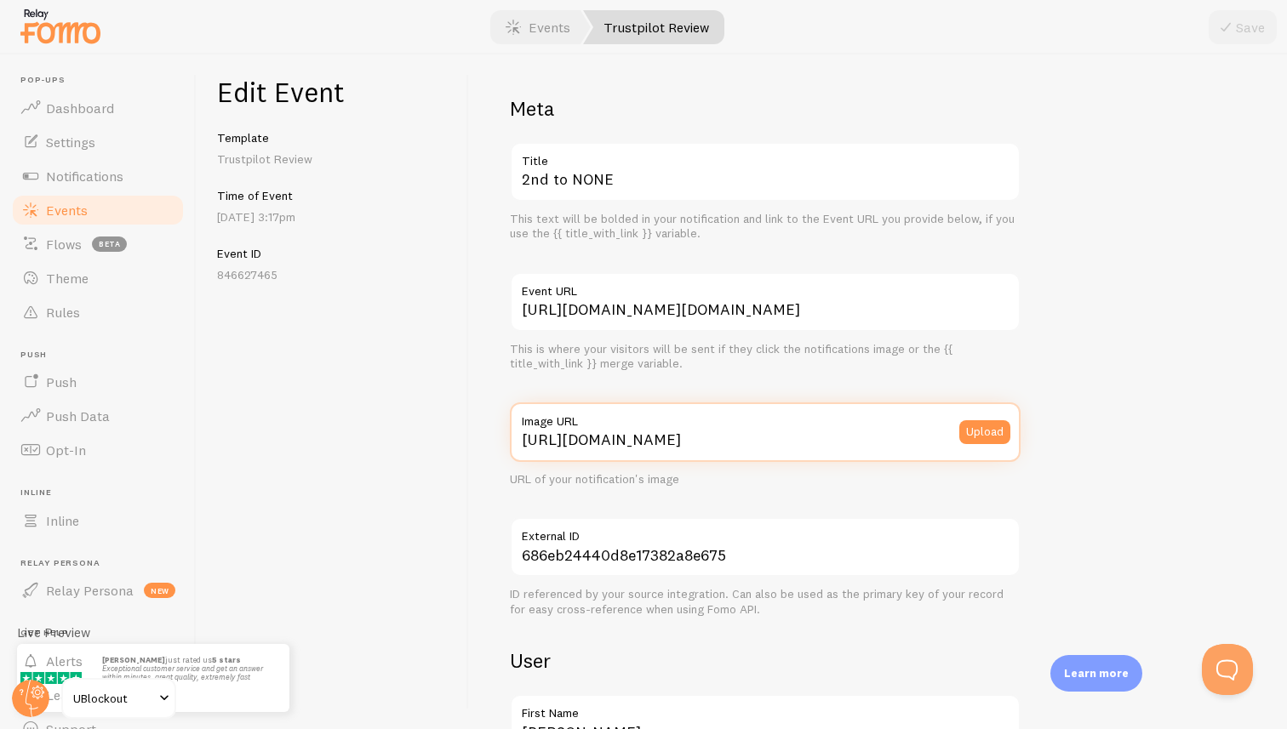
click at [858, 437] on input "[URL][DOMAIN_NAME]" at bounding box center [765, 433] width 511 height 60
paste input "[DOMAIN_NAME][URL][DOMAIN_NAME]"
type input "[URL][DOMAIN_NAME][DOMAIN_NAME]"
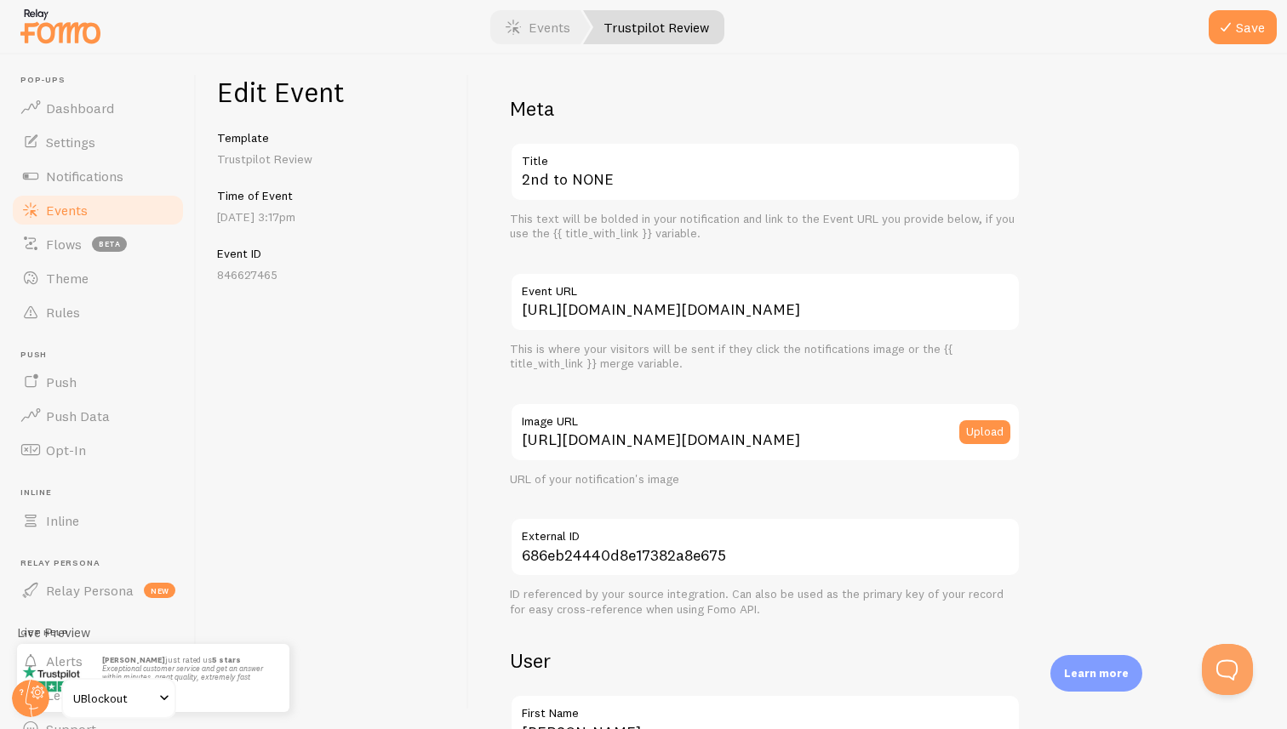
click at [1253, 20] on button "Save" at bounding box center [1243, 27] width 68 height 34
click at [531, 20] on link "Events" at bounding box center [538, 27] width 106 height 34
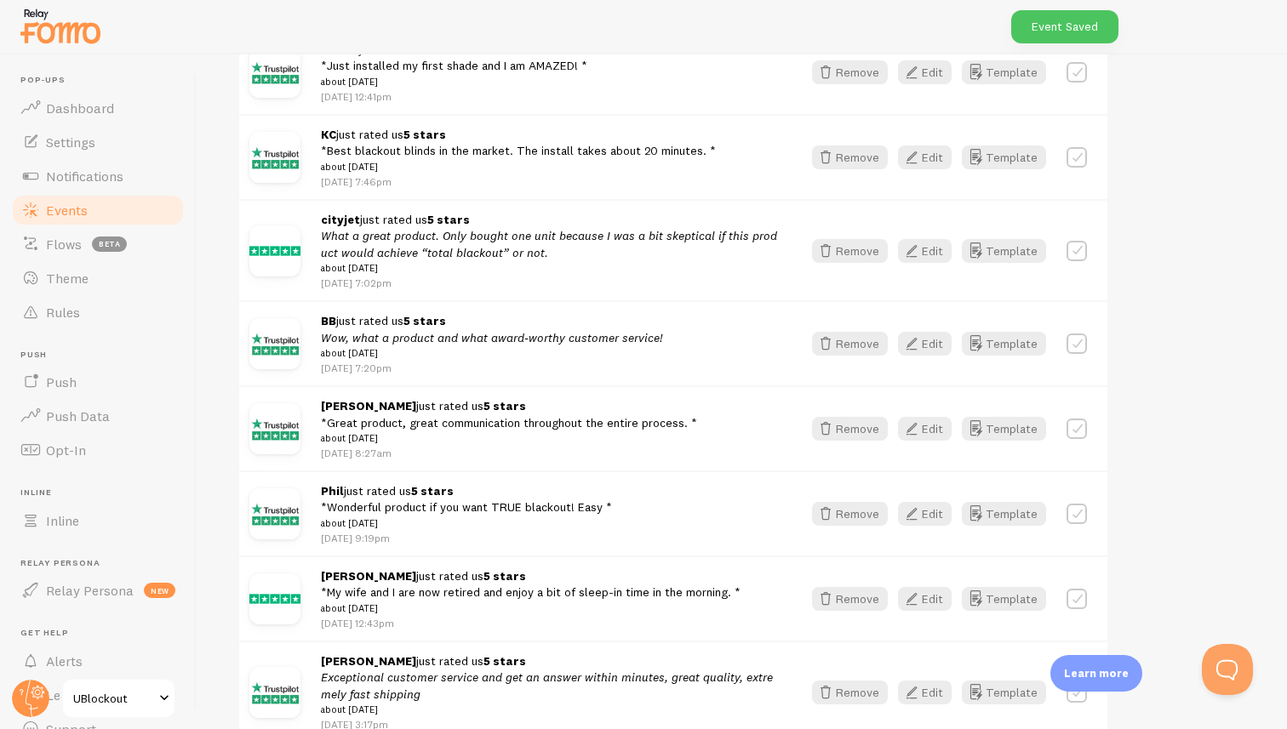
scroll to position [1123, 0]
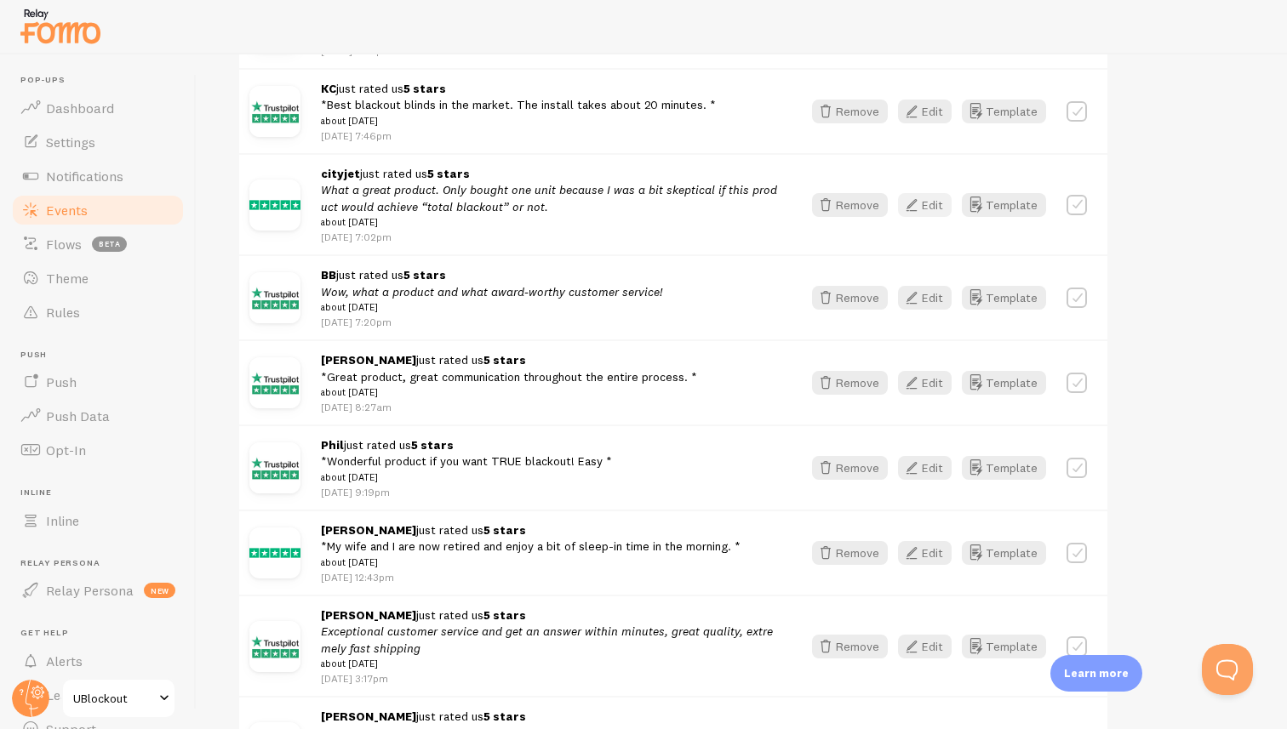
click at [937, 217] on button "Edit" at bounding box center [925, 205] width 54 height 24
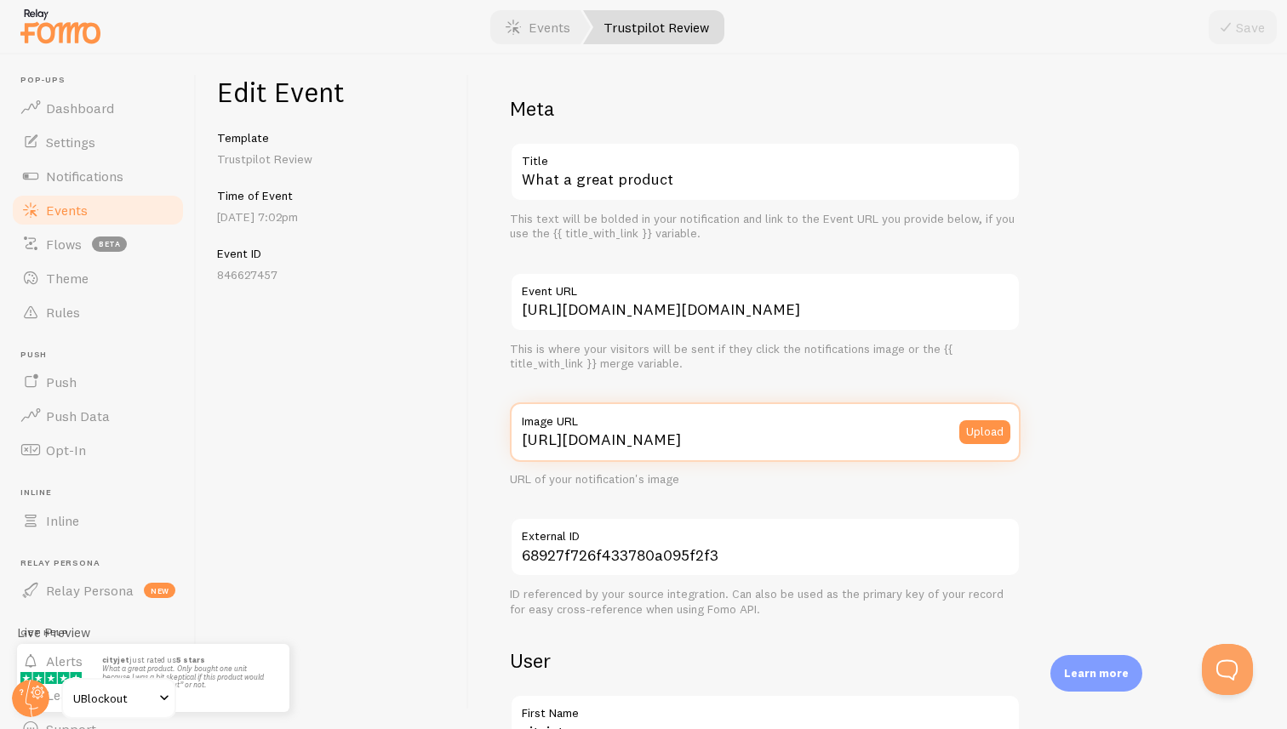
click at [827, 436] on input "[URL][DOMAIN_NAME]" at bounding box center [765, 433] width 511 height 60
paste input "[DOMAIN_NAME][URL][DOMAIN_NAME]"
type input "[URL][DOMAIN_NAME][DOMAIN_NAME]"
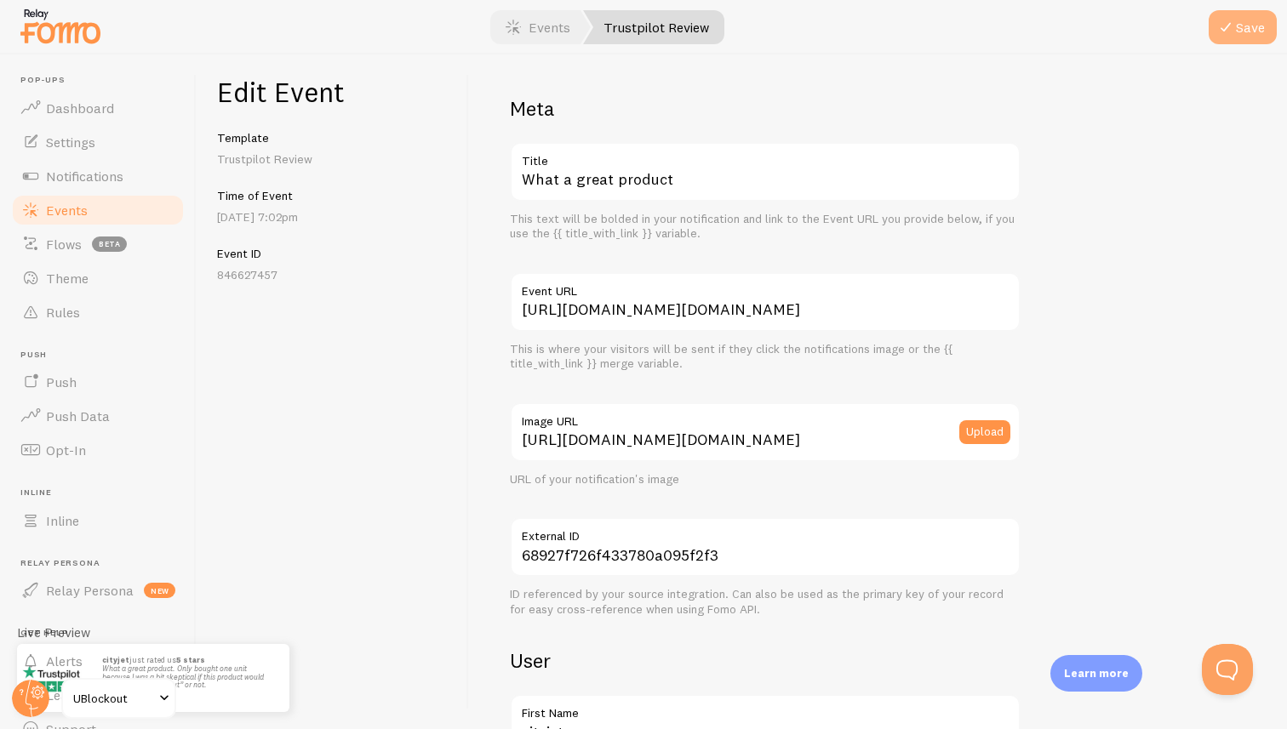
scroll to position [0, 0]
click at [1247, 27] on button "Save" at bounding box center [1243, 27] width 68 height 34
click at [539, 41] on link "Events" at bounding box center [538, 27] width 106 height 34
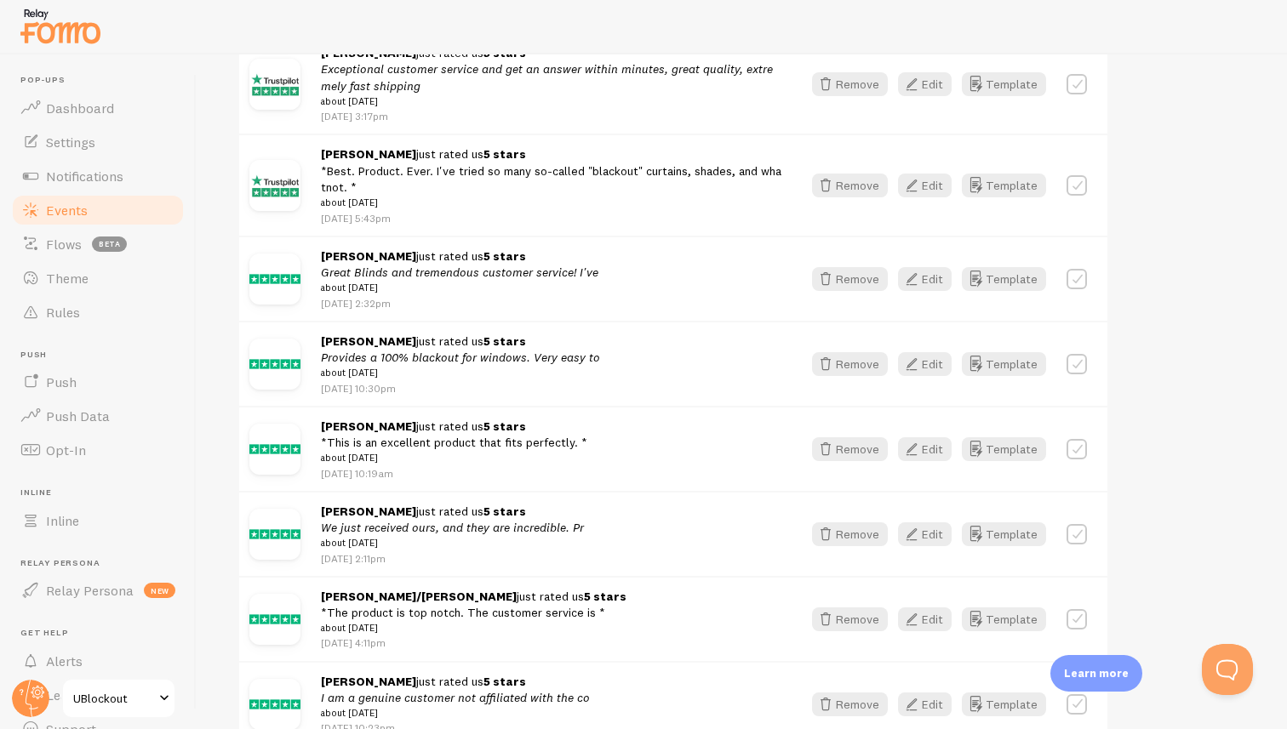
scroll to position [1683, 0]
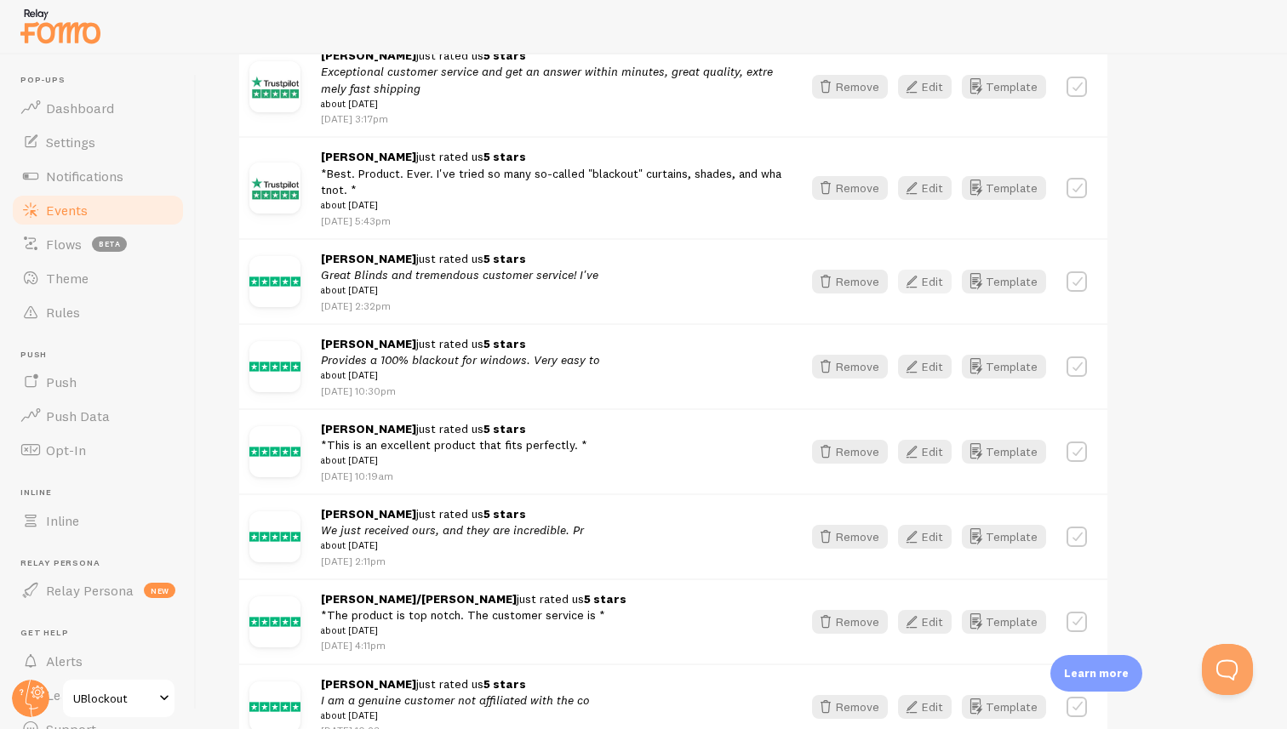
click at [927, 294] on button "Edit" at bounding box center [925, 282] width 54 height 24
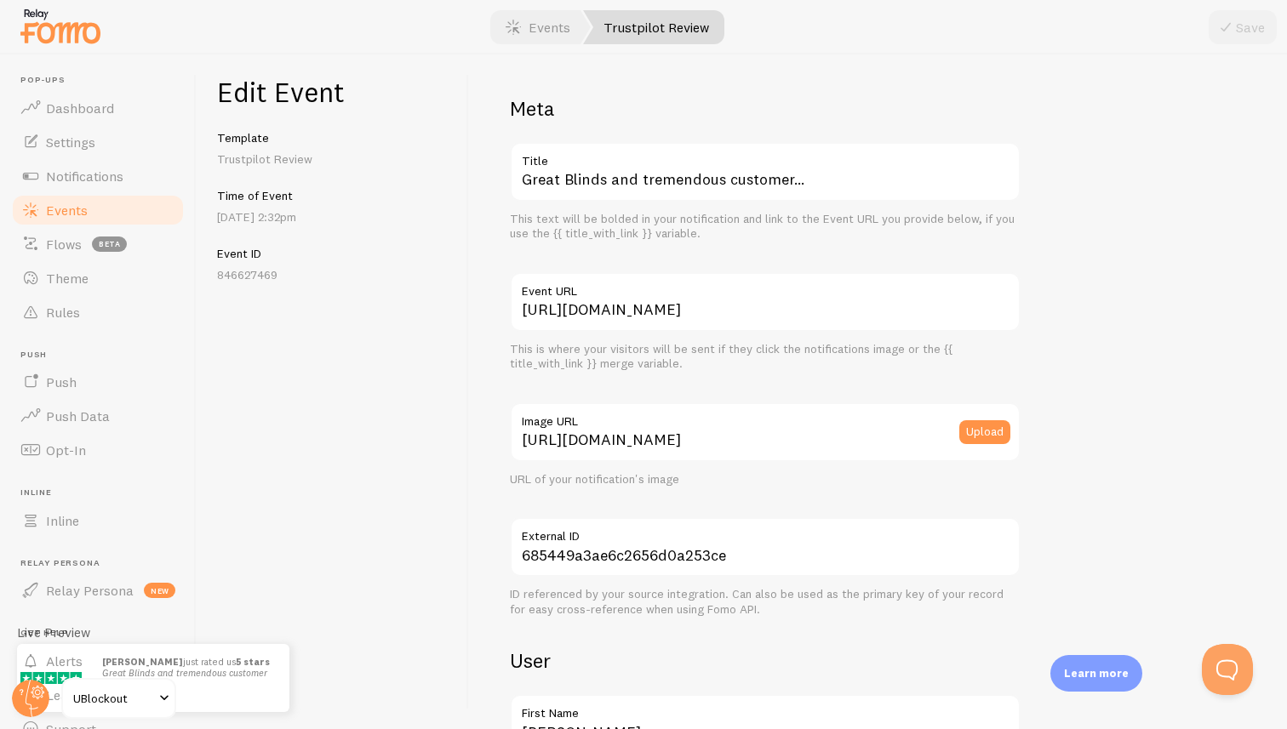
click at [776, 429] on label "Image URL" at bounding box center [765, 417] width 511 height 29
click at [776, 429] on input "[URL][DOMAIN_NAME]" at bounding box center [765, 433] width 511 height 60
paste input "[DOMAIN_NAME][URL][DOMAIN_NAME]"
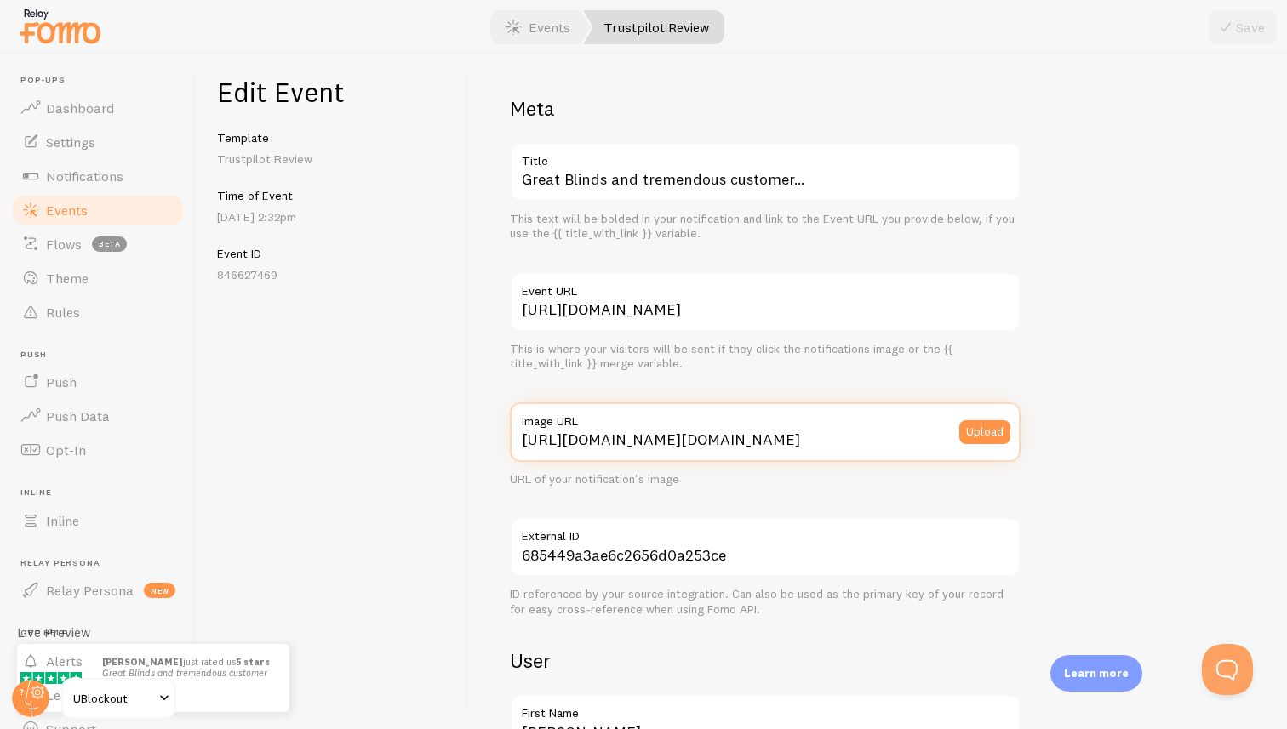
scroll to position [0, 517]
type input "[URL][DOMAIN_NAME][DOMAIN_NAME]"
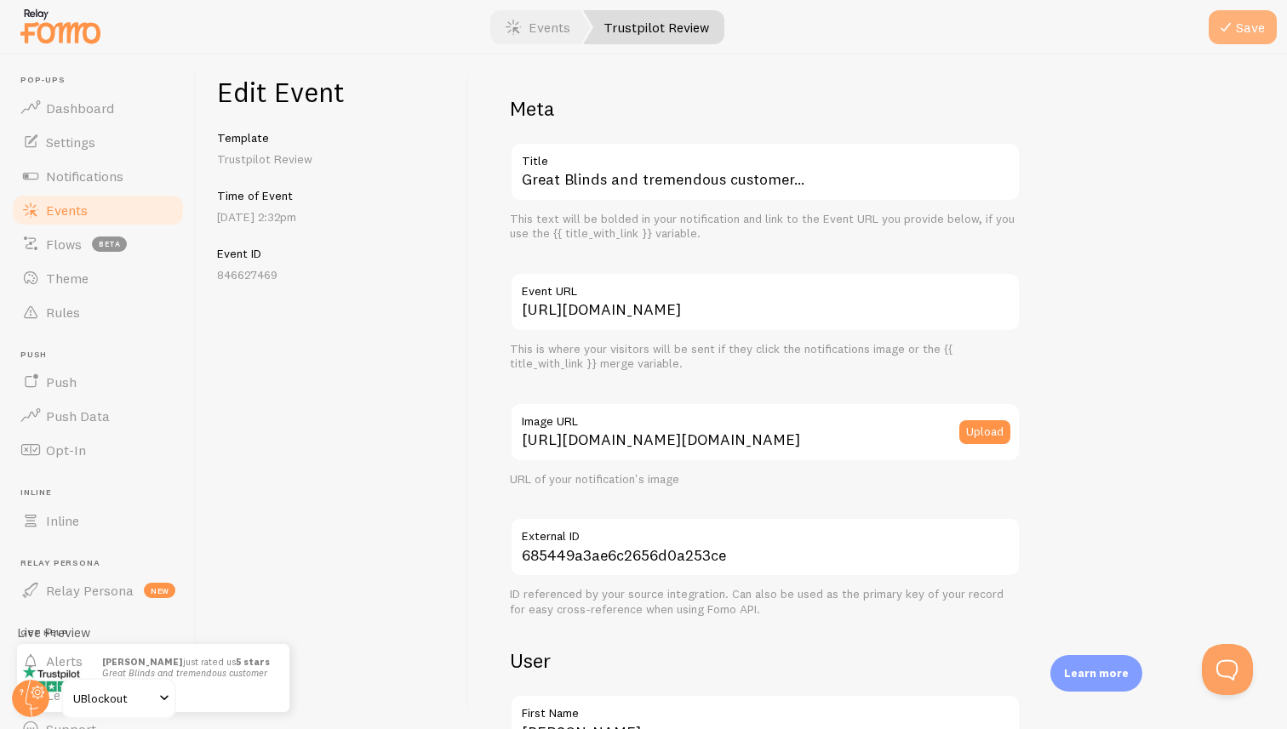
scroll to position [0, 0]
click at [1235, 30] on icon "submit" at bounding box center [1225, 27] width 20 height 20
click at [546, 36] on link "Events" at bounding box center [538, 27] width 106 height 34
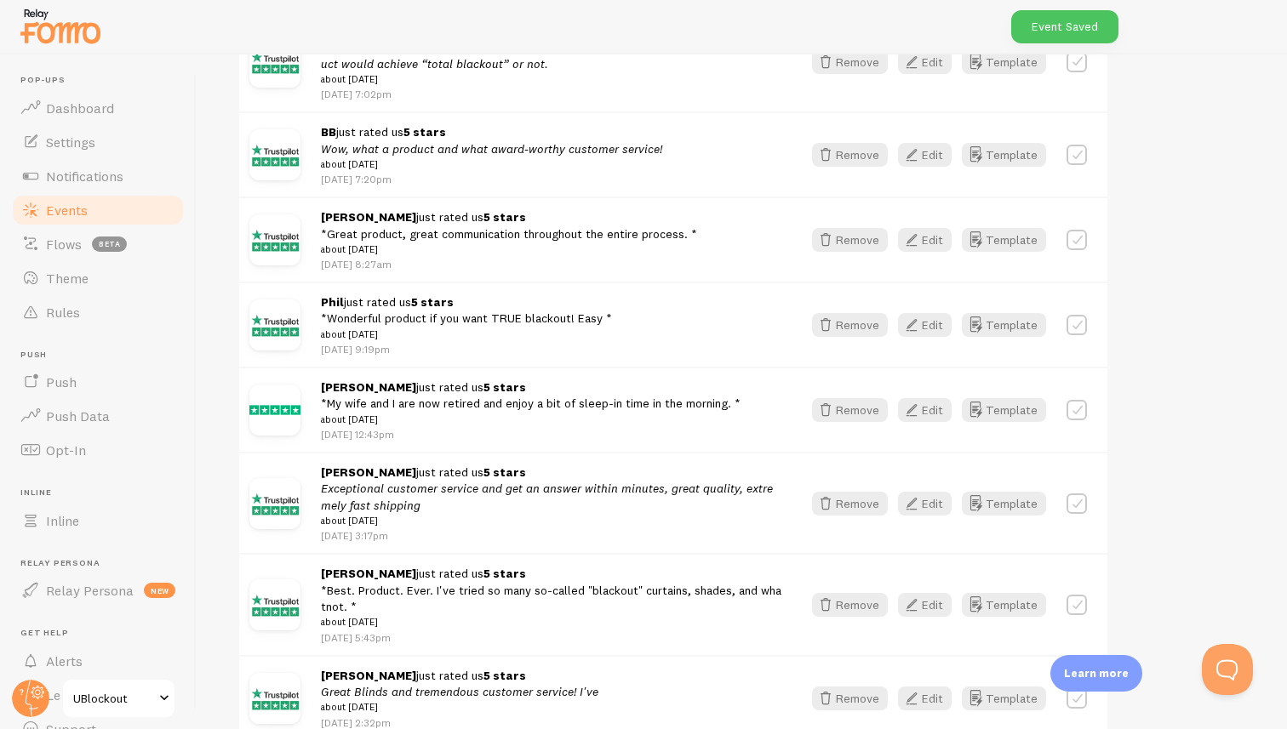
scroll to position [1444, 0]
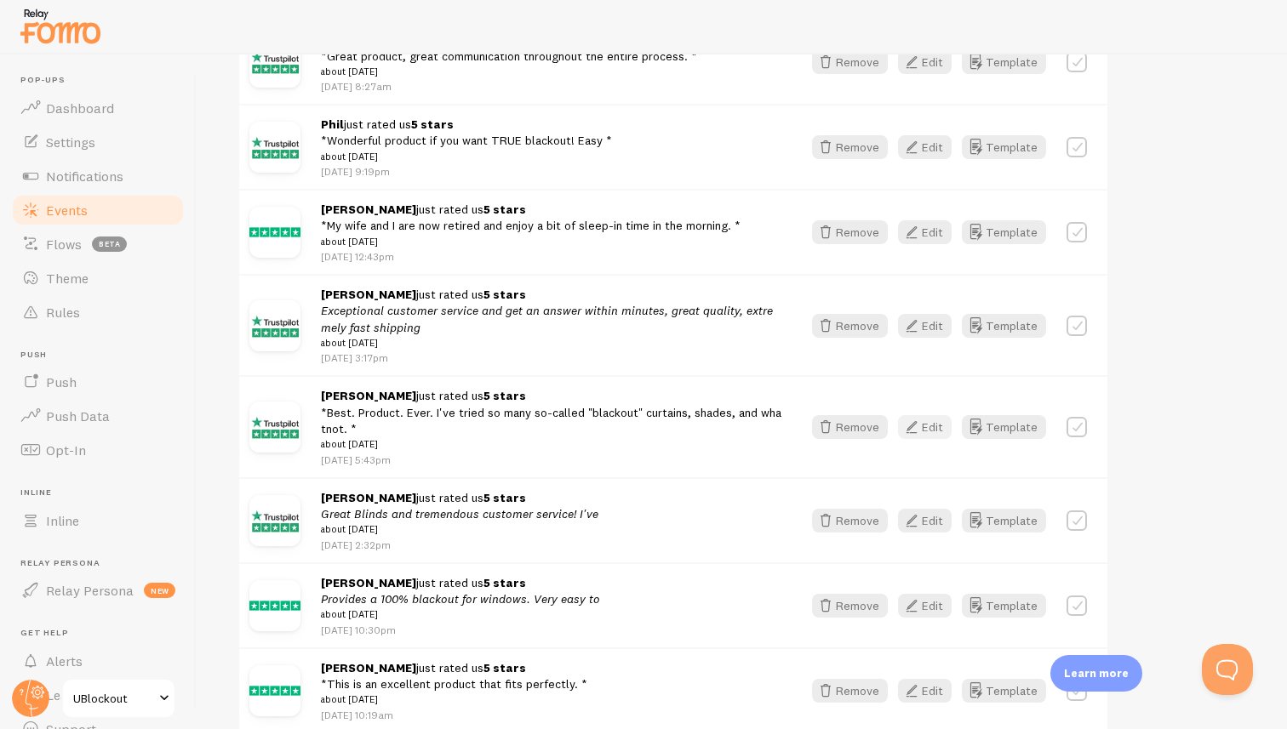
click at [924, 439] on button "Edit" at bounding box center [925, 427] width 54 height 24
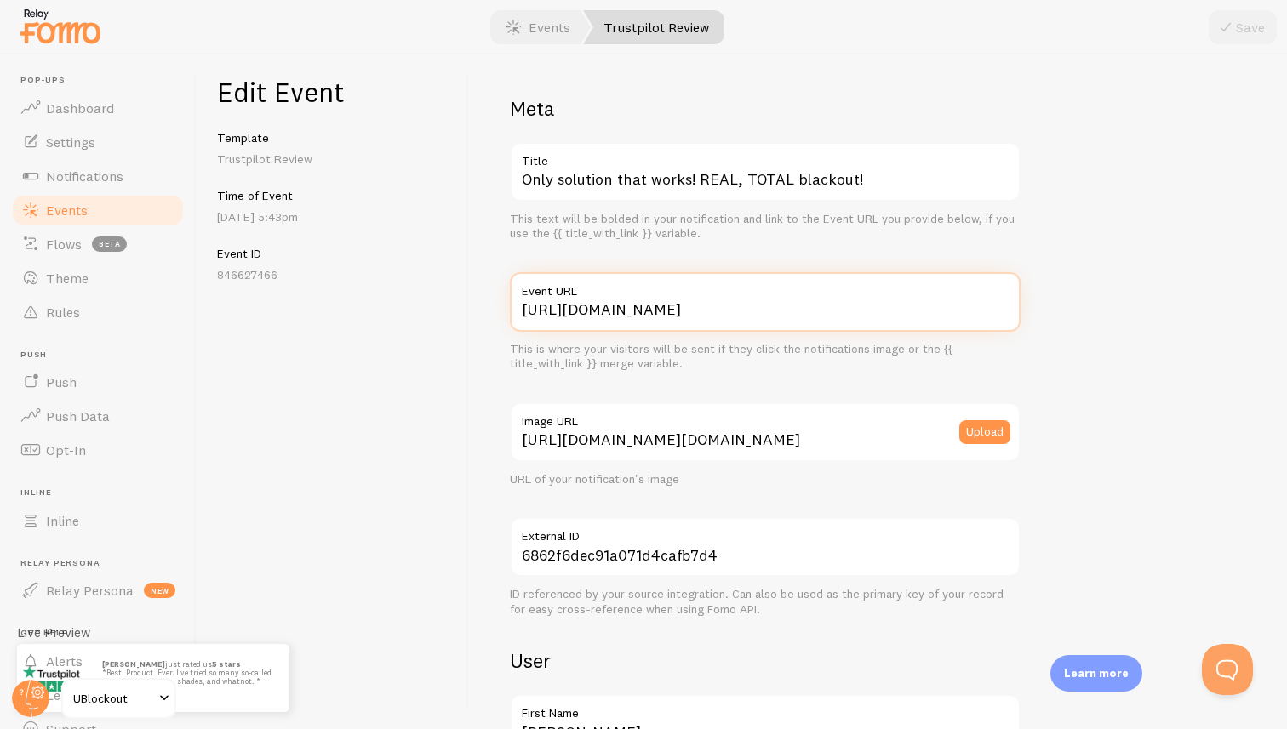
click at [746, 310] on input "[URL][DOMAIN_NAME]" at bounding box center [765, 302] width 511 height 60
paste input "www.trustpilot.com/review/www."
type input "[URL][DOMAIN_NAME][DOMAIN_NAME]"
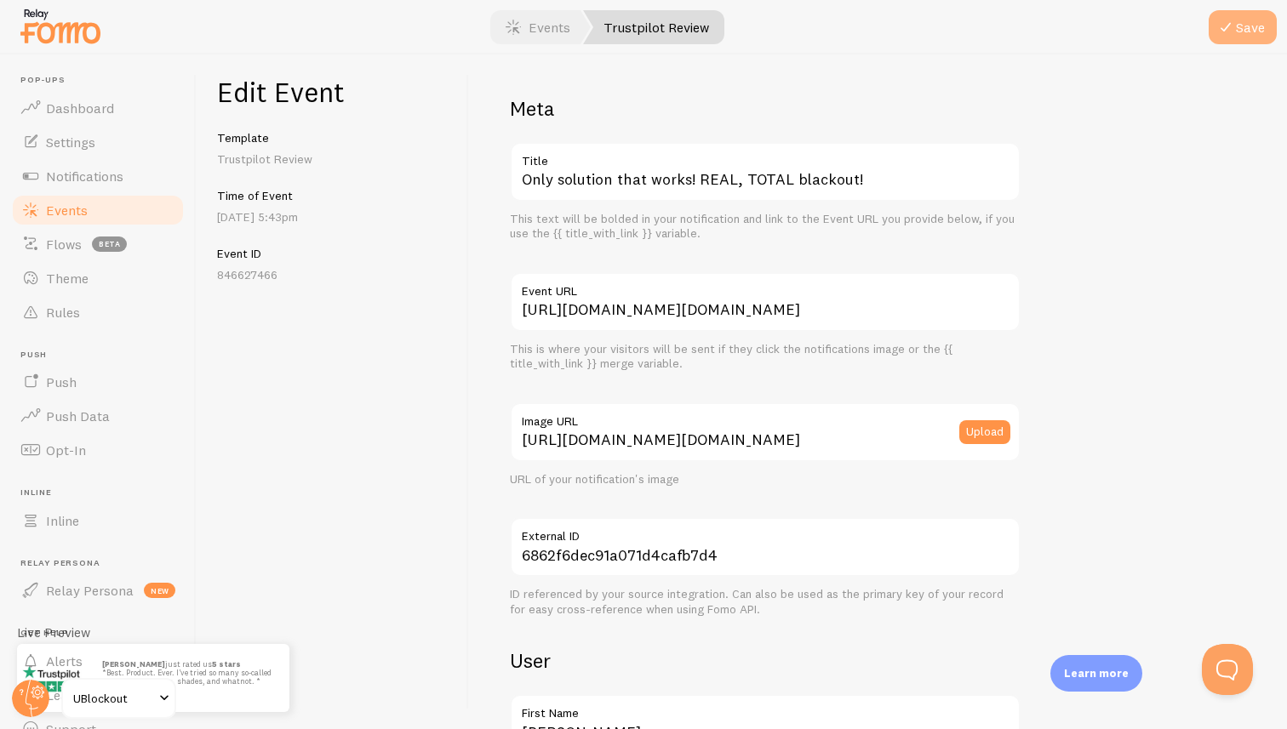
click at [1248, 28] on button "Save" at bounding box center [1243, 27] width 68 height 34
click at [527, 32] on link "Events" at bounding box center [538, 27] width 106 height 34
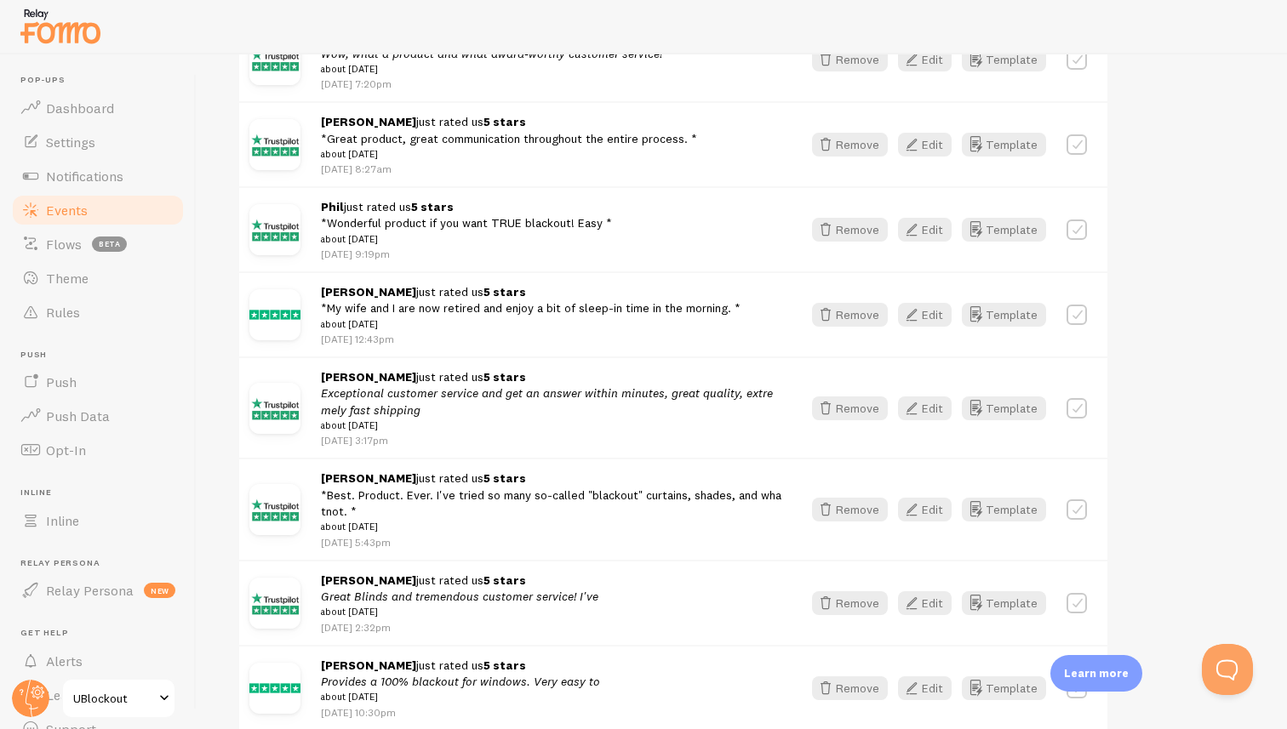
scroll to position [1385, 0]
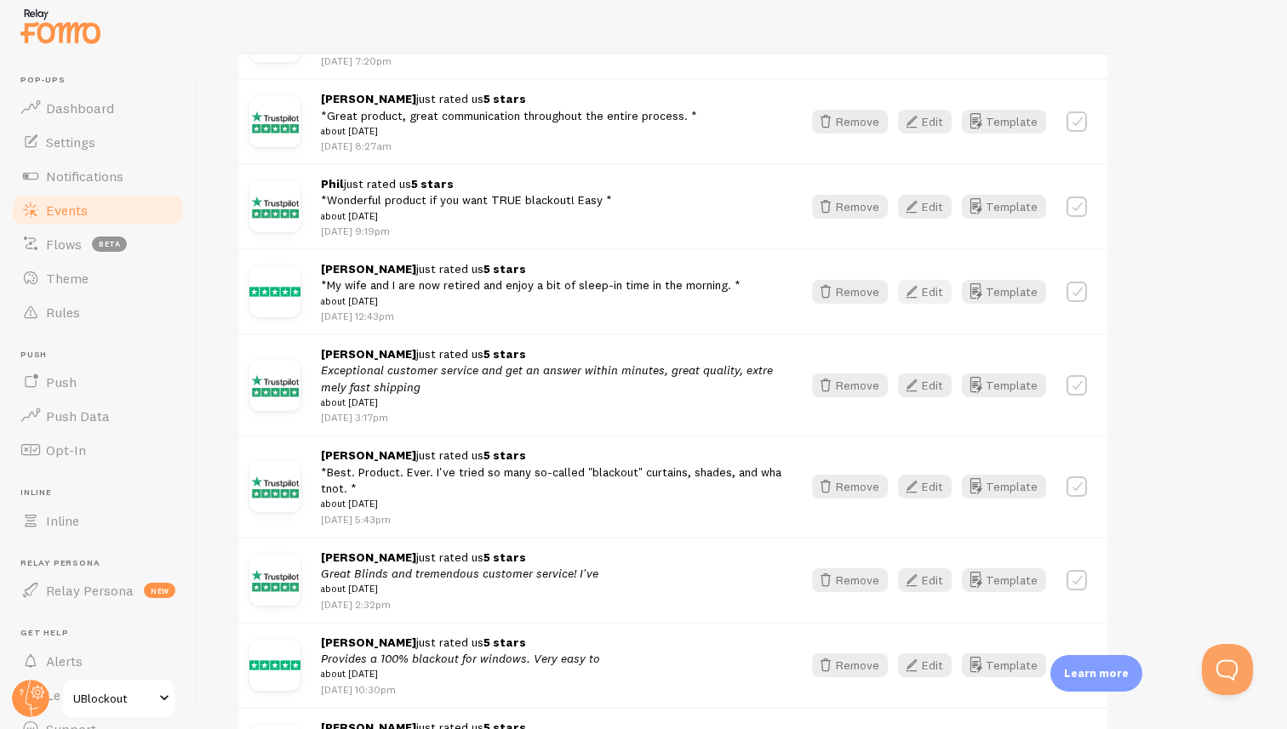
click at [937, 304] on button "Edit" at bounding box center [925, 292] width 54 height 24
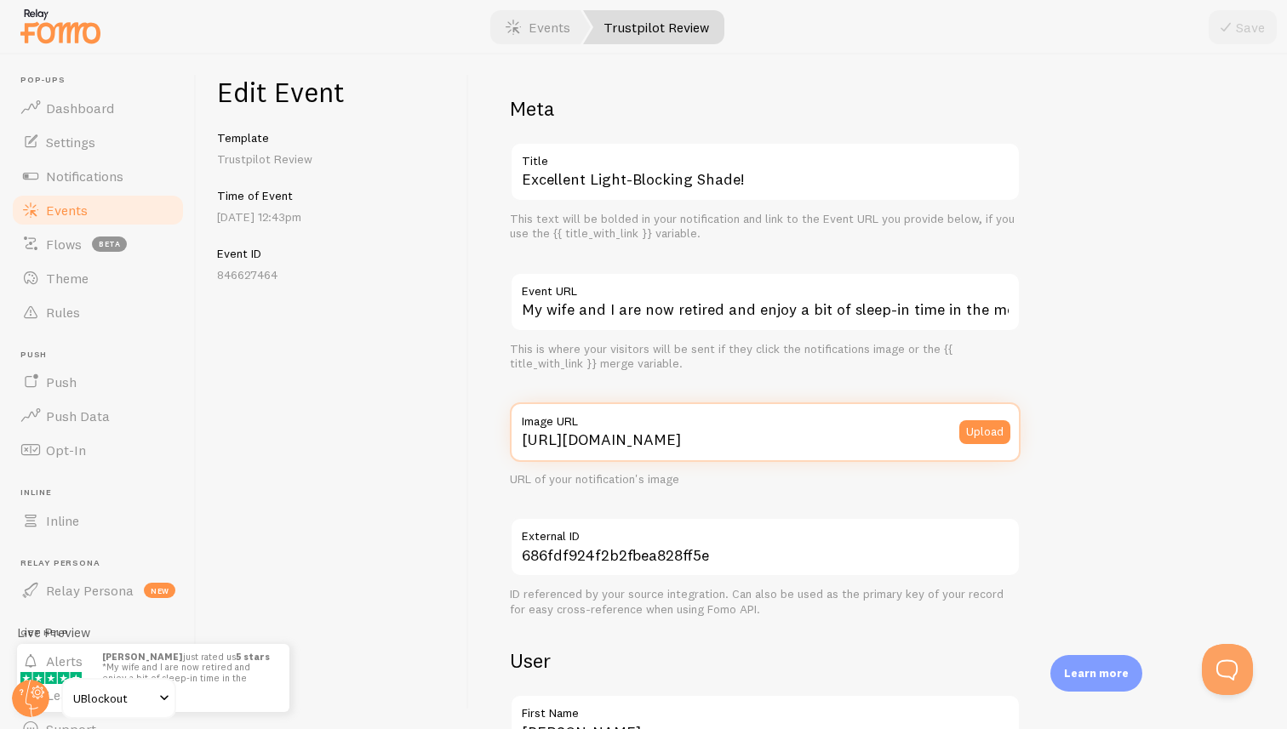
click at [839, 445] on input "[URL][DOMAIN_NAME]" at bounding box center [765, 433] width 511 height 60
paste input "www.trustpilot.com/review/www.ublockout.com"
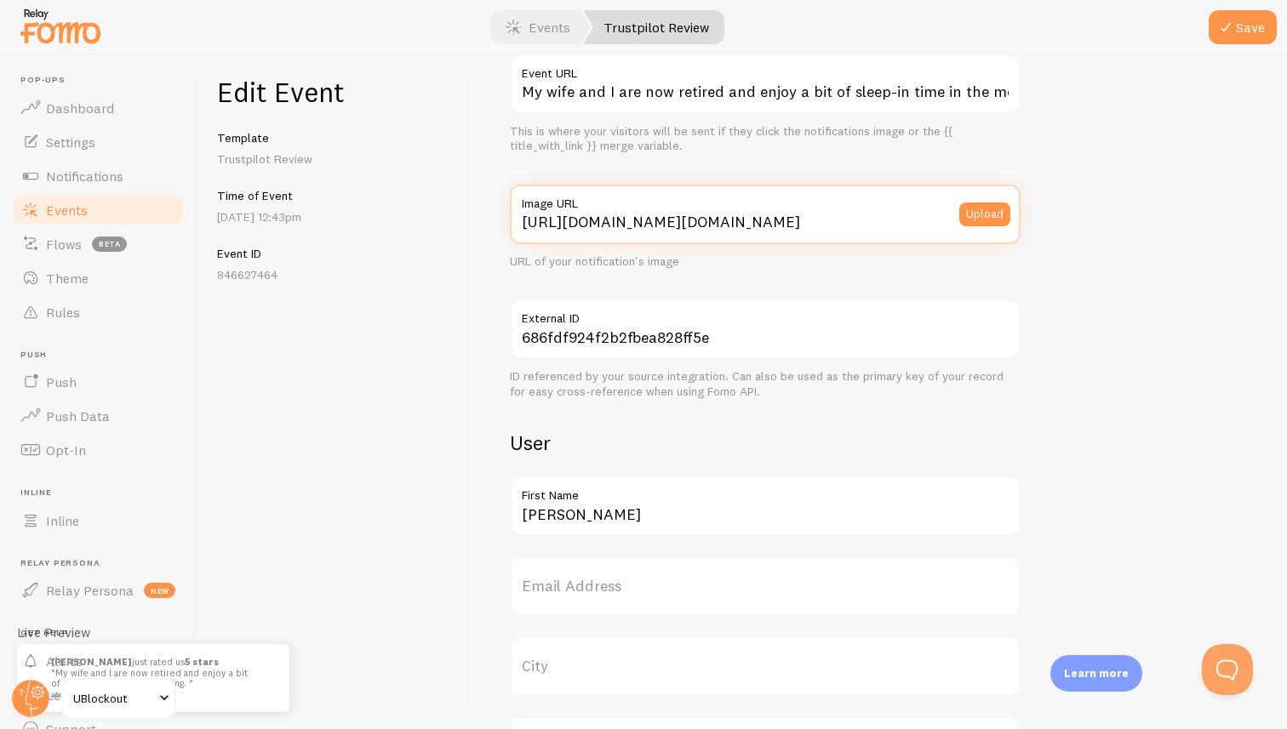
scroll to position [234, 0]
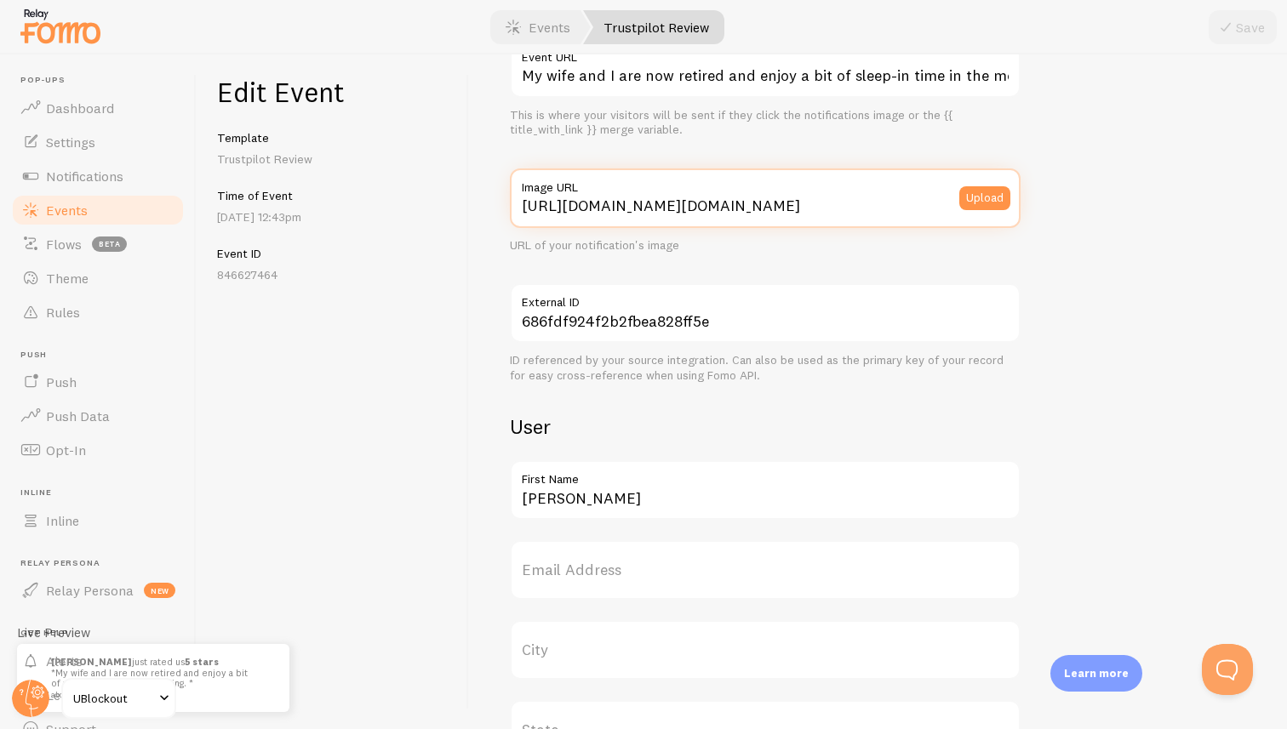
type input "[URL][DOMAIN_NAME]"
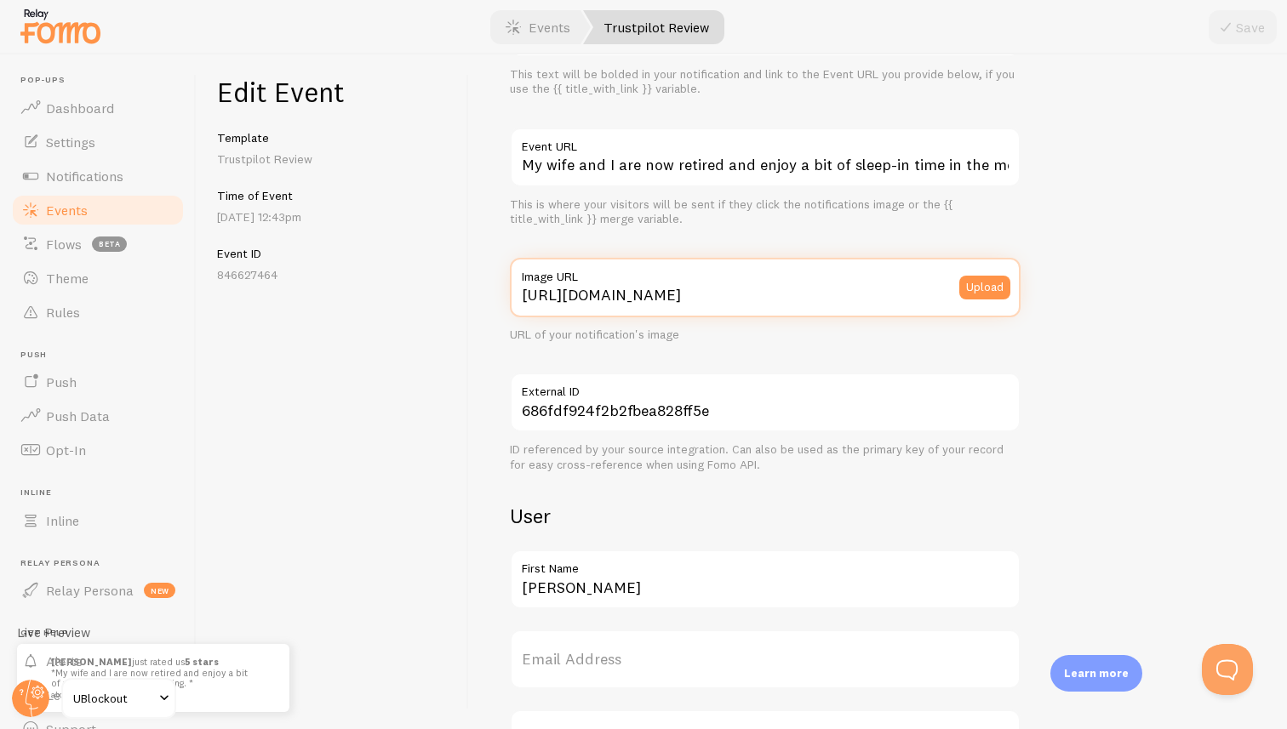
scroll to position [0, 0]
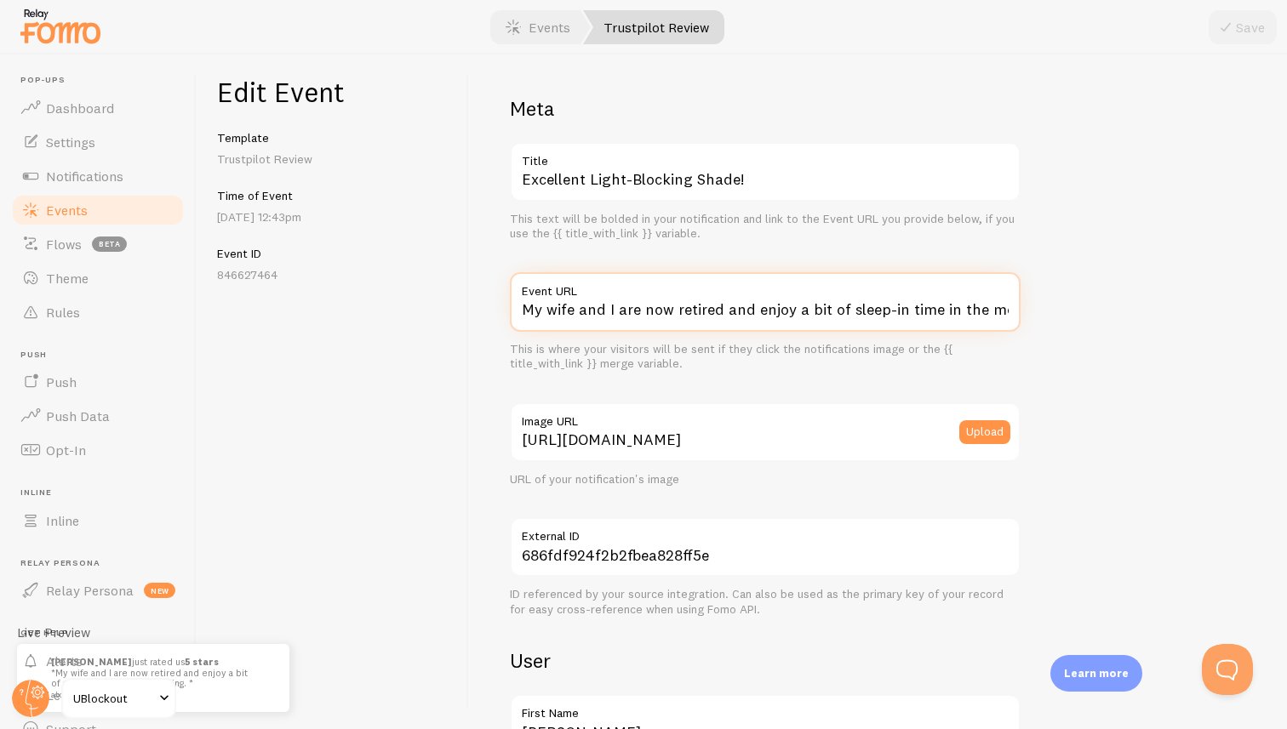
click at [918, 310] on input "My wife and I are now retired and enjoy a bit of sleep-in time in the morning." at bounding box center [765, 302] width 511 height 60
paste input "[URL][DOMAIN_NAME][DOMAIN_NAME]"
type input "[URL][DOMAIN_NAME][DOMAIN_NAME]"
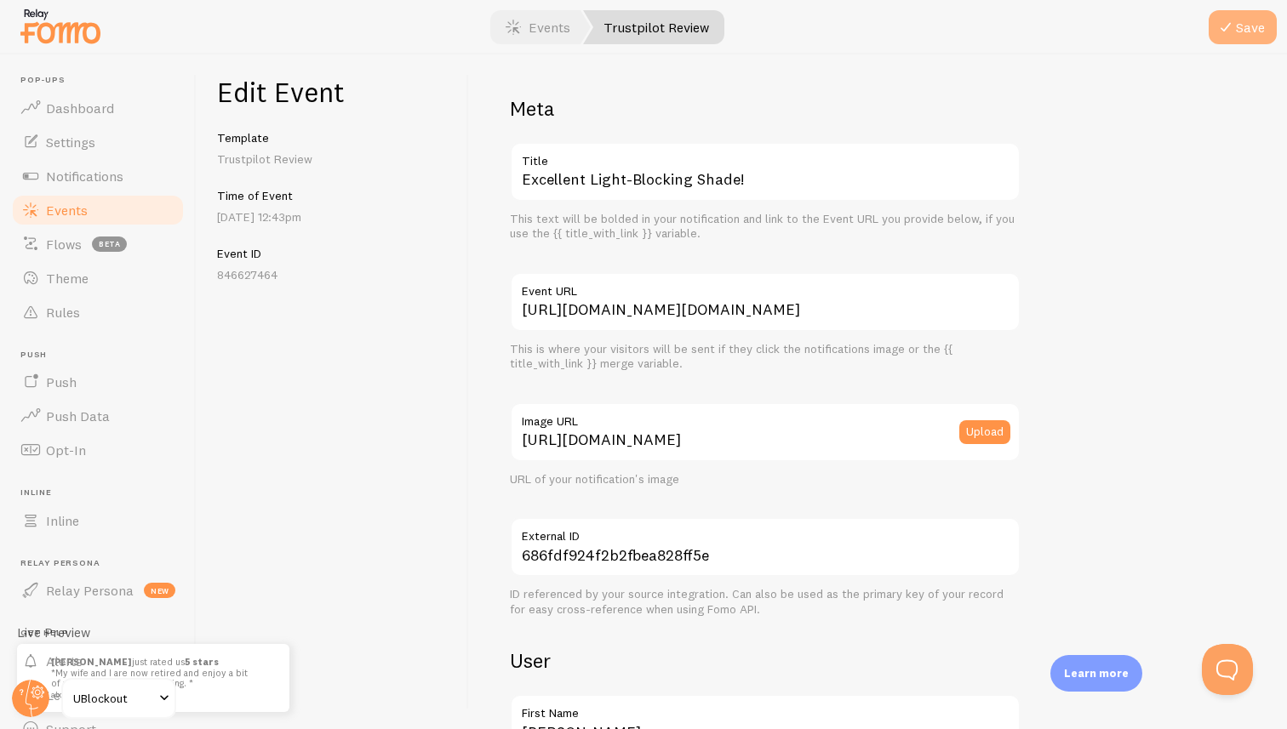
click at [1252, 22] on button "Save" at bounding box center [1243, 27] width 68 height 34
click at [537, 16] on link "Events" at bounding box center [538, 27] width 106 height 34
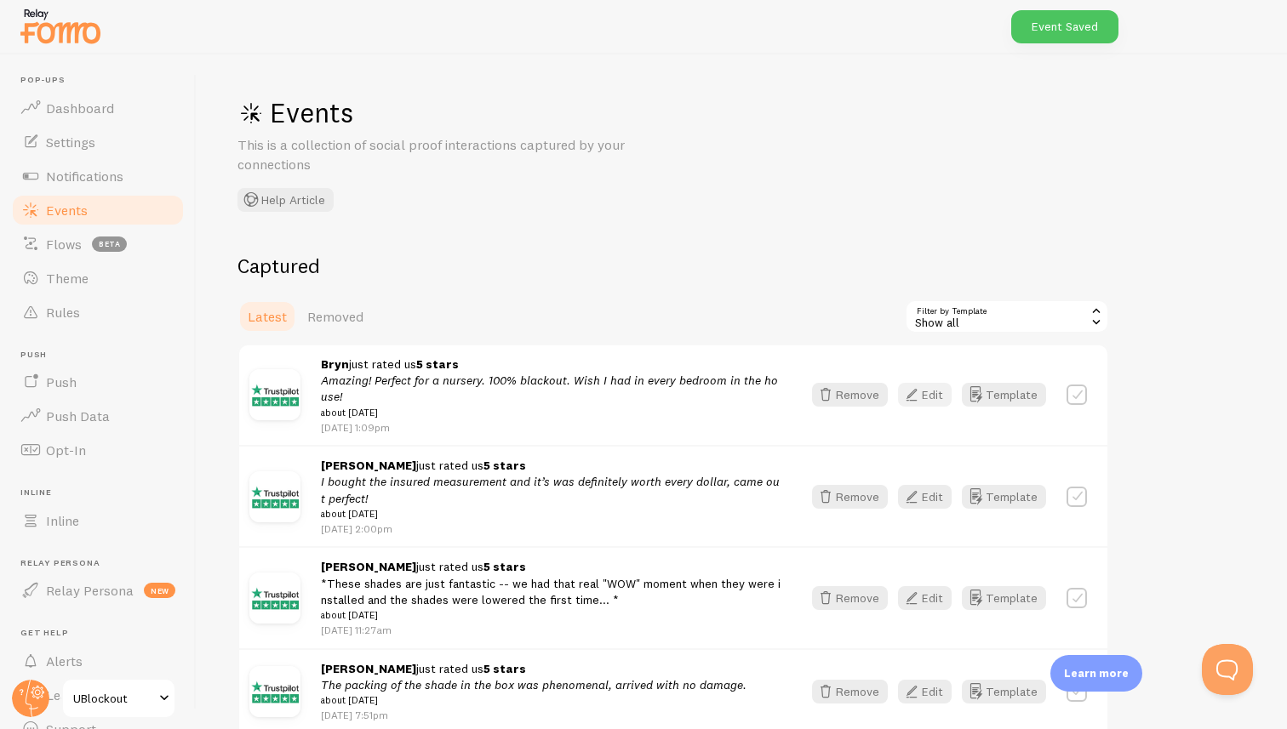
click at [939, 386] on button "Edit" at bounding box center [925, 395] width 54 height 24
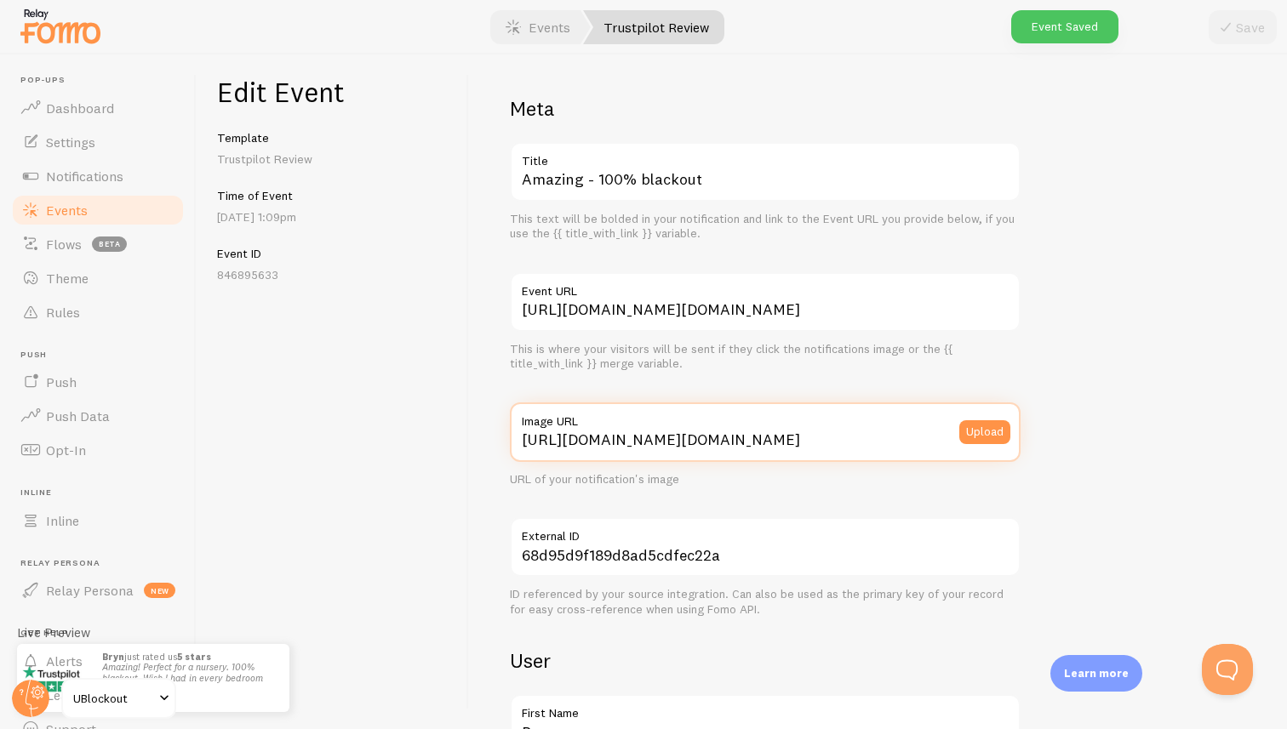
click at [806, 434] on input "[URL][DOMAIN_NAME][DOMAIN_NAME]" at bounding box center [765, 433] width 511 height 60
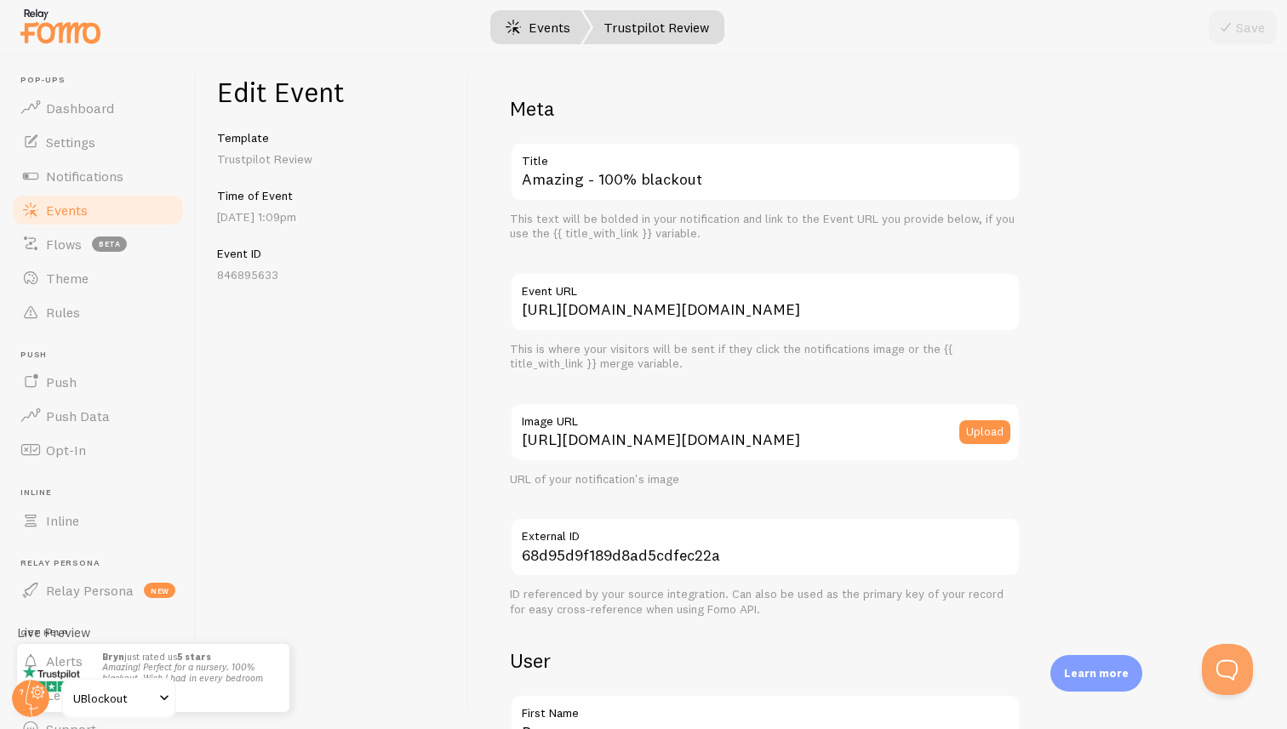
click at [529, 24] on link "Events" at bounding box center [538, 27] width 106 height 34
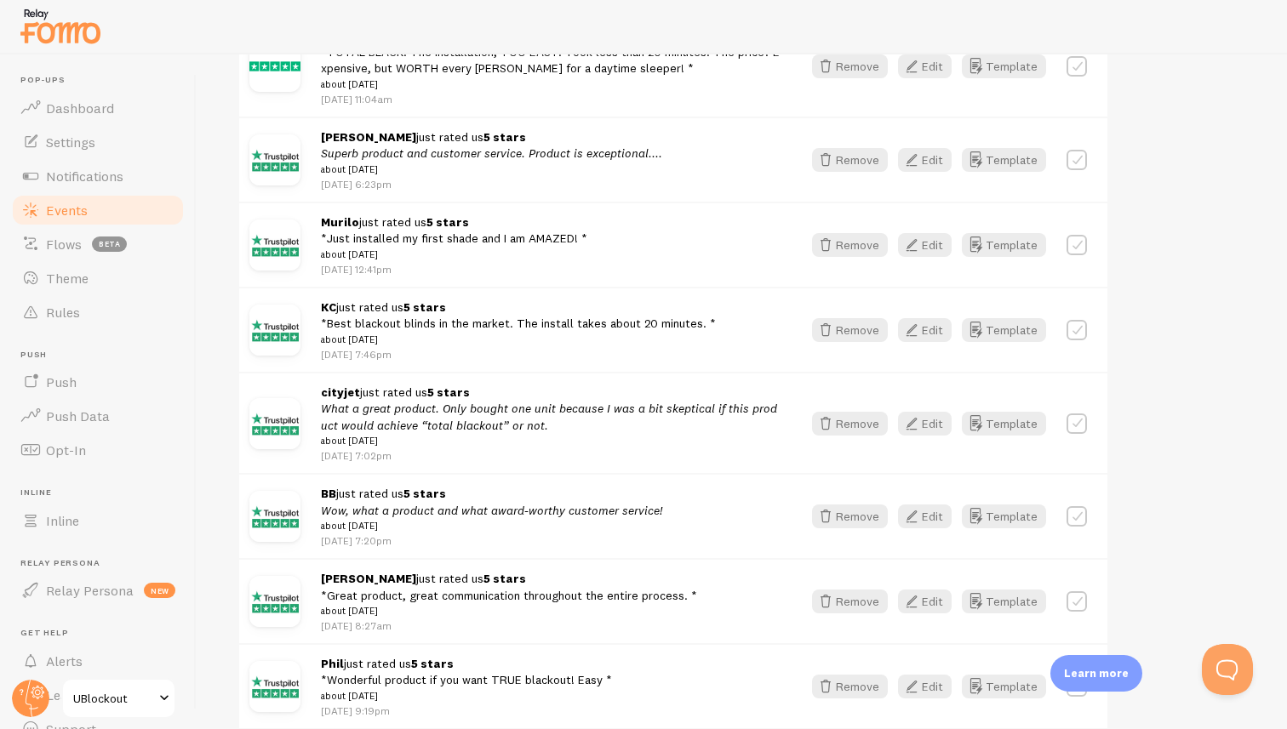
scroll to position [1306, 0]
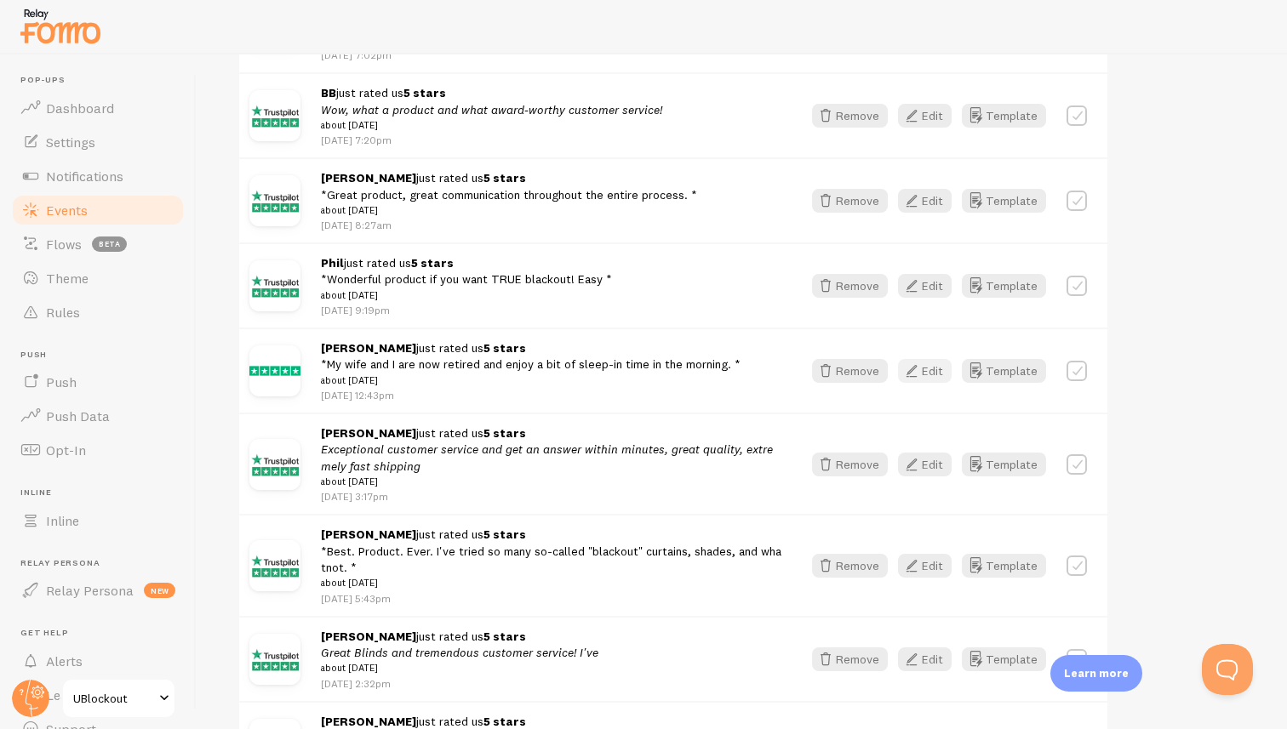
click at [927, 383] on button "Edit" at bounding box center [925, 371] width 54 height 24
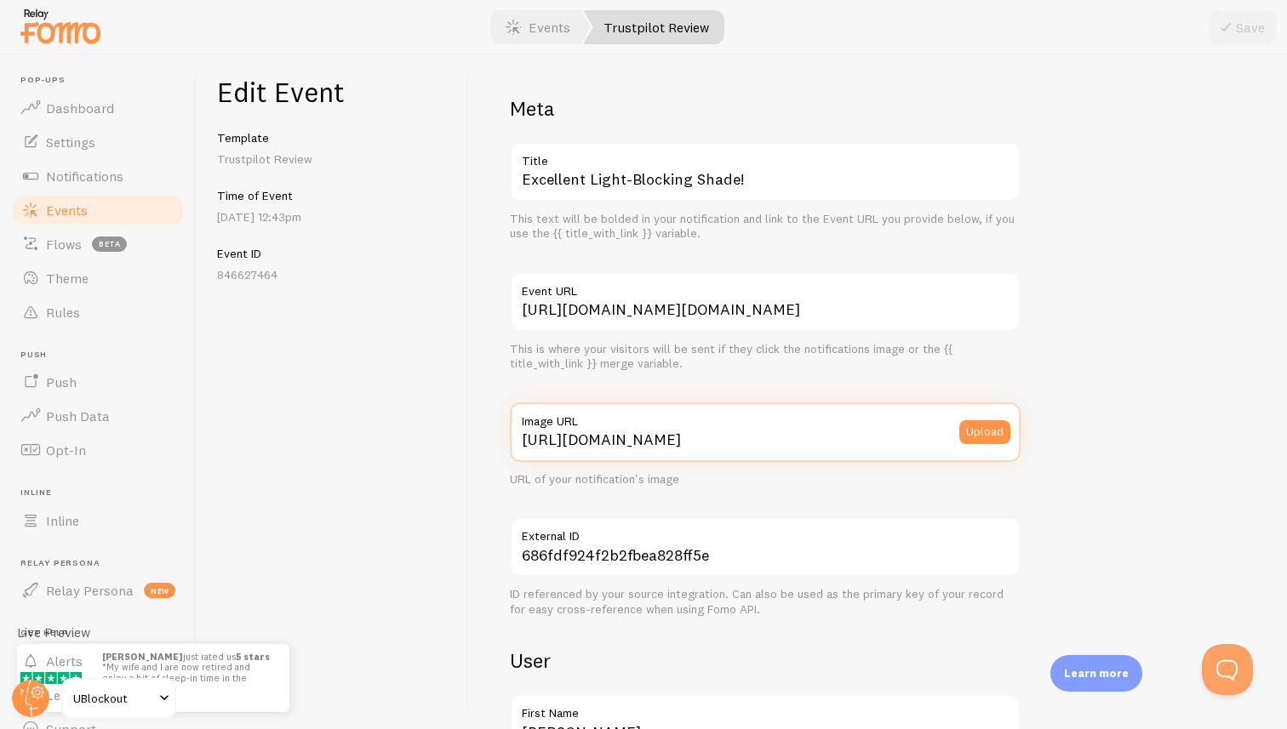
click at [752, 443] on input "[URL][DOMAIN_NAME]" at bounding box center [765, 433] width 511 height 60
paste input "[DOMAIN_NAME][URL][DOMAIN_NAME]"
type input "[URL][DOMAIN_NAME][DOMAIN_NAME]"
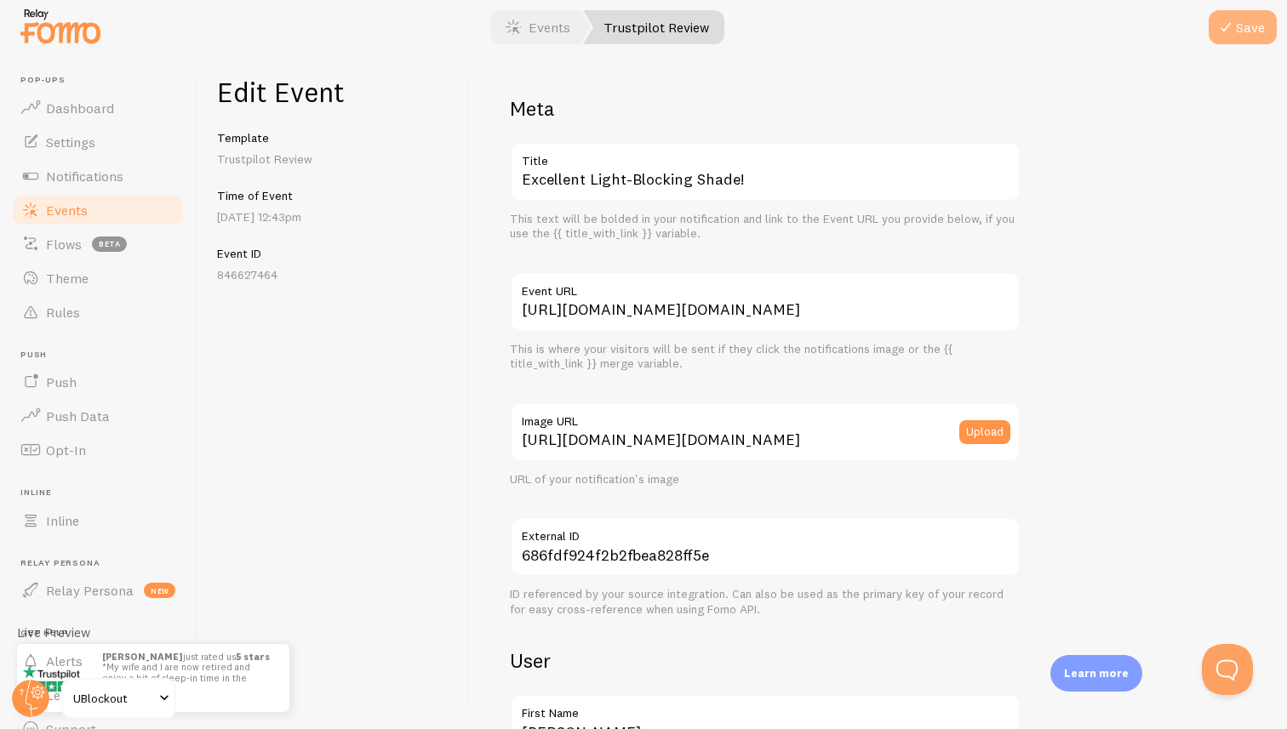
click at [1242, 38] on button "Save" at bounding box center [1243, 27] width 68 height 34
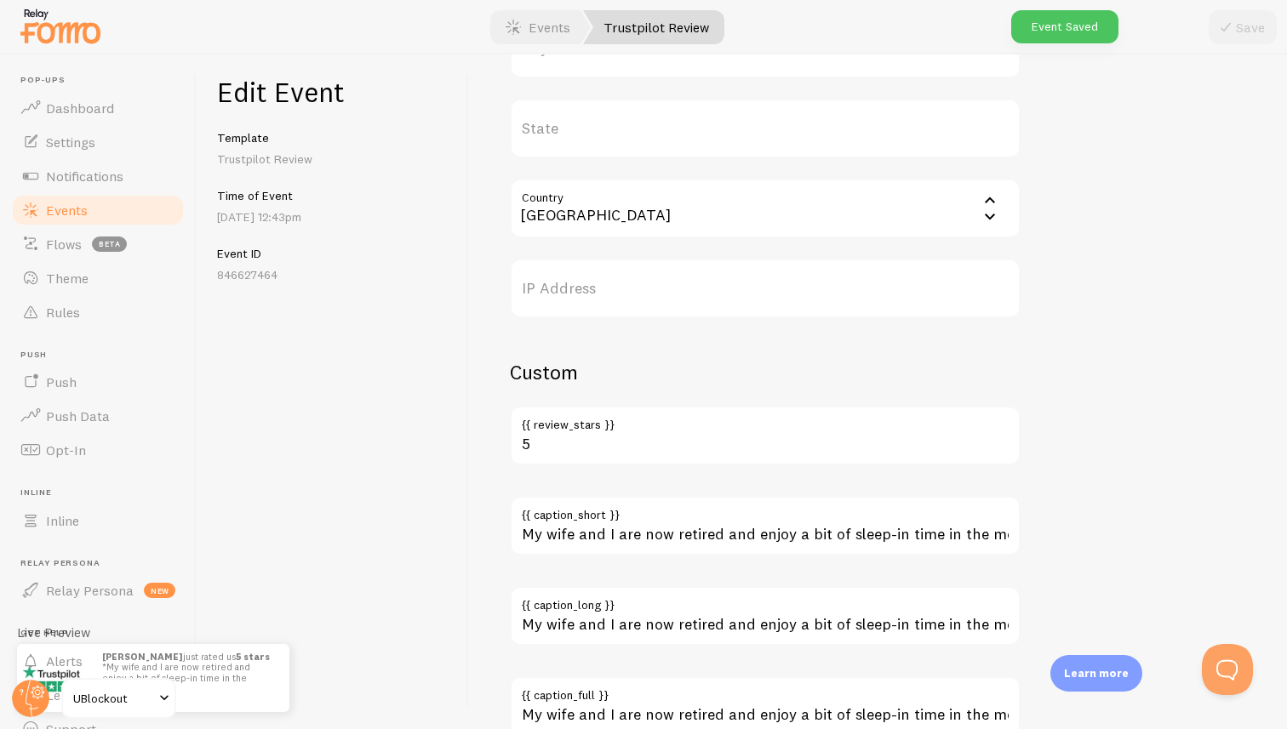
scroll to position [924, 0]
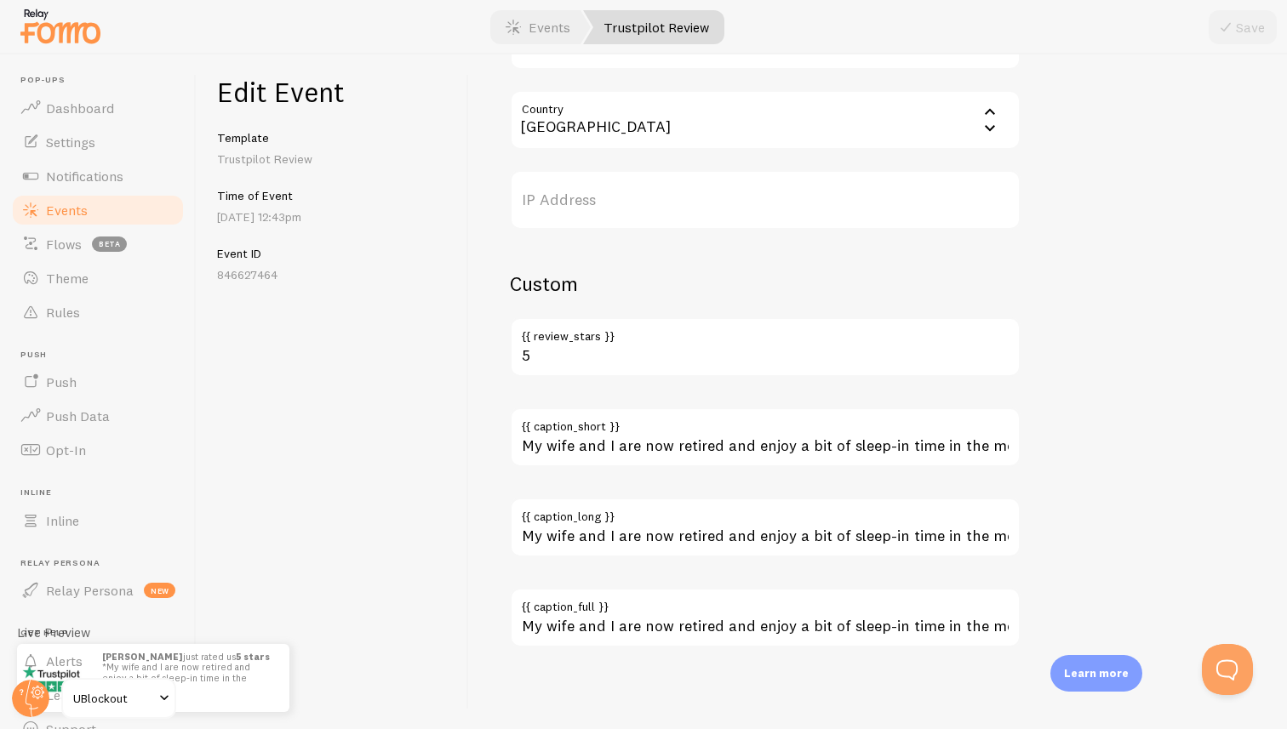
click at [103, 176] on span "Notifications" at bounding box center [84, 176] width 77 height 17
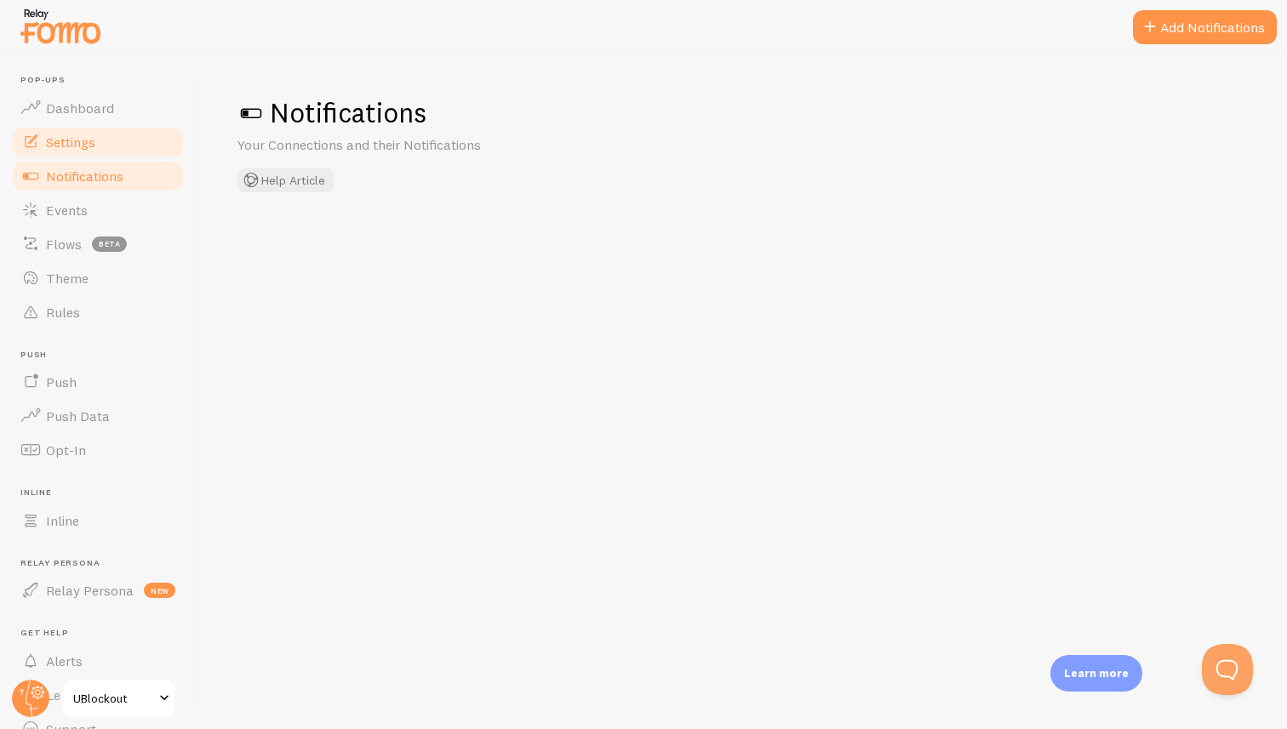
click at [89, 147] on span "Settings" at bounding box center [70, 142] width 49 height 17
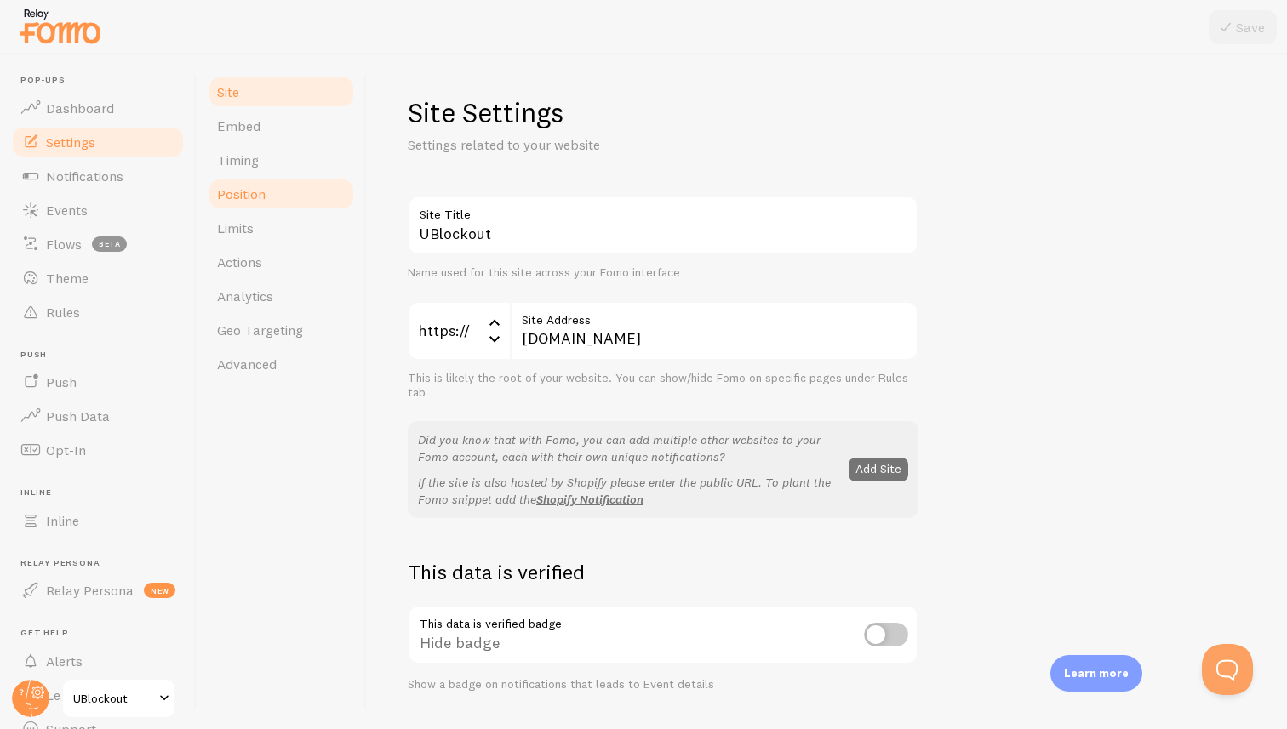
click at [255, 199] on span "Position" at bounding box center [241, 194] width 49 height 17
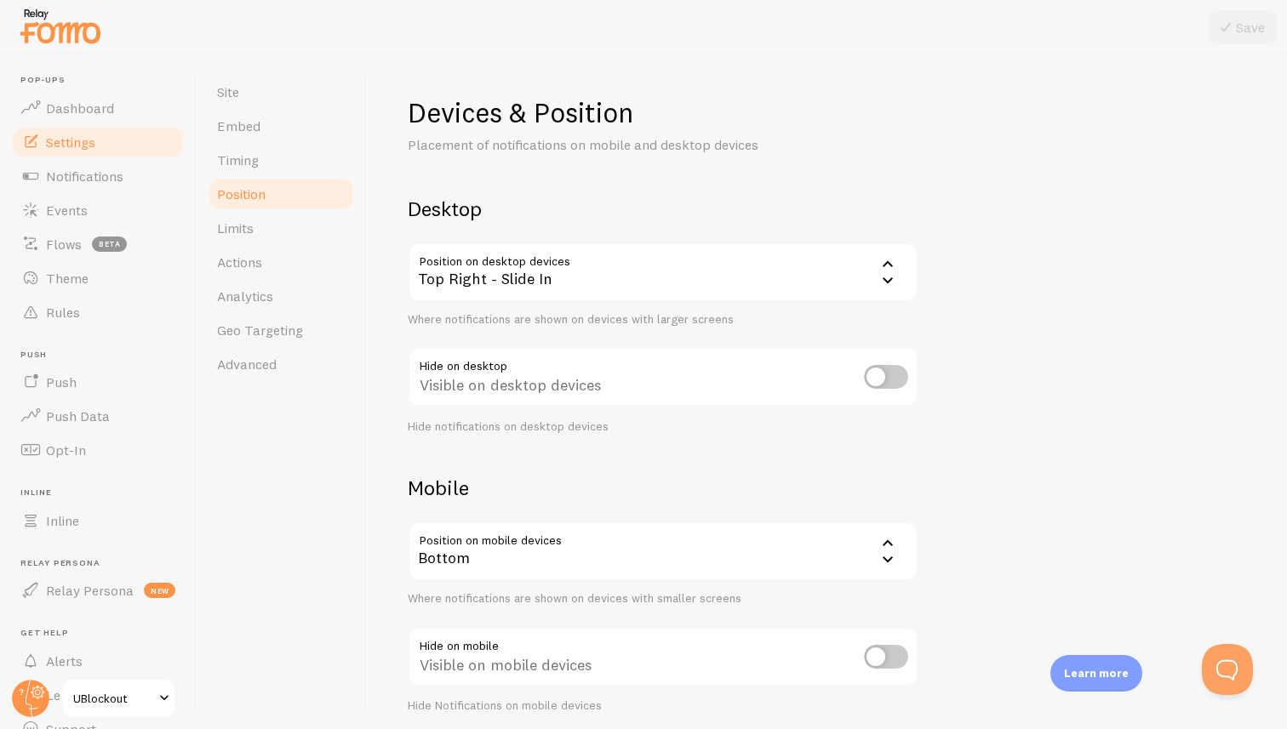
scroll to position [66, 0]
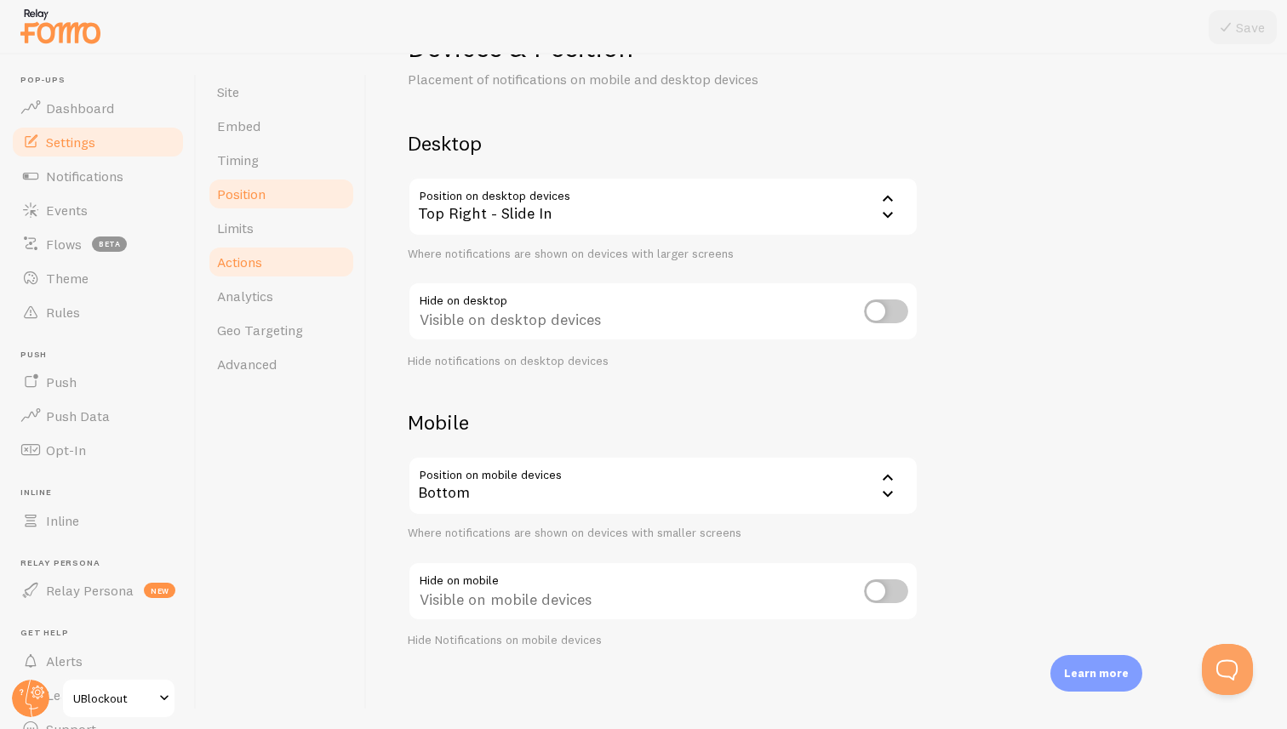
click at [264, 251] on link "Actions" at bounding box center [281, 262] width 149 height 34
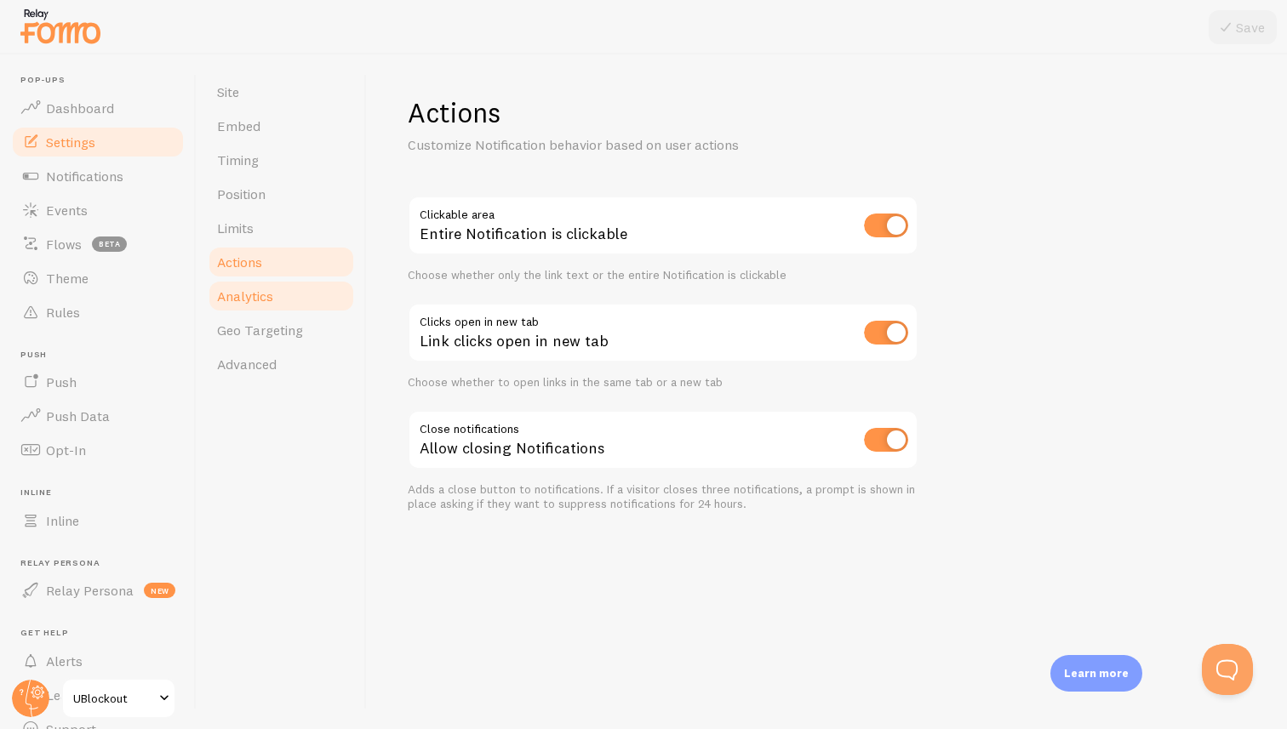
click at [259, 279] on link "Analytics" at bounding box center [281, 296] width 149 height 34
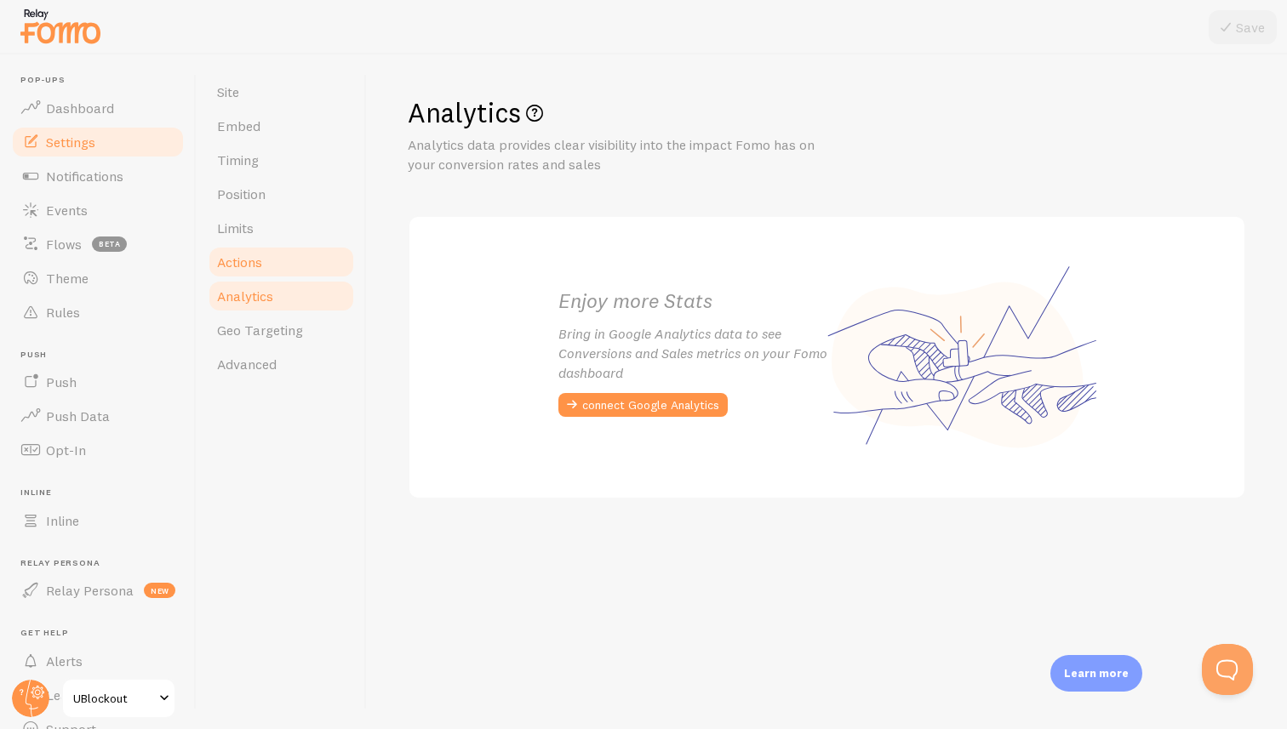
click at [262, 271] on link "Actions" at bounding box center [281, 262] width 149 height 34
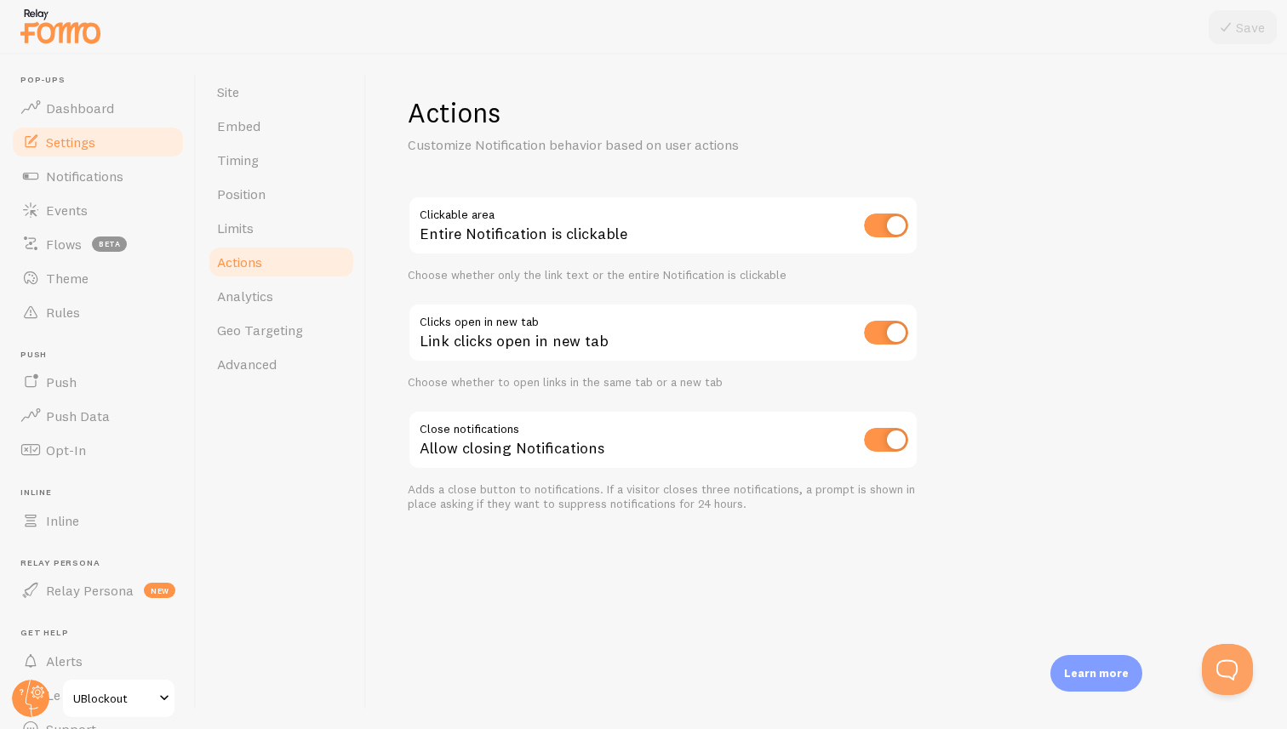
click at [1039, 318] on div "Actions Customize Notification behavior based on user actions Clickable area En…" at bounding box center [827, 391] width 920 height 675
click at [990, 107] on div "Actions Customize Notification behavior based on user actions Clickable area En…" at bounding box center [827, 391] width 920 height 675
